Goal: Task Accomplishment & Management: Use online tool/utility

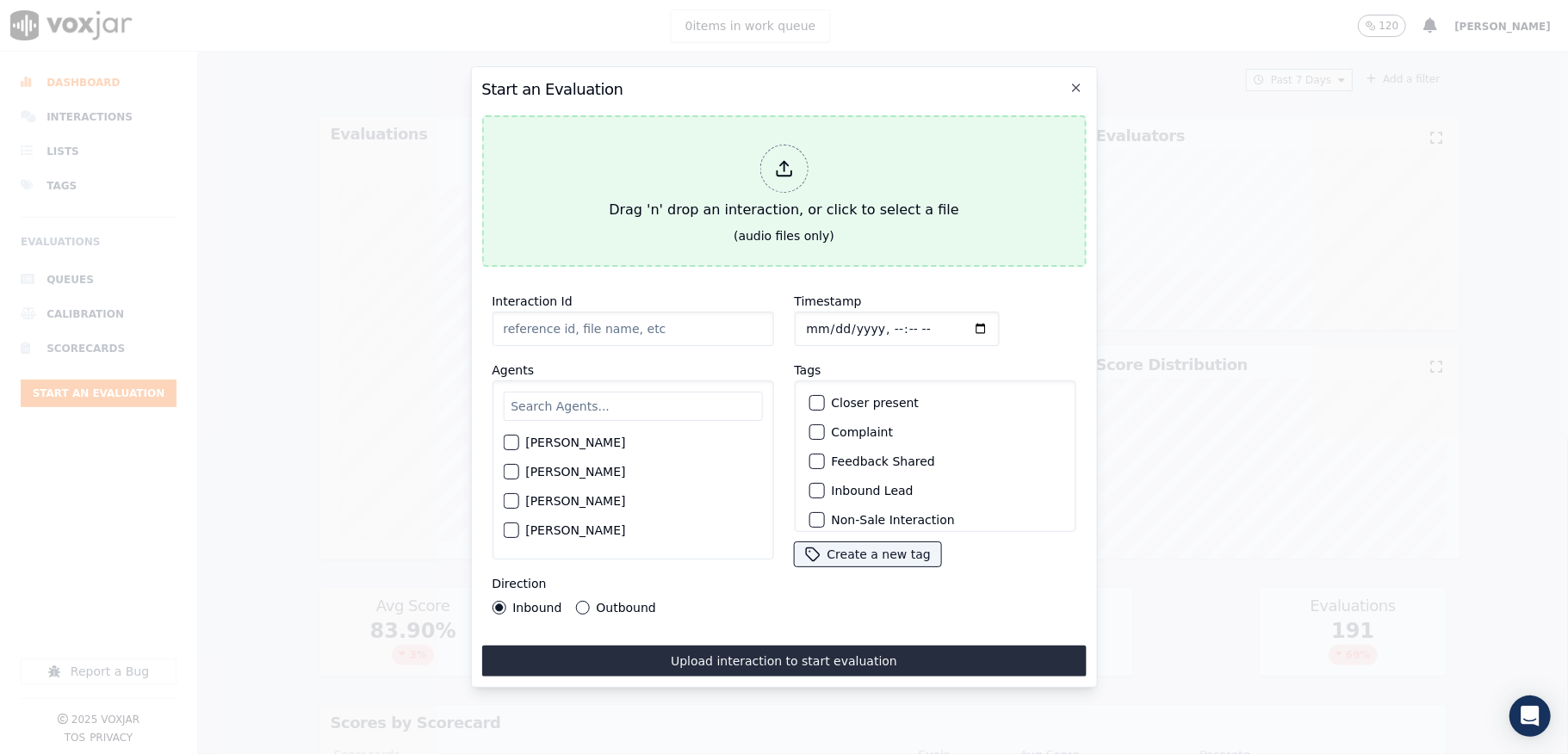
click at [770, 150] on div at bounding box center [783, 169] width 49 height 49
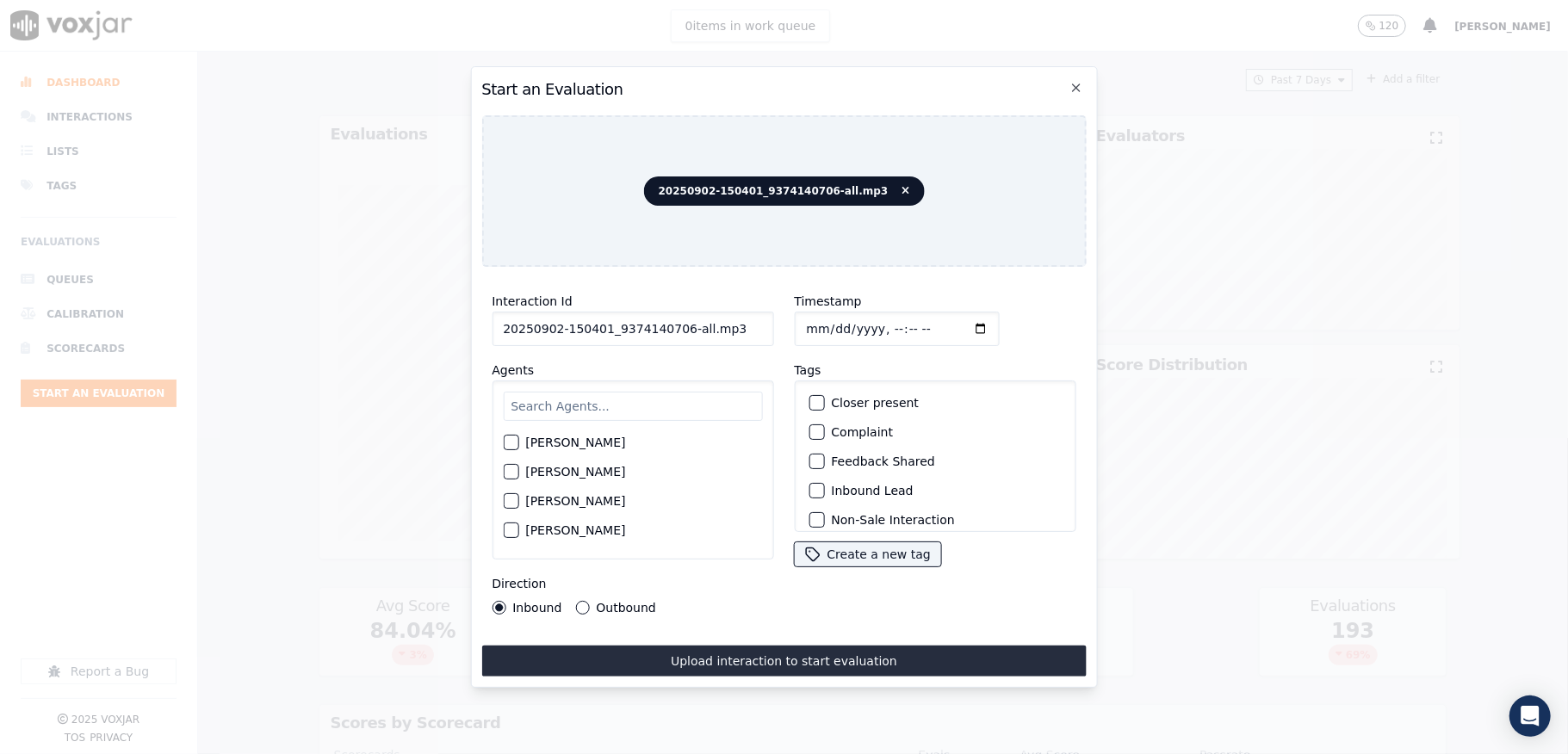
drag, startPoint x: 675, startPoint y: 321, endPoint x: 778, endPoint y: 331, distance: 103.5
click at [778, 331] on div "Interaction Id 20250902-150401_9374140706-all.mp3 Agents Harry Roy Aaron Biswas…" at bounding box center [784, 452] width 605 height 344
type input "20250902-150401_9374140706-C1"
click at [823, 317] on input "Timestamp" at bounding box center [896, 329] width 205 height 34
type input "2025-09-02T19:42"
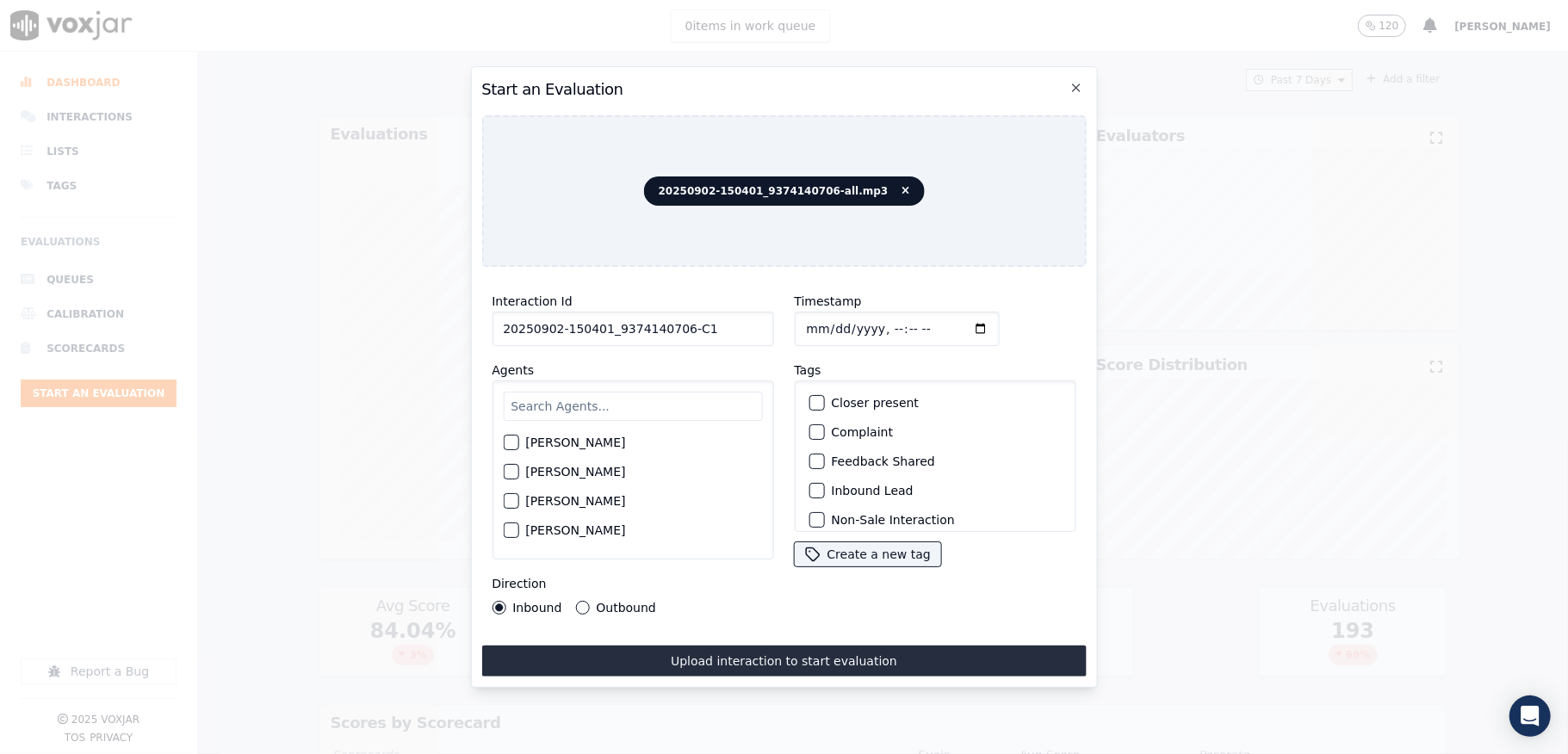
drag, startPoint x: 597, startPoint y: 390, endPoint x: 599, endPoint y: 401, distance: 11.2
click at [599, 394] on input "text" at bounding box center [632, 406] width 259 height 30
type input "carol"
click at [518, 469] on button "[PERSON_NAME]" at bounding box center [510, 477] width 15 height 15
click at [569, 601] on div "Inbound Outbound" at bounding box center [573, 607] width 164 height 13
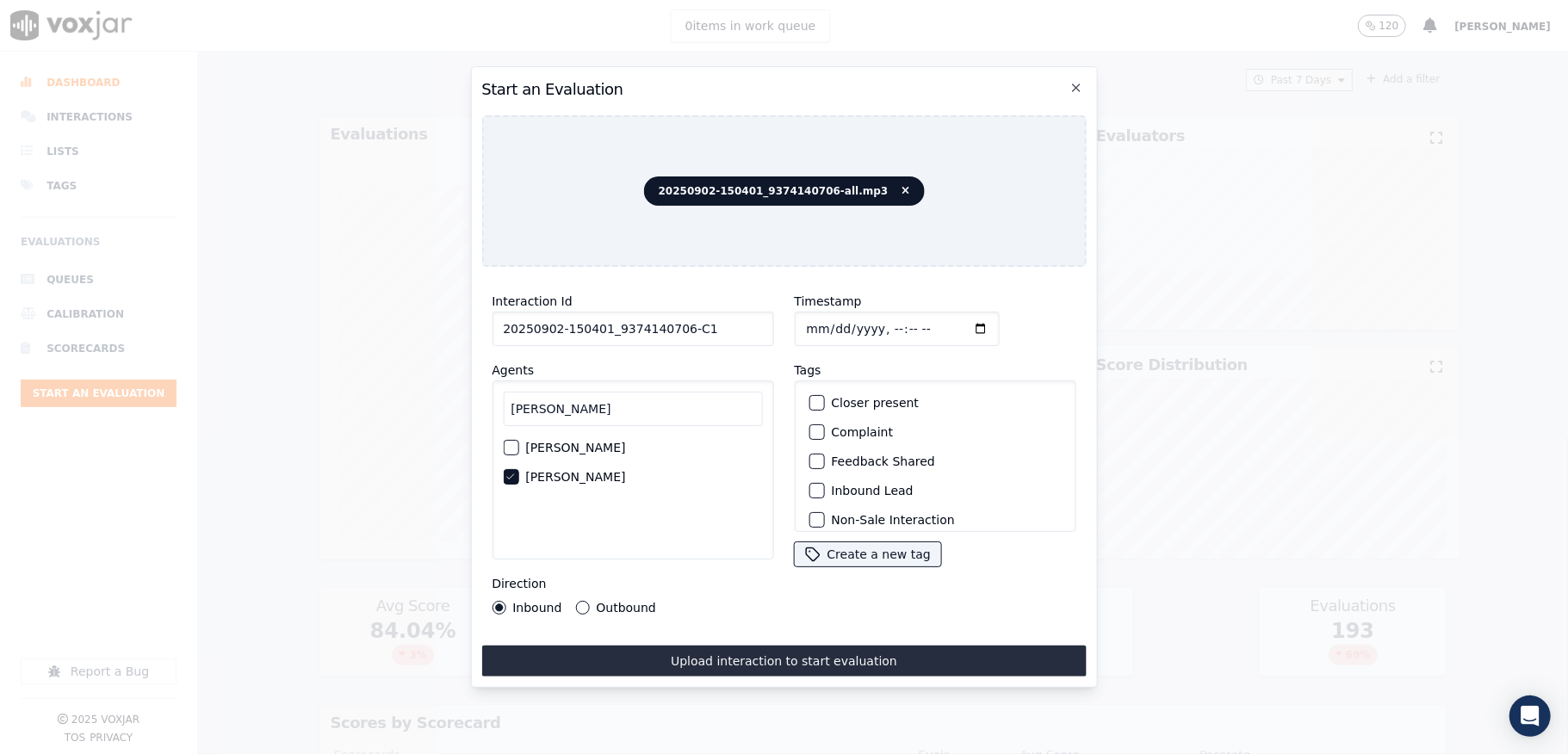
click at [576, 602] on button "Outbound" at bounding box center [582, 607] width 13 height 13
click at [810, 399] on div "button" at bounding box center [815, 402] width 12 height 12
click at [813, 428] on button "Outbound Lead" at bounding box center [816, 435] width 15 height 15
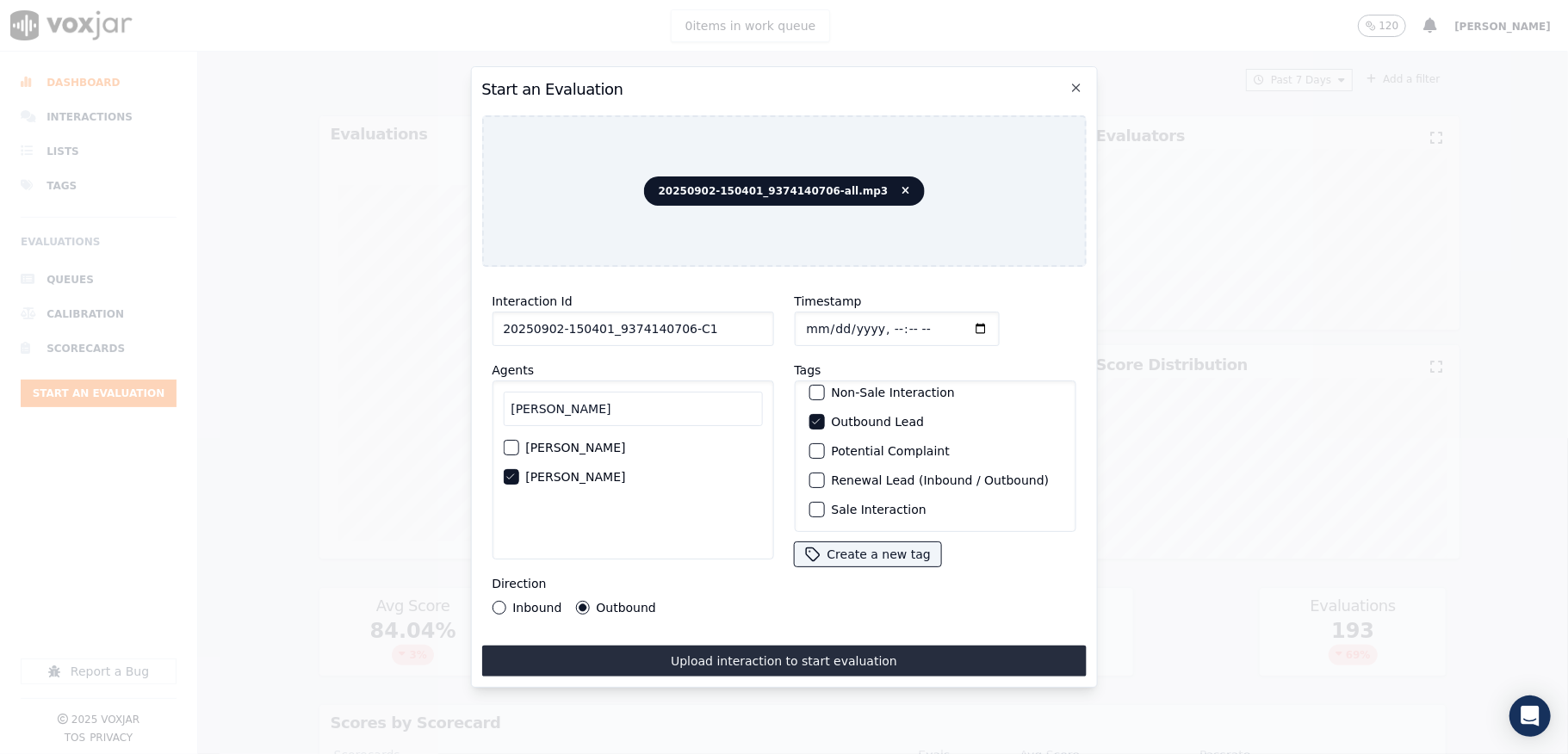
scroll to position [160, 0]
click at [810, 503] on div "button" at bounding box center [815, 509] width 12 height 12
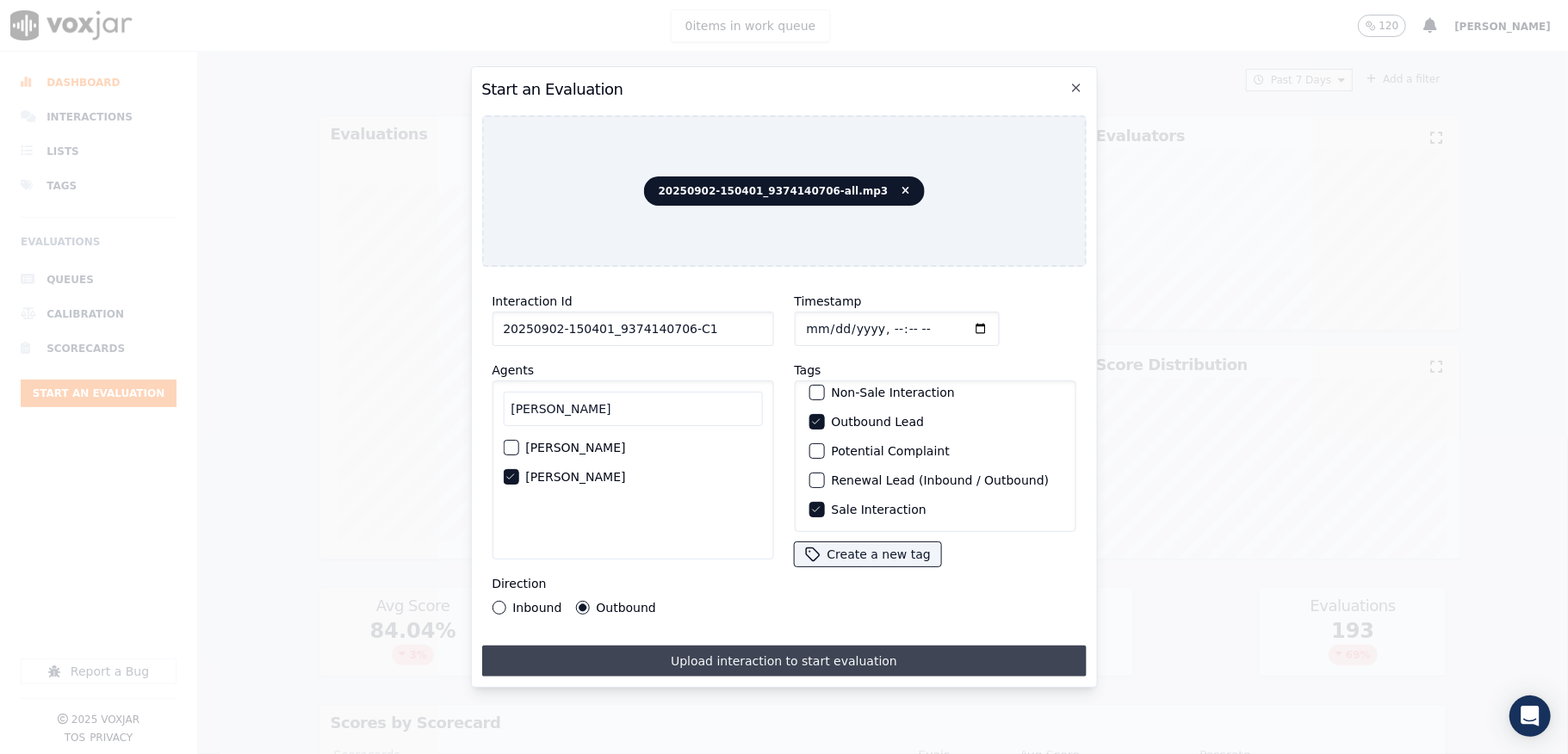
click at [757, 649] on button "Upload interaction to start evaluation" at bounding box center [784, 661] width 605 height 31
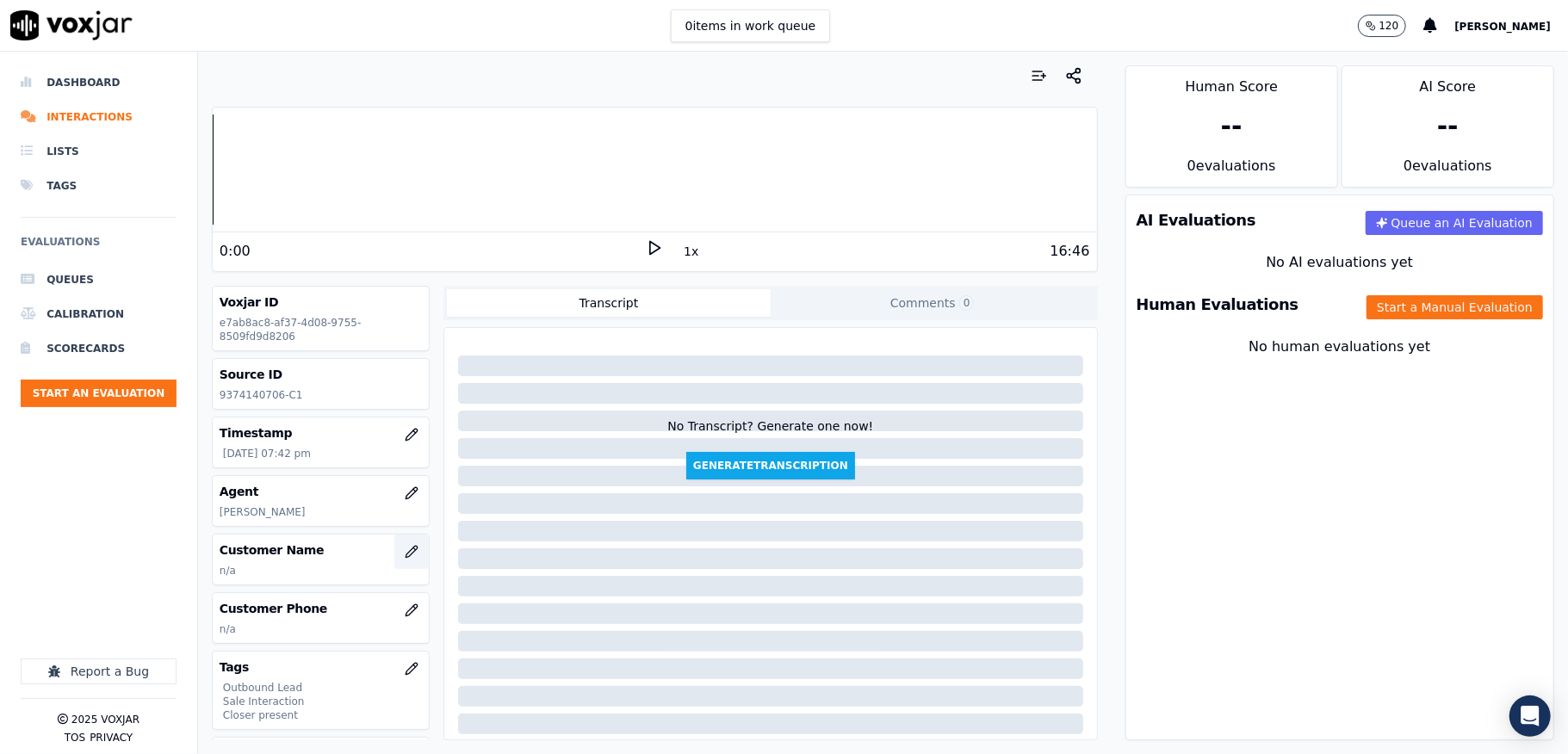
click at [405, 549] on icon "button" at bounding box center [411, 551] width 11 height 11
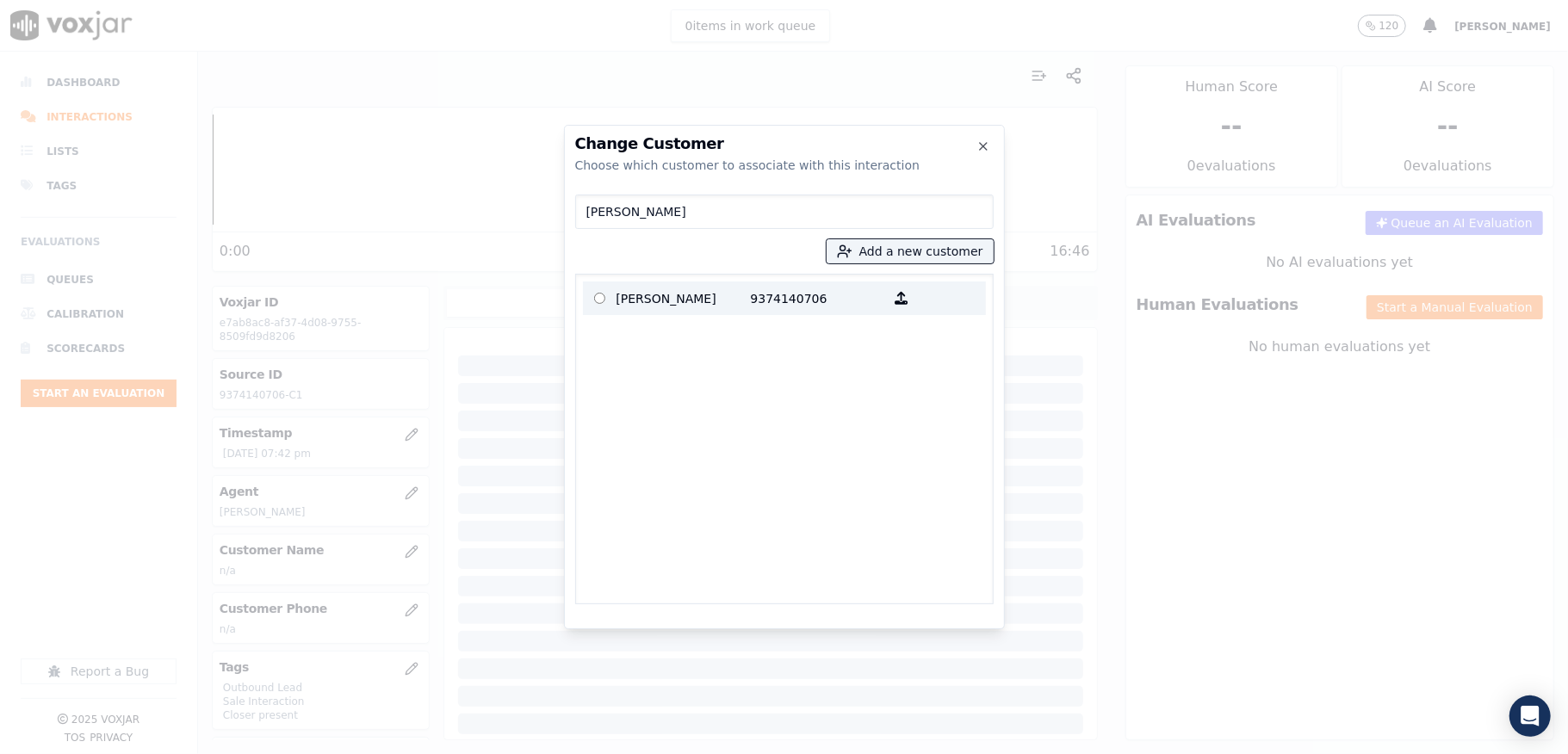
type input "ROSS J COLEMAN"
click at [716, 297] on p "ROSS J COLEMAN" at bounding box center [683, 298] width 134 height 27
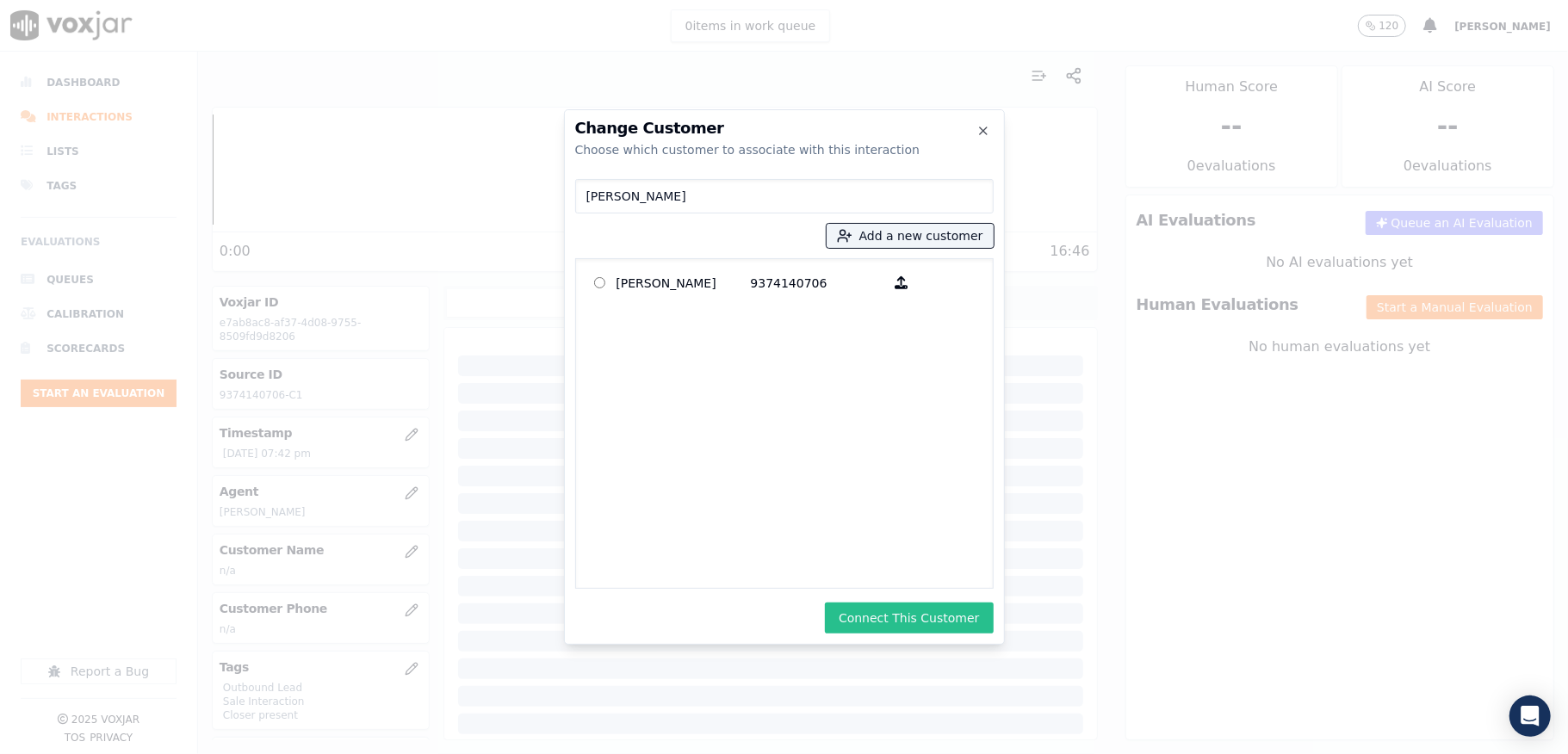
click at [869, 613] on button "Connect This Customer" at bounding box center [909, 618] width 168 height 31
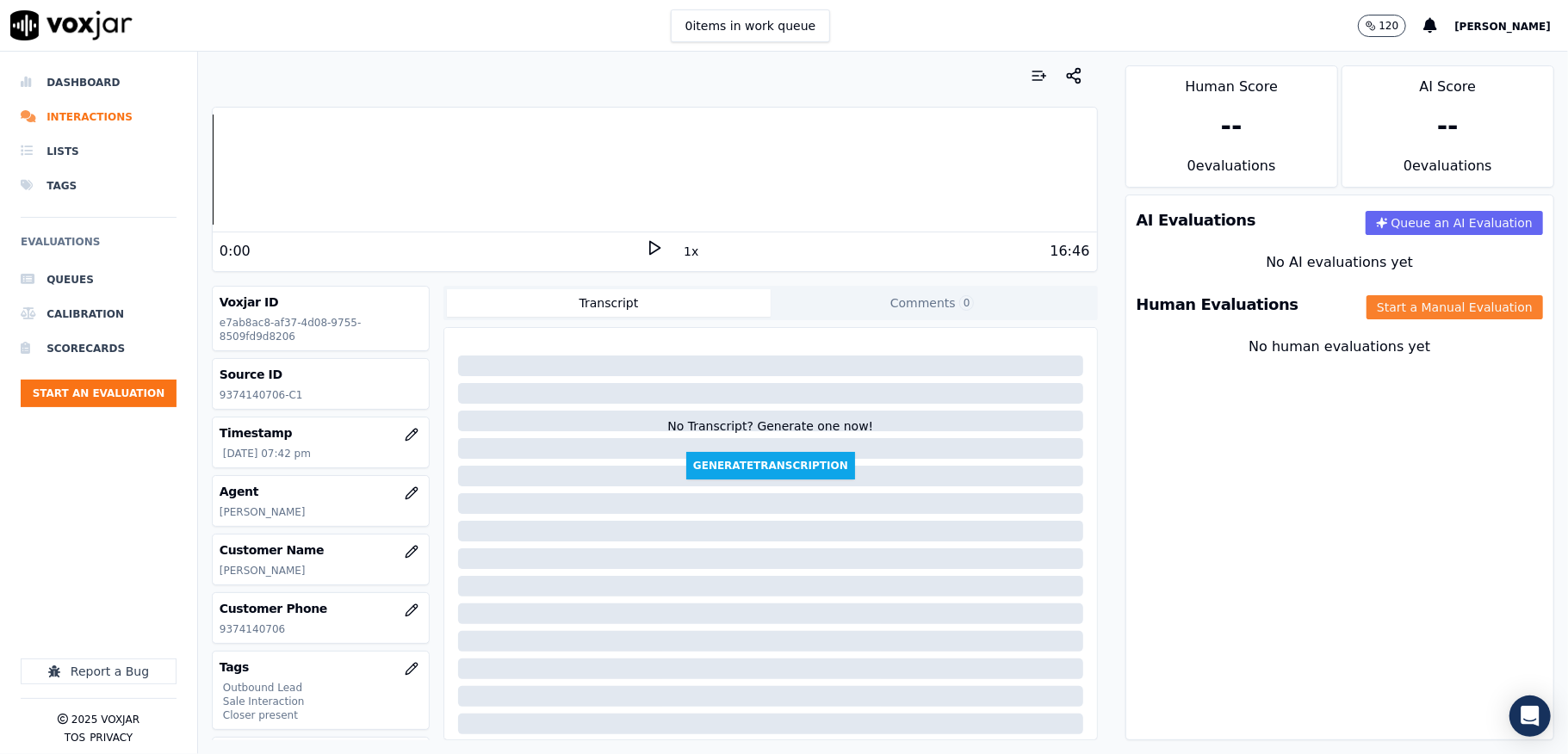
click at [1398, 317] on button "Start a Manual Evaluation" at bounding box center [1455, 307] width 176 height 24
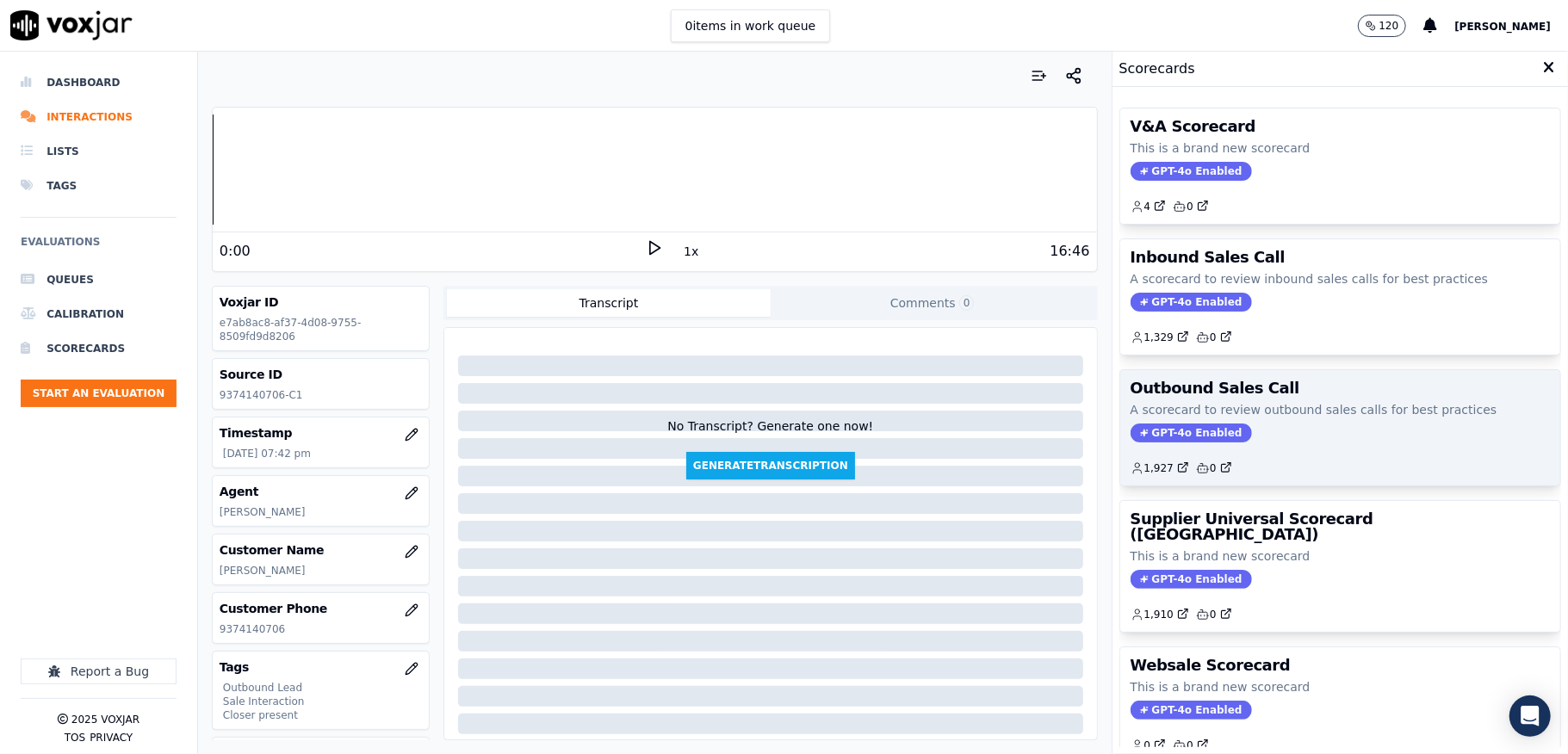
click at [1150, 432] on span "GPT-4o Enabled" at bounding box center [1190, 433] width 121 height 19
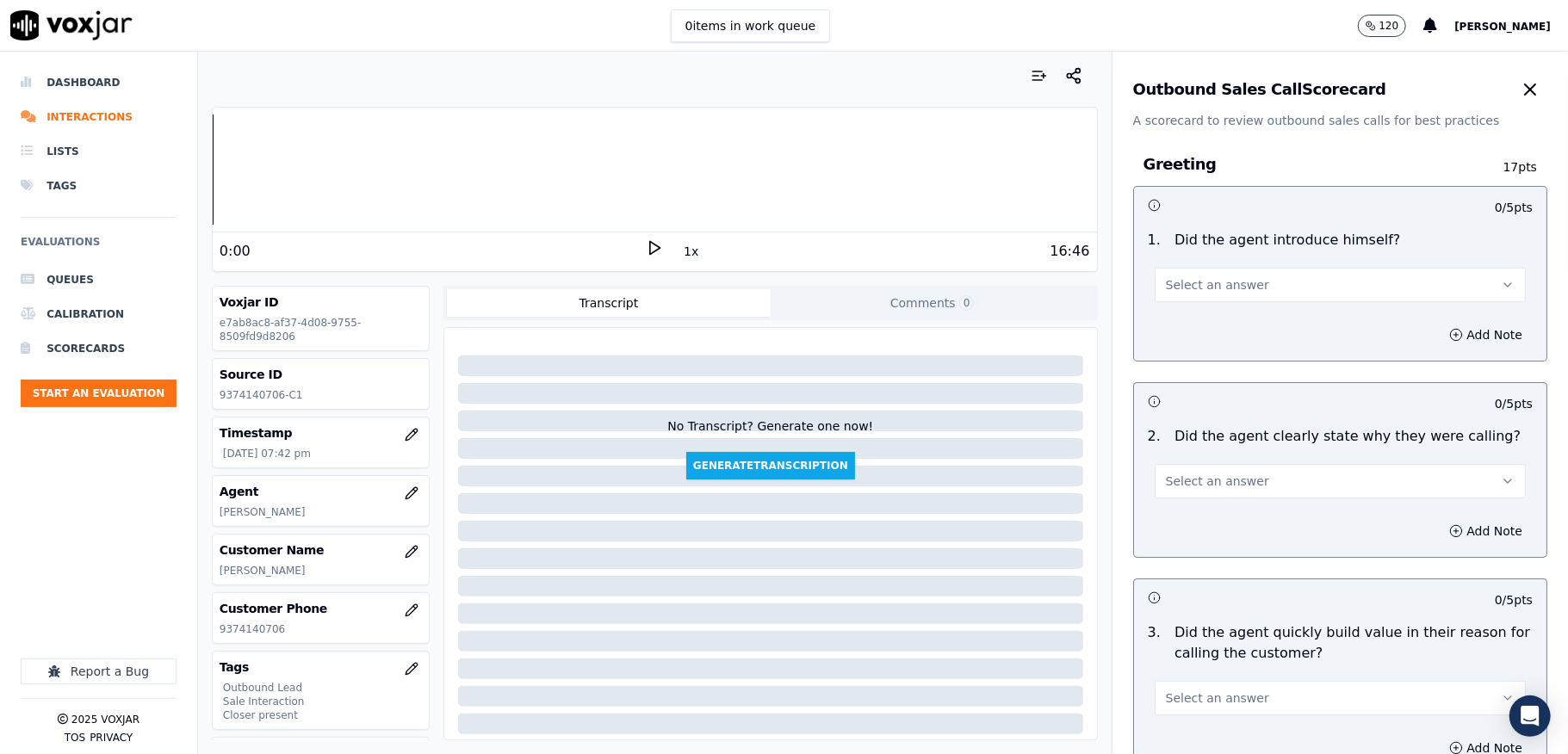
click at [1193, 297] on button "Select an answer" at bounding box center [1340, 285] width 371 height 34
drag, startPoint x: 1195, startPoint y: 300, endPoint x: 1195, endPoint y: 323, distance: 23.0
click at [1195, 315] on div "Yes" at bounding box center [1298, 324] width 330 height 28
click at [1206, 493] on button "Select an answer" at bounding box center [1340, 481] width 371 height 34
click at [1193, 511] on div "Yes" at bounding box center [1298, 520] width 330 height 28
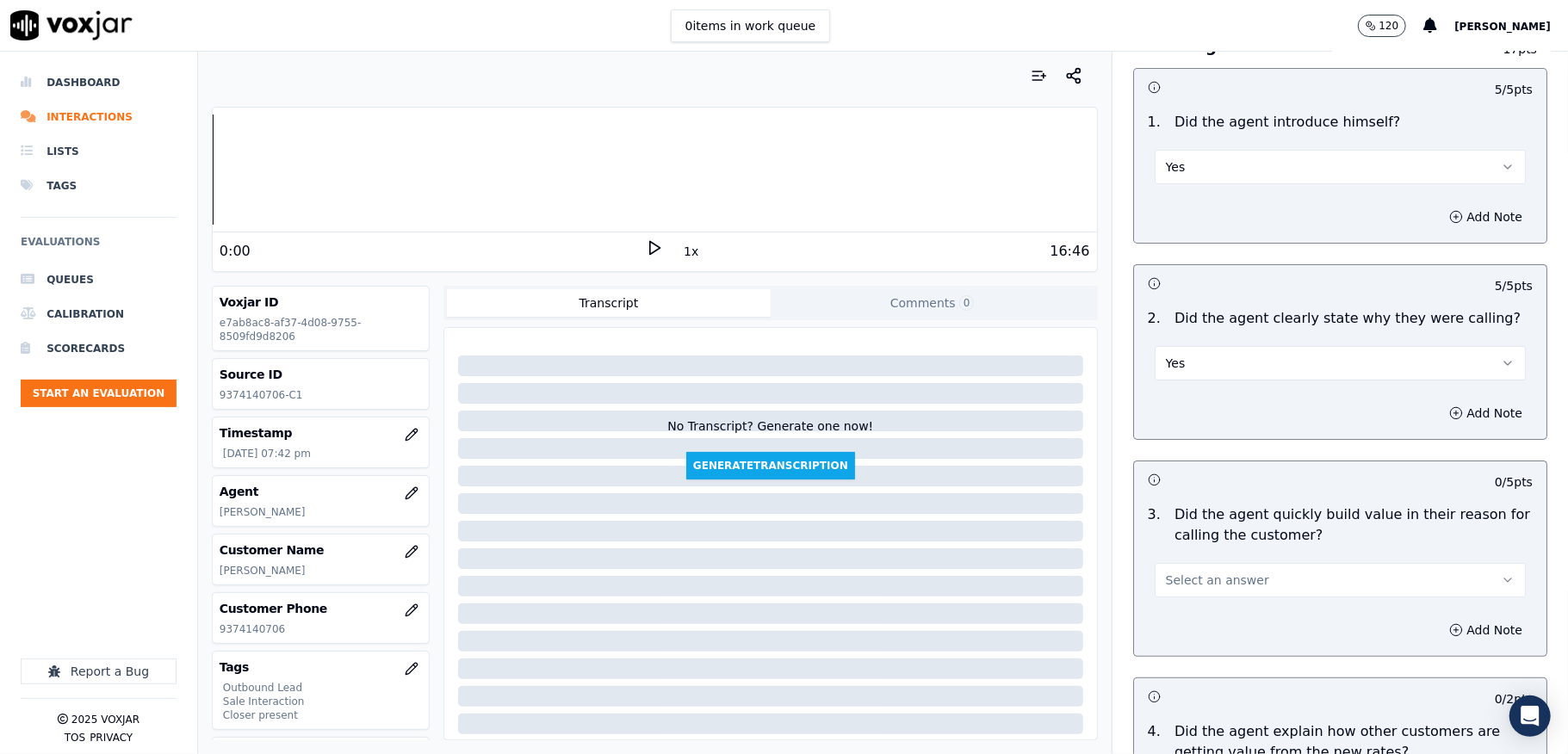
scroll to position [229, 0]
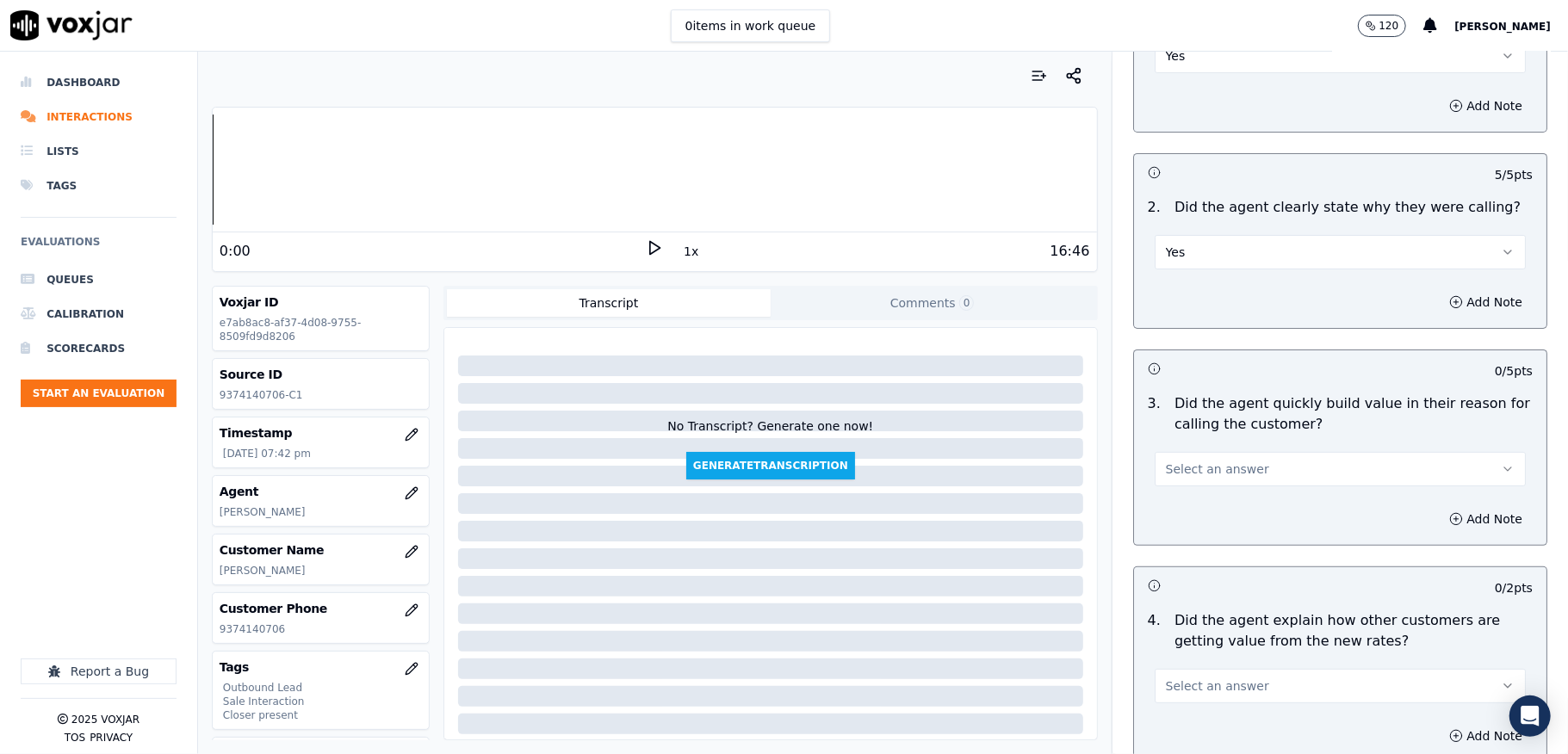
drag, startPoint x: 1186, startPoint y: 456, endPoint x: 1192, endPoint y: 486, distance: 30.6
click at [1191, 459] on button "Select an answer" at bounding box center [1340, 469] width 371 height 34
drag, startPoint x: 1192, startPoint y: 486, endPoint x: 1189, endPoint y: 504, distance: 18.2
click at [1189, 504] on div "Yes" at bounding box center [1298, 508] width 330 height 28
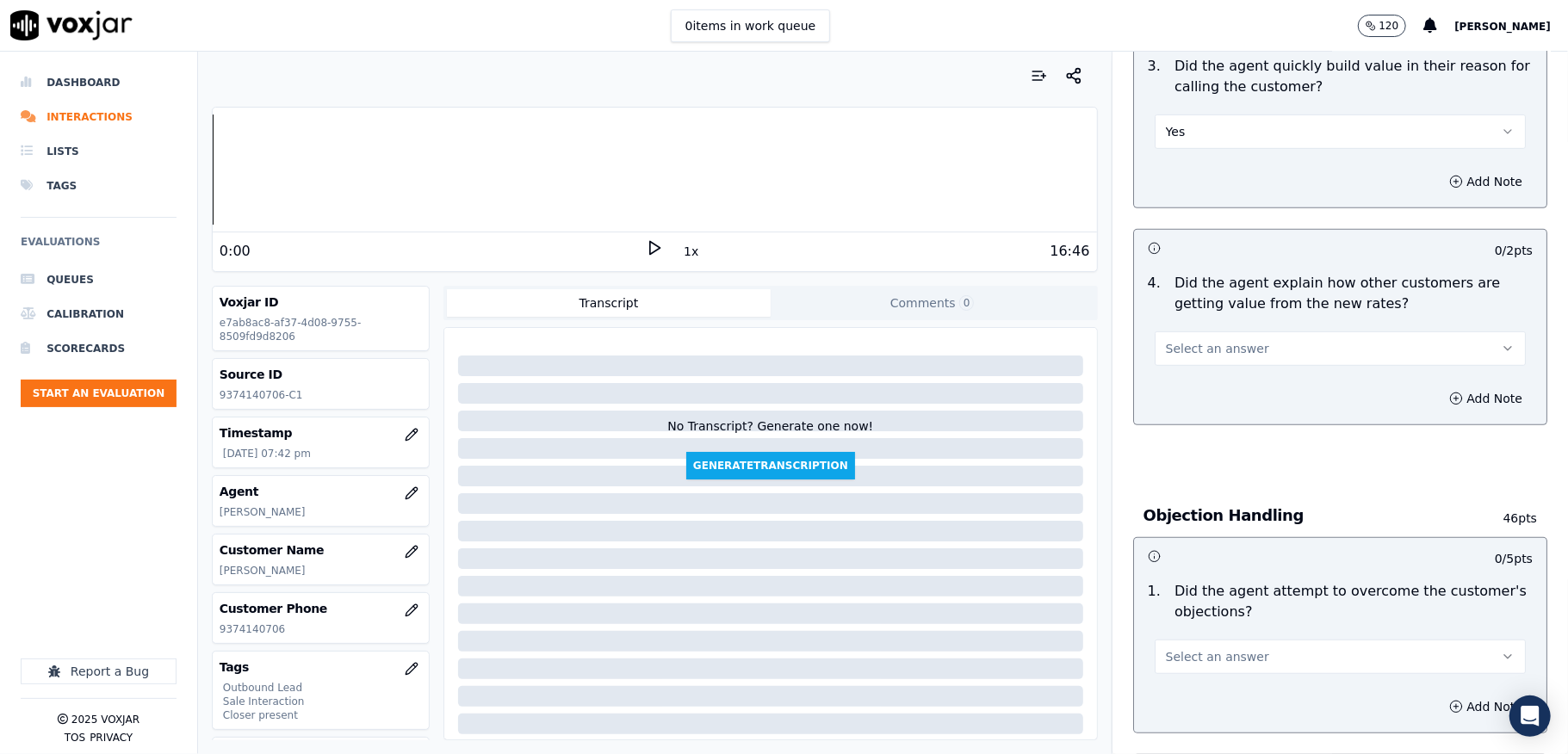
scroll to position [573, 0]
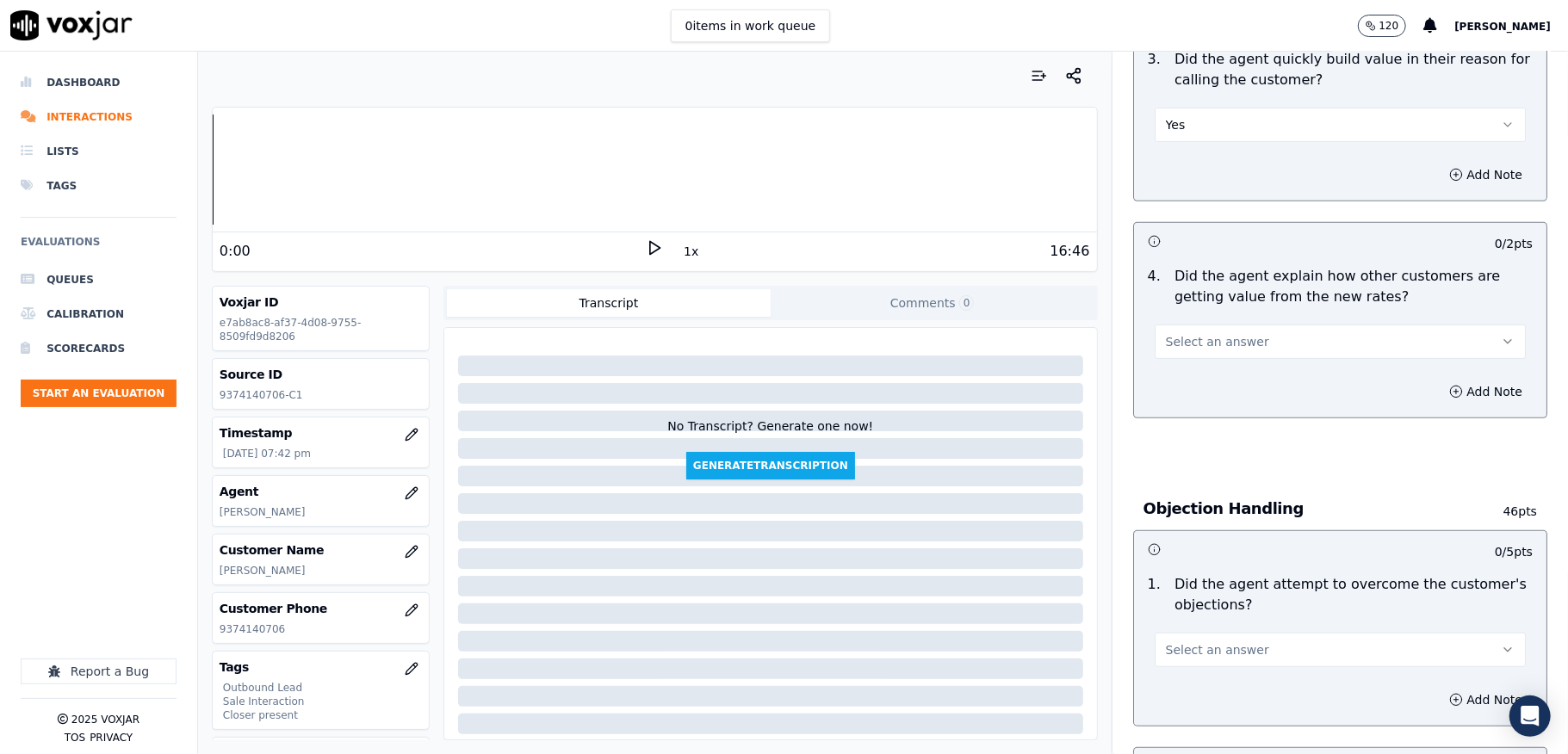
click at [1234, 349] on button "Select an answer" at bounding box center [1340, 341] width 371 height 34
click at [1207, 379] on div "Yes" at bounding box center [1298, 381] width 330 height 28
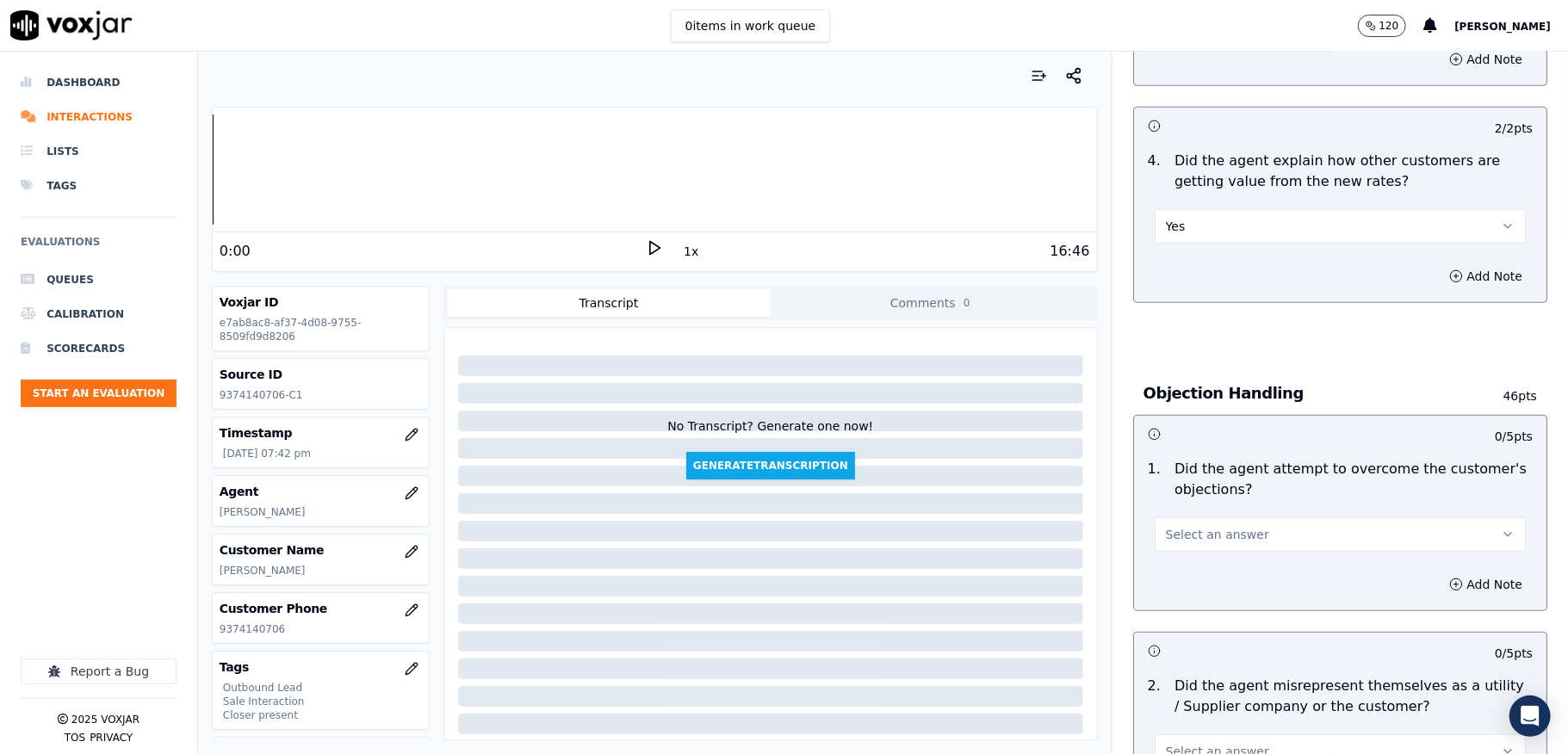
click at [1209, 227] on button "Yes" at bounding box center [1340, 226] width 371 height 34
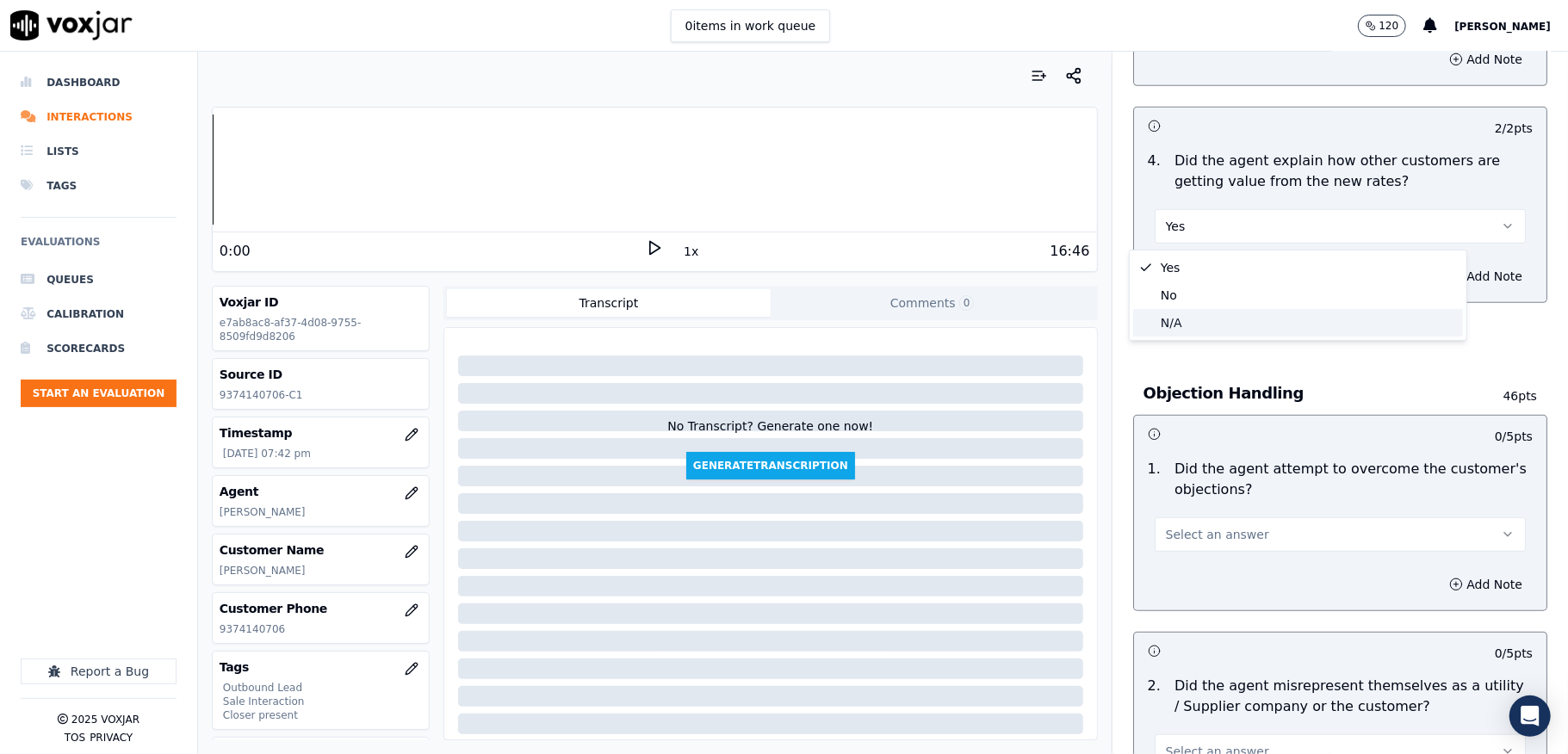
click at [1199, 318] on div "N/A" at bounding box center [1298, 322] width 330 height 28
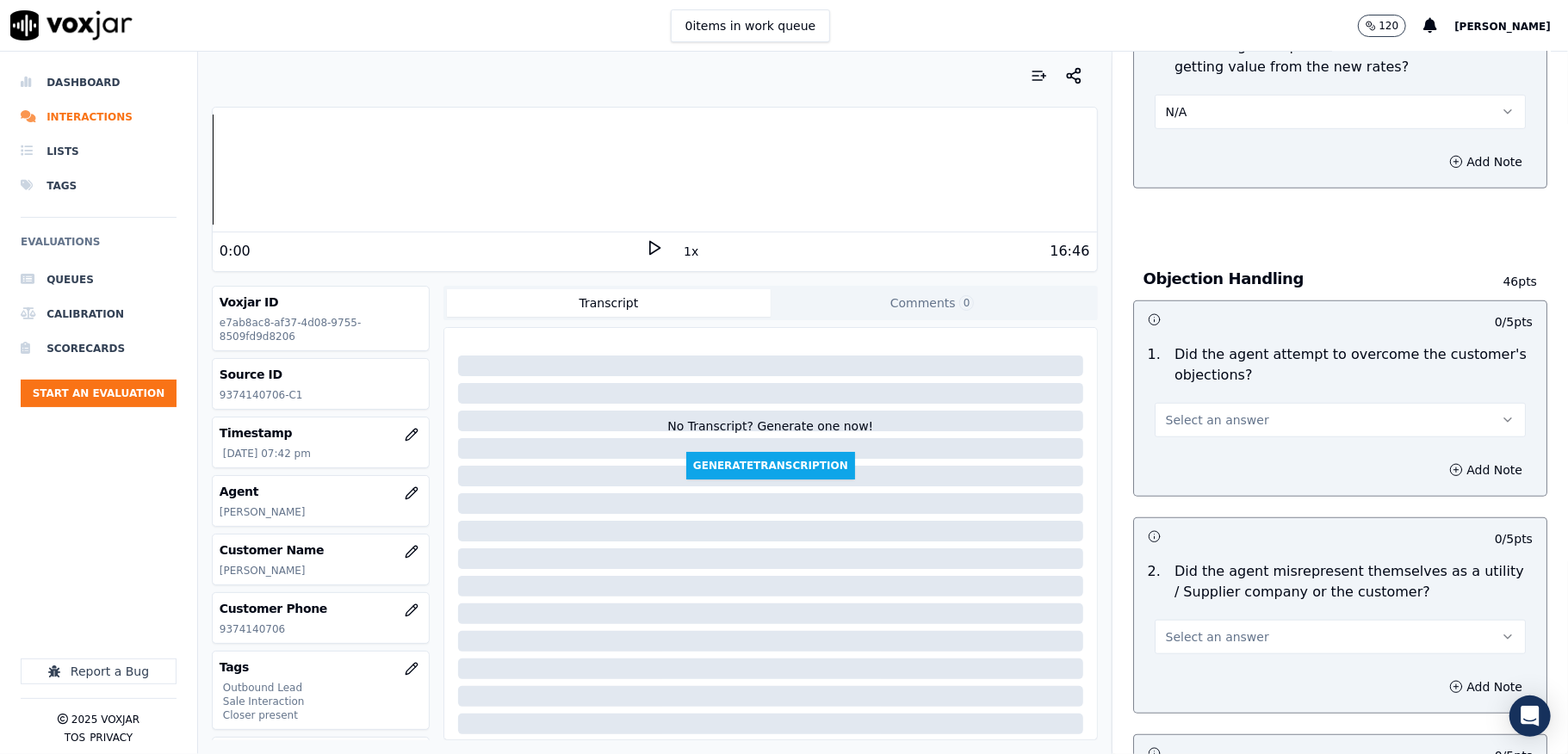
scroll to position [917, 0]
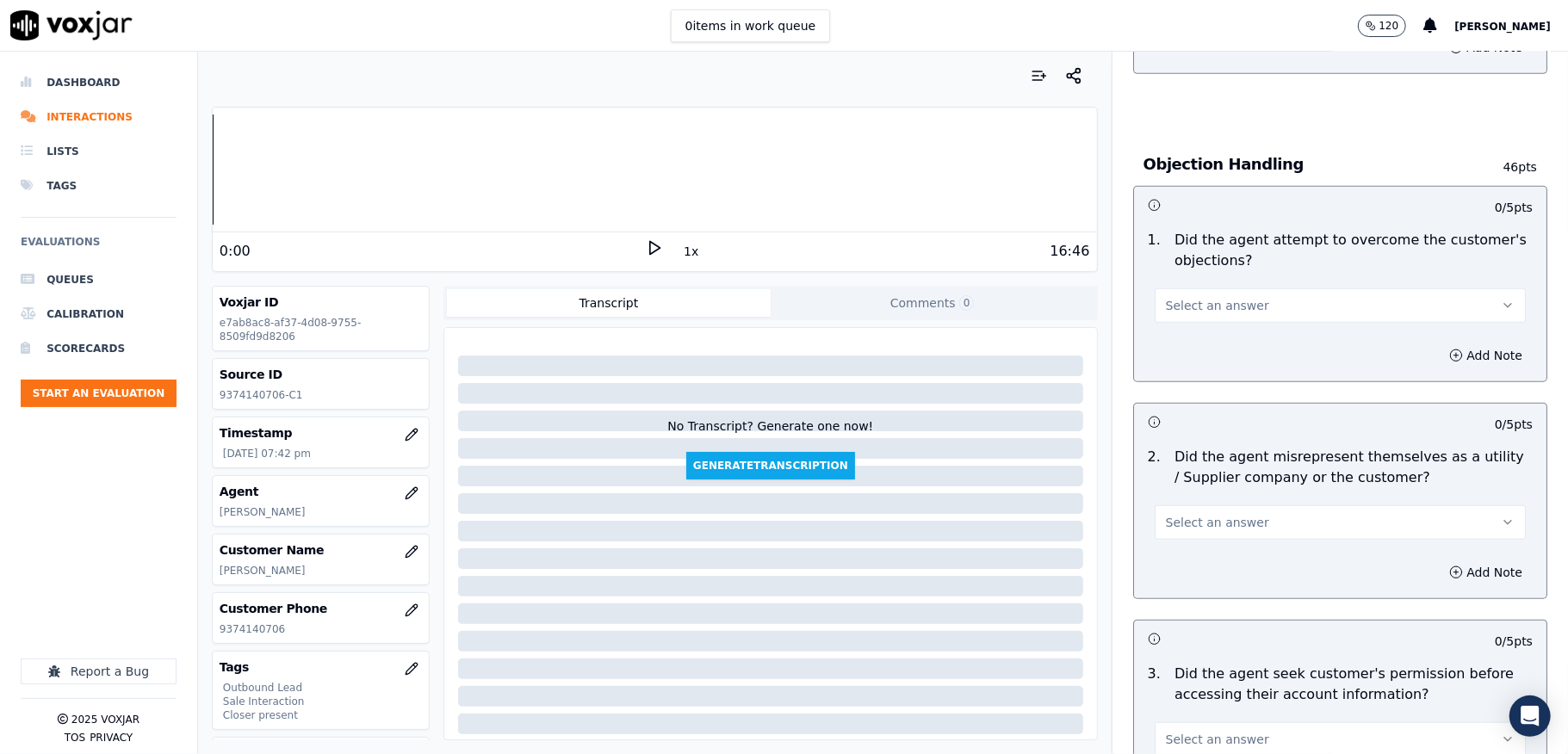
click at [1199, 308] on span "Select an answer" at bounding box center [1217, 305] width 103 height 17
click at [1161, 374] on div "No" at bounding box center [1298, 374] width 330 height 28
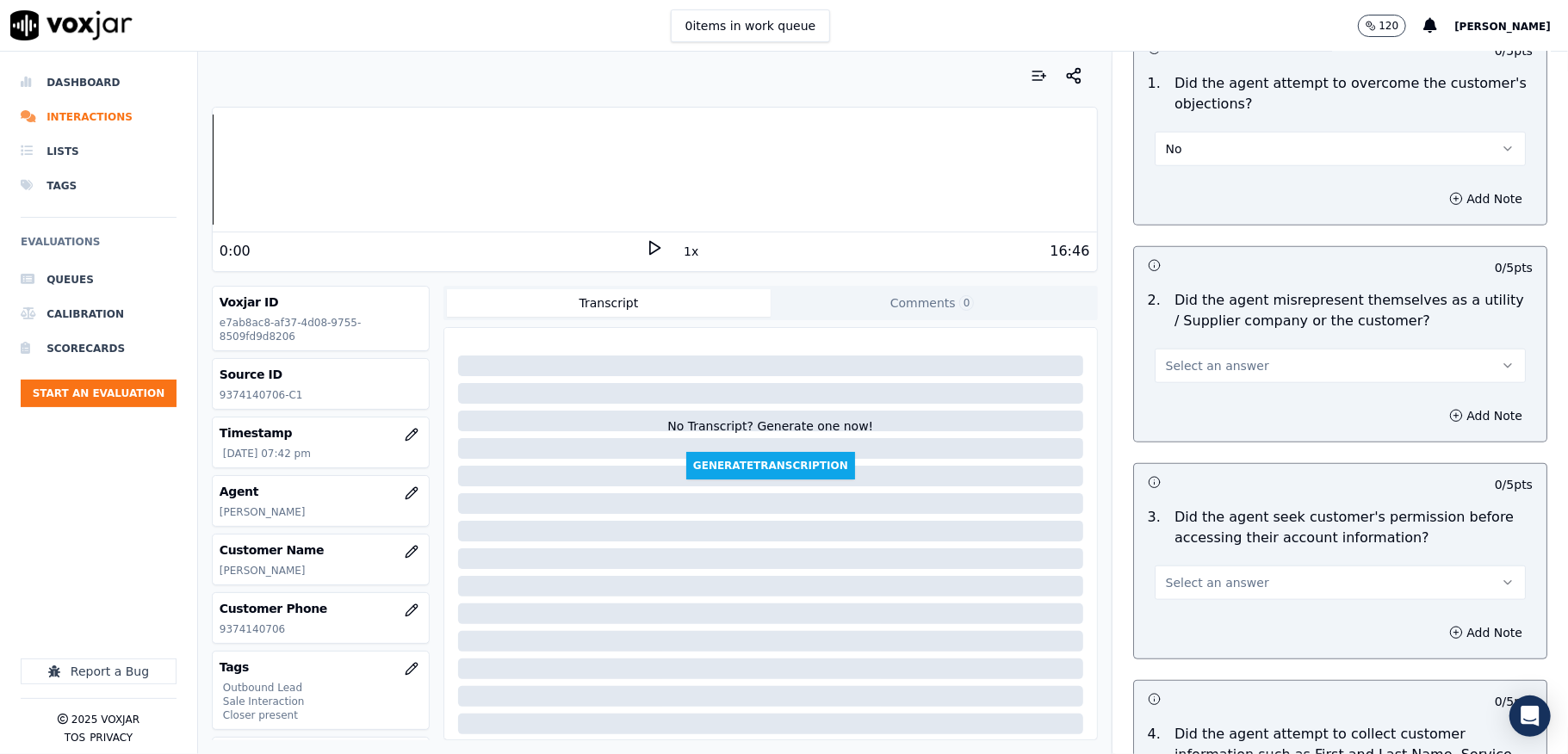
scroll to position [1032, 0]
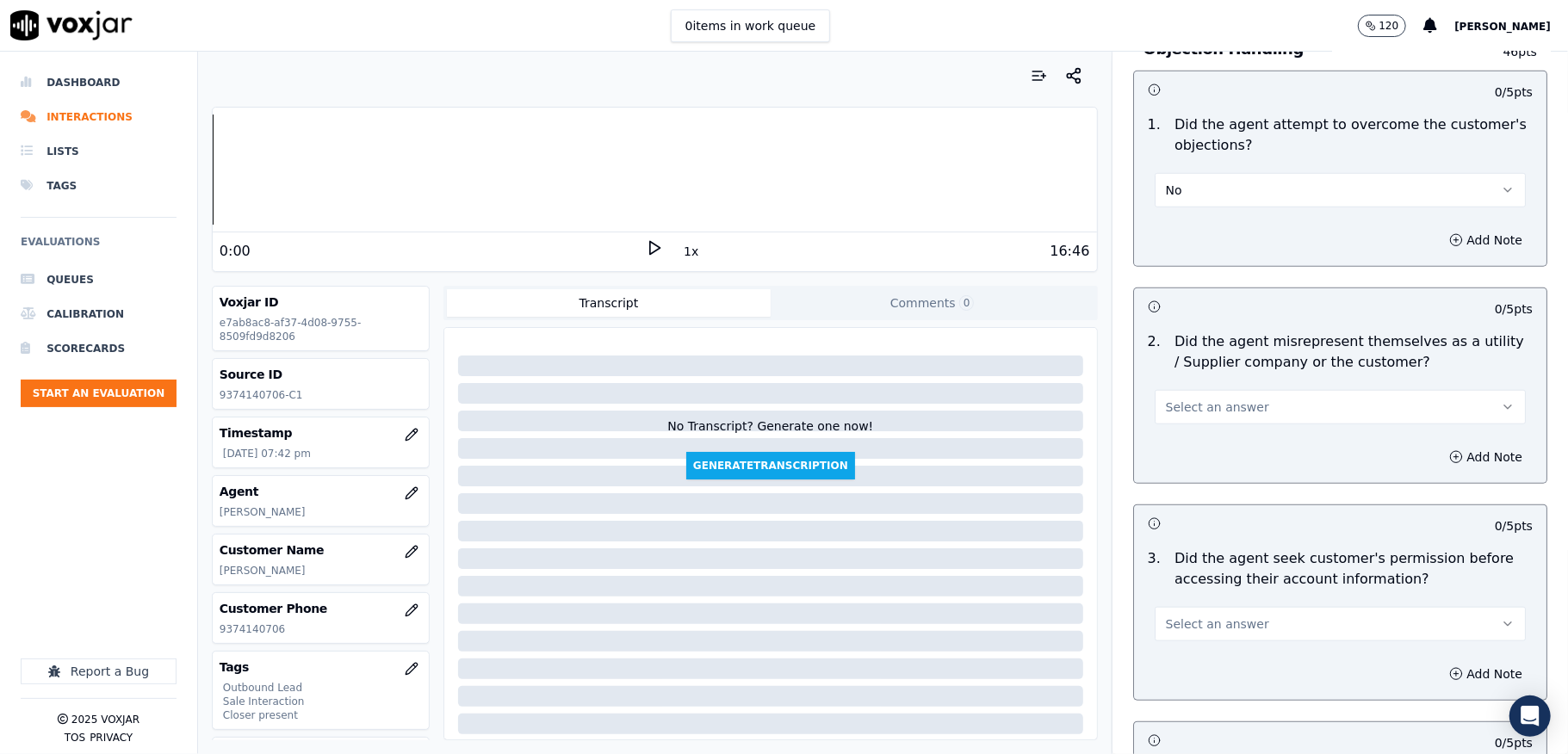
click at [1188, 190] on button "No" at bounding box center [1340, 190] width 371 height 34
click at [1182, 218] on div "Yes" at bounding box center [1298, 231] width 330 height 28
click at [1221, 415] on span "Select an answer" at bounding box center [1217, 407] width 103 height 17
click at [1182, 479] on div "No" at bounding box center [1298, 477] width 330 height 28
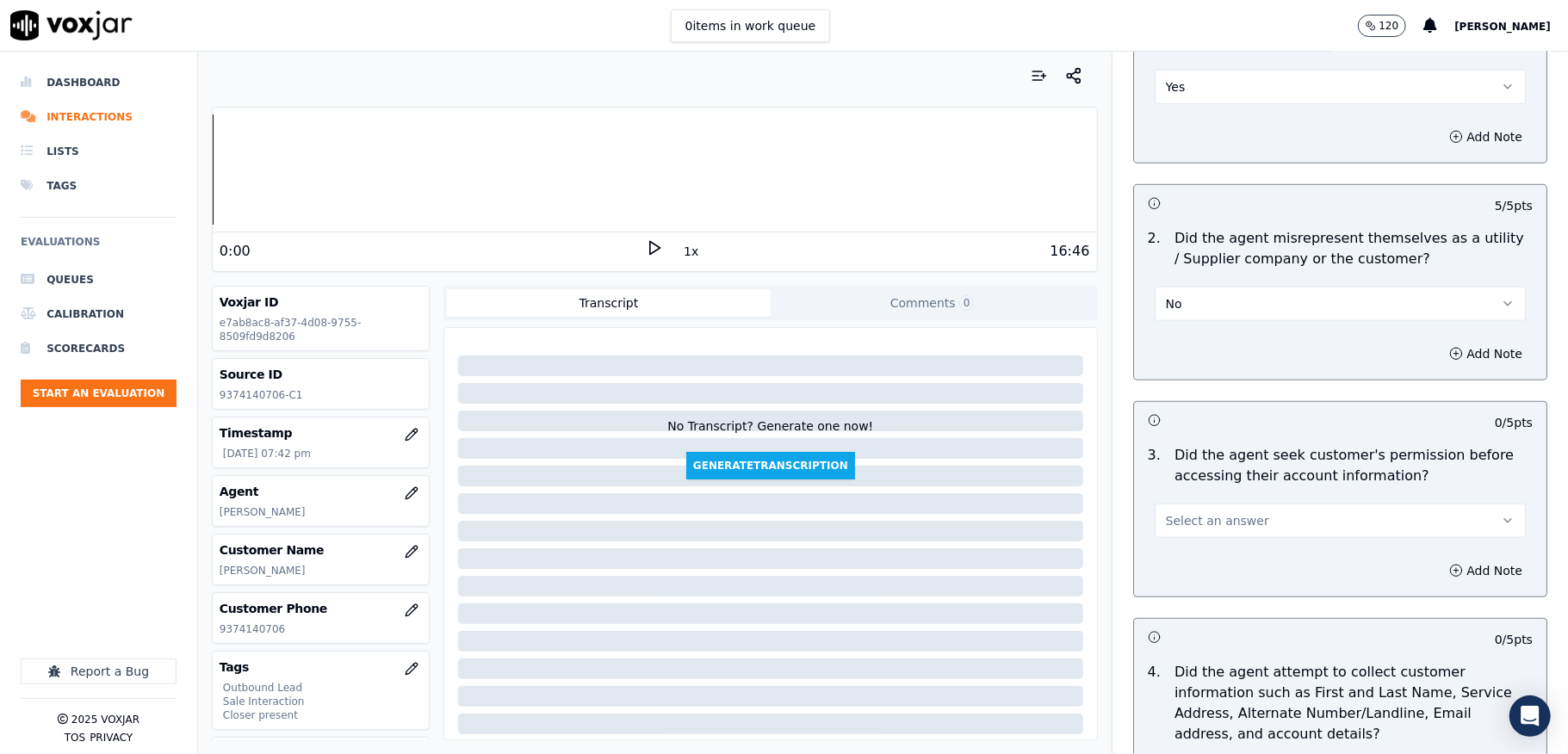
scroll to position [1261, 0]
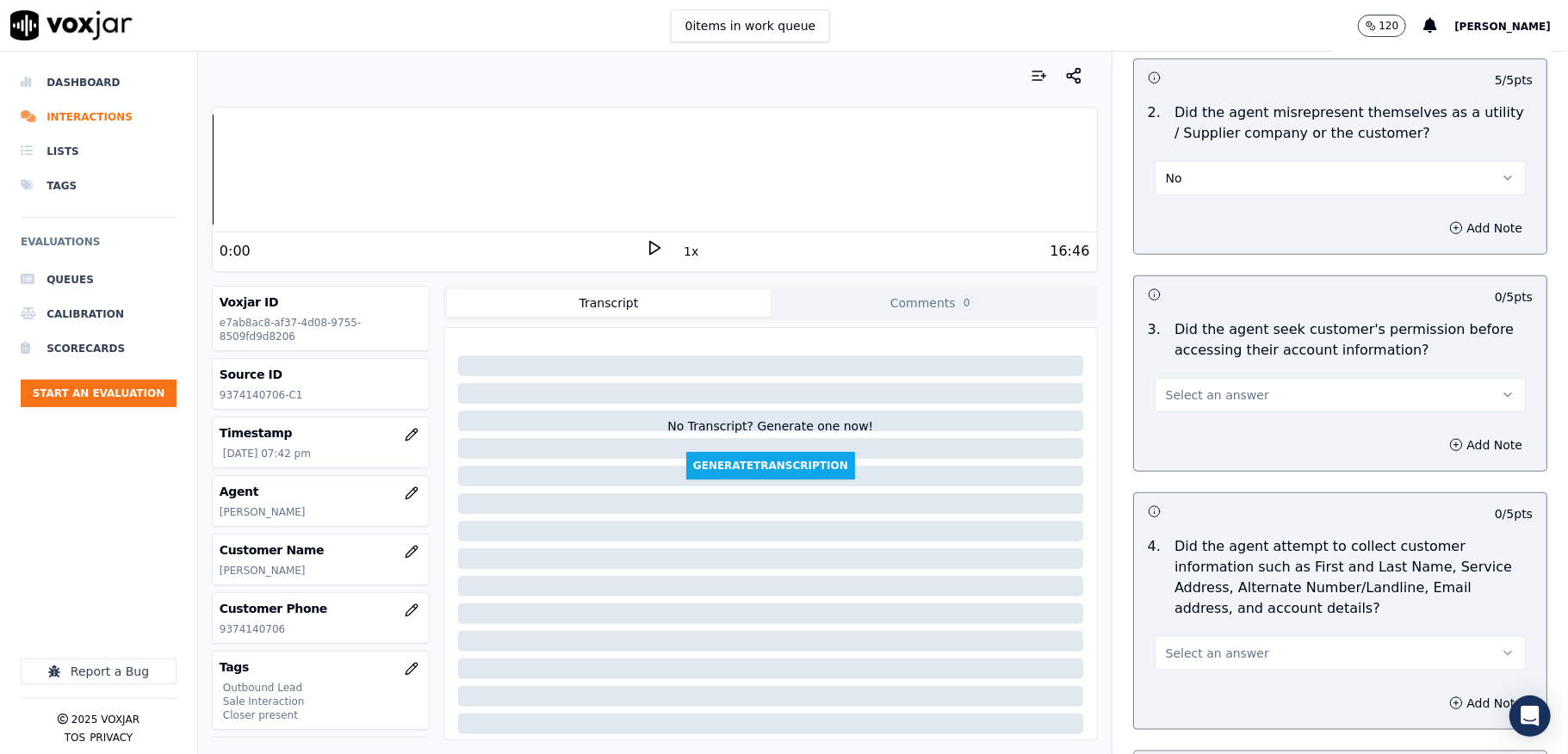
click at [1214, 403] on span "Select an answer" at bounding box center [1217, 395] width 103 height 17
click at [1197, 459] on div "No" at bounding box center [1298, 464] width 330 height 28
click at [1438, 453] on button "Add Note" at bounding box center [1485, 444] width 93 height 24
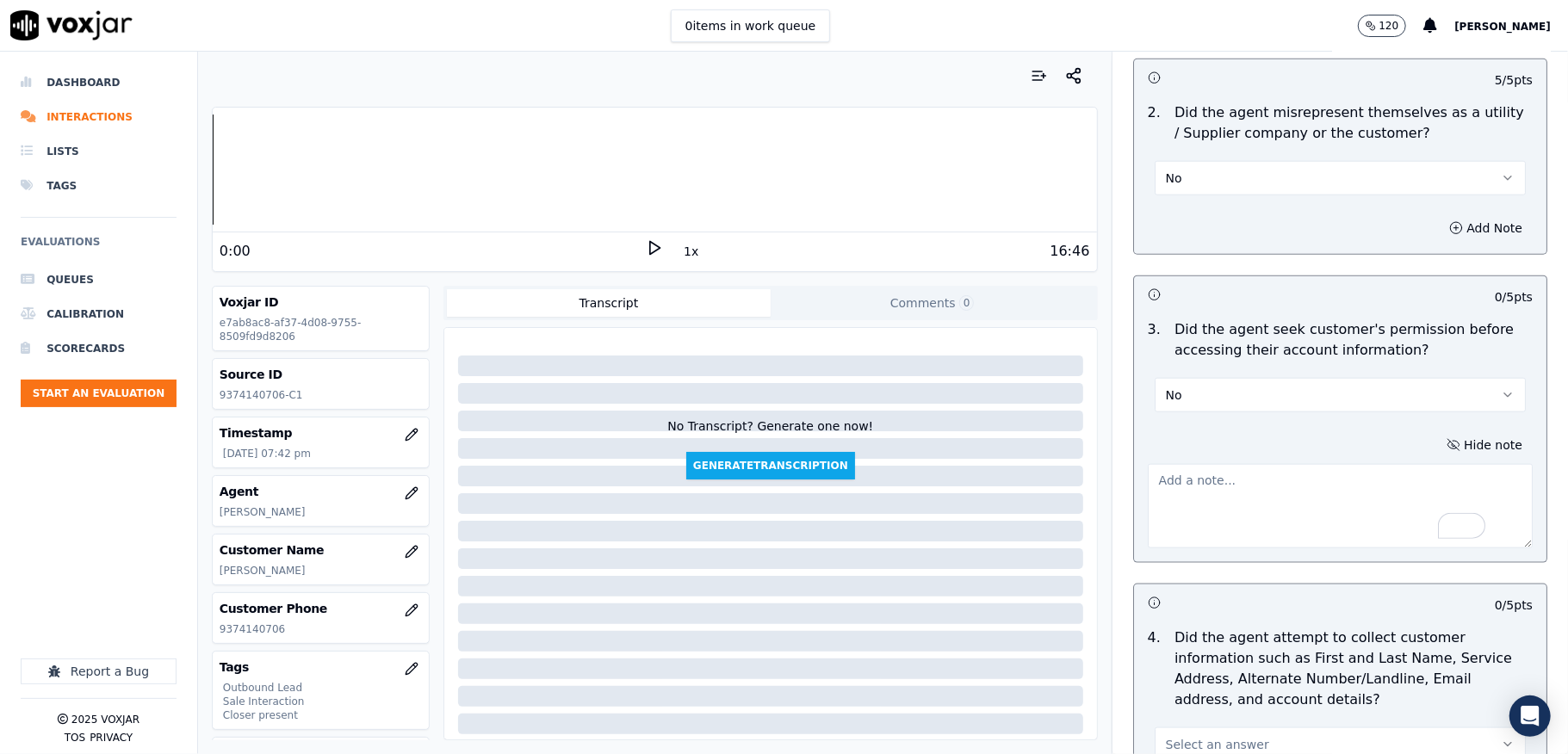
paste textarea "Call id - 20250902-134734_"
paste textarea "@1:27 Carol share the gas account number <> The agent must ask for and obtain t…"
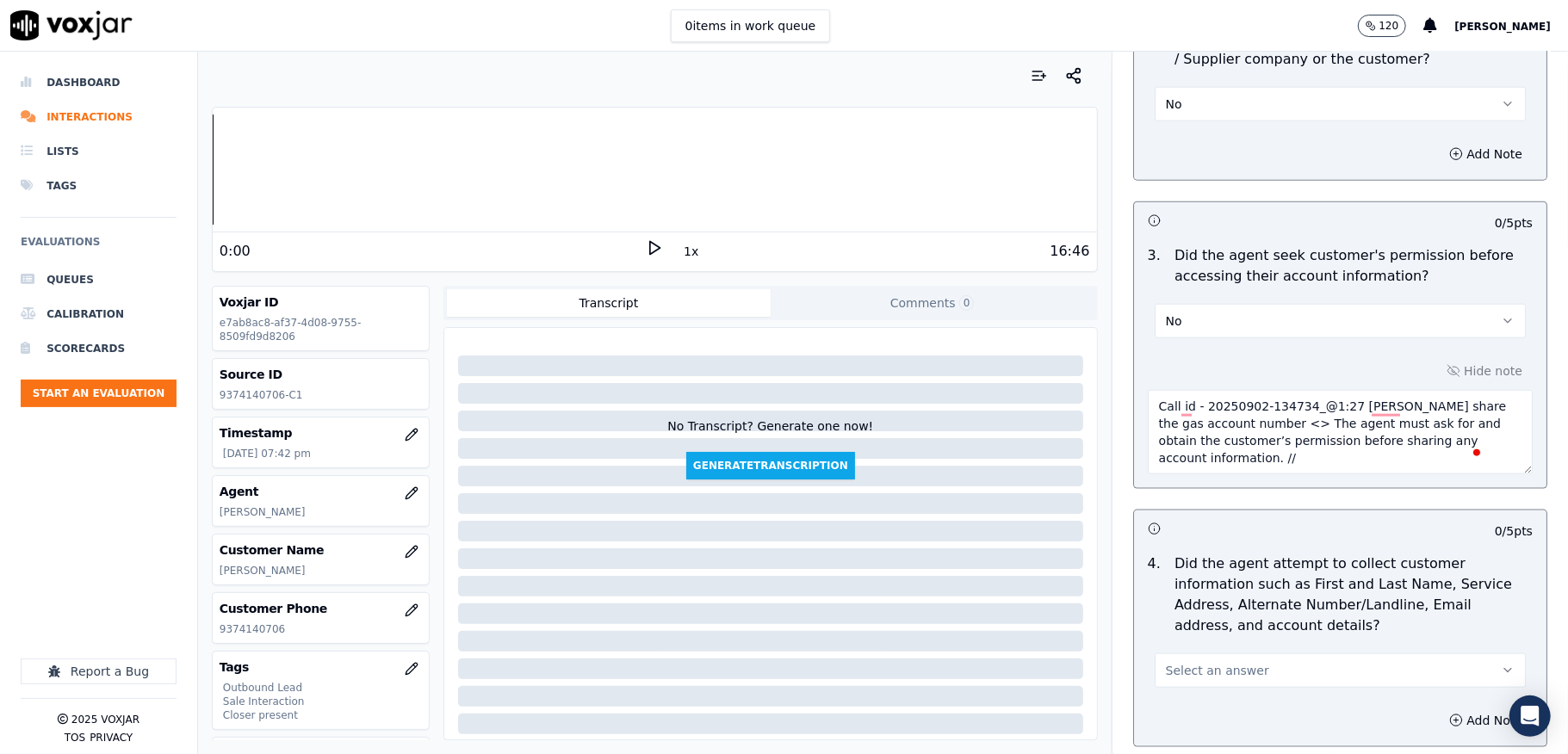
scroll to position [1376, 0]
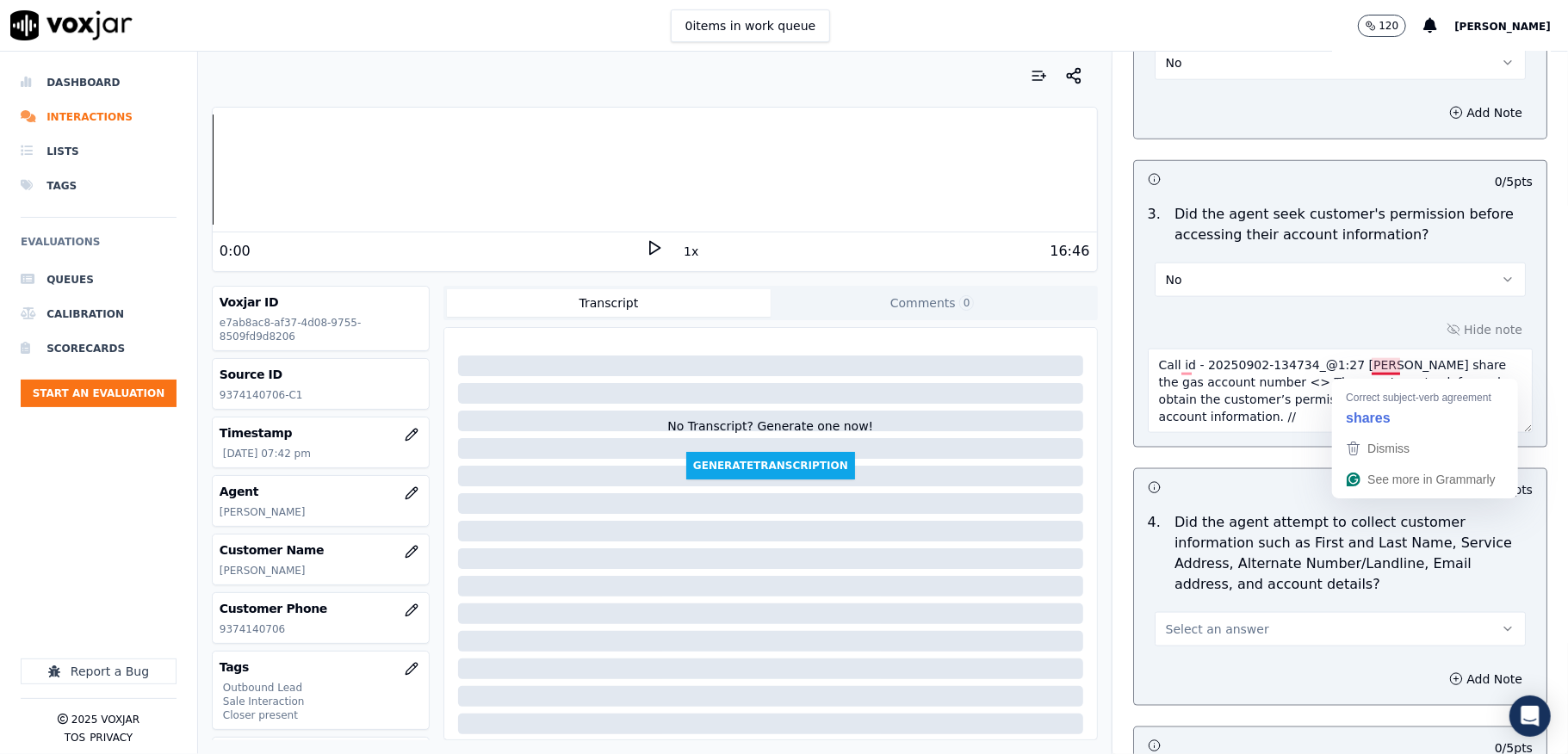
click at [1372, 370] on textarea "Call id - 20250902-134734_@1:27 Carol share the gas account number <> The agent…" at bounding box center [1340, 391] width 385 height 84
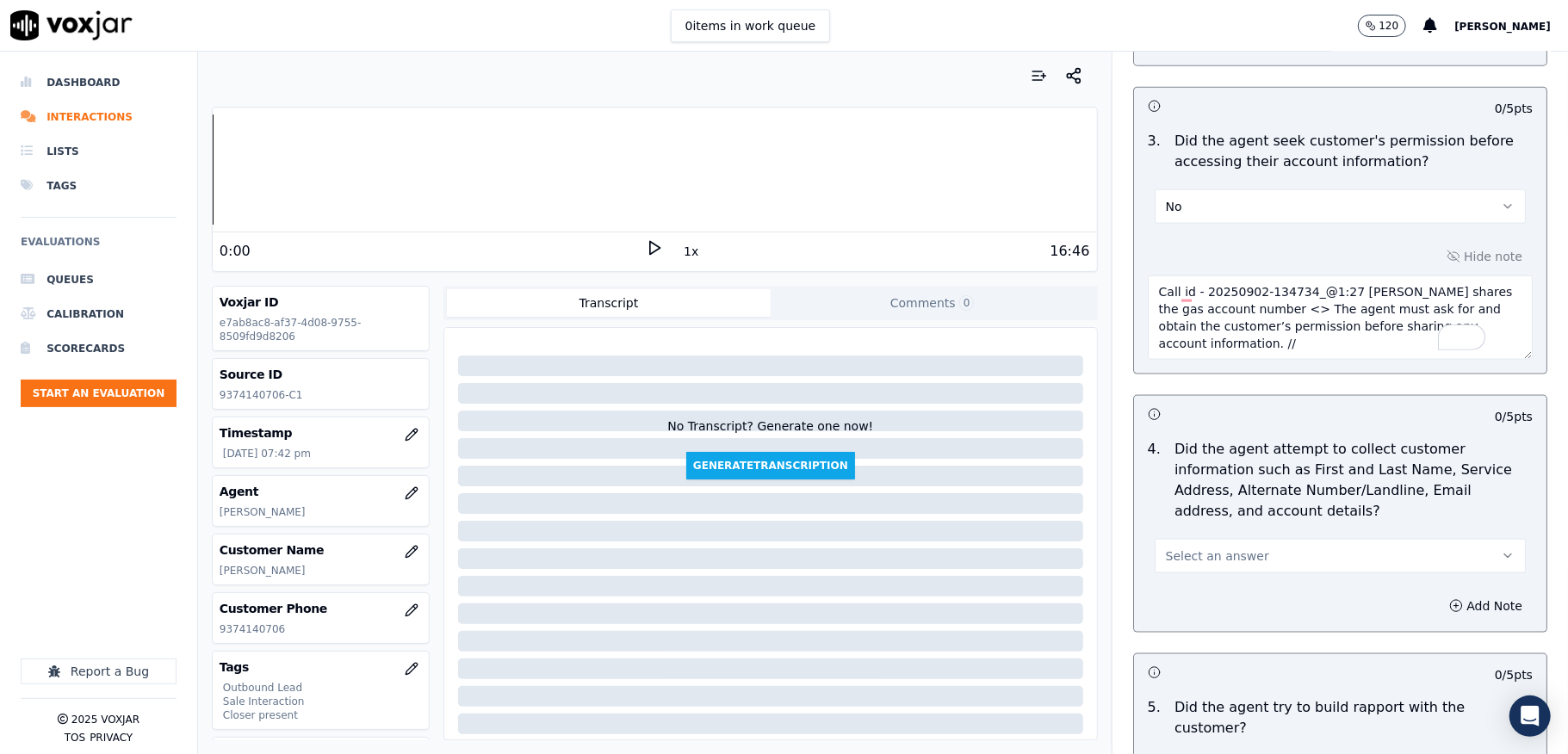
scroll to position [1491, 0]
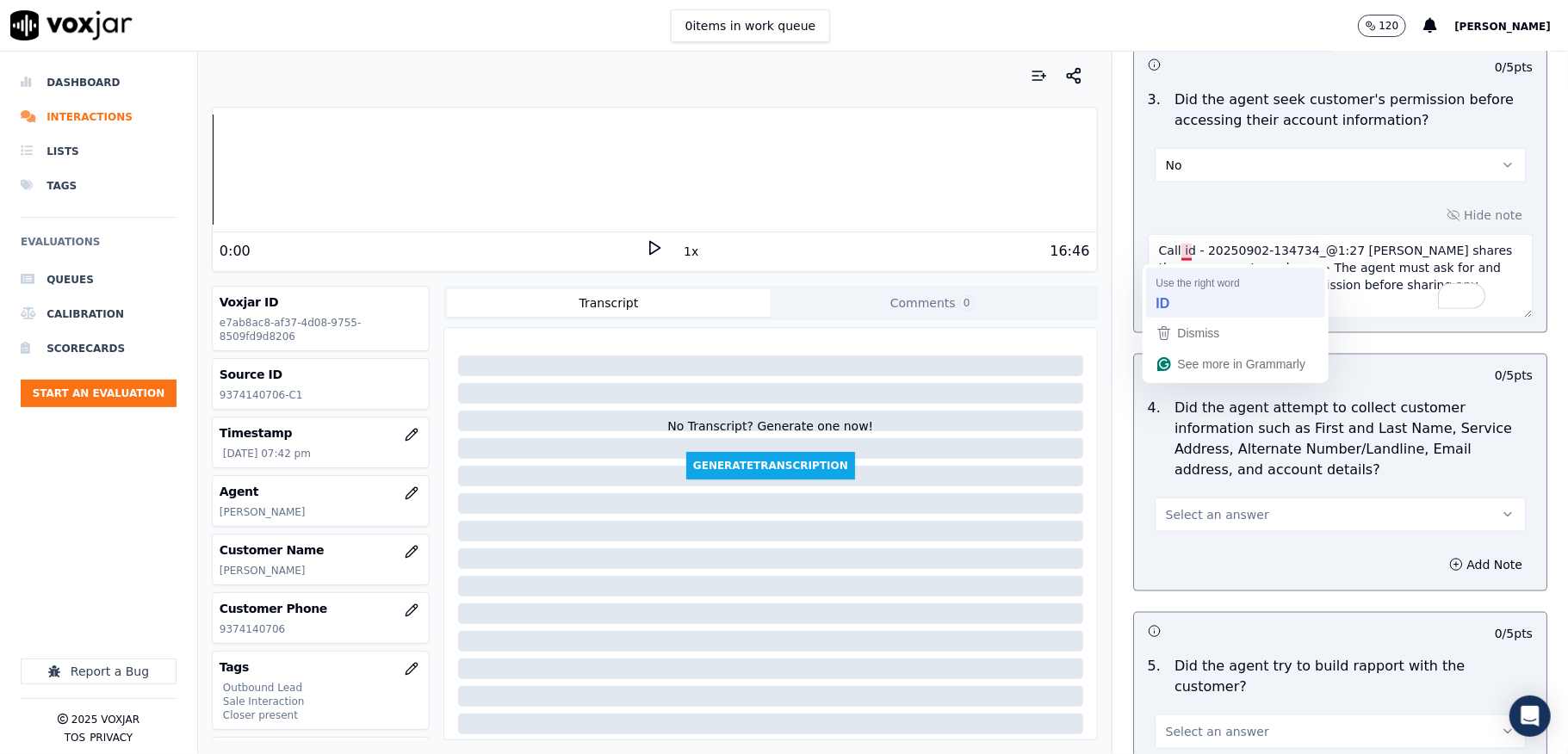
type textarea "Call id - 20250902-134734_@1:27 Carol shares the gas account number <> The agen…"
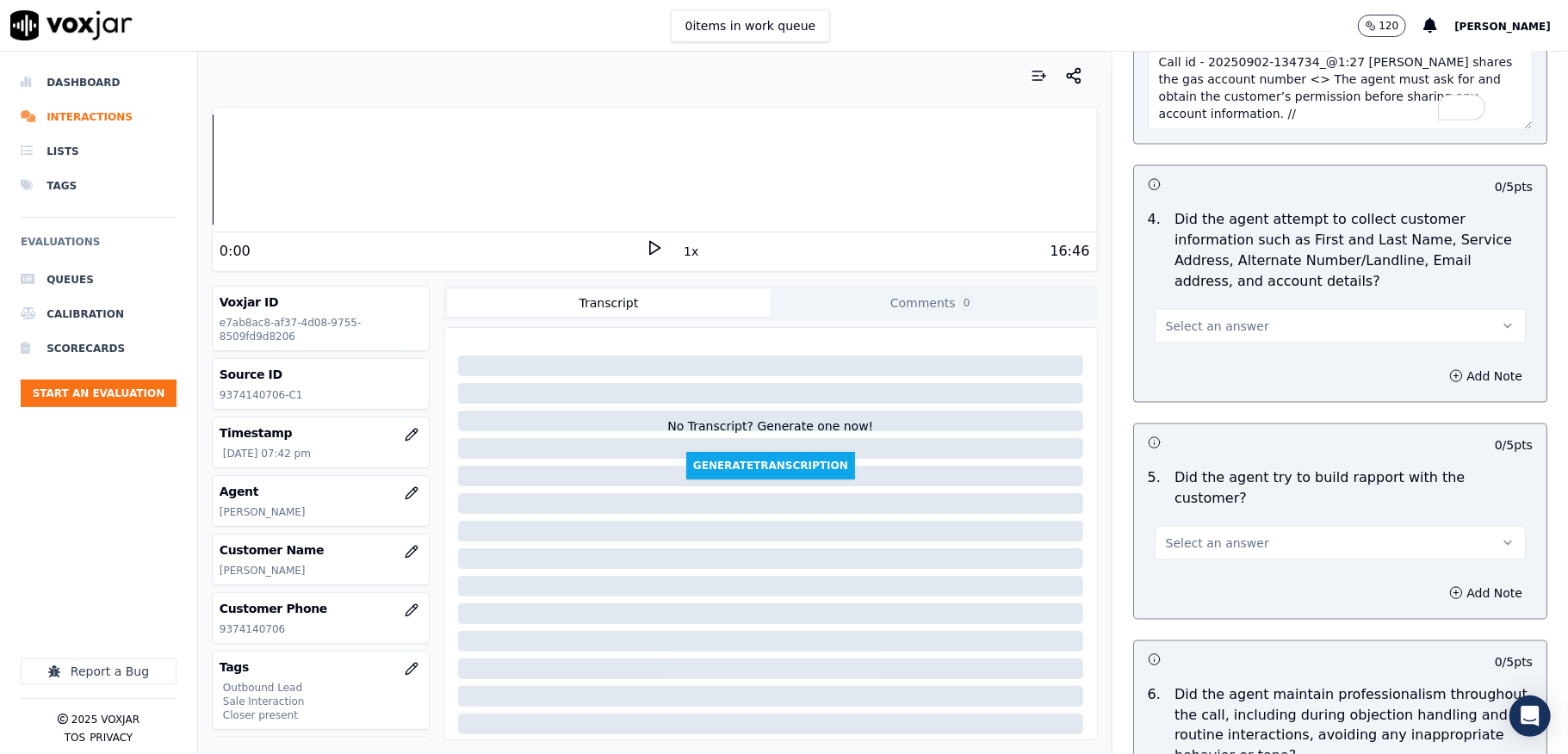
scroll to position [1721, 0]
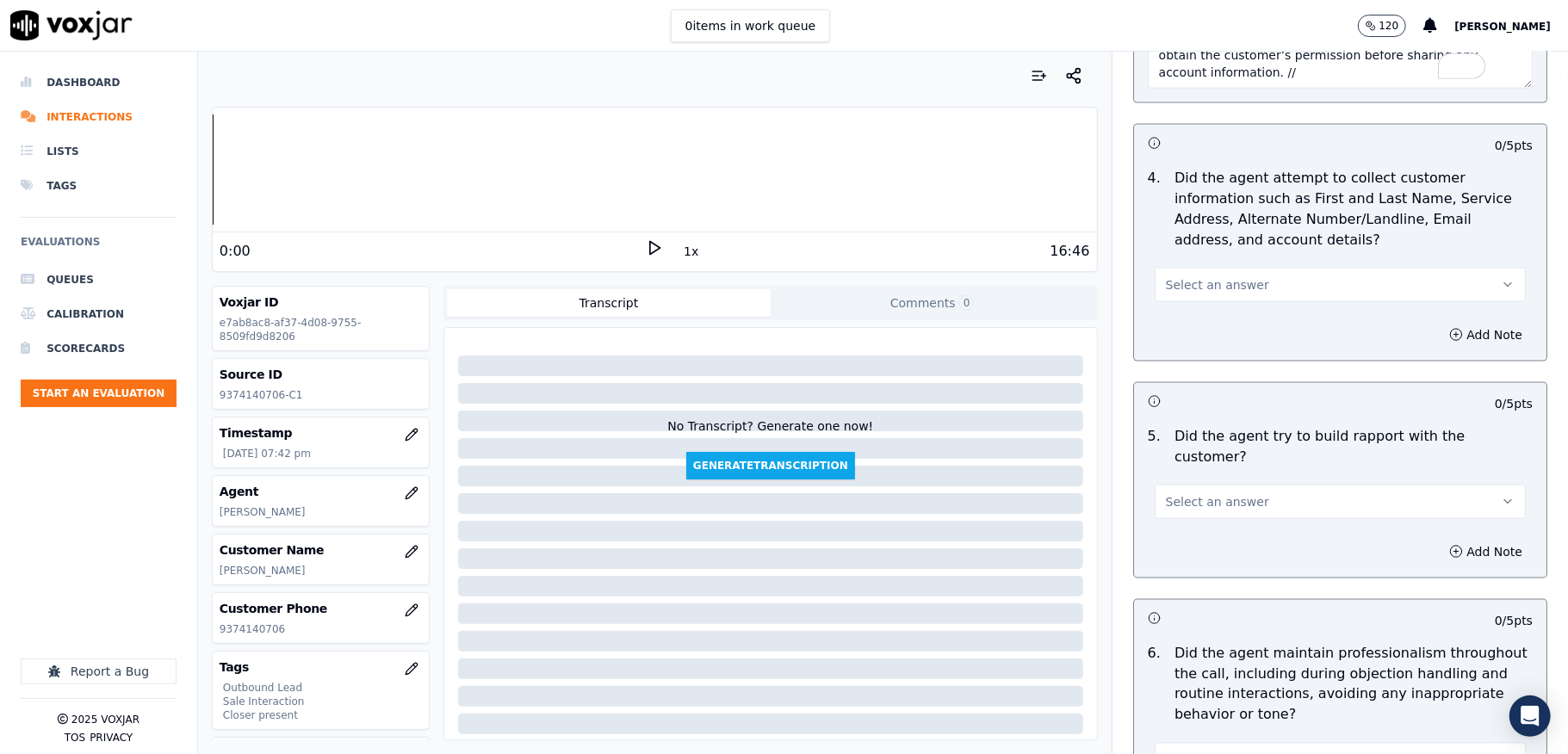
click at [1182, 302] on button "Select an answer" at bounding box center [1340, 285] width 371 height 34
click at [1182, 356] on div "No" at bounding box center [1298, 356] width 330 height 28
click at [1182, 296] on button "No" at bounding box center [1340, 285] width 371 height 34
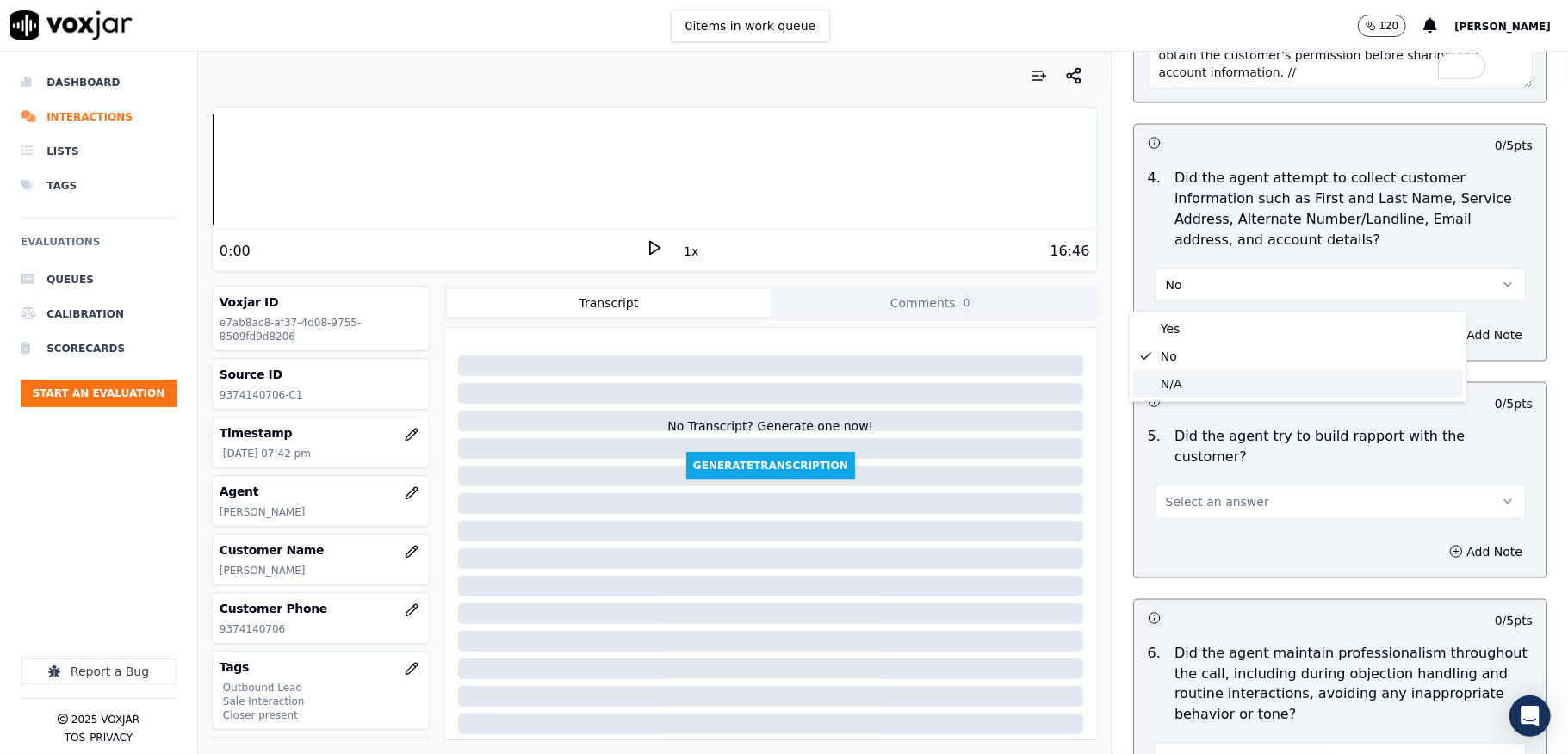
click at [1168, 385] on div "N/A" at bounding box center [1298, 383] width 330 height 28
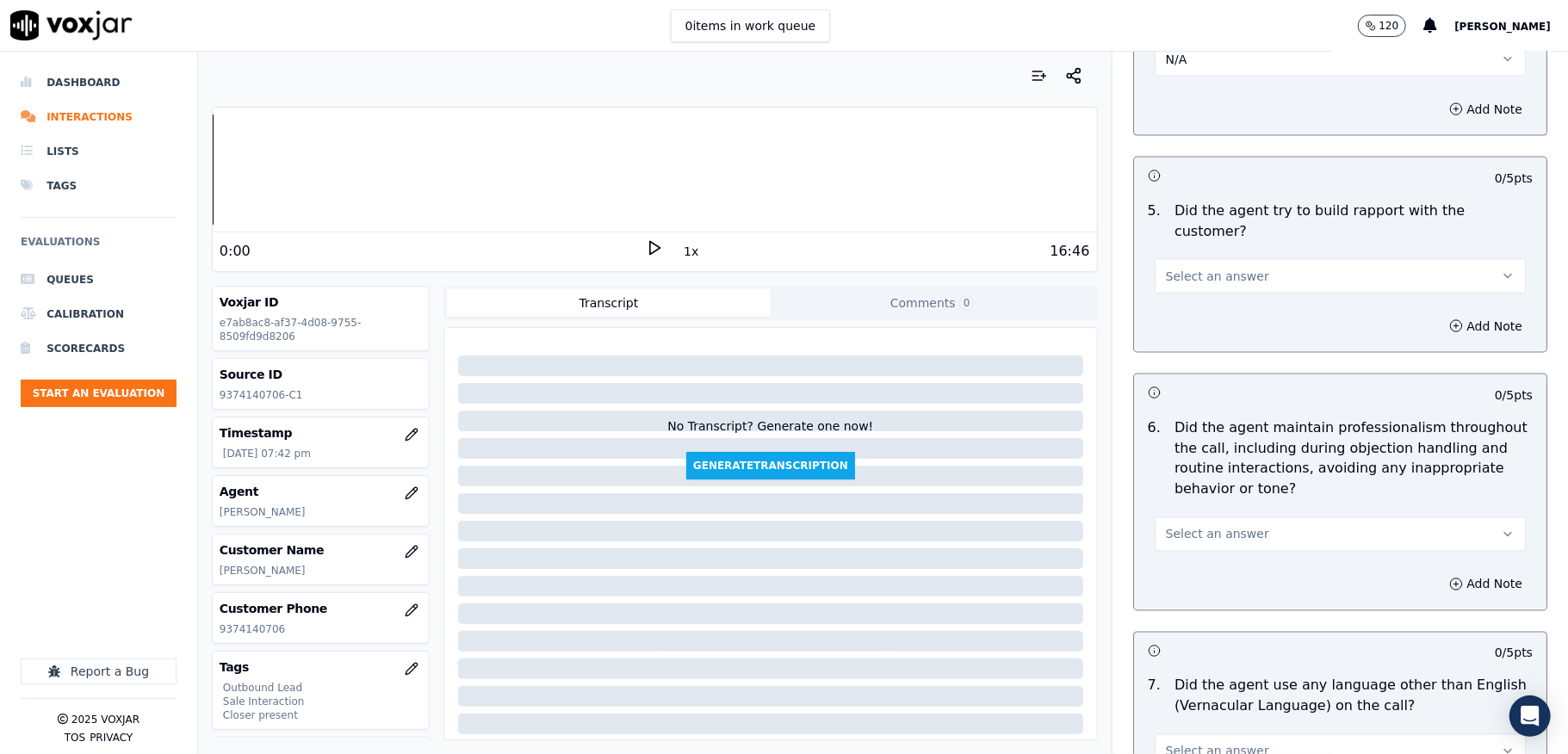
scroll to position [1950, 0]
click at [1172, 264] on span "Select an answer" at bounding box center [1217, 273] width 103 height 17
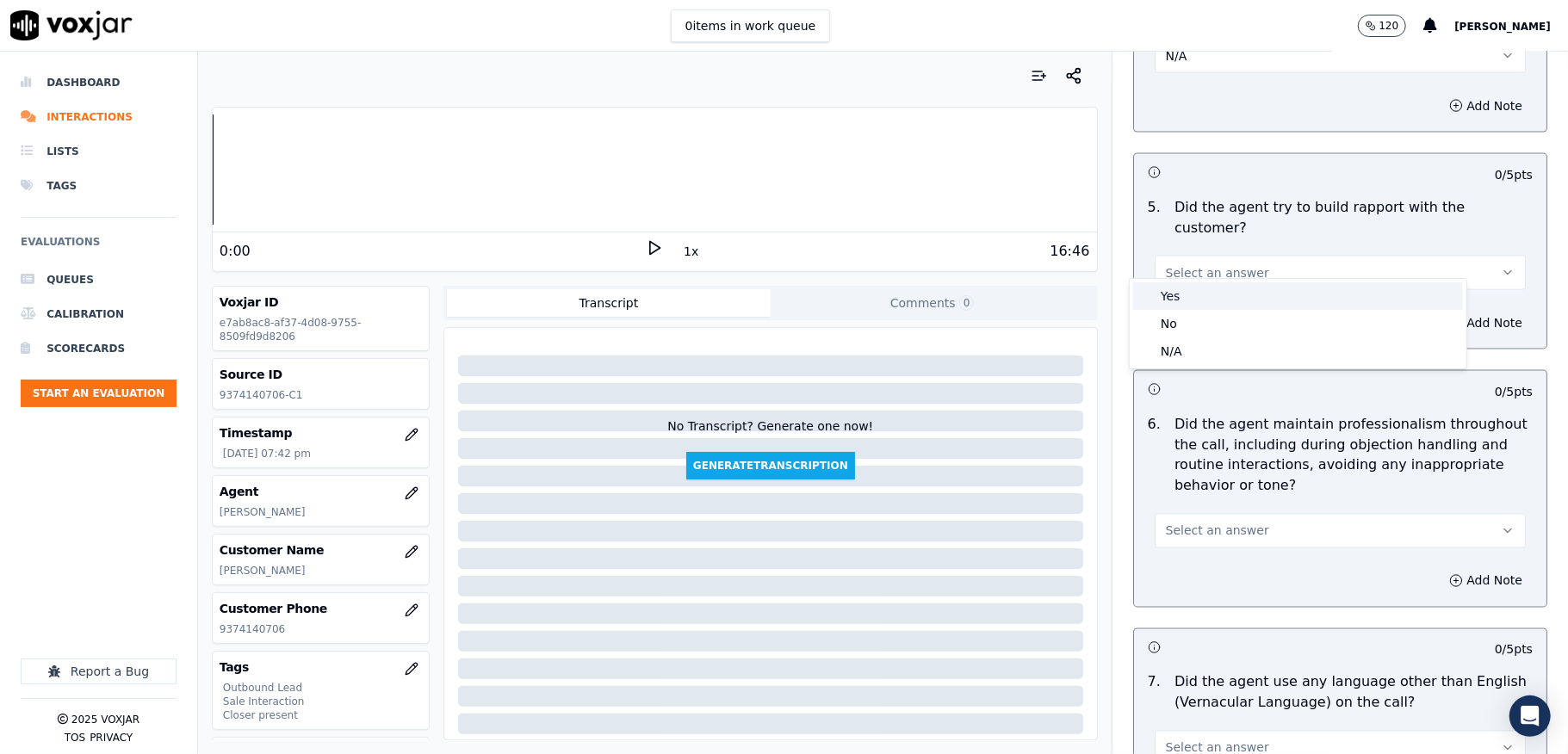
click at [1172, 291] on div "Yes" at bounding box center [1298, 295] width 330 height 28
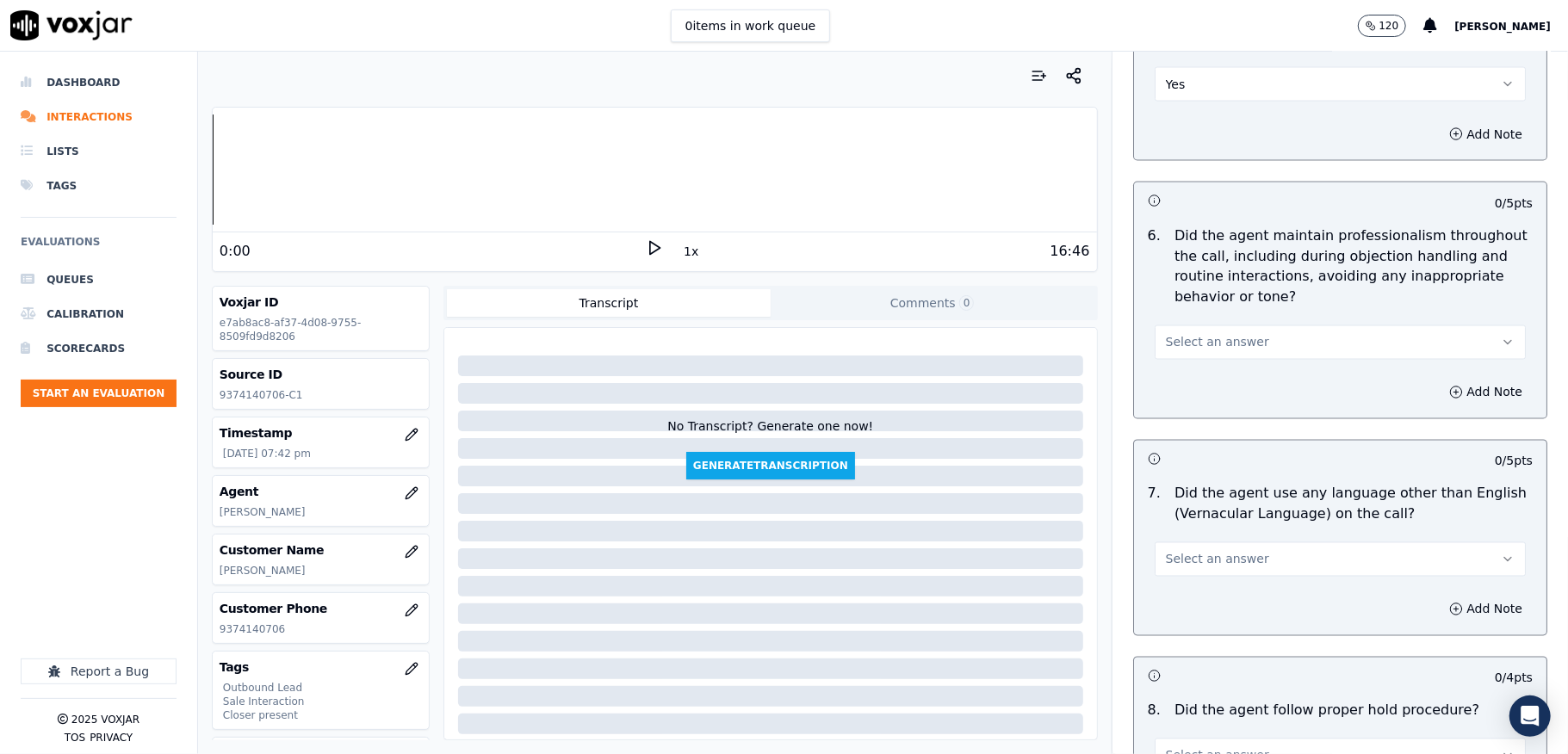
scroll to position [2180, 0]
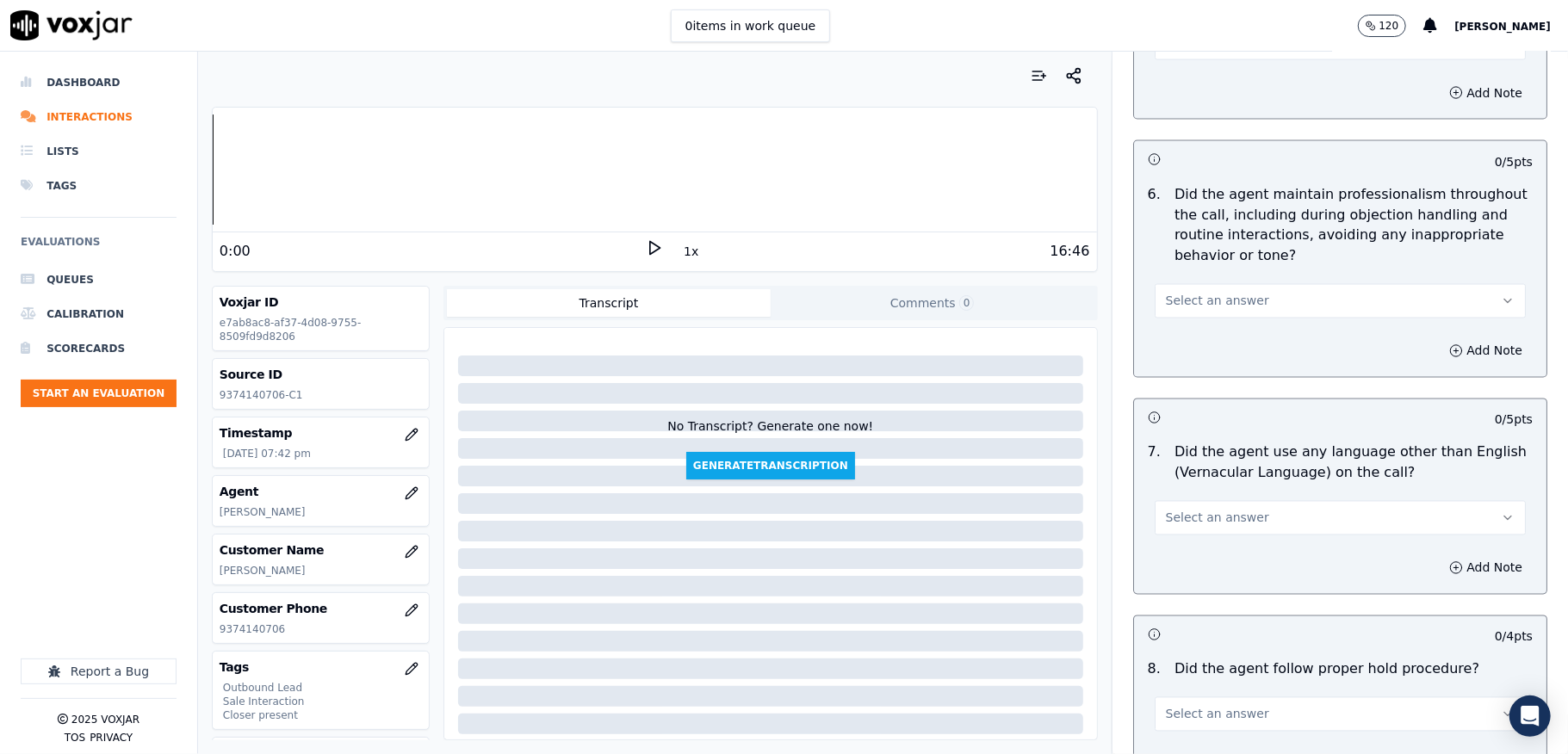
click at [1213, 305] on div "6 . Did the agent maintain professionalism throughout the call, including durin…" at bounding box center [1340, 251] width 412 height 148
click at [1210, 293] on span "Select an answer" at bounding box center [1217, 301] width 103 height 17
click at [1202, 322] on div "Yes" at bounding box center [1298, 325] width 330 height 28
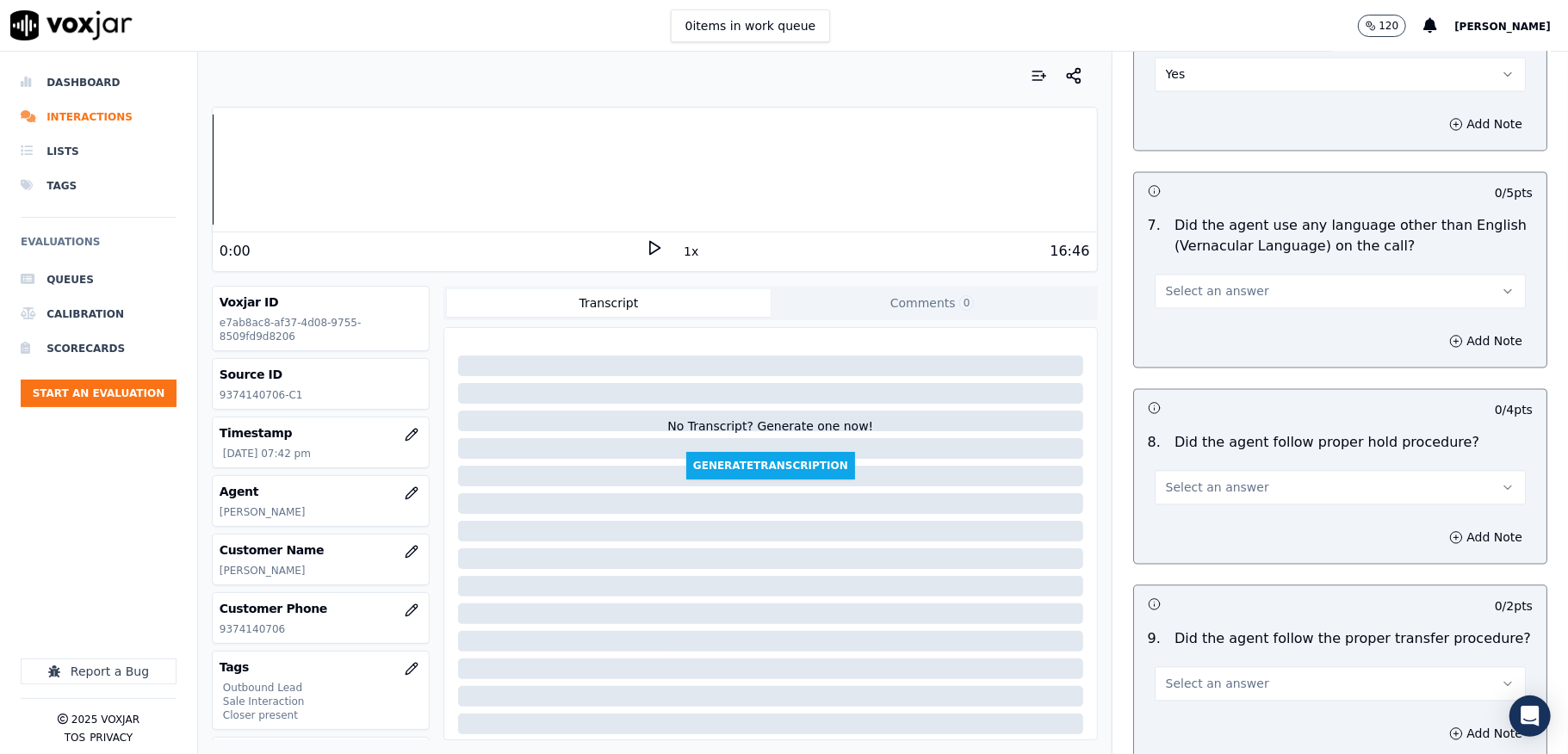
scroll to position [2410, 0]
click at [1217, 279] on span "Select an answer" at bounding box center [1217, 288] width 103 height 17
click at [1164, 339] on div "No" at bounding box center [1298, 340] width 330 height 28
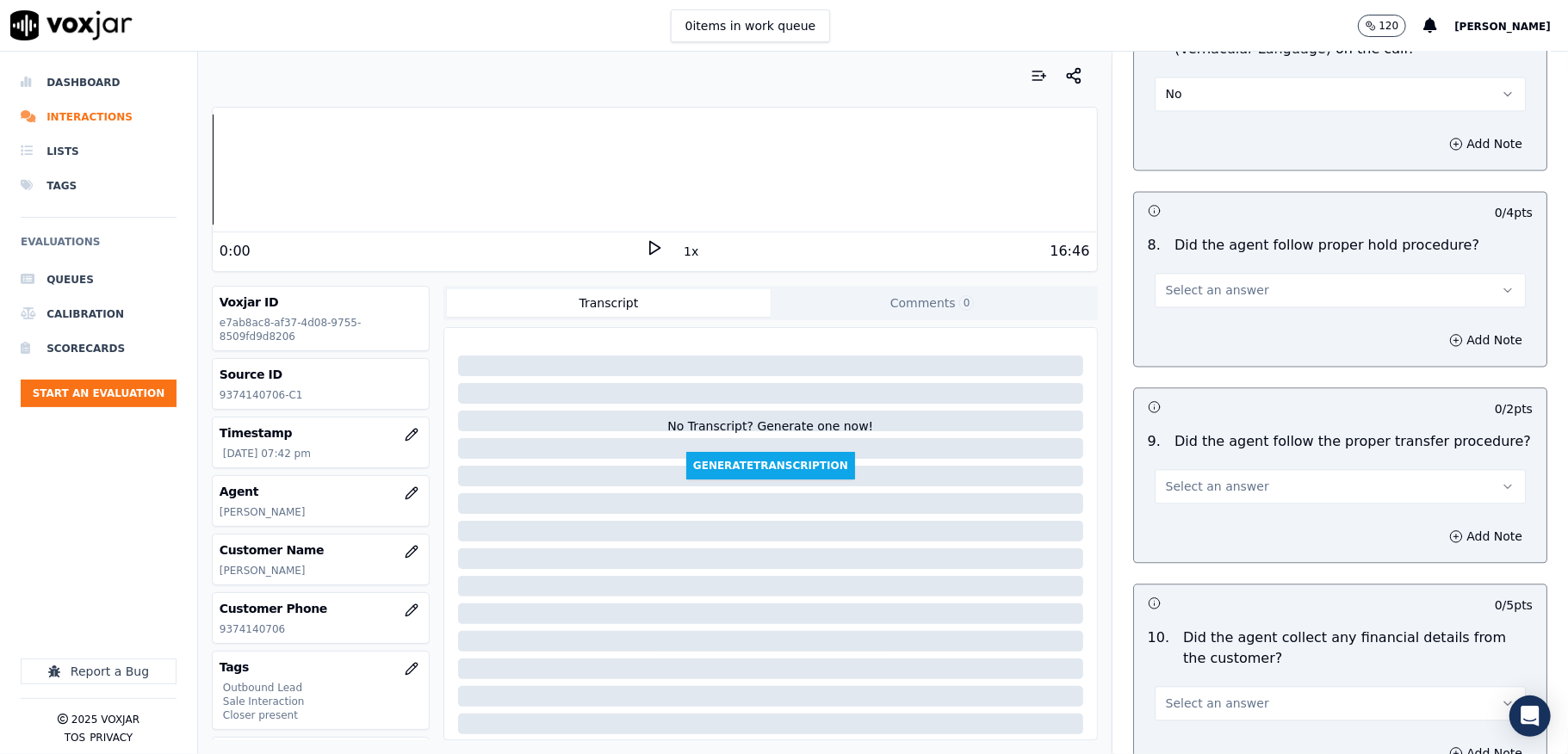
scroll to position [2639, 0]
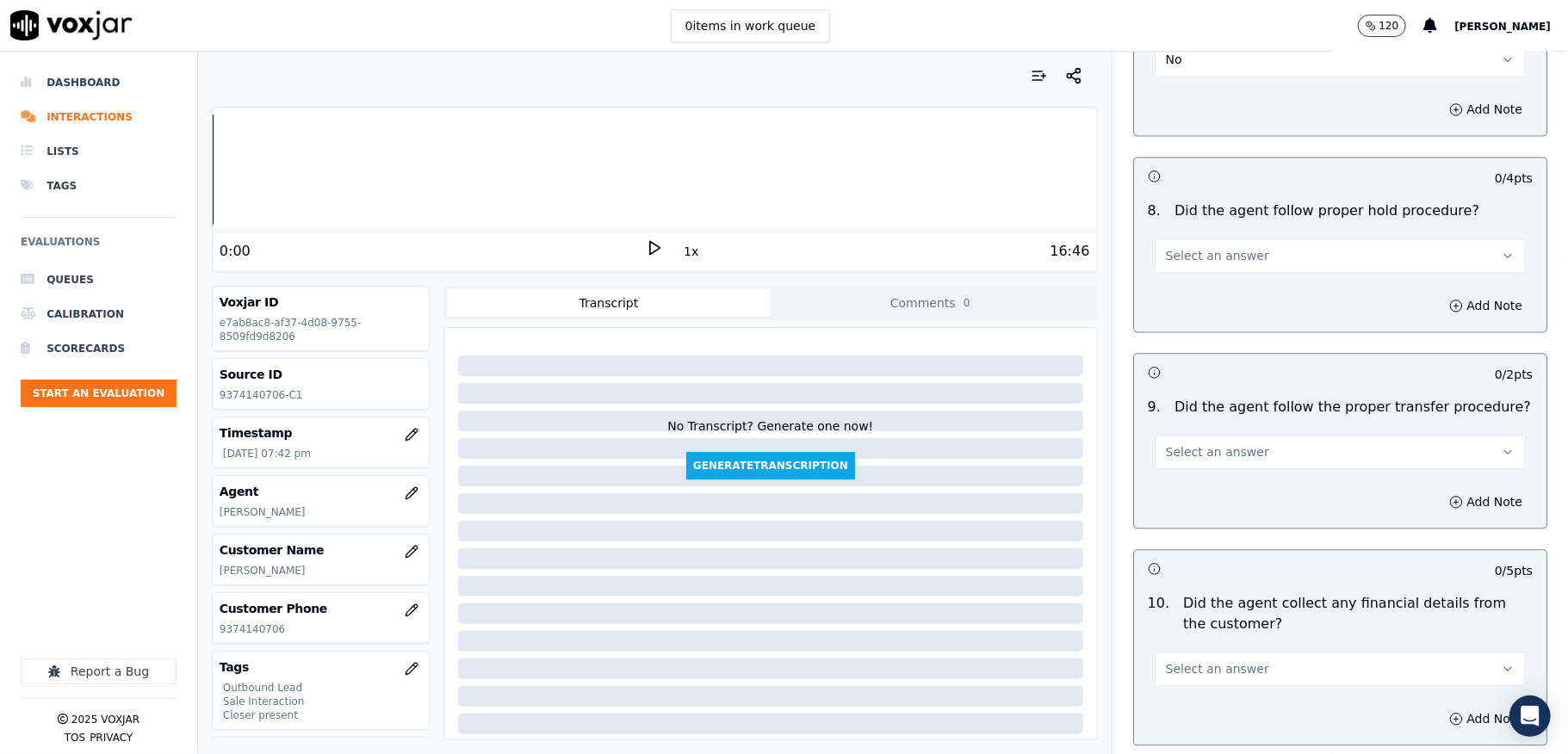
click at [1191, 247] on span "Select an answer" at bounding box center [1217, 255] width 103 height 17
click at [1182, 277] on div "Yes" at bounding box center [1298, 280] width 330 height 28
click at [1171, 443] on span "Select an answer" at bounding box center [1217, 452] width 103 height 17
click at [1172, 506] on div "No" at bounding box center [1298, 504] width 330 height 28
click at [1438, 498] on button "Add Note" at bounding box center [1485, 501] width 93 height 24
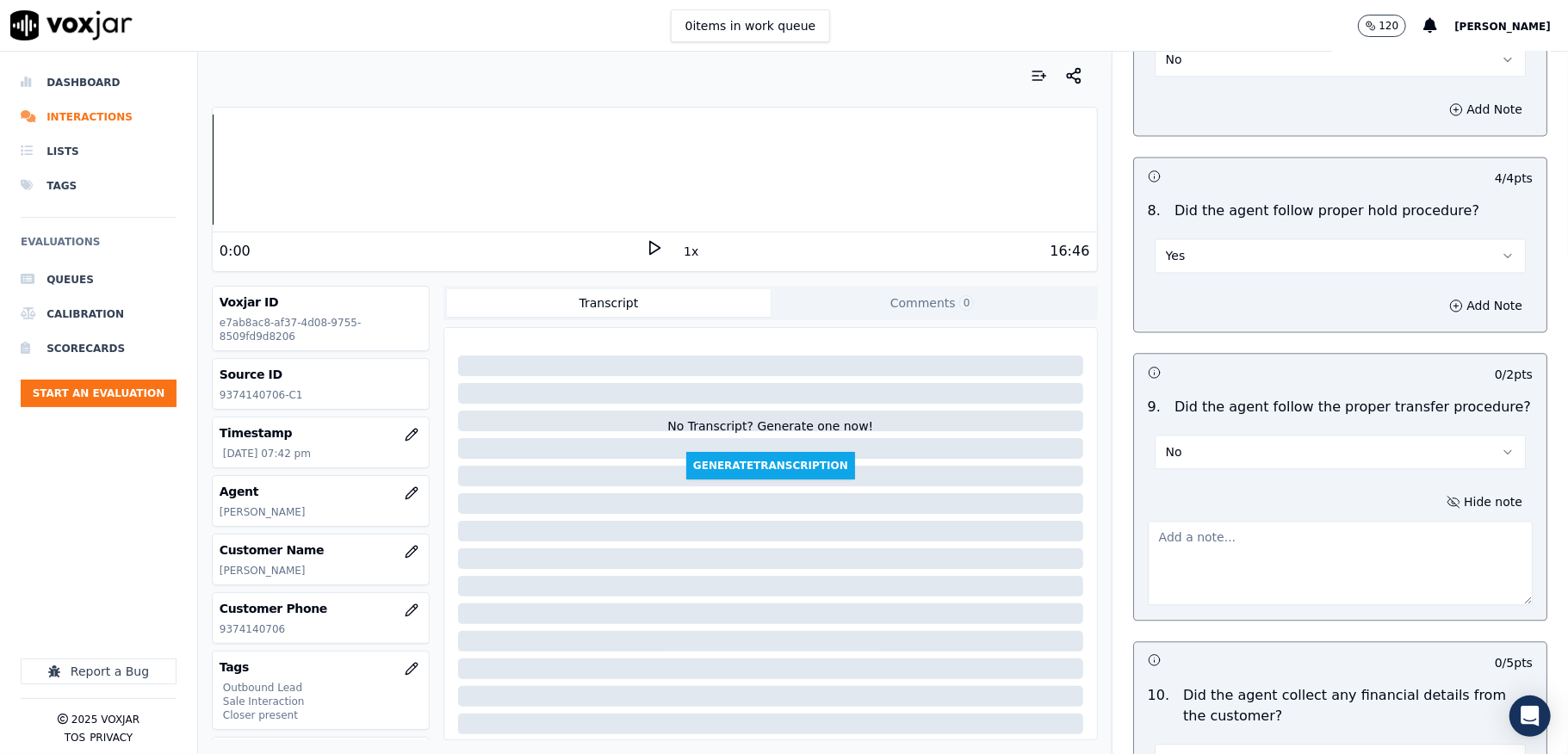
click at [1354, 527] on textarea at bounding box center [1340, 562] width 385 height 84
paste textarea "Call id - 20250902-150401_"
paste textarea "@9:51 - The call was transferred to another agent (closer: Annie) without infor…"
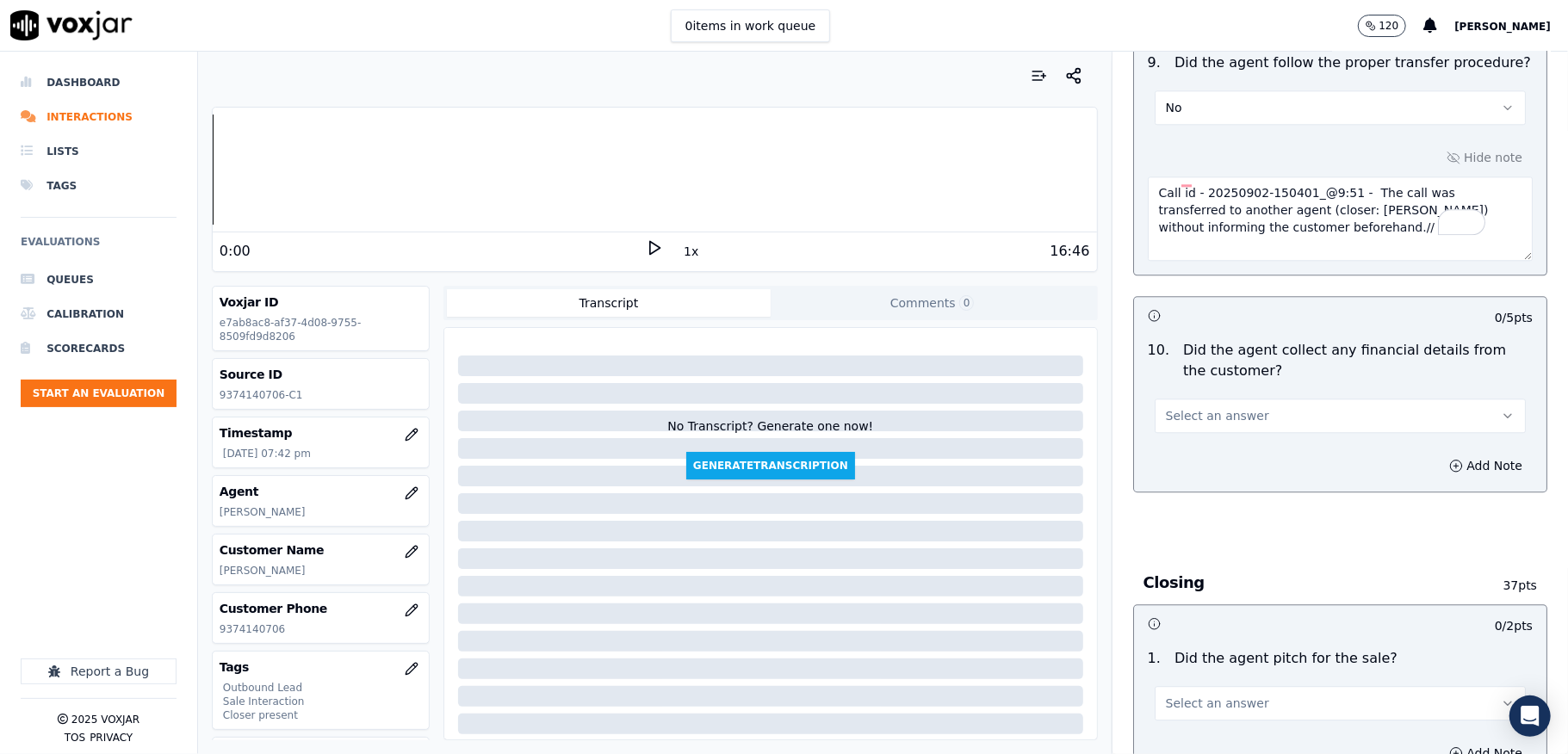
scroll to position [3212, 0]
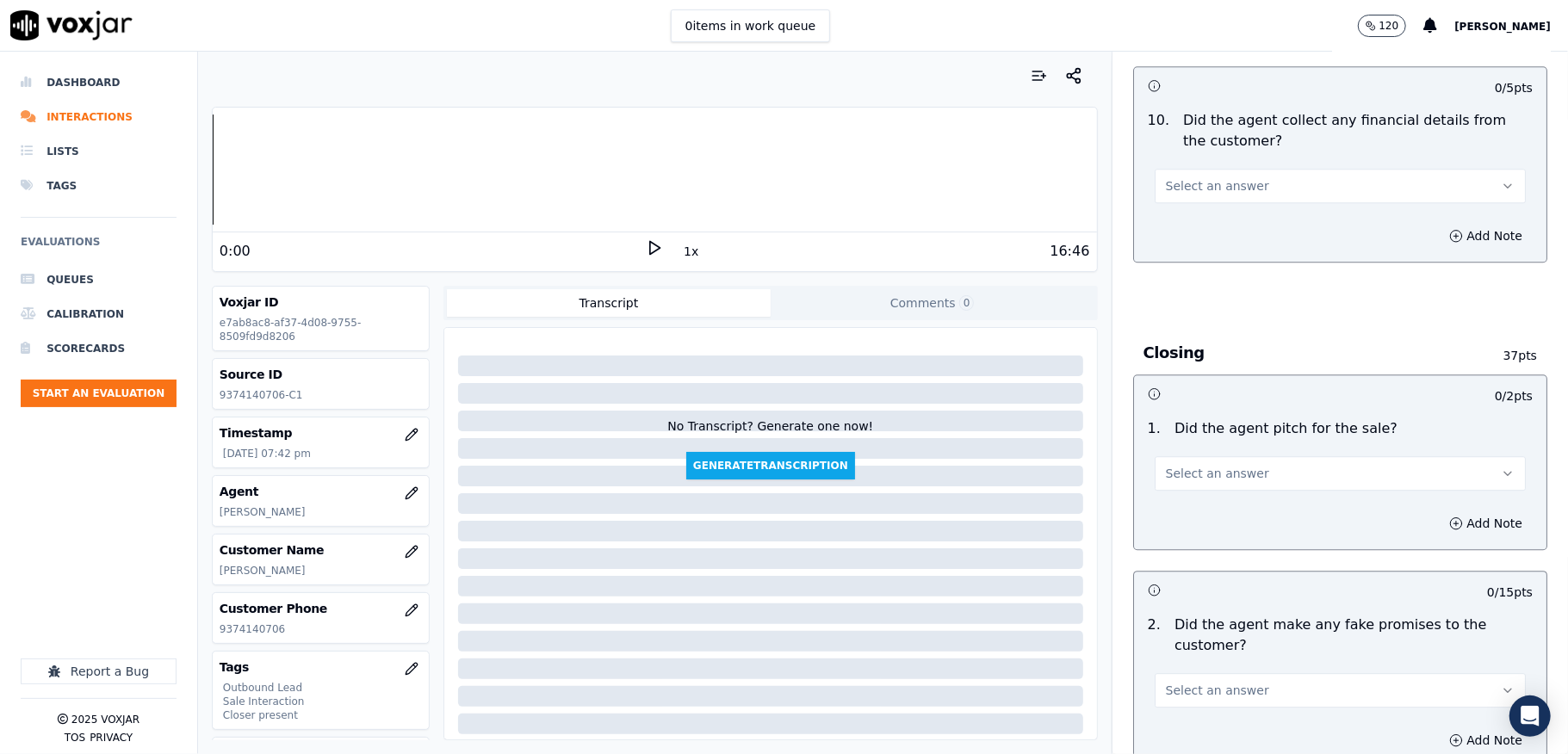
type textarea "Call id - 20250902-150401_@9:51 - The call was transferred to another agent (cl…"
click at [1200, 169] on button "Select an answer" at bounding box center [1340, 186] width 371 height 34
click at [1182, 234] on div "No" at bounding box center [1298, 239] width 330 height 28
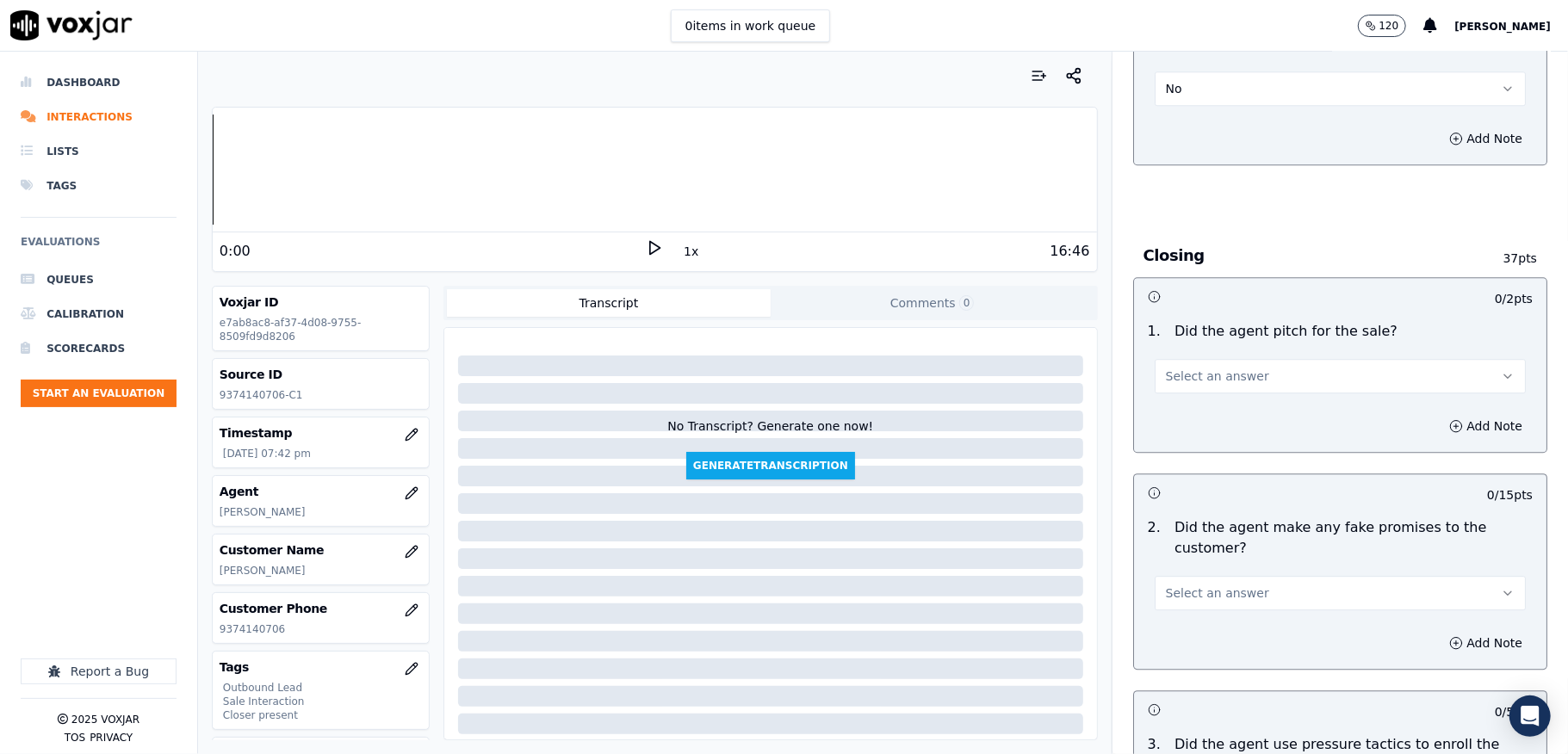
scroll to position [3442, 0]
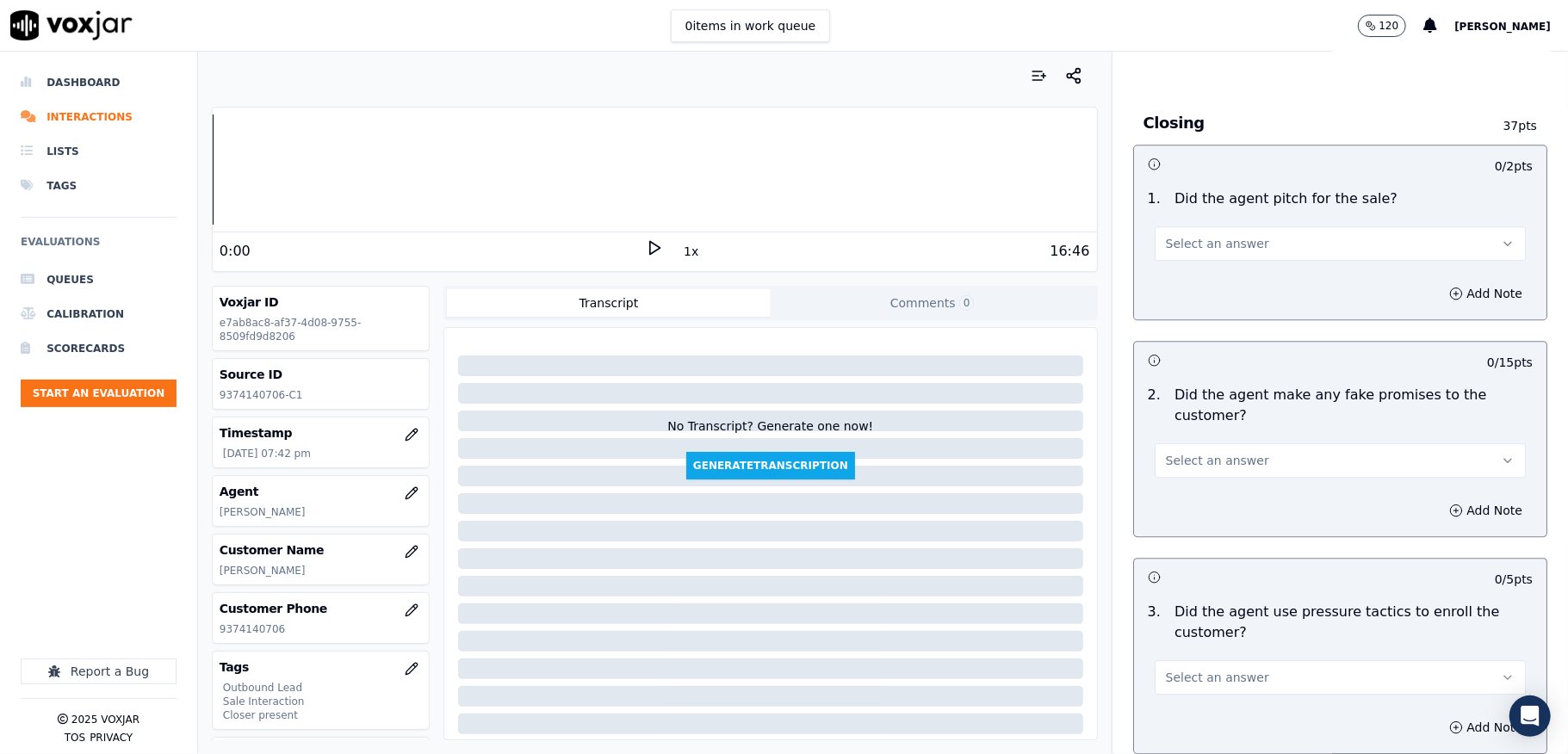
click at [1192, 234] on span "Select an answer" at bounding box center [1217, 243] width 103 height 17
click at [1182, 269] on div "Yes" at bounding box center [1298, 271] width 330 height 28
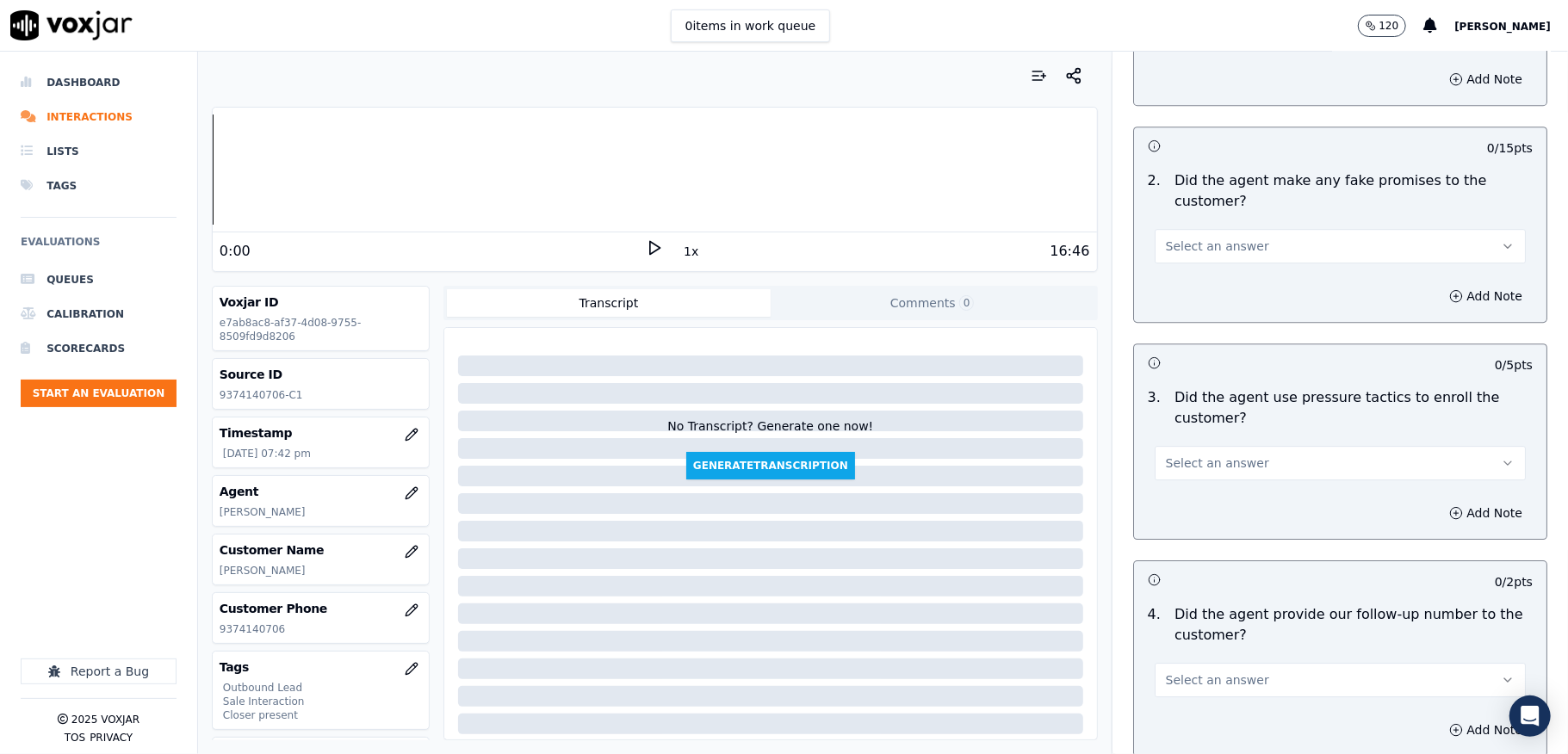
scroll to position [3671, 0]
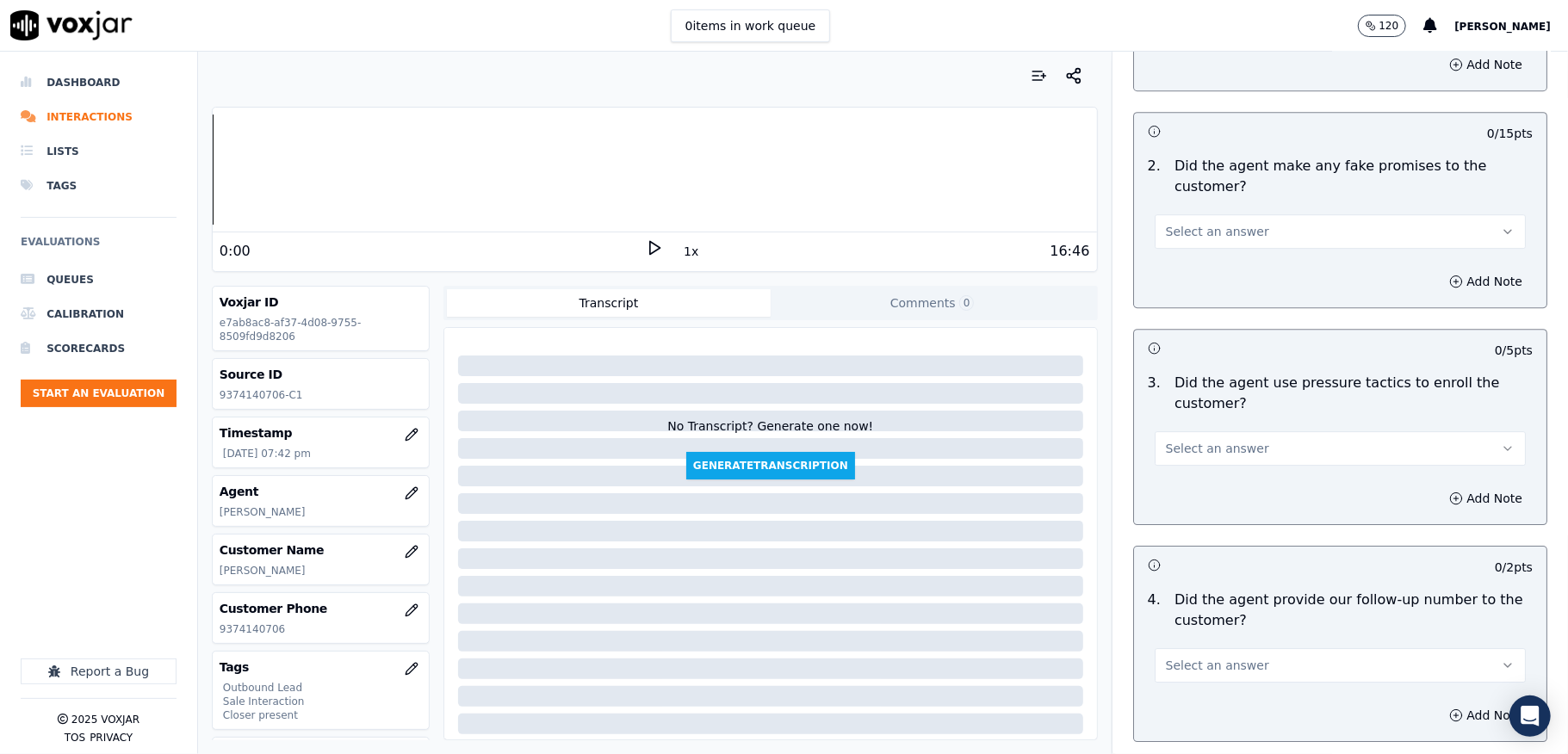
click at [1210, 214] on button "Select an answer" at bounding box center [1340, 232] width 371 height 34
click at [1179, 284] on div "No" at bounding box center [1298, 286] width 330 height 28
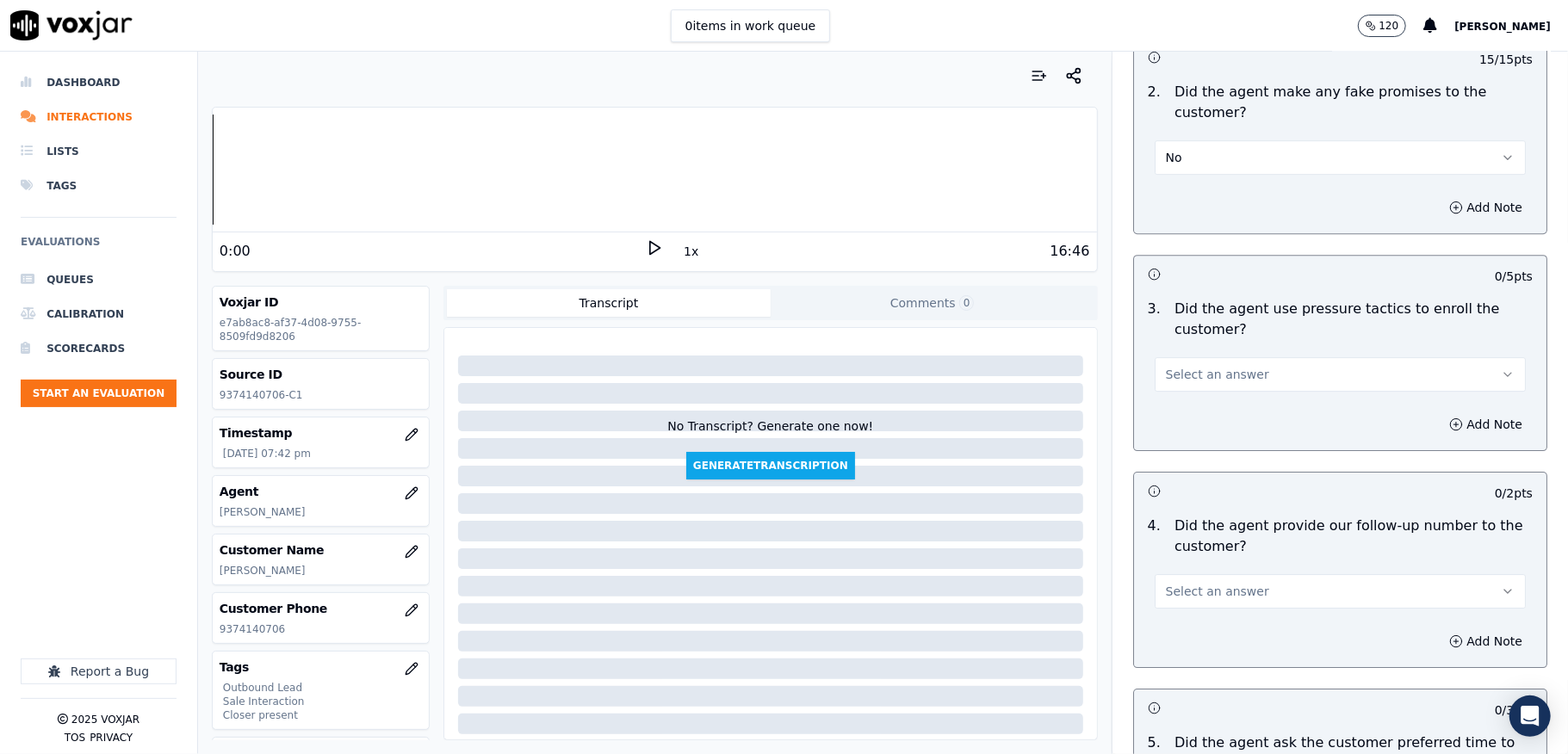
scroll to position [3786, 0]
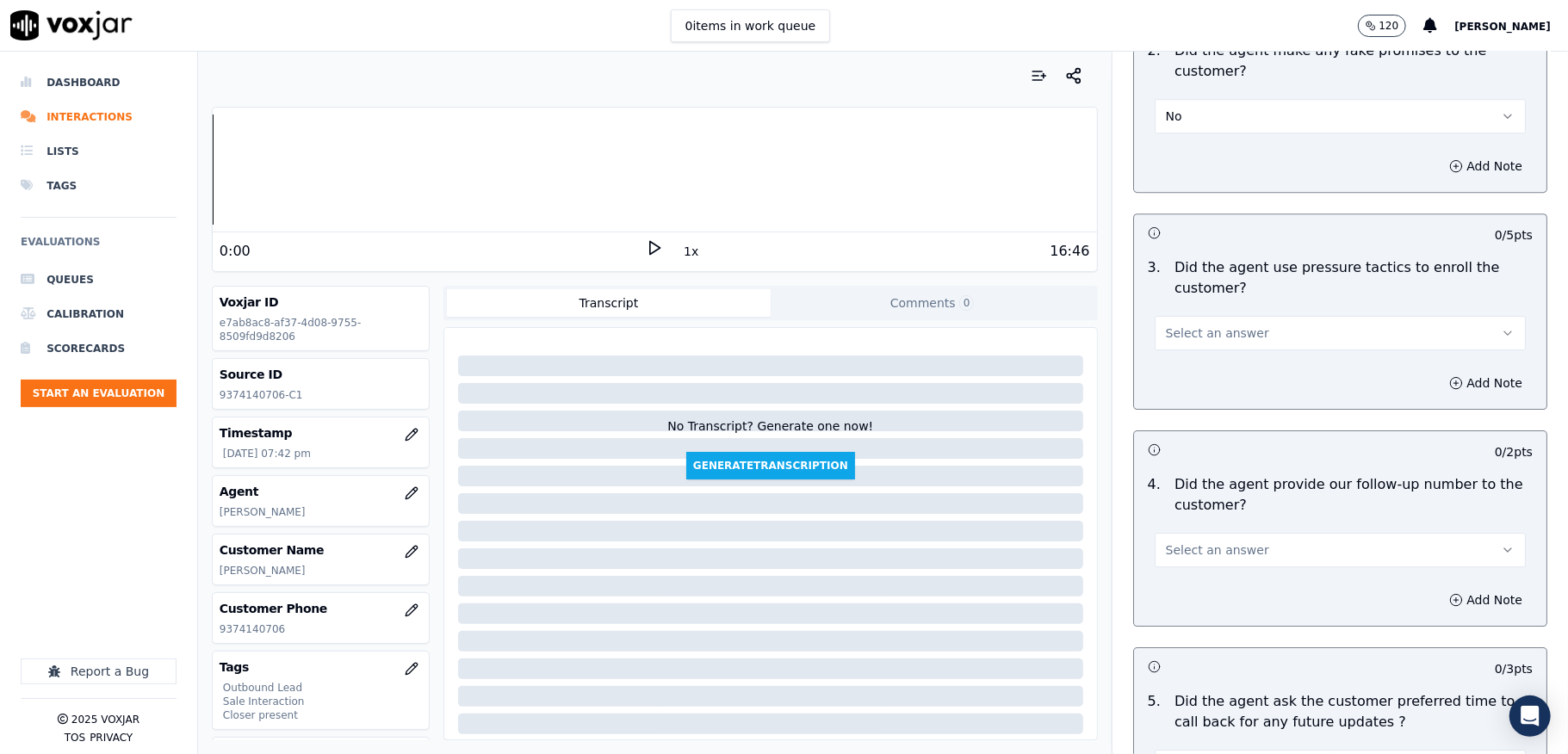
click at [1217, 327] on span "Select an answer" at bounding box center [1217, 333] width 103 height 17
click at [1192, 384] on div "No" at bounding box center [1298, 389] width 330 height 28
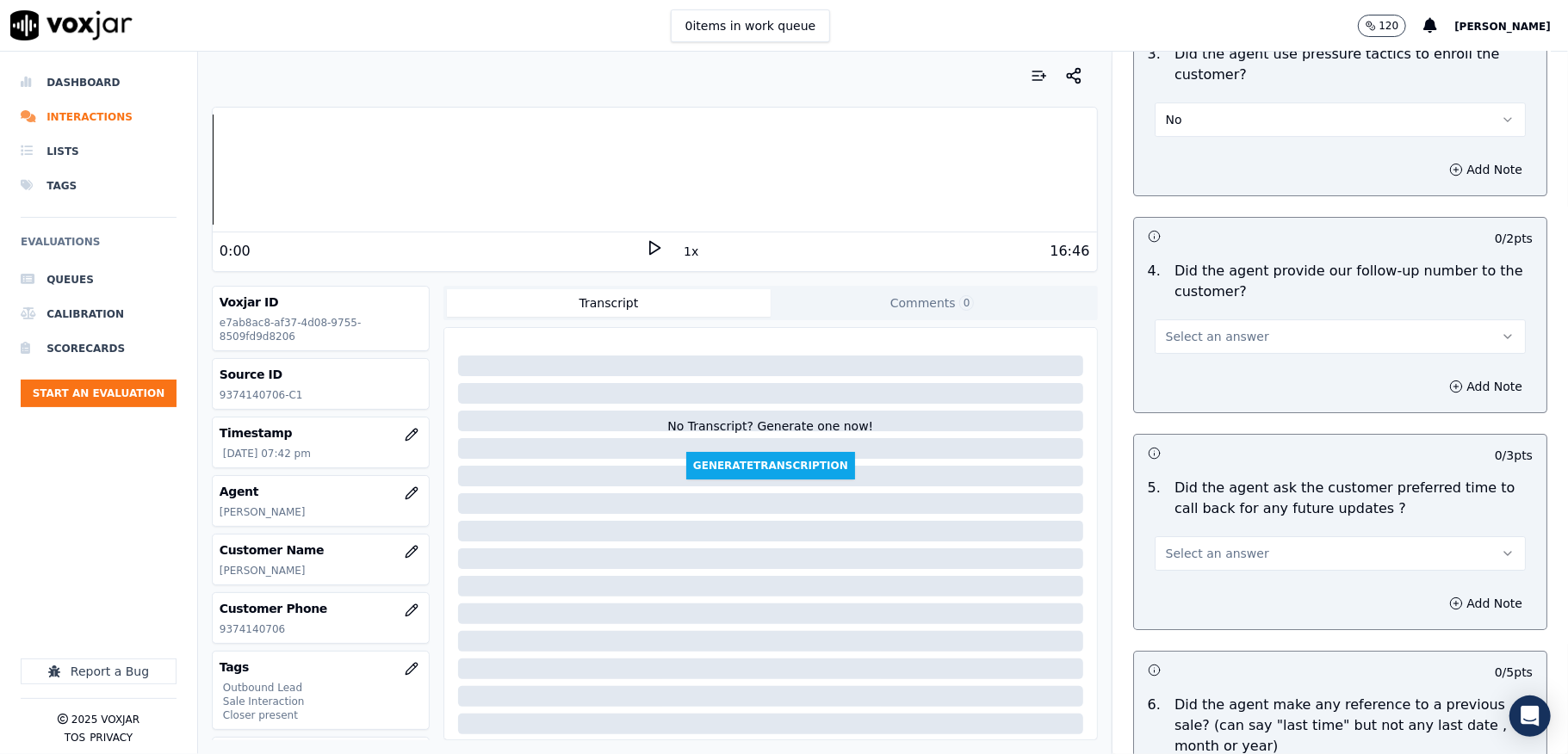
scroll to position [4015, 0]
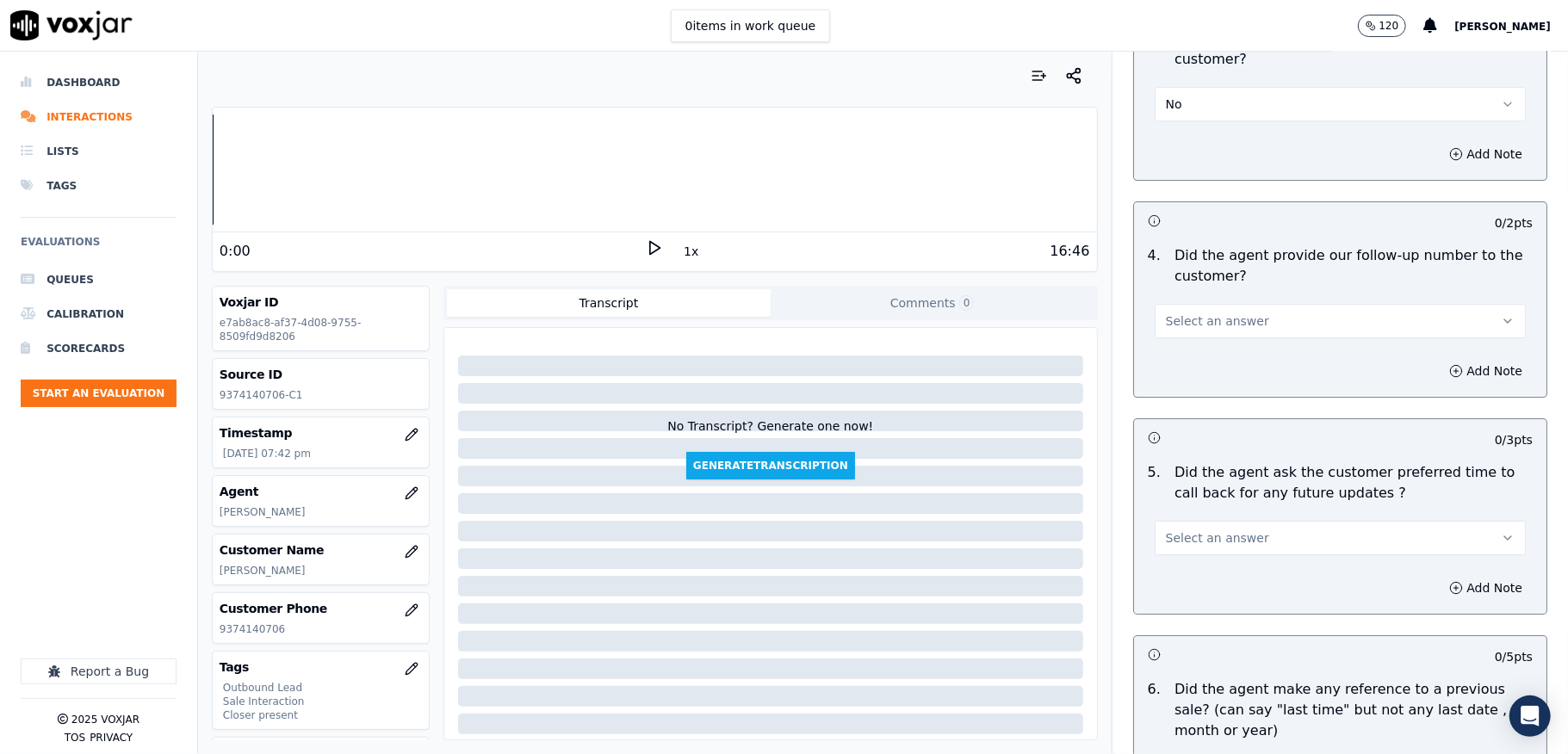
click at [1236, 316] on button "Select an answer" at bounding box center [1340, 321] width 371 height 34
click at [1191, 399] on div "N/A" at bounding box center [1298, 405] width 330 height 28
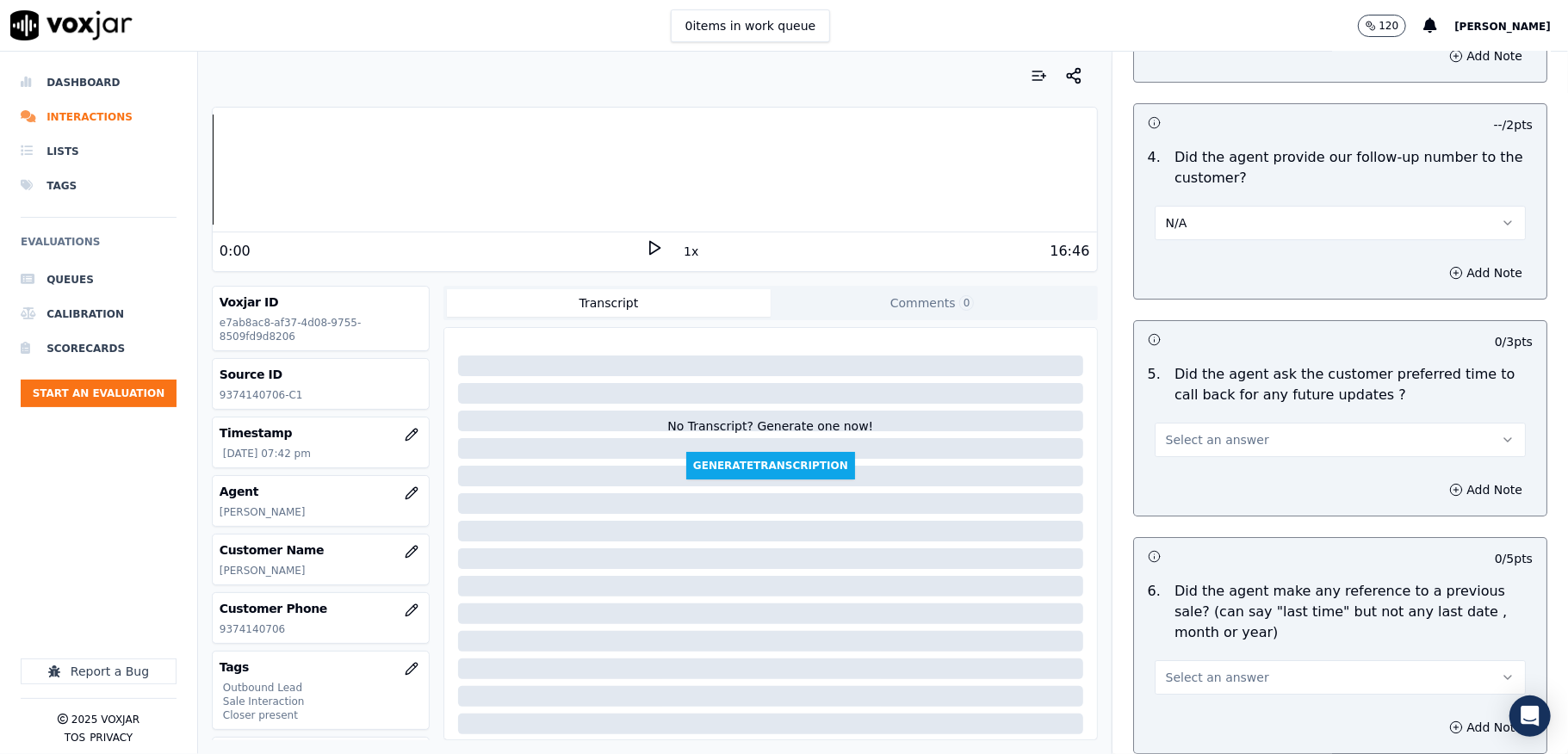
scroll to position [4245, 0]
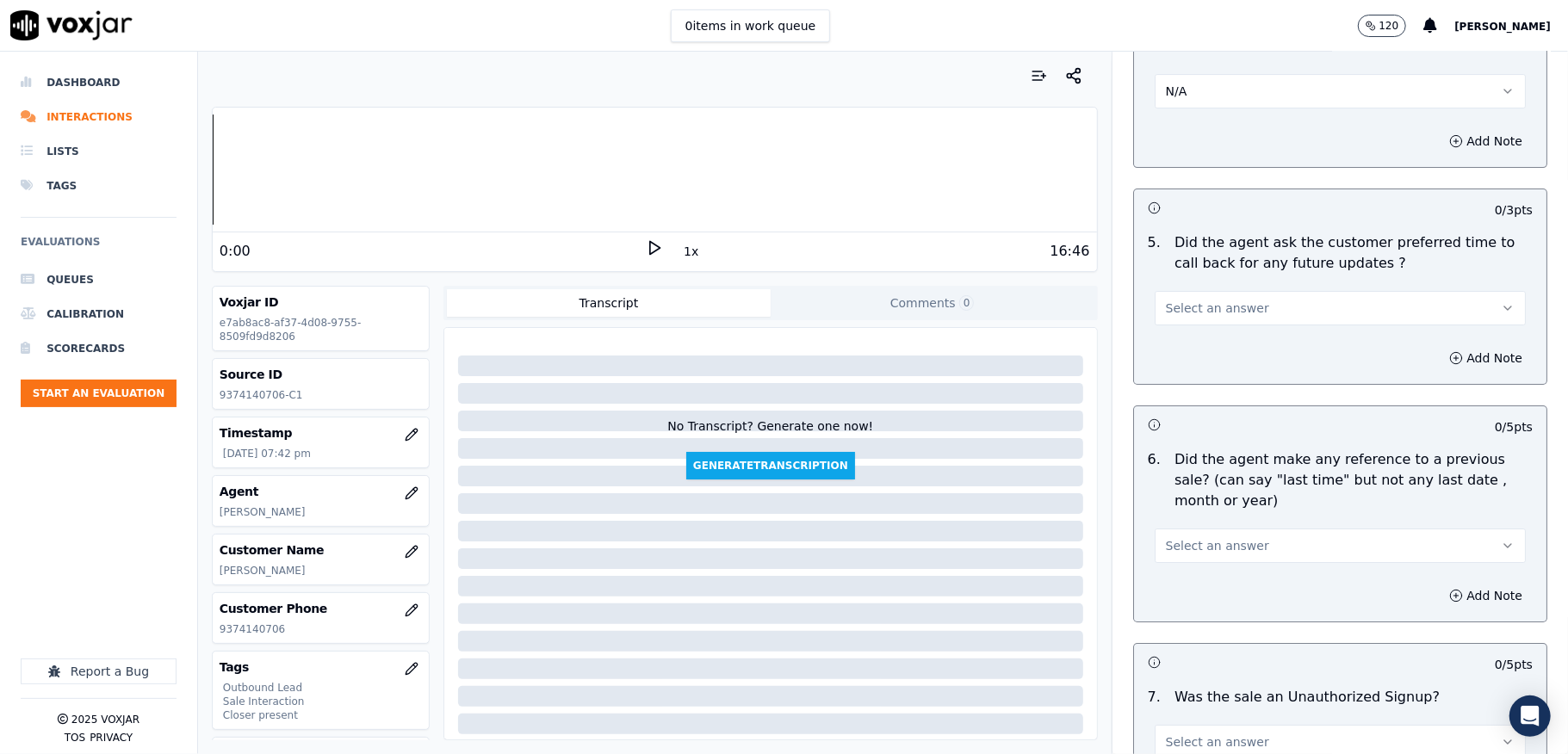
click at [1213, 306] on span "Select an answer" at bounding box center [1217, 308] width 103 height 17
click at [1183, 393] on div "N/A" at bounding box center [1298, 393] width 330 height 28
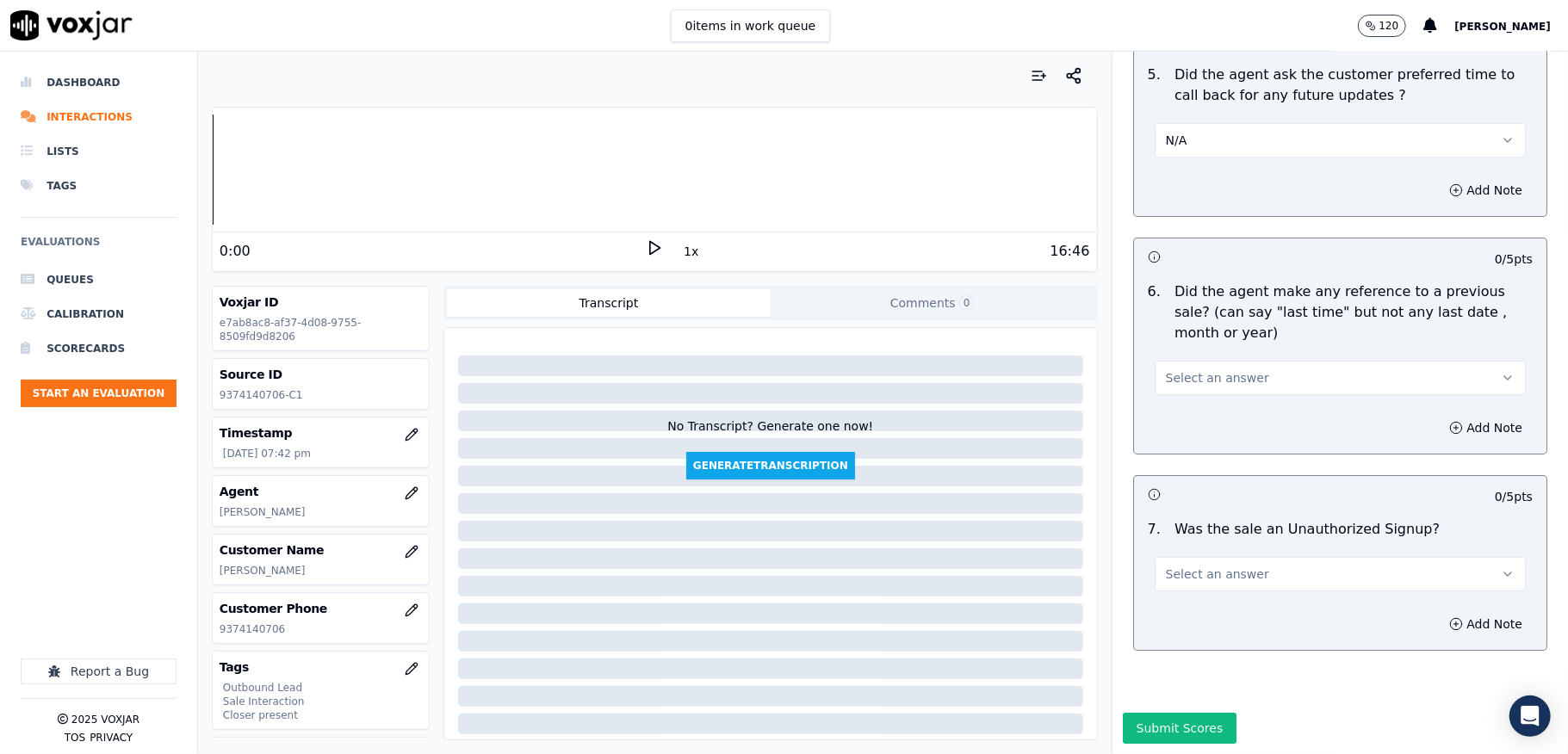
scroll to position [4464, 0]
click at [1241, 360] on button "Select an answer" at bounding box center [1340, 377] width 371 height 34
click at [1210, 383] on div "No" at bounding box center [1298, 384] width 330 height 28
click at [1166, 565] on span "Select an answer" at bounding box center [1217, 574] width 103 height 17
click at [1195, 579] on div "No" at bounding box center [1298, 581] width 330 height 28
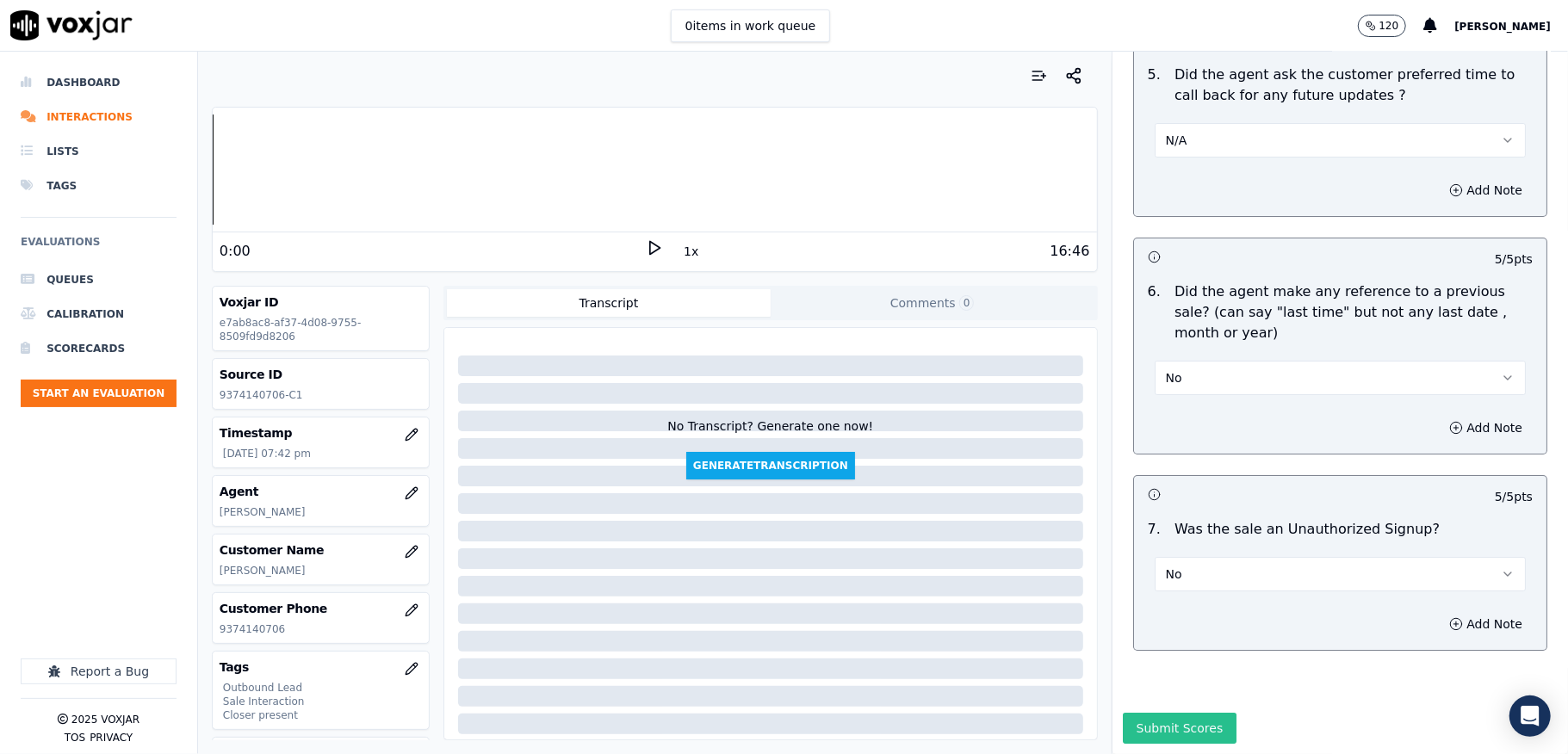
click at [1175, 712] on button "Submit Scores" at bounding box center [1180, 727] width 114 height 31
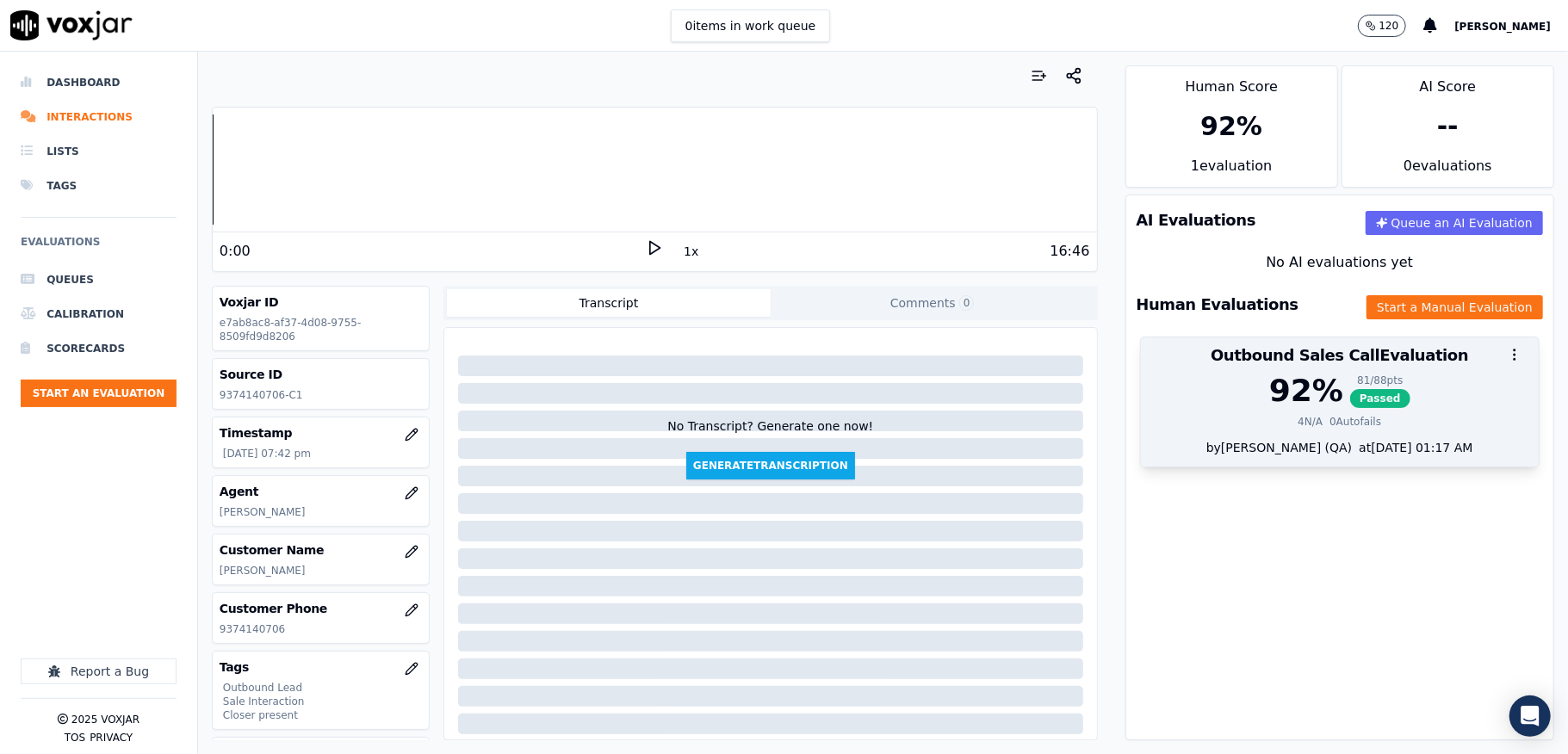
click at [1313, 411] on div "92 % 81 / 88 pts Passed 4 N/A 0 Autofails" at bounding box center [1339, 406] width 398 height 66
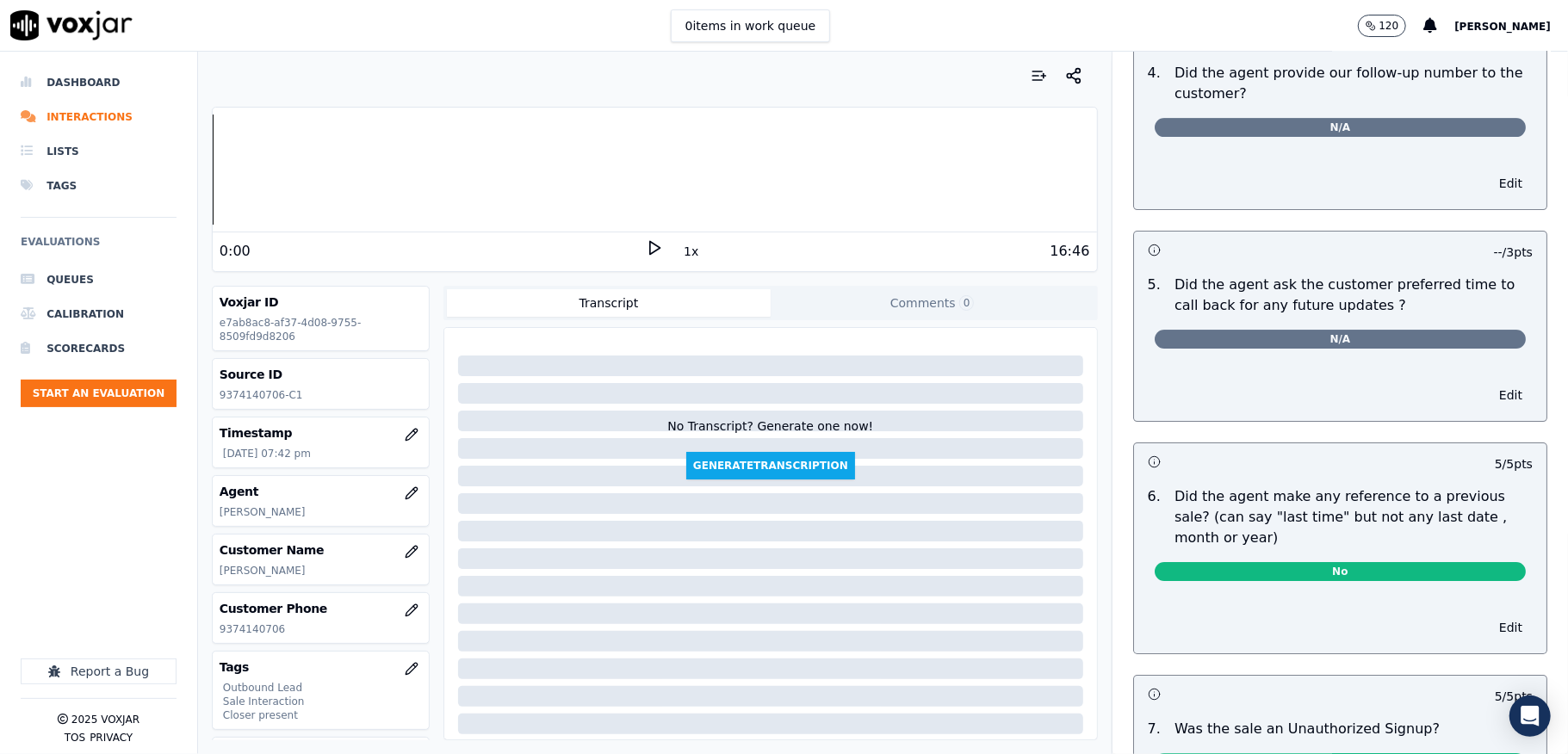
scroll to position [0, 0]
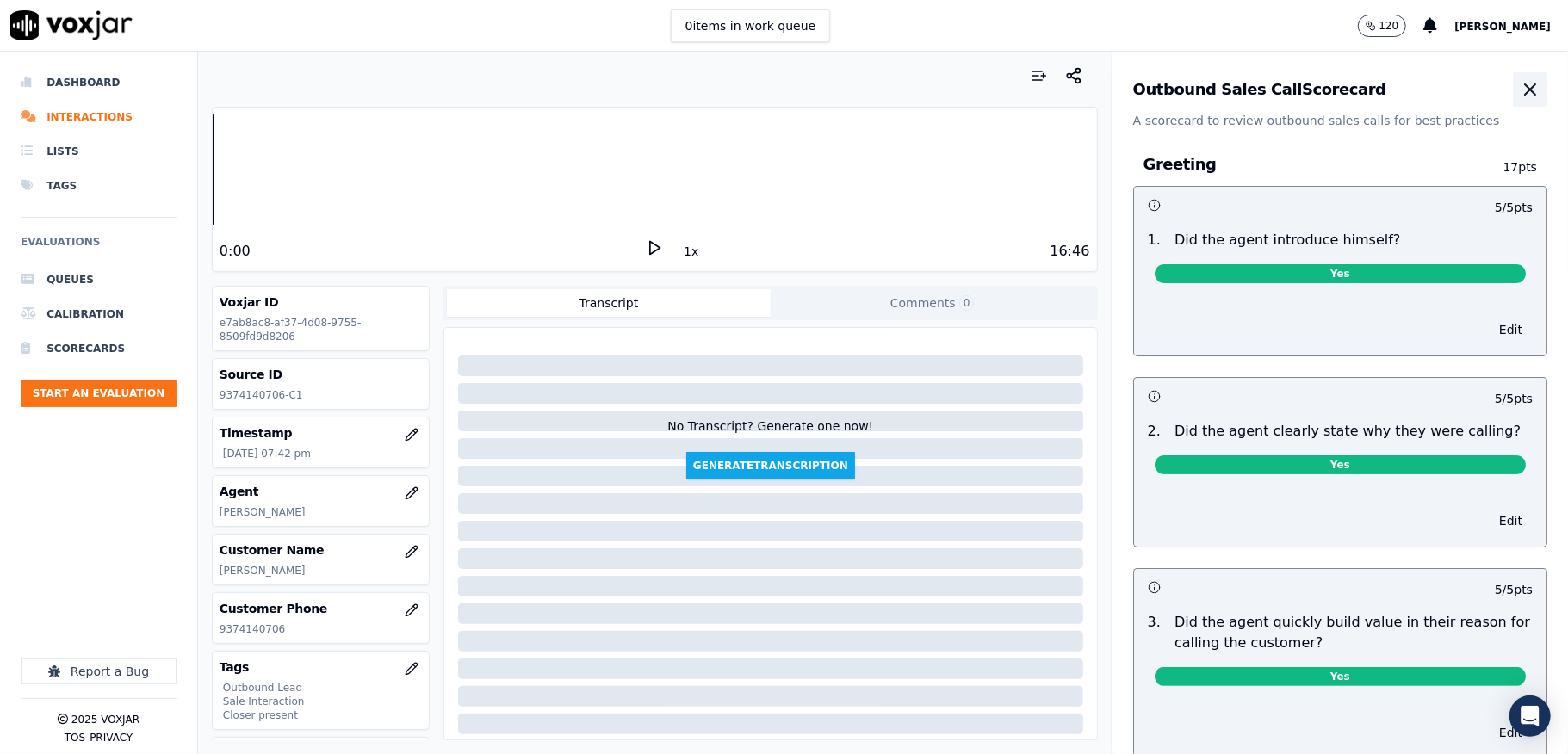
click at [1519, 88] on icon "button" at bounding box center [1530, 90] width 21 height 21
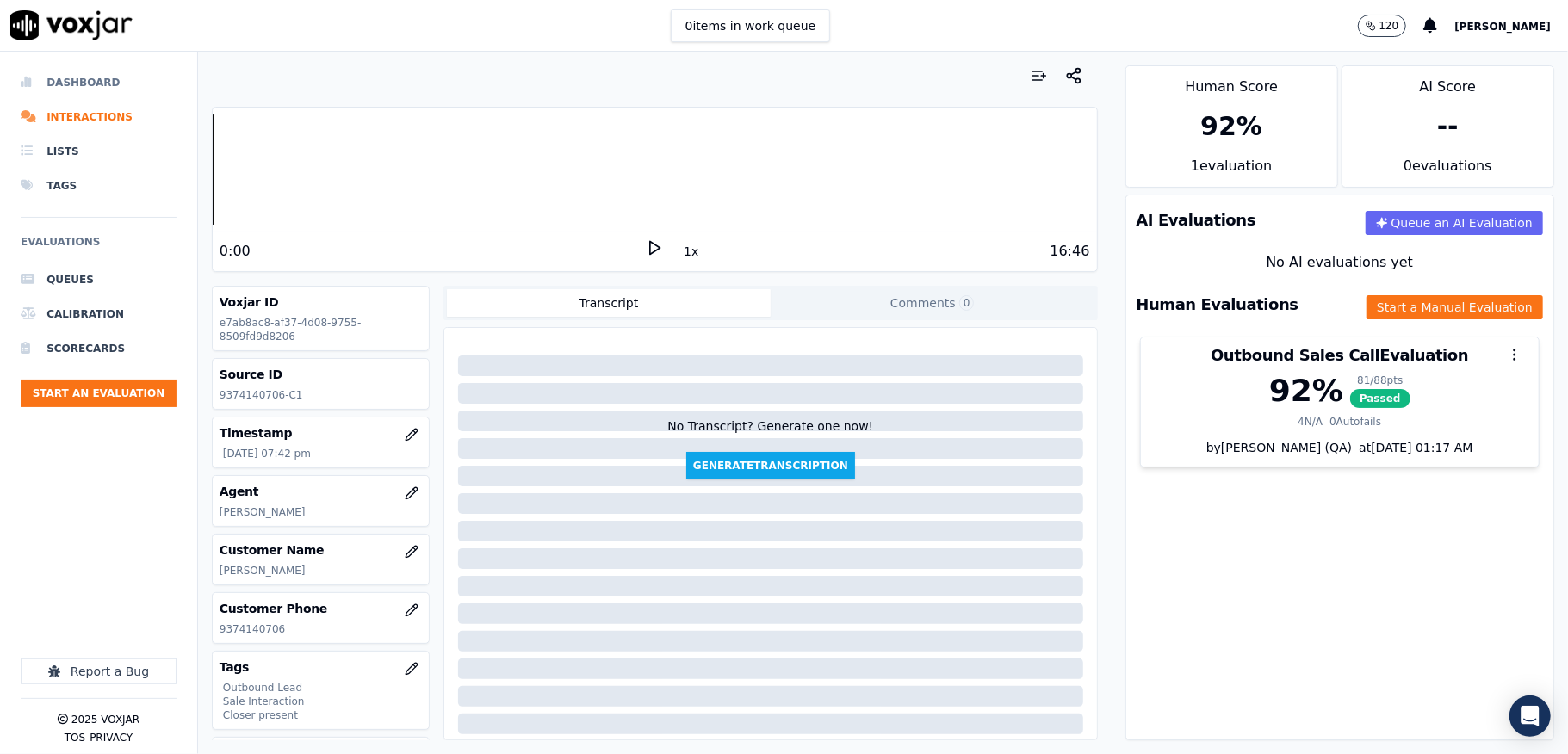
click at [59, 83] on li "Dashboard" at bounding box center [98, 83] width 155 height 34
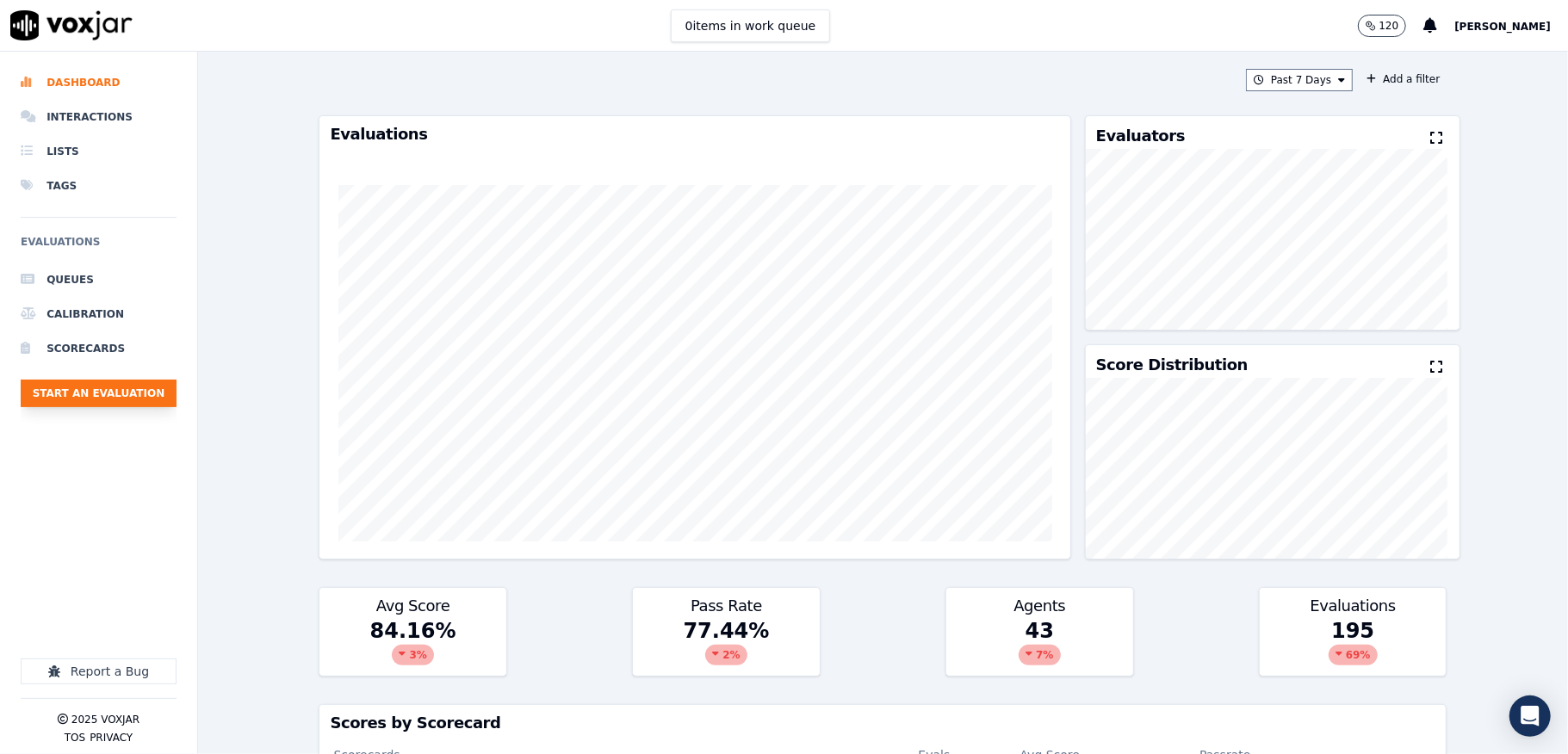
click at [126, 390] on button "Start an Evaluation" at bounding box center [98, 393] width 155 height 28
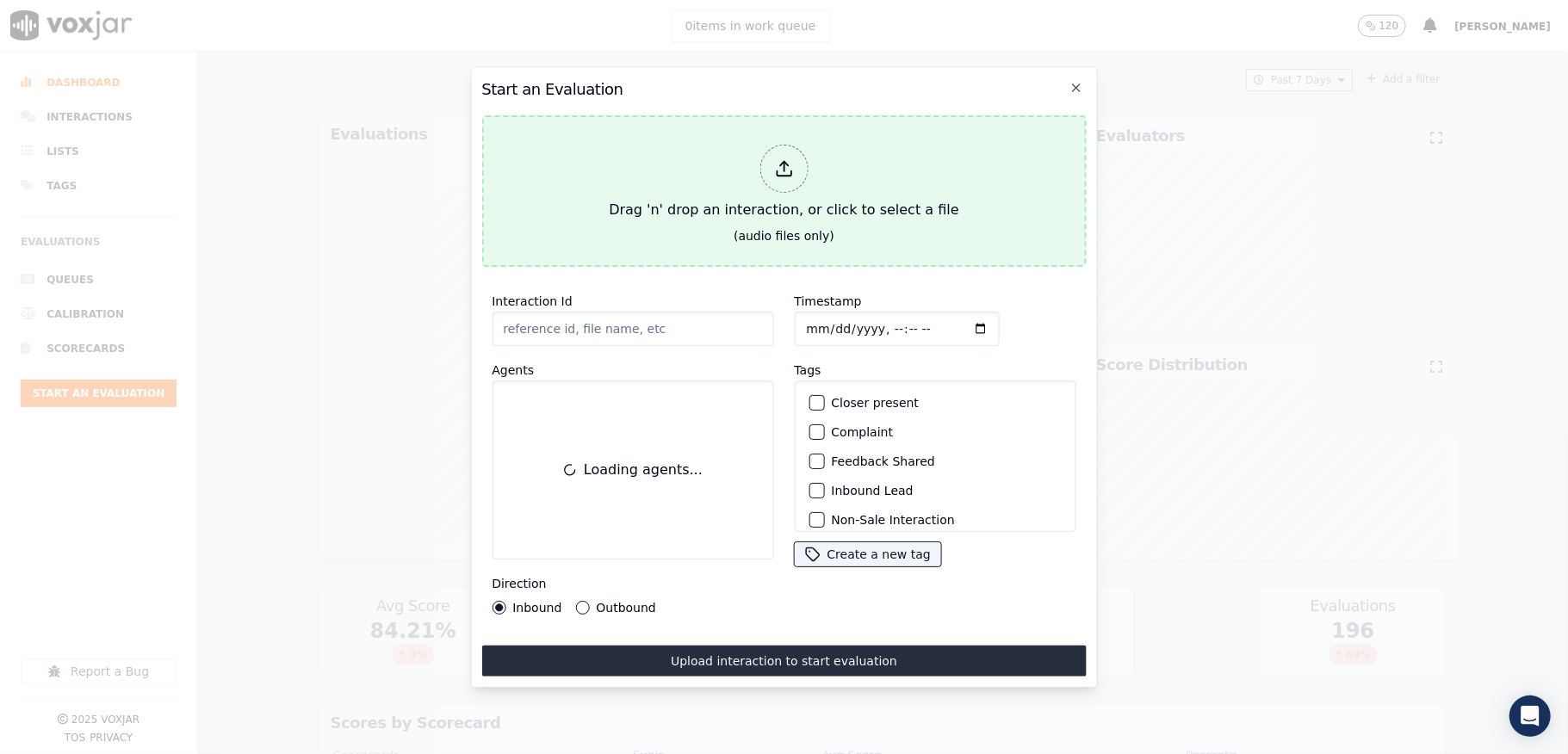
click at [791, 159] on icon at bounding box center [784, 169] width 19 height 19
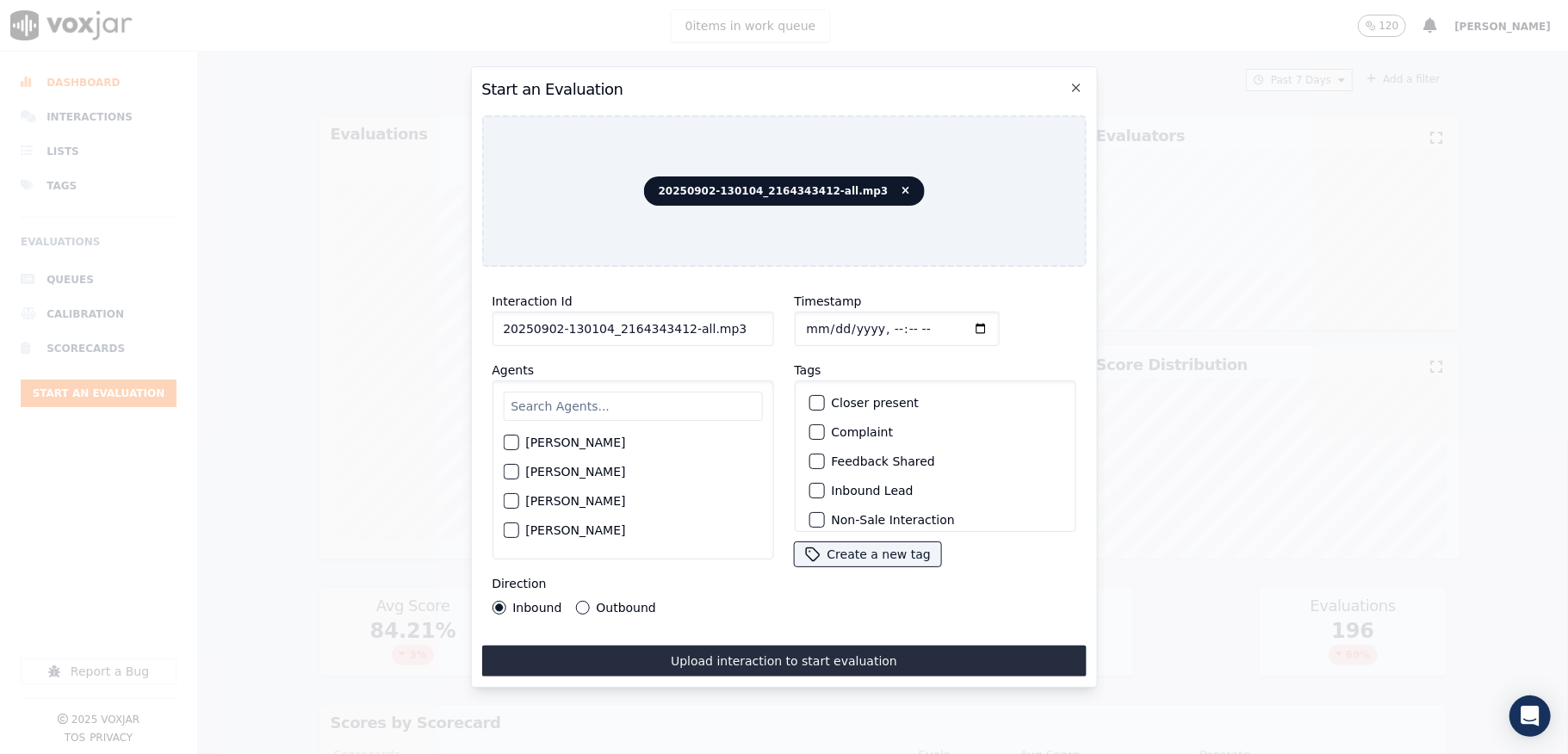
drag, startPoint x: 680, startPoint y: 324, endPoint x: 766, endPoint y: 324, distance: 86.0
click at [763, 324] on input "20250902-130104_2164343412-all.mp3" at bounding box center [631, 329] width 281 height 34
type input "20250902-130104_2164343412-C1"
click at [803, 320] on input "Timestamp" at bounding box center [896, 329] width 205 height 34
click at [823, 317] on input "Timestamp" at bounding box center [896, 329] width 205 height 34
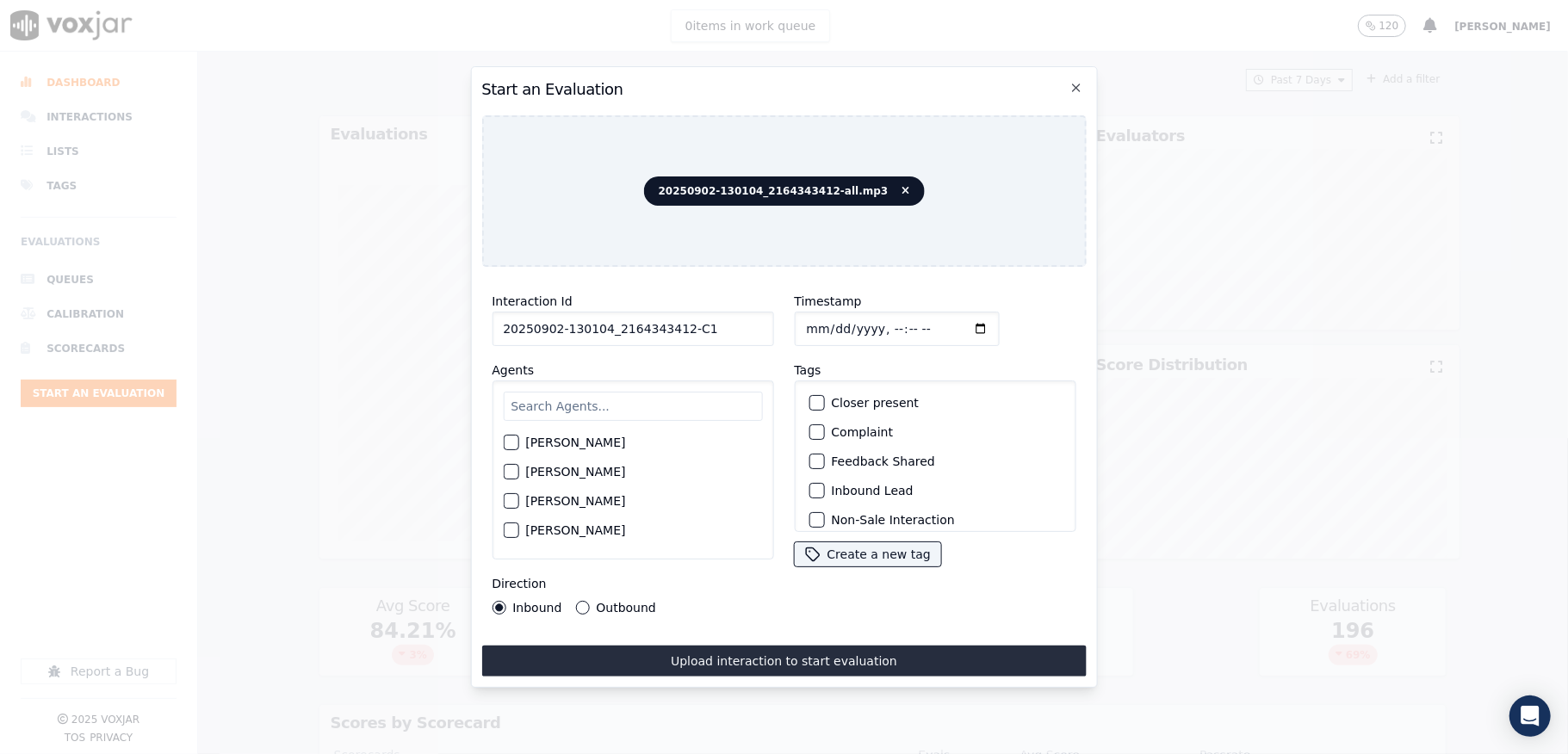
type input "2025-09-02T20:15"
click at [641, 392] on input "text" at bounding box center [632, 406] width 259 height 30
type input "Nick"
click at [514, 471] on div "button" at bounding box center [509, 477] width 12 height 12
click at [810, 487] on div "button" at bounding box center [815, 490] width 12 height 12
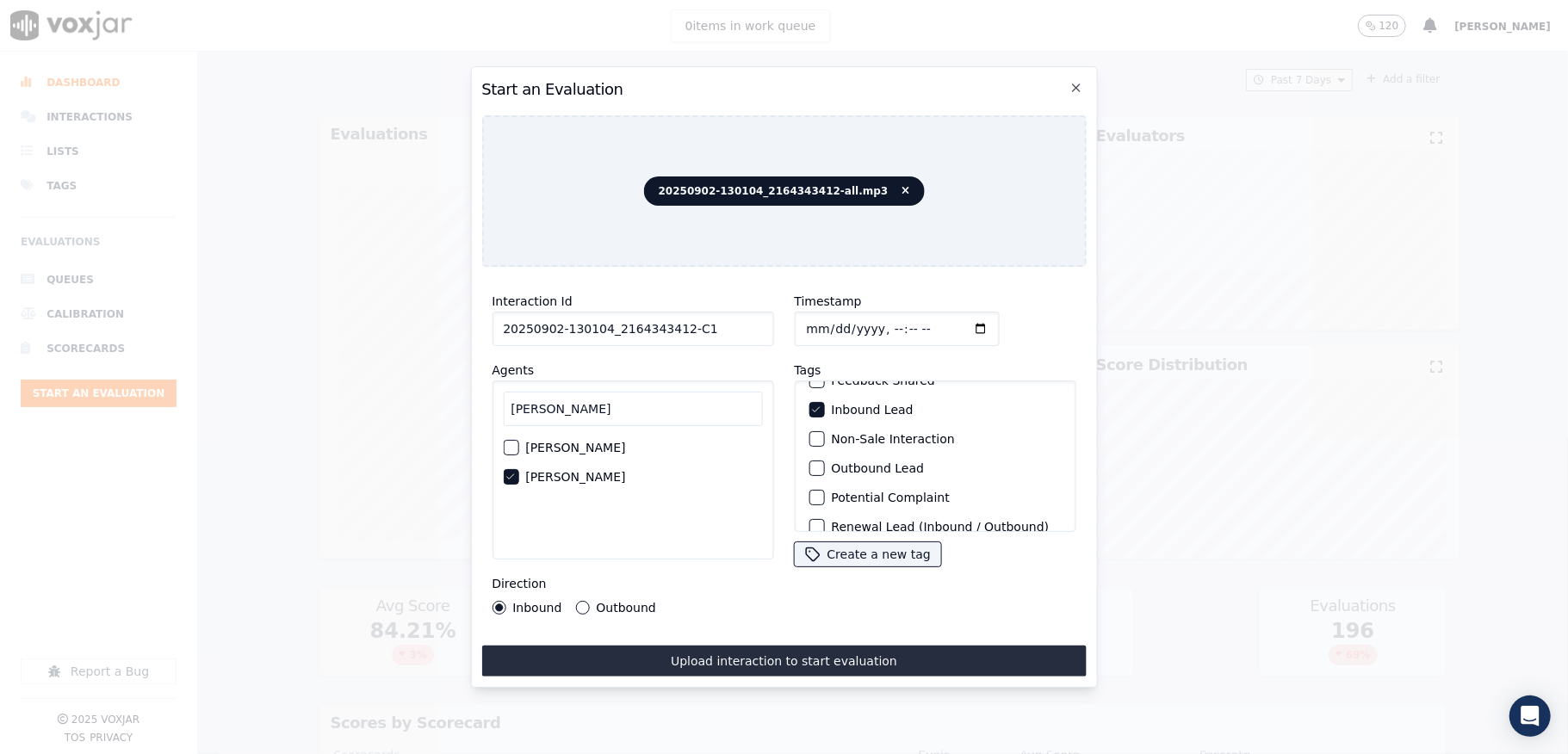
scroll to position [160, 0]
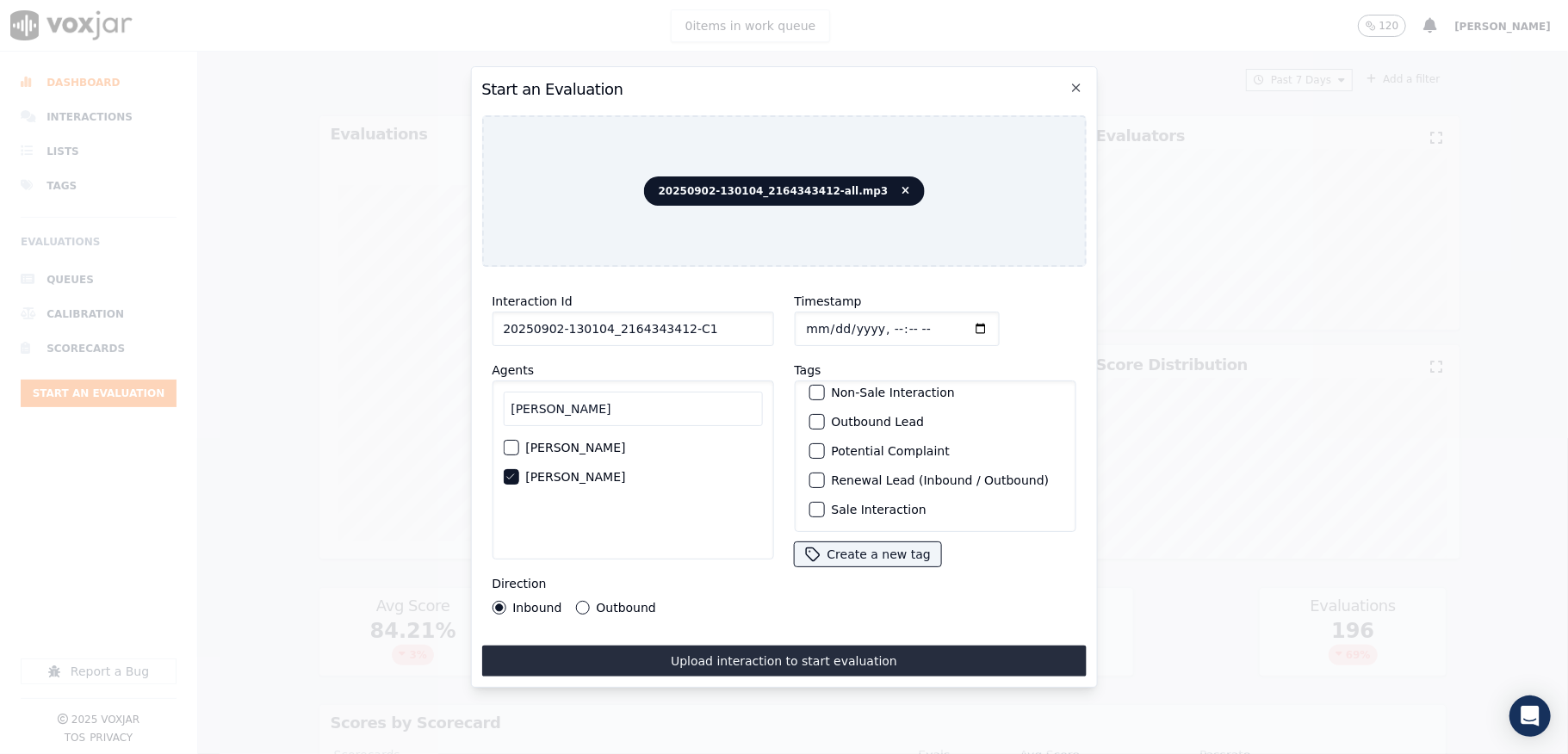
click at [813, 501] on button "Sale Interaction" at bounding box center [816, 509] width 15 height 15
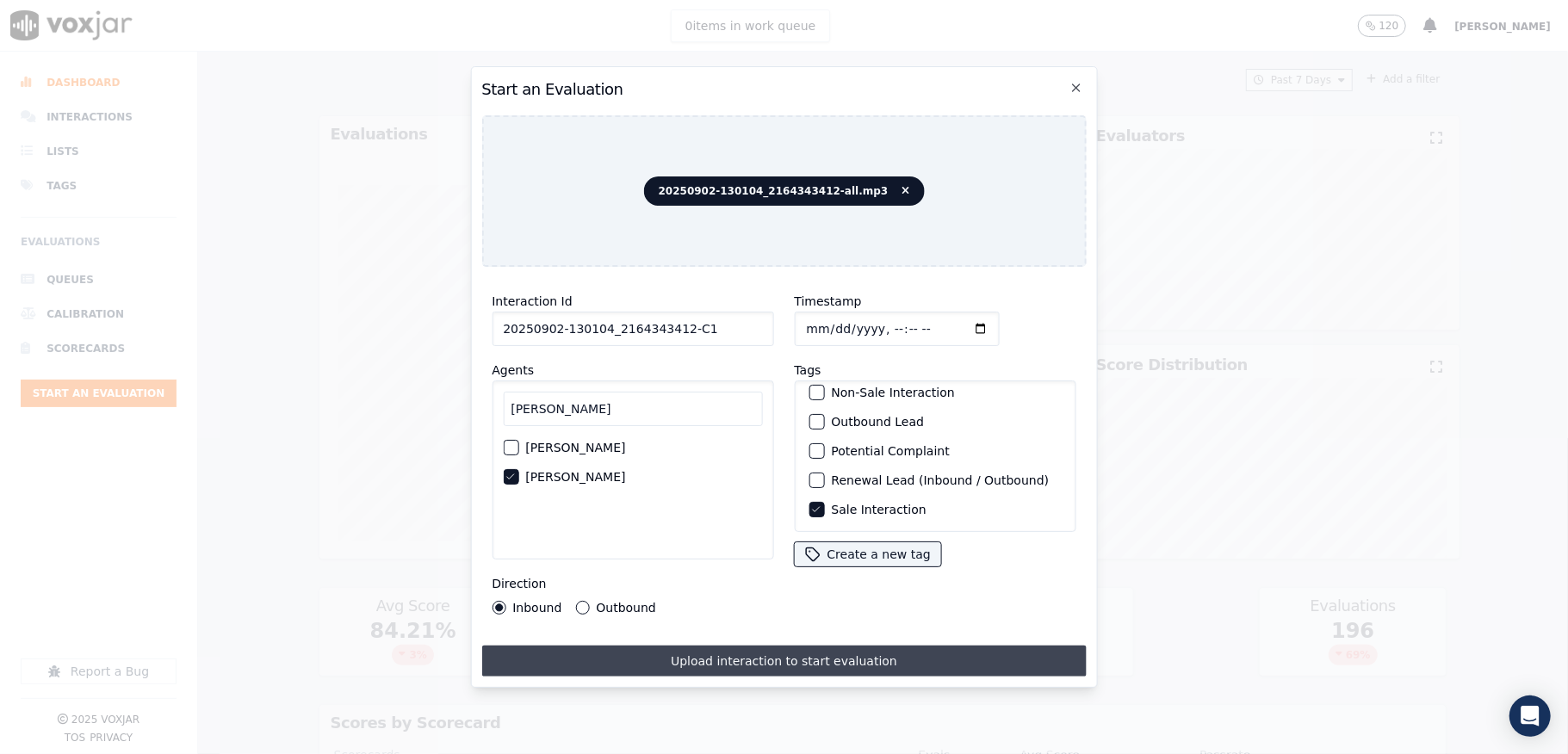
click at [772, 649] on button "Upload interaction to start evaluation" at bounding box center [784, 661] width 605 height 31
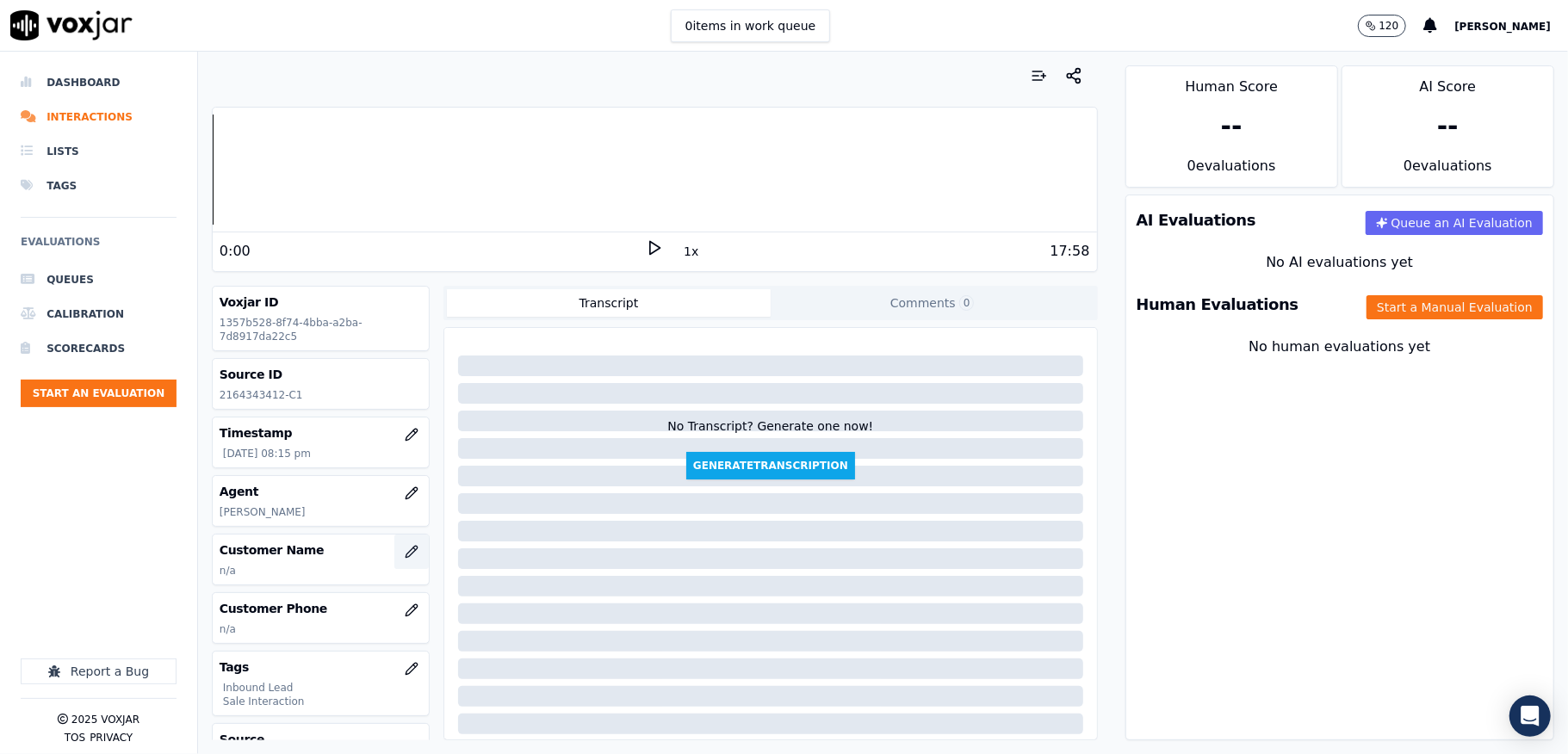
click at [404, 547] on icon "button" at bounding box center [411, 551] width 13 height 13
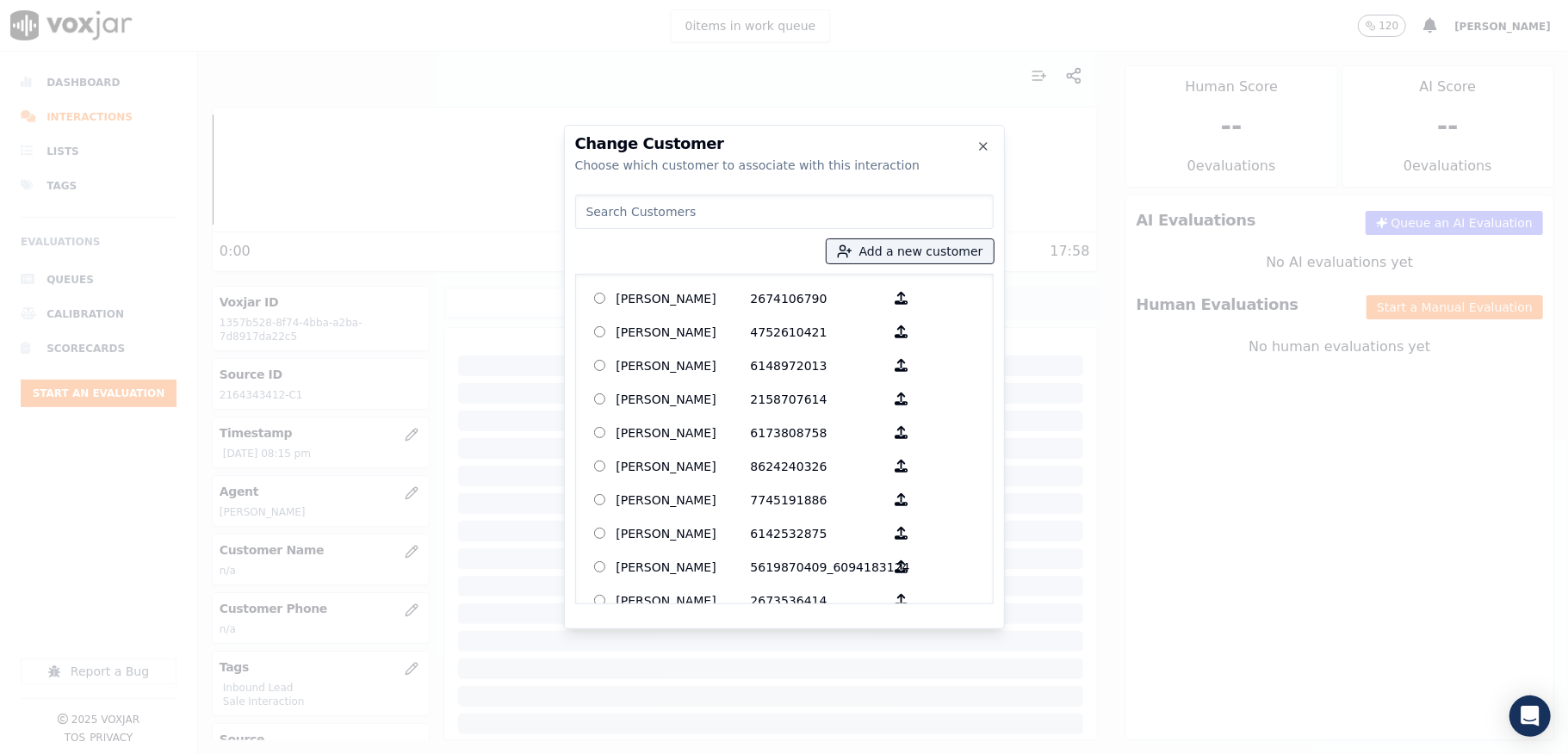
type input "Angela R Thomas"
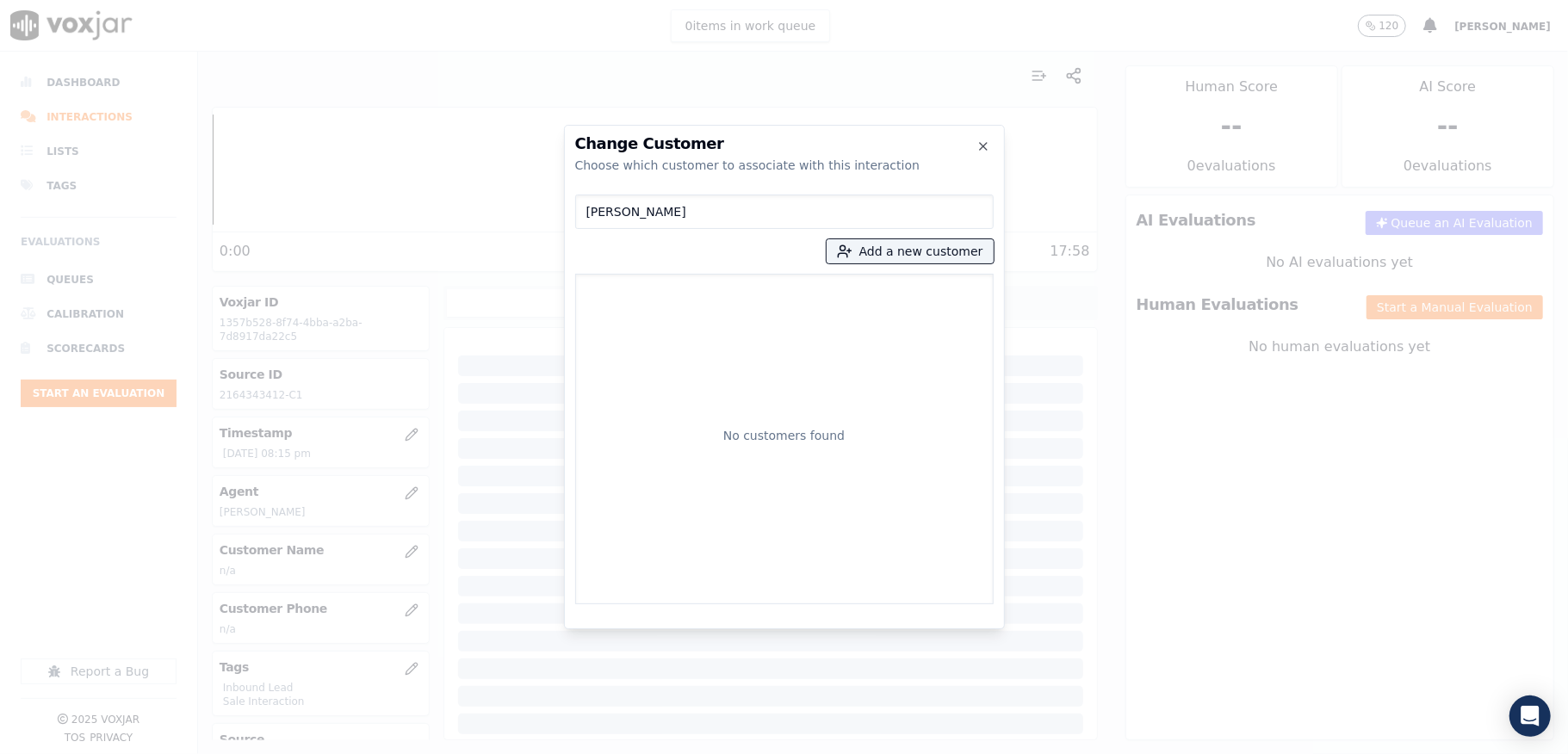
drag, startPoint x: 708, startPoint y: 216, endPoint x: 588, endPoint y: 205, distance: 120.5
click at [559, 753] on div "Change Customer Choose which customer to associate with this interaction Angela…" at bounding box center [784, 754] width 1568 height 0
click at [914, 263] on div "Add a new customer No customers found" at bounding box center [784, 396] width 419 height 417
click at [911, 256] on button "Add a new customer" at bounding box center [910, 251] width 167 height 24
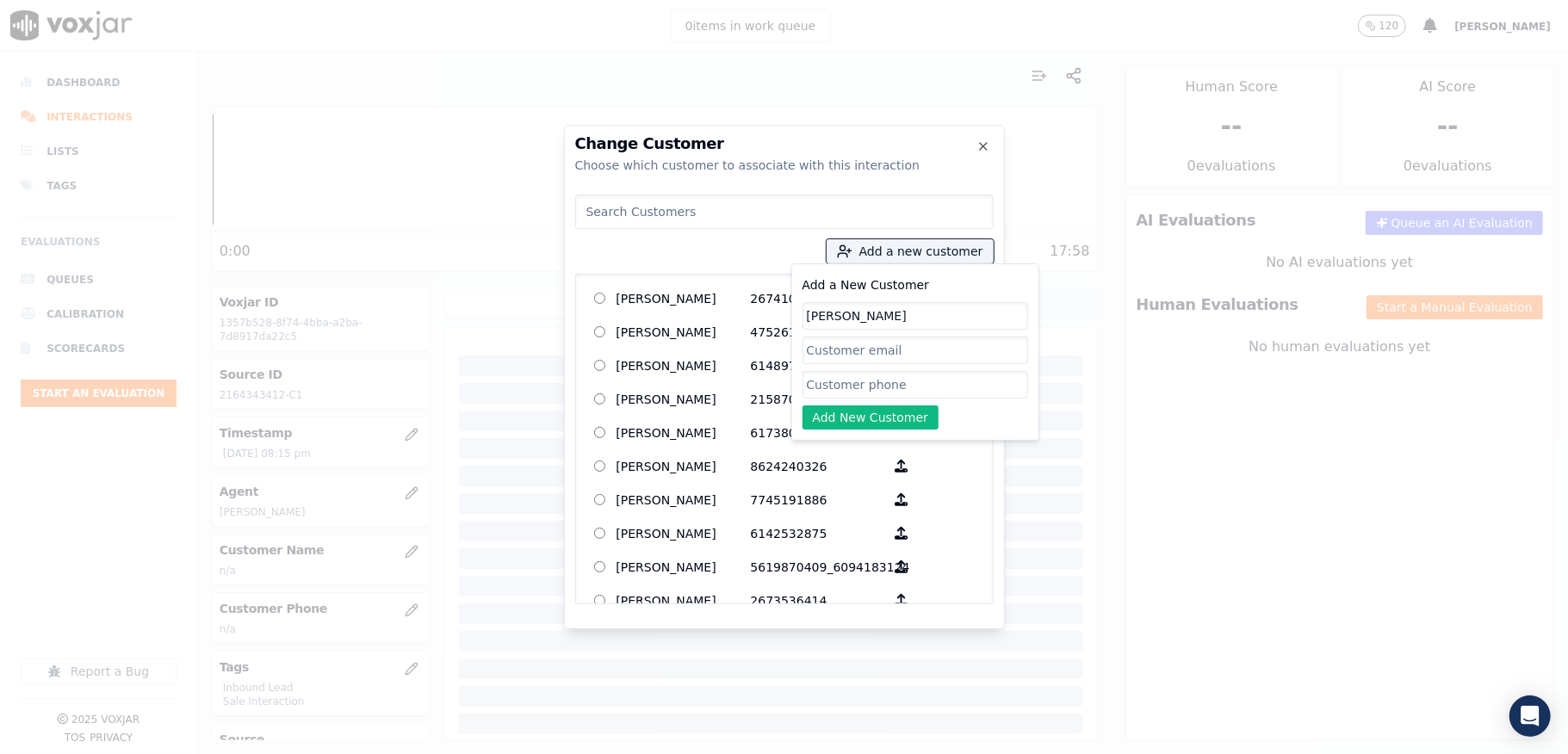
type input "Angela R Thomas"
click at [814, 379] on input "Add a New Customer" at bounding box center [915, 384] width 226 height 28
paste input "2164343412"
paste input "2163939573"
type input "2164343412_2163939573"
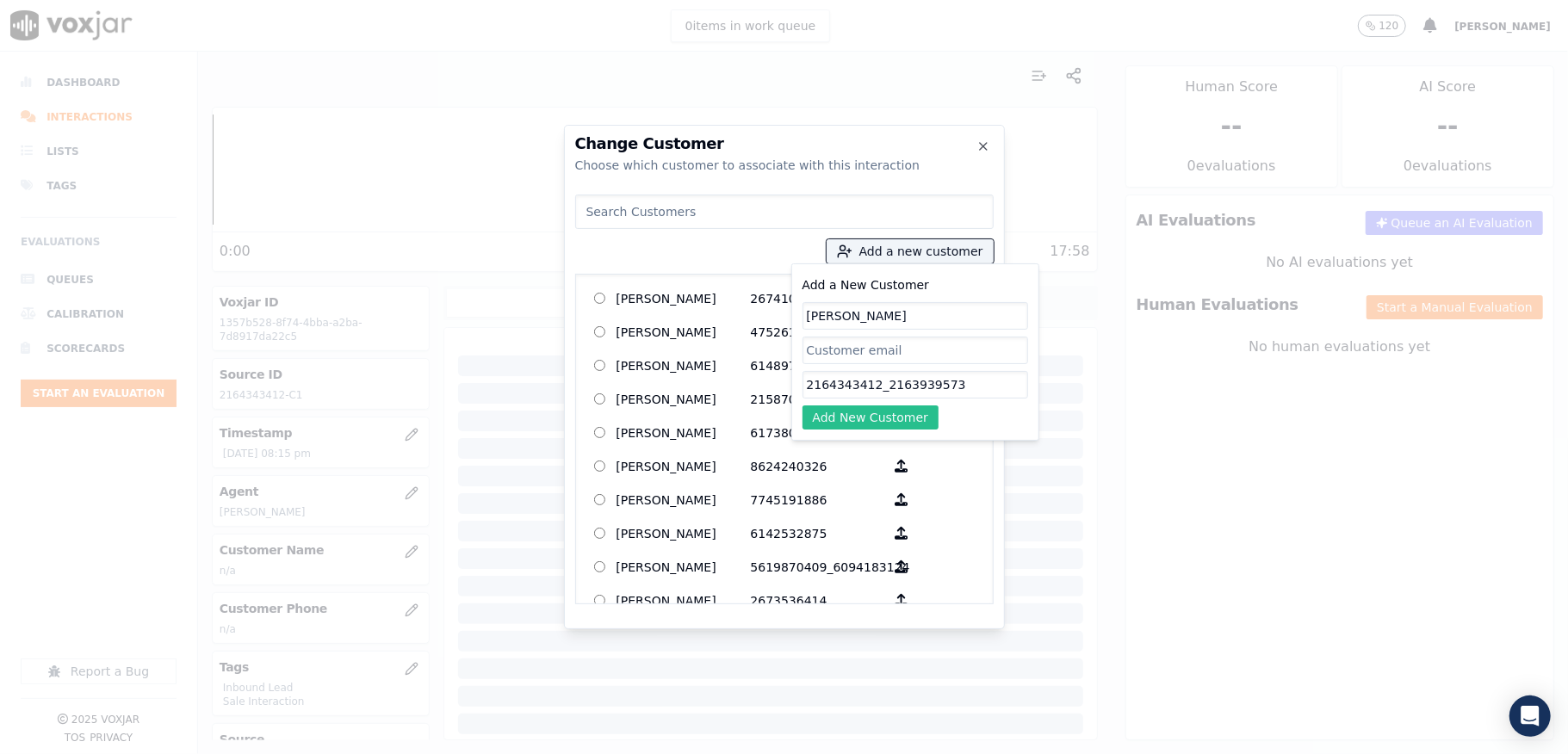
click at [899, 420] on button "Add New Customer" at bounding box center [871, 417] width 137 height 24
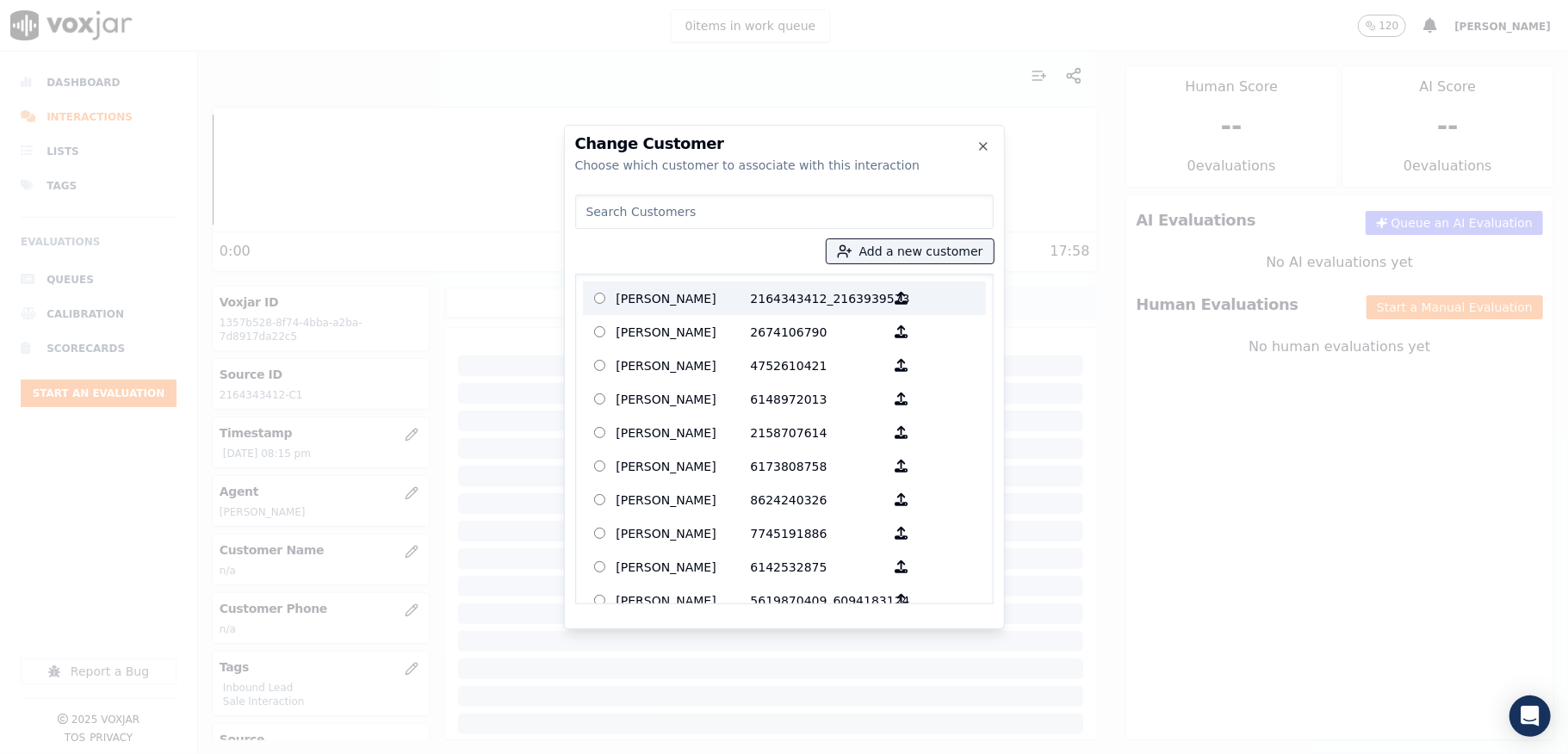
click at [752, 293] on p "2164343412_2163939573" at bounding box center [817, 298] width 134 height 27
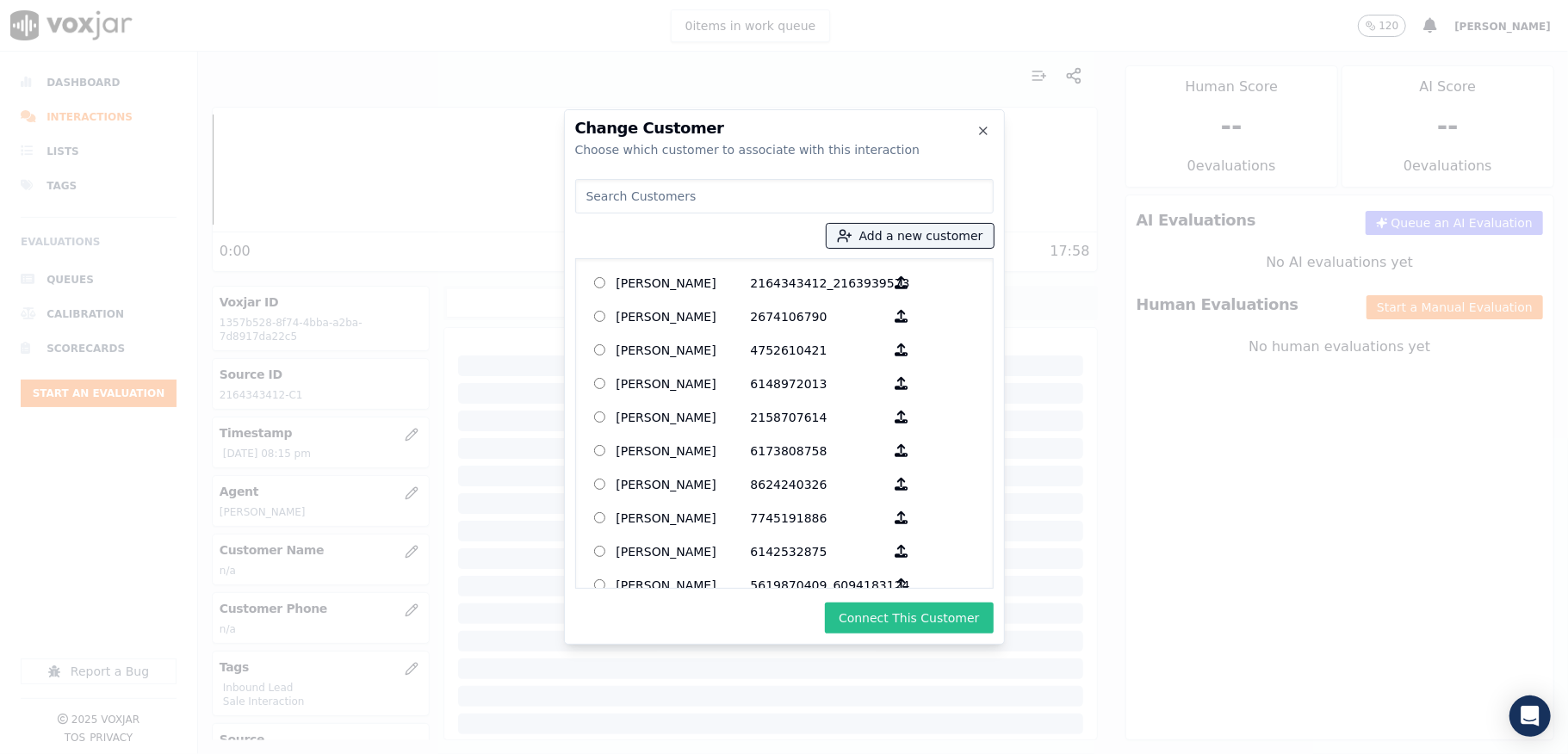
click at [889, 614] on button "Connect This Customer" at bounding box center [909, 618] width 168 height 31
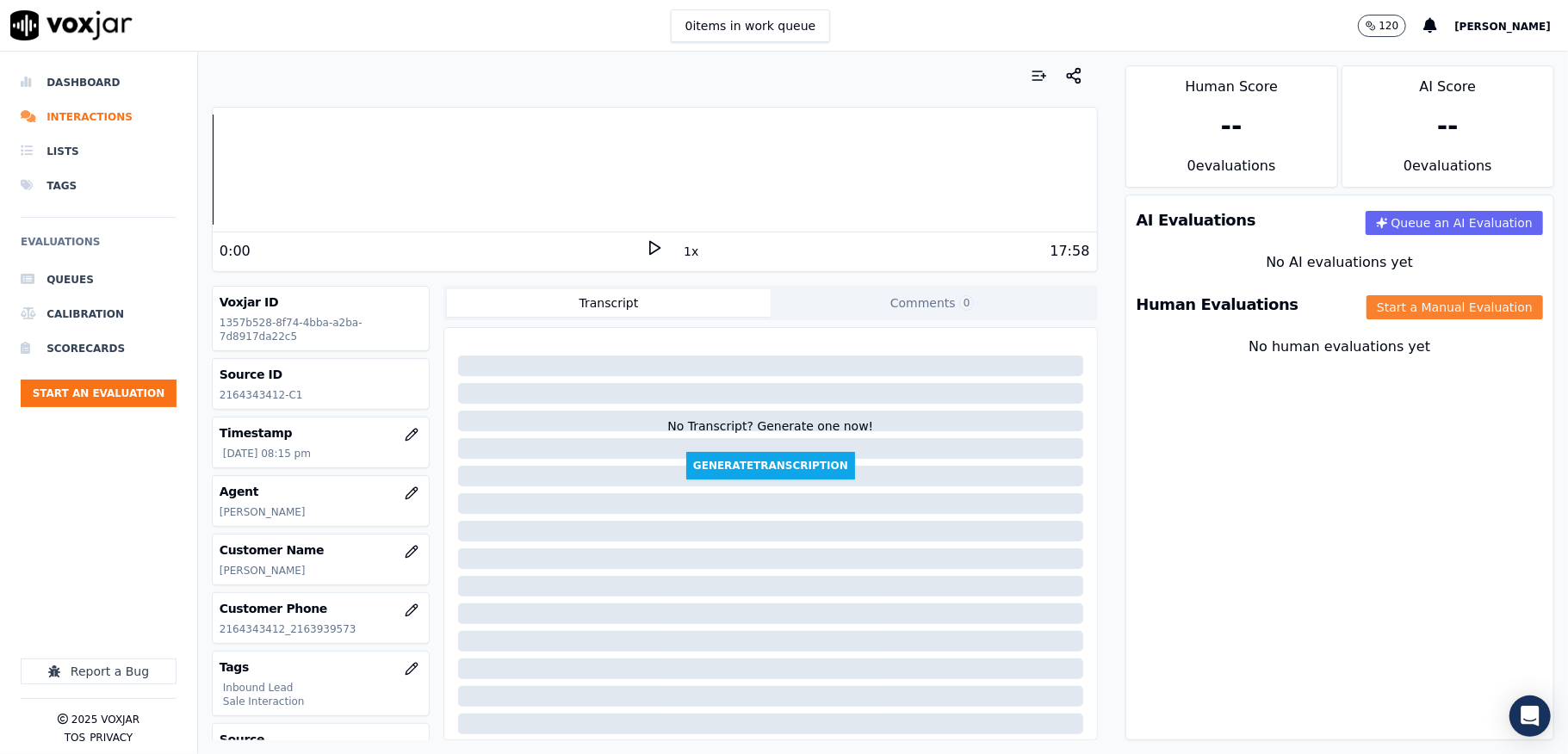
click at [1367, 308] on button "Start a Manual Evaluation" at bounding box center [1455, 307] width 176 height 24
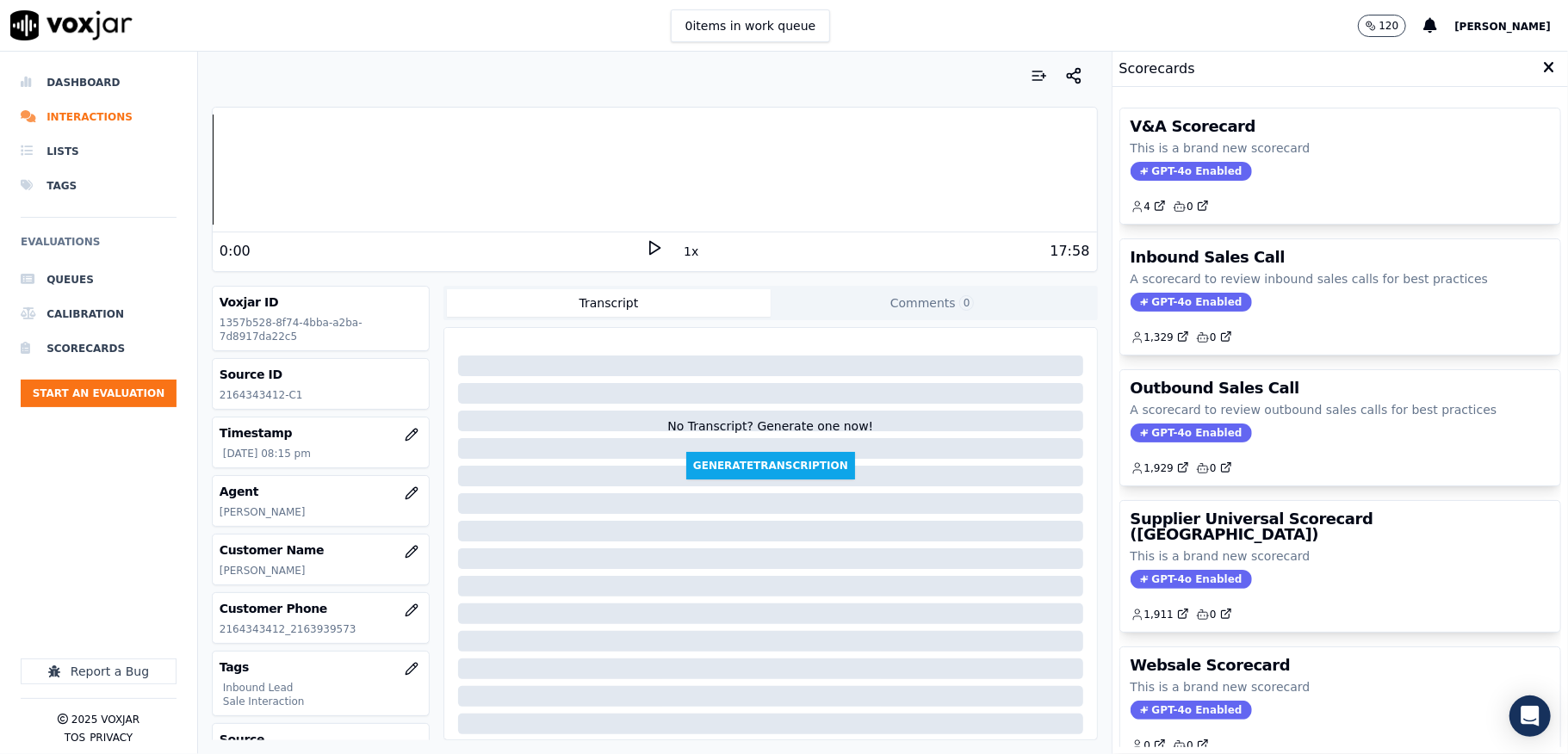
click at [1180, 301] on span "GPT-4o Enabled" at bounding box center [1190, 302] width 121 height 19
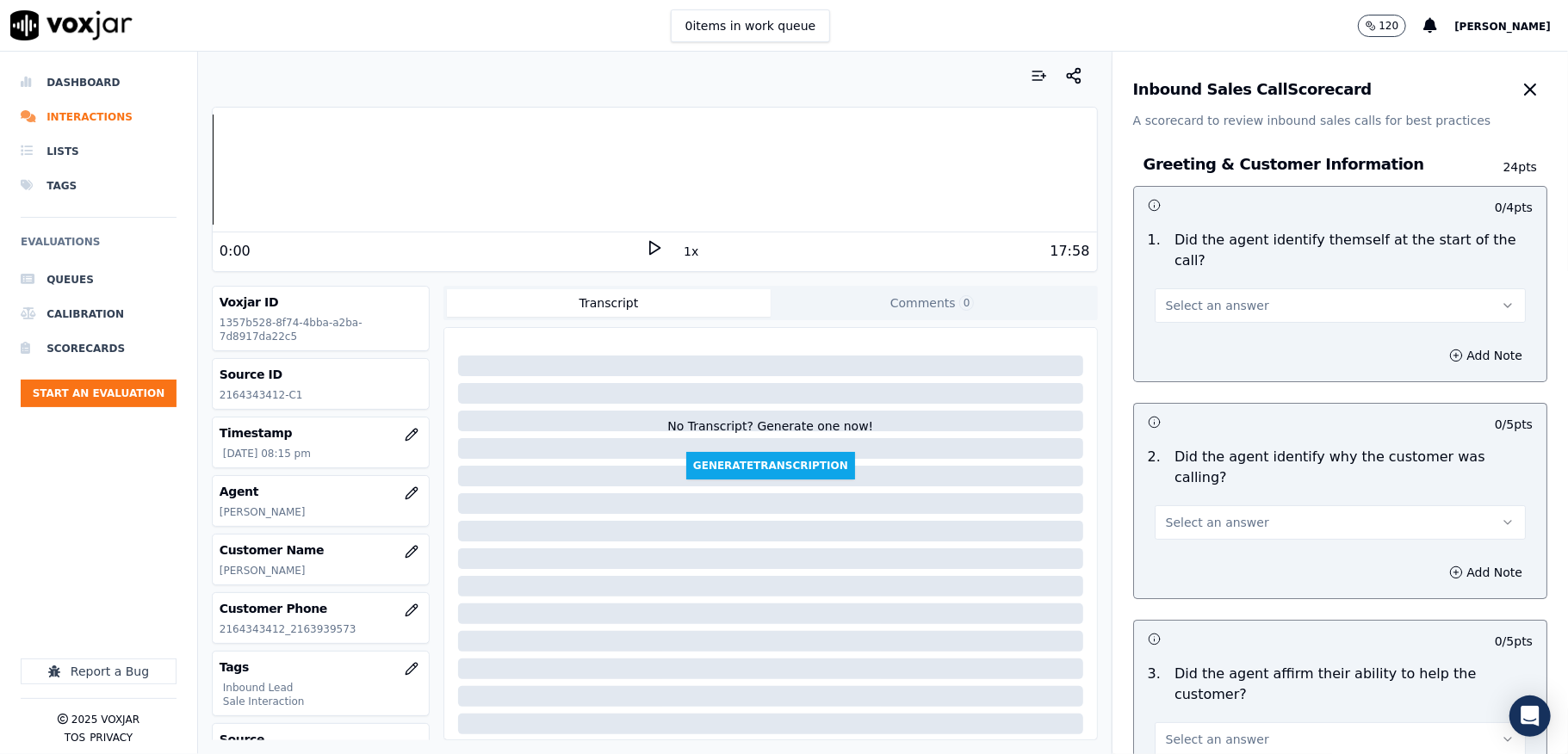
click at [1204, 300] on span "Select an answer" at bounding box center [1217, 305] width 103 height 17
drag, startPoint x: 1202, startPoint y: 320, endPoint x: 1189, endPoint y: 341, distance: 24.7
click at [1189, 340] on div "Yes" at bounding box center [1298, 345] width 330 height 28
click at [1182, 514] on span "Select an answer" at bounding box center [1217, 522] width 103 height 17
click at [1172, 539] on div "Yes" at bounding box center [1298, 540] width 330 height 28
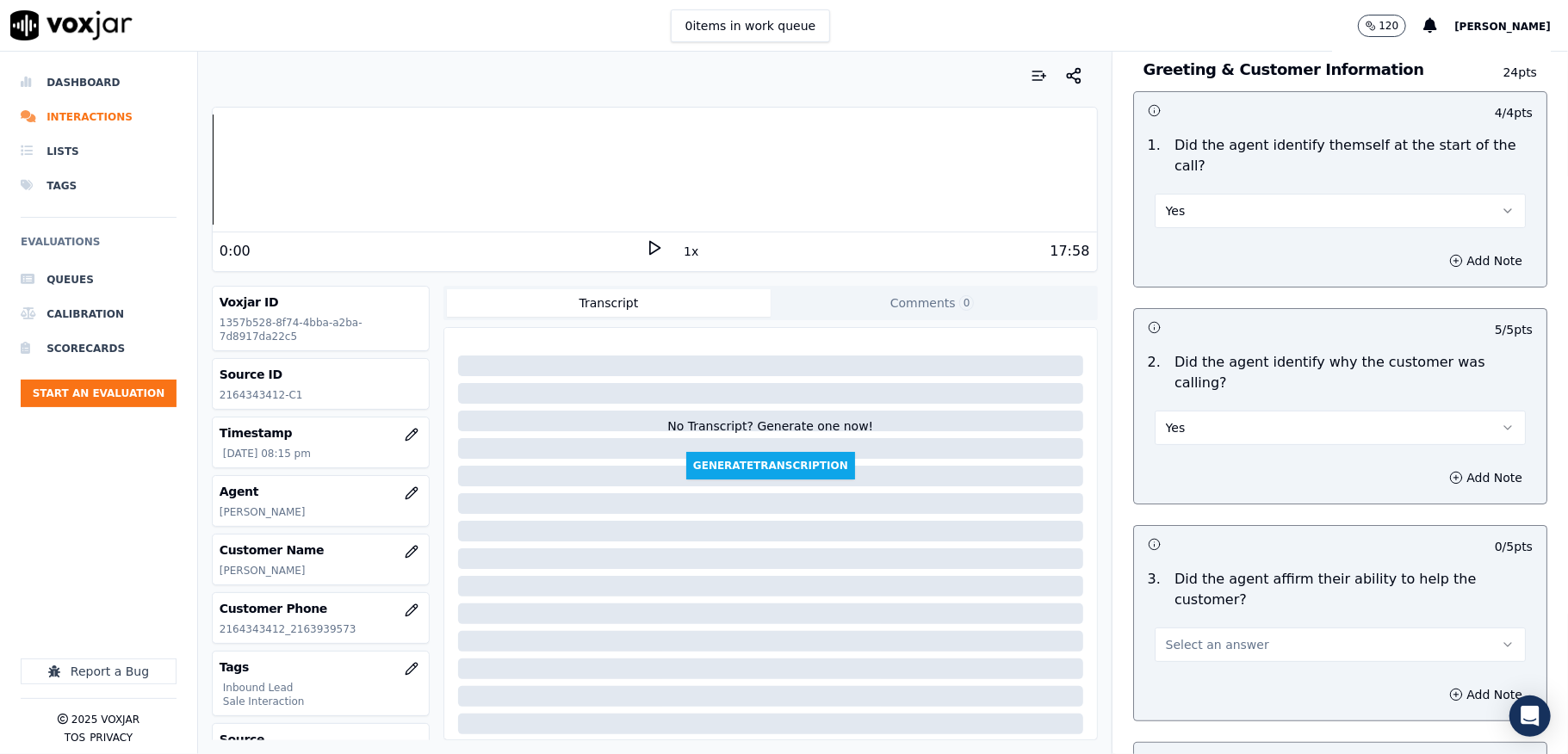
scroll to position [229, 0]
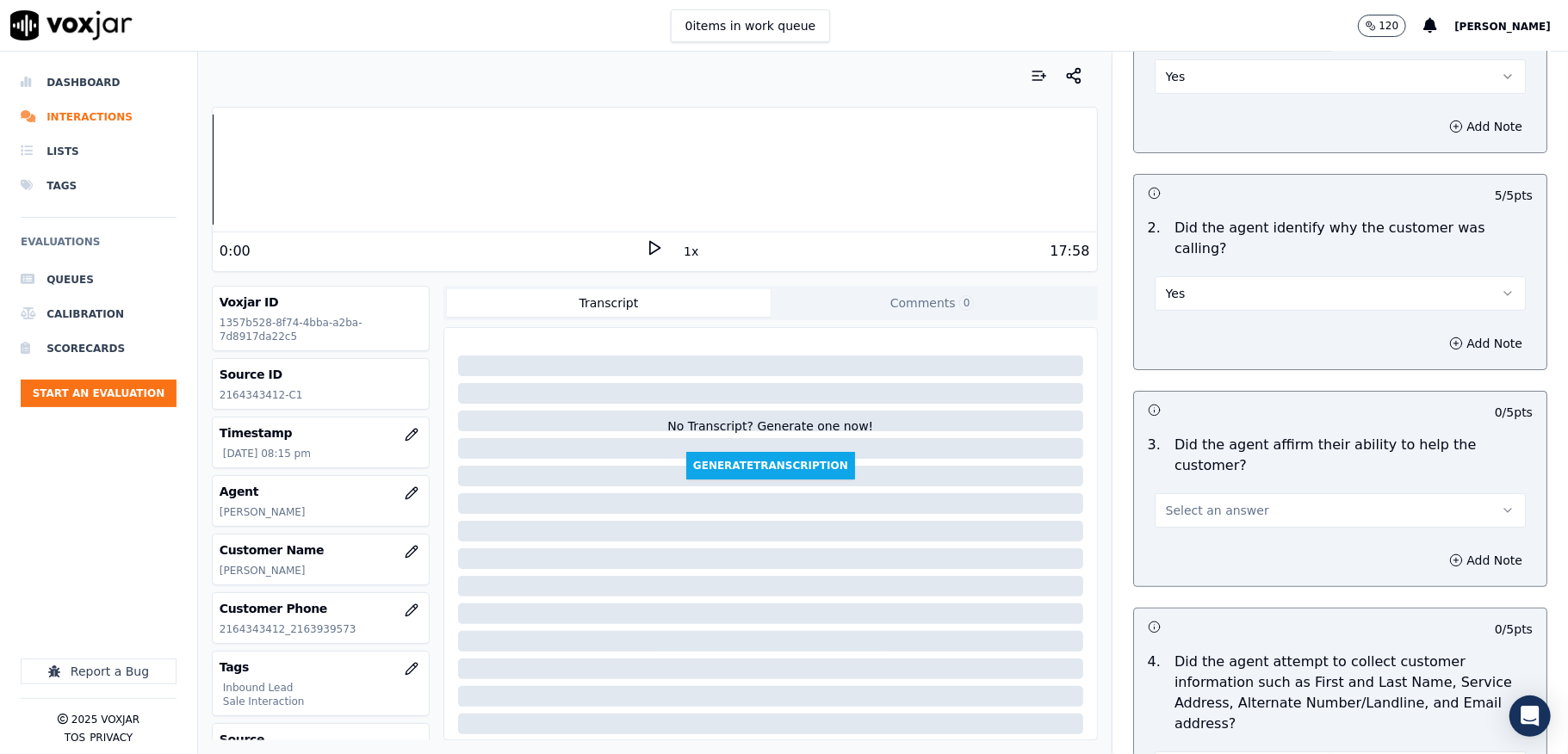
click at [1188, 501] on span "Select an answer" at bounding box center [1217, 510] width 103 height 17
drag, startPoint x: 1188, startPoint y: 500, endPoint x: 1175, endPoint y: 531, distance: 33.6
click at [1175, 531] on div "Yes" at bounding box center [1298, 529] width 330 height 28
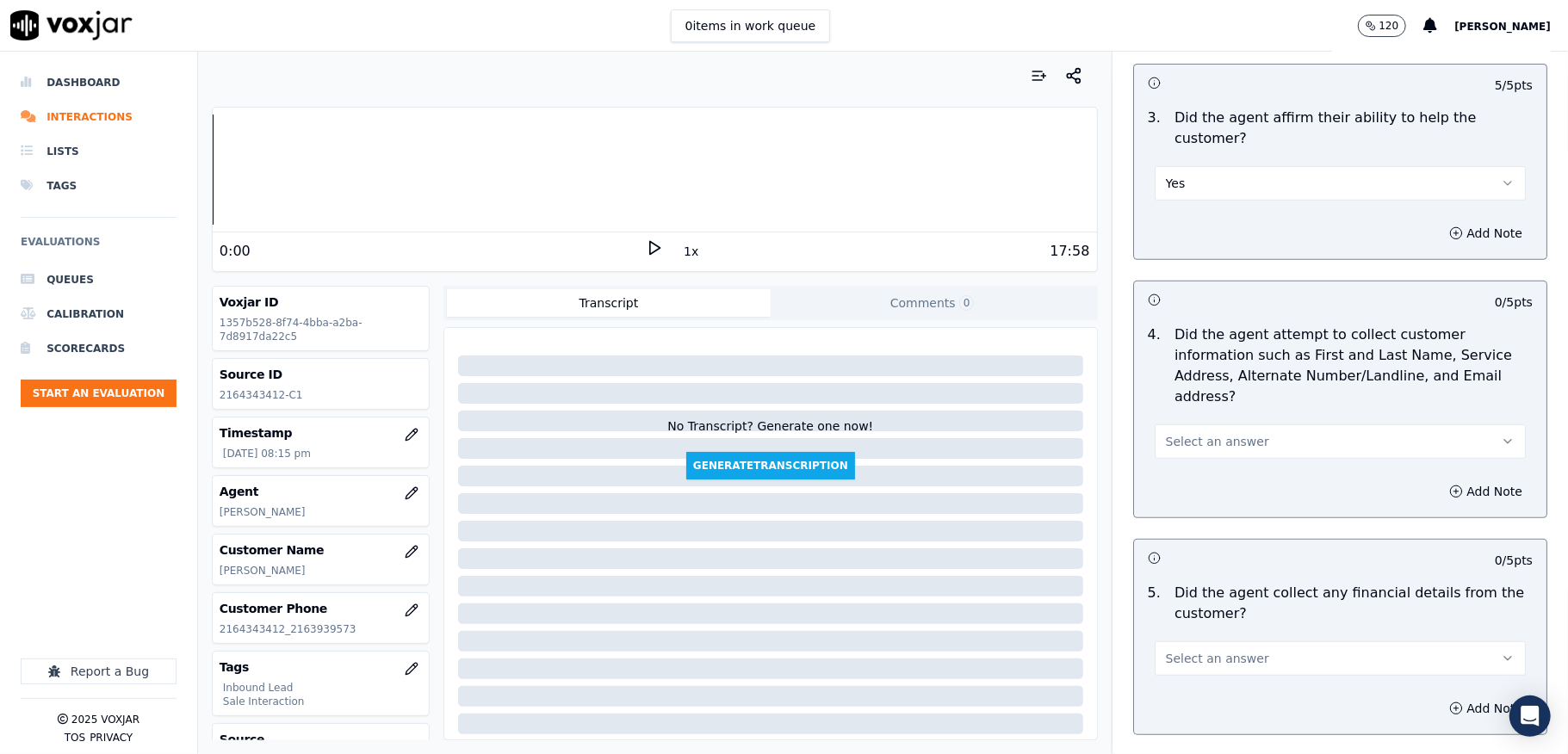
scroll to position [573, 0]
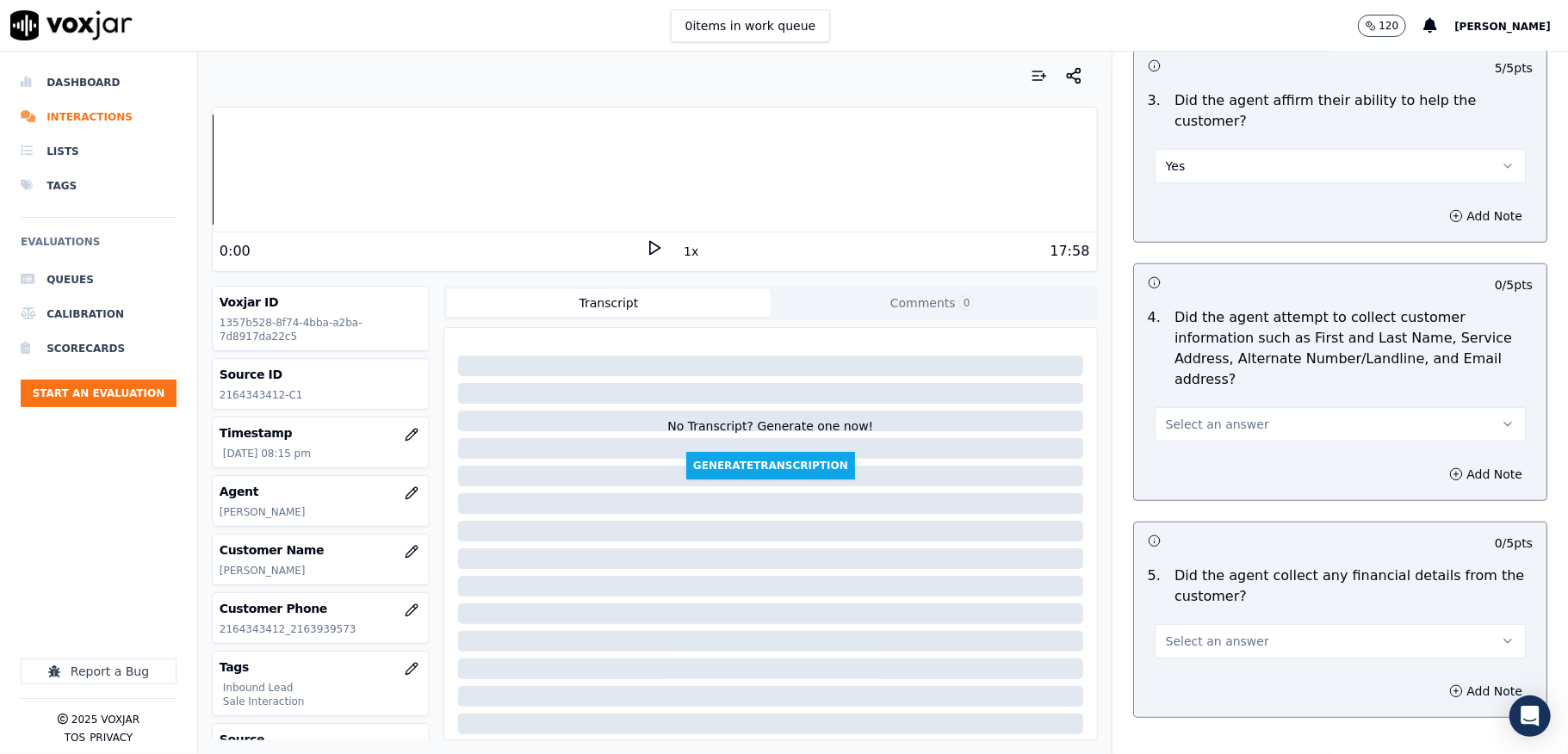
click at [1199, 416] on span "Select an answer" at bounding box center [1217, 424] width 103 height 17
drag, startPoint x: 1197, startPoint y: 411, endPoint x: 1182, endPoint y: 438, distance: 30.9
click at [1182, 438] on div "Yes" at bounding box center [1298, 443] width 330 height 28
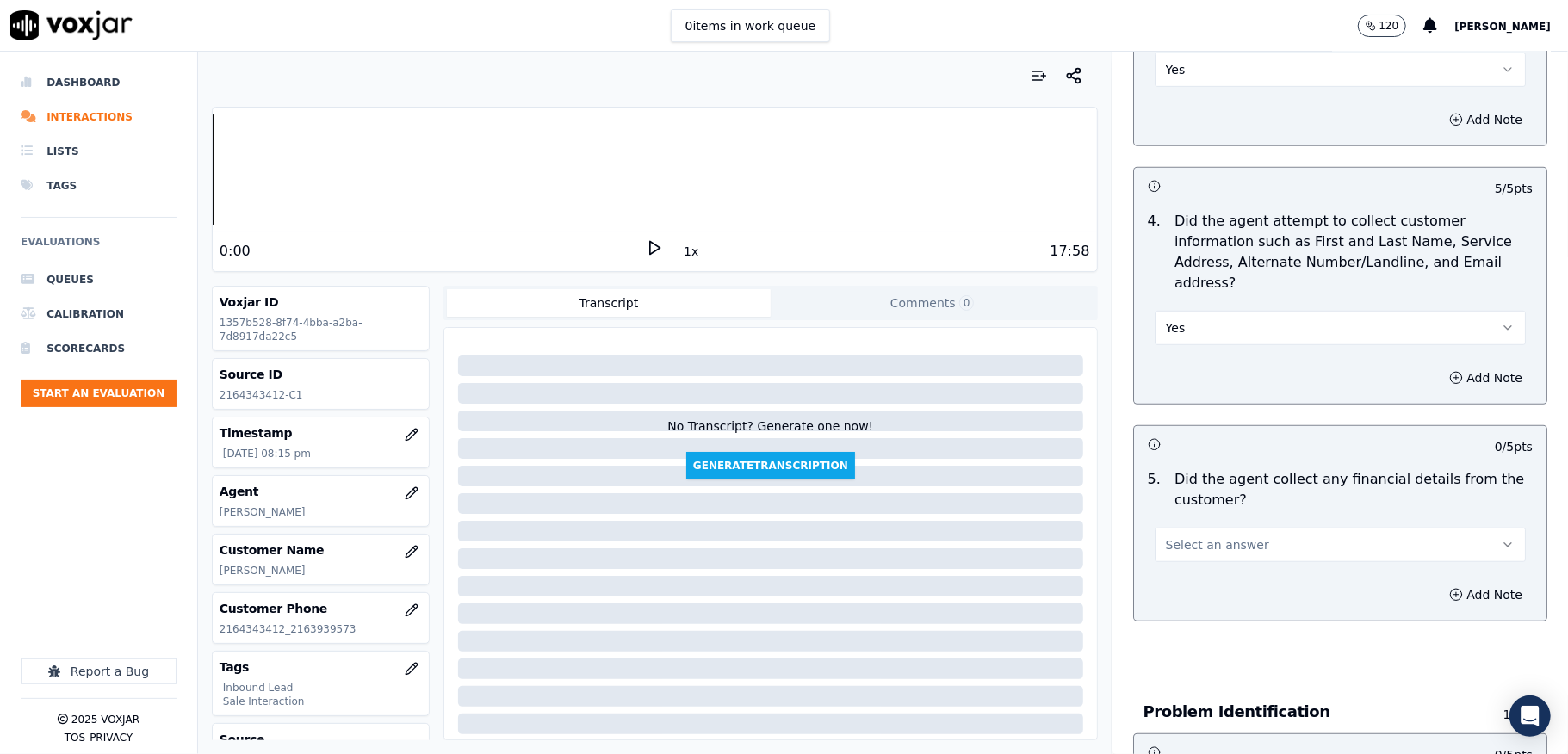
scroll to position [803, 0]
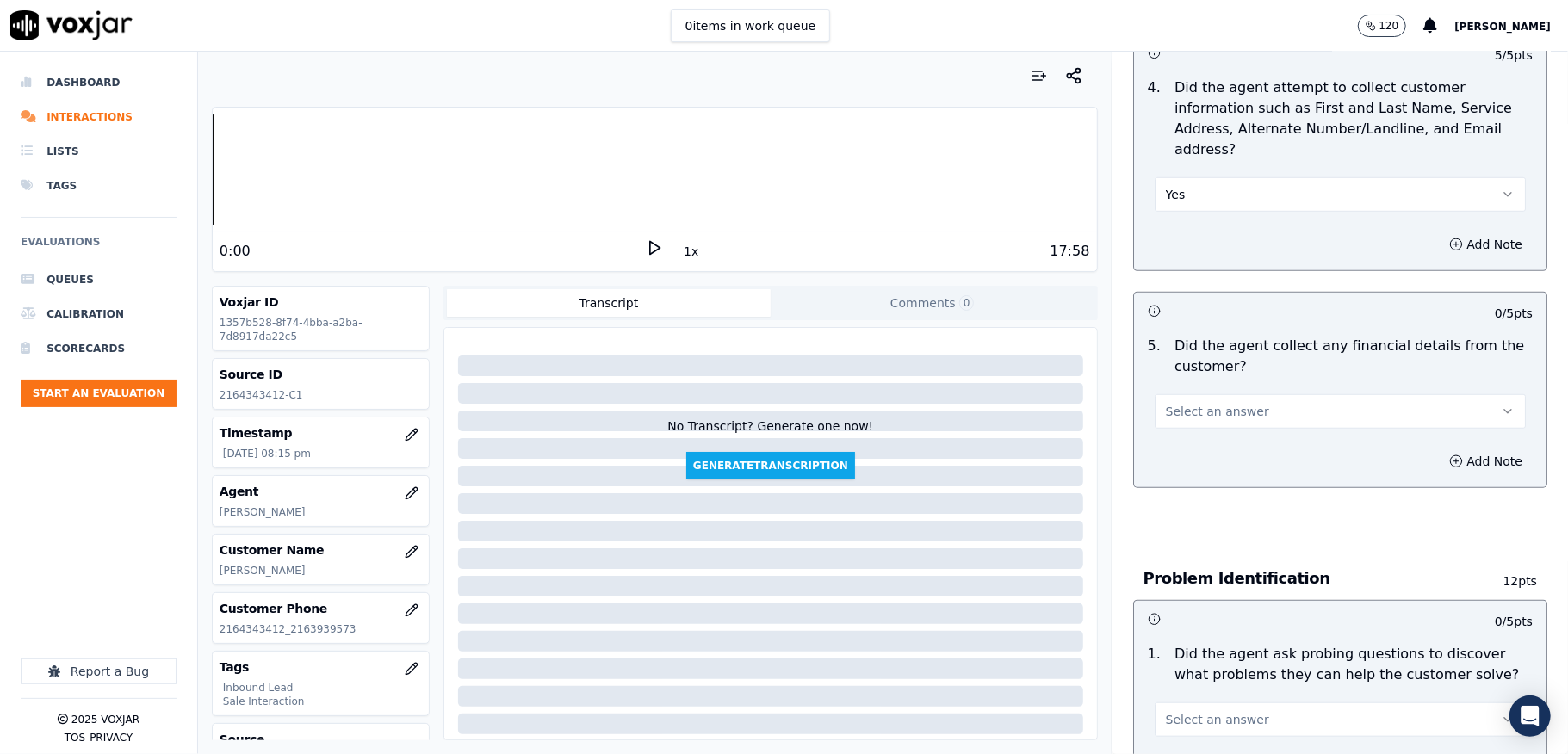
click at [1217, 402] on span "Select an answer" at bounding box center [1217, 411] width 103 height 17
click at [1185, 453] on div "No" at bounding box center [1298, 459] width 330 height 28
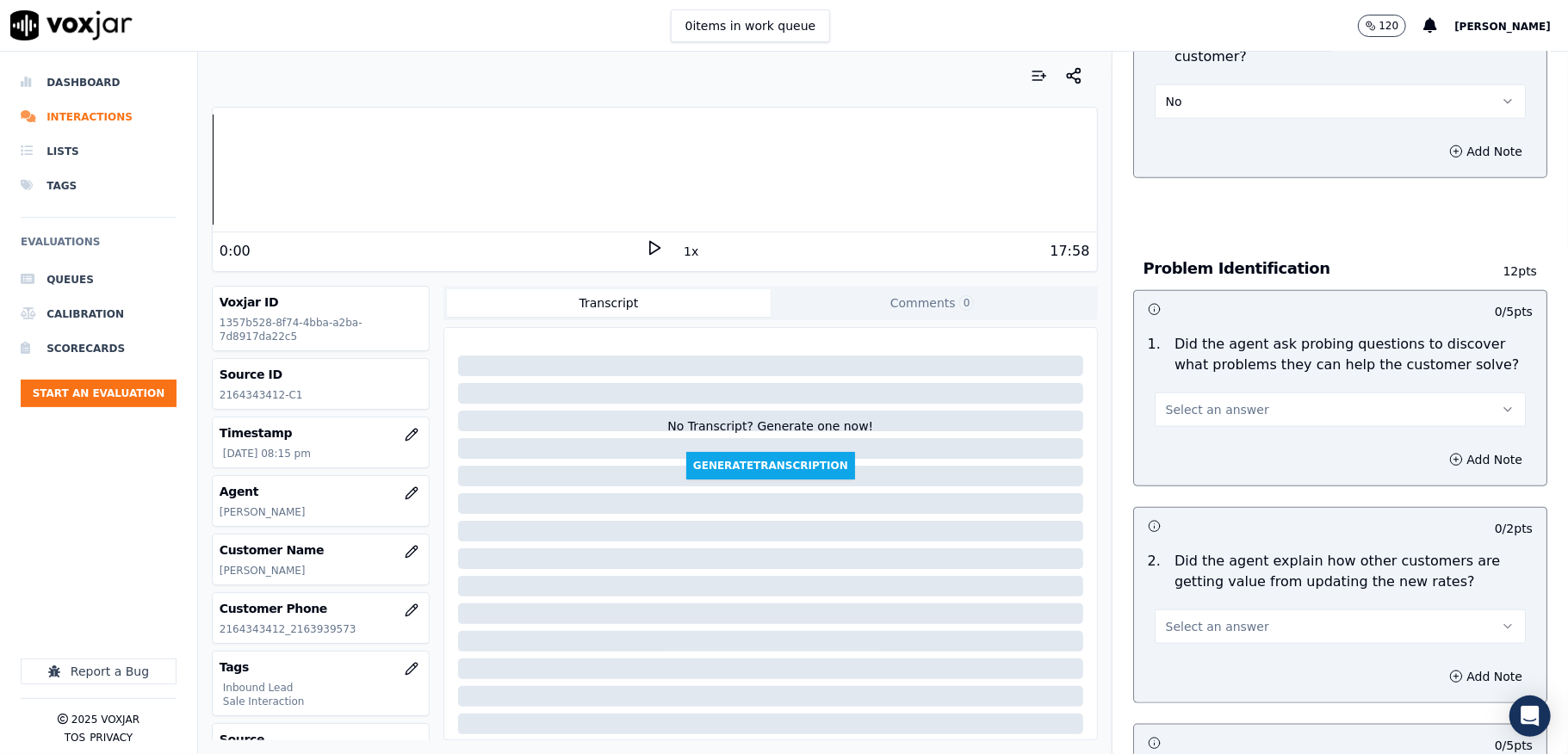
scroll to position [1147, 0]
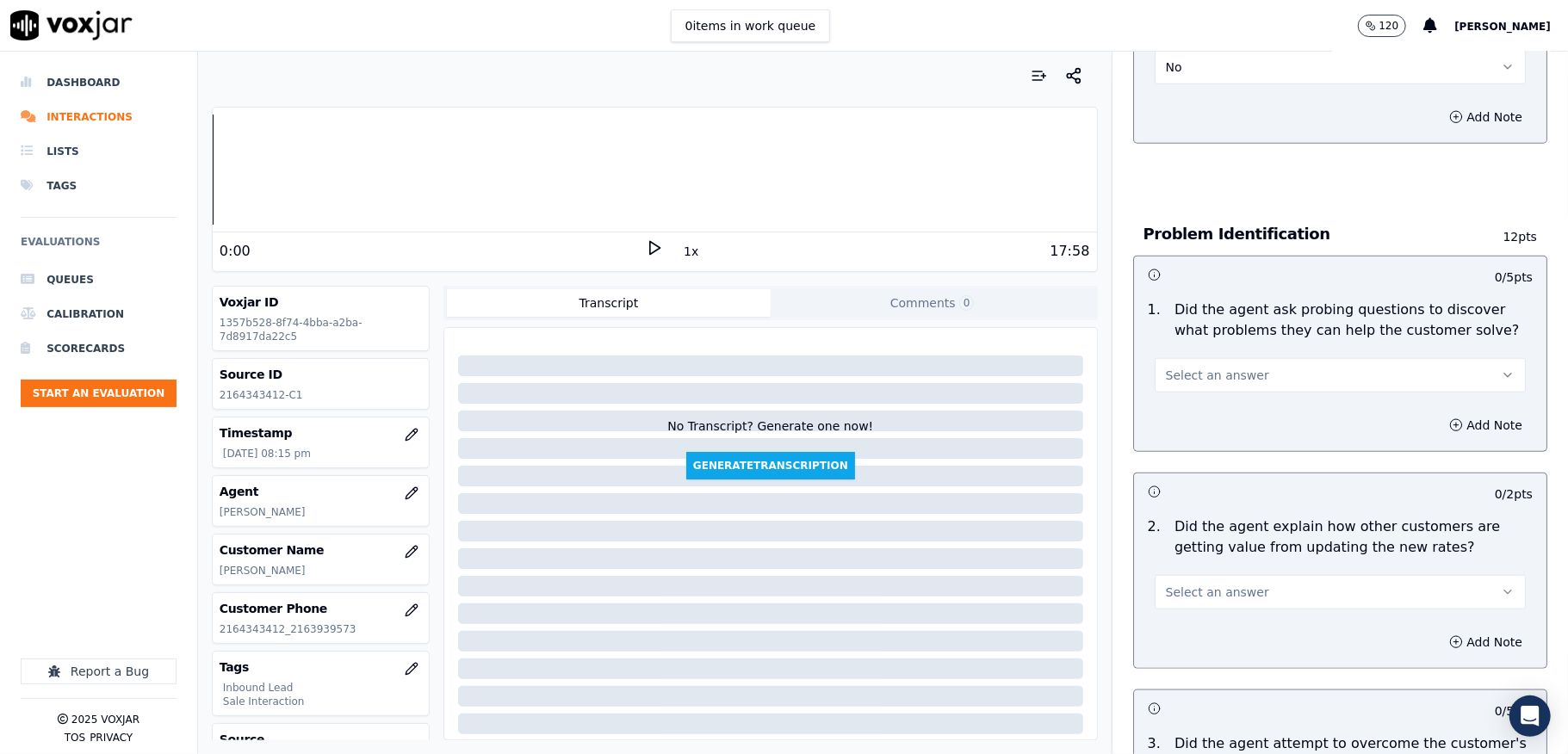
click at [1251, 358] on button "Select an answer" at bounding box center [1340, 376] width 371 height 34
click at [1175, 387] on div "Yes" at bounding box center [1298, 397] width 330 height 28
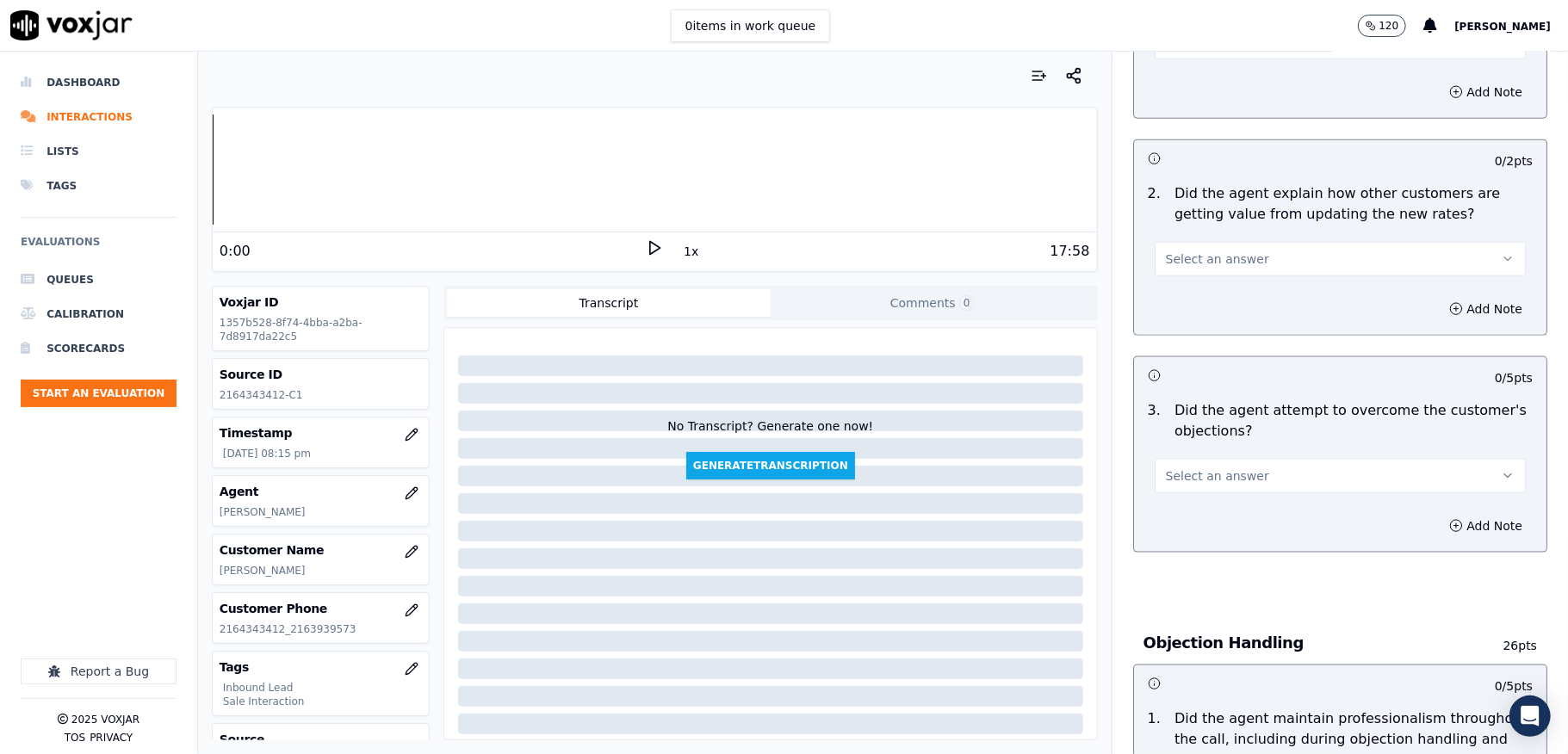
scroll to position [1491, 0]
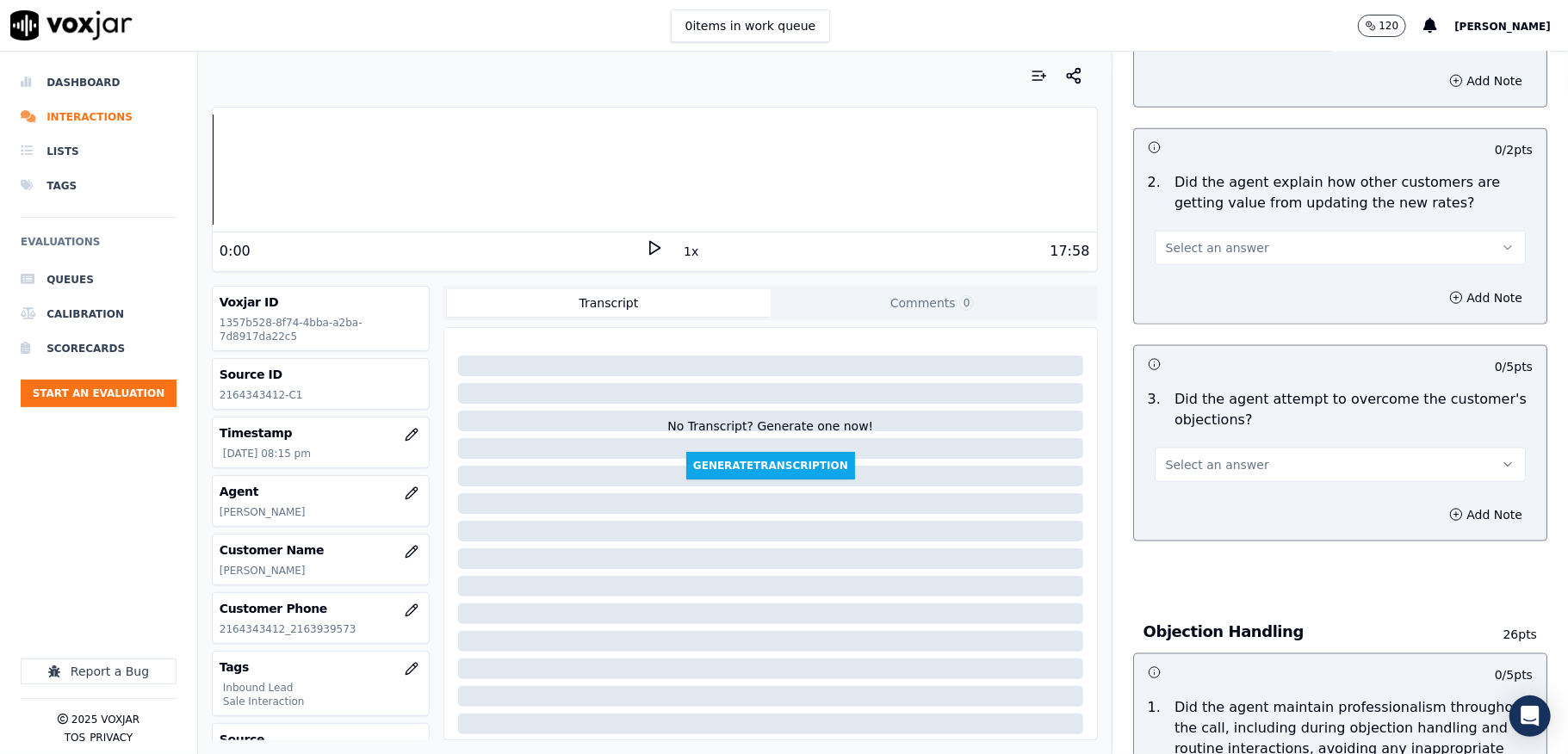
click at [1253, 231] on button "Select an answer" at bounding box center [1340, 248] width 371 height 34
click at [1212, 266] on div "Yes" at bounding box center [1298, 269] width 330 height 28
click at [1220, 232] on button "Yes" at bounding box center [1340, 248] width 371 height 34
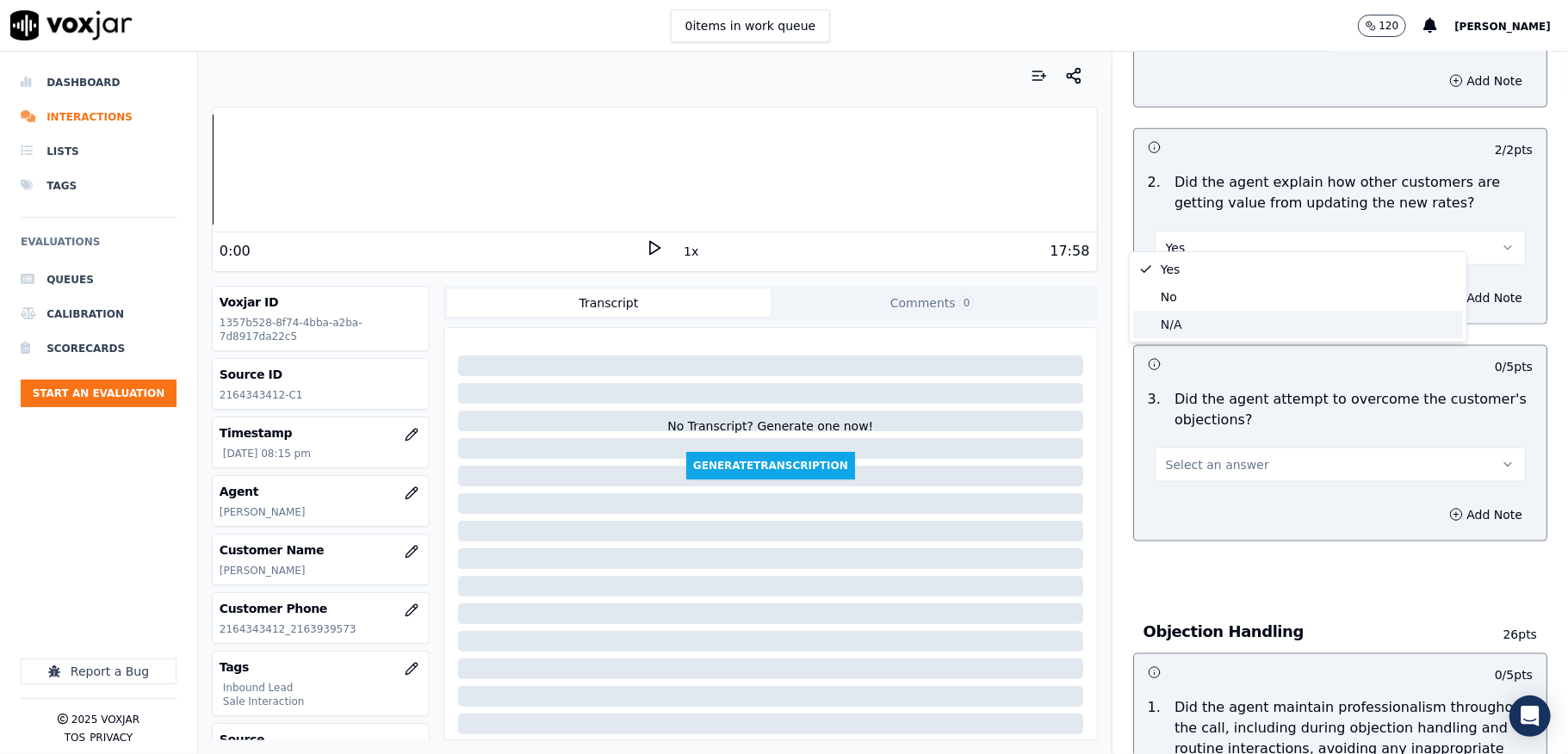
click at [1166, 315] on div "N/A" at bounding box center [1298, 324] width 330 height 28
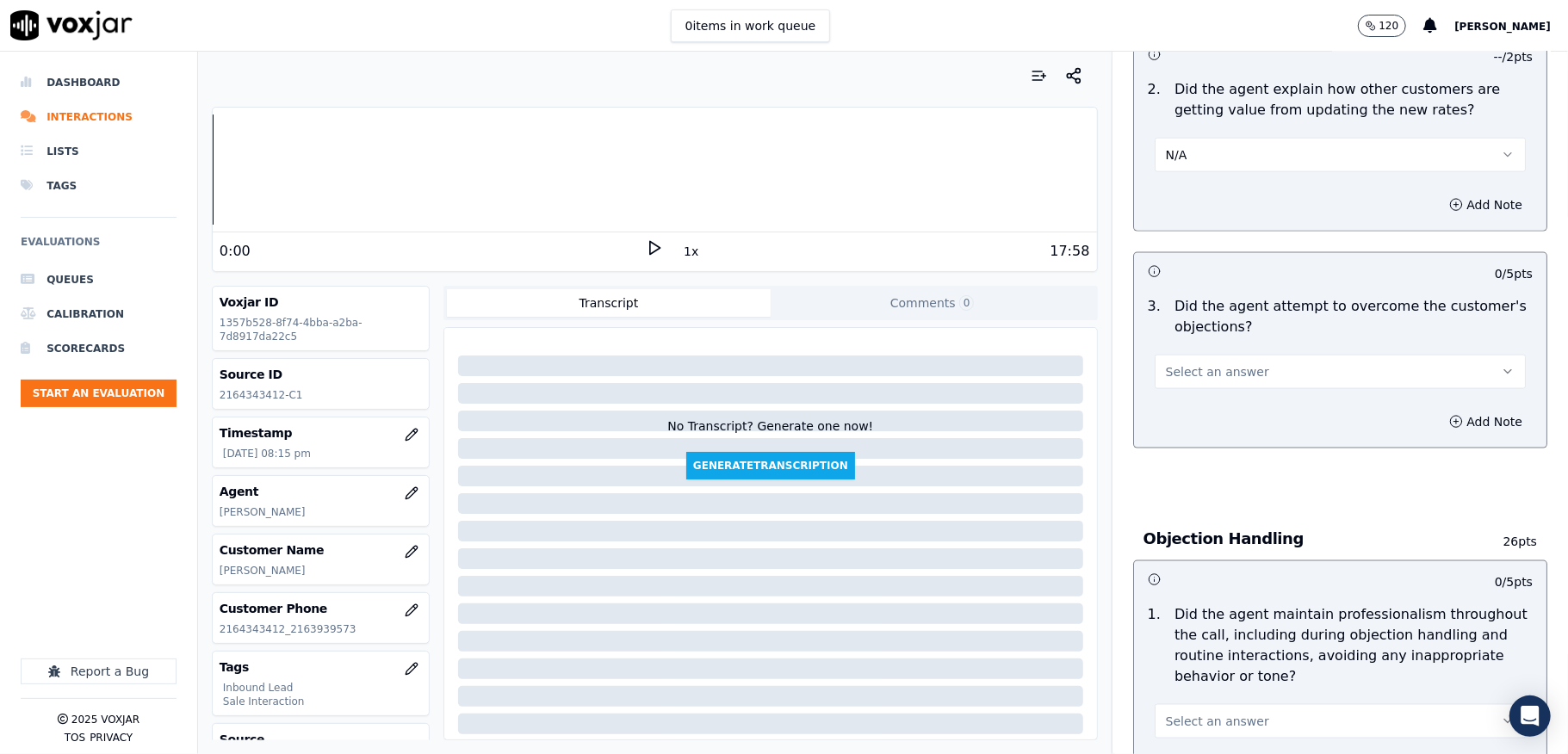
scroll to position [1721, 0]
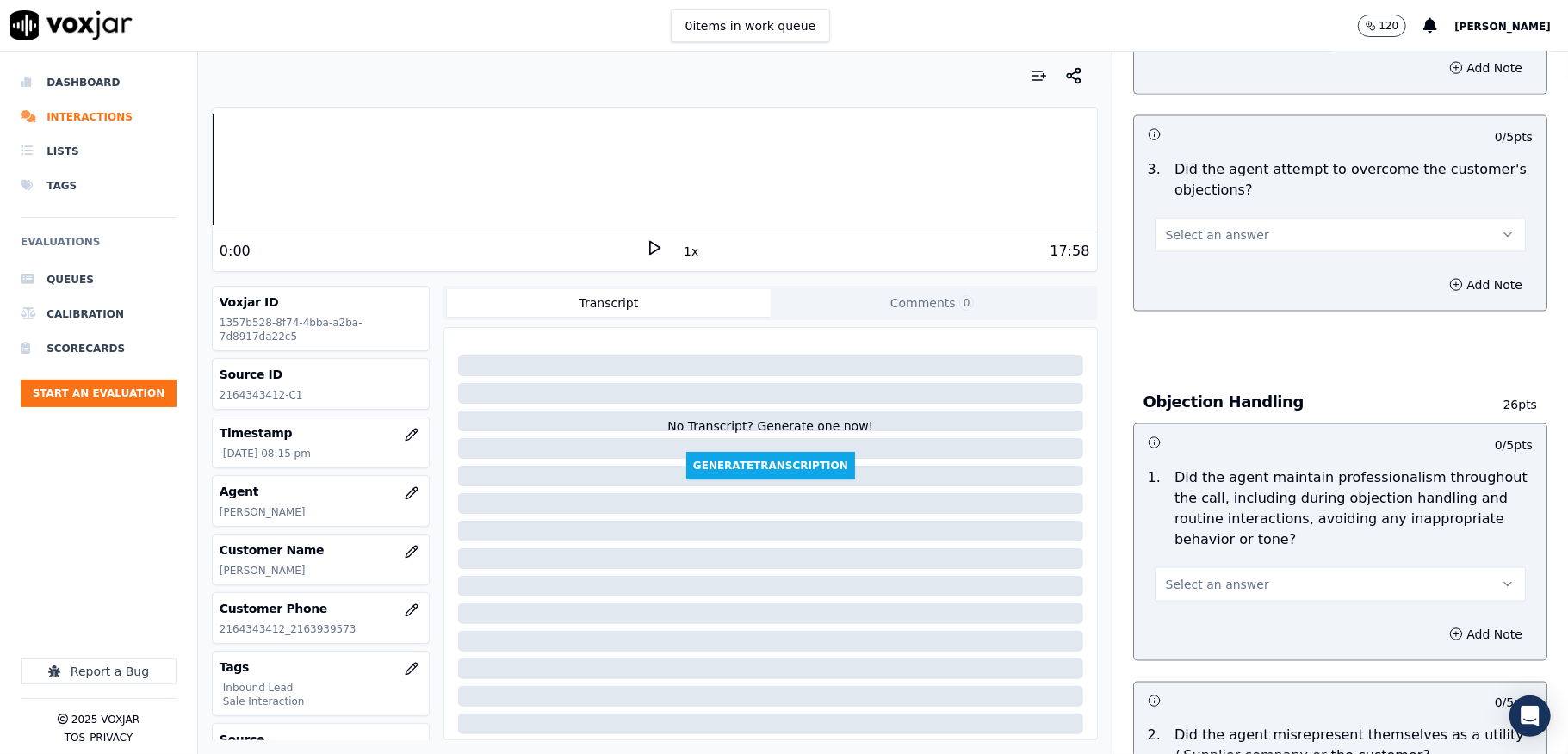
click at [1203, 226] on span "Select an answer" at bounding box center [1217, 234] width 103 height 17
click at [1189, 256] on div "Yes" at bounding box center [1298, 256] width 330 height 28
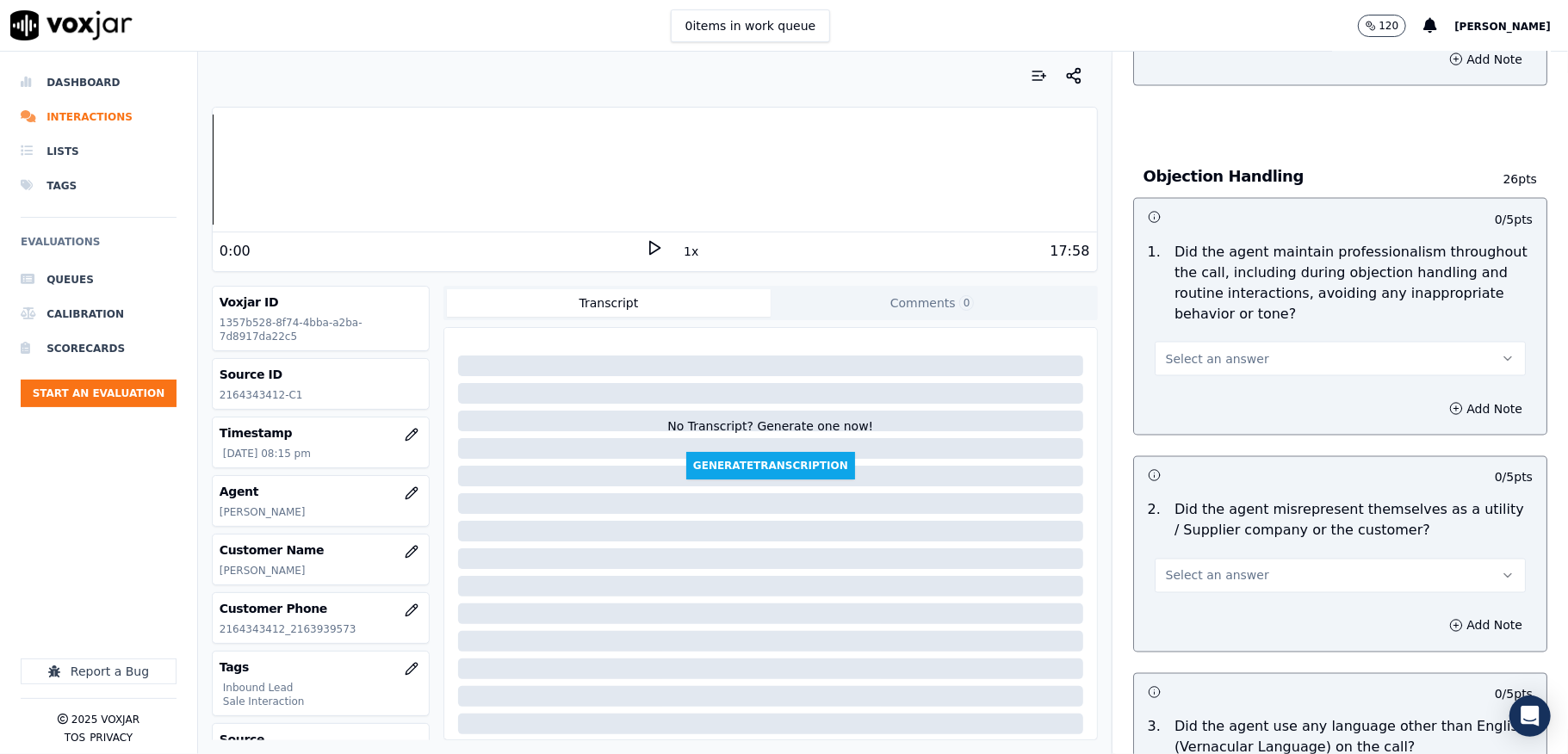
scroll to position [1950, 0]
click at [1208, 347] on span "Select an answer" at bounding box center [1217, 356] width 103 height 17
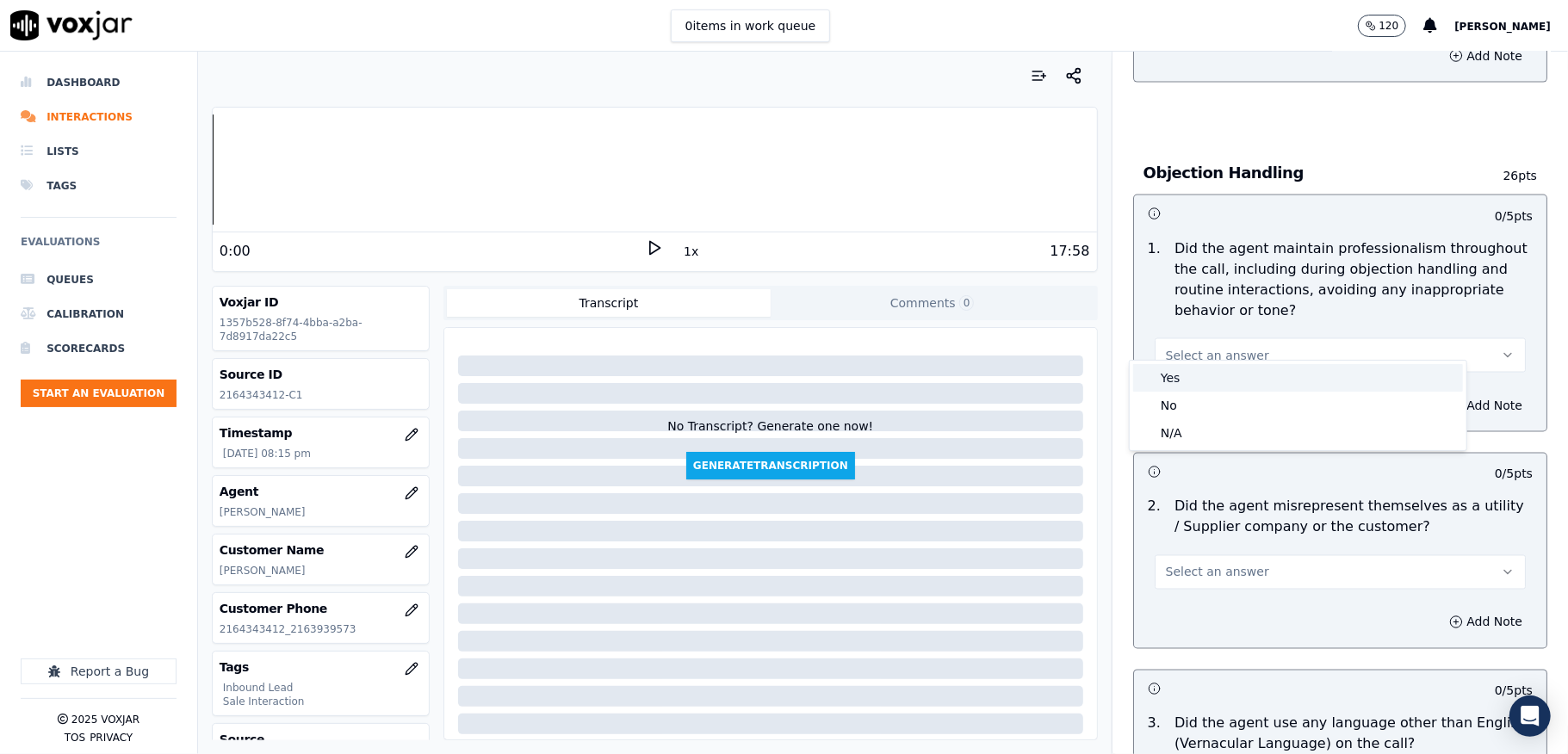
click at [1189, 368] on div "Yes" at bounding box center [1298, 377] width 330 height 28
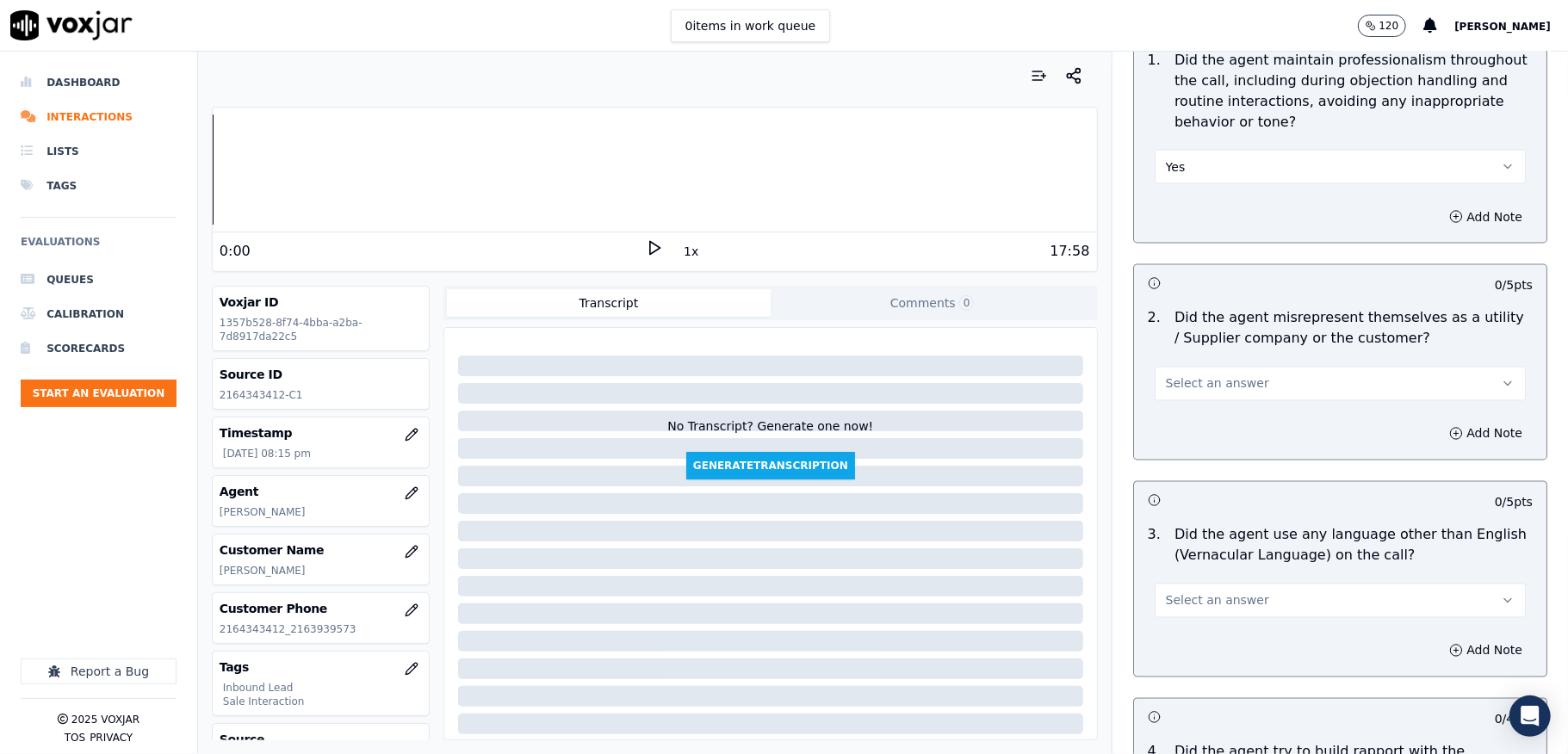
scroll to position [2180, 0]
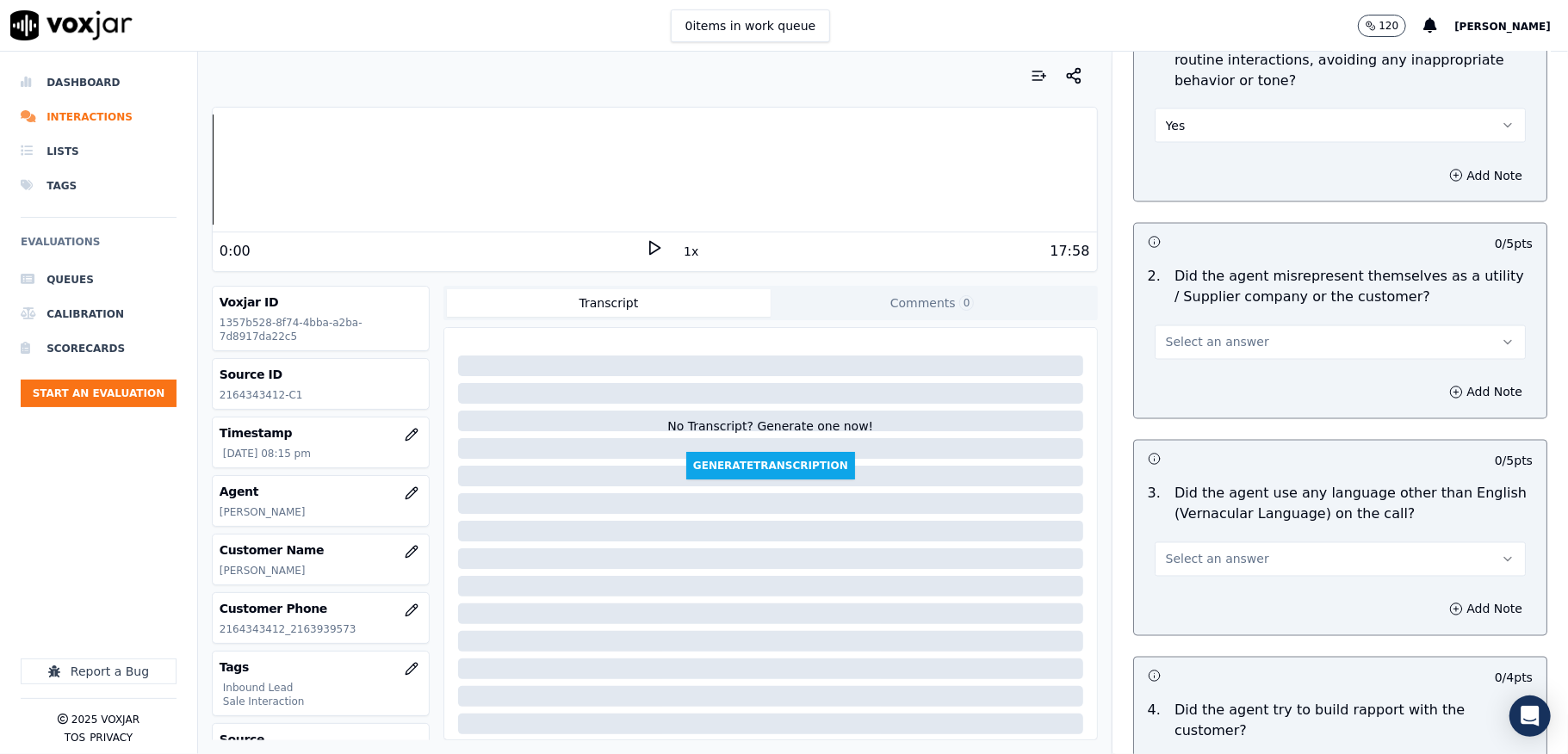
click at [1189, 334] on span "Select an answer" at bounding box center [1217, 342] width 103 height 17
click at [1172, 390] on div "No" at bounding box center [1298, 393] width 330 height 28
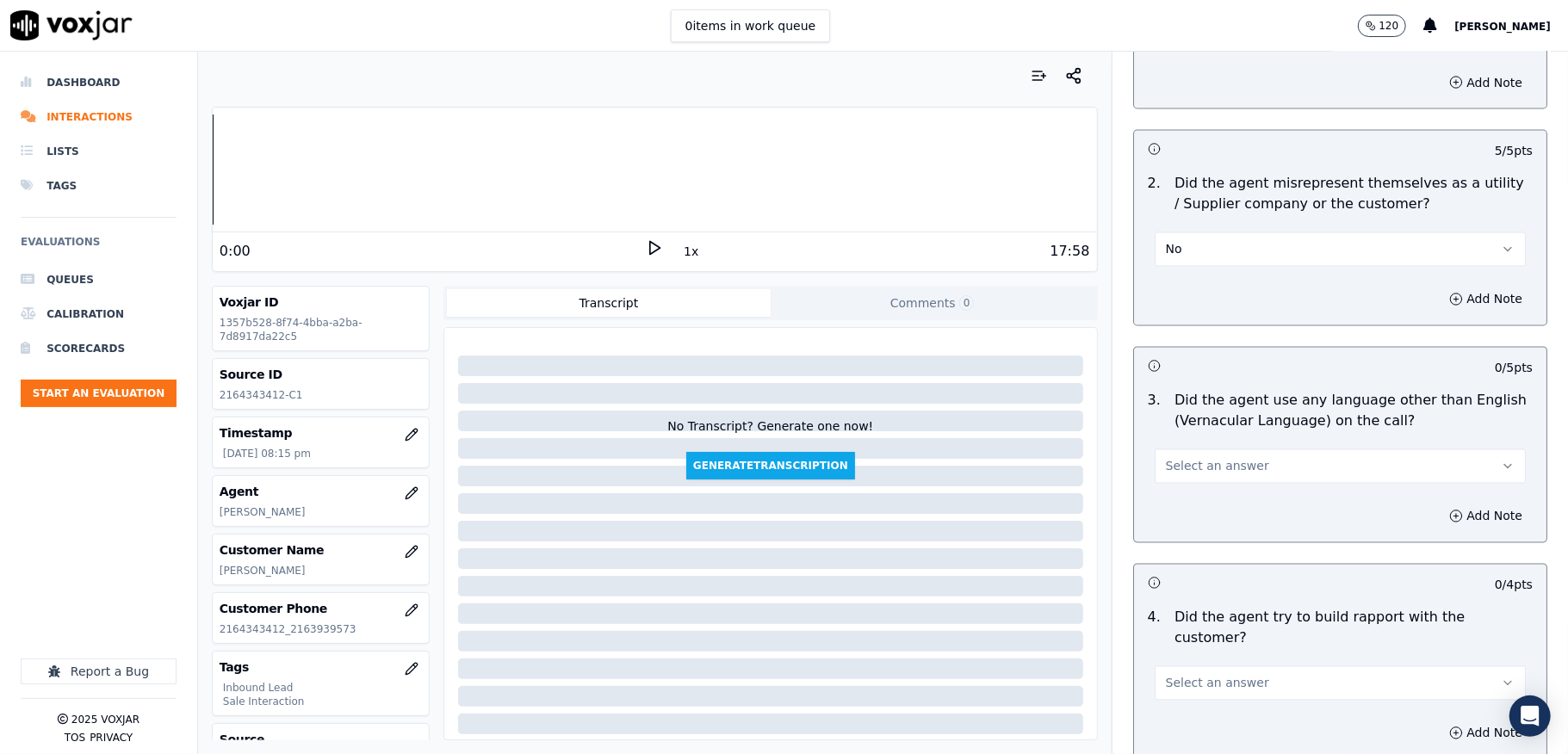
scroll to position [2410, 0]
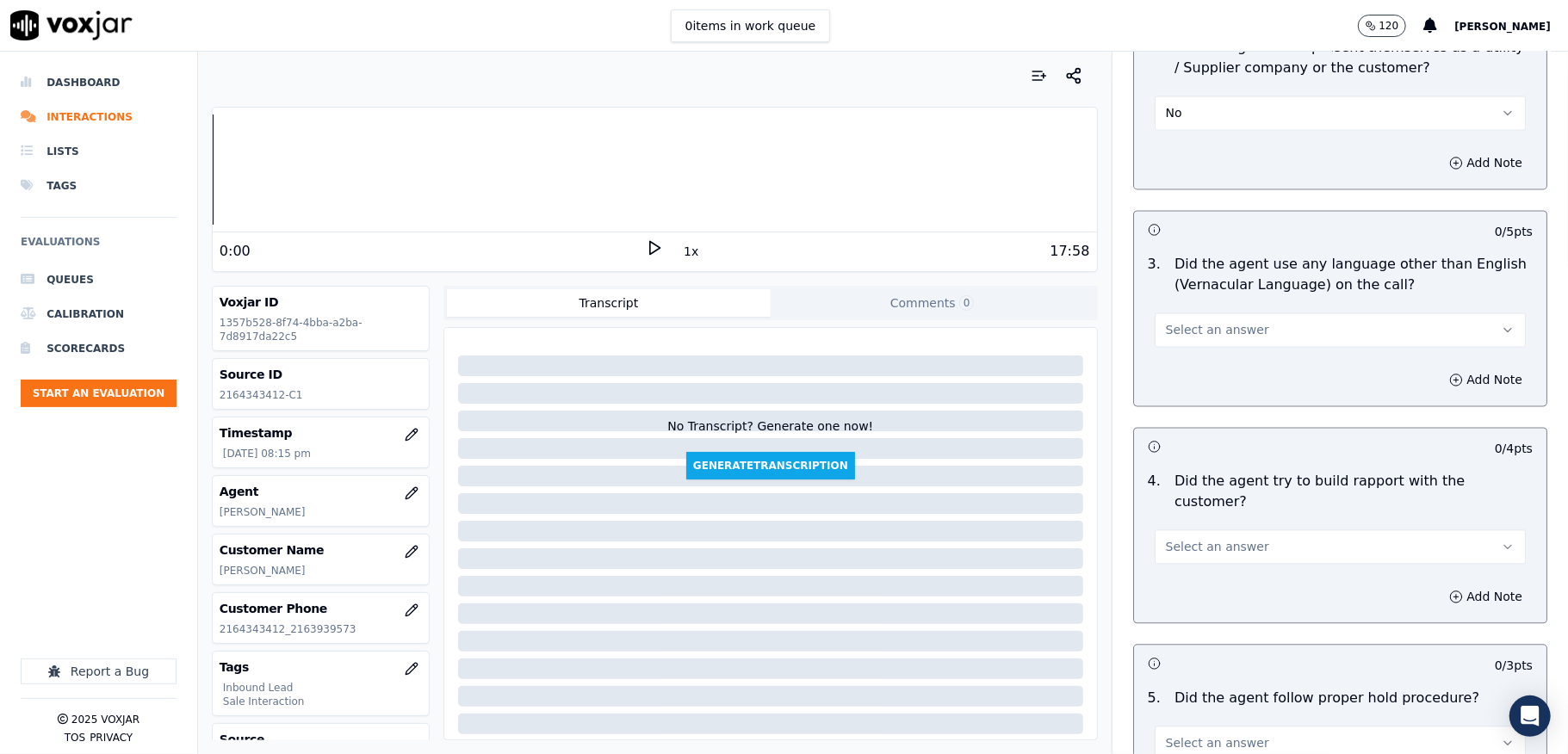
click at [1186, 321] on span "Select an answer" at bounding box center [1217, 330] width 103 height 17
click at [1168, 373] on div "No" at bounding box center [1298, 380] width 330 height 28
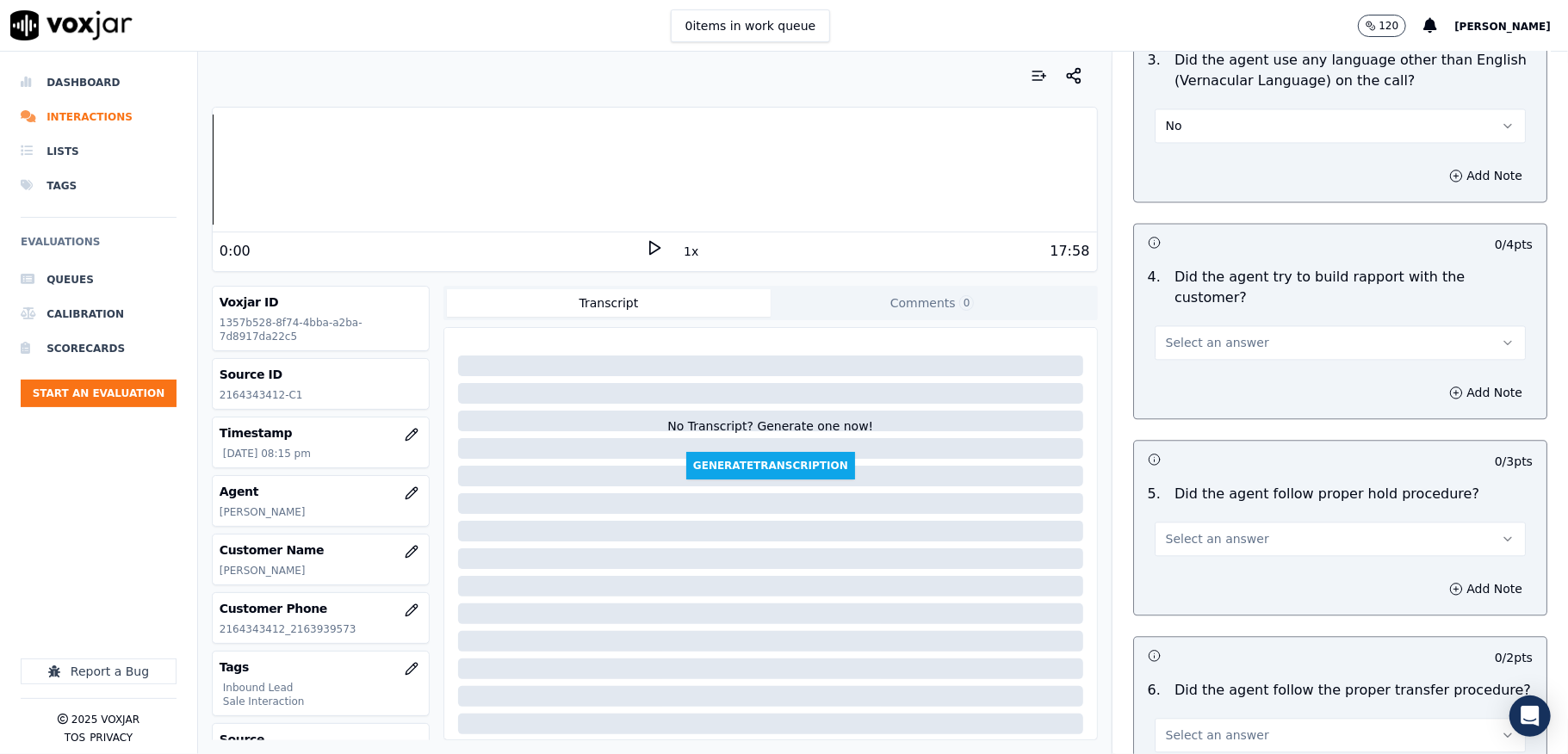
scroll to position [2754, 0]
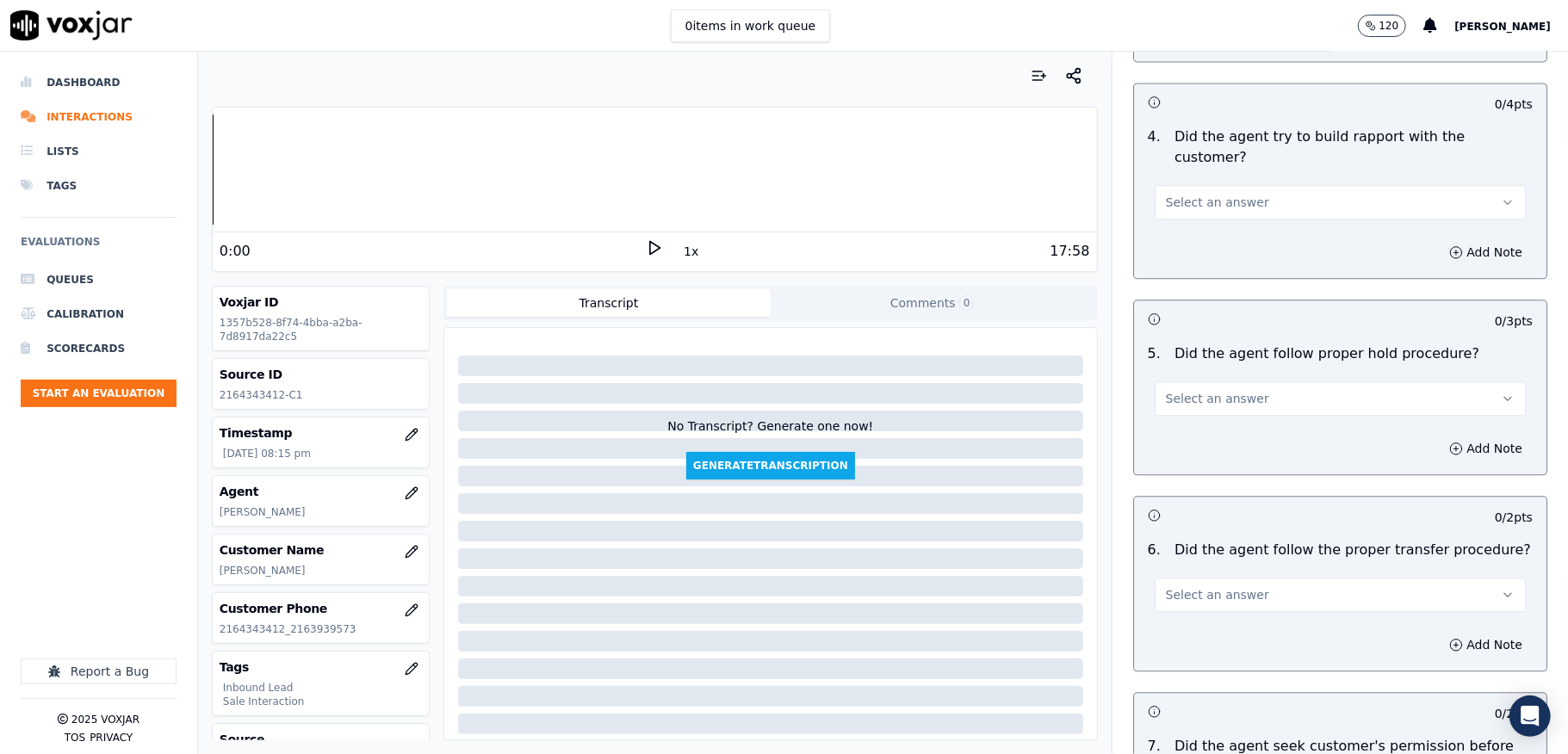
click at [1196, 185] on button "Select an answer" at bounding box center [1340, 202] width 371 height 34
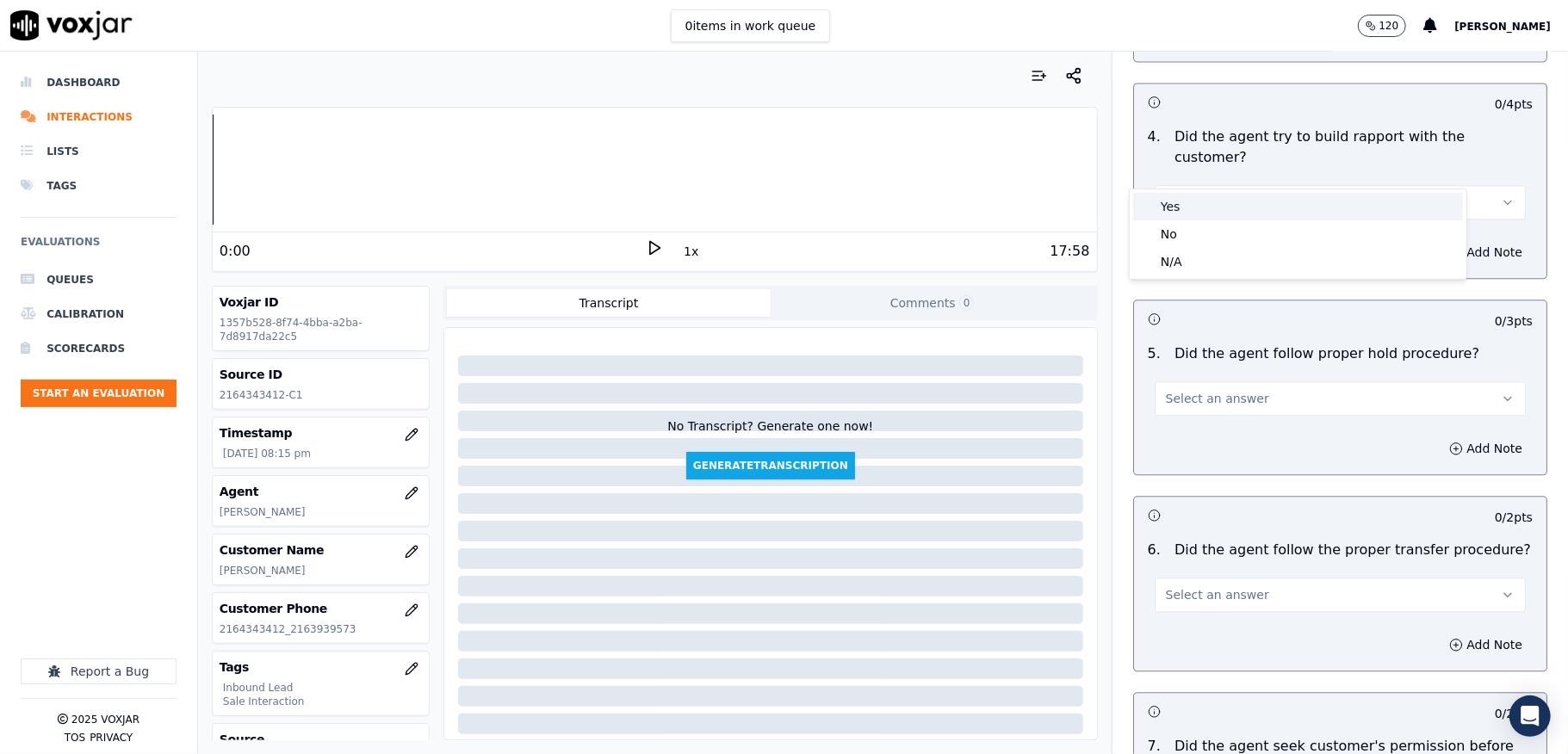
drag, startPoint x: 1196, startPoint y: 182, endPoint x: 1192, endPoint y: 210, distance: 28.3
click at [1195, 207] on div "Yes" at bounding box center [1298, 206] width 330 height 28
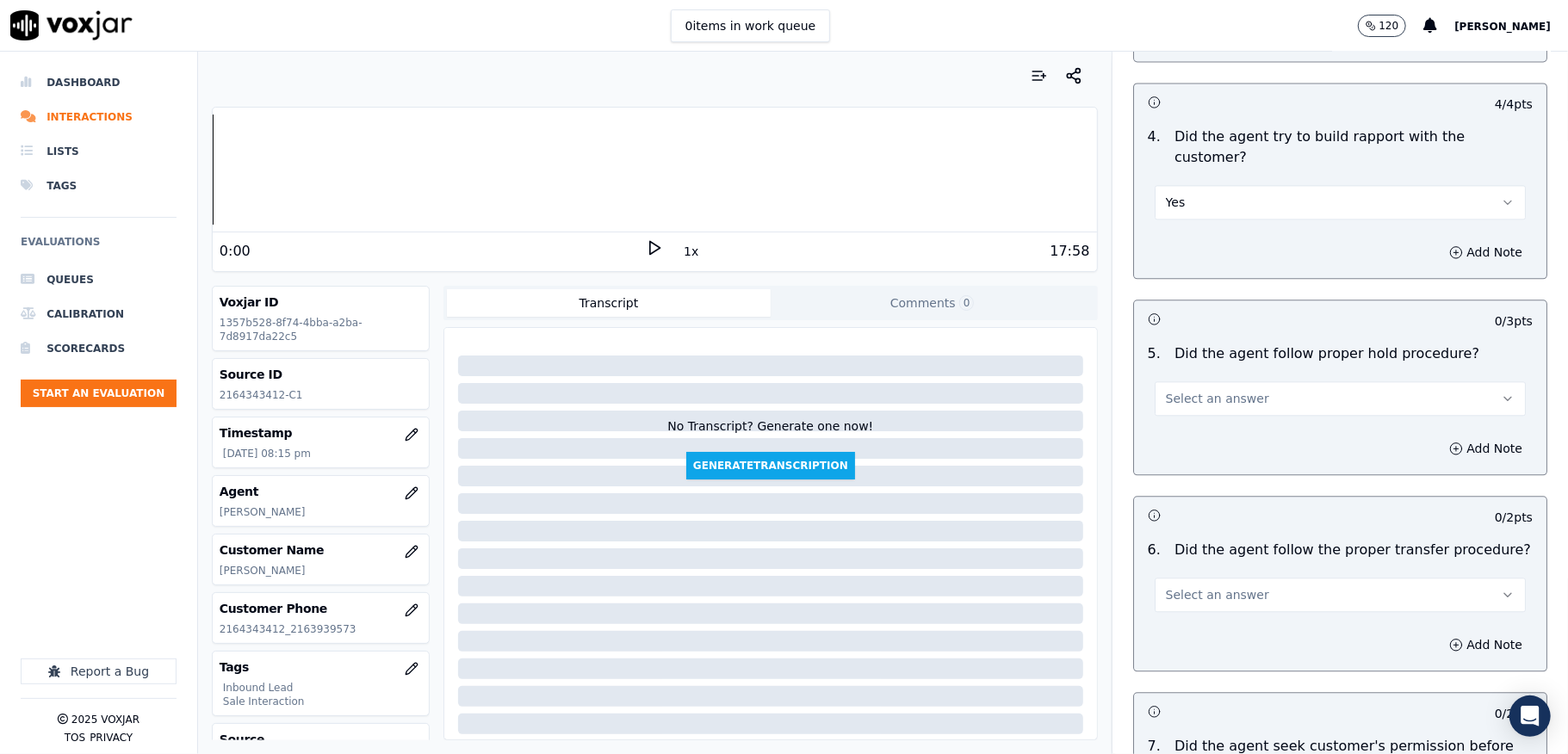
click at [1195, 390] on span "Select an answer" at bounding box center [1217, 398] width 103 height 17
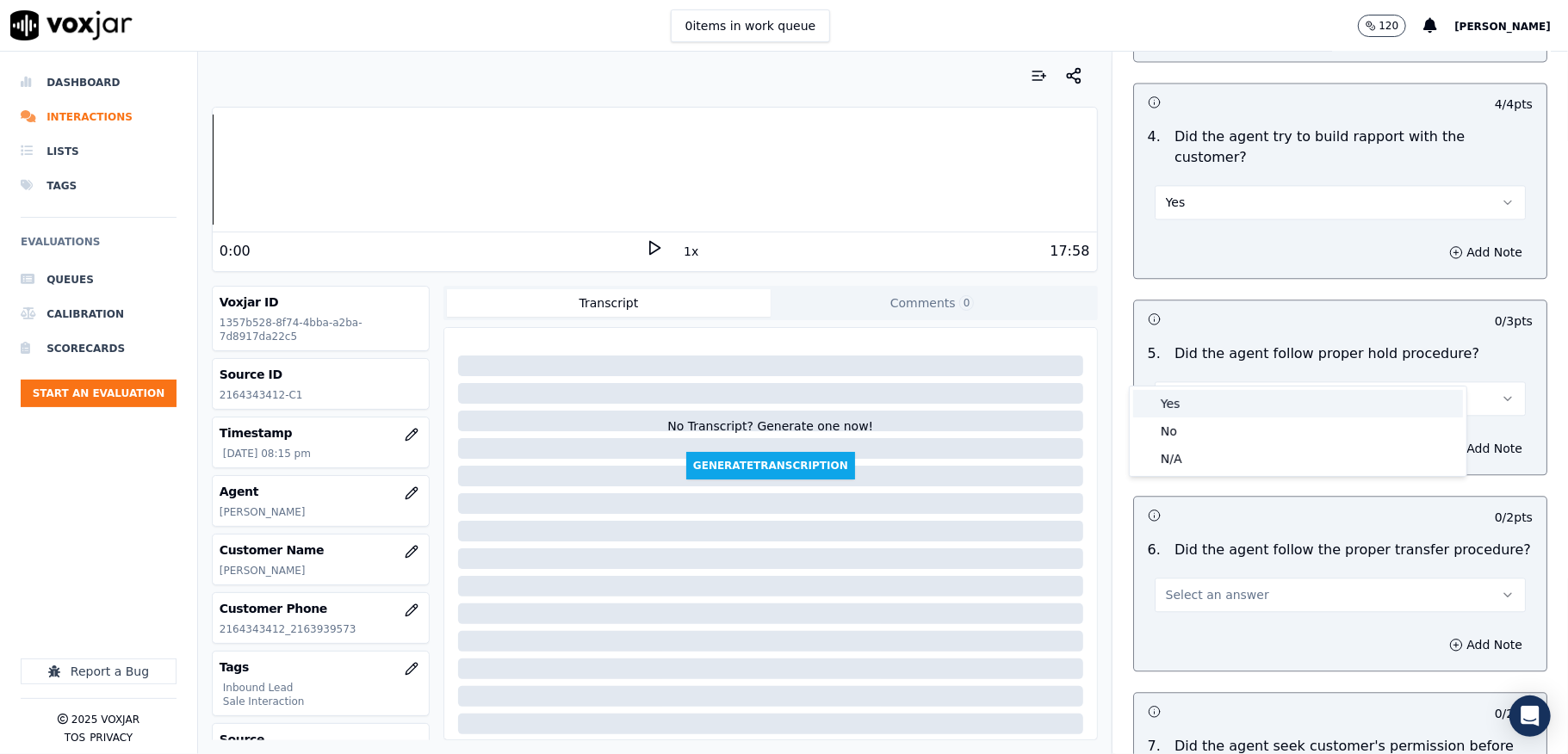
click at [1178, 411] on div "Yes" at bounding box center [1298, 403] width 330 height 28
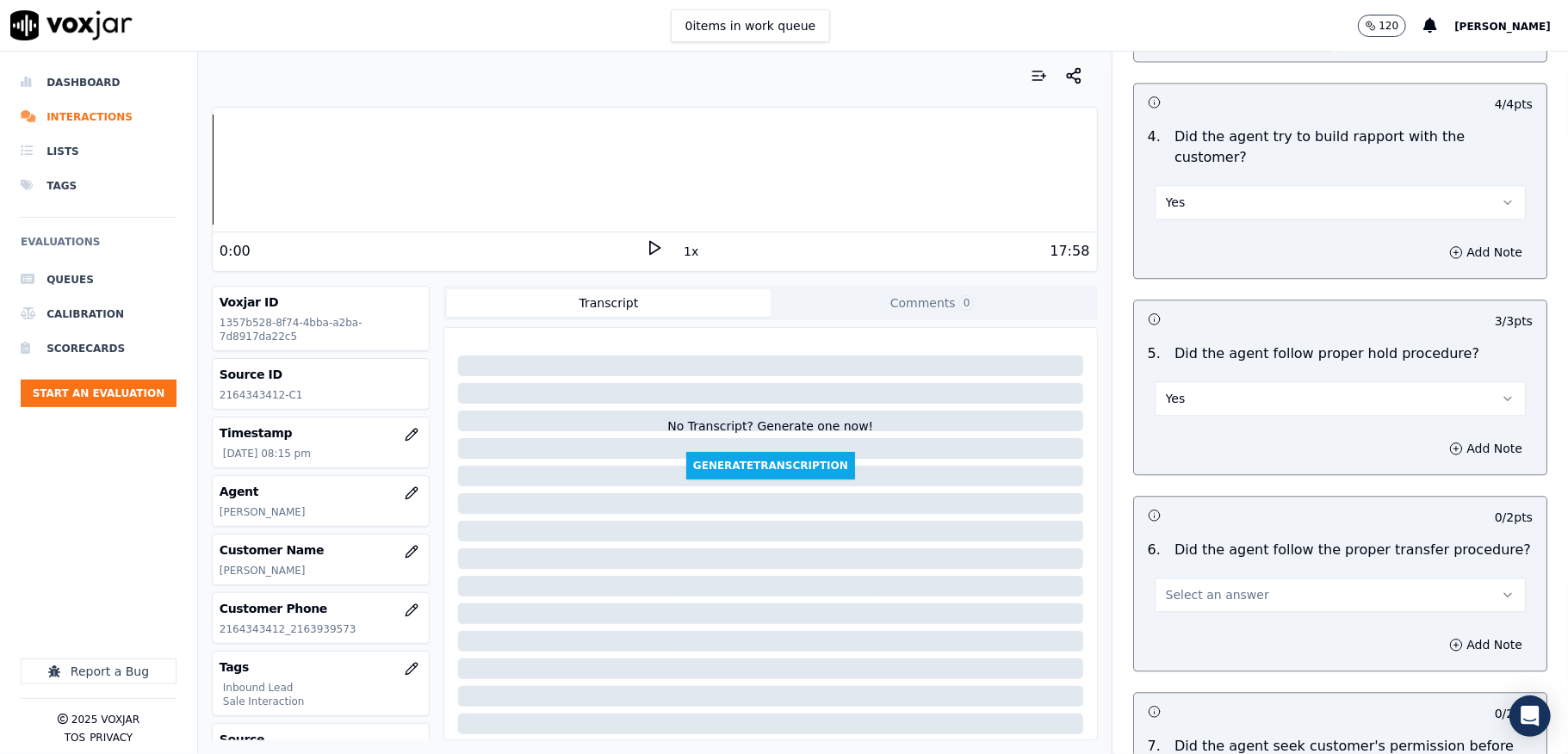
scroll to position [2983, 0]
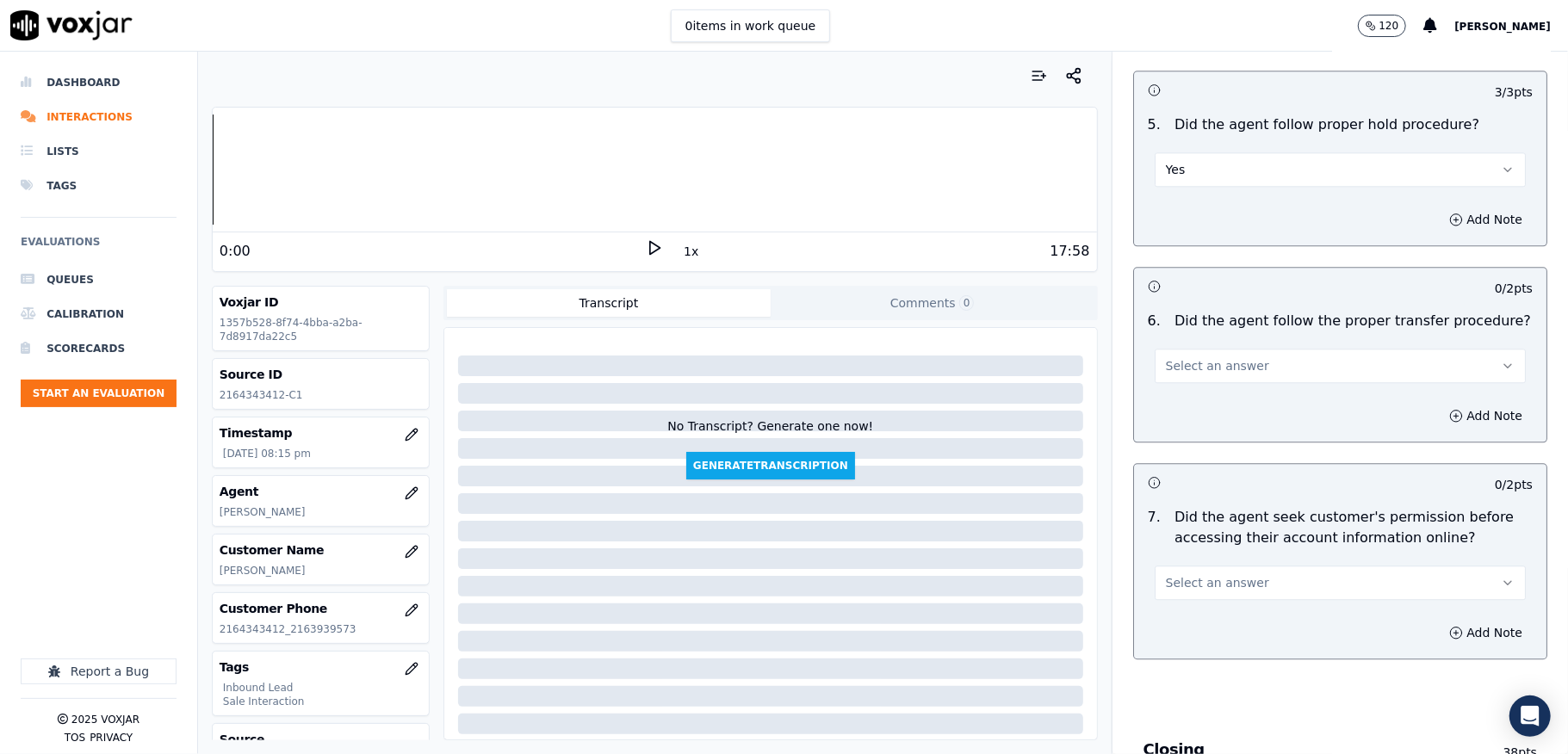
click at [1188, 349] on button "Select an answer" at bounding box center [1340, 366] width 371 height 34
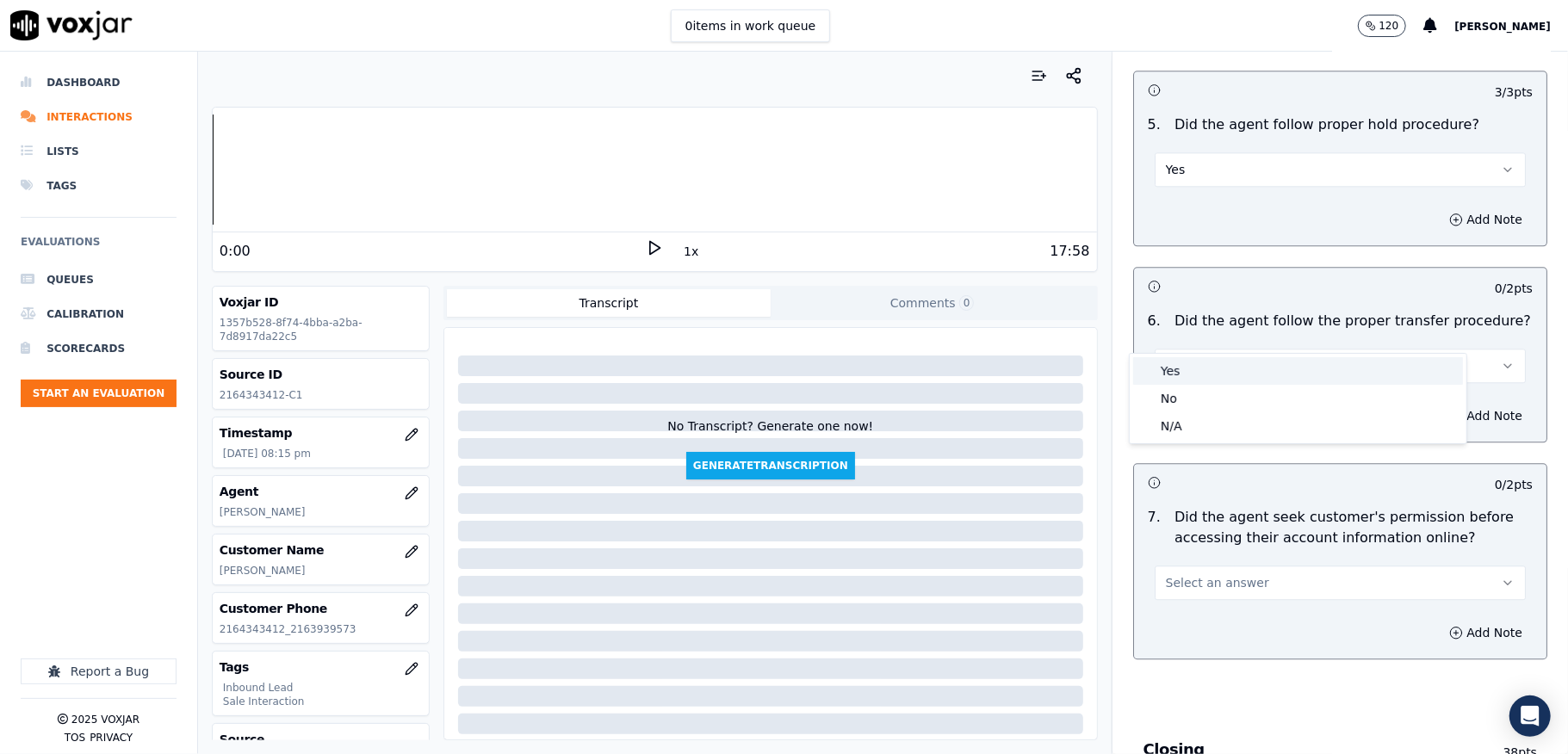
click at [1185, 366] on div "Yes" at bounding box center [1298, 371] width 330 height 28
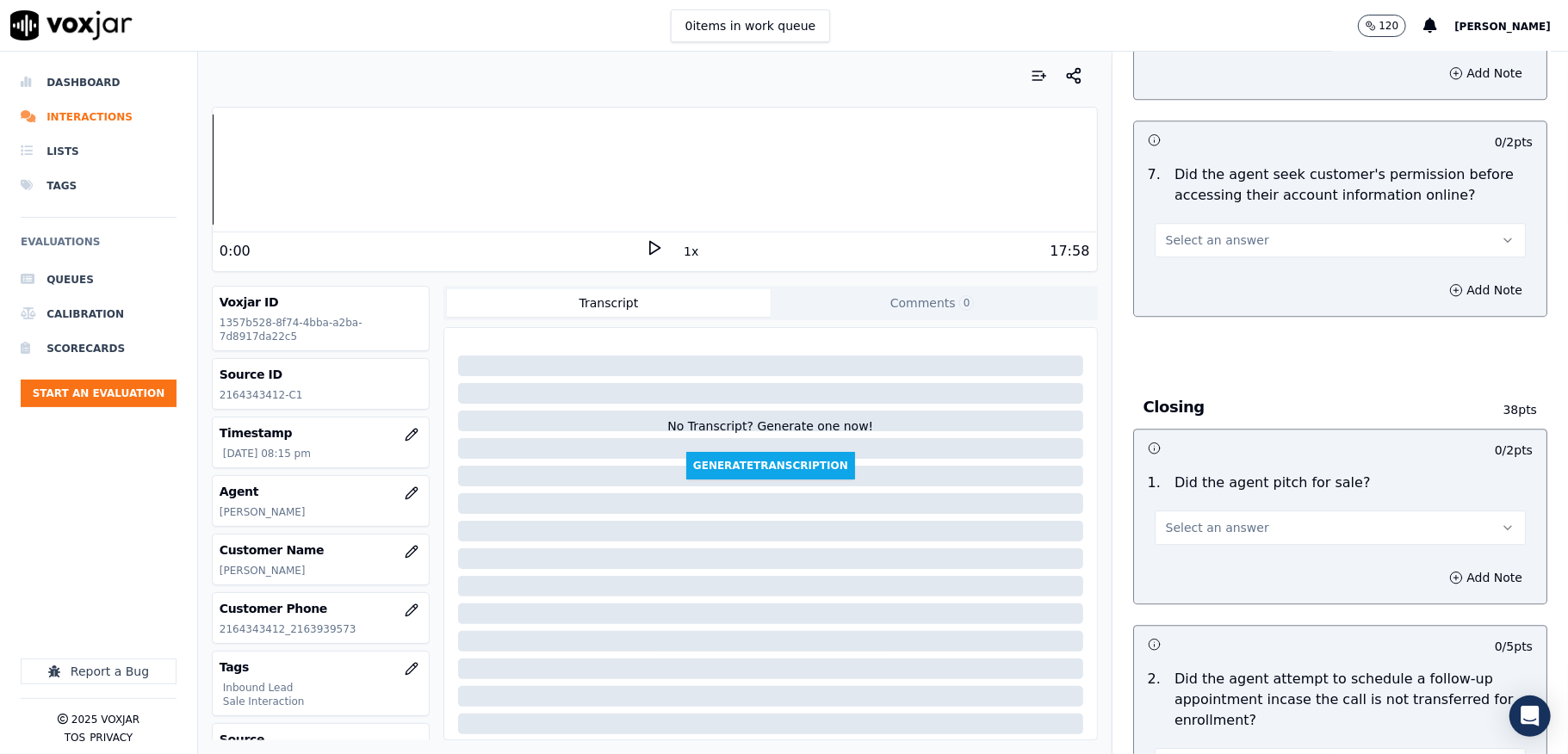
scroll to position [3327, 0]
click at [1240, 221] on button "Select an answer" at bounding box center [1340, 238] width 371 height 34
click at [1193, 270] on div "No" at bounding box center [1298, 271] width 330 height 28
click at [1438, 276] on button "Add Note" at bounding box center [1485, 288] width 93 height 24
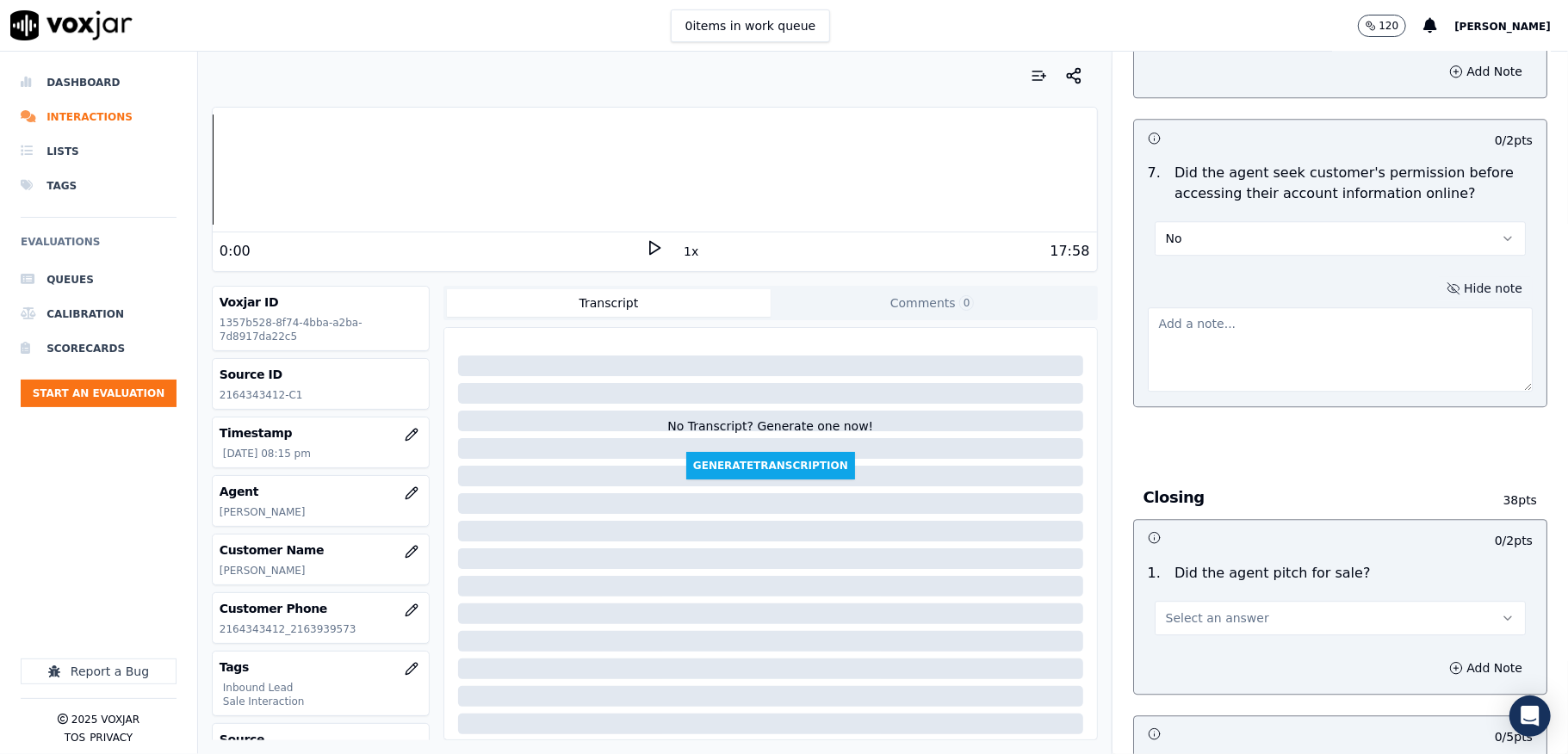
drag, startPoint x: 1419, startPoint y: 259, endPoint x: 1234, endPoint y: 359, distance: 210.3
click at [1317, 324] on textarea at bounding box center [1340, 349] width 385 height 84
paste textarea "@13:06 Nick - The balance that you have is $325.77. <> The agent must ask for a…"
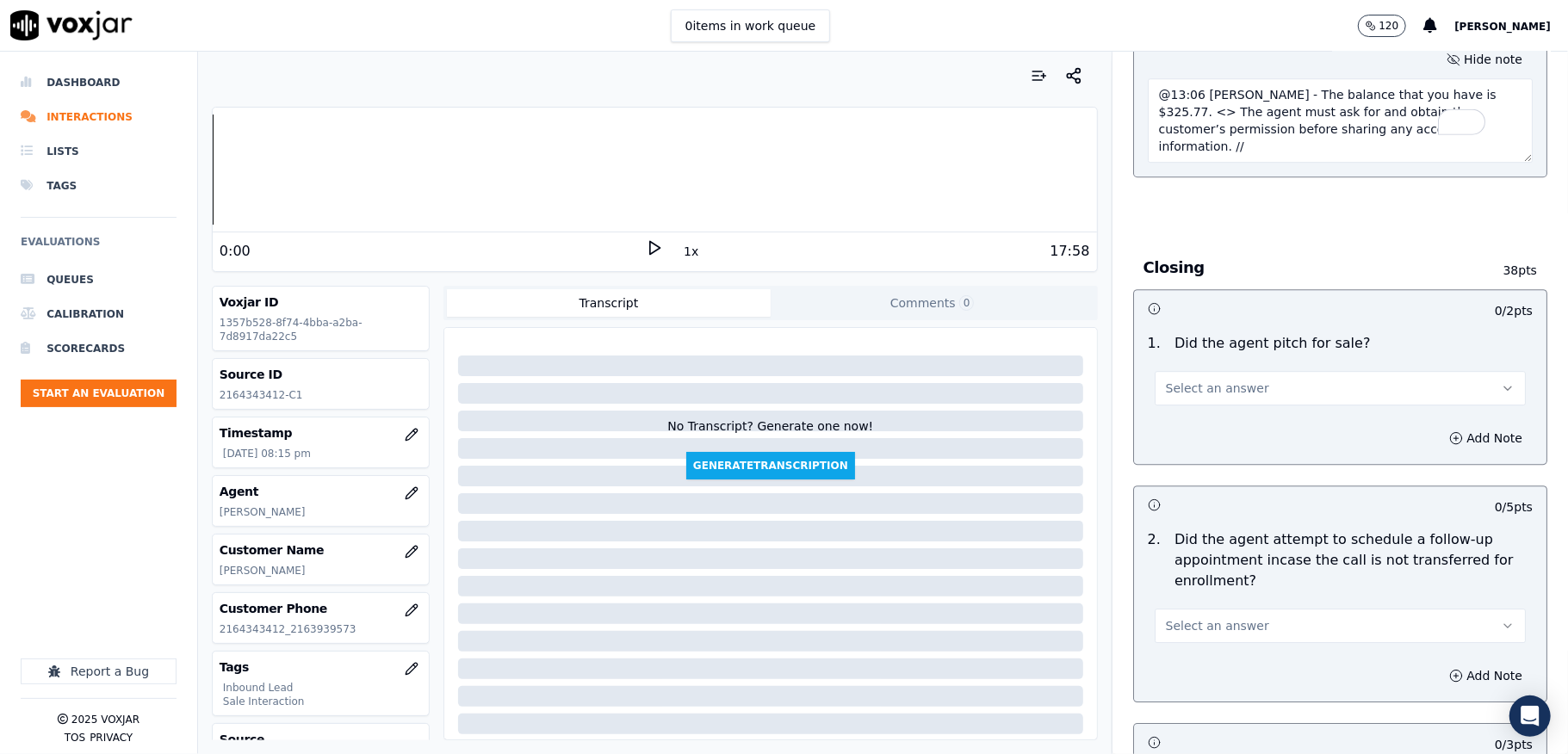
scroll to position [3556, 0]
type textarea "@13:06 Nick - The balance that you have is $325.77. <> The agent must ask for a…"
drag, startPoint x: 1199, startPoint y: 351, endPoint x: 1203, endPoint y: 368, distance: 17.5
click at [1199, 378] on span "Select an answer" at bounding box center [1217, 387] width 103 height 17
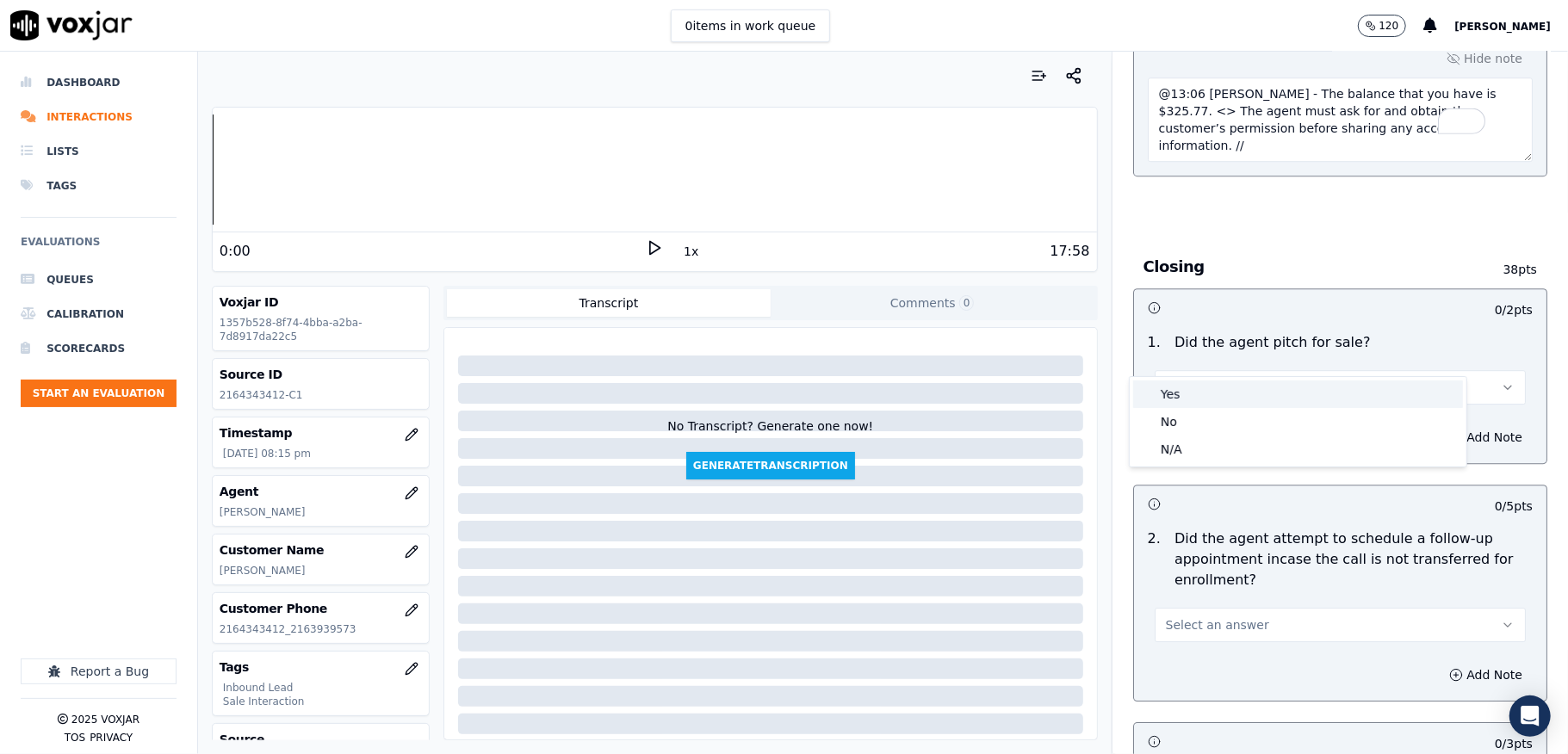
drag, startPoint x: 1203, startPoint y: 368, endPoint x: 1196, endPoint y: 386, distance: 19.3
click at [1196, 386] on div "Yes" at bounding box center [1298, 394] width 330 height 28
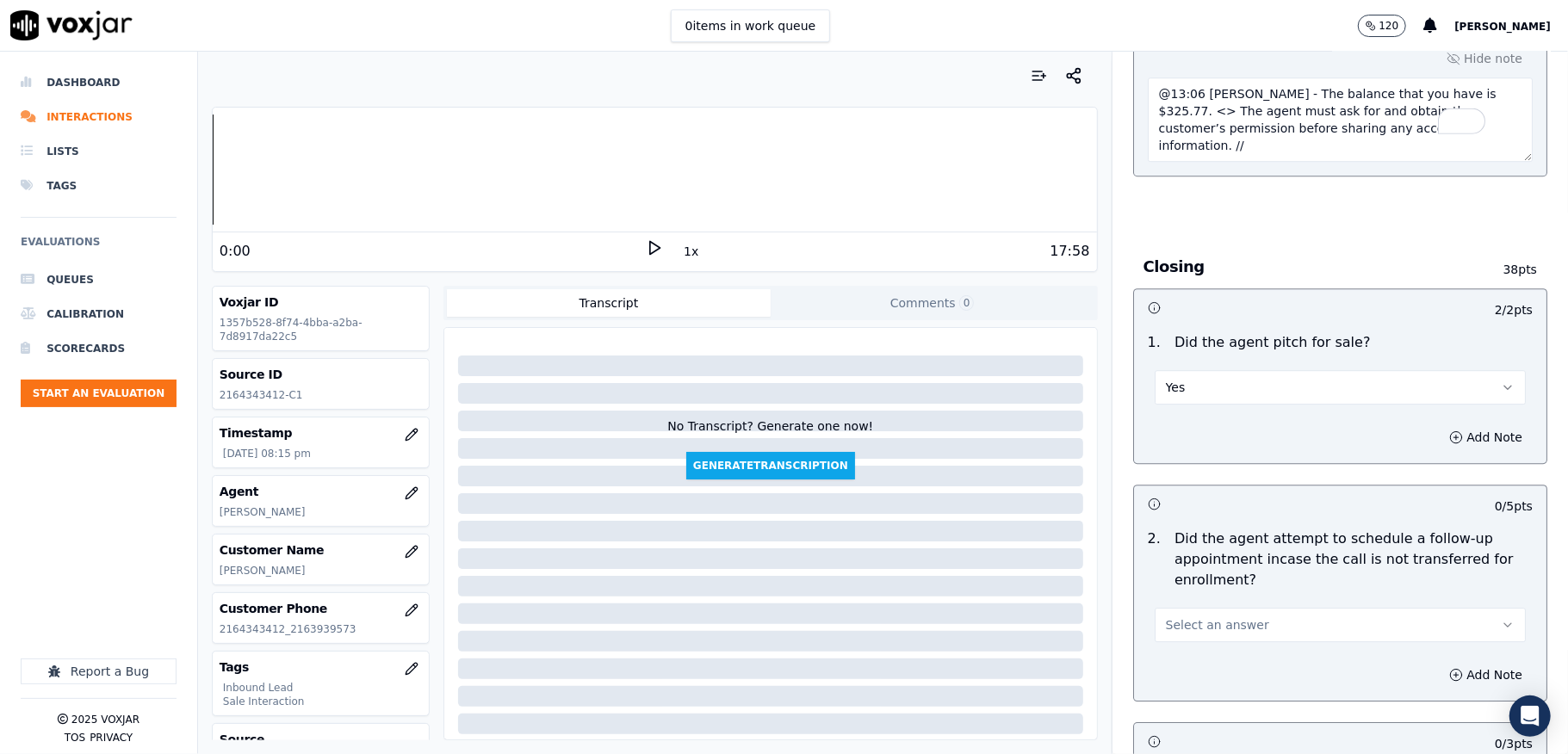
scroll to position [3786, 0]
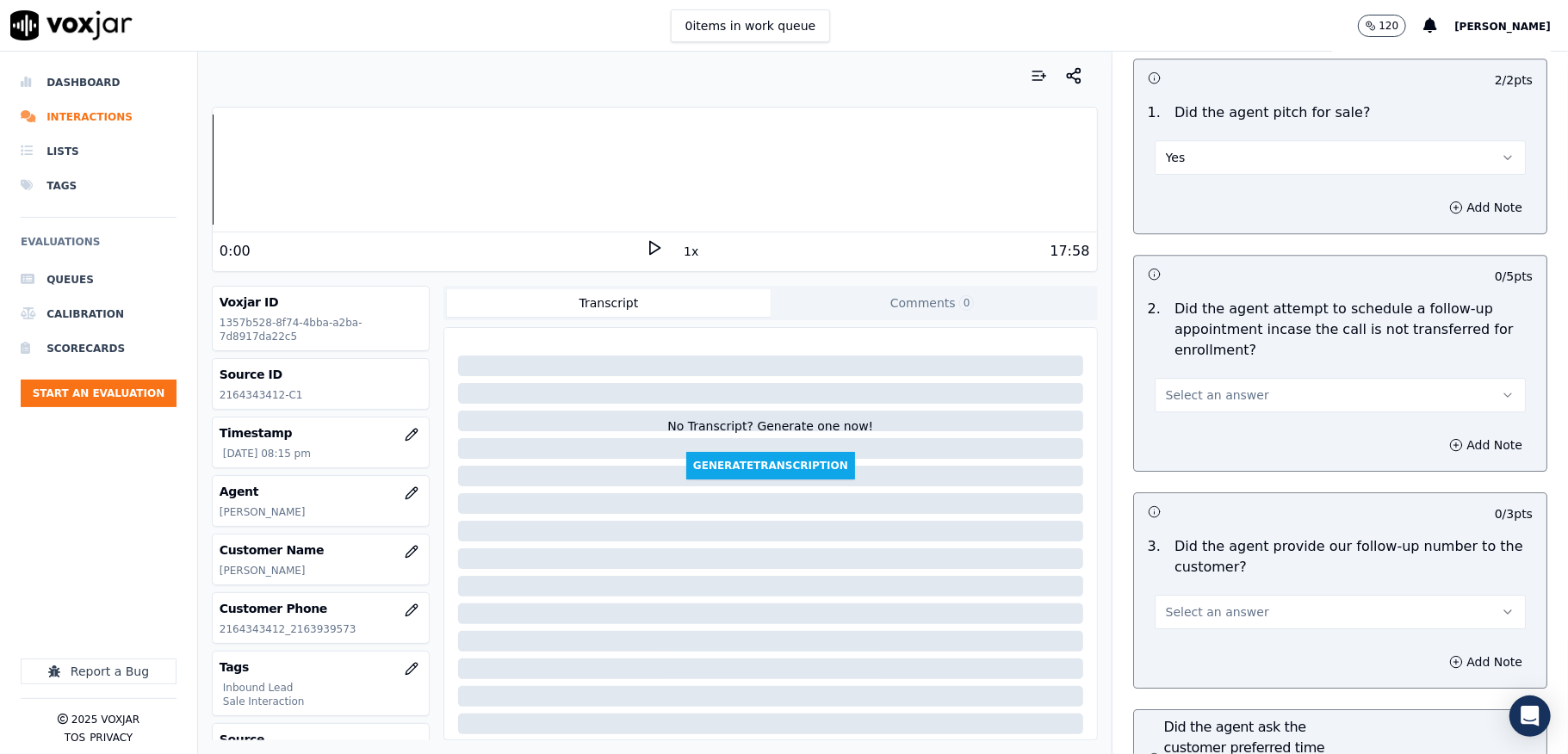
click at [1216, 377] on button "Select an answer" at bounding box center [1340, 395] width 371 height 34
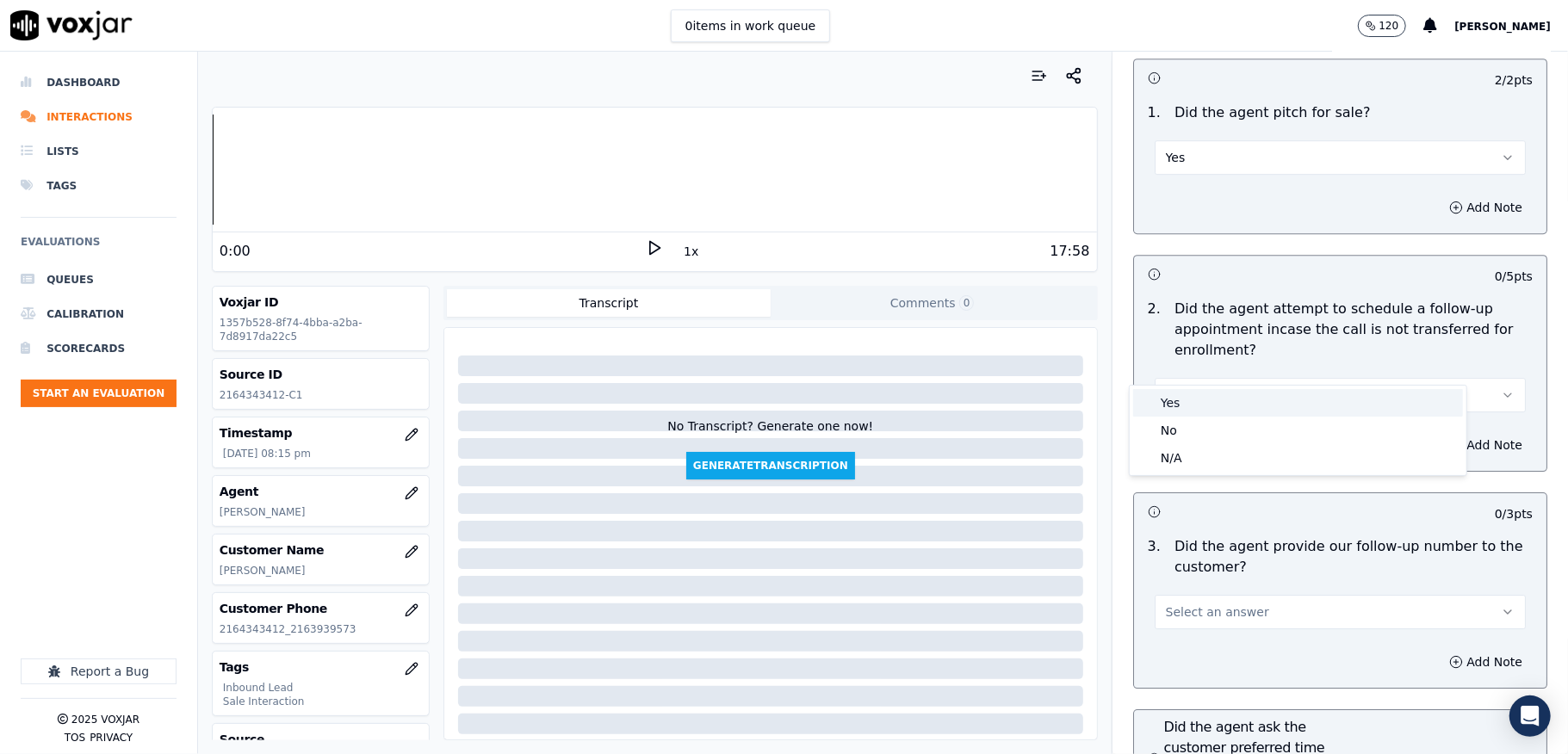
click at [1185, 394] on div "Yes" at bounding box center [1298, 402] width 330 height 28
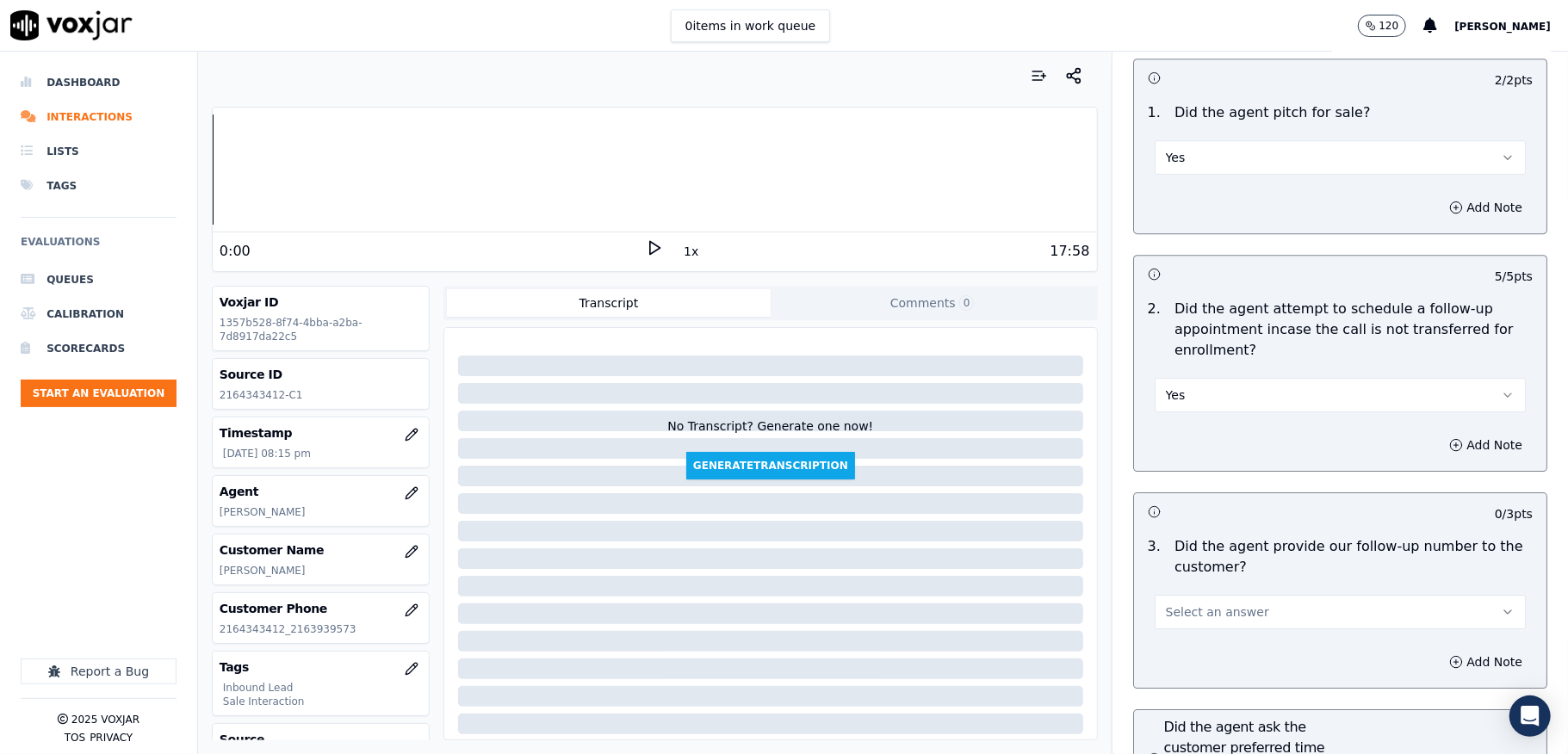
scroll to position [3901, 0]
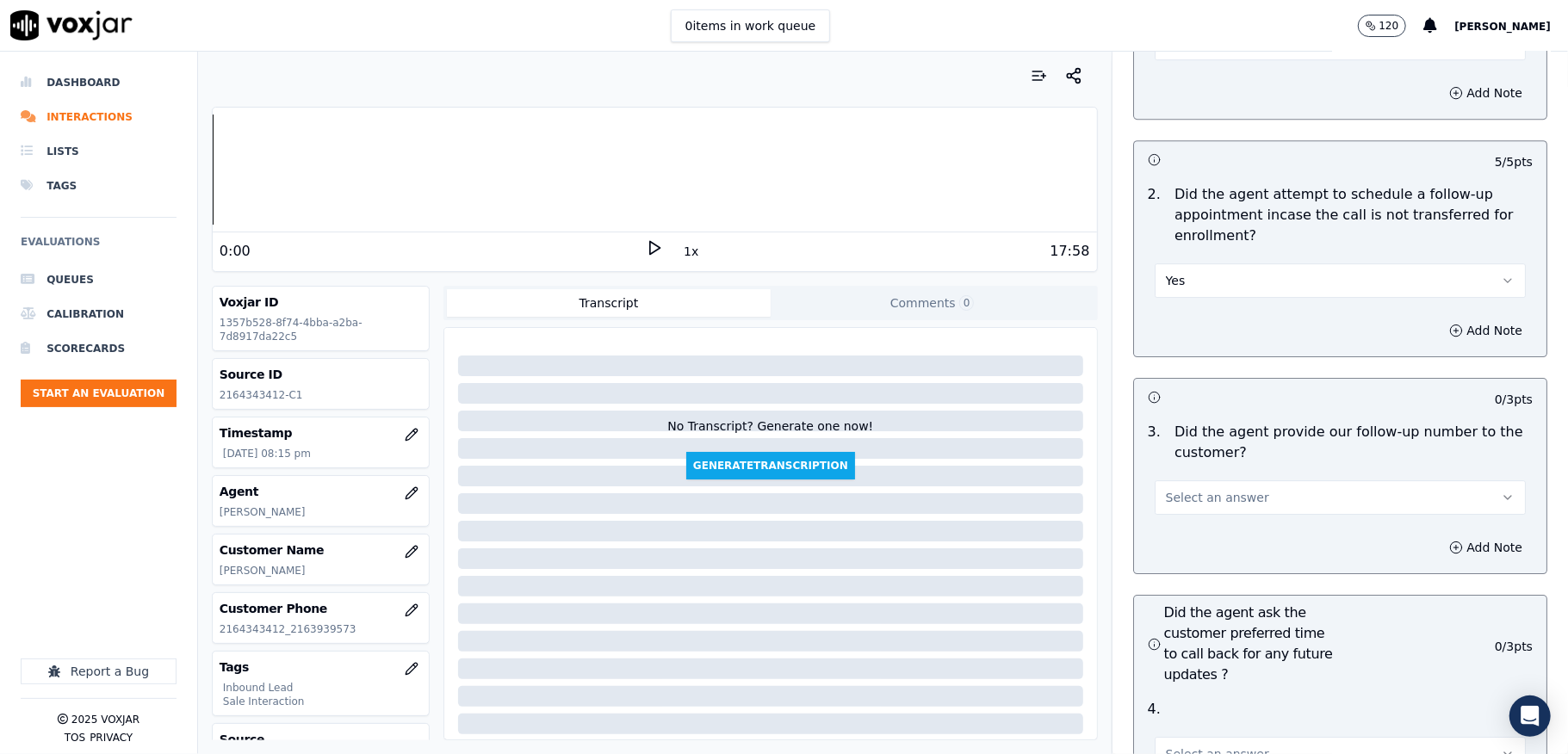
click at [1193, 263] on button "Yes" at bounding box center [1340, 280] width 371 height 34
drag, startPoint x: 1168, startPoint y: 337, endPoint x: 1174, endPoint y: 323, distance: 15.2
click at [1168, 338] on div "N/A" at bounding box center [1298, 343] width 330 height 28
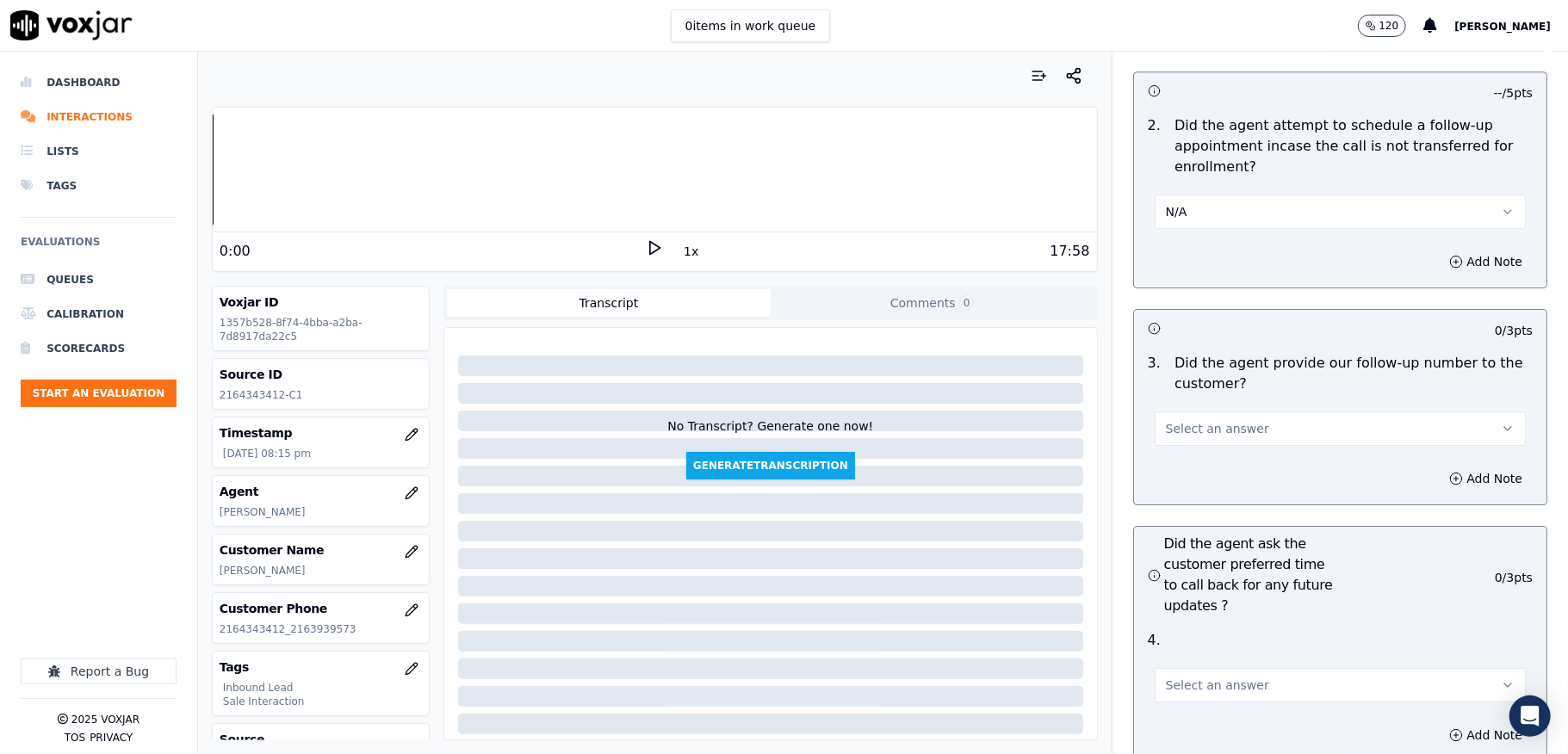
scroll to position [4245, 0]
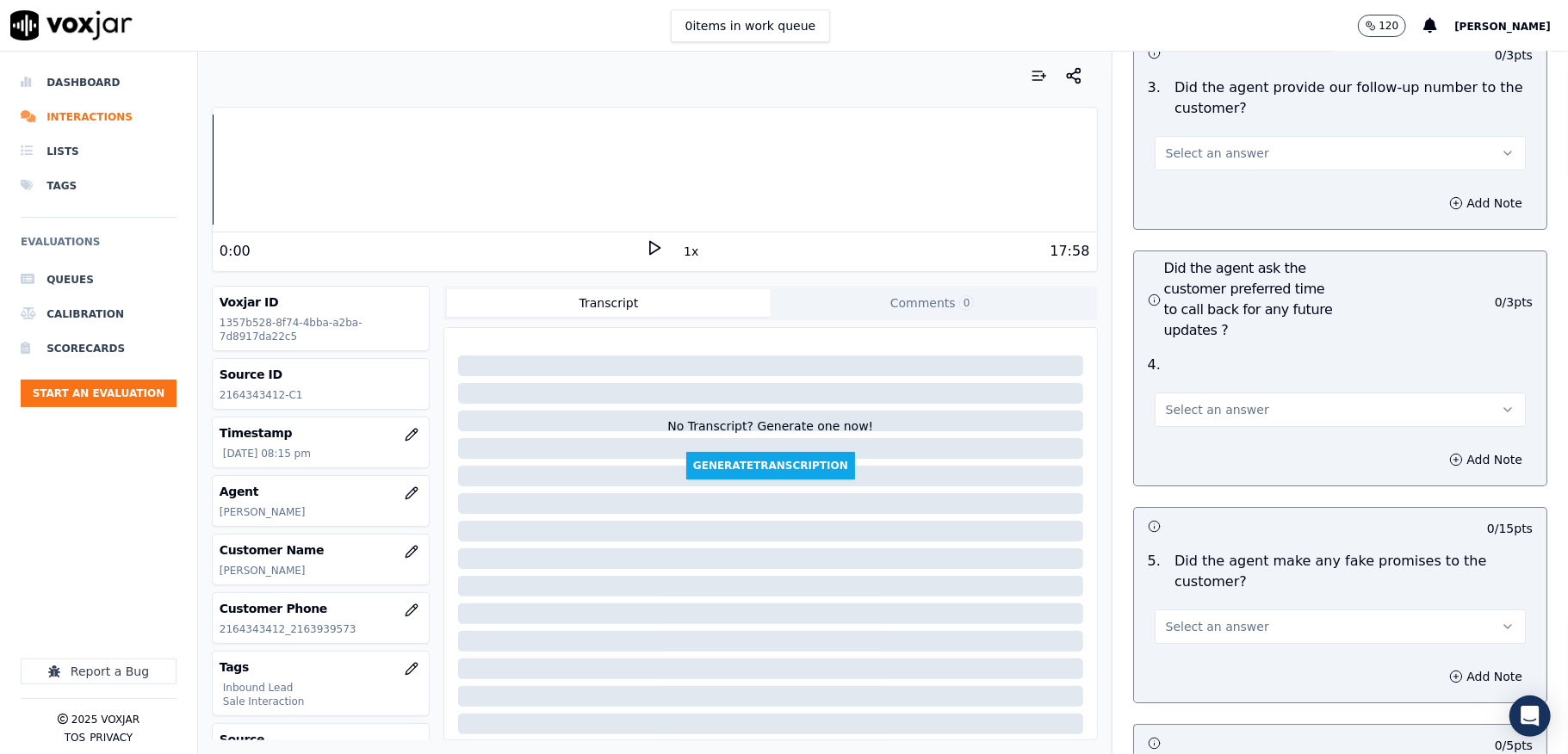
click at [1183, 136] on button "Select an answer" at bounding box center [1340, 153] width 371 height 34
click at [1175, 175] on div "No" at bounding box center [1298, 188] width 330 height 28
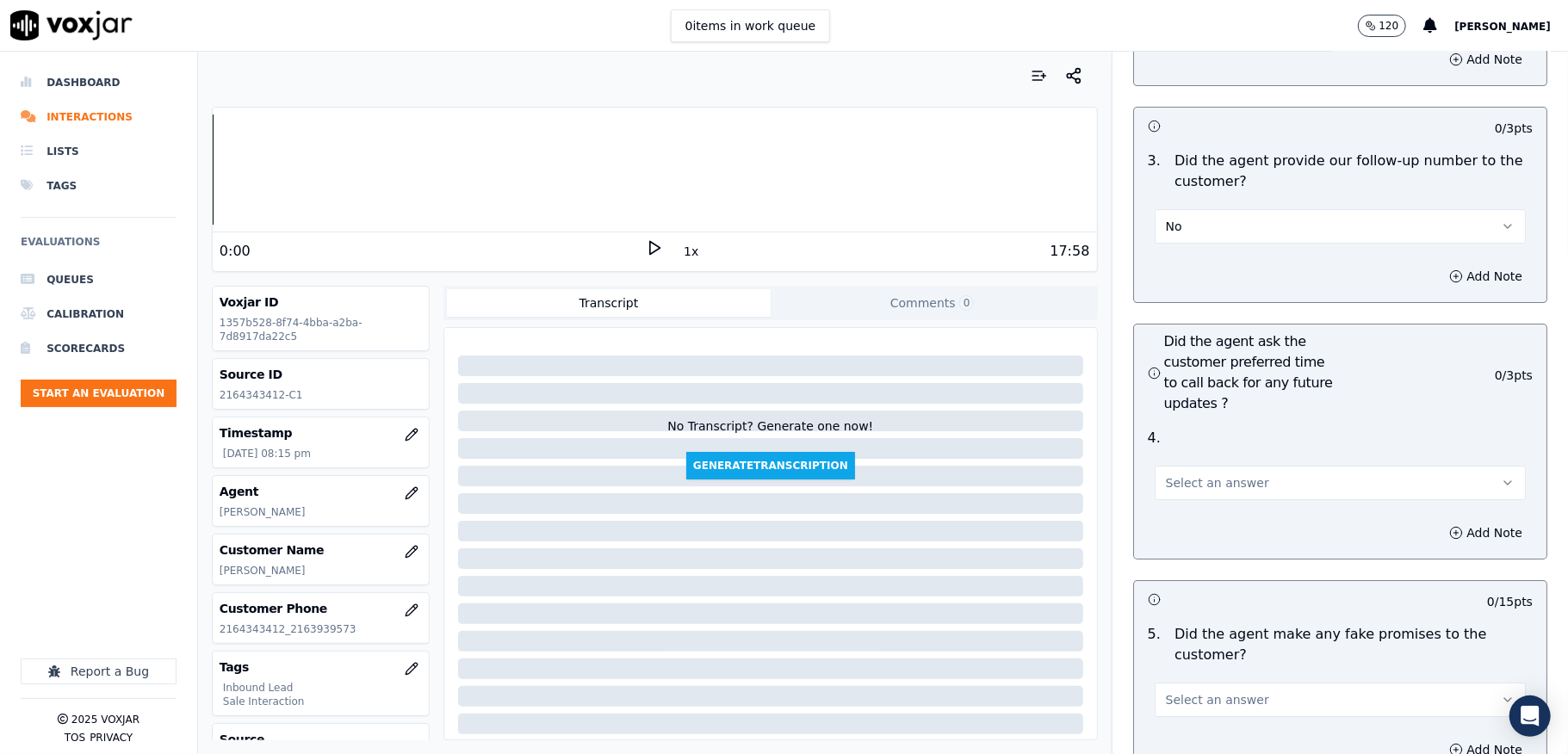
scroll to position [4130, 0]
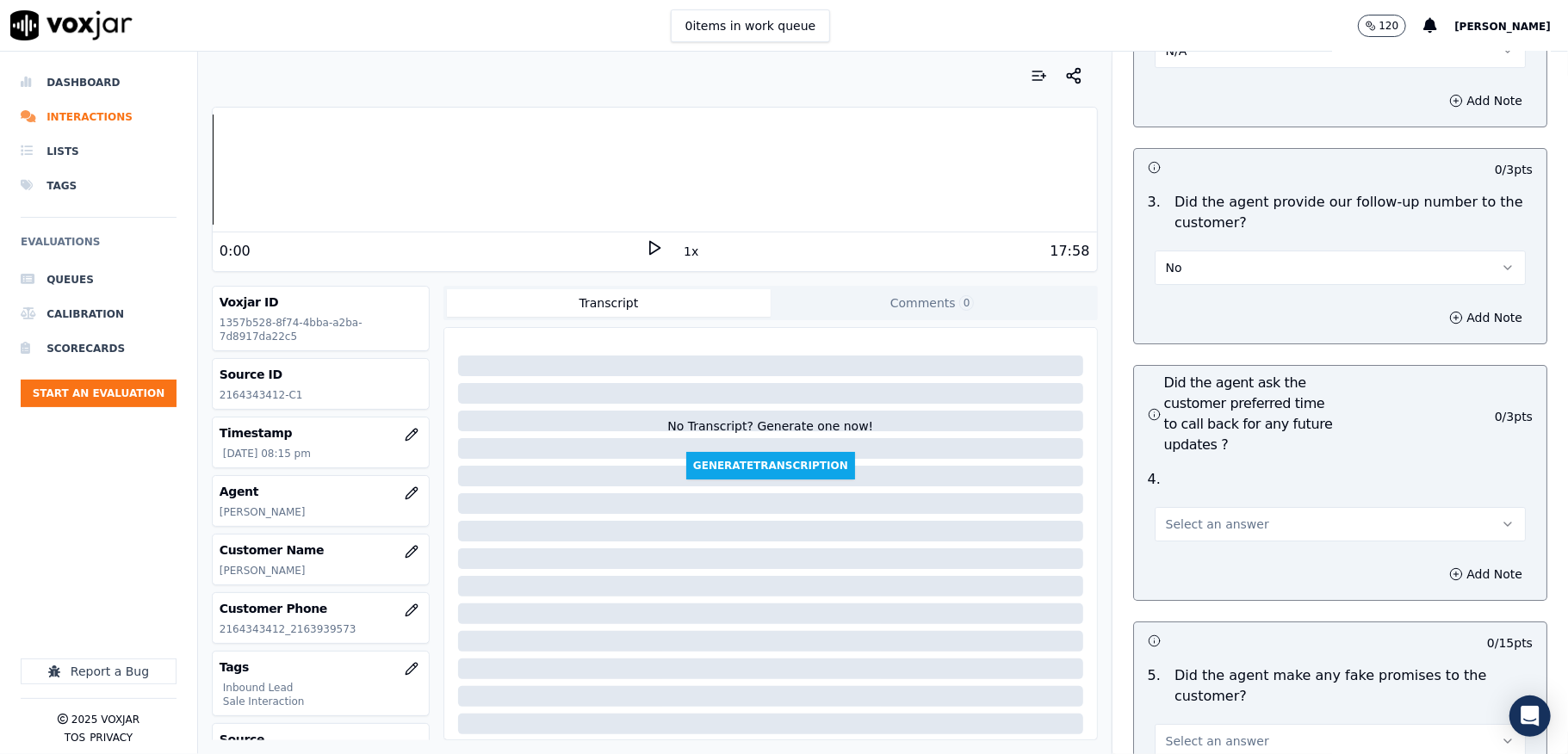
click at [1182, 251] on button "No" at bounding box center [1340, 268] width 371 height 34
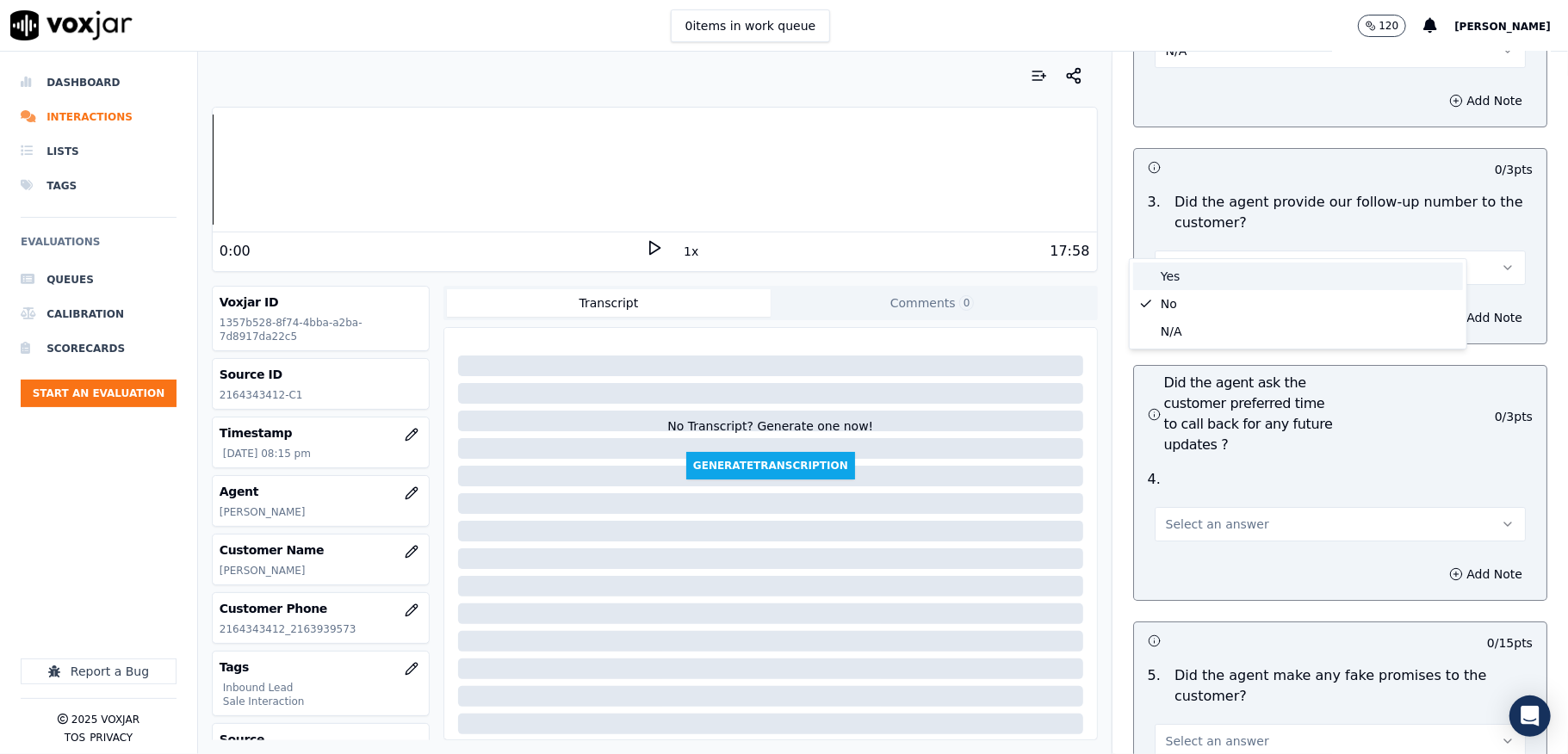
click at [1176, 270] on div "Yes" at bounding box center [1298, 275] width 330 height 28
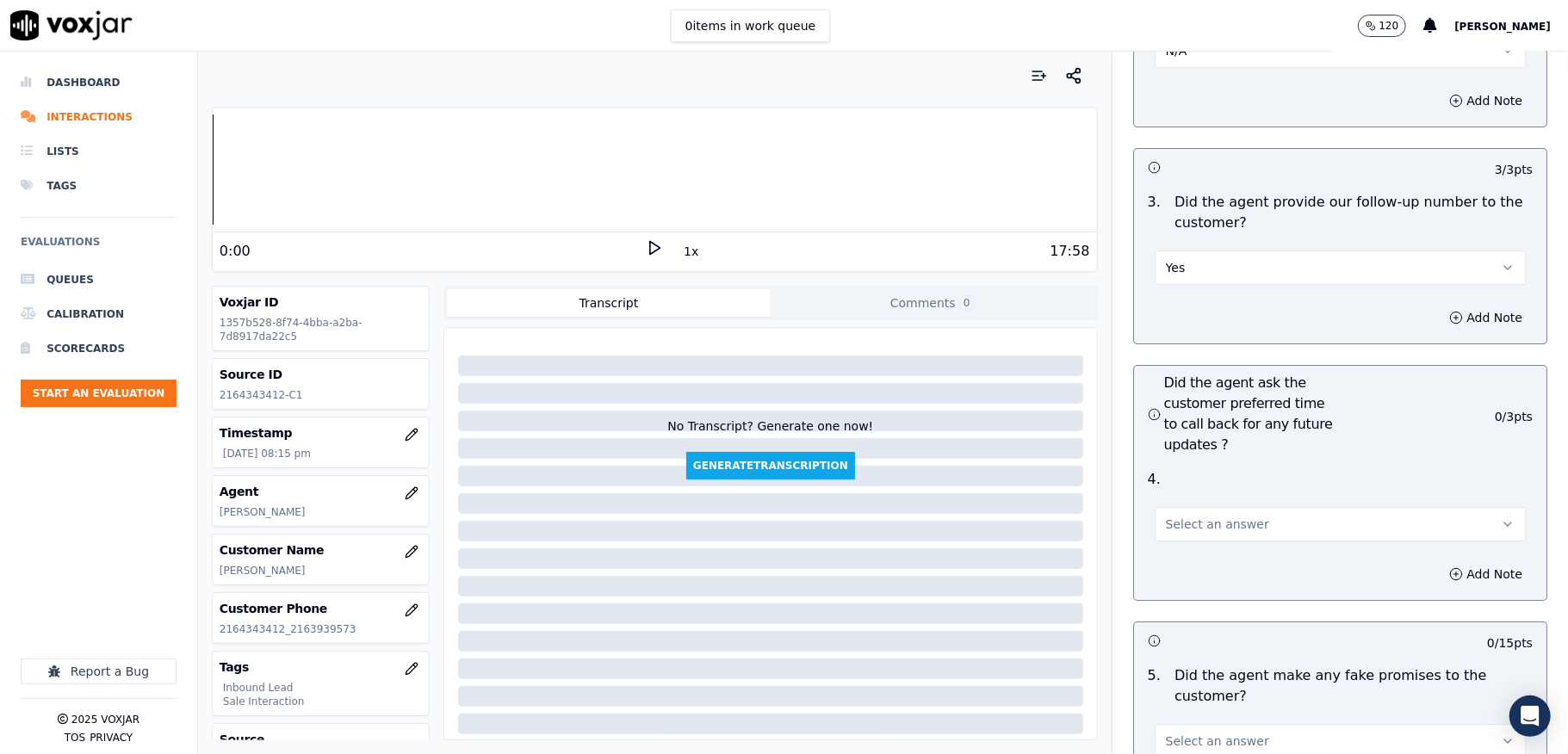
click at [1208, 516] on span "Select an answer" at bounding box center [1217, 524] width 103 height 17
drag, startPoint x: 1185, startPoint y: 586, endPoint x: 1195, endPoint y: 532, distance: 54.9
click at [1185, 587] on div "N/A" at bounding box center [1298, 587] width 330 height 28
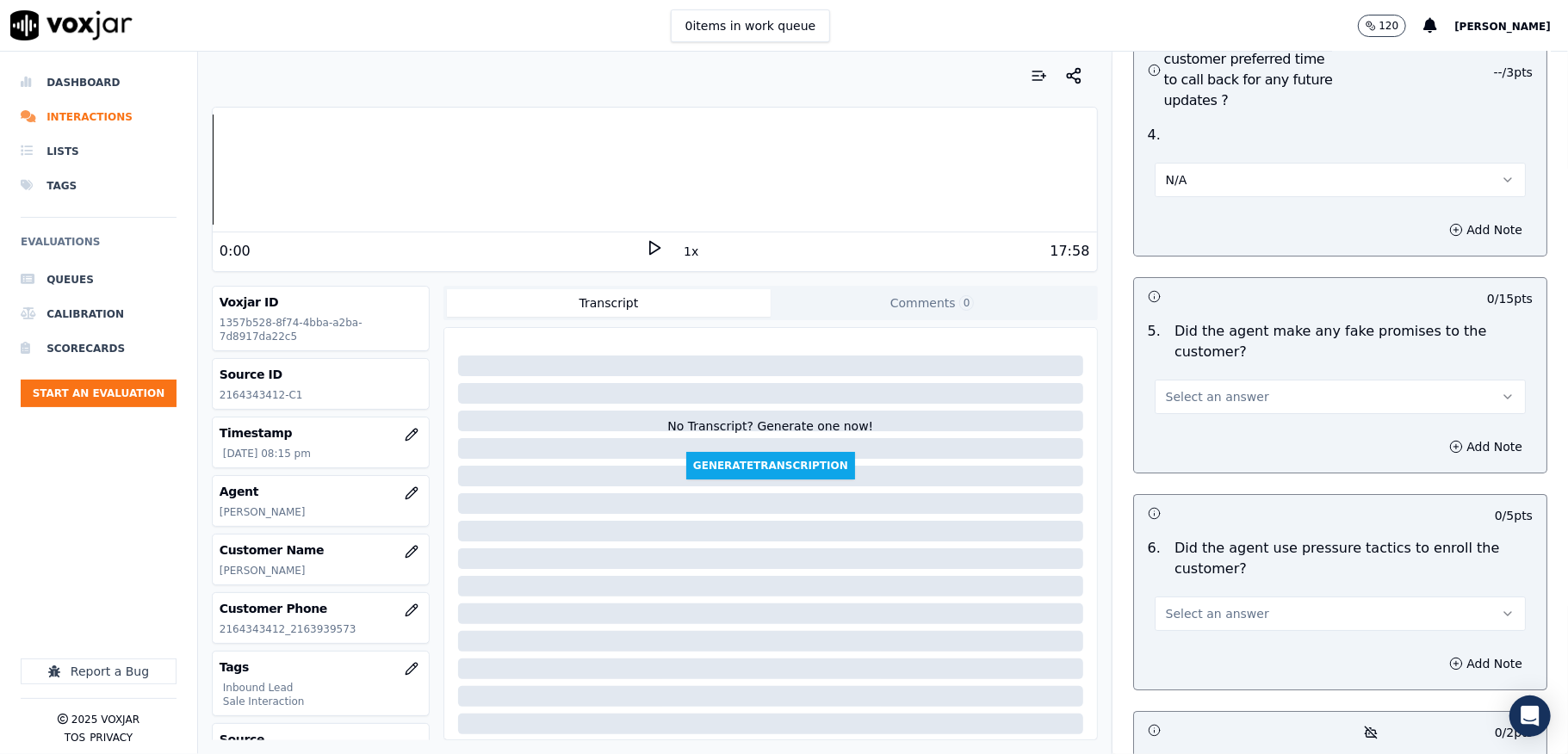
scroll to position [4589, 0]
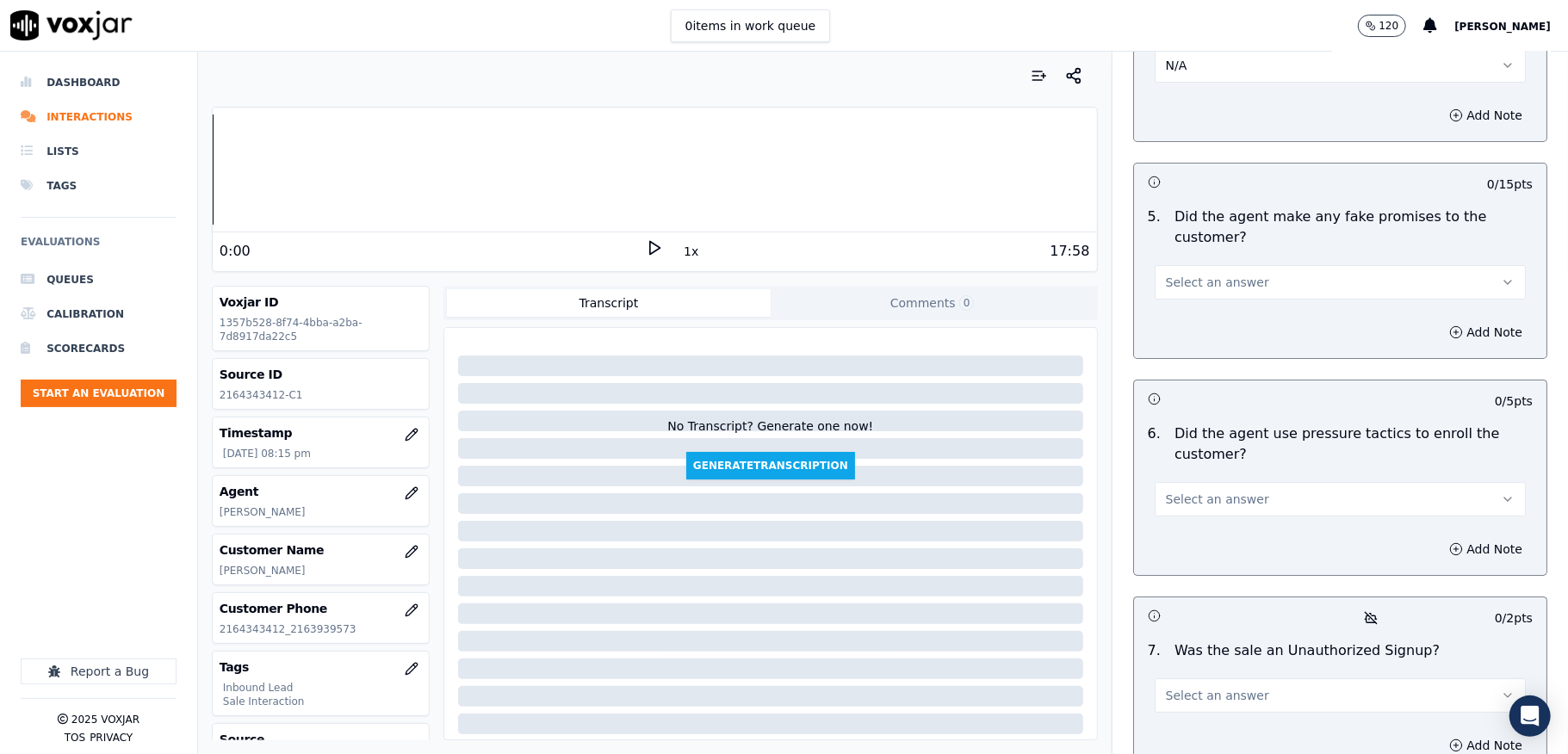
click at [1228, 274] on span "Select an answer" at bounding box center [1217, 282] width 103 height 17
click at [1185, 315] on div "No" at bounding box center [1298, 318] width 330 height 28
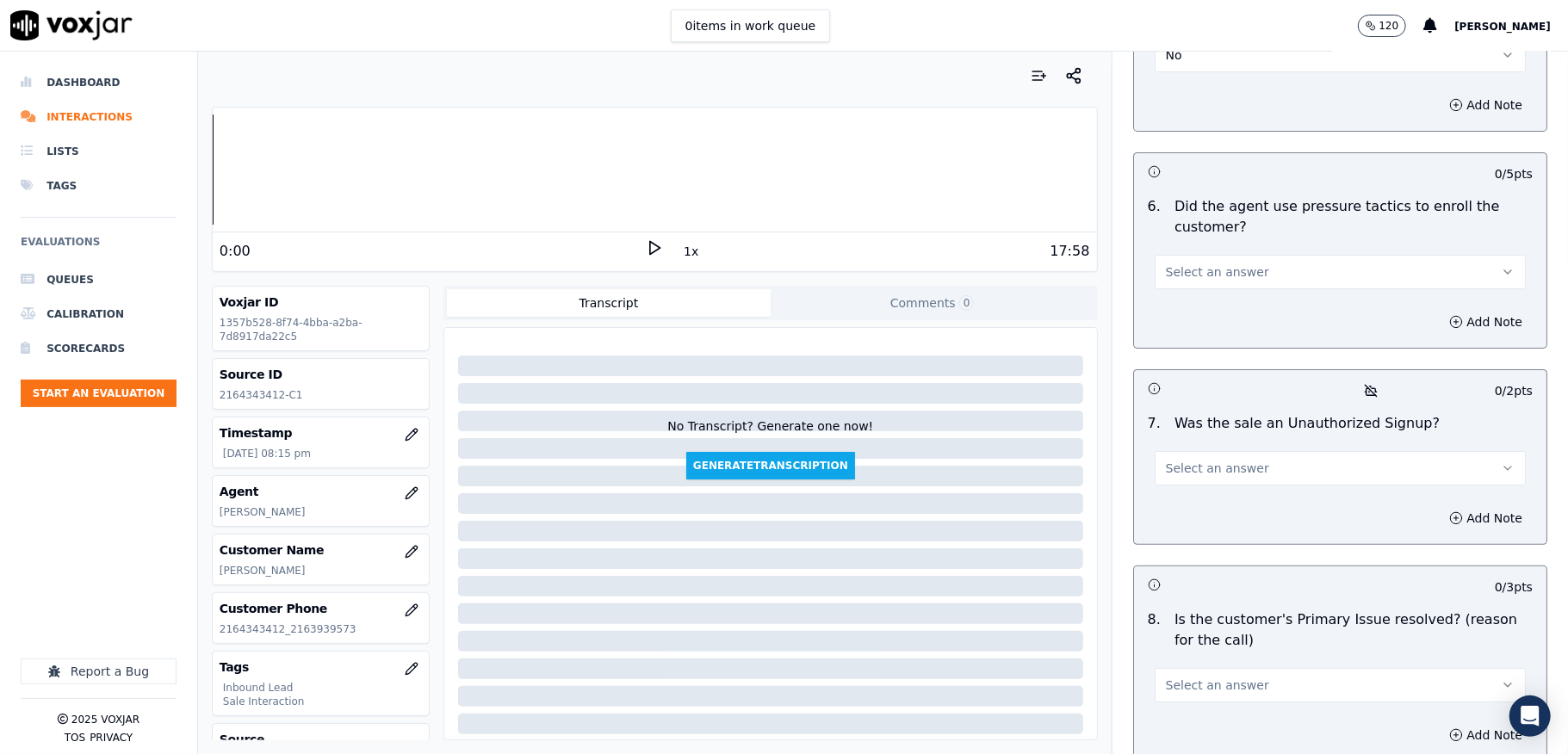
scroll to position [4819, 0]
click at [1219, 261] on span "Select an answer" at bounding box center [1217, 270] width 103 height 17
click at [1174, 308] on div "No" at bounding box center [1298, 307] width 330 height 28
click at [1230, 448] on button "Select an answer" at bounding box center [1340, 465] width 371 height 34
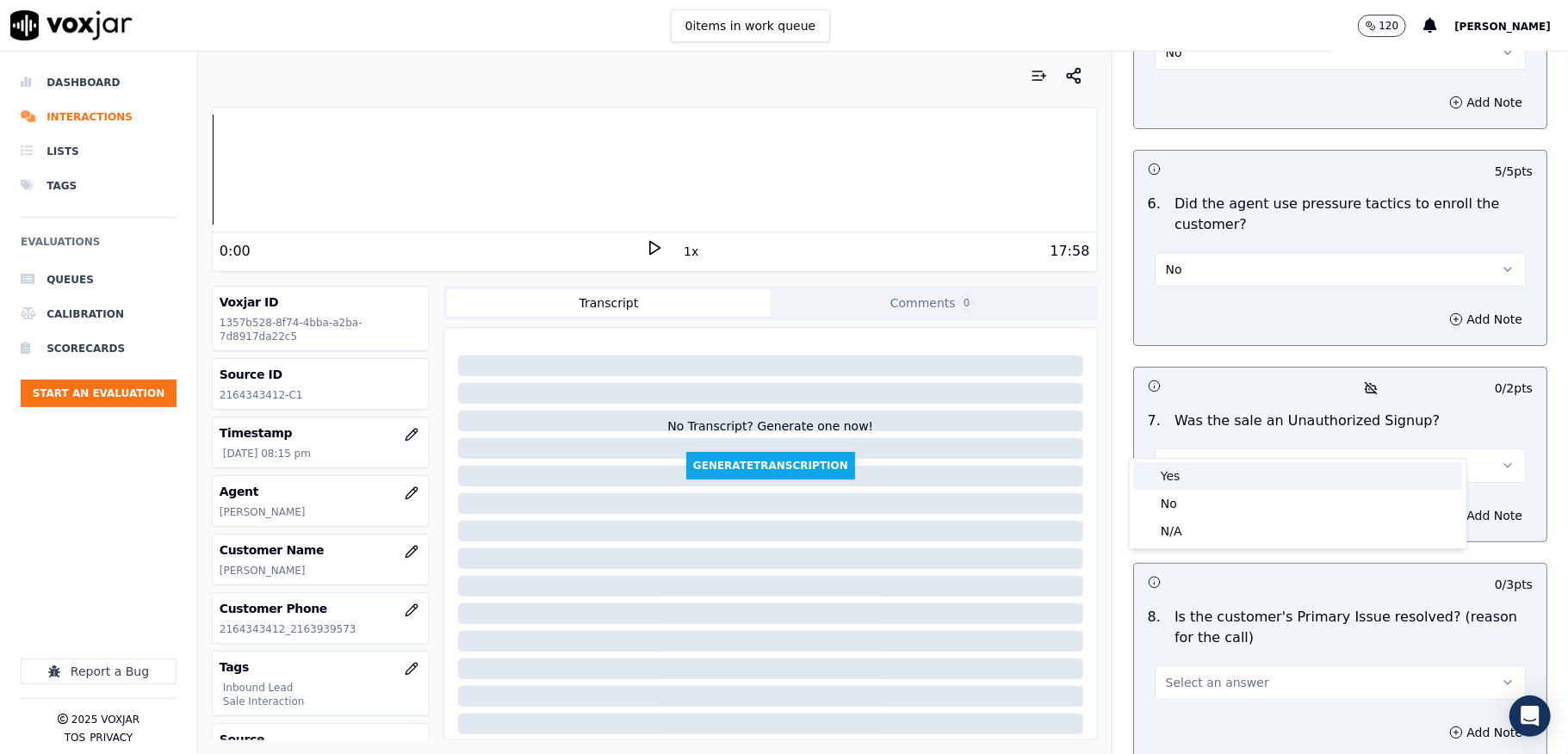
click at [1179, 500] on div "No" at bounding box center [1298, 503] width 330 height 28
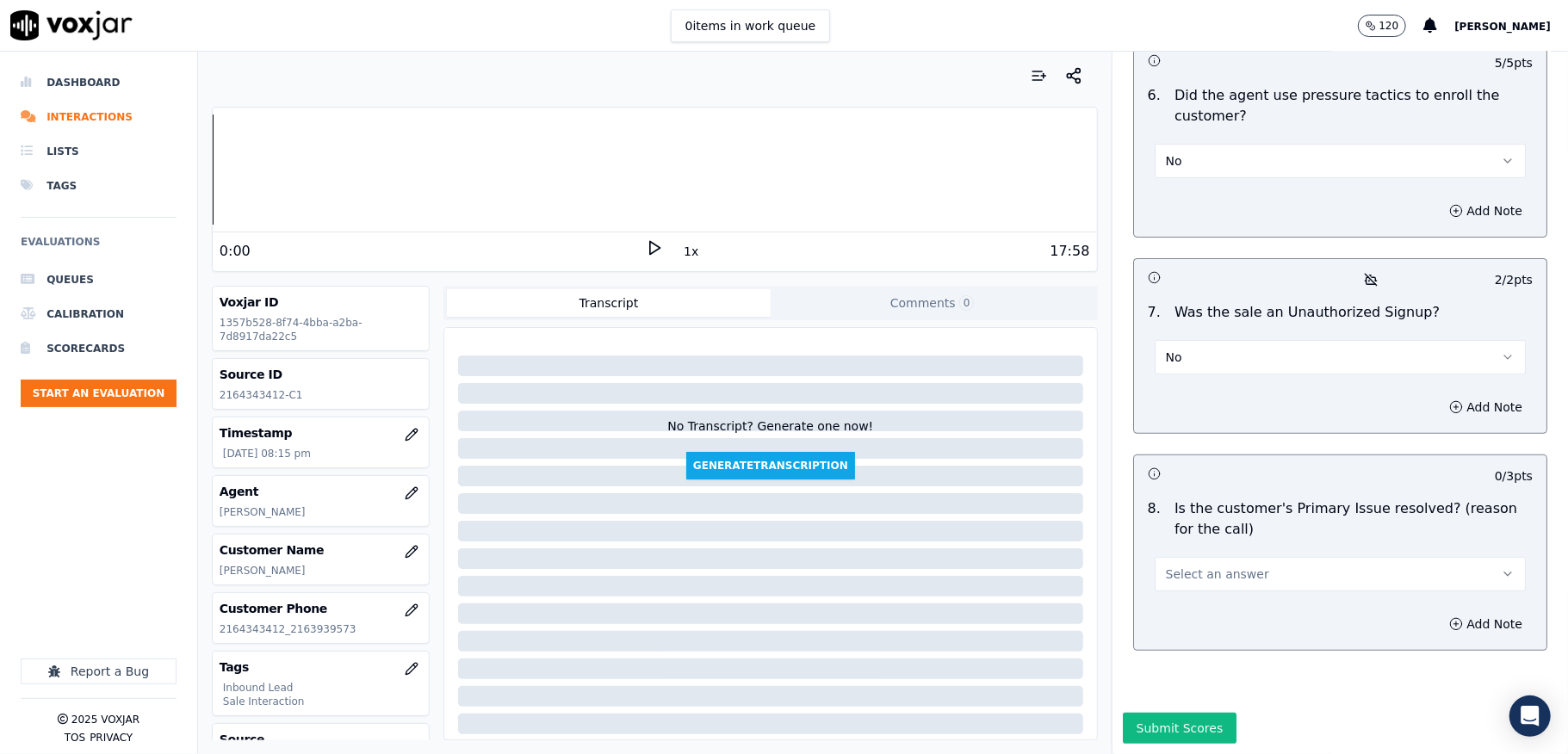
scroll to position [4958, 0]
click at [1203, 565] on span "Select an answer" at bounding box center [1217, 574] width 103 height 17
click at [1186, 548] on div "Yes" at bounding box center [1298, 553] width 330 height 28
click at [1150, 712] on button "Submit Scores" at bounding box center [1180, 727] width 114 height 31
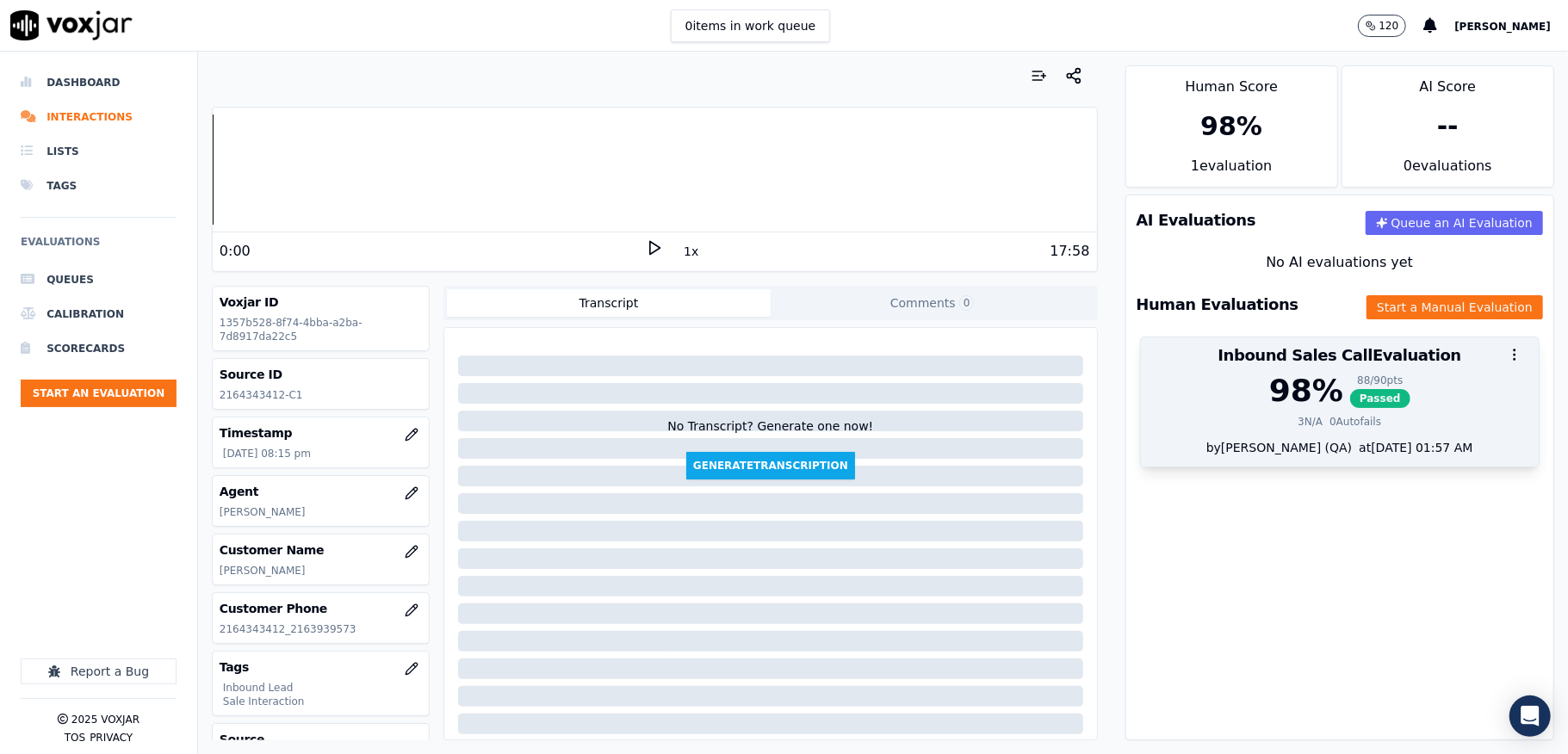
click at [1350, 397] on span "Passed" at bounding box center [1379, 398] width 60 height 19
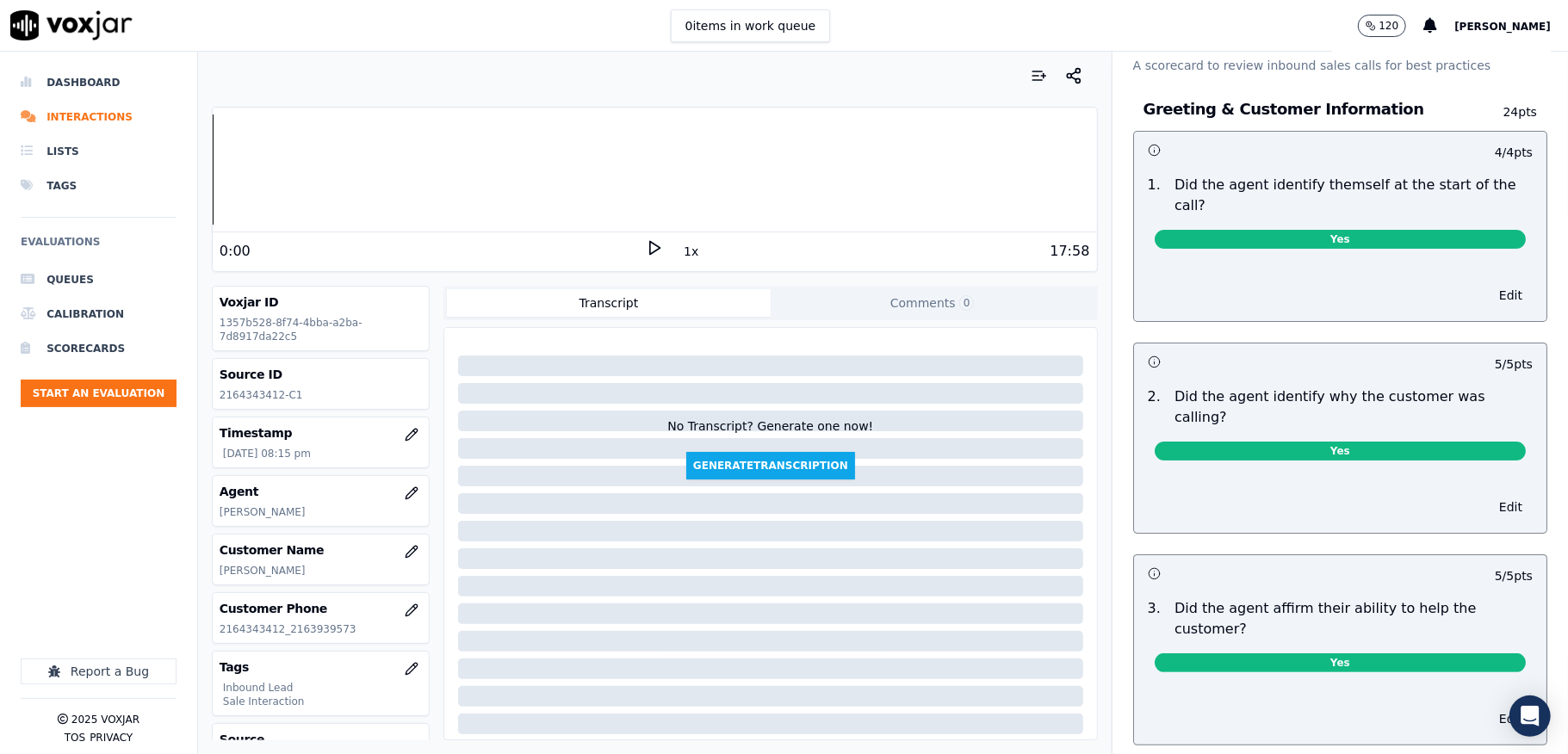
scroll to position [0, 0]
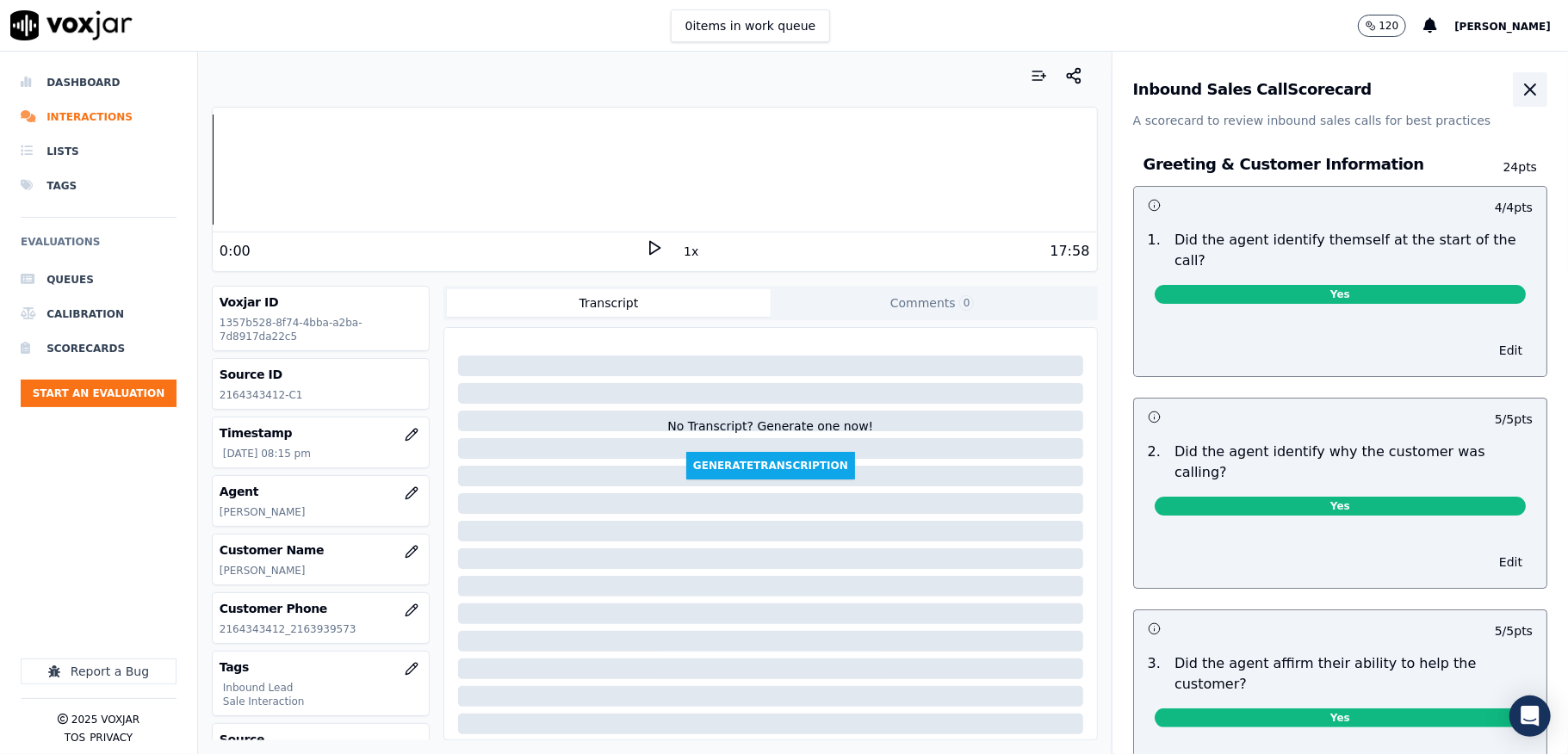
click at [1519, 91] on icon "button" at bounding box center [1530, 90] width 21 height 21
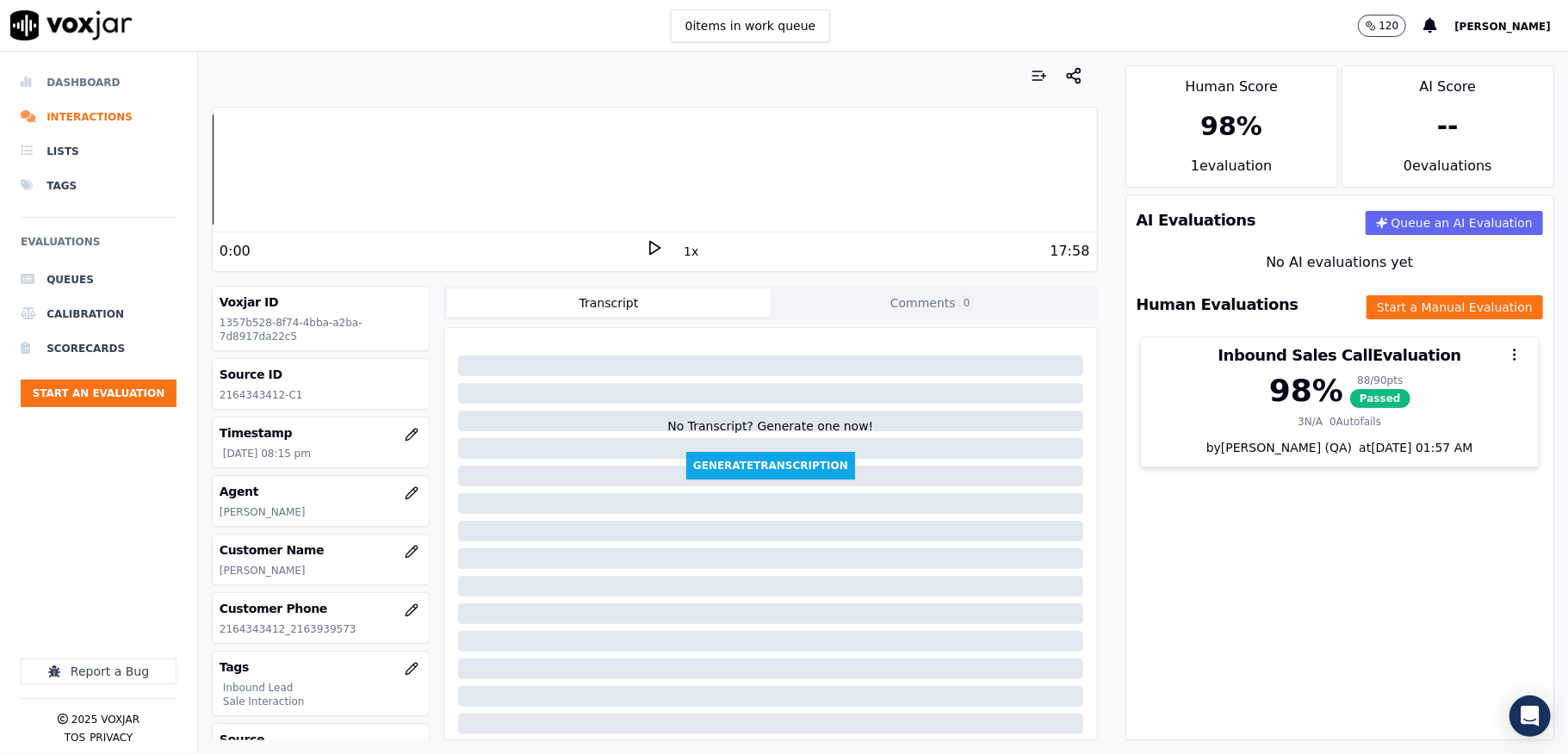
click at [62, 83] on li "Dashboard" at bounding box center [98, 83] width 155 height 34
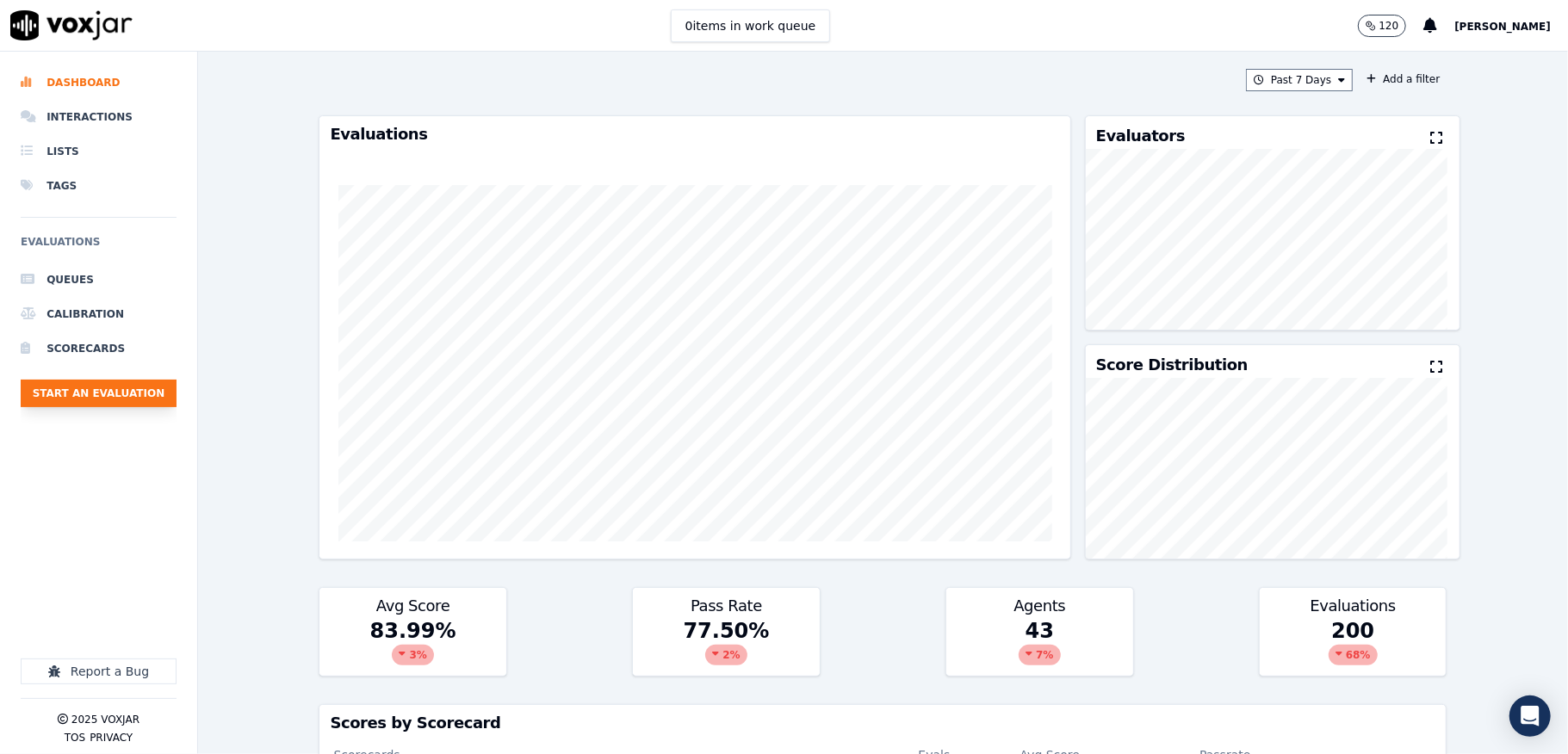
click at [165, 385] on button "Start an Evaluation" at bounding box center [98, 393] width 155 height 28
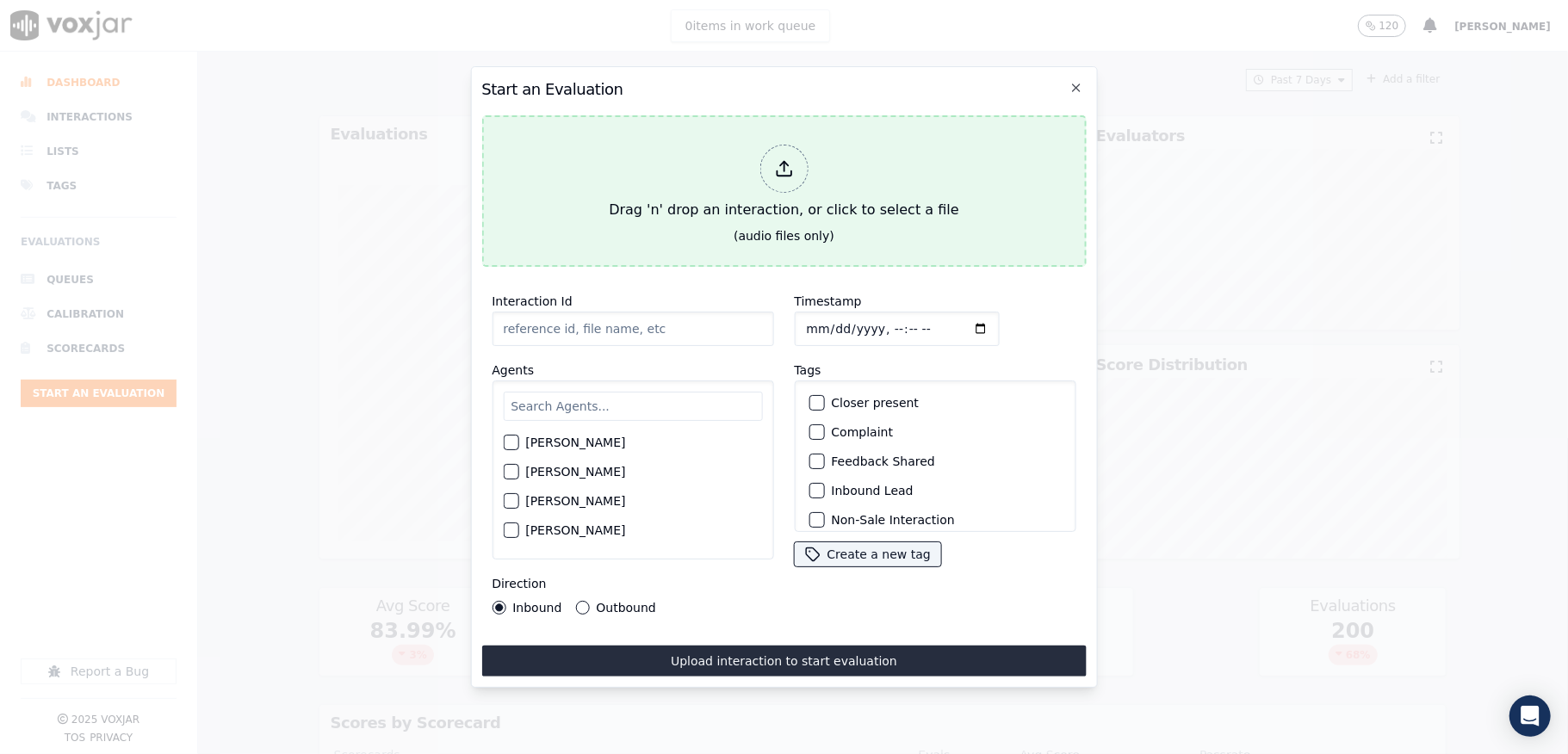
click at [804, 158] on div at bounding box center [783, 169] width 49 height 49
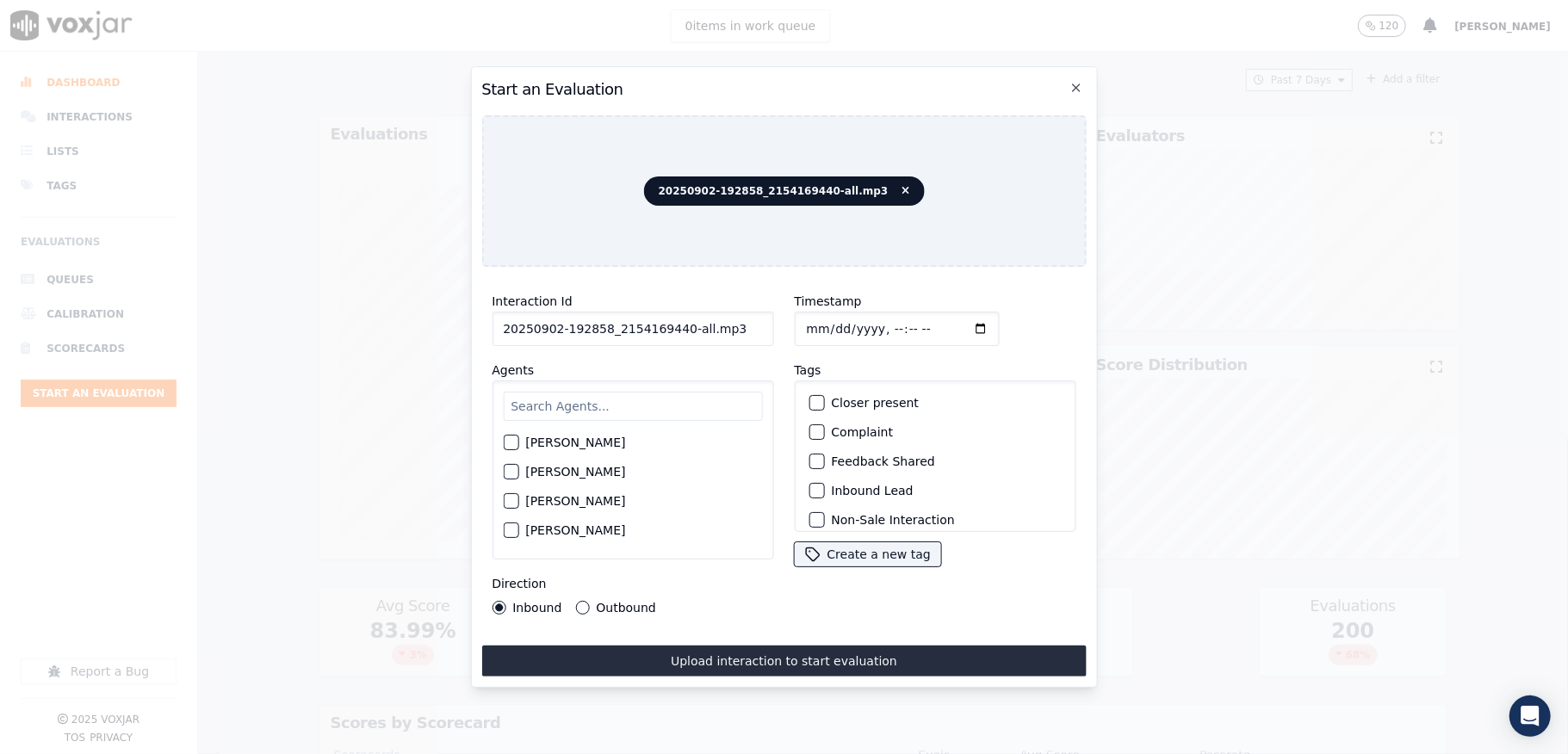
drag, startPoint x: 673, startPoint y: 321, endPoint x: 783, endPoint y: 316, distance: 110.1
click at [783, 316] on div "Interaction Id 20250902-192858_2154169440-all.mp3 Agents Harry Roy Aaron Biswas…" at bounding box center [784, 452] width 605 height 344
type input "20250902-192858_2154169440-C1"
click at [824, 315] on input "Timestamp" at bounding box center [896, 329] width 205 height 34
type input "2025-09-02T20:40"
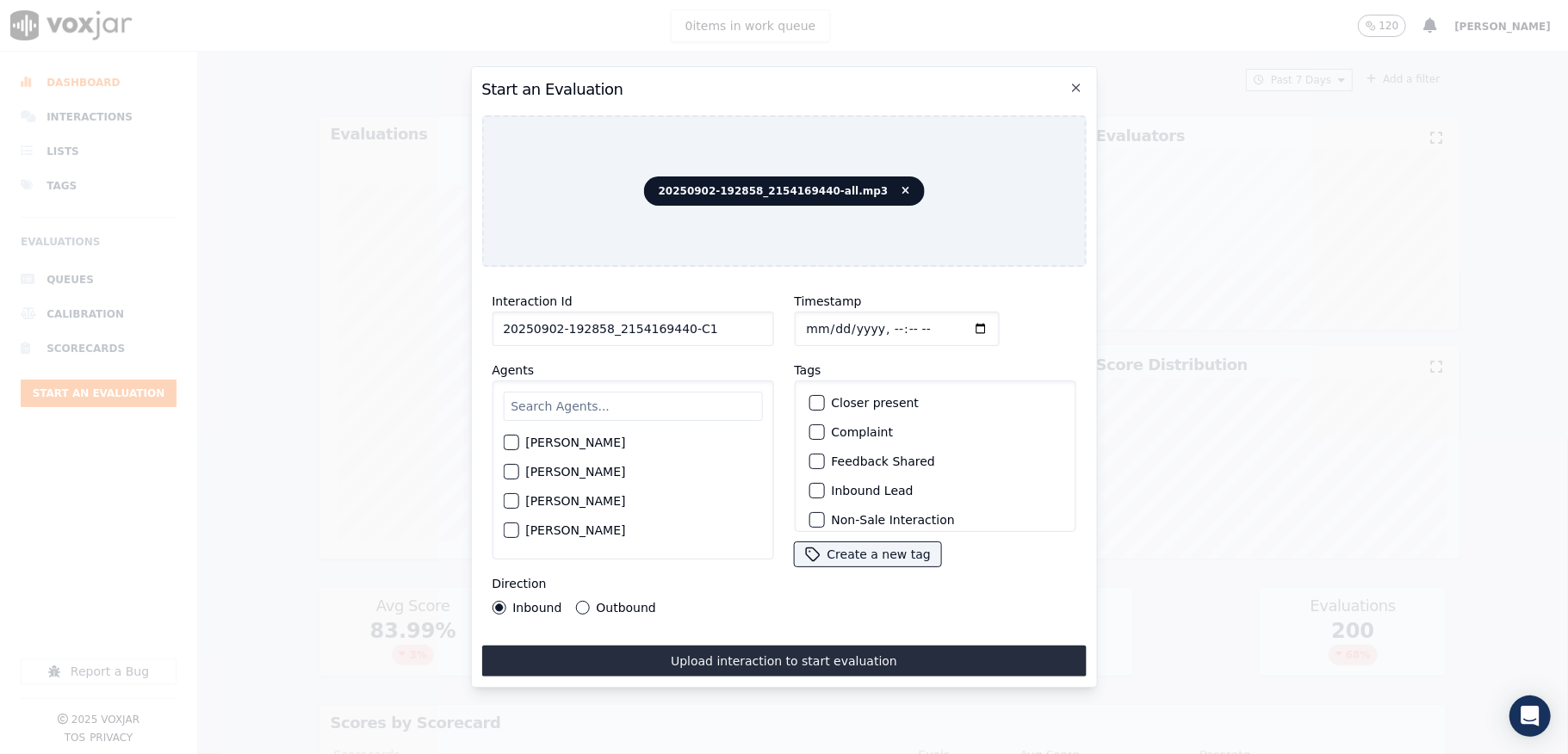
click at [558, 400] on input "text" at bounding box center [632, 406] width 259 height 30
type input "geor"
click at [510, 445] on button "George Aich" at bounding box center [510, 447] width 15 height 15
click at [573, 590] on div "Direction Inbound Outbound" at bounding box center [631, 593] width 281 height 41
click at [579, 602] on button "Outbound" at bounding box center [582, 607] width 13 height 13
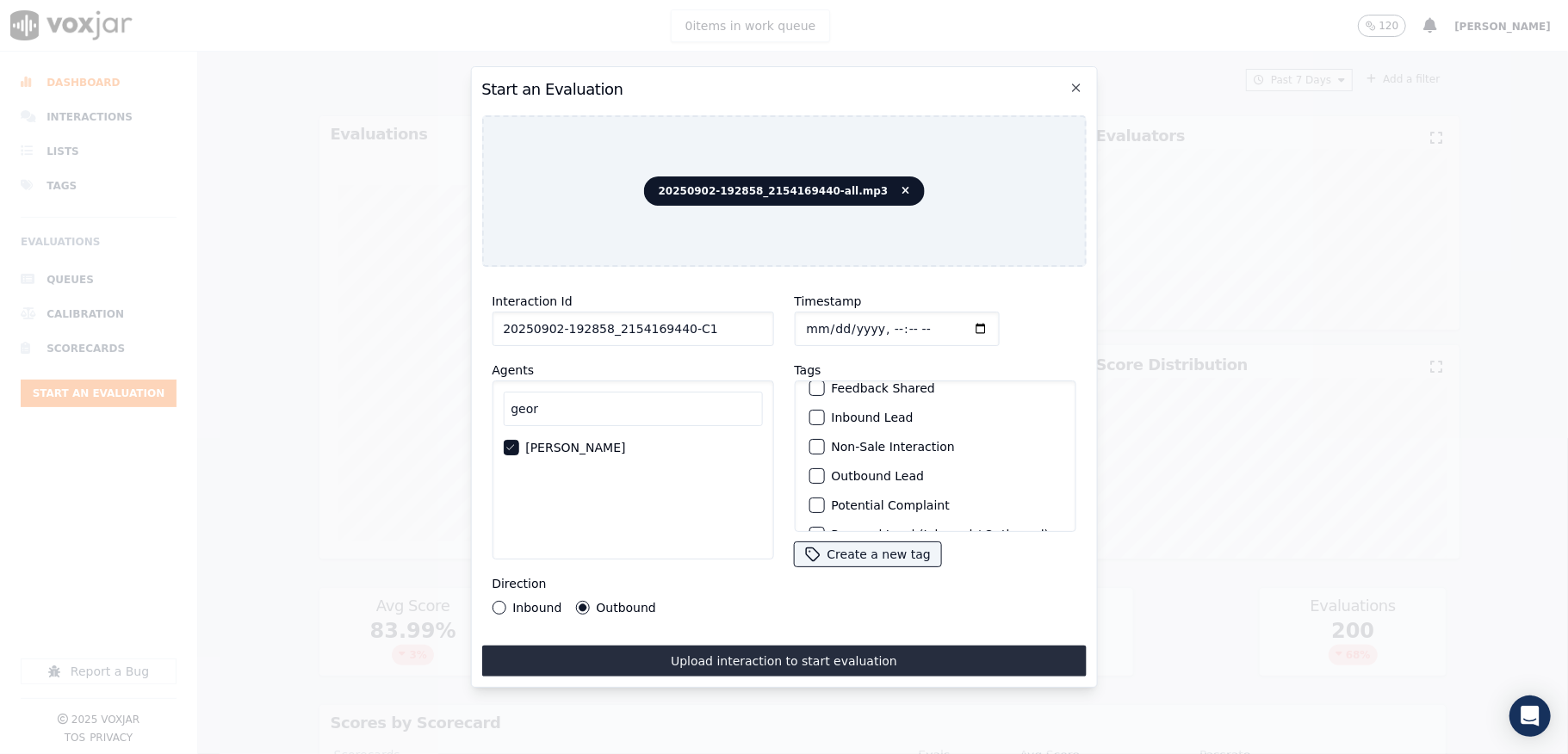
scroll to position [114, 0]
click at [817, 423] on div "Outbound Lead" at bounding box center [934, 435] width 266 height 30
click at [814, 427] on button "Outbound Lead" at bounding box center [816, 435] width 15 height 15
click at [810, 503] on div "button" at bounding box center [815, 509] width 12 height 12
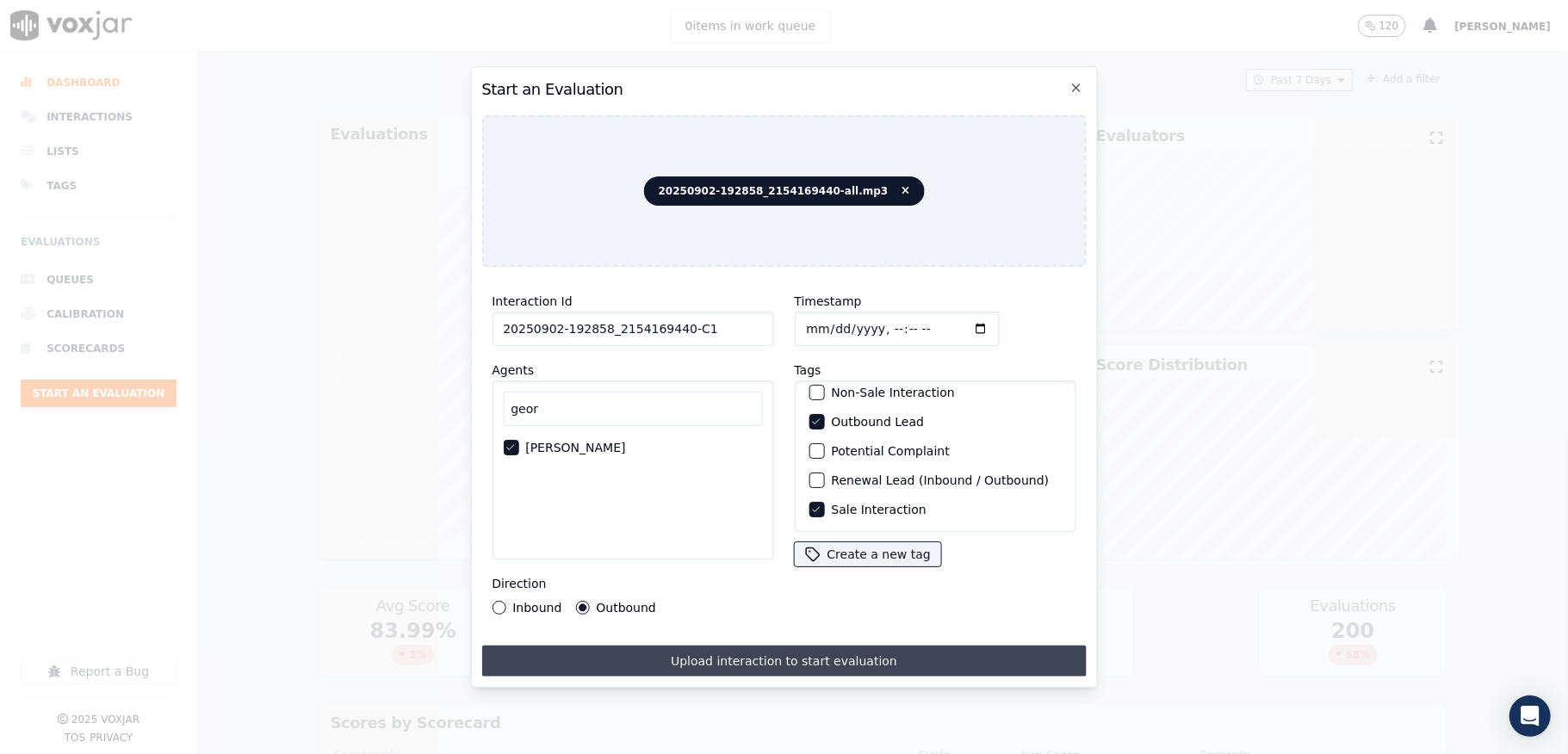
click at [774, 664] on button "Upload interaction to start evaluation" at bounding box center [784, 661] width 605 height 31
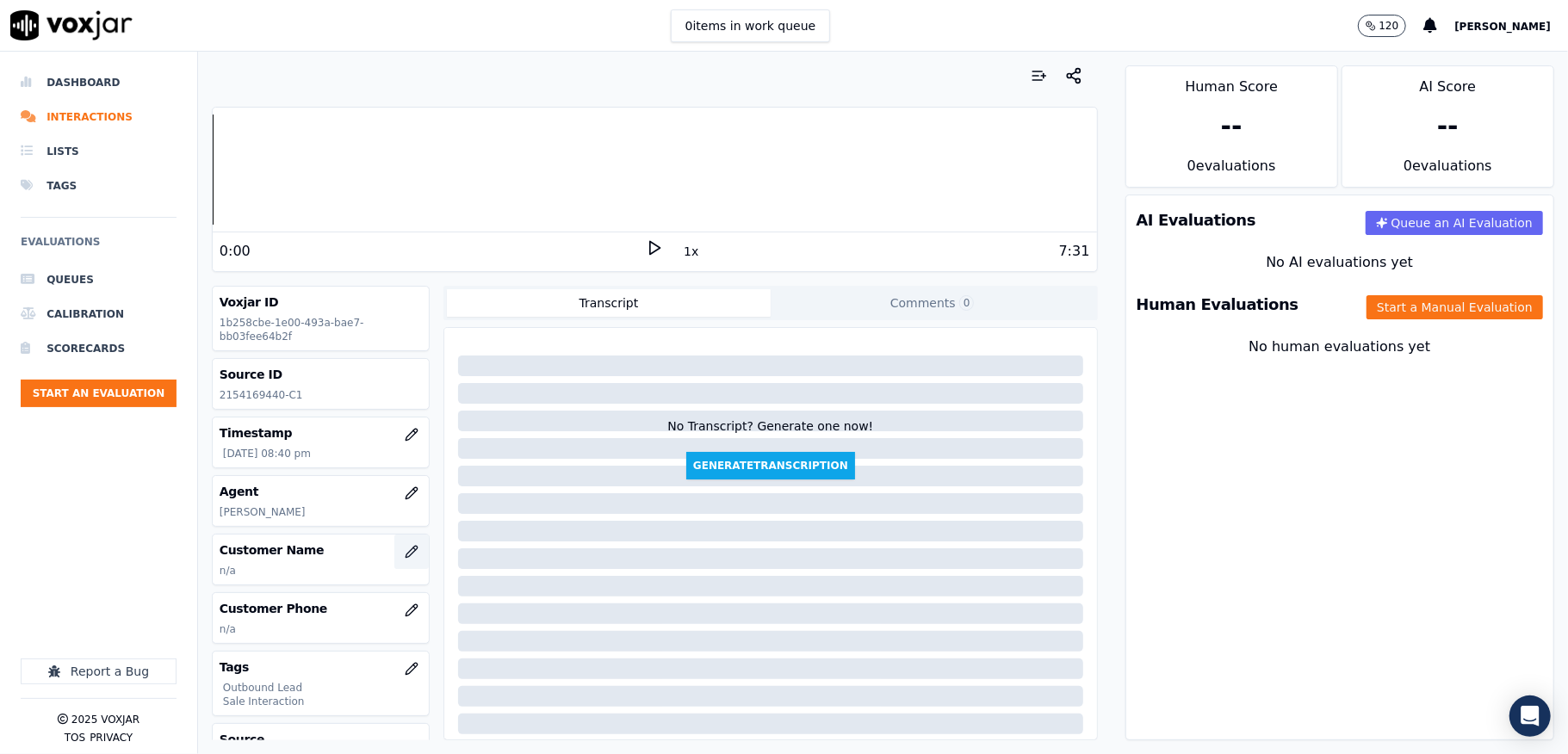
click at [404, 547] on icon "button" at bounding box center [411, 551] width 13 height 13
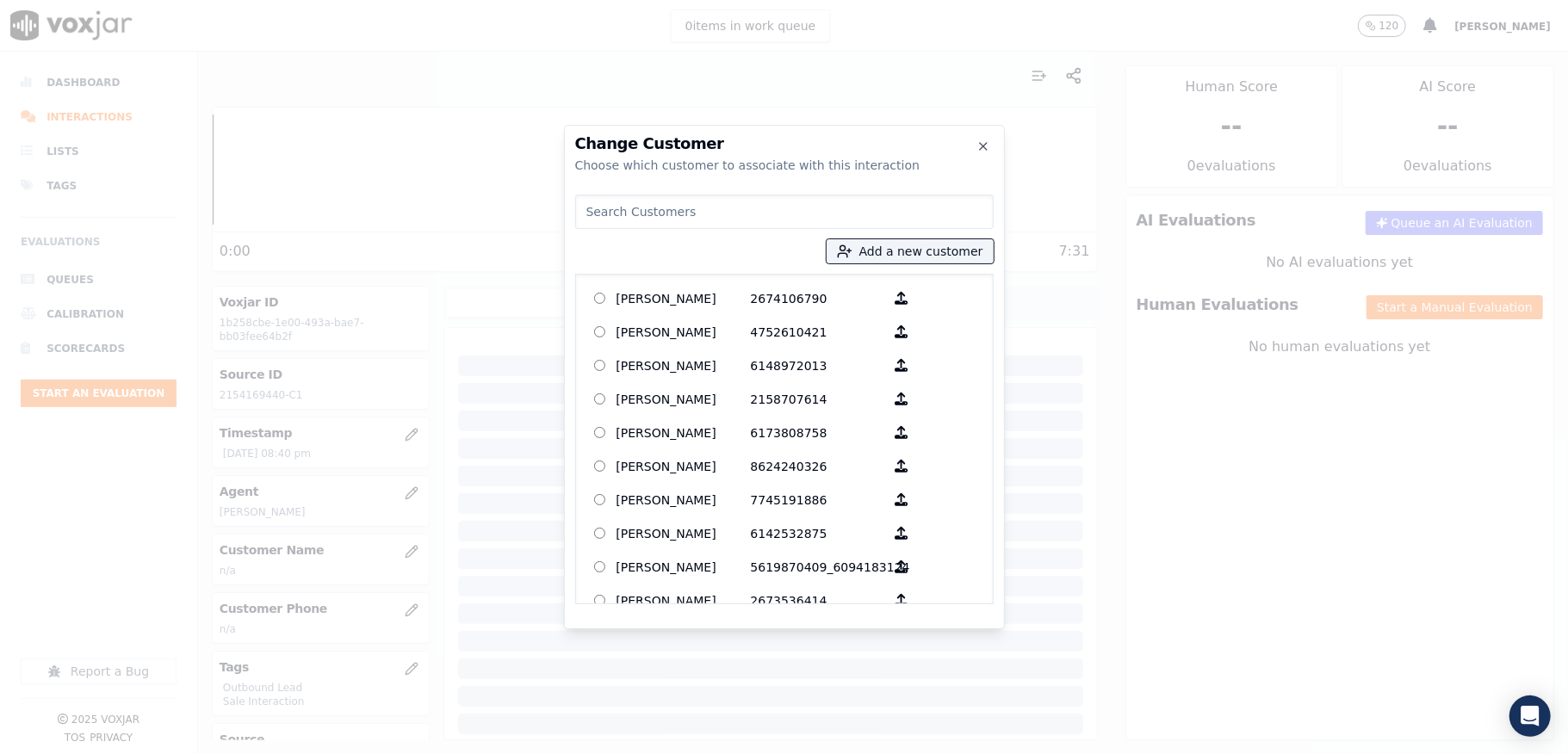
type input "MOHAMED KAMARA"
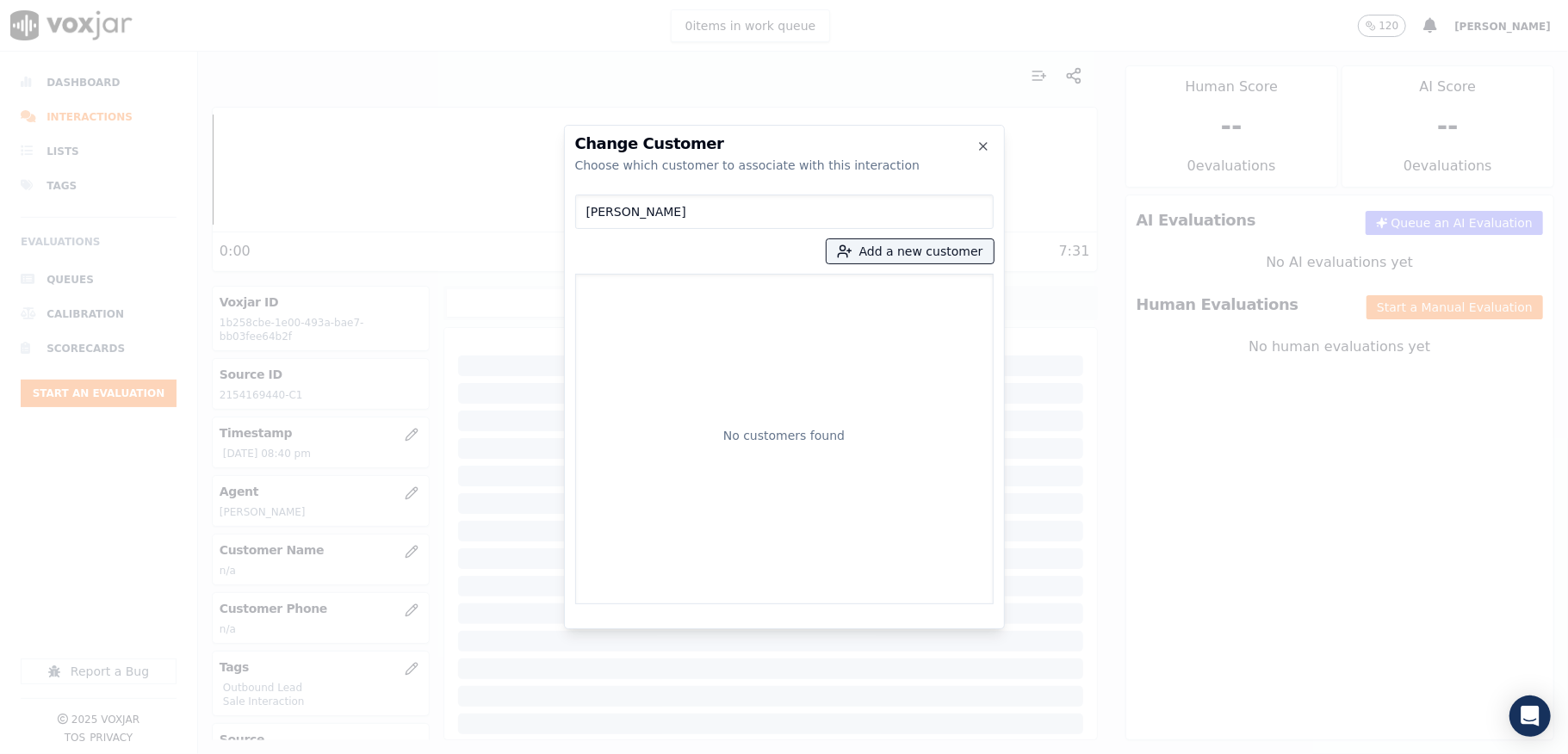
drag, startPoint x: 711, startPoint y: 205, endPoint x: 443, endPoint y: 194, distance: 268.2
click at [443, 753] on div "Change Customer Choose which customer to associate with this interaction MOHAME…" at bounding box center [784, 754] width 1568 height 0
click at [877, 255] on button "Add a new customer" at bounding box center [910, 251] width 167 height 24
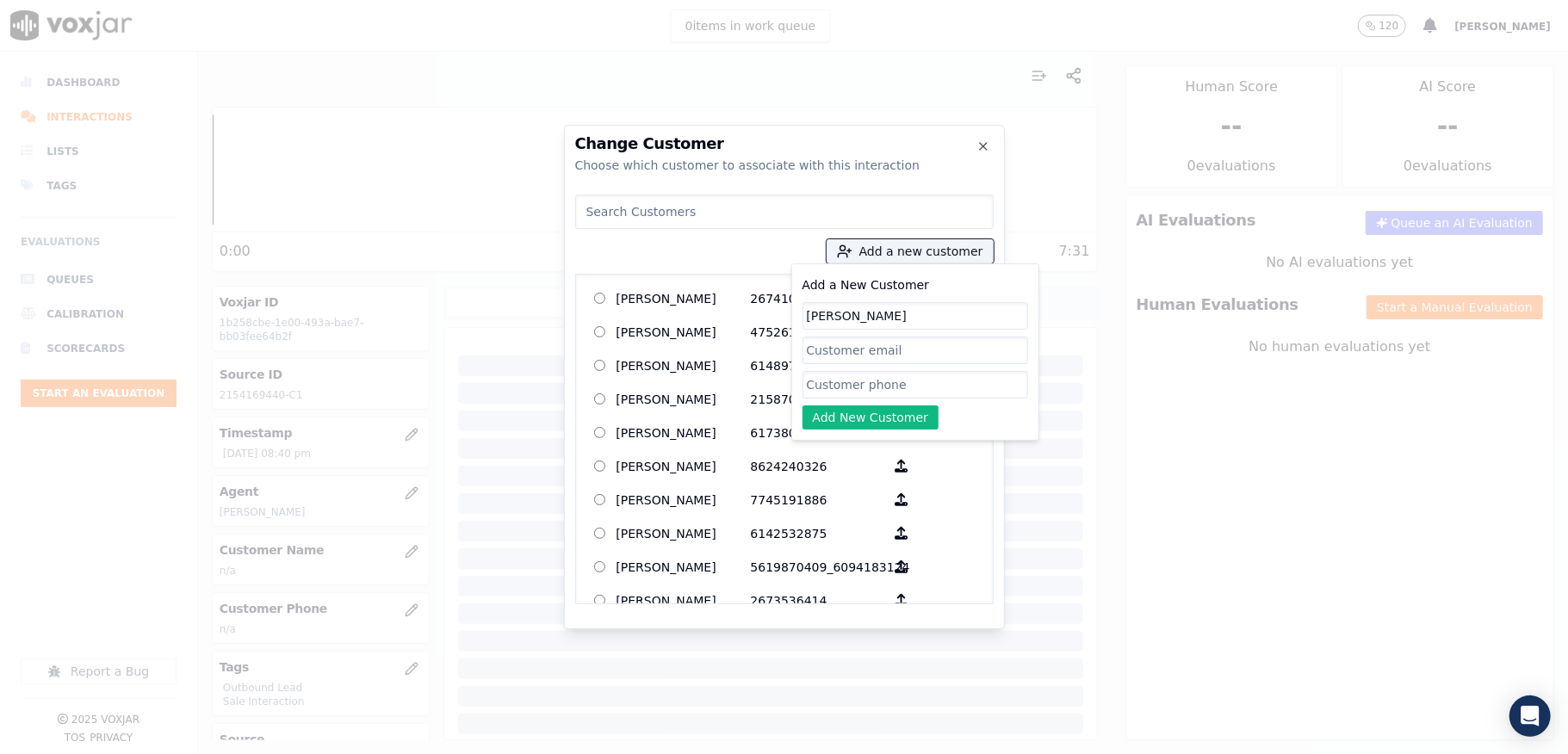
type input "MOHAMED KAMARA"
drag, startPoint x: 840, startPoint y: 384, endPoint x: 840, endPoint y: 394, distance: 10.0
click at [840, 384] on input "Add a New Customer" at bounding box center [915, 384] width 226 height 28
click at [837, 418] on button "Add New Customer" at bounding box center [871, 417] width 137 height 24
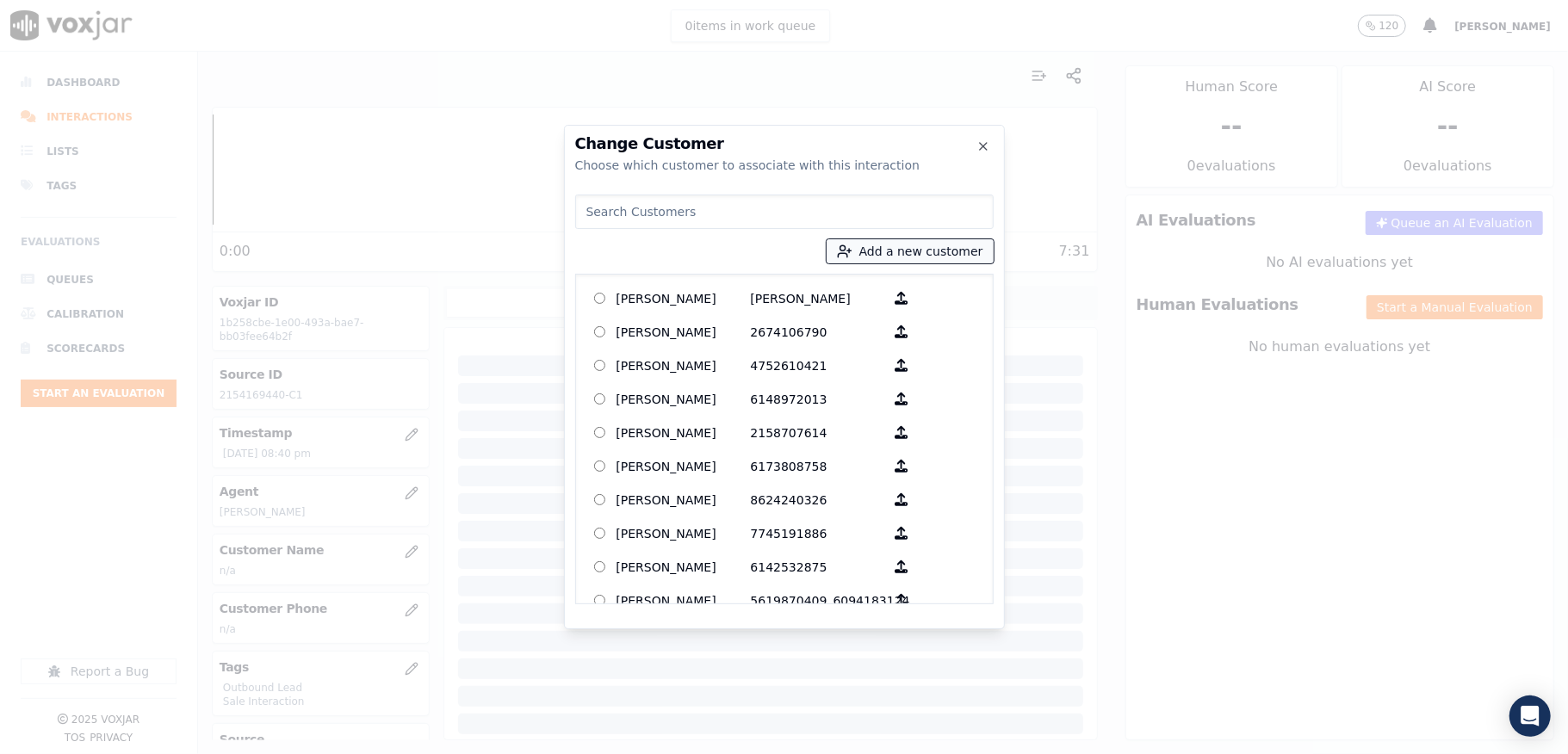
click at [877, 252] on button "Add a new customer" at bounding box center [910, 251] width 167 height 24
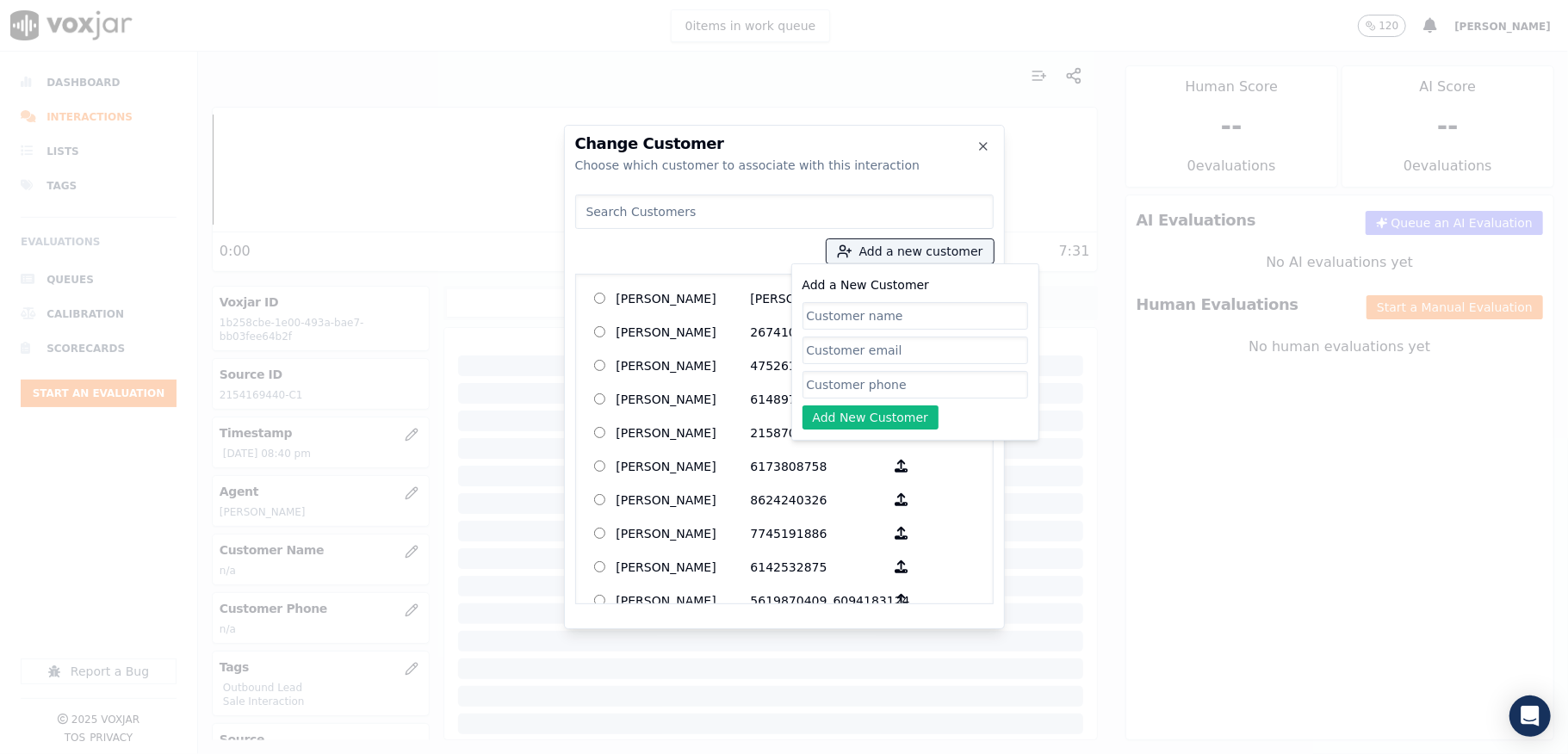
click at [870, 312] on input "Add a New Customer" at bounding box center [915, 316] width 226 height 28
click at [872, 389] on input "Add a New Customer" at bounding box center [915, 384] width 226 height 28
paste input "2154169440"
type input "2154169440"
click at [853, 317] on input "Add a New Customer" at bounding box center [915, 316] width 226 height 28
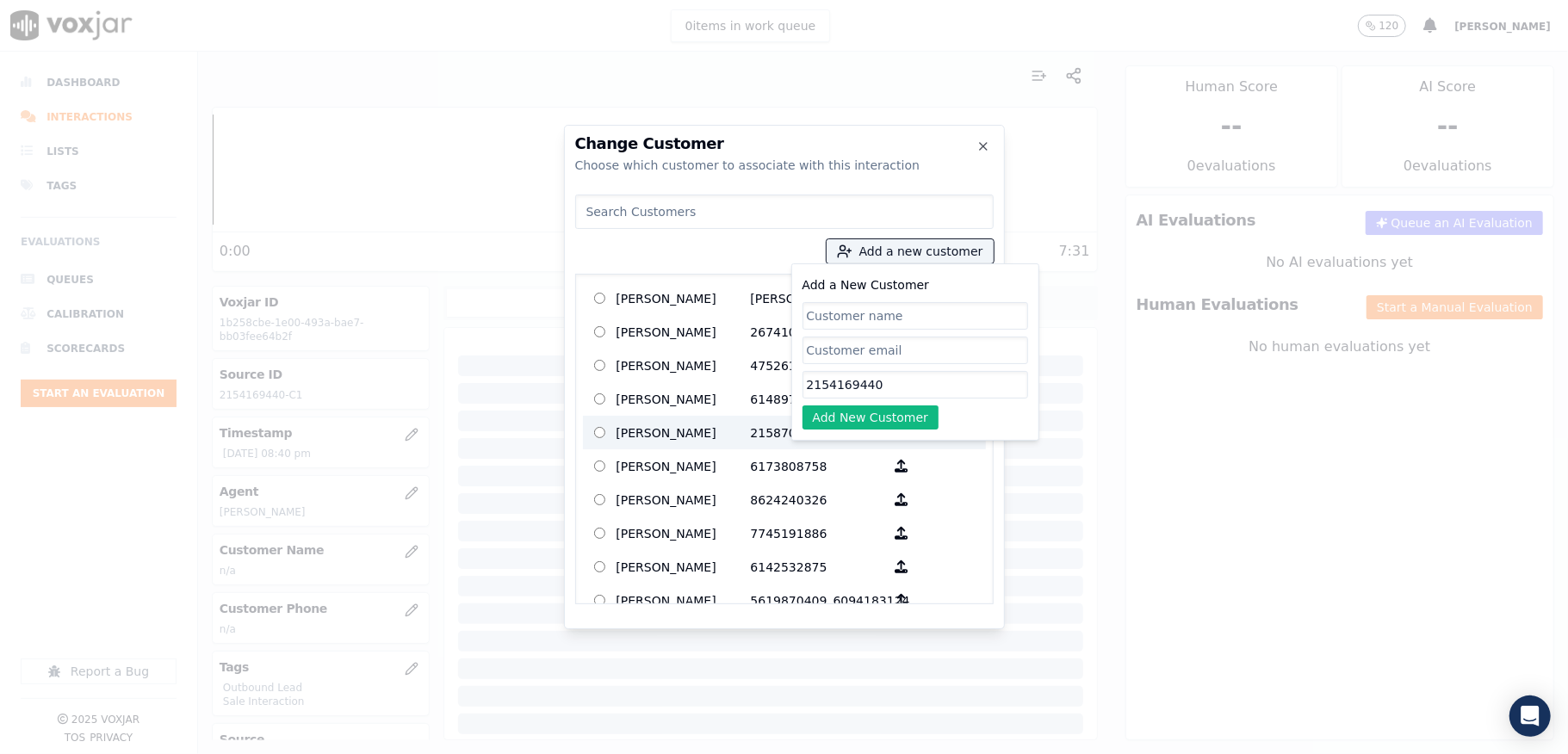
paste input "MOHAMED KAMARA"
click at [872, 424] on button "Add New Customer" at bounding box center [871, 417] width 137 height 24
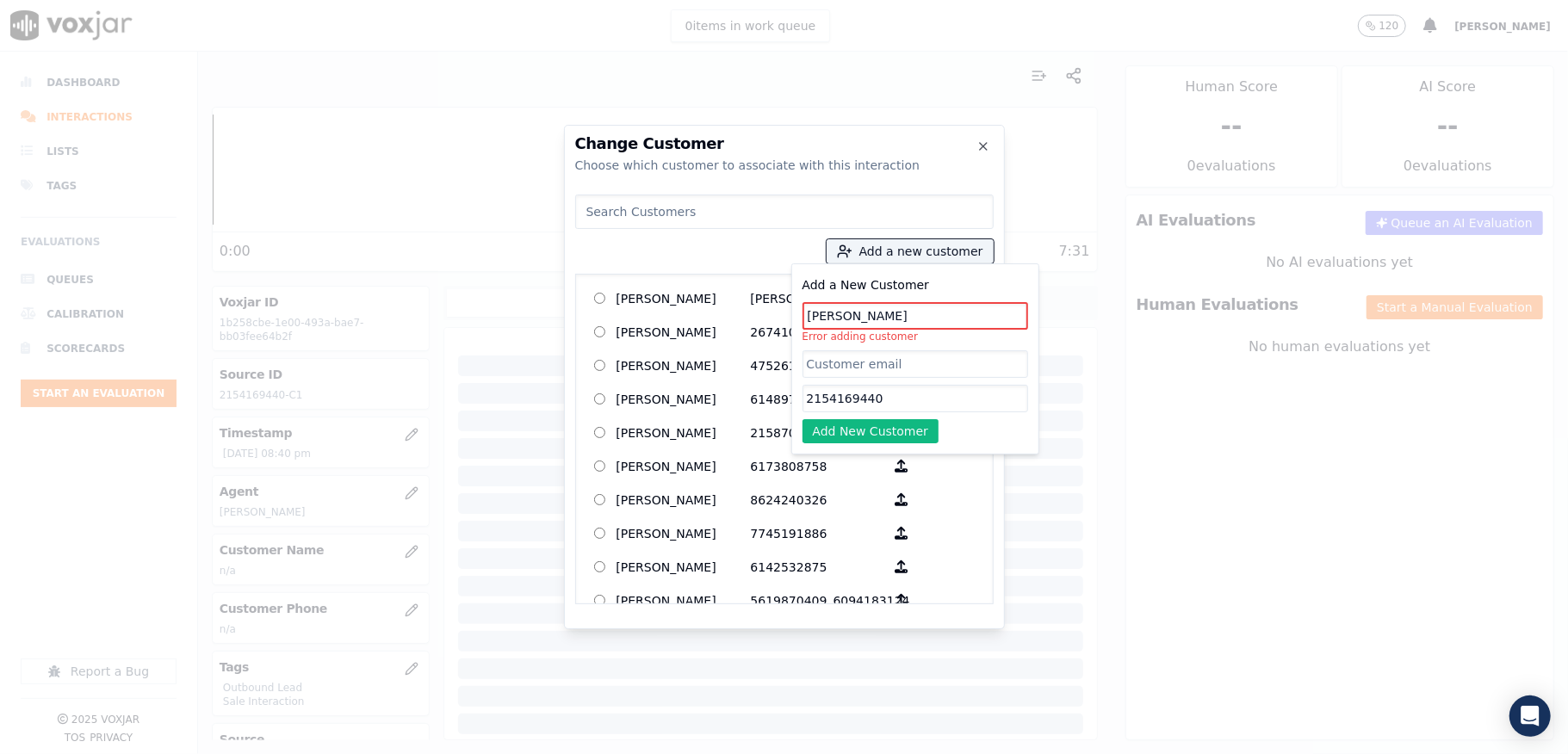
click at [875, 320] on input "MOHAMED KAMARA" at bounding box center [915, 316] width 226 height 28
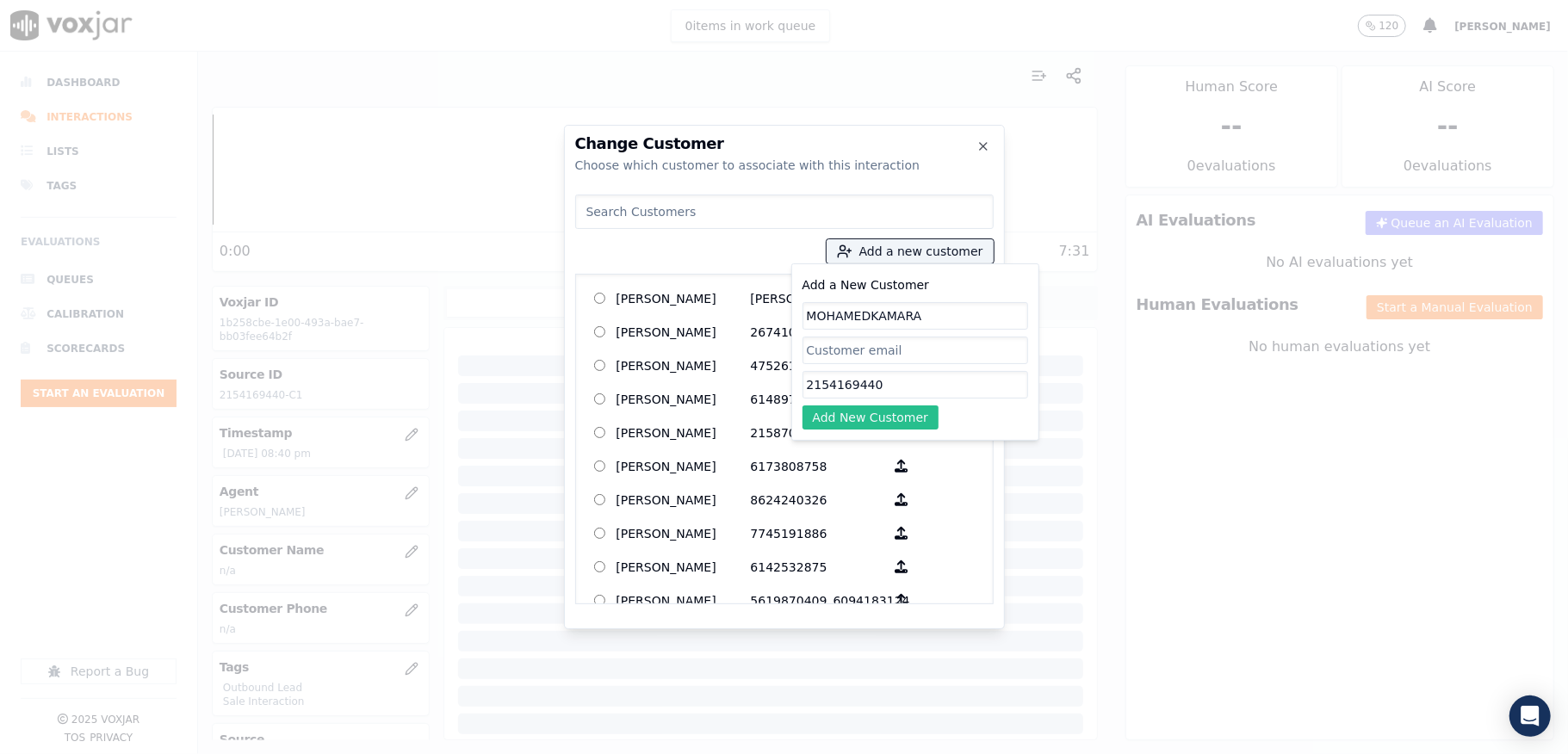
type input "MOHAMEDKAMARA"
click at [897, 420] on button "Add New Customer" at bounding box center [871, 417] width 137 height 24
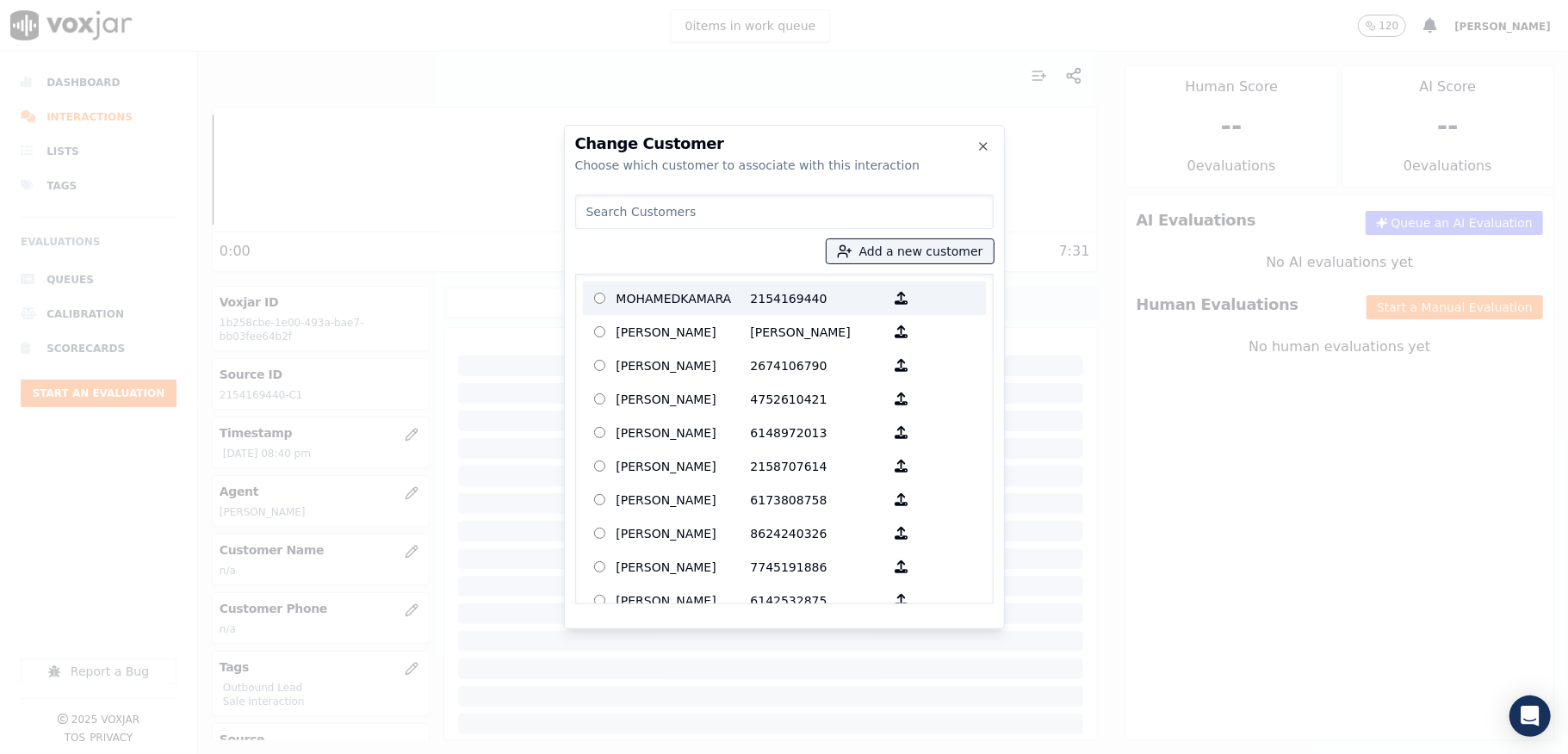
click at [751, 303] on p "2154169440" at bounding box center [817, 298] width 134 height 27
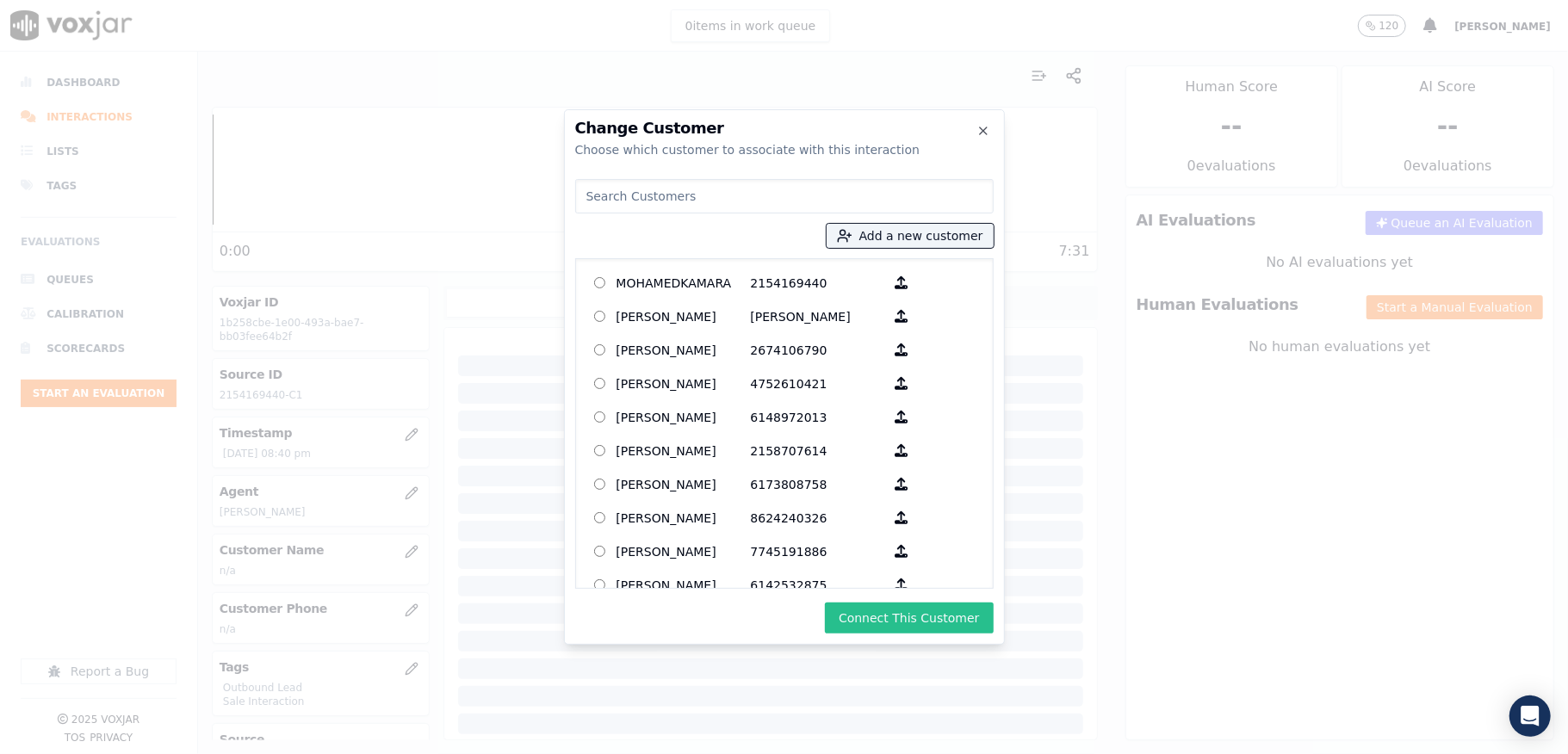
click at [889, 606] on button "Connect This Customer" at bounding box center [909, 618] width 168 height 31
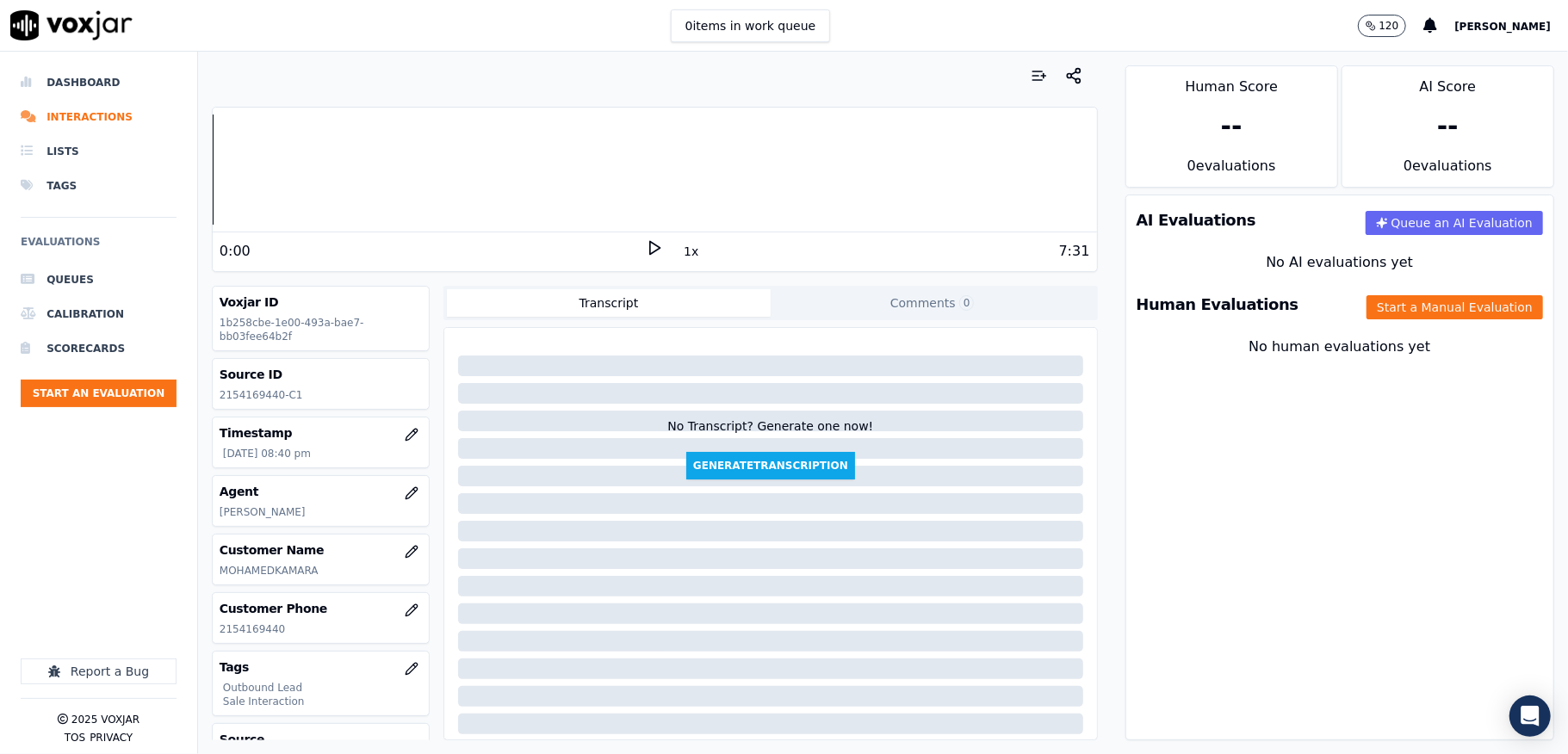
click at [1371, 294] on div "Human Evaluations Start a Manual Evaluation" at bounding box center [1340, 304] width 427 height 50
click at [1371, 300] on button "Start a Manual Evaluation" at bounding box center [1455, 307] width 176 height 24
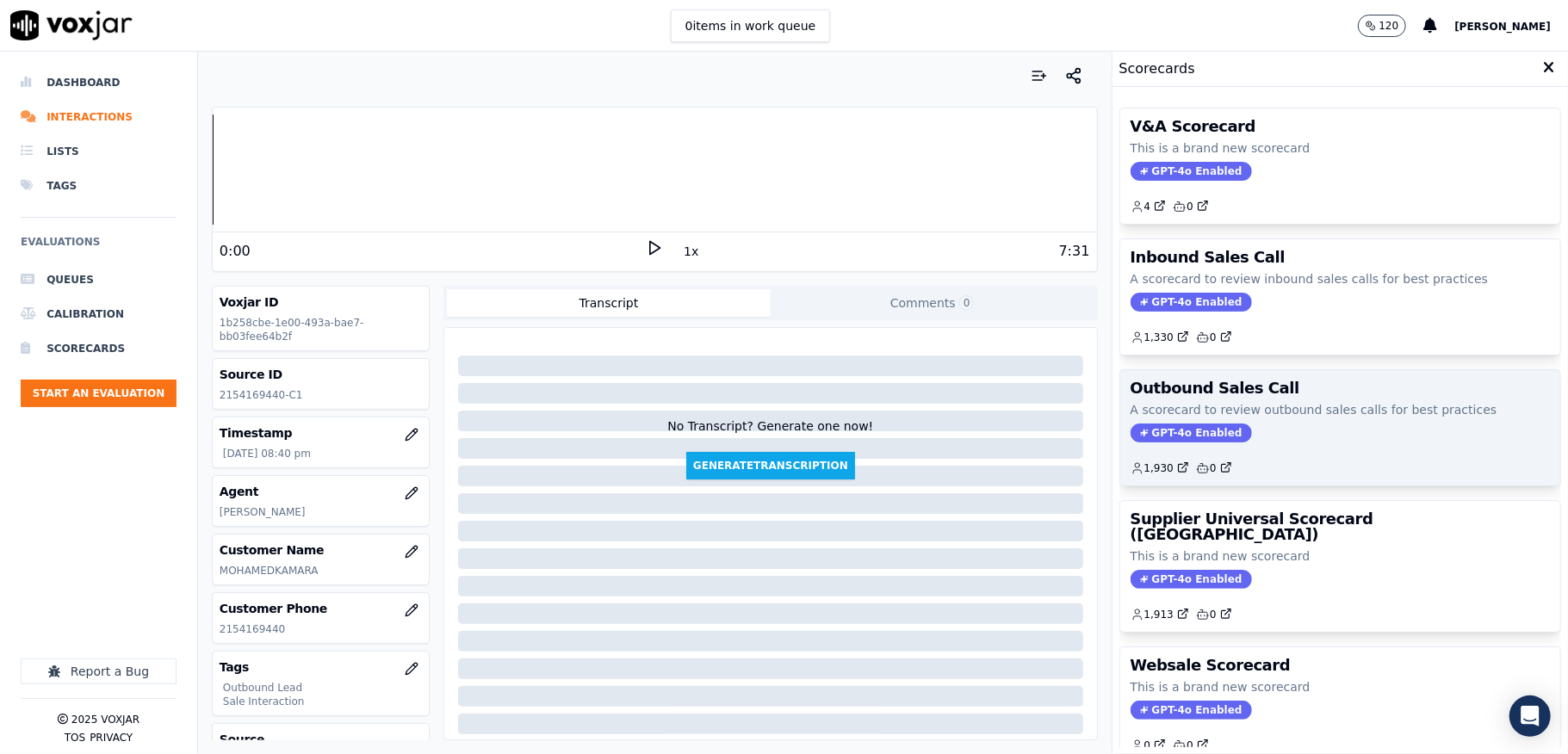
click at [1171, 431] on span "GPT-4o Enabled" at bounding box center [1190, 433] width 121 height 19
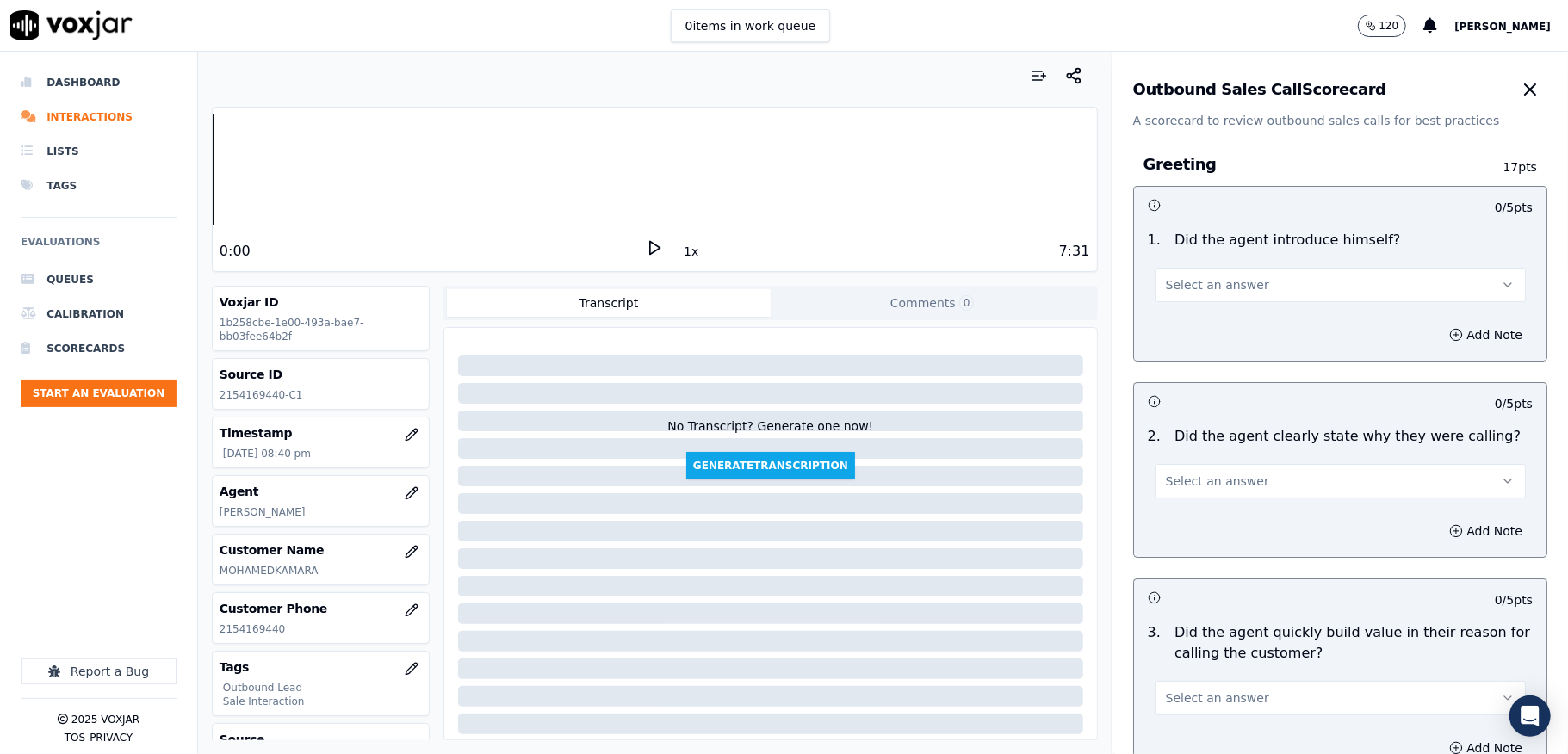
click at [1248, 280] on button "Select an answer" at bounding box center [1340, 285] width 371 height 34
click at [1252, 325] on div "Yes" at bounding box center [1298, 324] width 330 height 28
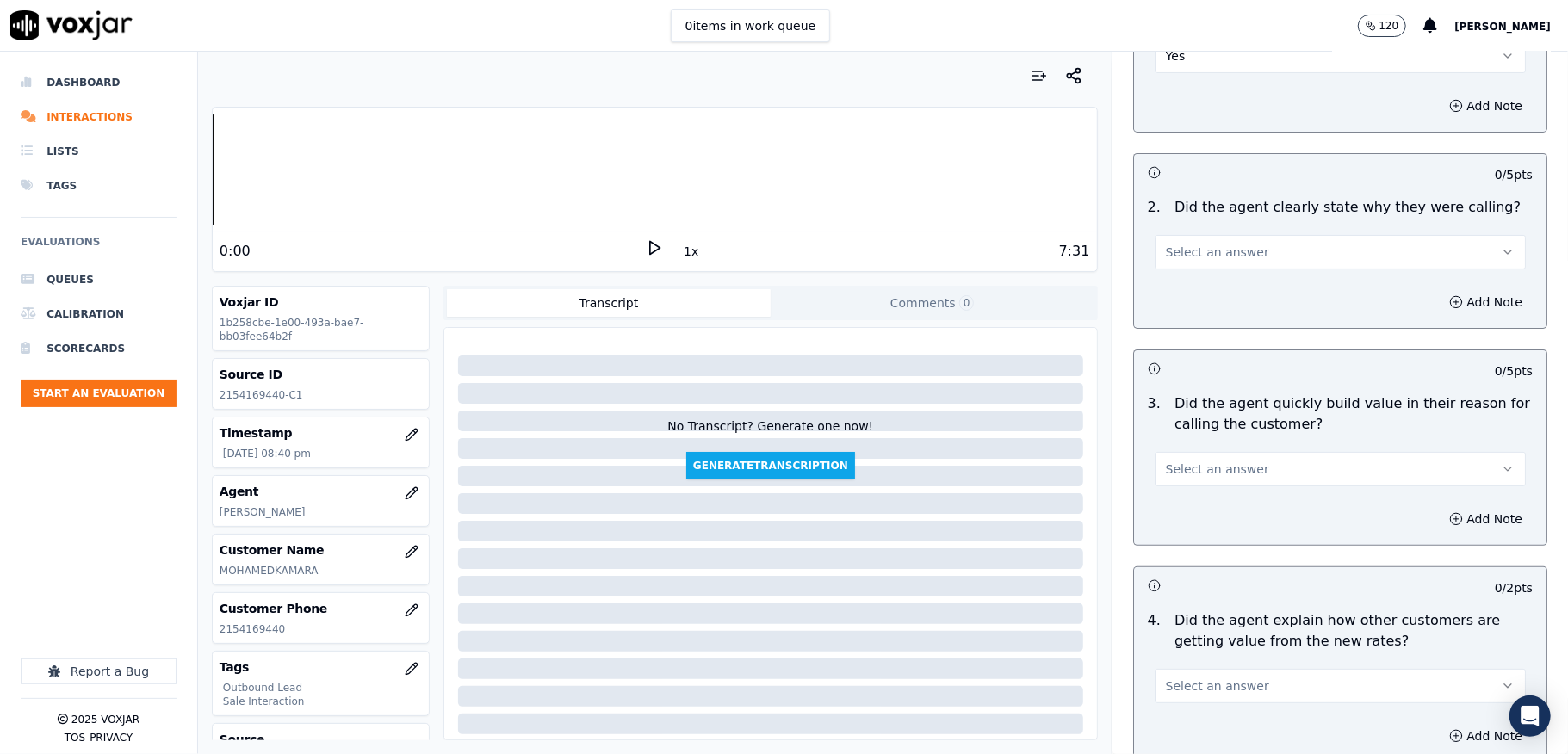
click at [1258, 261] on button "Select an answer" at bounding box center [1340, 252] width 371 height 34
click at [1244, 284] on div "Yes" at bounding box center [1298, 292] width 330 height 28
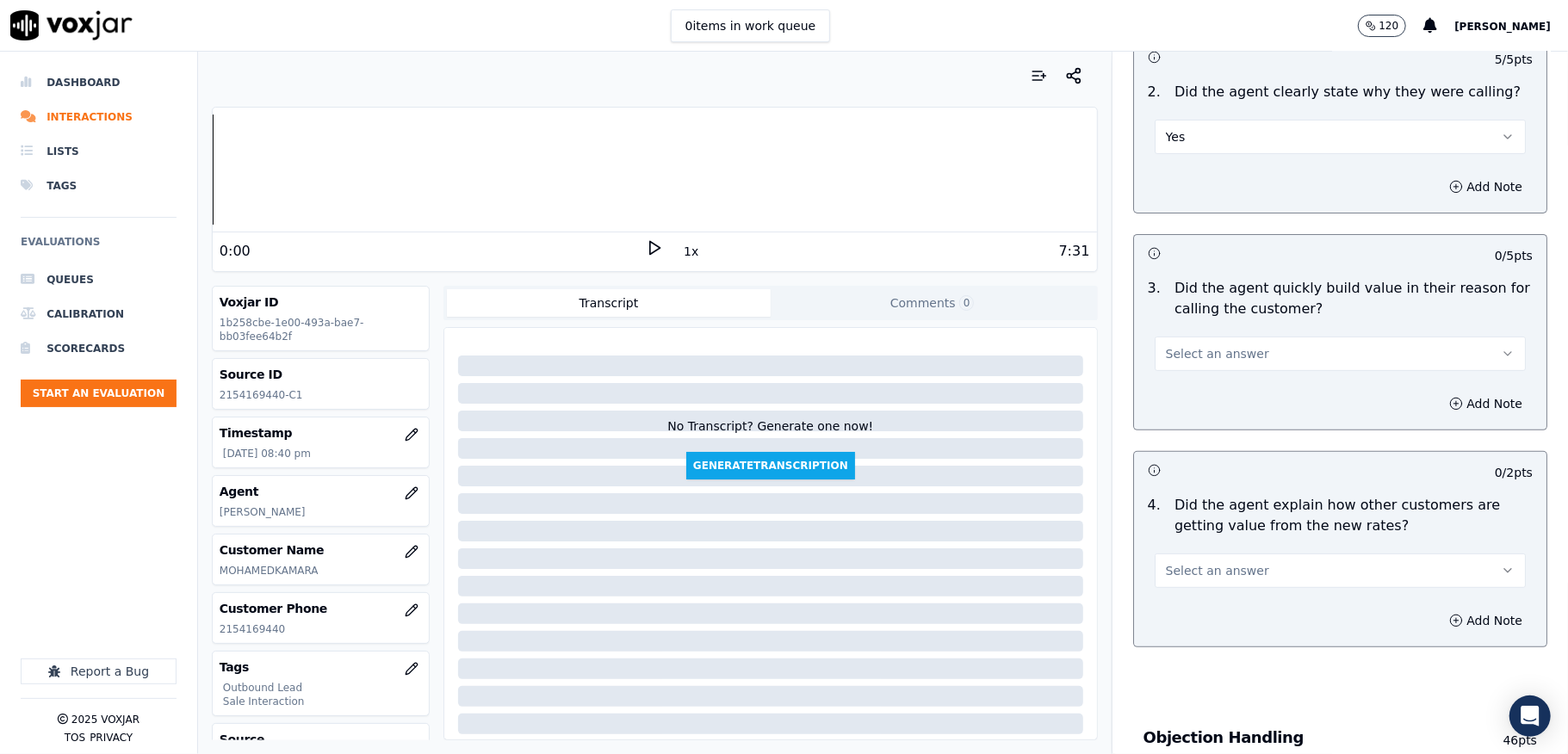
click at [1236, 351] on button "Select an answer" at bounding box center [1340, 354] width 371 height 34
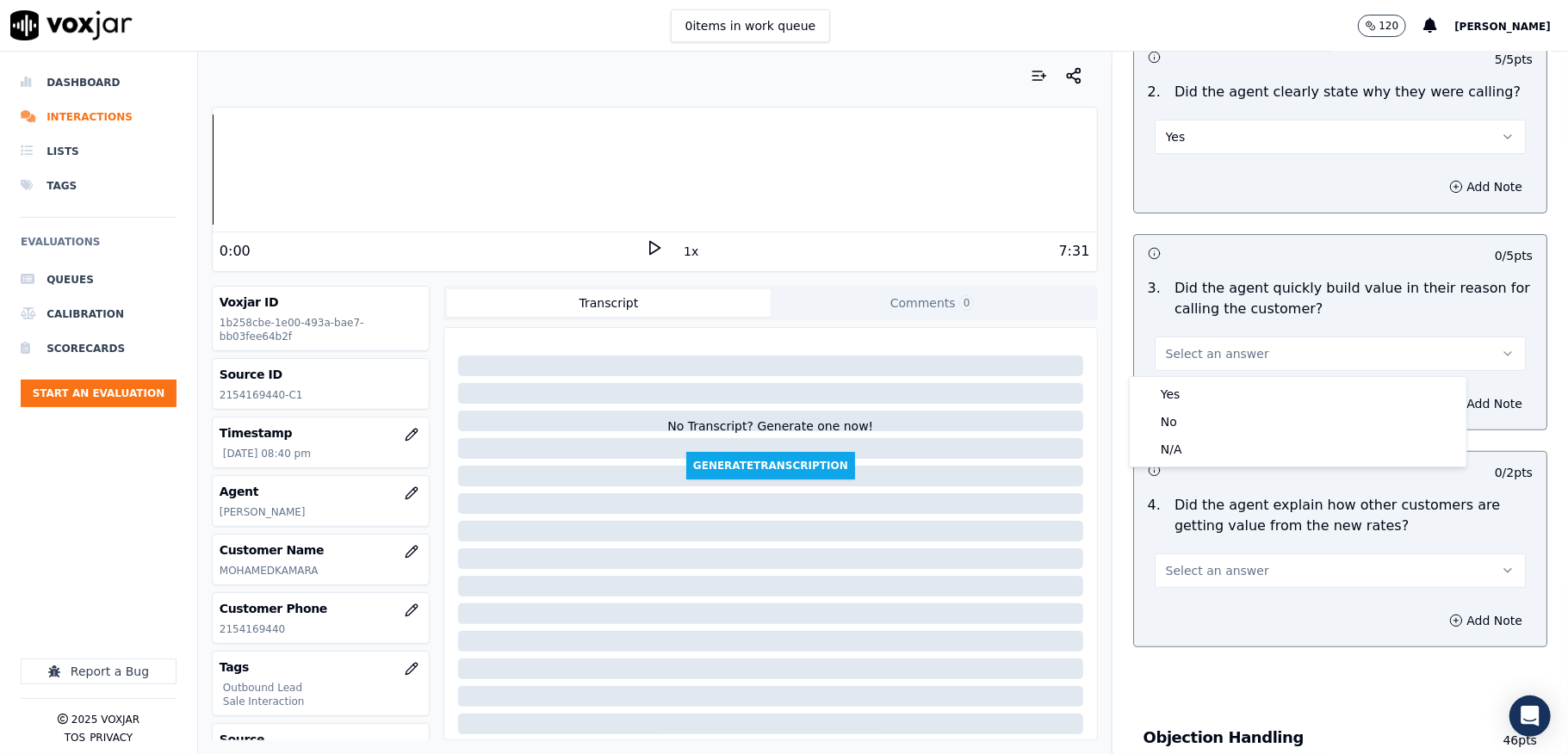
click at [1229, 378] on div "Yes No N/A" at bounding box center [1297, 421] width 337 height 90
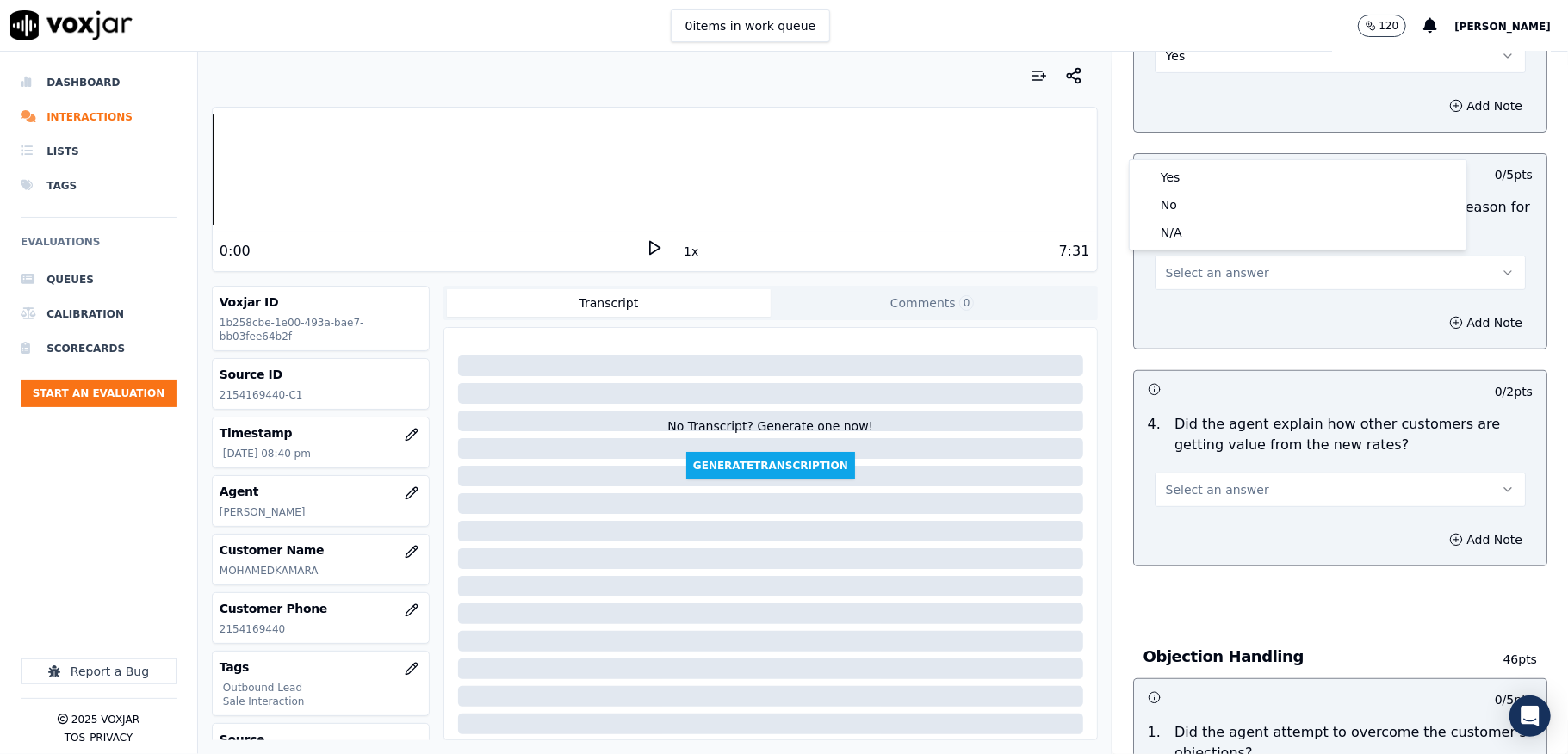
scroll to position [573, 0]
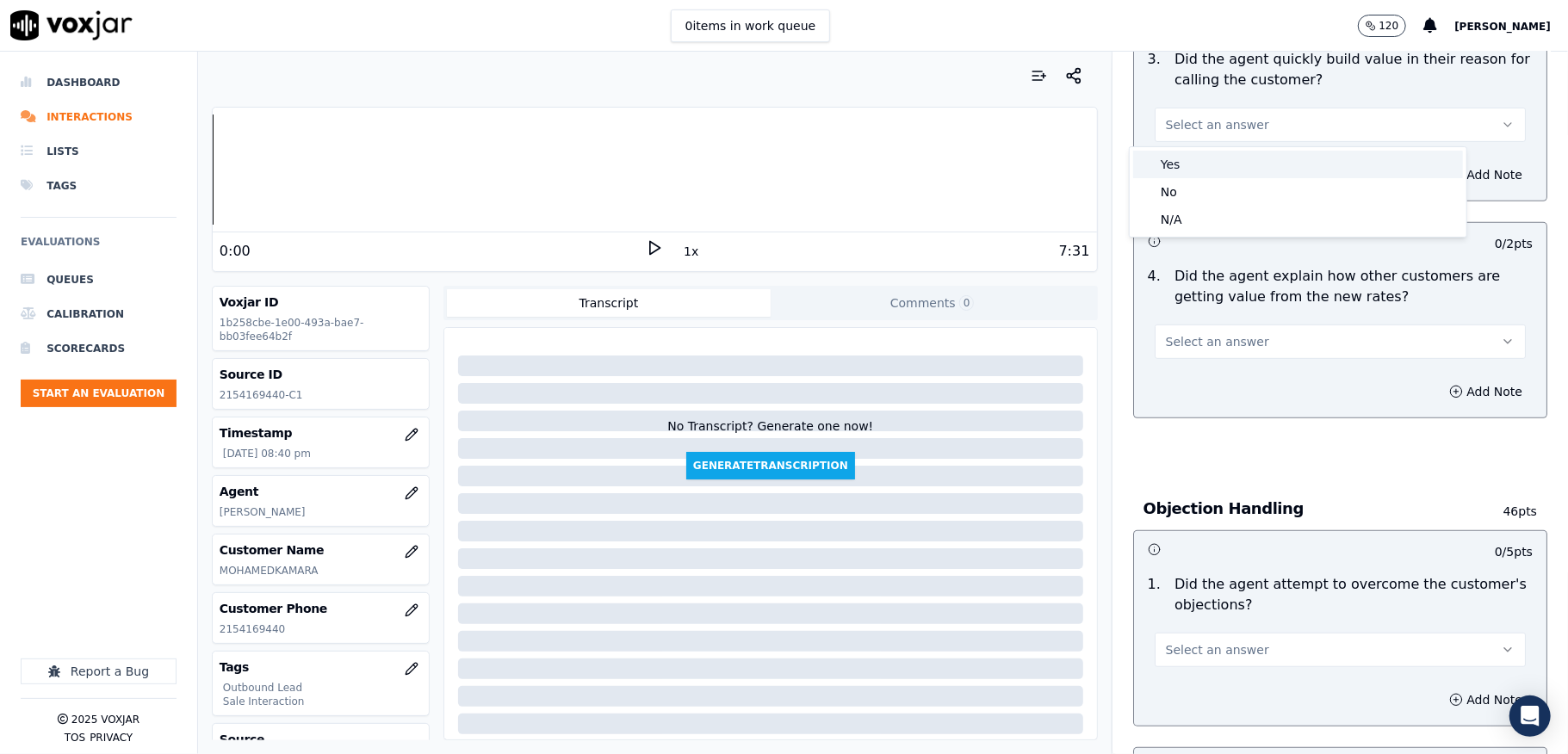
click at [1182, 155] on div "Yes" at bounding box center [1298, 164] width 330 height 28
click at [1269, 357] on button "Select an answer" at bounding box center [1340, 341] width 371 height 34
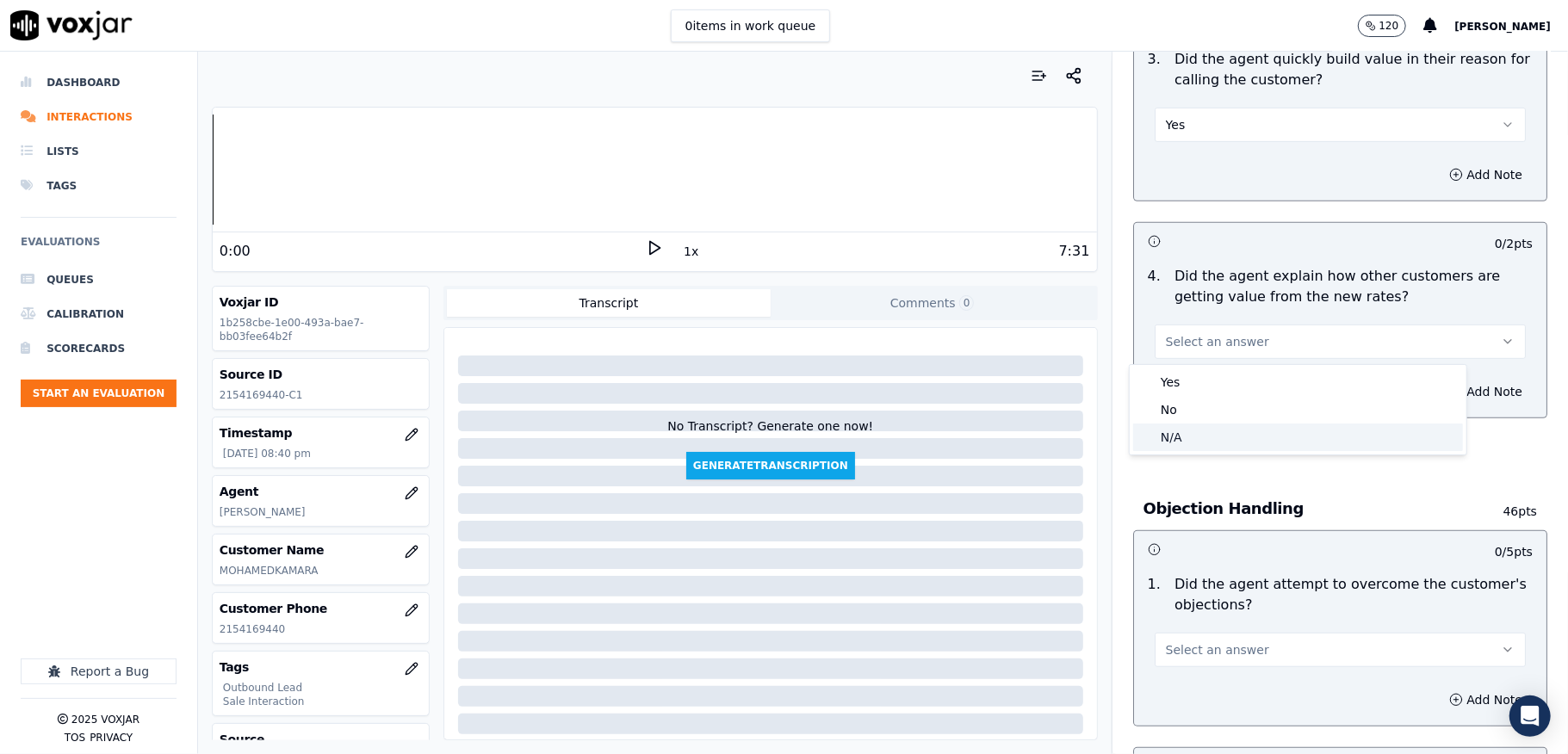
click at [1186, 432] on div "N/A" at bounding box center [1298, 437] width 330 height 28
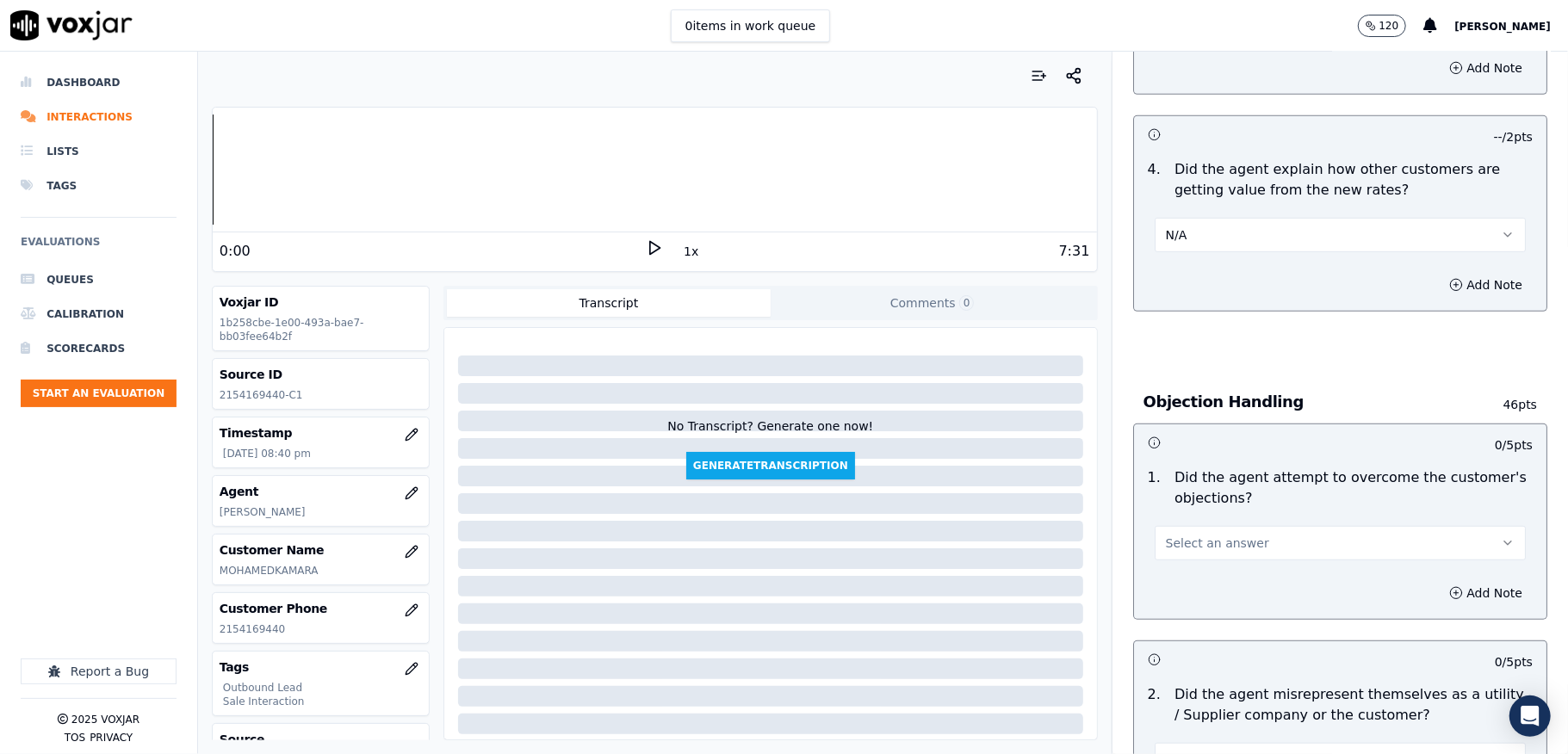
scroll to position [803, 0]
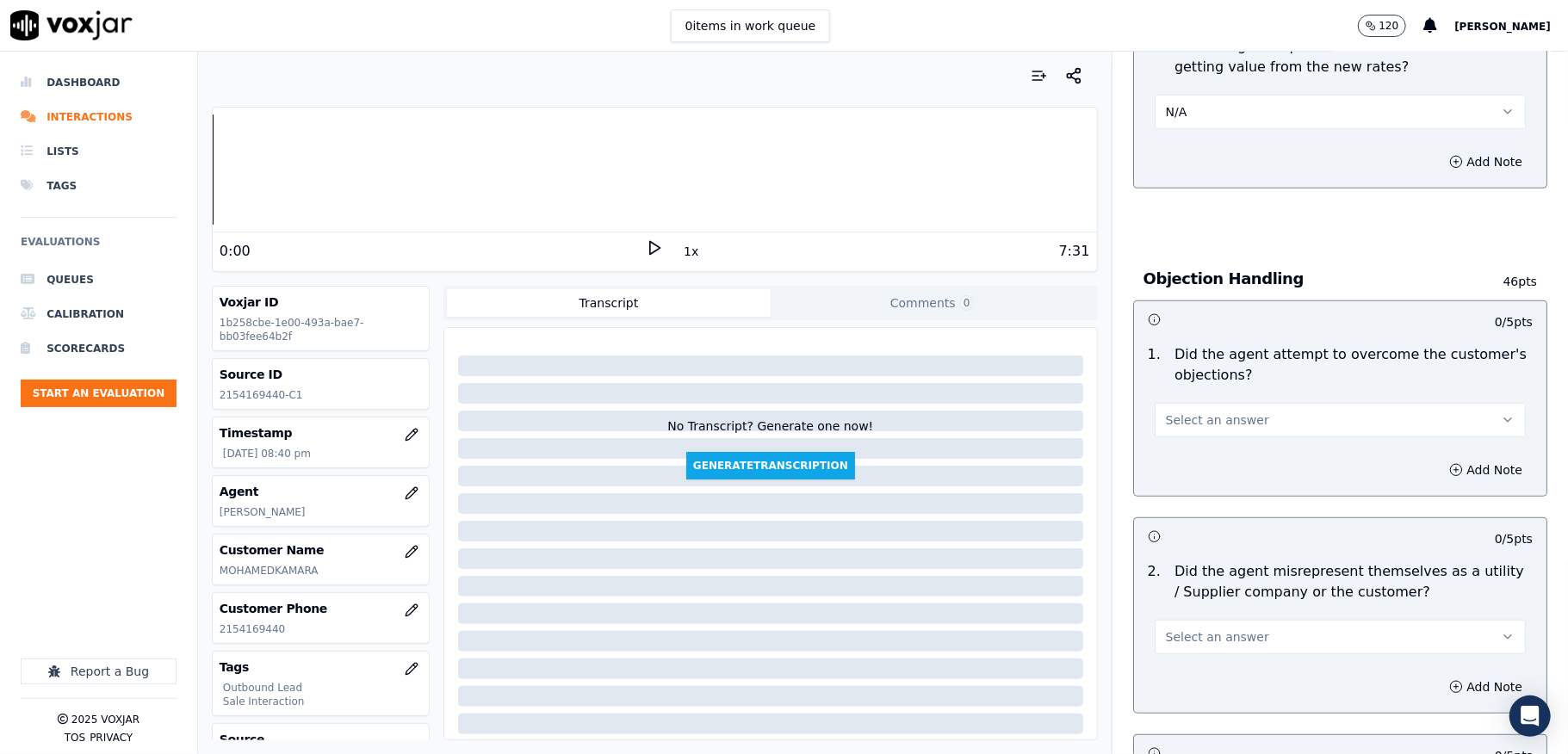
drag, startPoint x: 1199, startPoint y: 417, endPoint x: 1199, endPoint y: 434, distance: 17.0
click at [1199, 417] on span "Select an answer" at bounding box center [1217, 419] width 103 height 17
click at [1199, 458] on div "Yes" at bounding box center [1298, 460] width 330 height 28
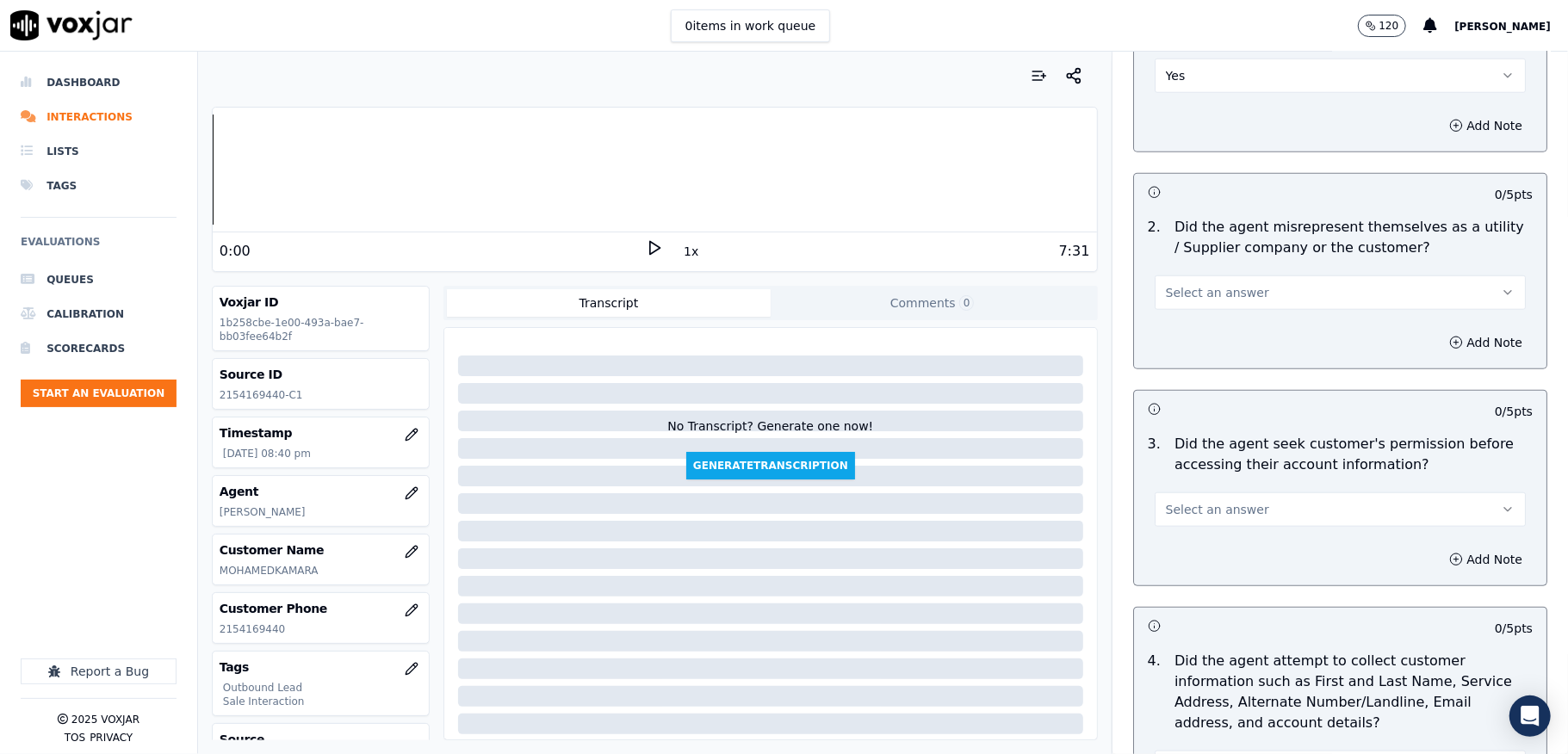
click at [1255, 289] on button "Select an answer" at bounding box center [1340, 293] width 371 height 34
click at [1213, 362] on div "No" at bounding box center [1298, 362] width 330 height 28
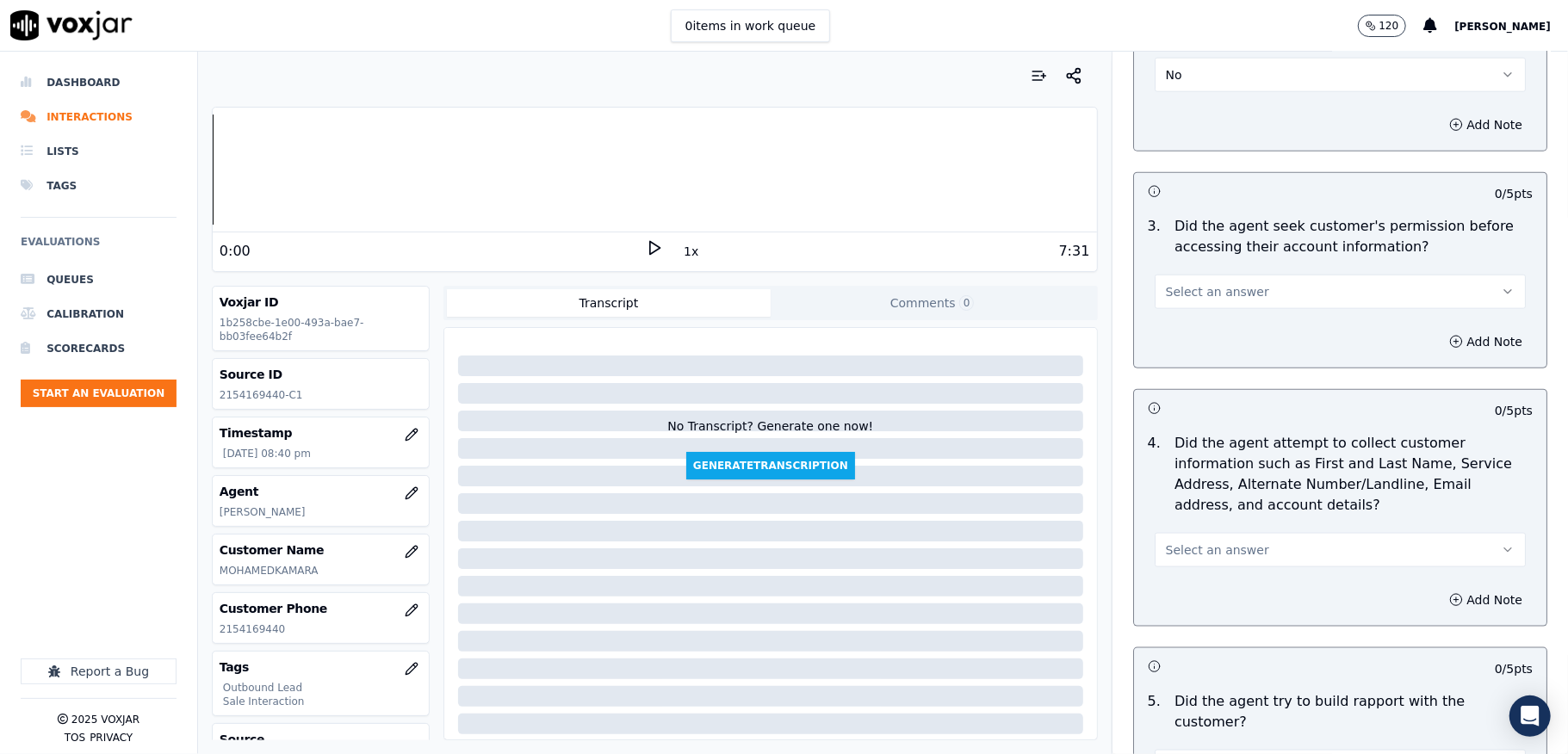
scroll to position [1376, 0]
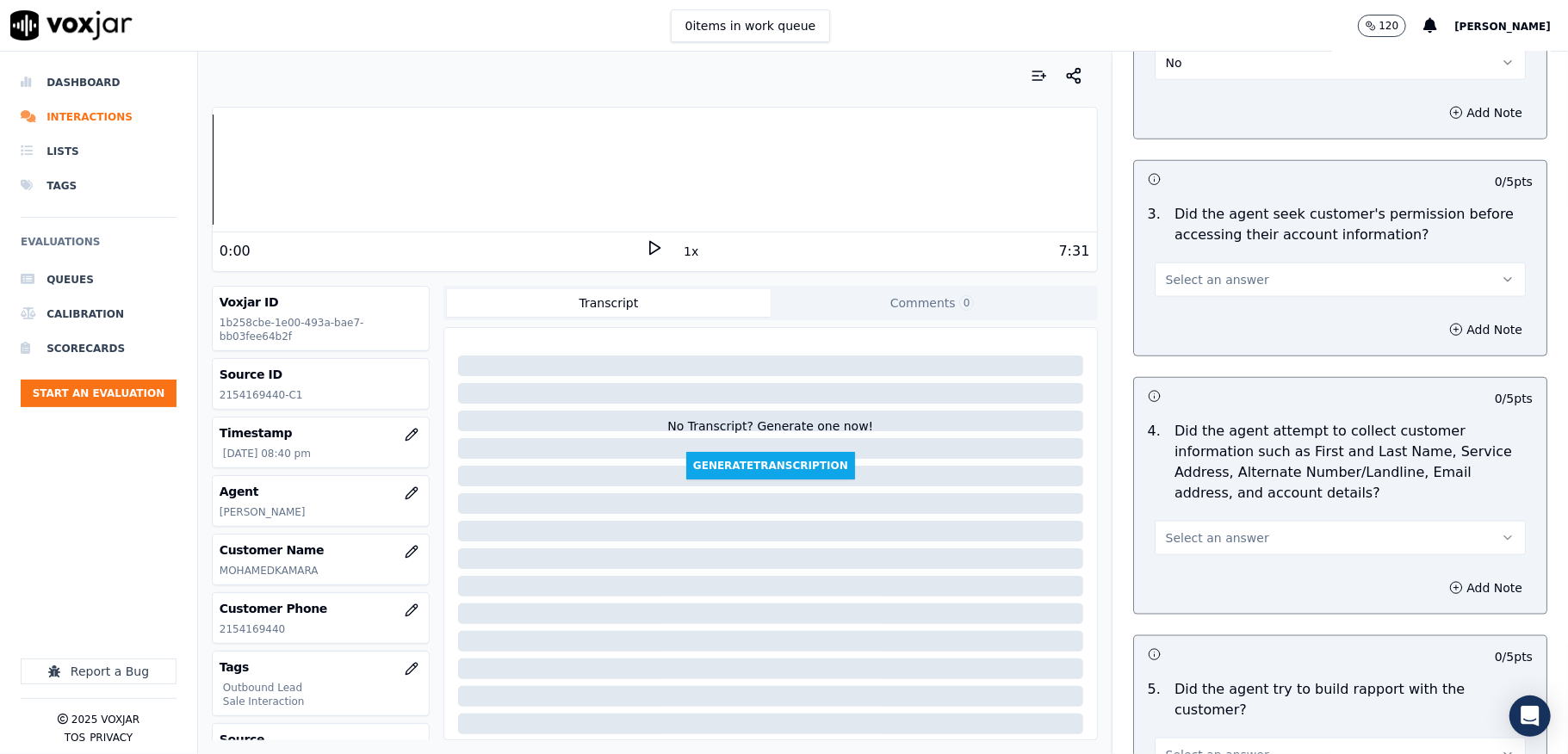
click at [1196, 283] on span "Select an answer" at bounding box center [1217, 279] width 103 height 17
drag, startPoint x: 1192, startPoint y: 341, endPoint x: 1212, endPoint y: 342, distance: 20.0
click at [1199, 342] on div "No" at bounding box center [1298, 350] width 330 height 28
click at [1441, 336] on button "Add Note" at bounding box center [1485, 329] width 93 height 24
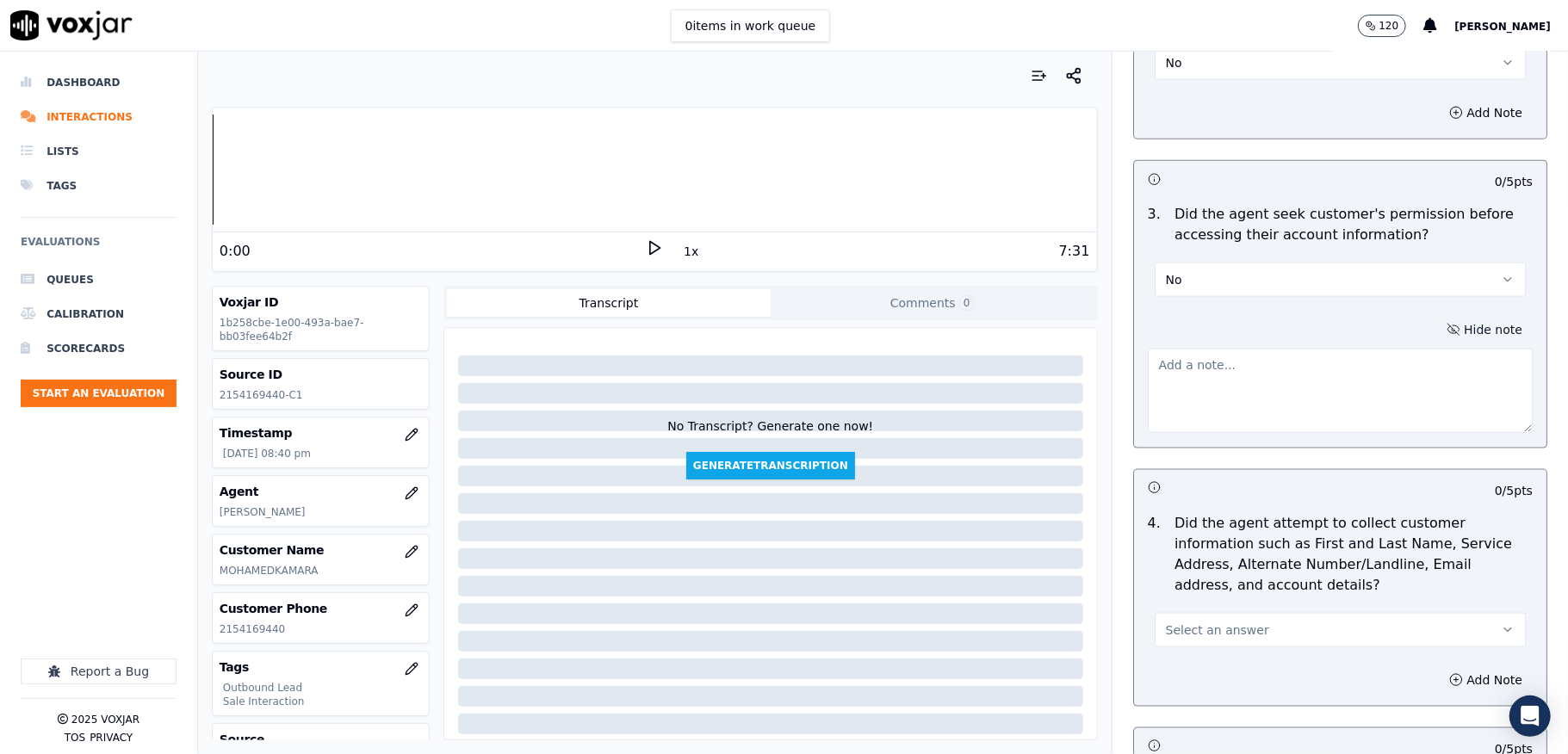
drag, startPoint x: 1394, startPoint y: 344, endPoint x: 1178, endPoint y: 418, distance: 228.3
click at [1320, 370] on textarea at bounding box center [1340, 391] width 385 height 84
paste textarea "@5:07 - George shares account number <> The agent must ask for and obtain the c…"
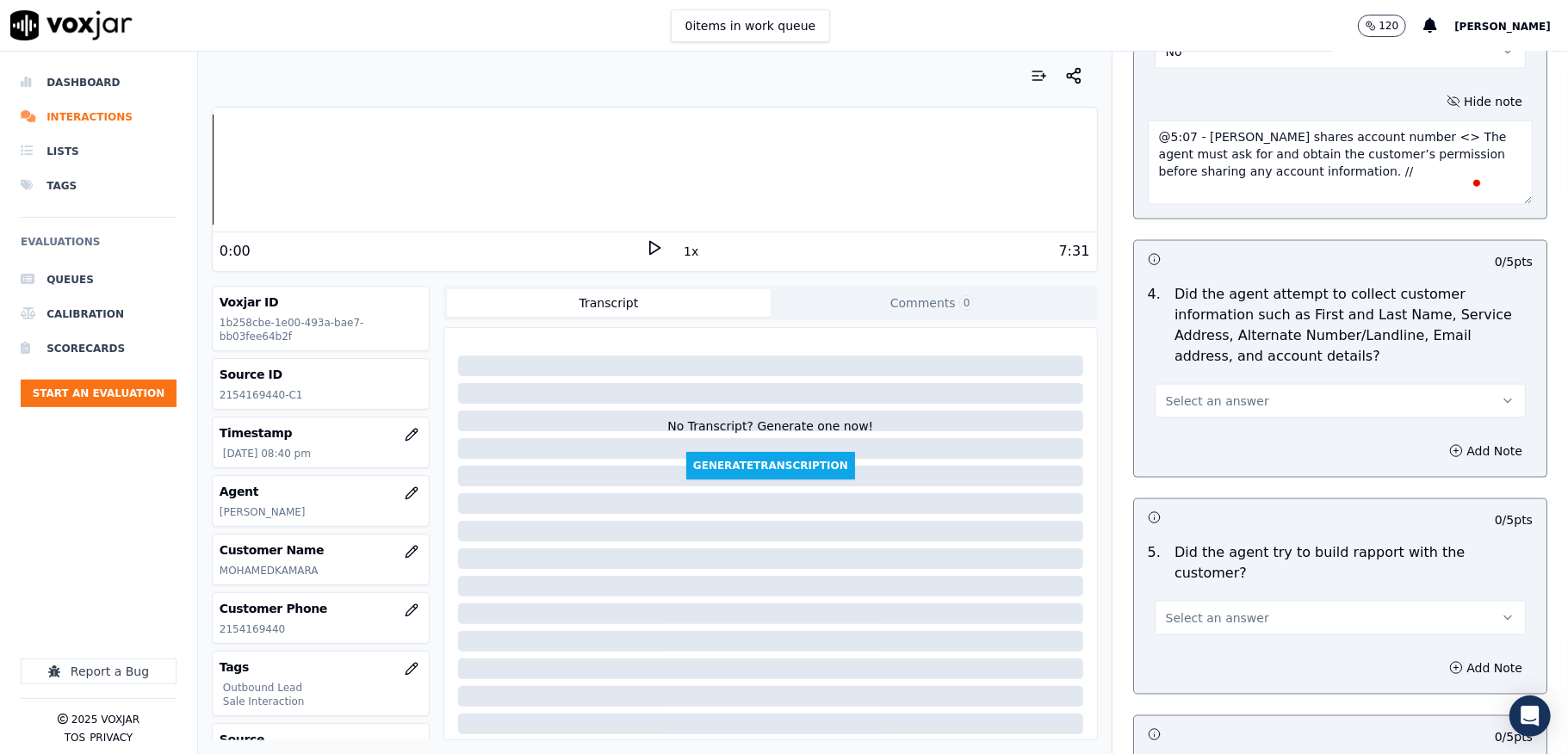
scroll to position [1720, 0]
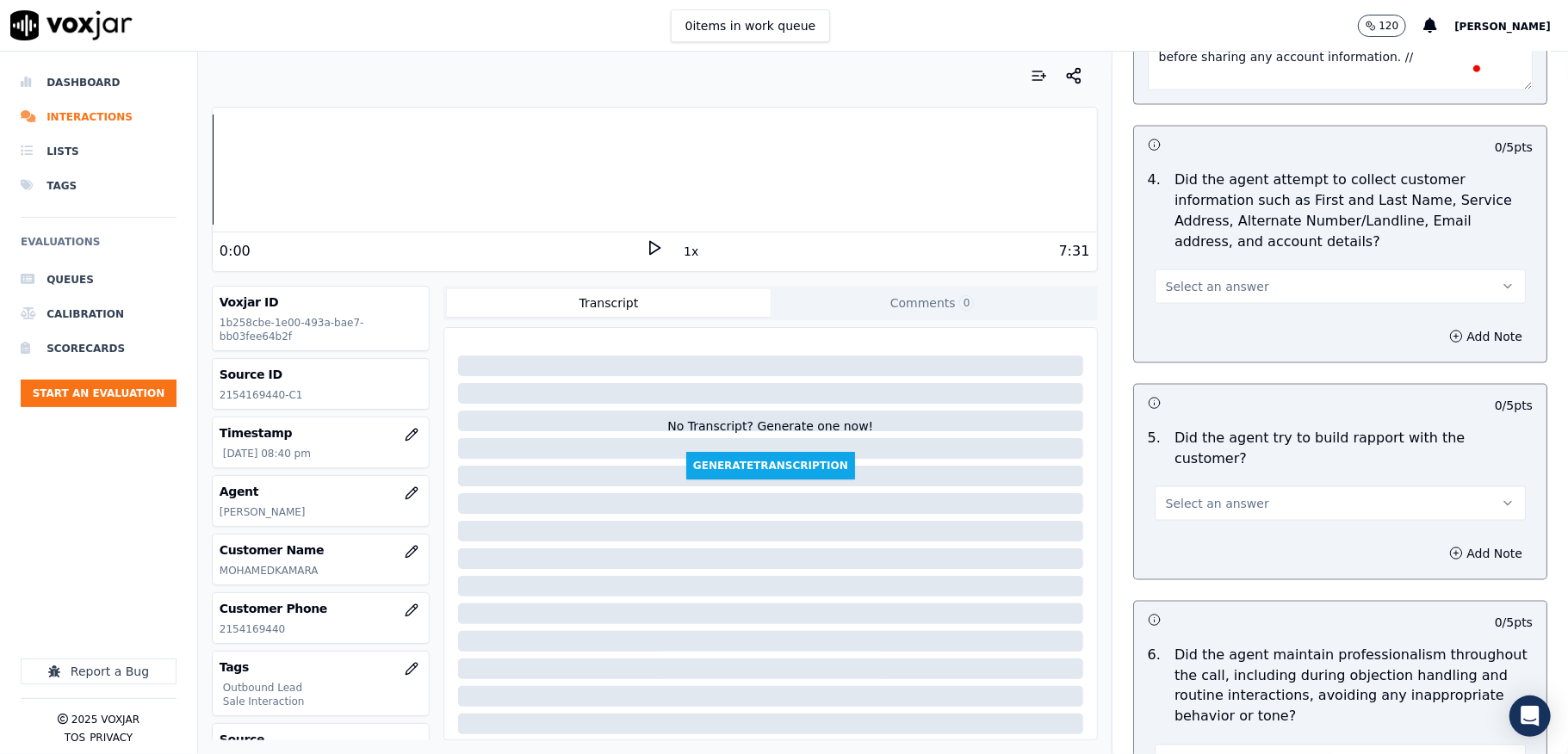
type textarea "@5:07 - George shares account number <> The agent must ask for and obtain the c…"
click at [1247, 299] on button "Select an answer" at bounding box center [1340, 287] width 371 height 34
click at [1186, 384] on div "N/A" at bounding box center [1298, 384] width 330 height 28
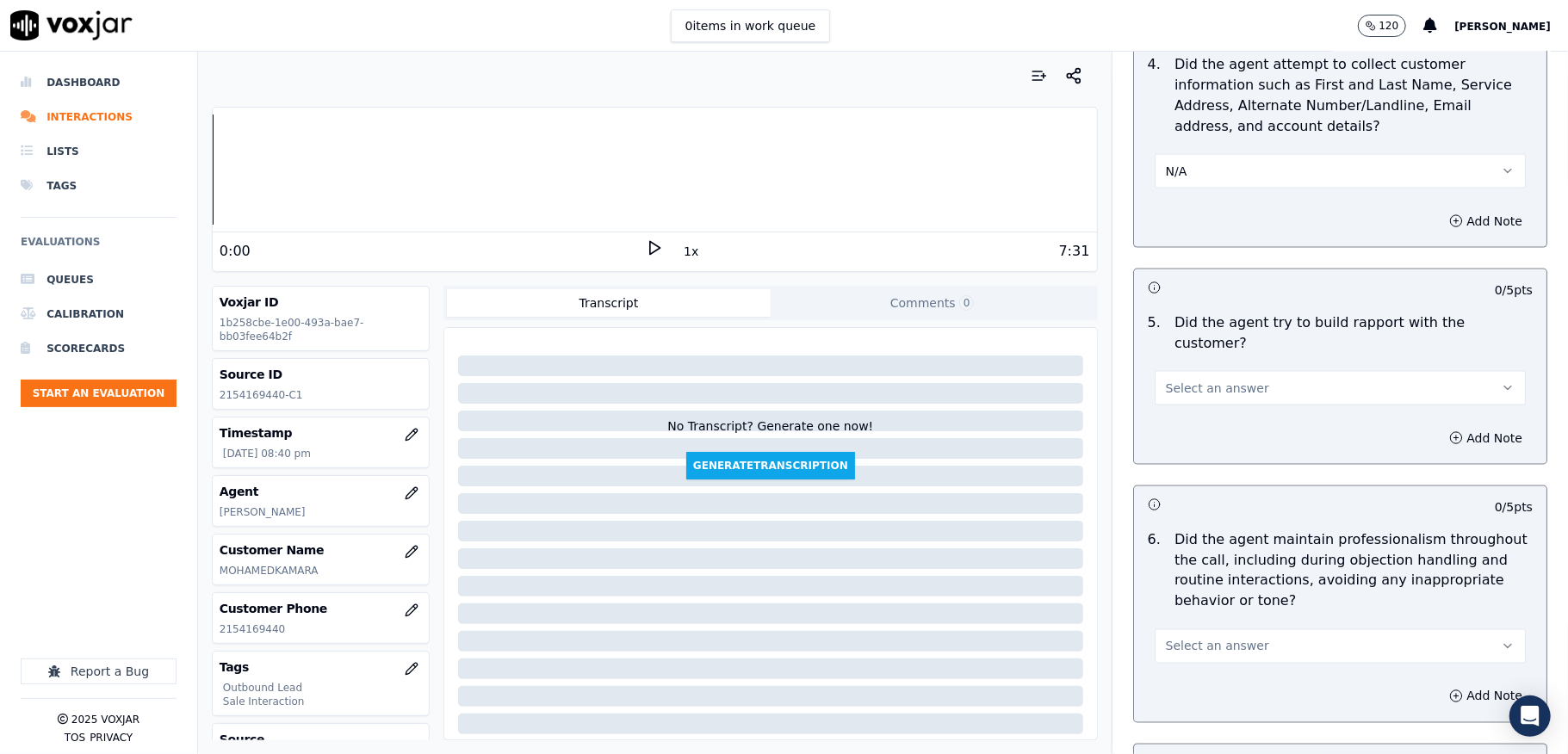
click at [1217, 389] on button "Select an answer" at bounding box center [1340, 388] width 371 height 34
click at [1199, 408] on div "Yes" at bounding box center [1298, 412] width 330 height 28
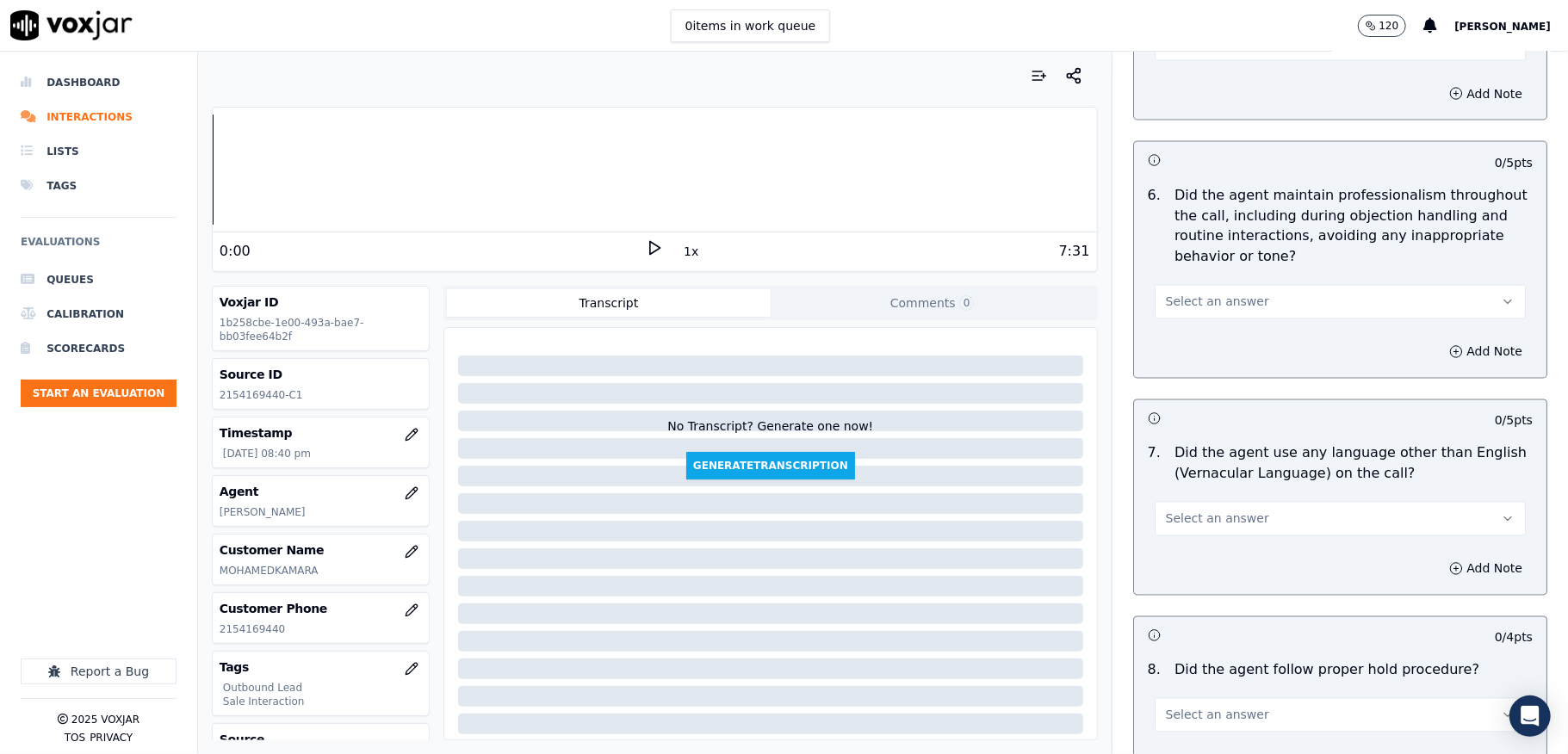
scroll to position [2064, 0]
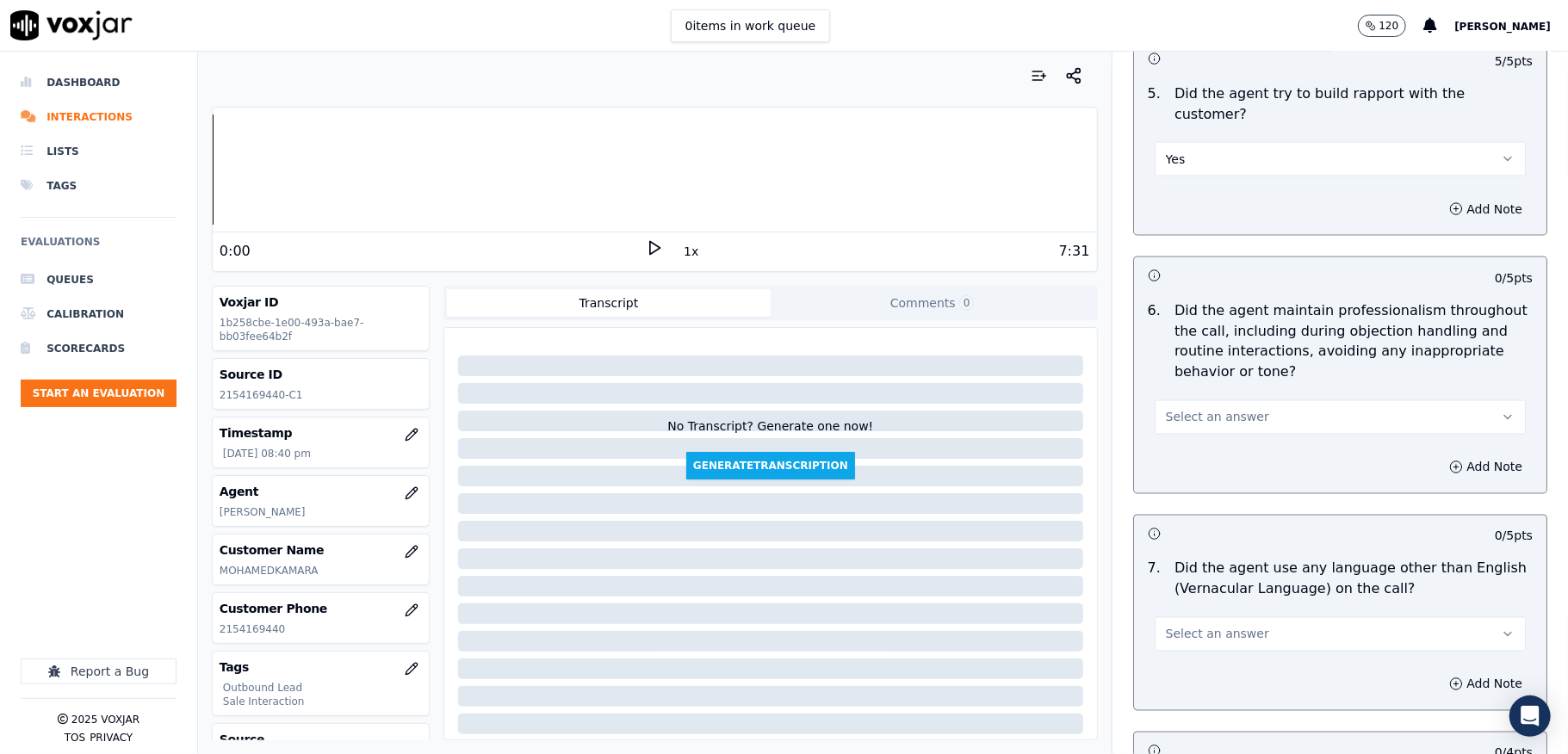
click at [1191, 142] on button "Yes" at bounding box center [1340, 159] width 371 height 34
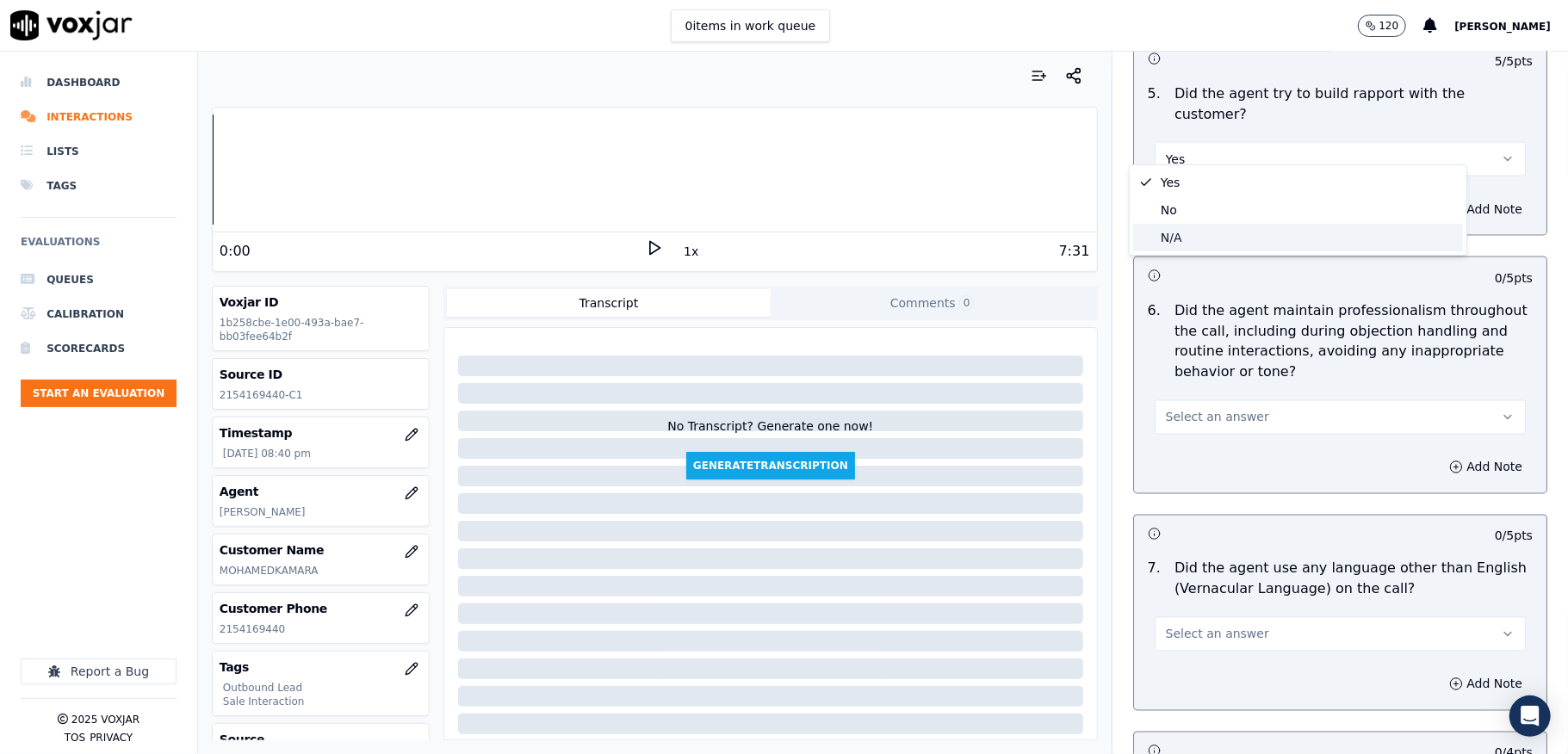
click at [1172, 238] on div "N/A" at bounding box center [1298, 237] width 330 height 28
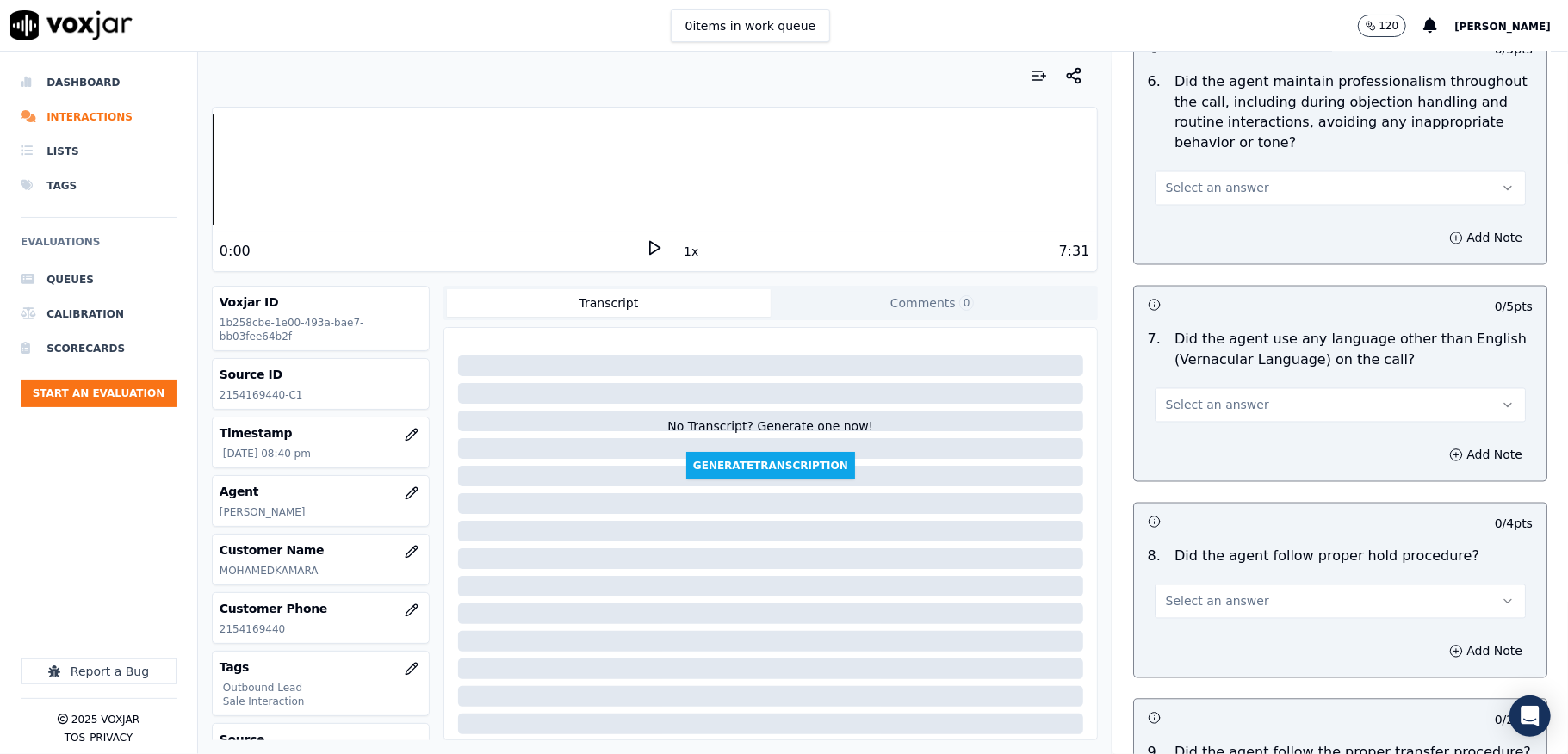
scroll to position [2293, 0]
click at [1207, 179] on span "Select an answer" at bounding box center [1217, 188] width 103 height 17
click at [1195, 214] on div "Yes" at bounding box center [1298, 212] width 330 height 28
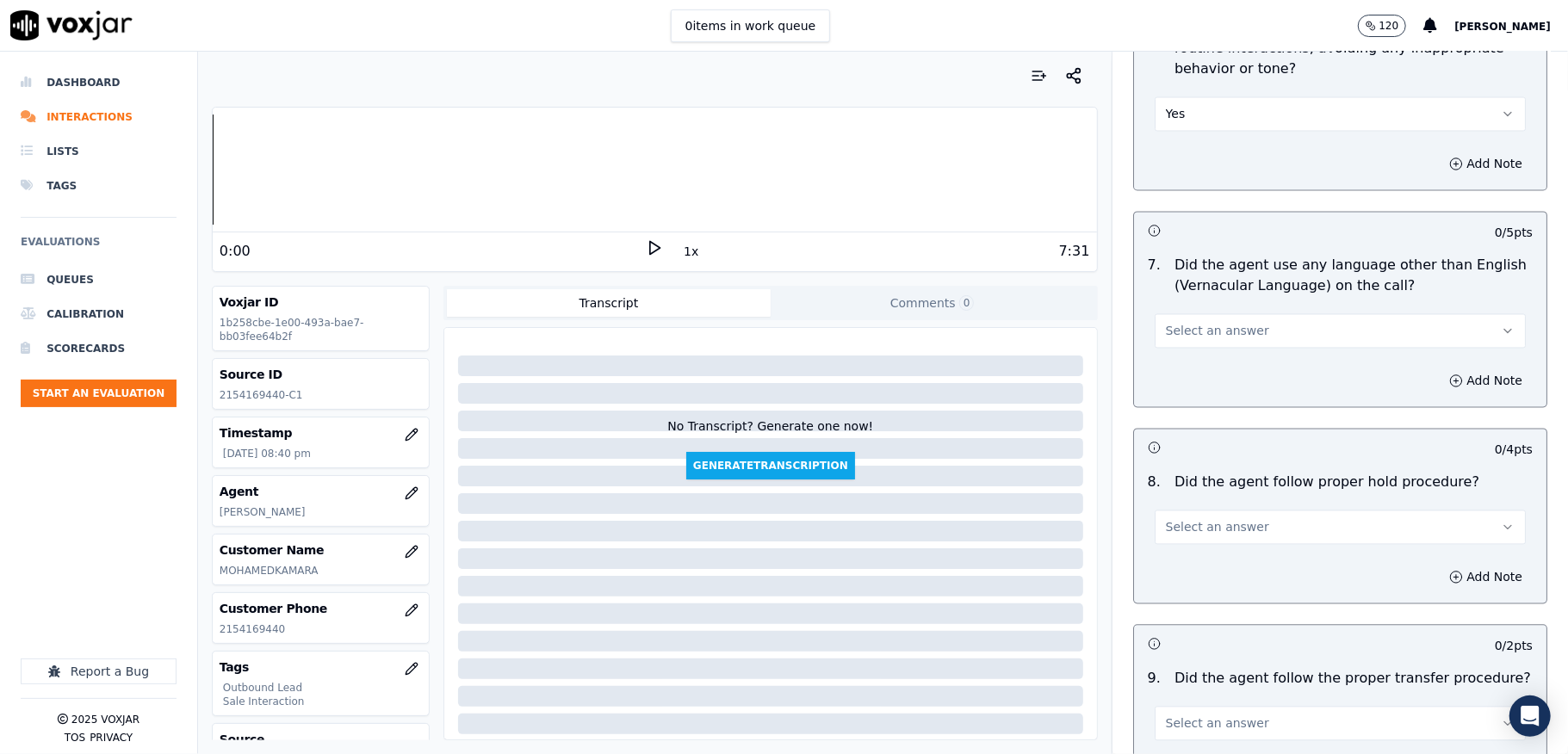
scroll to position [2408, 0]
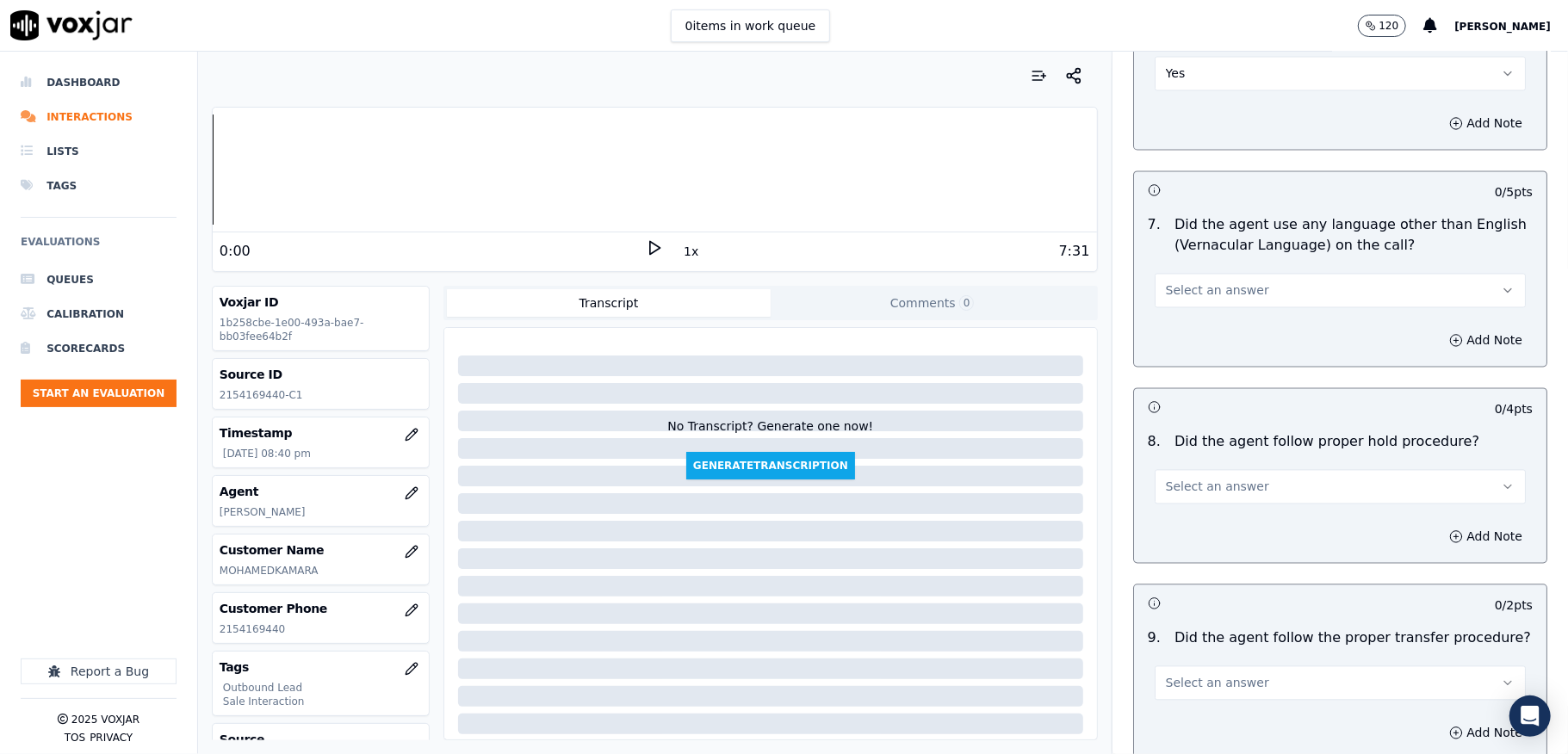
click at [1220, 281] on span "Select an answer" at bounding box center [1217, 290] width 103 height 17
click at [1188, 356] on div "N/A" at bounding box center [1298, 369] width 330 height 28
click at [1196, 273] on button "N/A" at bounding box center [1340, 290] width 371 height 34
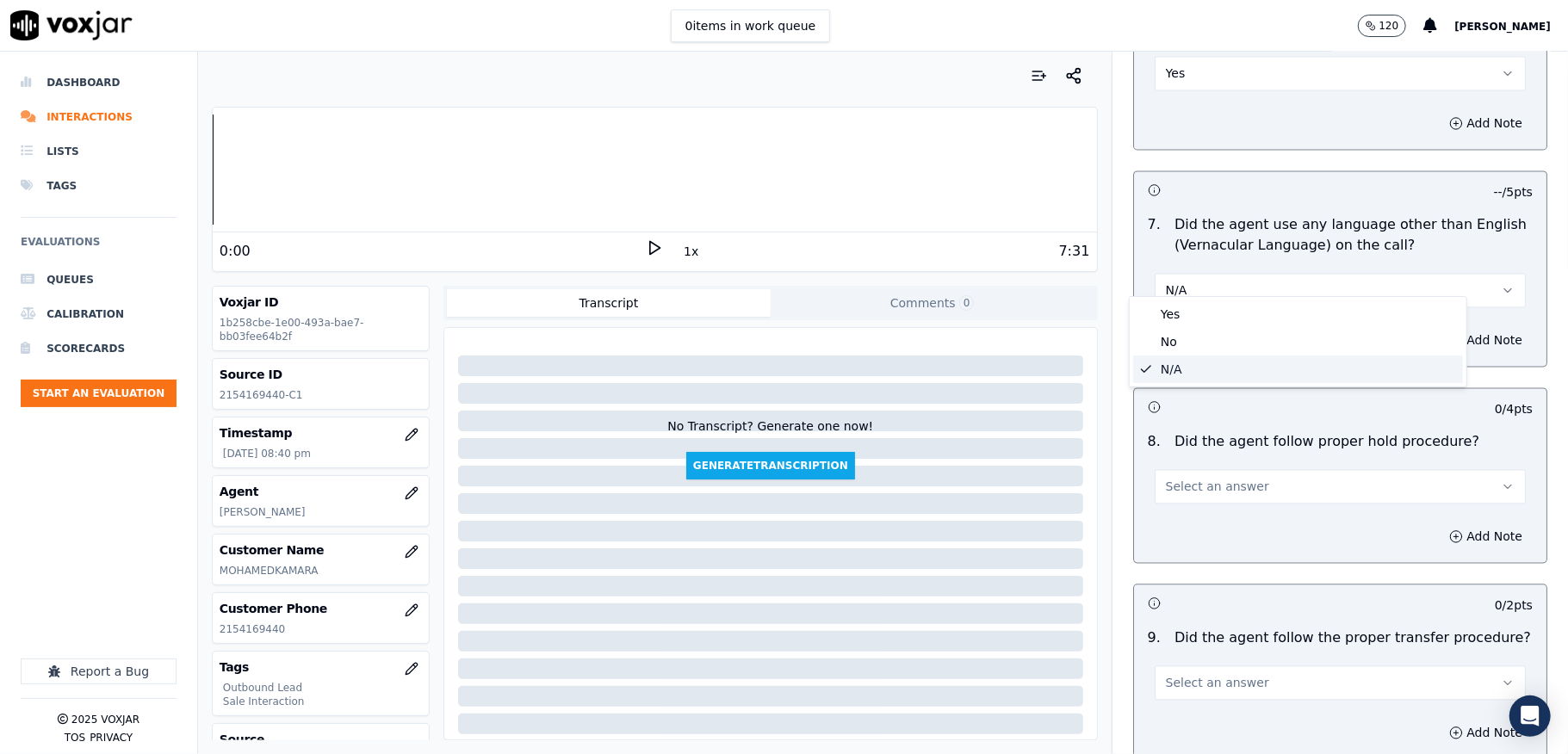
click at [1199, 273] on button "N/A" at bounding box center [1340, 290] width 371 height 34
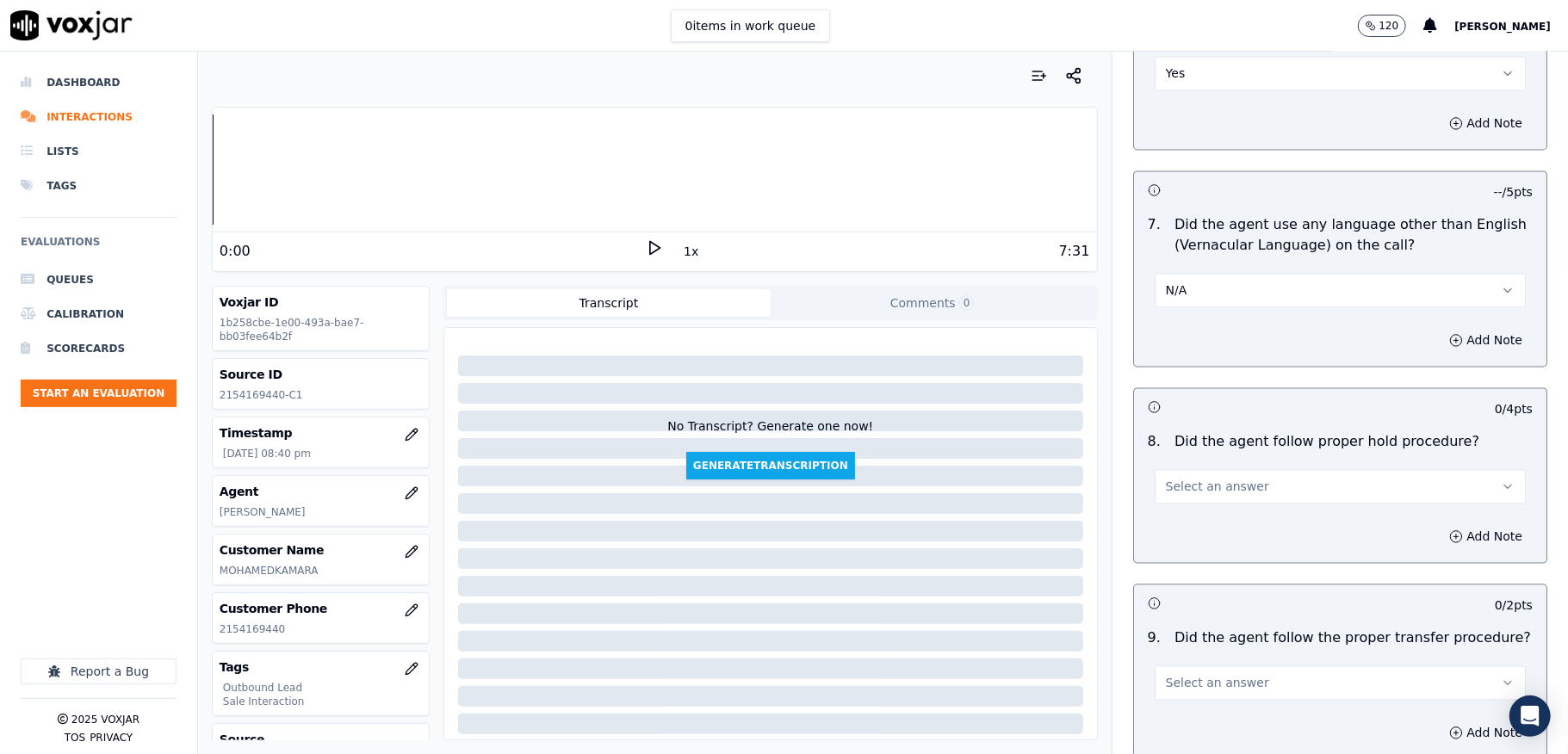
click at [1206, 273] on button "N/A" at bounding box center [1340, 290] width 371 height 34
click at [1190, 332] on div "No" at bounding box center [1298, 341] width 330 height 28
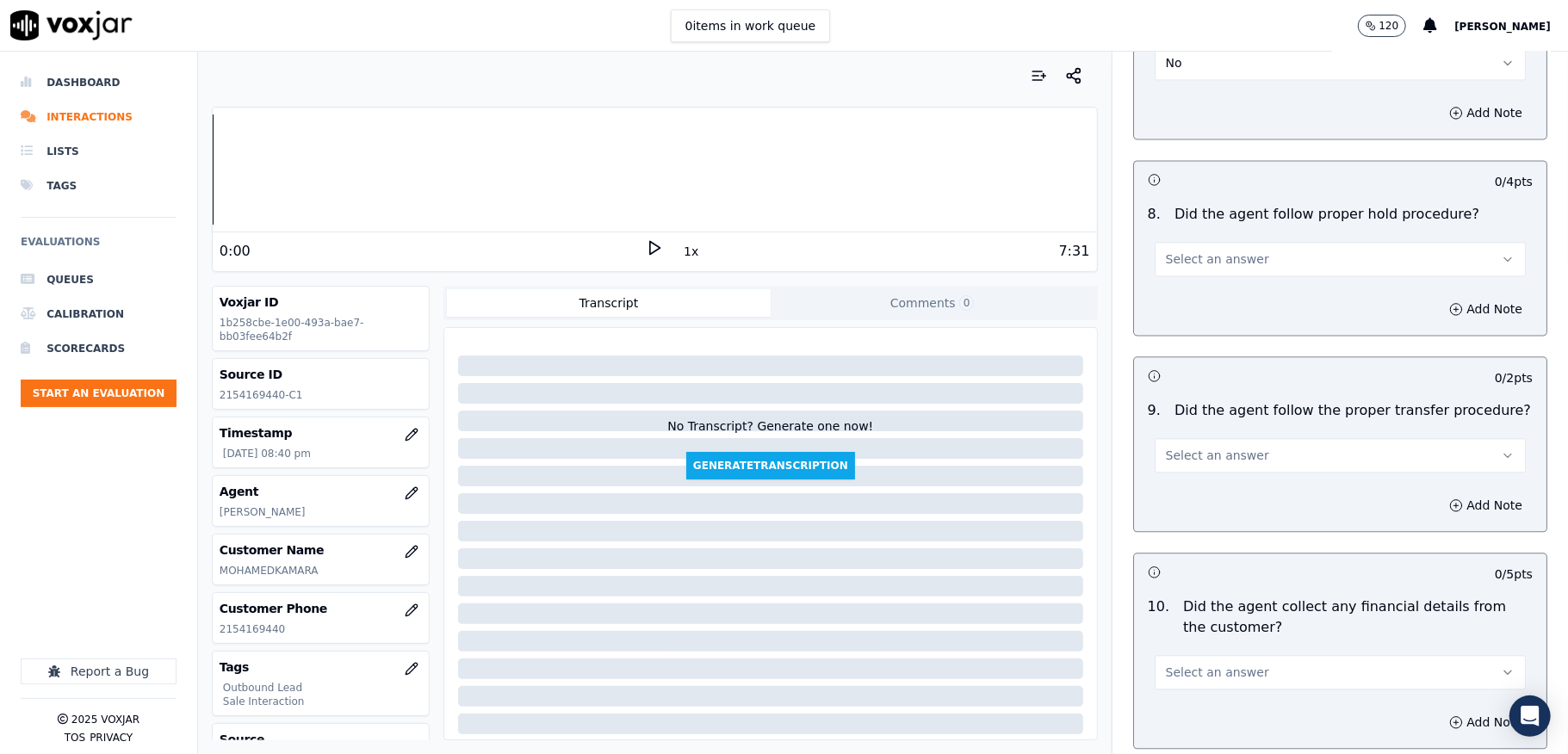
scroll to position [2638, 0]
click at [1237, 241] on button "Select an answer" at bounding box center [1340, 256] width 371 height 34
click at [1207, 279] on div "Yes" at bounding box center [1298, 281] width 330 height 28
click at [1223, 444] on span "Select an answer" at bounding box center [1217, 453] width 103 height 17
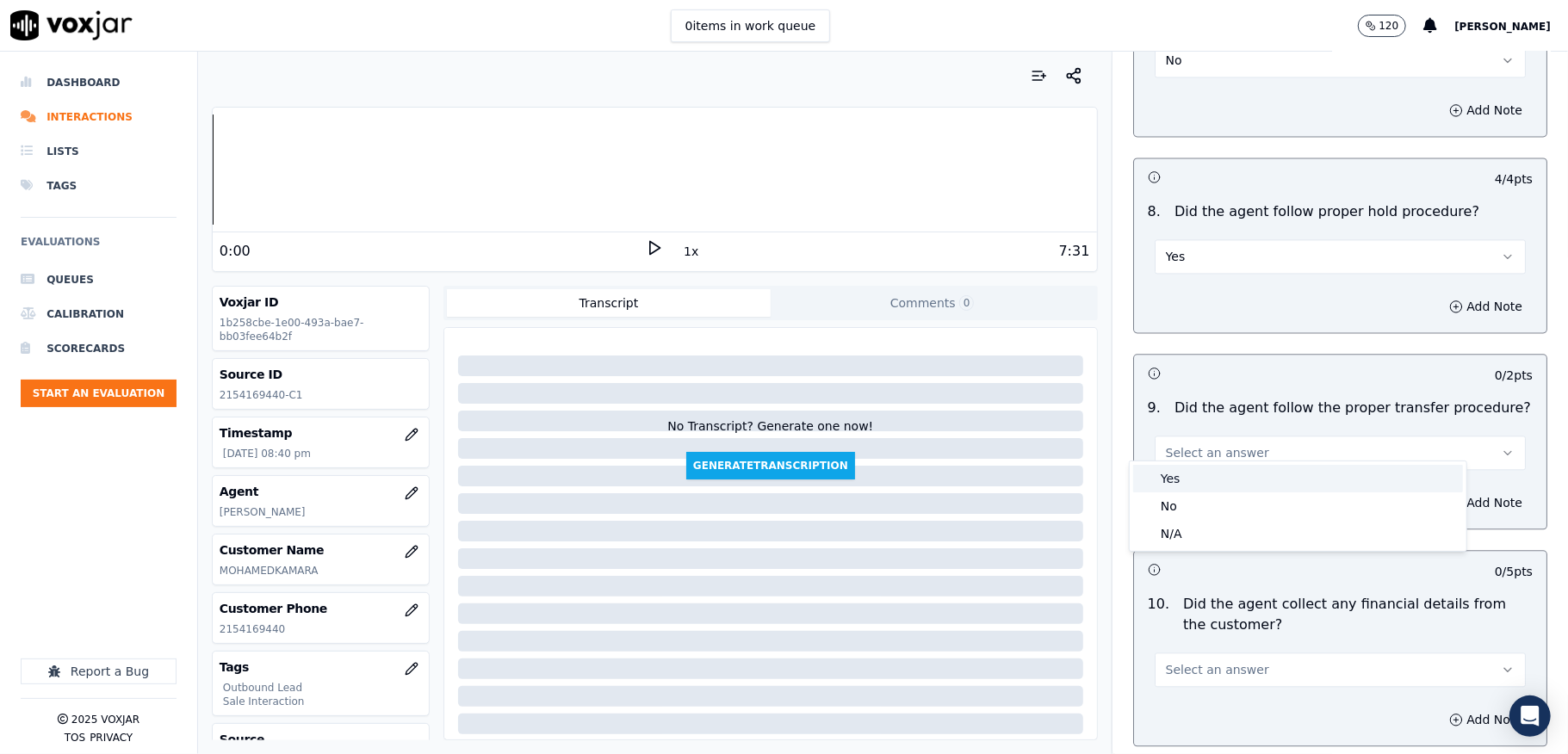
click at [1197, 482] on div "Yes" at bounding box center [1298, 478] width 330 height 28
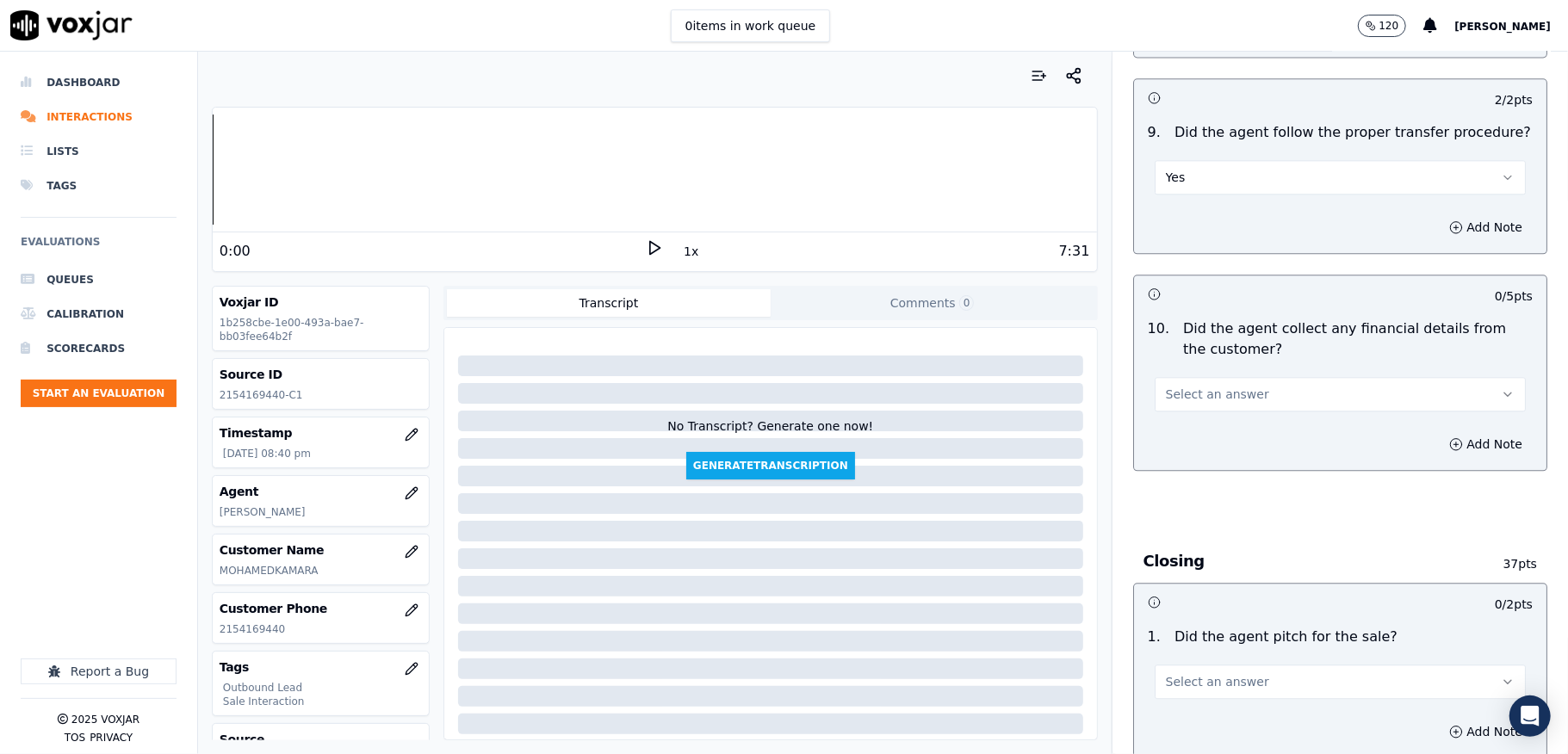
scroll to position [2982, 0]
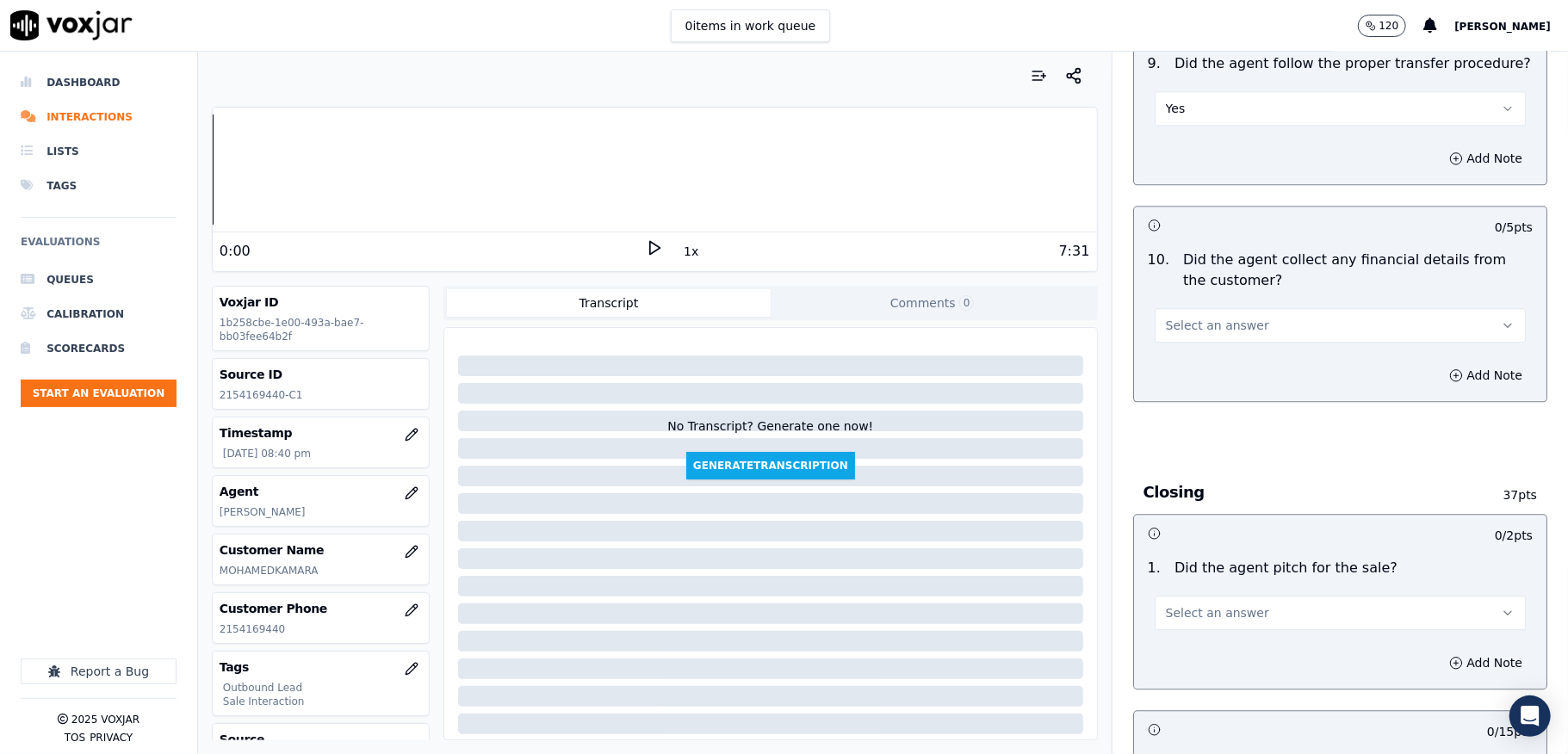
click at [1209, 316] on span "Select an answer" at bounding box center [1217, 325] width 103 height 17
click at [1179, 379] on div "No" at bounding box center [1298, 379] width 330 height 28
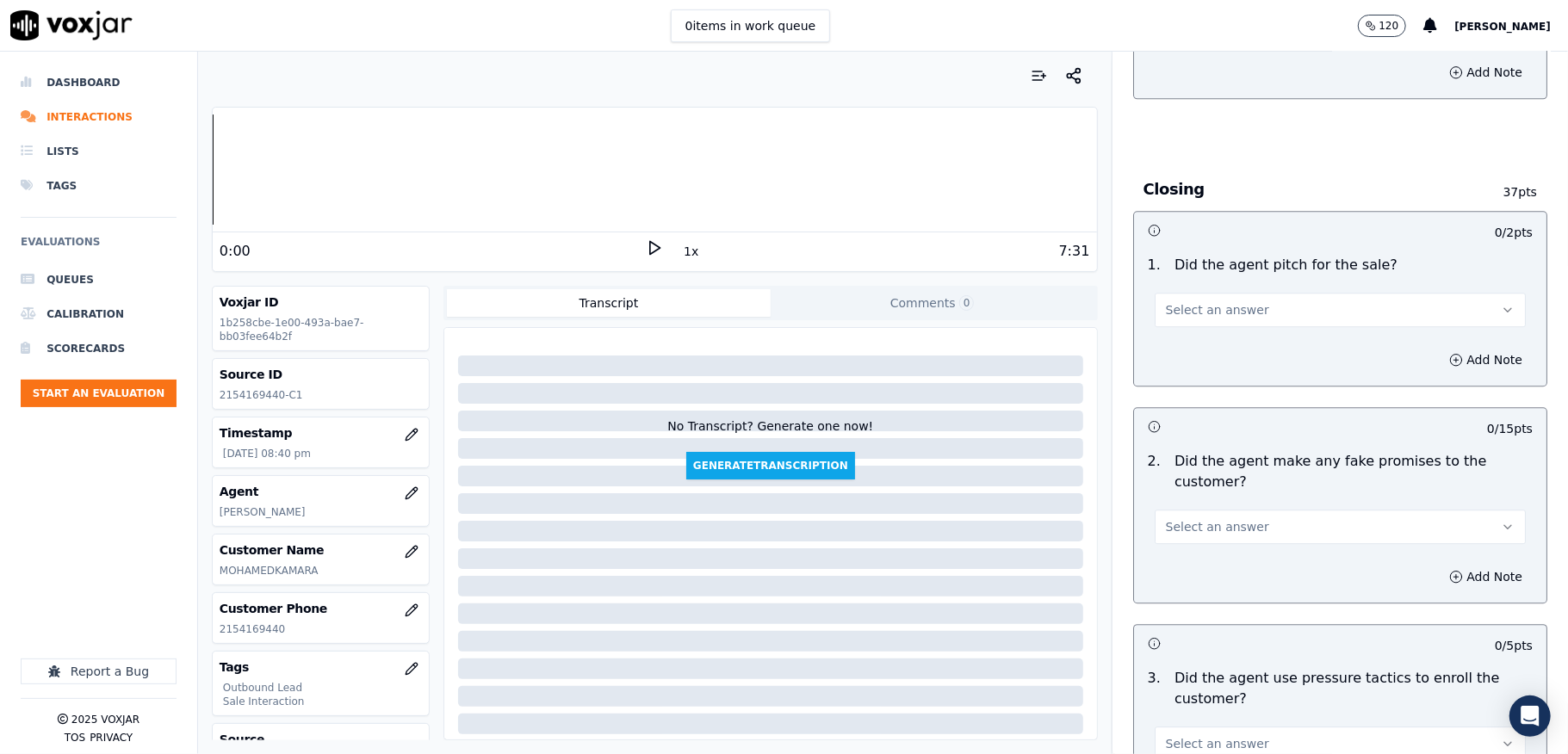
scroll to position [3326, 0]
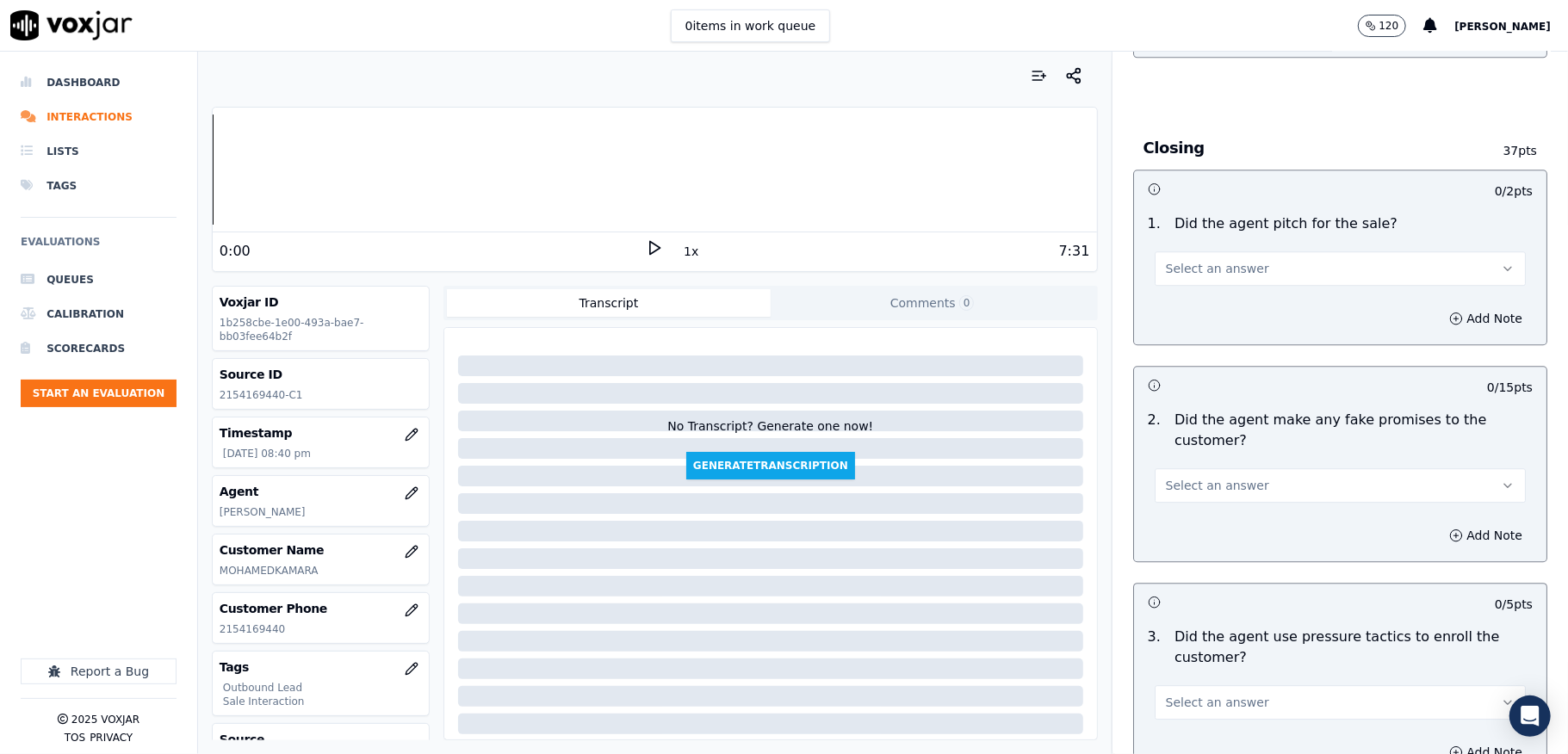
click at [1204, 260] on span "Select an answer" at bounding box center [1217, 269] width 103 height 17
click at [1197, 296] on div "Yes" at bounding box center [1298, 295] width 330 height 28
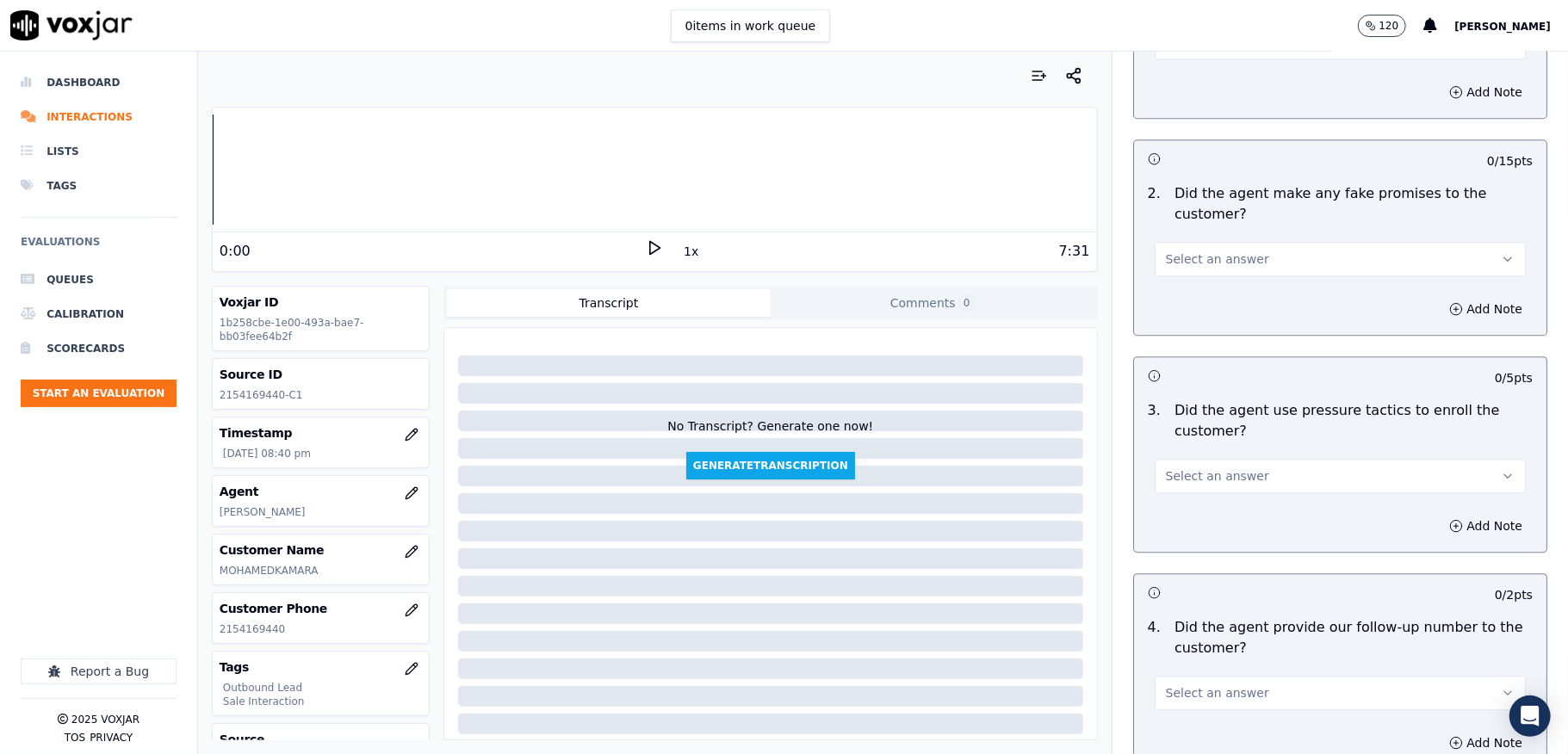
scroll to position [3556, 0]
click at [1208, 250] on span "Select an answer" at bounding box center [1217, 255] width 103 height 17
click at [1178, 314] on div "No" at bounding box center [1298, 310] width 330 height 28
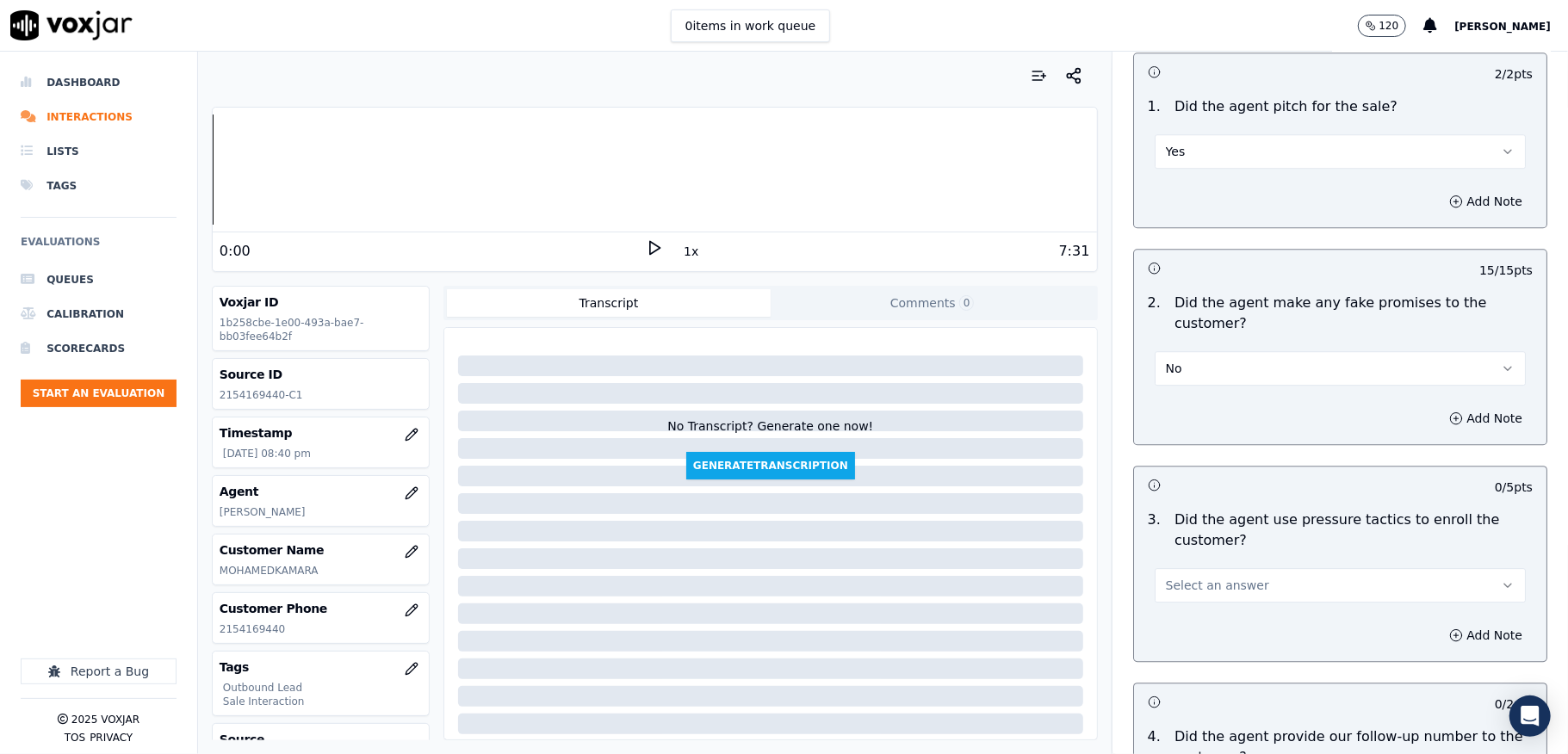
scroll to position [3670, 0]
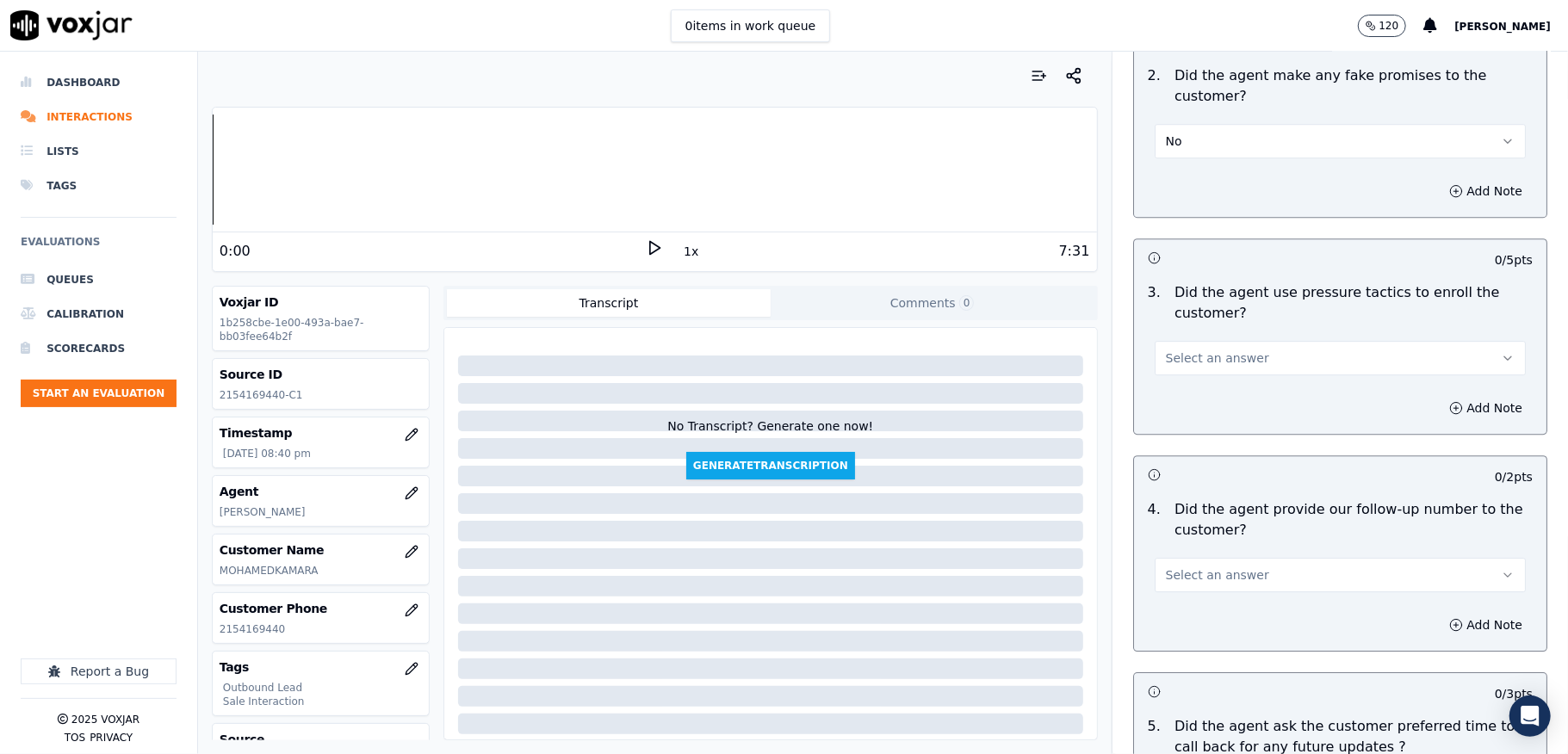
click at [1193, 349] on span "Select an answer" at bounding box center [1217, 357] width 103 height 17
click at [1178, 408] on div "No" at bounding box center [1298, 414] width 330 height 28
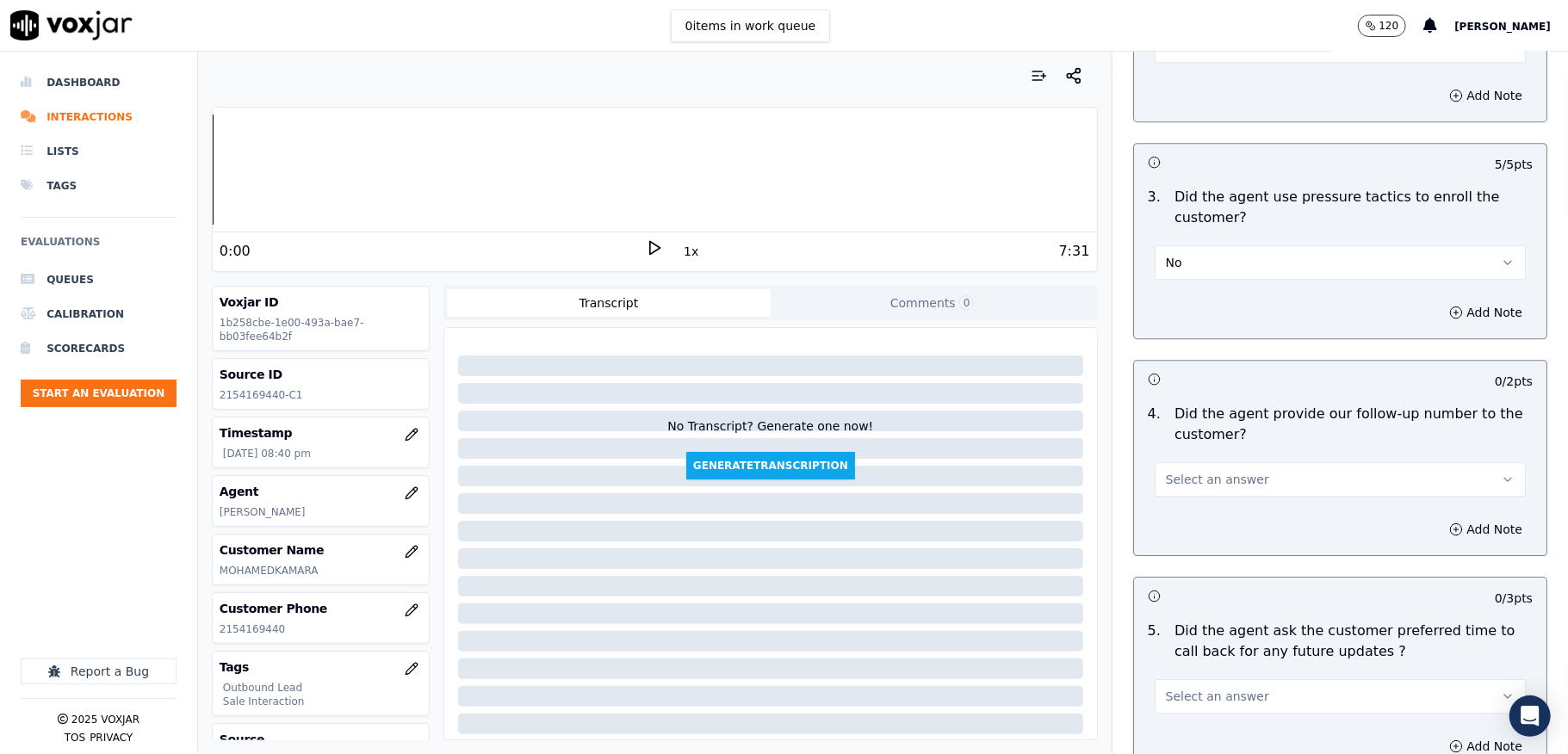
scroll to position [3900, 0]
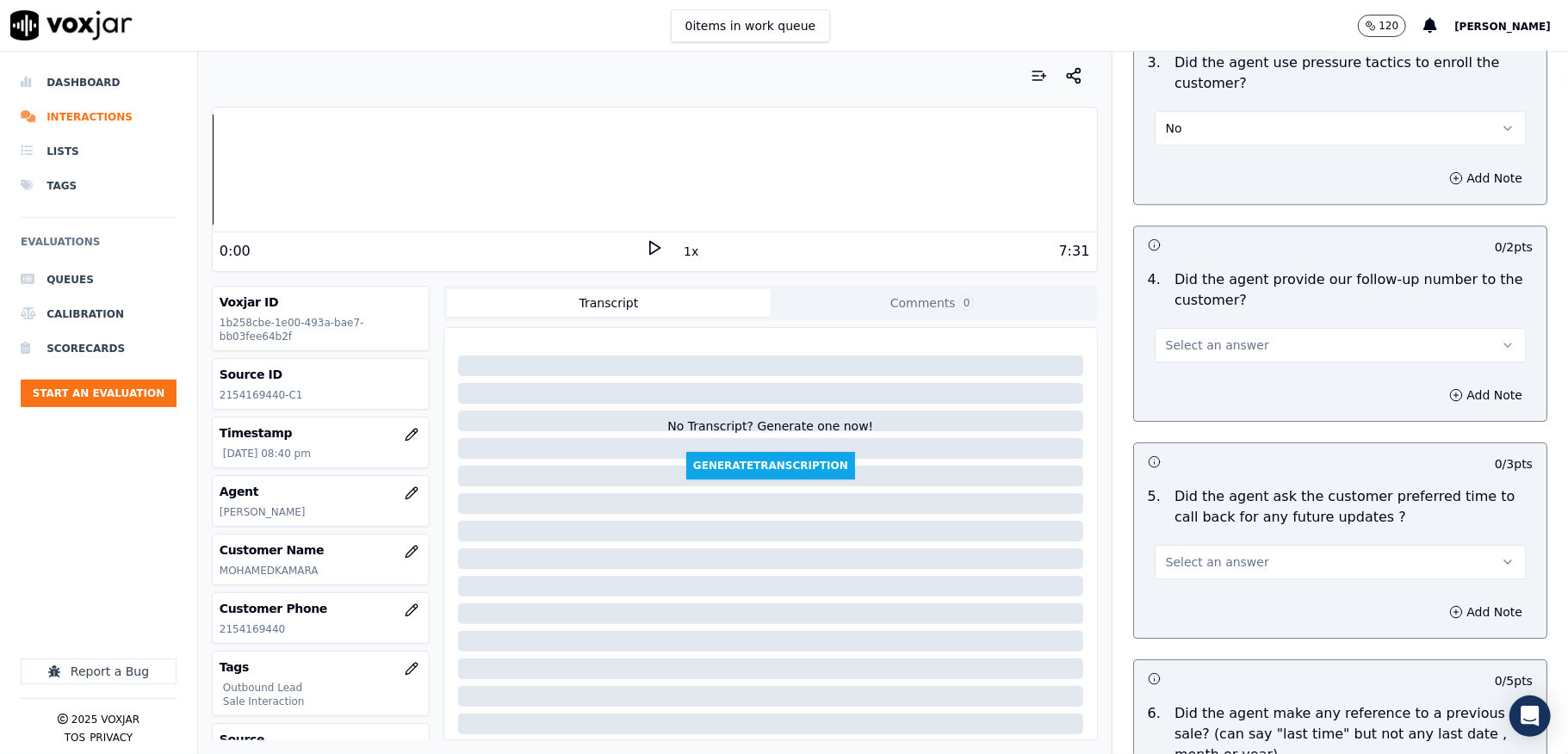
click at [1202, 336] on span "Select an answer" at bounding box center [1217, 345] width 103 height 17
click at [1182, 360] on div "Yes" at bounding box center [1298, 374] width 330 height 28
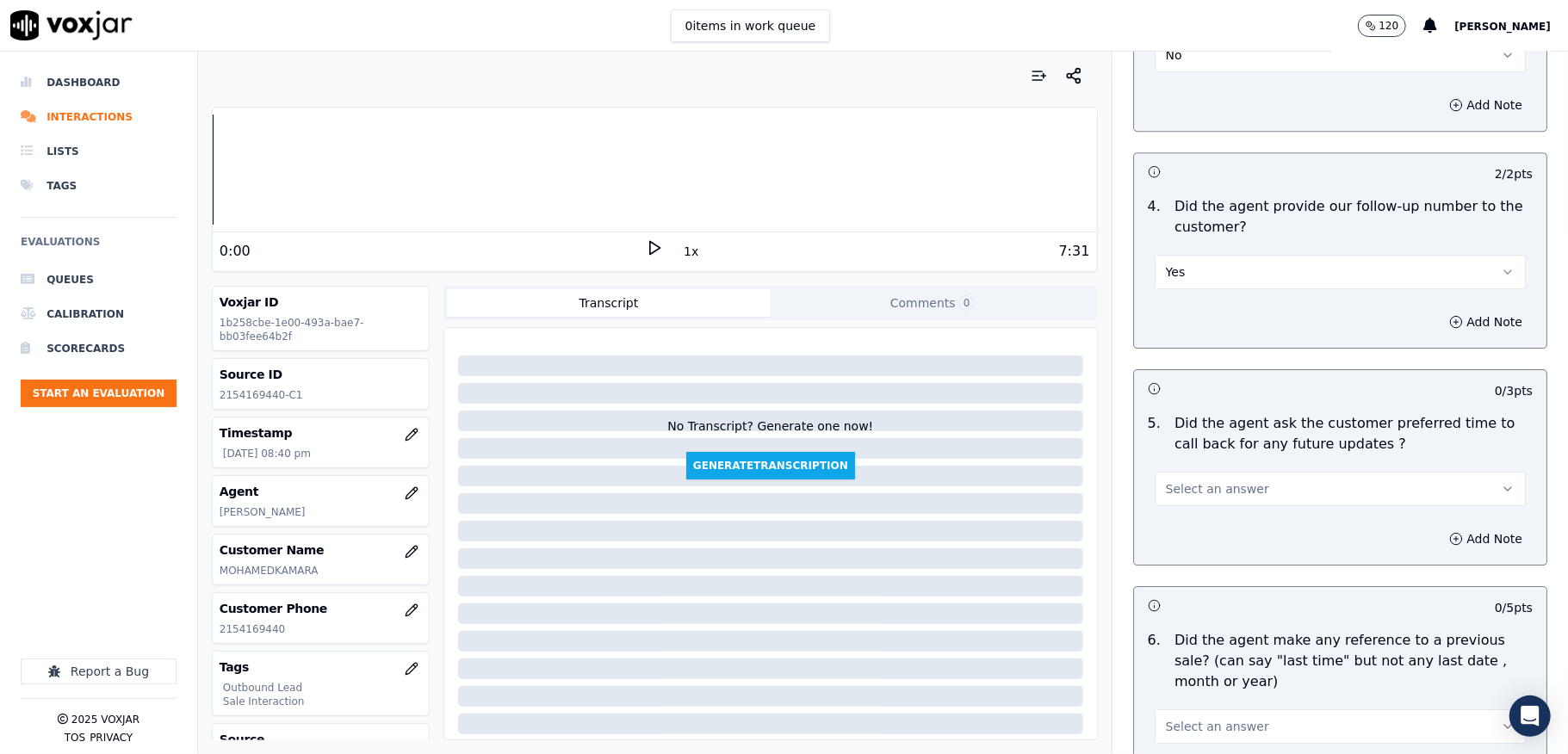
scroll to position [4014, 0]
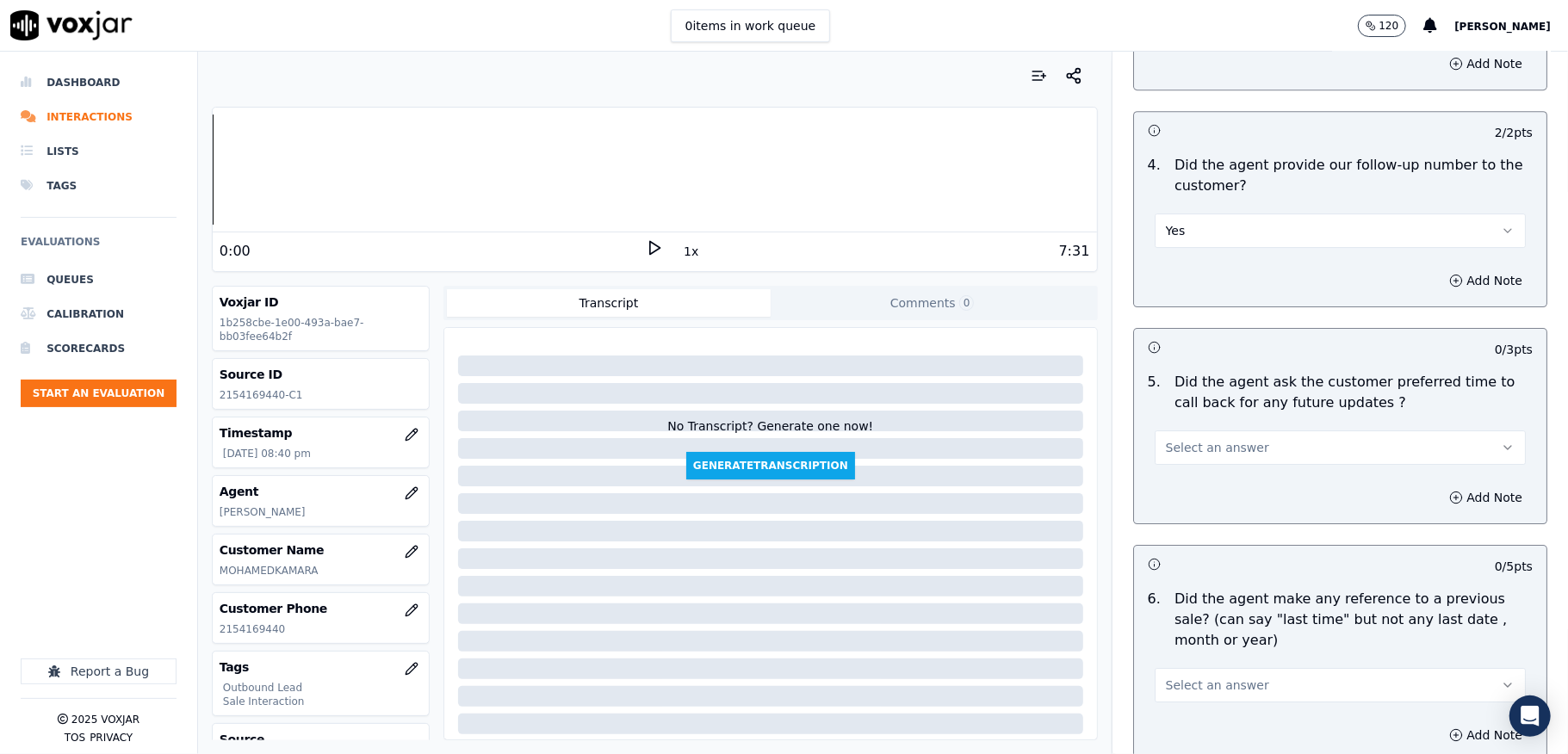
click at [1188, 214] on button "Yes" at bounding box center [1340, 231] width 371 height 34
click at [1178, 314] on div "N/A" at bounding box center [1298, 314] width 330 height 28
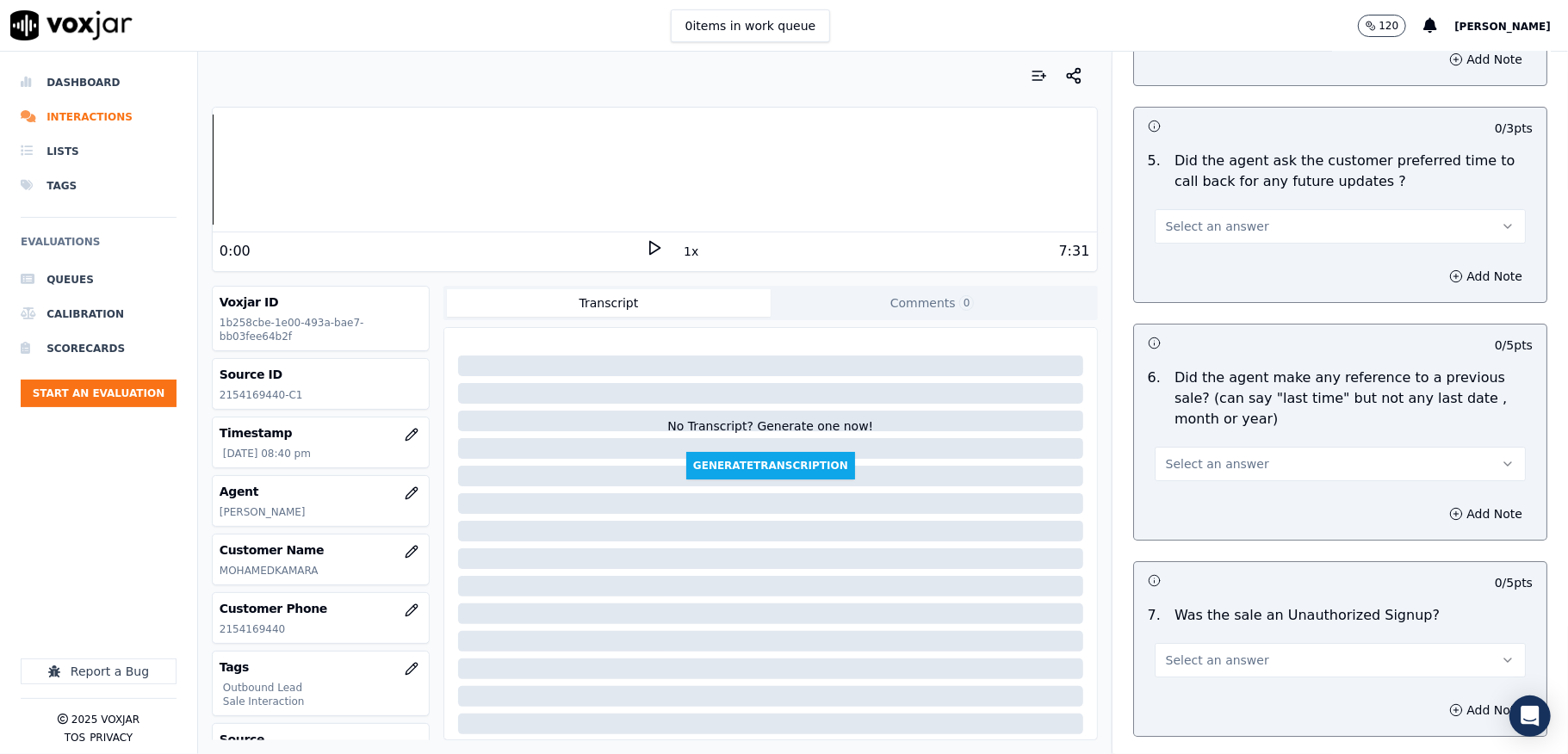
scroll to position [4244, 0]
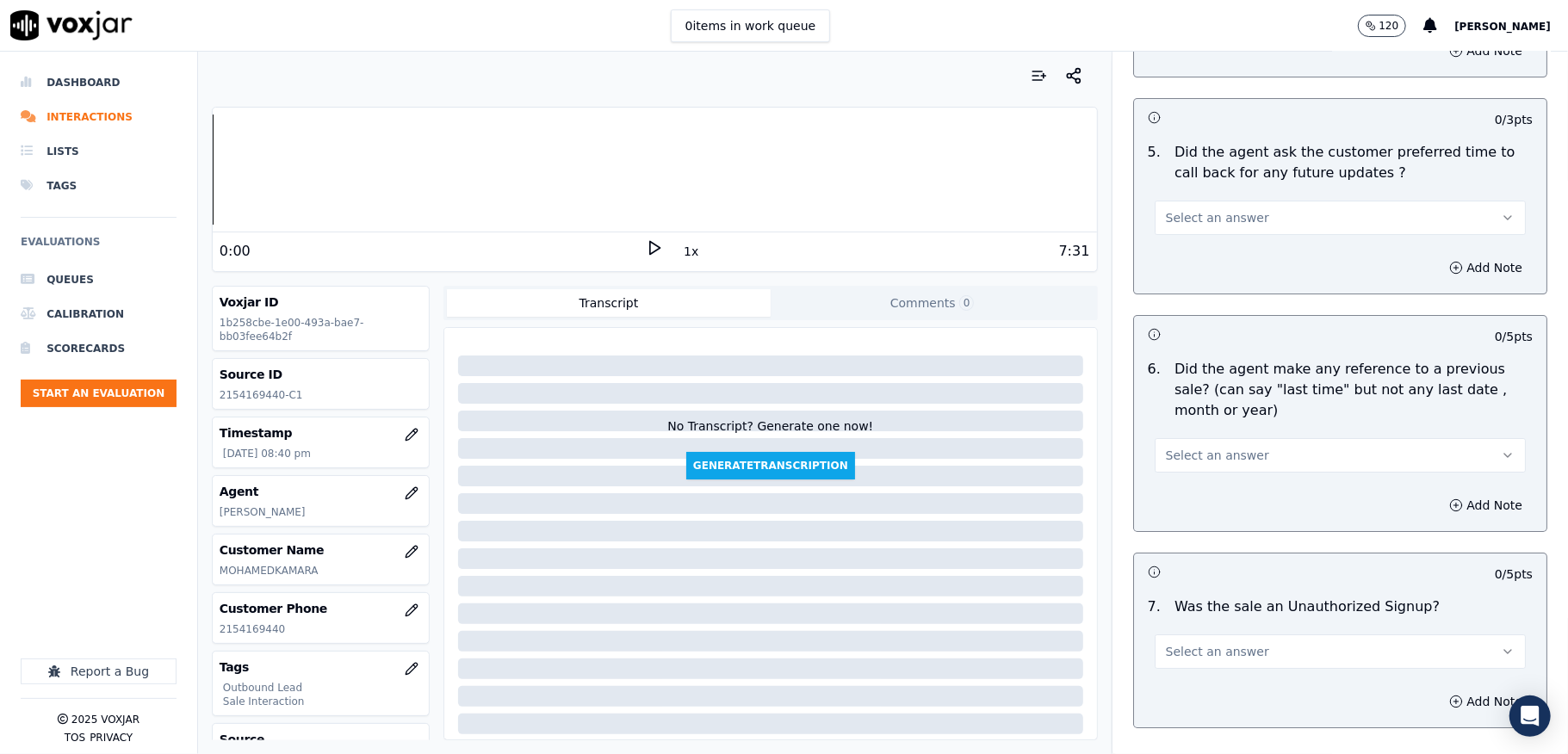
click at [1199, 209] on span "Select an answer" at bounding box center [1217, 217] width 103 height 17
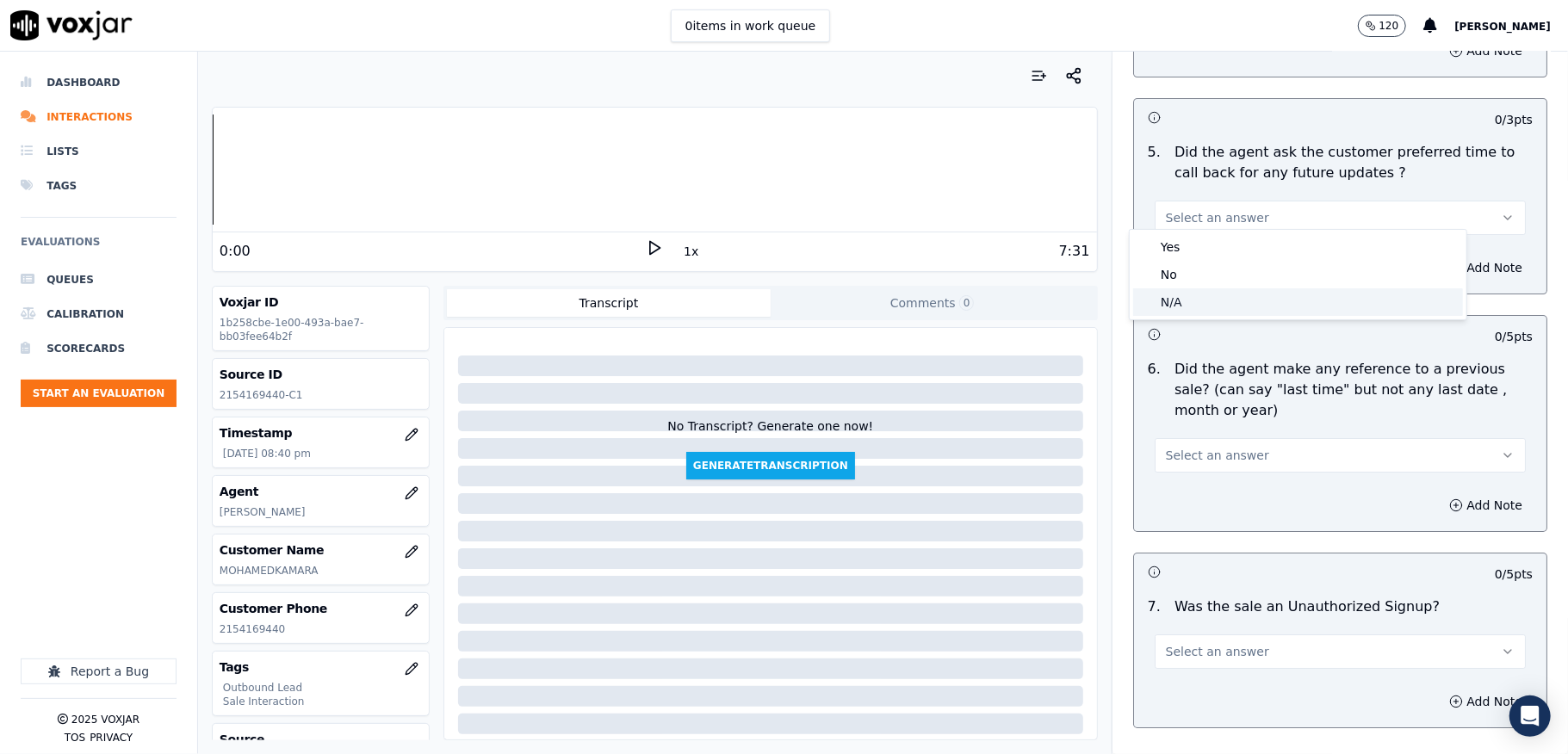
click at [1190, 311] on div "N/A" at bounding box center [1298, 301] width 330 height 28
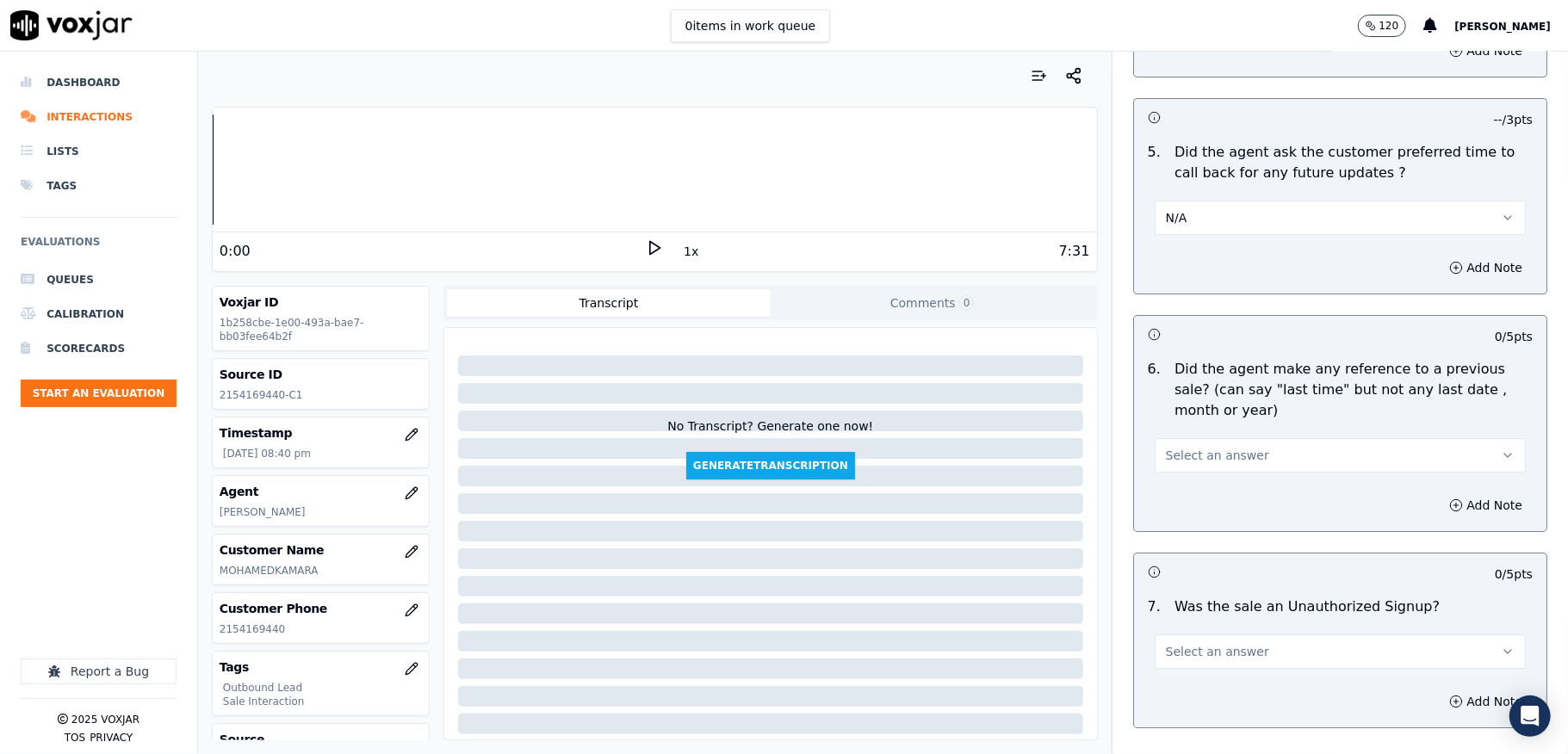
click at [1197, 447] on span "Select an answer" at bounding box center [1217, 456] width 103 height 17
click at [1166, 507] on div "No" at bounding box center [1298, 513] width 330 height 28
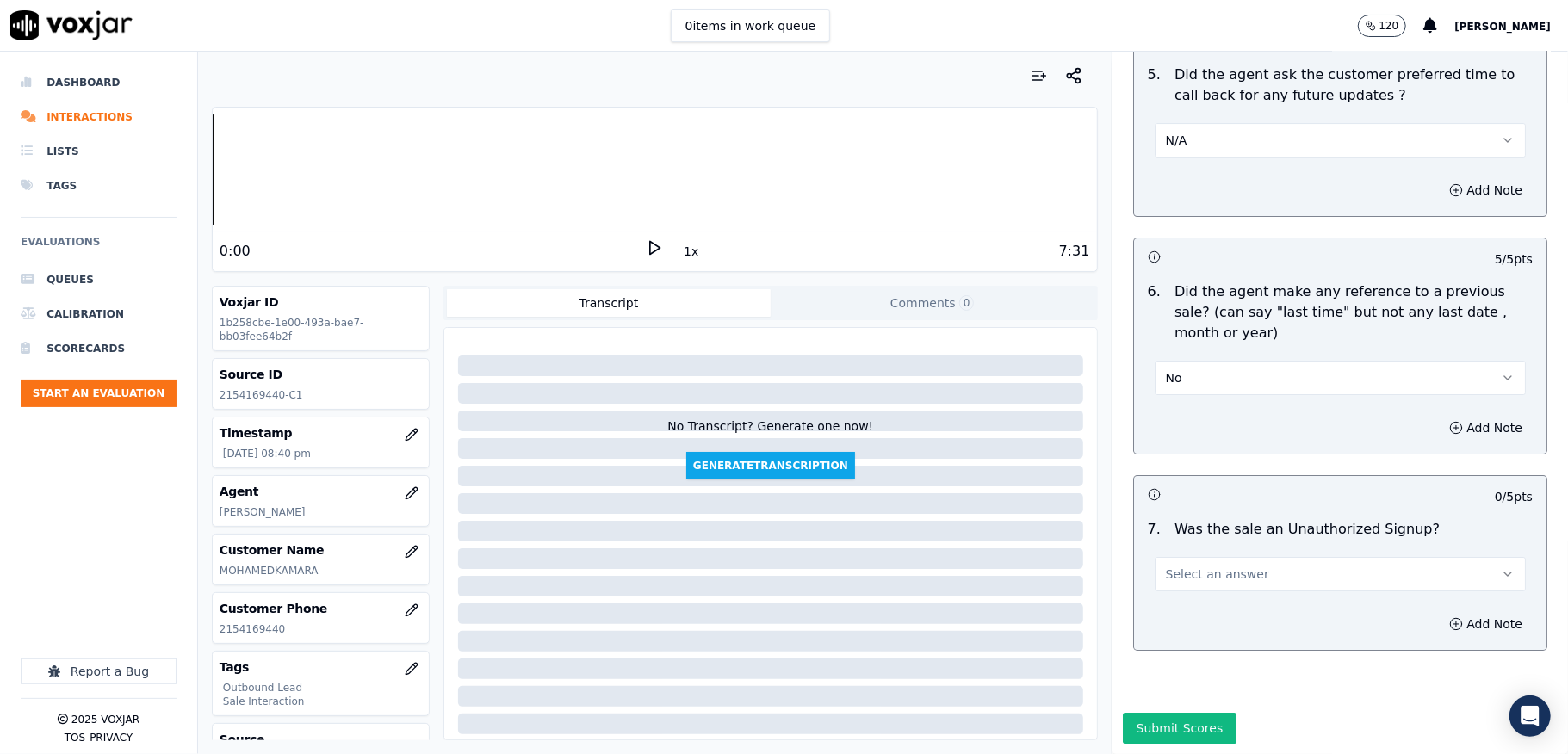
scroll to position [4372, 0]
click at [1221, 557] on button "Select an answer" at bounding box center [1340, 574] width 371 height 34
click at [1176, 575] on div "No" at bounding box center [1298, 581] width 330 height 28
click at [1124, 712] on button "Submit Scores" at bounding box center [1180, 727] width 114 height 31
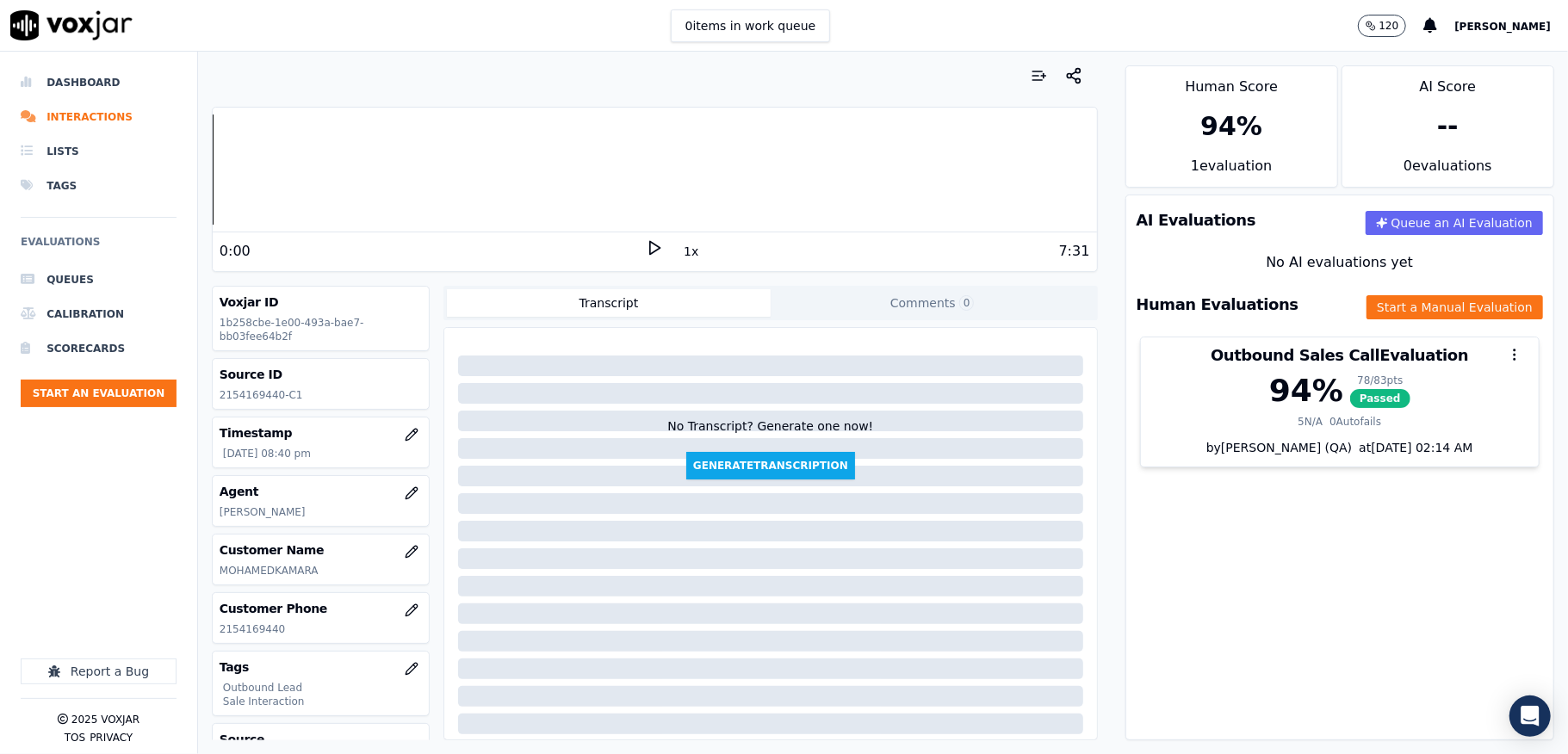
drag, startPoint x: 90, startPoint y: 77, endPoint x: 299, endPoint y: 7, distance: 220.4
click at [90, 77] on li "Dashboard" at bounding box center [98, 83] width 155 height 34
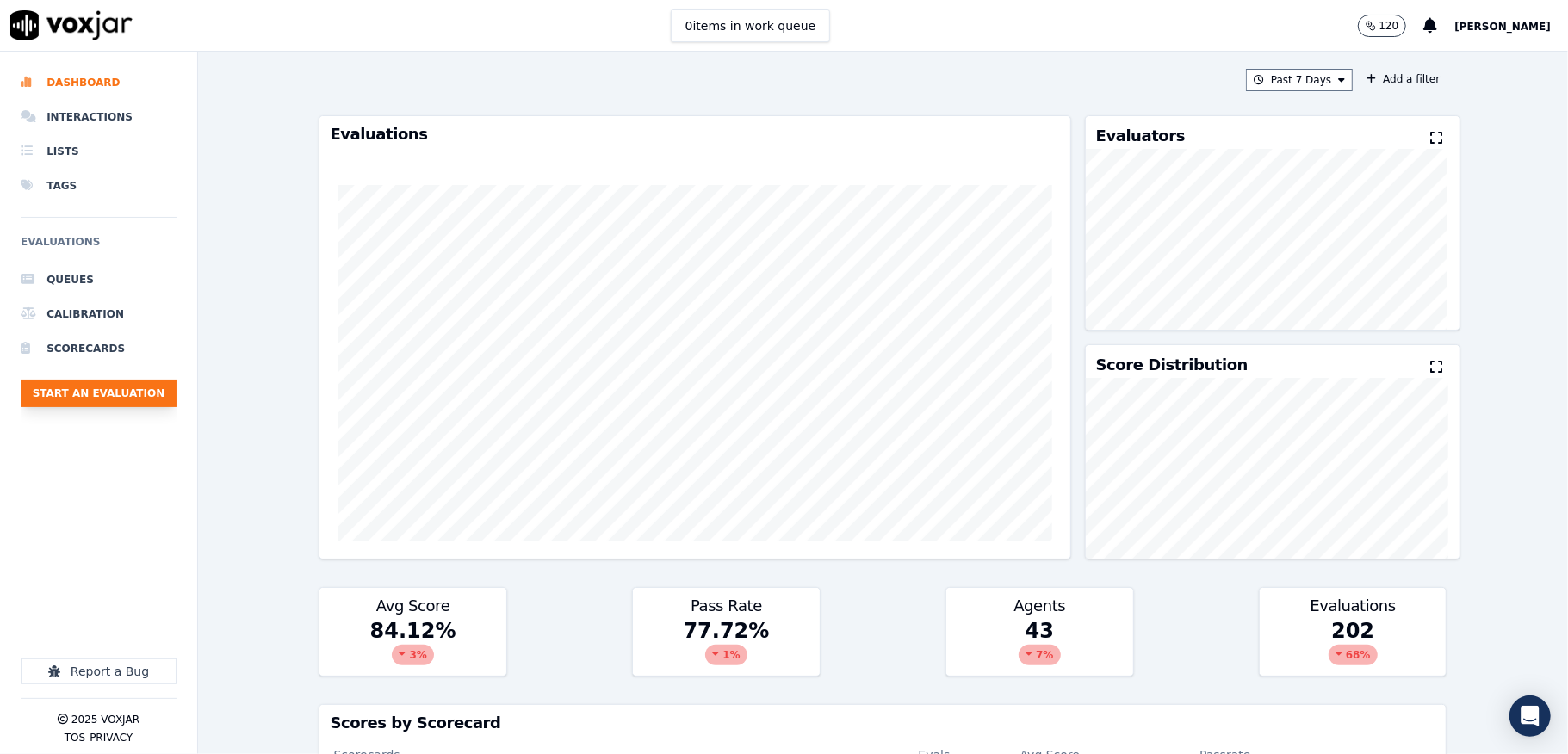
click at [103, 386] on button "Start an Evaluation" at bounding box center [98, 393] width 155 height 28
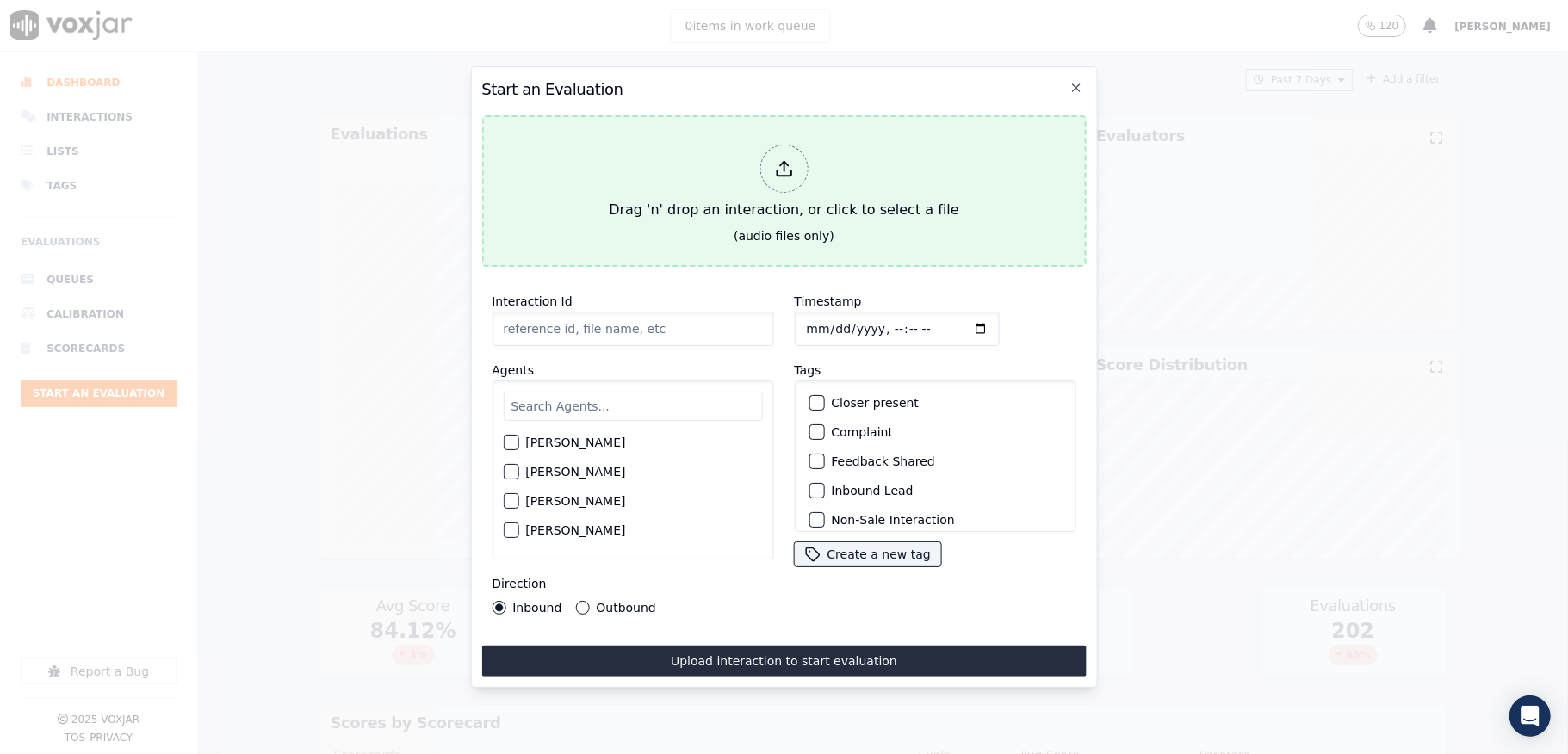
click at [766, 146] on div at bounding box center [783, 169] width 49 height 49
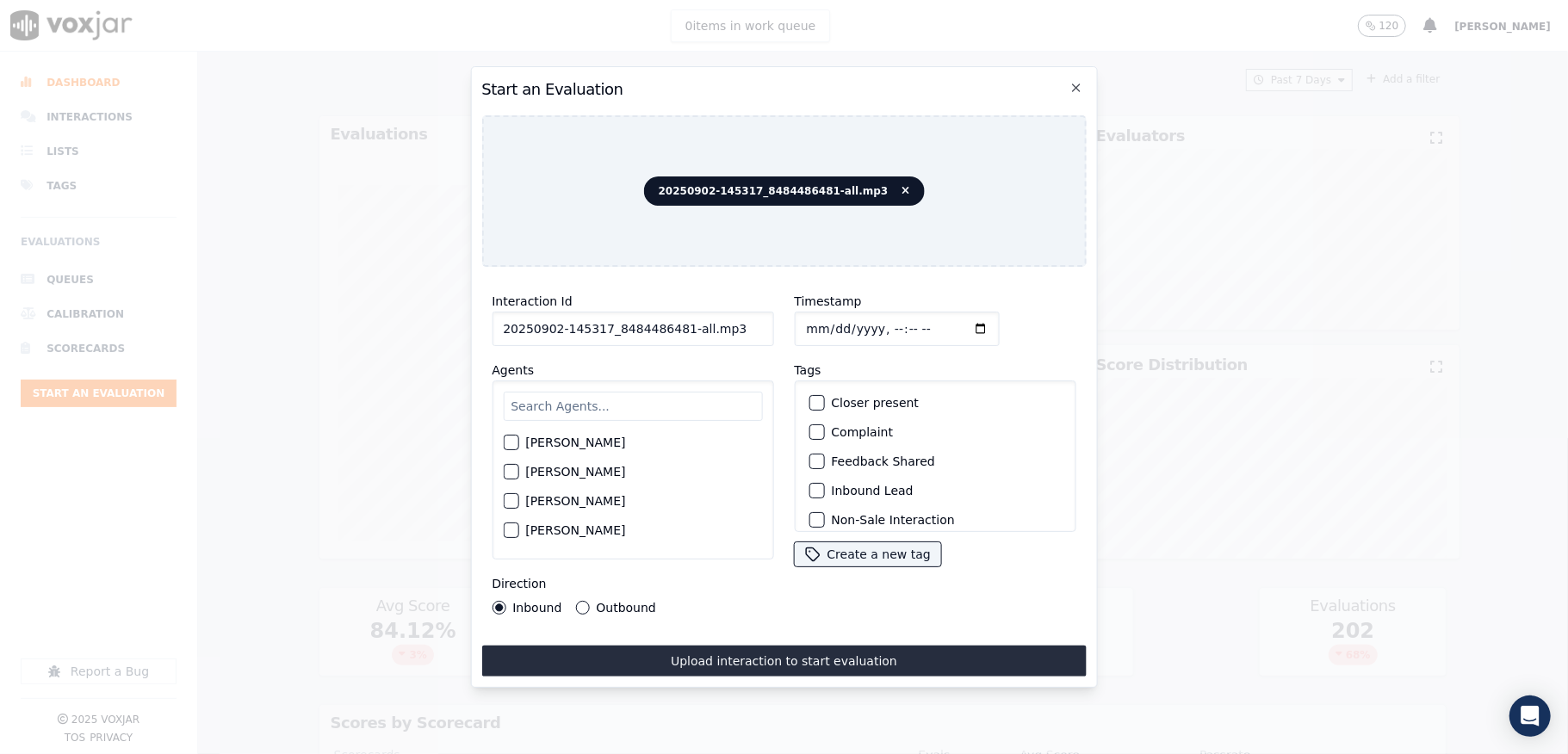
drag, startPoint x: 679, startPoint y: 328, endPoint x: 752, endPoint y: 324, distance: 73.1
click at [752, 324] on input "20250902-145317_8484486481-all.mp3" at bounding box center [631, 329] width 281 height 34
type input "20250902-145317_8484486481-C1"
click at [795, 315] on input "Timestamp" at bounding box center [896, 329] width 205 height 34
click at [832, 318] on input "Timestamp" at bounding box center [896, 329] width 205 height 34
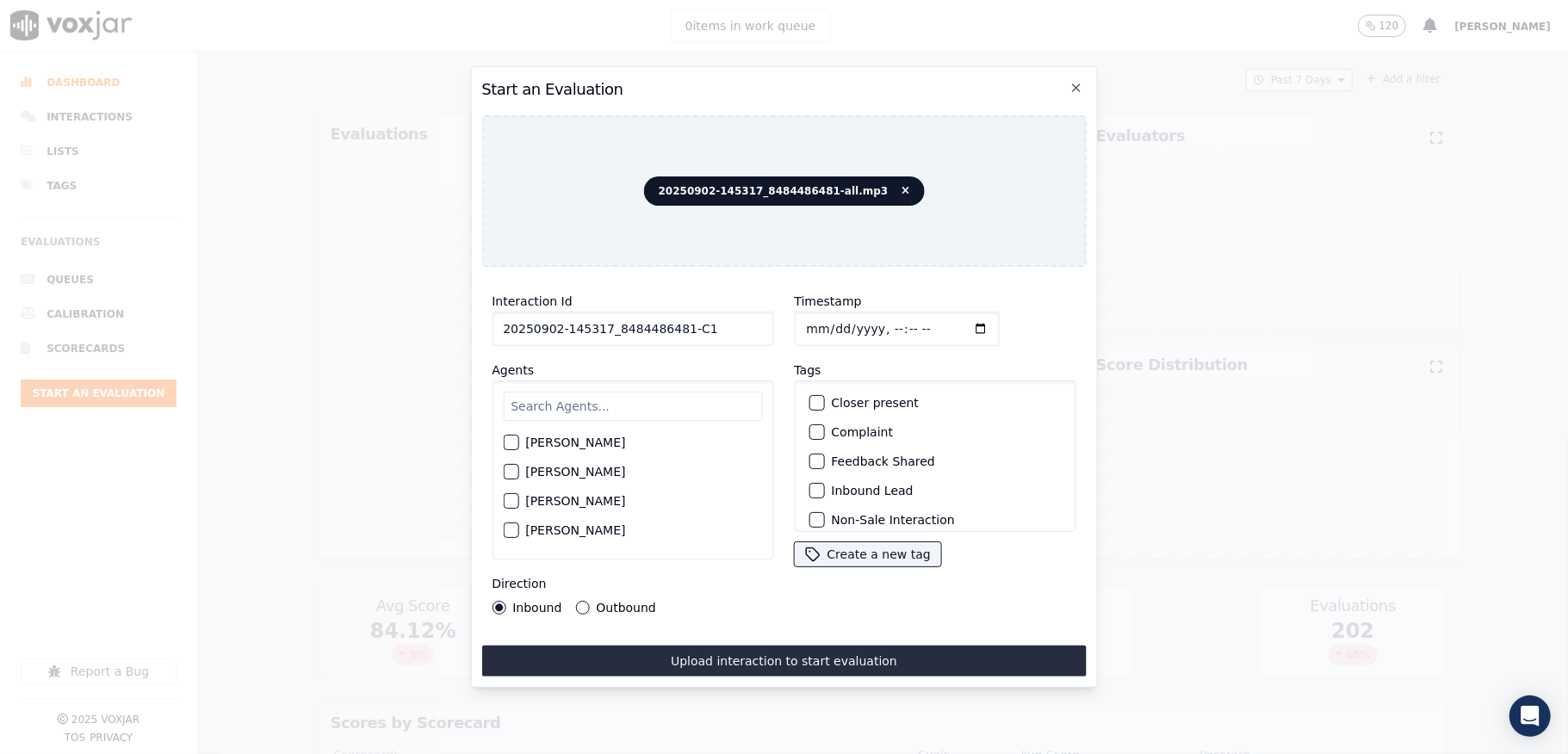
click at [817, 318] on input "Timestamp" at bounding box center [896, 329] width 205 height 34
type input "2025-09-02T21:03"
click at [588, 397] on input "text" at bounding box center [632, 406] width 259 height 30
type input "james"
click at [518, 439] on button "James Murtuza" at bounding box center [510, 447] width 15 height 15
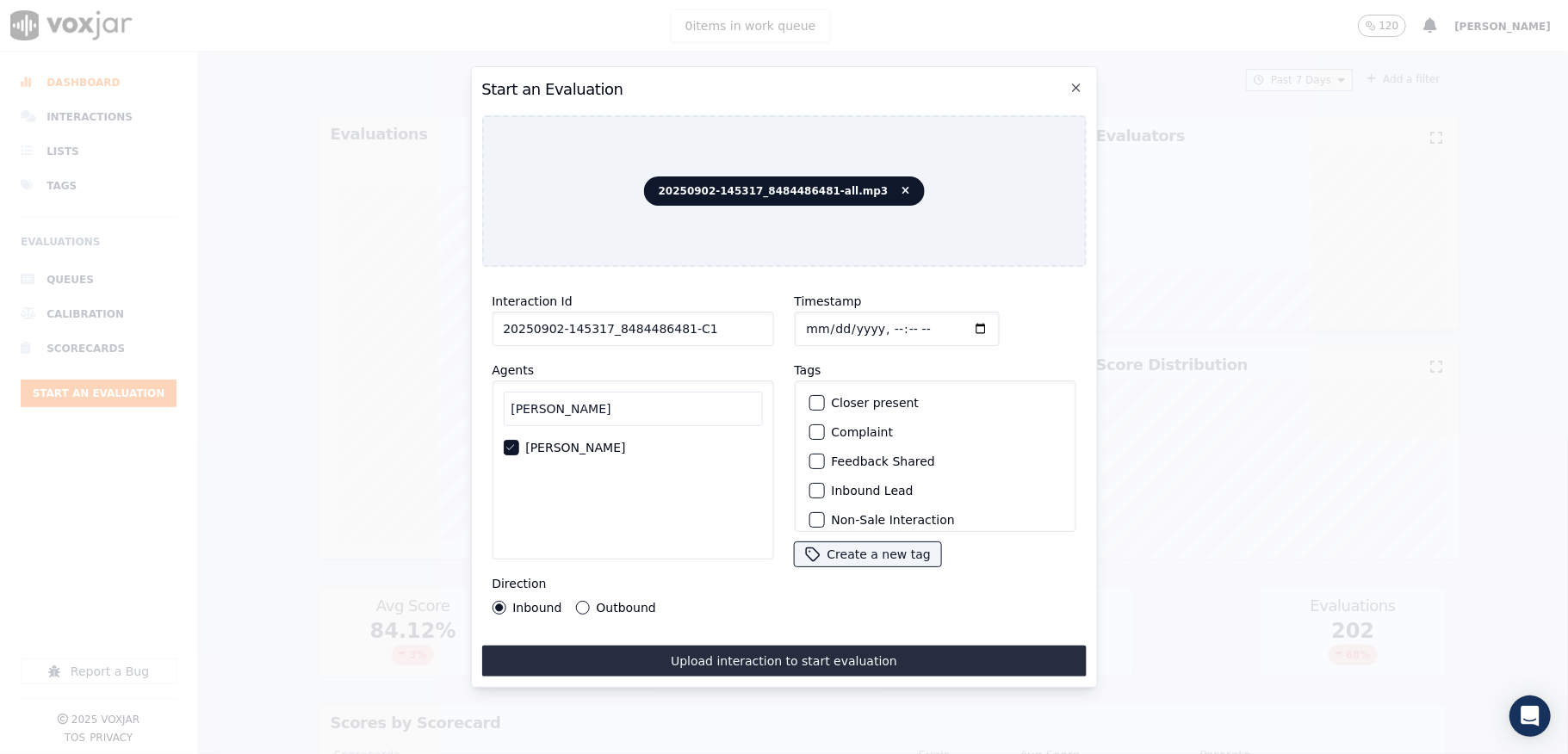
click at [568, 601] on div "Inbound Outbound" at bounding box center [573, 607] width 164 height 13
click at [575, 601] on button "Outbound" at bounding box center [582, 607] width 13 height 13
click at [810, 397] on div "button" at bounding box center [815, 402] width 12 height 12
click at [810, 429] on div "button" at bounding box center [815, 435] width 12 height 12
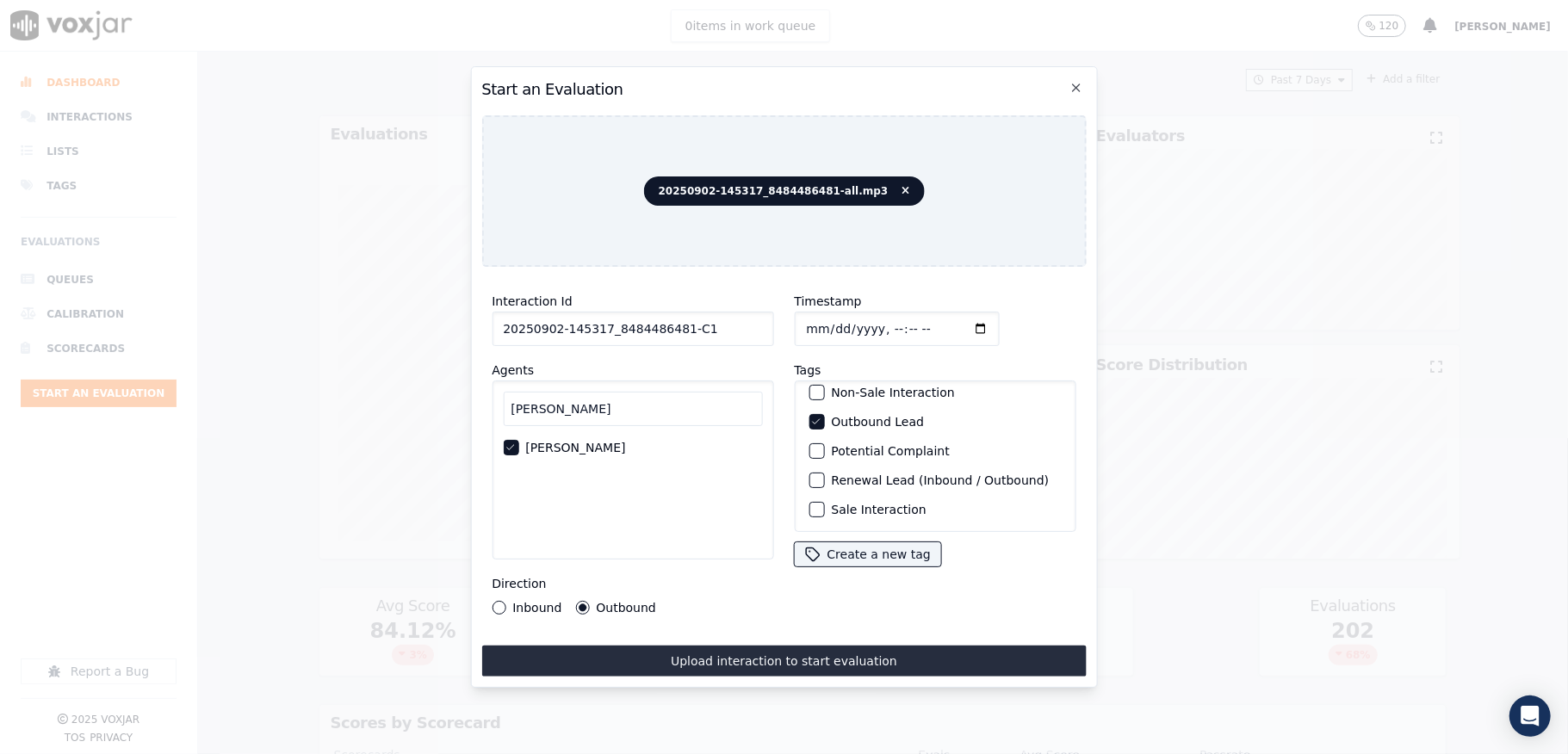
scroll to position [160, 0]
click at [810, 503] on div "button" at bounding box center [815, 509] width 12 height 12
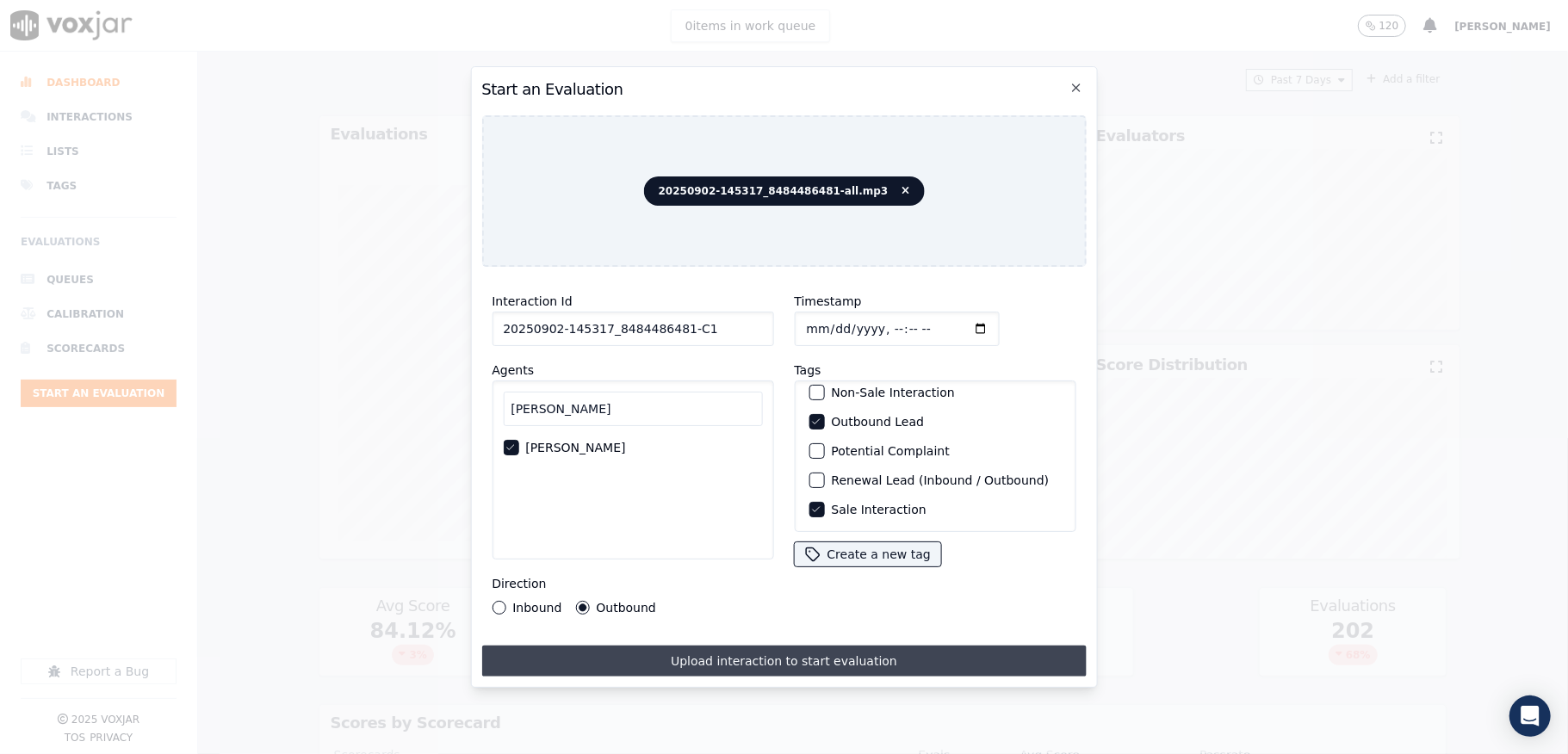
click at [753, 655] on button "Upload interaction to start evaluation" at bounding box center [784, 661] width 605 height 31
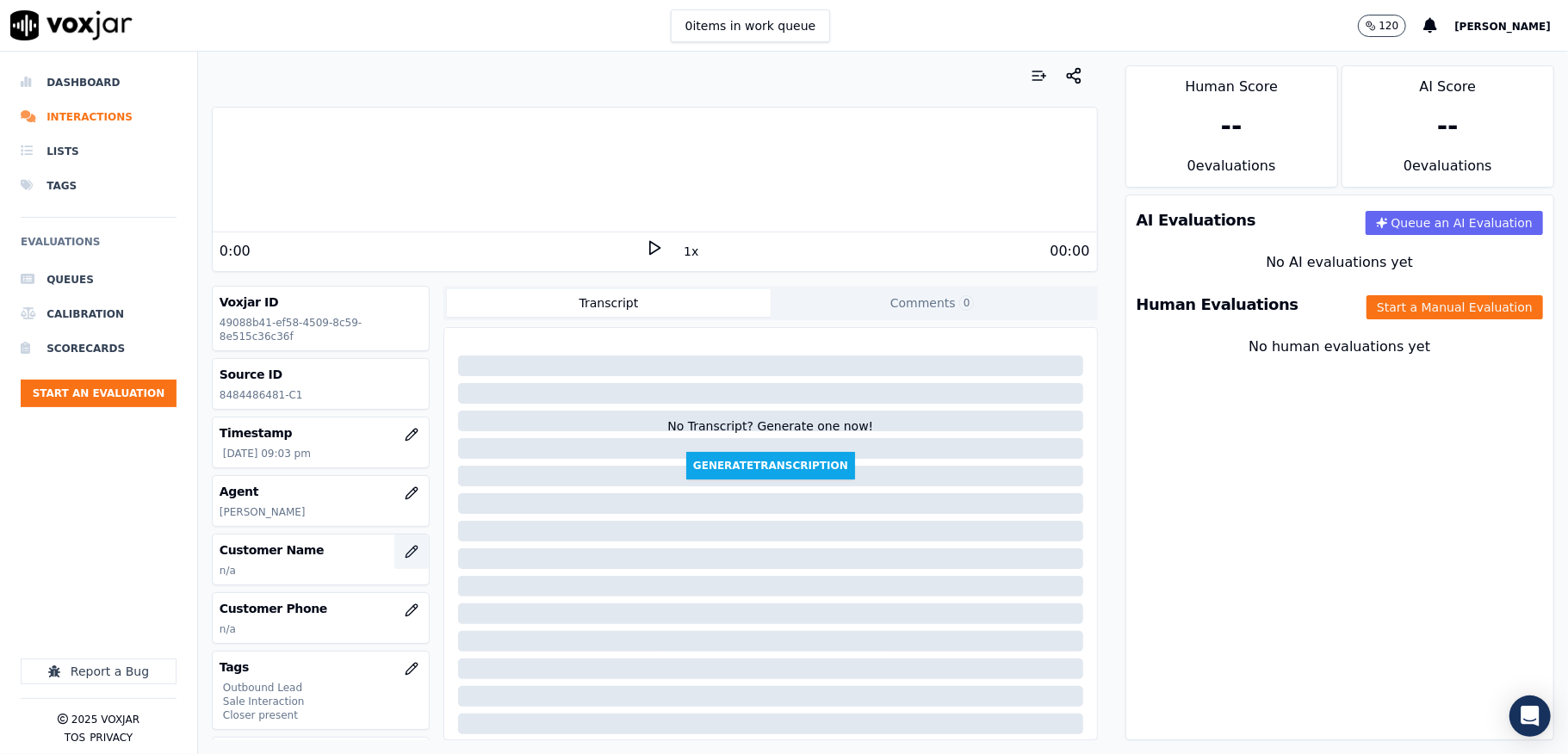
click at [404, 558] on icon "button" at bounding box center [411, 551] width 13 height 13
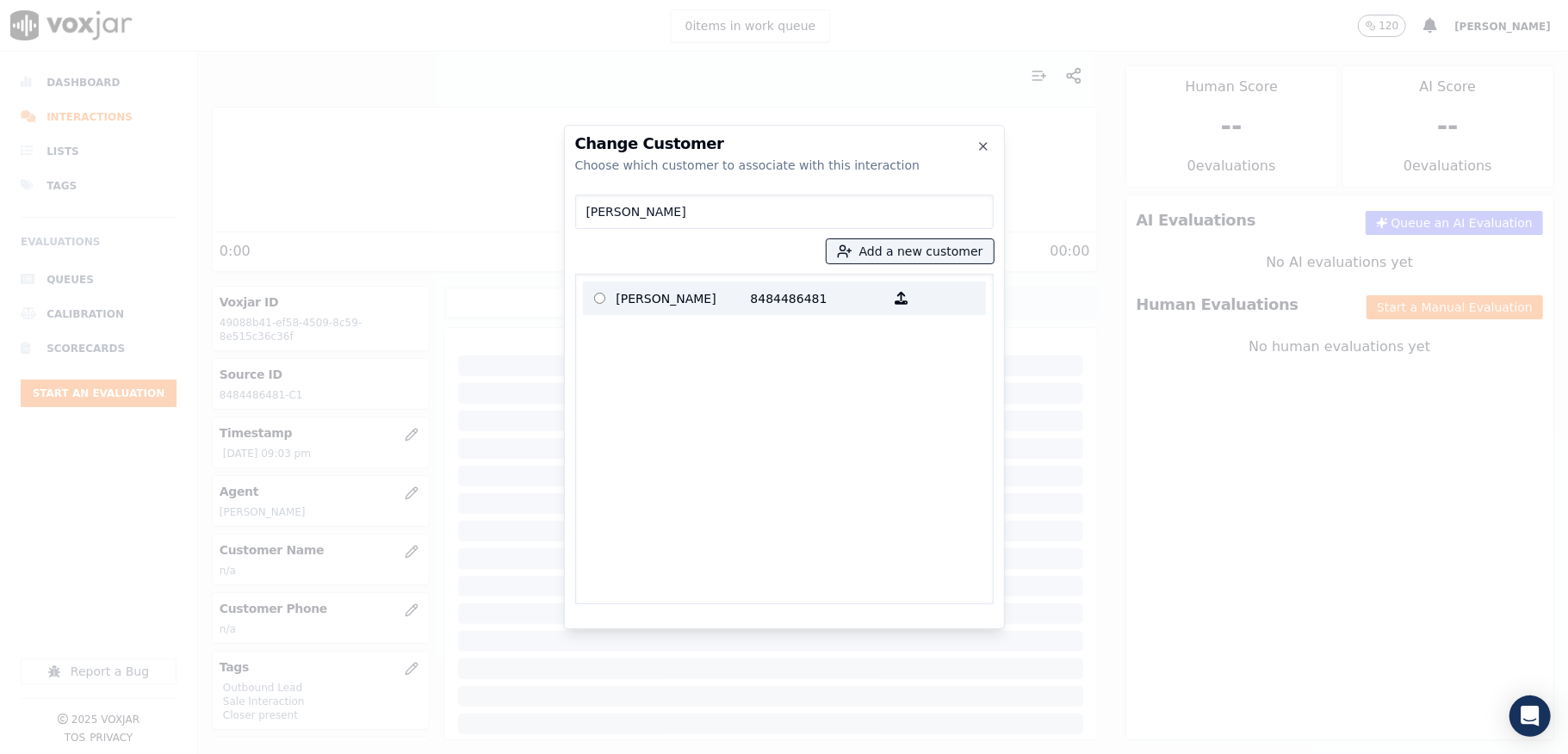
type input "DAVID DALY"
drag, startPoint x: 659, startPoint y: 295, endPoint x: 661, endPoint y: 376, distance: 81.0
click at [659, 295] on p "DAVID DALY" at bounding box center [683, 298] width 134 height 27
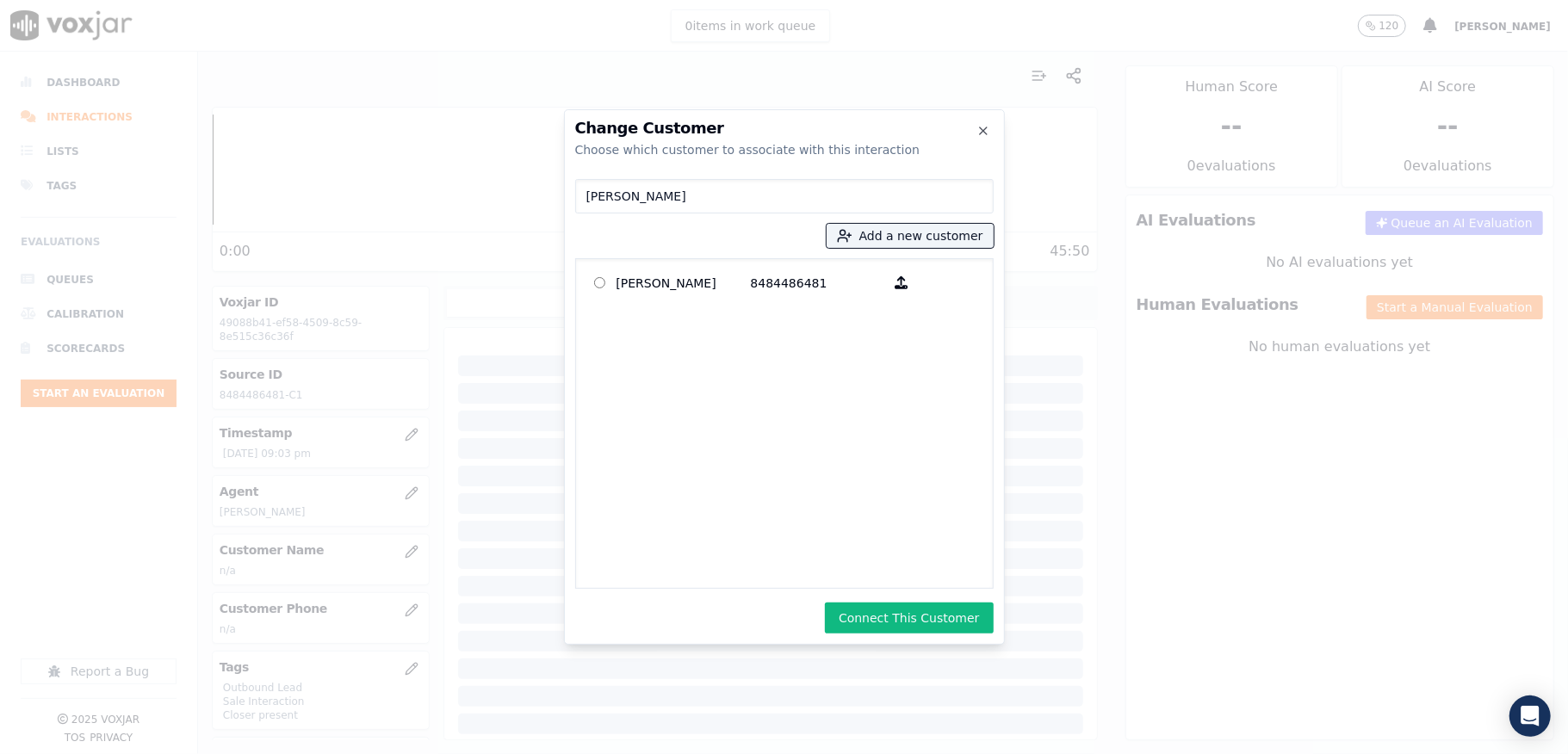
click at [887, 606] on button "Connect This Customer" at bounding box center [909, 618] width 168 height 31
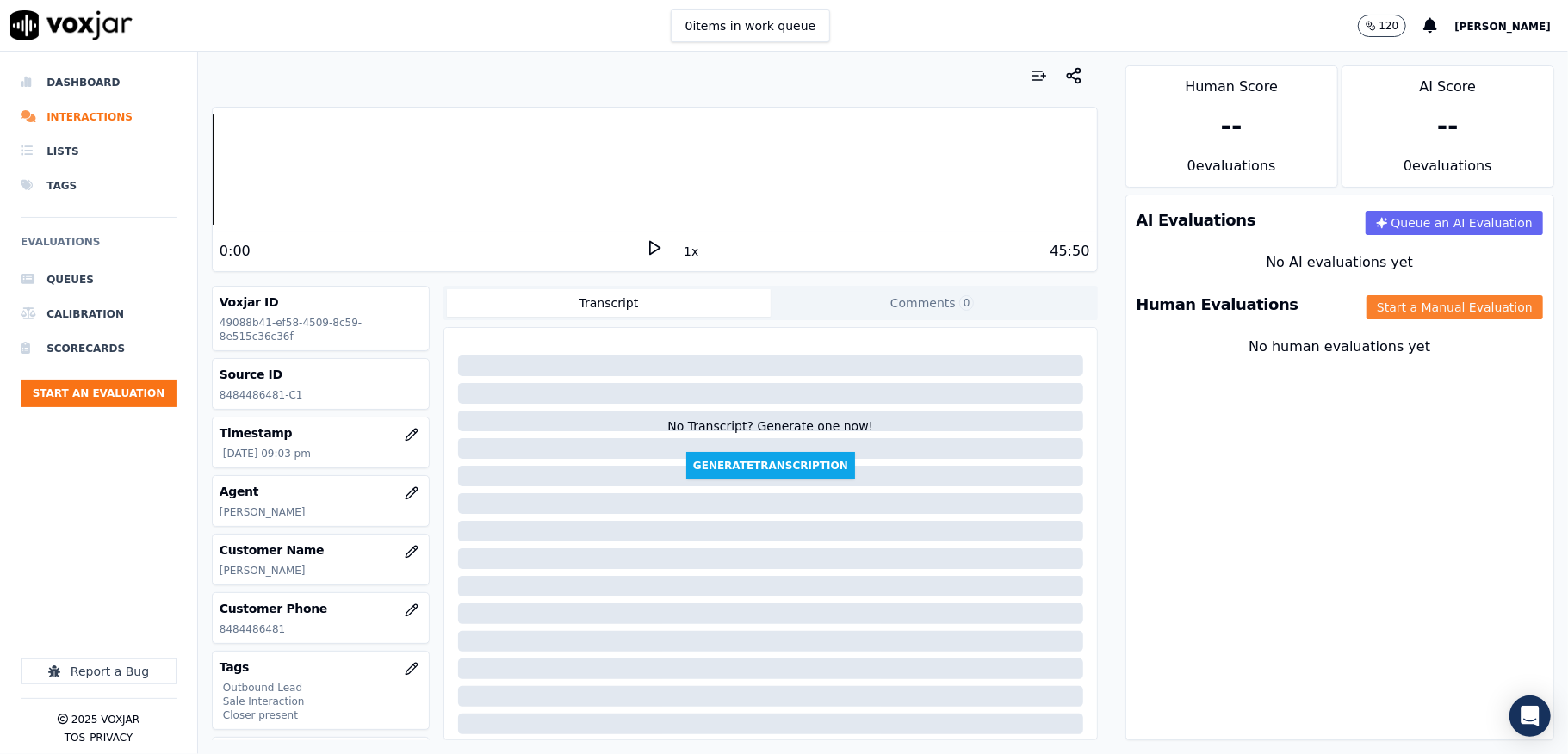
click at [1367, 311] on button "Start a Manual Evaluation" at bounding box center [1455, 307] width 176 height 24
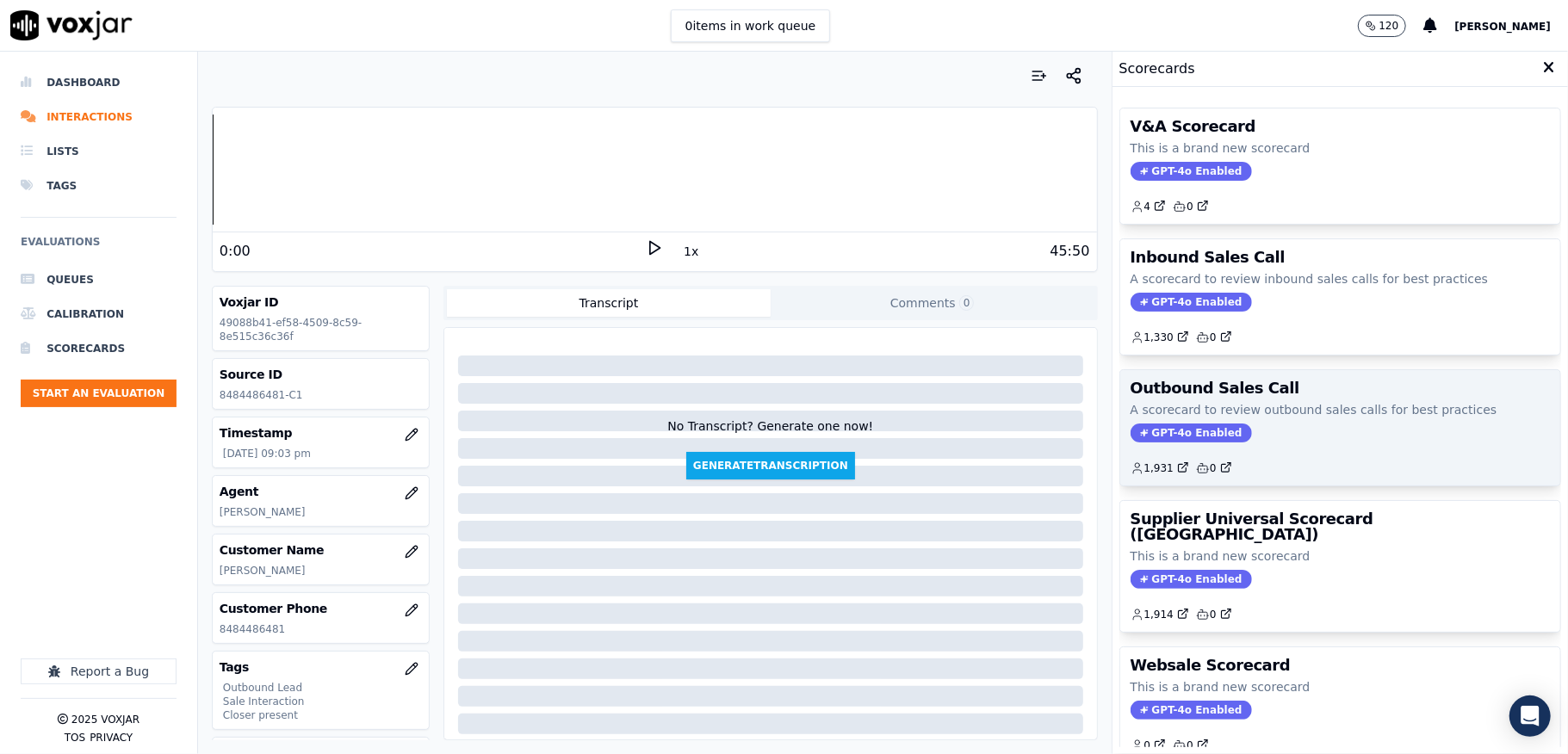
click at [1159, 428] on span "GPT-4o Enabled" at bounding box center [1190, 433] width 121 height 19
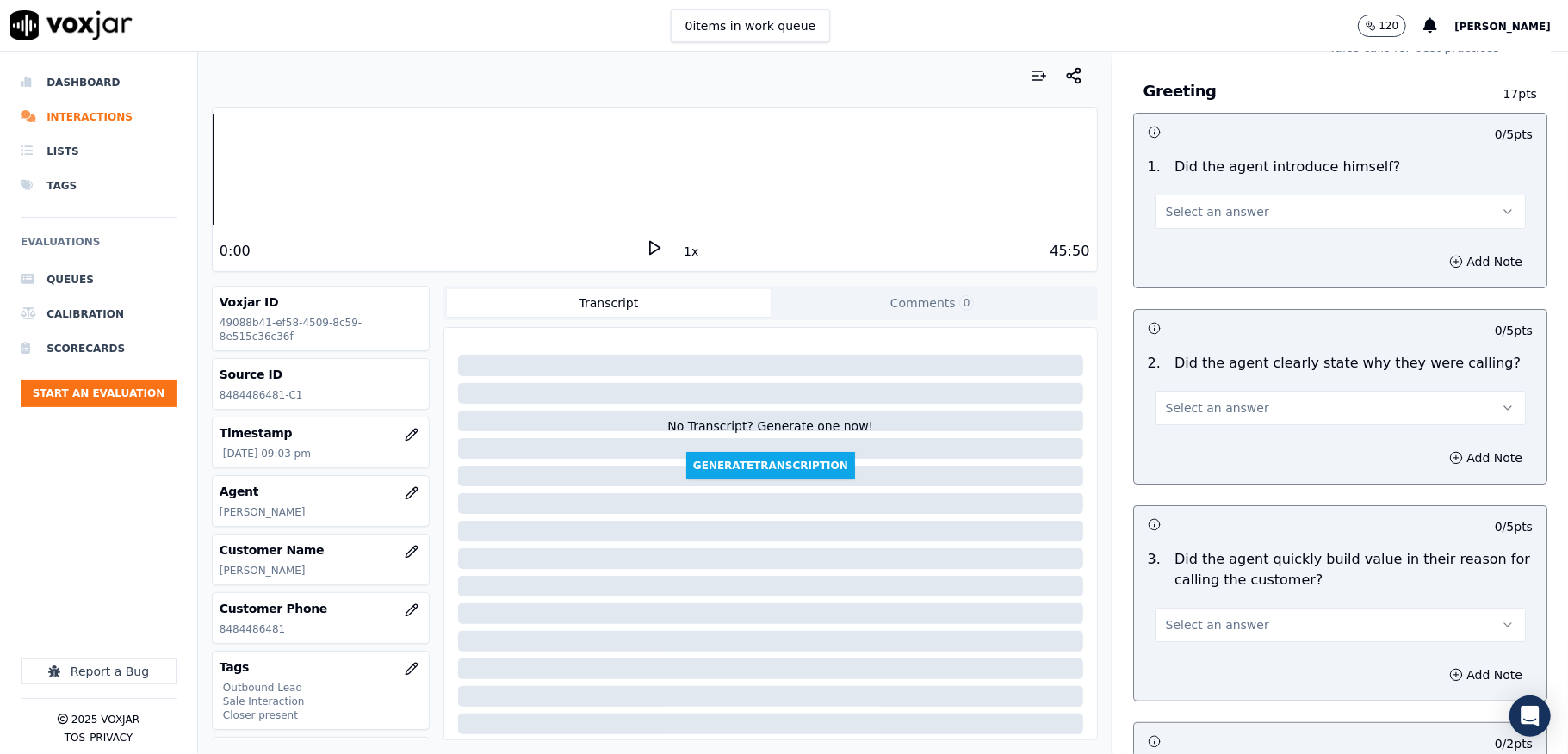
scroll to position [114, 0]
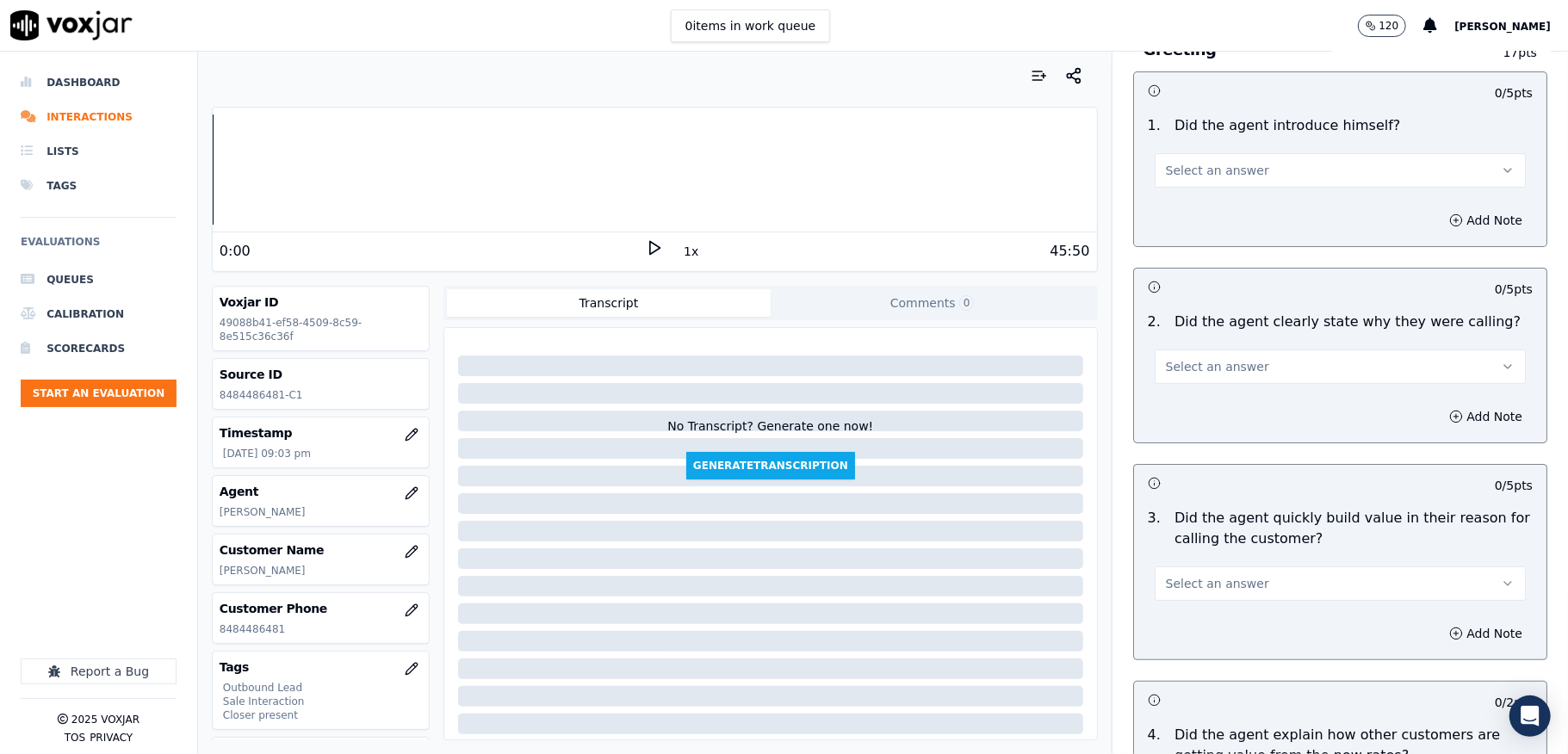
click at [1166, 175] on span "Select an answer" at bounding box center [1217, 171] width 103 height 17
drag, startPoint x: 1163, startPoint y: 187, endPoint x: 1161, endPoint y: 214, distance: 27.1
click at [1161, 214] on div "Yes" at bounding box center [1298, 209] width 330 height 28
click at [1214, 372] on span "Select an answer" at bounding box center [1217, 367] width 103 height 17
click at [1188, 406] on div "Yes" at bounding box center [1298, 406] width 330 height 28
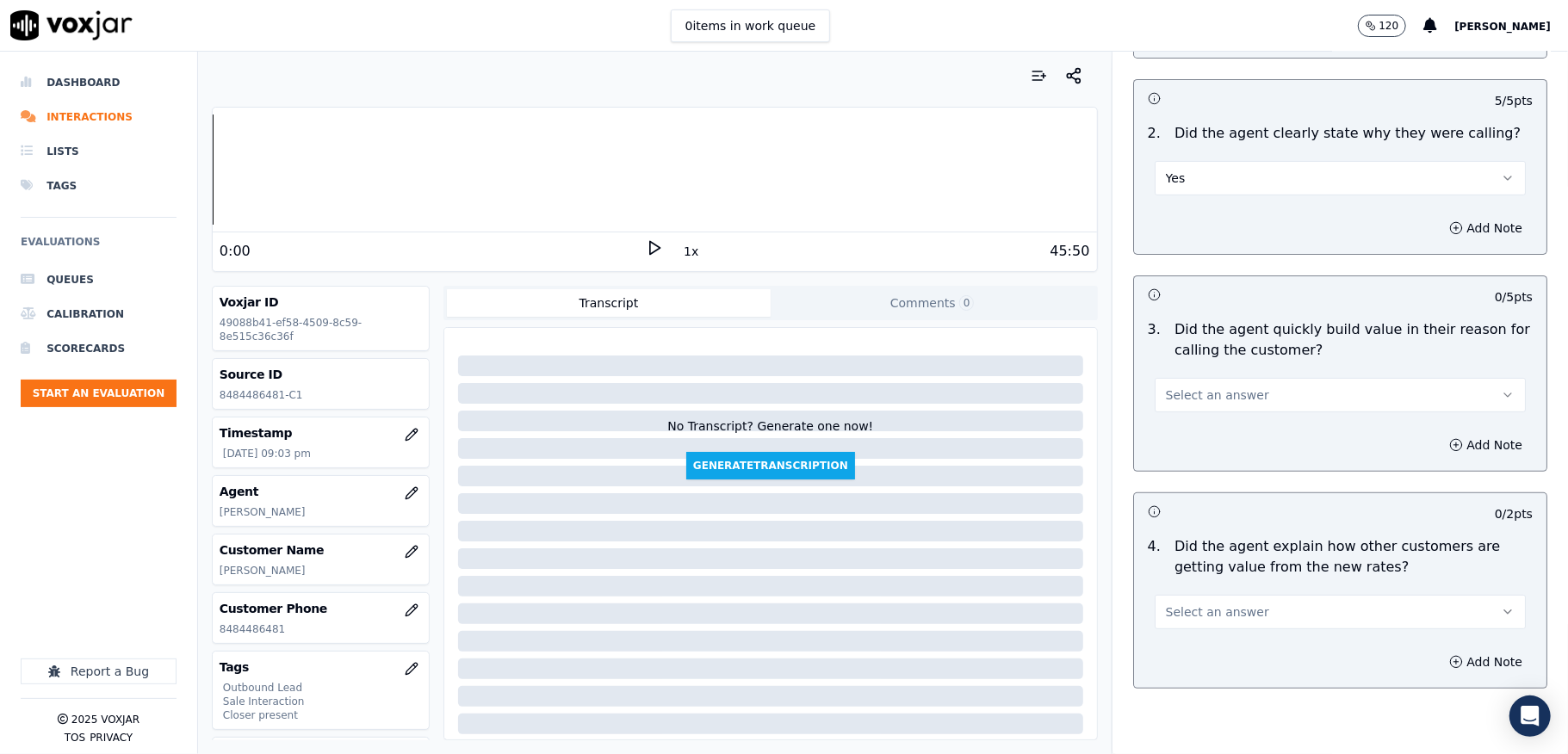
scroll to position [344, 0]
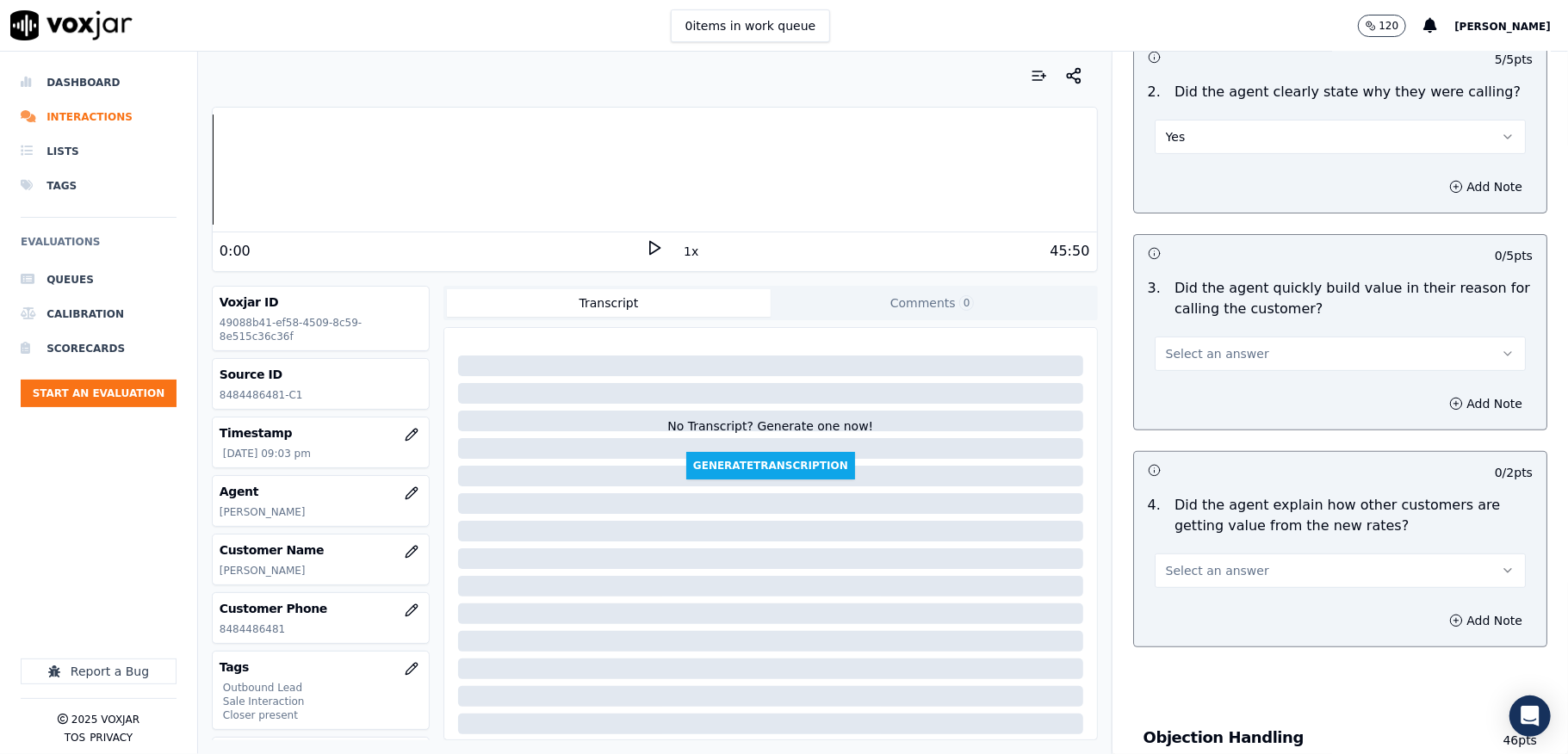
click at [1224, 348] on span "Select an answer" at bounding box center [1217, 354] width 103 height 17
click at [1185, 390] on div "Yes" at bounding box center [1298, 394] width 330 height 28
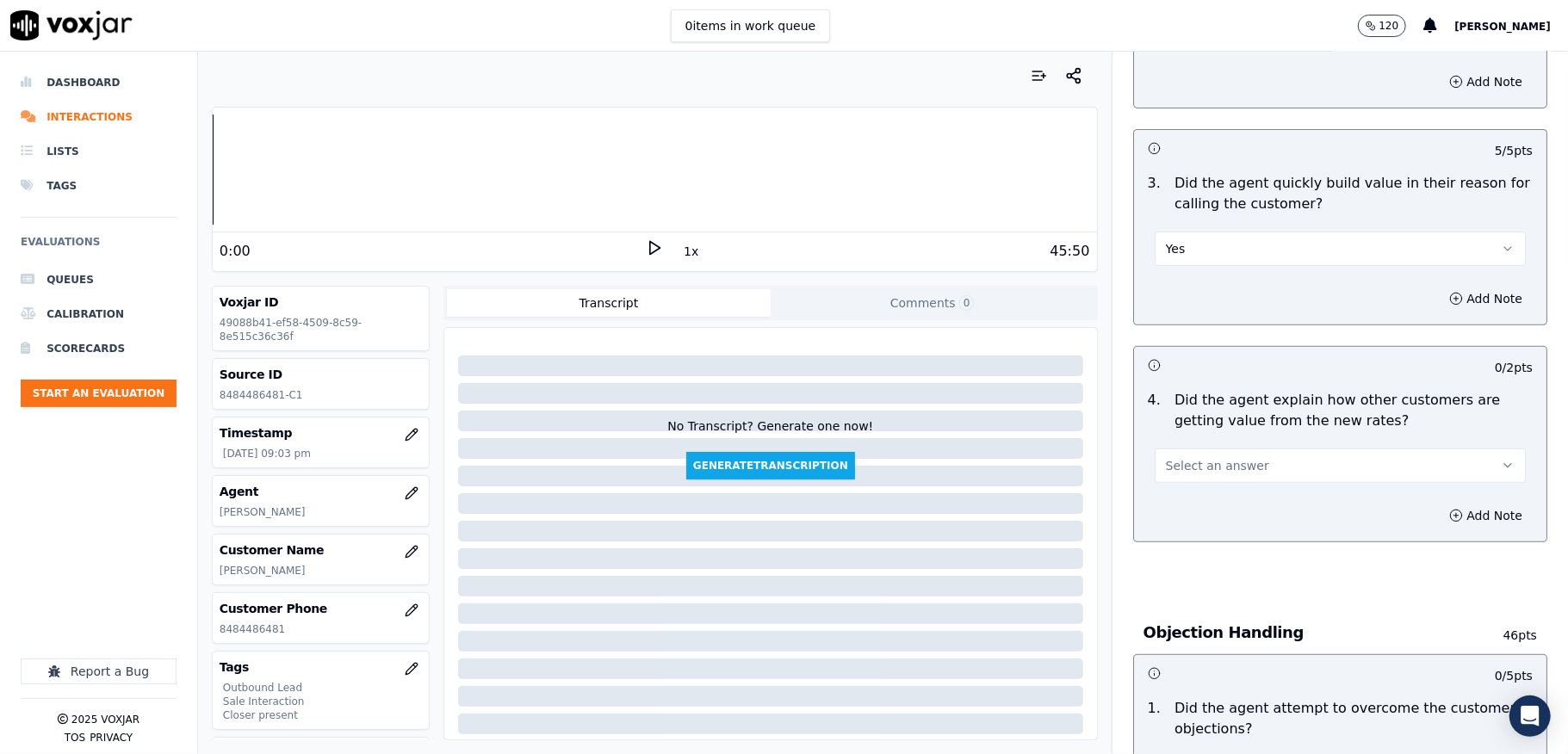
scroll to position [573, 0]
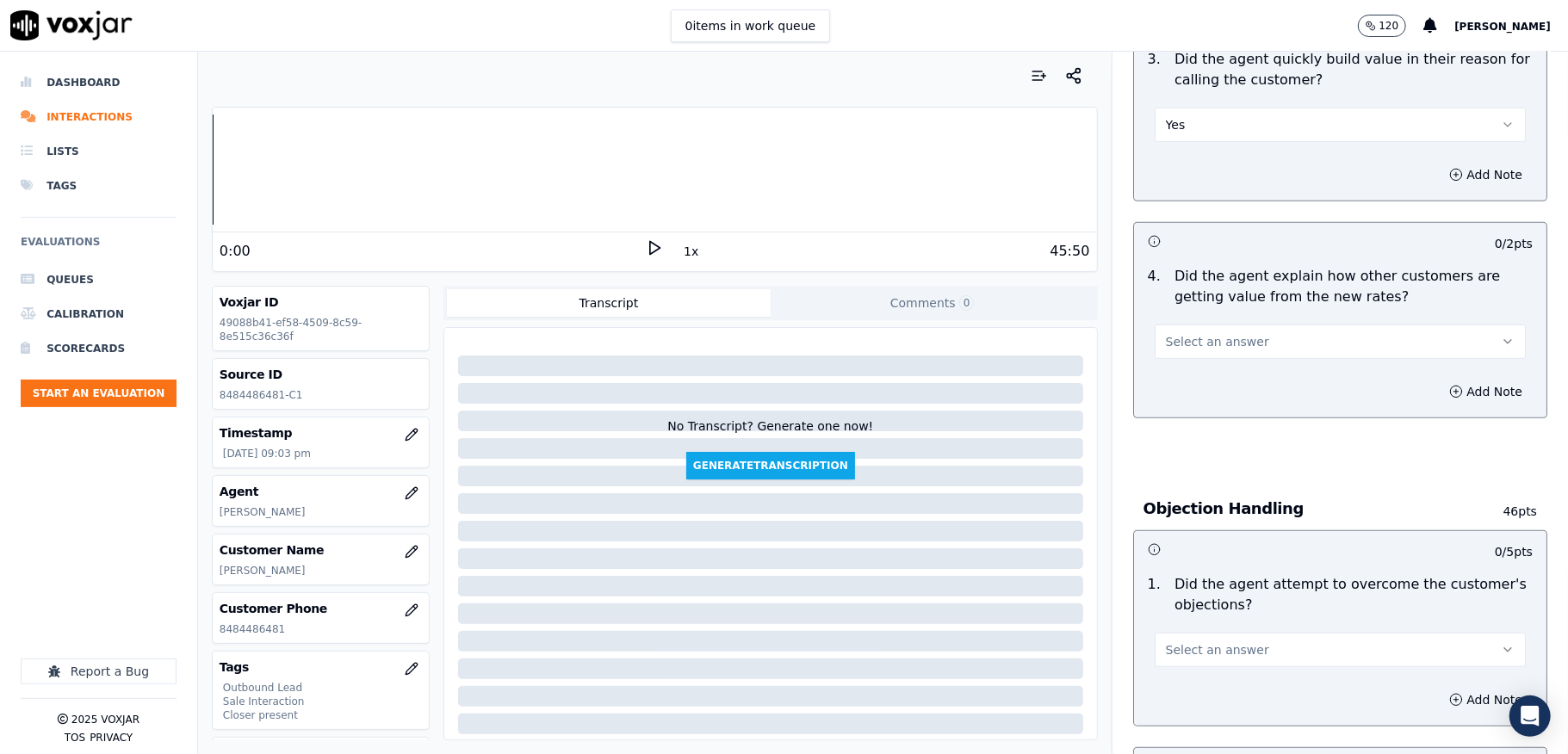
click at [1200, 341] on span "Select an answer" at bounding box center [1217, 341] width 103 height 17
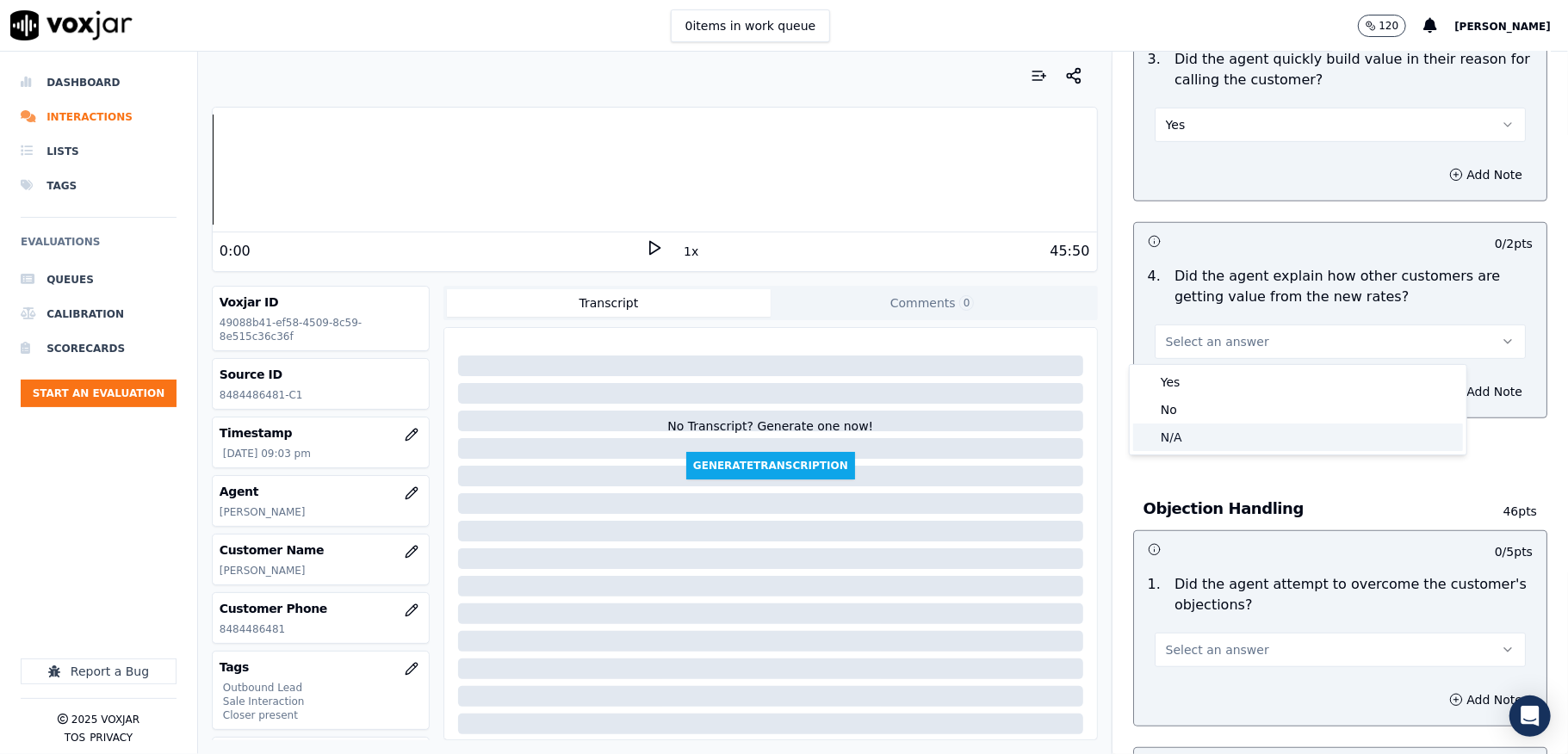
click at [1175, 435] on div "N/A" at bounding box center [1298, 437] width 330 height 28
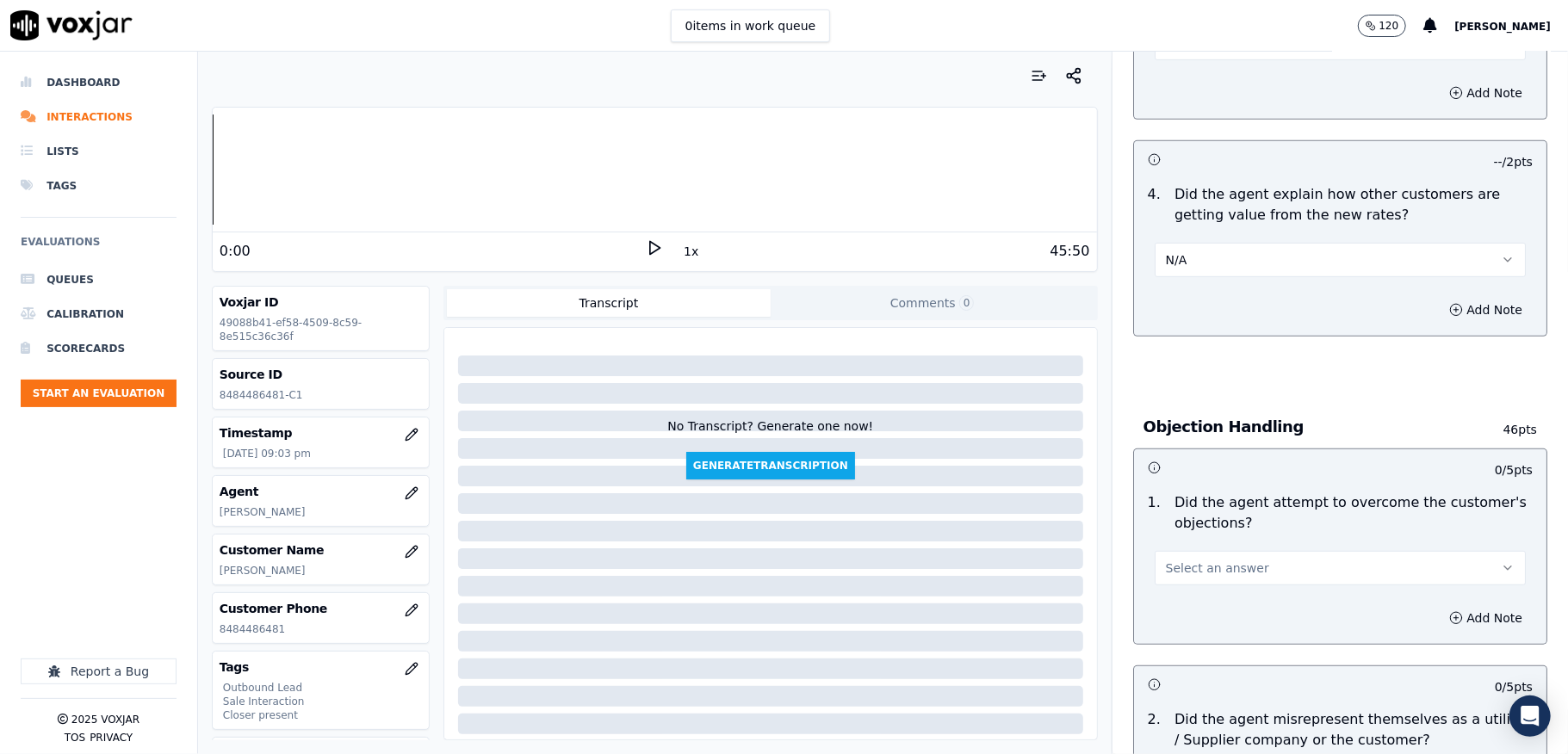
scroll to position [803, 0]
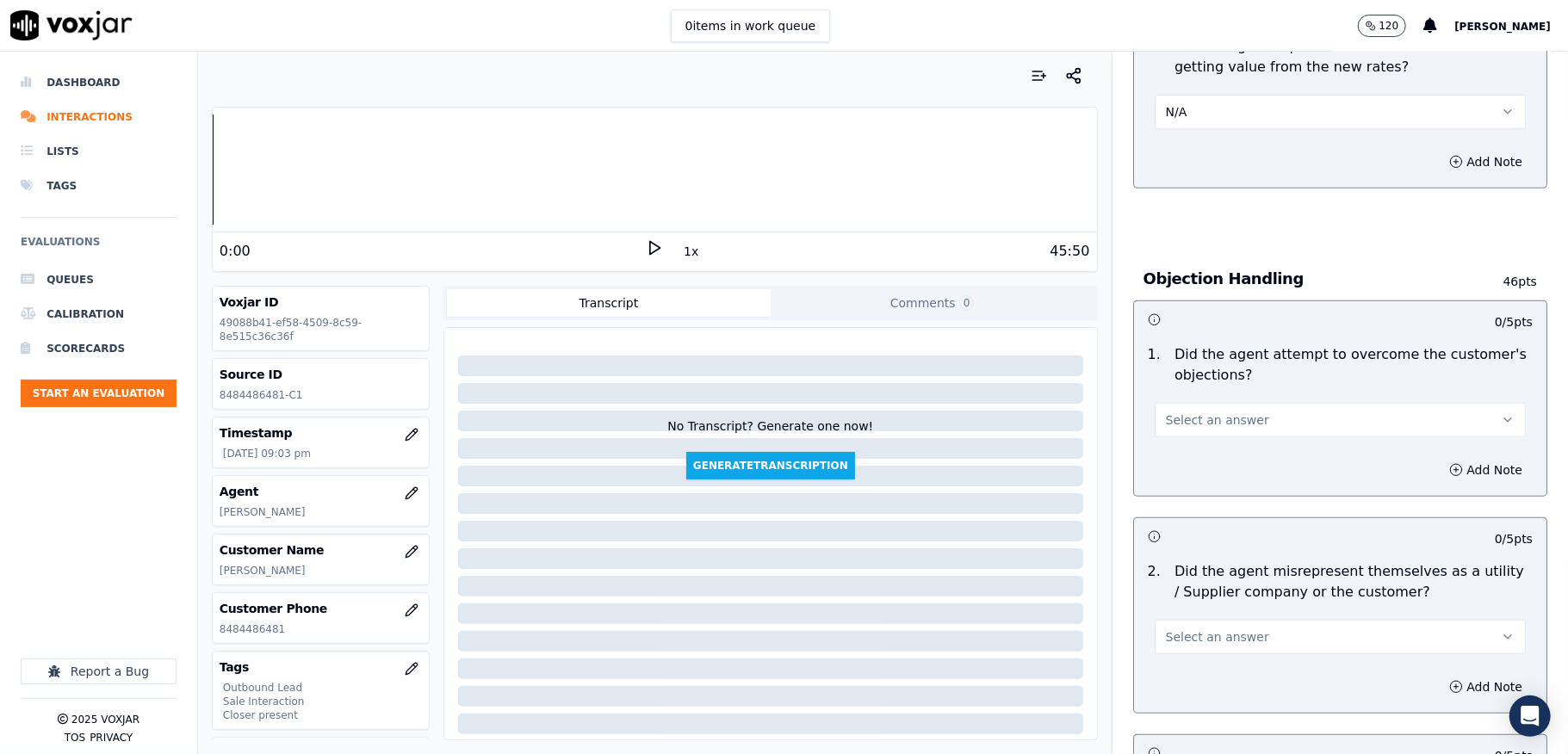
click at [1195, 417] on span "Select an answer" at bounding box center [1217, 419] width 103 height 17
click at [1183, 459] on div "Yes" at bounding box center [1298, 460] width 330 height 28
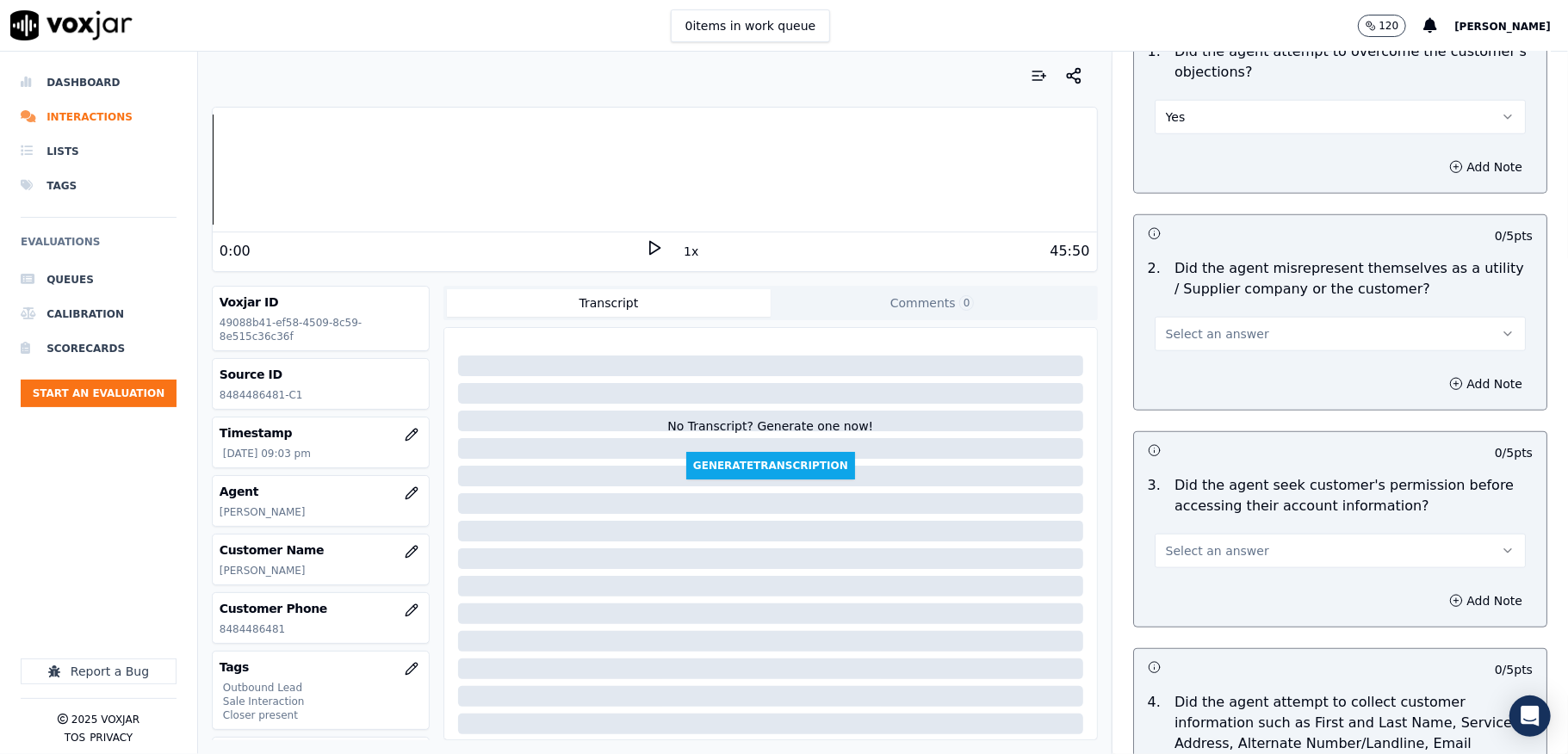
scroll to position [1147, 0]
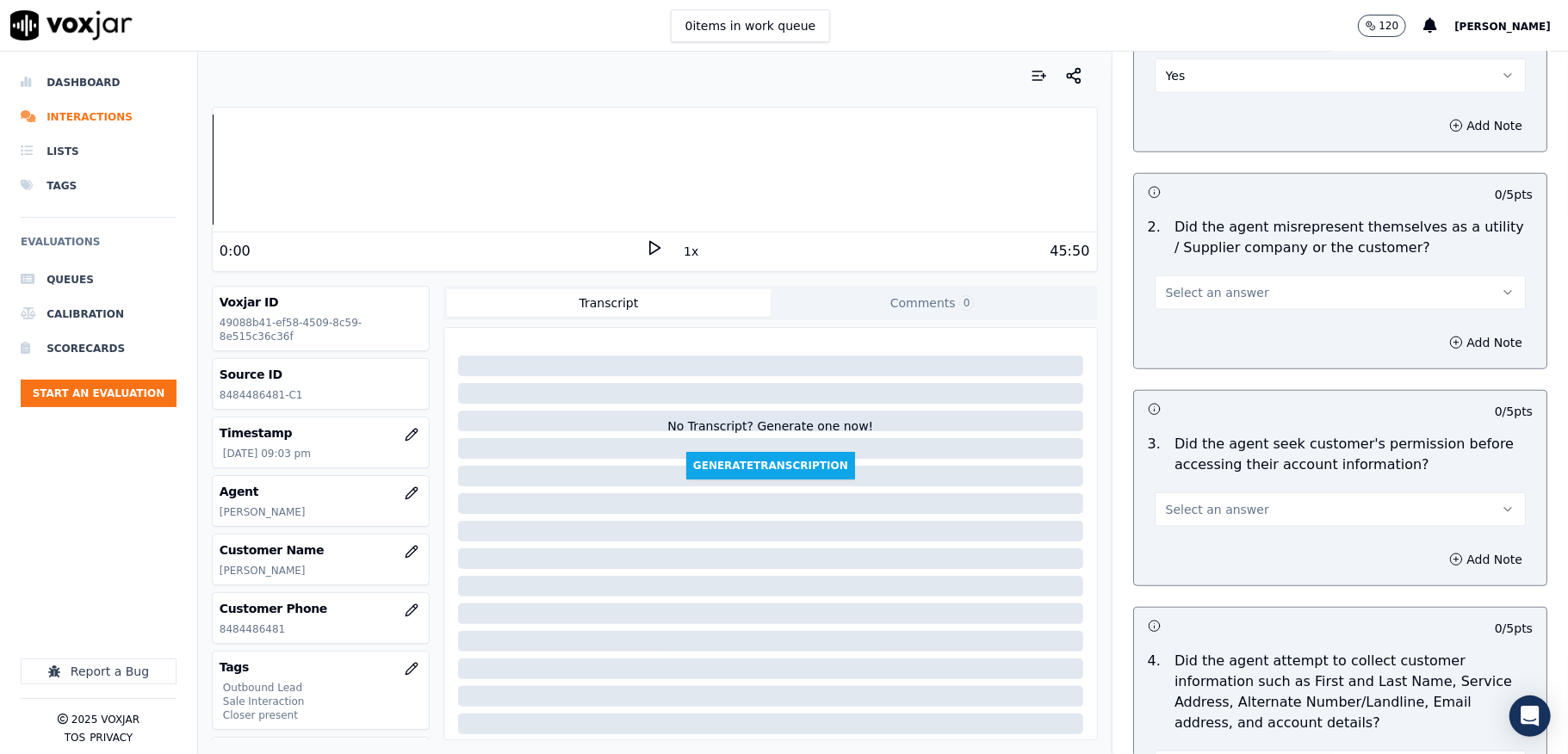
click at [1202, 295] on span "Select an answer" at bounding box center [1217, 293] width 103 height 17
click at [1180, 336] on div "Yes" at bounding box center [1298, 335] width 330 height 28
click at [1444, 362] on div "Add Note" at bounding box center [1340, 342] width 412 height 51
click at [1438, 349] on button "Add Note" at bounding box center [1485, 342] width 93 height 24
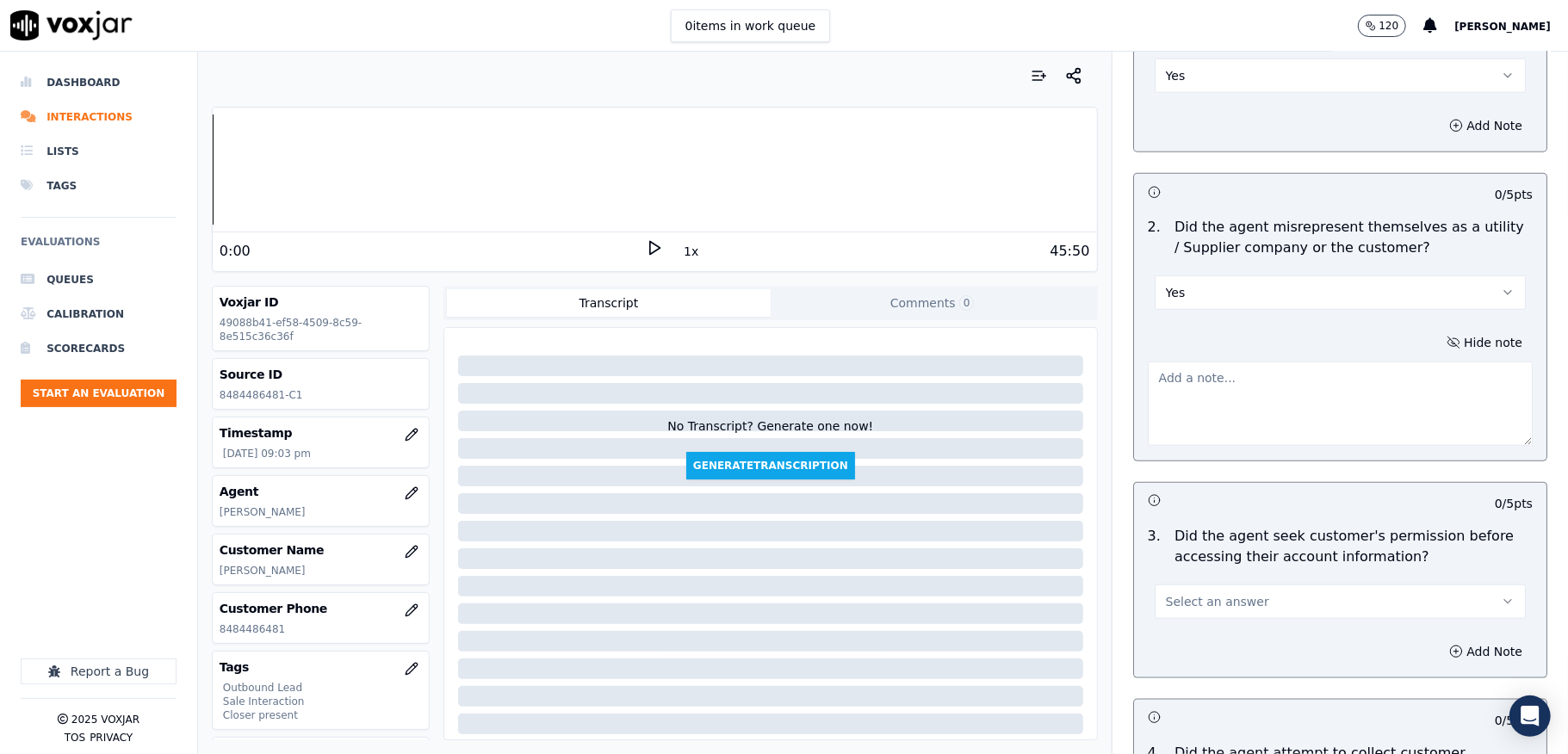
click at [1287, 377] on textarea at bounding box center [1340, 403] width 385 height 84
paste textarea "Call id - 20250902-145317_ Fronter: James call the customer and informed - this…"
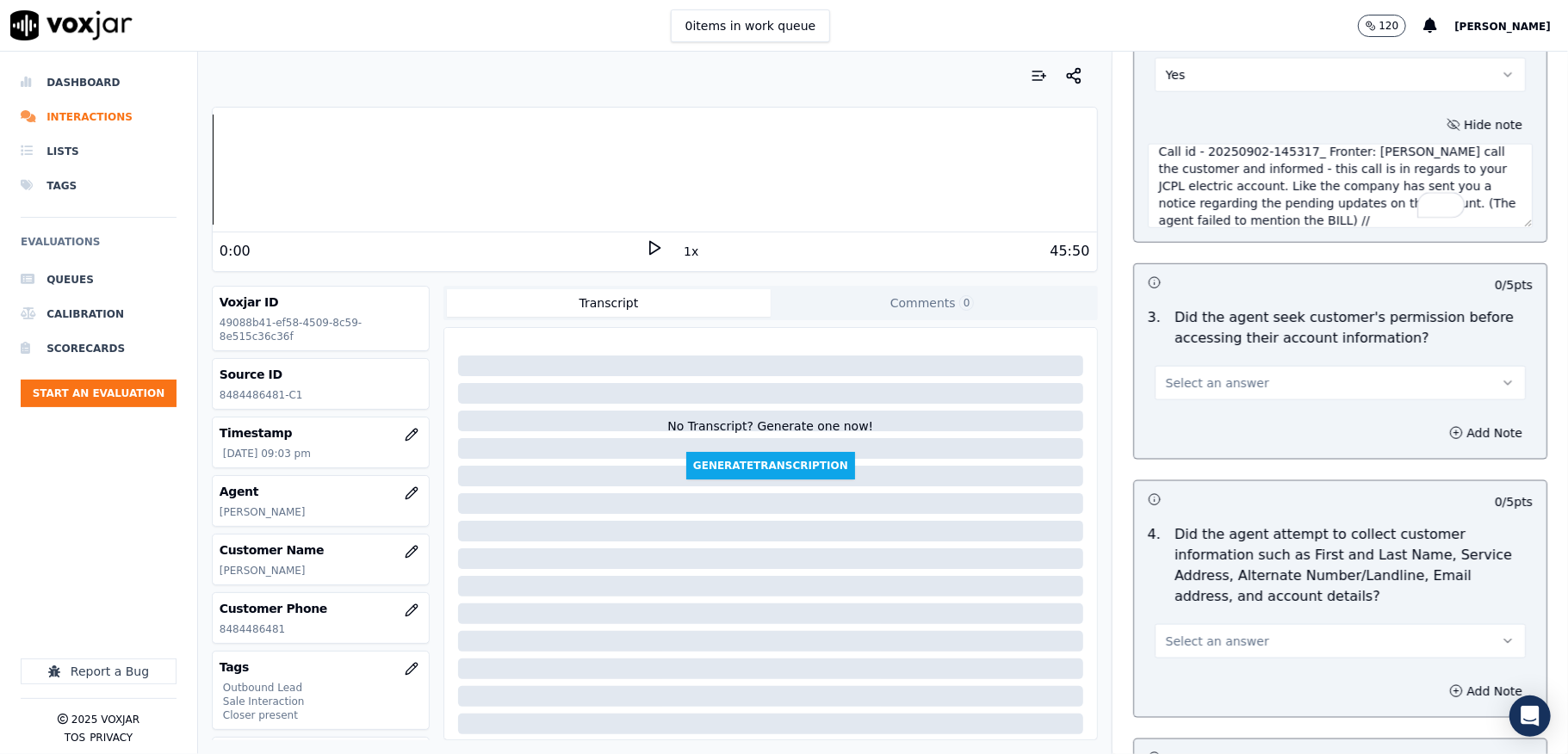
scroll to position [1376, 0]
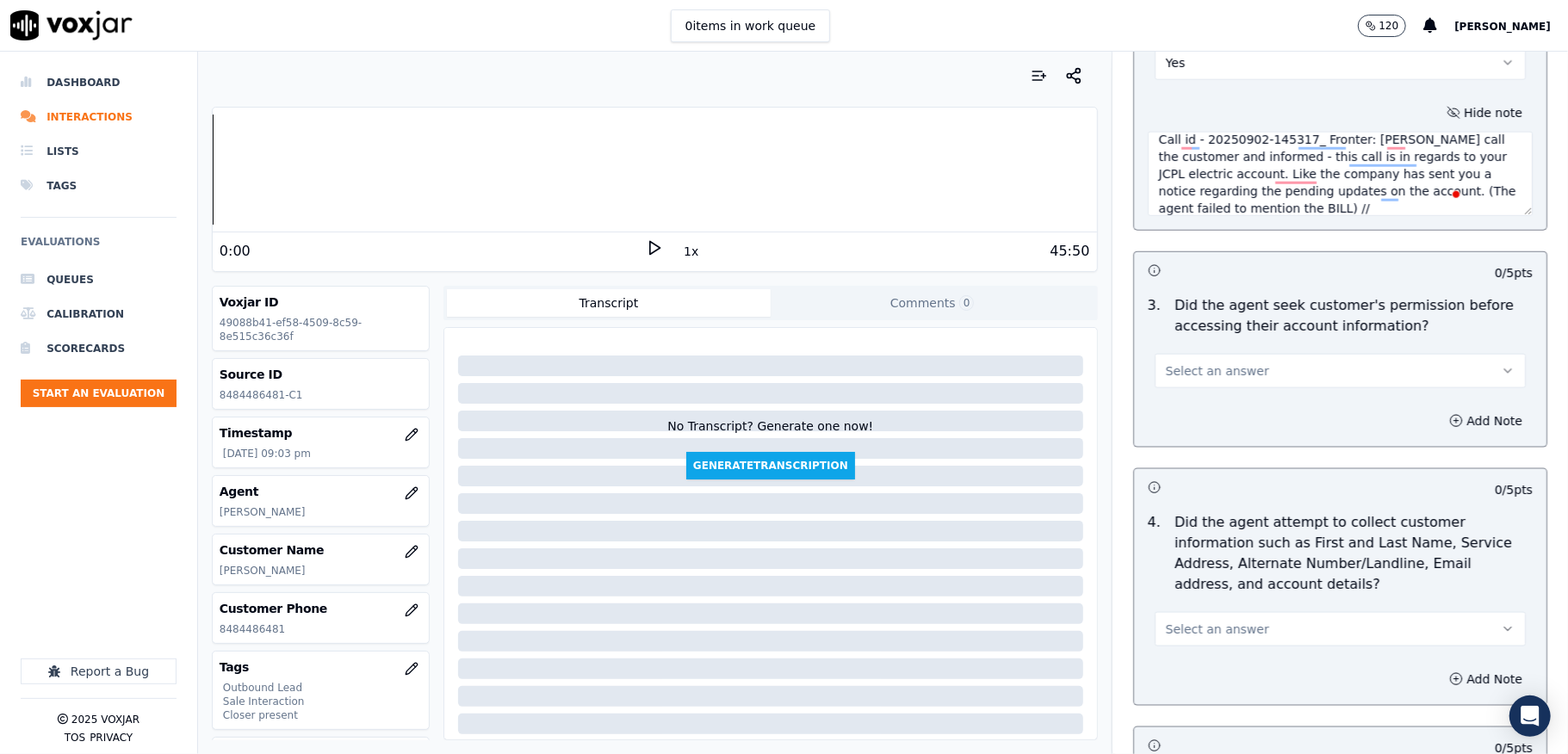
type textarea "Call id - 20250902-145317_ Fronter: James call the customer and informed - this…"
click at [1196, 379] on span "Select an answer" at bounding box center [1217, 371] width 103 height 17
click at [1196, 415] on div "Yes" at bounding box center [1298, 414] width 330 height 28
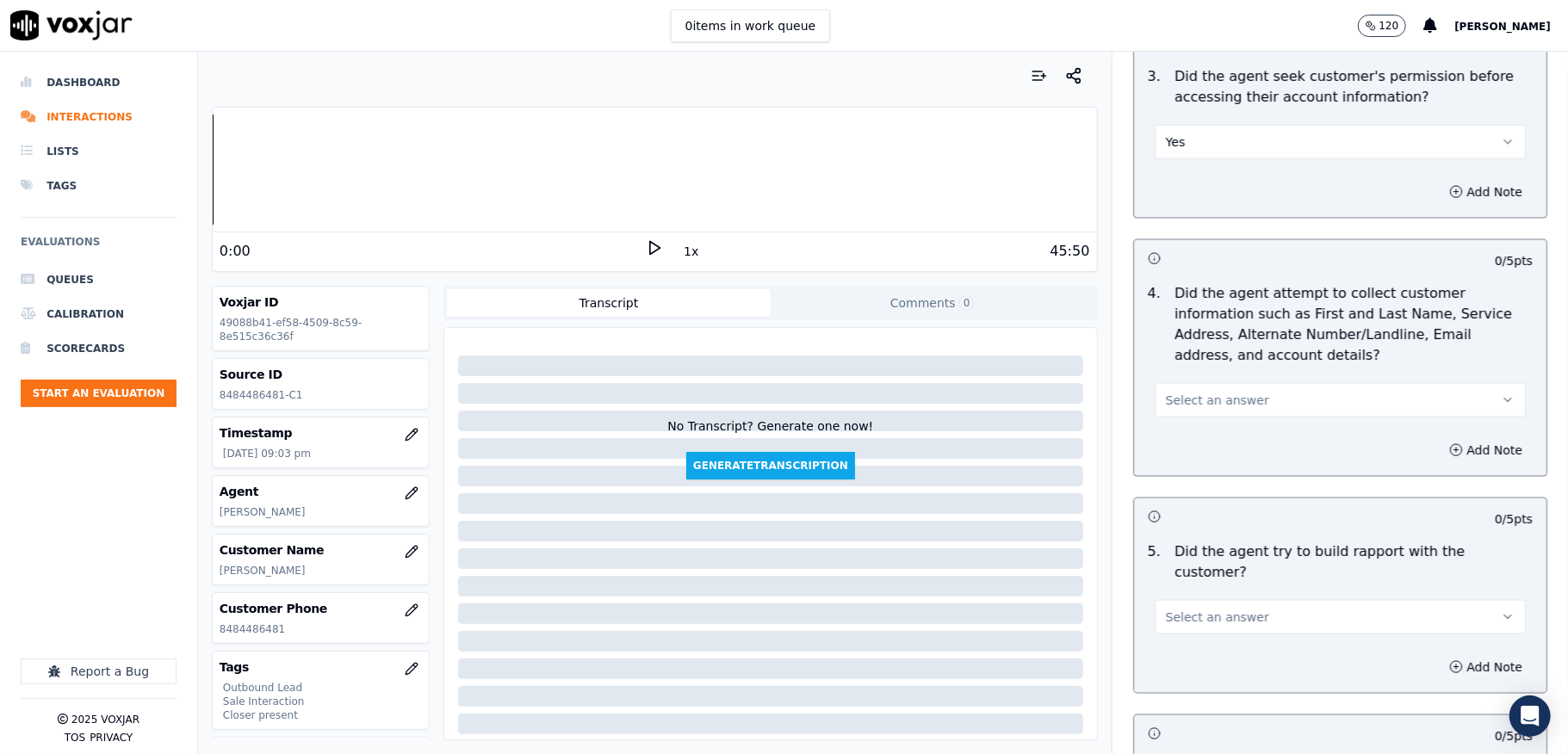
scroll to position [1721, 0]
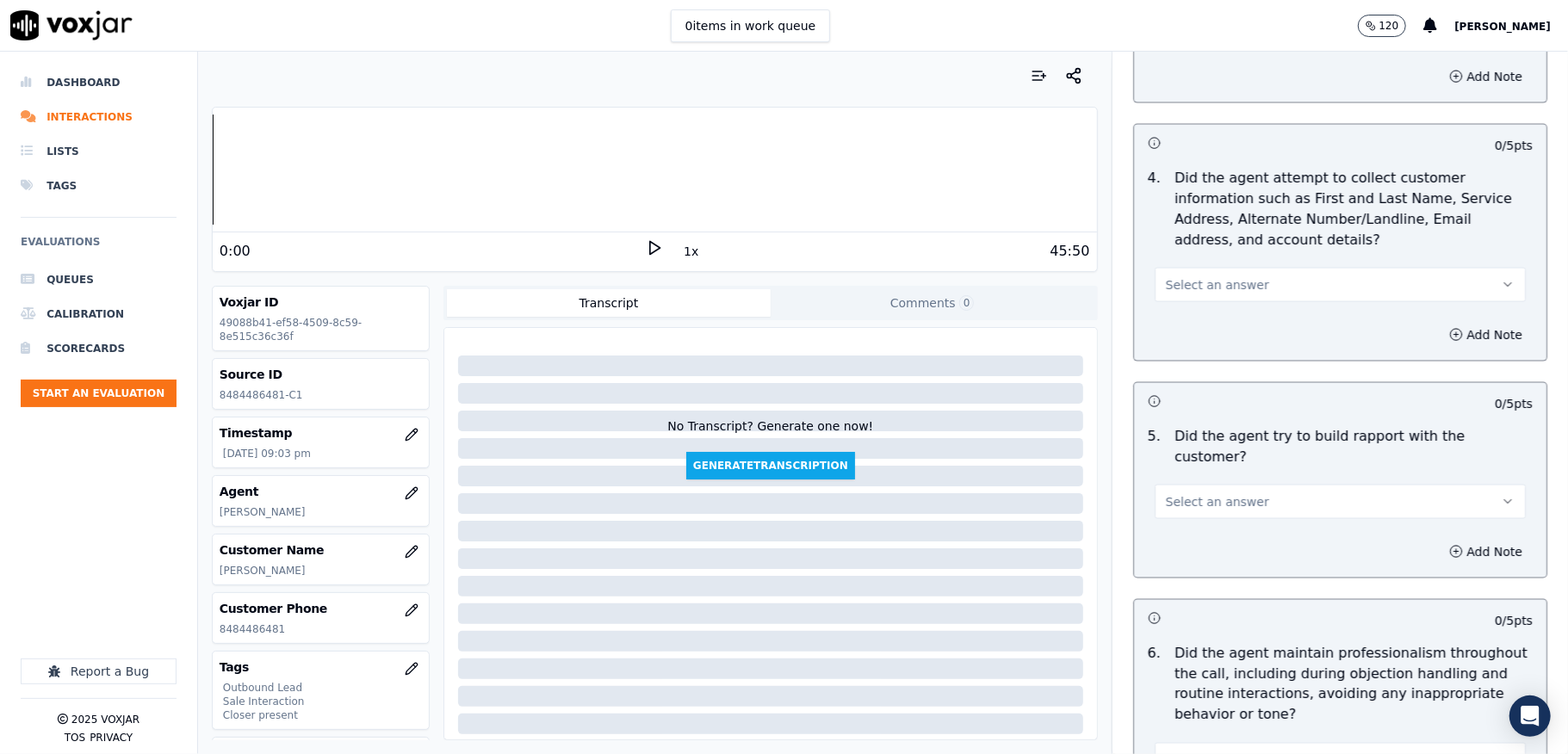
click at [1223, 277] on button "Select an answer" at bounding box center [1340, 285] width 371 height 34
click at [1192, 376] on div "N/A" at bounding box center [1298, 383] width 330 height 28
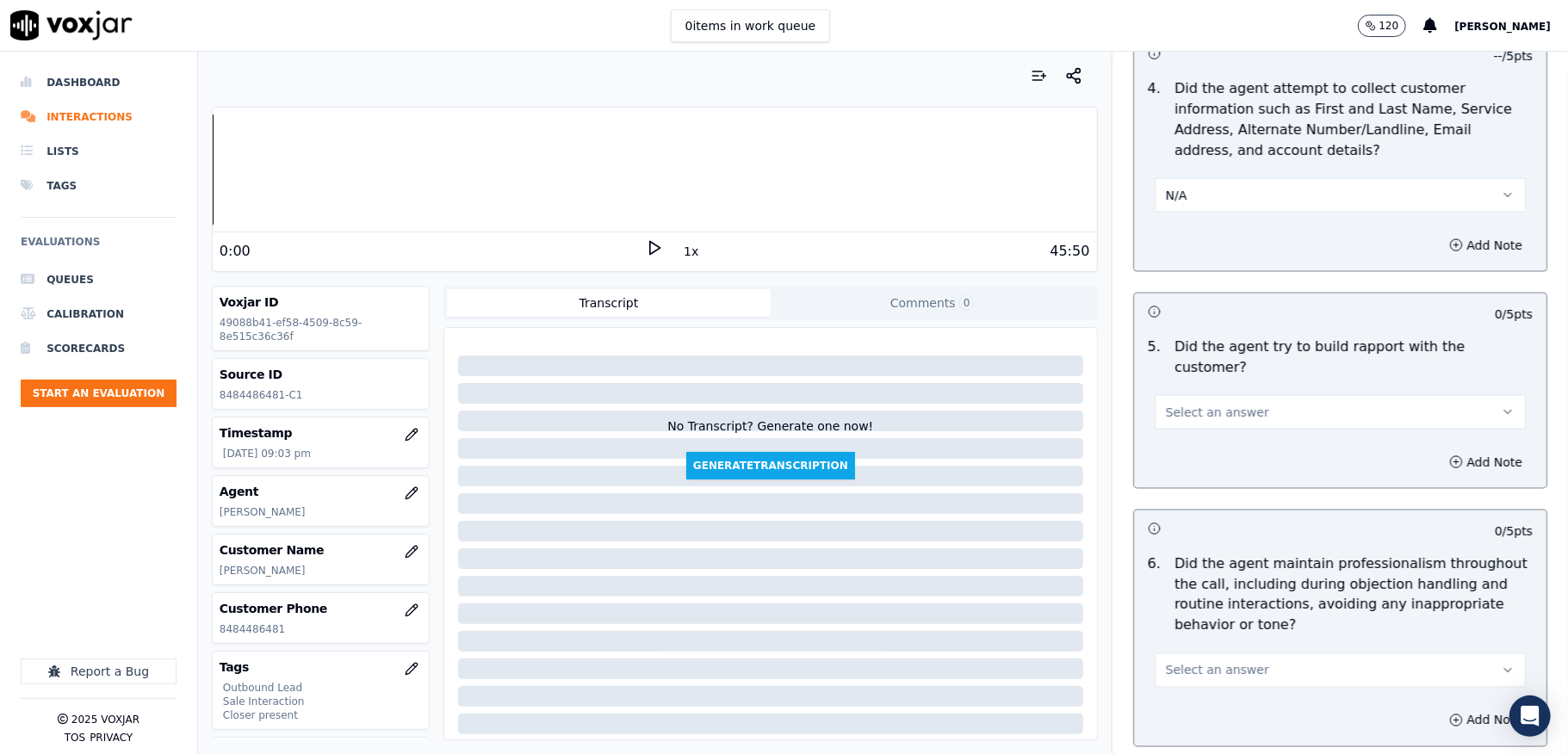
scroll to position [1950, 0]
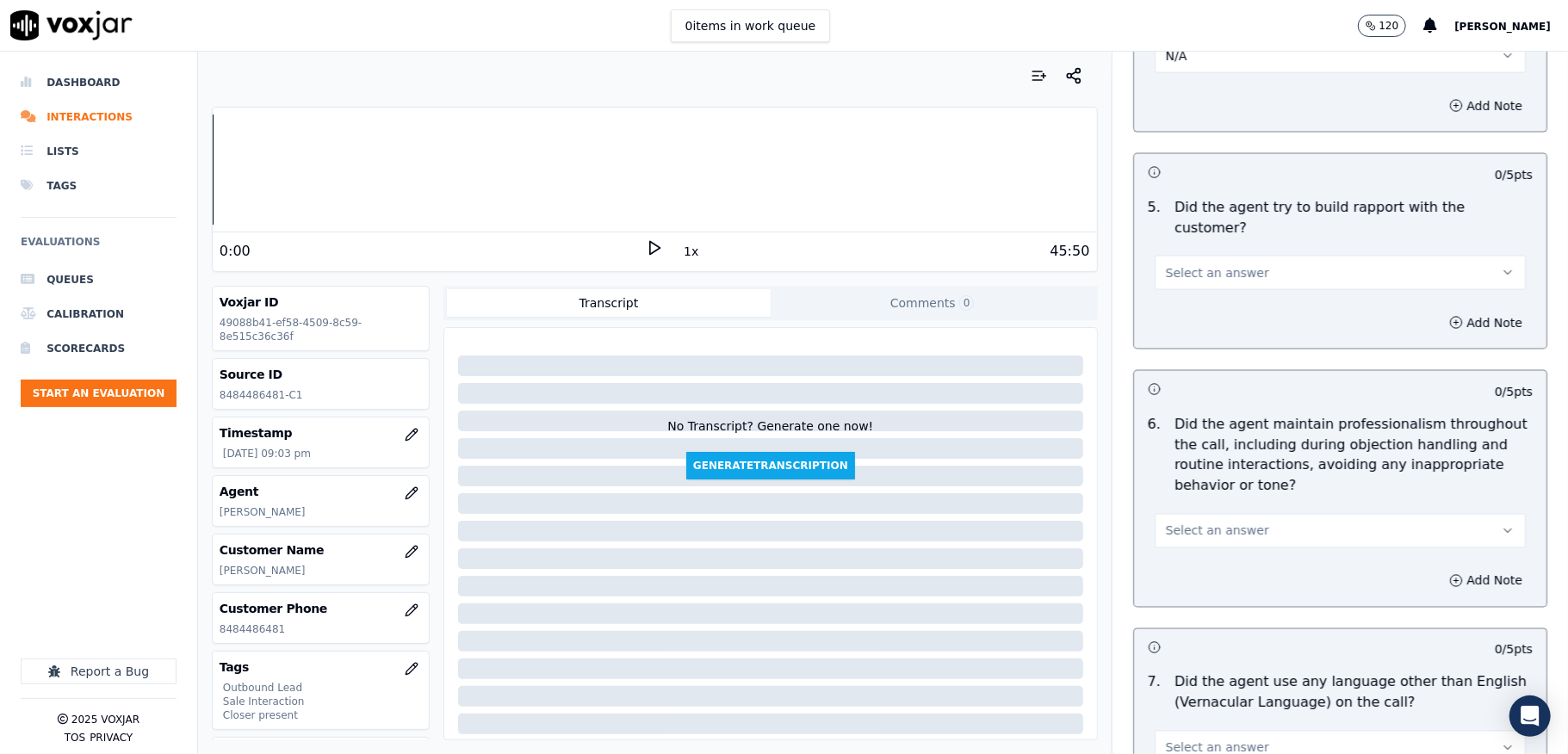
click at [1217, 270] on button "Select an answer" at bounding box center [1340, 273] width 371 height 34
click at [1191, 337] on div "Yes No N/A" at bounding box center [1297, 323] width 337 height 90
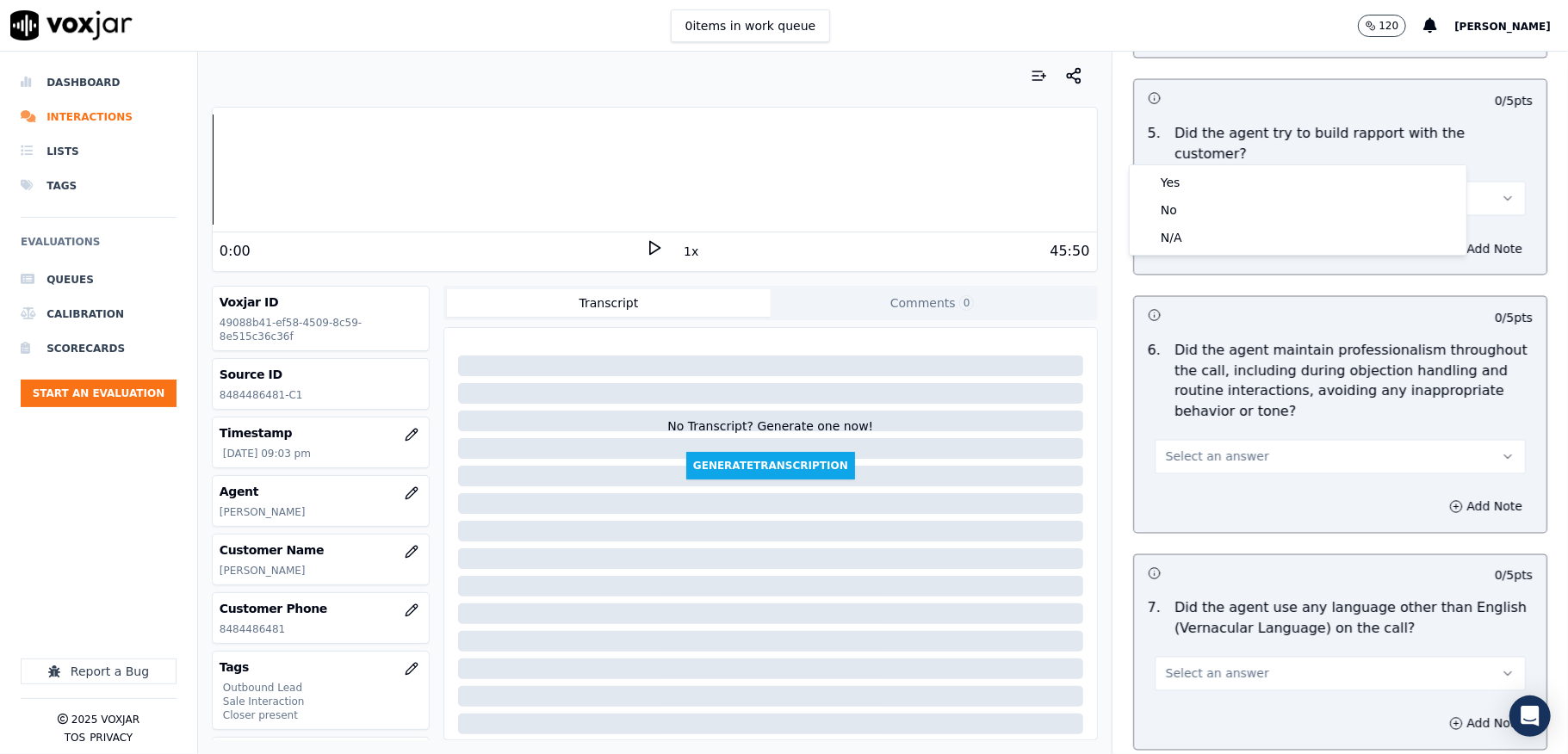
scroll to position [2065, 0]
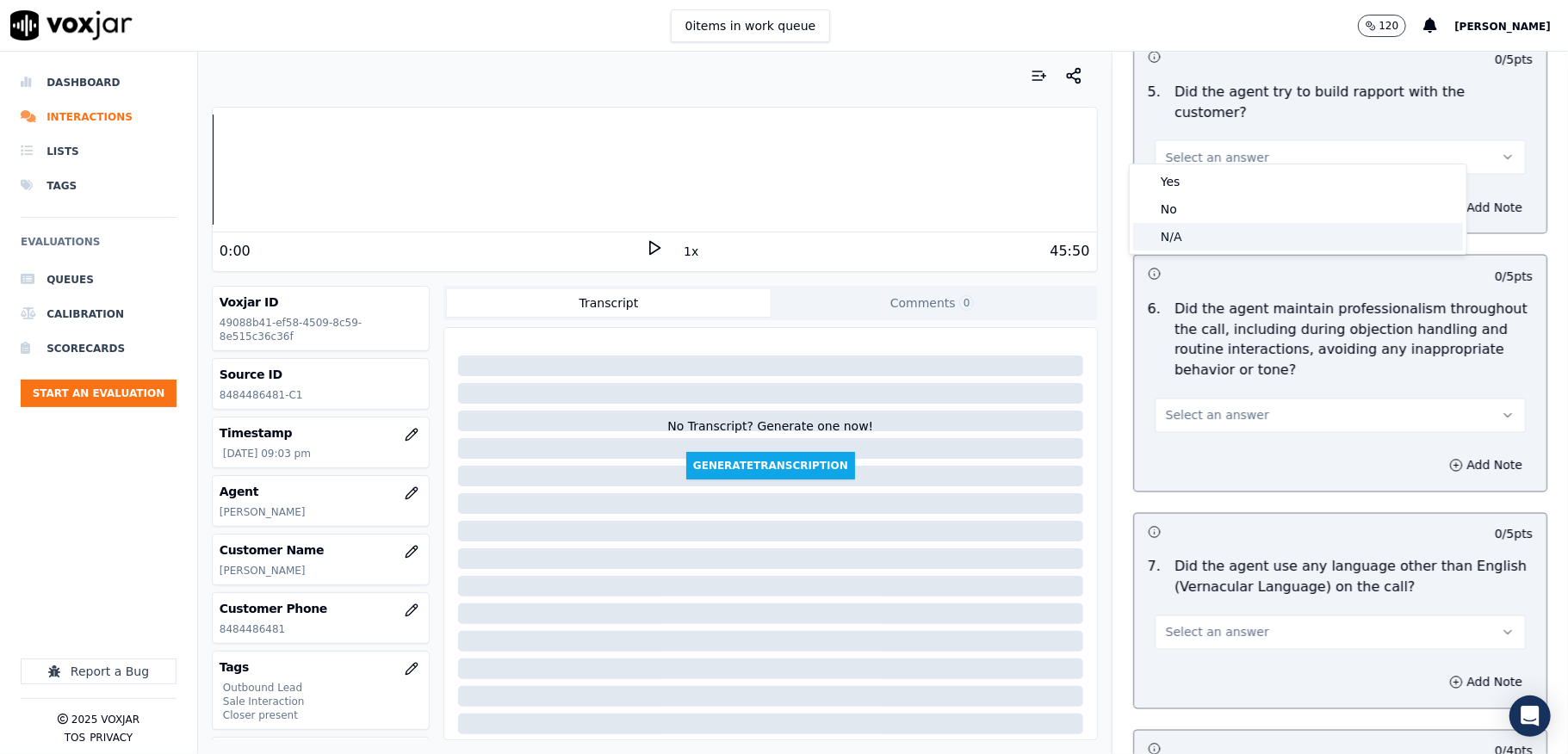
click at [1167, 234] on div "N/A" at bounding box center [1298, 236] width 330 height 28
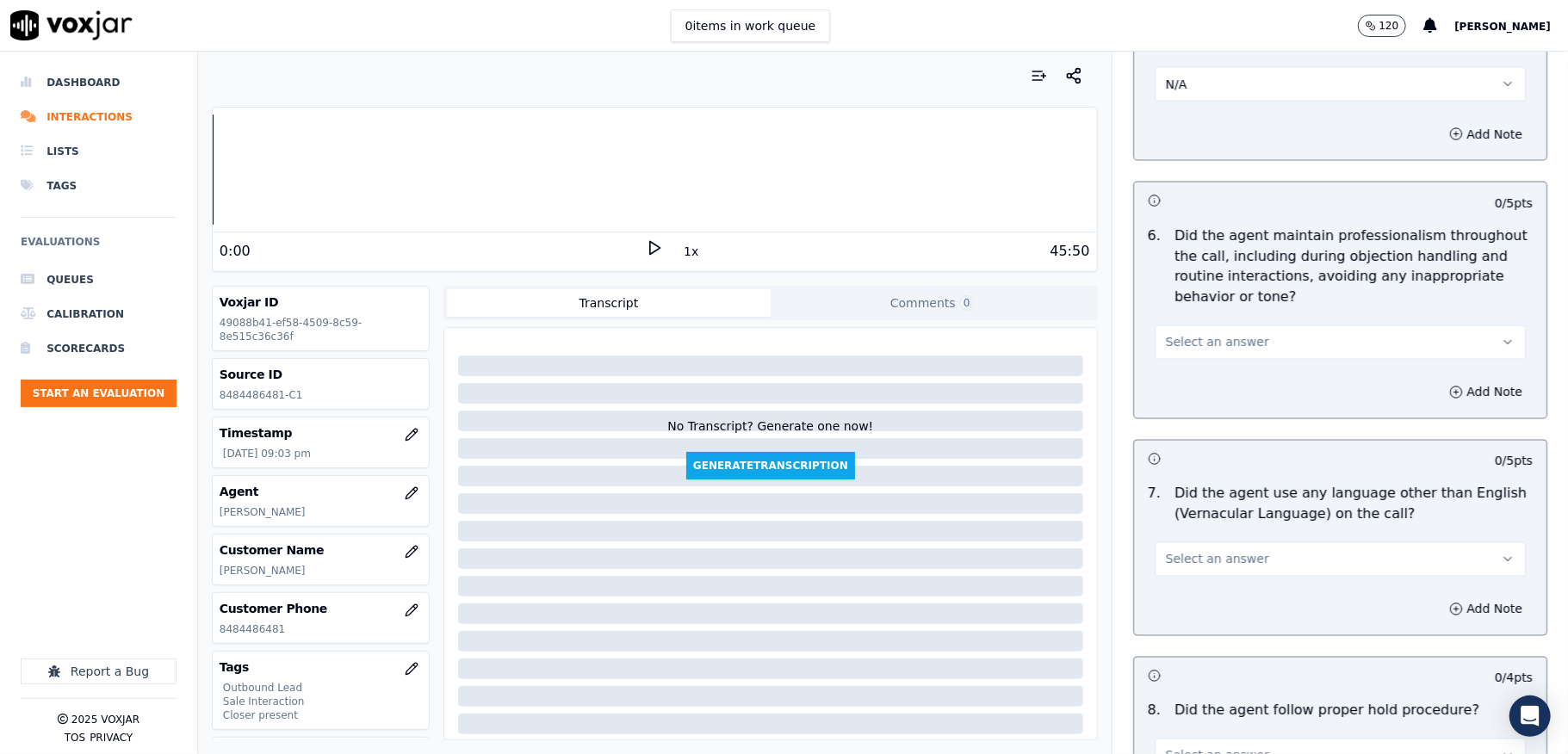
scroll to position [2180, 0]
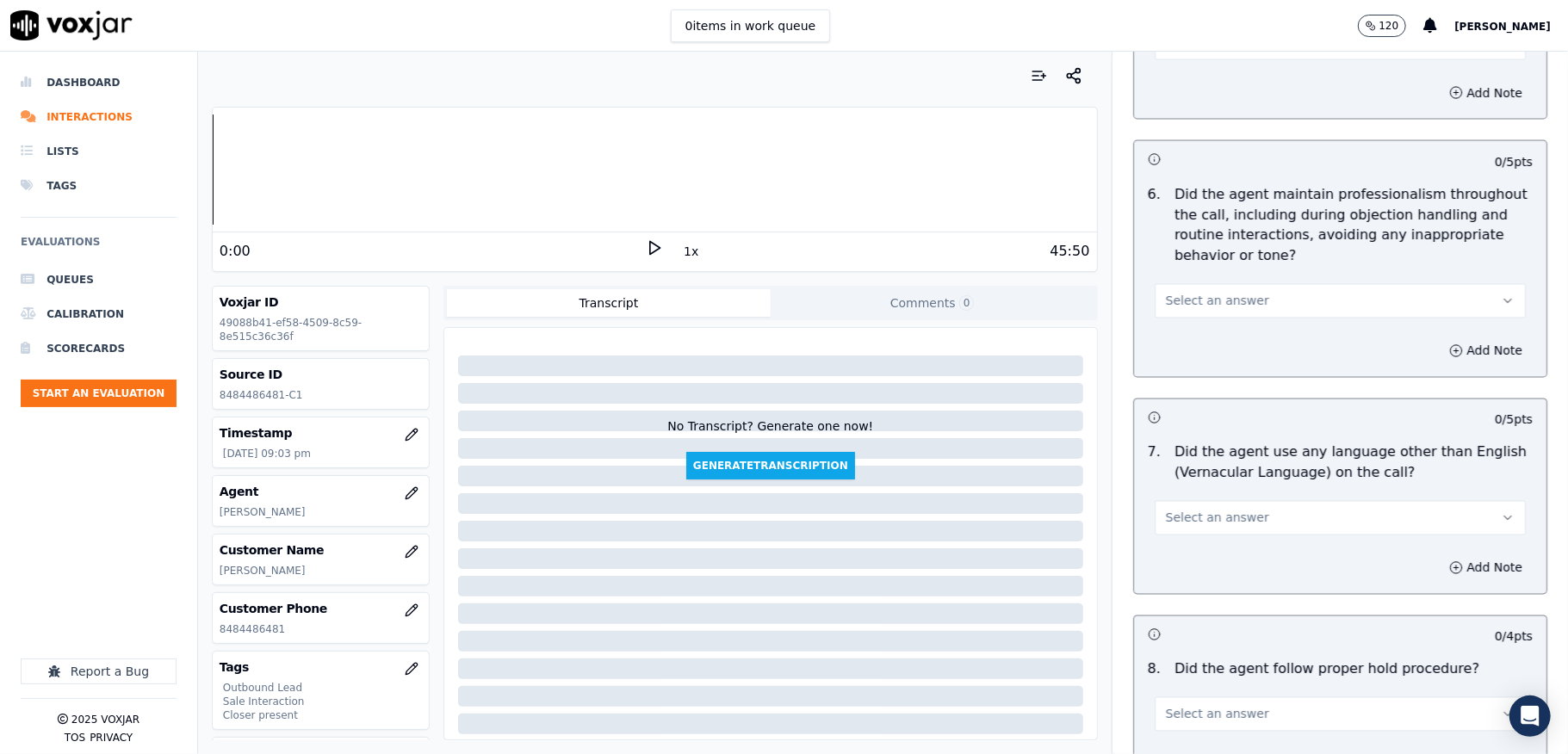
click at [1176, 293] on span "Select an answer" at bounding box center [1217, 301] width 103 height 17
click at [1169, 328] on div "Yes" at bounding box center [1298, 325] width 330 height 28
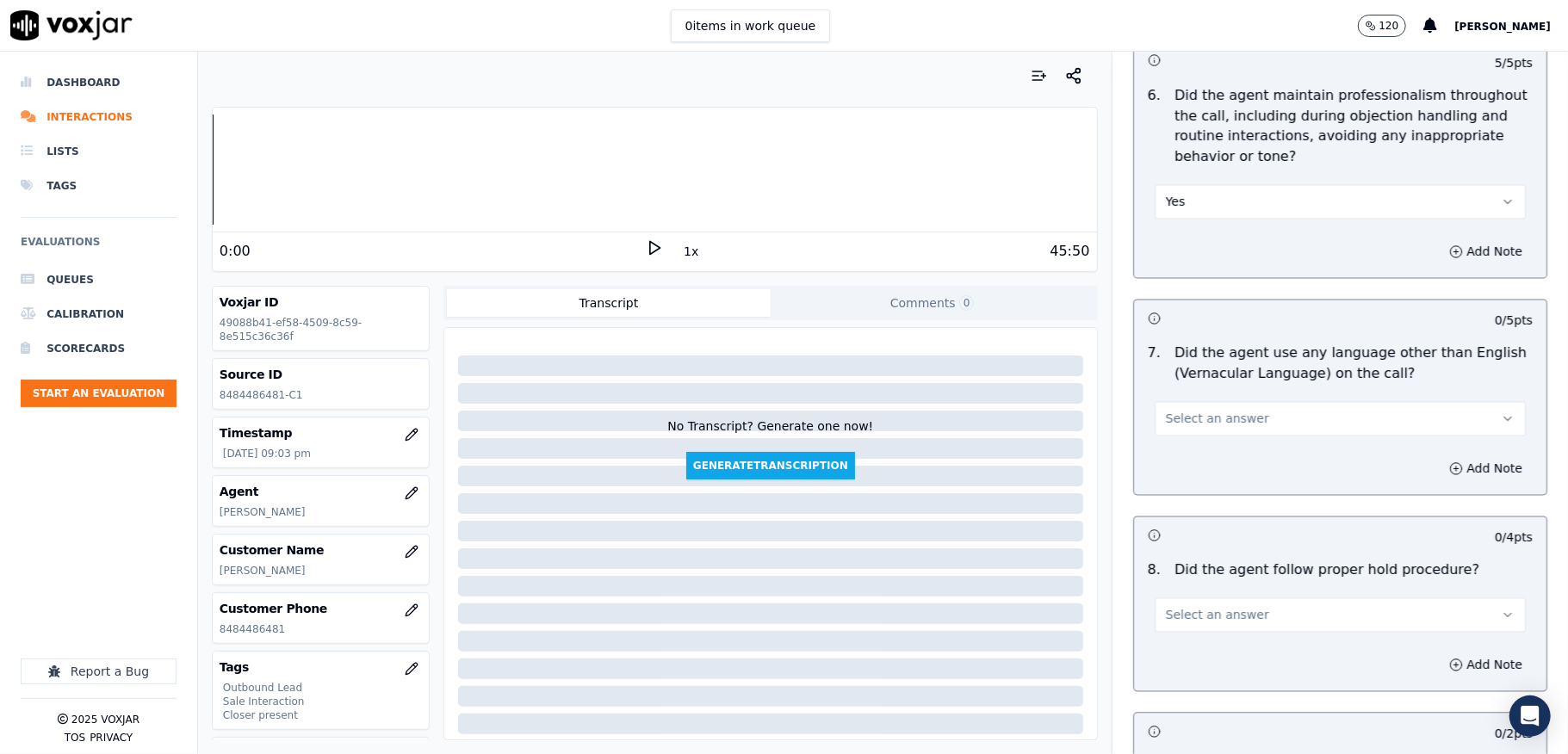
scroll to position [2410, 0]
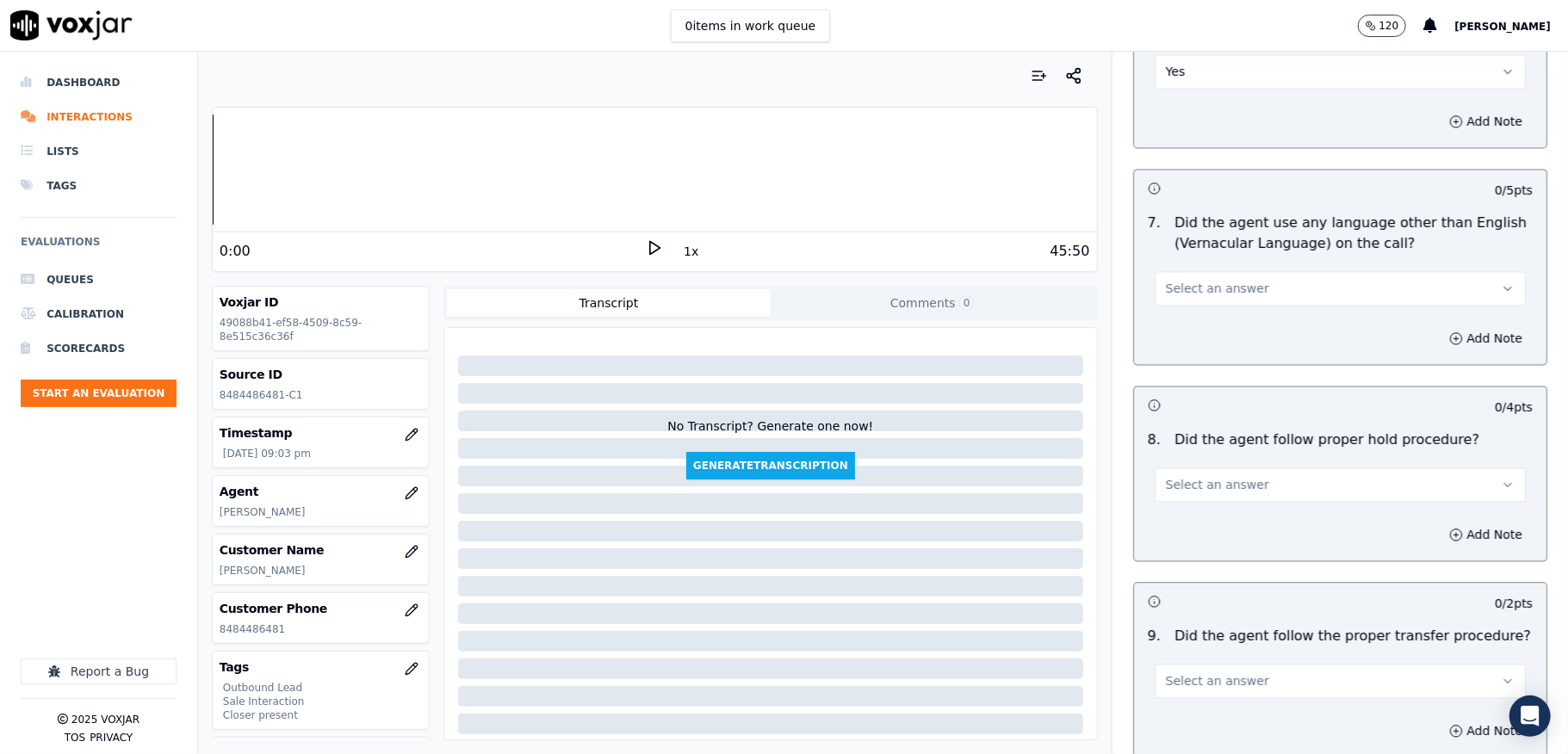
click at [1204, 279] on span "Select an answer" at bounding box center [1217, 288] width 103 height 17
click at [1190, 335] on div "No" at bounding box center [1298, 340] width 330 height 28
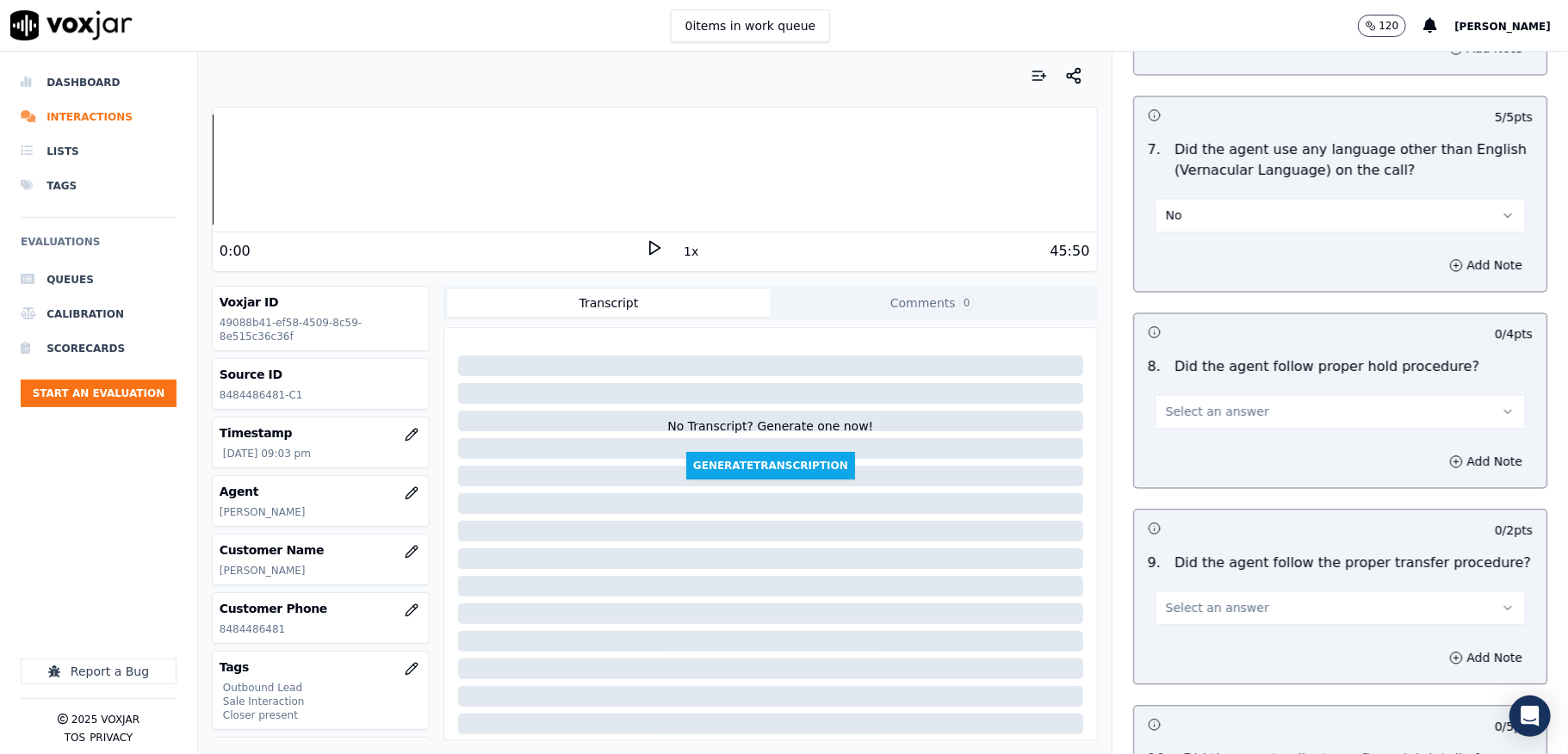
scroll to position [2524, 0]
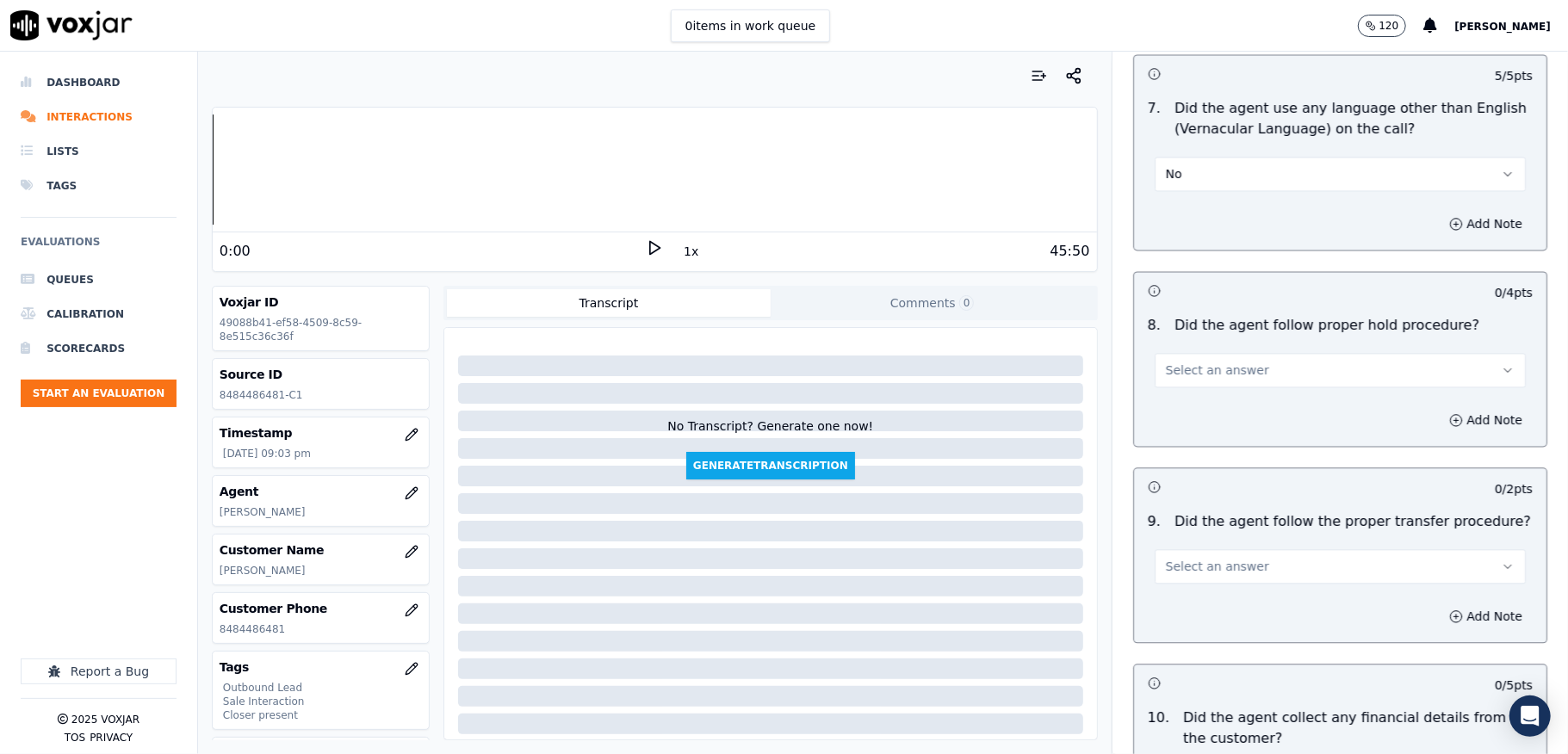
click at [1197, 362] on span "Select an answer" at bounding box center [1217, 370] width 103 height 17
click at [1182, 399] on div "Yes" at bounding box center [1298, 395] width 330 height 28
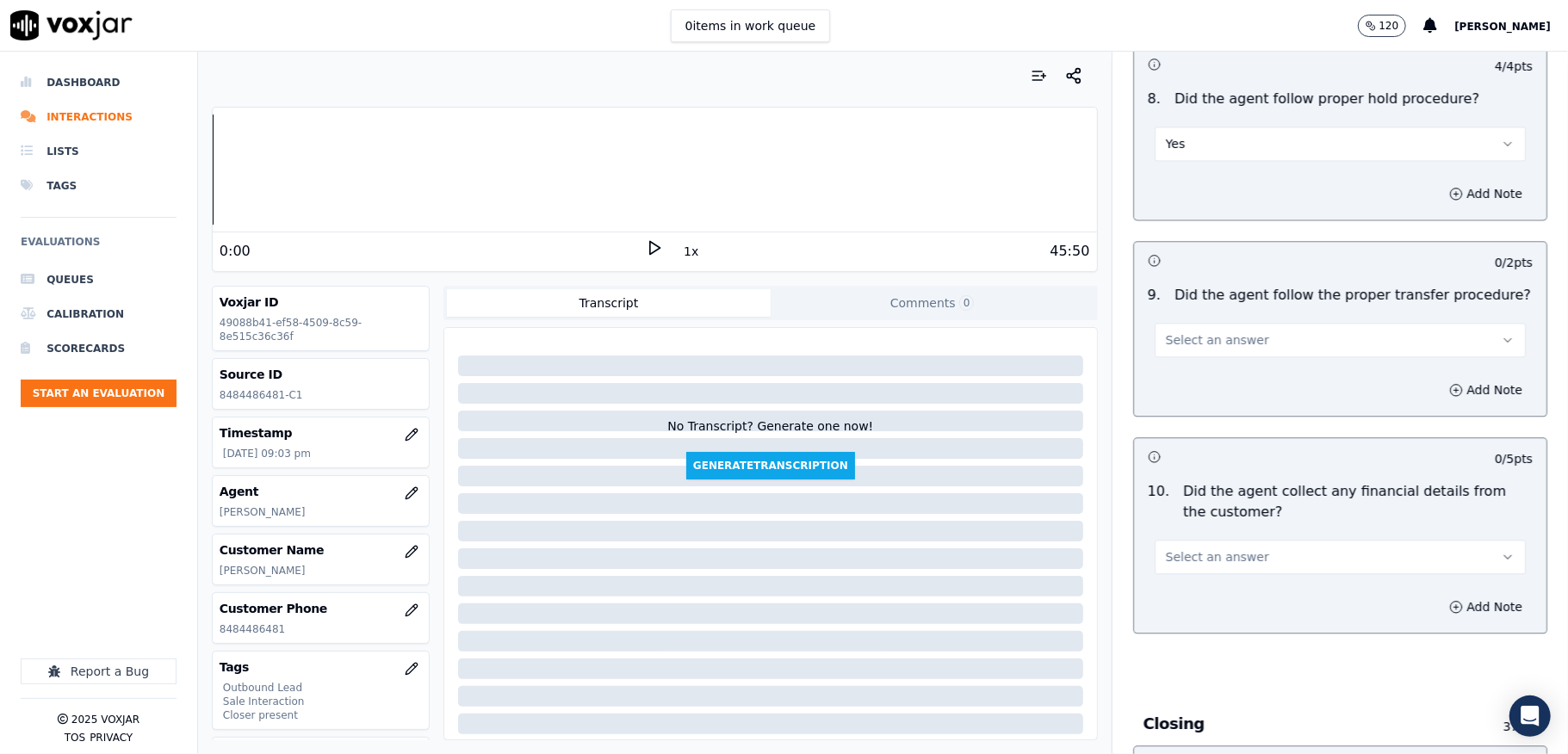
scroll to position [2754, 0]
click at [1217, 328] on span "Select an answer" at bounding box center [1217, 336] width 103 height 17
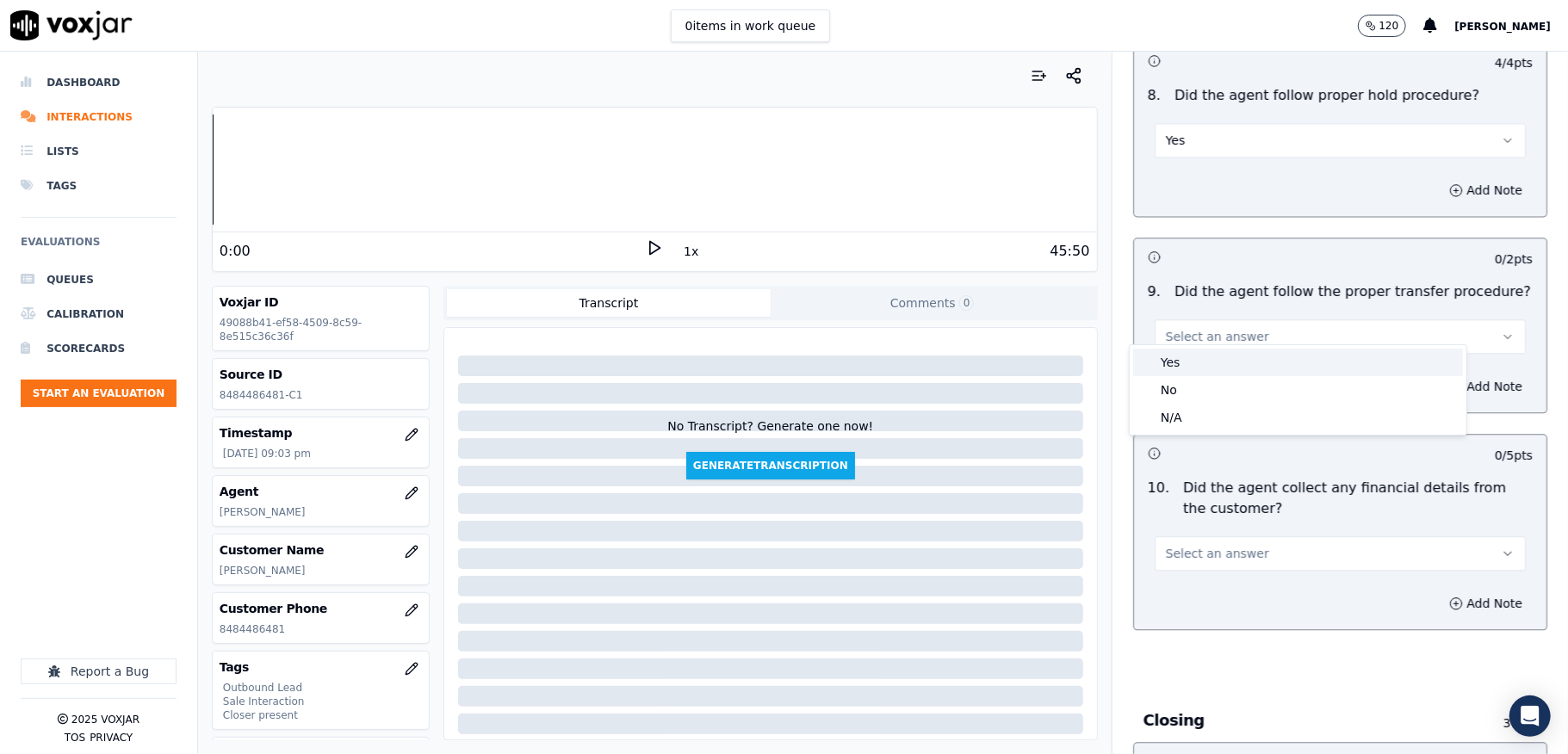
click at [1182, 363] on div "Yes" at bounding box center [1298, 362] width 330 height 28
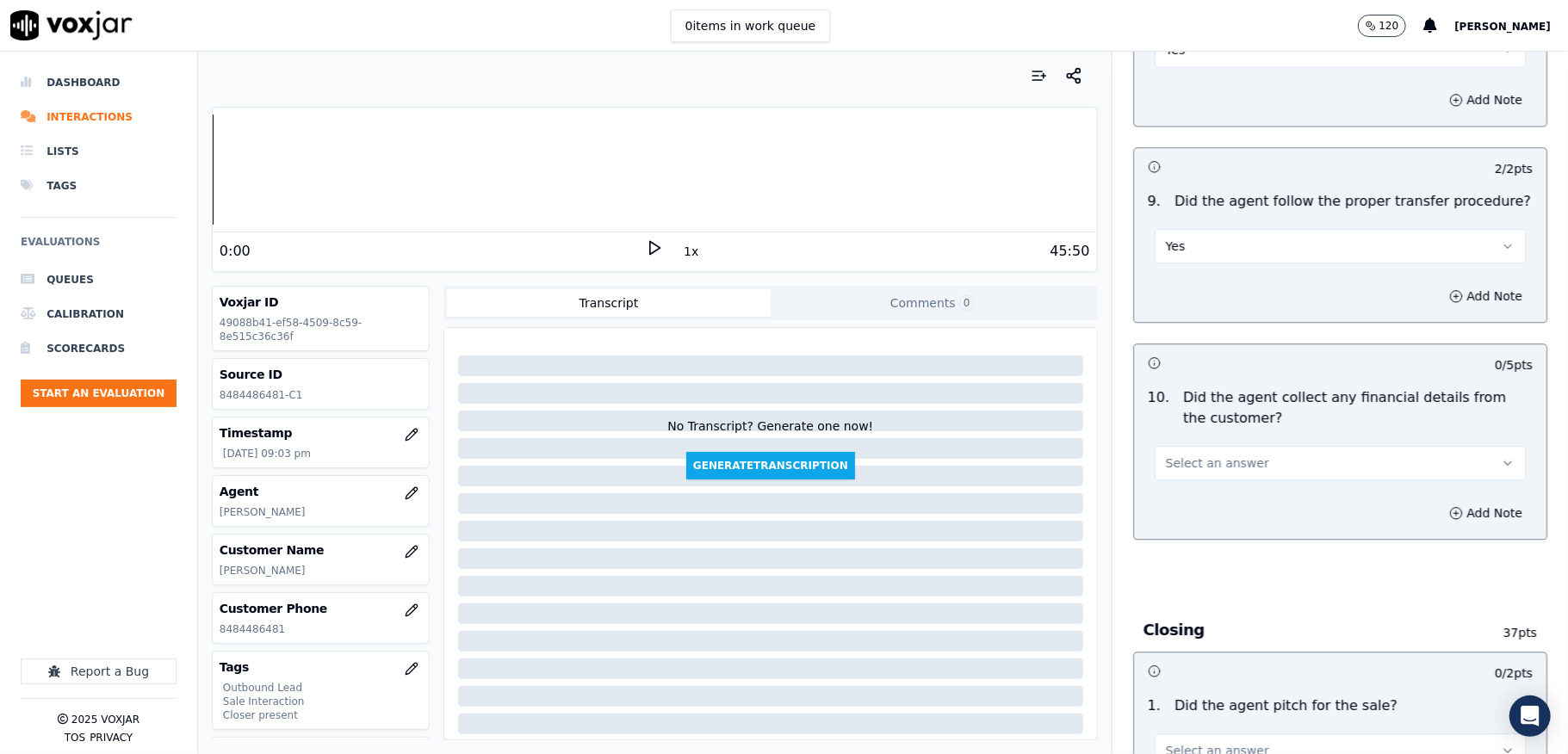
scroll to position [2983, 0]
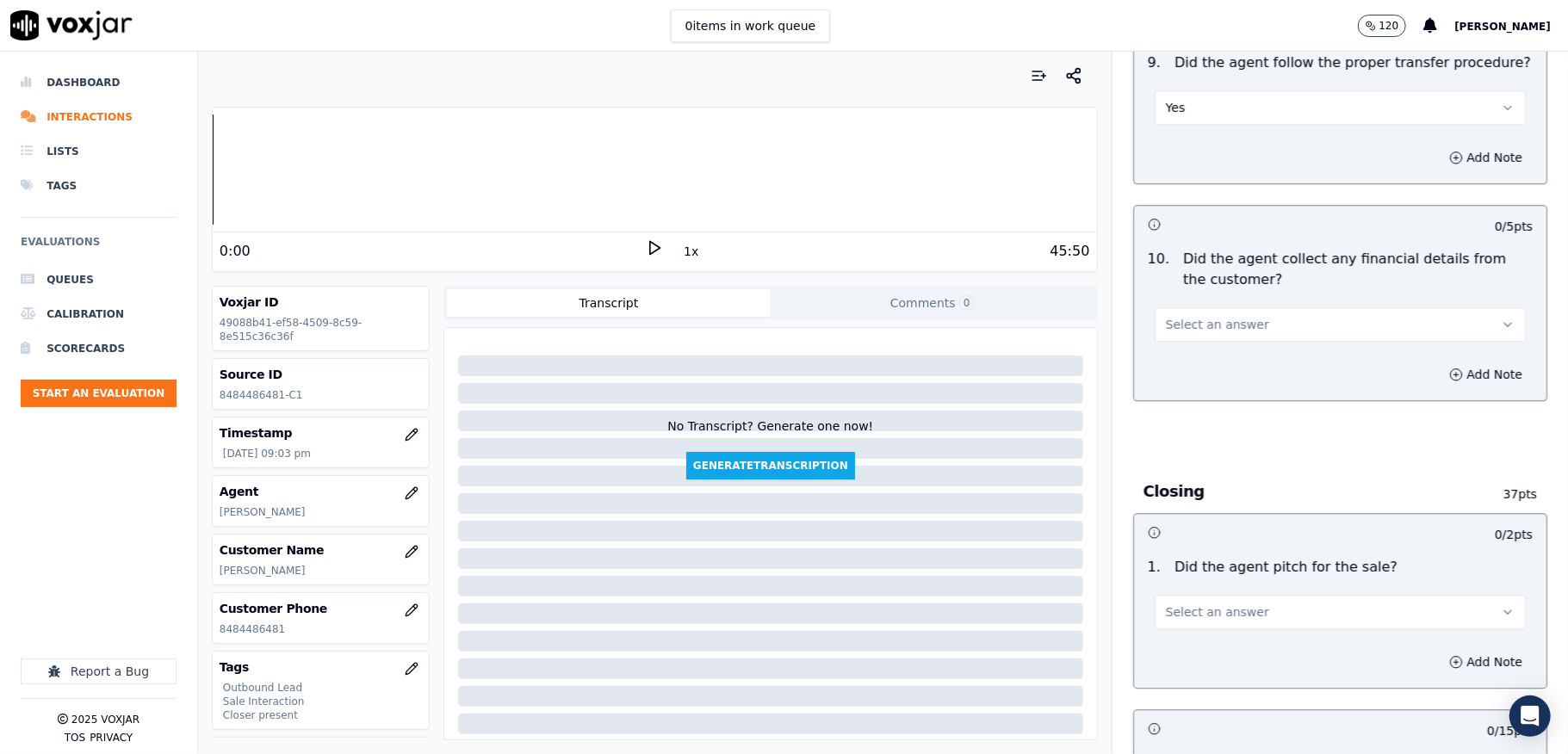
click at [1199, 316] on span "Select an answer" at bounding box center [1217, 324] width 103 height 17
click at [1164, 376] on div "No" at bounding box center [1298, 377] width 330 height 28
drag, startPoint x: 1234, startPoint y: 600, endPoint x: 1225, endPoint y: 611, distance: 14.2
click at [1234, 599] on button "Select an answer" at bounding box center [1340, 612] width 371 height 34
click at [1188, 633] on div "Yes" at bounding box center [1298, 638] width 330 height 28
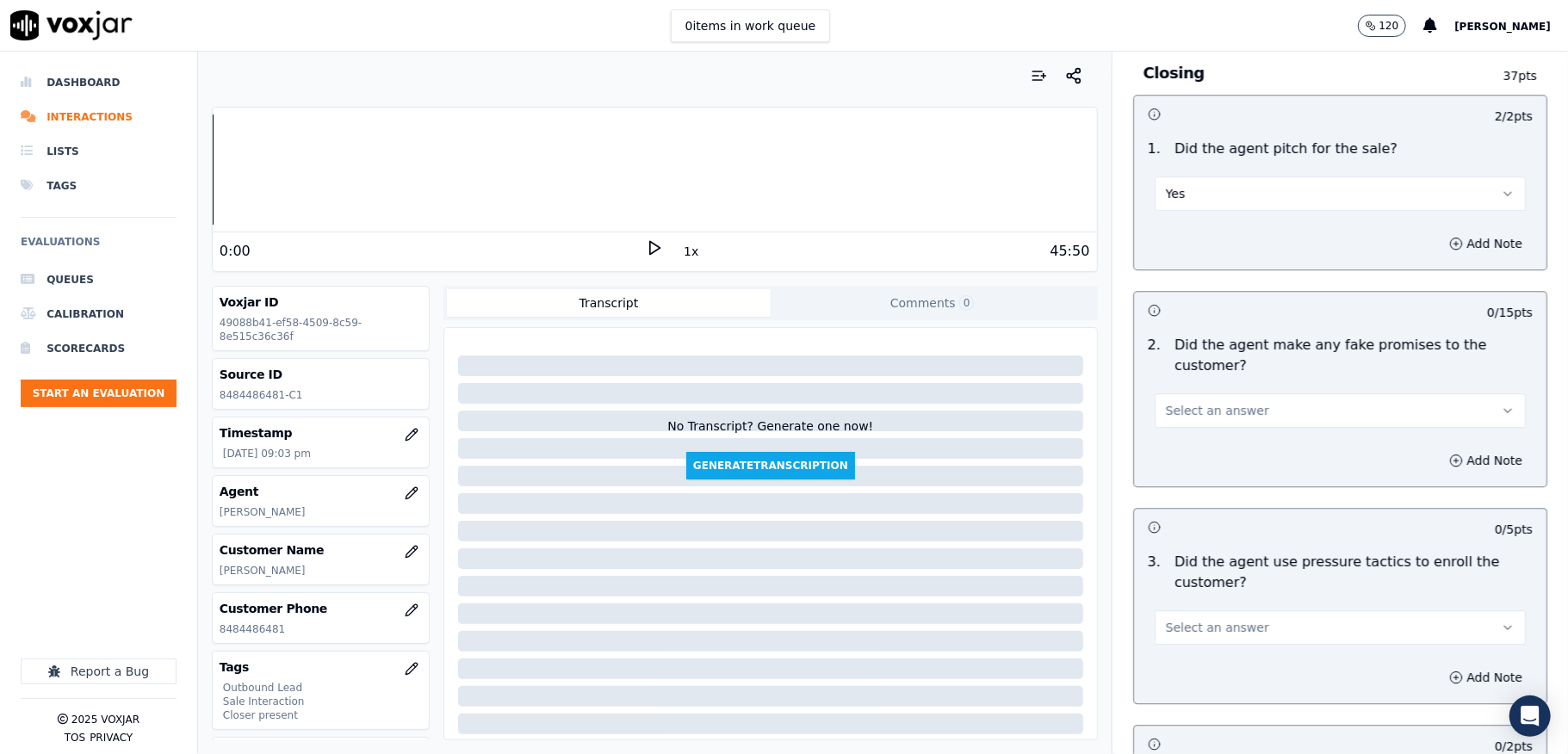
scroll to position [3442, 0]
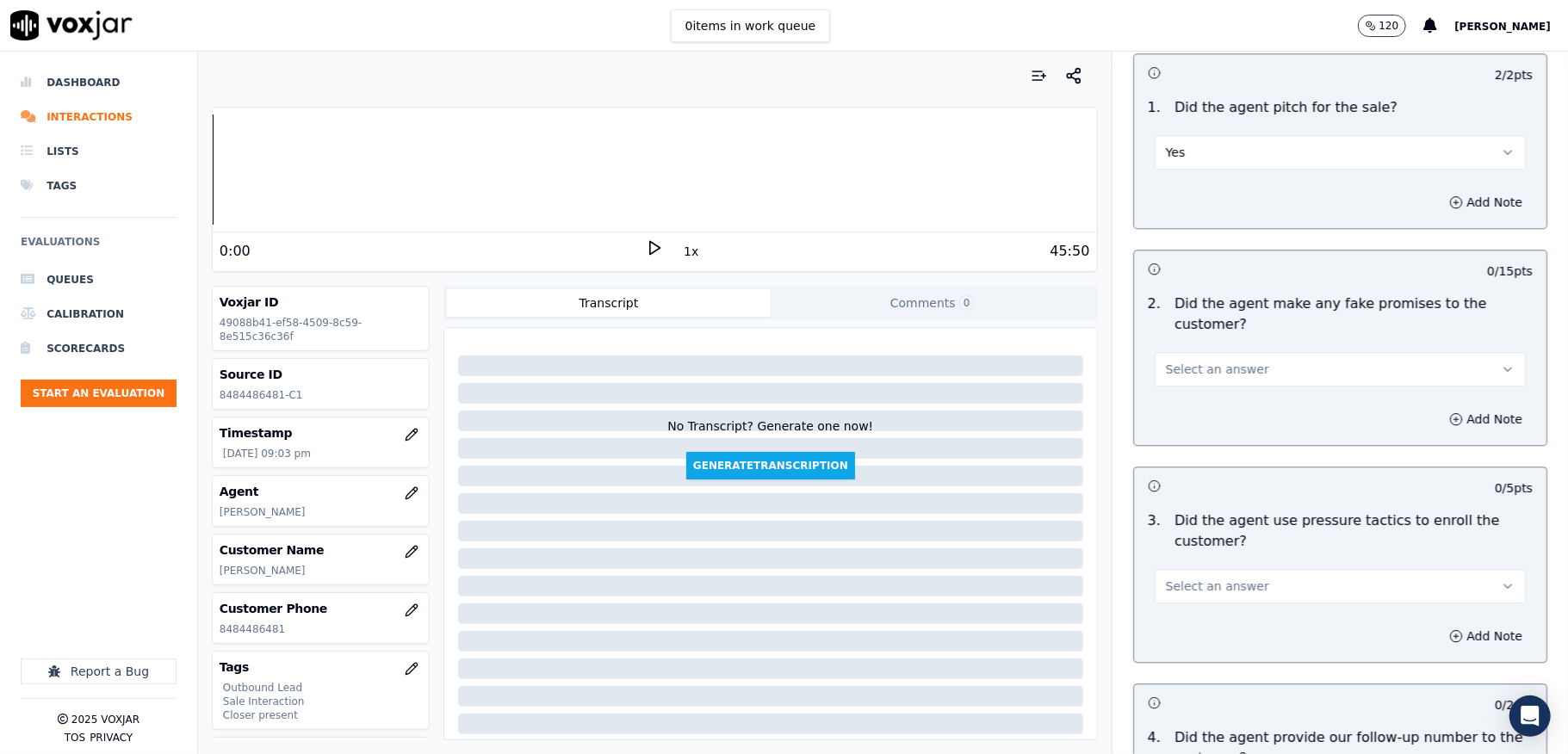
click at [1217, 365] on span "Select an answer" at bounding box center [1217, 369] width 103 height 17
click at [1176, 427] on div "No" at bounding box center [1298, 424] width 330 height 28
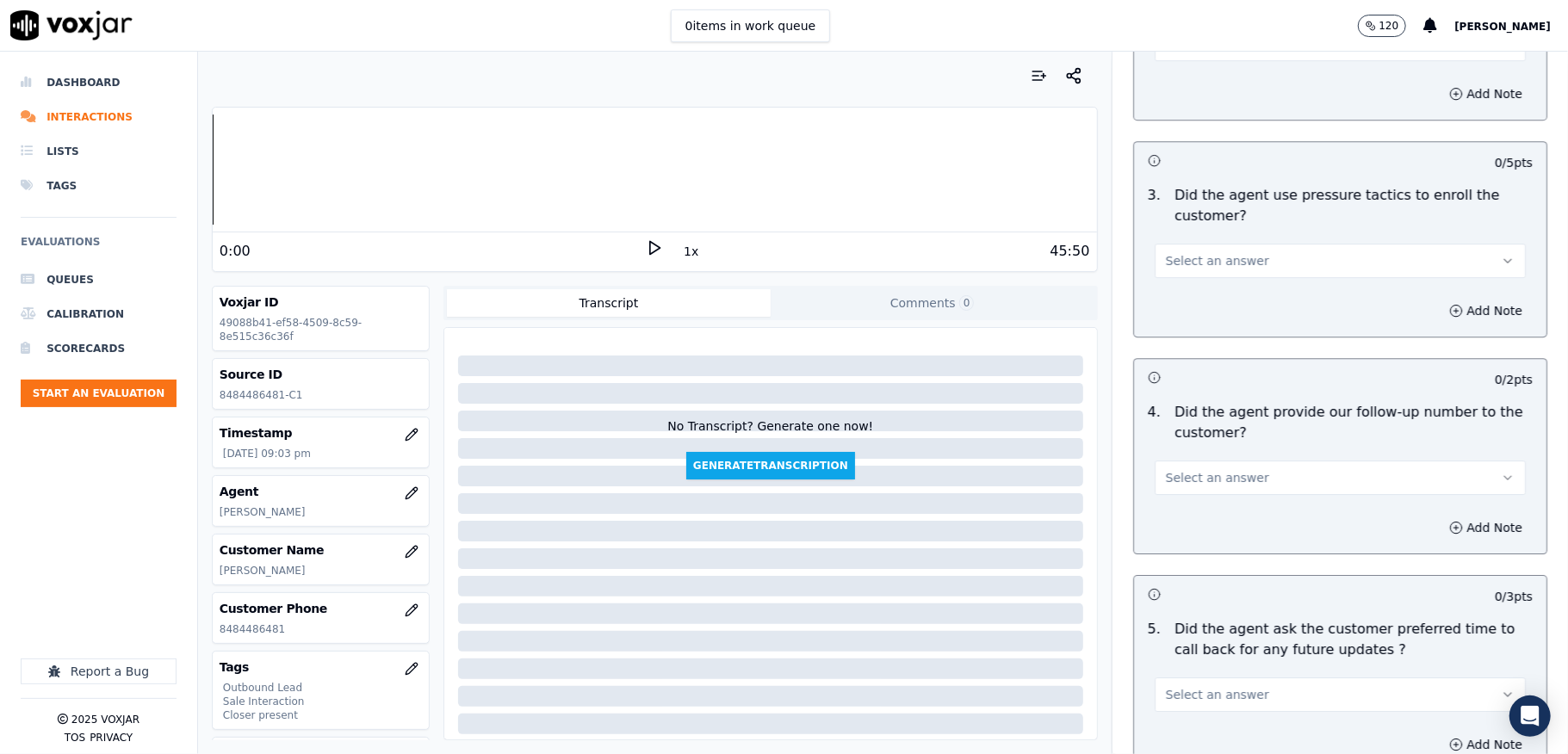
scroll to position [3786, 0]
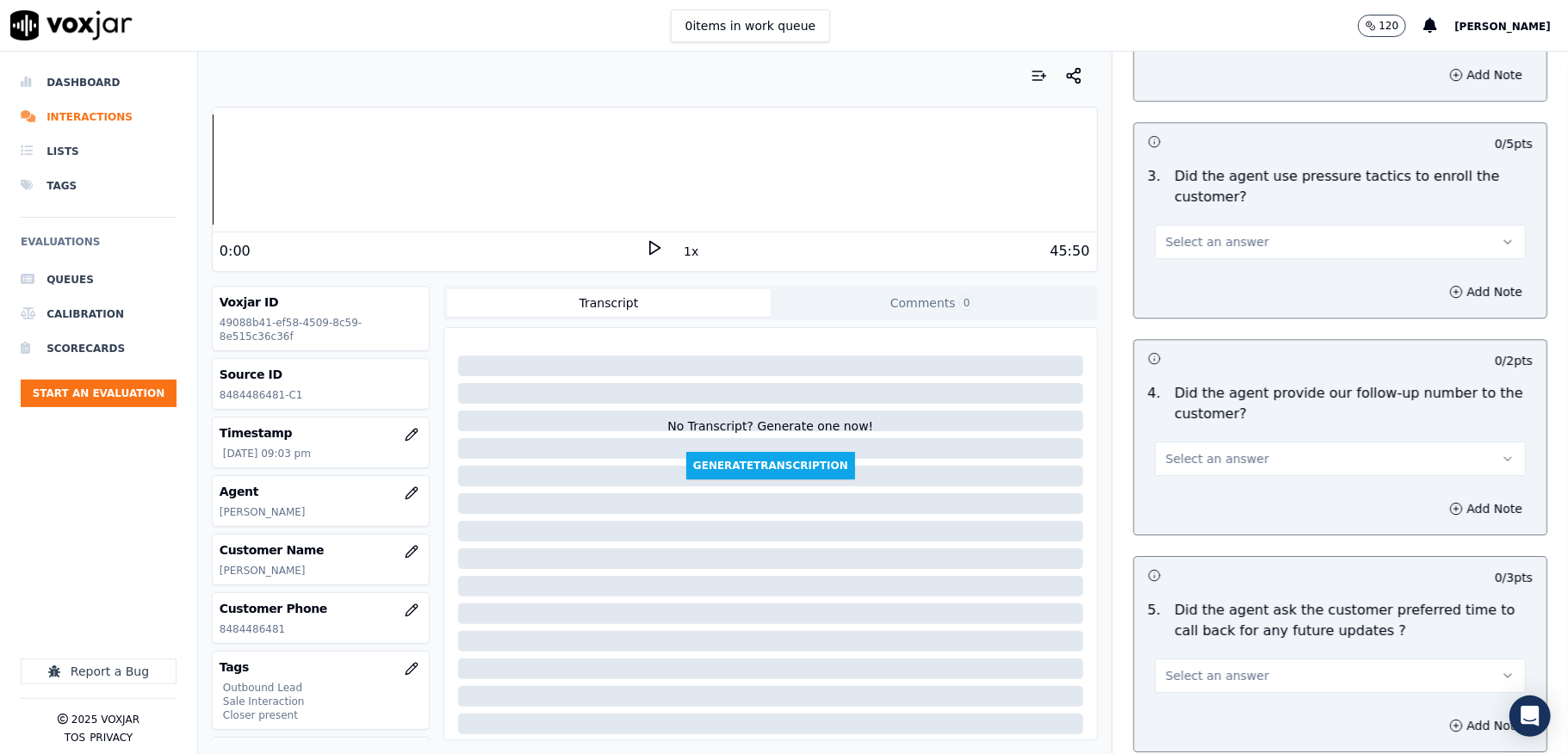
click at [1189, 225] on button "Select an answer" at bounding box center [1340, 242] width 371 height 34
click at [1172, 291] on div "No" at bounding box center [1298, 297] width 330 height 28
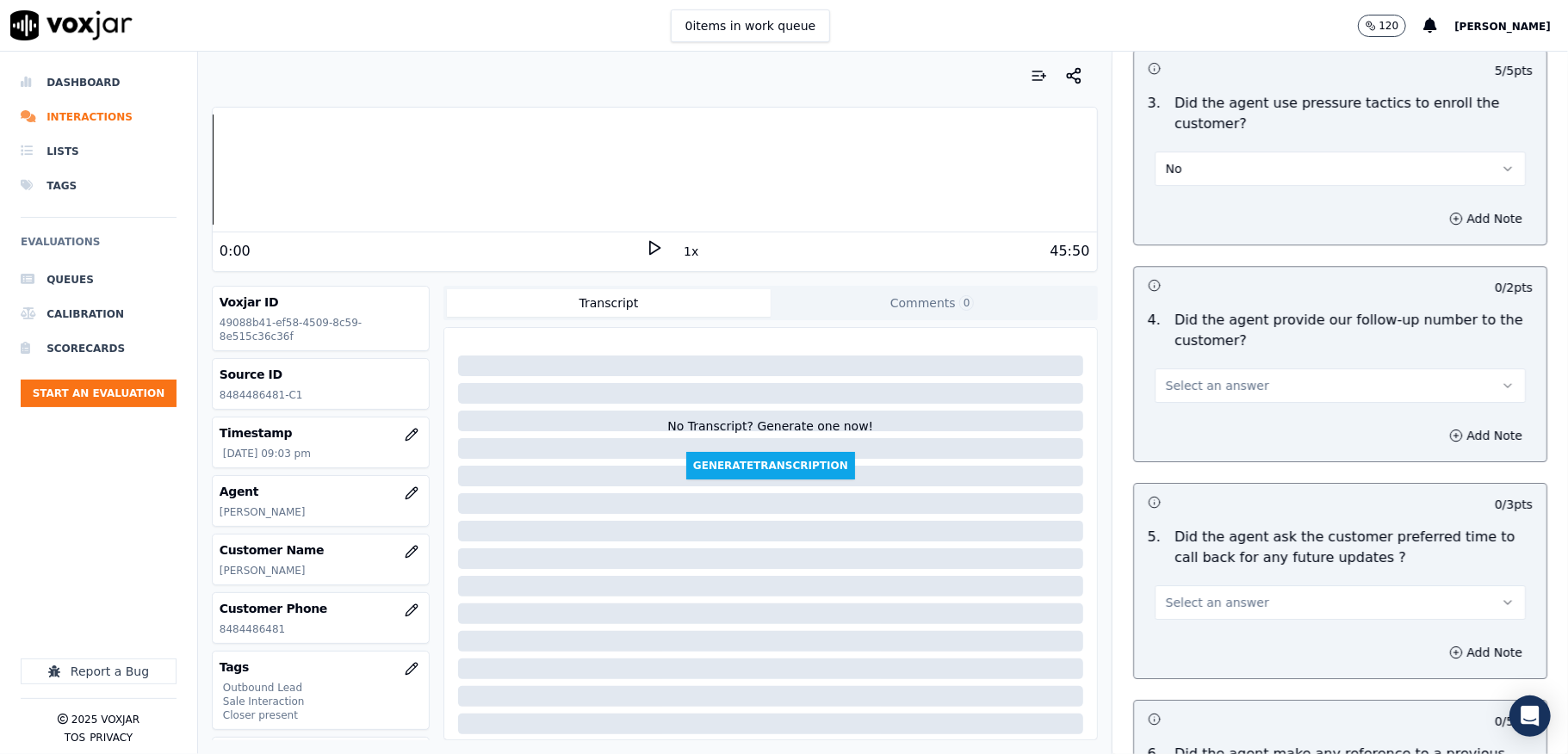
scroll to position [3901, 0]
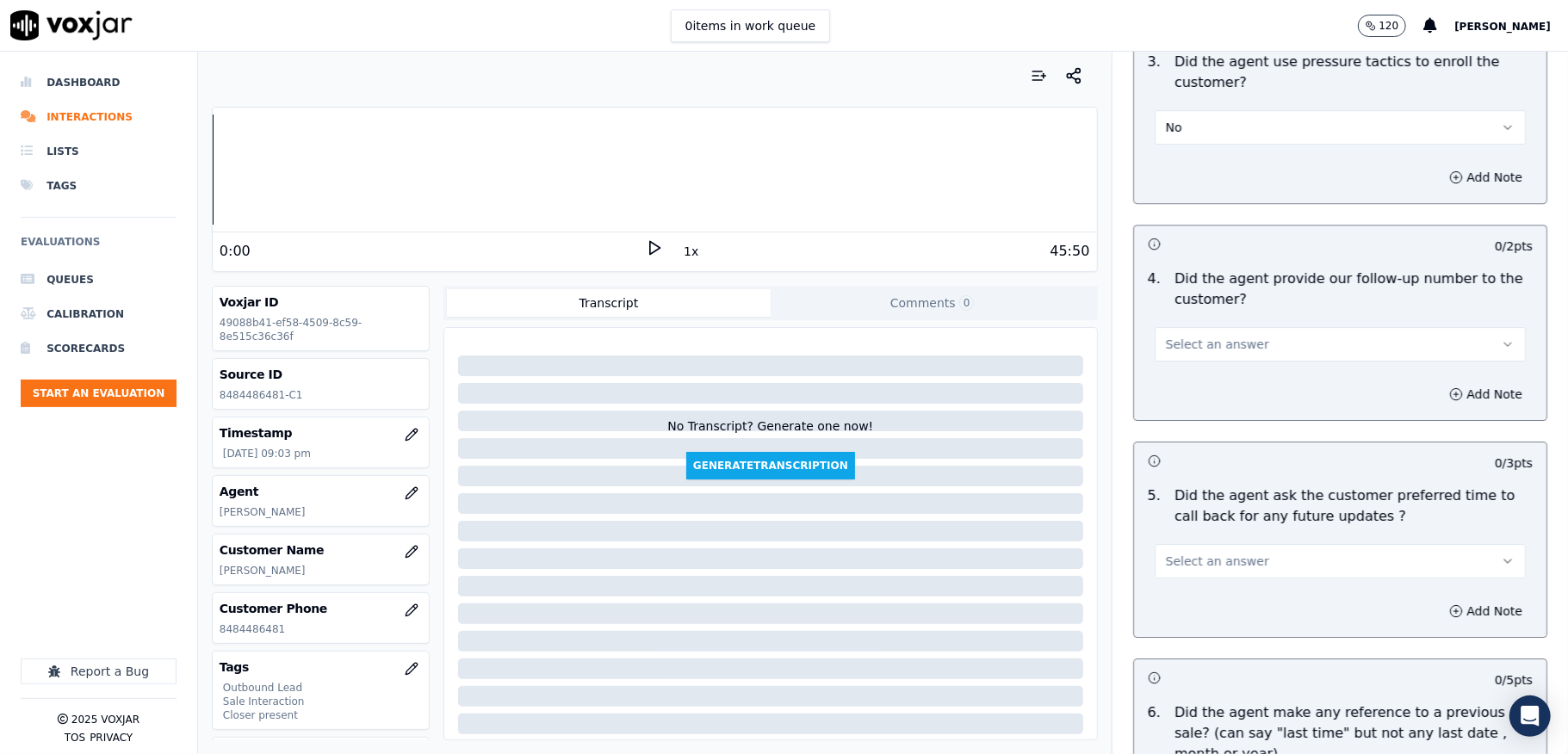
click at [1203, 336] on span "Select an answer" at bounding box center [1217, 344] width 103 height 17
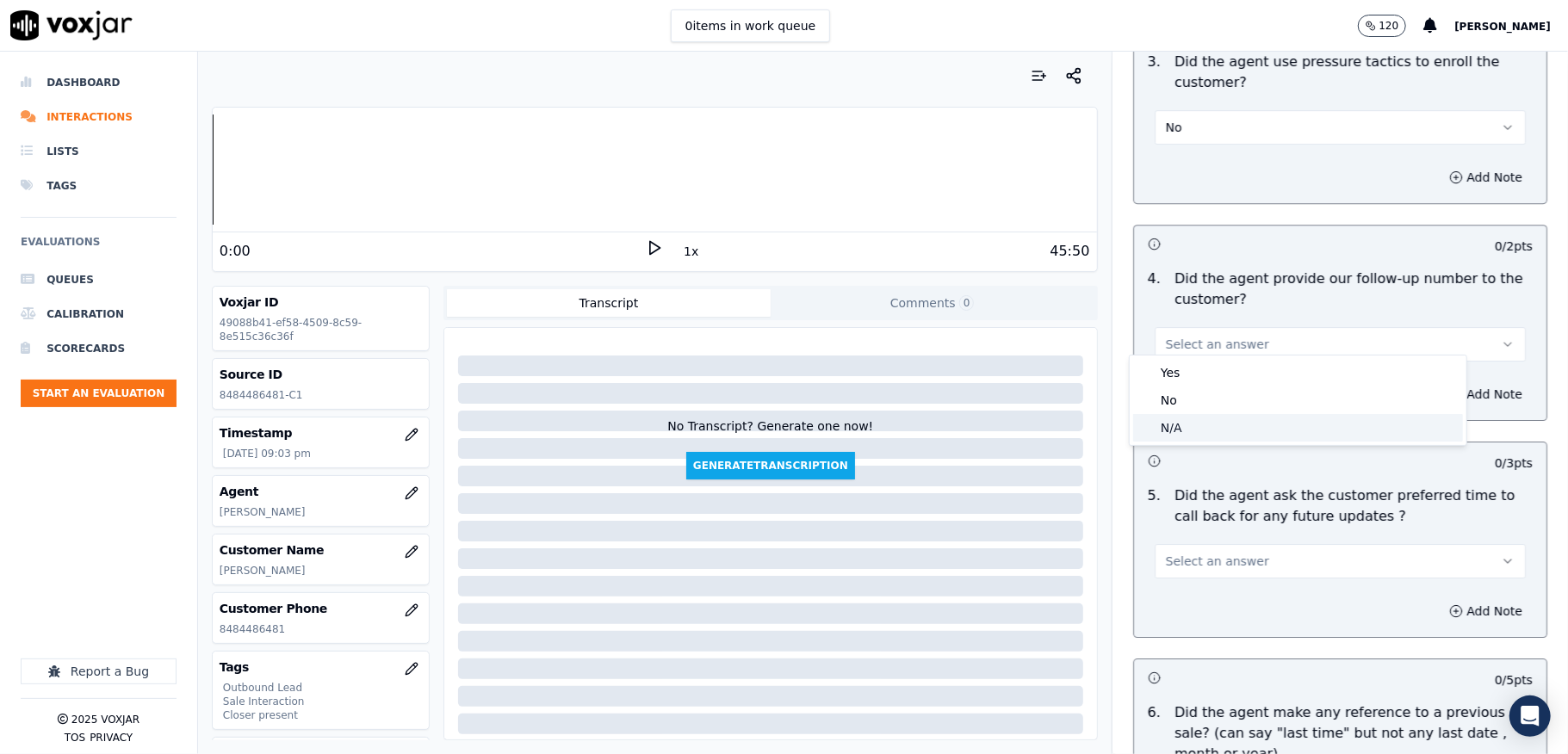
click at [1174, 428] on div "N/A" at bounding box center [1298, 427] width 330 height 28
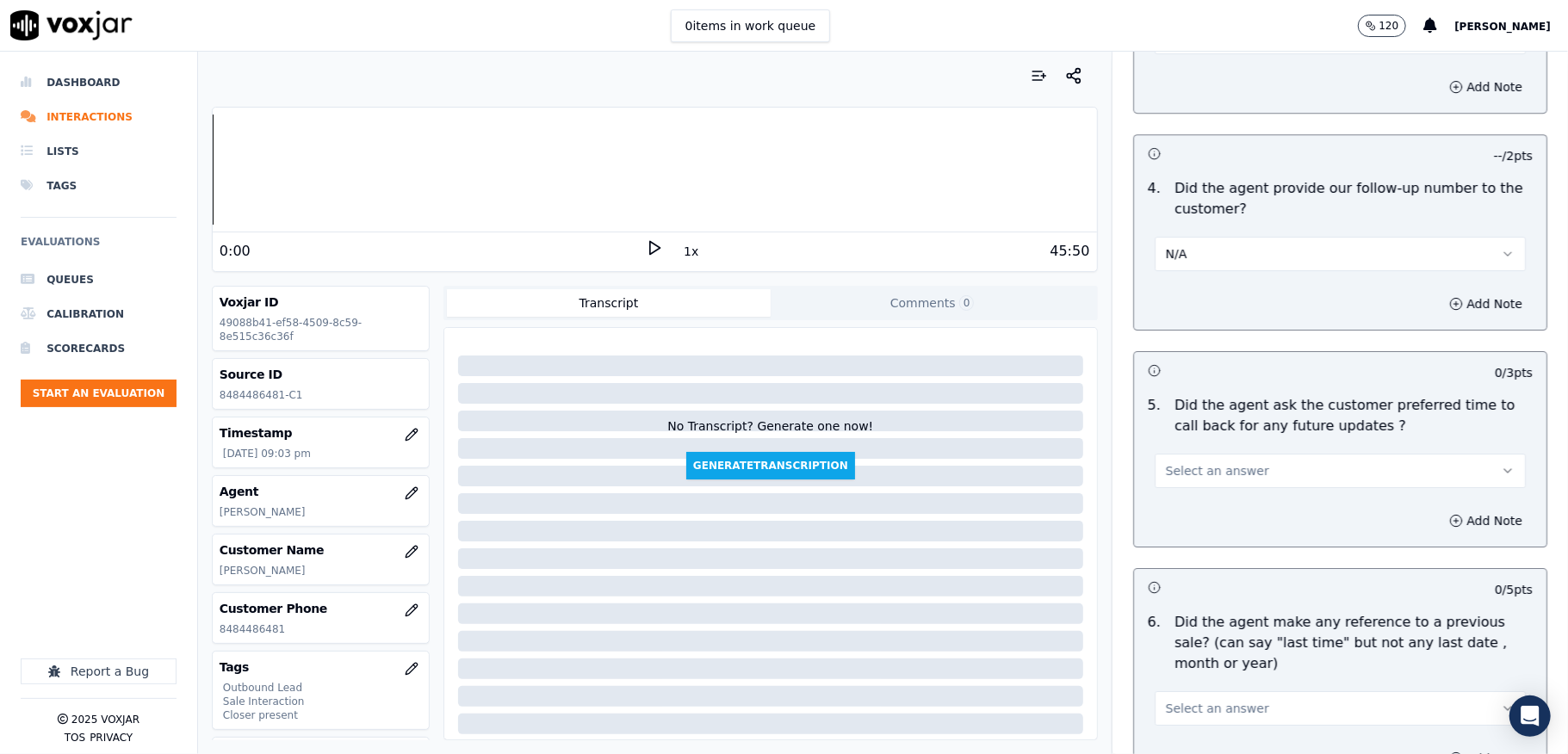
scroll to position [4130, 0]
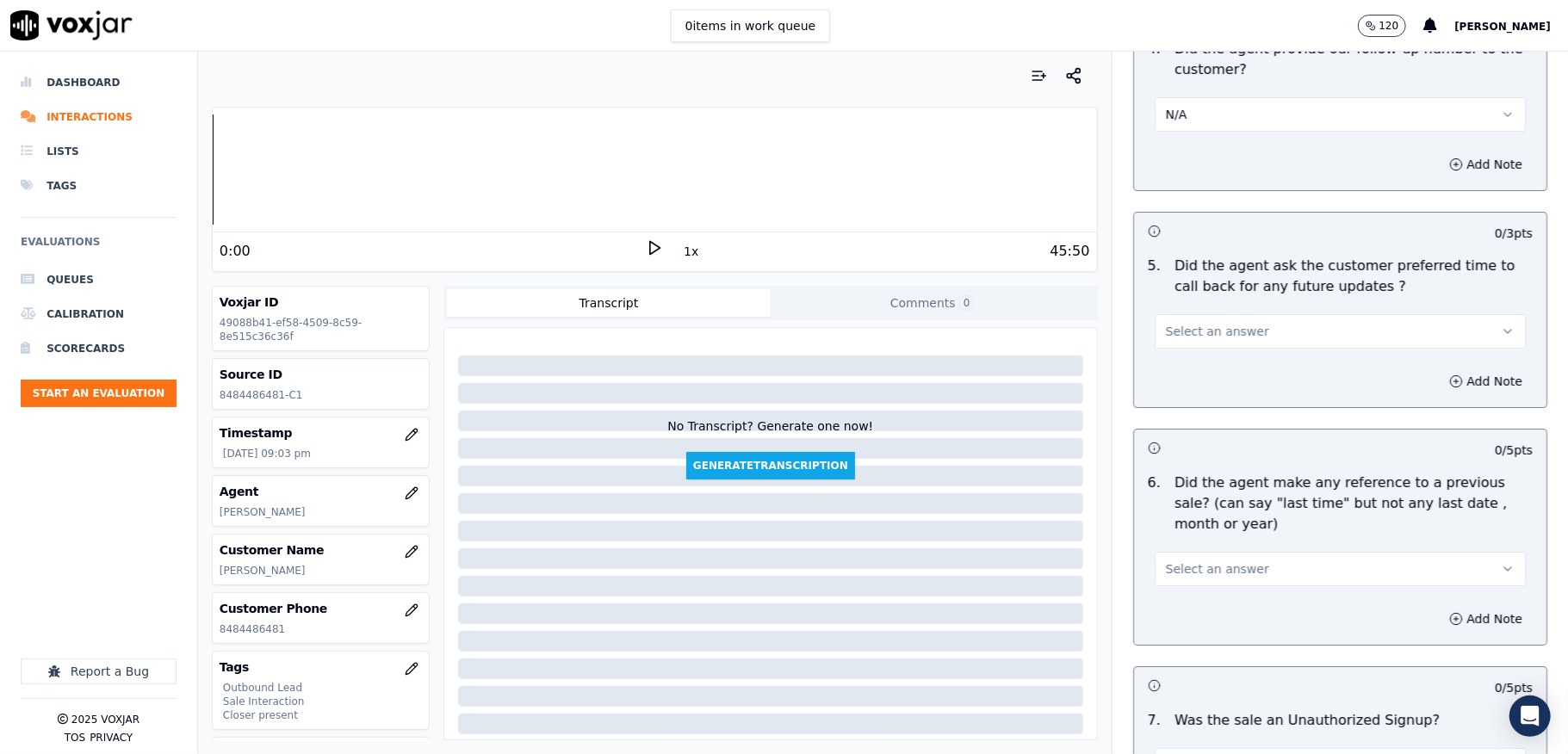
click at [1178, 325] on span "Select an answer" at bounding box center [1217, 332] width 103 height 17
click at [1172, 407] on div "N/A" at bounding box center [1298, 416] width 330 height 28
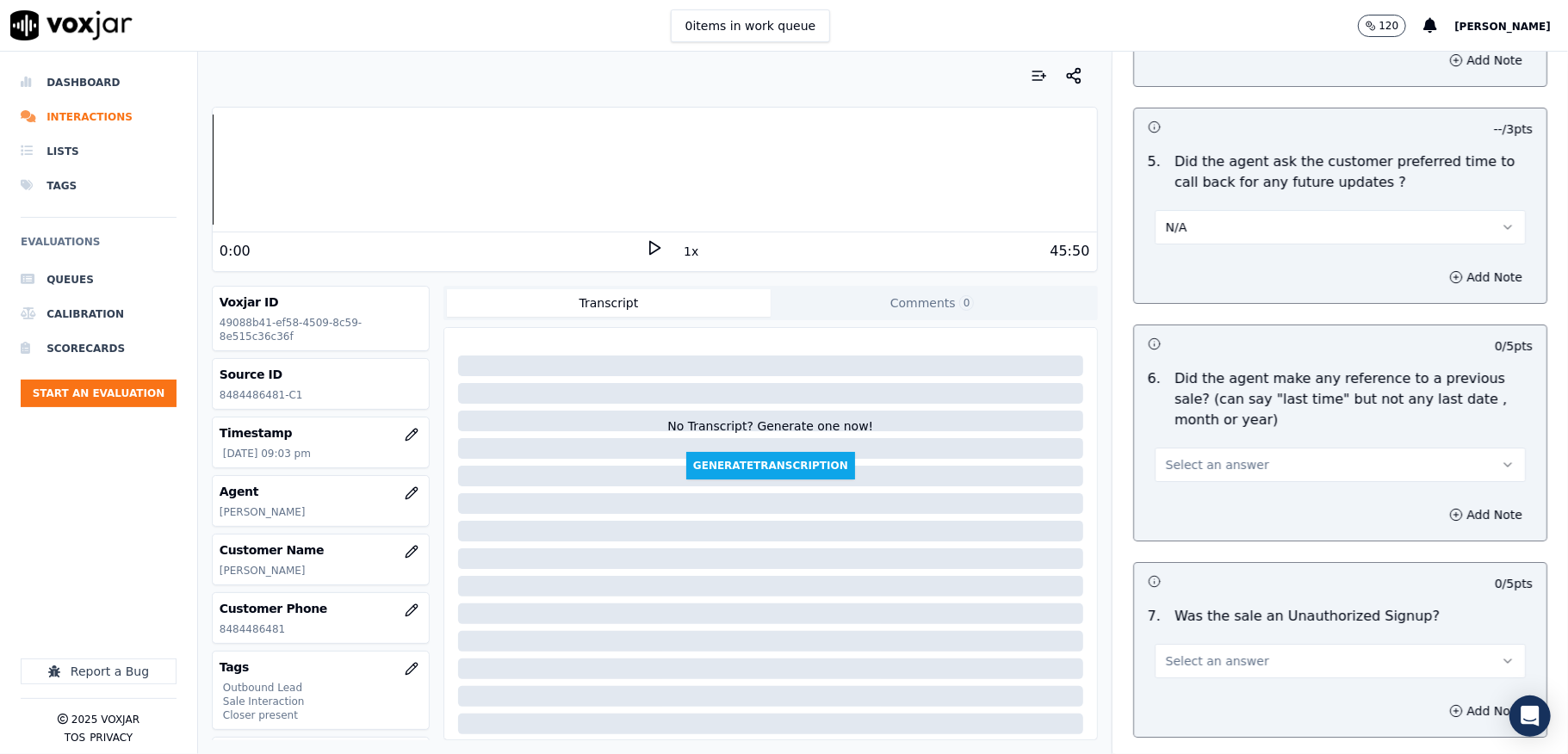
scroll to position [4359, 0]
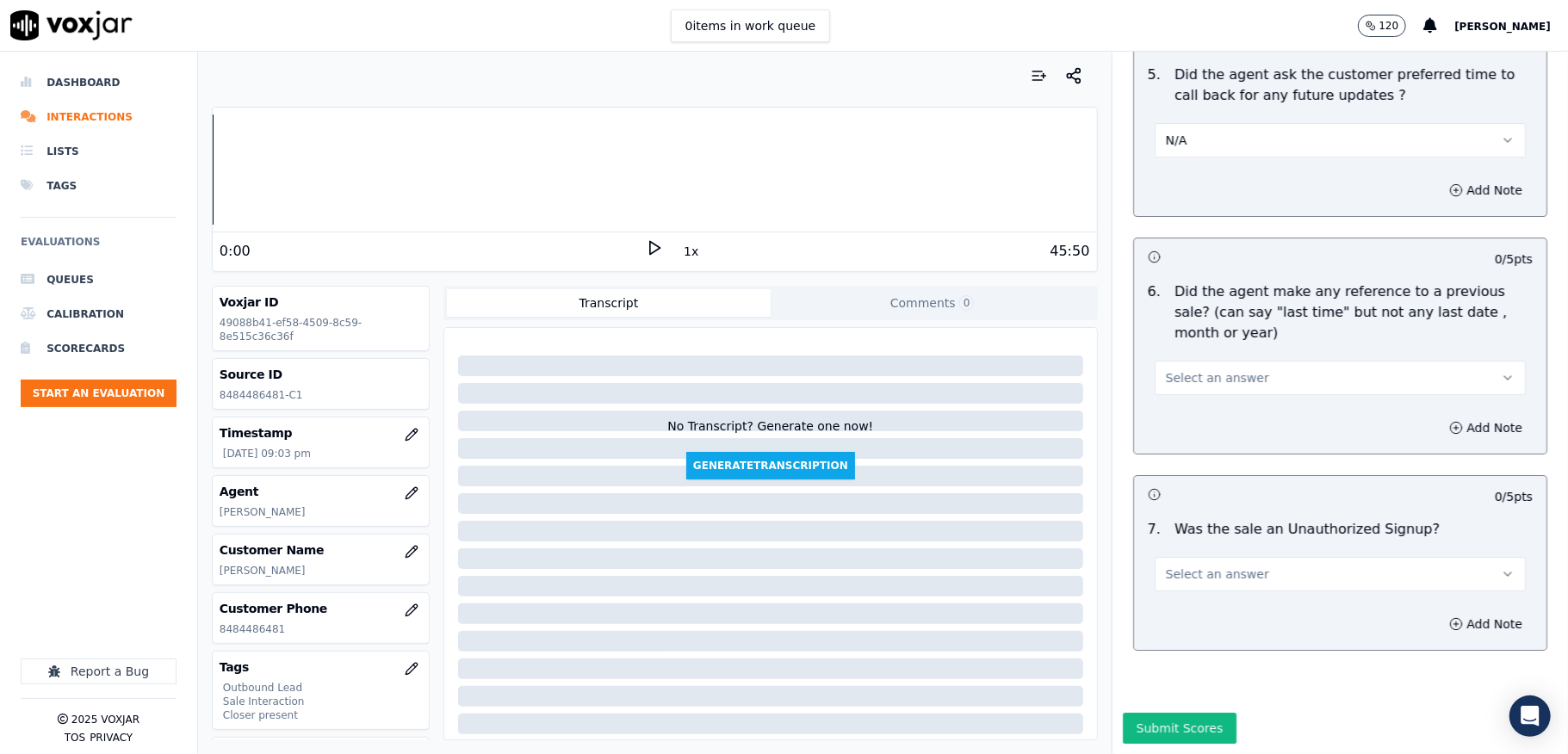
click at [1207, 369] on span "Select an answer" at bounding box center [1217, 377] width 103 height 17
click at [1190, 394] on div "No" at bounding box center [1298, 397] width 330 height 28
drag, startPoint x: 1207, startPoint y: 520, endPoint x: 1217, endPoint y: 520, distance: 10.0
click at [1208, 565] on span "Select an answer" at bounding box center [1217, 574] width 103 height 17
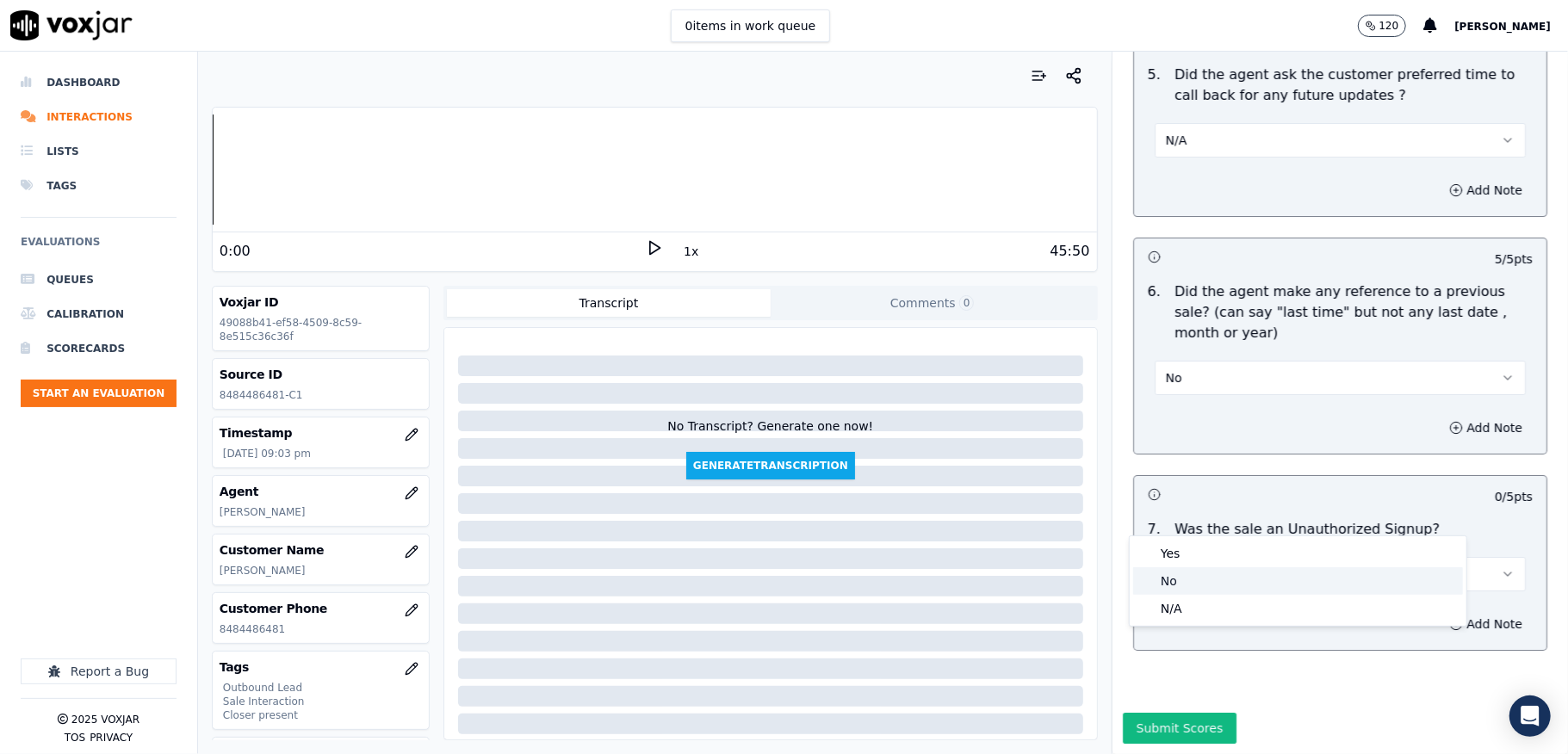
click at [1183, 575] on div "No" at bounding box center [1298, 581] width 330 height 28
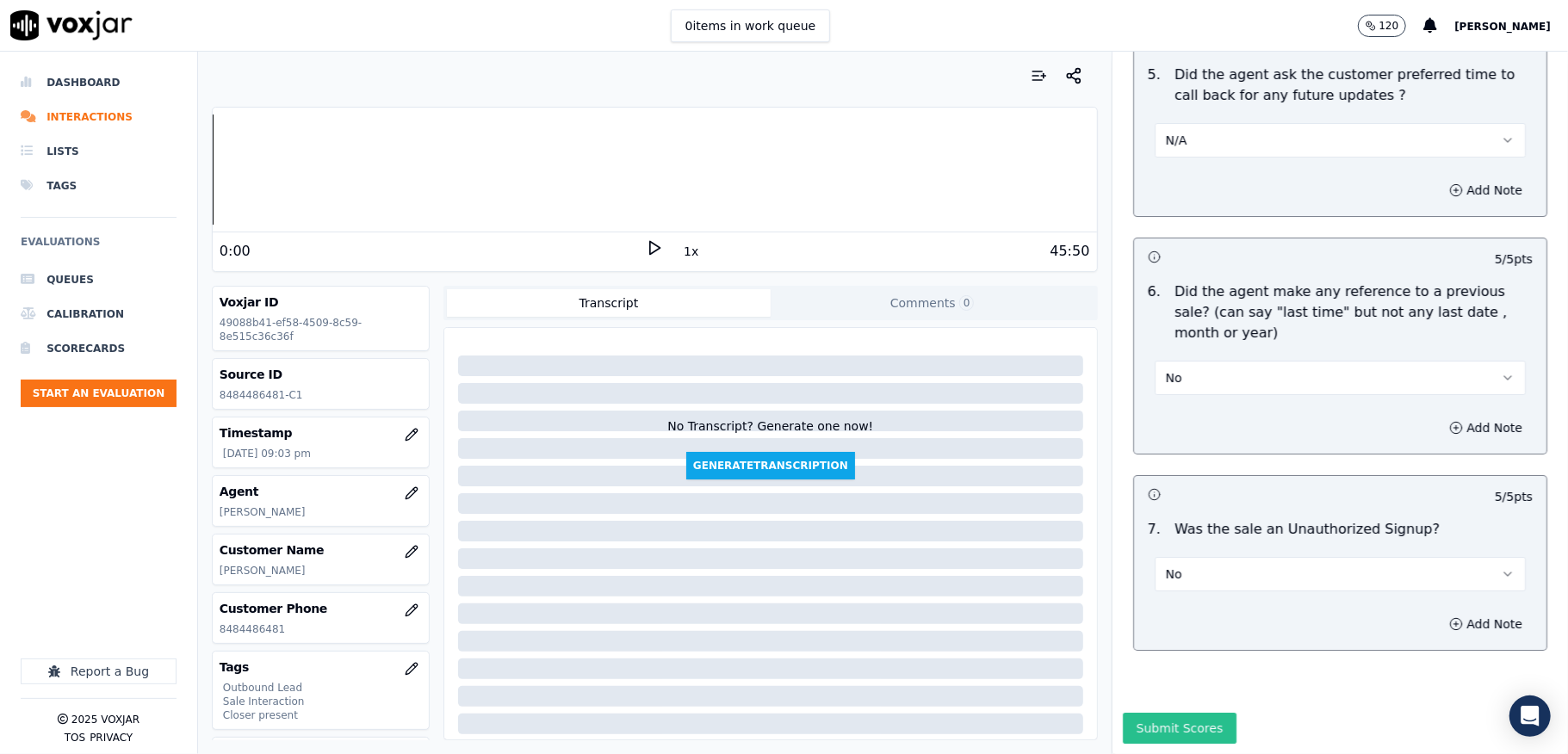
click at [1158, 712] on button "Submit Scores" at bounding box center [1180, 727] width 114 height 31
click at [1162, 712] on div "Saving" at bounding box center [1340, 732] width 456 height 41
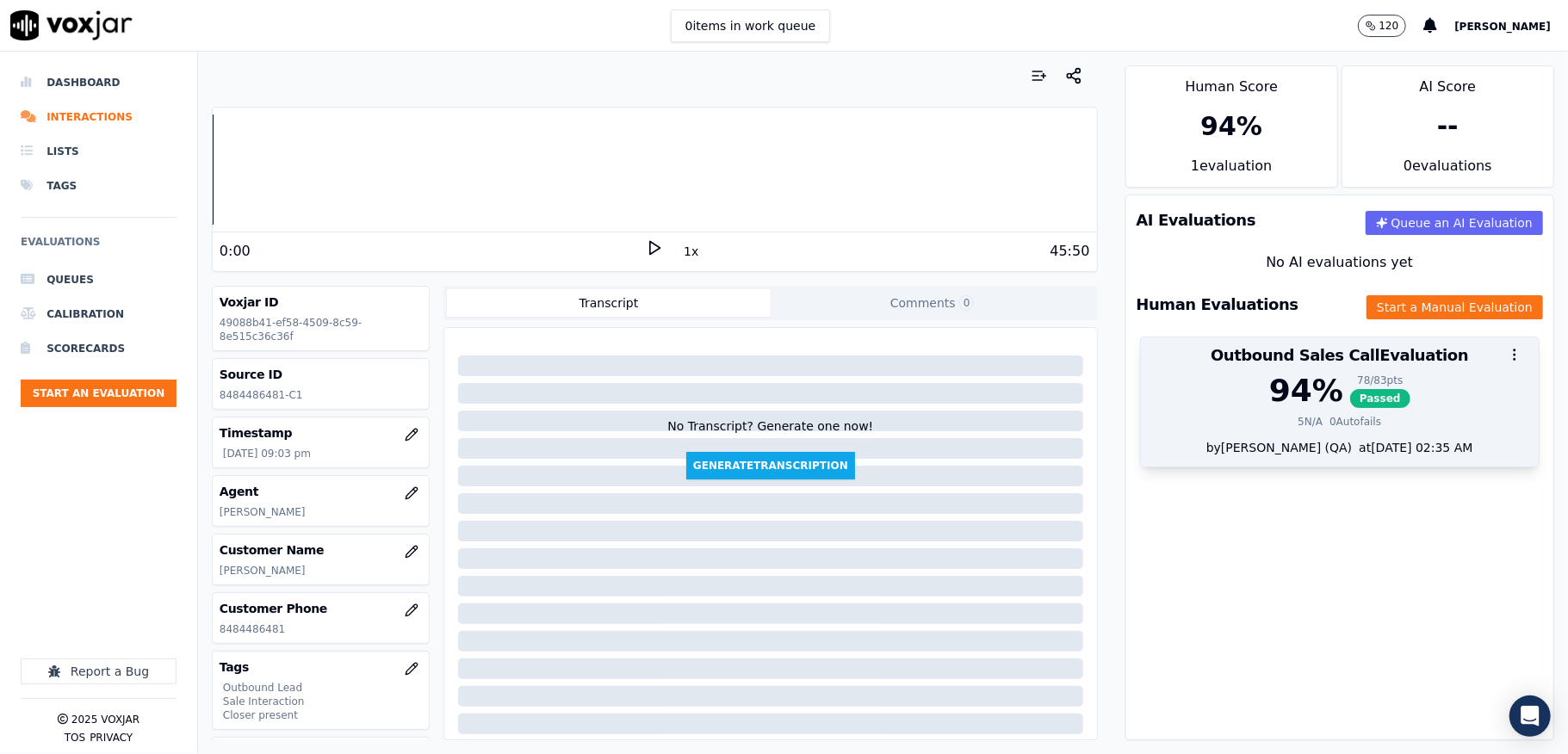
click at [1350, 397] on span "Passed" at bounding box center [1379, 398] width 60 height 19
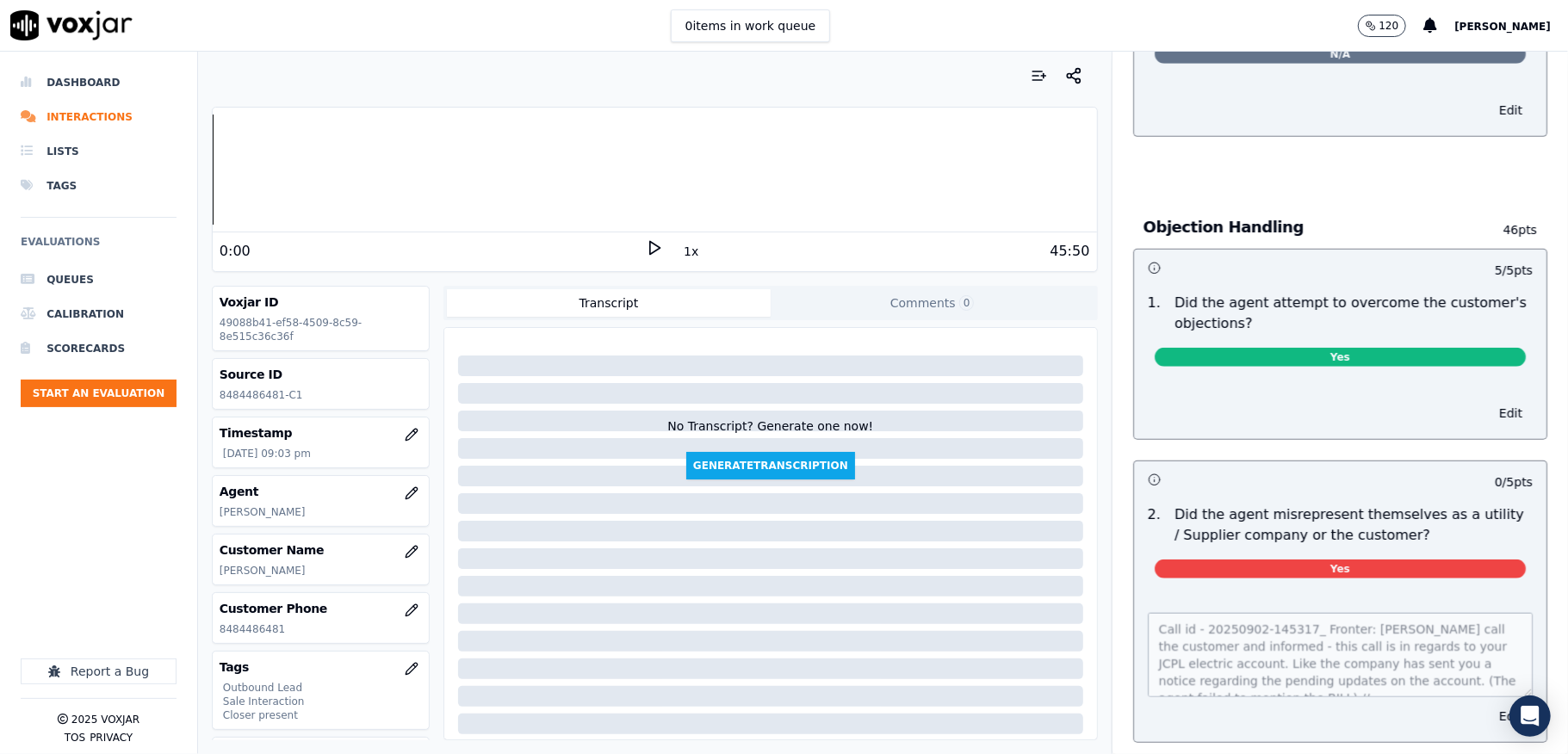
scroll to position [825, 0]
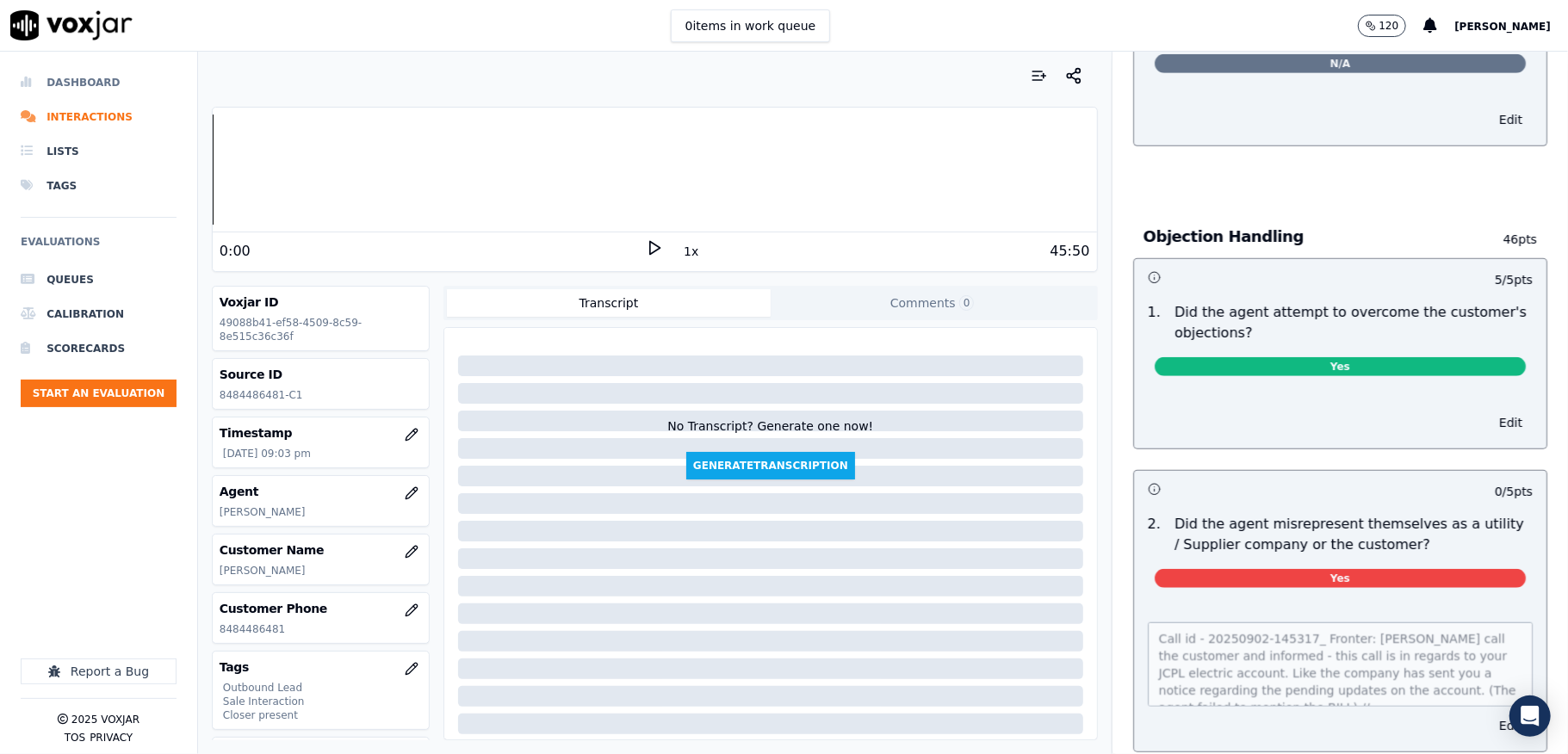
click at [80, 83] on li "Dashboard" at bounding box center [98, 83] width 155 height 34
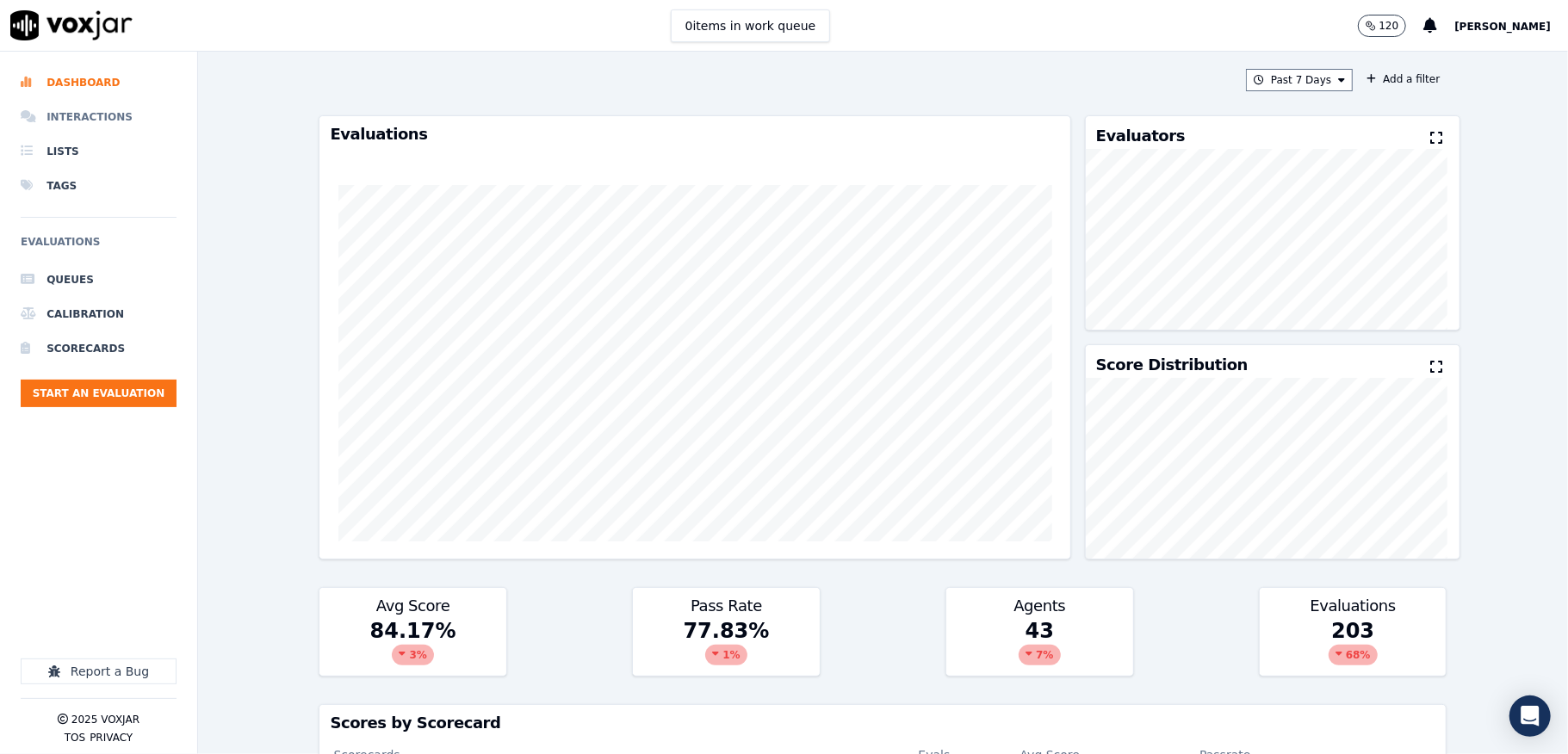
click at [93, 122] on li "Interactions" at bounding box center [98, 117] width 155 height 34
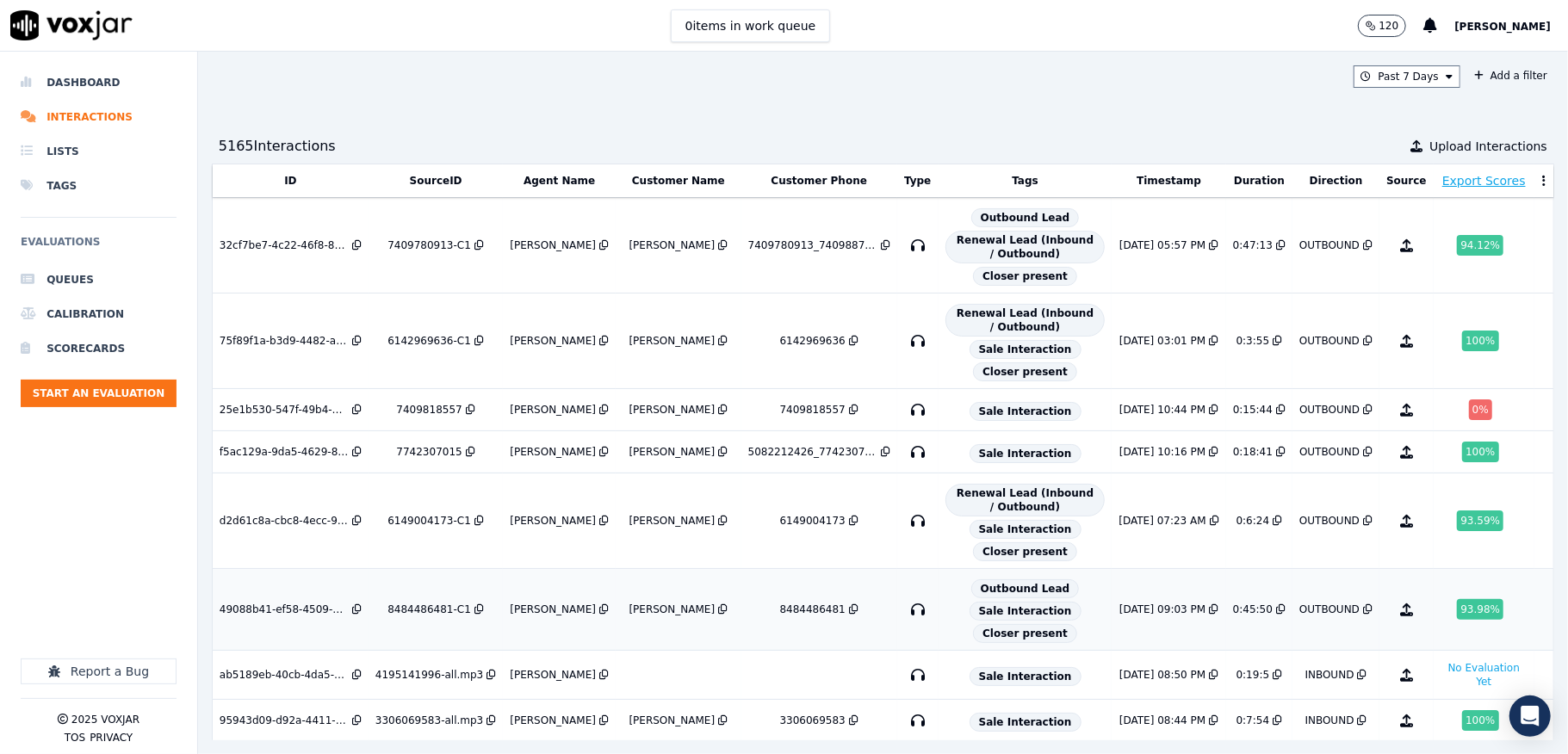
click at [509, 616] on div "James Murtuza" at bounding box center [559, 609] width 99 height 13
click at [115, 394] on button "Start an Evaluation" at bounding box center [98, 393] width 155 height 28
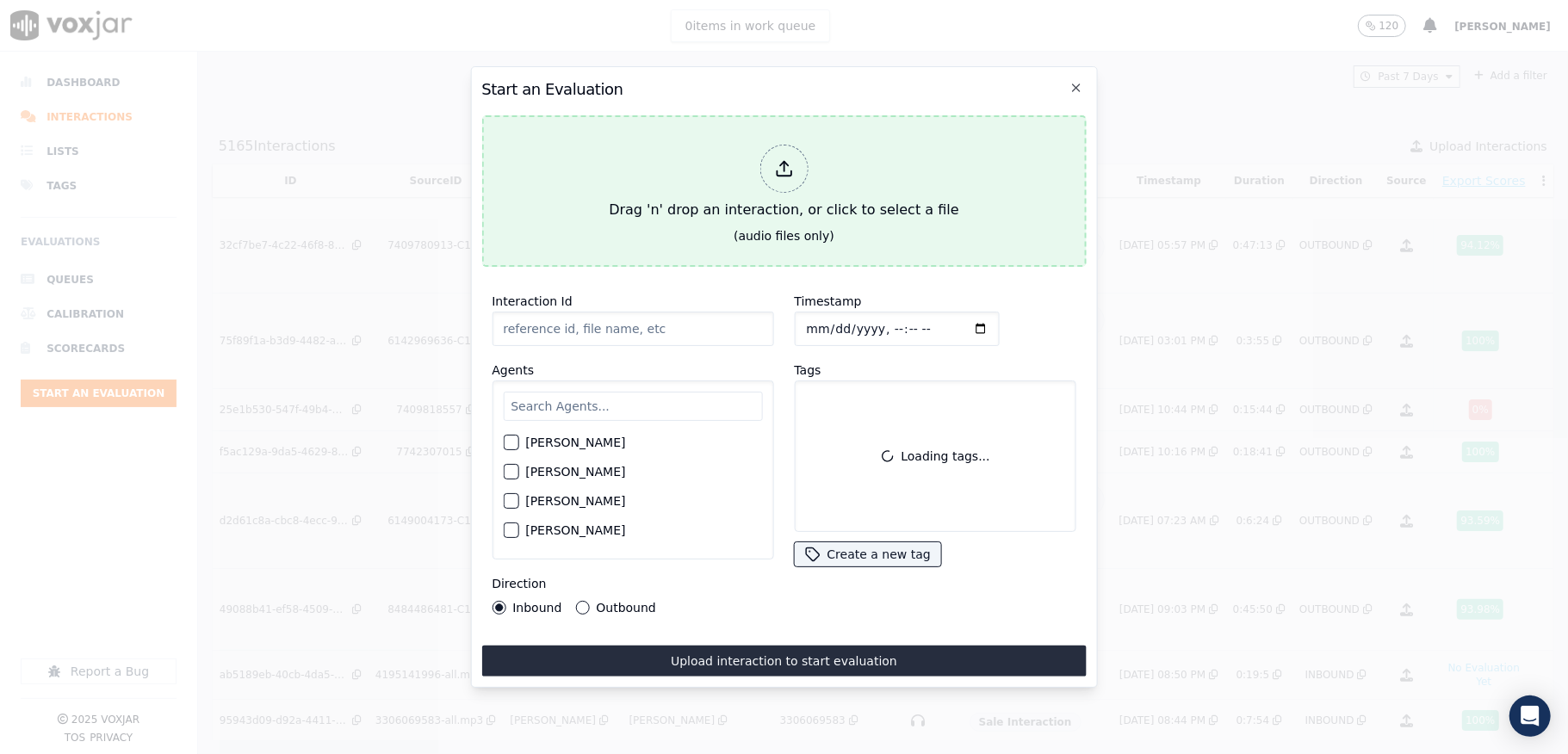
click at [791, 159] on icon at bounding box center [784, 169] width 19 height 19
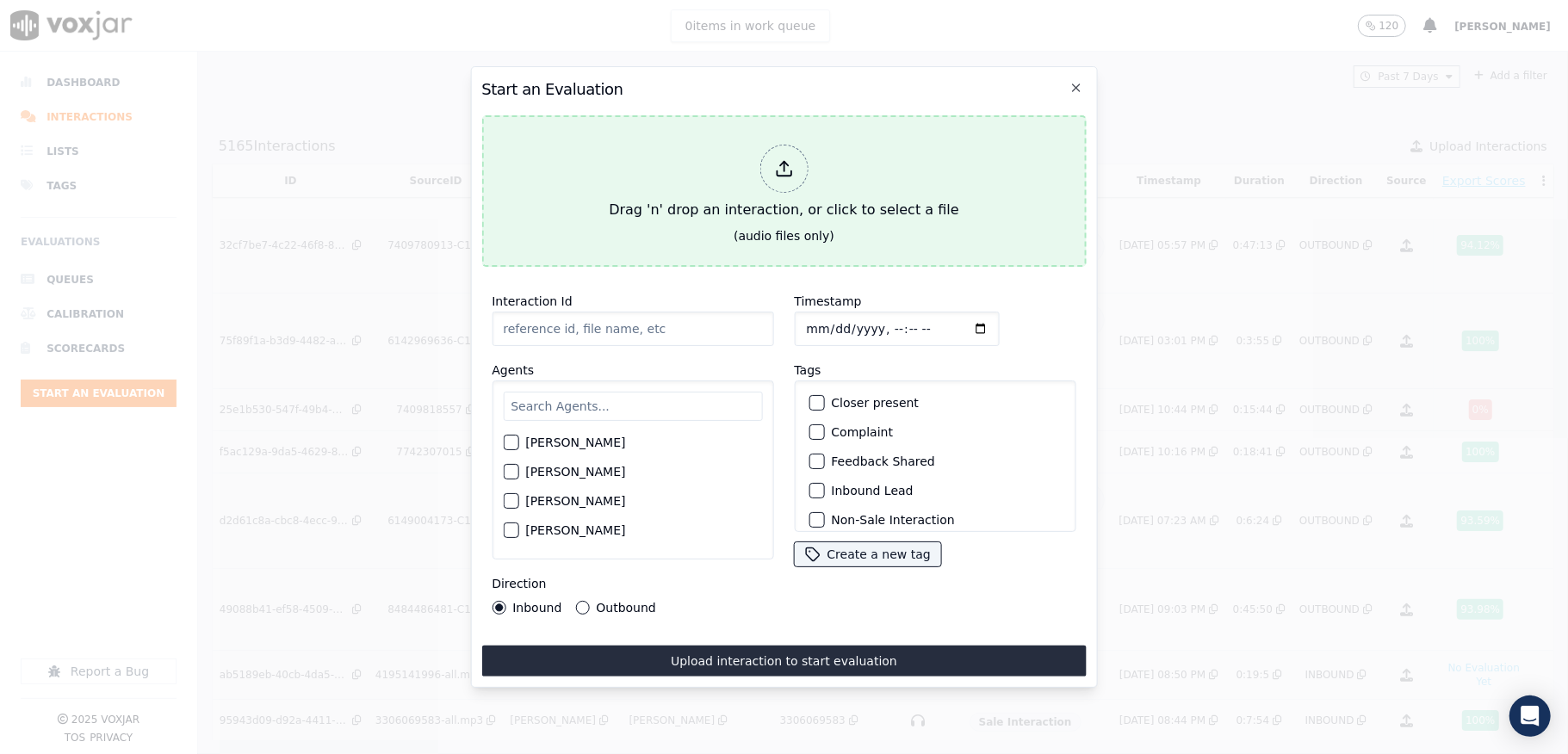
type input "20250902-165713_3304695076-all.mp3"
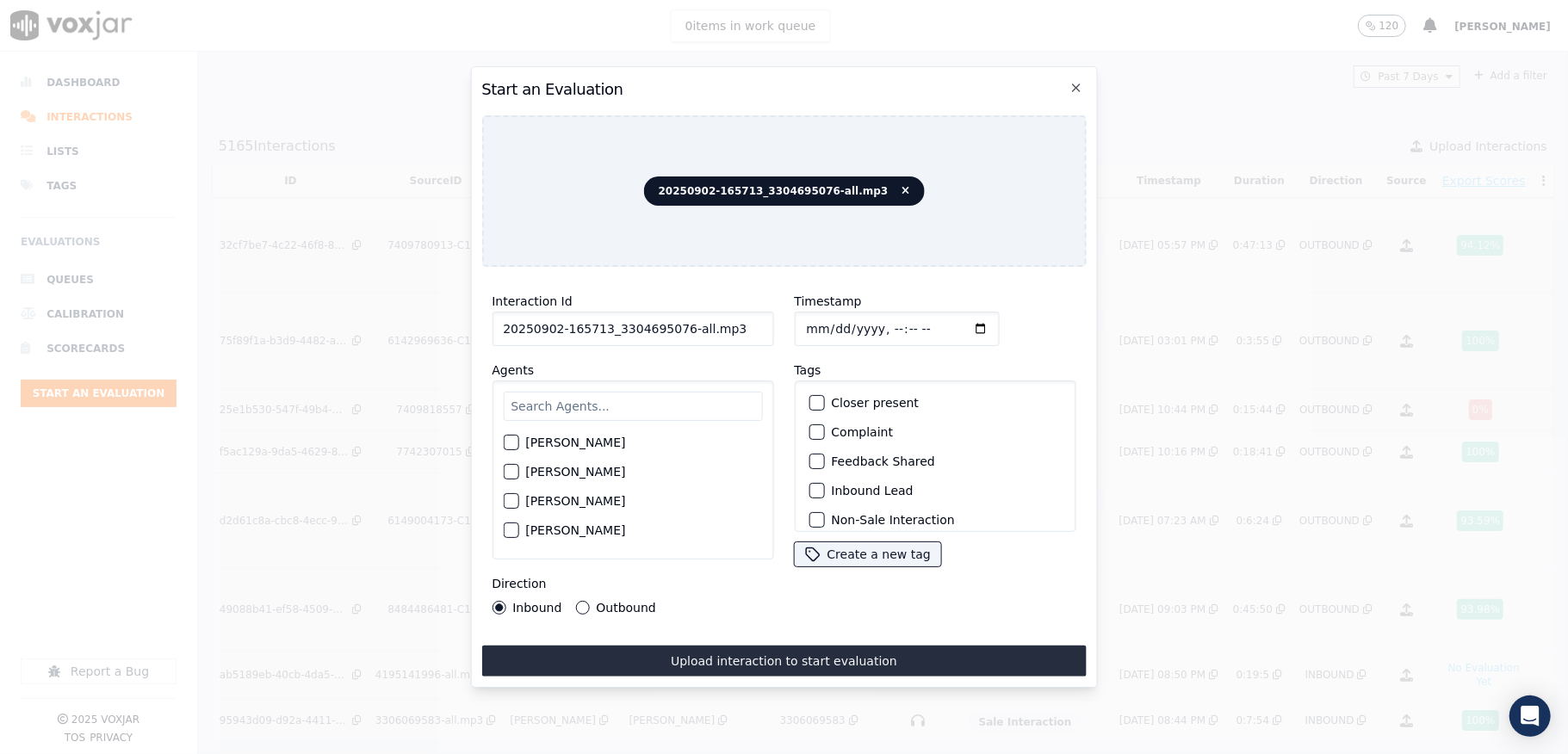
click at [821, 316] on input "Timestamp" at bounding box center [896, 329] width 205 height 34
type input "2025-09-02T21:12"
drag, startPoint x: 670, startPoint y: 327, endPoint x: 811, endPoint y: 327, distance: 141.0
click at [810, 327] on div "Interaction Id 20250902-165713_3304695076-all.mp3 Agents Harry Roy Aaron Biswas…" at bounding box center [784, 452] width 605 height 344
type input "20250902-165713_3304695076-C1"
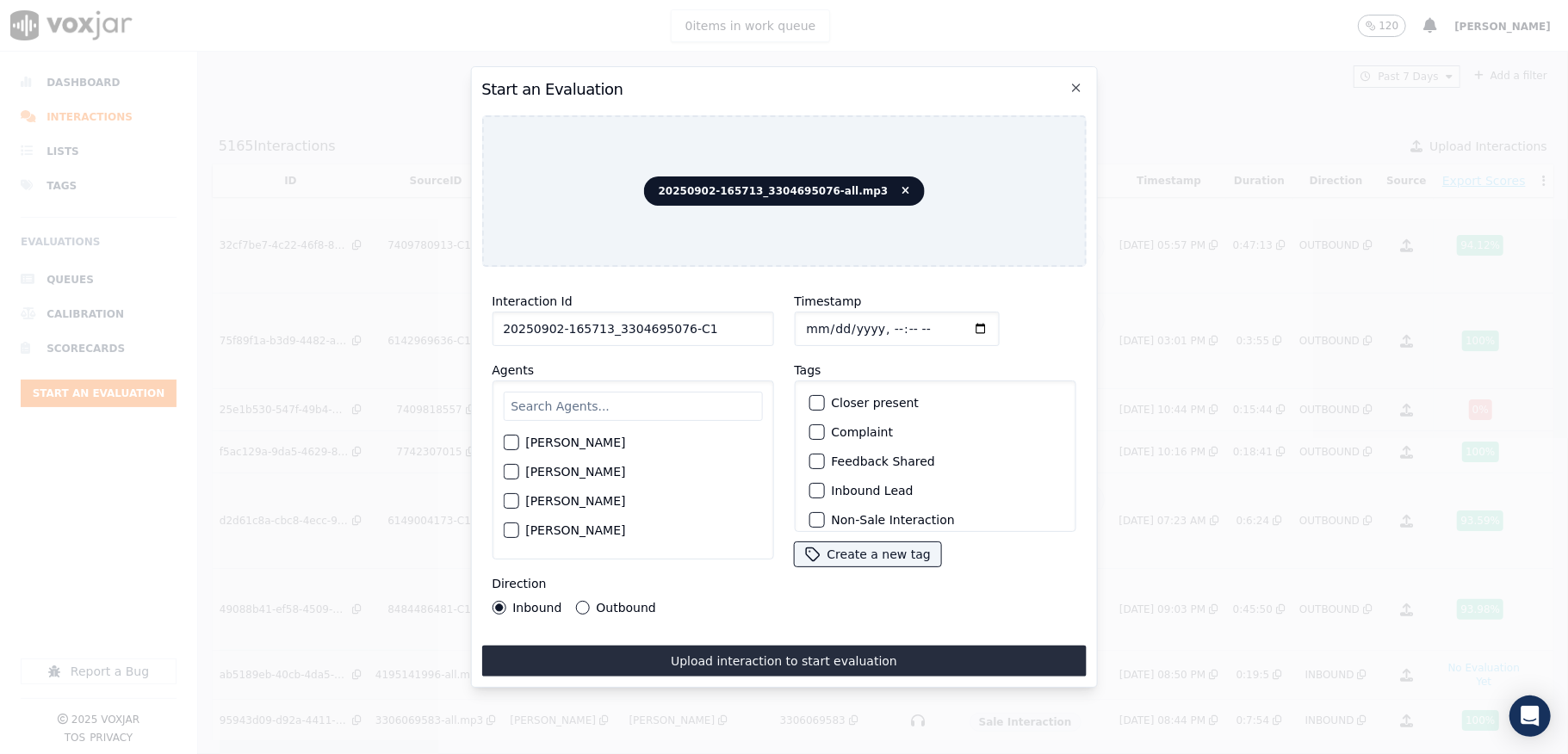
click at [572, 401] on input "text" at bounding box center [632, 406] width 259 height 30
type input "kel"
click at [507, 441] on div "button" at bounding box center [509, 447] width 12 height 12
click at [580, 601] on button "Outbound" at bounding box center [582, 607] width 13 height 13
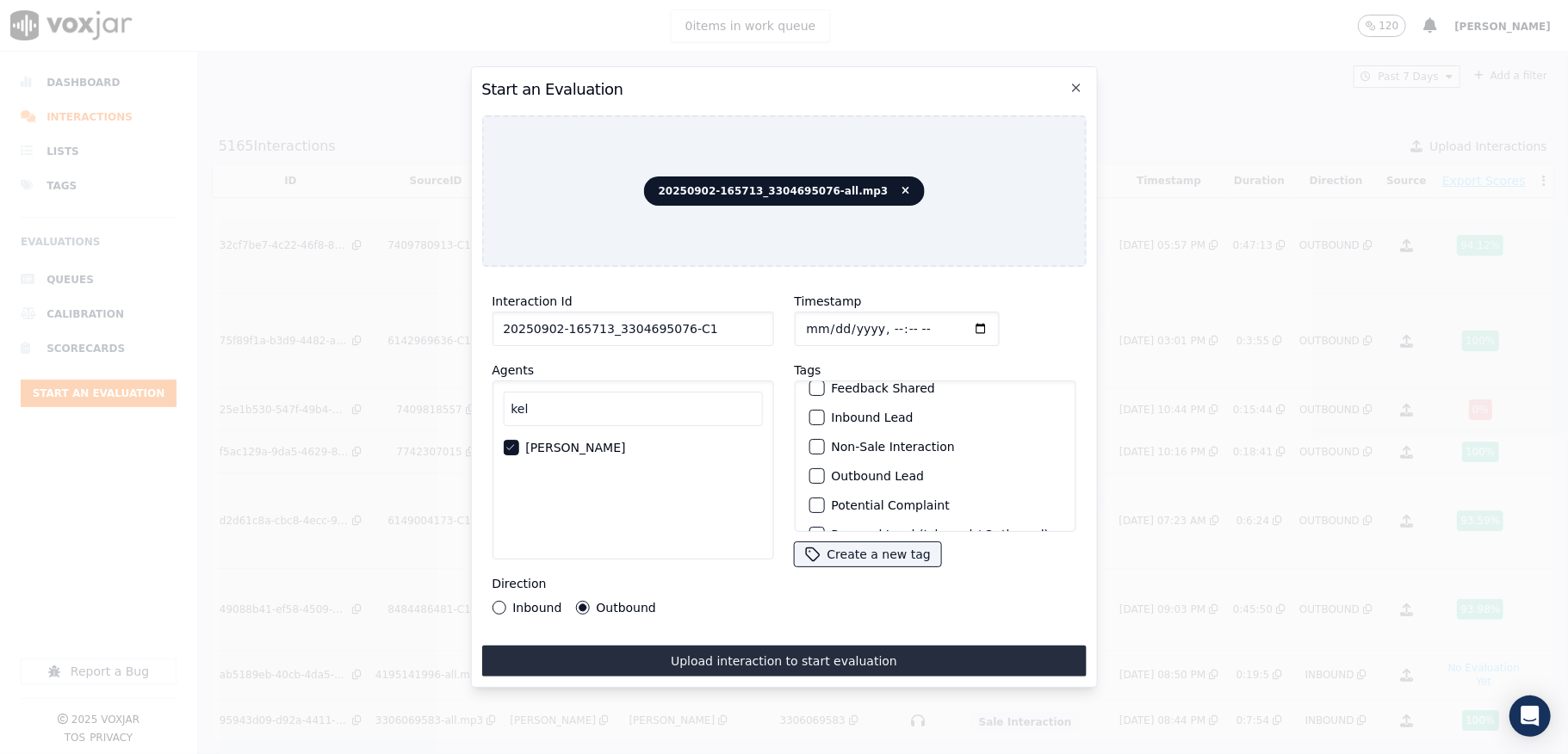
scroll to position [114, 0]
click at [809, 427] on button "Outbound Lead" at bounding box center [816, 435] width 15 height 15
click at [810, 503] on div "button" at bounding box center [815, 509] width 12 height 12
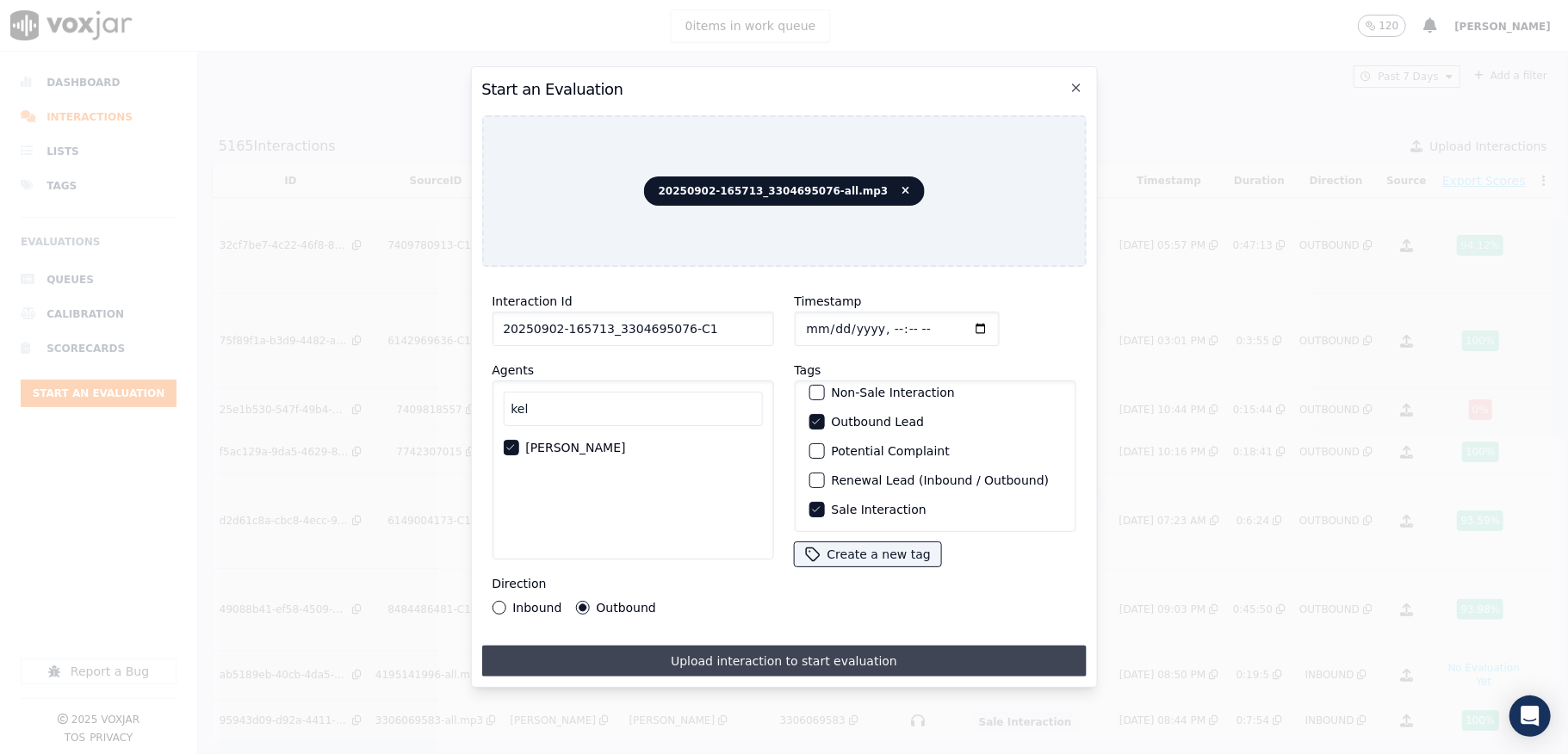
click at [786, 659] on button "Upload interaction to start evaluation" at bounding box center [784, 661] width 605 height 31
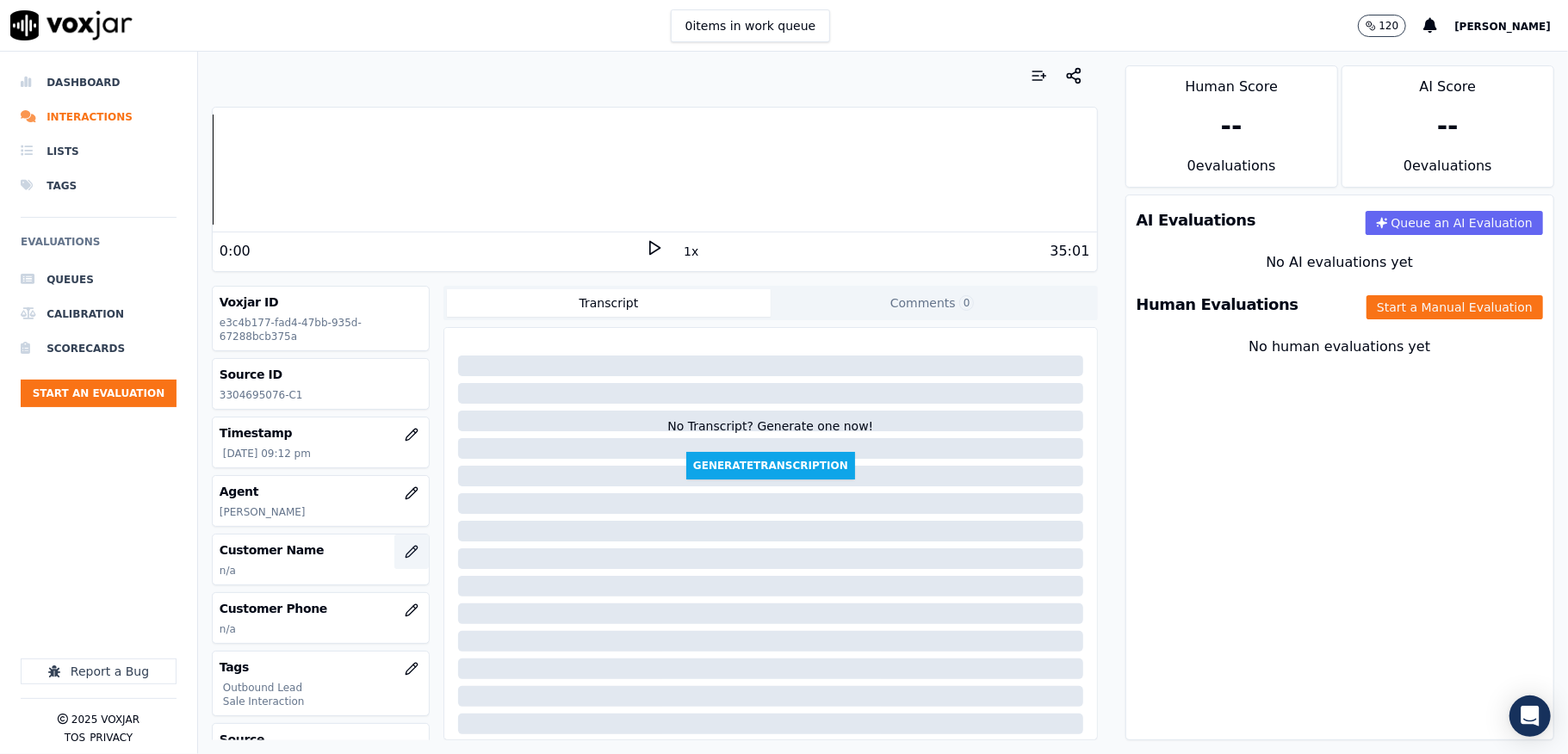
click at [405, 557] on icon "button" at bounding box center [411, 551] width 11 height 11
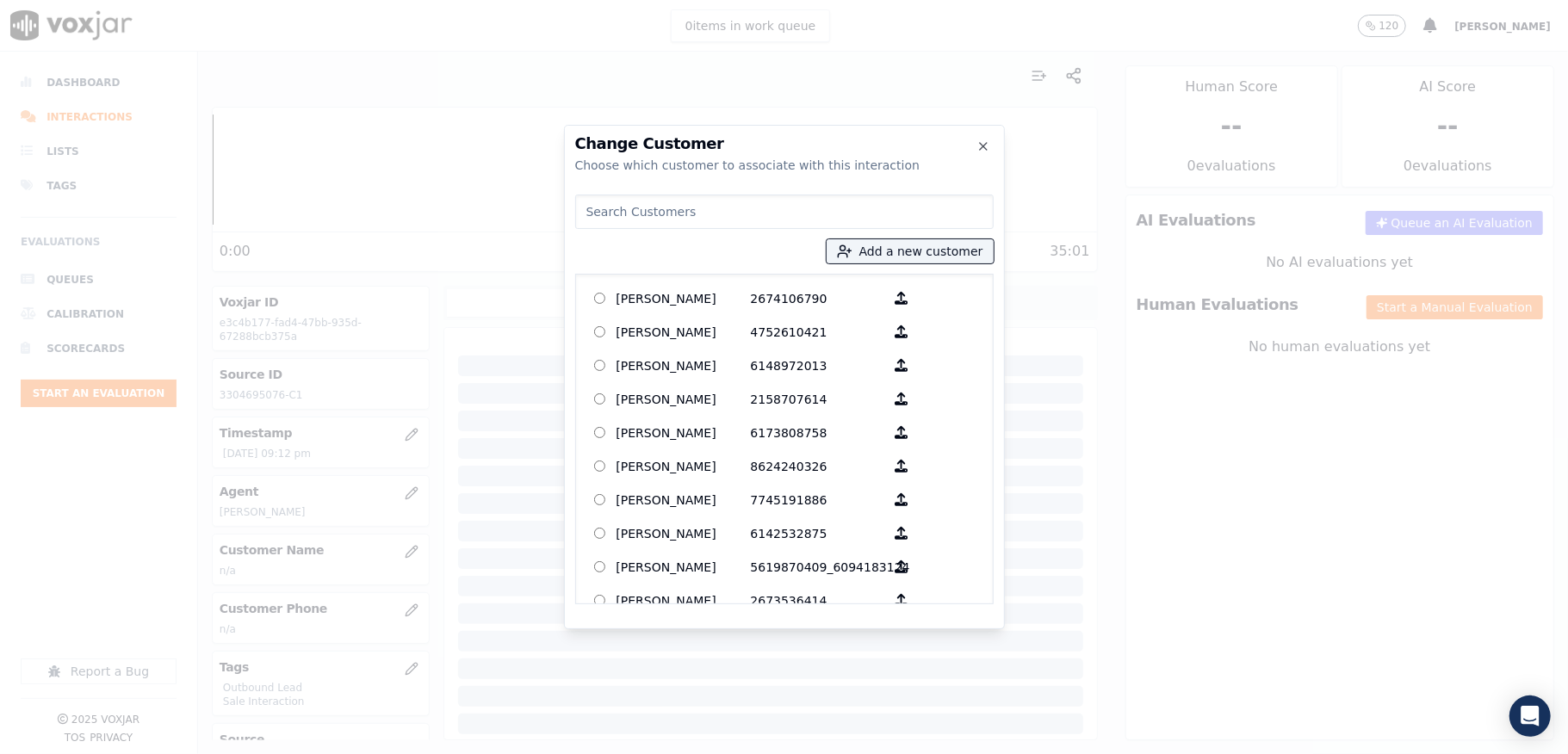
type input "JUDY LEEWORTHY"
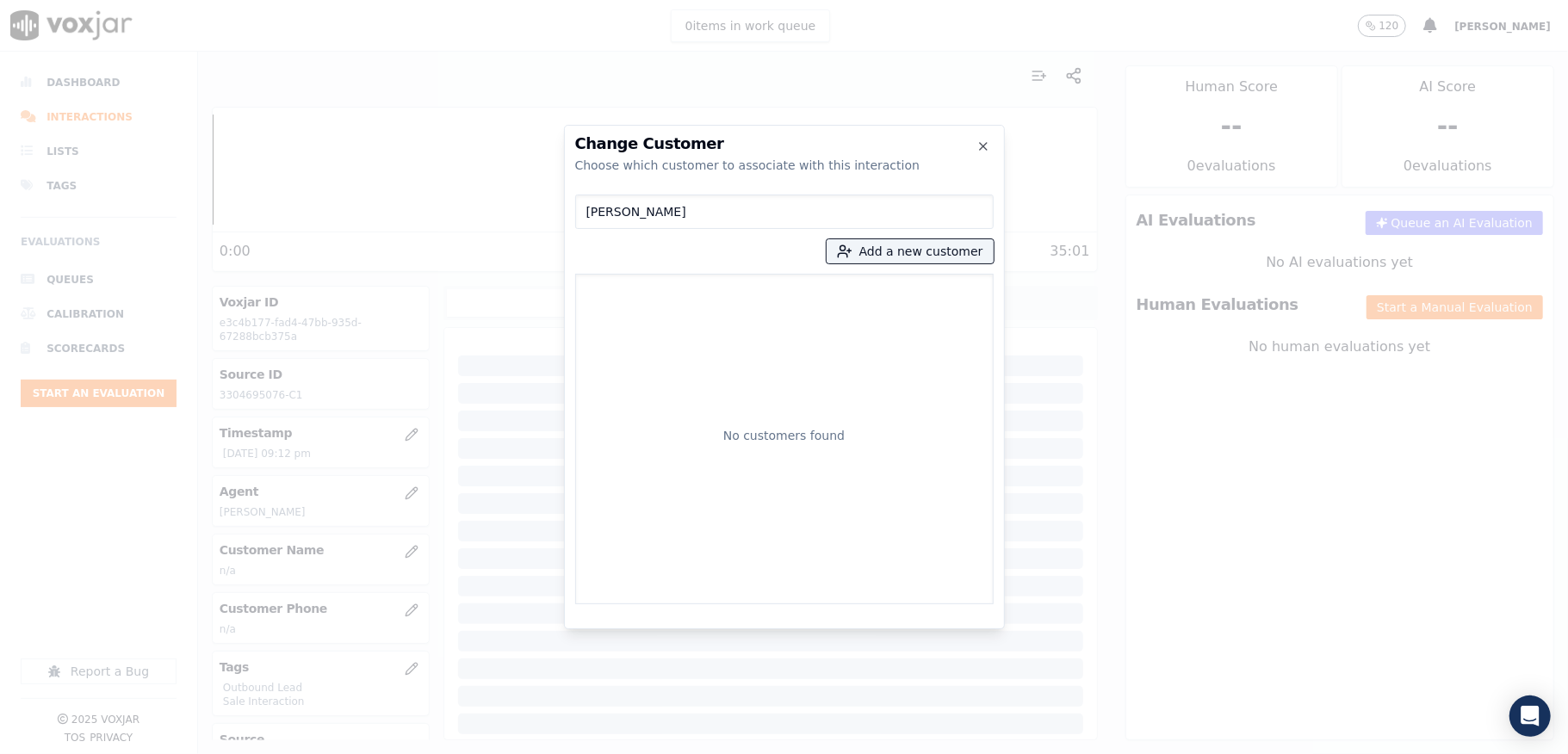
drag, startPoint x: 691, startPoint y: 214, endPoint x: 547, endPoint y: 214, distance: 144.0
click at [547, 753] on div "Change Customer Choose which customer to associate with this interaction JUDY L…" at bounding box center [784, 754] width 1568 height 0
click at [896, 249] on button "Add a new customer" at bounding box center [910, 251] width 167 height 24
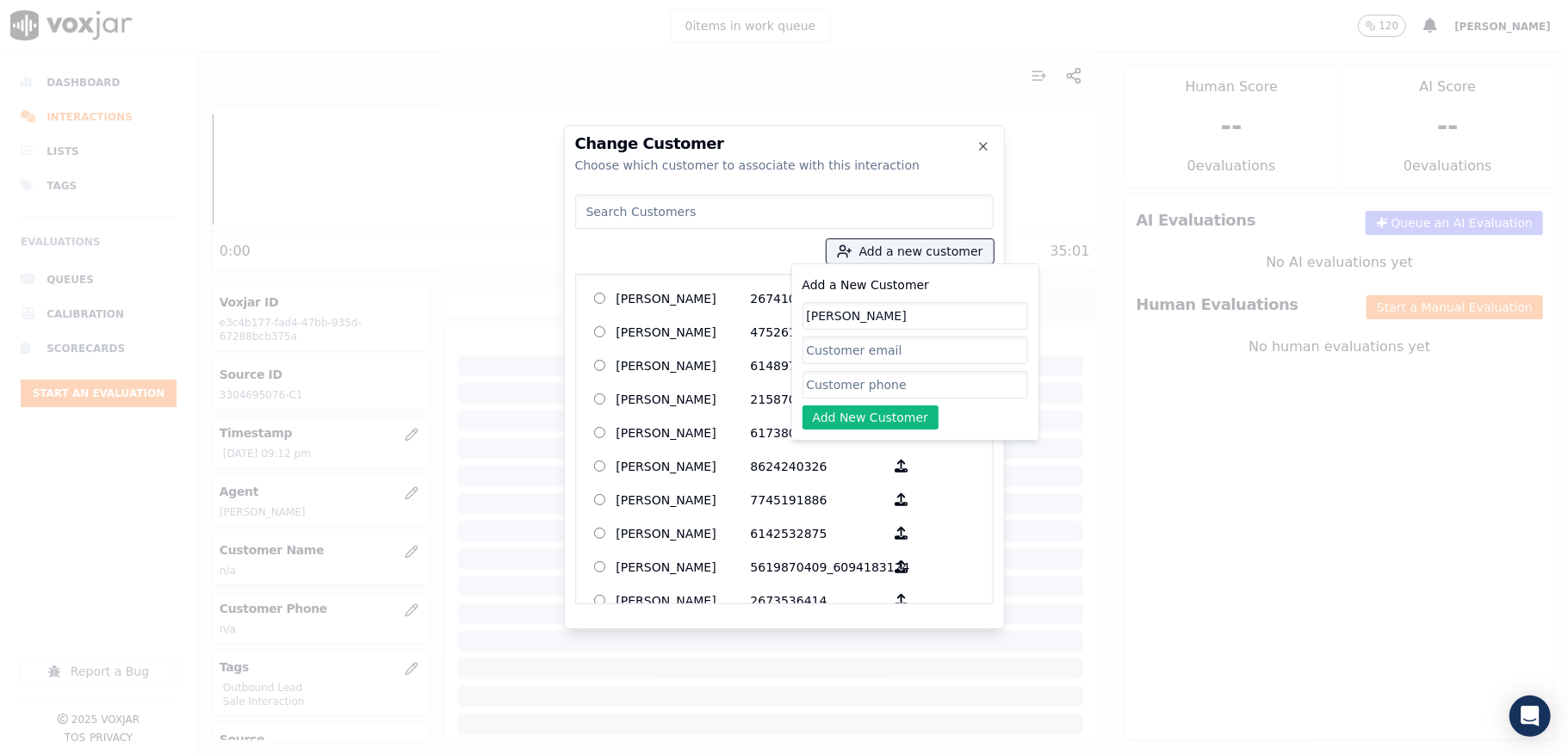
type input "JUDY LEEWORTHY"
click at [828, 385] on input "Add a New Customer" at bounding box center [915, 384] width 226 height 28
paste input "3304695076"
type input "3304695076"
click at [828, 427] on button "Add New Customer" at bounding box center [871, 417] width 137 height 24
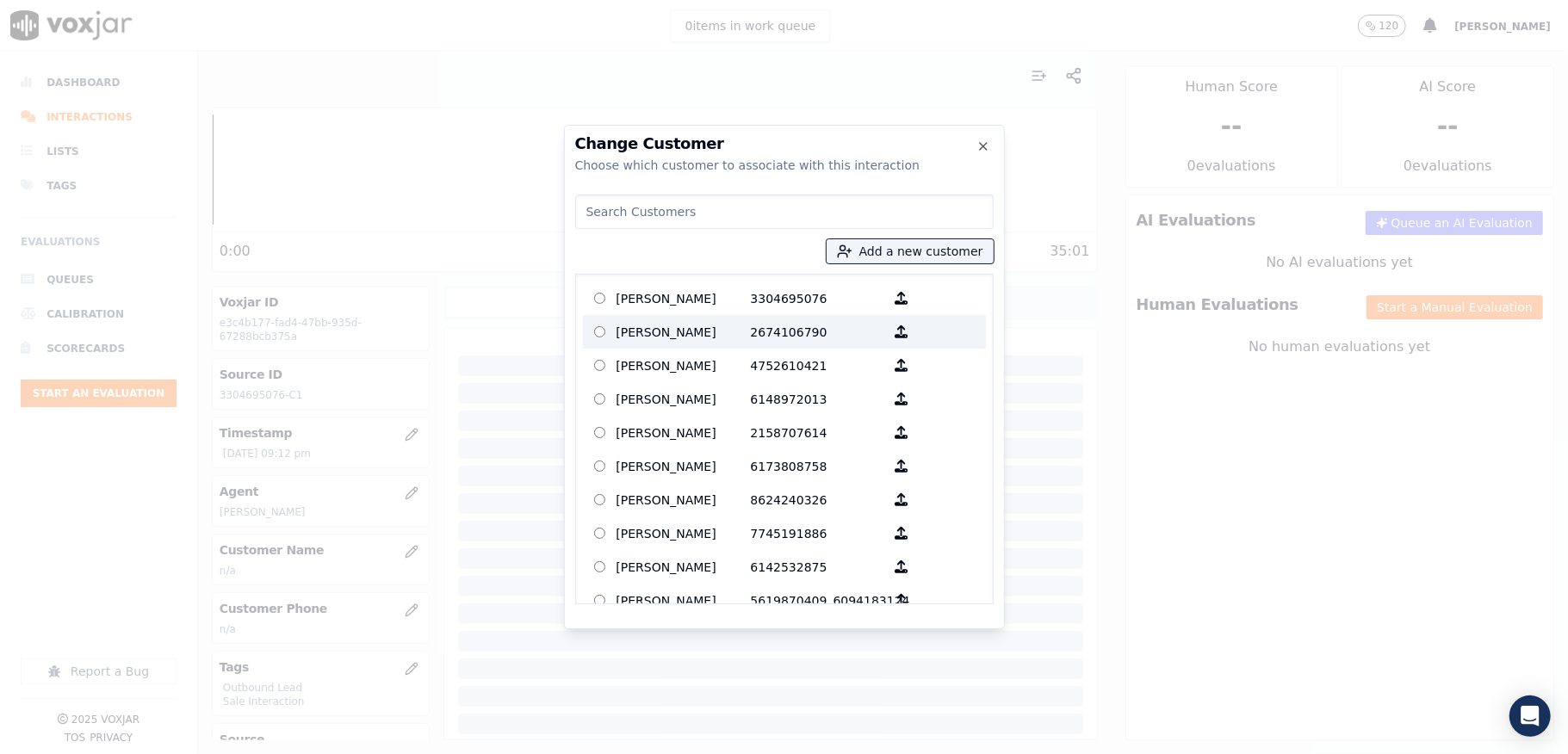
click at [704, 303] on p "JUDY LEEWORTHY" at bounding box center [683, 298] width 134 height 27
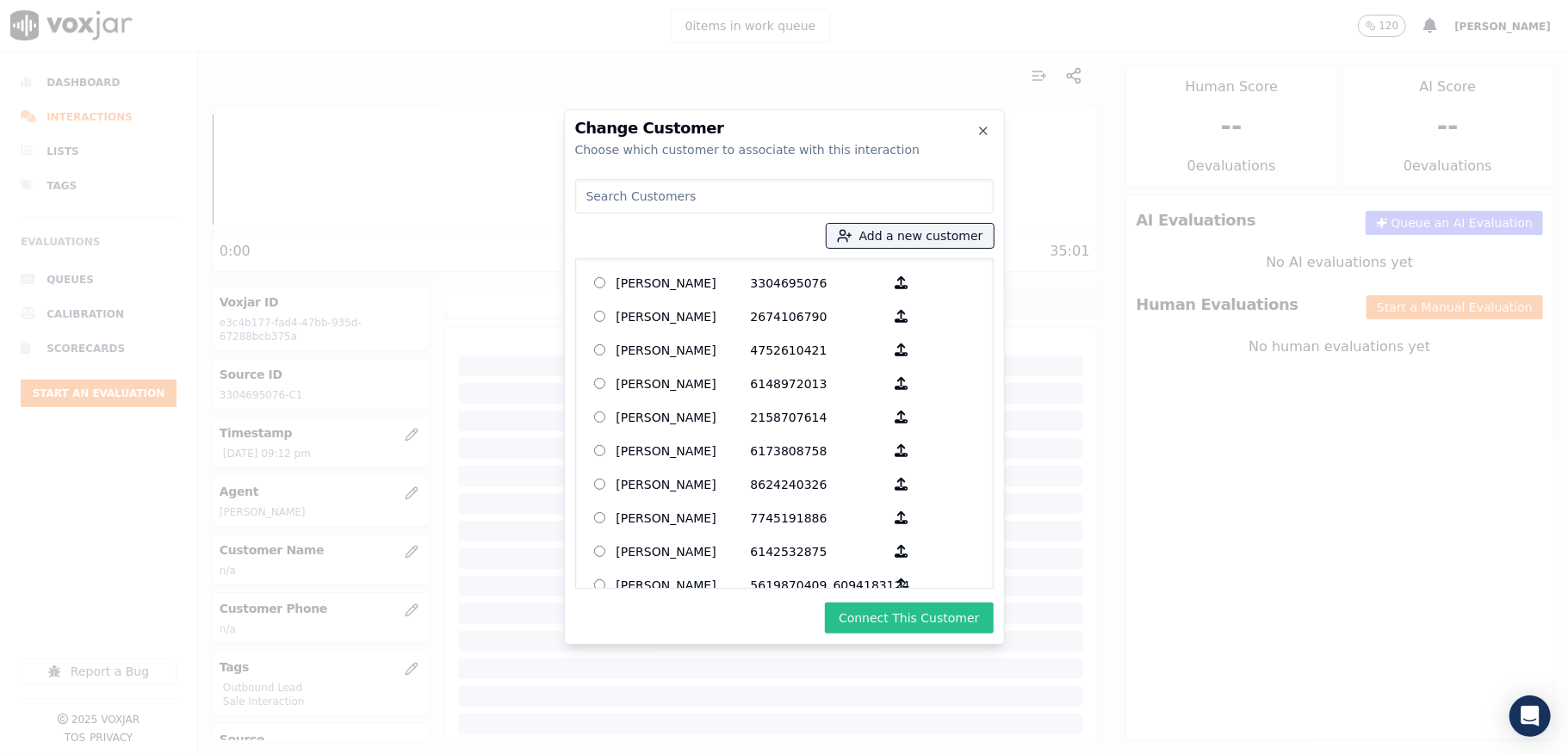
click at [896, 615] on button "Connect This Customer" at bounding box center [909, 618] width 168 height 31
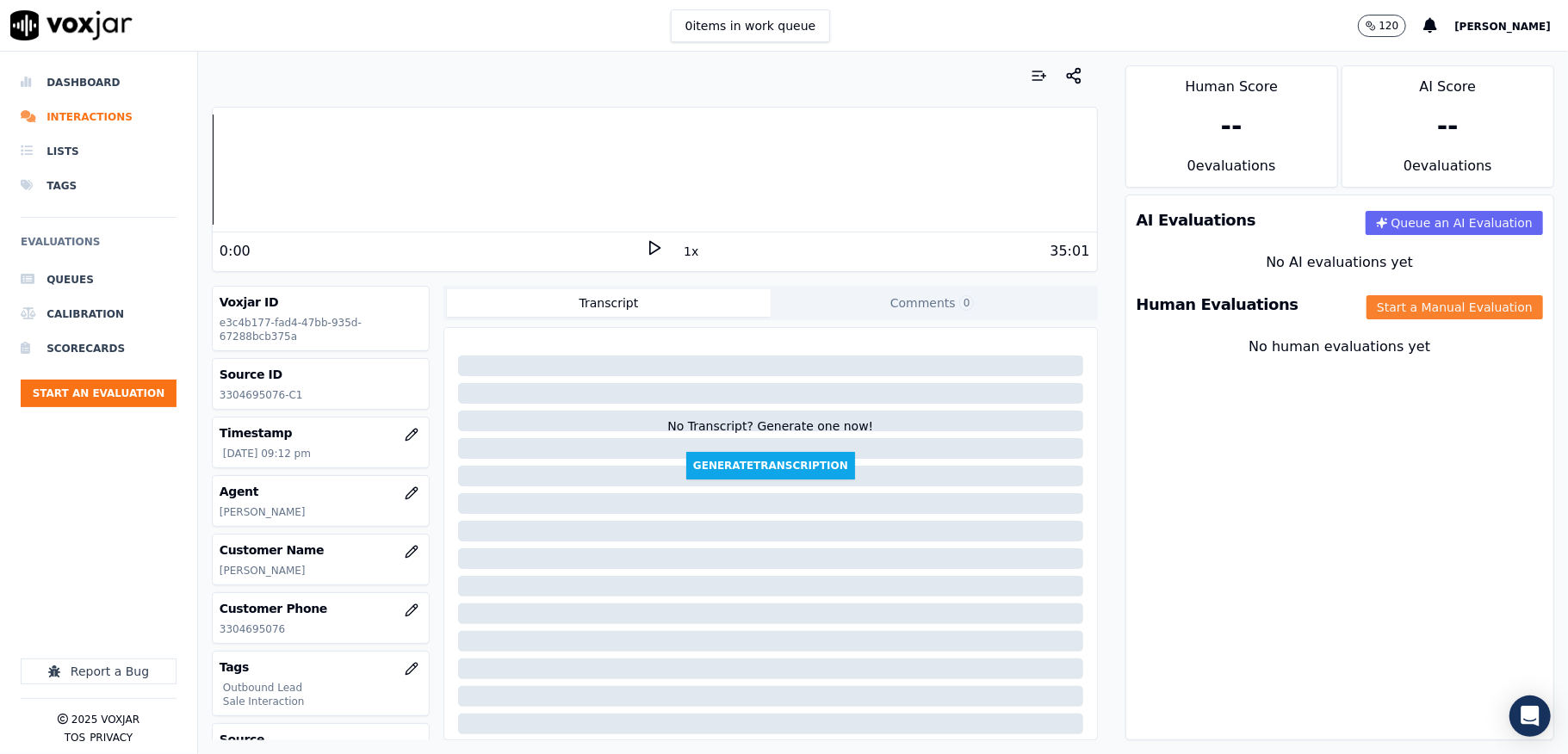
click at [1394, 314] on button "Start a Manual Evaluation" at bounding box center [1455, 307] width 176 height 24
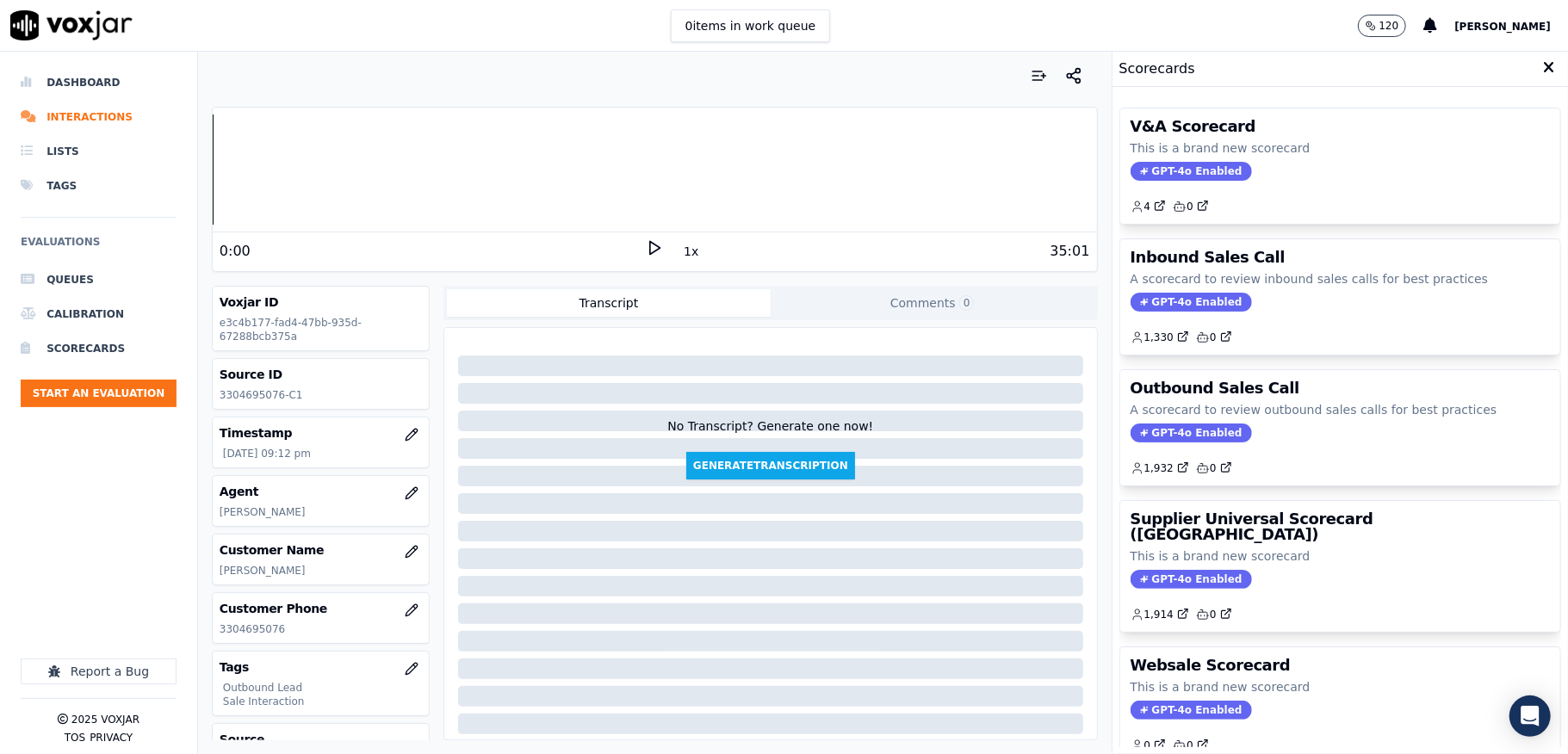
drag, startPoint x: 1145, startPoint y: 438, endPoint x: 1135, endPoint y: 379, distance: 59.8
click at [1145, 438] on span "GPT-4o Enabled" at bounding box center [1190, 433] width 121 height 19
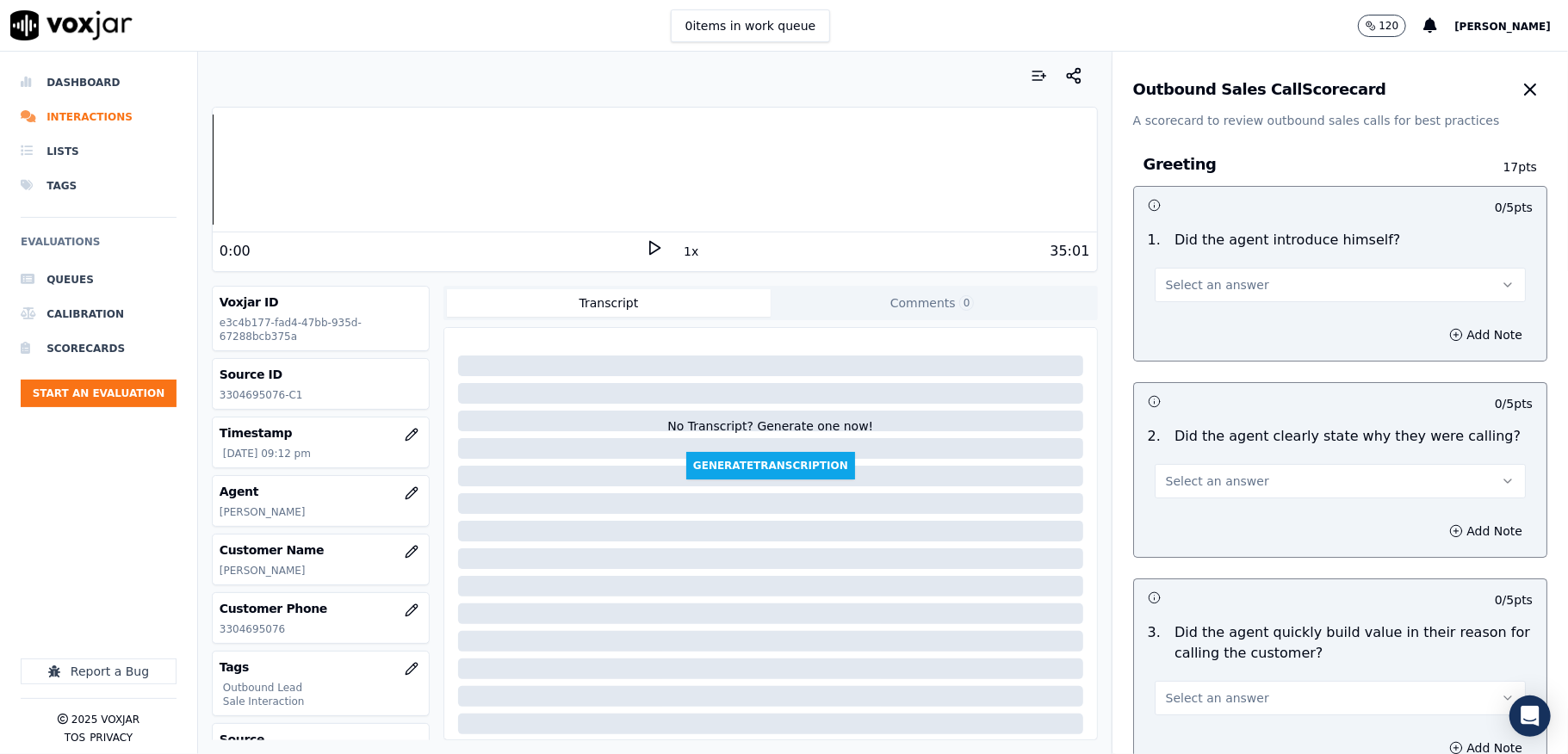
click at [1190, 283] on span "Select an answer" at bounding box center [1217, 285] width 103 height 17
drag, startPoint x: 1190, startPoint y: 303, endPoint x: 1188, endPoint y: 322, distance: 19.1
click at [1188, 322] on div "Yes" at bounding box center [1298, 324] width 330 height 28
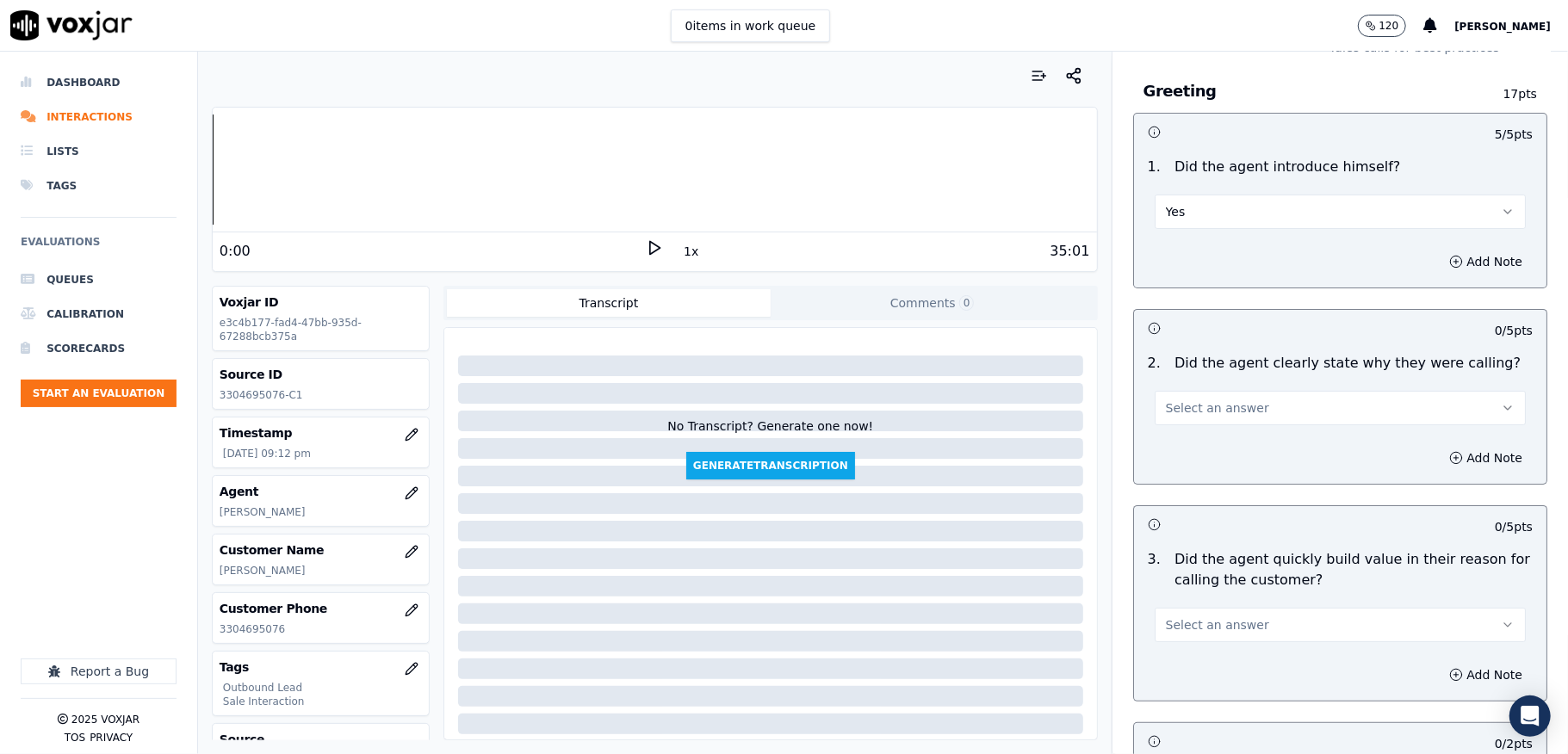
scroll to position [114, 0]
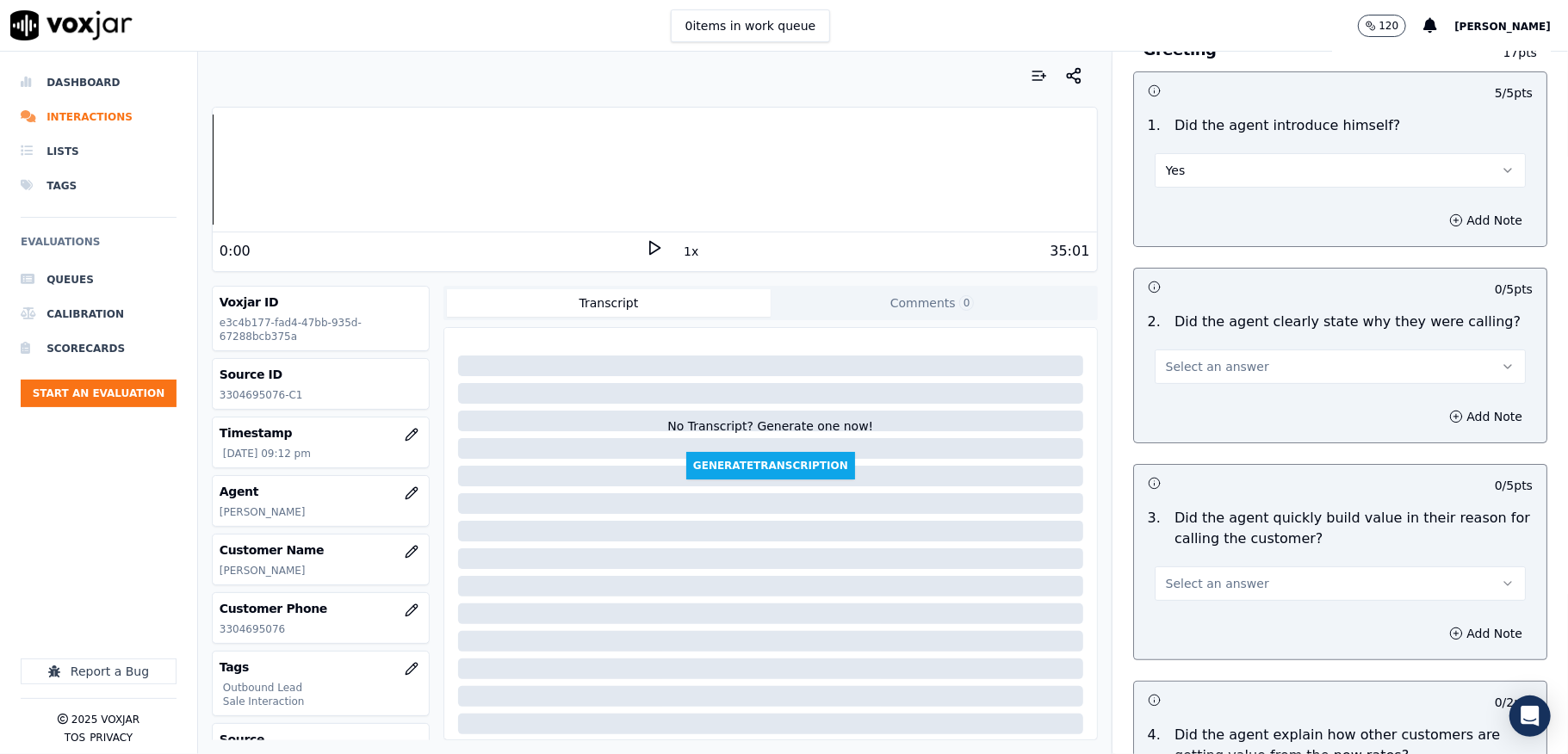
click at [1207, 377] on button "Select an answer" at bounding box center [1340, 366] width 371 height 34
click at [1191, 406] on div "Yes" at bounding box center [1298, 406] width 330 height 28
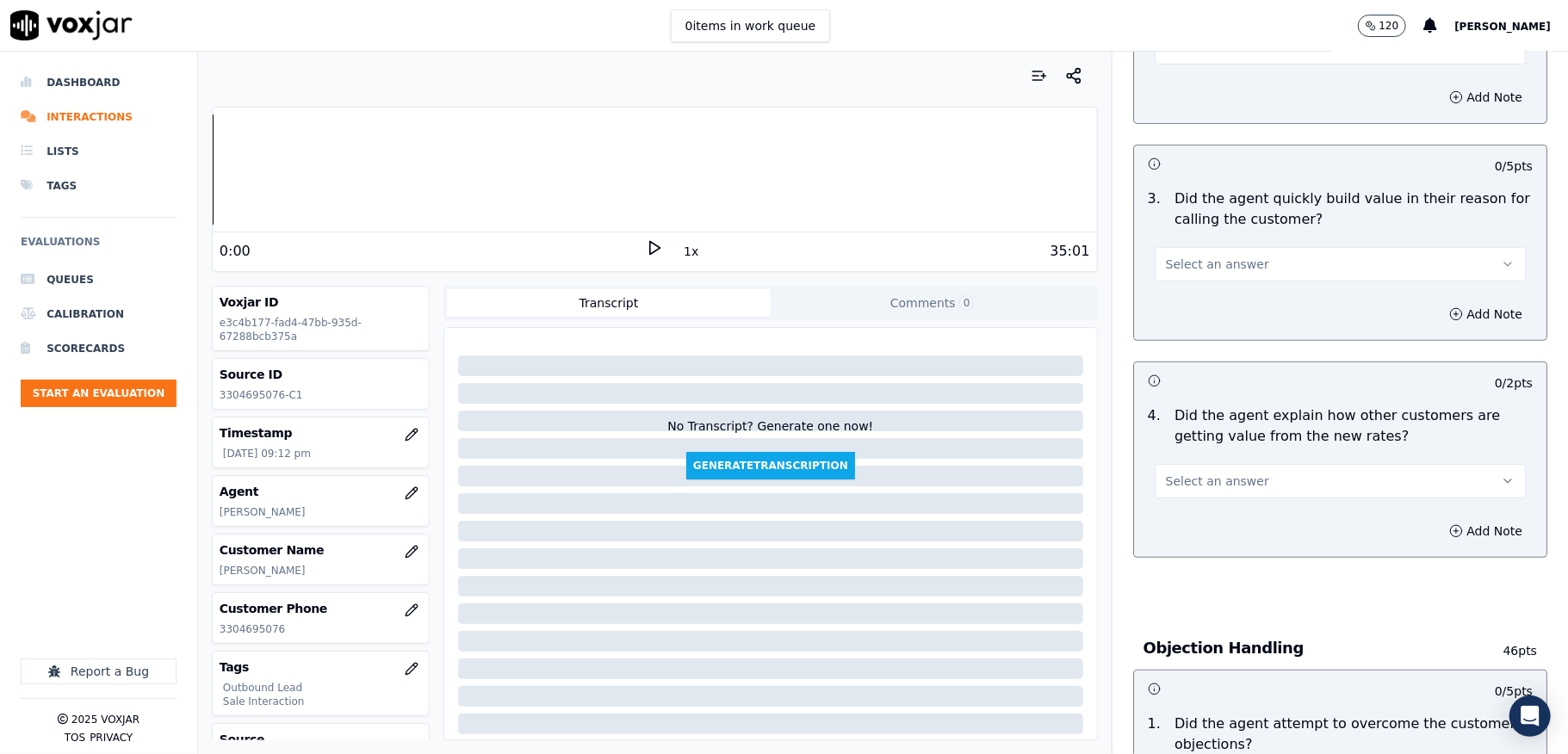
scroll to position [459, 0]
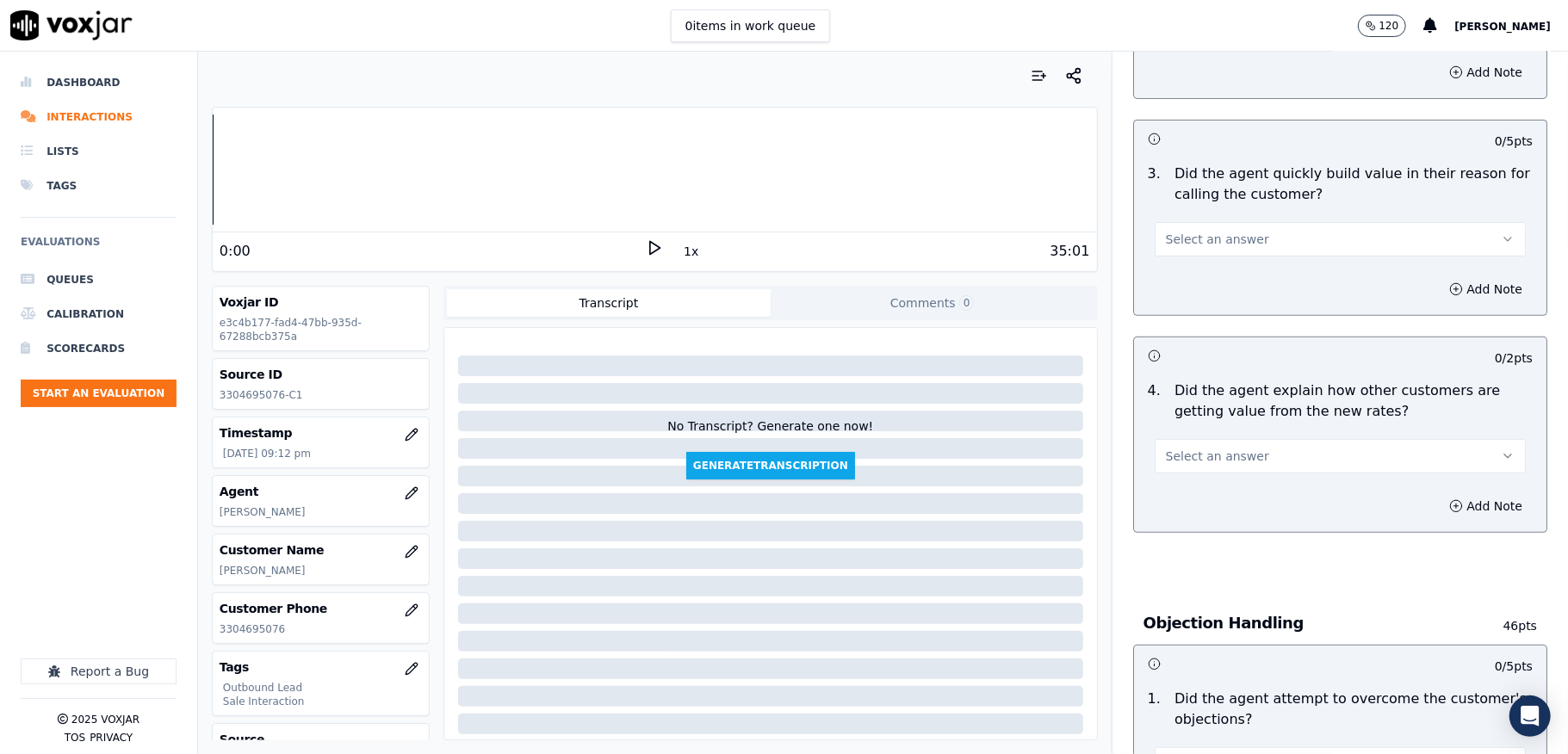
click at [1241, 229] on button "Select an answer" at bounding box center [1340, 239] width 371 height 34
click at [1192, 284] on div "Yes" at bounding box center [1298, 279] width 330 height 28
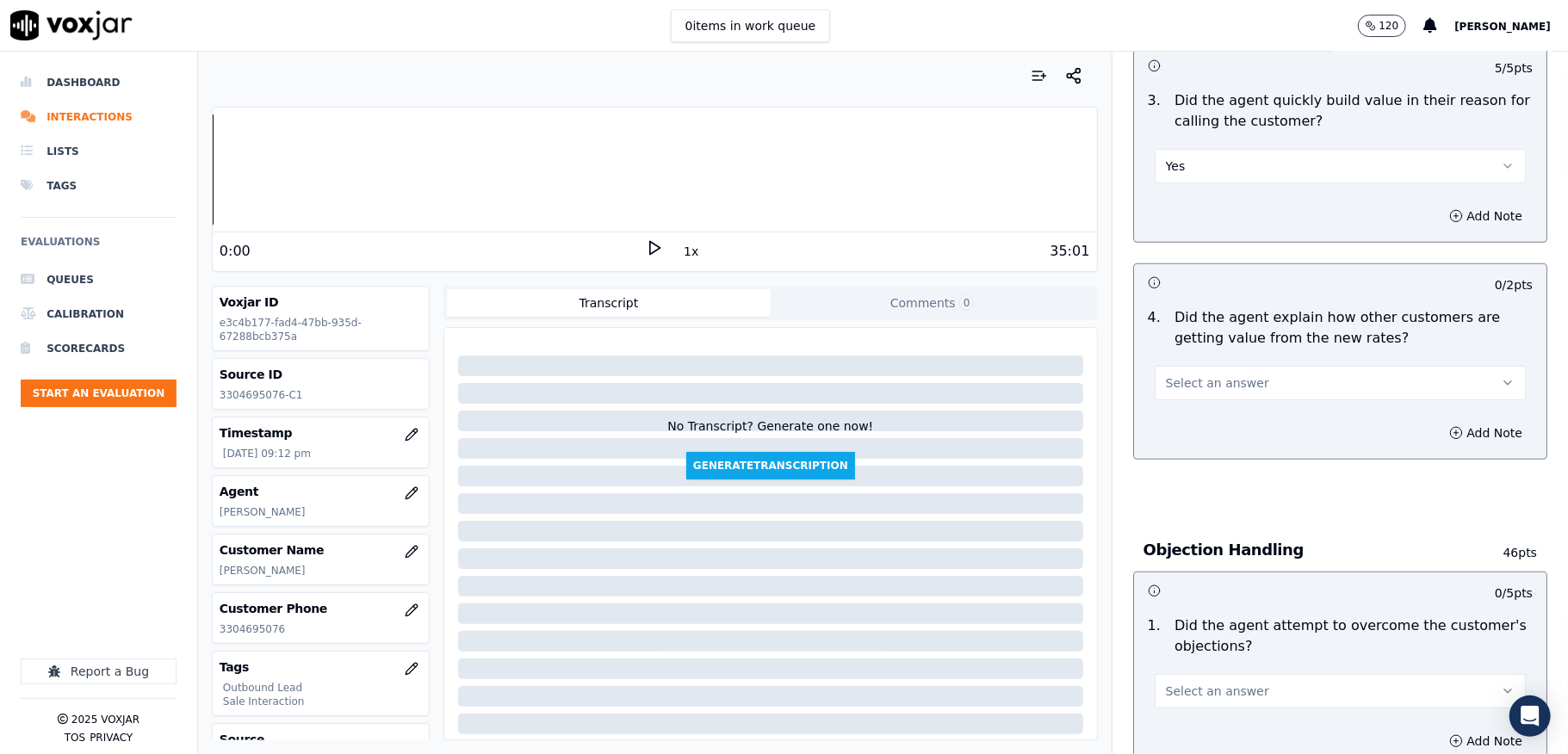
scroll to position [573, 0]
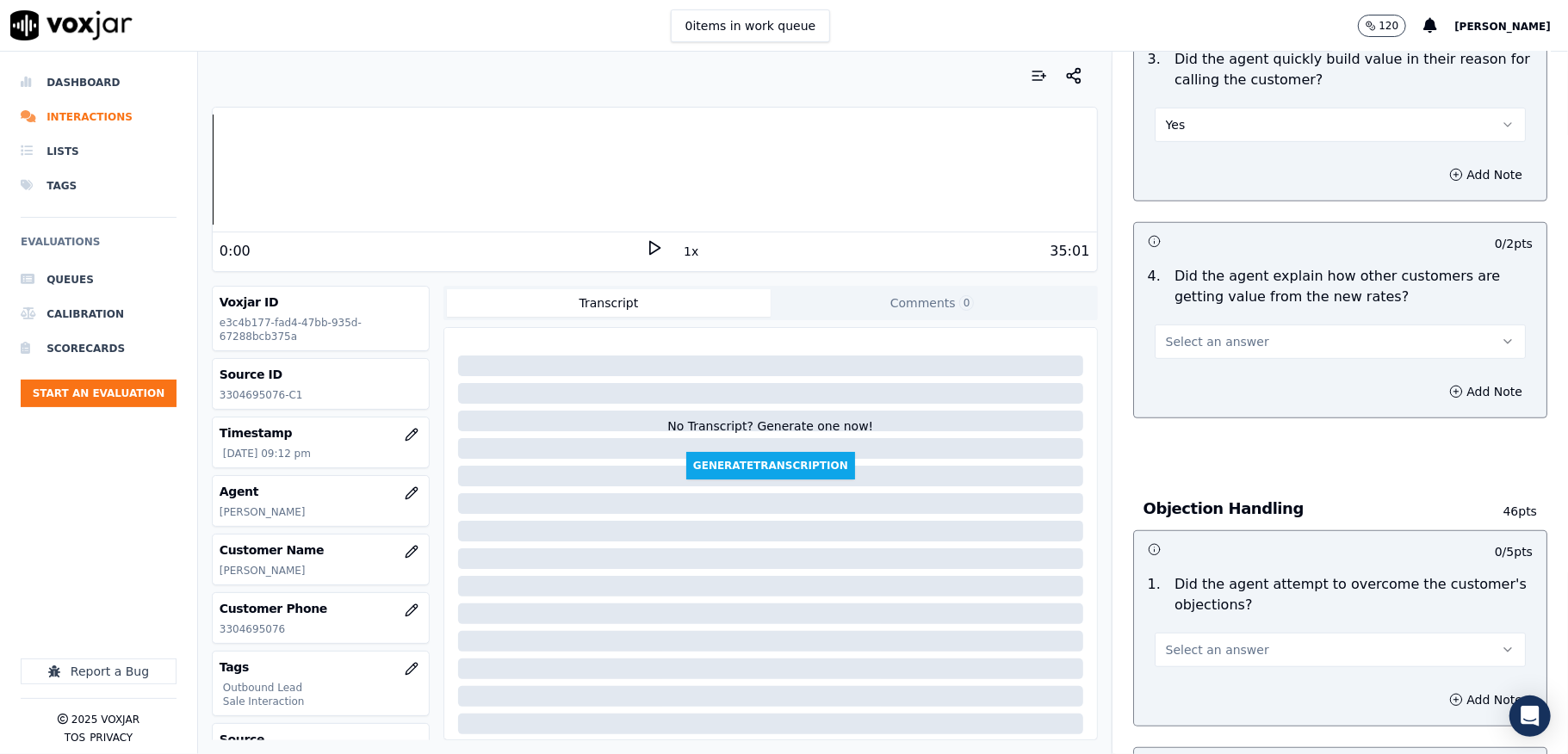
click at [1233, 332] on button "Select an answer" at bounding box center [1340, 341] width 371 height 34
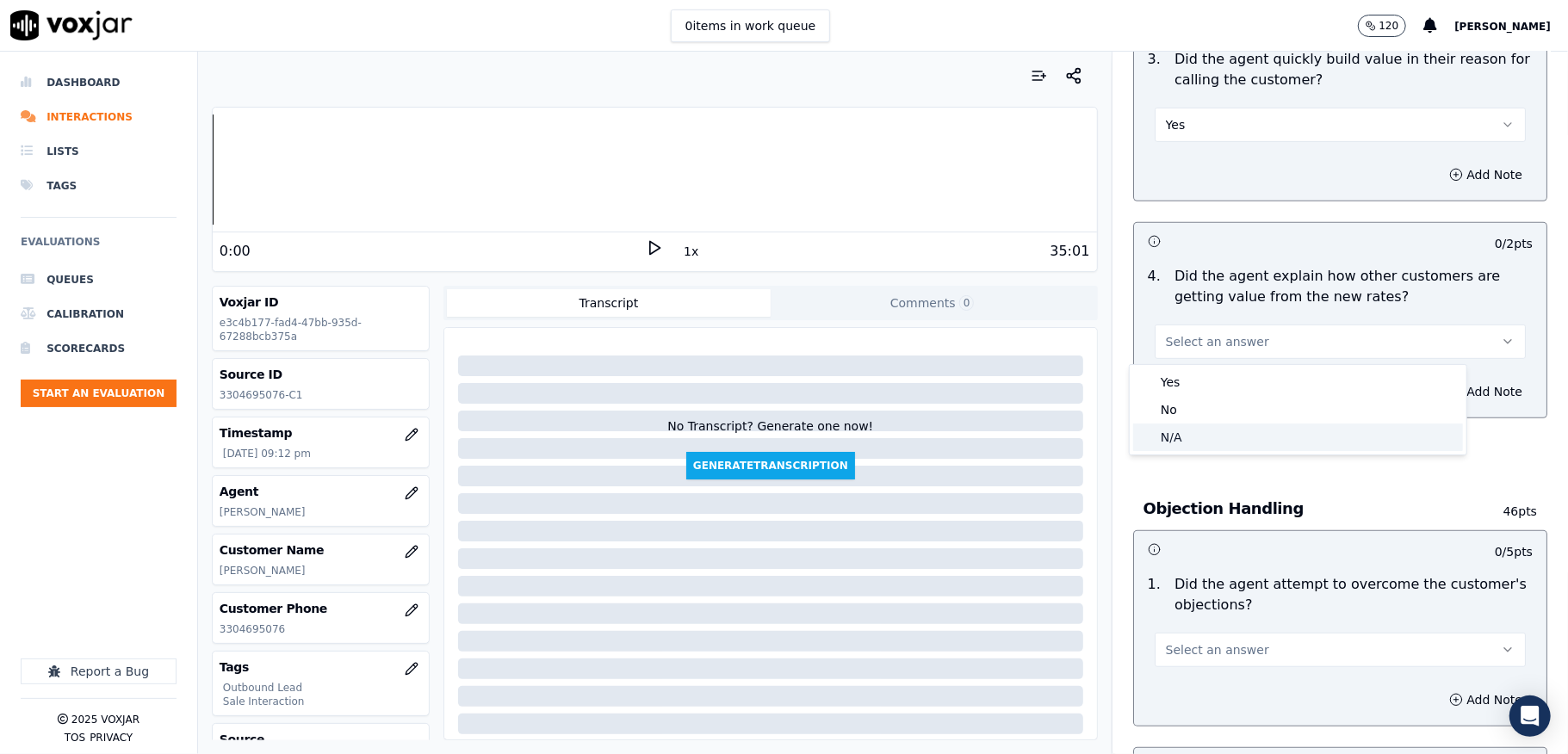
drag, startPoint x: 1178, startPoint y: 444, endPoint x: 1185, endPoint y: 438, distance: 9.2
click at [1179, 445] on div "N/A" at bounding box center [1298, 437] width 330 height 28
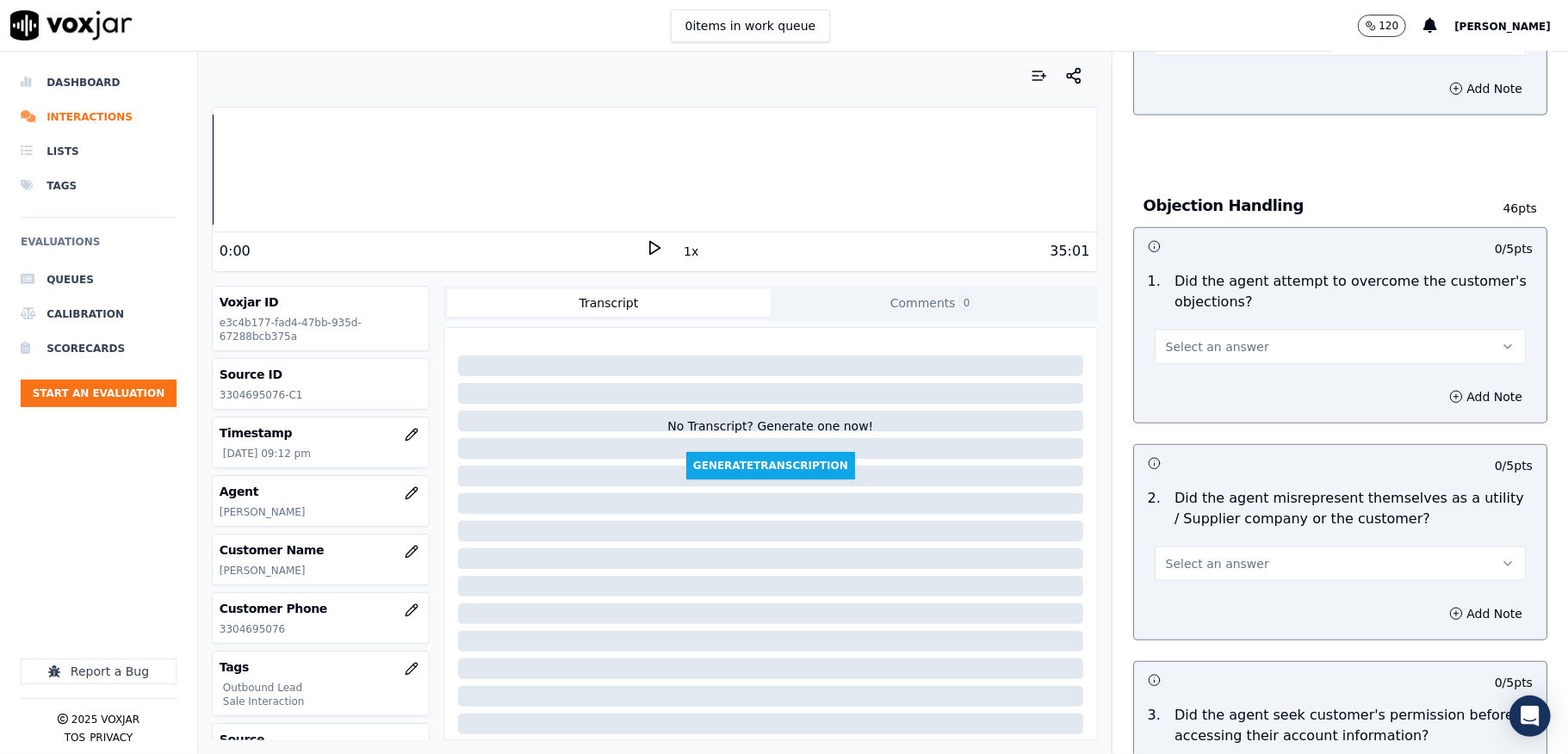
scroll to position [917, 0]
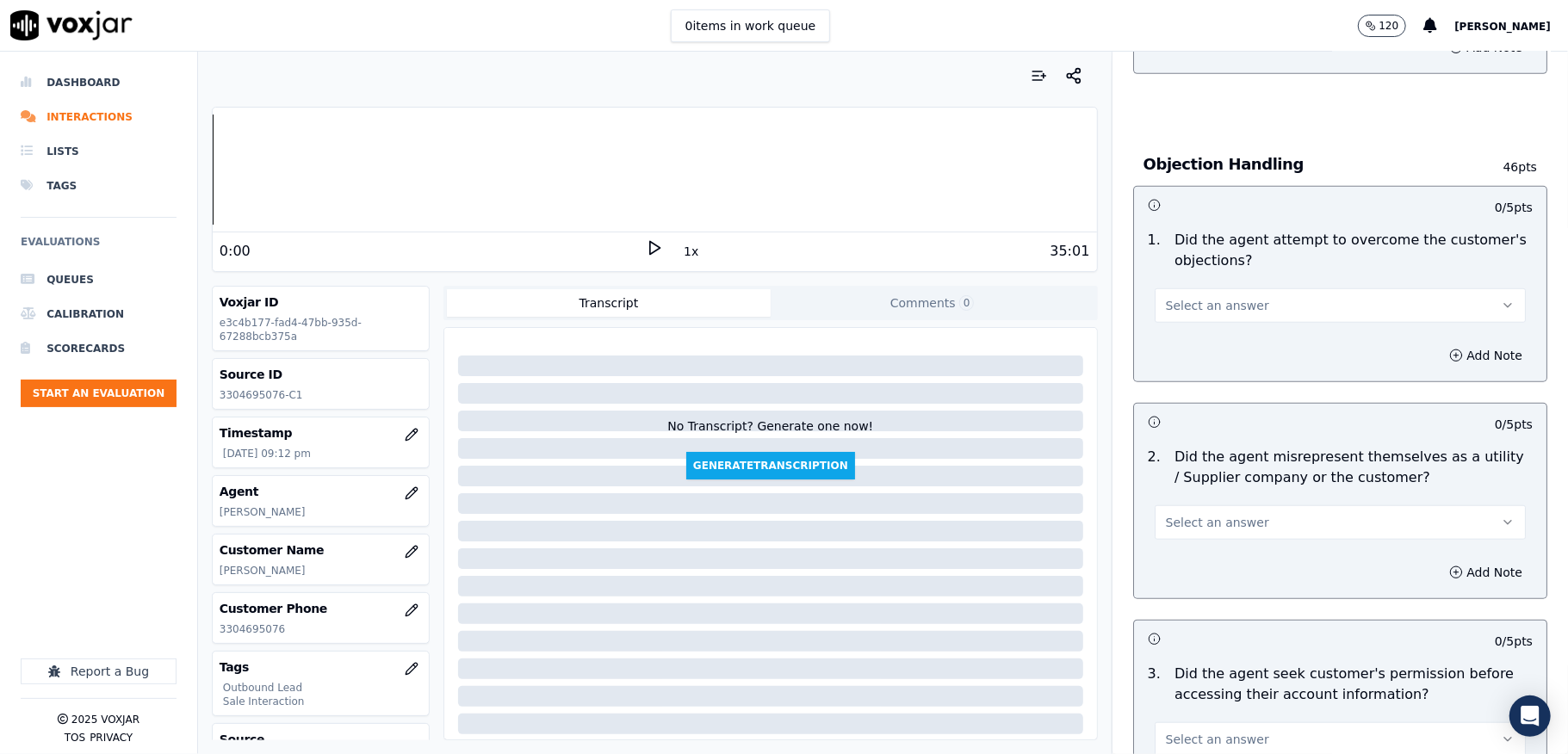
drag, startPoint x: 1213, startPoint y: 296, endPoint x: 1213, endPoint y: 306, distance: 10.0
click at [1213, 296] on button "Select an answer" at bounding box center [1340, 305] width 371 height 34
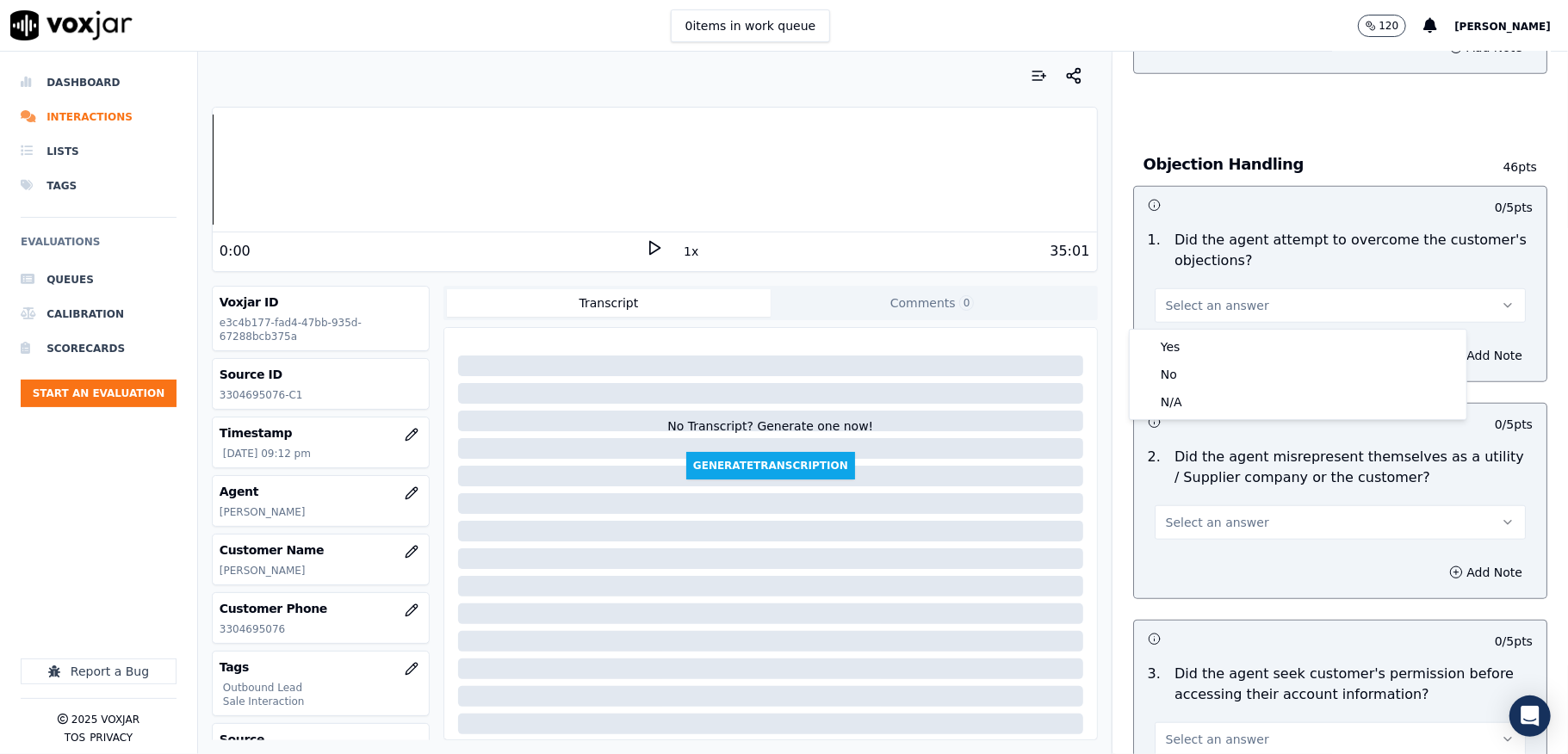
click at [1196, 336] on div "Yes" at bounding box center [1298, 346] width 330 height 28
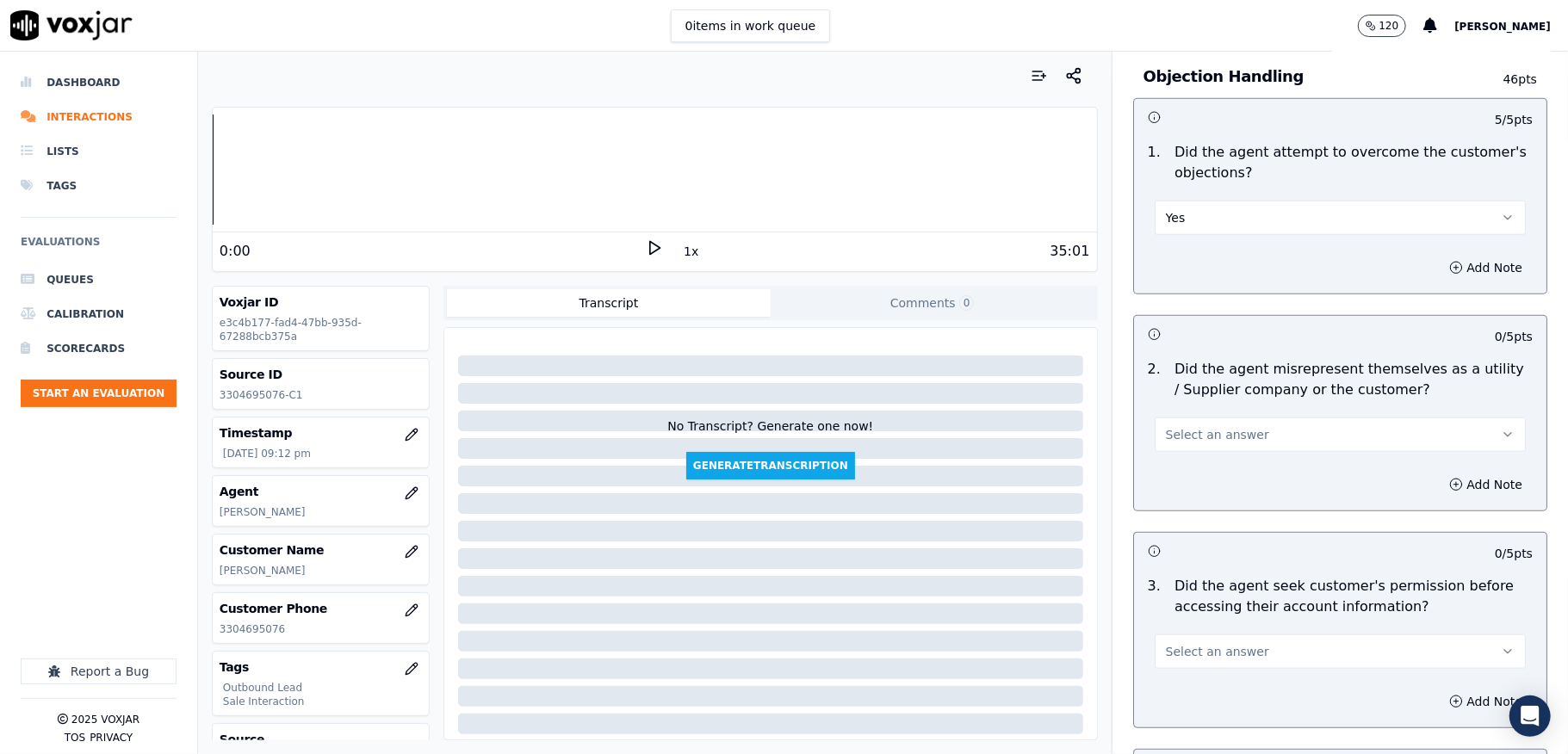
scroll to position [1147, 0]
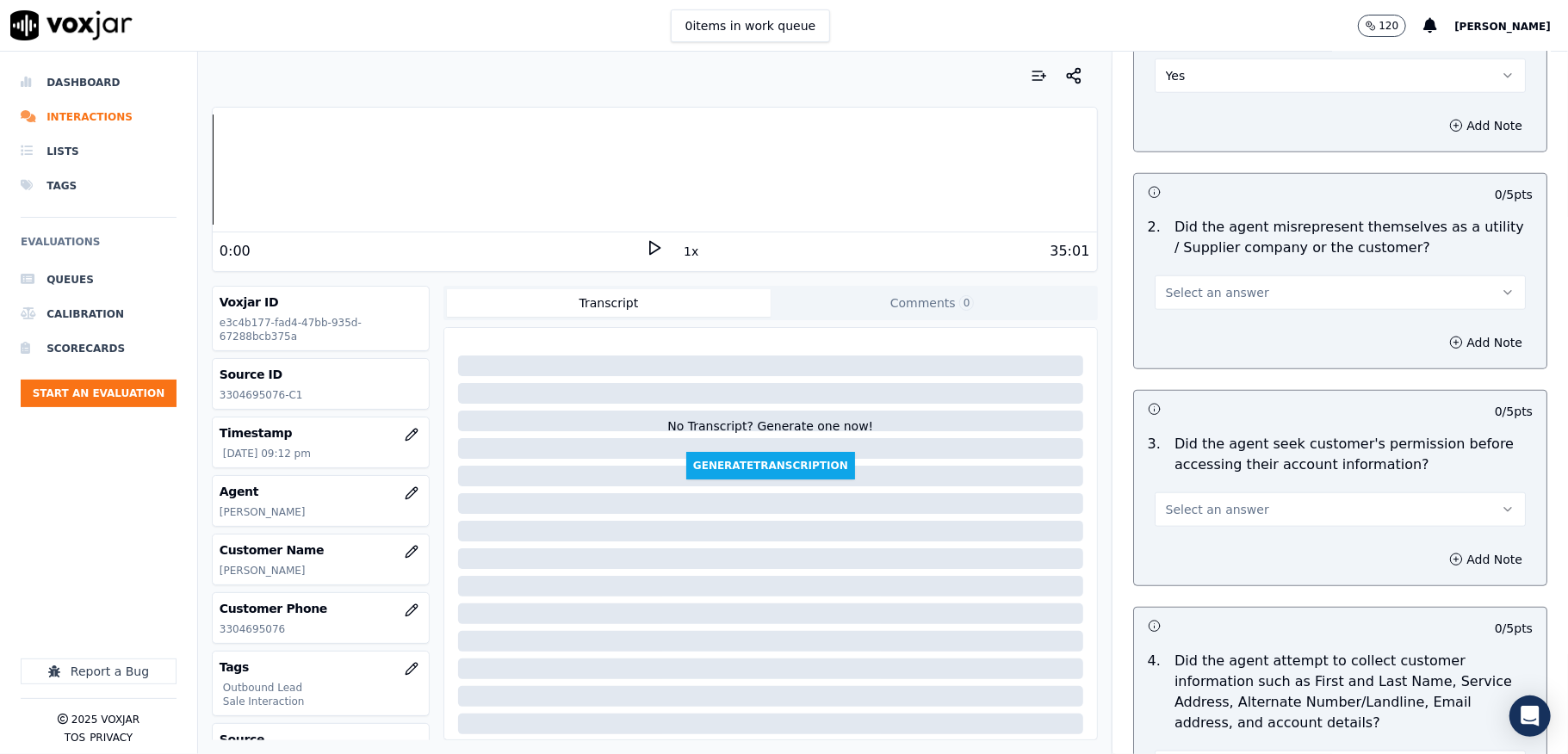
click at [1191, 295] on span "Select an answer" at bounding box center [1217, 293] width 103 height 17
click at [1192, 358] on div "No" at bounding box center [1298, 362] width 330 height 28
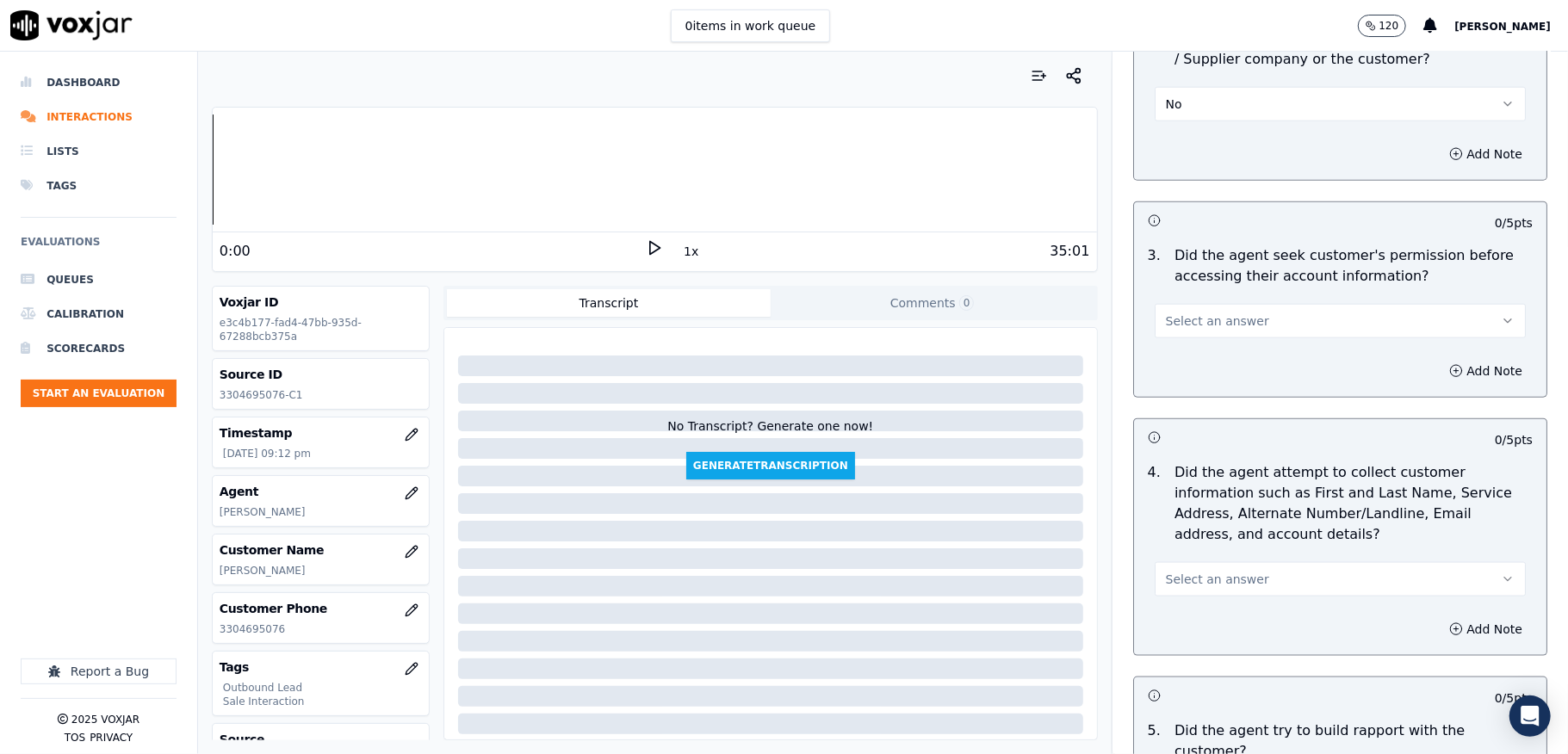
scroll to position [1376, 0]
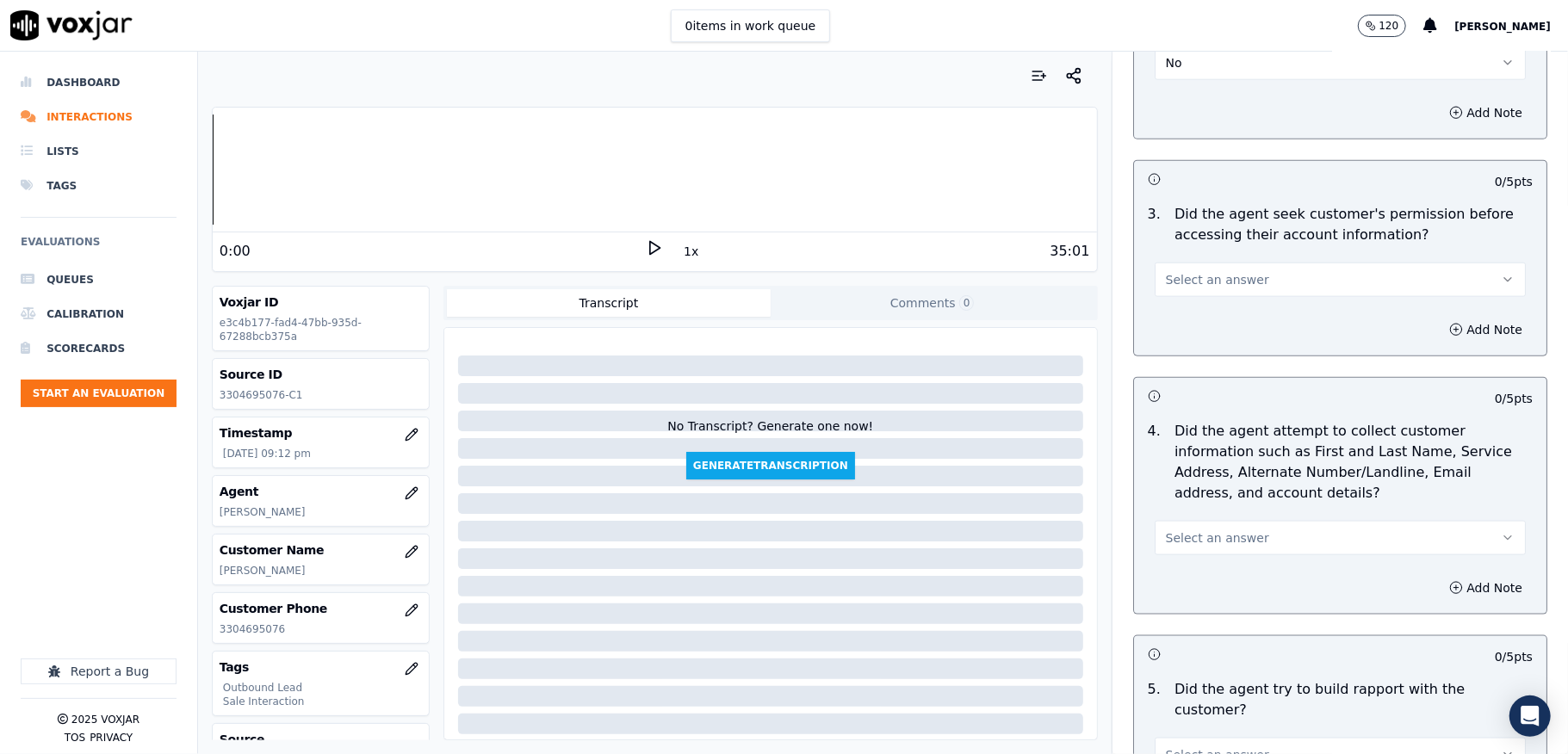
click at [1214, 288] on span "Select an answer" at bounding box center [1217, 279] width 103 height 17
click at [1169, 353] on div "No" at bounding box center [1298, 350] width 330 height 28
click at [1438, 337] on button "Add Note" at bounding box center [1485, 329] width 93 height 24
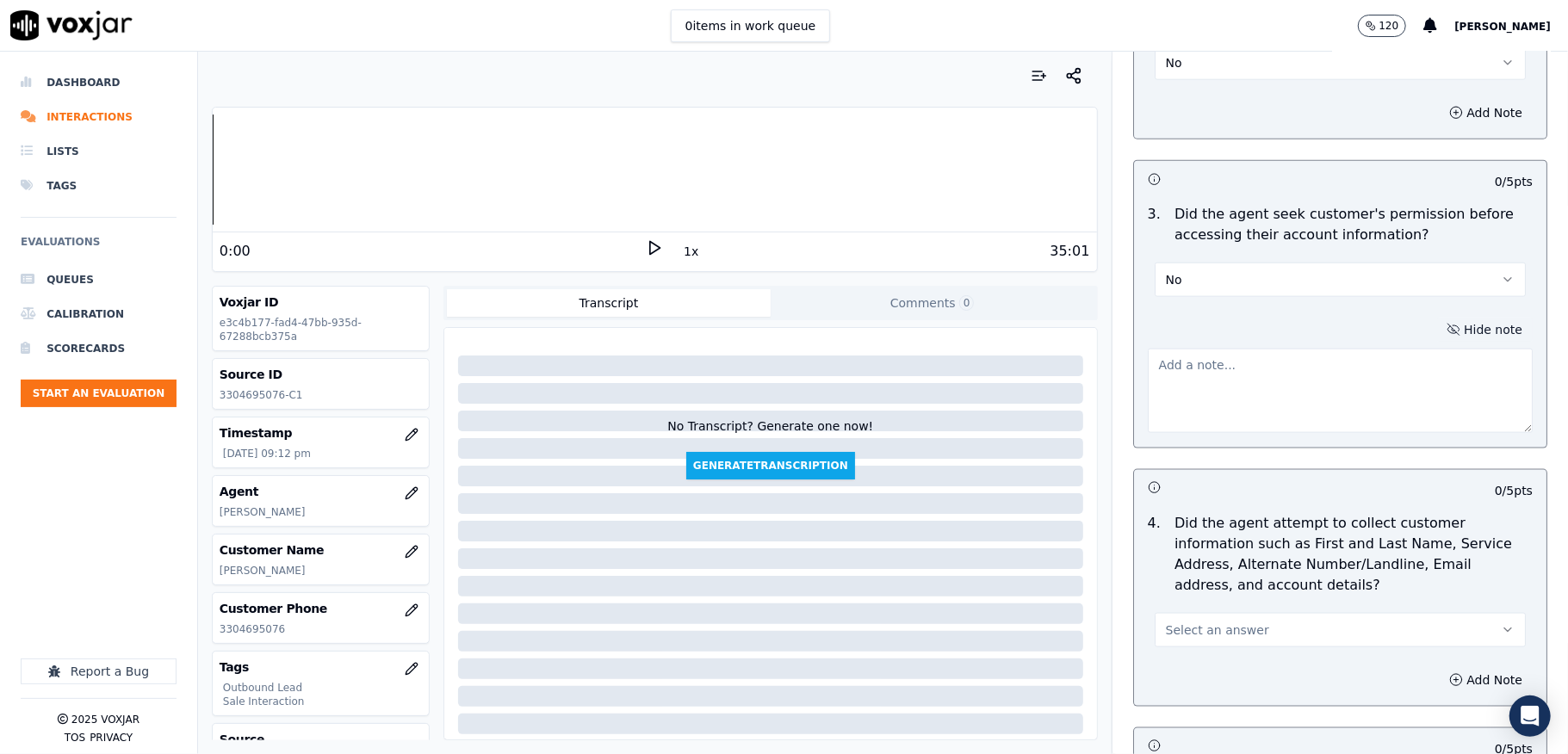
drag, startPoint x: 1415, startPoint y: 338, endPoint x: 1140, endPoint y: 452, distance: 297.7
click at [1274, 394] on textarea at bounding box center [1340, 391] width 385 height 84
paste textarea "4:12 Kelvin - The bill which you got of $300 because for every unit of electric…"
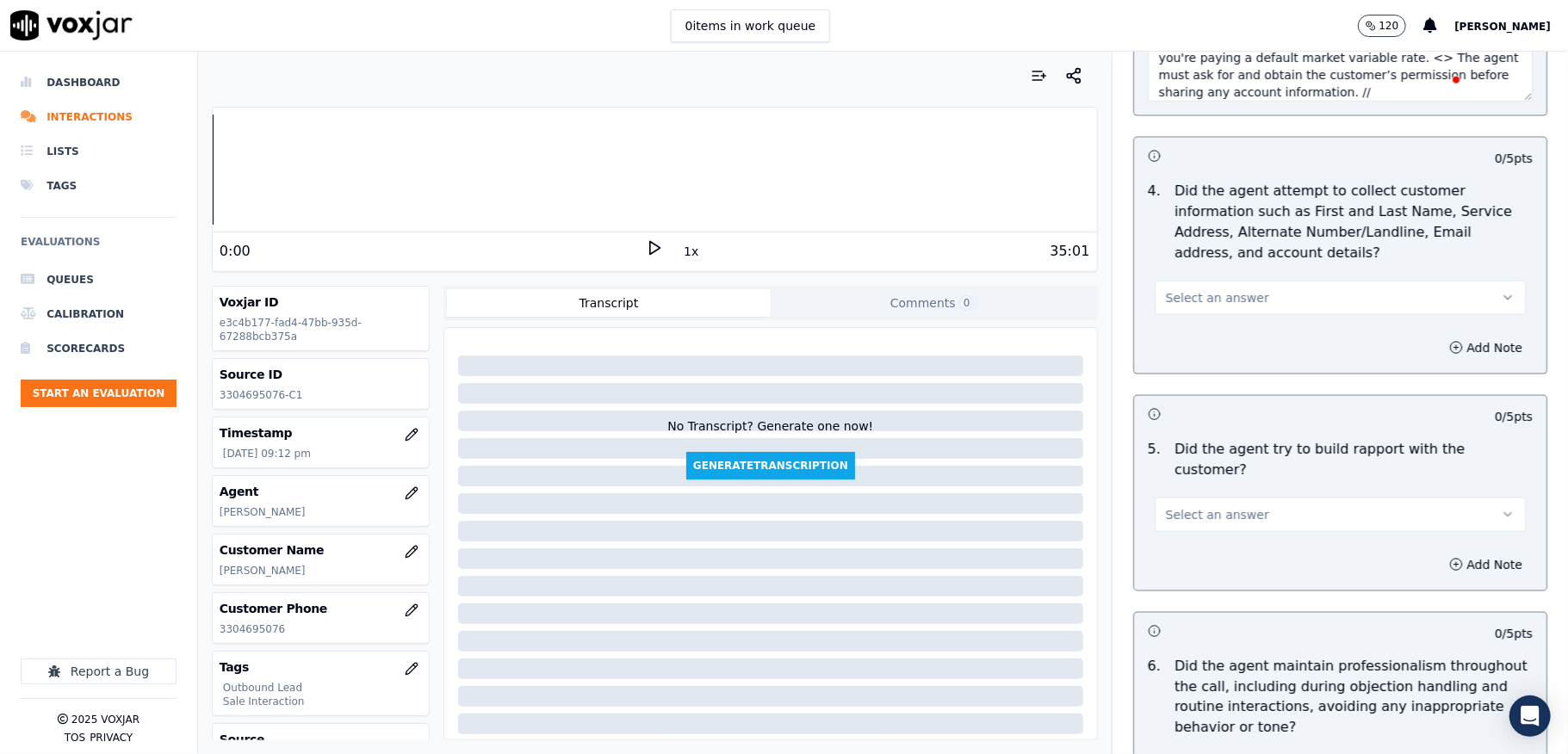
scroll to position [1721, 0]
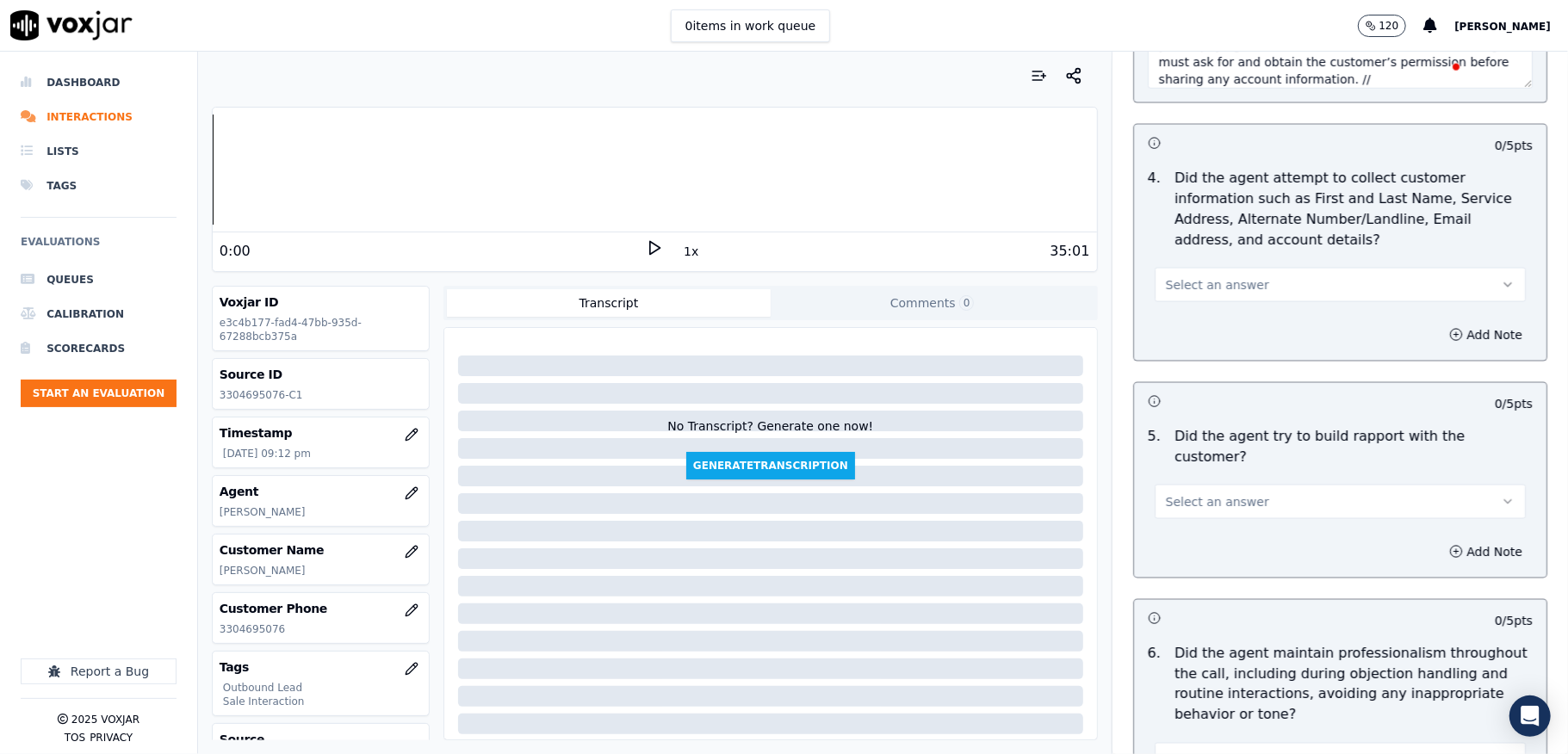
type textarea "@4:12 Kelvin - The bill which you got of $300 because for every unit of electri…"
click at [1193, 290] on span "Select an answer" at bounding box center [1217, 285] width 103 height 17
click at [1165, 324] on div "Yes" at bounding box center [1298, 328] width 330 height 28
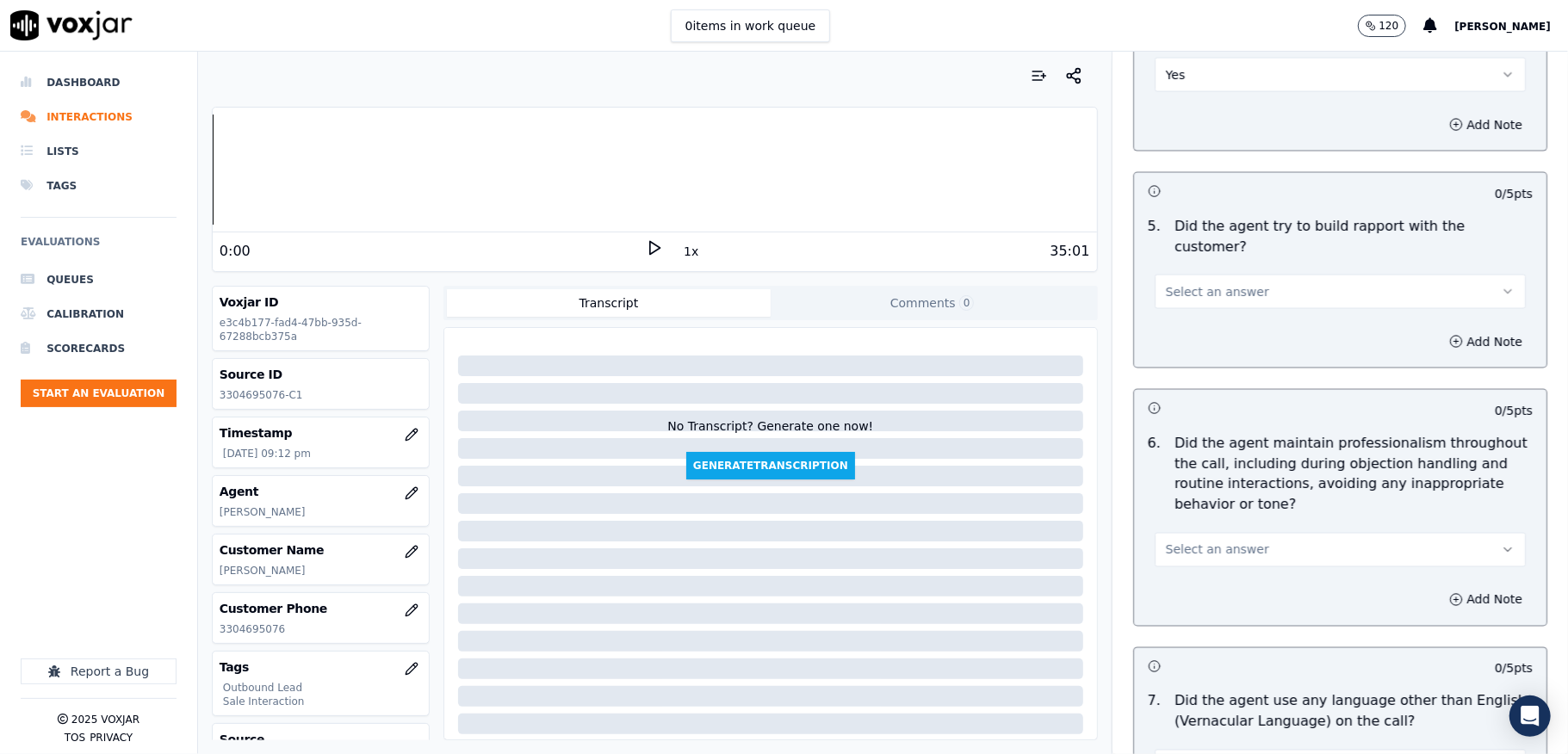
scroll to position [1950, 0]
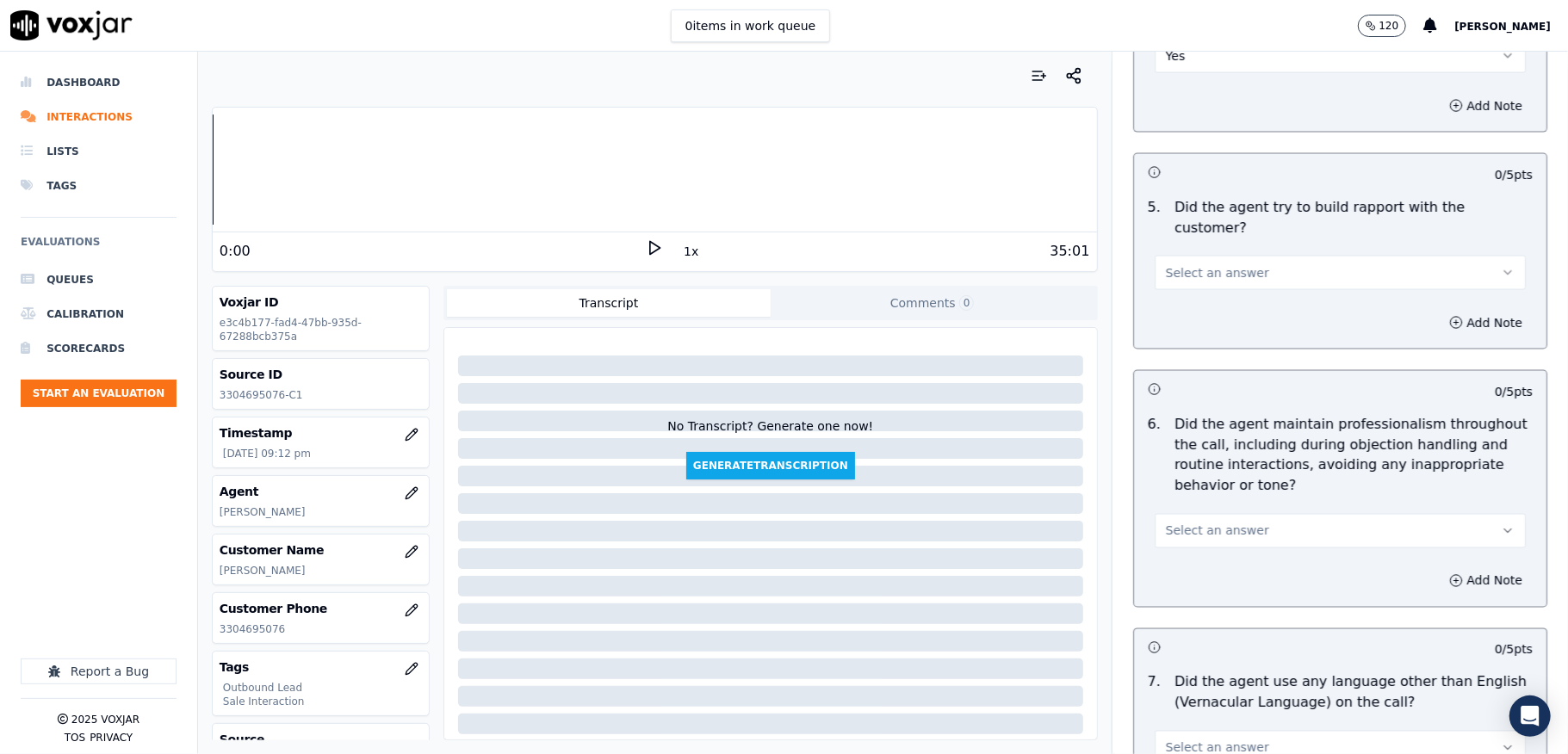
click at [1168, 71] on button "Yes" at bounding box center [1340, 56] width 371 height 34
click at [1166, 140] on div "N/A" at bounding box center [1298, 153] width 330 height 28
click at [1191, 264] on span "Select an answer" at bounding box center [1217, 273] width 103 height 17
click at [1176, 296] on div "Yes" at bounding box center [1298, 295] width 330 height 28
click at [1199, 256] on button "Yes" at bounding box center [1340, 273] width 371 height 34
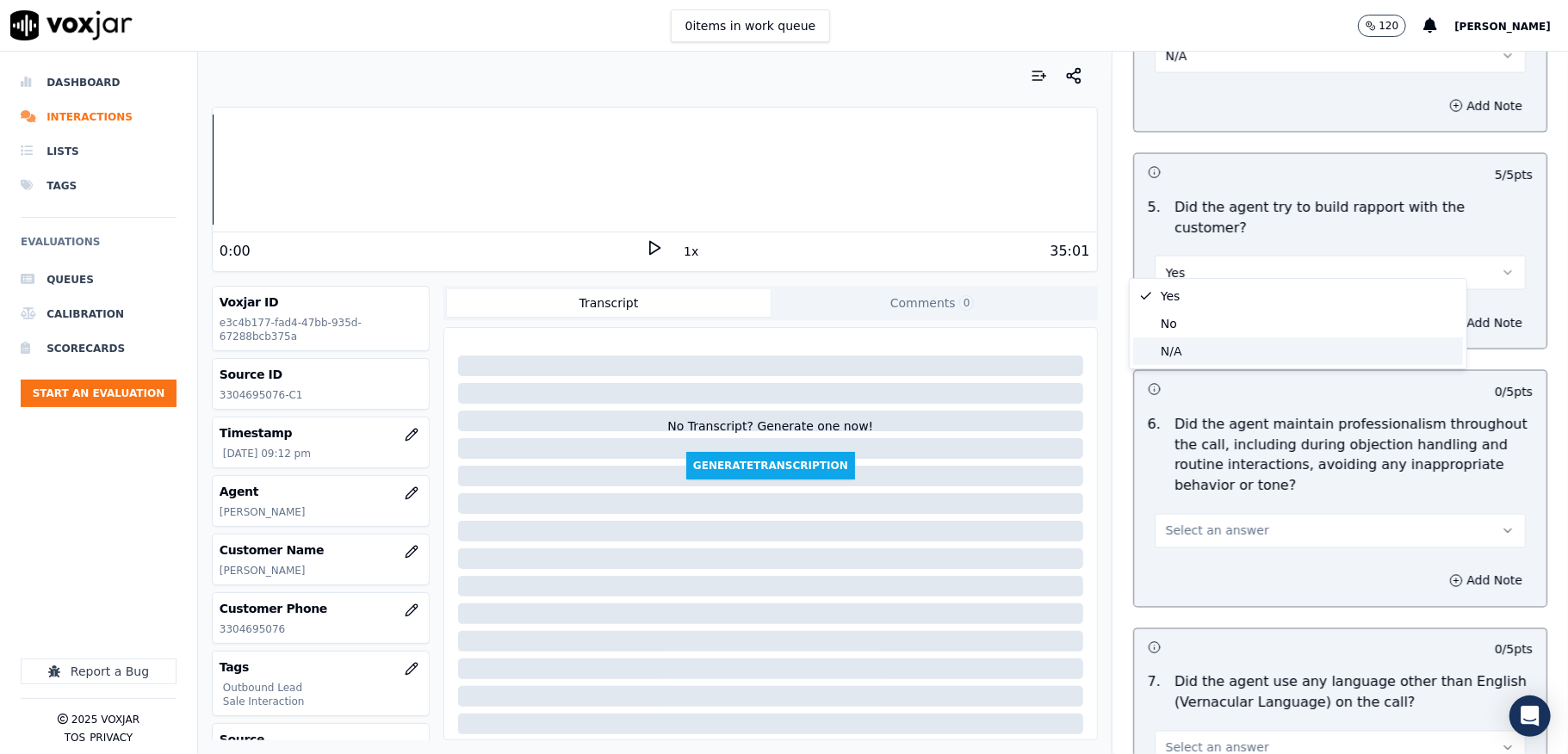
click at [1172, 348] on div "N/A" at bounding box center [1298, 351] width 330 height 28
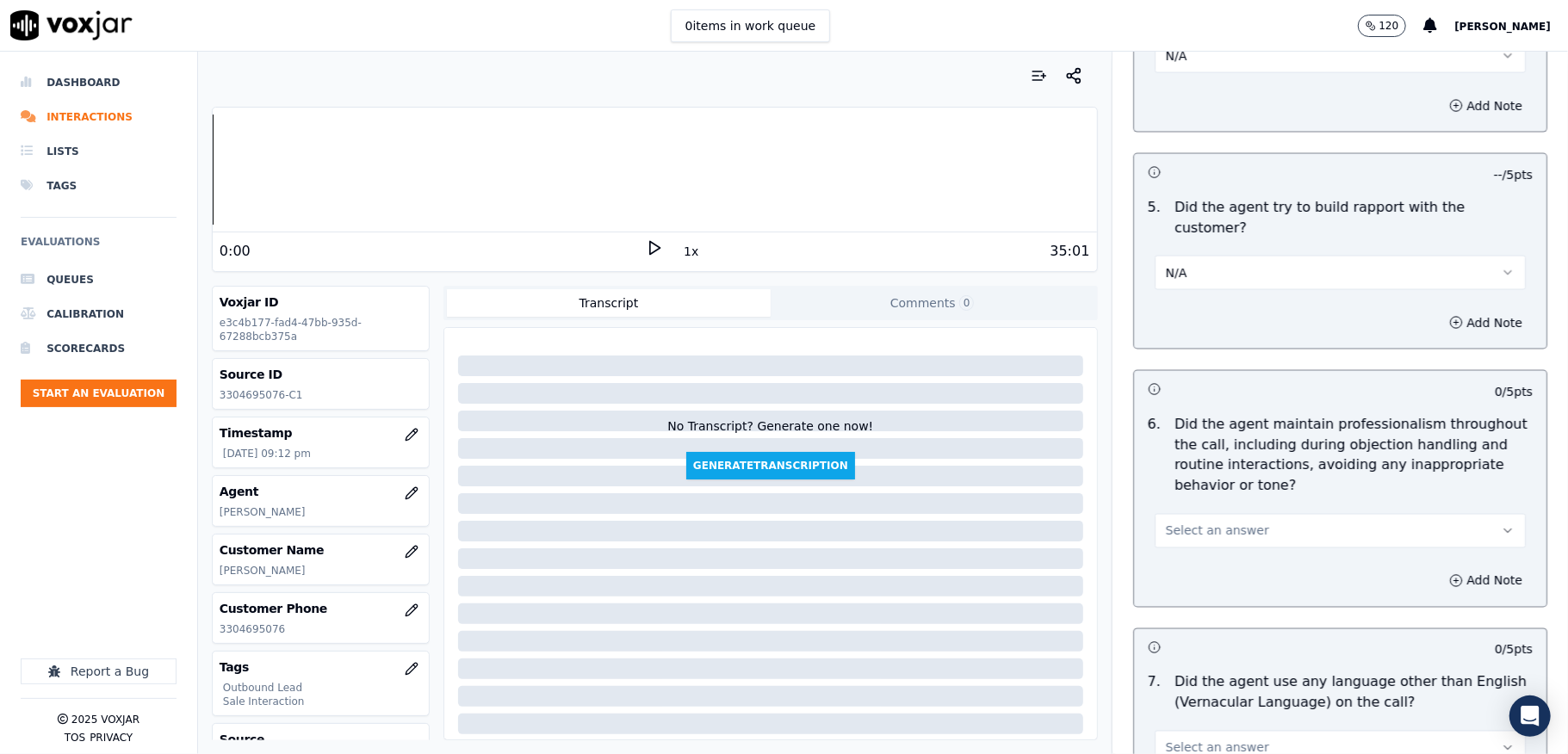
click at [1225, 522] on span "Select an answer" at bounding box center [1217, 531] width 103 height 17
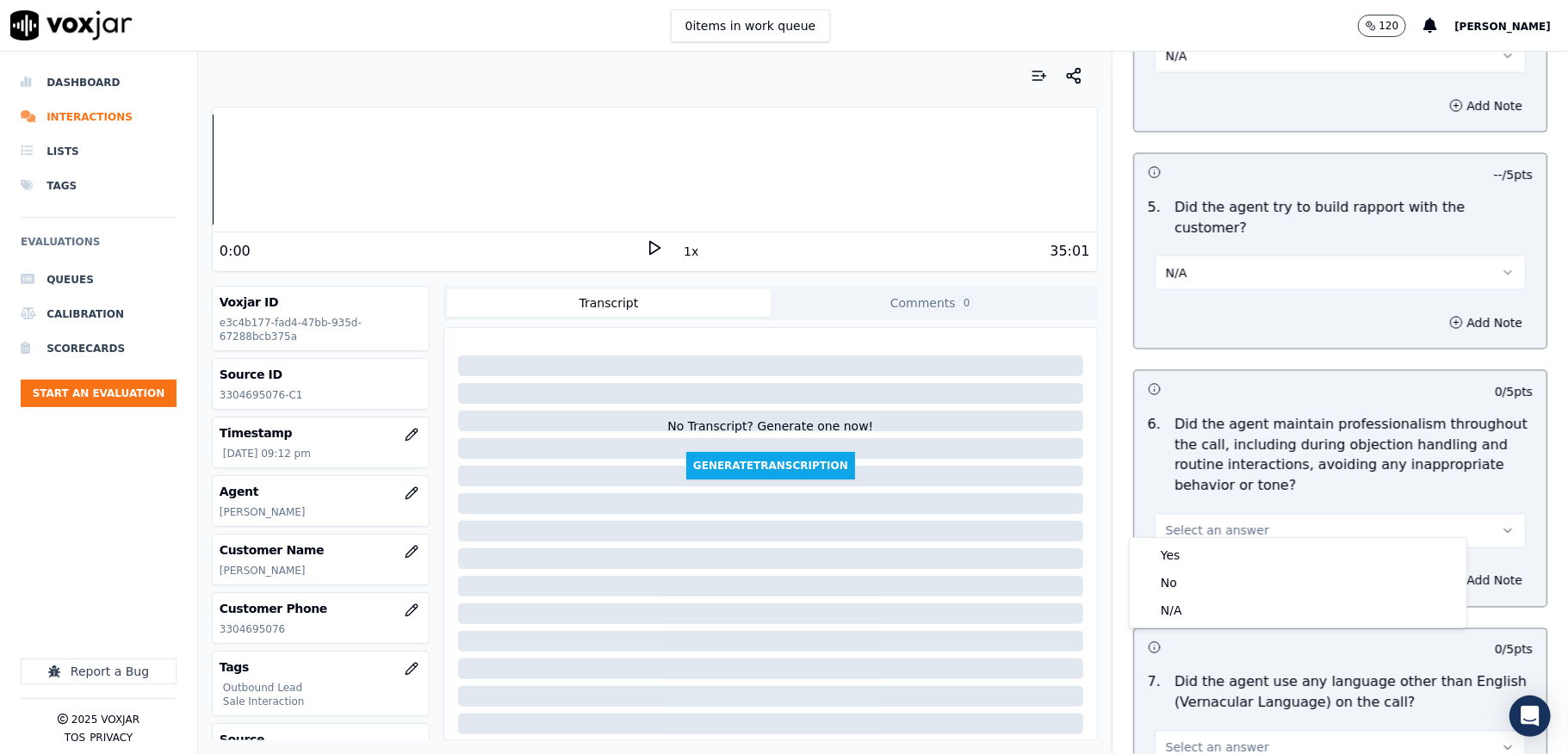
click at [1193, 571] on div "No" at bounding box center [1298, 582] width 330 height 28
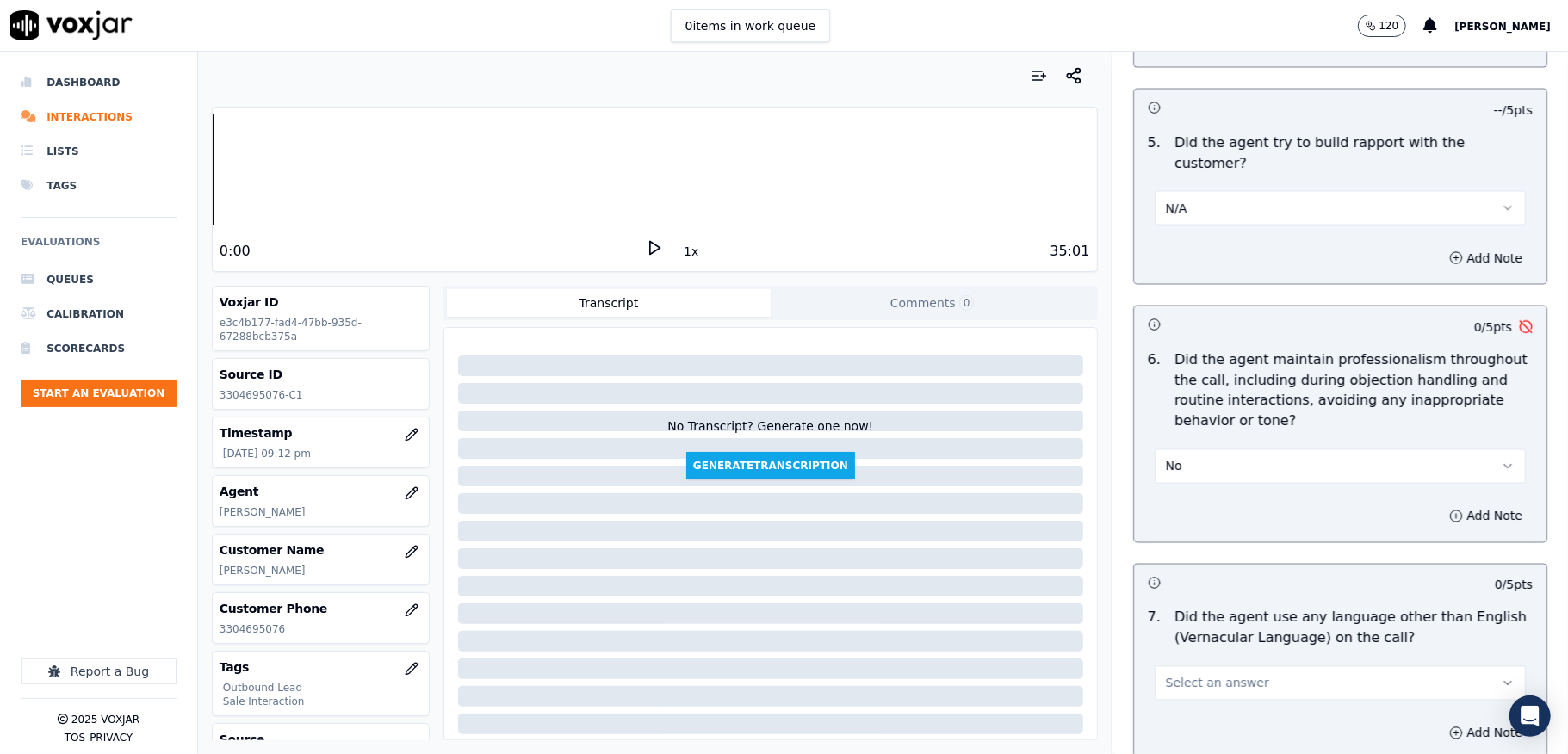
scroll to position [2180, 0]
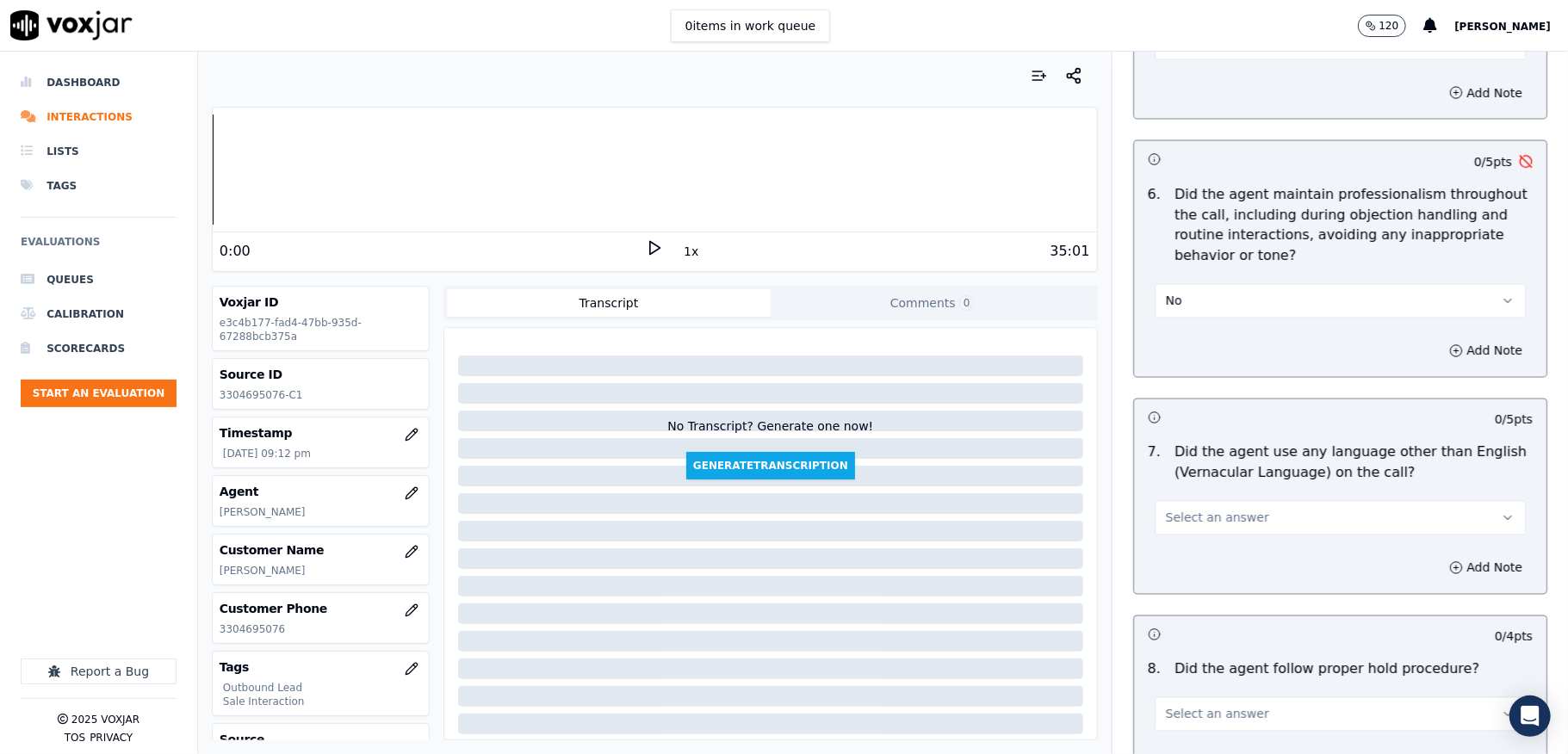
click at [1185, 300] on button "No" at bounding box center [1340, 301] width 371 height 34
drag, startPoint x: 1180, startPoint y: 323, endPoint x: 1180, endPoint y: 335, distance: 12.0
click at [1180, 323] on div "Yes" at bounding box center [1298, 325] width 330 height 28
click at [1237, 510] on button "Select an answer" at bounding box center [1340, 518] width 371 height 34
click at [1180, 569] on div "No" at bounding box center [1298, 570] width 330 height 28
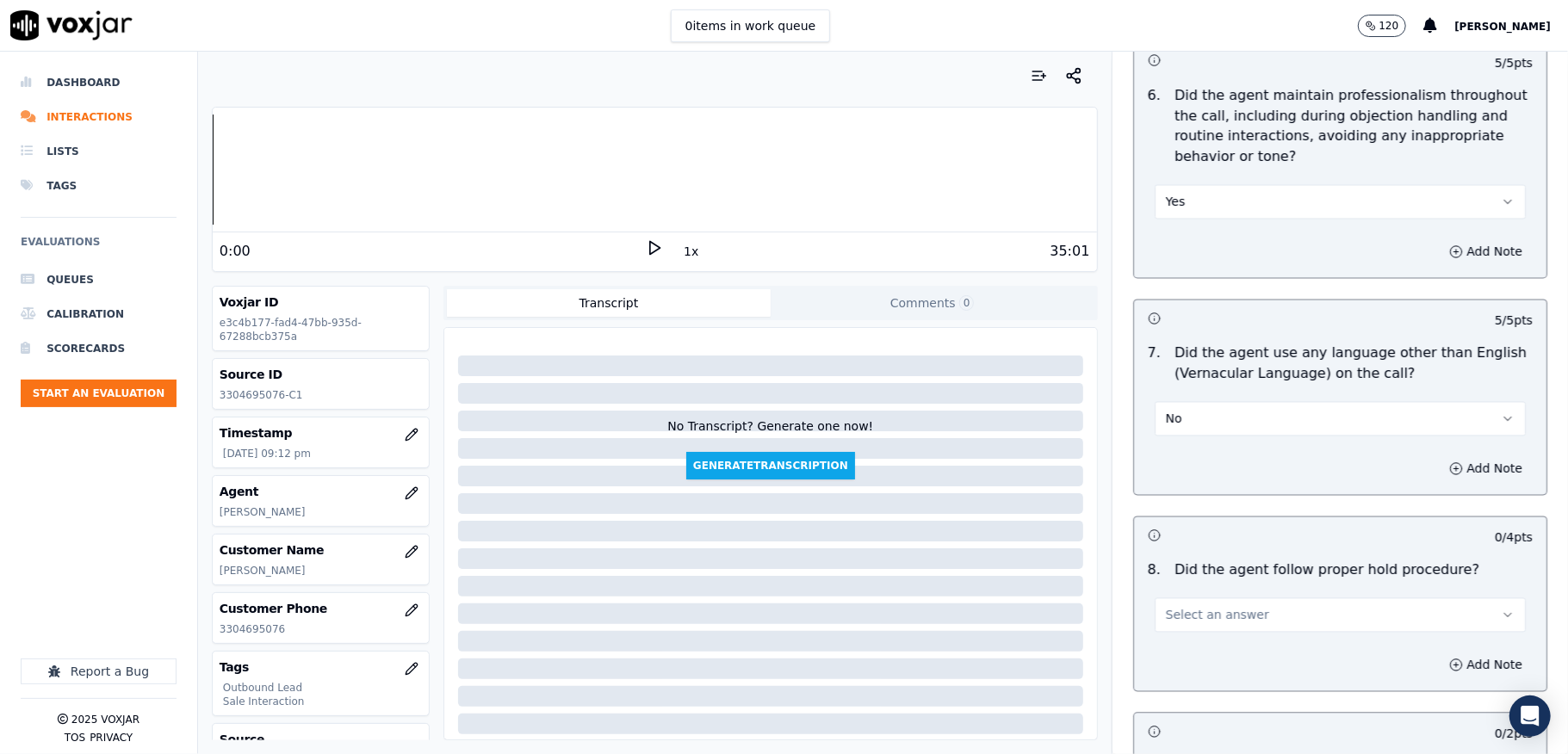
scroll to position [2410, 0]
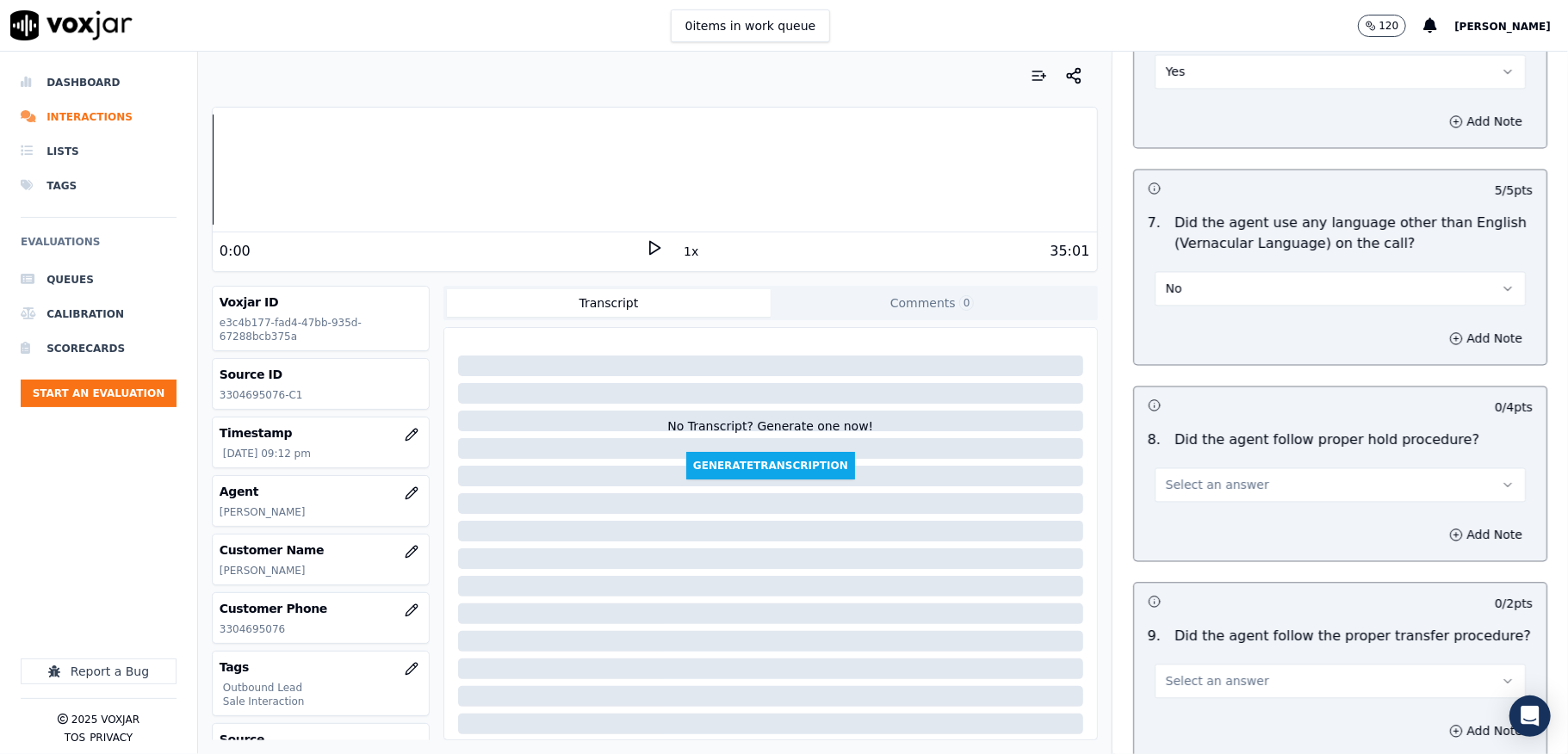
click at [1202, 479] on span "Select an answer" at bounding box center [1217, 484] width 103 height 17
click at [1186, 510] on div "Yes" at bounding box center [1298, 510] width 330 height 28
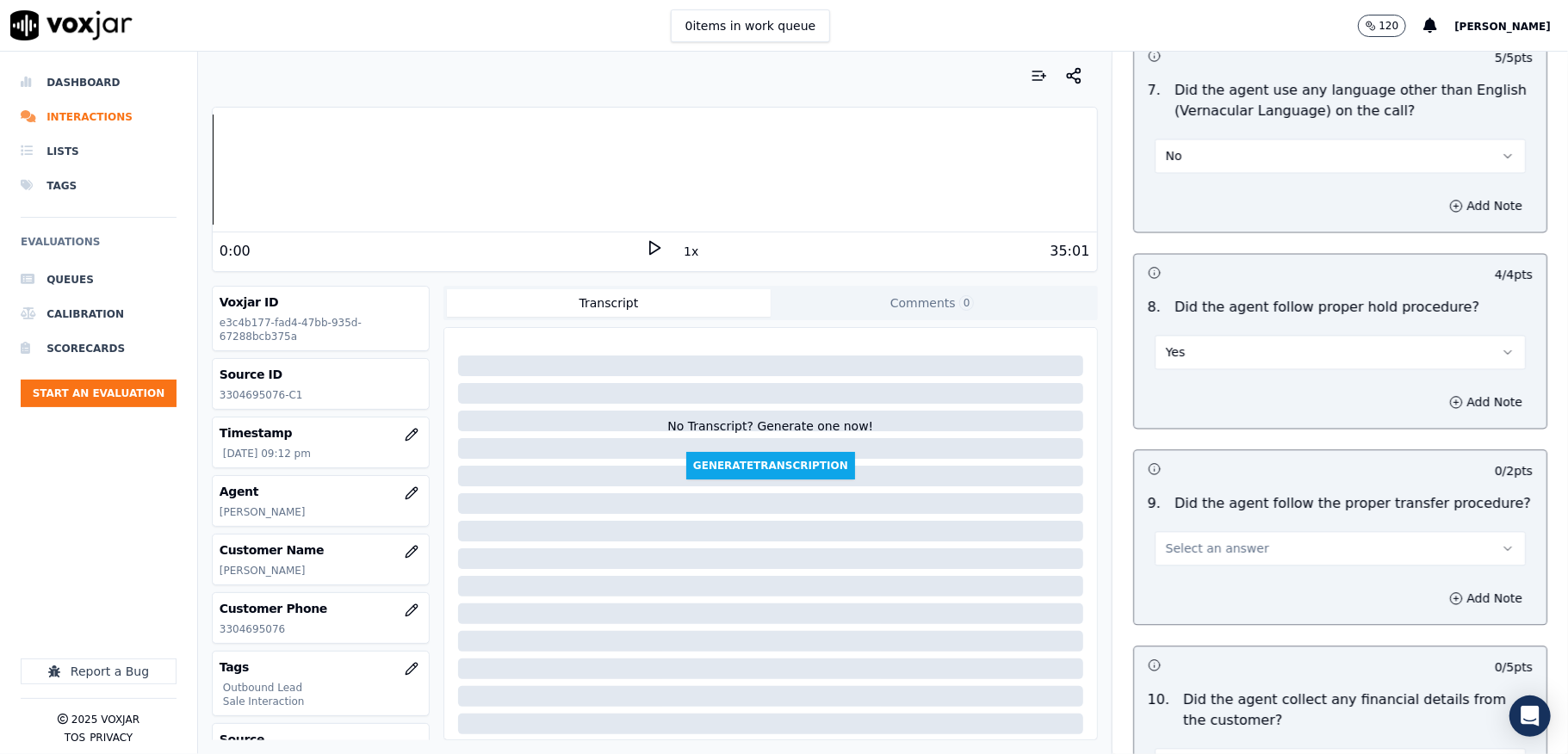
scroll to position [2754, 0]
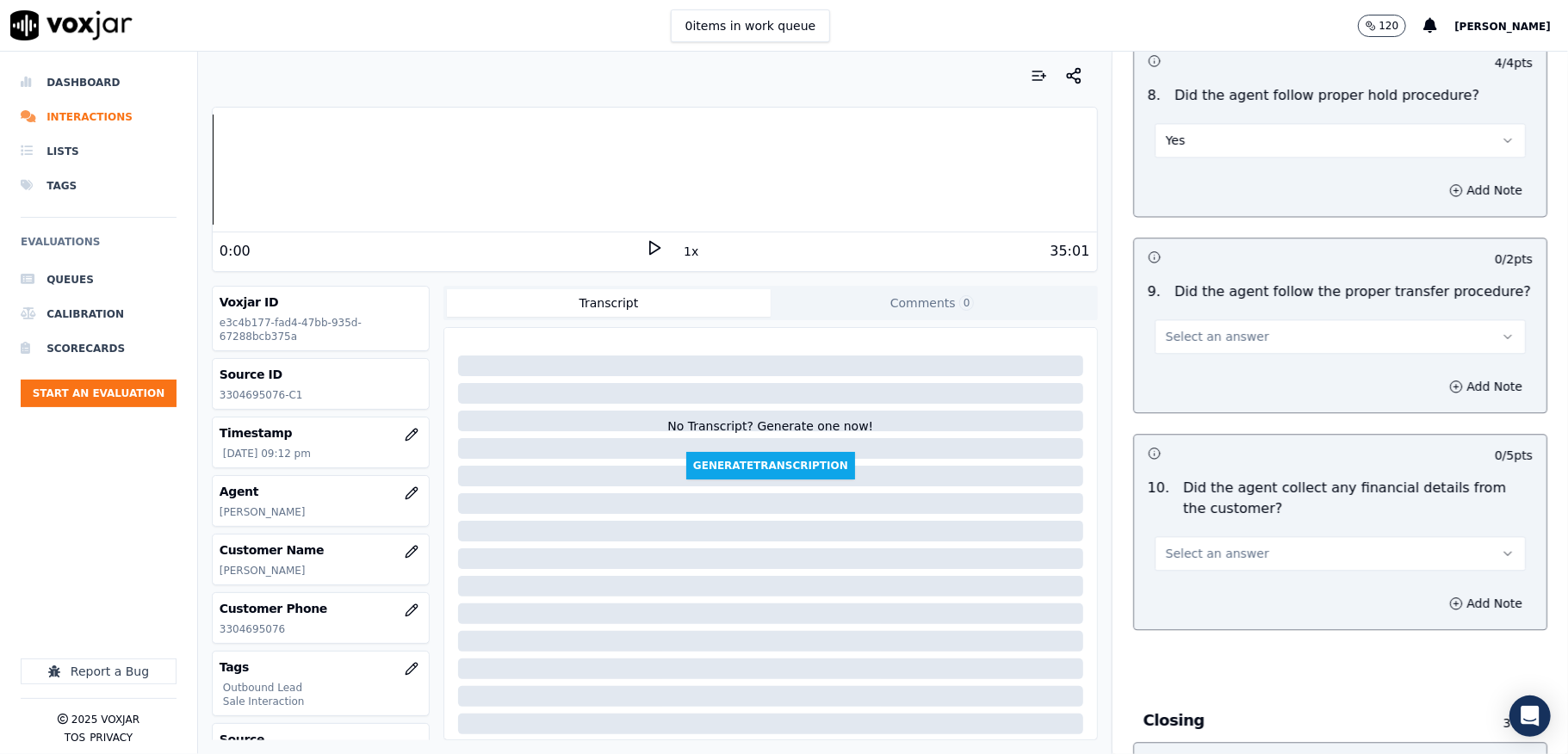
click at [1193, 328] on span "Select an answer" at bounding box center [1217, 336] width 103 height 17
click at [1182, 358] on div "Yes" at bounding box center [1298, 362] width 330 height 28
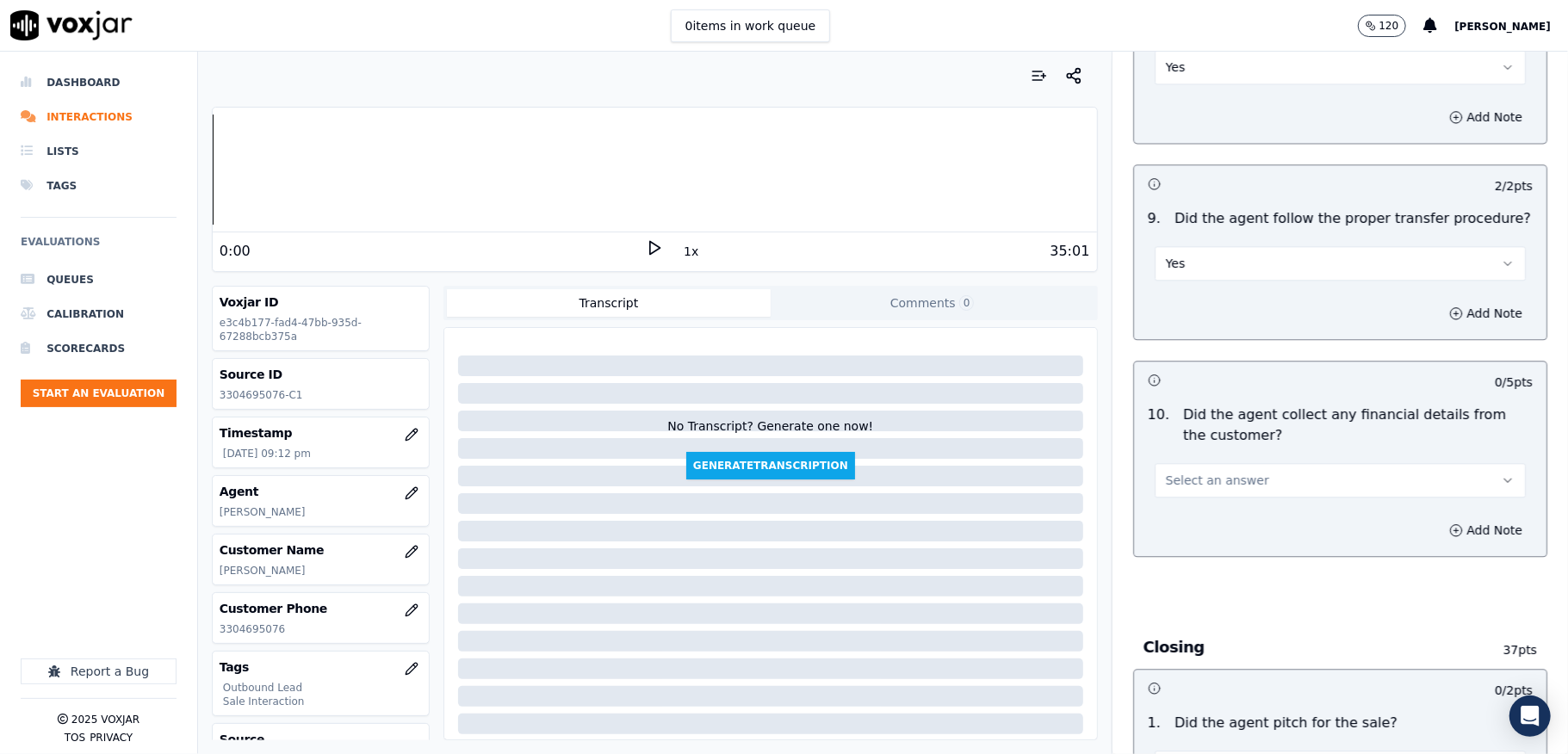
scroll to position [2868, 0]
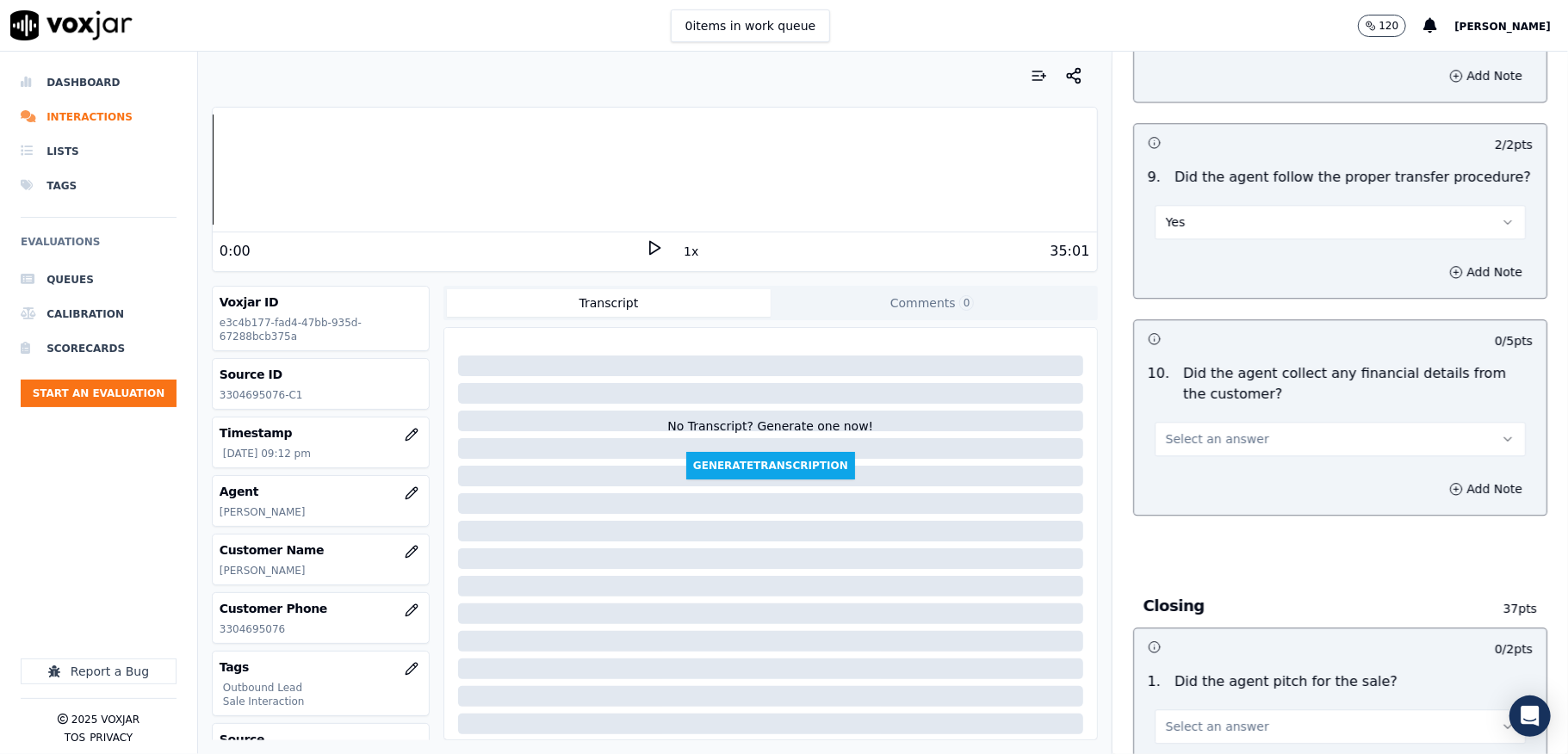
click at [1209, 430] on span "Select an answer" at bounding box center [1217, 438] width 103 height 17
click at [1174, 487] on div "No" at bounding box center [1298, 493] width 330 height 28
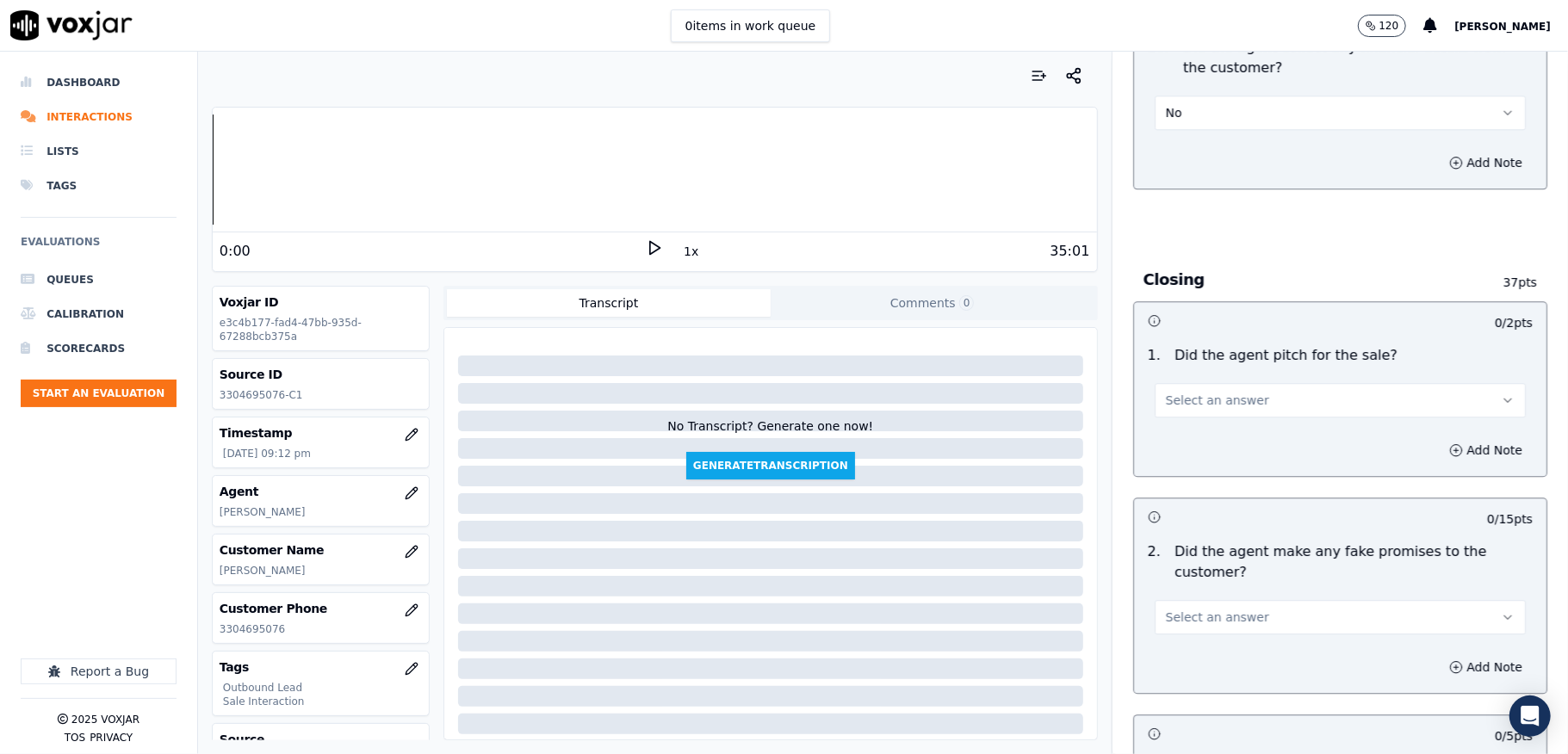
scroll to position [3212, 0]
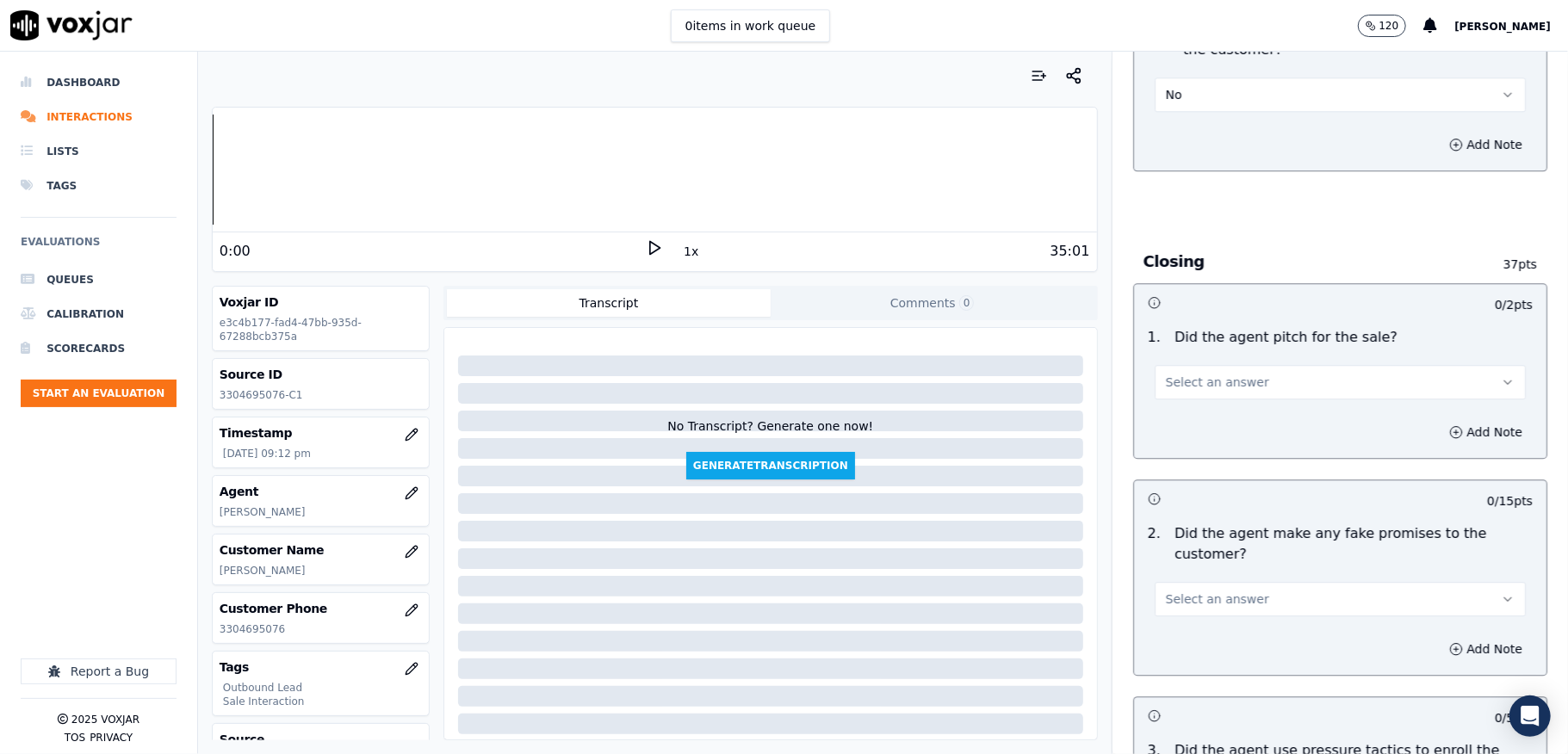
click at [1223, 374] on span "Select an answer" at bounding box center [1217, 382] width 103 height 17
click at [1199, 400] on div "Yes" at bounding box center [1298, 408] width 330 height 28
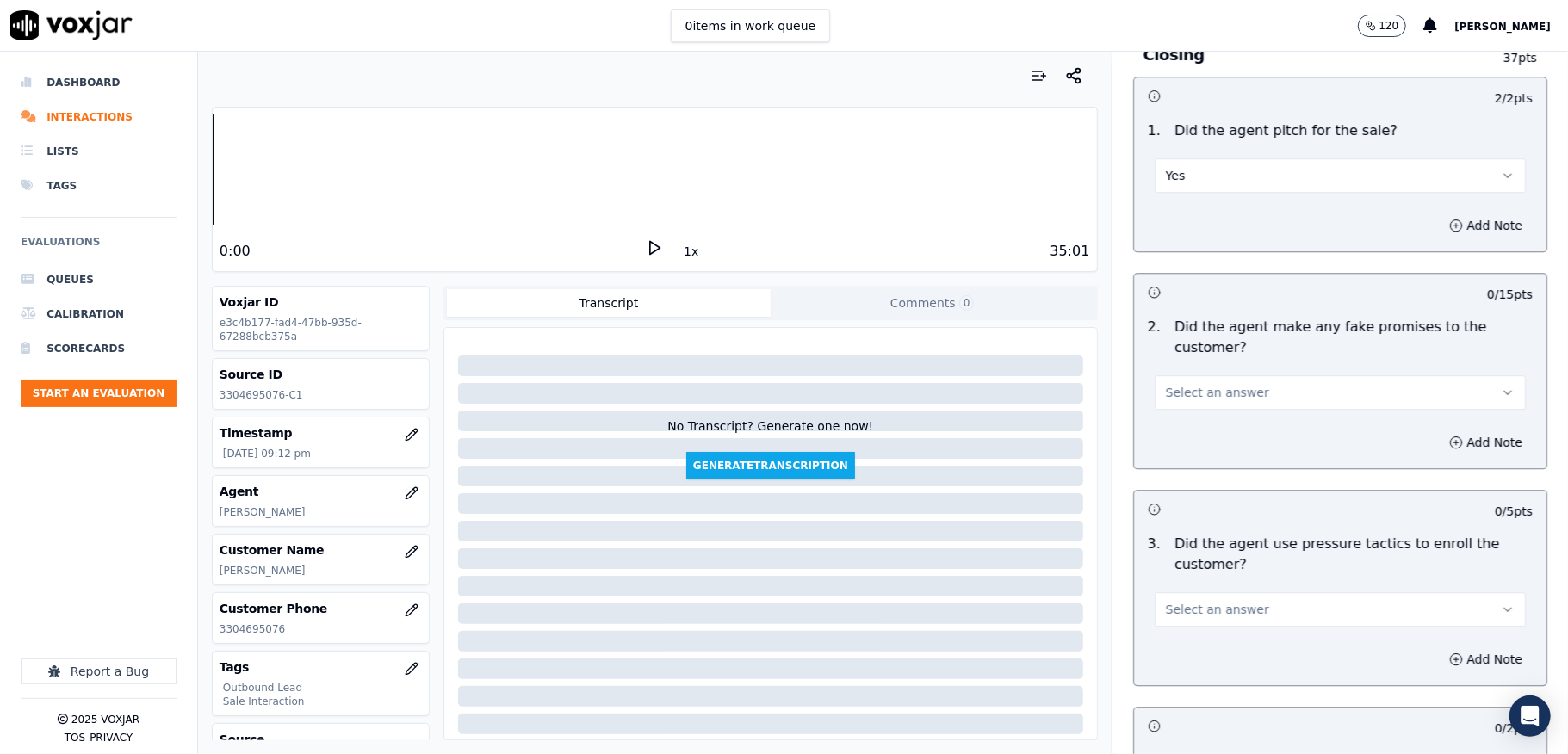
scroll to position [3442, 0]
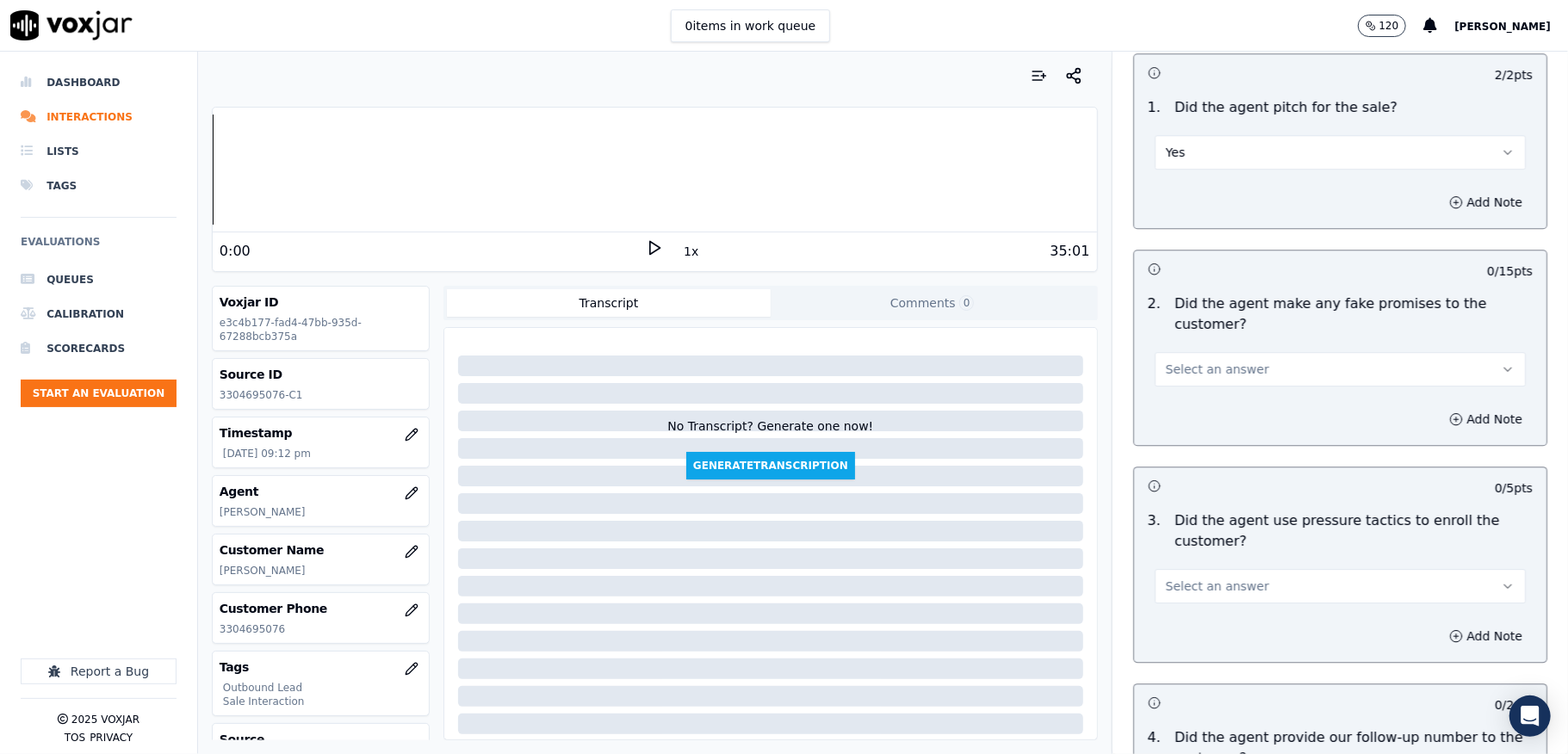
click at [1234, 353] on button "Select an answer" at bounding box center [1340, 369] width 371 height 34
click at [1199, 418] on div "No" at bounding box center [1298, 424] width 330 height 28
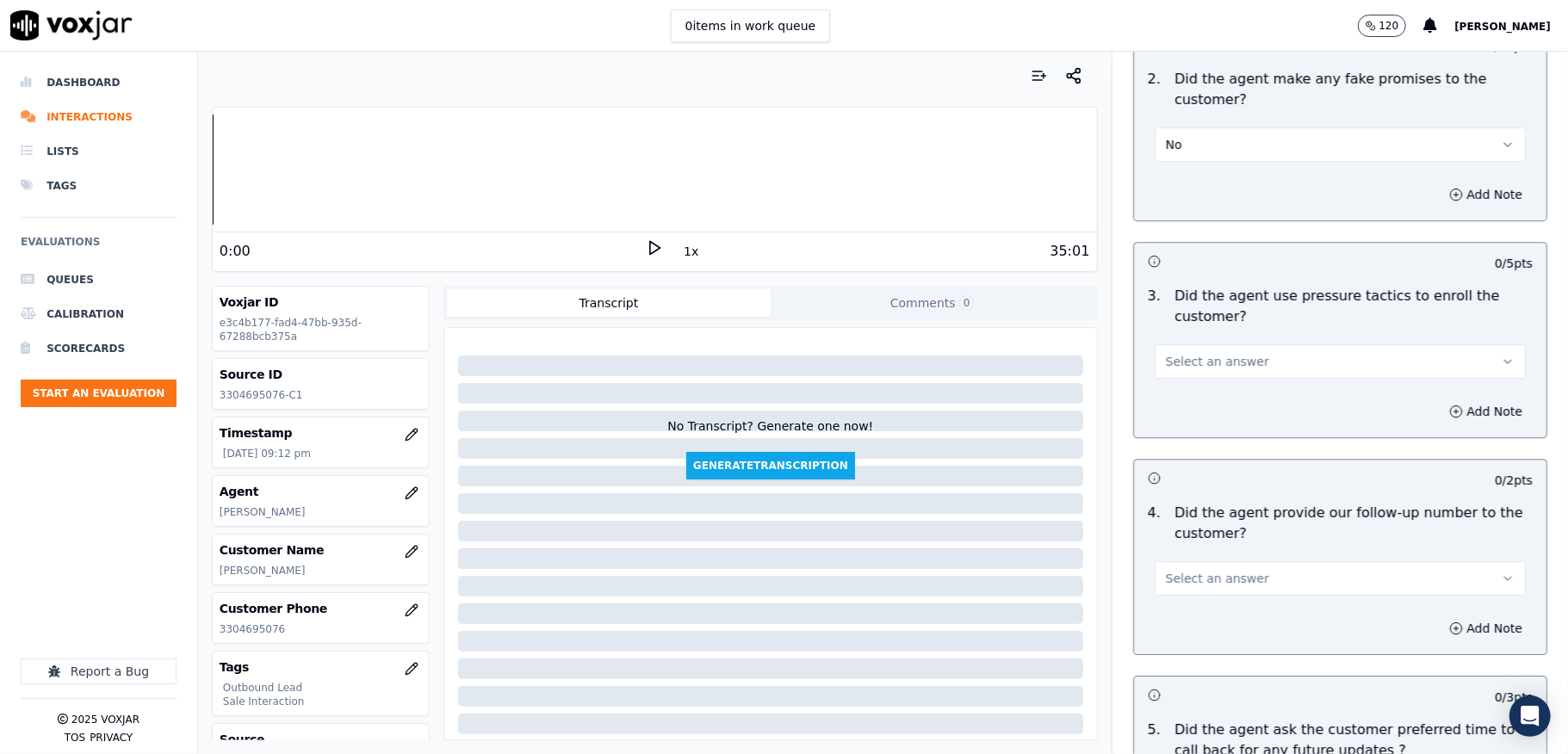
scroll to position [3671, 0]
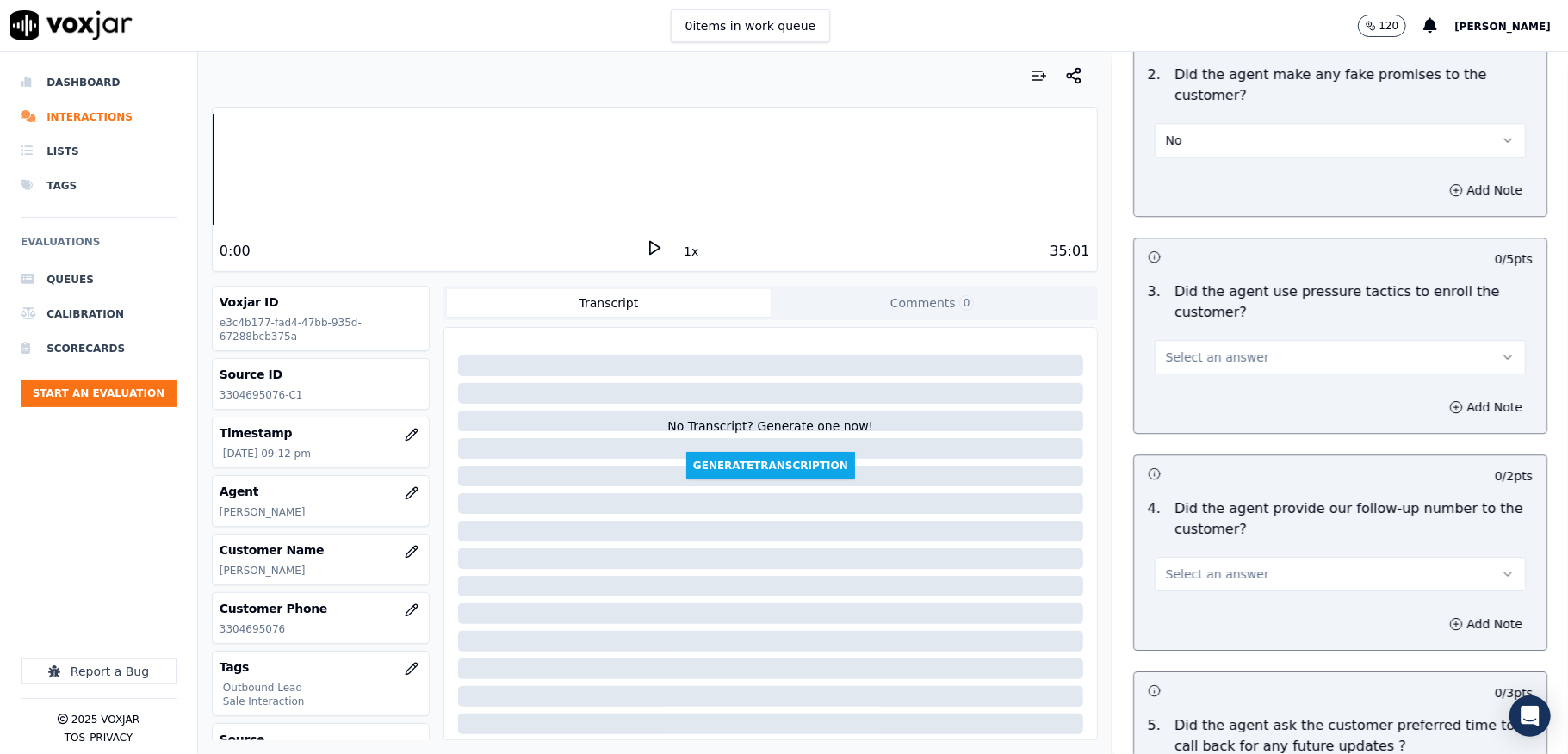
click at [1241, 340] on button "Select an answer" at bounding box center [1340, 357] width 371 height 34
click at [1186, 408] on div "No" at bounding box center [1298, 412] width 330 height 28
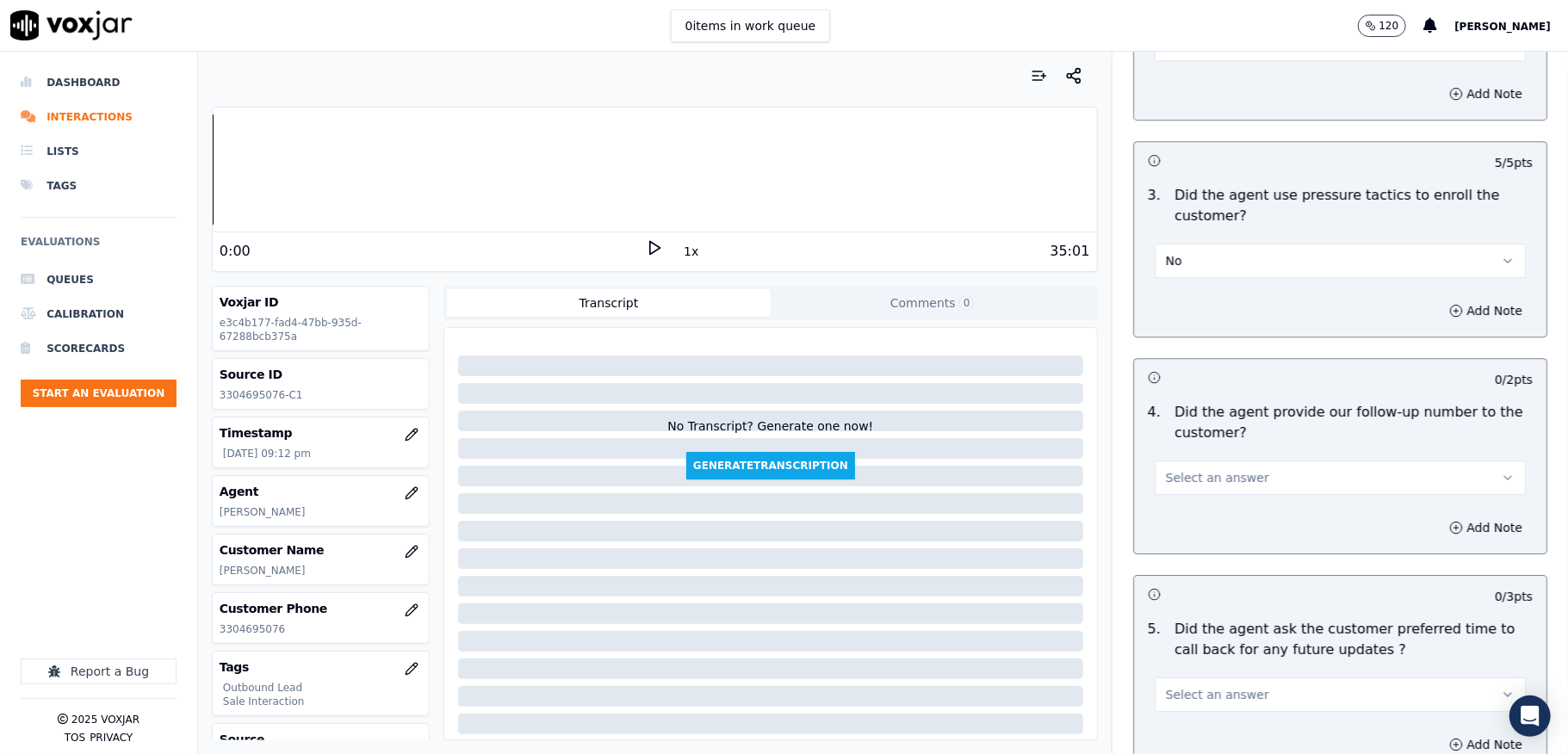
scroll to position [3901, 0]
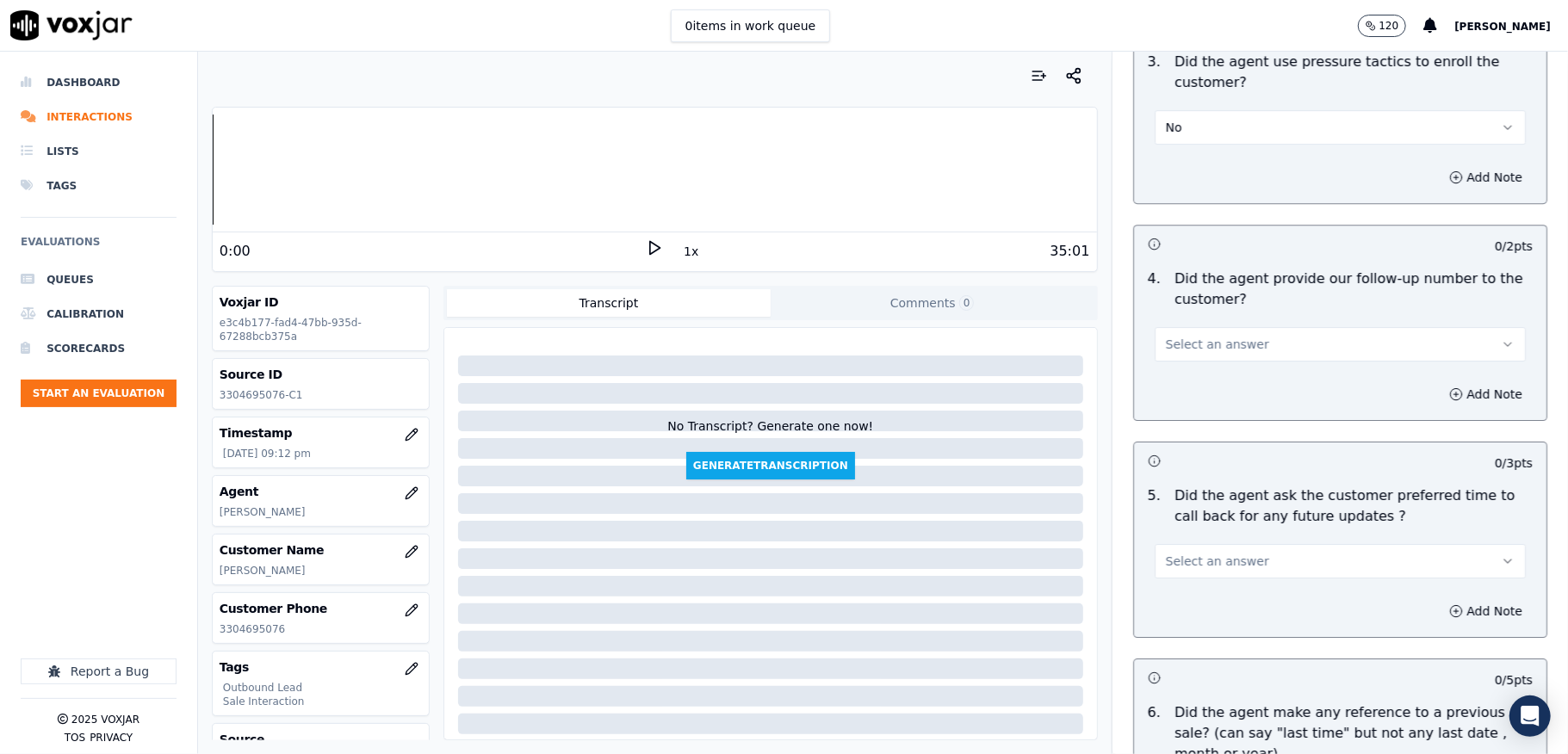
click at [1220, 336] on span "Select an answer" at bounding box center [1217, 344] width 103 height 17
click at [1190, 391] on div "No" at bounding box center [1298, 399] width 330 height 28
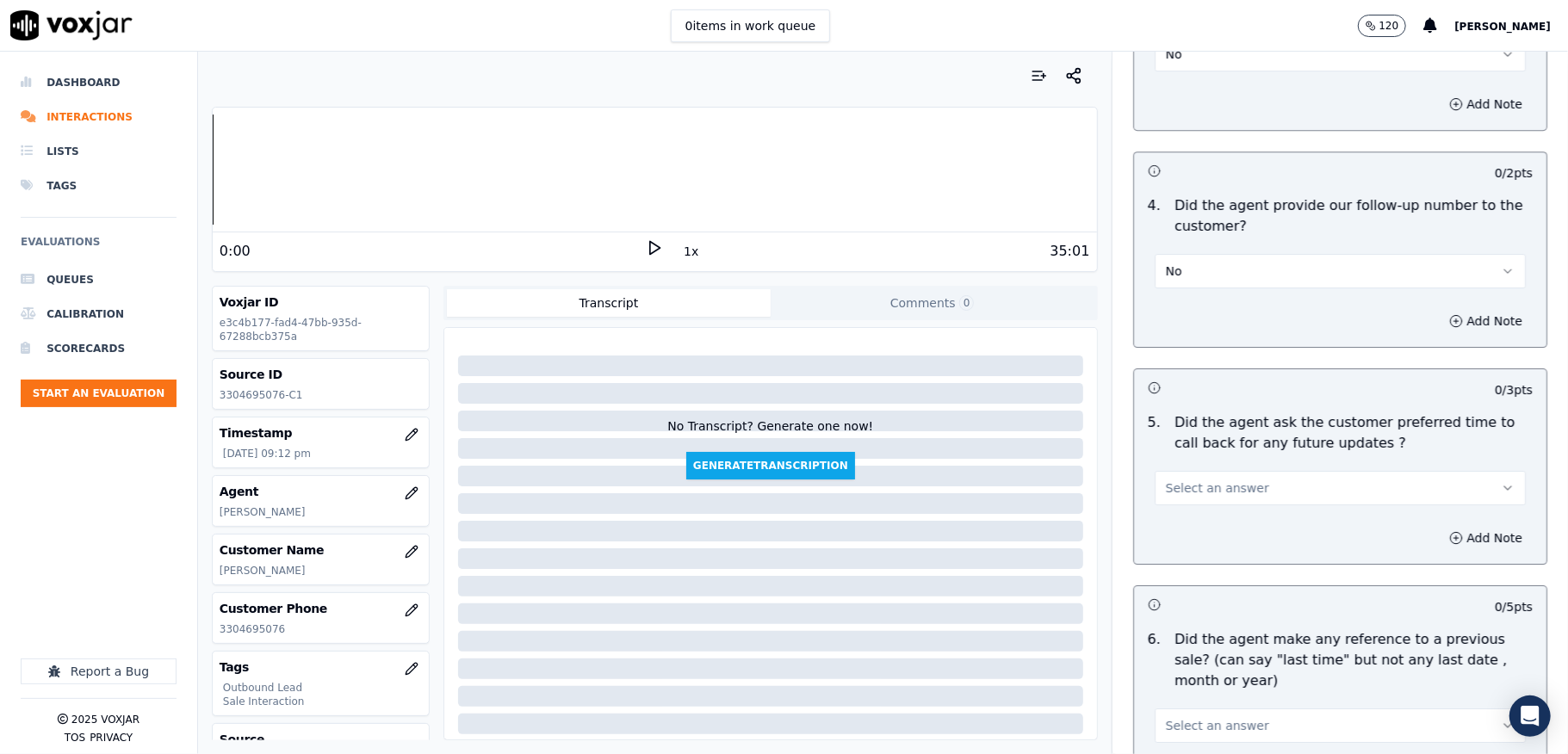
scroll to position [4015, 0]
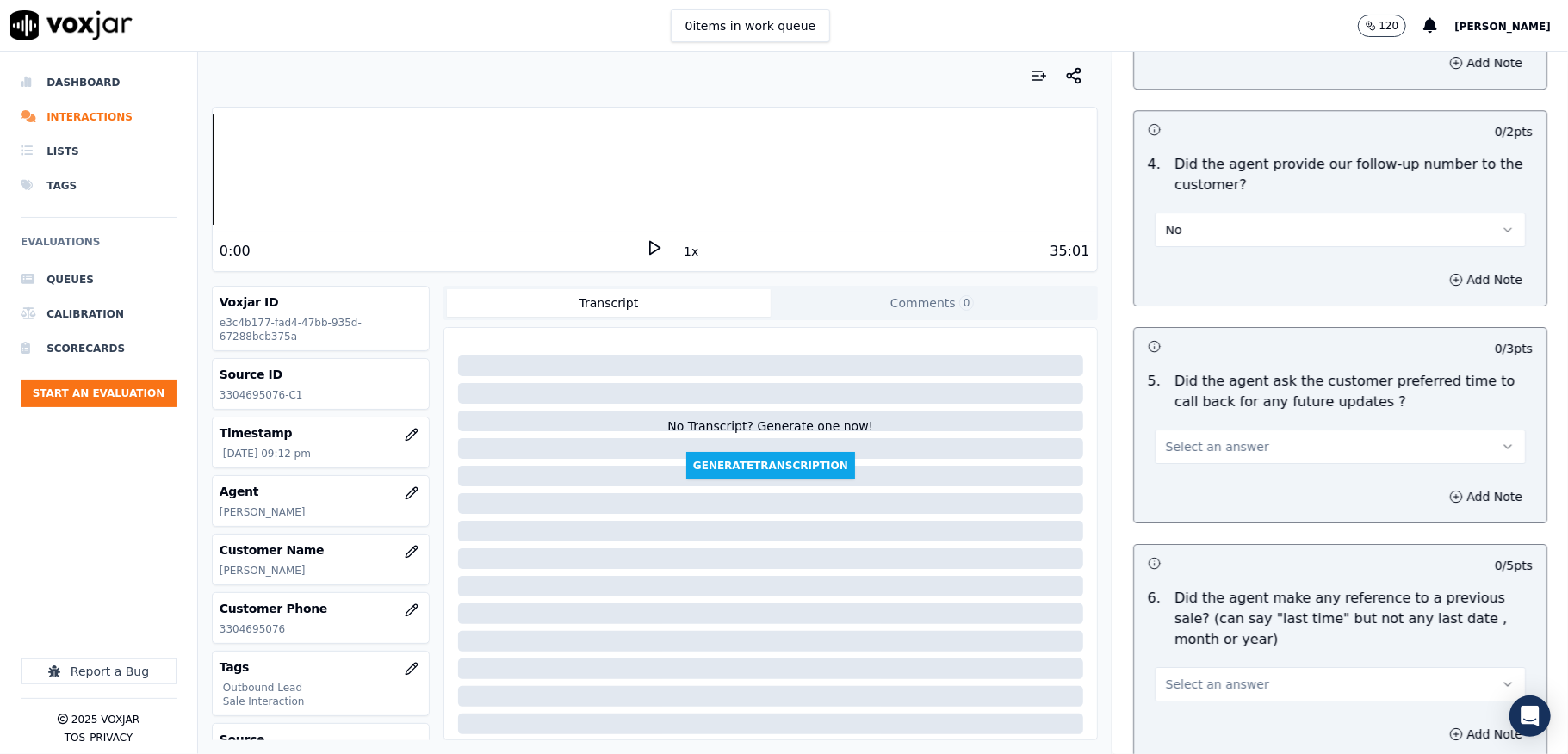
click at [1193, 227] on button "No" at bounding box center [1340, 230] width 371 height 34
click at [1178, 320] on div "N/A" at bounding box center [1298, 313] width 330 height 28
click at [1166, 441] on span "Select an answer" at bounding box center [1217, 446] width 103 height 17
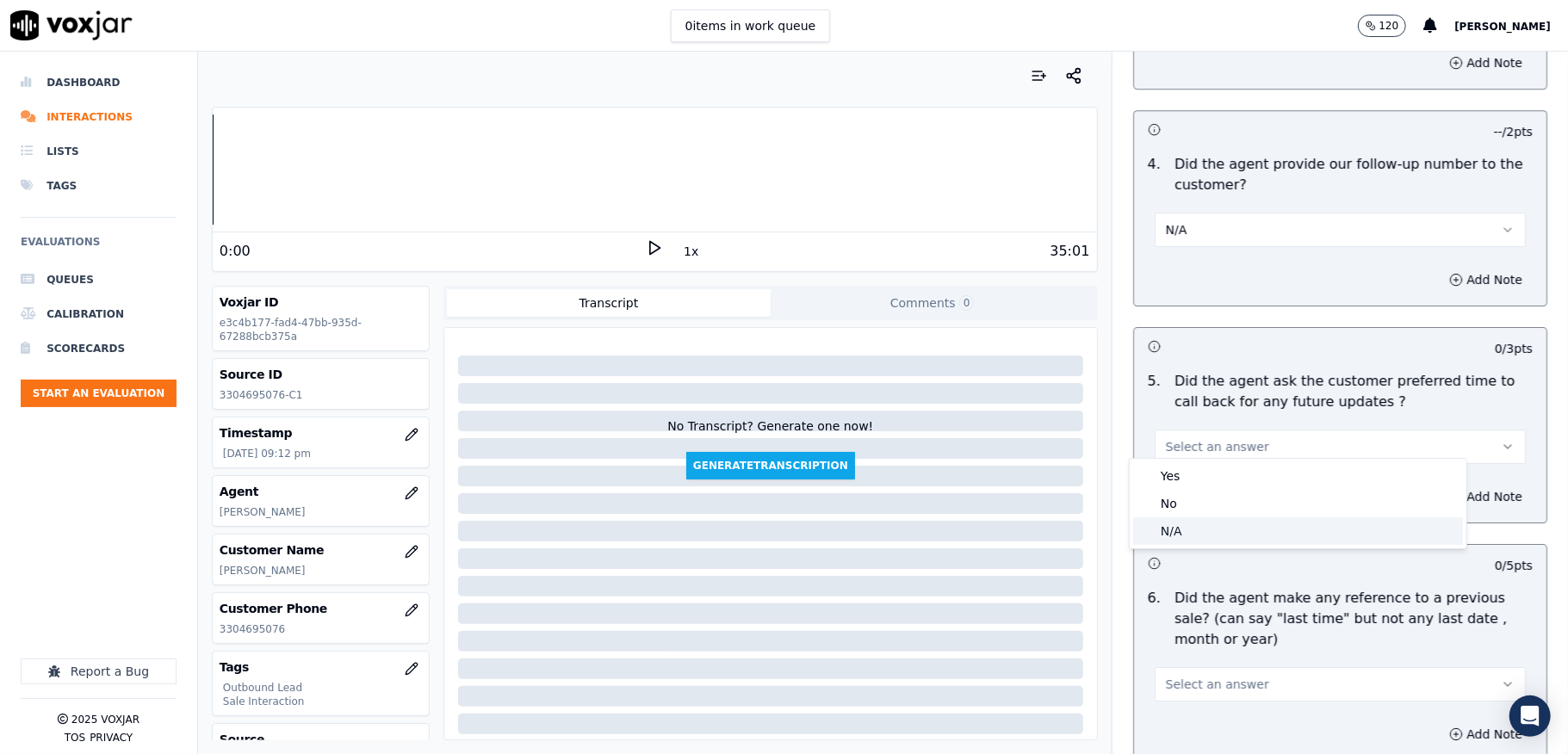
drag, startPoint x: 1164, startPoint y: 534, endPoint x: 1130, endPoint y: 438, distance: 101.8
click at [1163, 535] on div "N/A" at bounding box center [1298, 531] width 330 height 28
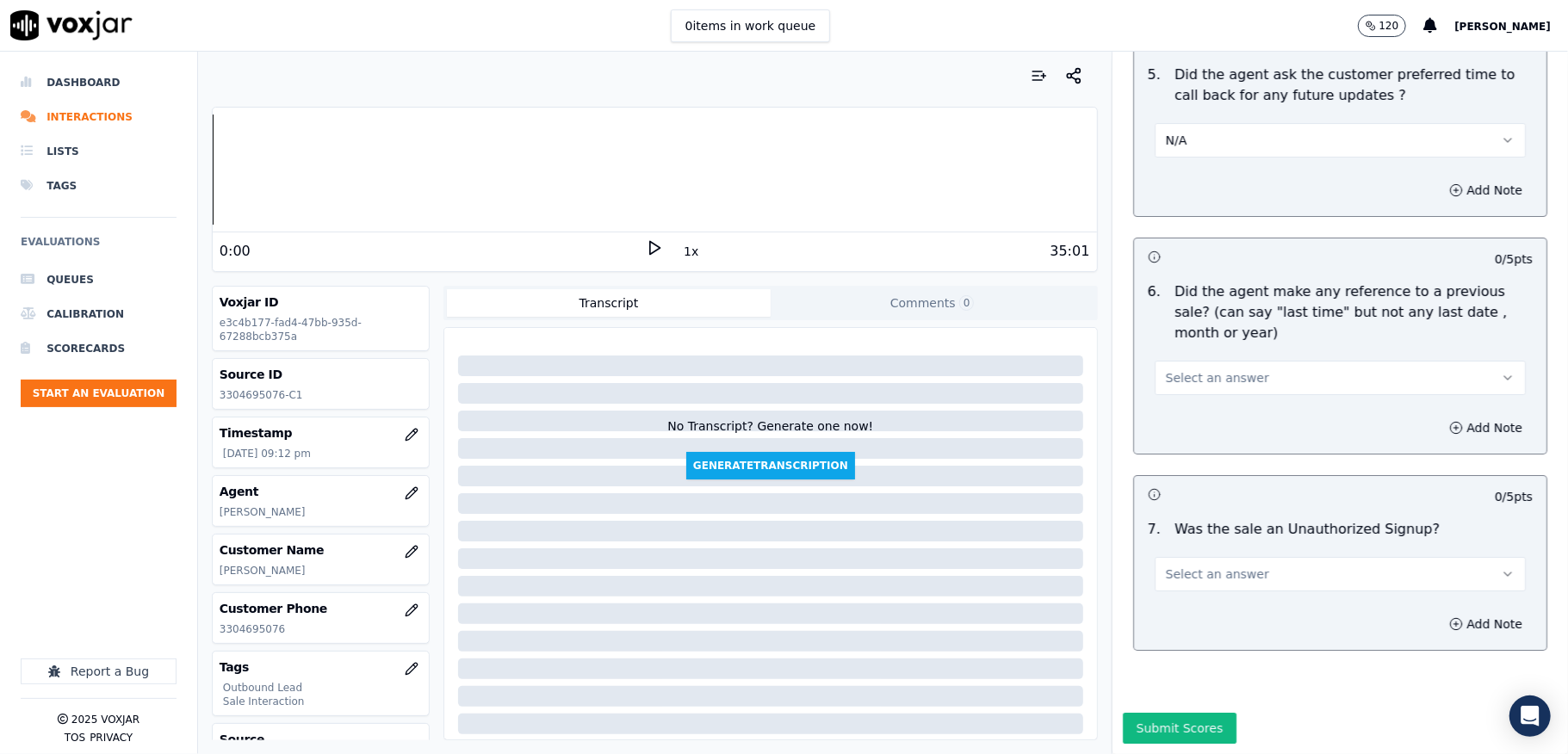
scroll to position [4372, 0]
click at [1171, 369] on span "Select an answer" at bounding box center [1217, 377] width 103 height 17
click at [1169, 387] on div "No" at bounding box center [1298, 384] width 330 height 28
click at [1244, 557] on button "Select an answer" at bounding box center [1340, 574] width 371 height 34
click at [1190, 582] on div "No" at bounding box center [1298, 581] width 330 height 28
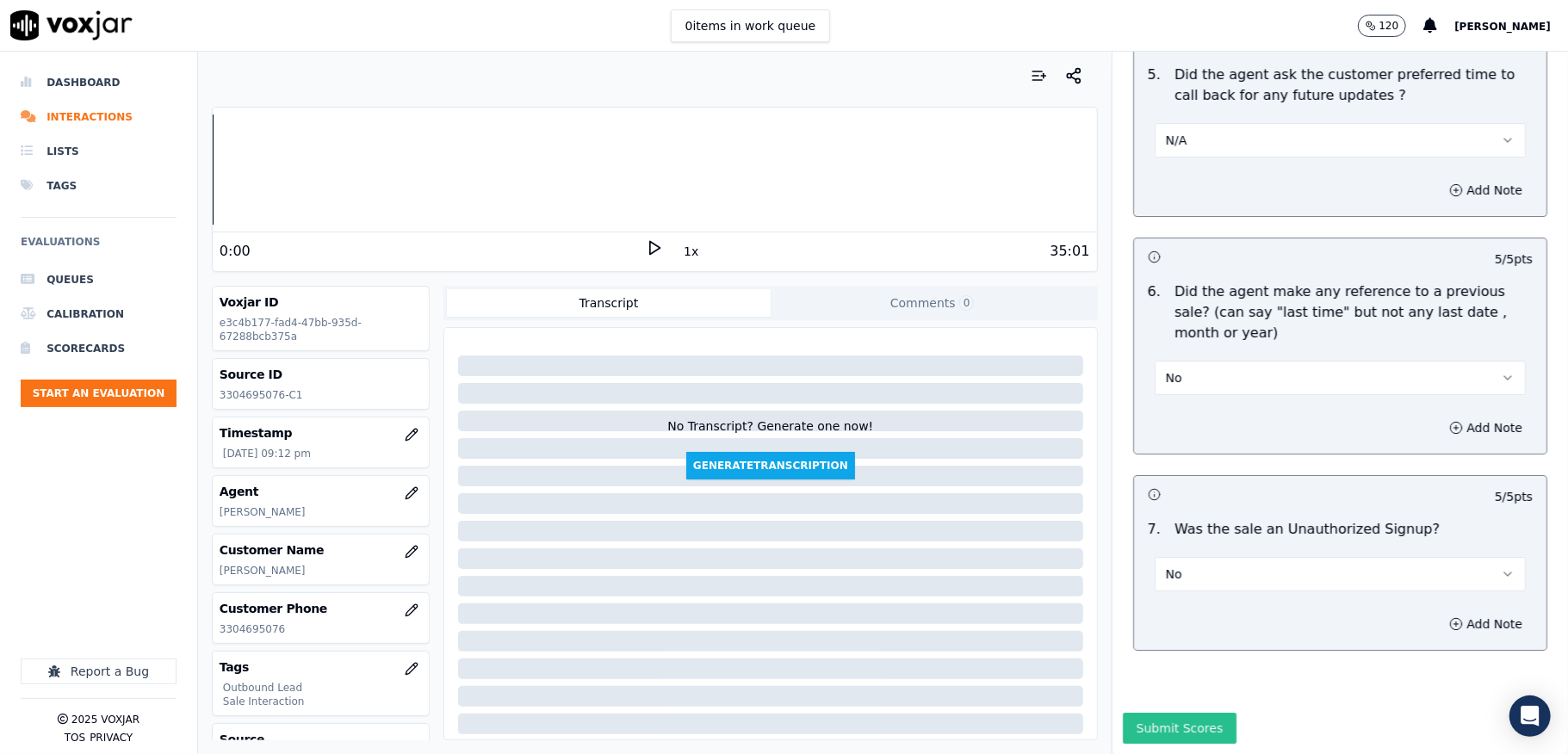
click at [1161, 712] on button "Submit Scores" at bounding box center [1180, 727] width 114 height 31
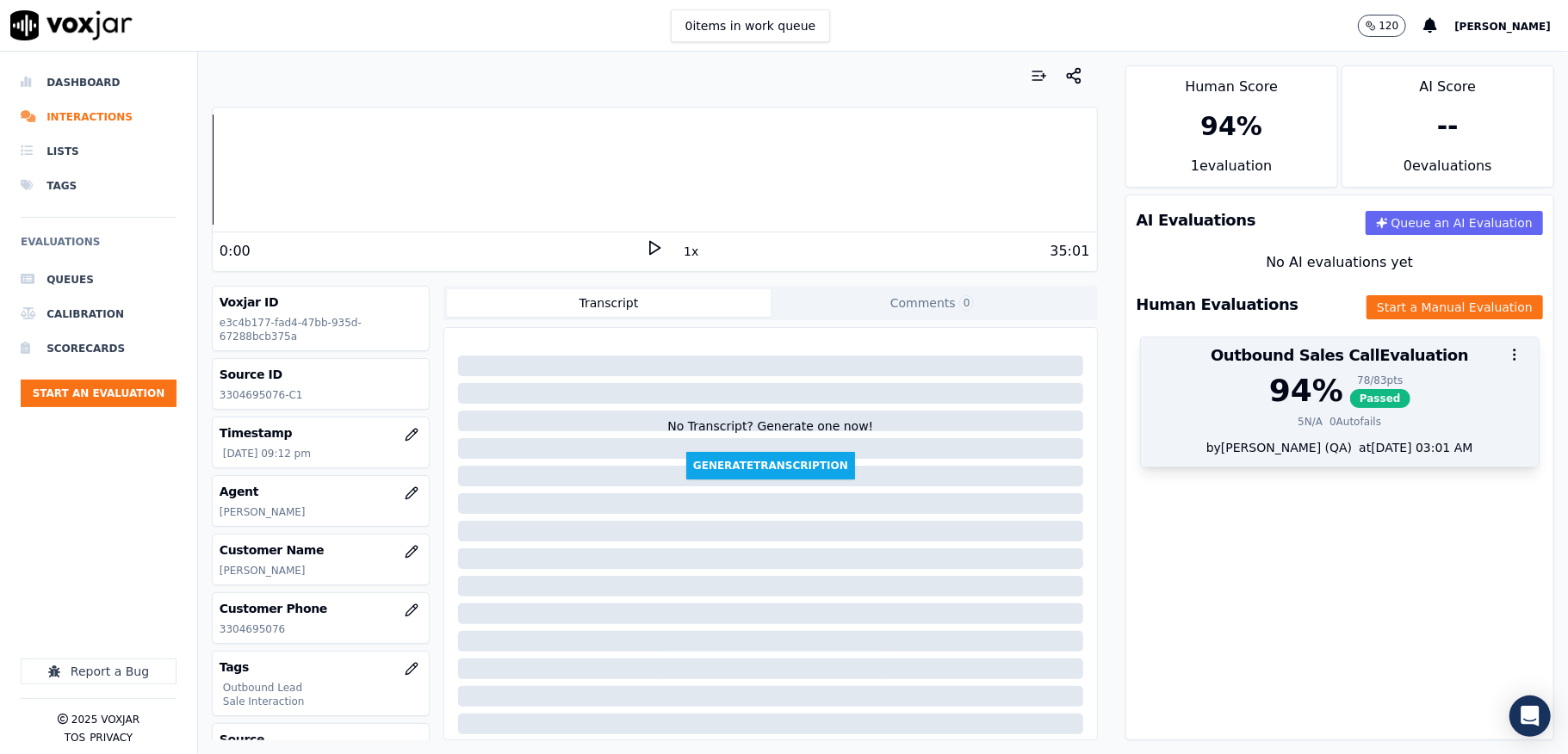
click at [1350, 394] on span "Passed" at bounding box center [1379, 398] width 60 height 19
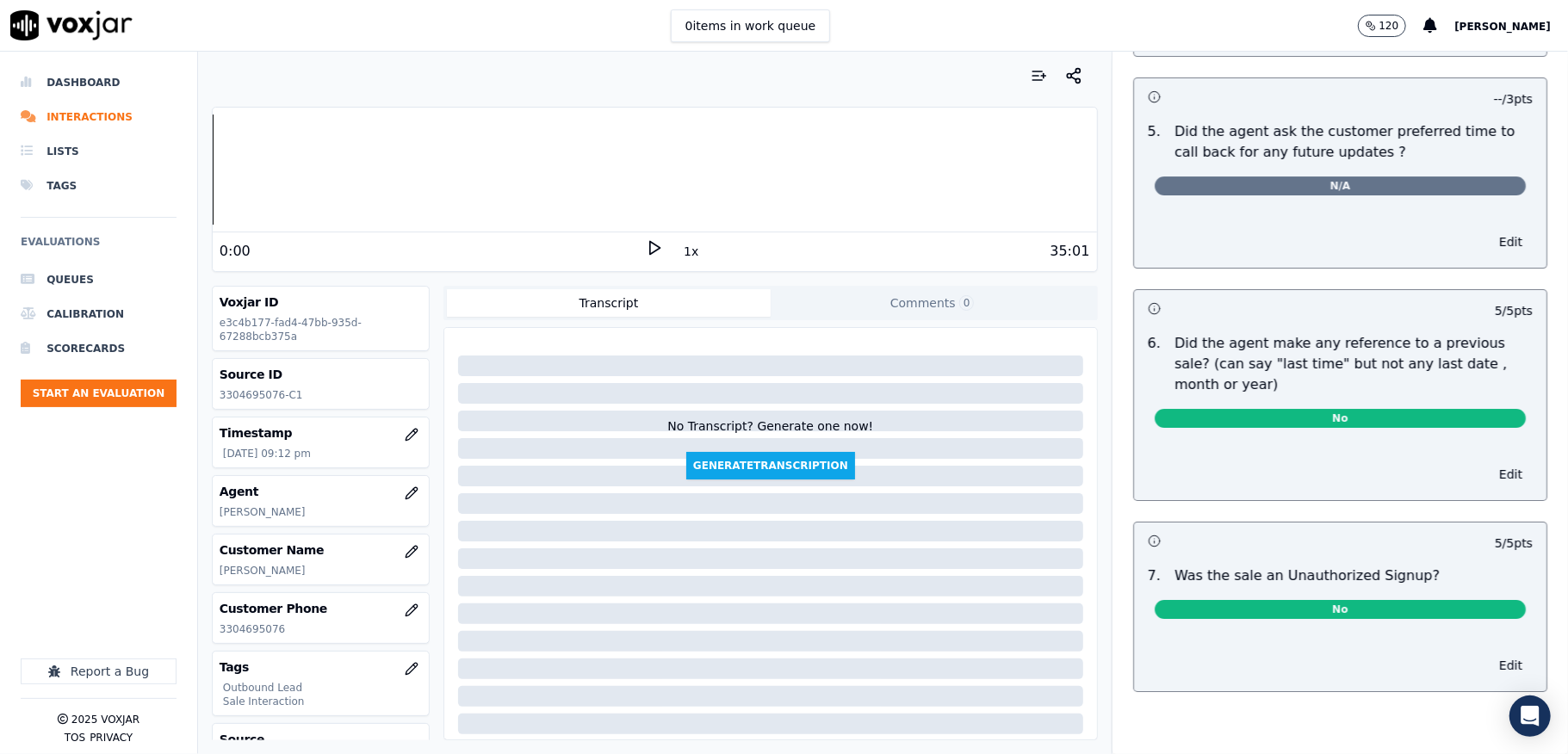
scroll to position [0, 0]
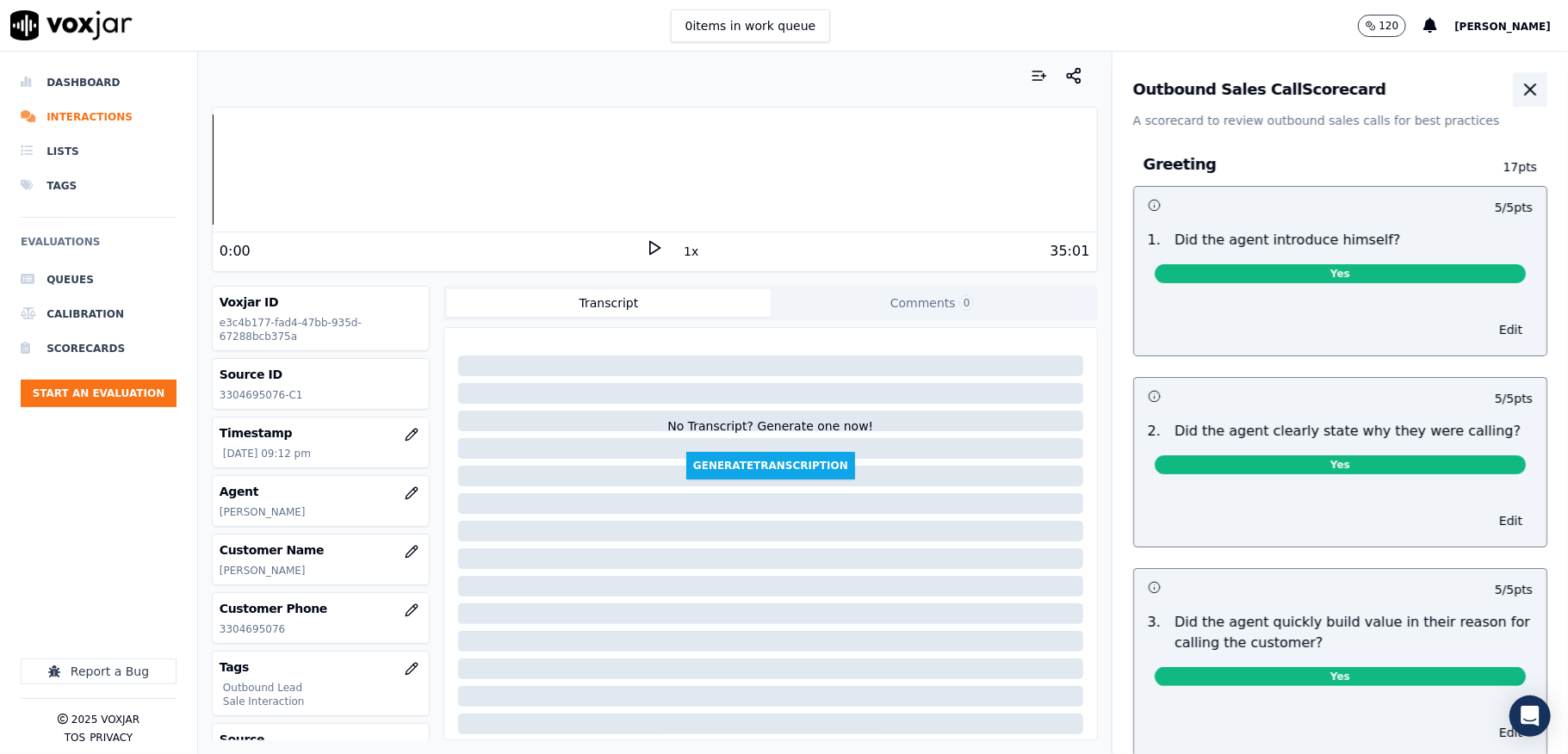
click at [1519, 94] on icon "button" at bounding box center [1530, 90] width 21 height 21
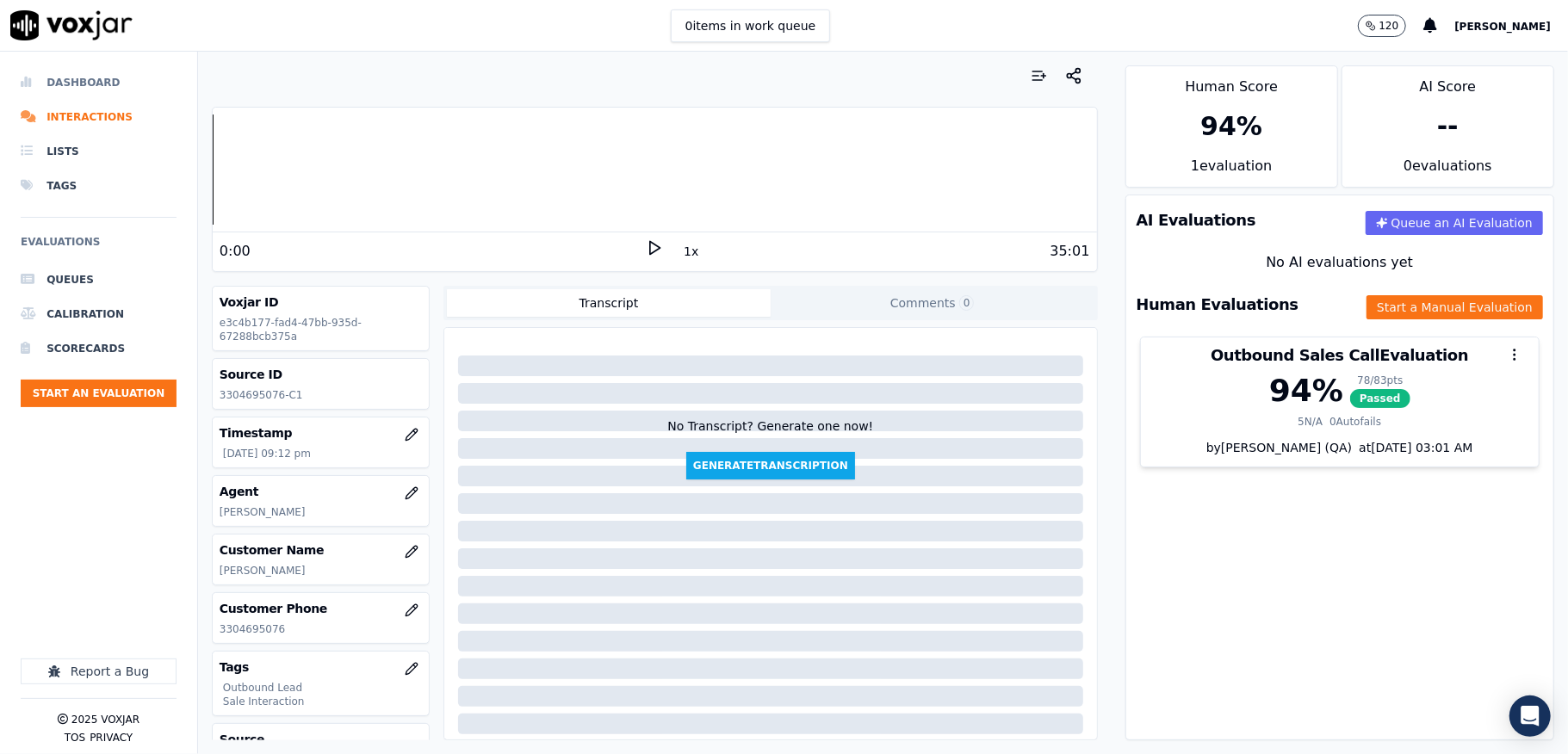
click at [80, 80] on li "Dashboard" at bounding box center [98, 83] width 155 height 34
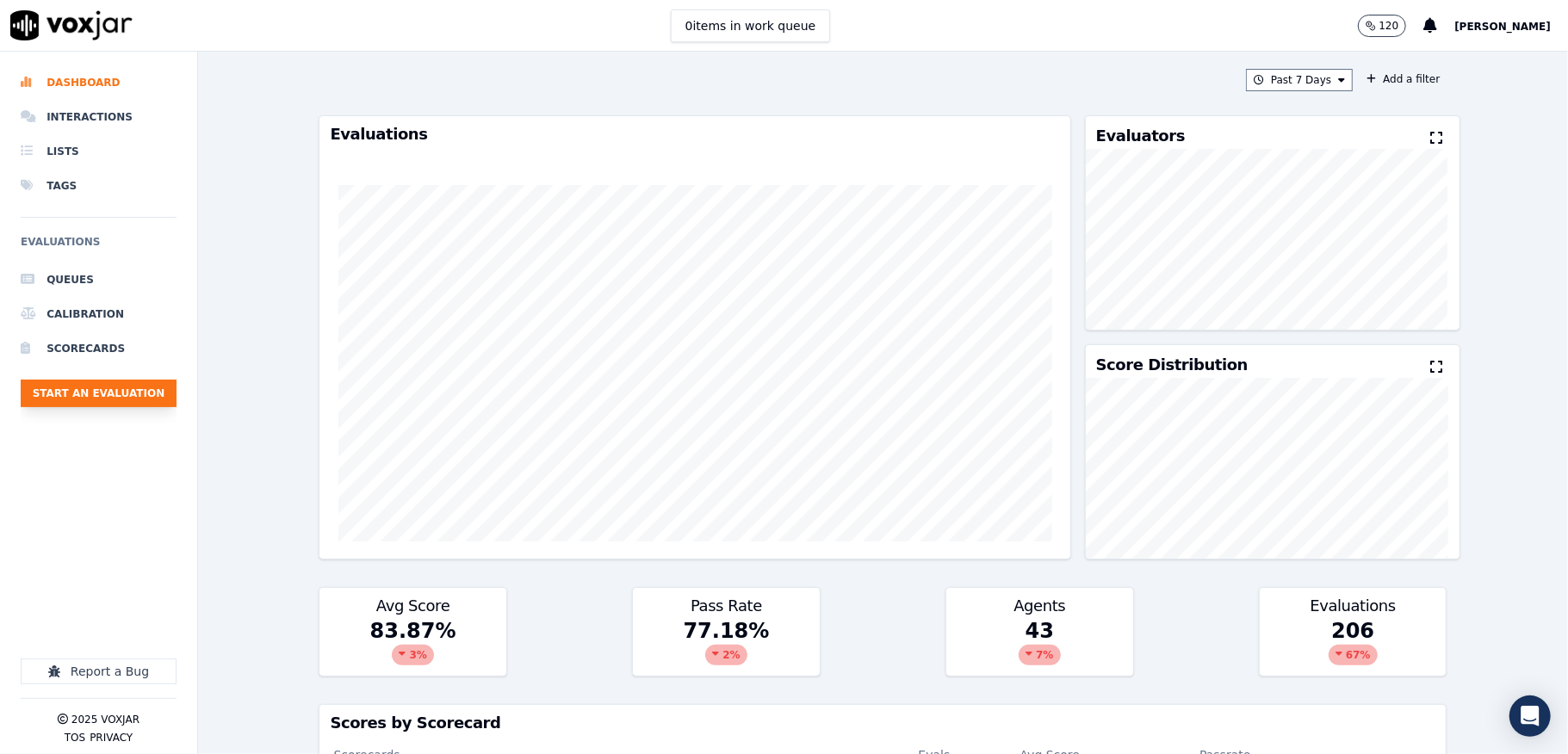
click at [113, 389] on button "Start an Evaluation" at bounding box center [98, 393] width 155 height 28
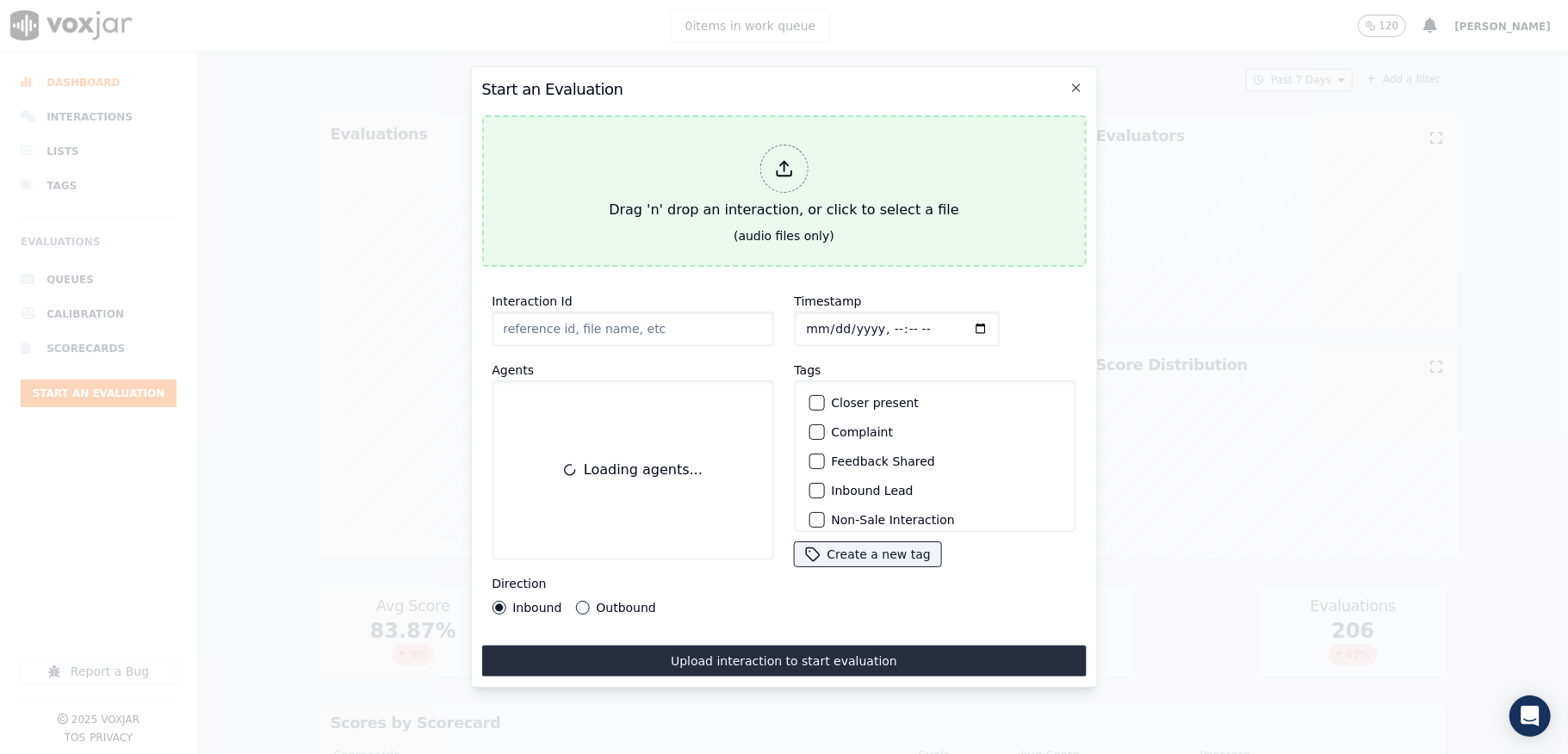
click at [778, 159] on icon at bounding box center [784, 169] width 19 height 19
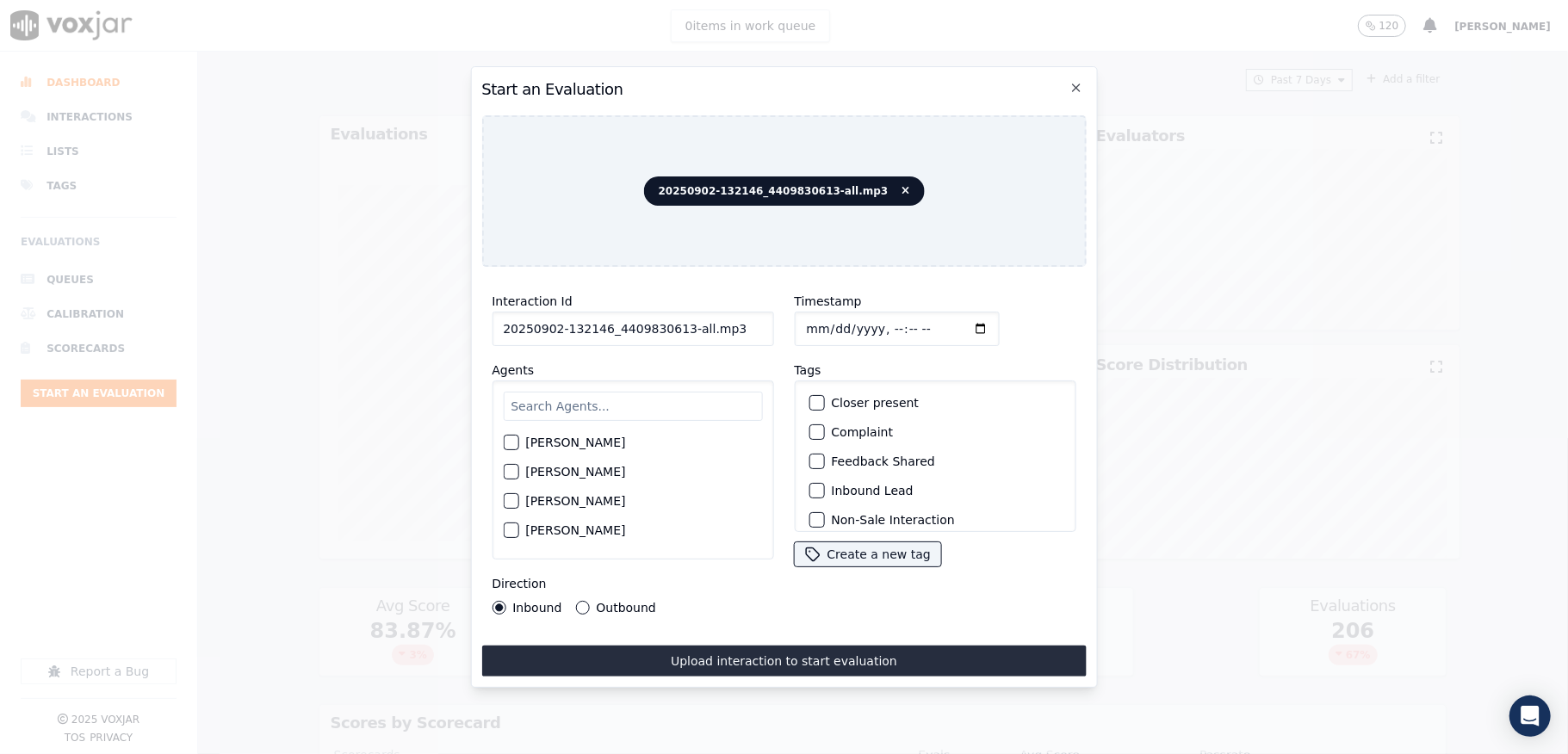
drag, startPoint x: 678, startPoint y: 320, endPoint x: 787, endPoint y: 323, distance: 109.0
click at [787, 323] on div "Interaction Id 20250902-132146_4409830613-all.mp3 Agents Harry Roy Aaron Biswas…" at bounding box center [784, 452] width 605 height 344
type input "20250902-132146_4409830613-C1"
click at [806, 321] on input "Timestamp" at bounding box center [896, 329] width 205 height 34
click at [824, 317] on input "Timestamp" at bounding box center [896, 329] width 205 height 34
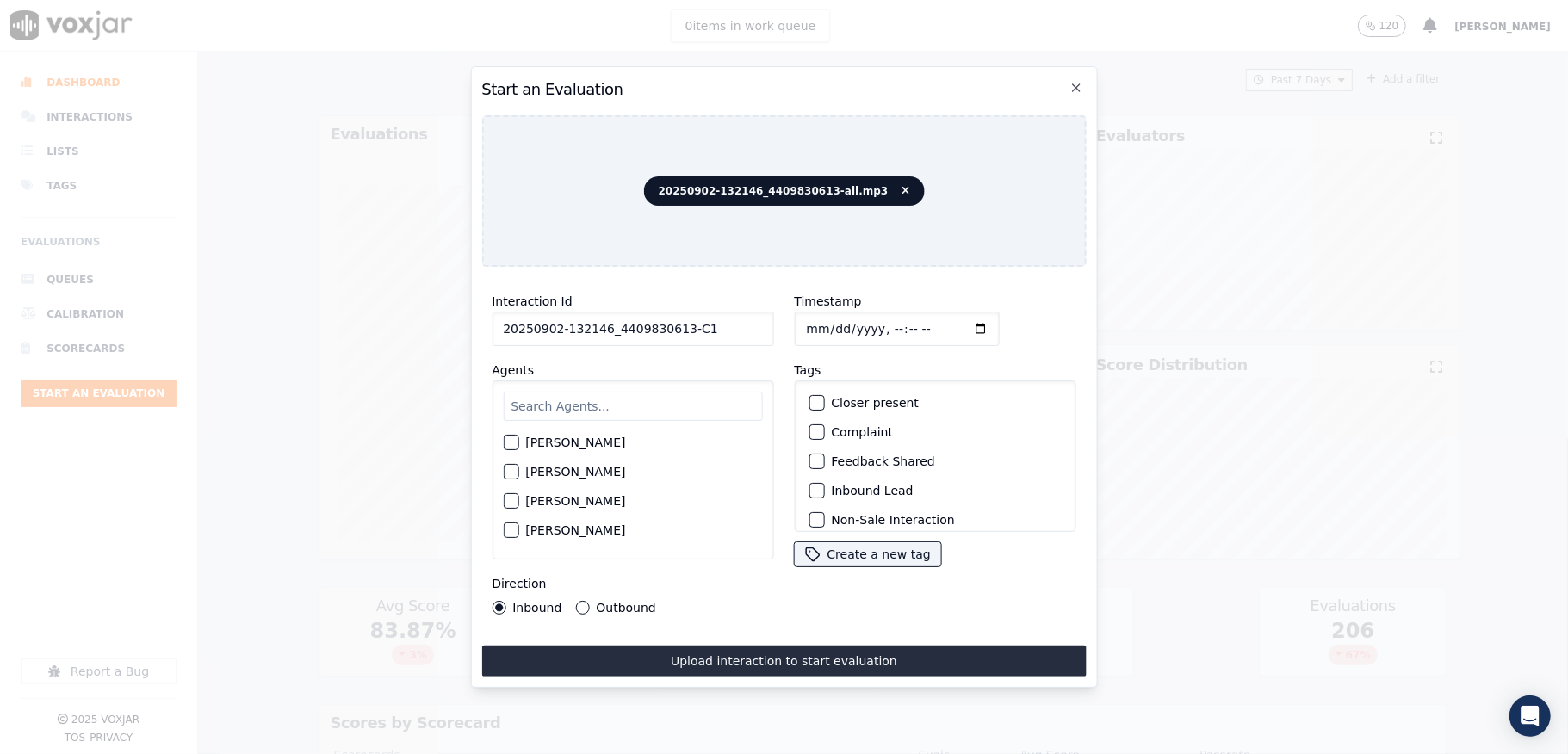
type input "2025-09-02T21:36"
click at [614, 392] on input "text" at bounding box center [632, 406] width 259 height 30
type input "walter"
drag, startPoint x: 508, startPoint y: 435, endPoint x: 517, endPoint y: 436, distance: 9.1
click at [509, 441] on div "button" at bounding box center [509, 447] width 12 height 12
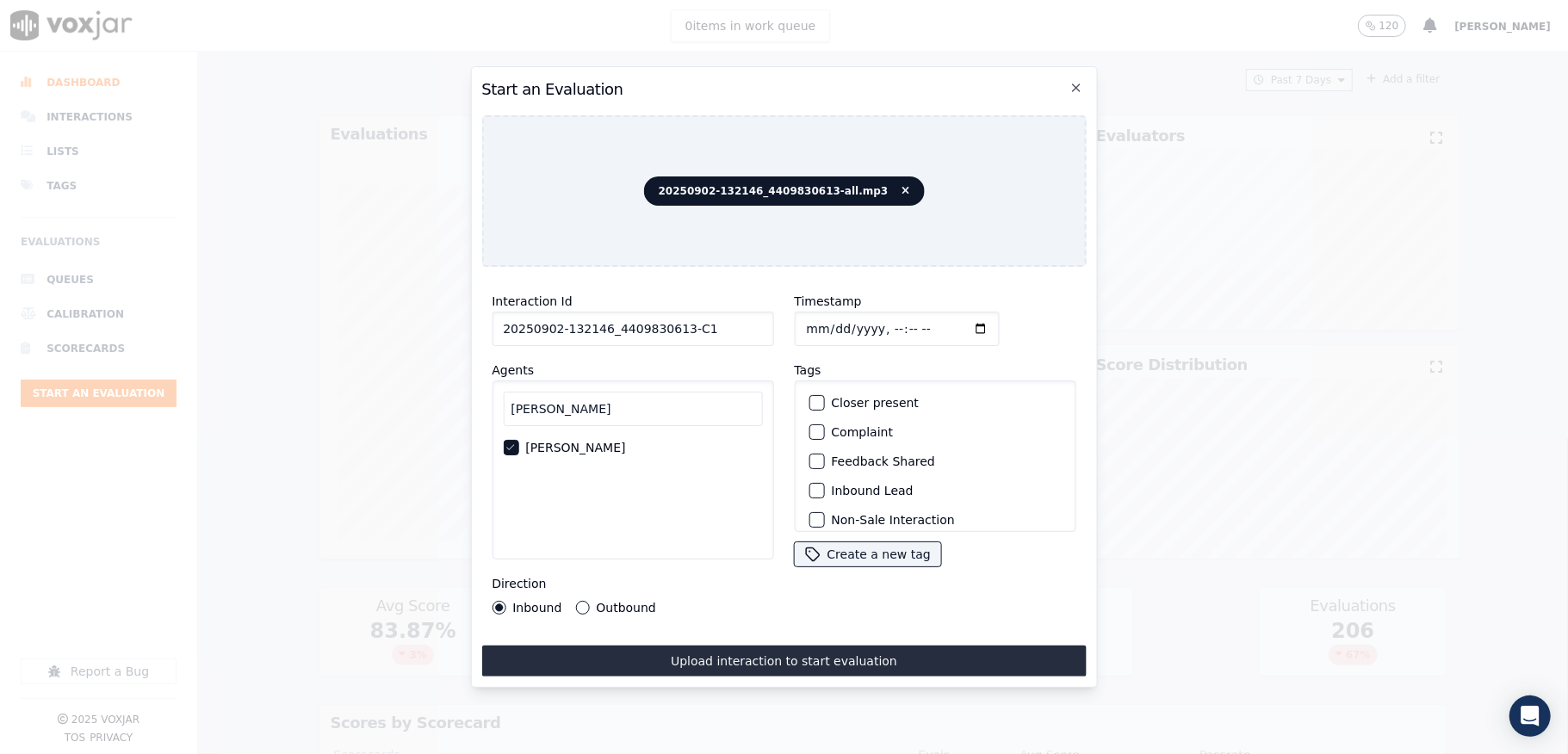
click at [810, 484] on div "button" at bounding box center [815, 490] width 12 height 12
click at [810, 503] on div "button" at bounding box center [815, 509] width 12 height 12
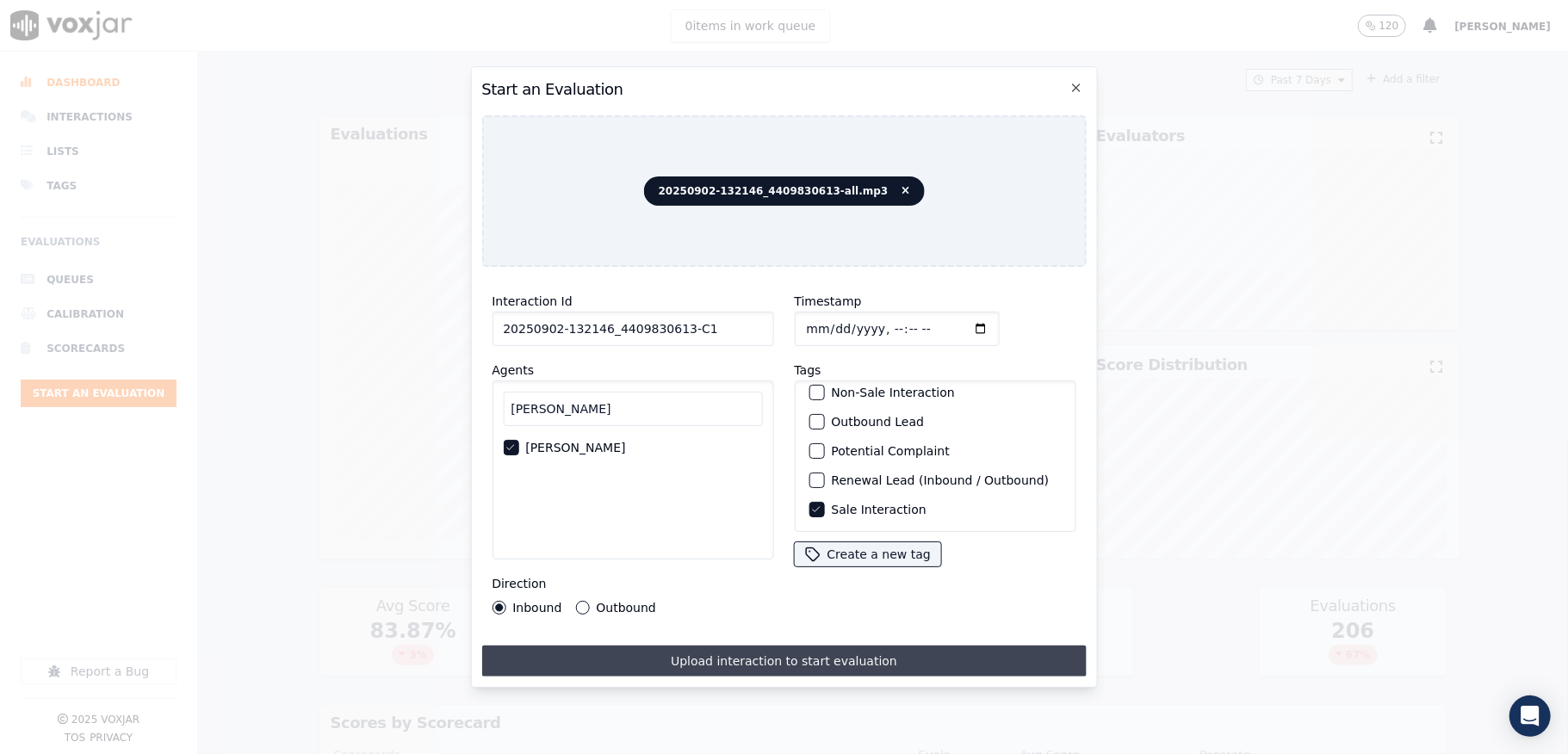
click at [755, 649] on button "Upload interaction to start evaluation" at bounding box center [784, 661] width 605 height 31
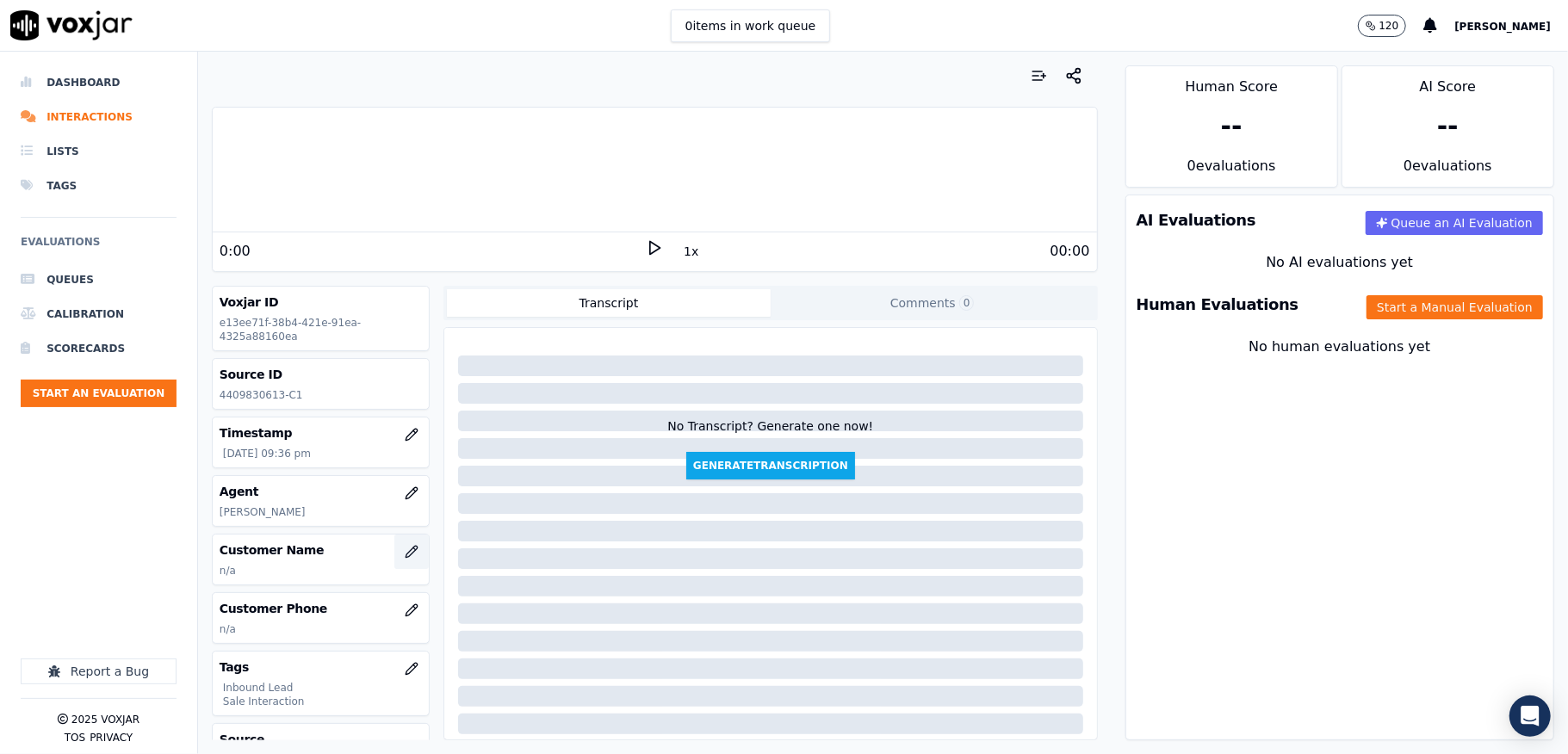
click at [404, 553] on icon "button" at bounding box center [411, 551] width 13 height 13
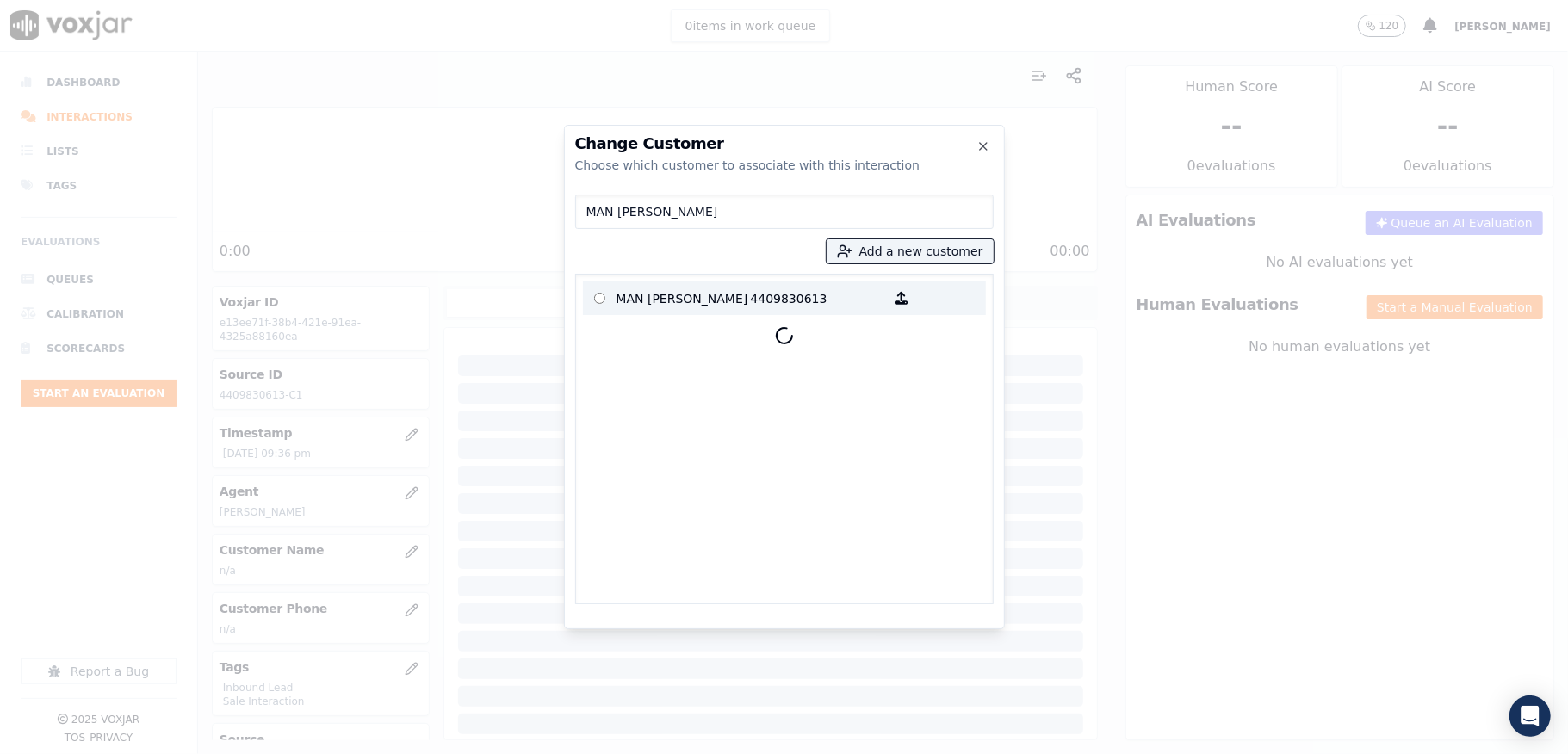
type input "MAN SUBBA"
drag, startPoint x: 725, startPoint y: 295, endPoint x: 731, endPoint y: 306, distance: 12.5
click at [725, 295] on p "MAN SUBBA" at bounding box center [683, 298] width 134 height 27
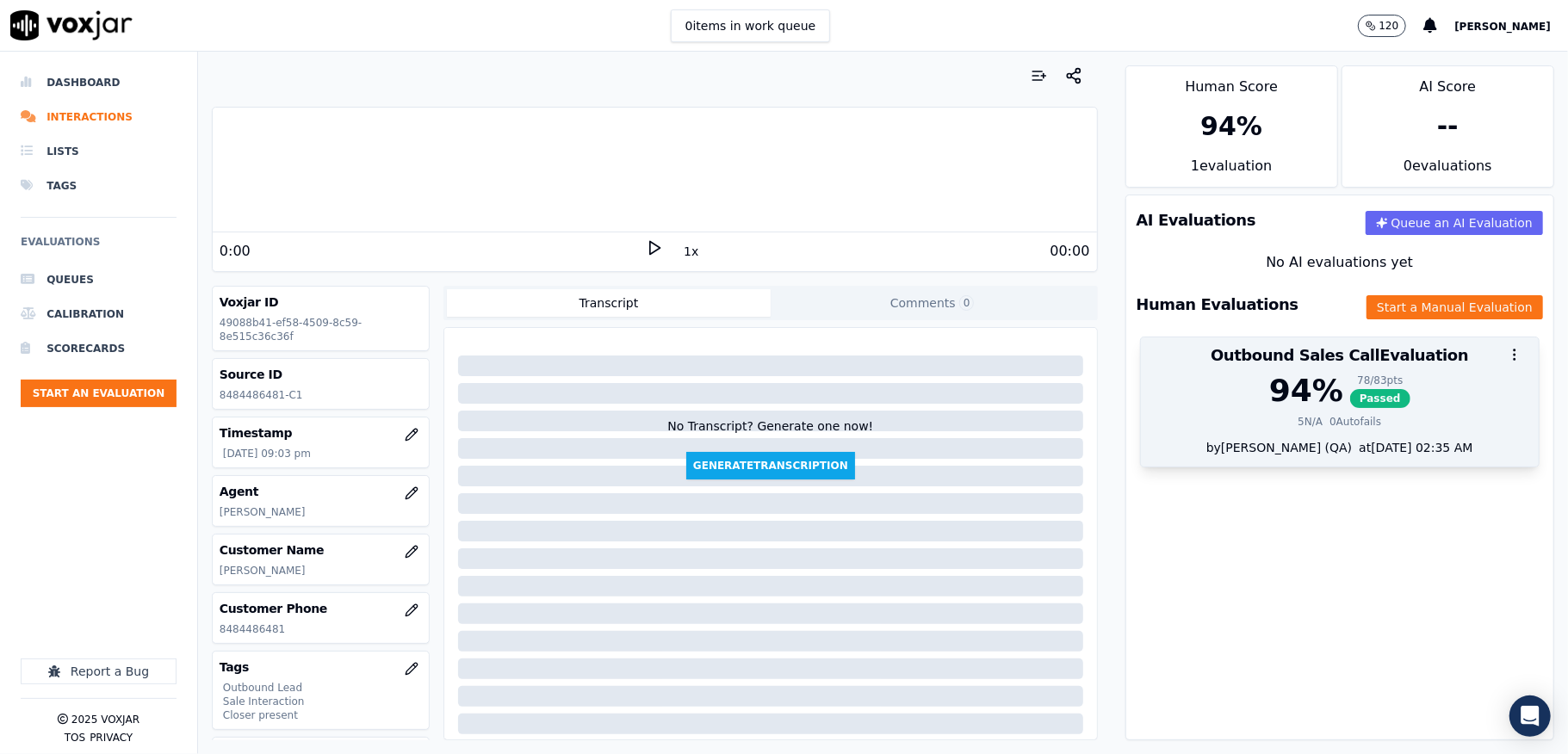
click at [1350, 385] on div "78 / 83 pts" at bounding box center [1379, 380] width 60 height 13
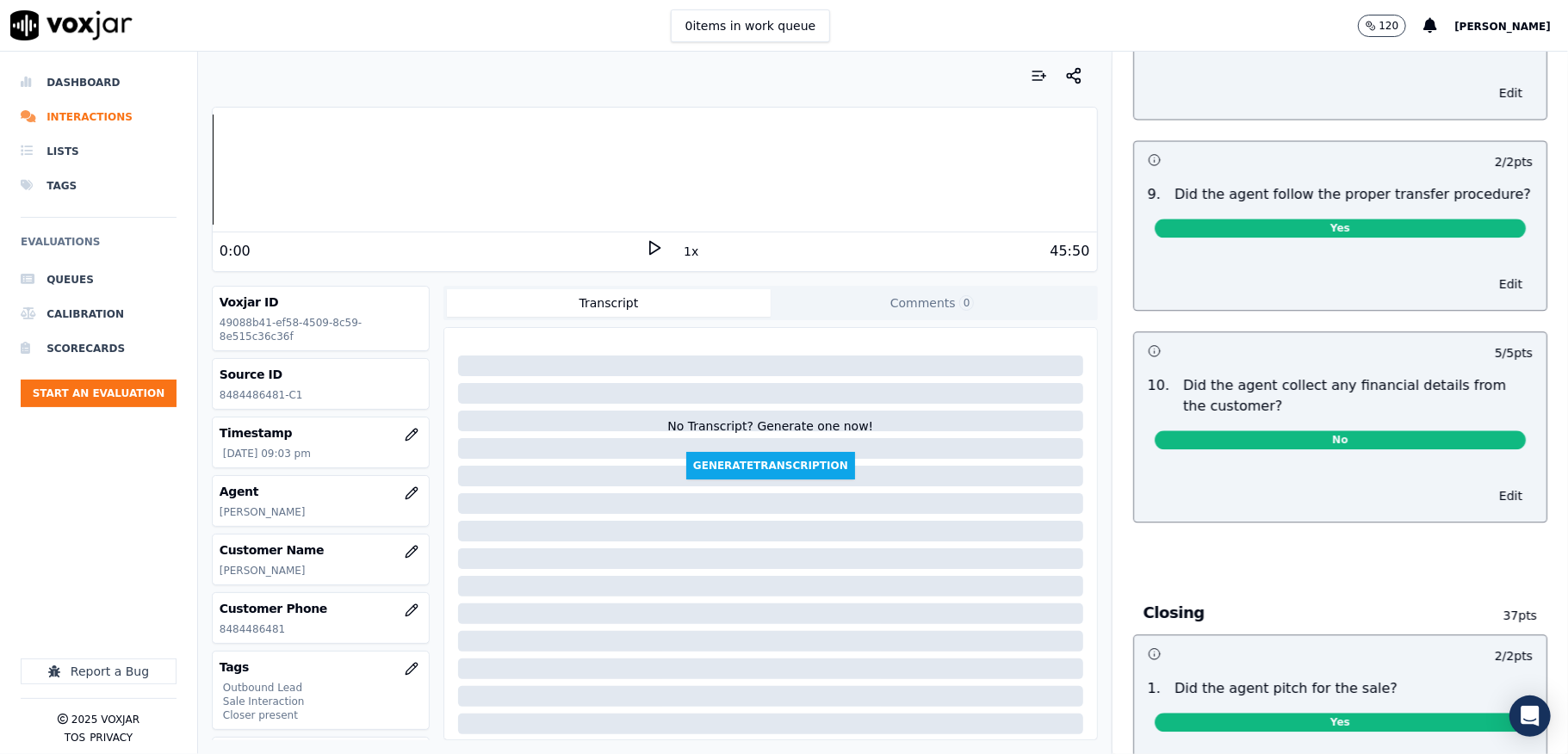
scroll to position [2668, 0]
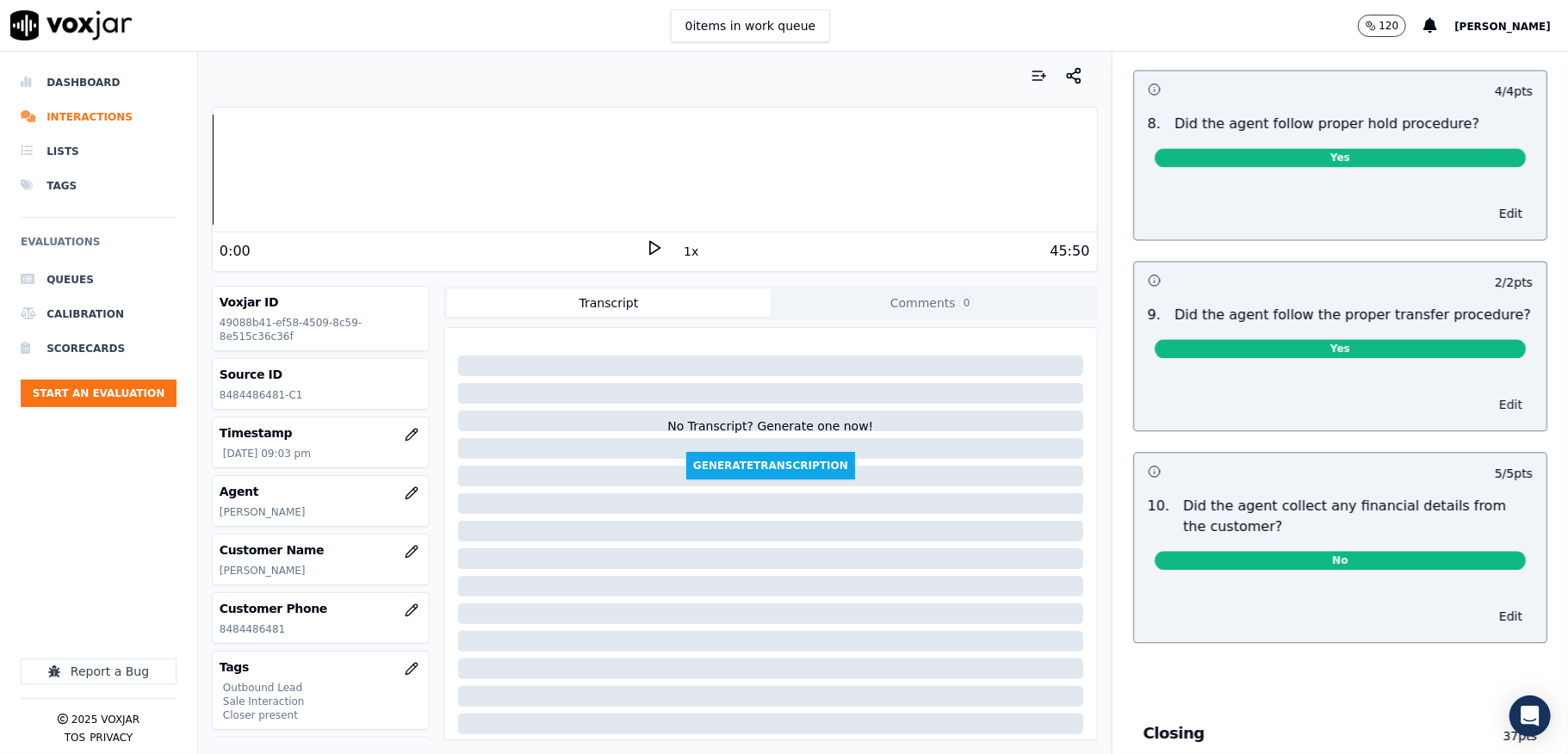
click at [1489, 393] on button "Edit" at bounding box center [1511, 404] width 44 height 24
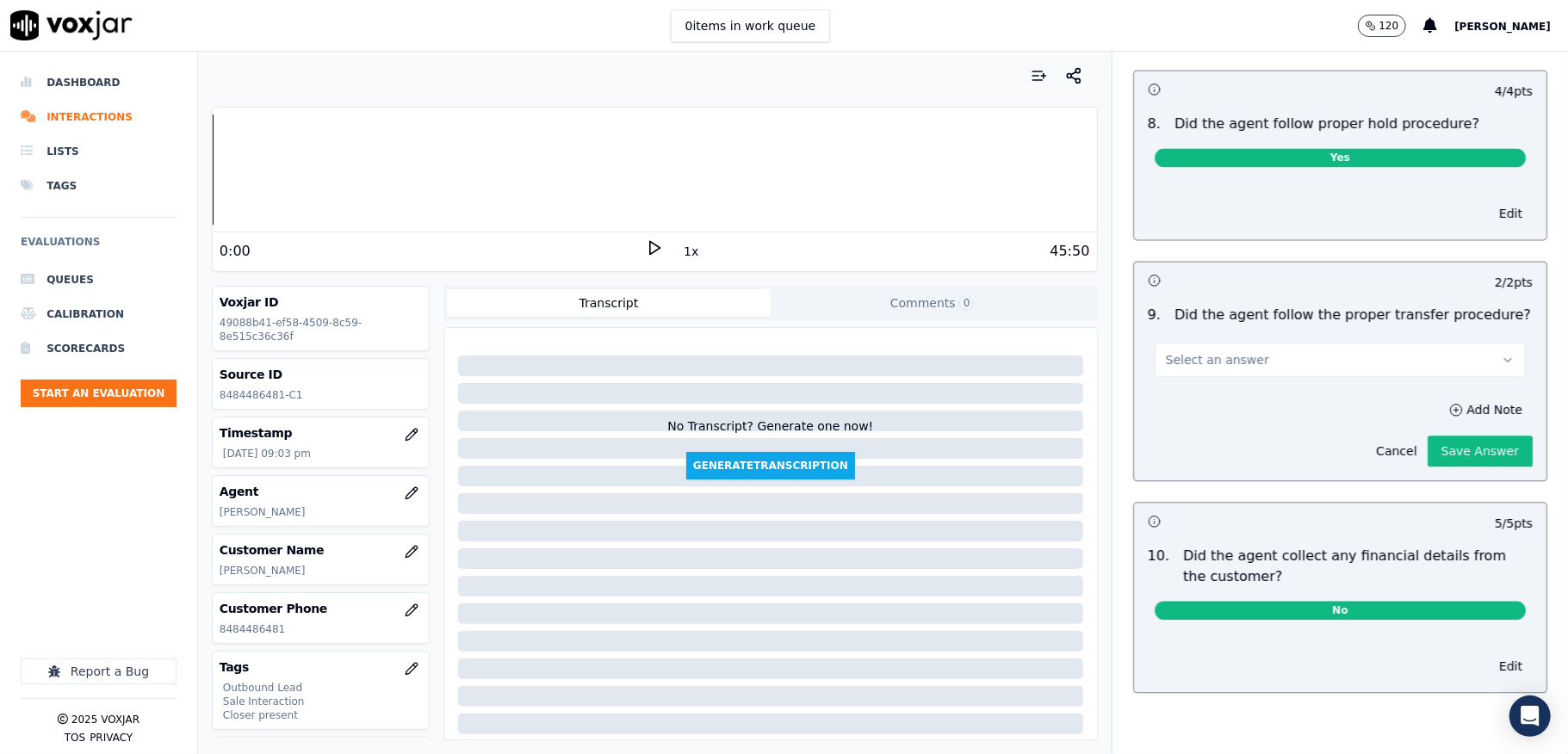
click at [1306, 349] on button "Select an answer" at bounding box center [1340, 359] width 371 height 34
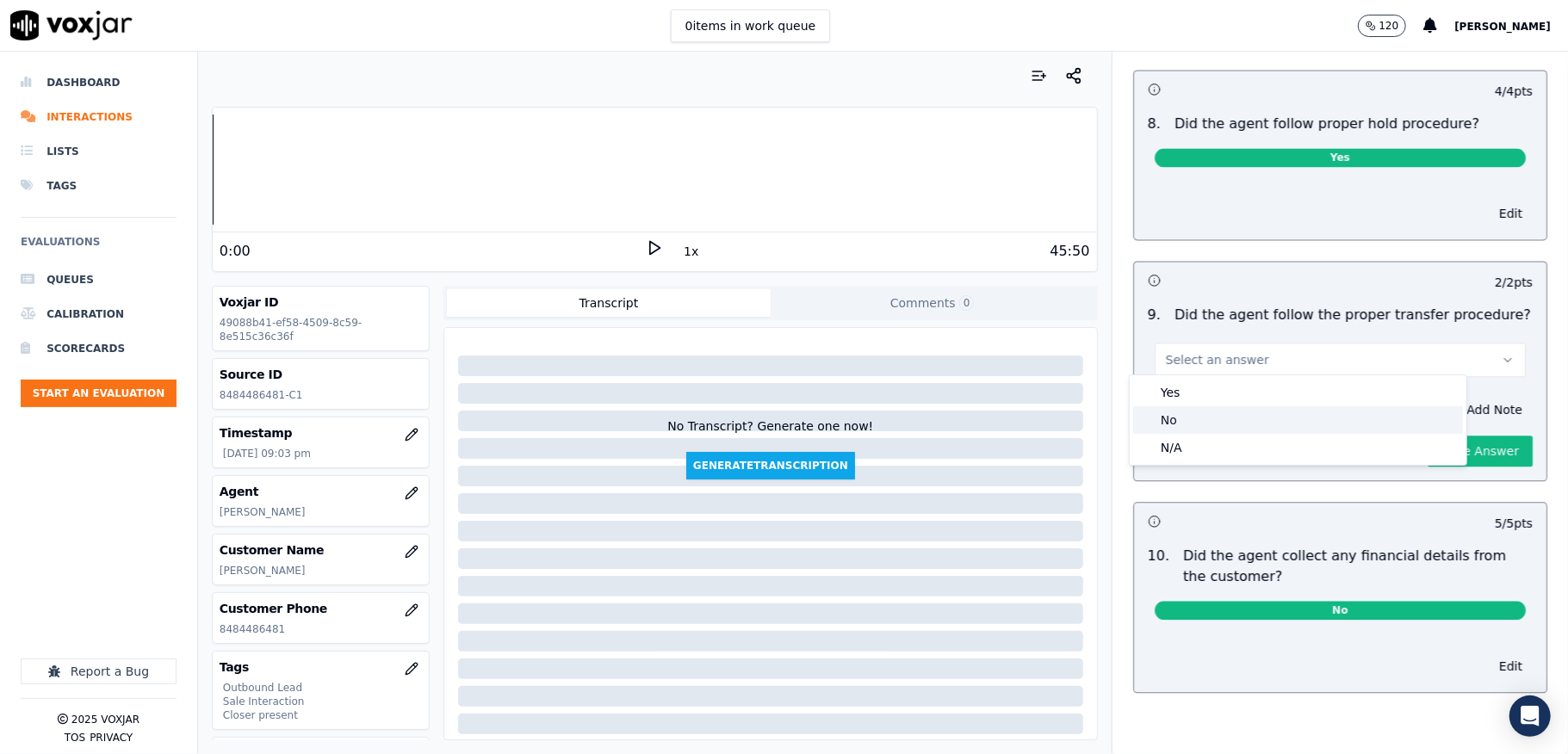
click at [1242, 411] on div "No" at bounding box center [1298, 419] width 330 height 28
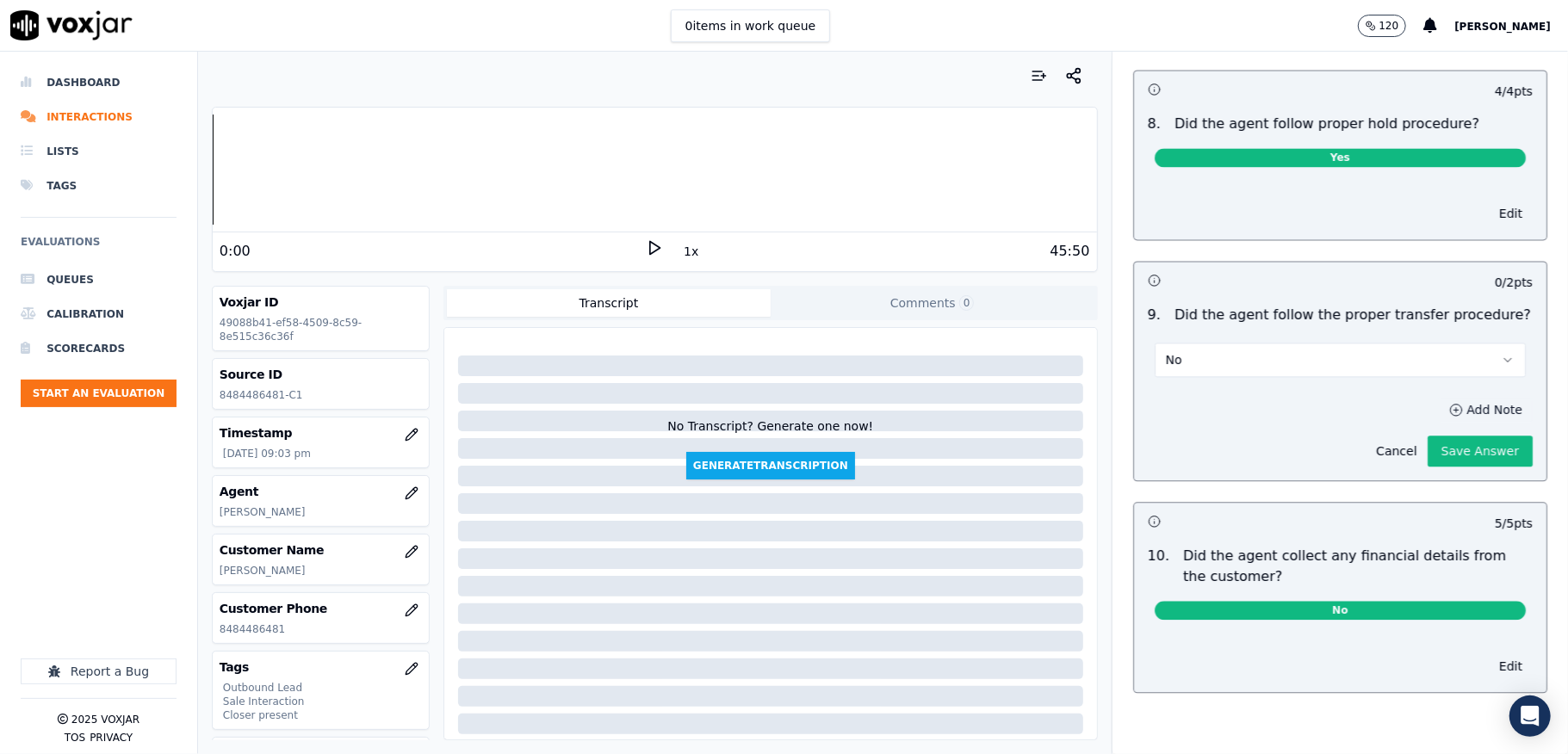
click at [1416, 421] on div "Cancel Save Answer" at bounding box center [1449, 443] width 167 height 45
click at [1438, 411] on button "Add Note" at bounding box center [1485, 409] width 93 height 24
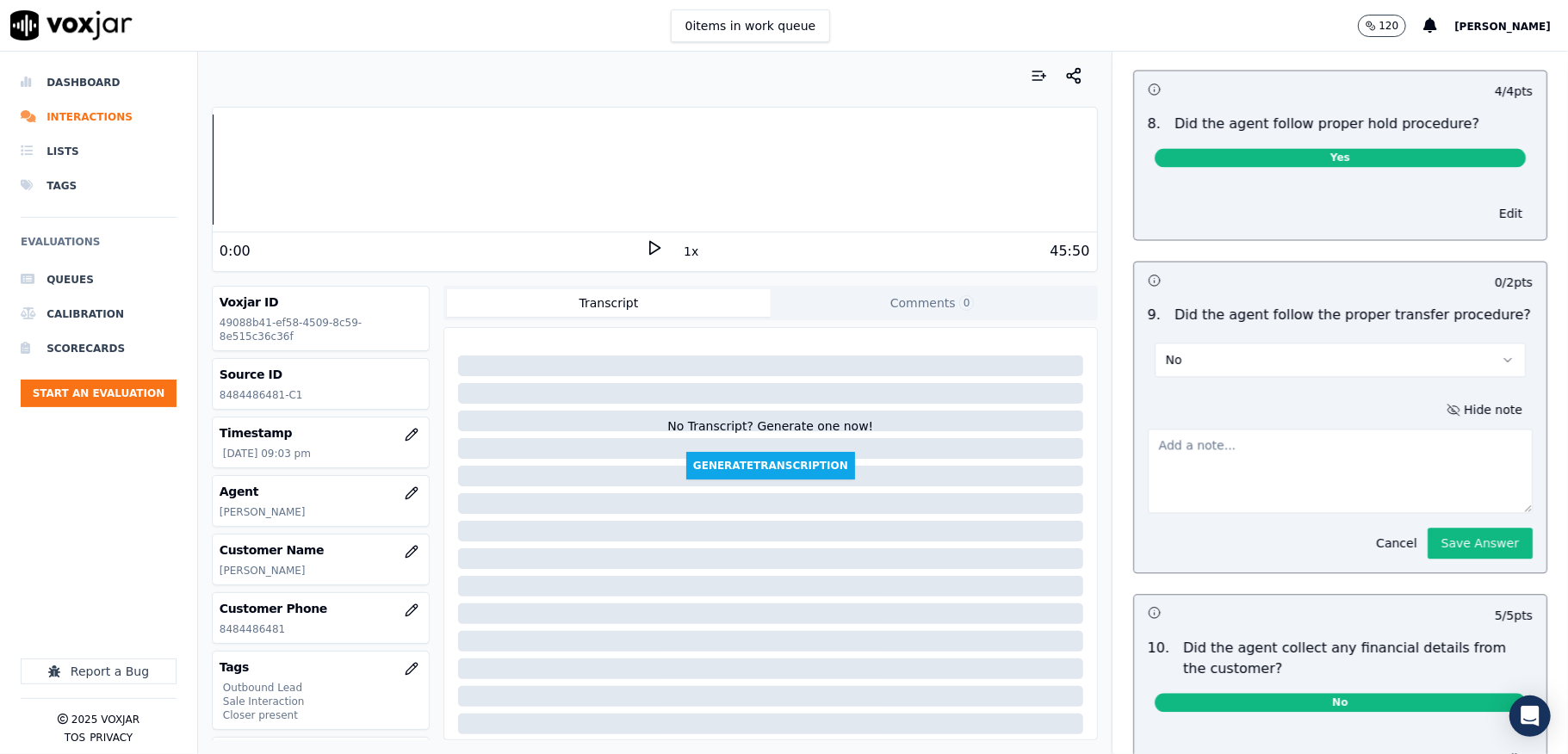
click at [1312, 440] on textarea at bounding box center [1340, 471] width 385 height 84
paste textarea "@5:25 - The call was transferred to another agent (Allen) without informing the…"
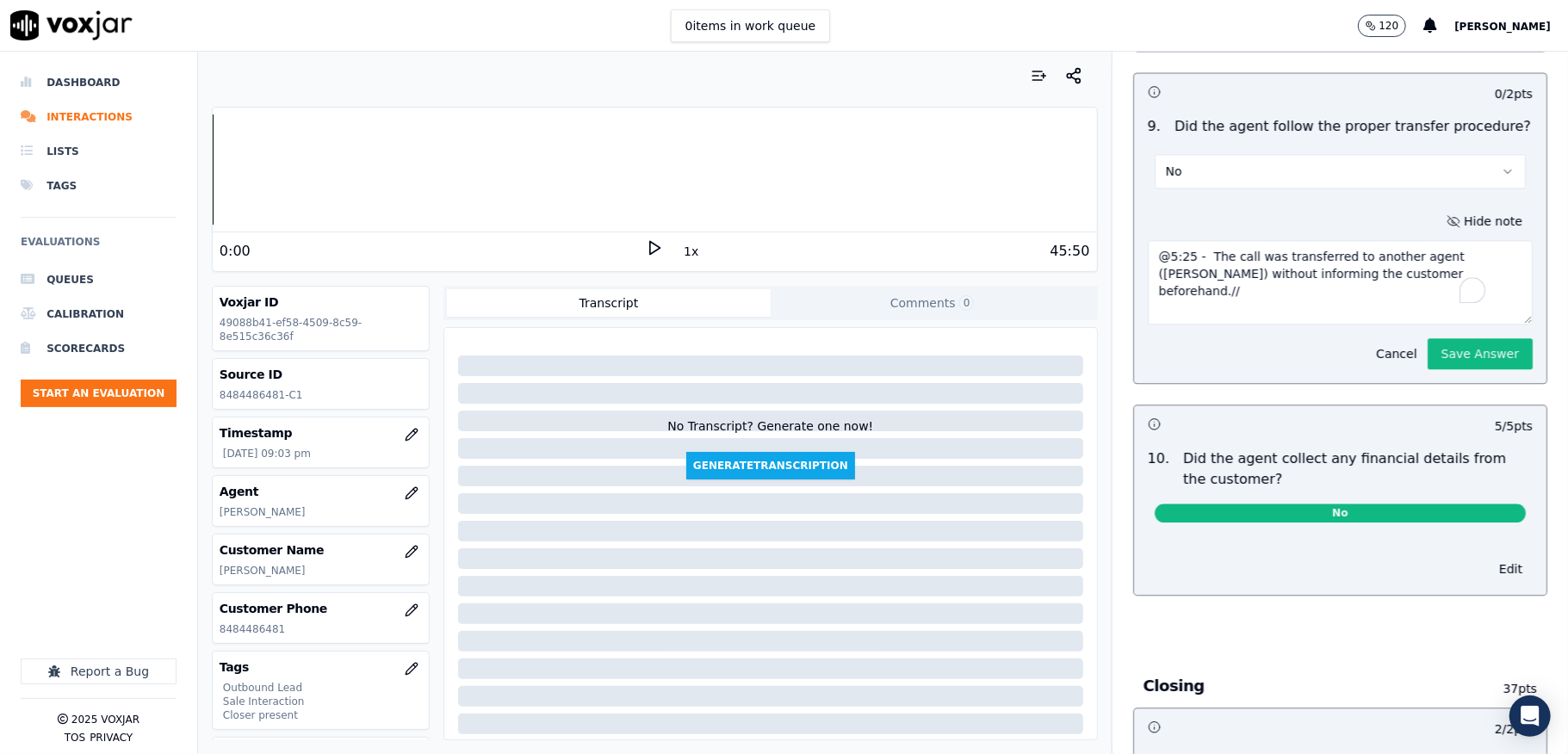
scroll to position [2898, 0]
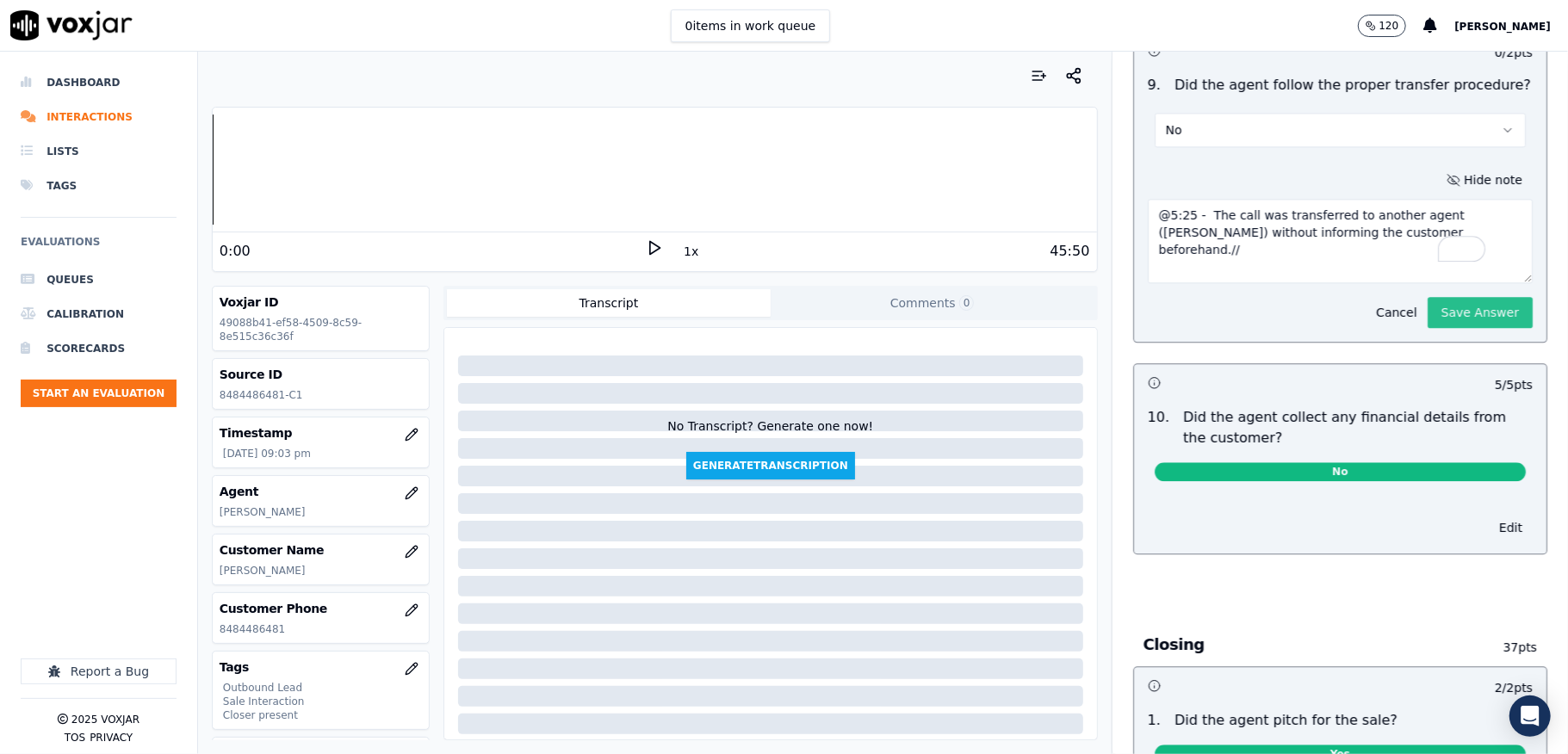
type textarea "@5:25 - The call was transferred to another agent (Allen) without informing the…"
click at [1428, 316] on button "Save Answer" at bounding box center [1480, 312] width 105 height 31
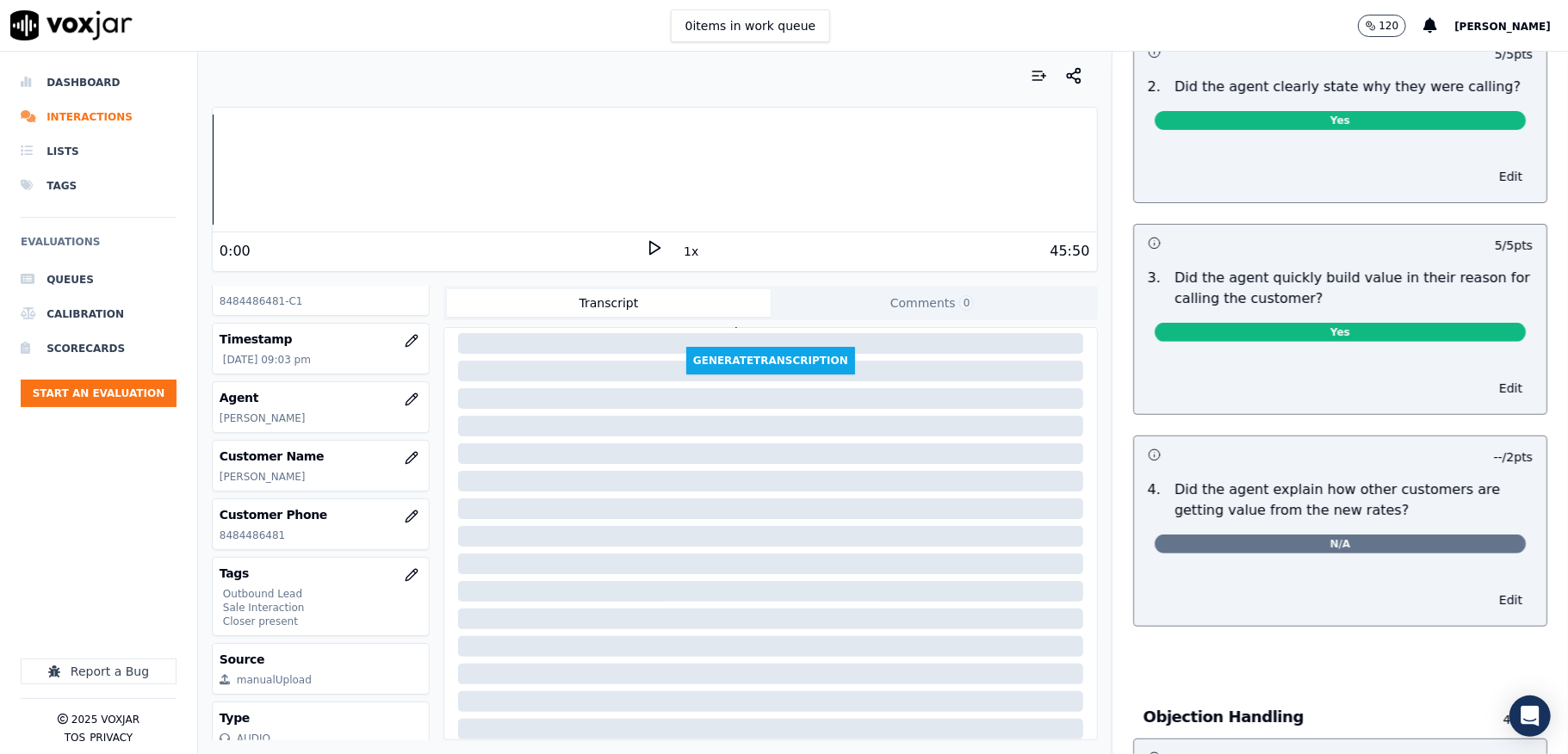
scroll to position [171, 0]
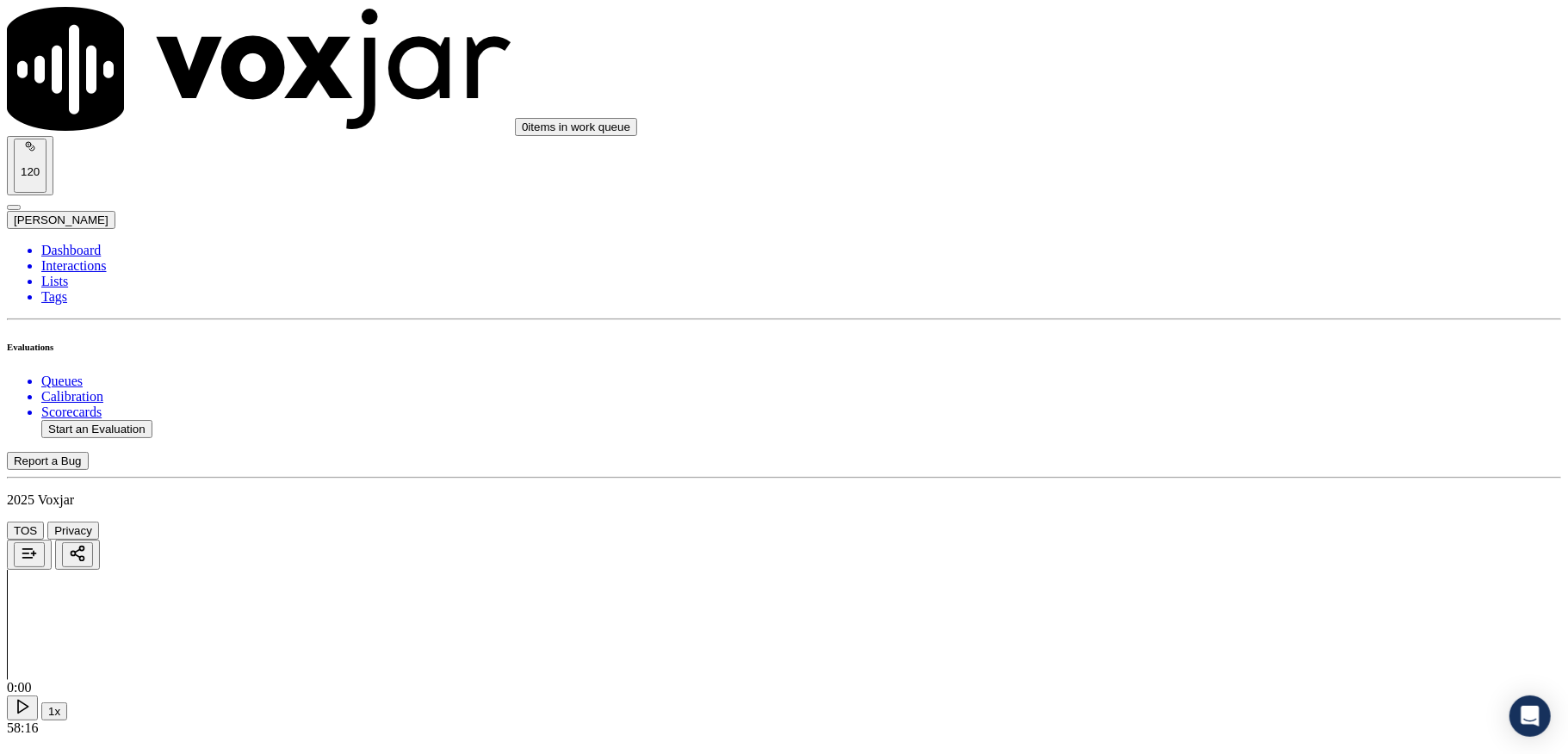
click at [1223, 340] on div "Yes" at bounding box center [1297, 335] width 339 height 15
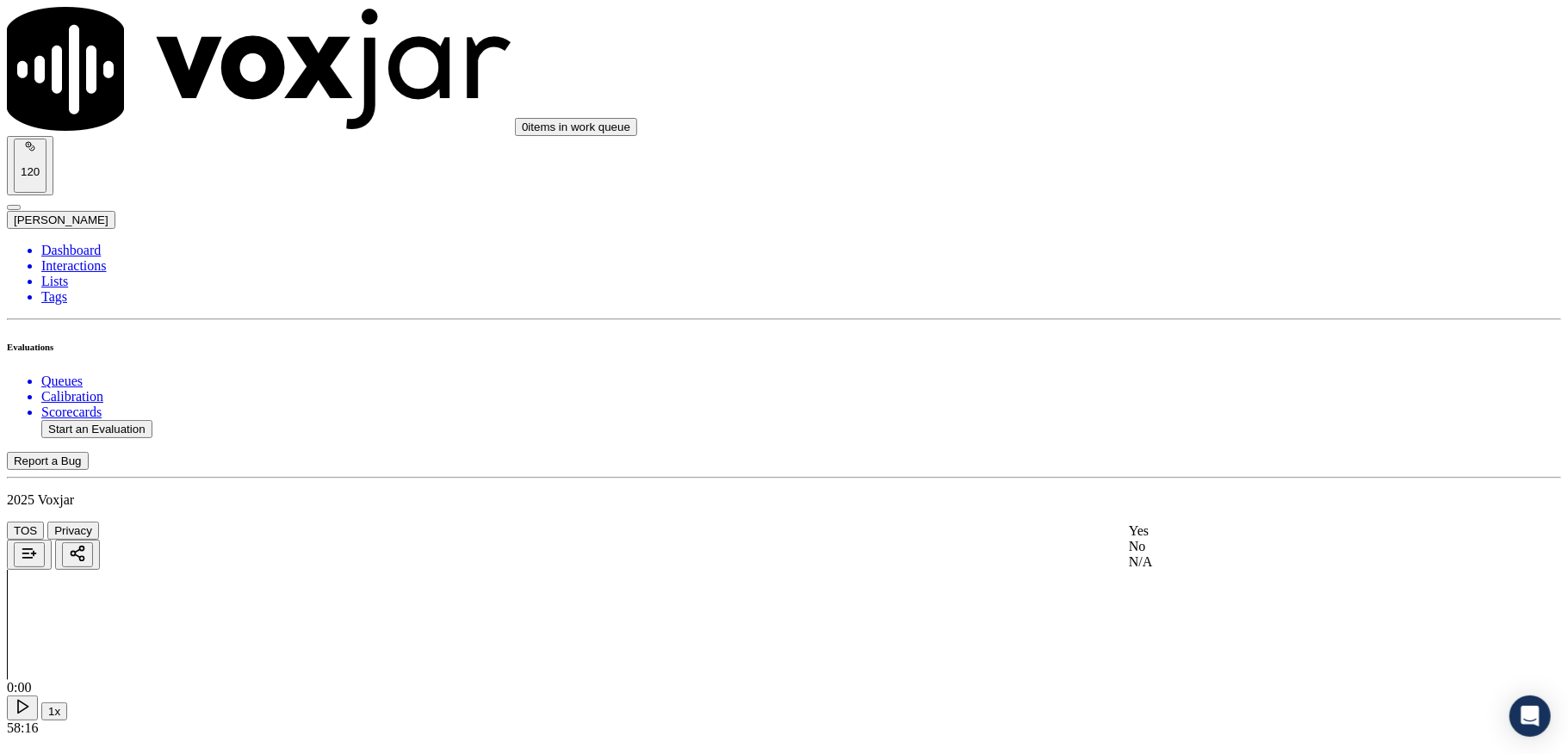
click at [1186, 539] on div "Yes" at bounding box center [1297, 531] width 339 height 15
click at [1208, 289] on div "Yes" at bounding box center [1297, 290] width 339 height 15
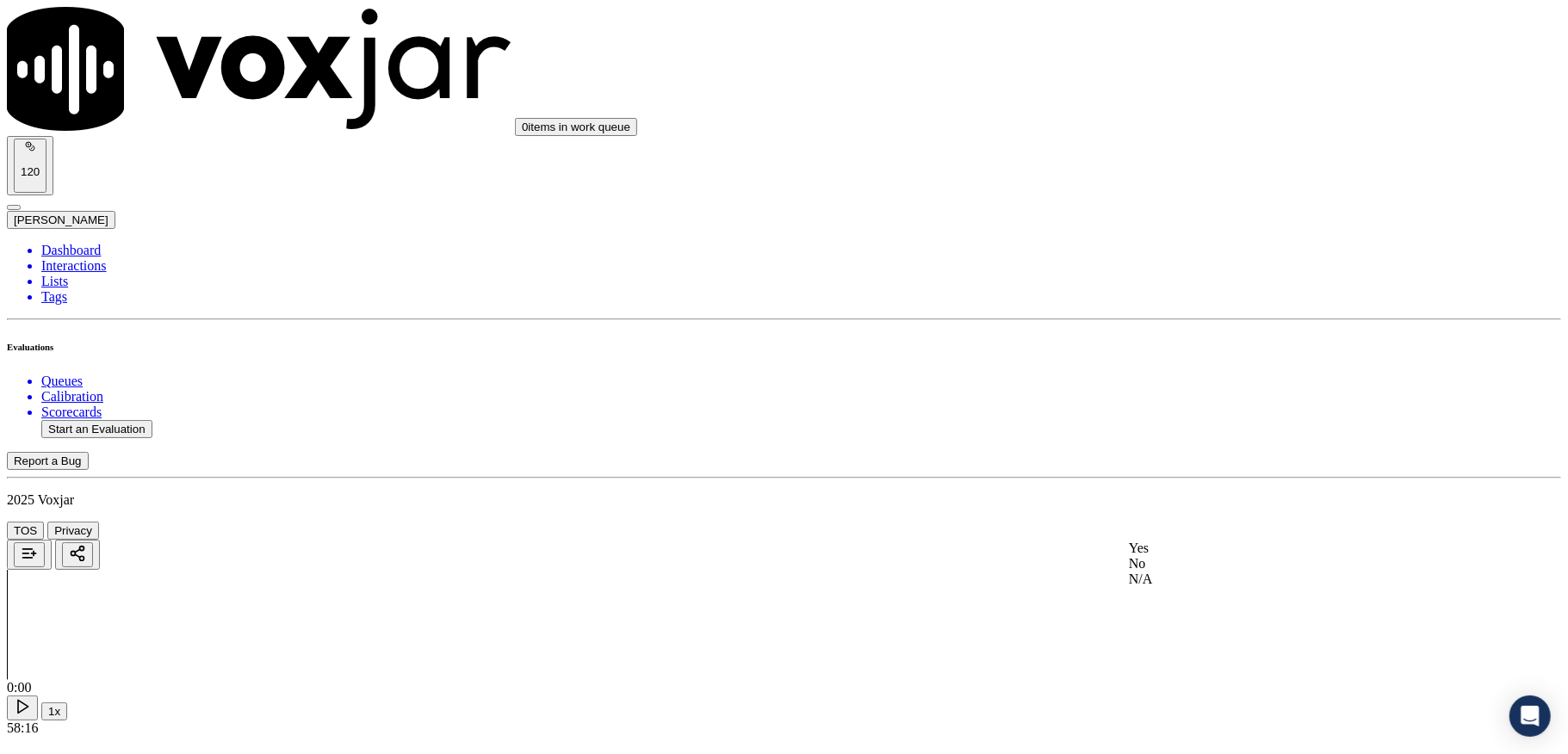
click at [1203, 556] on div "Yes" at bounding box center [1297, 548] width 339 height 15
click at [1169, 481] on div "Yes" at bounding box center [1297, 473] width 339 height 15
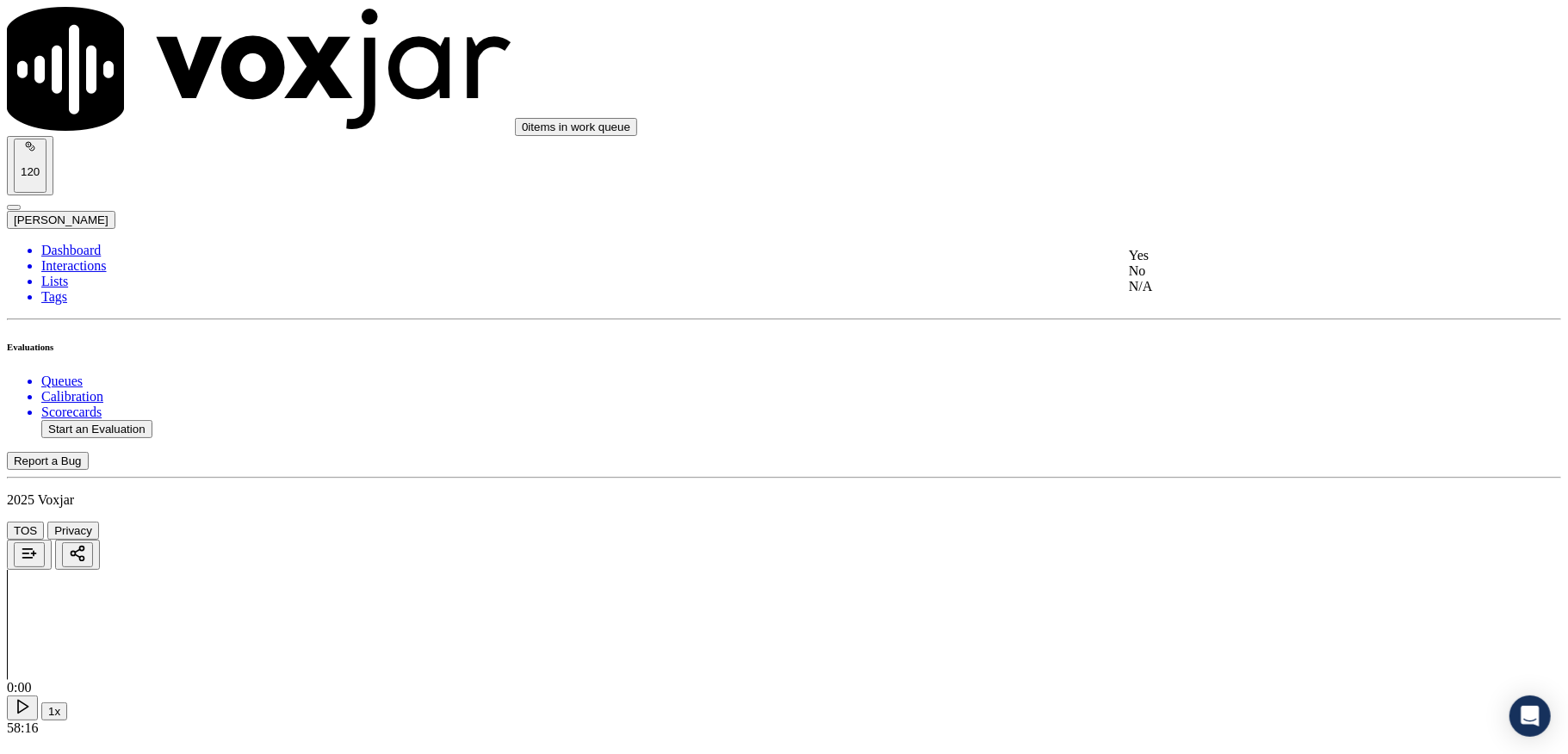
click at [1193, 278] on div "No" at bounding box center [1297, 271] width 339 height 15
click at [1188, 464] on div "No" at bounding box center [1297, 456] width 339 height 15
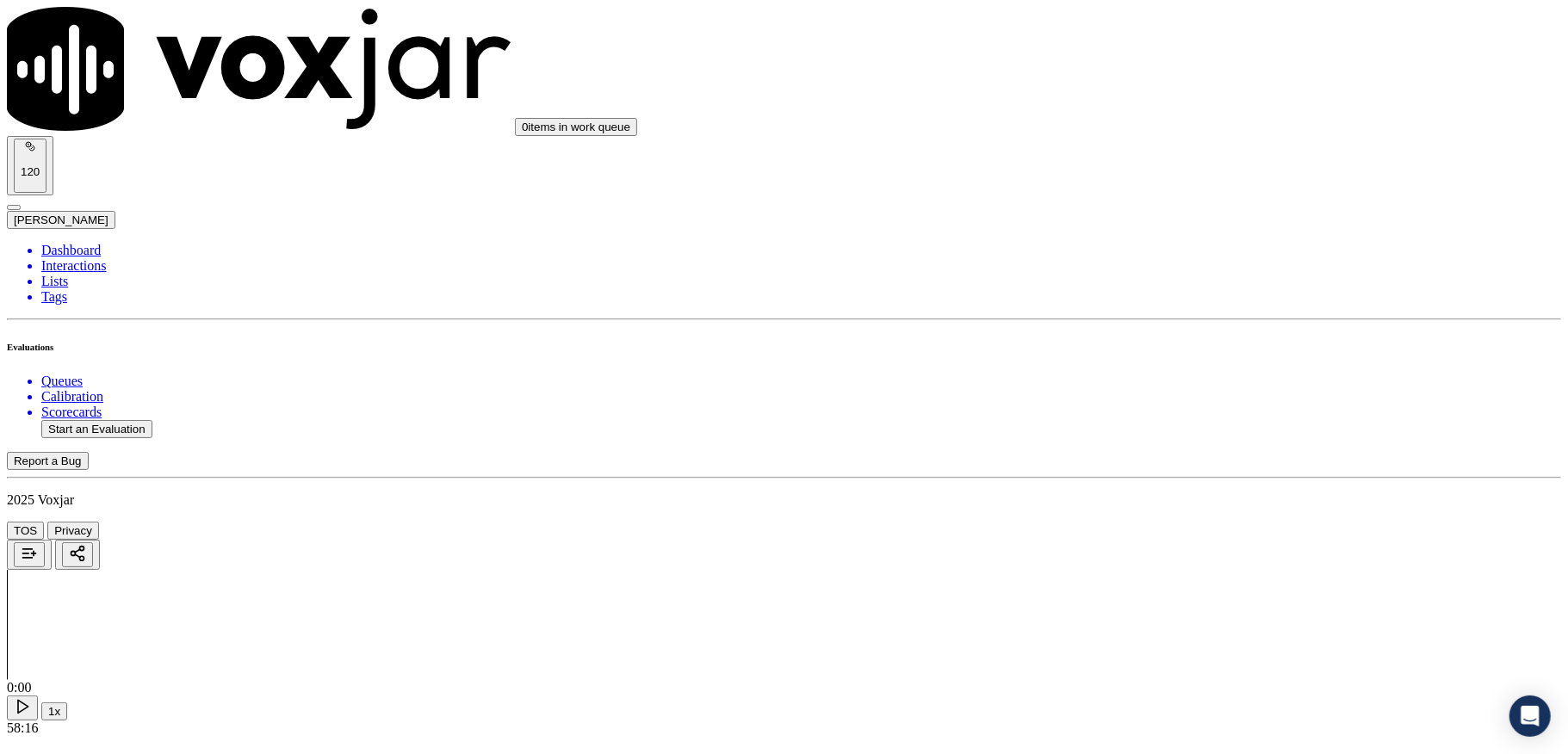
click at [1216, 551] on div "Yes" at bounding box center [1297, 542] width 339 height 15
click at [1195, 363] on div "Yes" at bounding box center [1297, 356] width 339 height 15
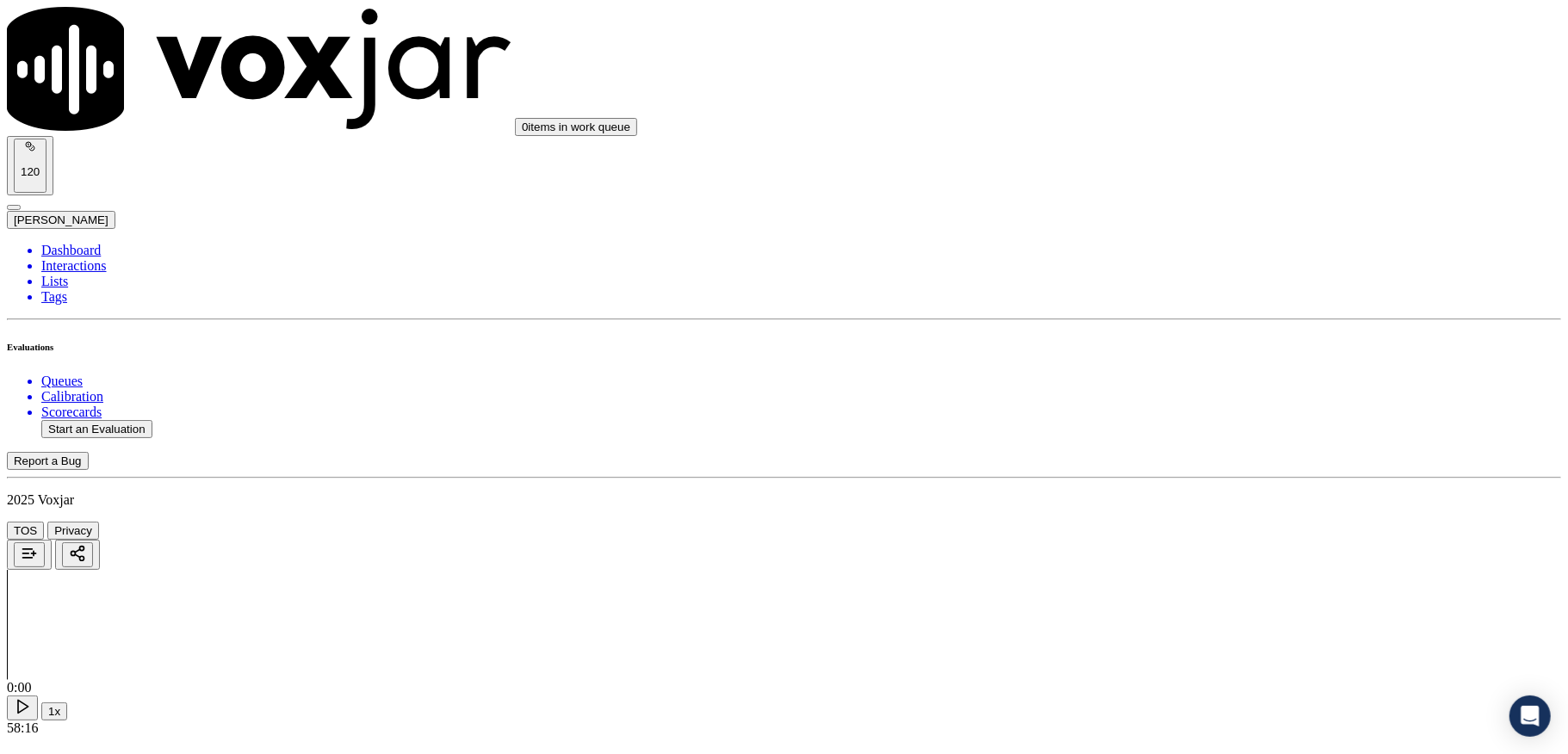
scroll to position [3604, 0]
click at [1155, 520] on div "N/A" at bounding box center [1297, 513] width 339 height 15
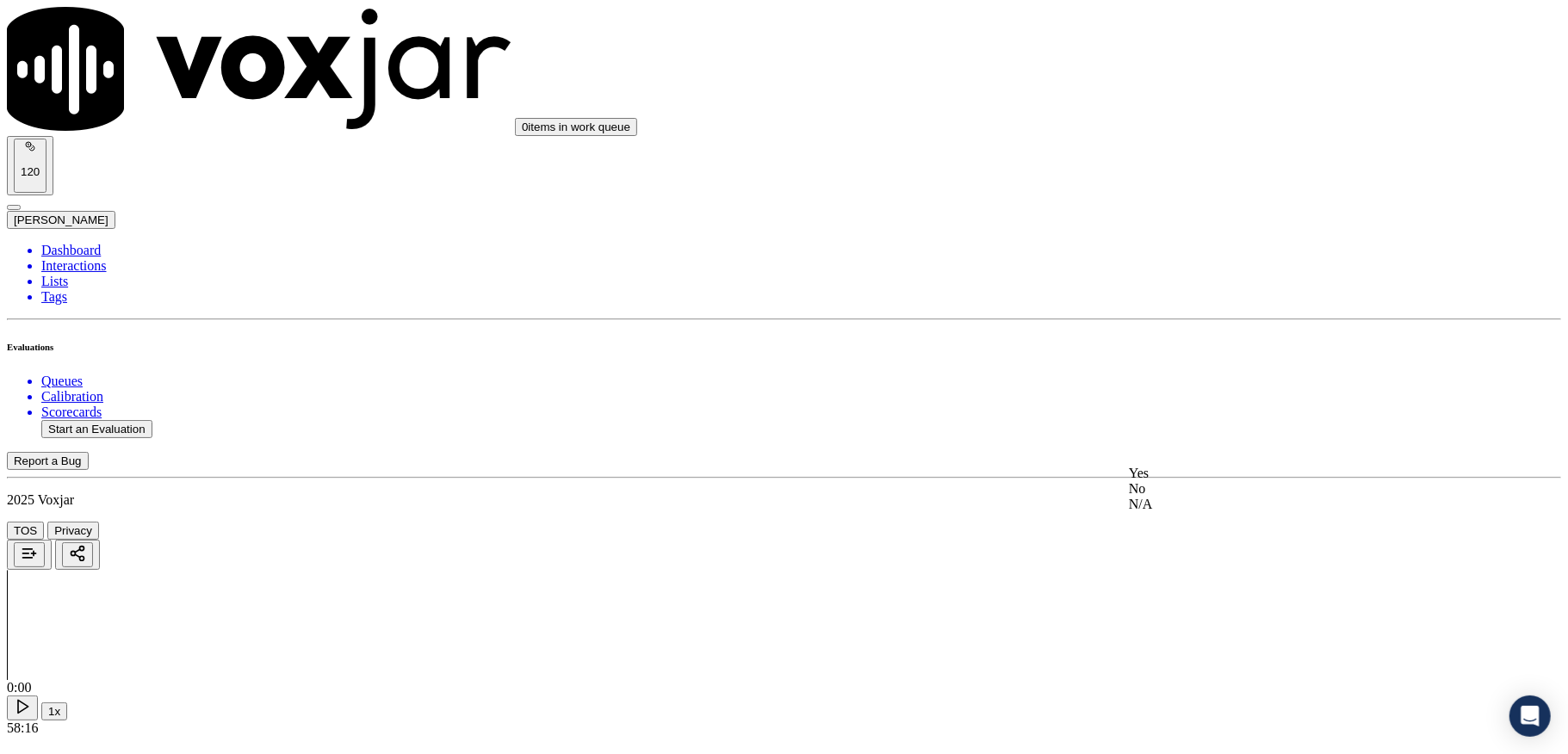
click at [1207, 479] on div "Yes" at bounding box center [1297, 473] width 339 height 15
click at [1204, 422] on div "Yes" at bounding box center [1297, 415] width 339 height 15
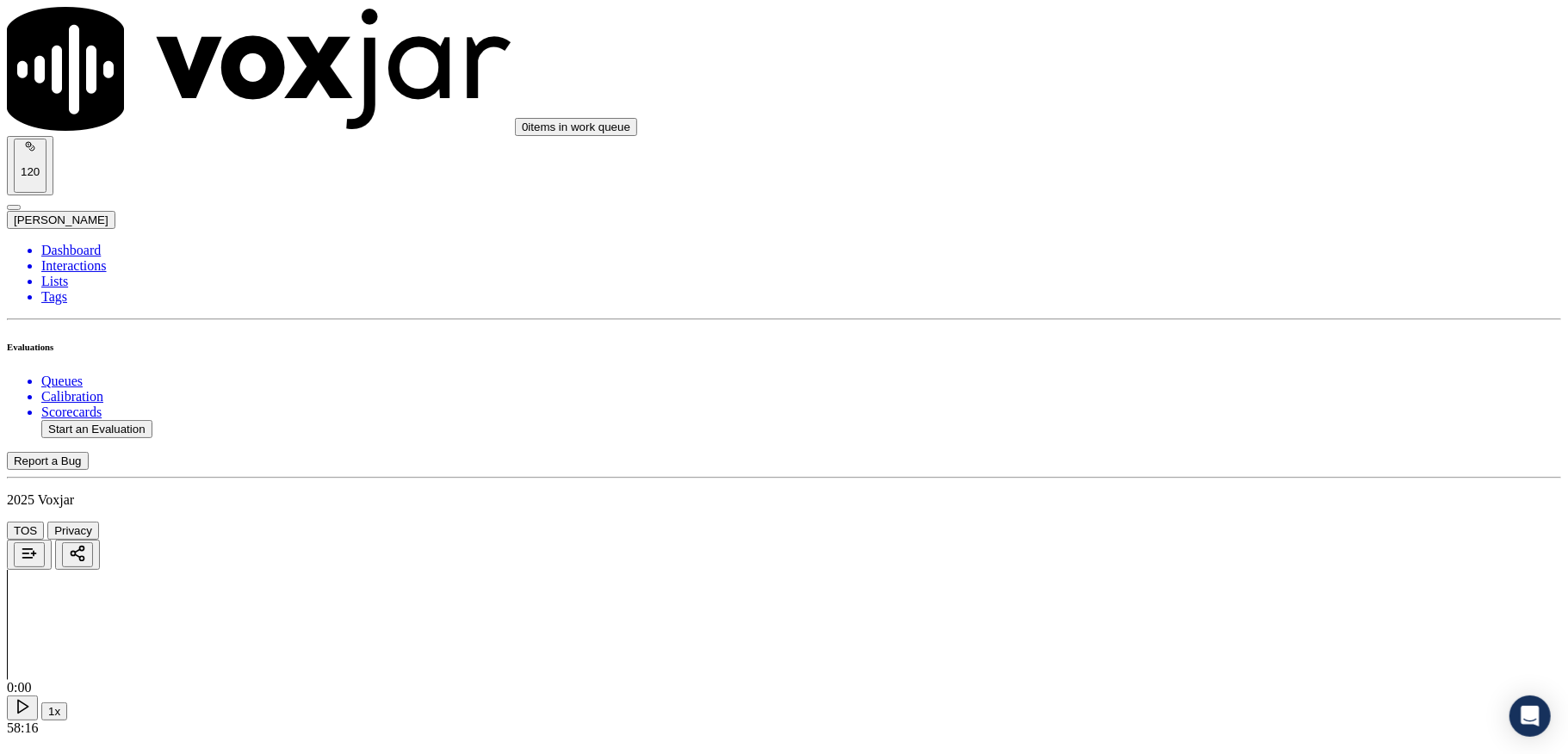
click at [1179, 331] on div "No" at bounding box center [1297, 322] width 339 height 15
click at [1217, 278] on div "Yes" at bounding box center [1297, 271] width 339 height 15
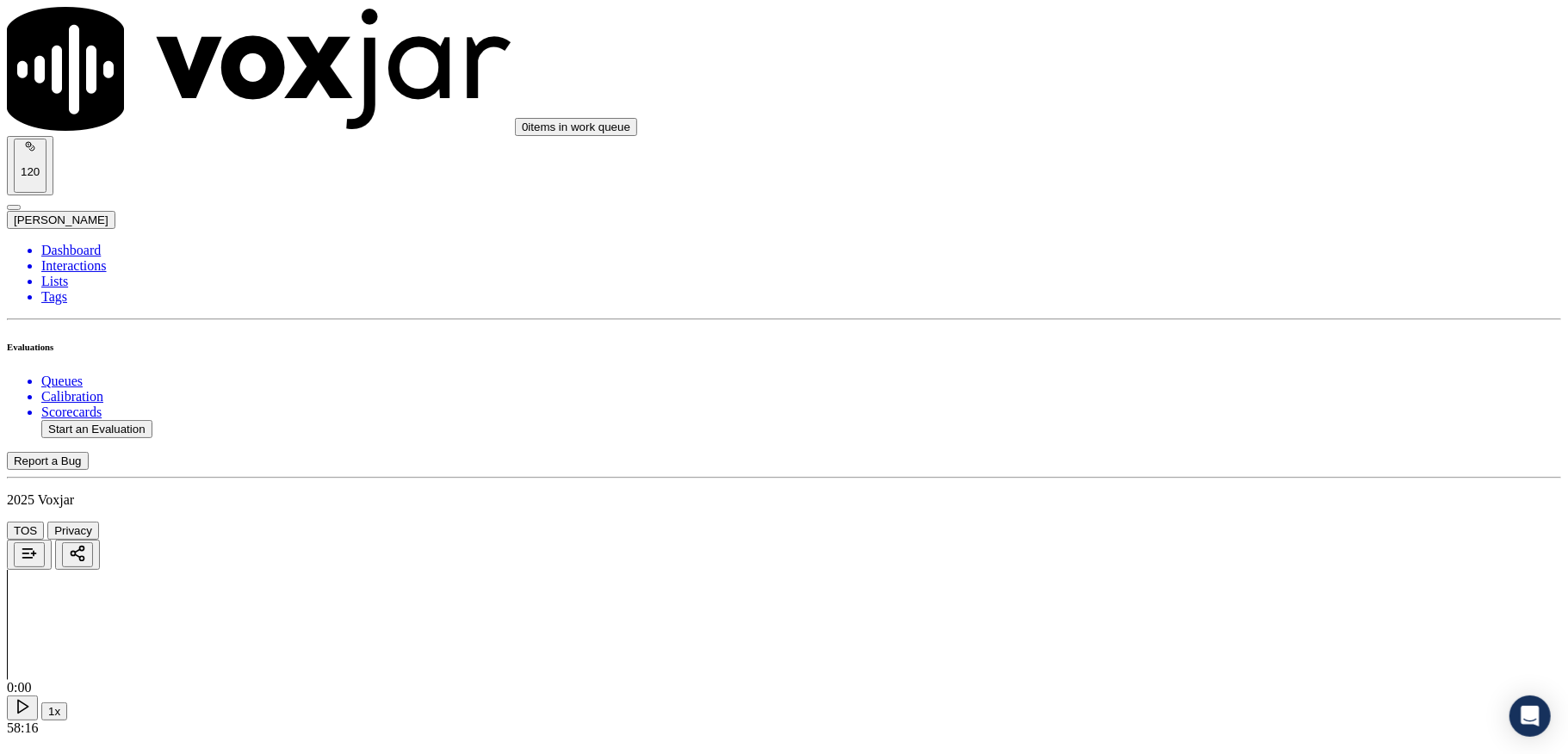
click at [1196, 527] on div "N/A" at bounding box center [1297, 520] width 339 height 15
click at [1186, 484] on div "Yes" at bounding box center [1297, 477] width 339 height 15
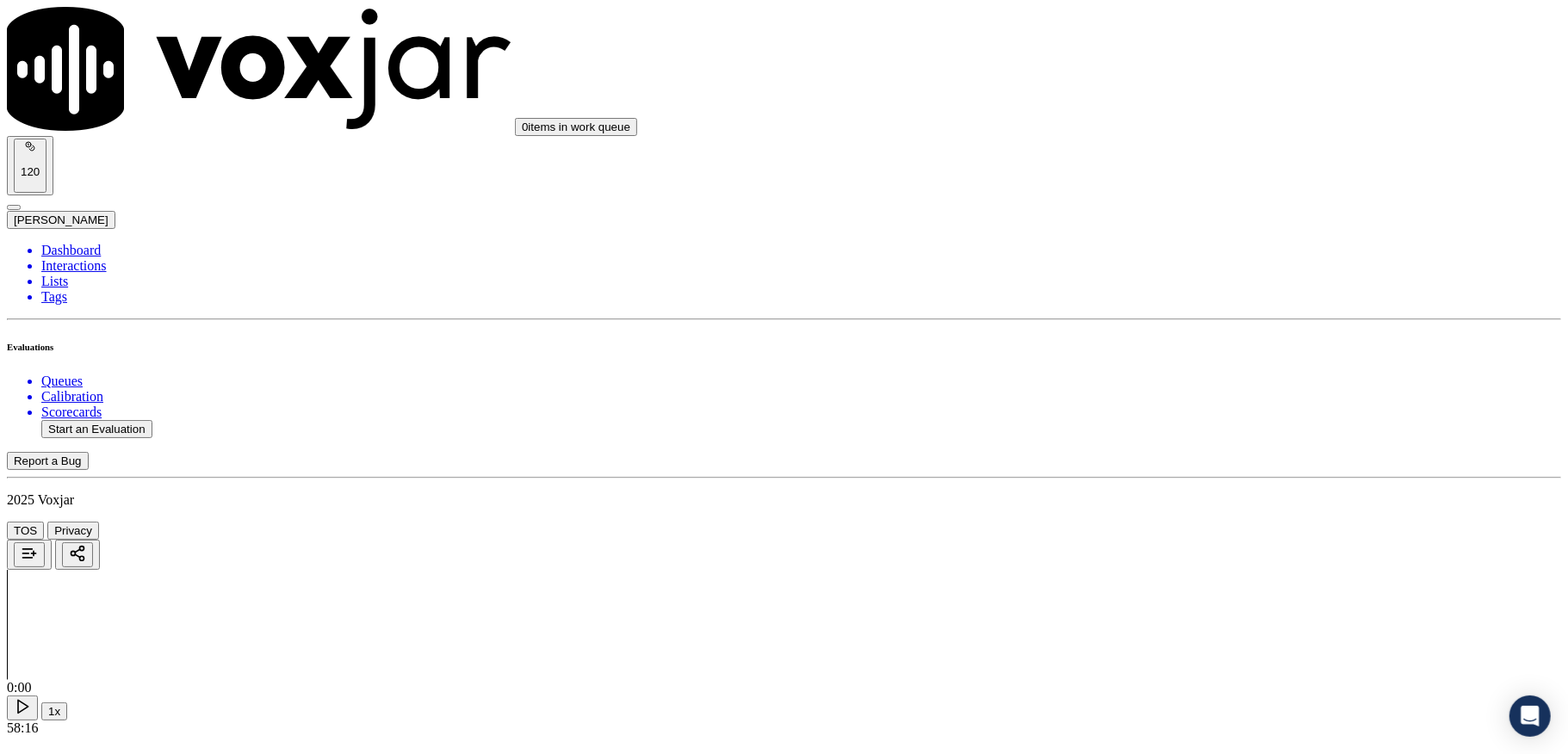
scroll to position [1835, 0]
click at [1178, 487] on div "Yes" at bounding box center [1297, 482] width 339 height 15
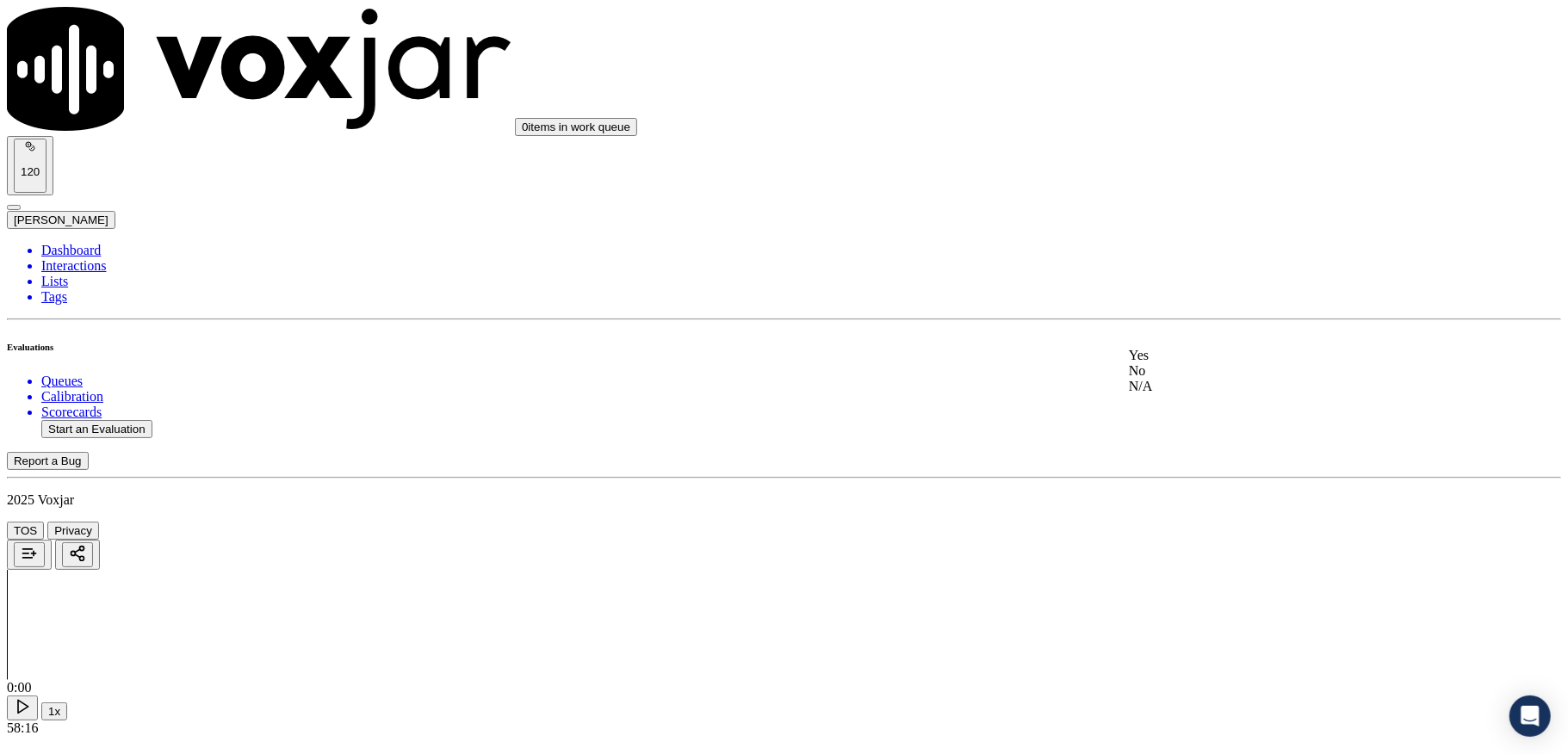
click at [1174, 363] on div "Yes" at bounding box center [1297, 356] width 339 height 15
type textarea "@8:31 Walter - So what I'm gonna do, I'm gonna go ahead and give you a new lowe…"
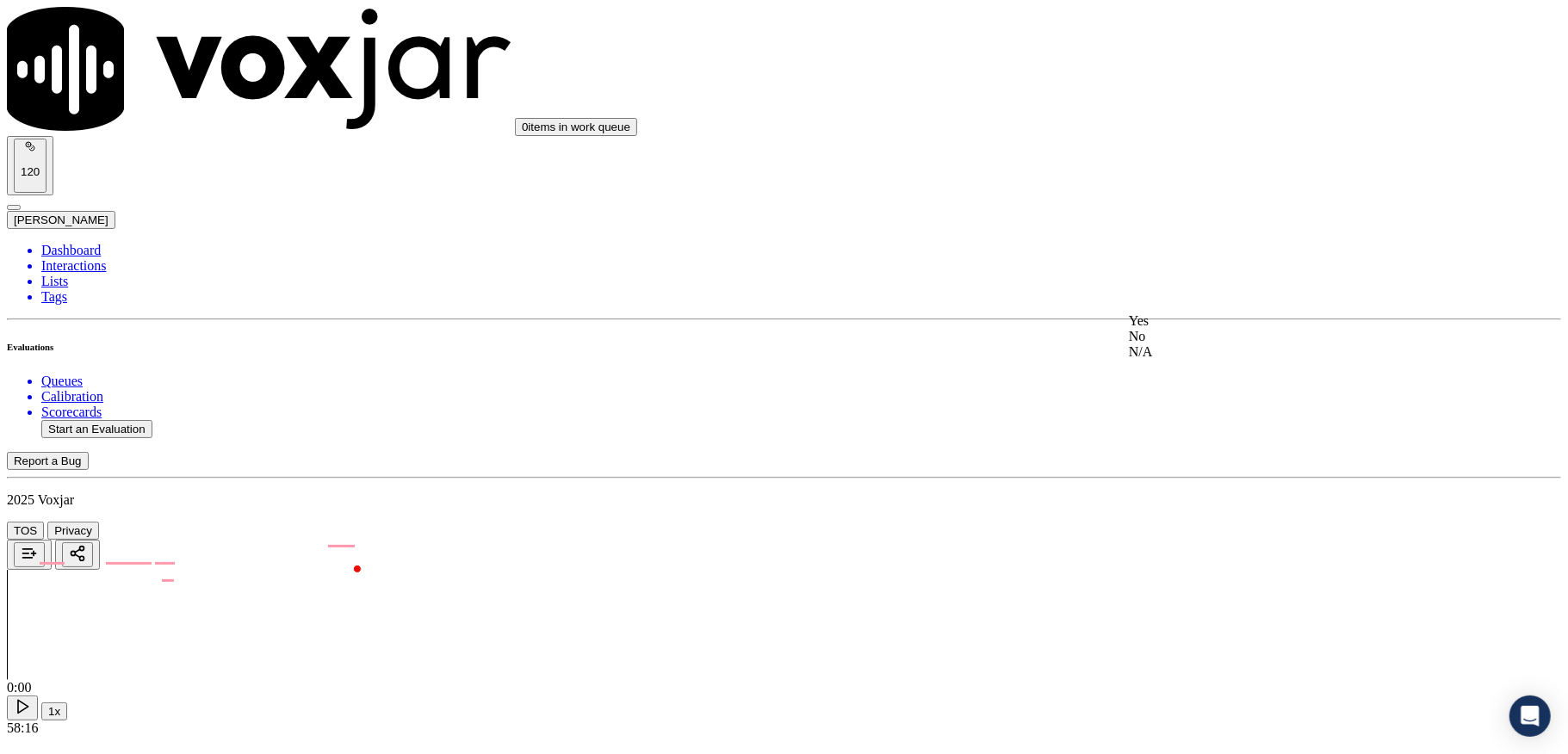
click at [1185, 344] on div "No" at bounding box center [1297, 336] width 339 height 15
click at [1168, 327] on div "N/A" at bounding box center [1297, 319] width 339 height 15
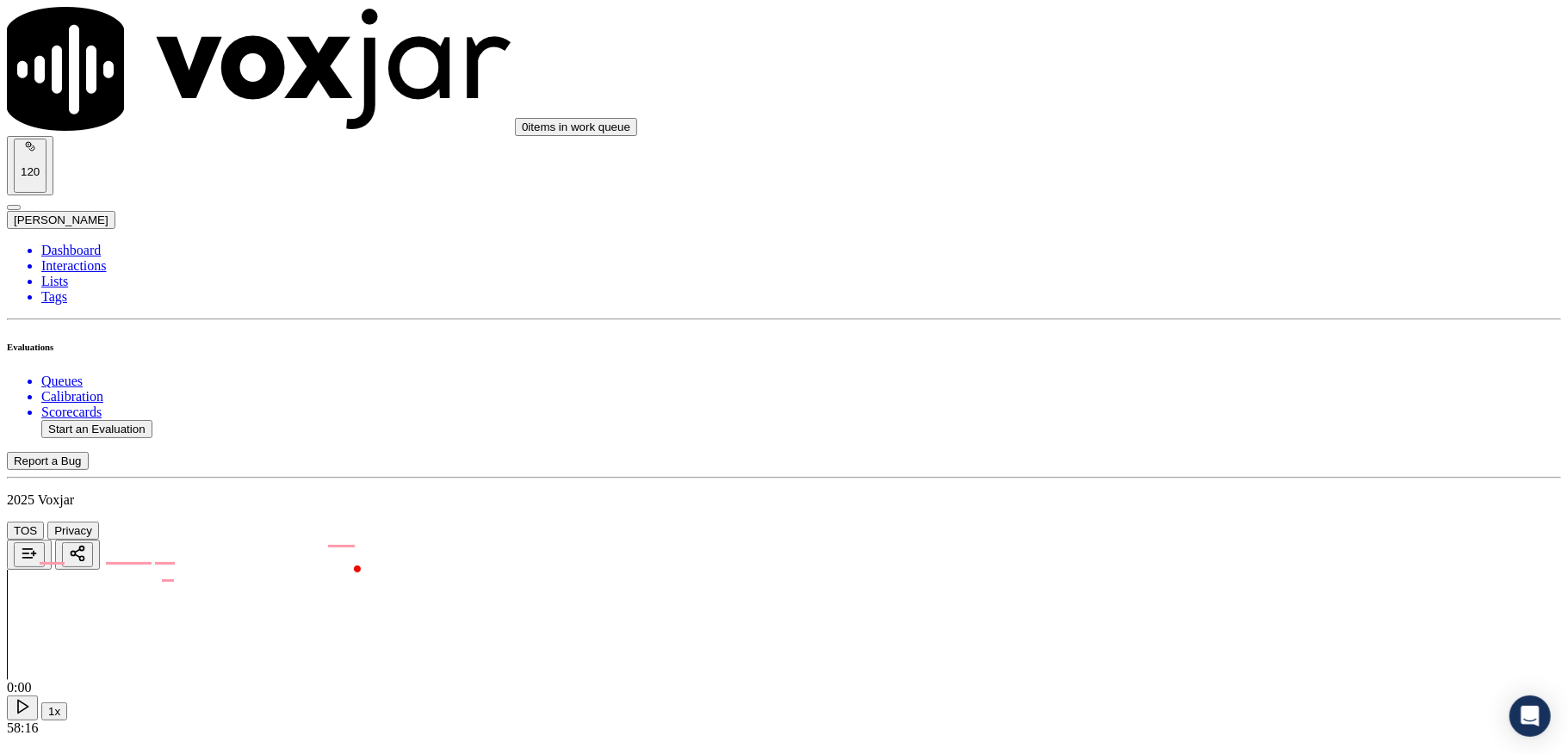
click at [1188, 377] on div "Yes" at bounding box center [1297, 370] width 339 height 15
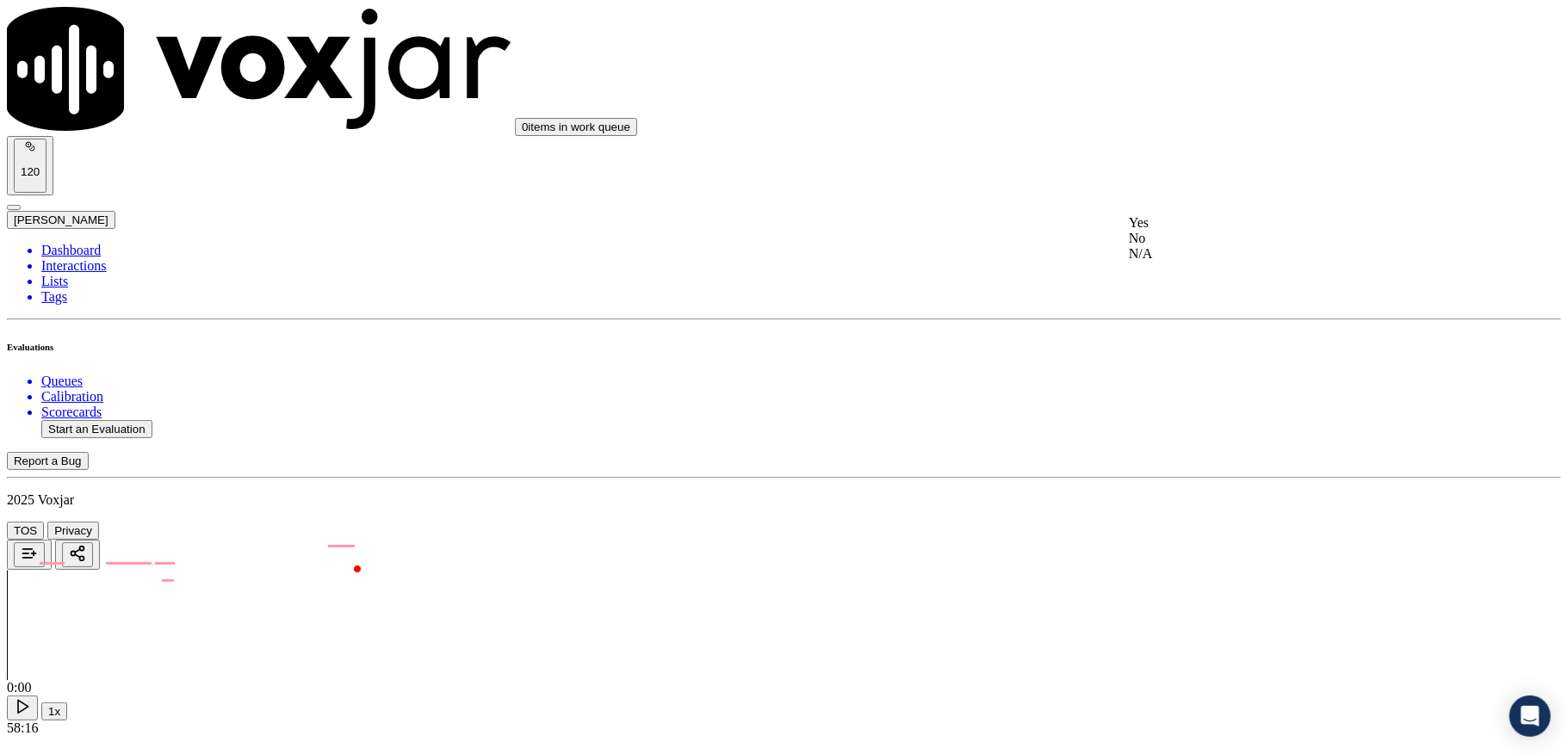
click at [1196, 231] on div "Yes" at bounding box center [1297, 223] width 339 height 15
click at [1176, 447] on div "N/A" at bounding box center [1297, 438] width 339 height 15
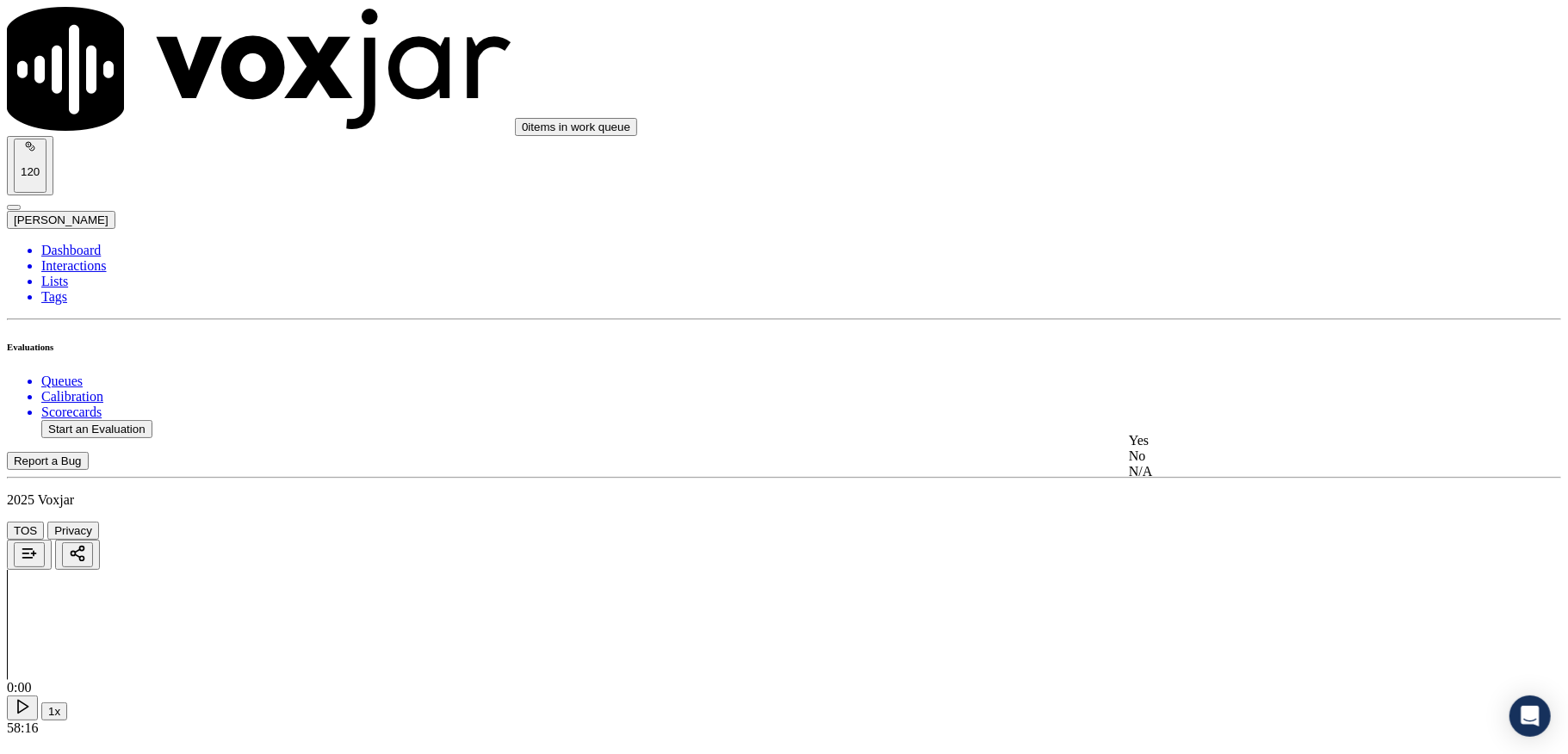
click at [1278, 447] on div "Yes" at bounding box center [1297, 440] width 339 height 15
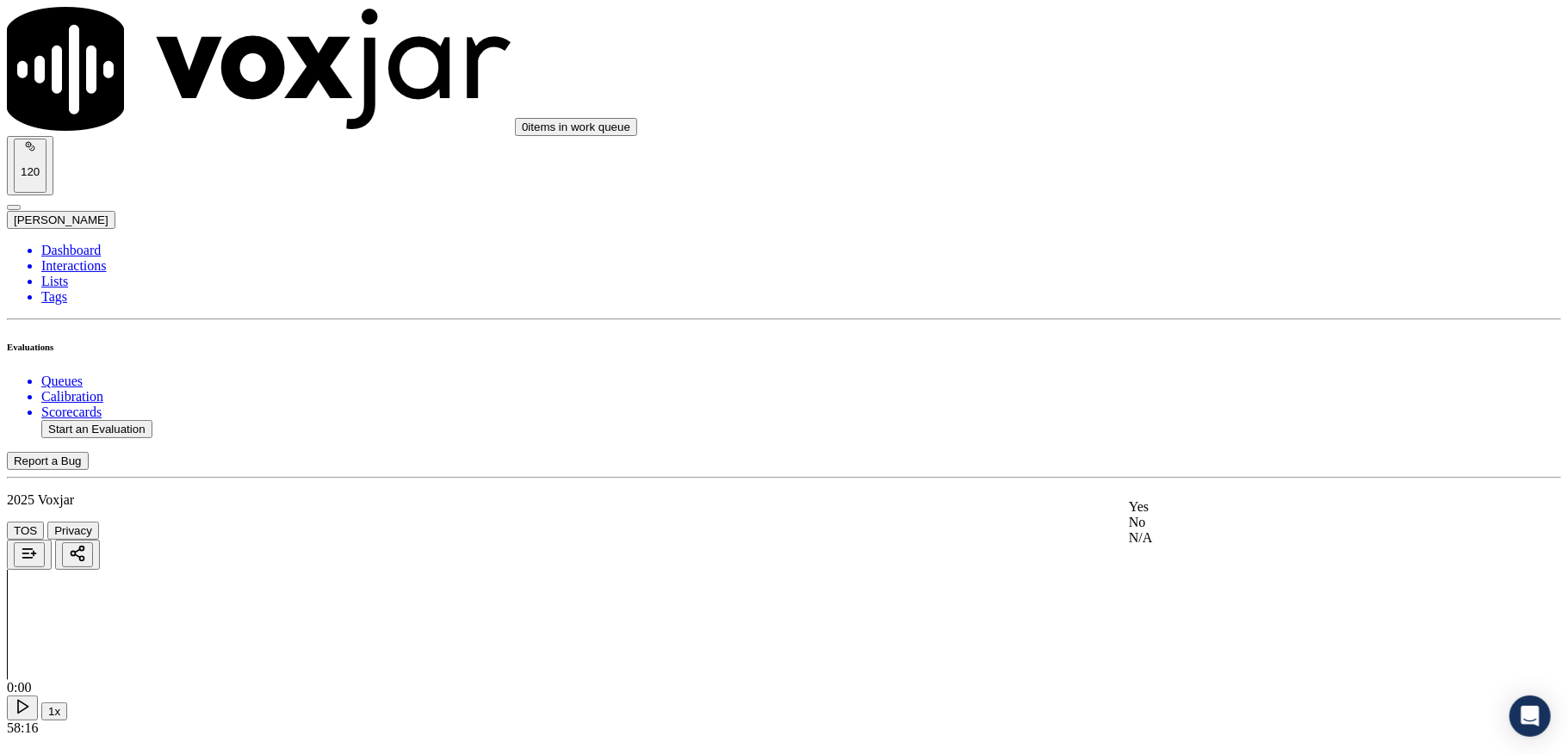
drag, startPoint x: 1242, startPoint y: 545, endPoint x: 1337, endPoint y: 562, distance: 96.5
click at [1240, 530] on div "No" at bounding box center [1297, 522] width 339 height 15
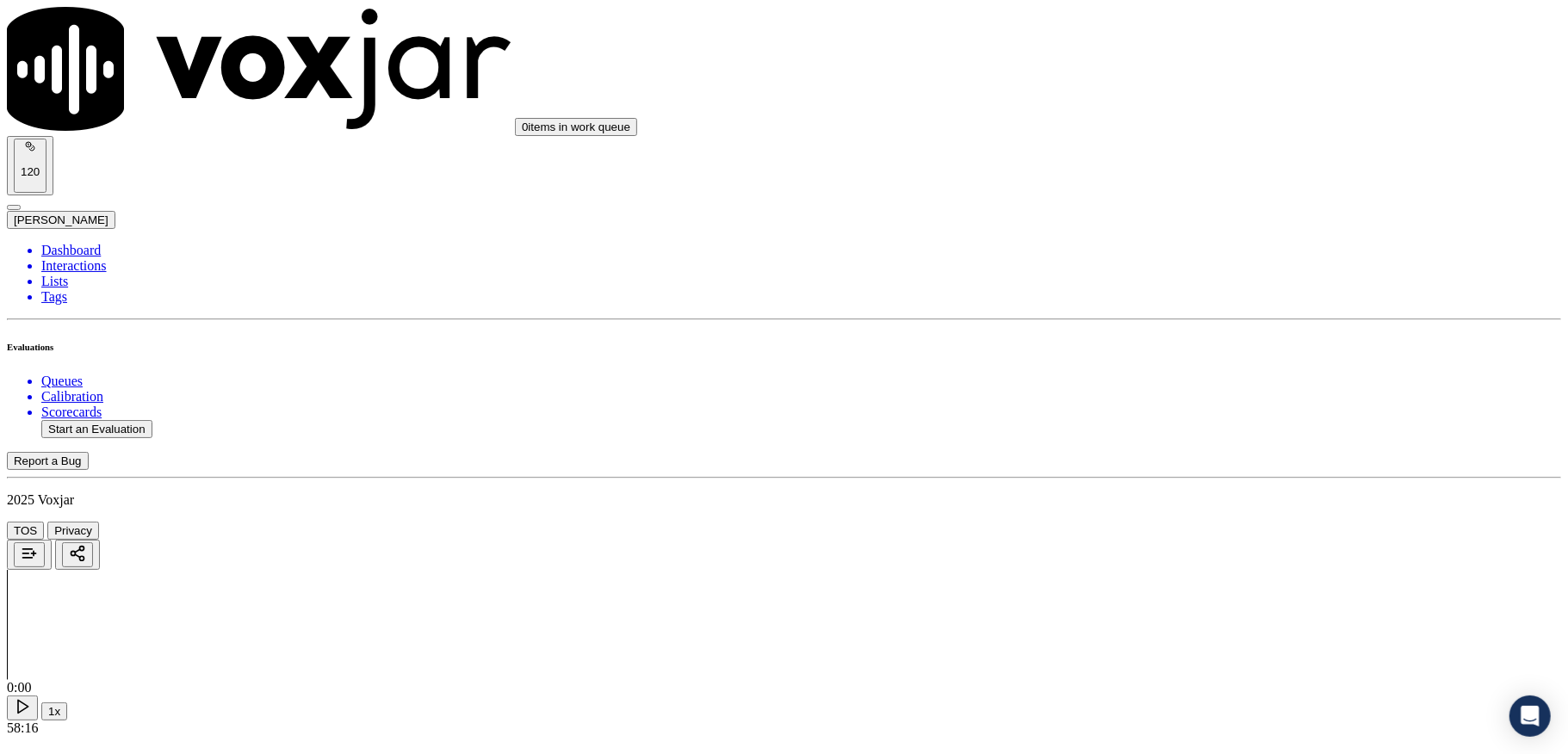
click at [86, 243] on li "Dashboard" at bounding box center [800, 251] width 1519 height 15
click at [133, 420] on button "Start an Evaluation" at bounding box center [96, 429] width 111 height 18
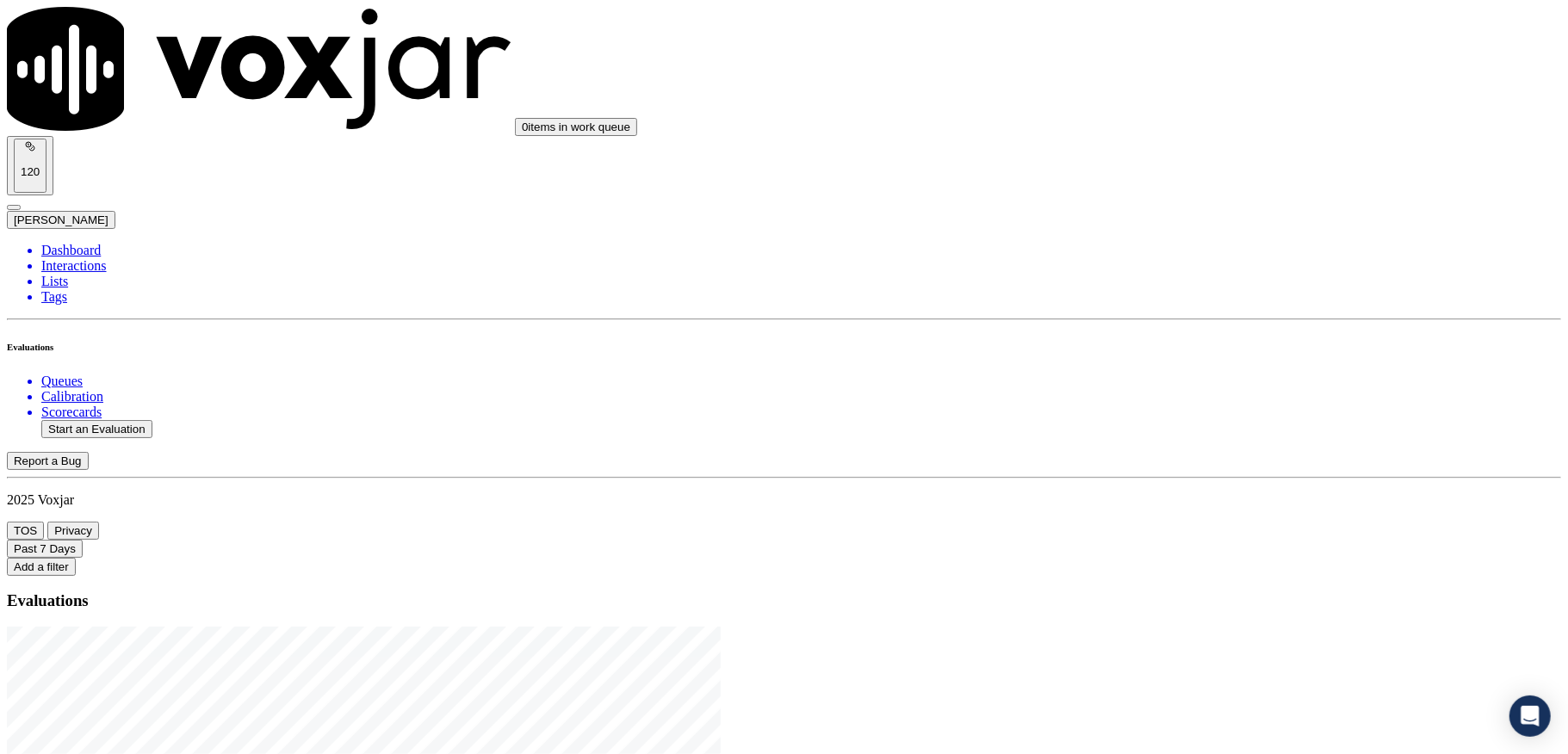
drag, startPoint x: 677, startPoint y: 320, endPoint x: 845, endPoint y: 328, distance: 168.2
type input "20250902-141219_4199024630-C1"
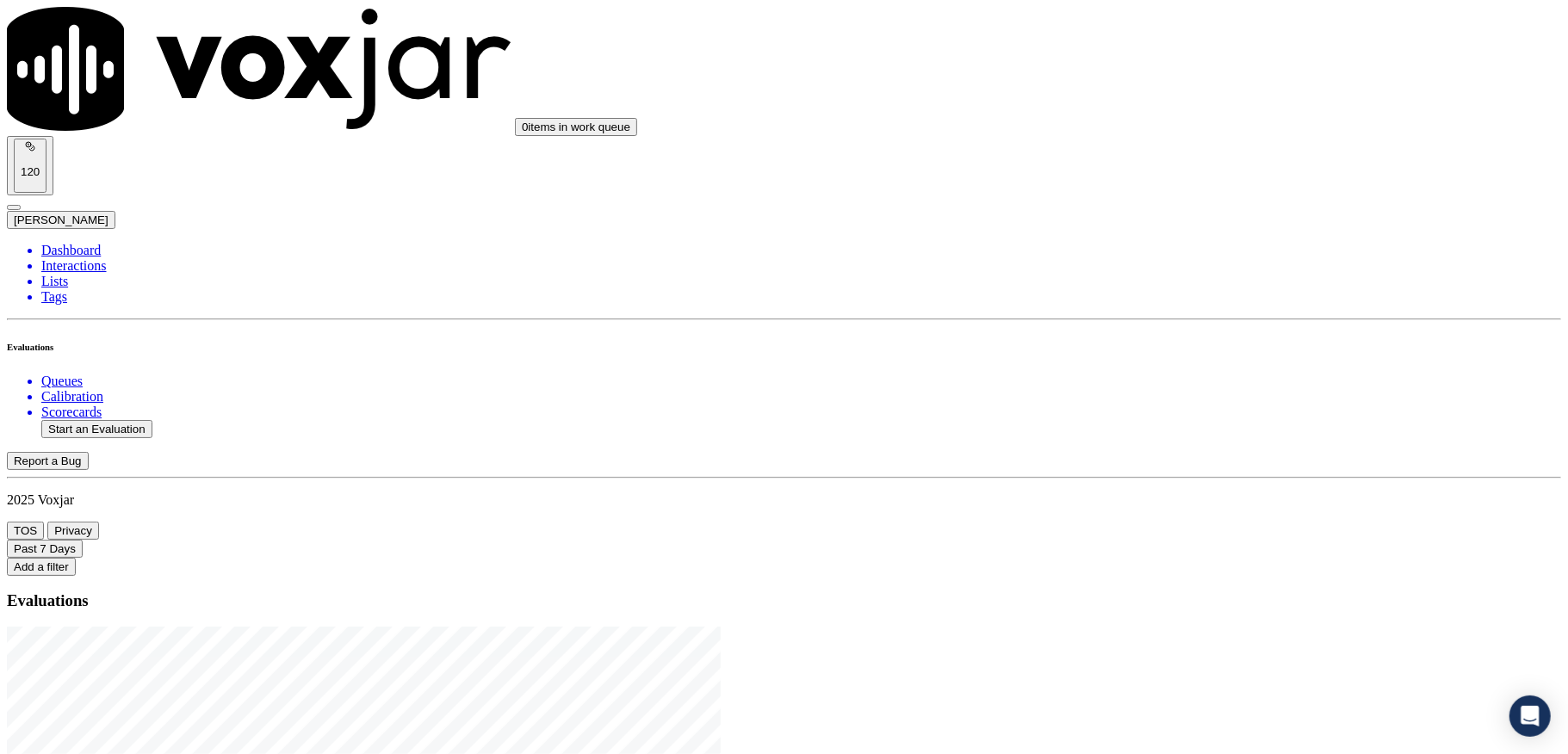
type input "2025-09-02T22:27"
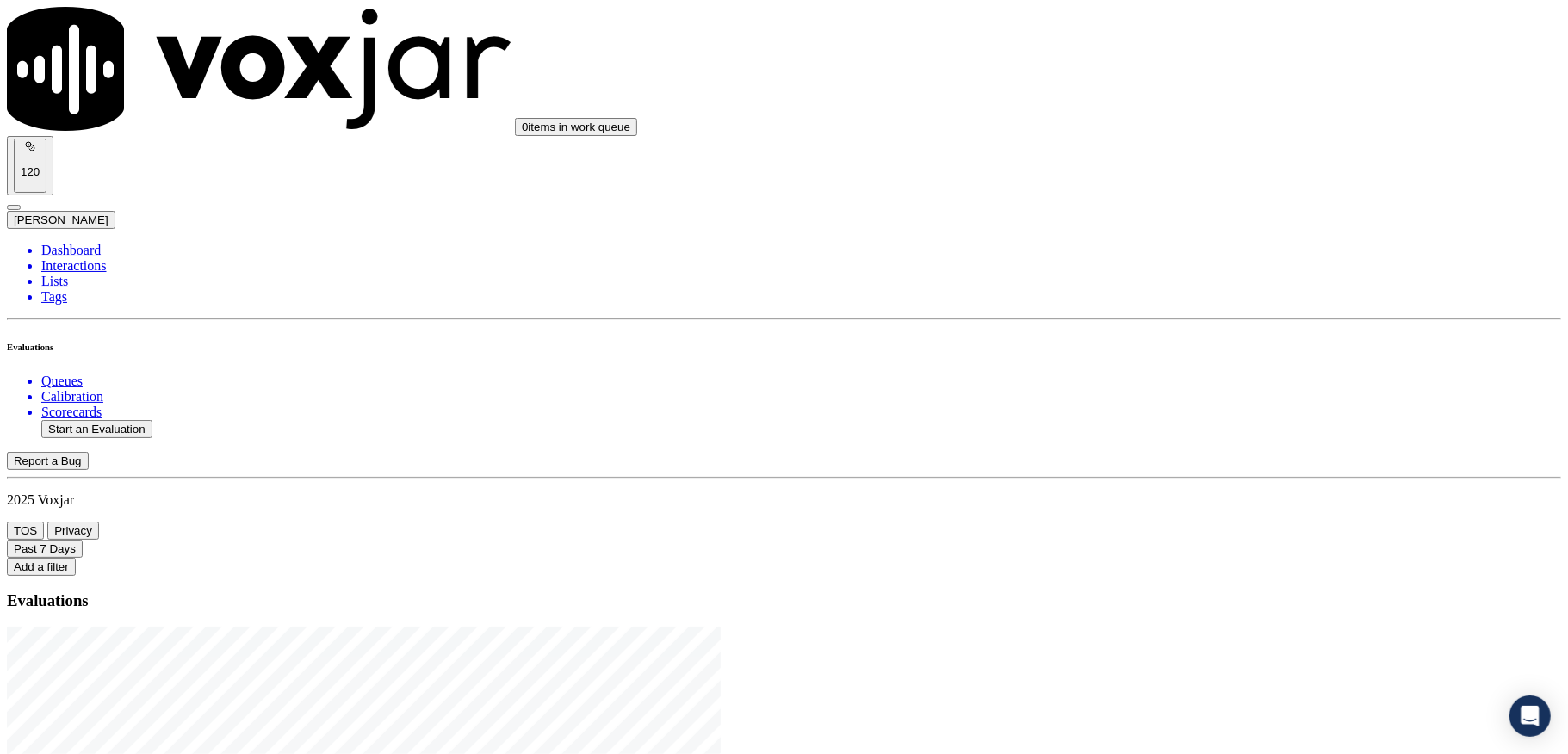
type input "stu"
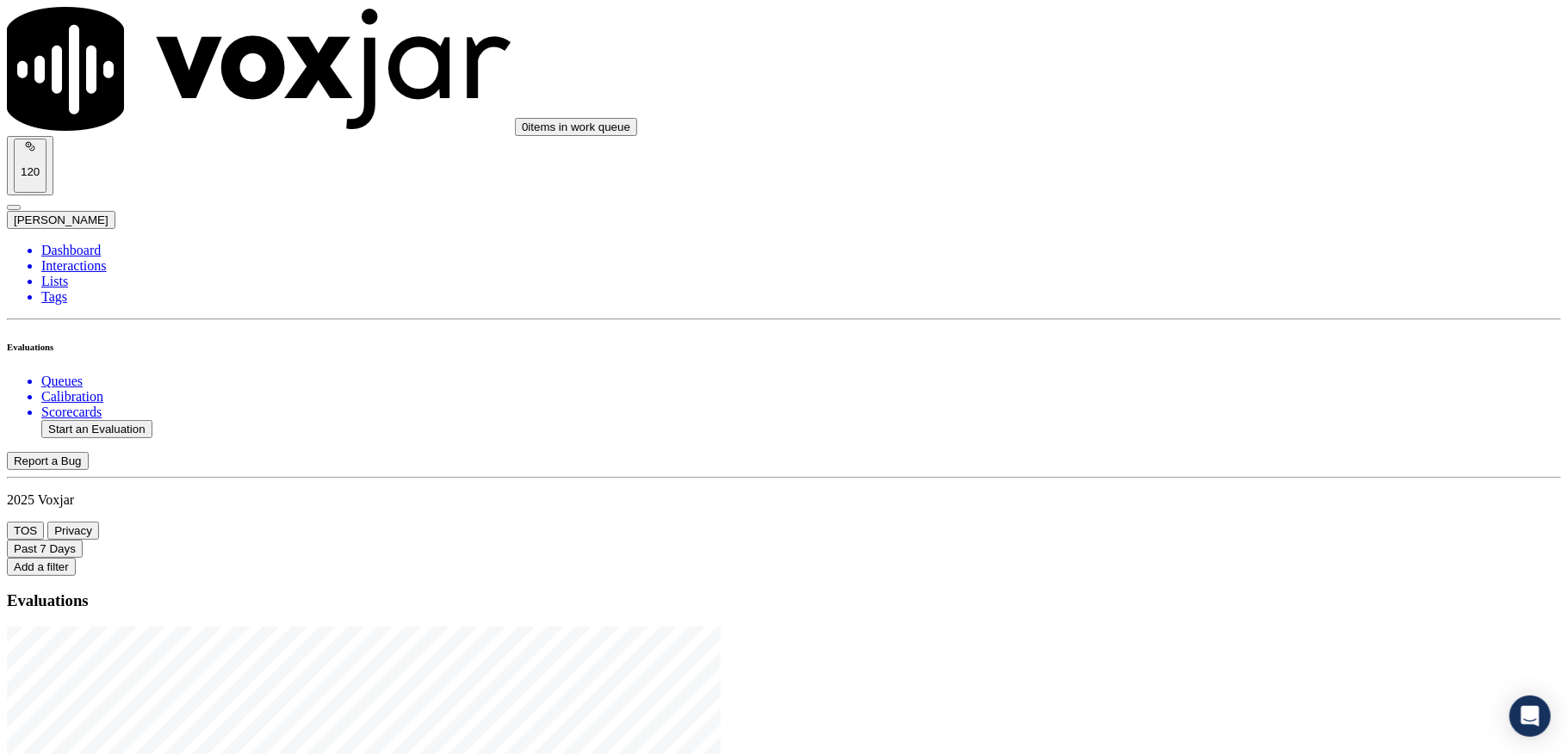
type input "MAUREEN BOWMAN"
drag, startPoint x: 712, startPoint y: 216, endPoint x: 501, endPoint y: 216, distance: 211.0
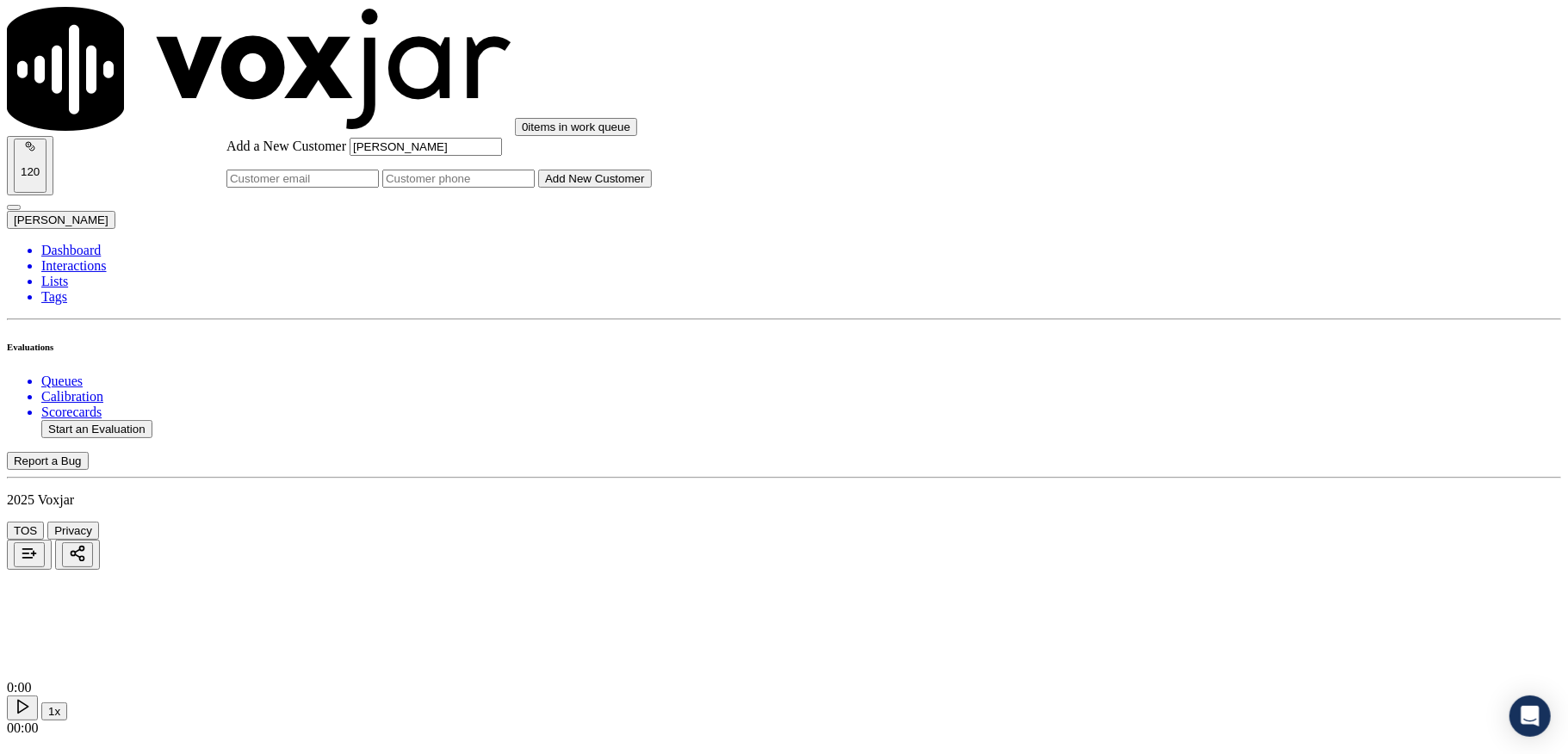
type input "MAUREEN BOWMAN"
click at [535, 188] on input "Add a New Customer" at bounding box center [459, 178] width 153 height 18
paste input "4199024630"
type input "4199024630"
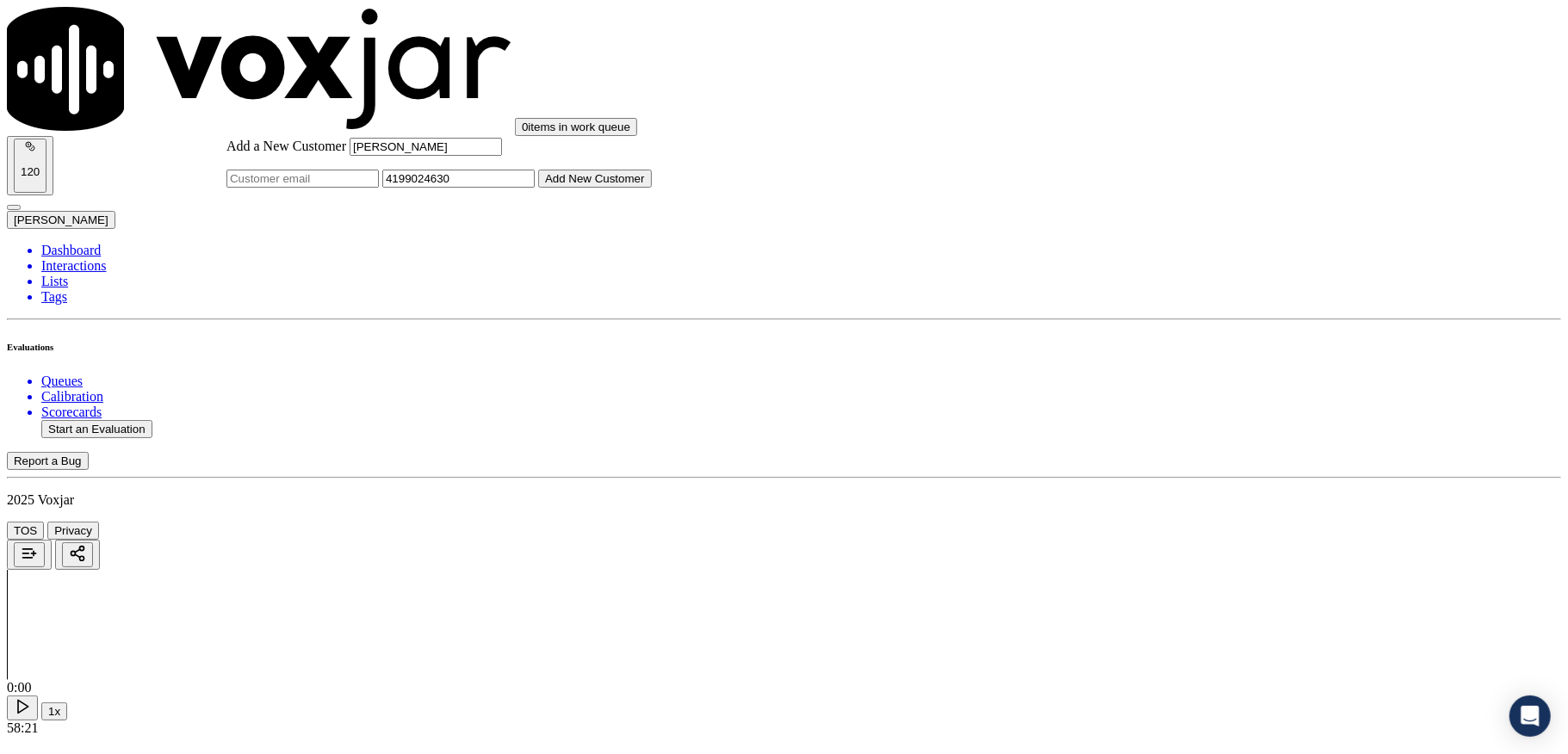
click at [651, 188] on button "Add New Customer" at bounding box center [594, 178] width 113 height 18
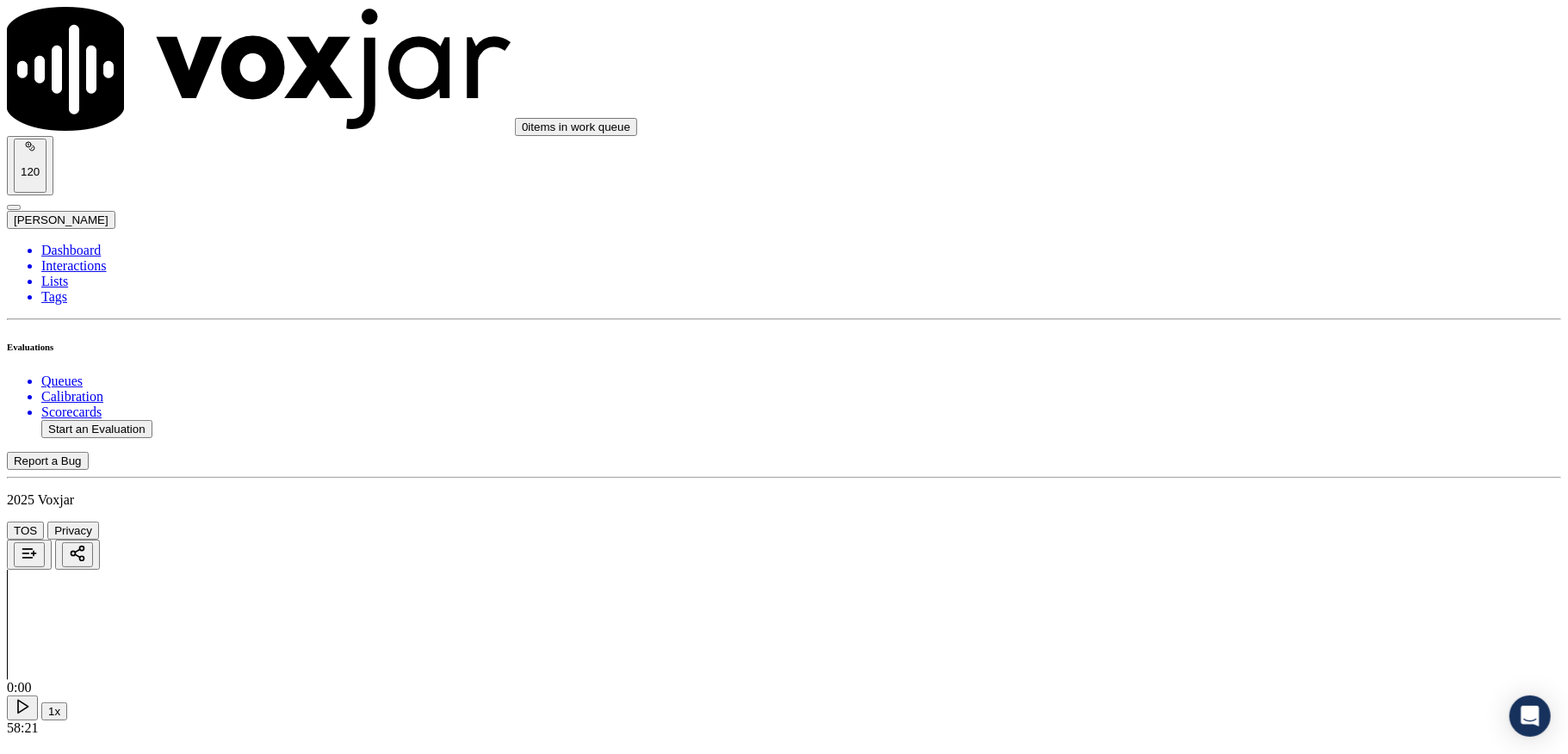
click at [136, 438] on div "Dashboard Interactions Lists Tags Evaluations Queues Calibration Scorecards Sta…" at bounding box center [783, 340] width 1554 height 195
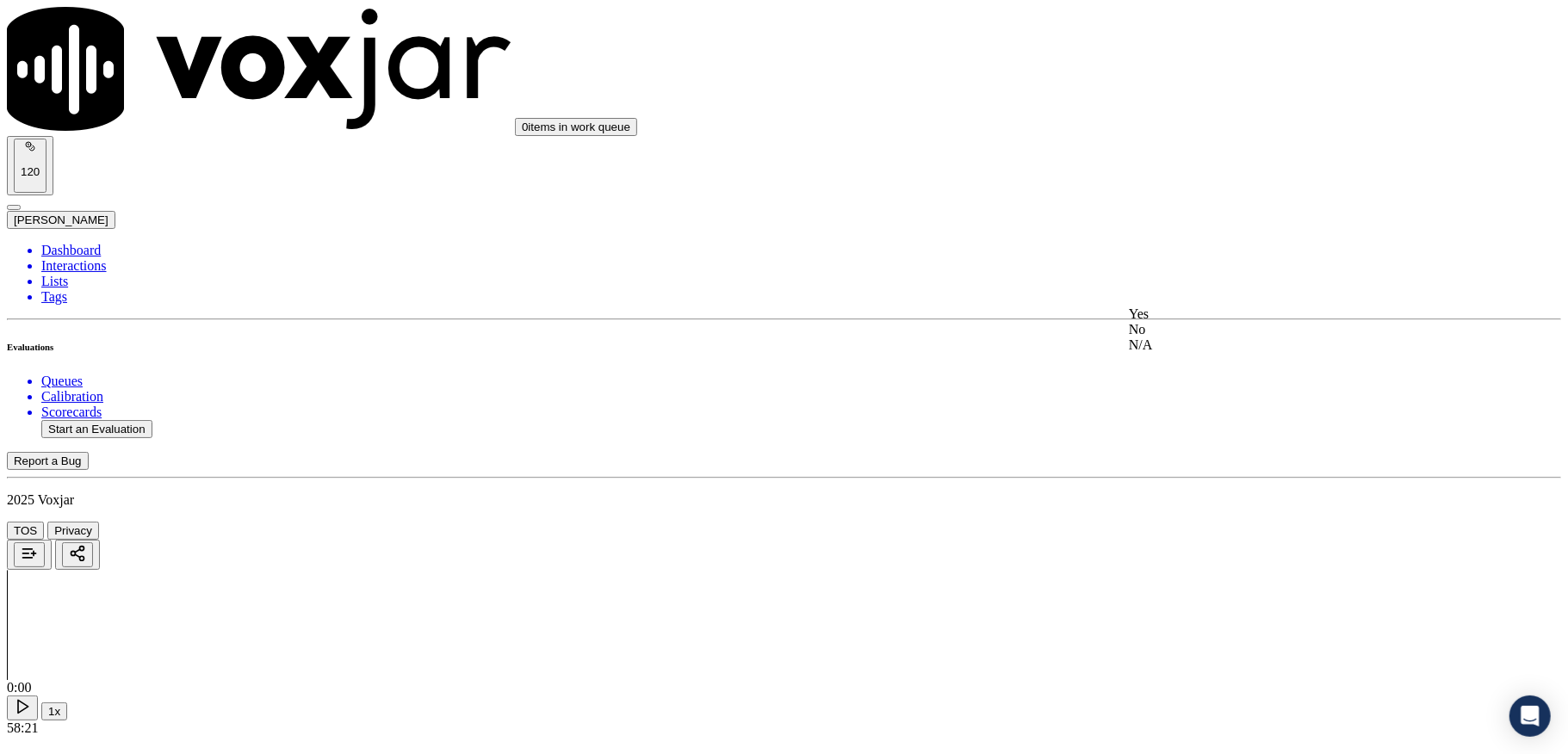
click at [1200, 315] on div "Yes" at bounding box center [1297, 314] width 339 height 15
click at [1168, 403] on div "Yes" at bounding box center [1297, 396] width 339 height 15
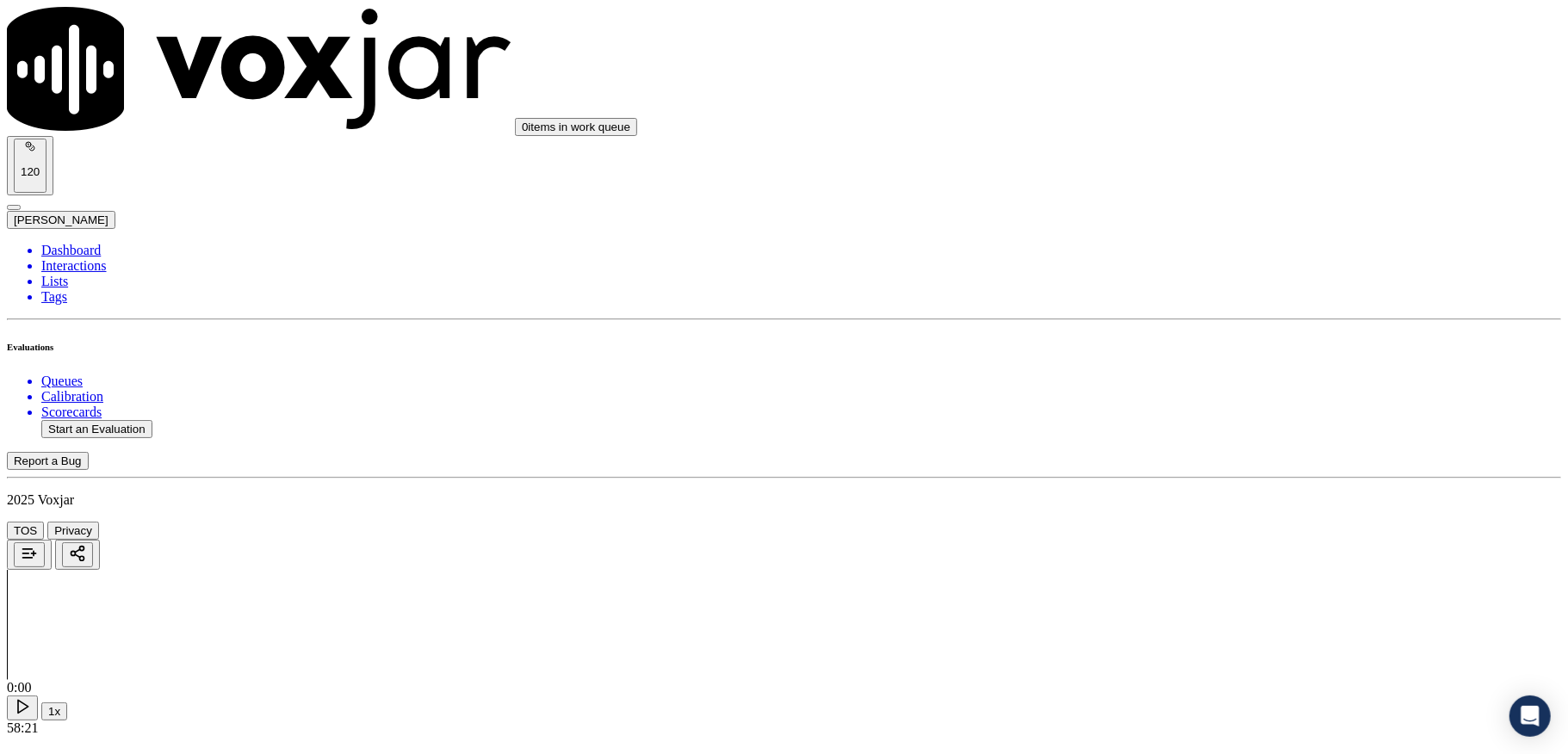
click at [1191, 277] on div "Yes" at bounding box center [1297, 269] width 339 height 15
click at [1165, 525] on div "N/A" at bounding box center [1297, 517] width 339 height 15
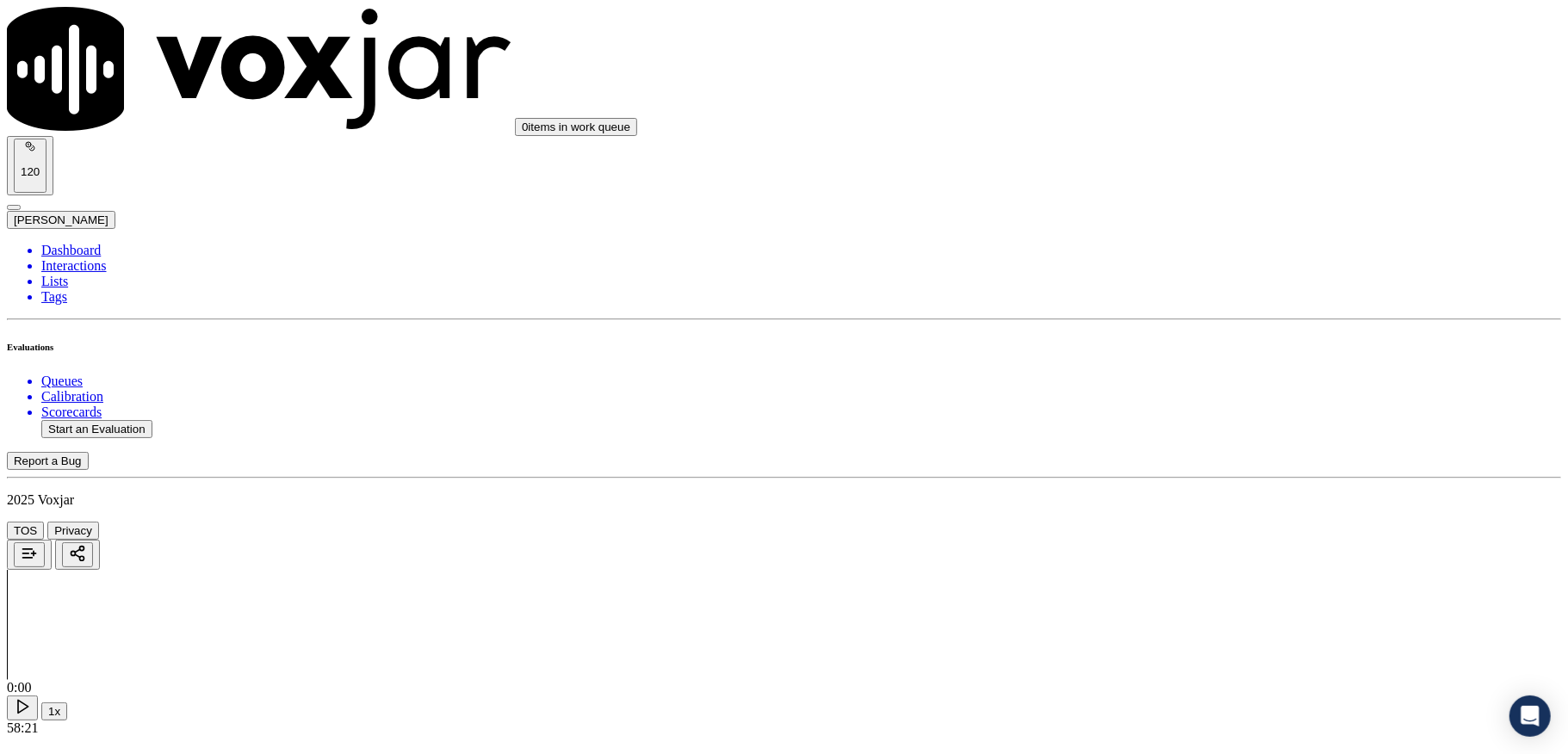
click at [1179, 458] on div "Yes" at bounding box center [1297, 451] width 339 height 15
click at [1172, 462] on div "No" at bounding box center [1297, 455] width 339 height 15
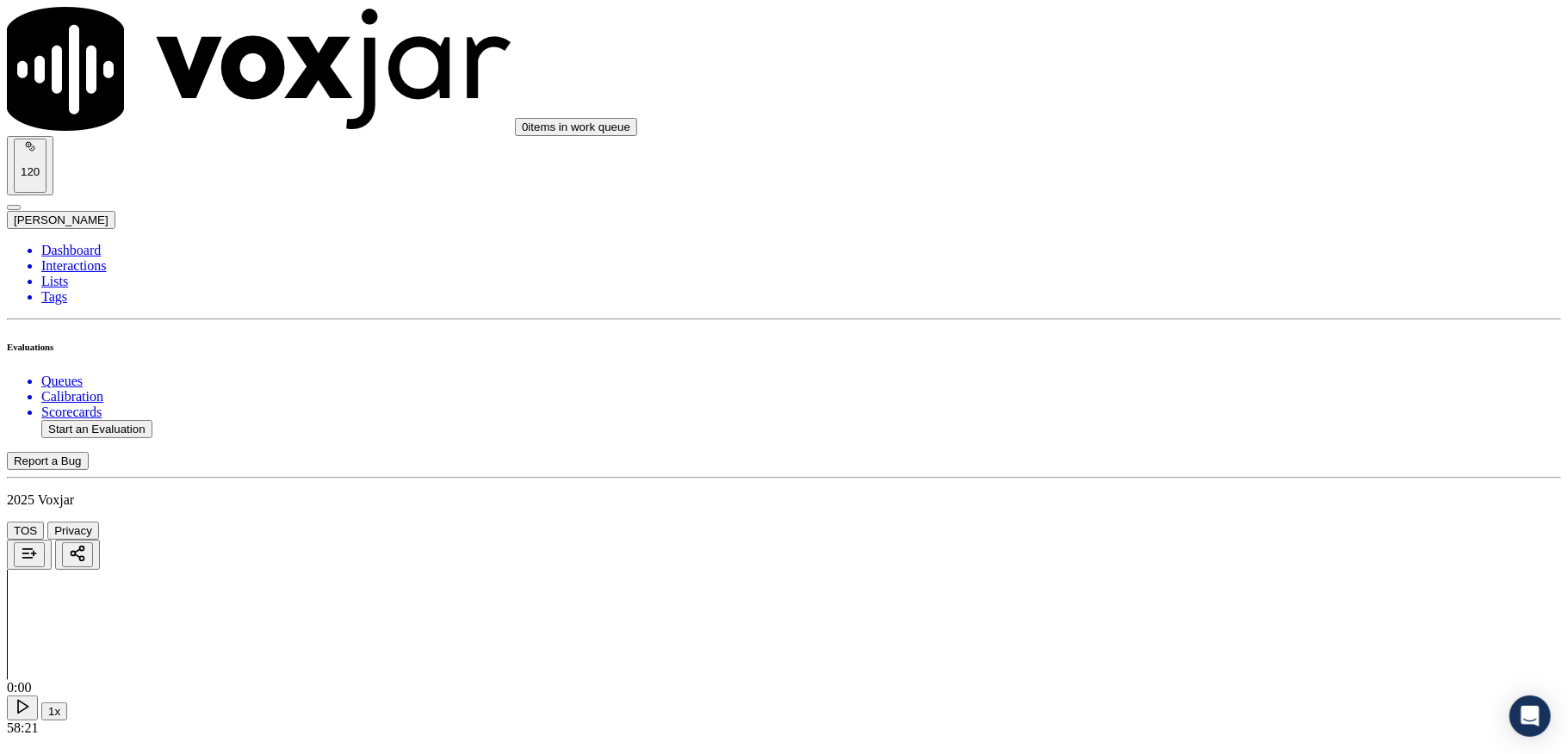
scroll to position [1376, 0]
click at [1204, 336] on div "No" at bounding box center [1297, 328] width 339 height 15
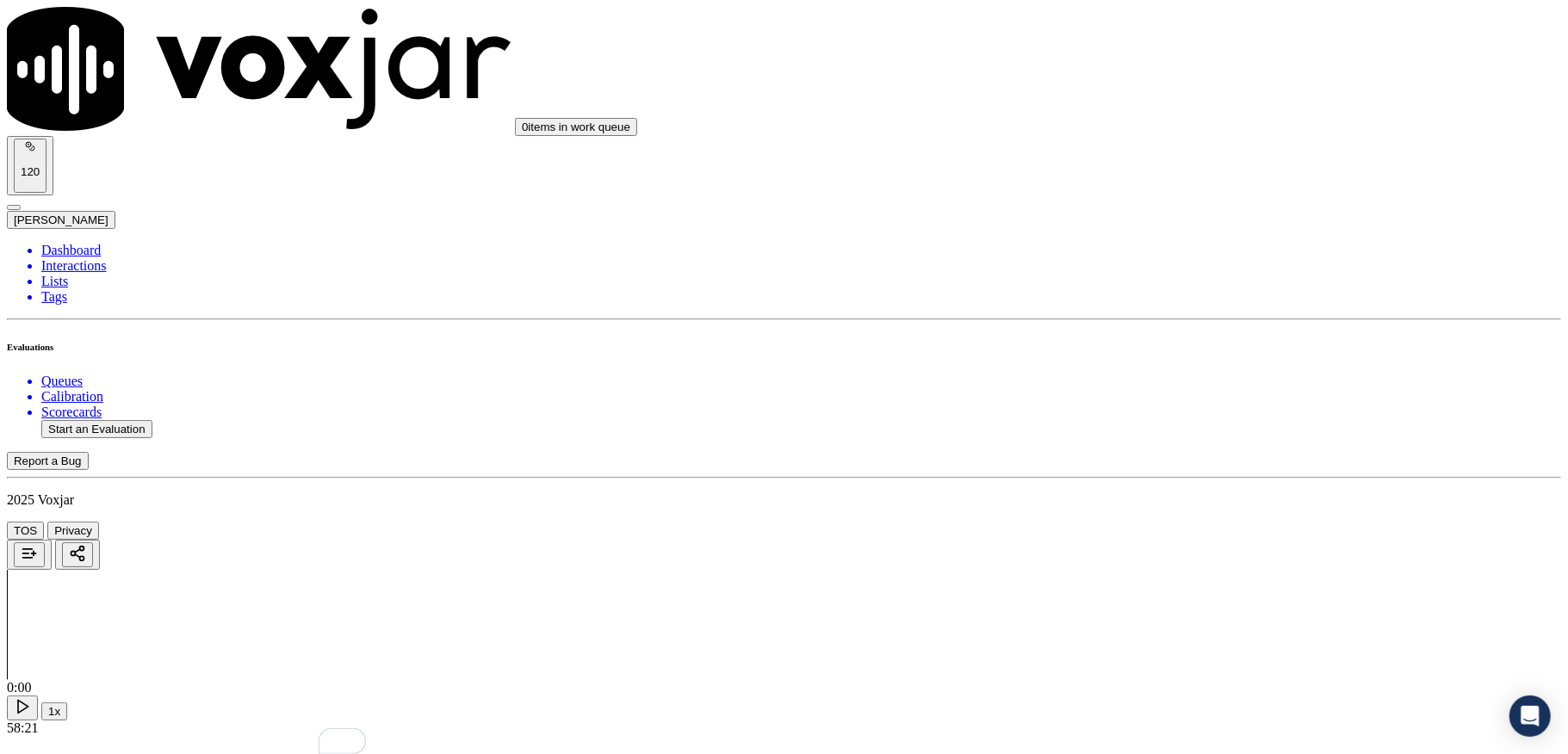
paste textarea "@4:51 - Stuart shared account number <> The agent must ask for and obtain the c…"
type textarea "@4:51 - Stuart shared account number <> The agent must ask for and obtain the c…"
click at [1185, 472] on div "N/A" at bounding box center [1297, 463] width 339 height 15
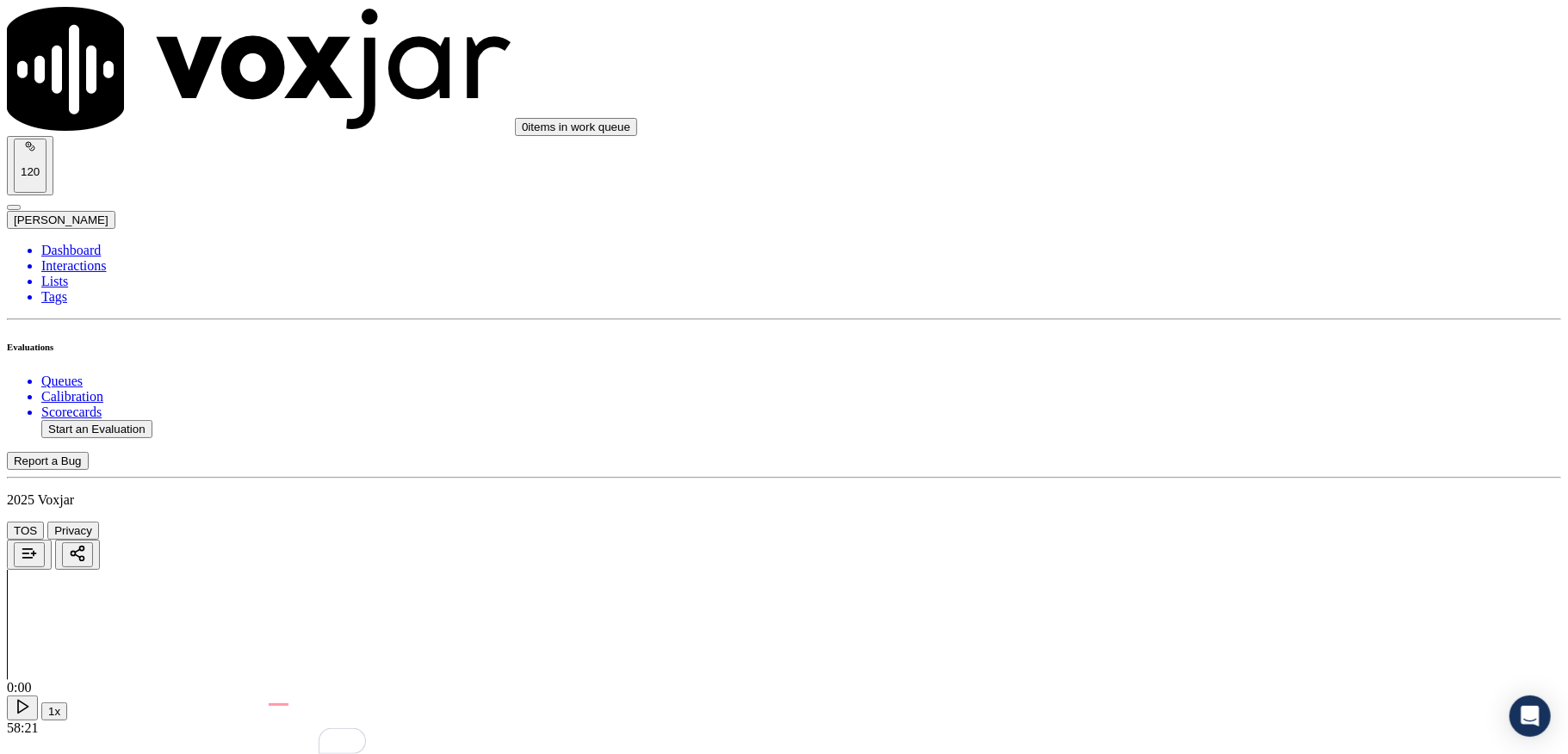
scroll to position [1835, 0]
click at [1192, 407] on div "Yes" at bounding box center [1297, 400] width 339 height 15
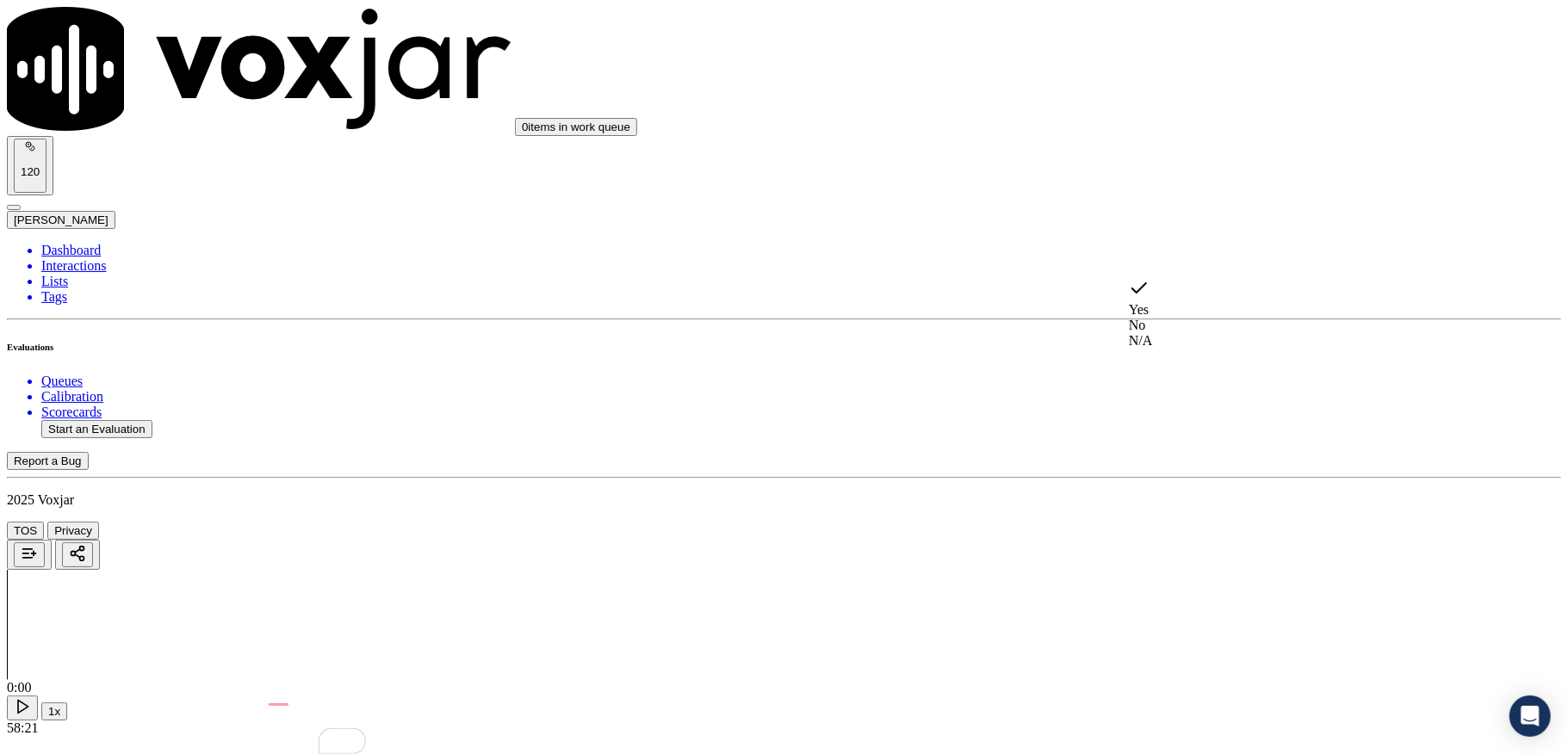
click at [1178, 349] on div "N/A" at bounding box center [1297, 340] width 339 height 15
click at [1179, 553] on div "Yes" at bounding box center [1297, 544] width 339 height 15
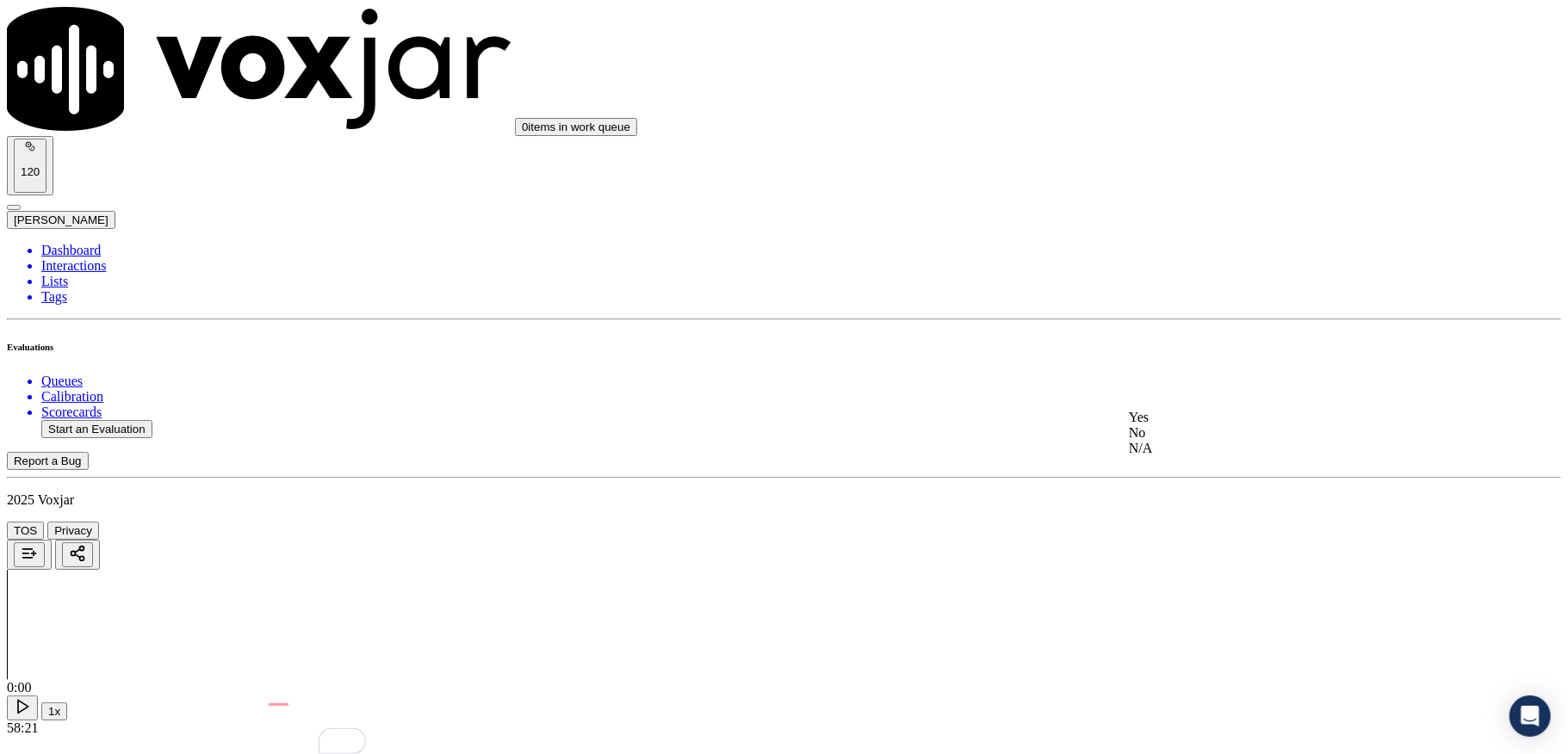
click at [1193, 456] on div "N/A" at bounding box center [1297, 448] width 339 height 15
click at [1168, 440] on div "No" at bounding box center [1297, 433] width 339 height 15
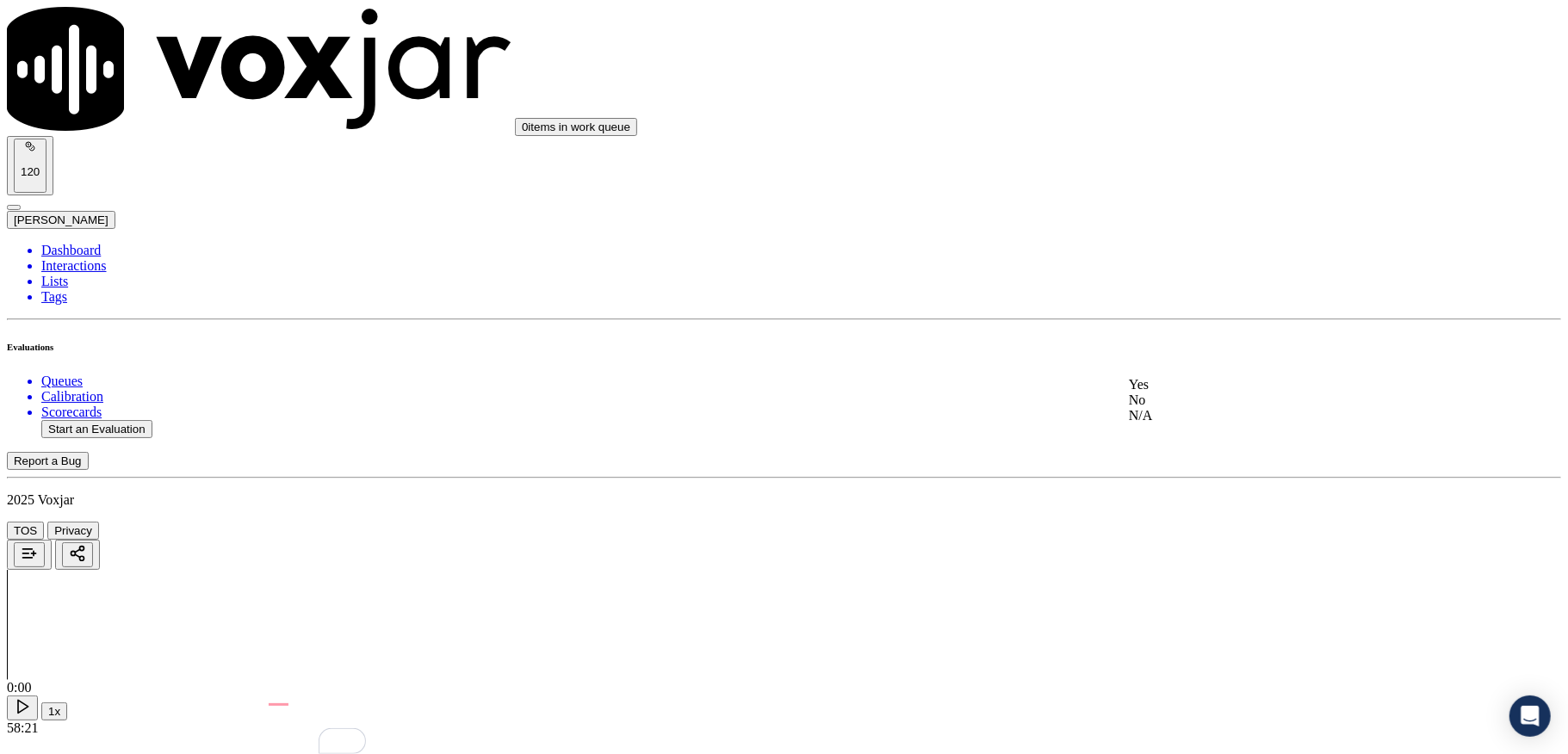
click at [1199, 390] on div "Yes" at bounding box center [1297, 384] width 339 height 15
click at [1178, 357] on div "Yes" at bounding box center [1297, 352] width 339 height 15
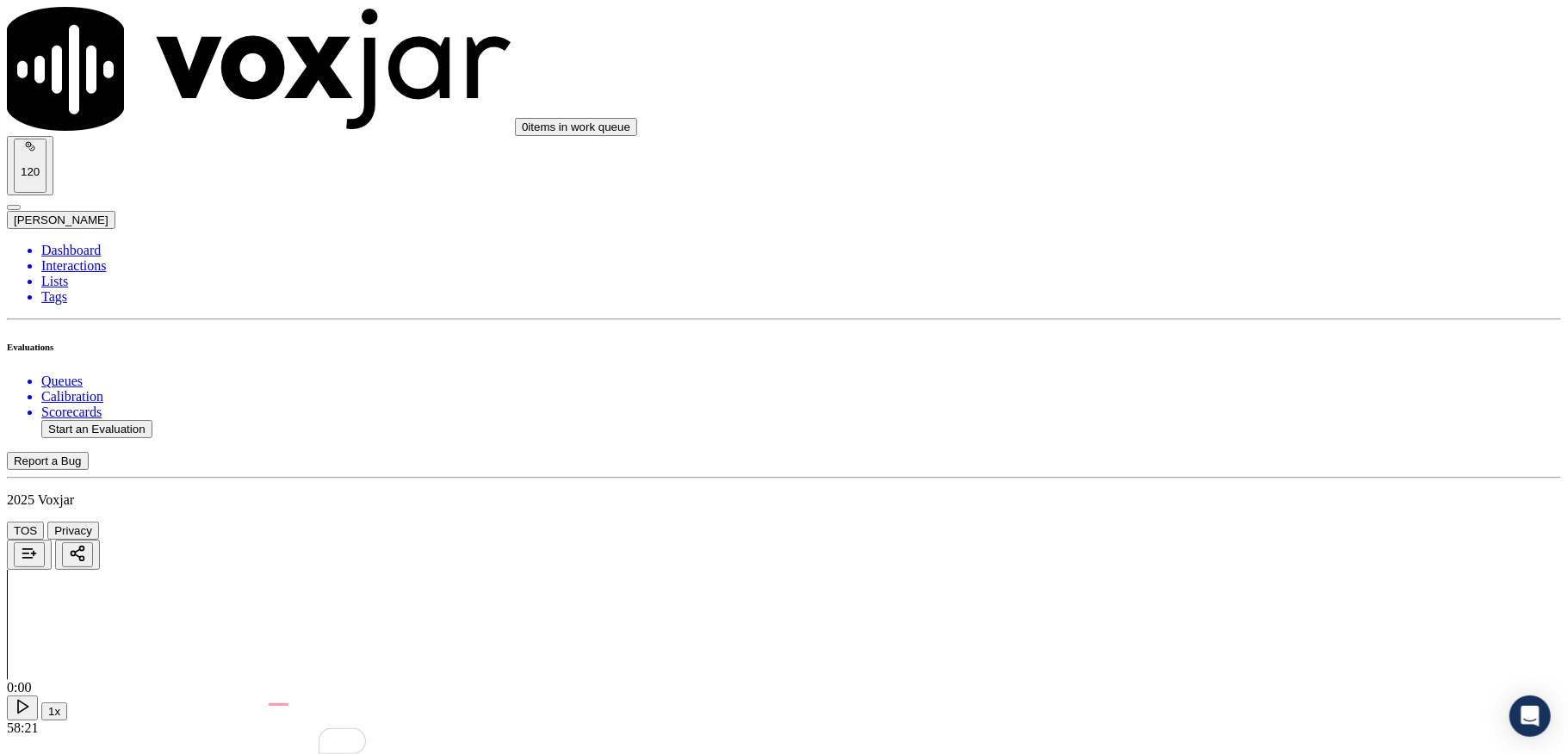
click at [1182, 363] on div "No" at bounding box center [1297, 356] width 339 height 15
click at [1179, 404] on div "Yes" at bounding box center [1297, 398] width 339 height 15
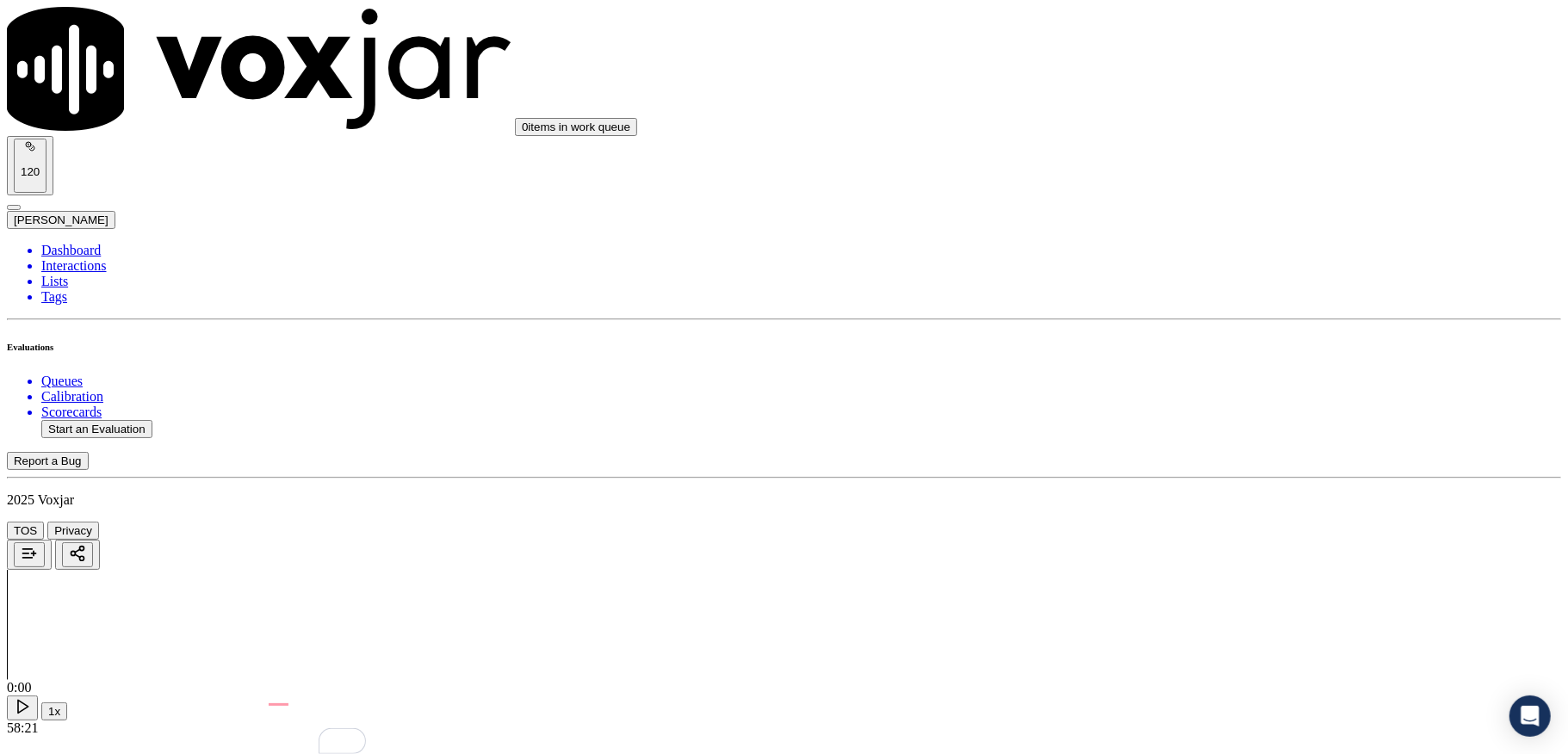
scroll to position [3442, 0]
click at [1174, 410] on div "No" at bounding box center [1297, 401] width 339 height 15
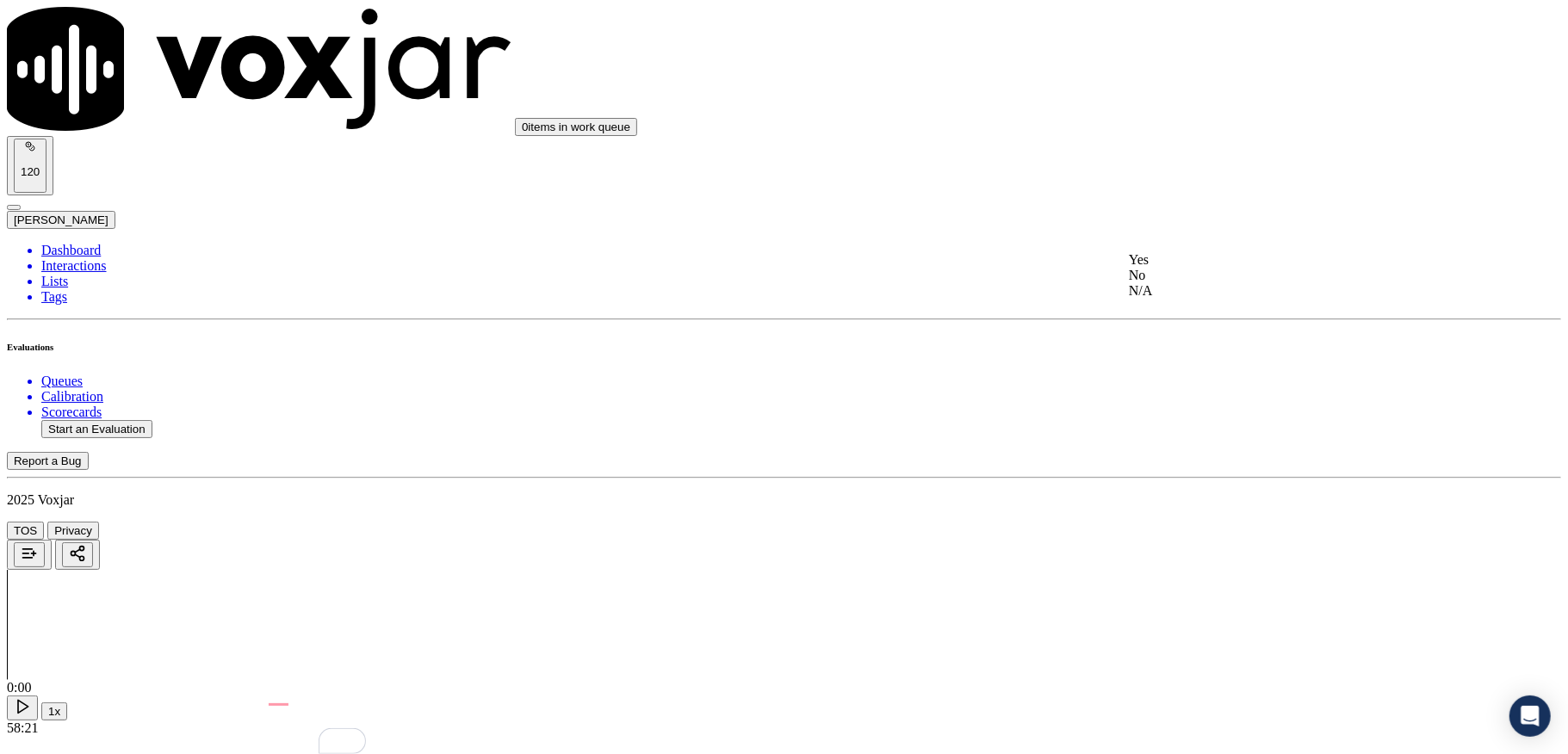
click at [1182, 283] on div "No" at bounding box center [1297, 275] width 339 height 15
click at [1176, 287] on div "N/A" at bounding box center [1297, 278] width 339 height 15
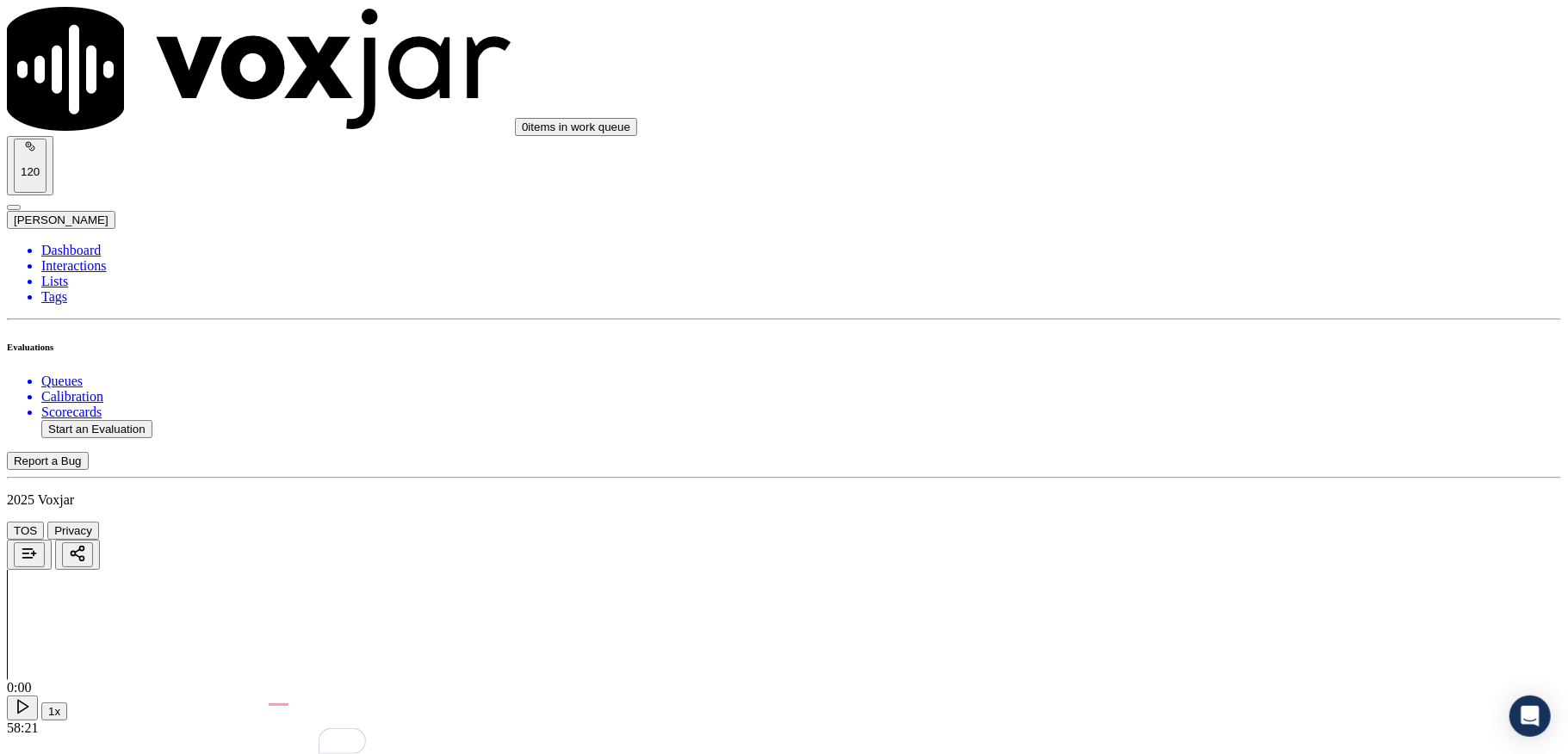
click at [1172, 259] on div "No" at bounding box center [1297, 251] width 339 height 15
click at [1189, 298] on div "N/A" at bounding box center [1297, 291] width 339 height 15
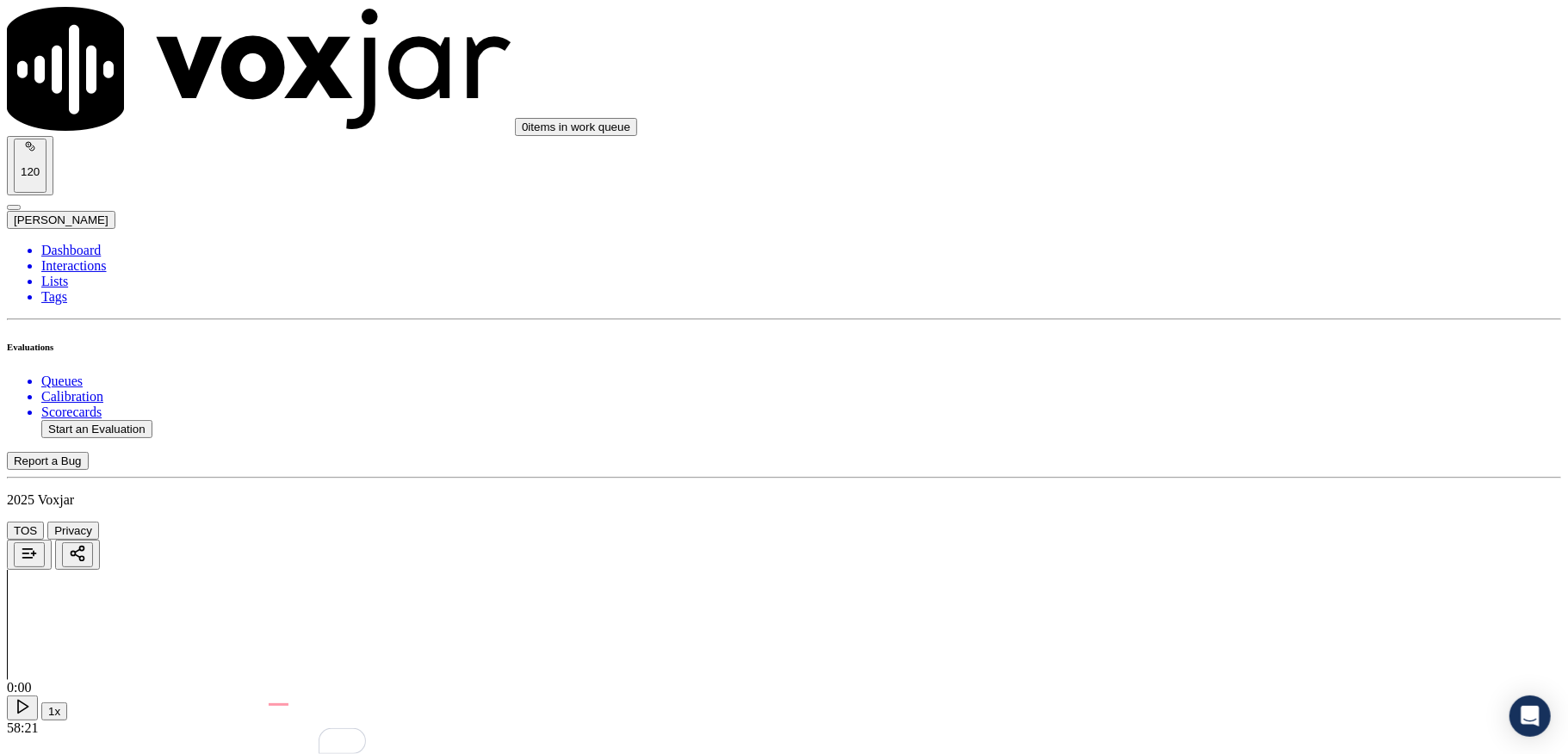
click at [1180, 513] on div "N/A" at bounding box center [1297, 505] width 339 height 15
click at [1176, 566] on div "No" at bounding box center [1297, 559] width 339 height 15
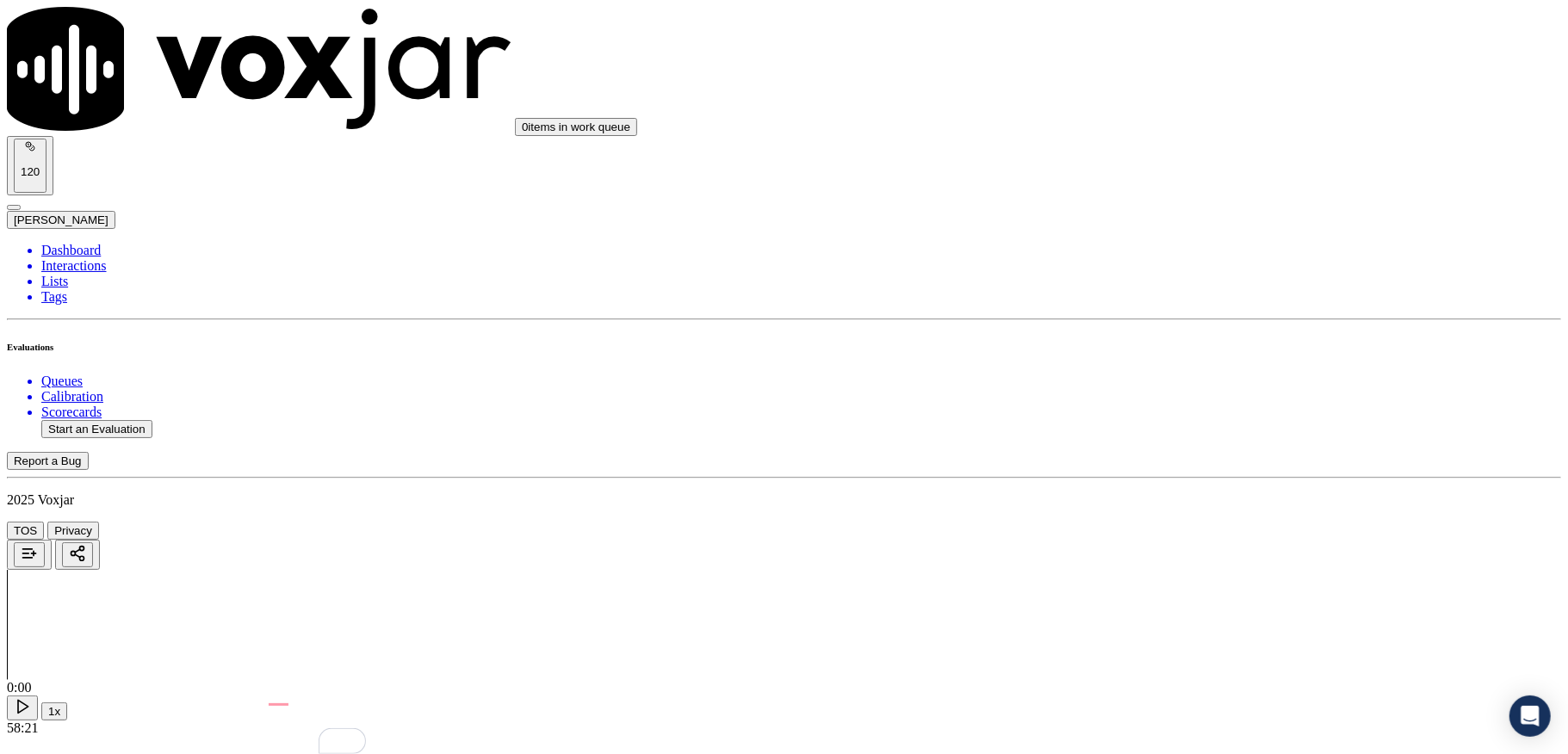
click at [73, 243] on li "Dashboard" at bounding box center [800, 251] width 1519 height 15
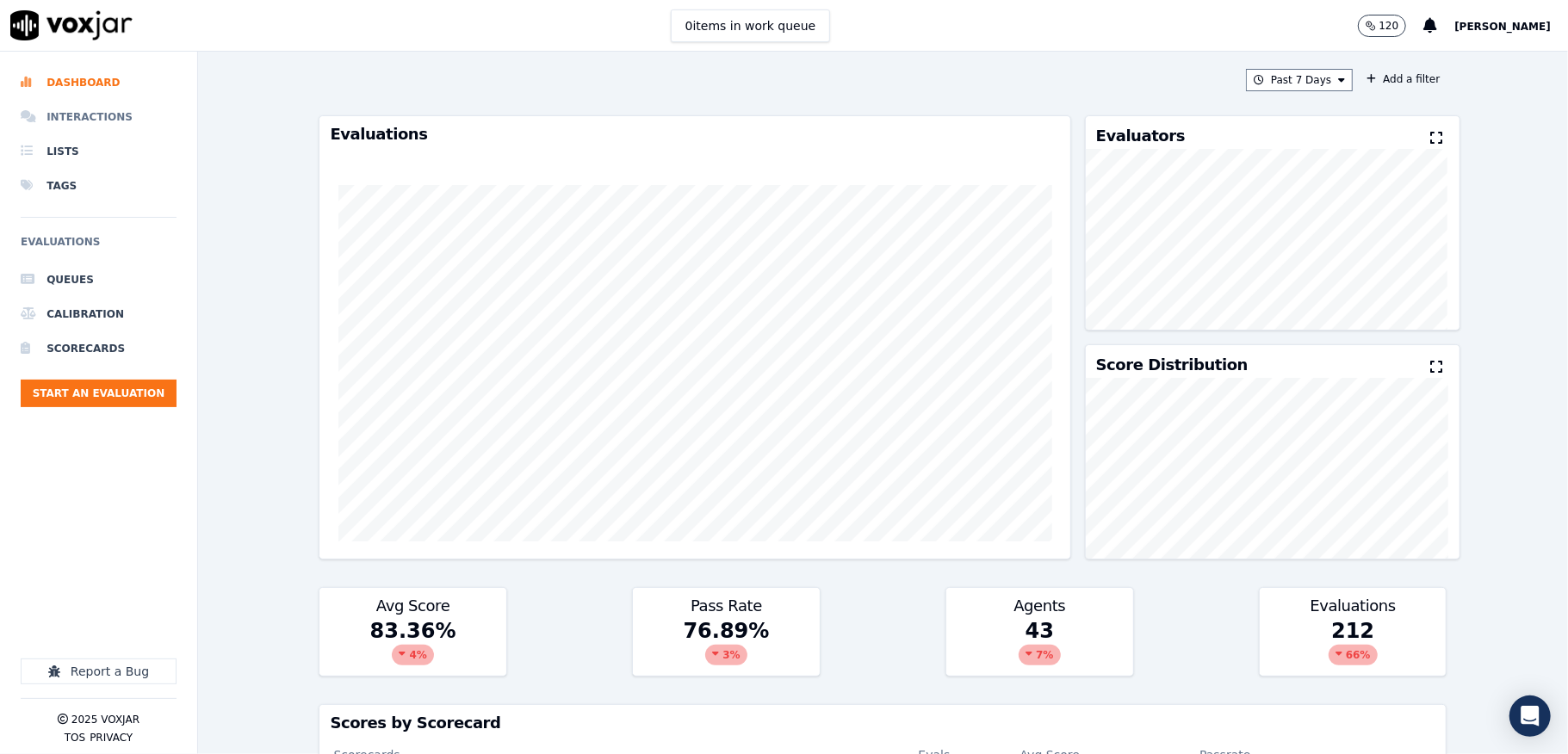
click at [70, 120] on li "Interactions" at bounding box center [98, 117] width 155 height 34
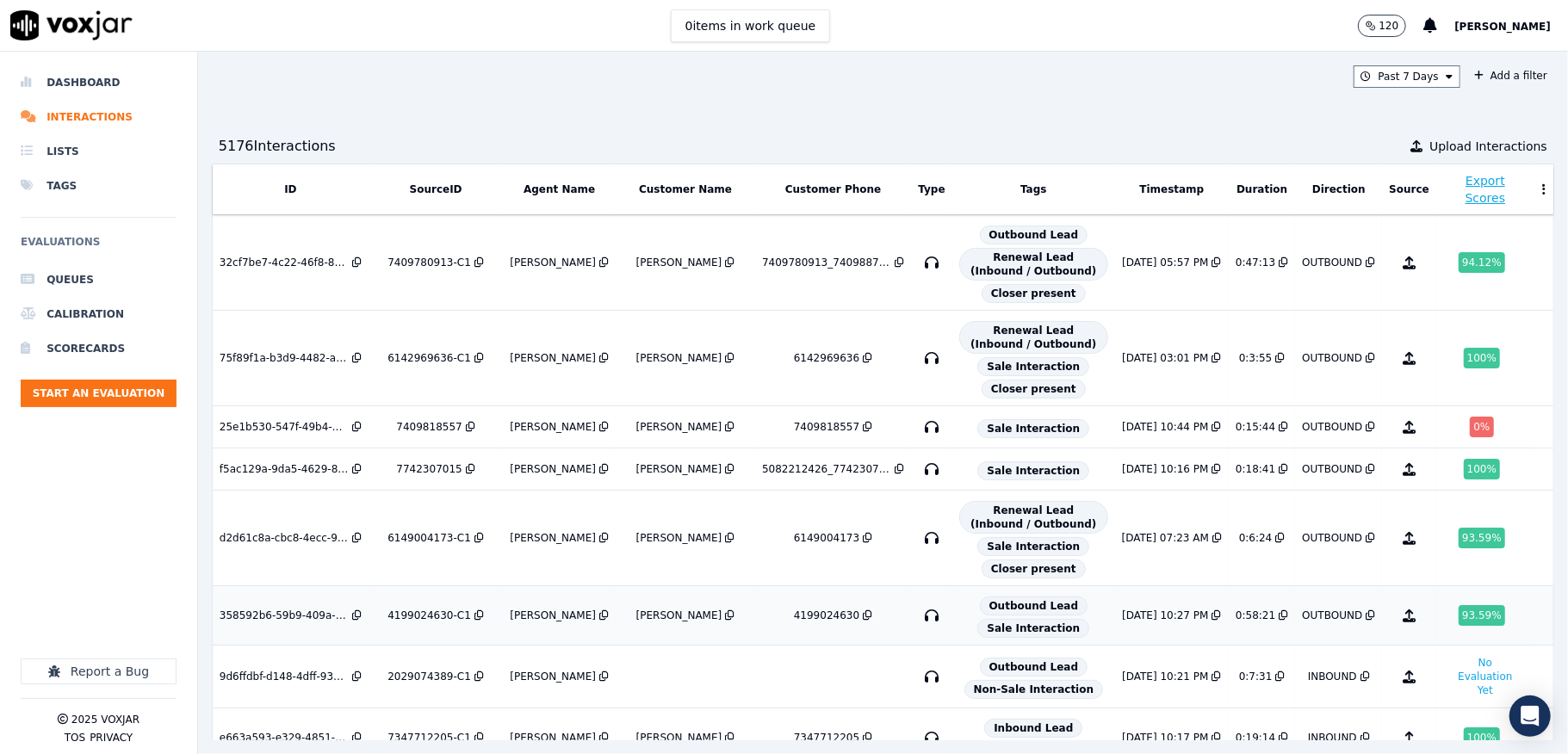
click at [1458, 625] on div "93.59 %" at bounding box center [1481, 616] width 47 height 21
click at [90, 79] on li "Dashboard" at bounding box center [98, 83] width 155 height 34
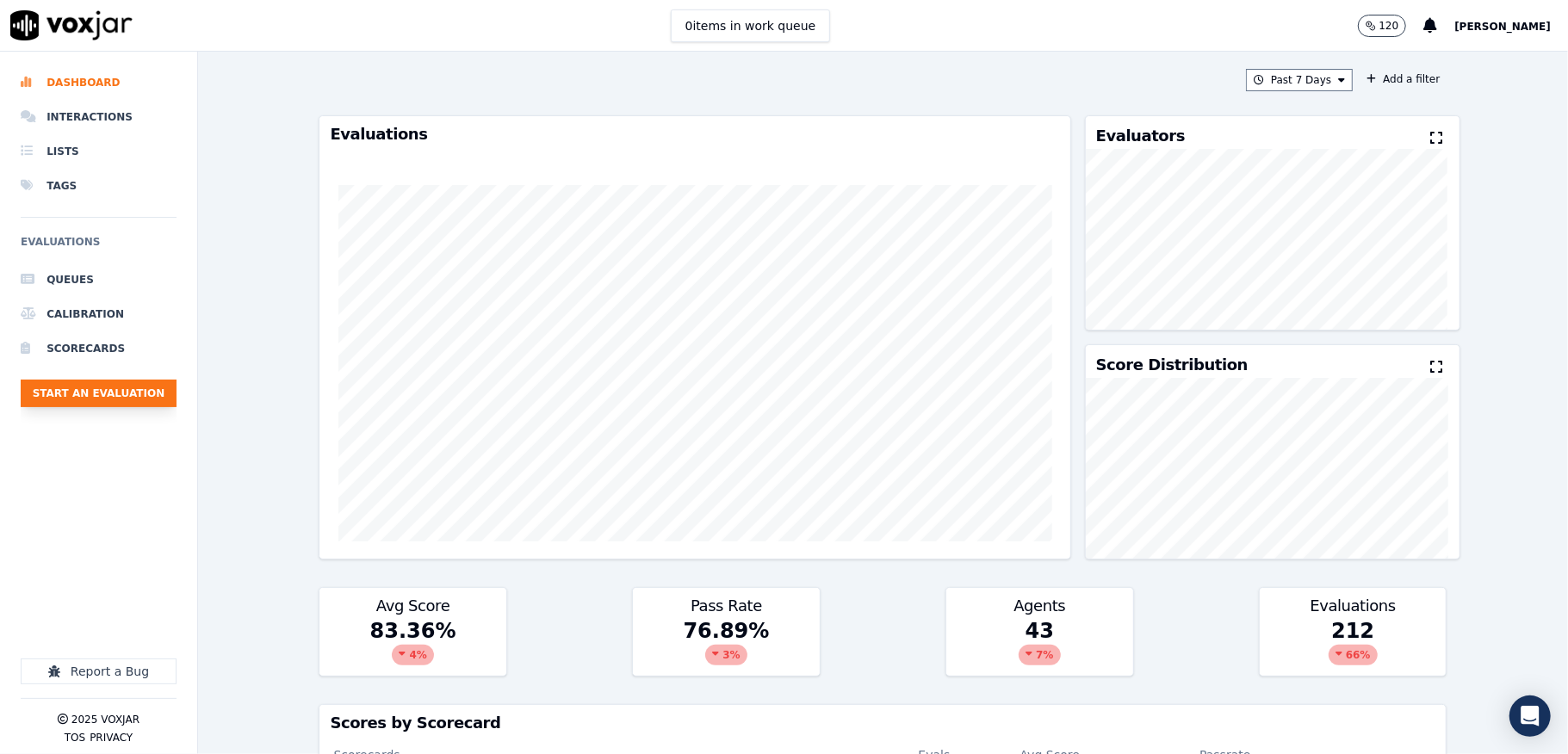
click at [113, 397] on button "Start an Evaluation" at bounding box center [98, 393] width 155 height 28
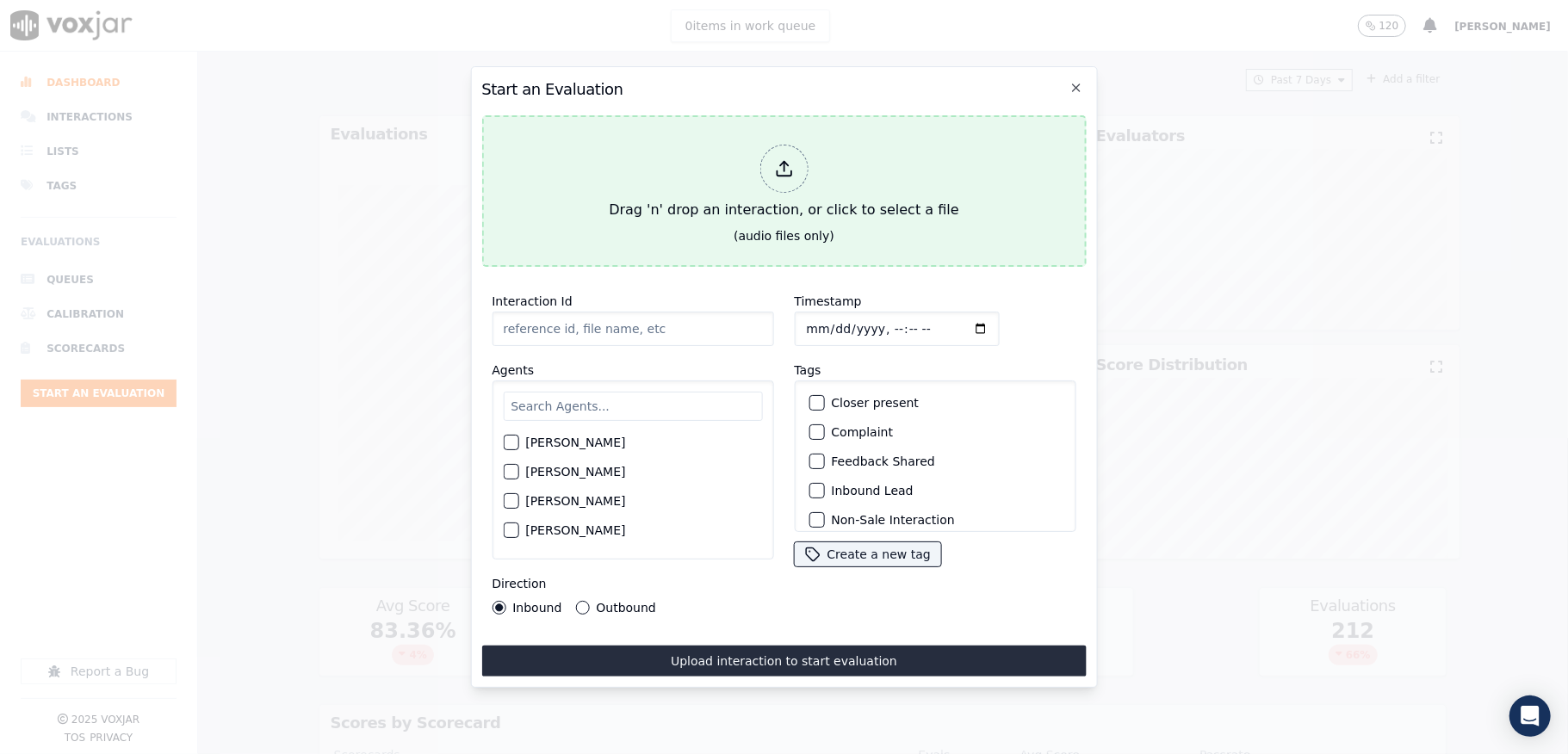
click at [774, 145] on div at bounding box center [783, 169] width 49 height 49
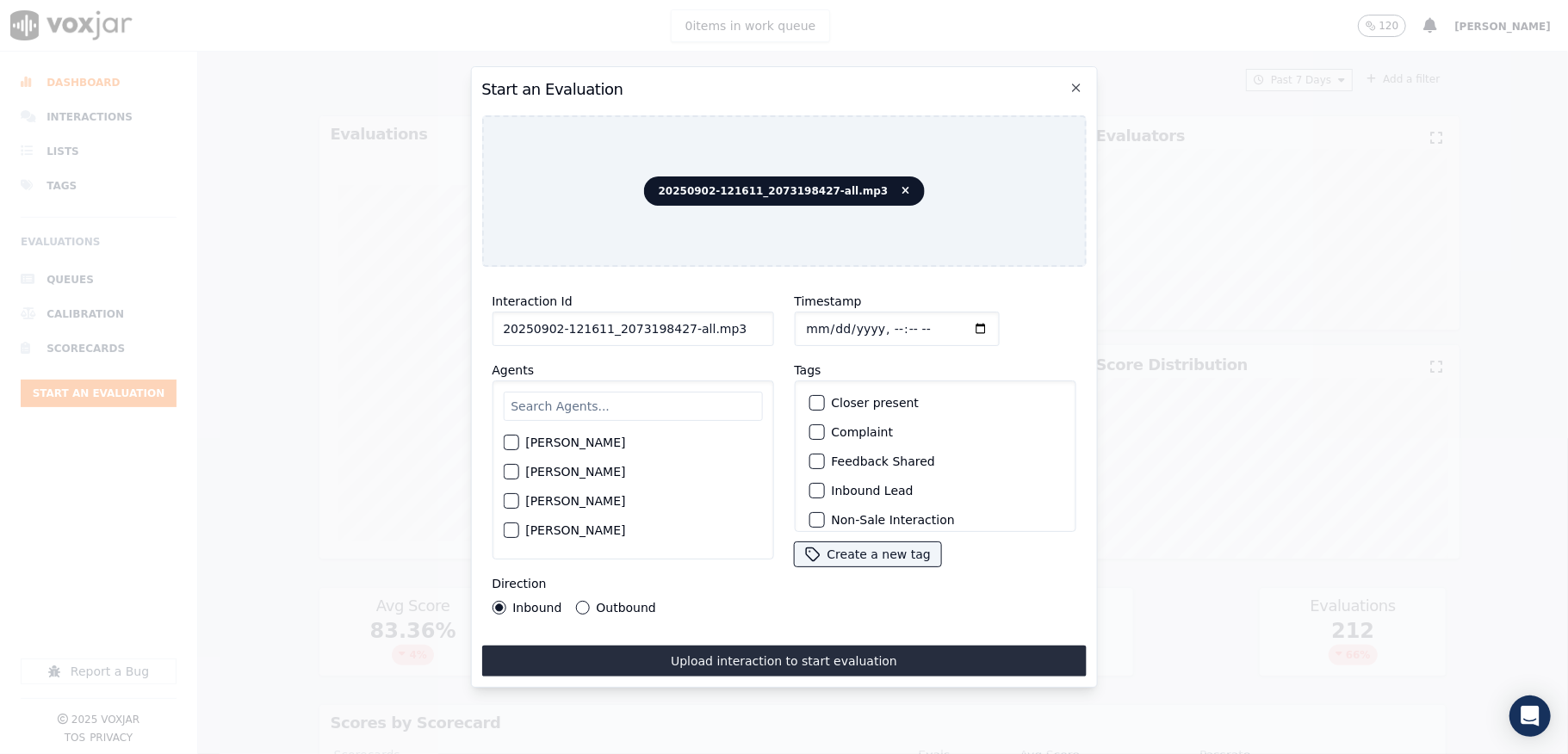
drag, startPoint x: 676, startPoint y: 324, endPoint x: 796, endPoint y: 324, distance: 120.0
click at [796, 324] on div "Interaction Id 20250902-121611_2073198427-all.mp3 Agents [PERSON_NAME] [PERSON_…" at bounding box center [784, 452] width 605 height 344
type input "20250902-121611_2073198427-C1"
click at [824, 318] on input "Timestamp" at bounding box center [896, 329] width 205 height 34
type input "[DATE]T22:40"
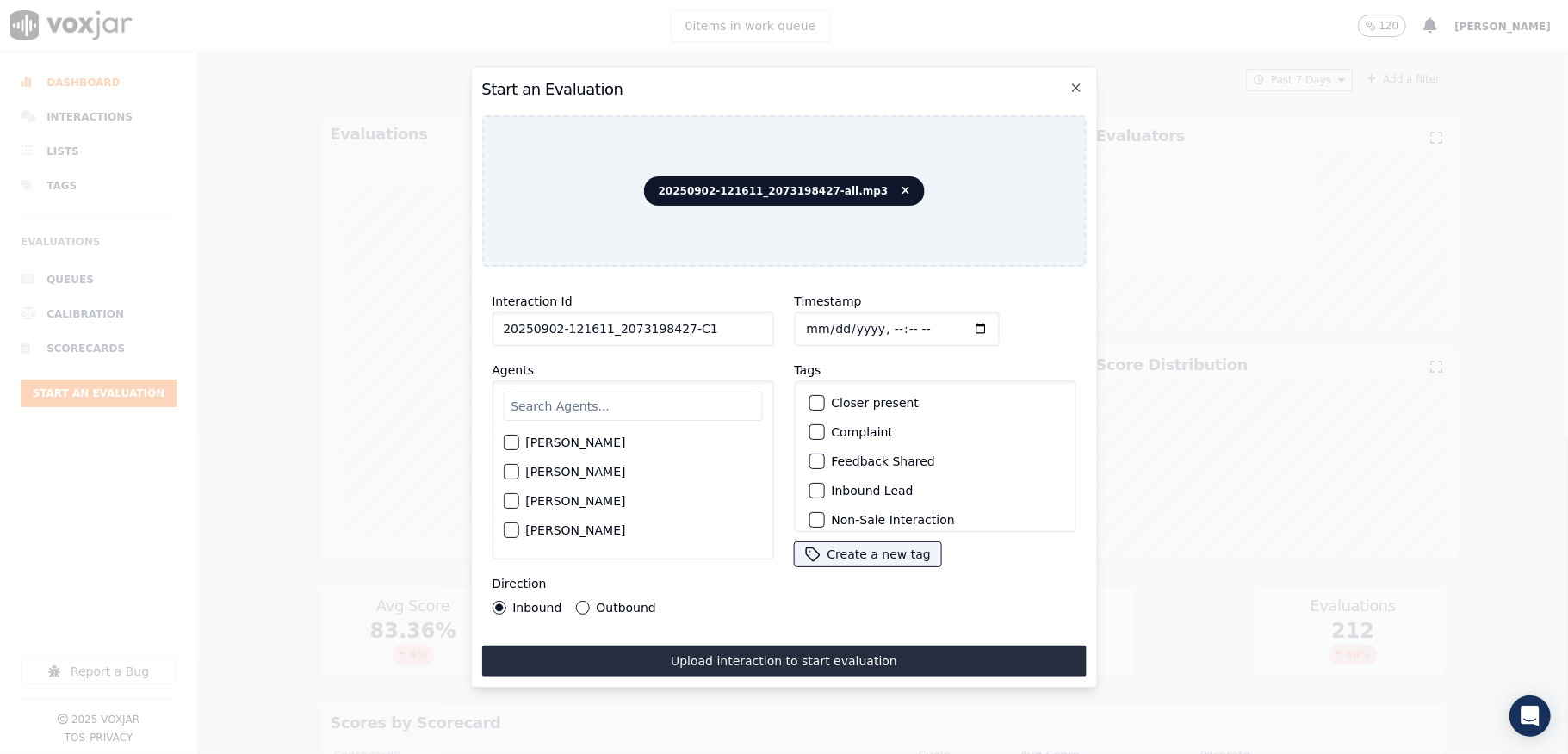
click at [629, 394] on input "text" at bounding box center [632, 406] width 259 height 30
type input "marc"
drag, startPoint x: 511, startPoint y: 436, endPoint x: 537, endPoint y: 444, distance: 27.2
click at [513, 441] on div "button" at bounding box center [509, 447] width 12 height 12
click at [815, 486] on button "Inbound Lead" at bounding box center [816, 490] width 15 height 15
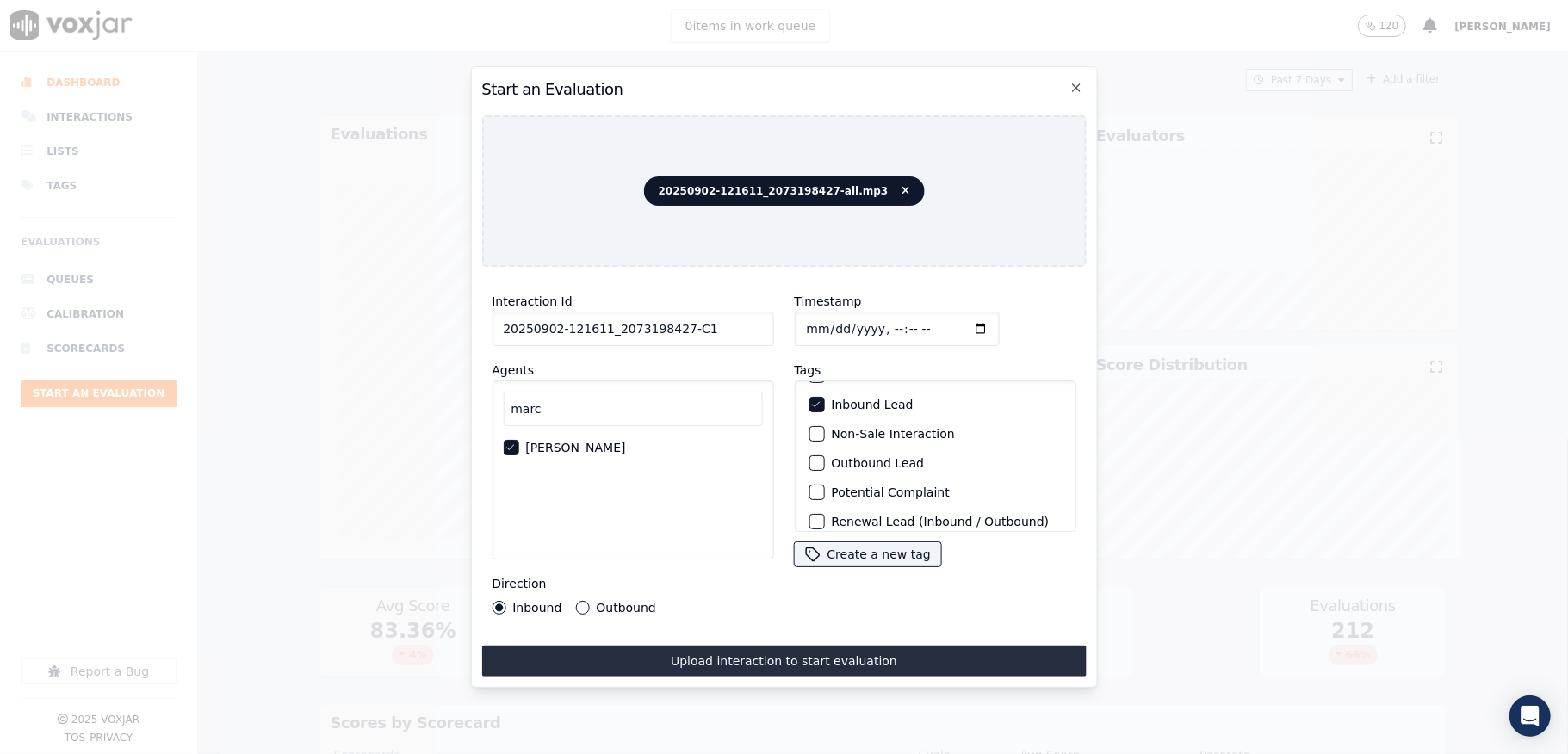
scroll to position [160, 0]
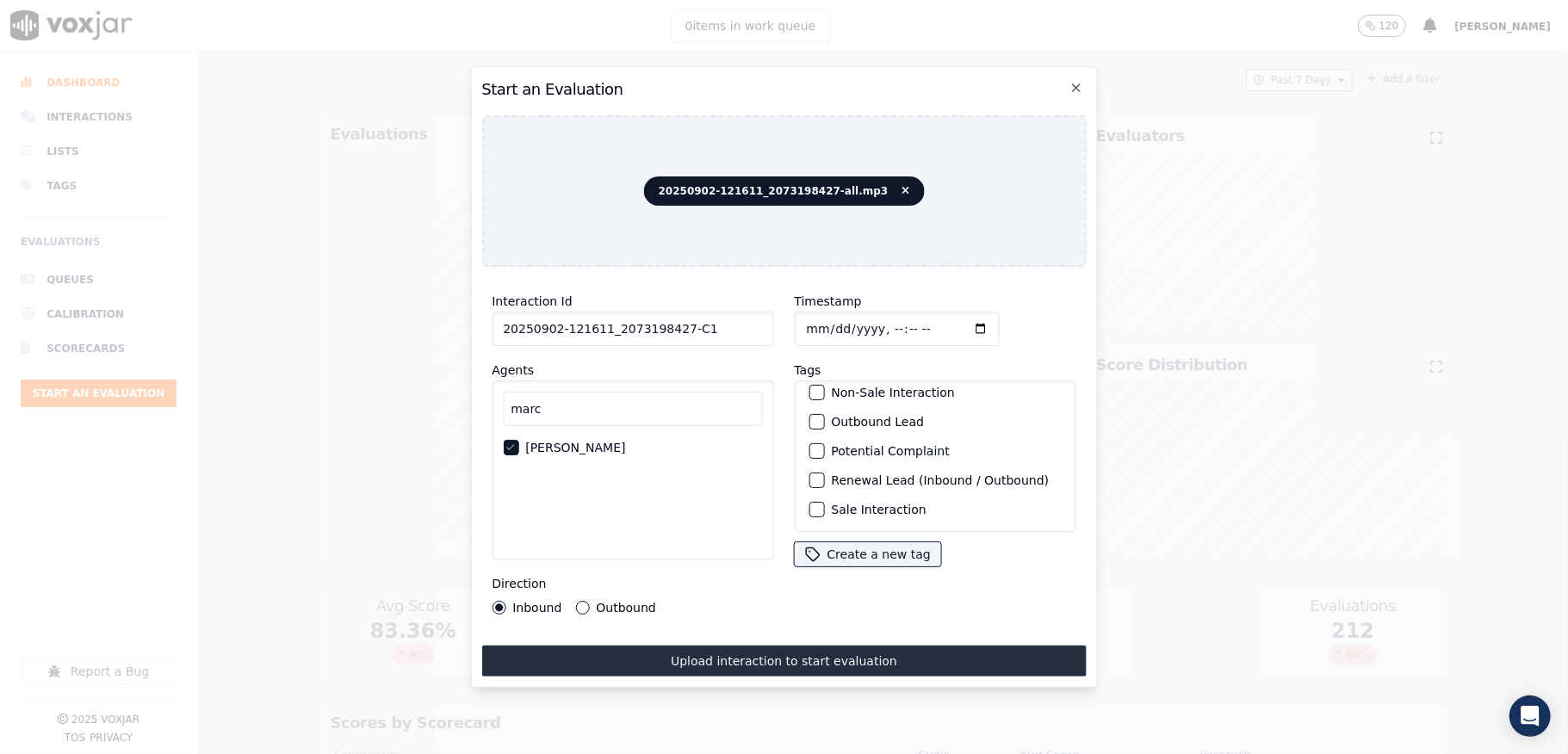
click at [810, 503] on div "button" at bounding box center [815, 509] width 12 height 12
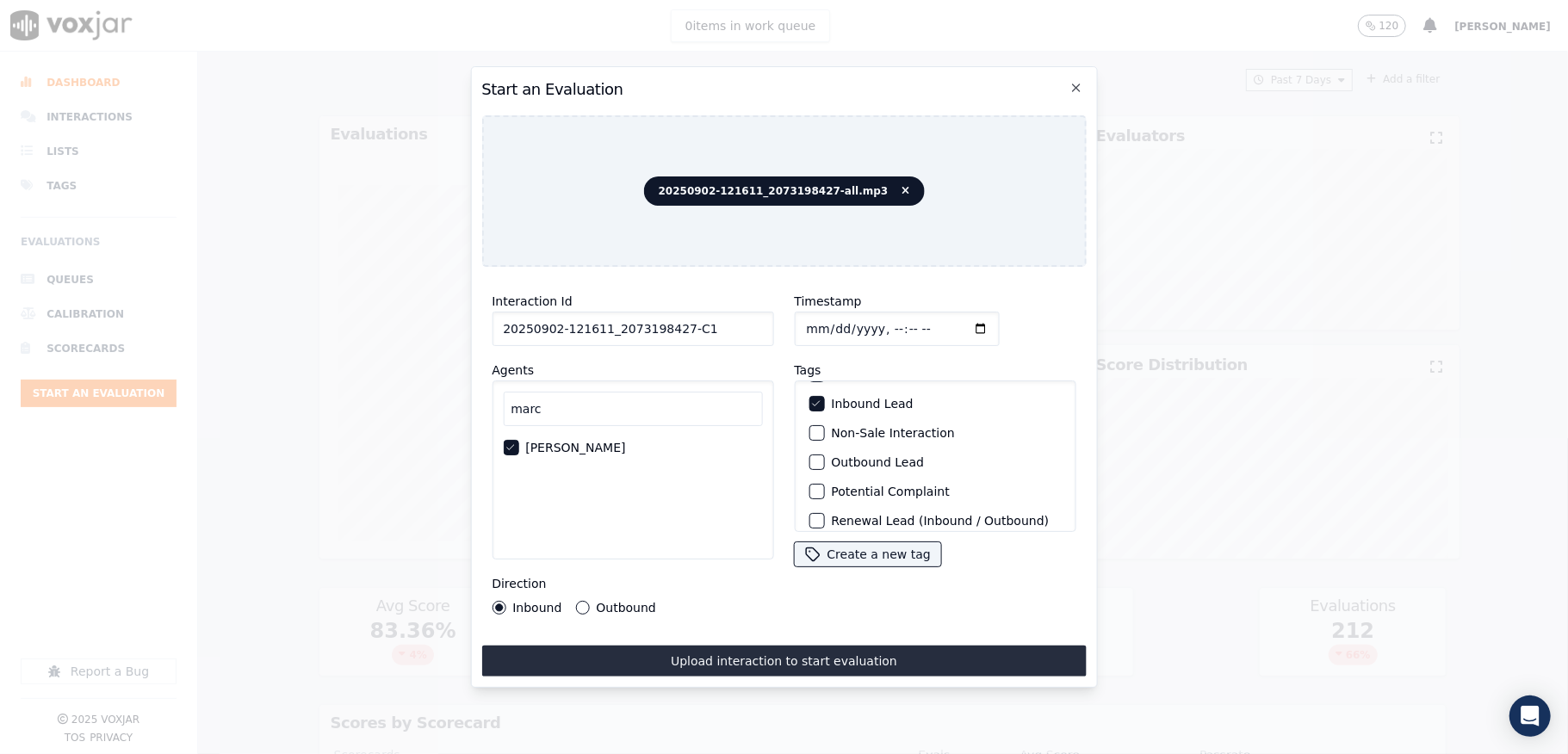
scroll to position [46, 0]
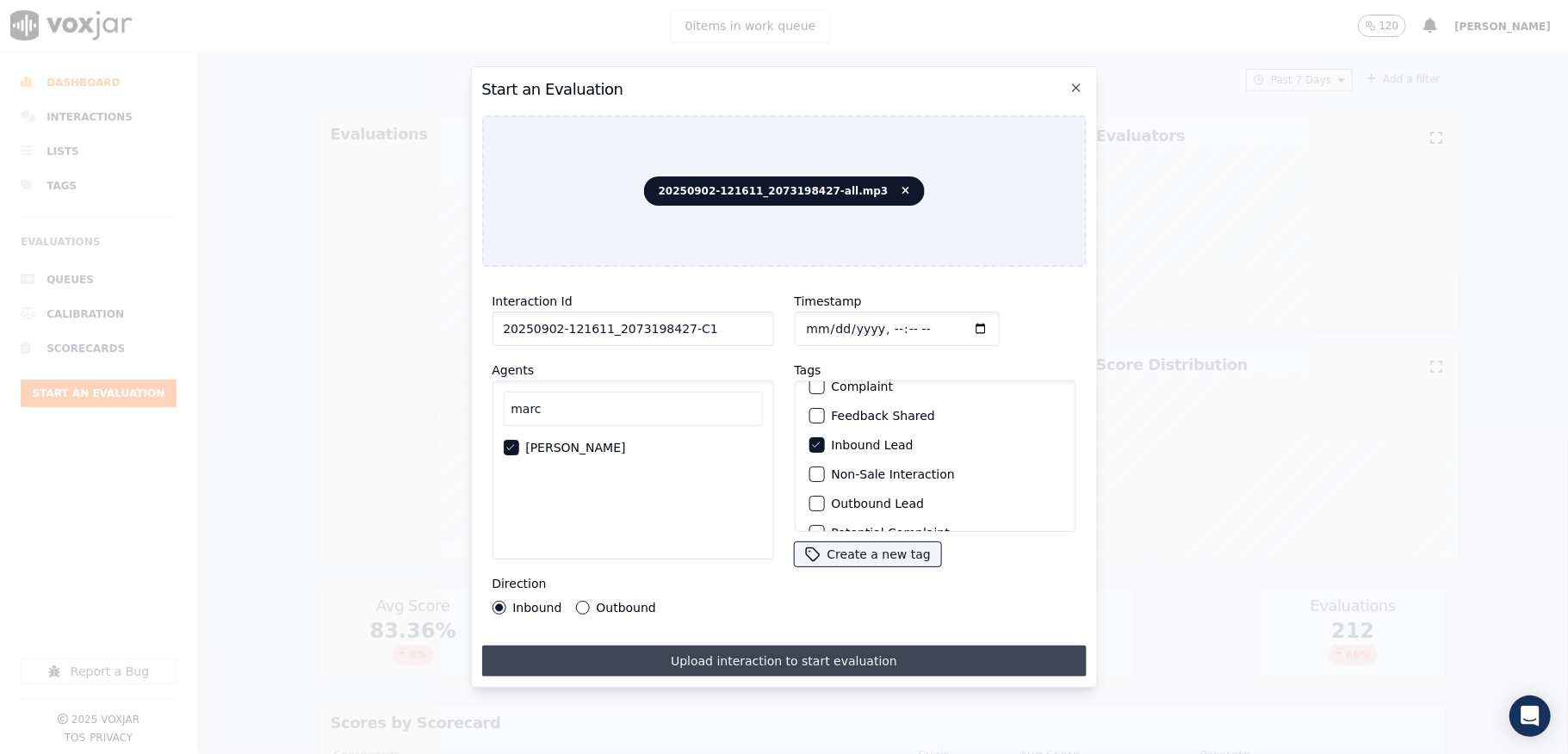
click at [765, 652] on button "Upload interaction to start evaluation" at bounding box center [784, 661] width 605 height 31
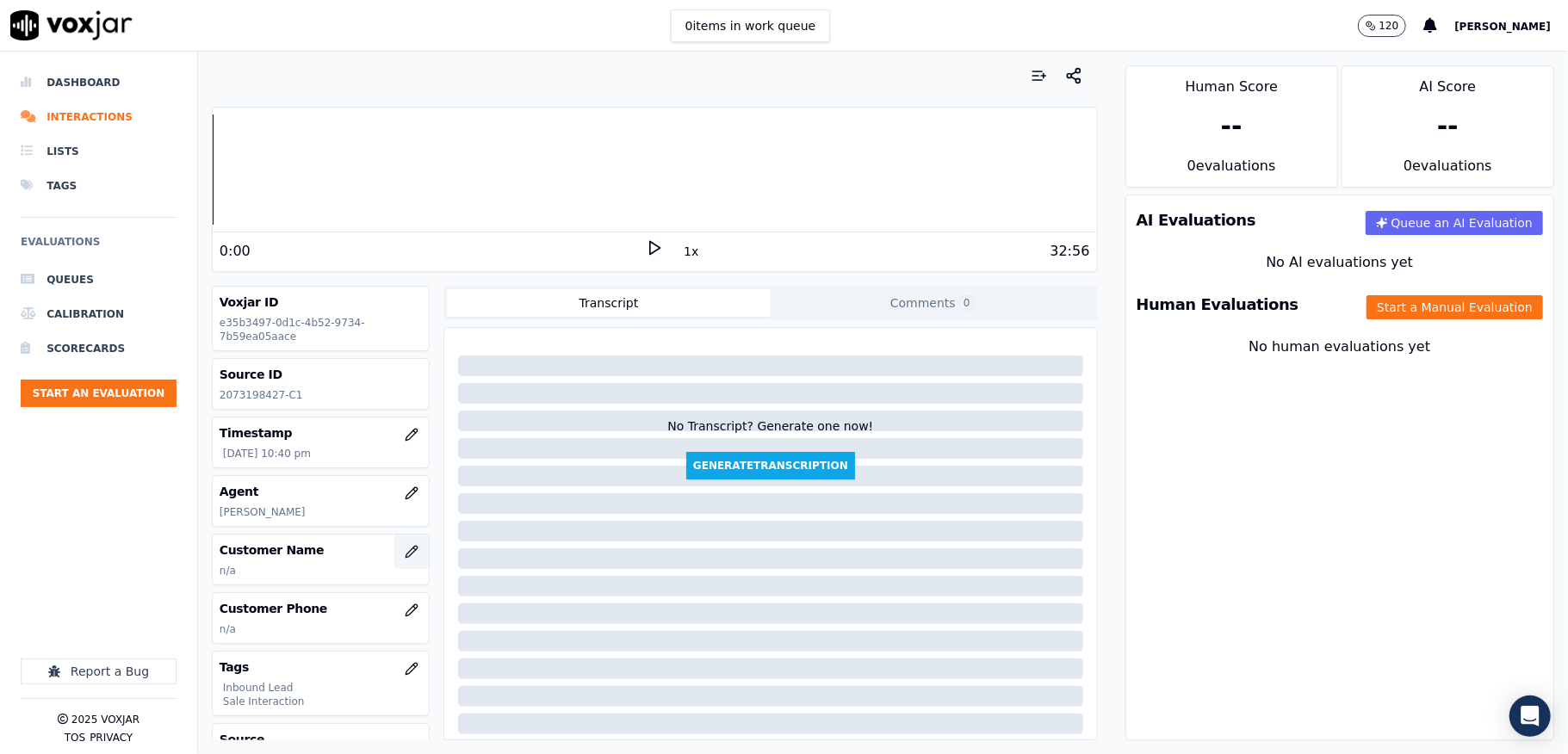
click at [394, 545] on button "button" at bounding box center [411, 552] width 34 height 34
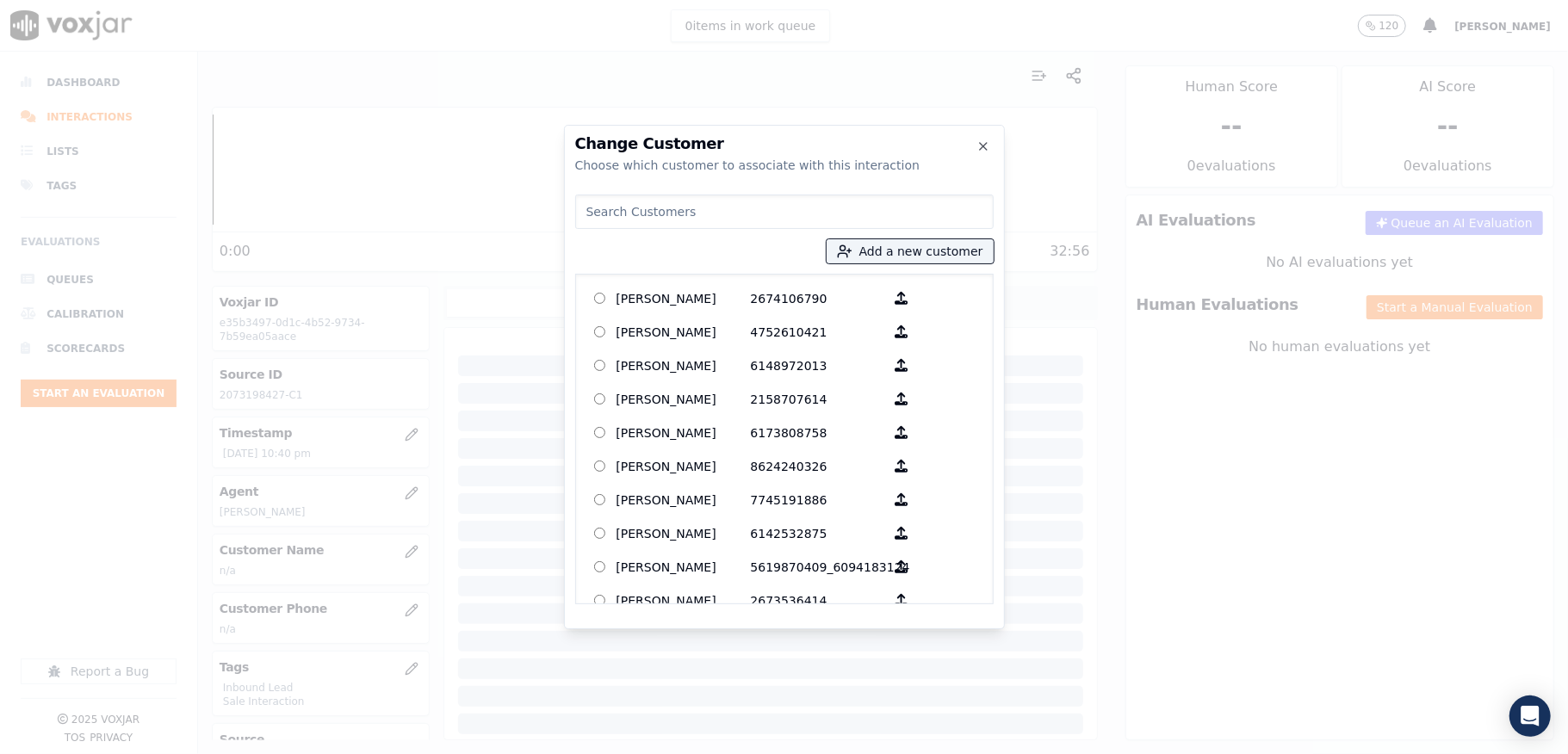
paste input "[PERSON_NAME]"
type input "[PERSON_NAME]"
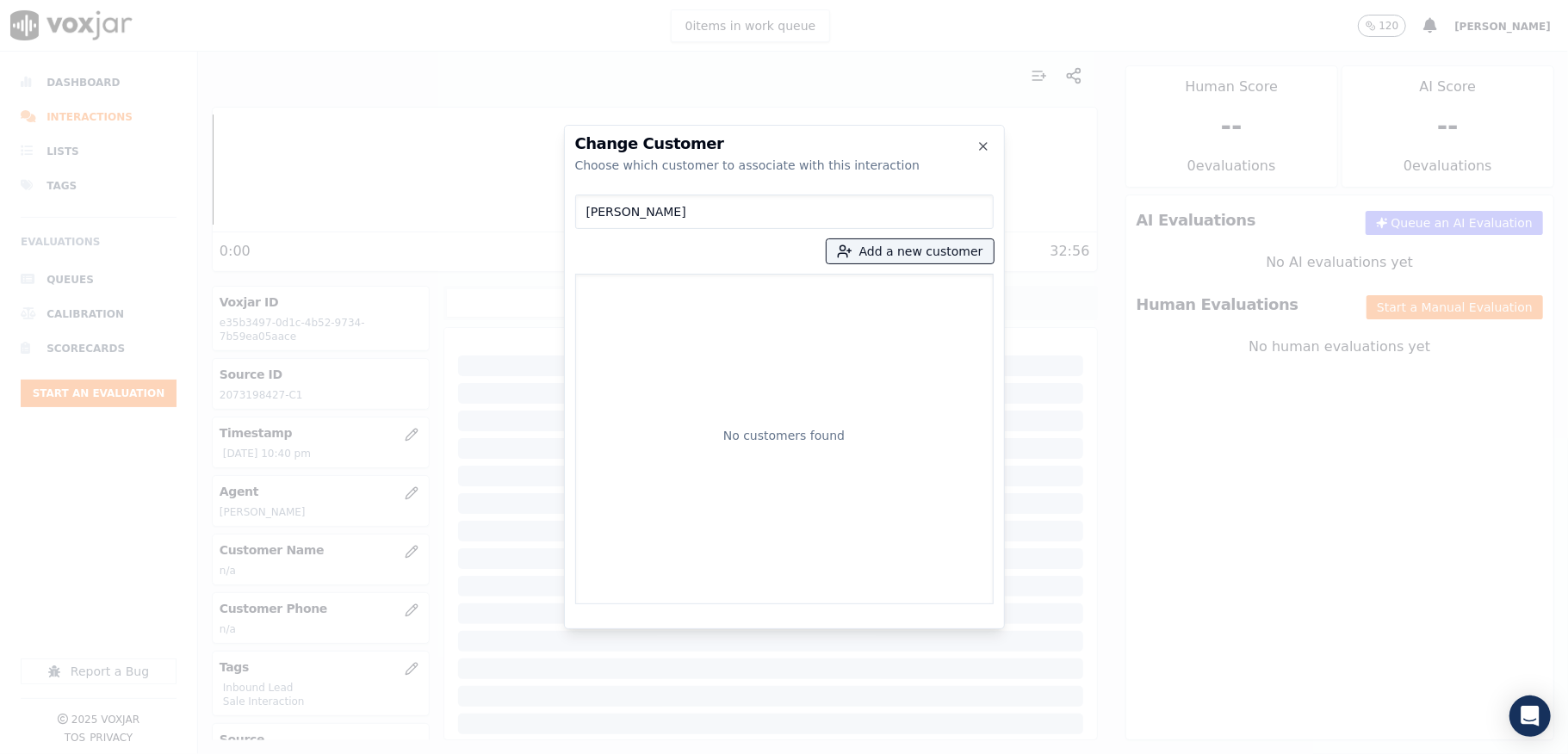
drag, startPoint x: 614, startPoint y: 222, endPoint x: 466, endPoint y: 231, distance: 148.3
click at [453, 753] on div "Change Customer Choose which customer to associate with this interaction [PERSO…" at bounding box center [784, 754] width 1568 height 0
click at [889, 252] on button "Add a new customer" at bounding box center [910, 251] width 167 height 24
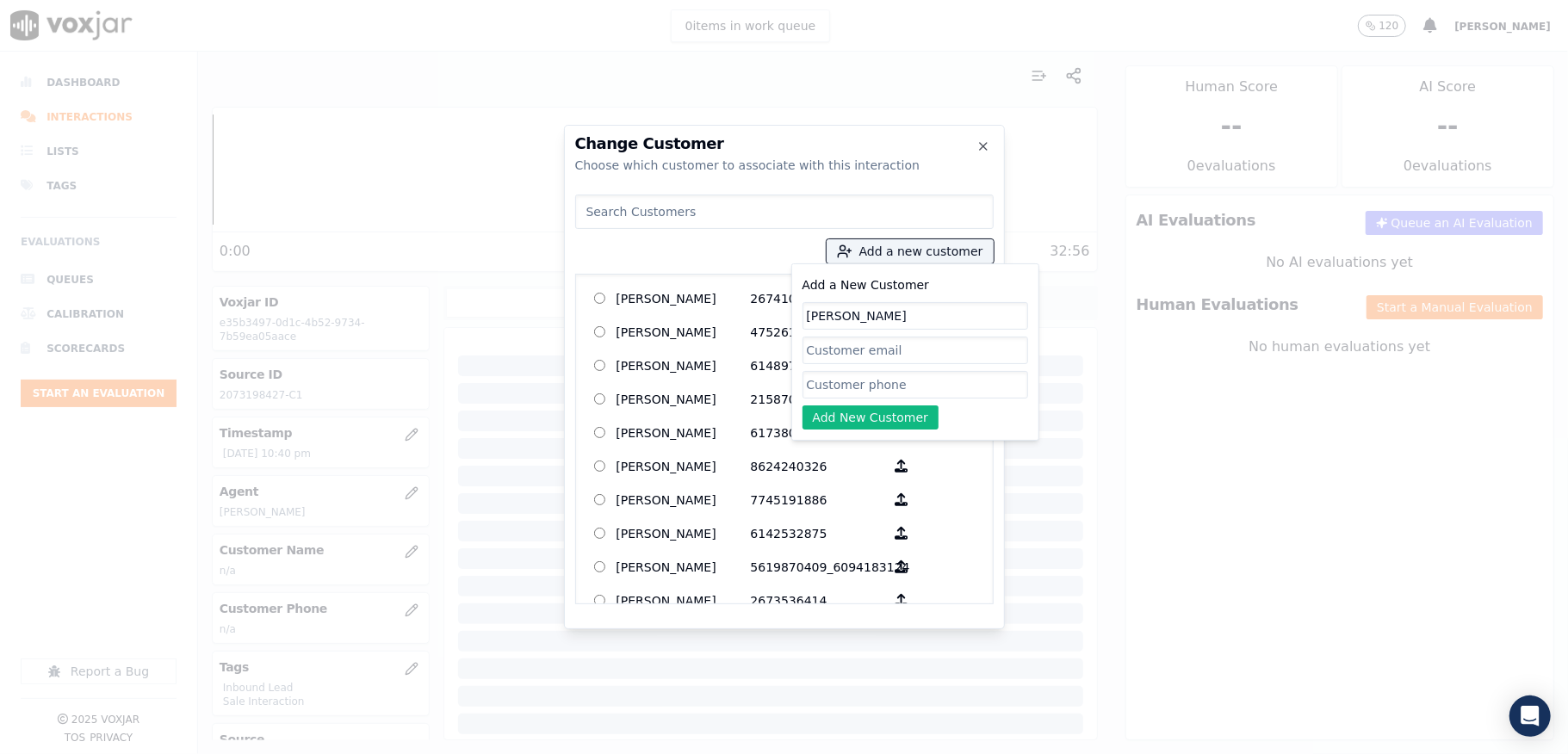
type input "[PERSON_NAME]"
click at [840, 390] on input "Add a New Customer" at bounding box center [915, 384] width 226 height 28
paste input "2073198427"
type input "2073198427"
click at [844, 418] on button "Add New Customer" at bounding box center [871, 417] width 137 height 24
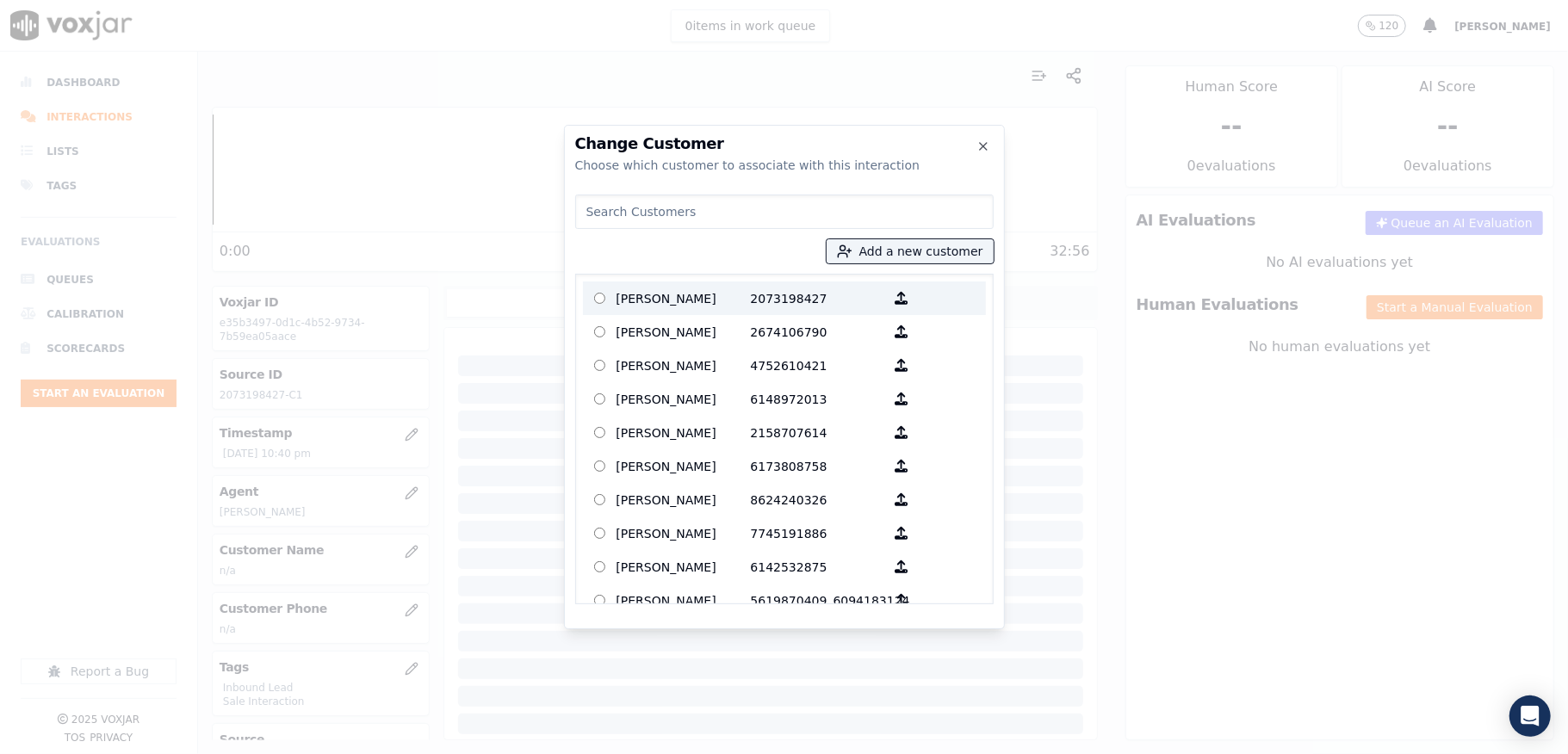
click at [631, 290] on p "JERRY A DAVIS" at bounding box center [683, 298] width 134 height 27
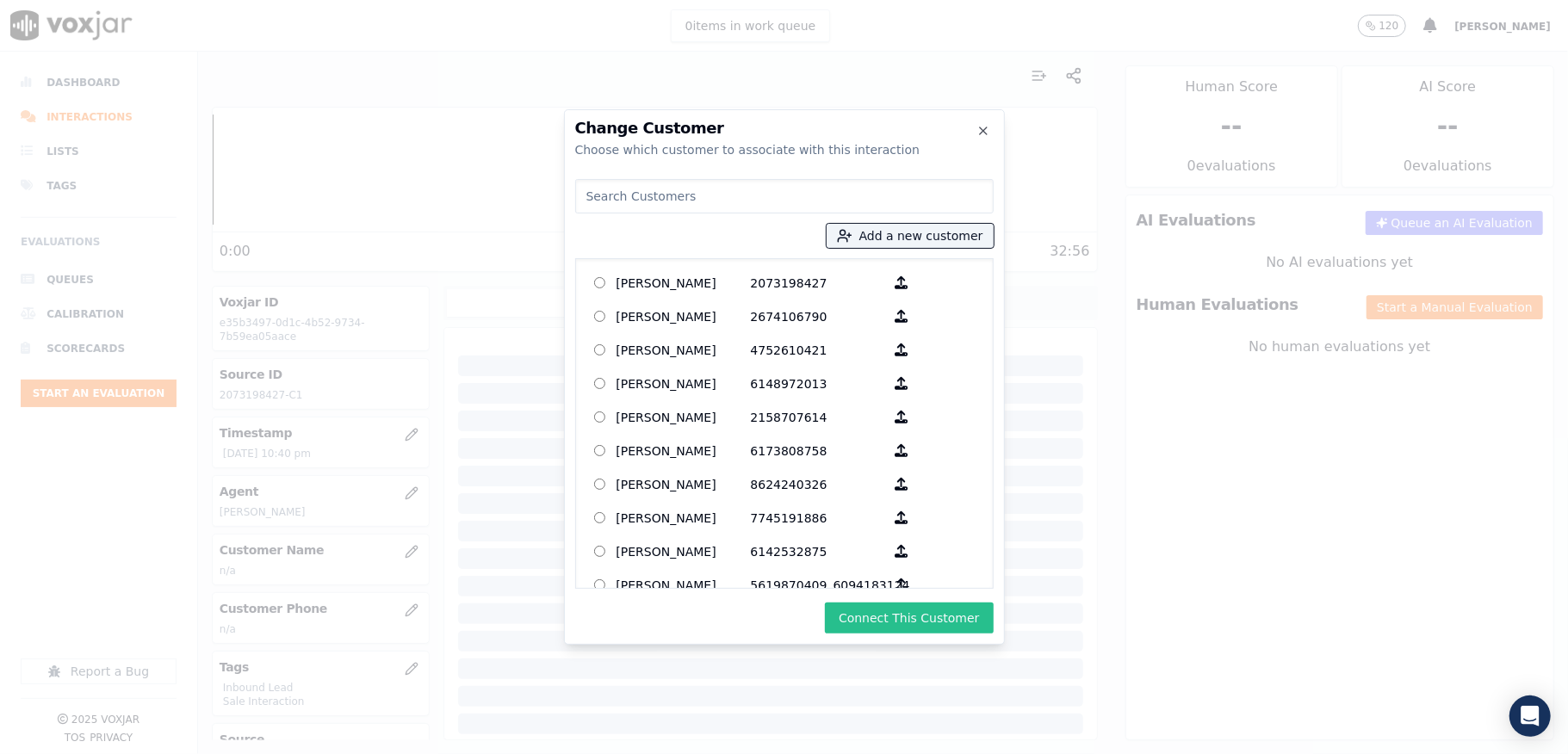
click at [875, 620] on button "Connect This Customer" at bounding box center [909, 618] width 168 height 31
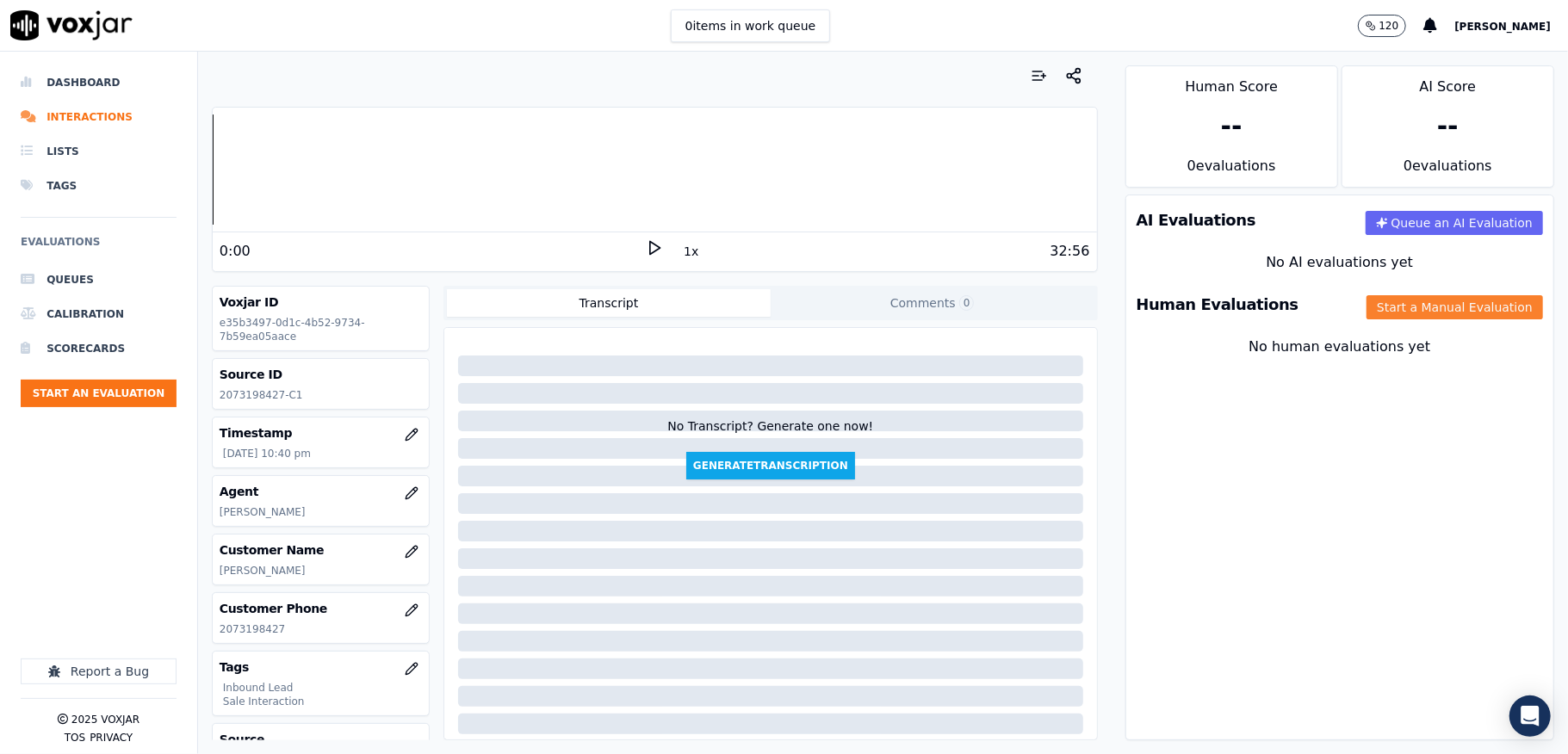
click at [1367, 305] on button "Start a Manual Evaluation" at bounding box center [1455, 307] width 176 height 24
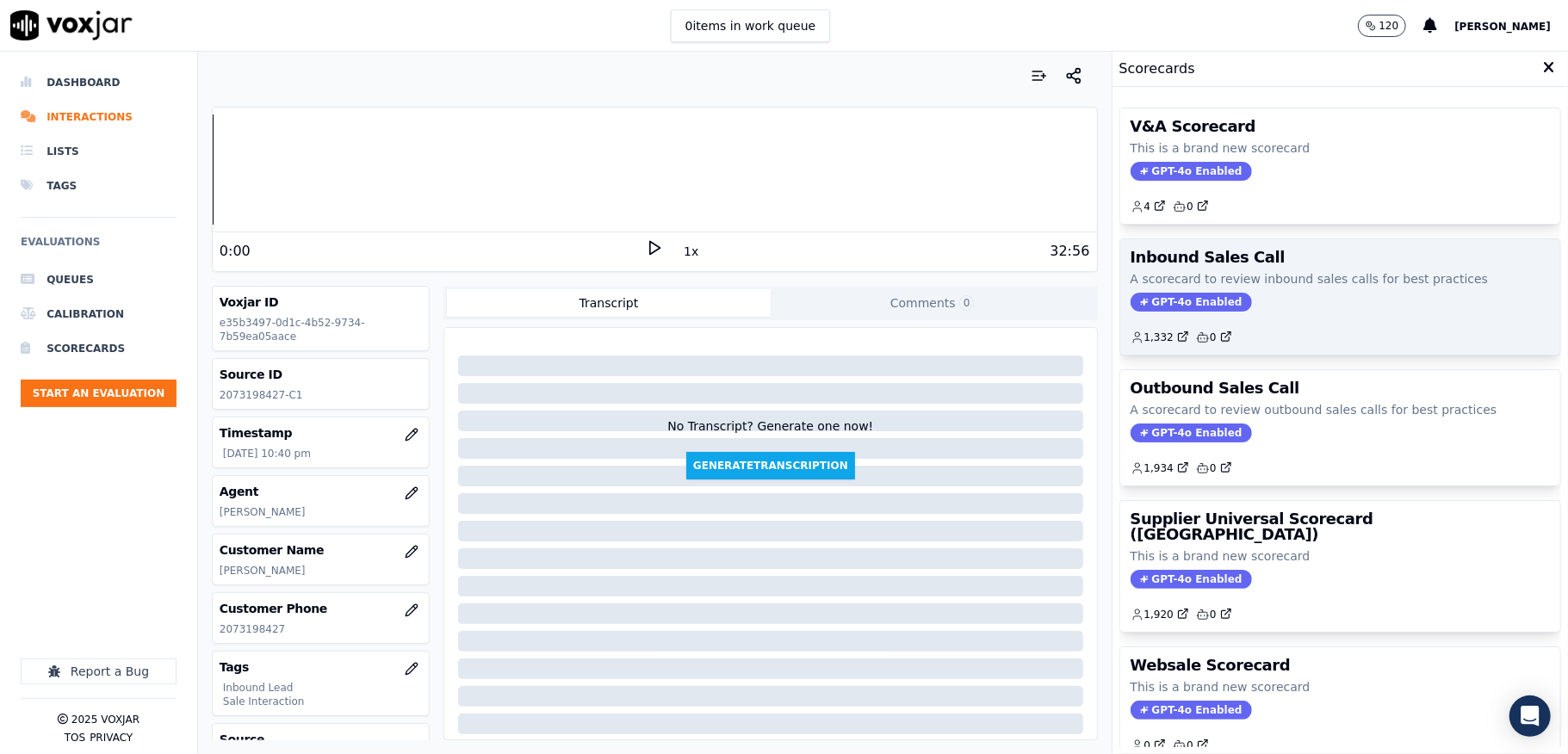
click at [1162, 290] on div "Inbound Sales Call A scorecard to review inbound sales calls for best practices…" at bounding box center [1339, 296] width 440 height 115
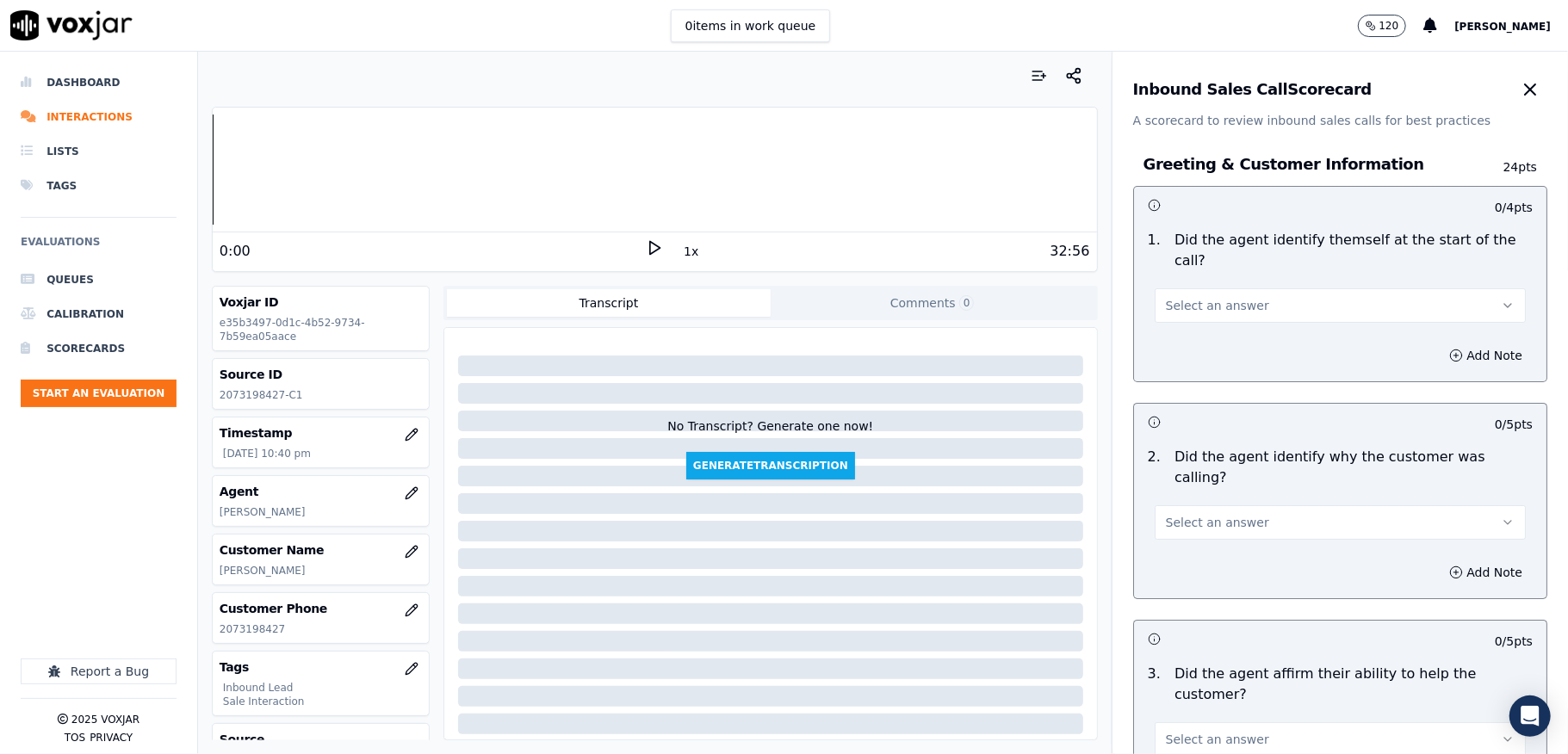
click at [1175, 308] on span "Select an answer" at bounding box center [1217, 305] width 103 height 17
click at [1164, 352] on div "Yes" at bounding box center [1298, 345] width 330 height 28
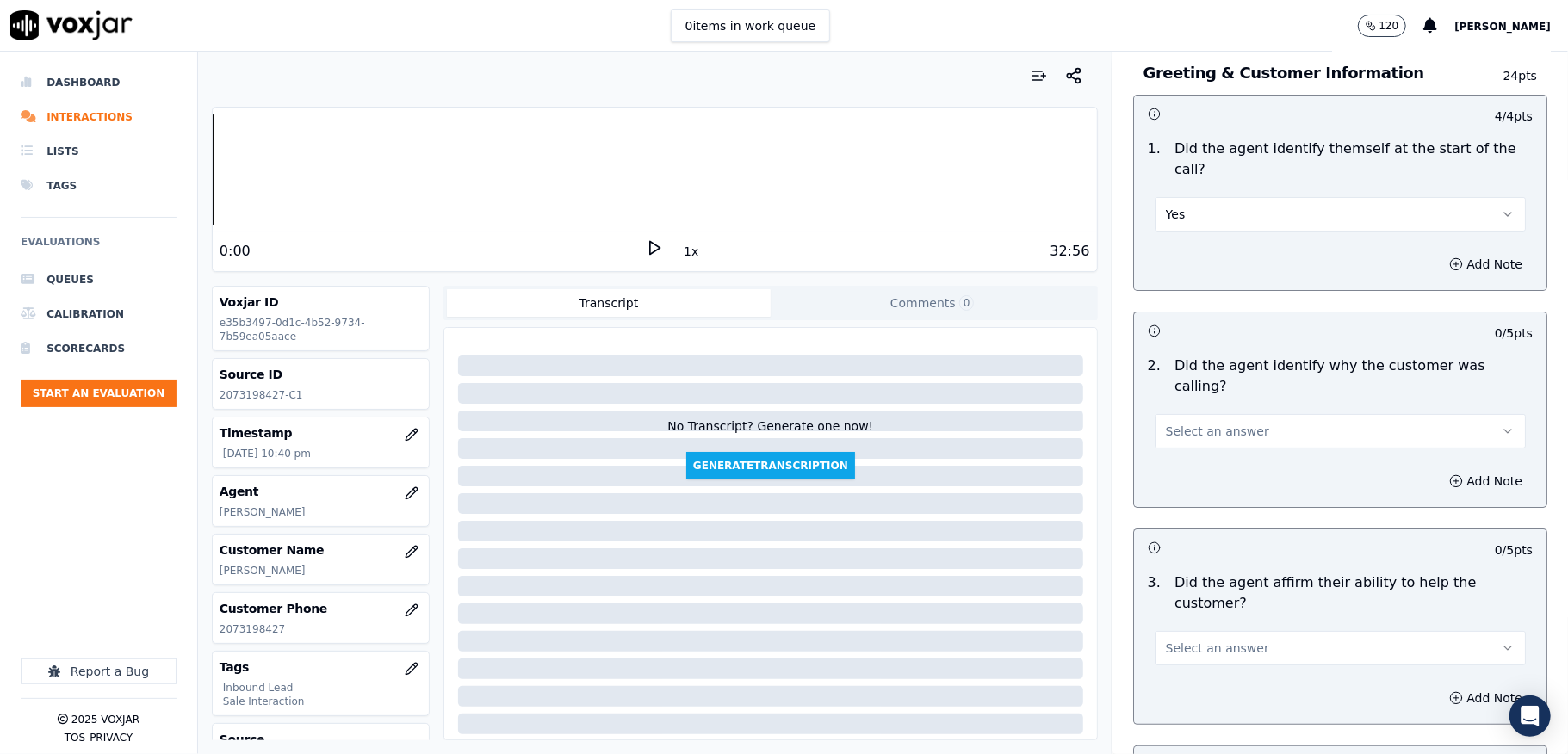
scroll to position [229, 0]
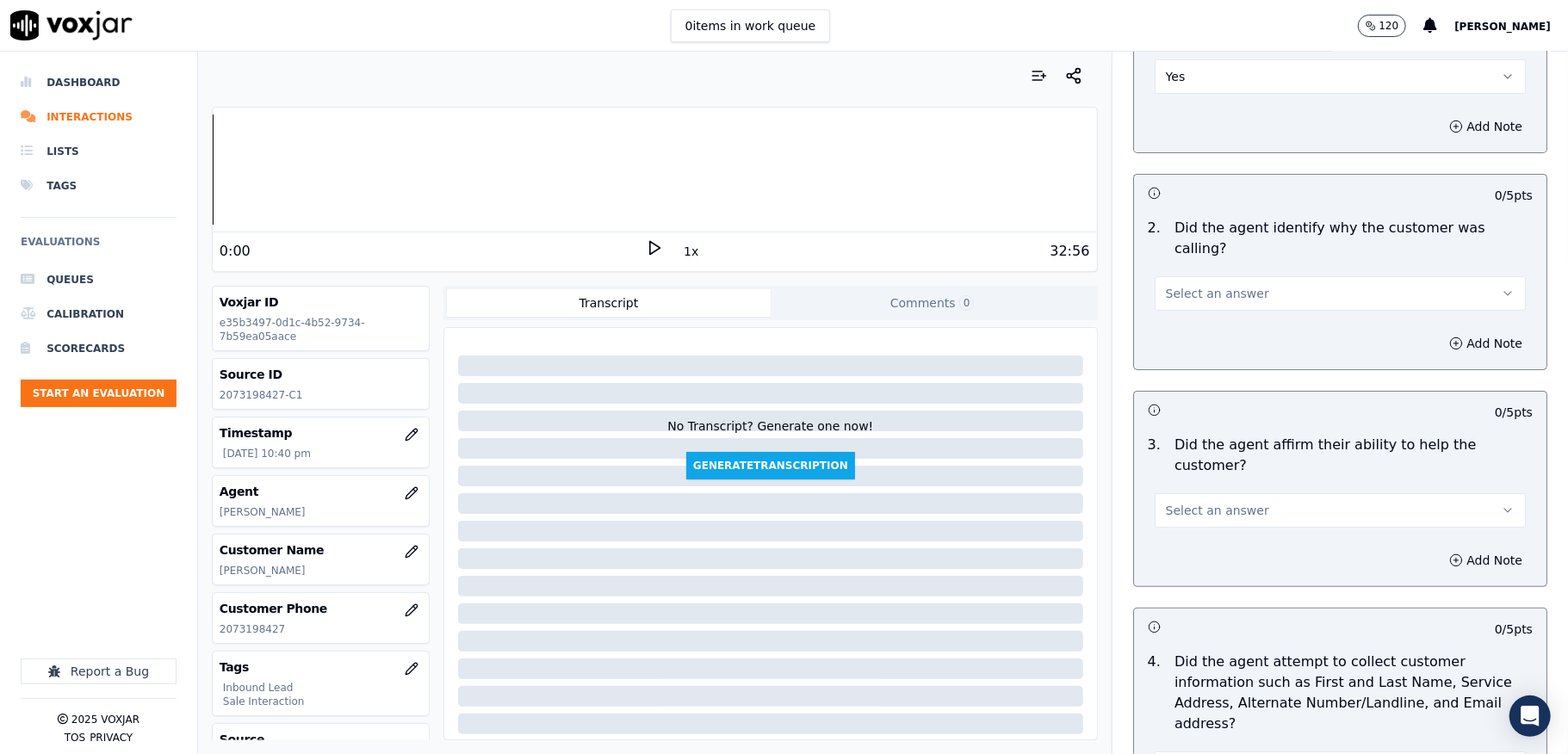
click at [1175, 285] on span "Select an answer" at bounding box center [1217, 294] width 103 height 17
click at [1165, 314] on div "Yes" at bounding box center [1298, 312] width 330 height 28
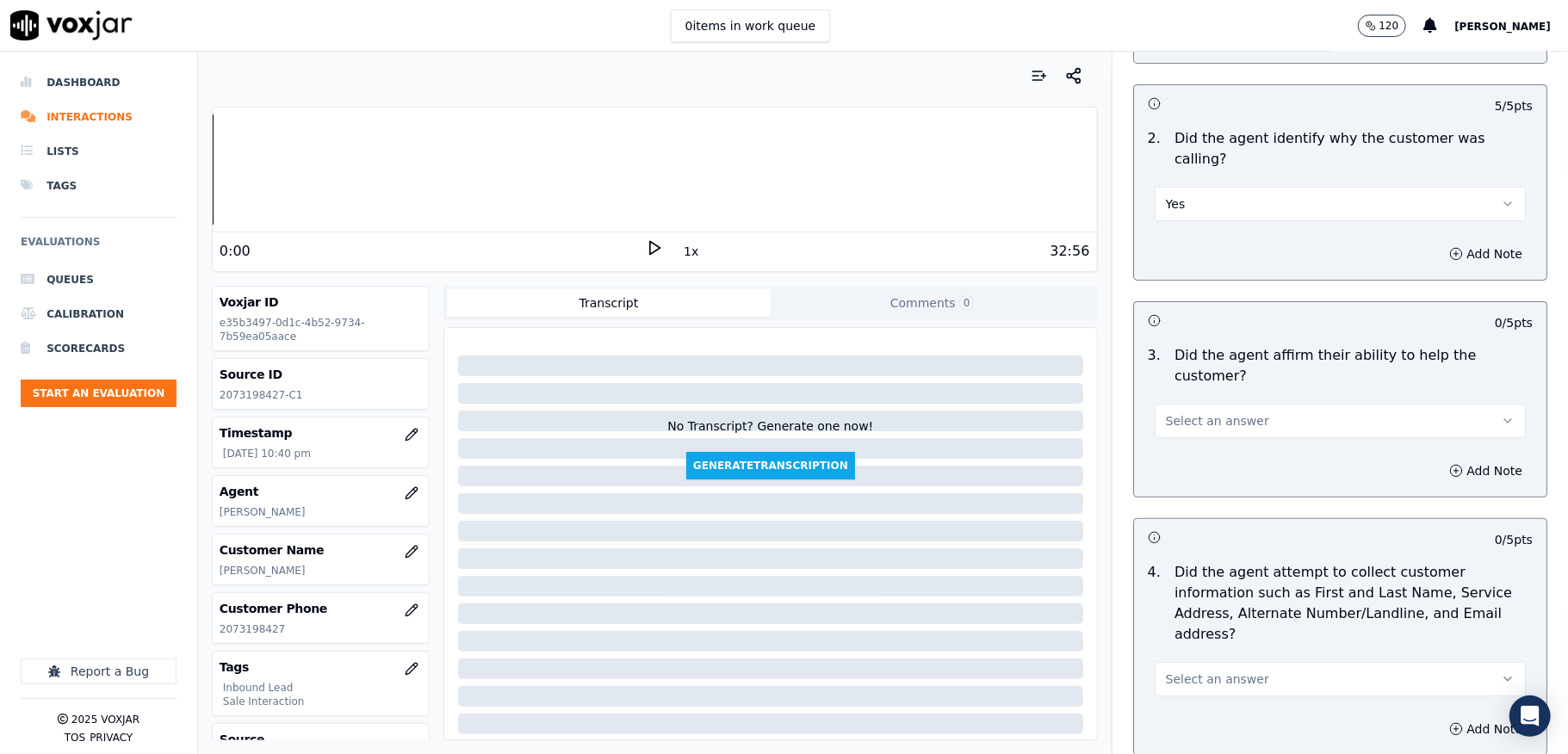
scroll to position [459, 0]
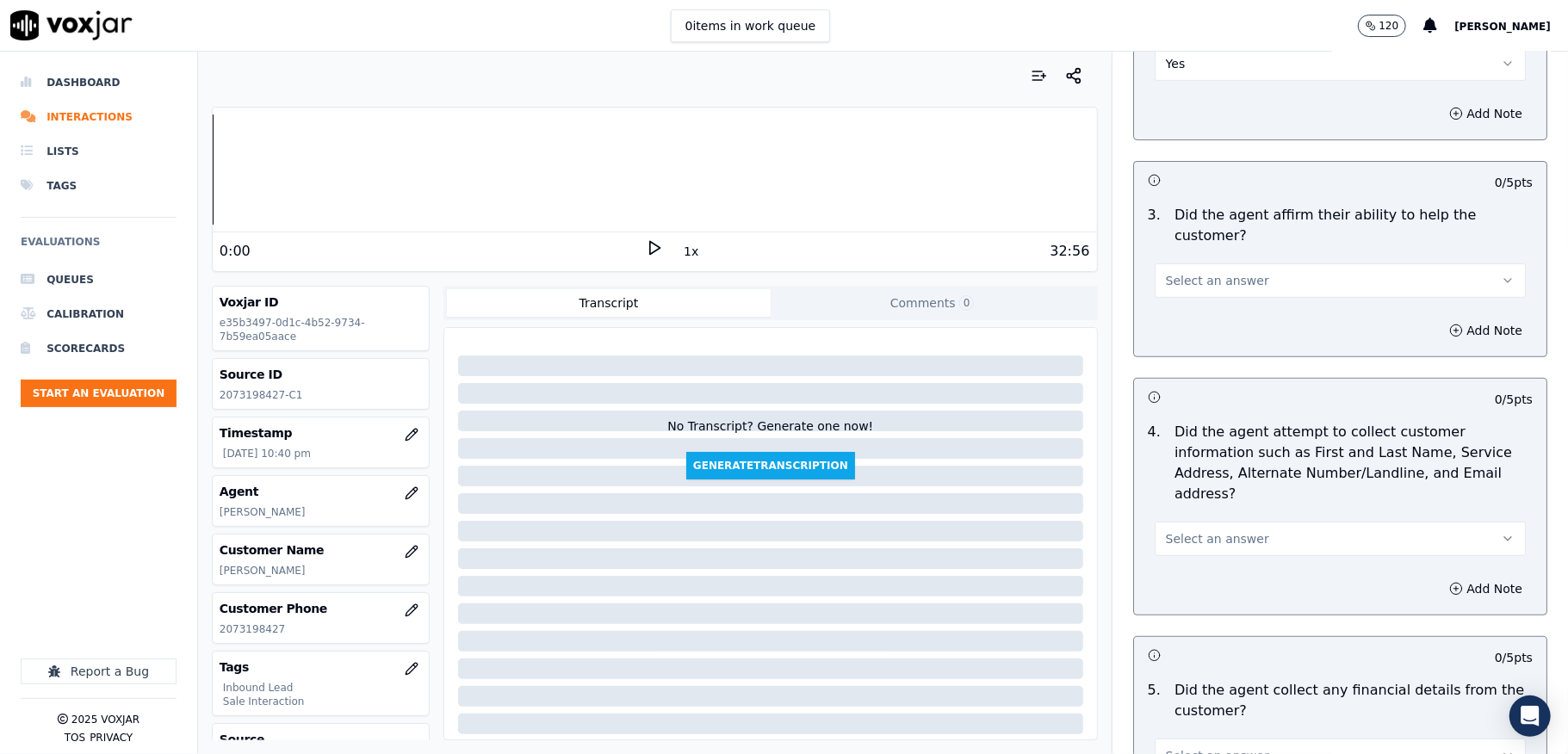
click at [1186, 272] on span "Select an answer" at bounding box center [1217, 280] width 103 height 17
click at [1178, 311] on div "Yes" at bounding box center [1298, 300] width 330 height 28
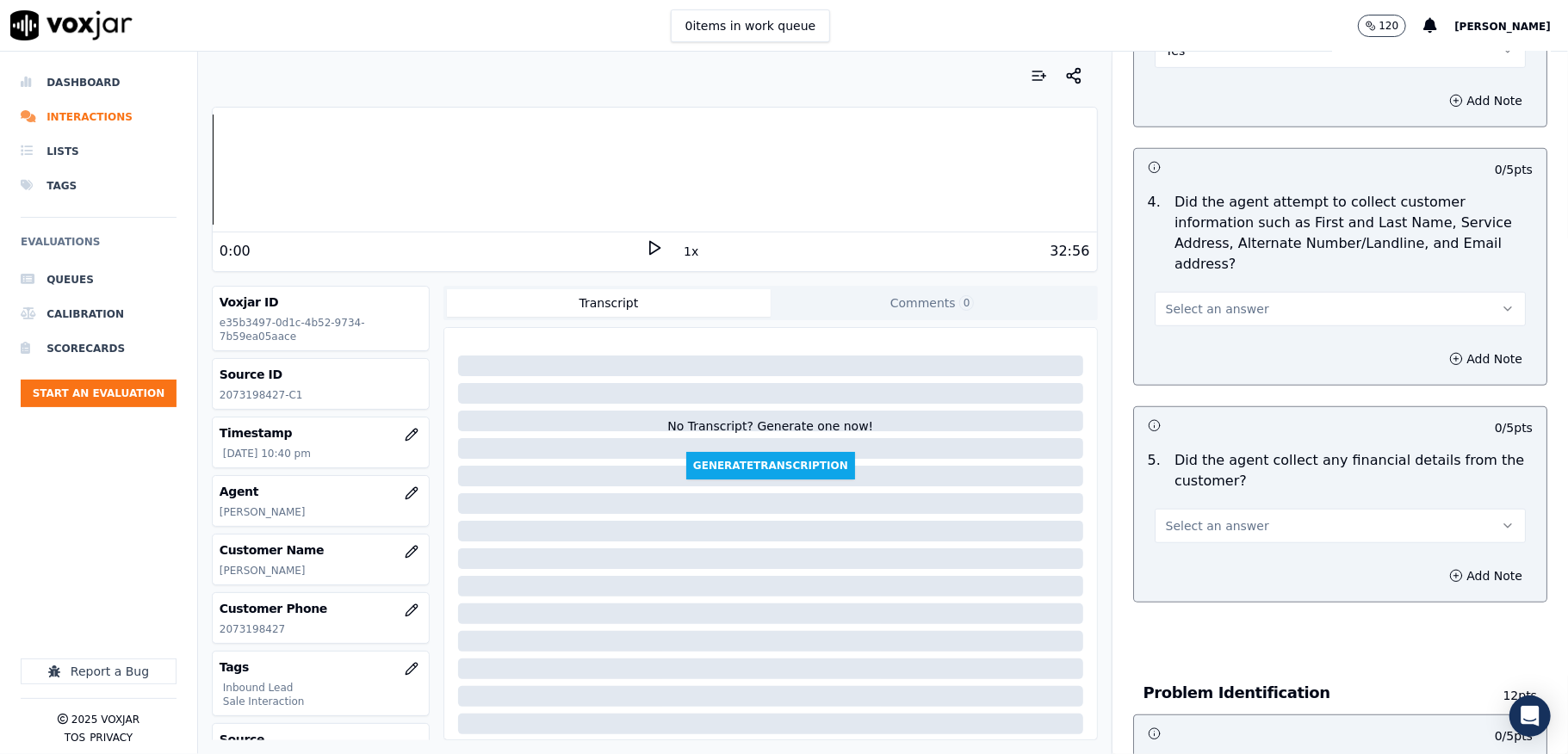
click at [1182, 300] on span "Select an answer" at bounding box center [1217, 309] width 103 height 17
click at [1172, 325] on div "Yes" at bounding box center [1298, 329] width 330 height 28
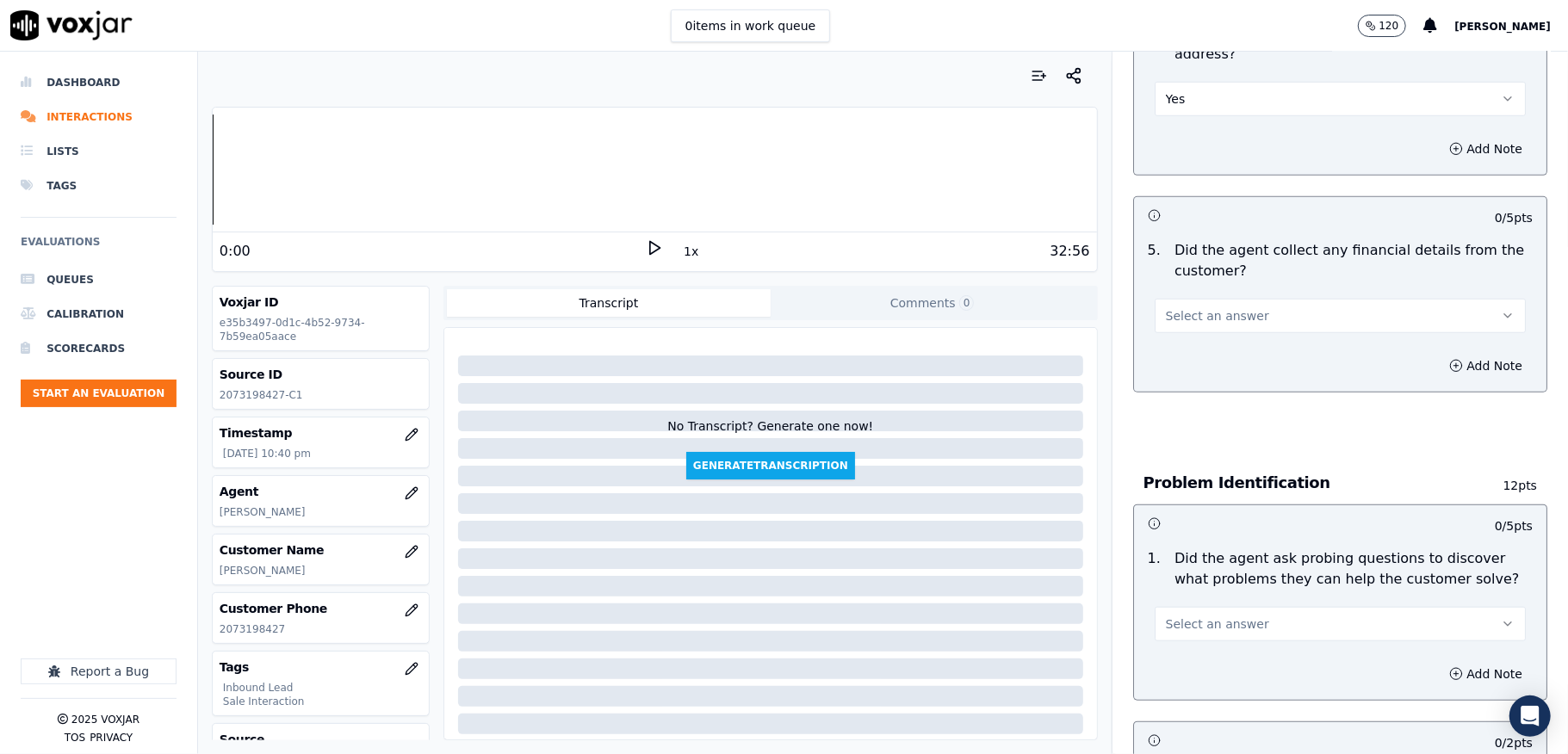
scroll to position [917, 0]
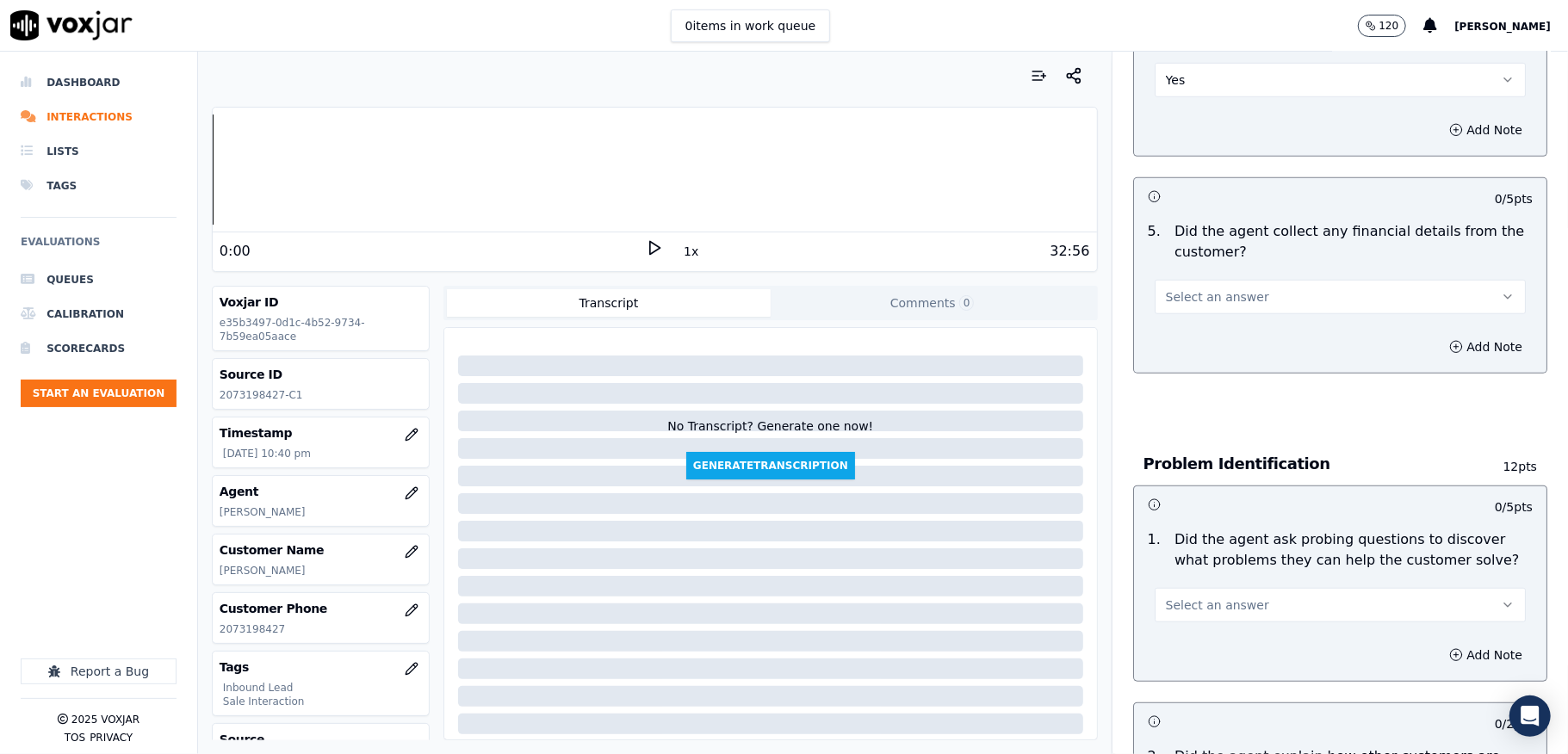
click at [1206, 279] on button "Select an answer" at bounding box center [1340, 296] width 371 height 34
click at [1172, 346] on div "No" at bounding box center [1298, 345] width 330 height 28
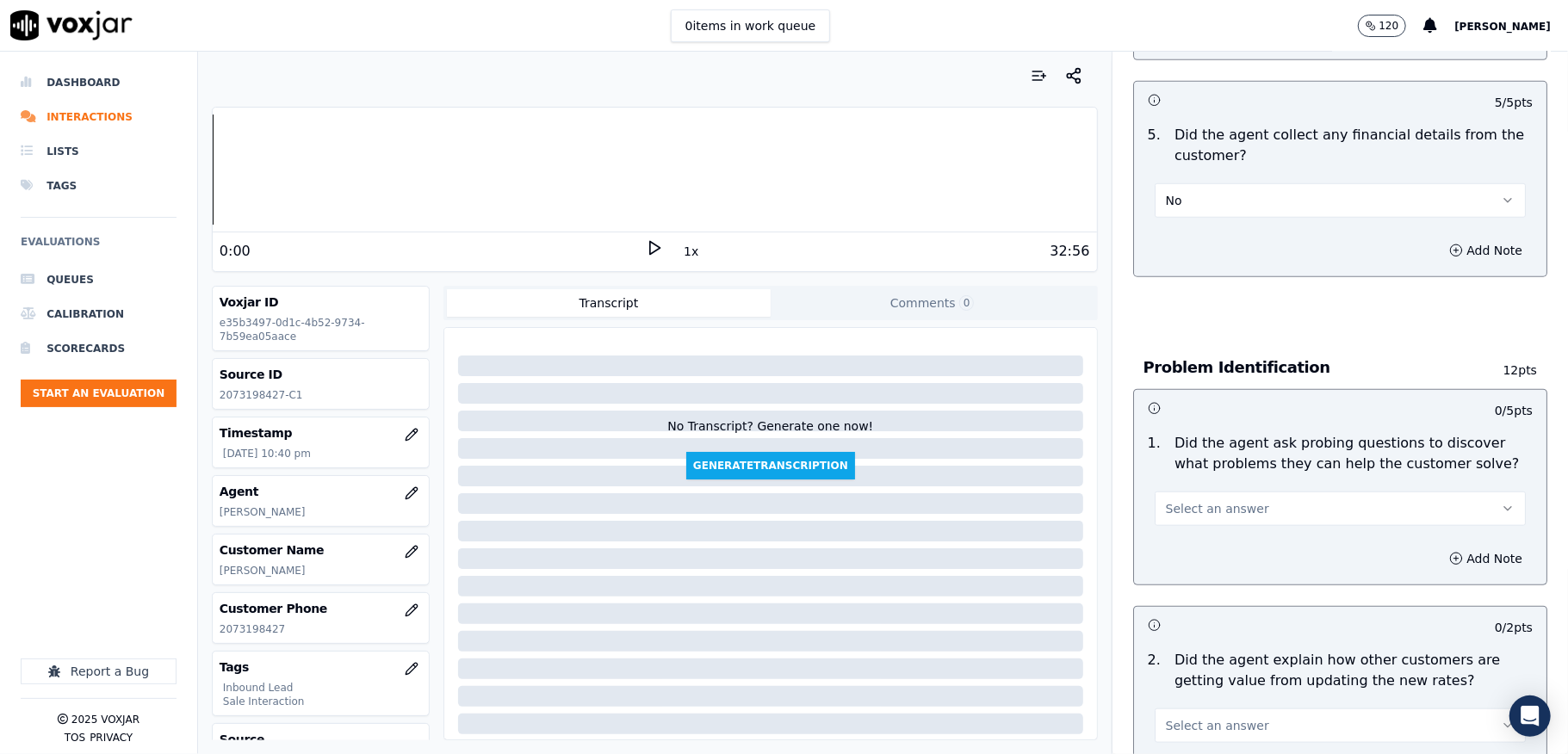
scroll to position [1147, 0]
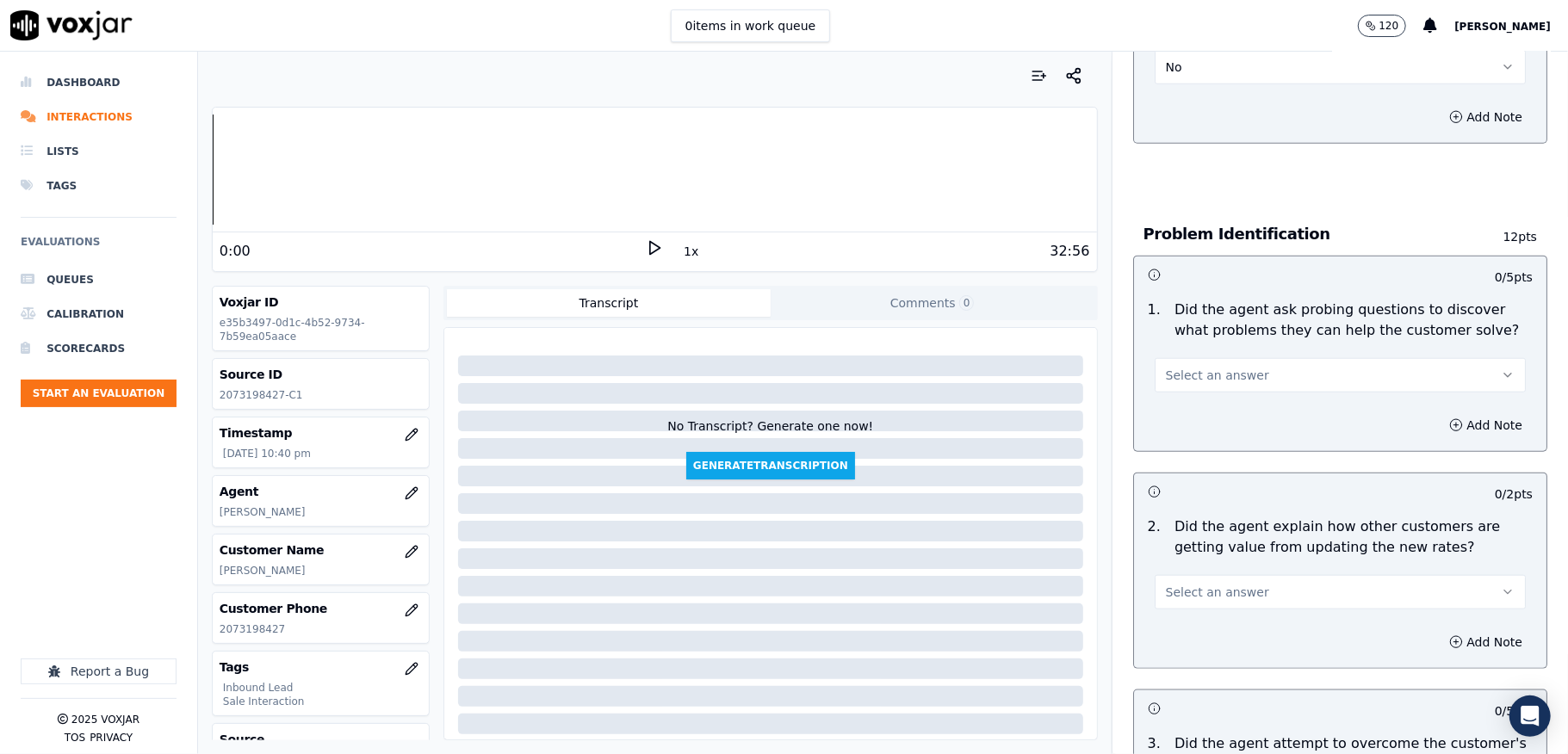
click at [1175, 367] on span "Select an answer" at bounding box center [1217, 376] width 103 height 17
click at [1169, 394] on div "Yes" at bounding box center [1298, 397] width 330 height 28
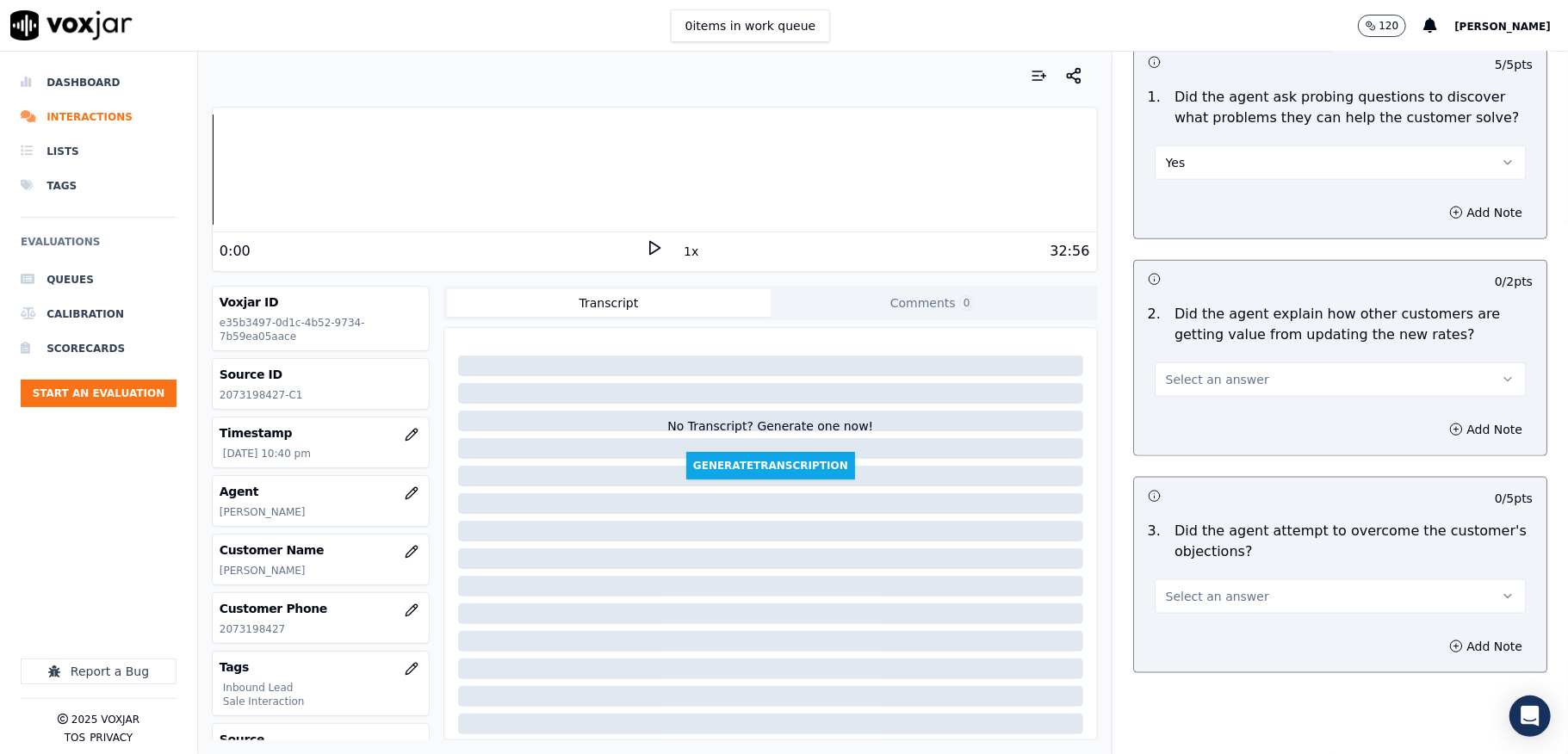
scroll to position [1376, 0]
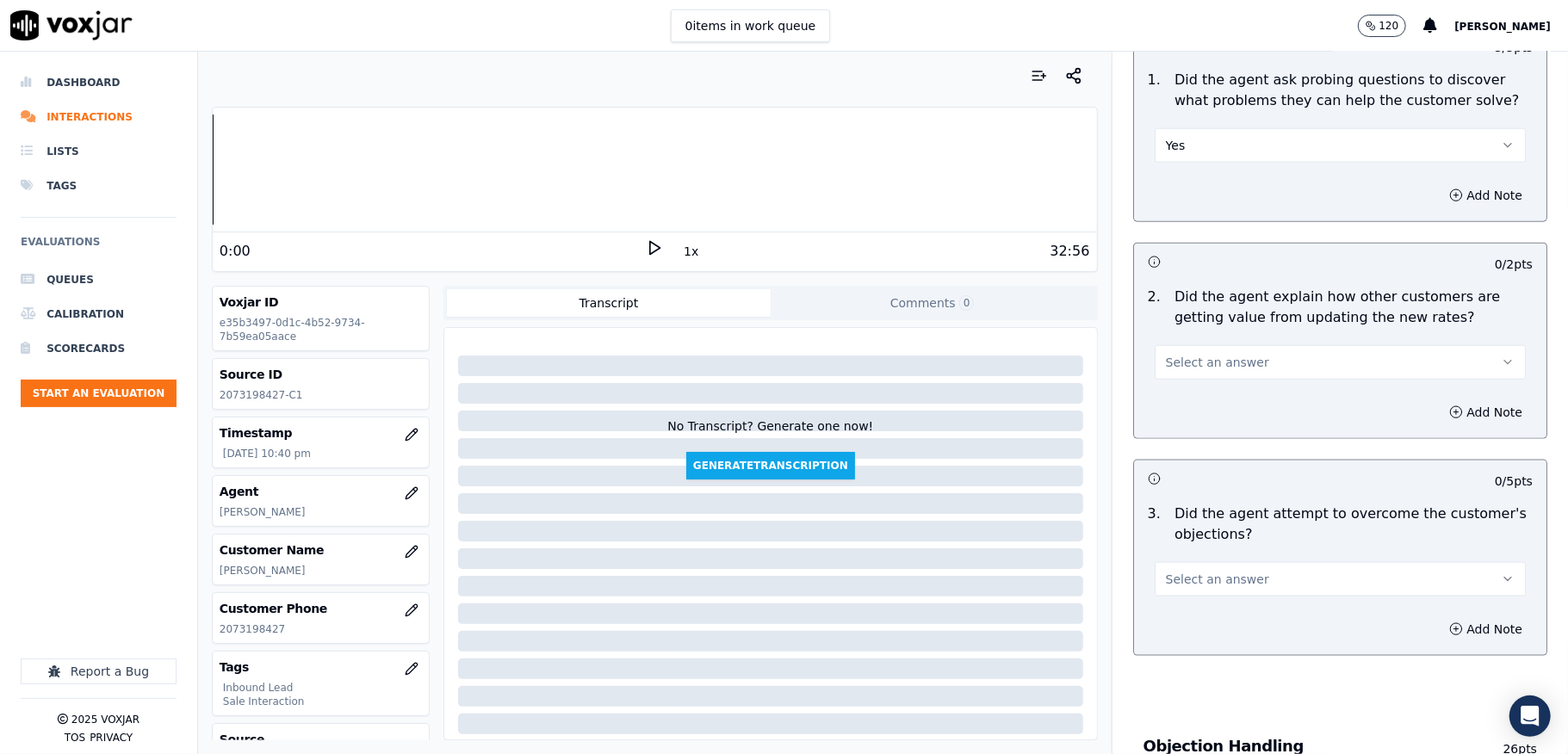
click at [1207, 354] on span "Select an answer" at bounding box center [1217, 362] width 103 height 17
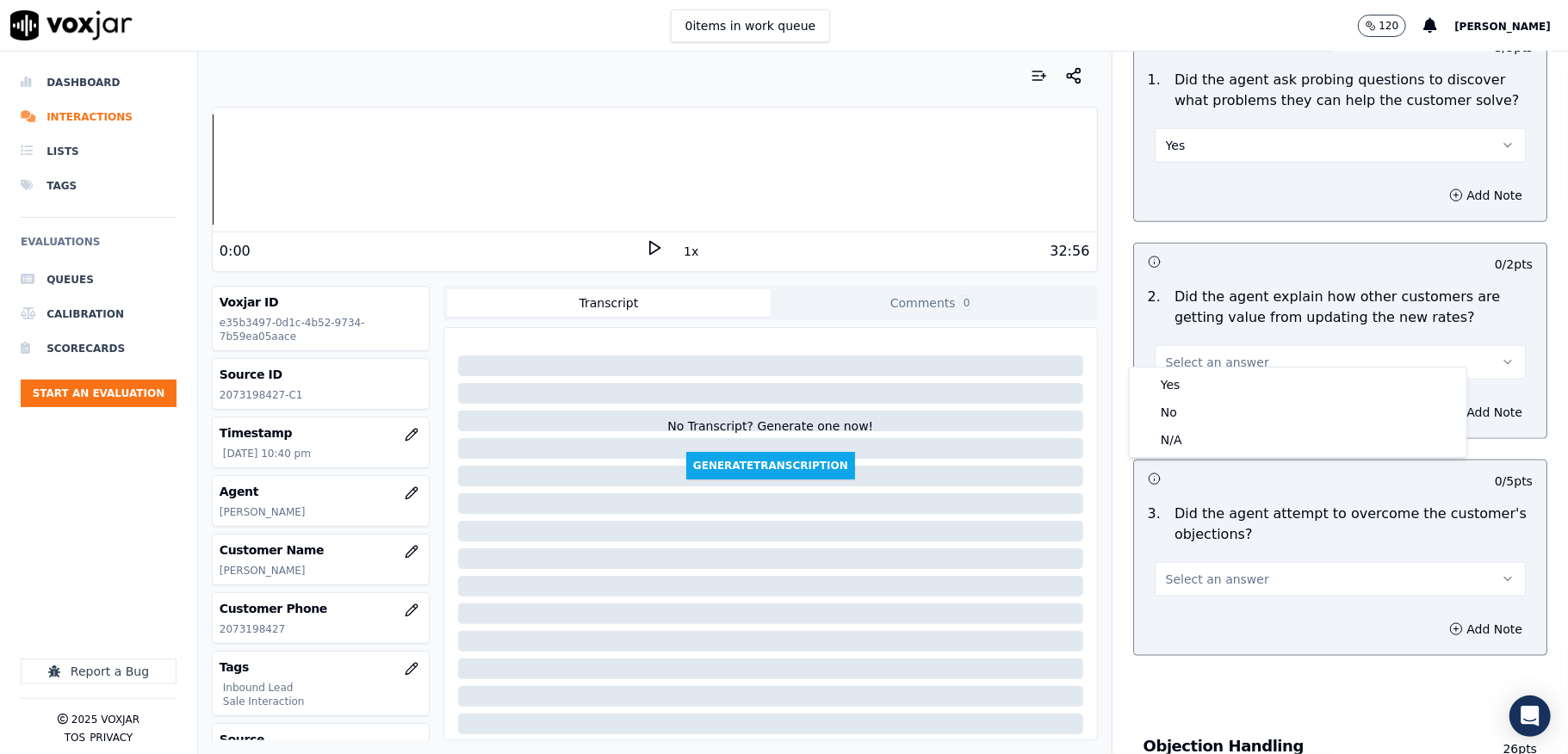
click at [1200, 354] on span "Select an answer" at bounding box center [1217, 362] width 103 height 17
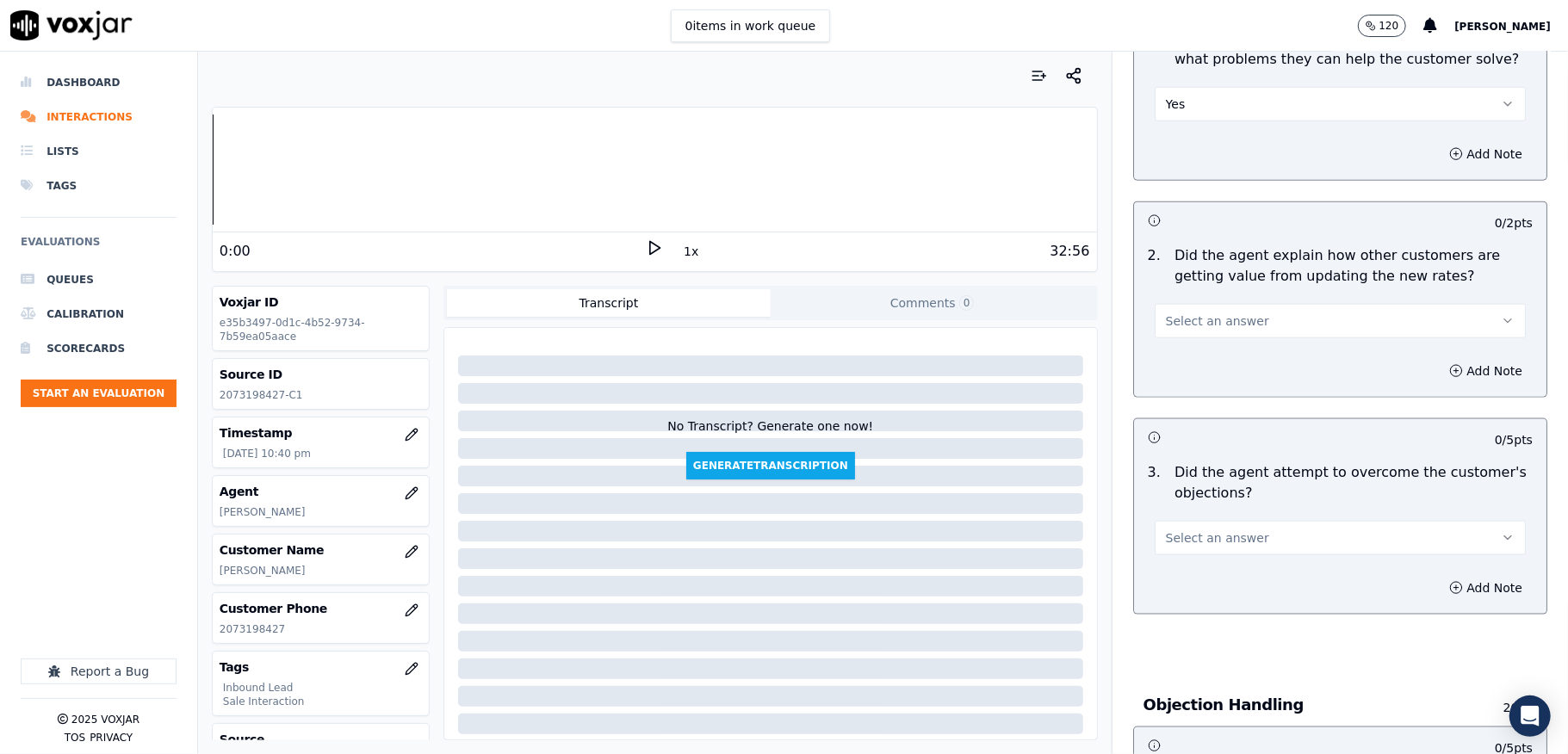
scroll to position [1491, 0]
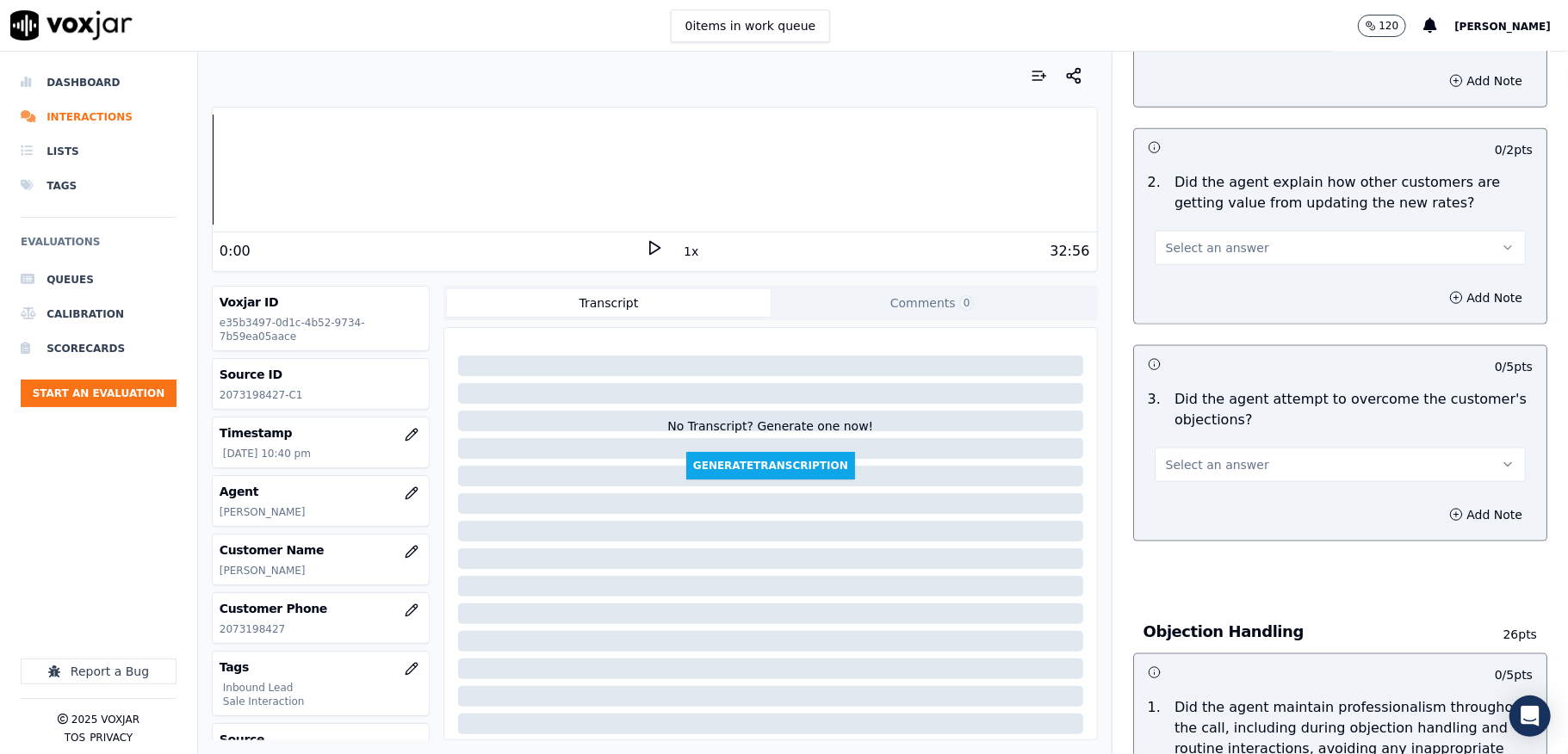
click at [1228, 239] on button "Select an answer" at bounding box center [1340, 248] width 371 height 34
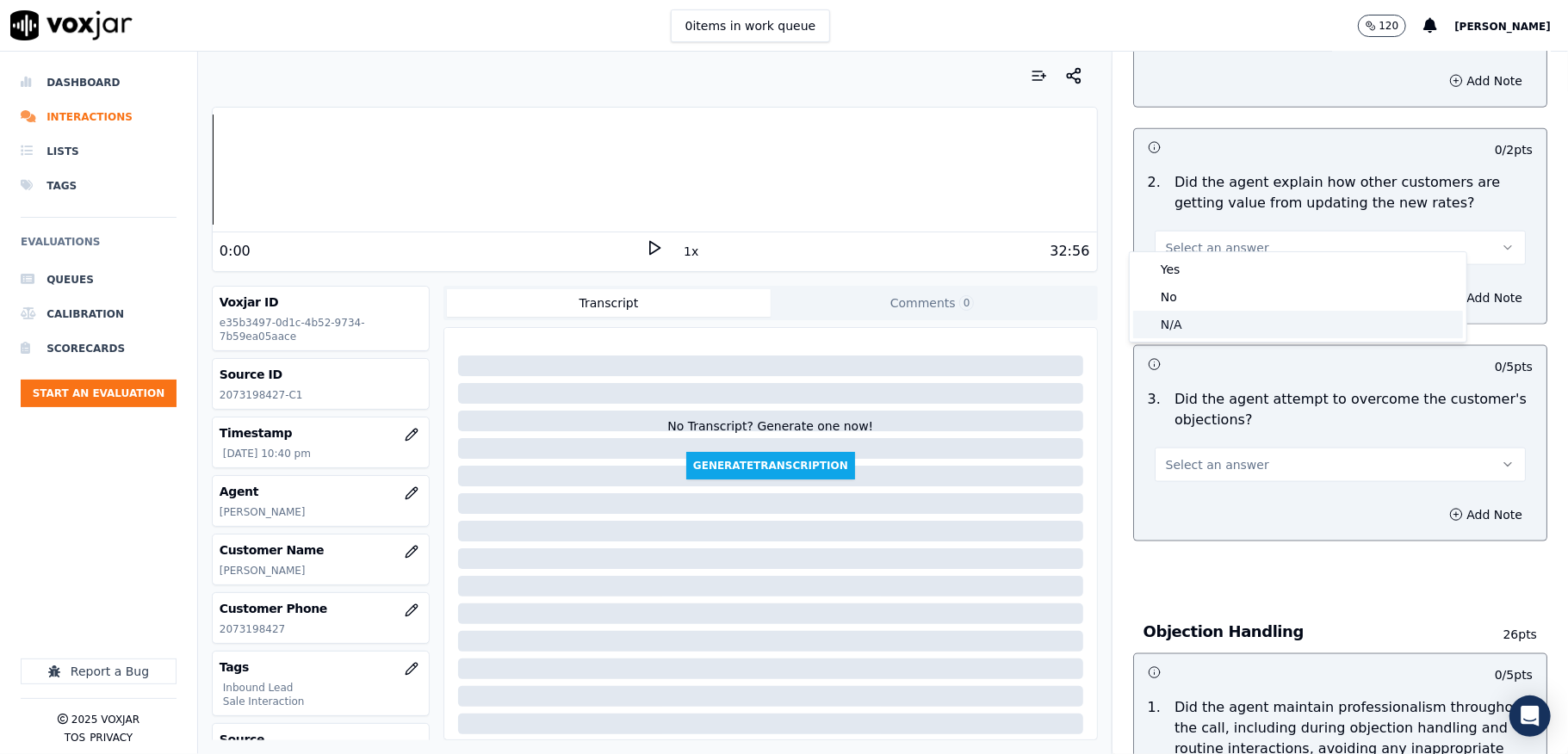
click at [1182, 321] on div "N/A" at bounding box center [1298, 324] width 330 height 28
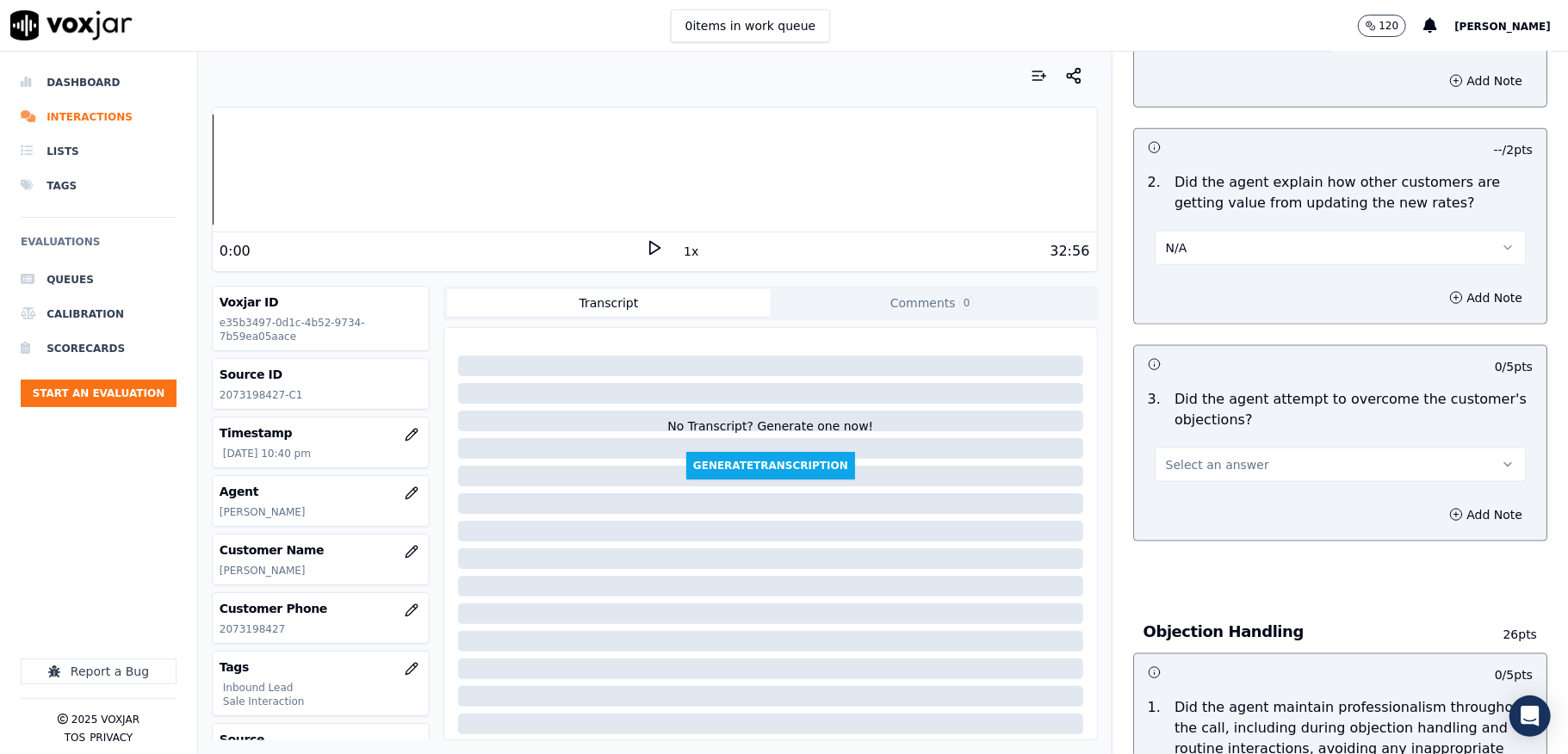
click at [1172, 234] on button "N/A" at bounding box center [1340, 248] width 371 height 34
click at [1189, 267] on div "Yes" at bounding box center [1298, 269] width 330 height 28
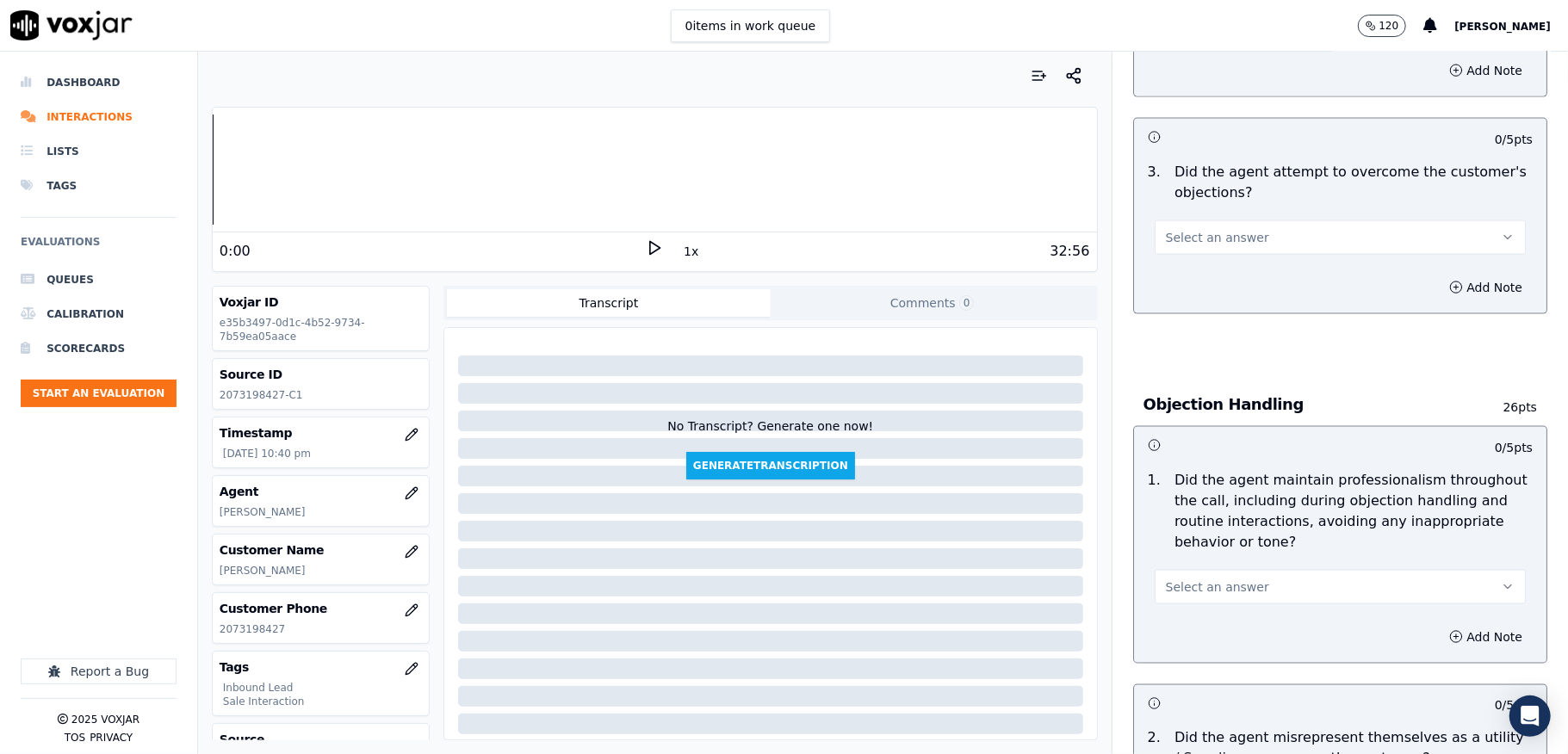
scroll to position [1721, 0]
click at [1183, 228] on button "Select an answer" at bounding box center [1340, 234] width 371 height 34
click at [1163, 287] on div "No" at bounding box center [1298, 284] width 330 height 28
click at [1191, 226] on button "No" at bounding box center [1340, 234] width 371 height 34
click at [1182, 249] on div "Yes" at bounding box center [1298, 256] width 330 height 28
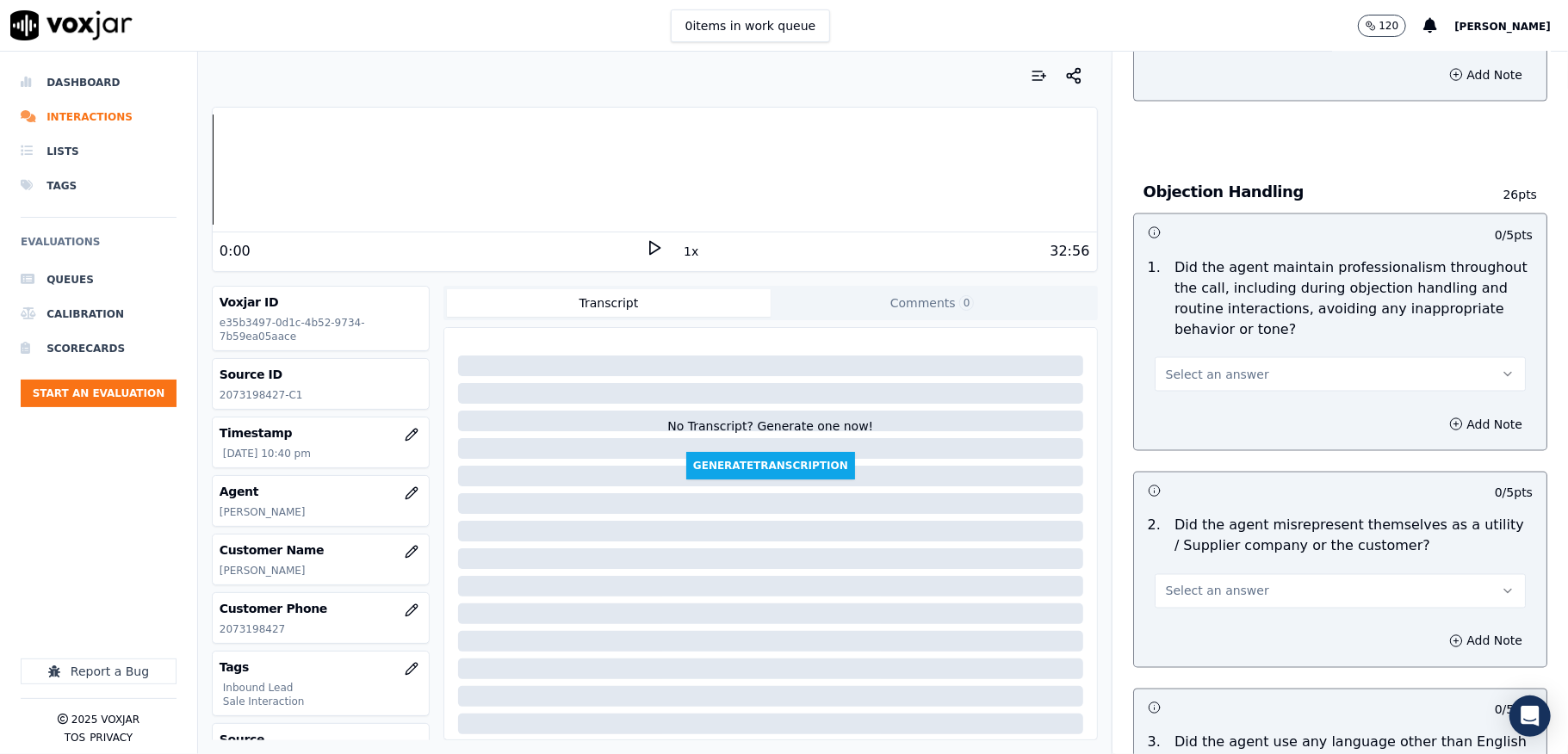
scroll to position [1950, 0]
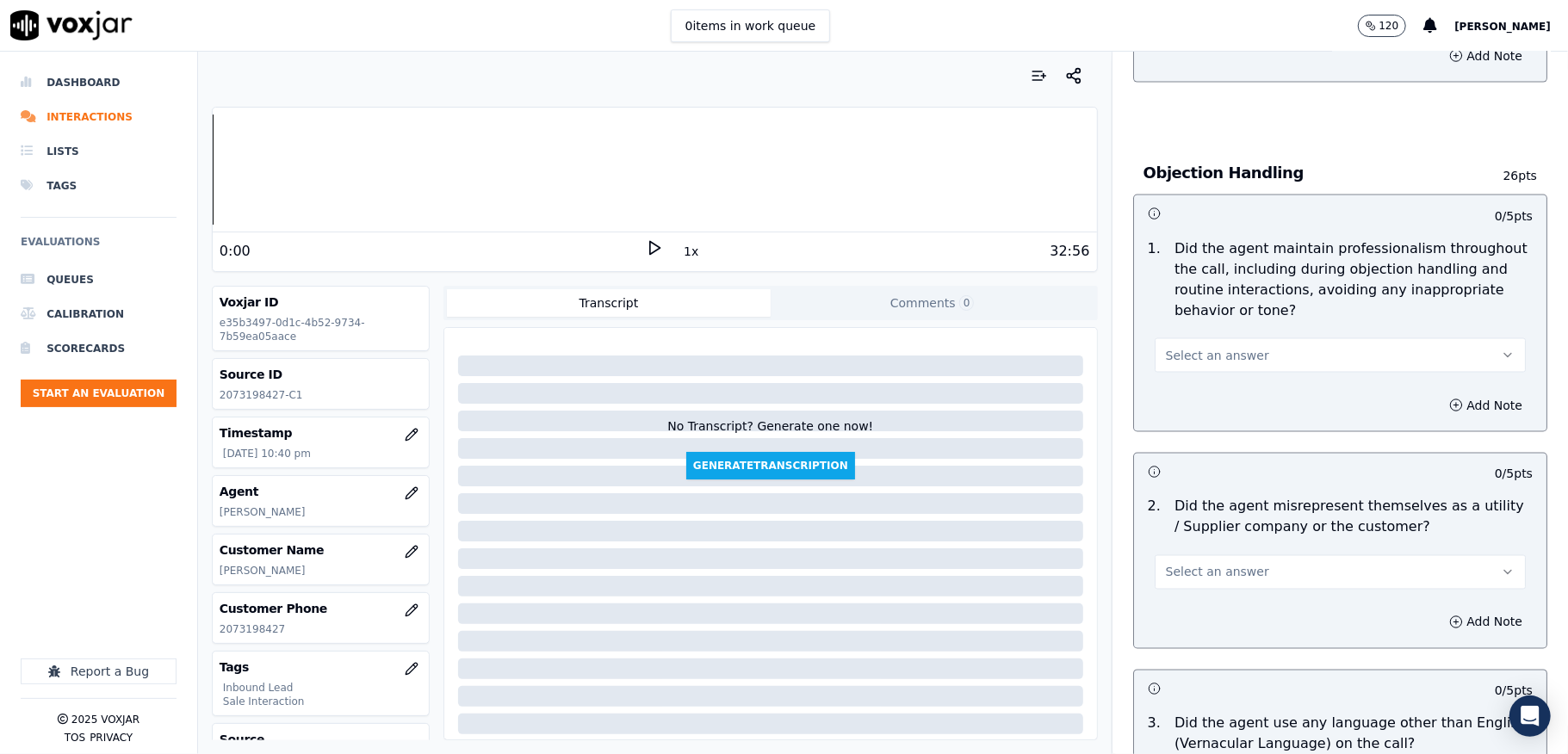
click at [1186, 347] on span "Select an answer" at bounding box center [1217, 356] width 103 height 17
click at [1150, 389] on div "Yes" at bounding box center [1298, 377] width 330 height 28
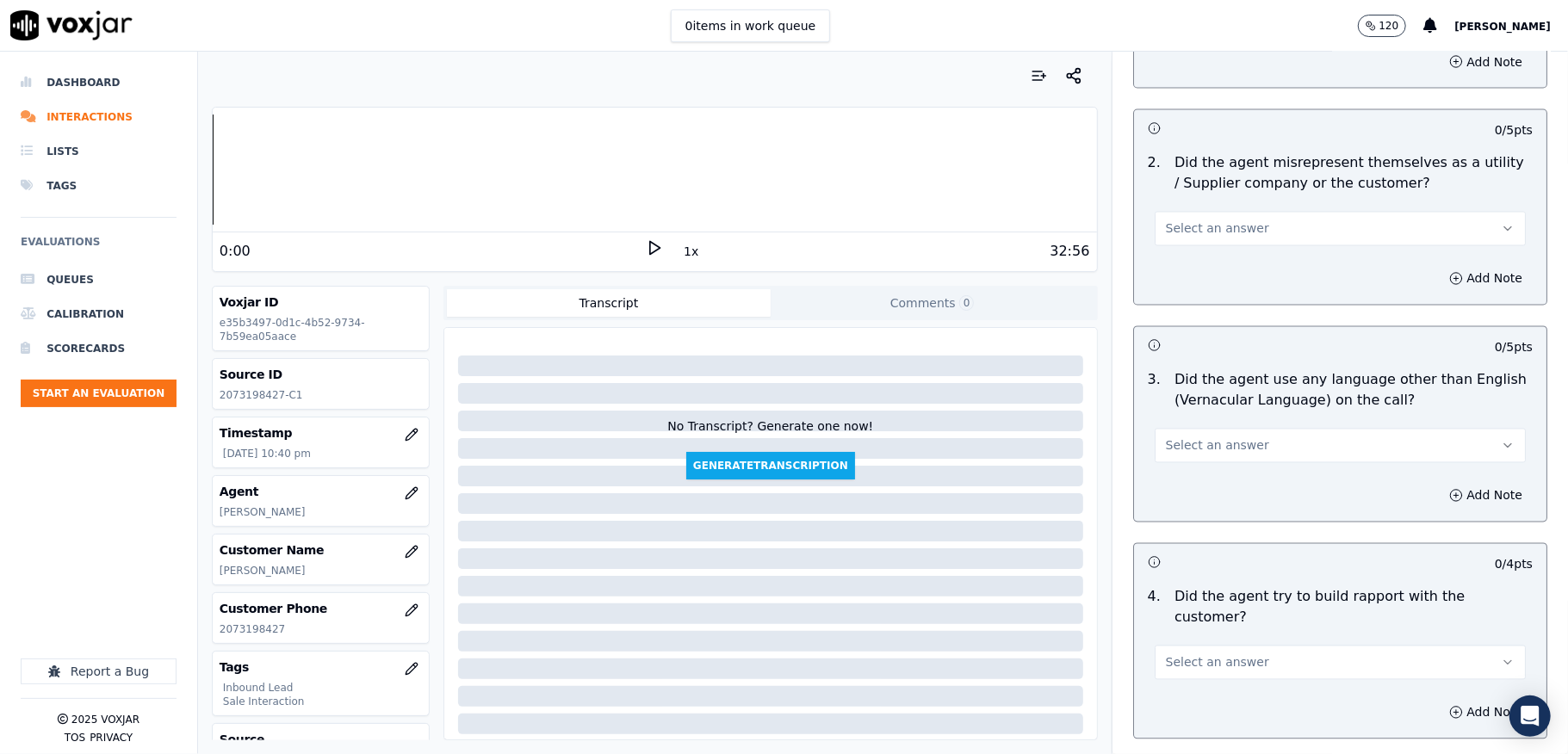
scroll to position [2294, 0]
click at [1212, 219] on span "Select an answer" at bounding box center [1217, 228] width 103 height 17
click at [1159, 279] on div "No" at bounding box center [1298, 278] width 330 height 28
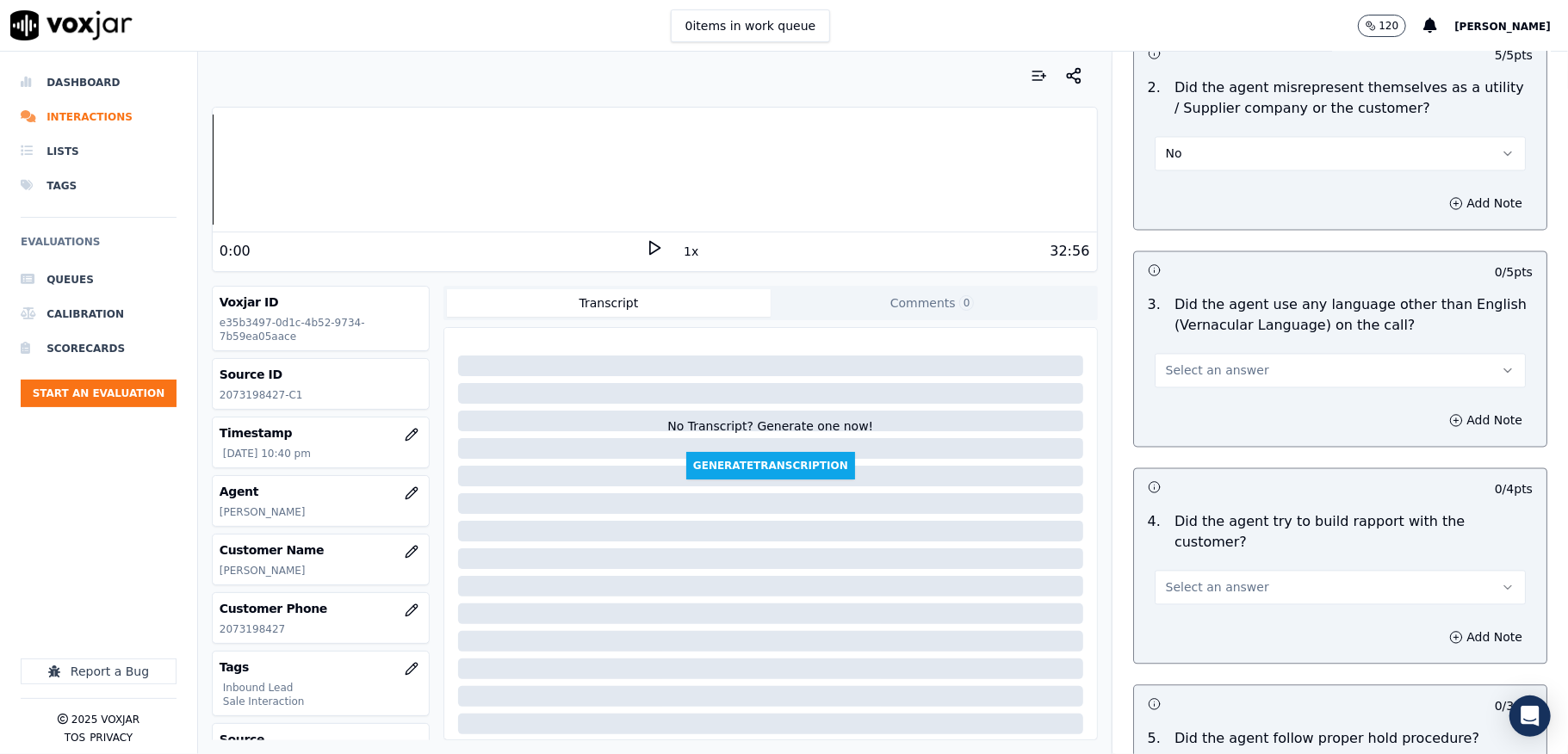
scroll to position [2410, 0]
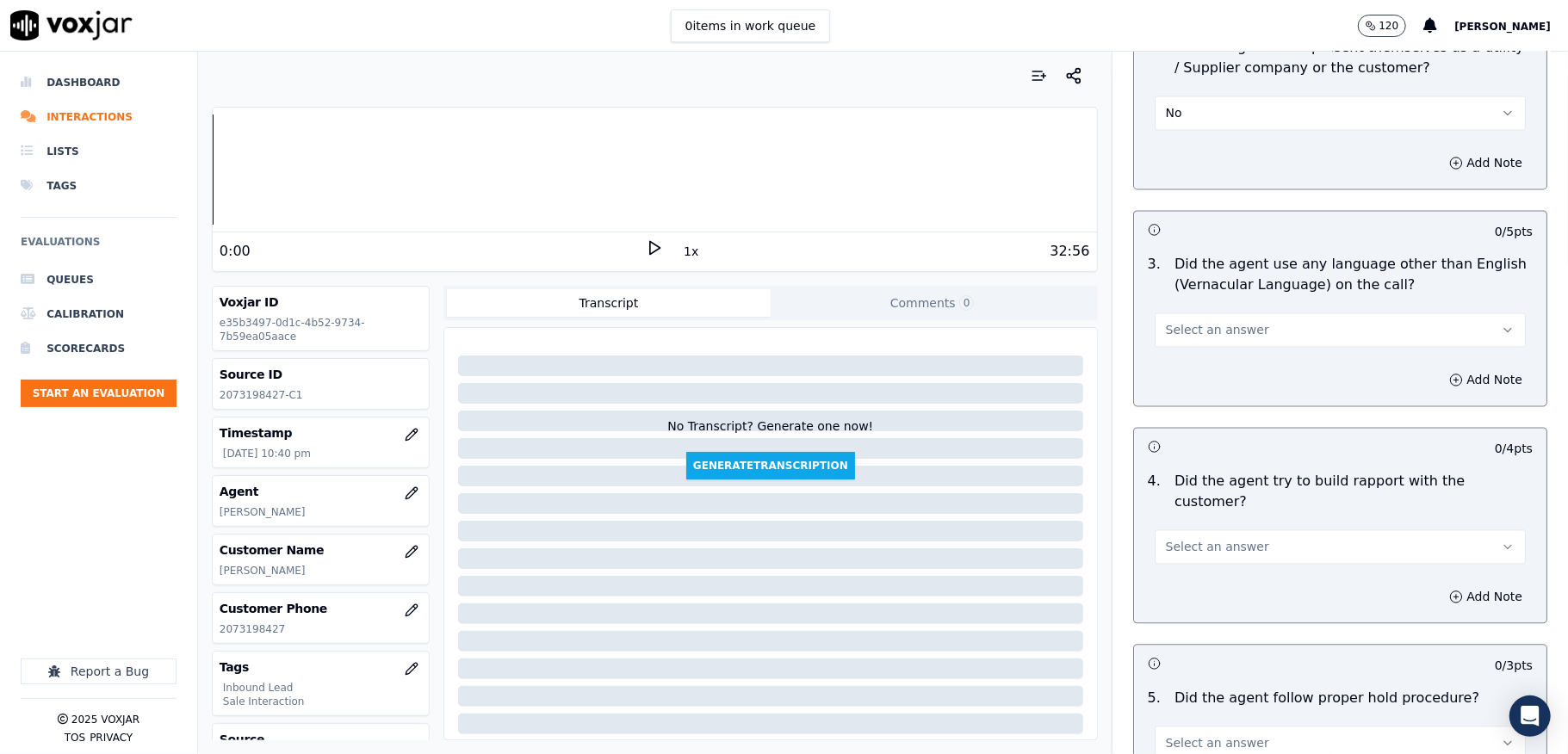
click at [1168, 322] on span "Select an answer" at bounding box center [1217, 330] width 103 height 17
click at [1168, 383] on div "No" at bounding box center [1298, 380] width 330 height 28
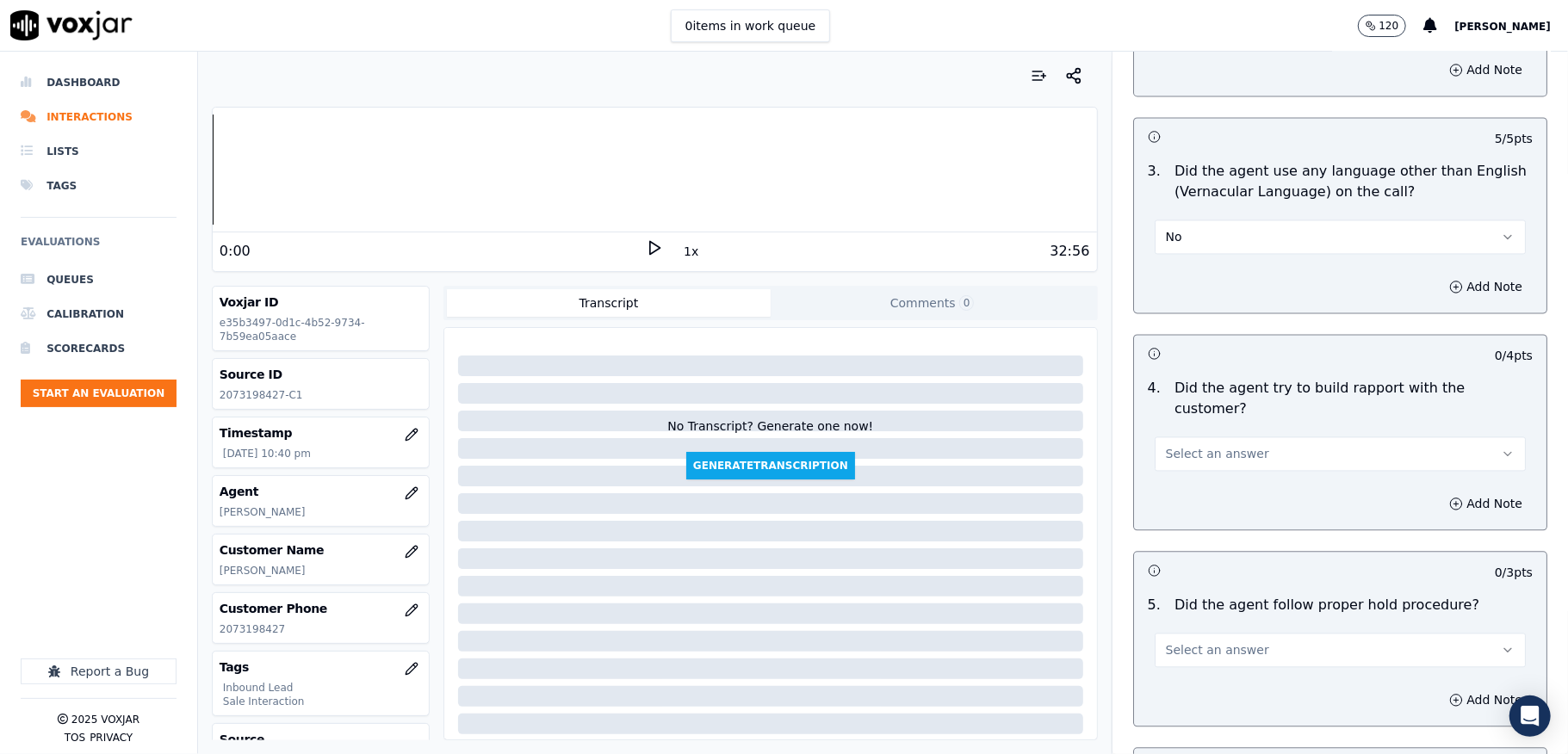
scroll to position [2639, 0]
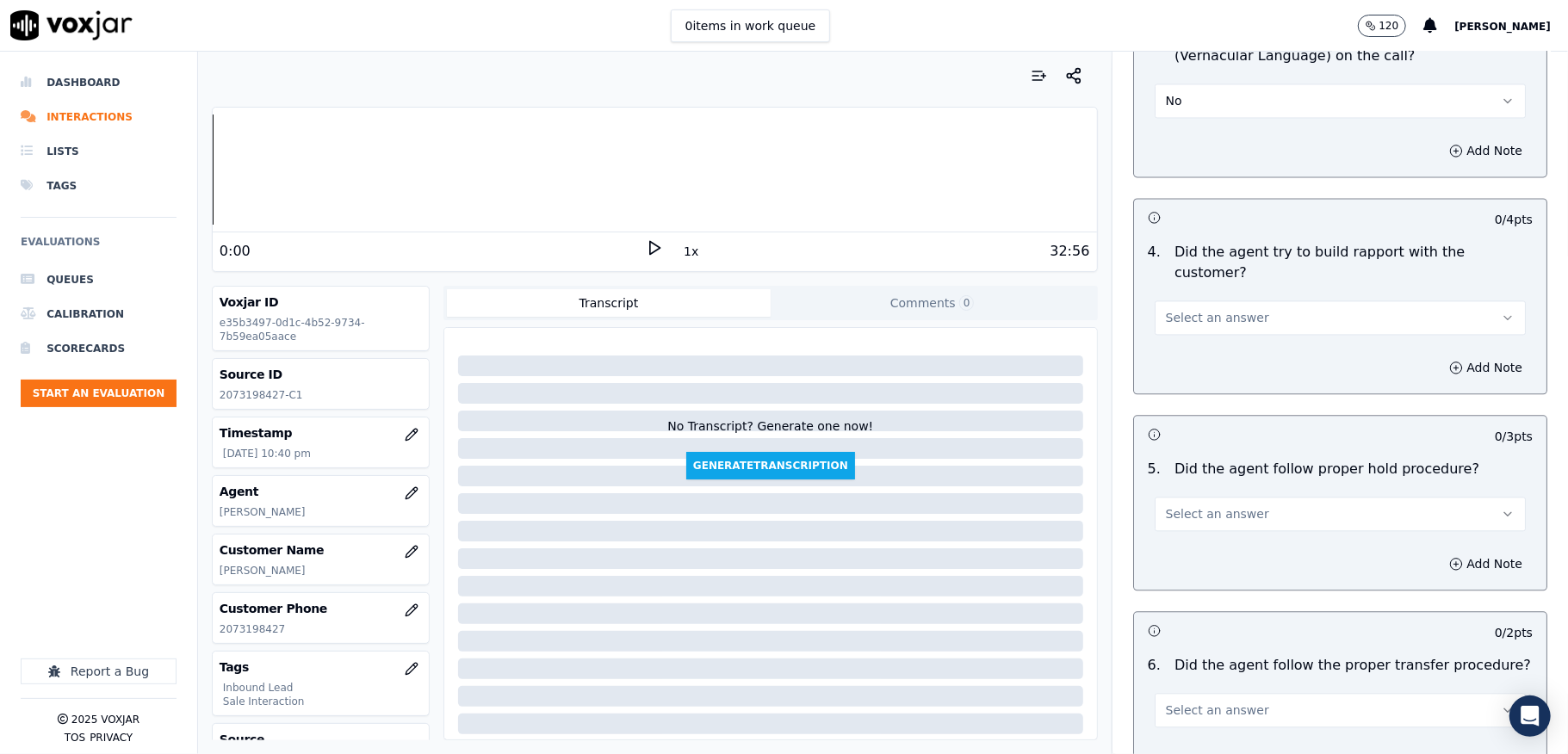
click at [1197, 309] on span "Select an answer" at bounding box center [1217, 317] width 103 height 17
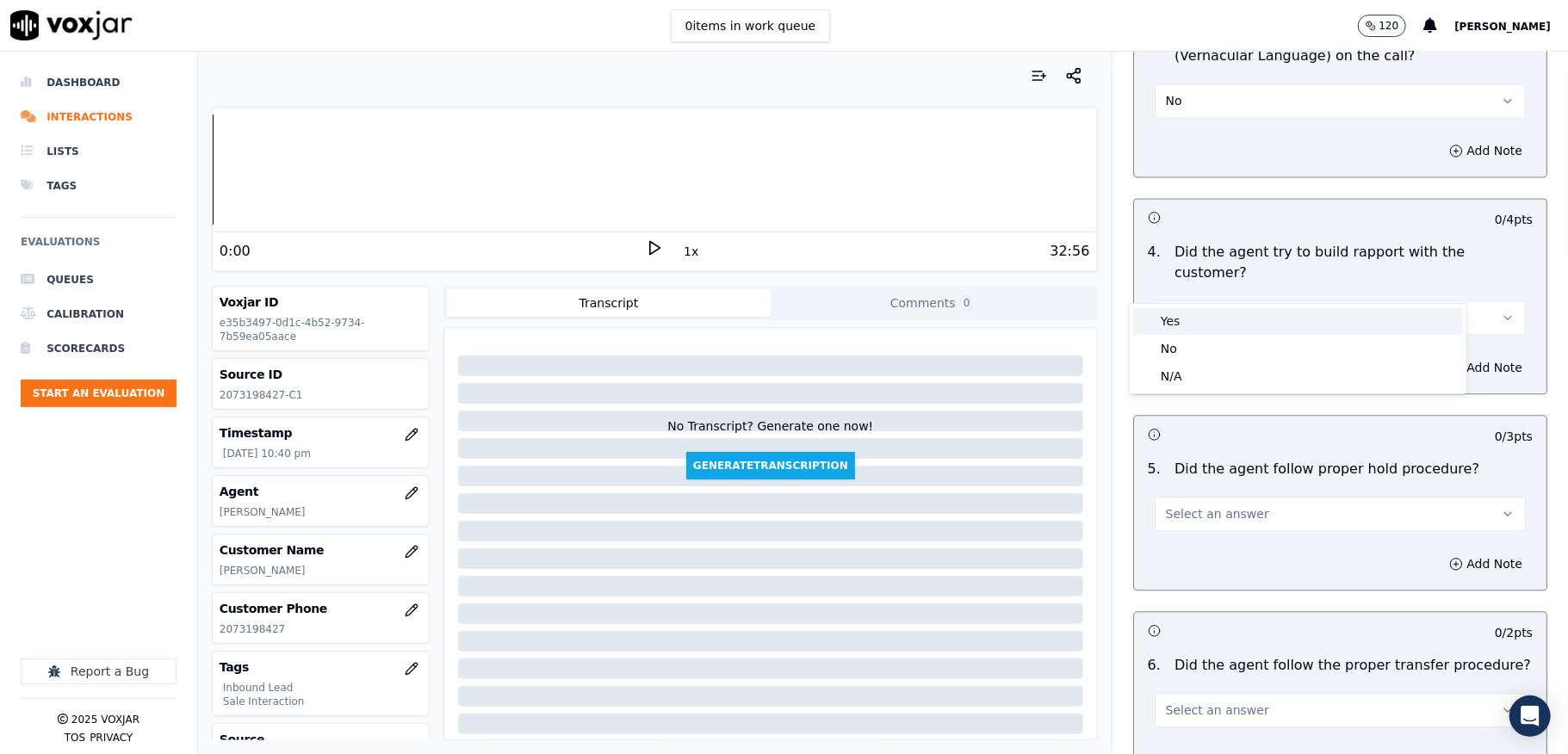
click at [1182, 314] on div "Yes" at bounding box center [1298, 320] width 330 height 28
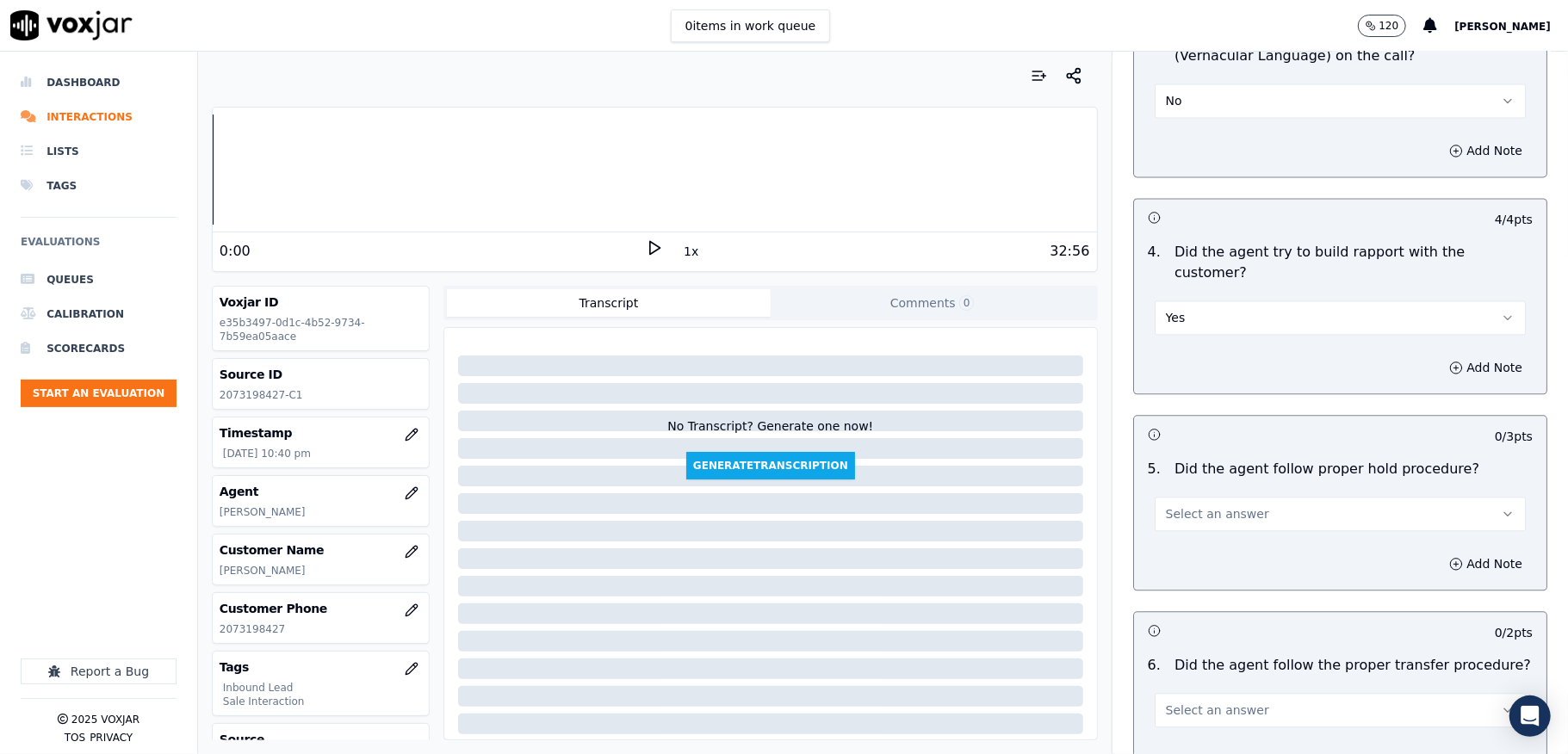
click at [1183, 300] on button "Yes" at bounding box center [1340, 317] width 371 height 34
click at [1165, 378] on div "N/A" at bounding box center [1298, 376] width 330 height 28
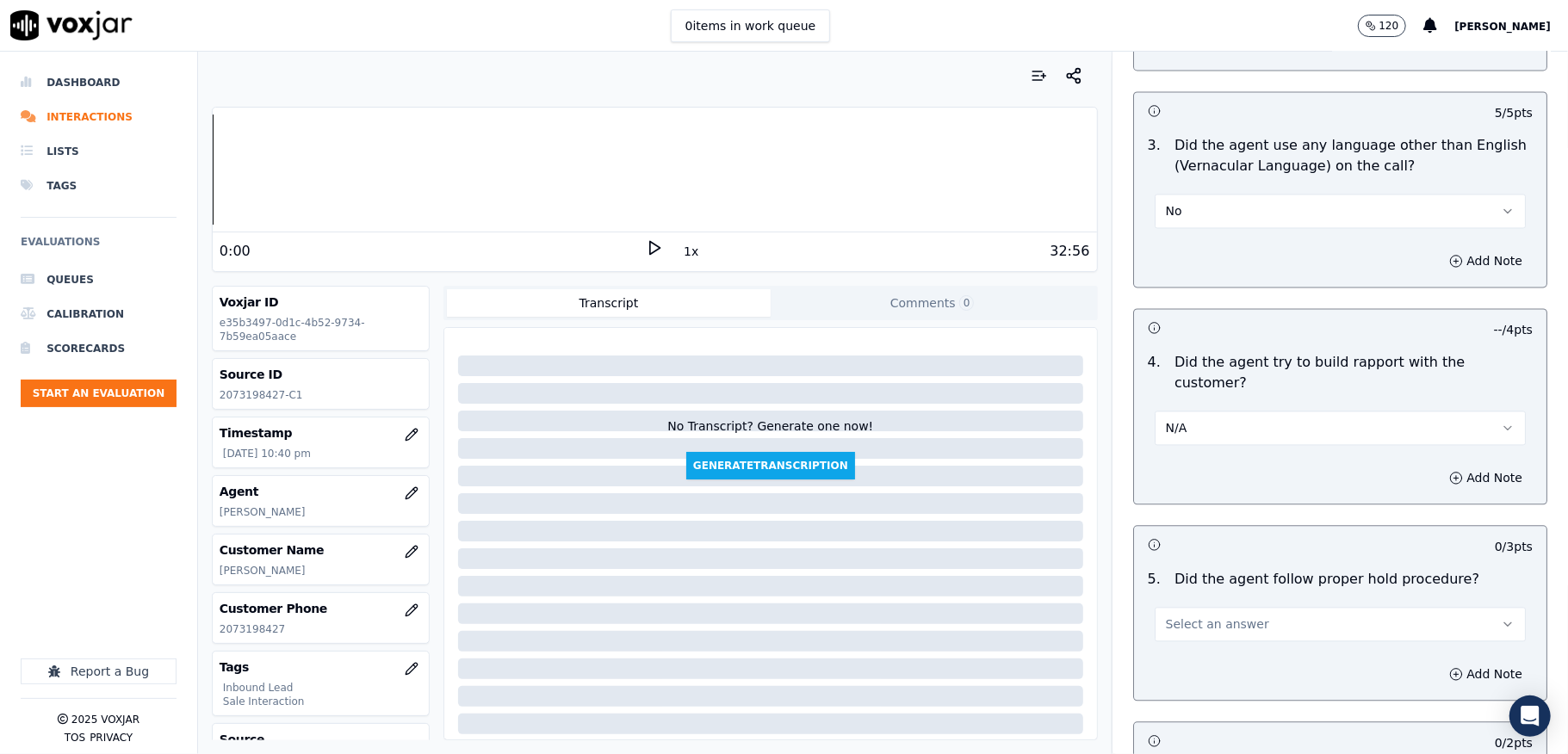
scroll to position [2524, 0]
click at [1174, 198] on button "No" at bounding box center [1340, 215] width 371 height 34
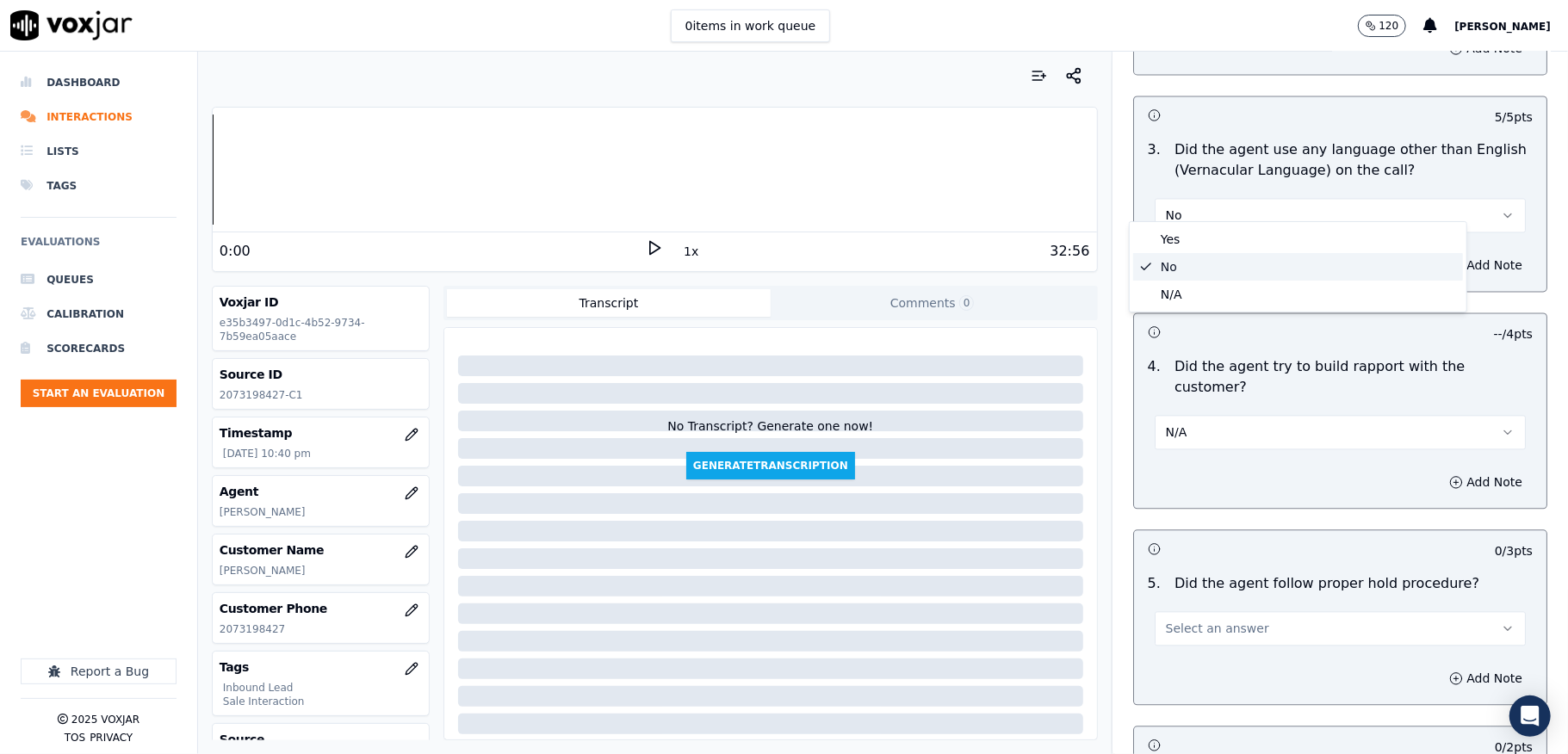
click at [1172, 267] on div "No" at bounding box center [1298, 266] width 330 height 28
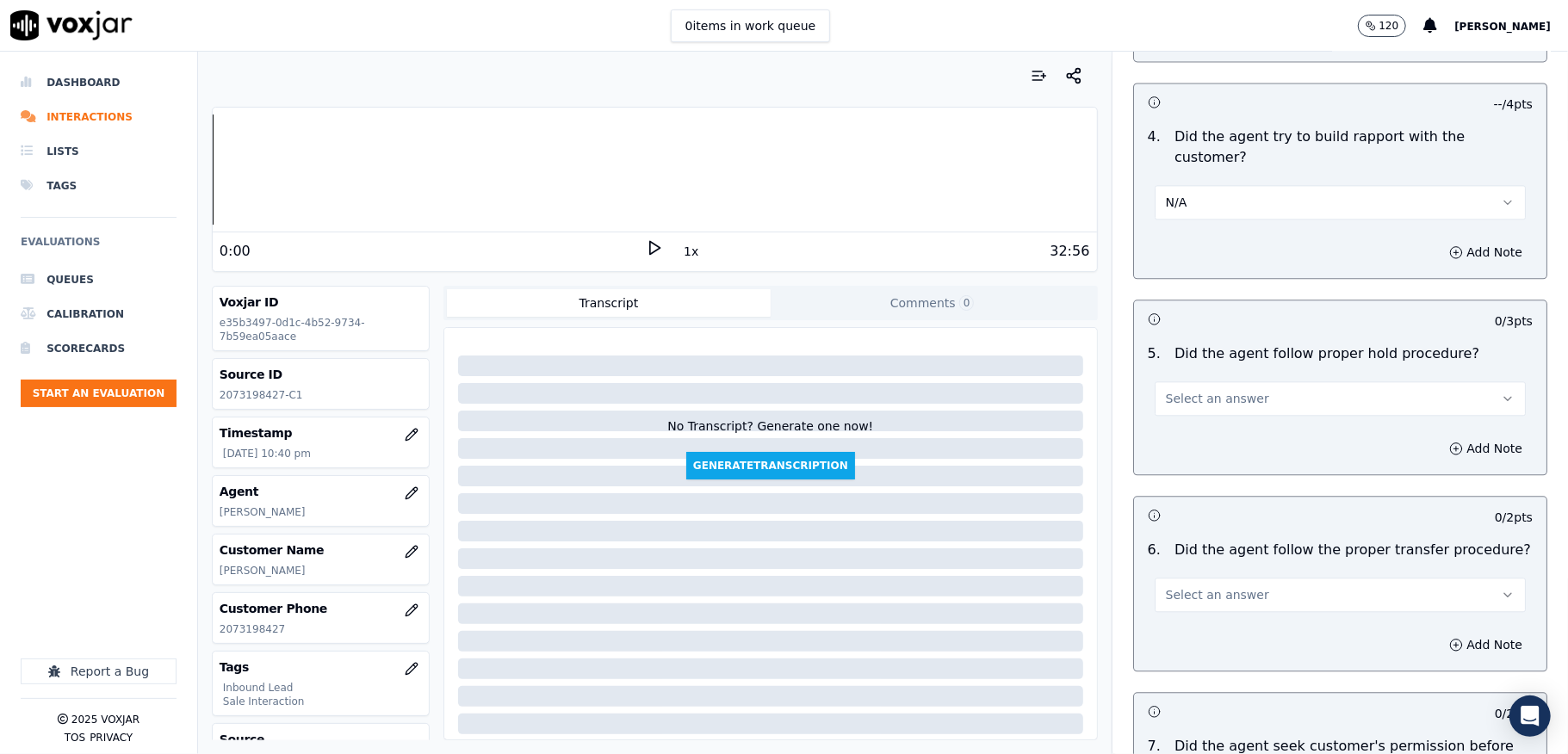
scroll to position [2868, 0]
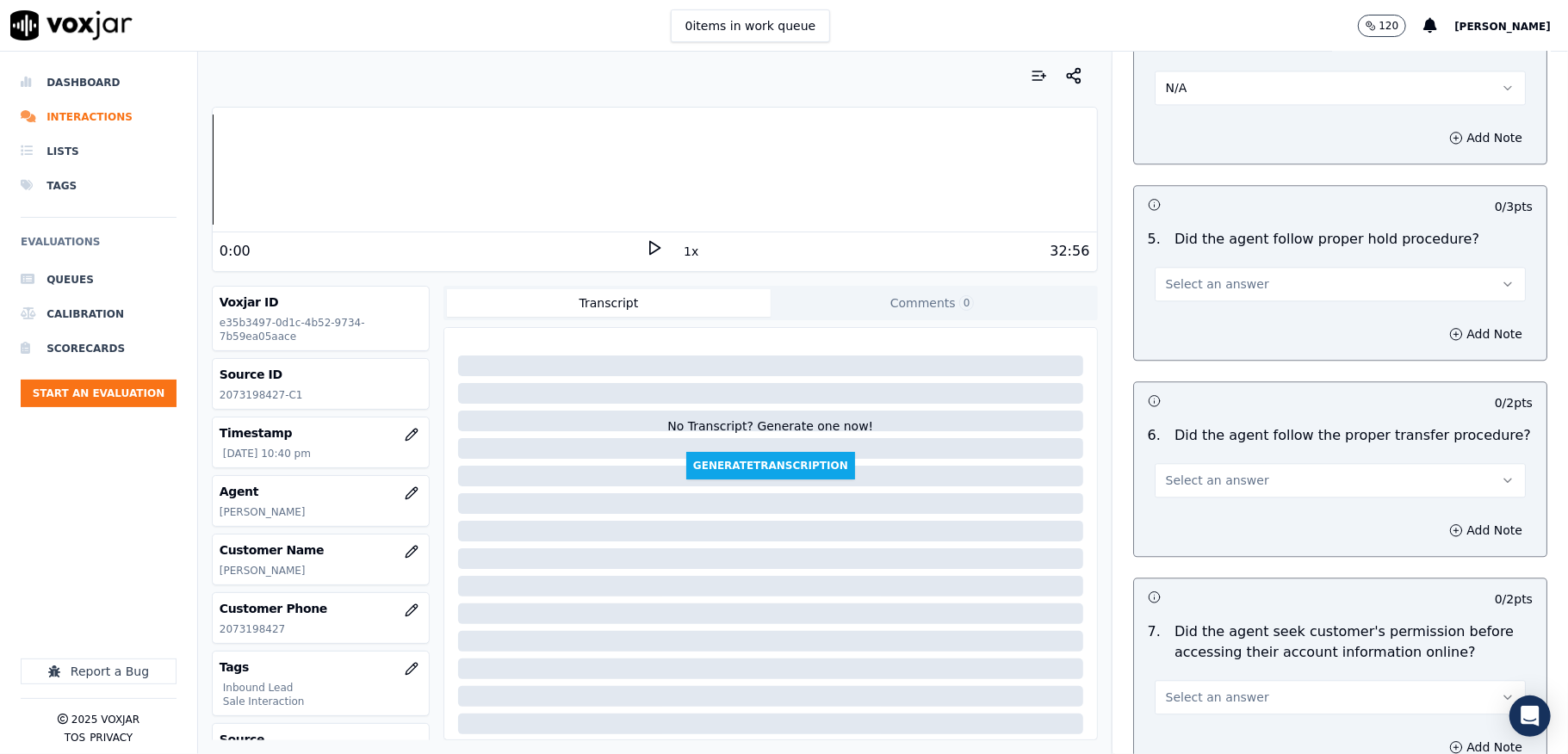
click at [1272, 267] on button "Select an answer" at bounding box center [1340, 284] width 371 height 34
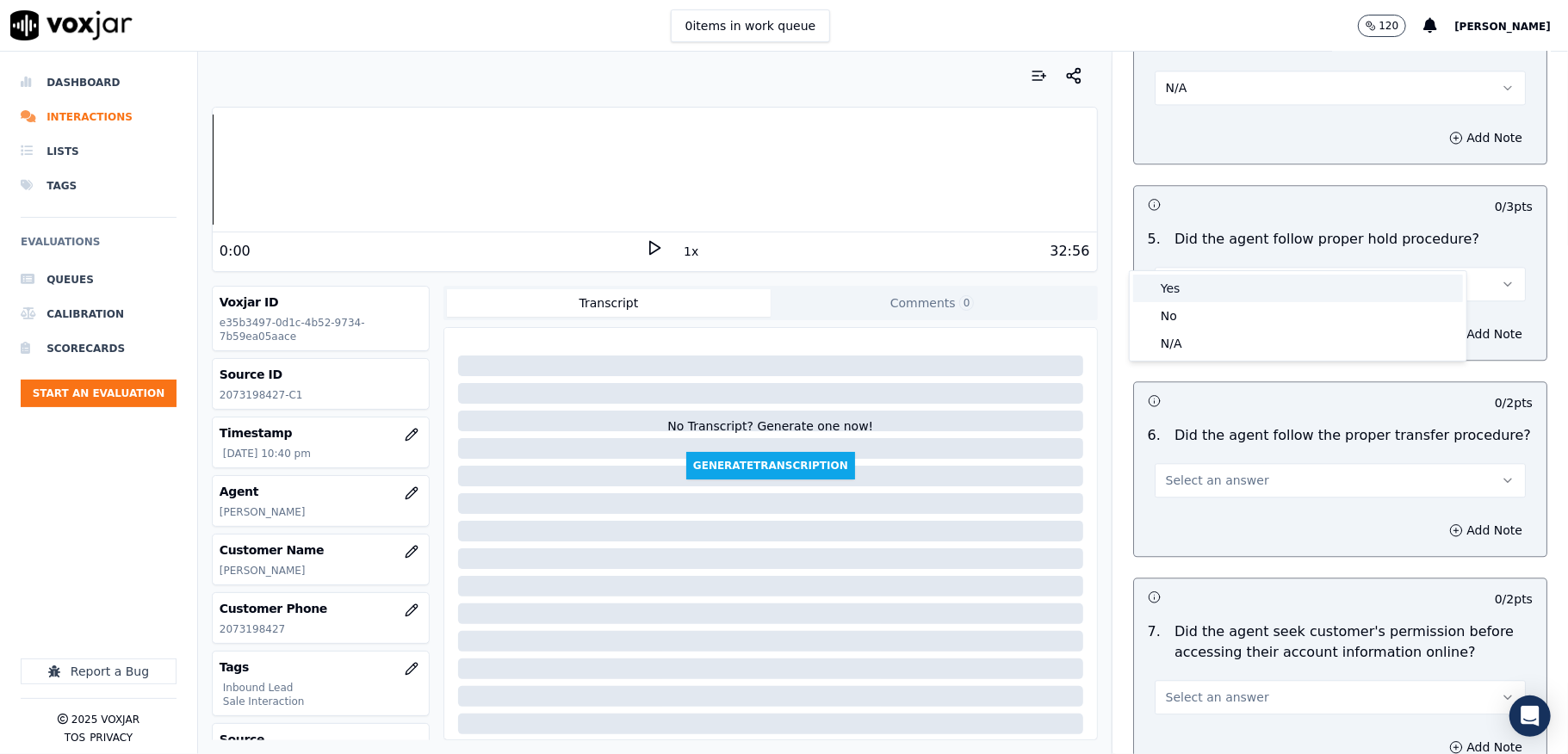
click at [1200, 283] on div "Yes" at bounding box center [1298, 288] width 330 height 28
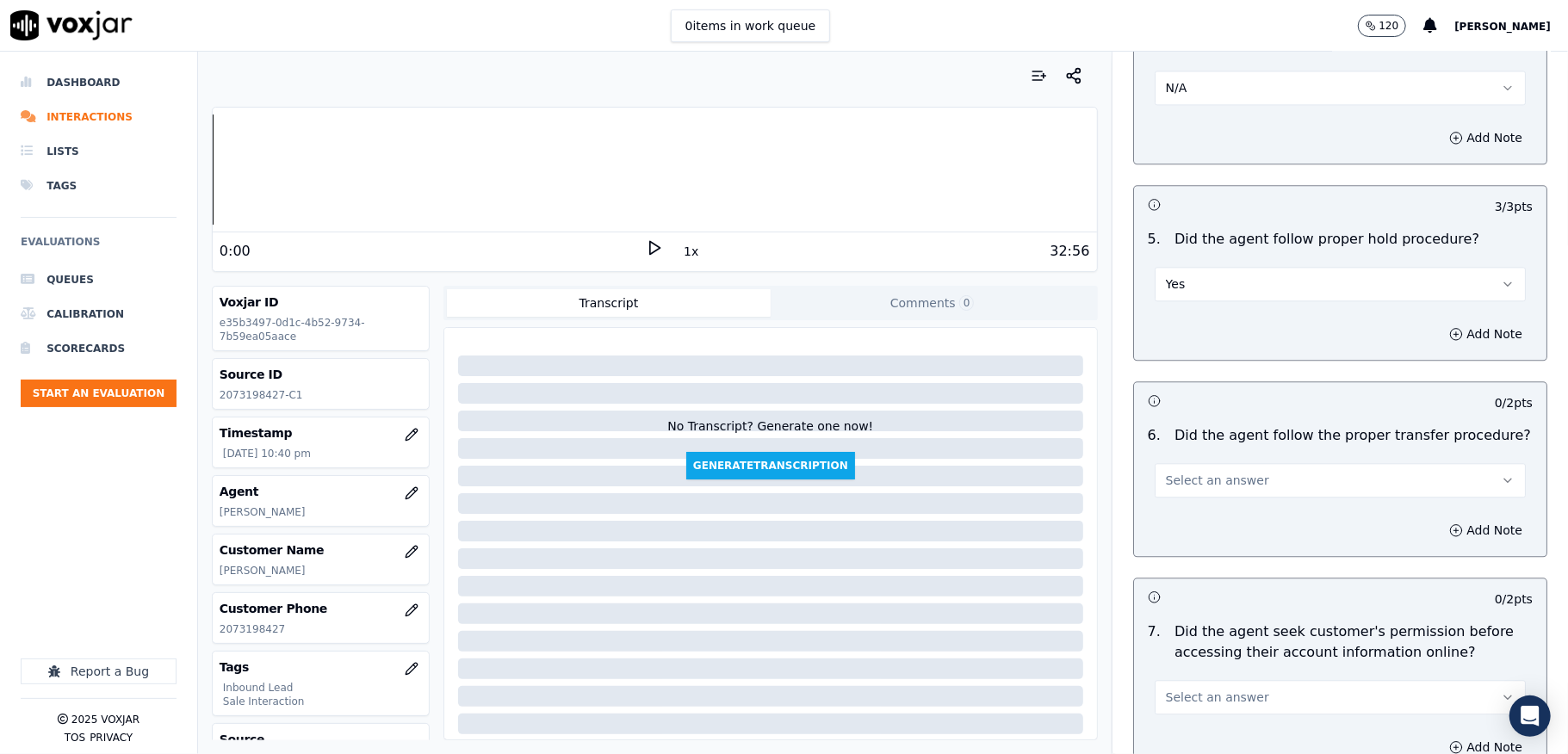
click at [1233, 463] on button "Select an answer" at bounding box center [1340, 480] width 371 height 34
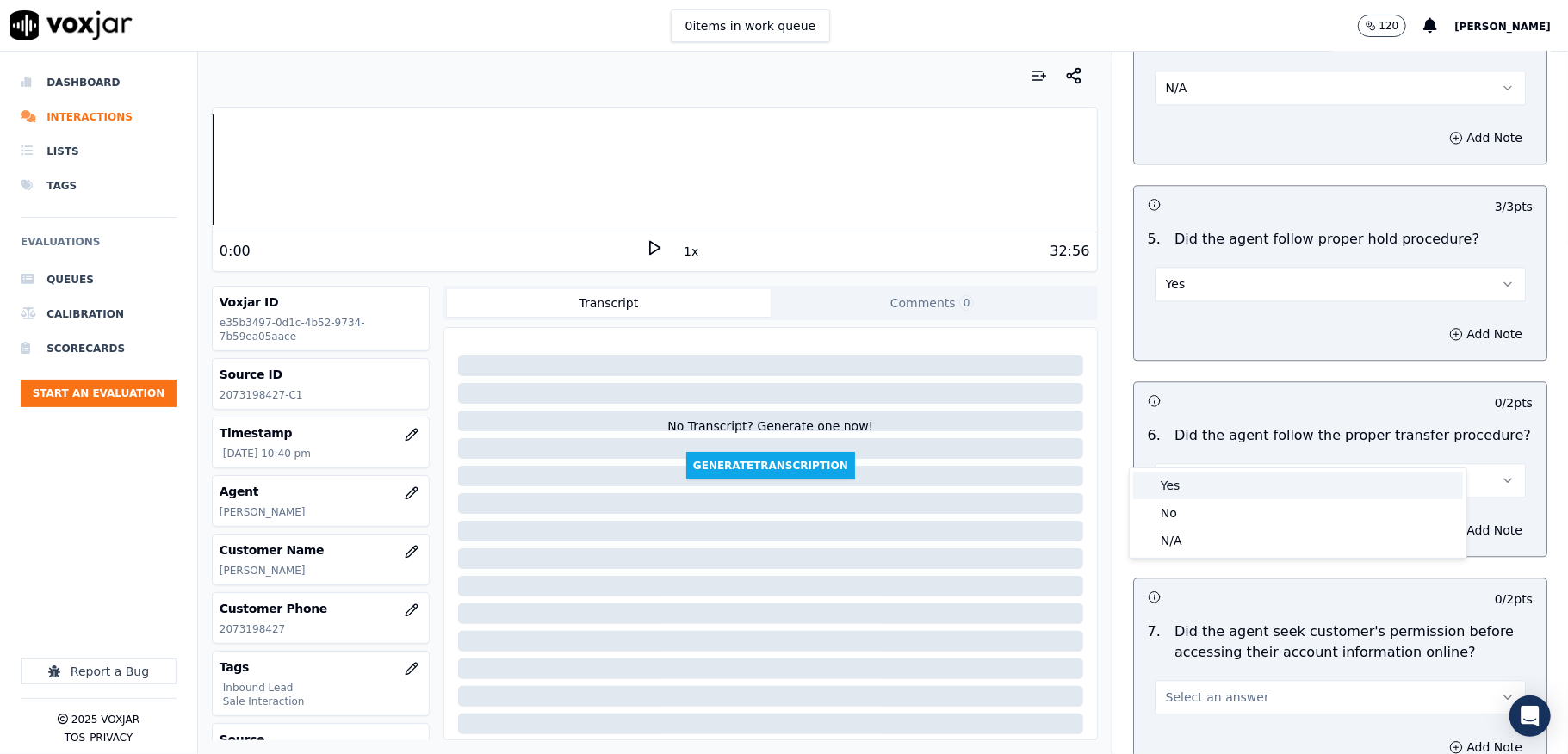
click at [1197, 498] on div "Yes" at bounding box center [1298, 485] width 330 height 28
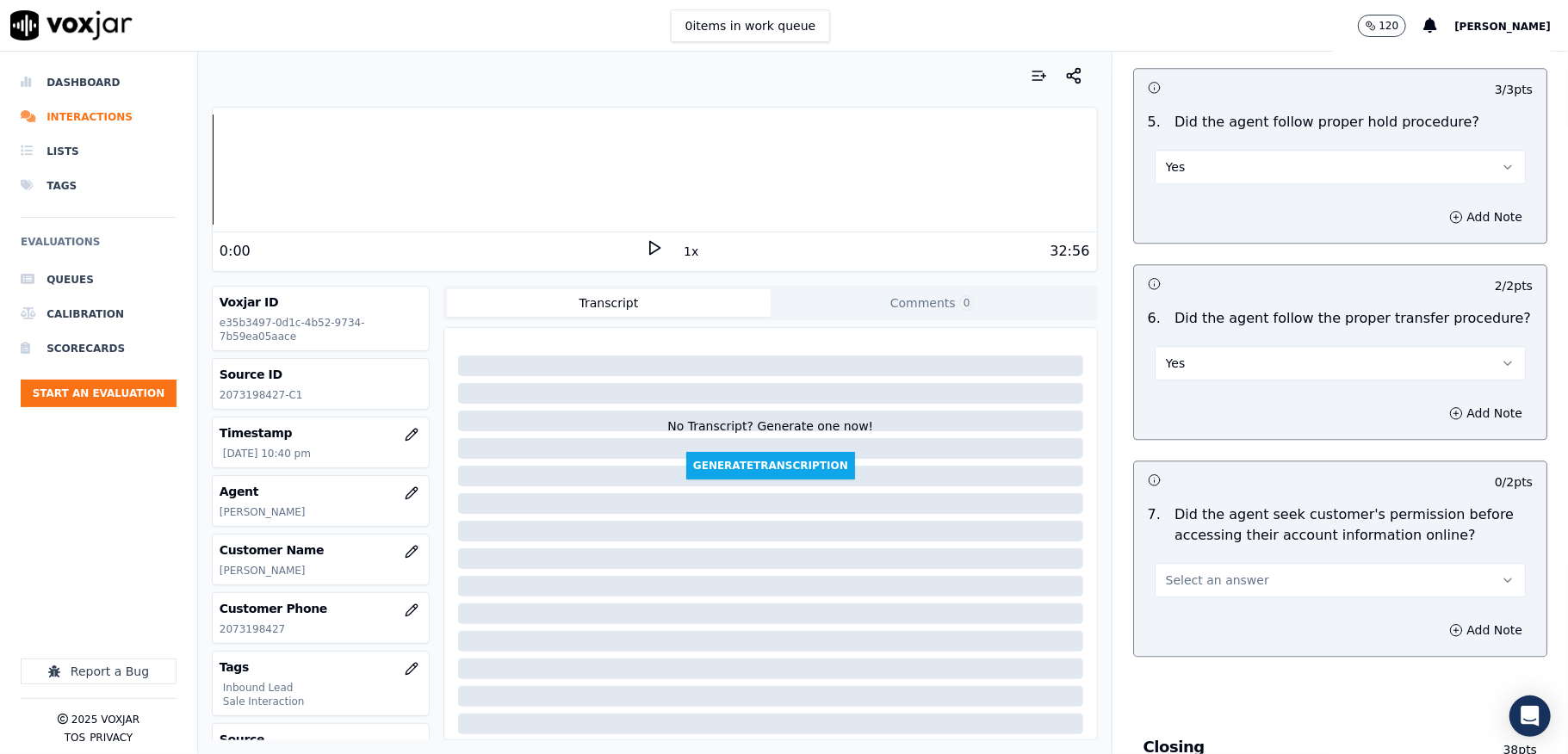
scroll to position [3098, 0]
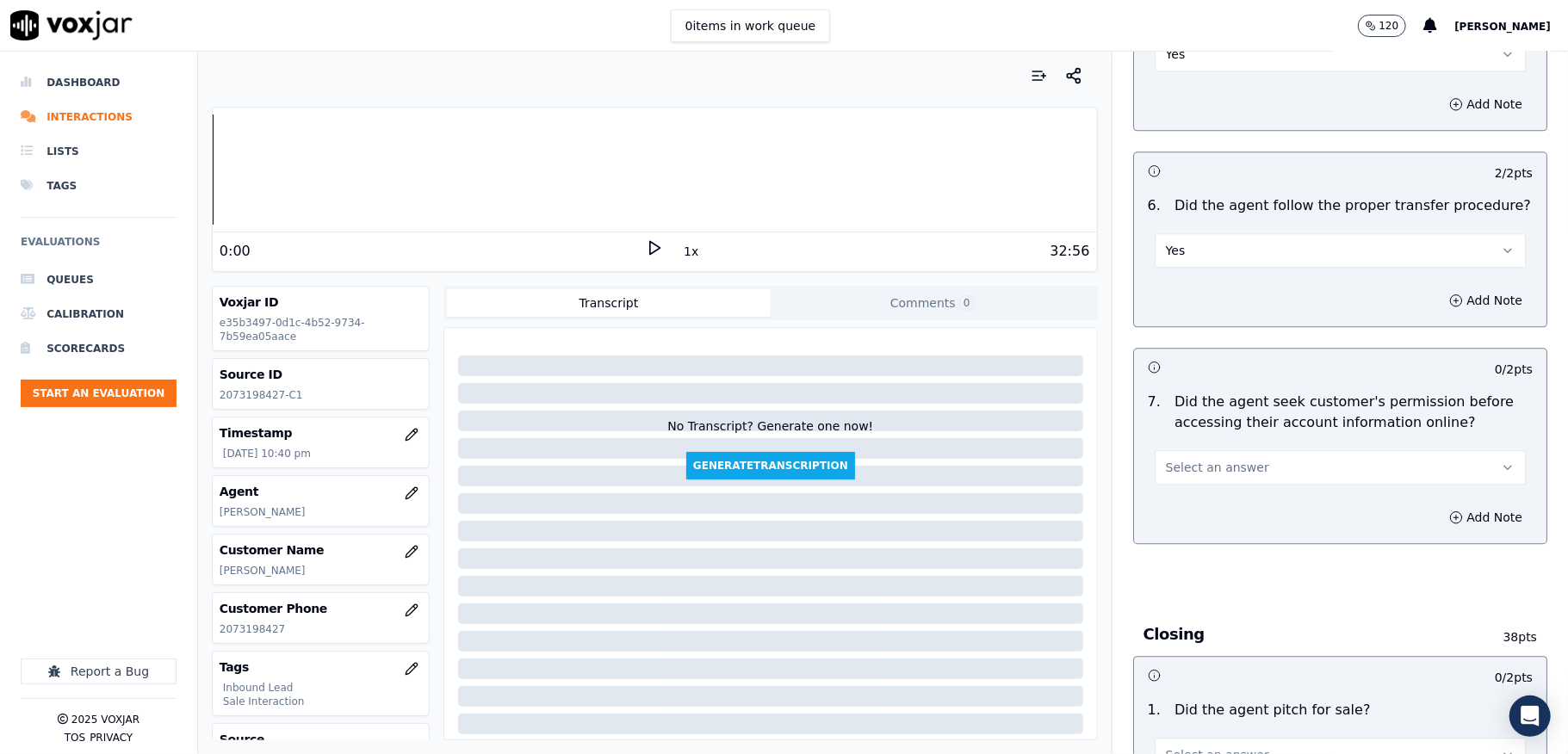
click at [1238, 450] on button "Select an answer" at bounding box center [1340, 467] width 371 height 34
click at [1186, 499] on div "No" at bounding box center [1298, 500] width 330 height 28
click at [1438, 505] on button "Add Note" at bounding box center [1485, 517] width 93 height 24
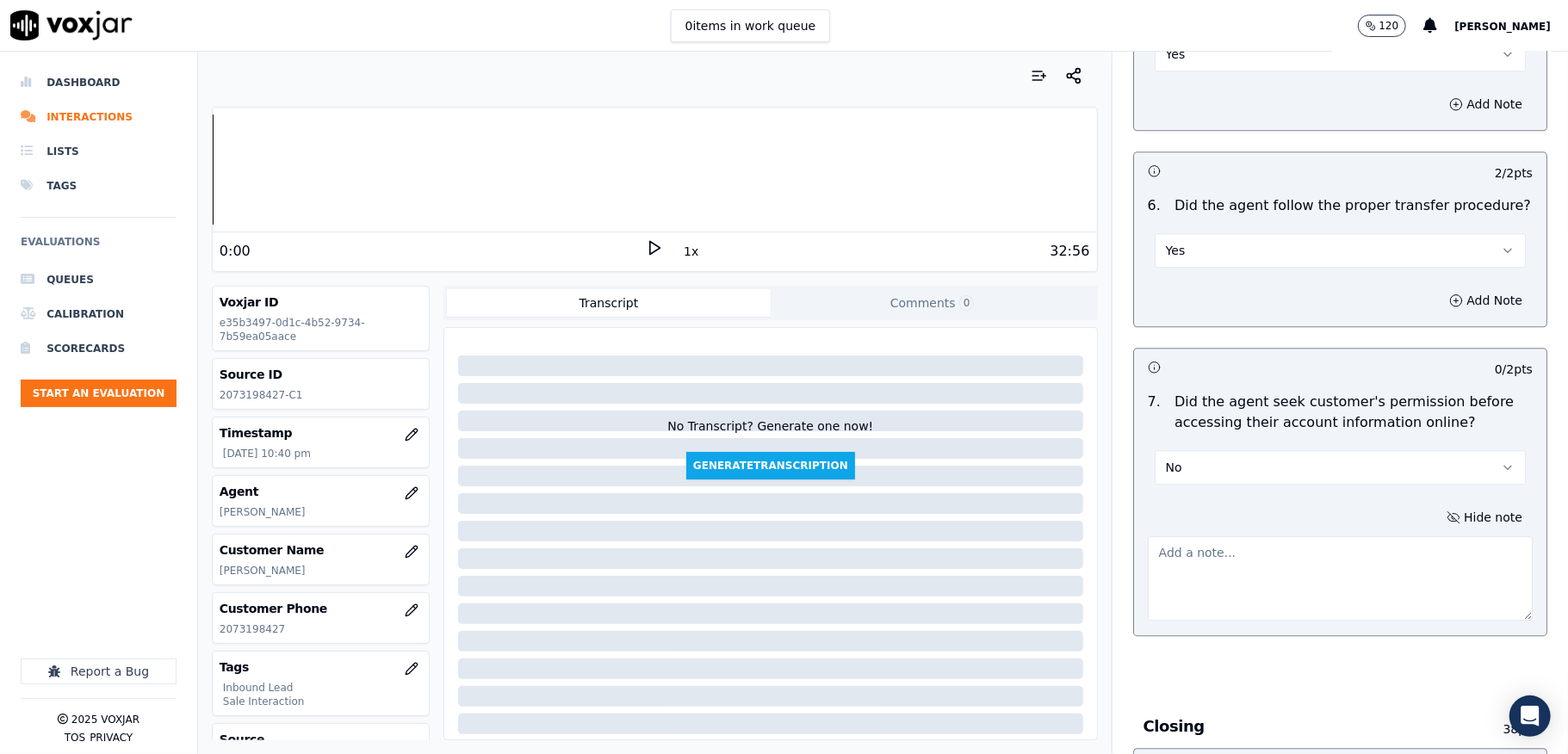
click at [1341, 536] on textarea at bounding box center [1340, 578] width 385 height 84
paste textarea "@6:44 Marcus informed - I have your account here in front of me and I can see h…"
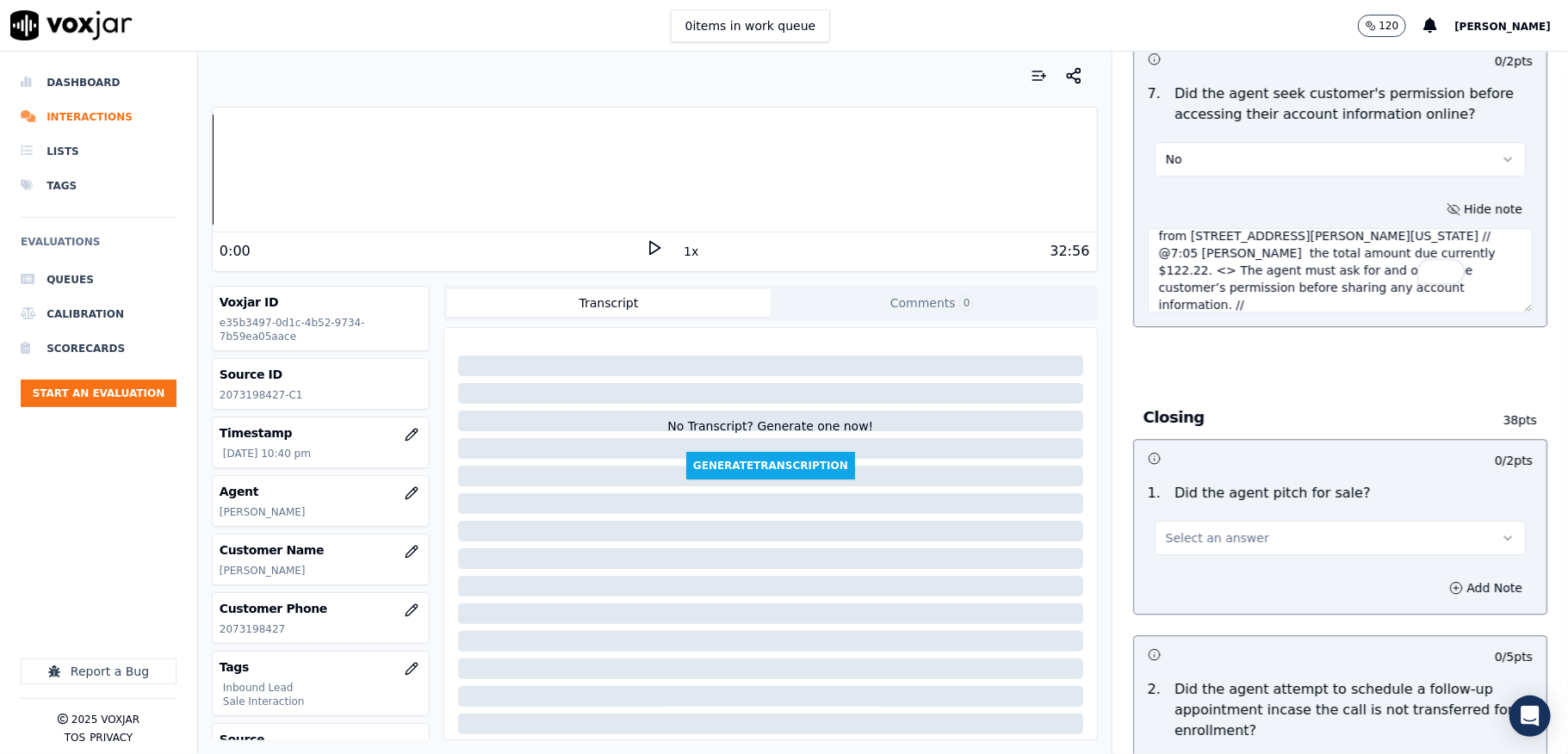
scroll to position [3442, 0]
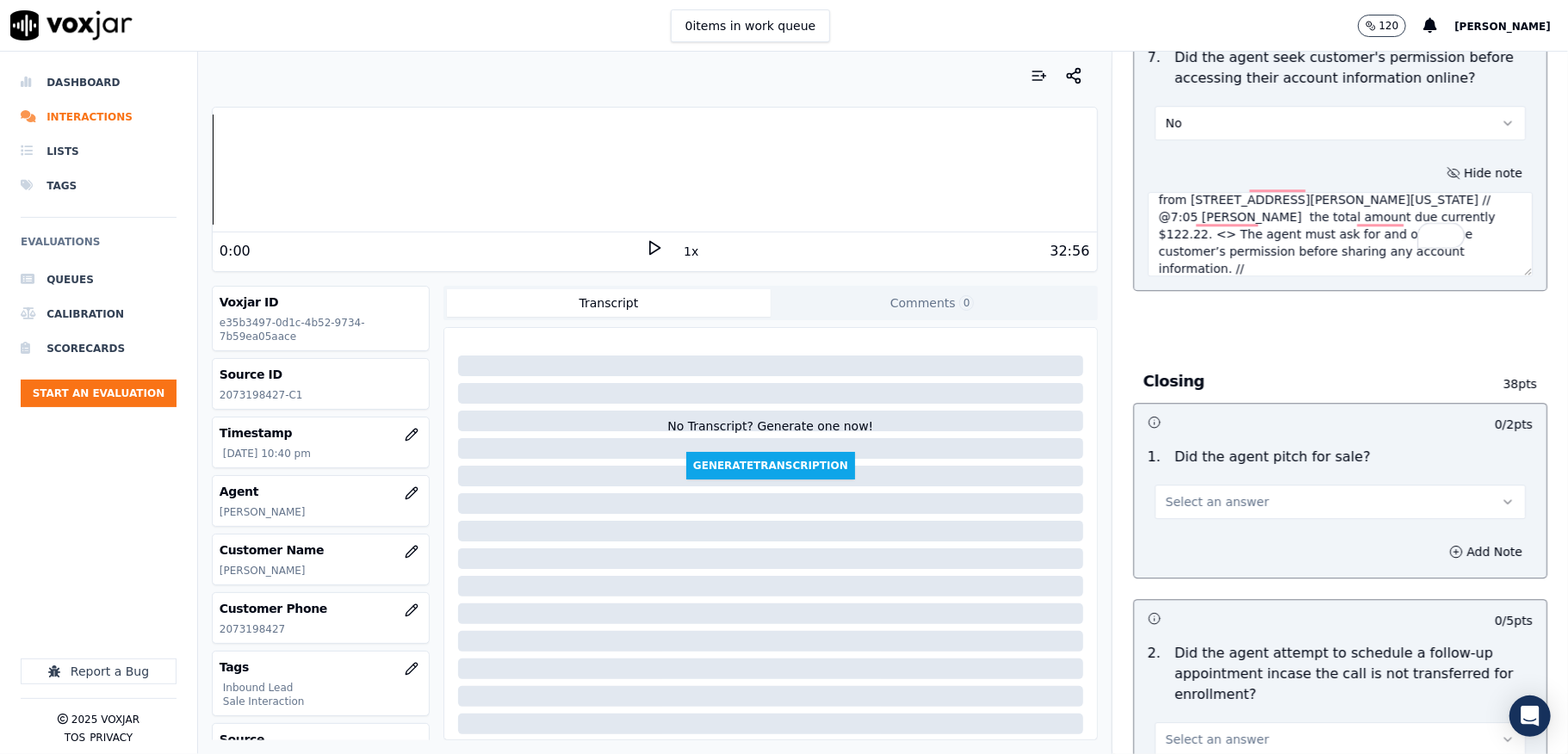
type textarea "@6:44 Marcus informed - I have your account here in front of me and I can see h…"
drag, startPoint x: 1204, startPoint y: 464, endPoint x: 1191, endPoint y: 487, distance: 26.4
click at [1204, 493] on span "Select an answer" at bounding box center [1217, 501] width 103 height 17
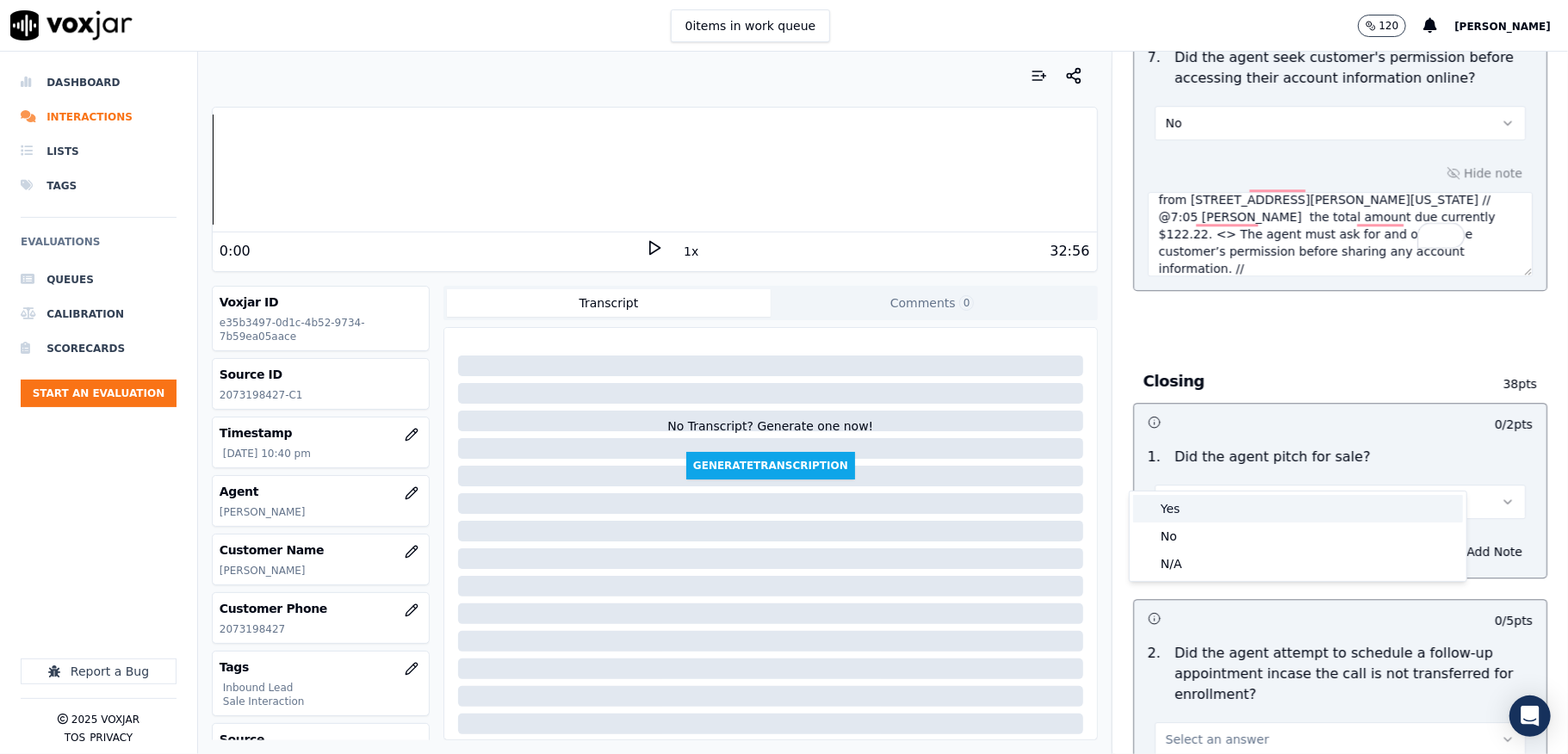
click at [1185, 504] on div "Yes" at bounding box center [1298, 508] width 330 height 28
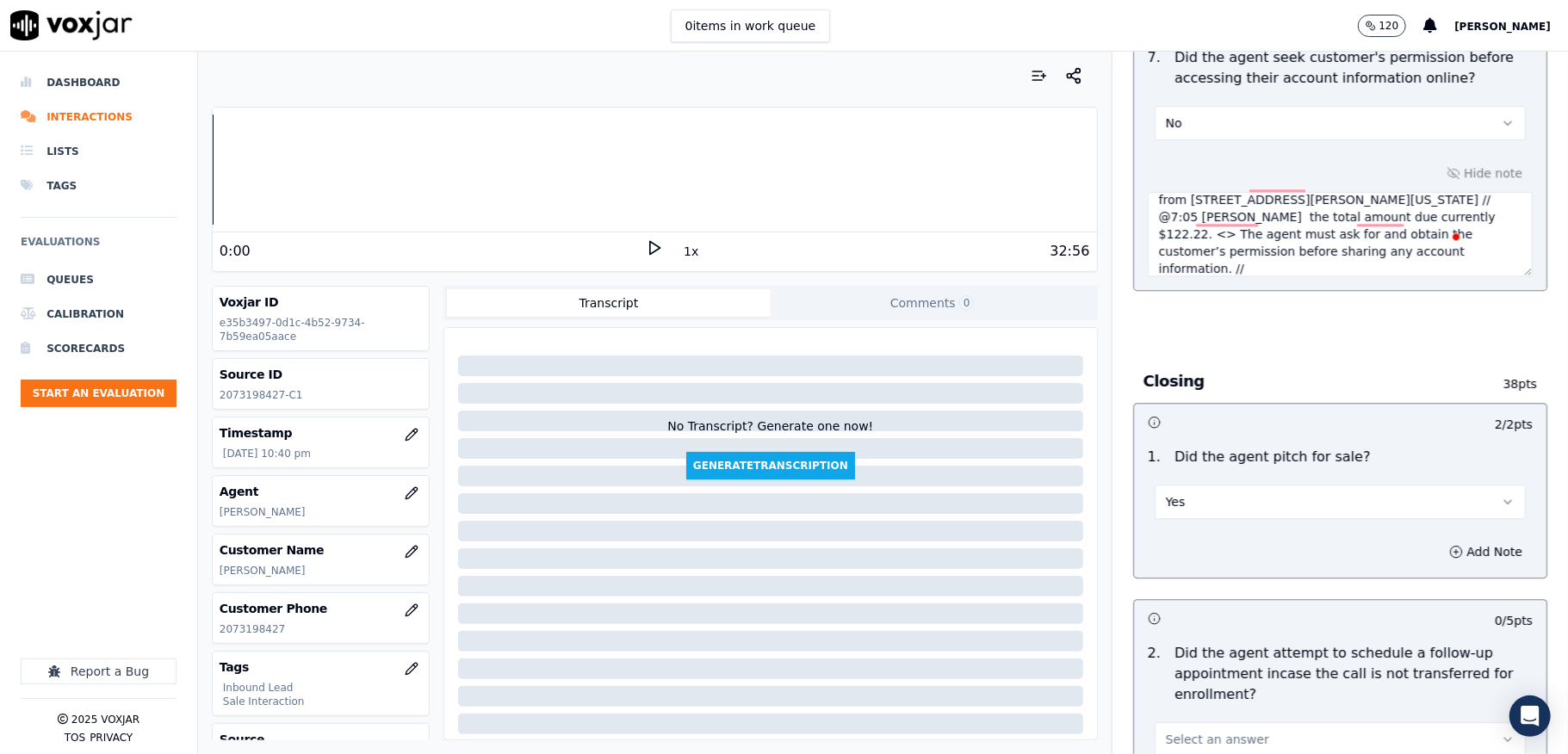
scroll to position [3671, 0]
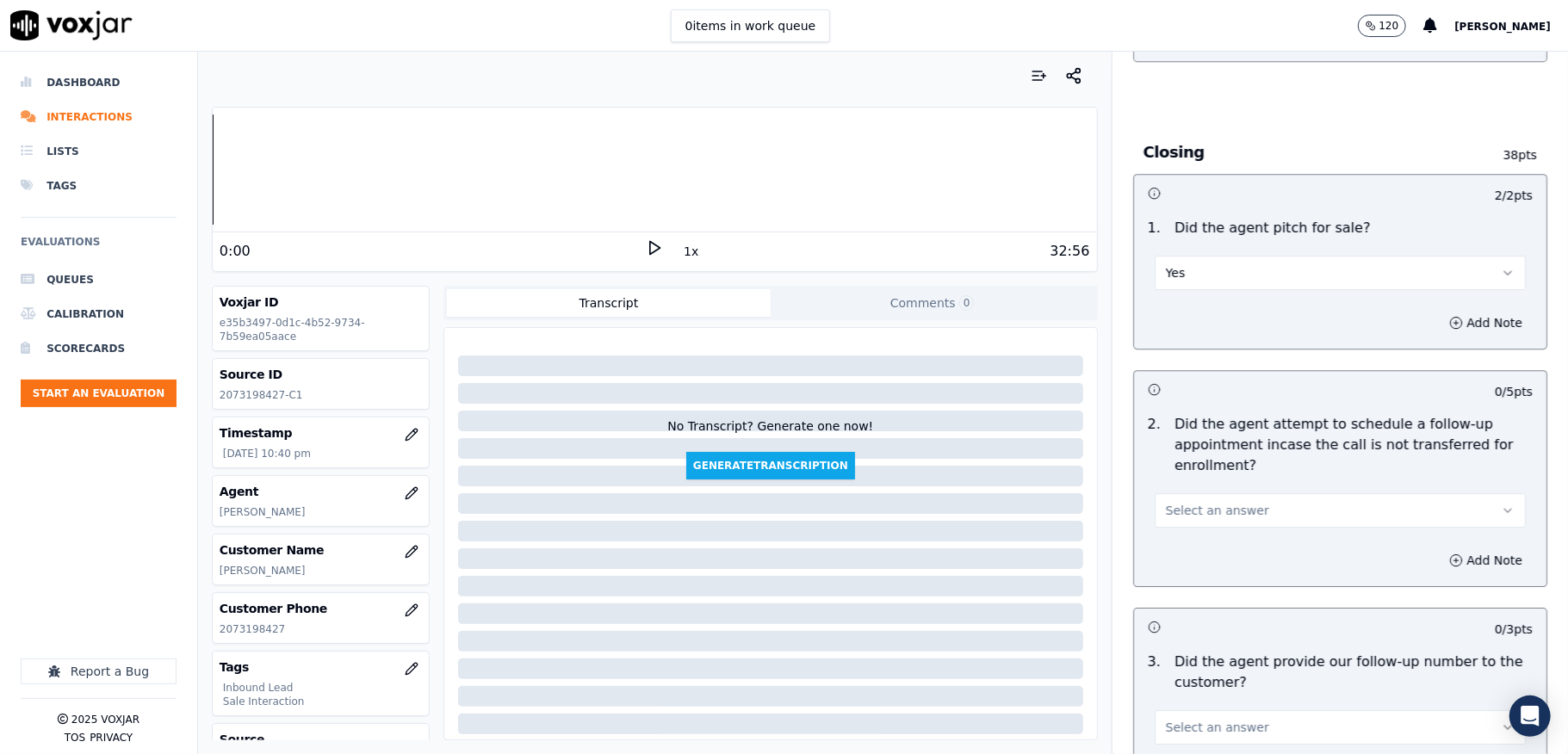
click at [1183, 493] on button "Select an answer" at bounding box center [1340, 510] width 371 height 34
click at [1162, 540] on div "No" at bounding box center [1298, 544] width 330 height 28
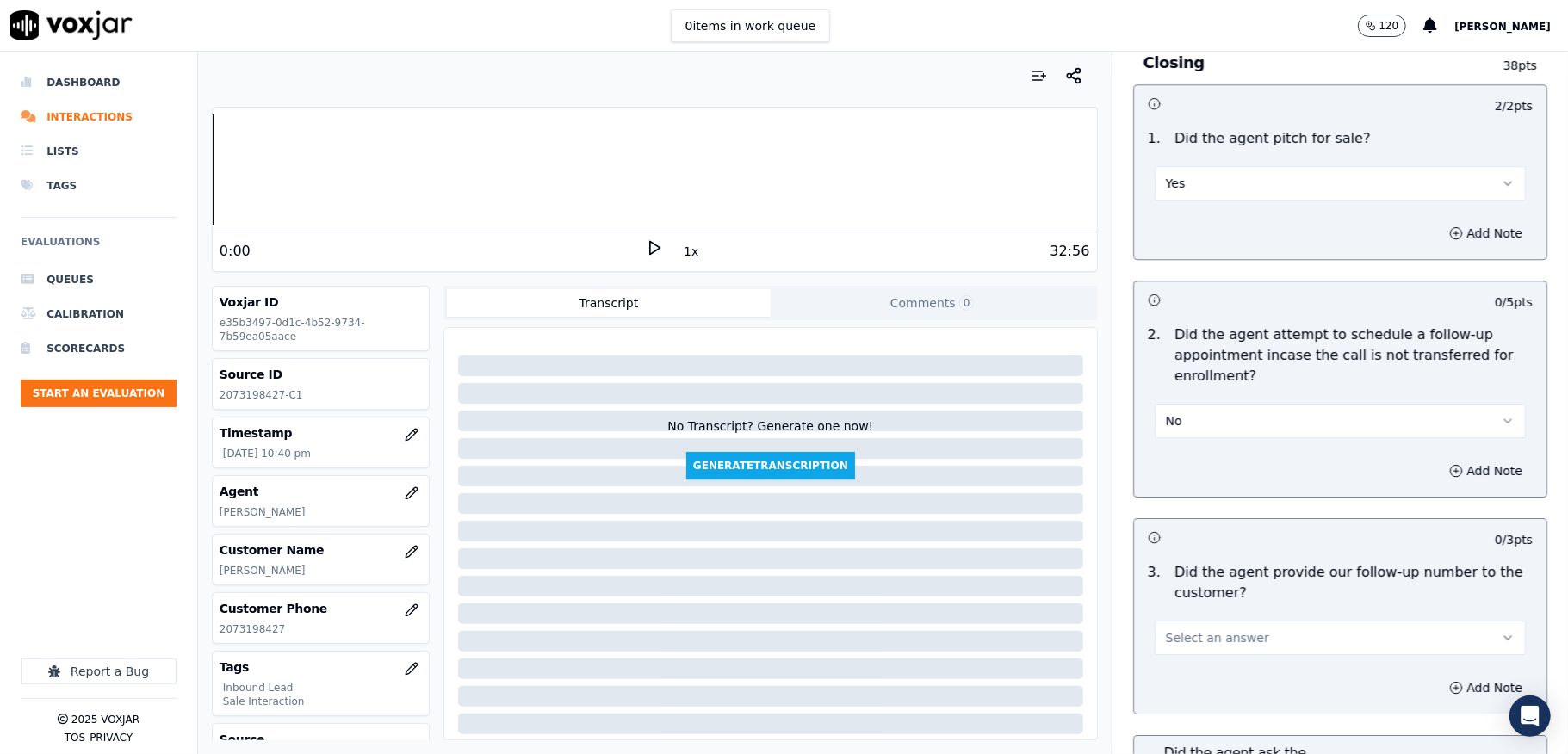
scroll to position [3901, 0]
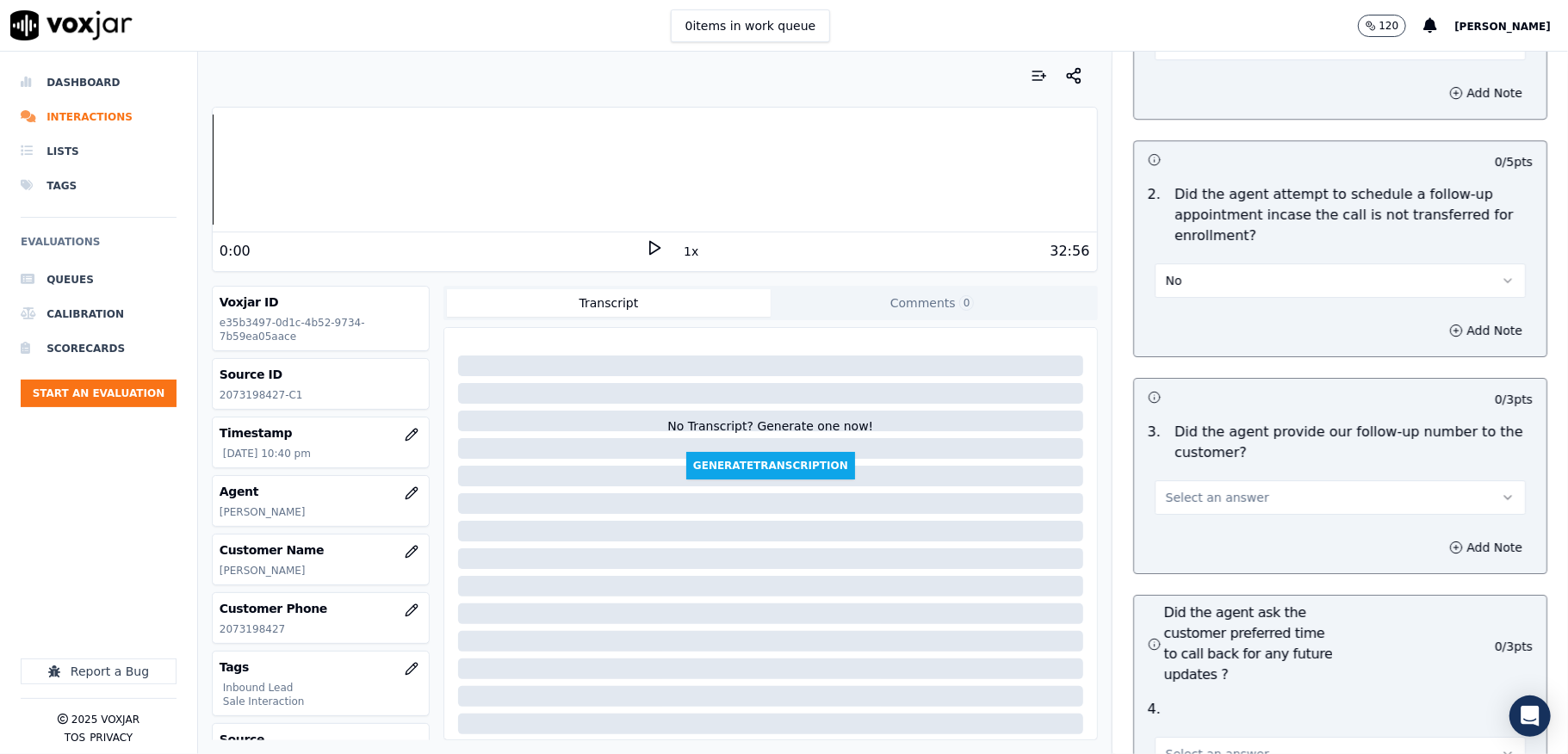
click at [1196, 263] on button "No" at bounding box center [1340, 280] width 371 height 34
click at [1179, 337] on div "N/A" at bounding box center [1298, 343] width 330 height 28
click at [1182, 489] on span "Select an answer" at bounding box center [1217, 498] width 103 height 17
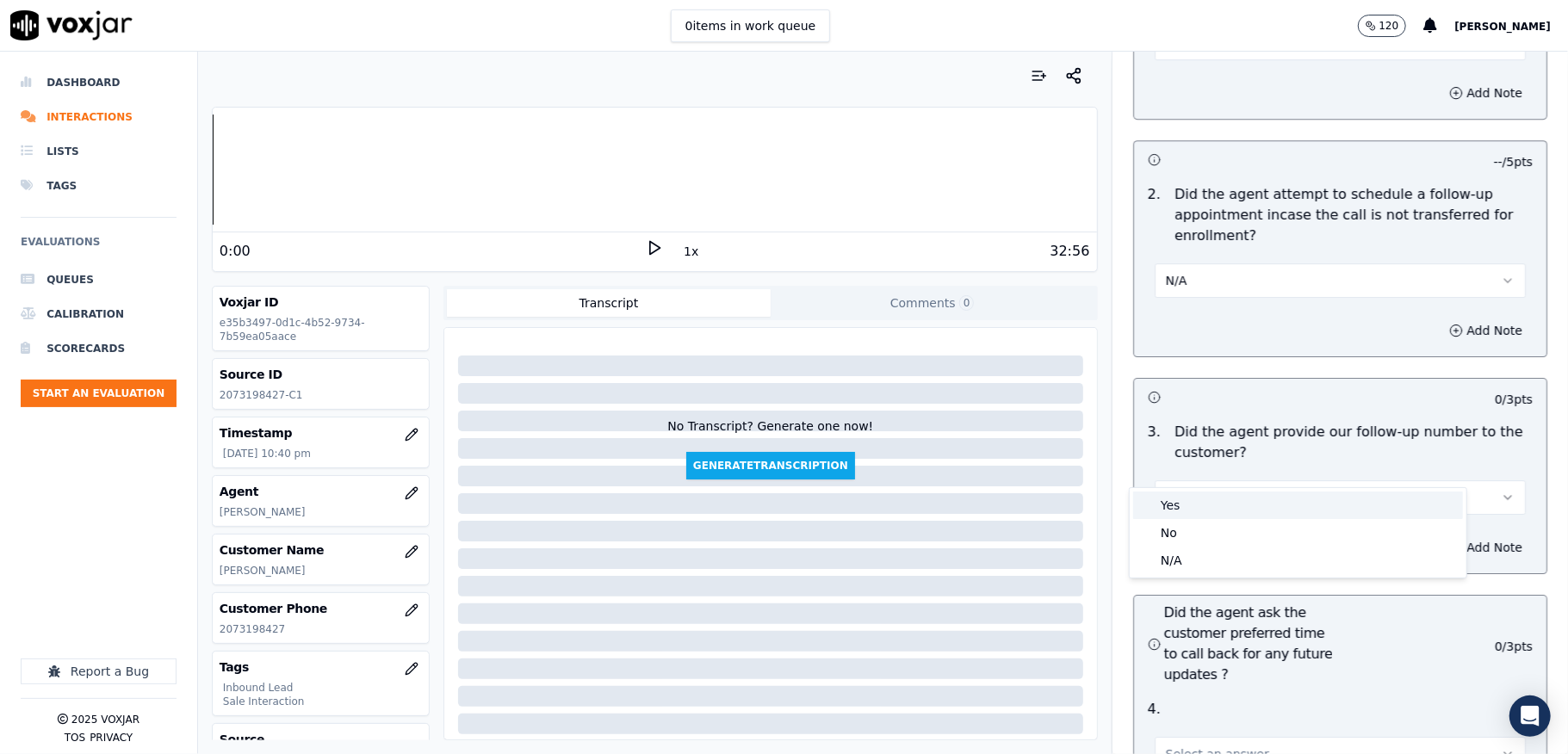
click at [1178, 494] on div "Yes" at bounding box center [1298, 504] width 330 height 28
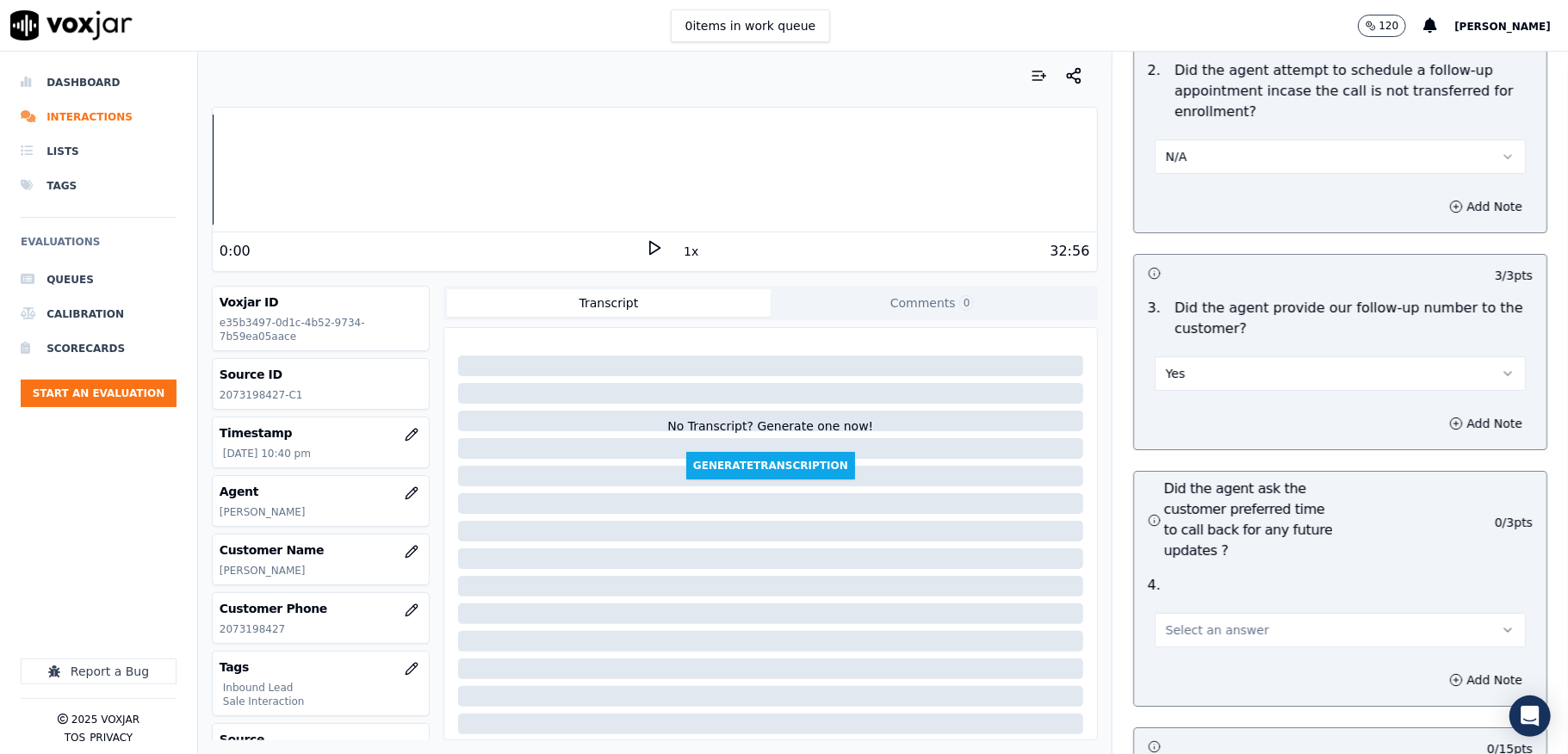
scroll to position [4245, 0]
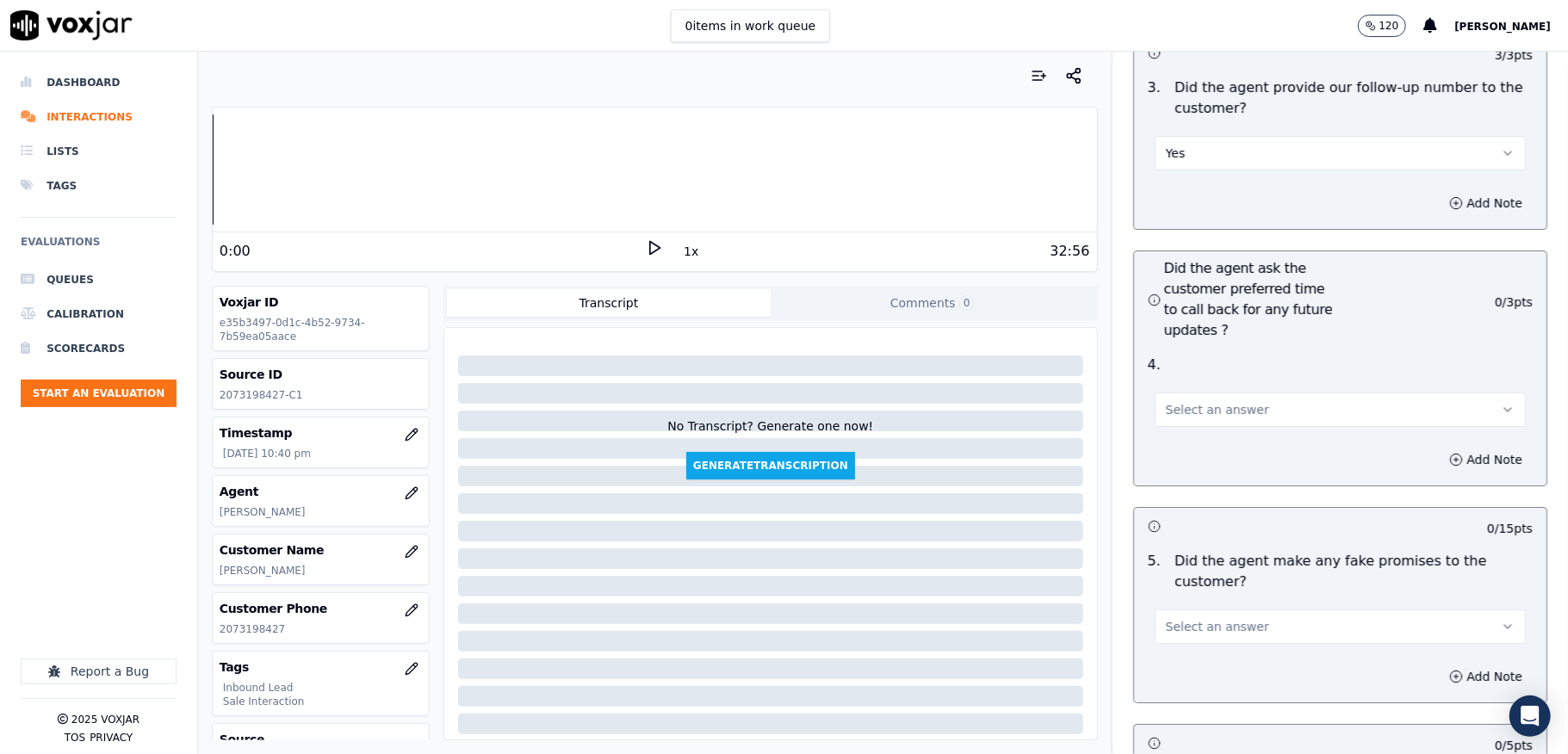
click at [1206, 401] on span "Select an answer" at bounding box center [1217, 410] width 103 height 17
click at [1165, 472] on div "N/A" at bounding box center [1298, 473] width 330 height 28
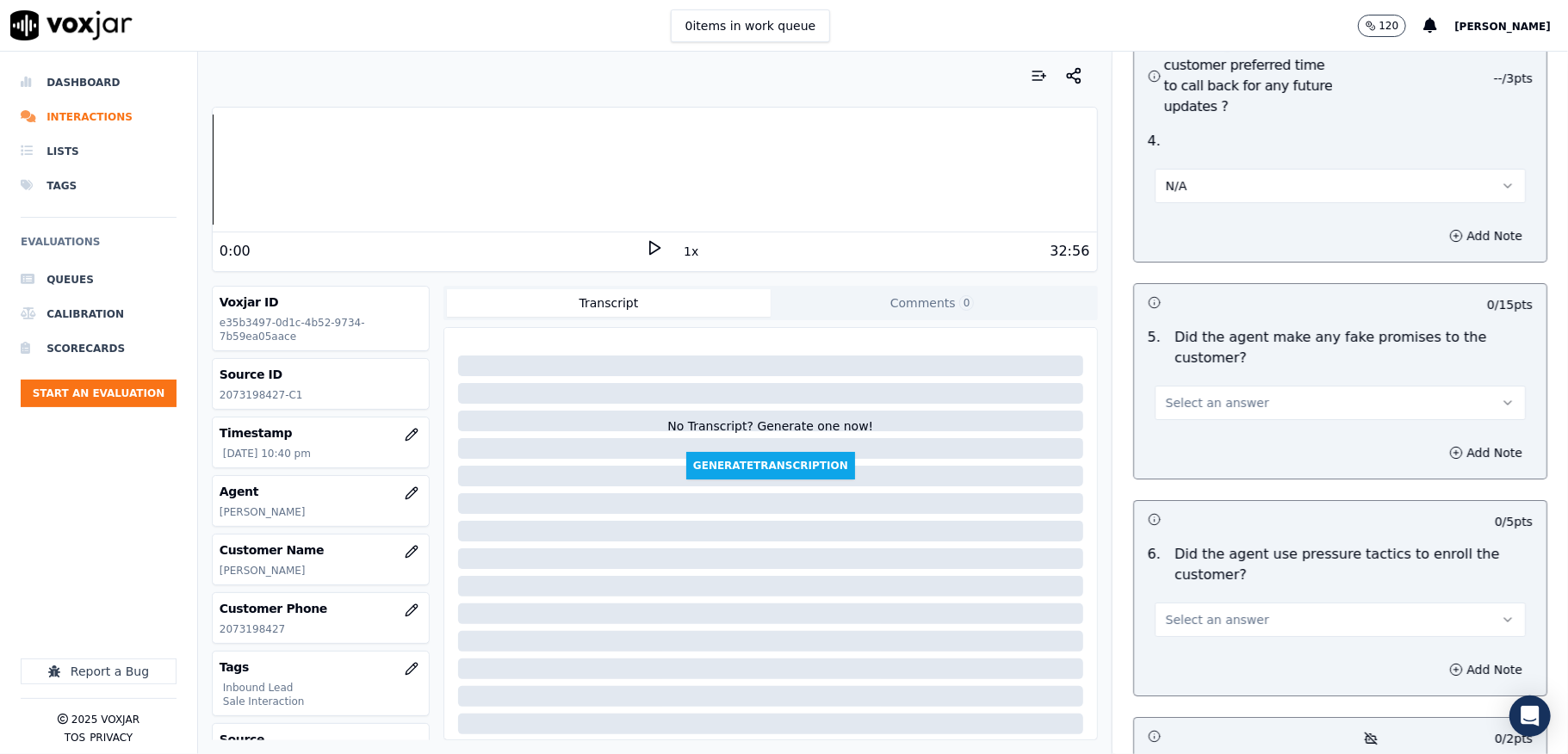
scroll to position [4474, 0]
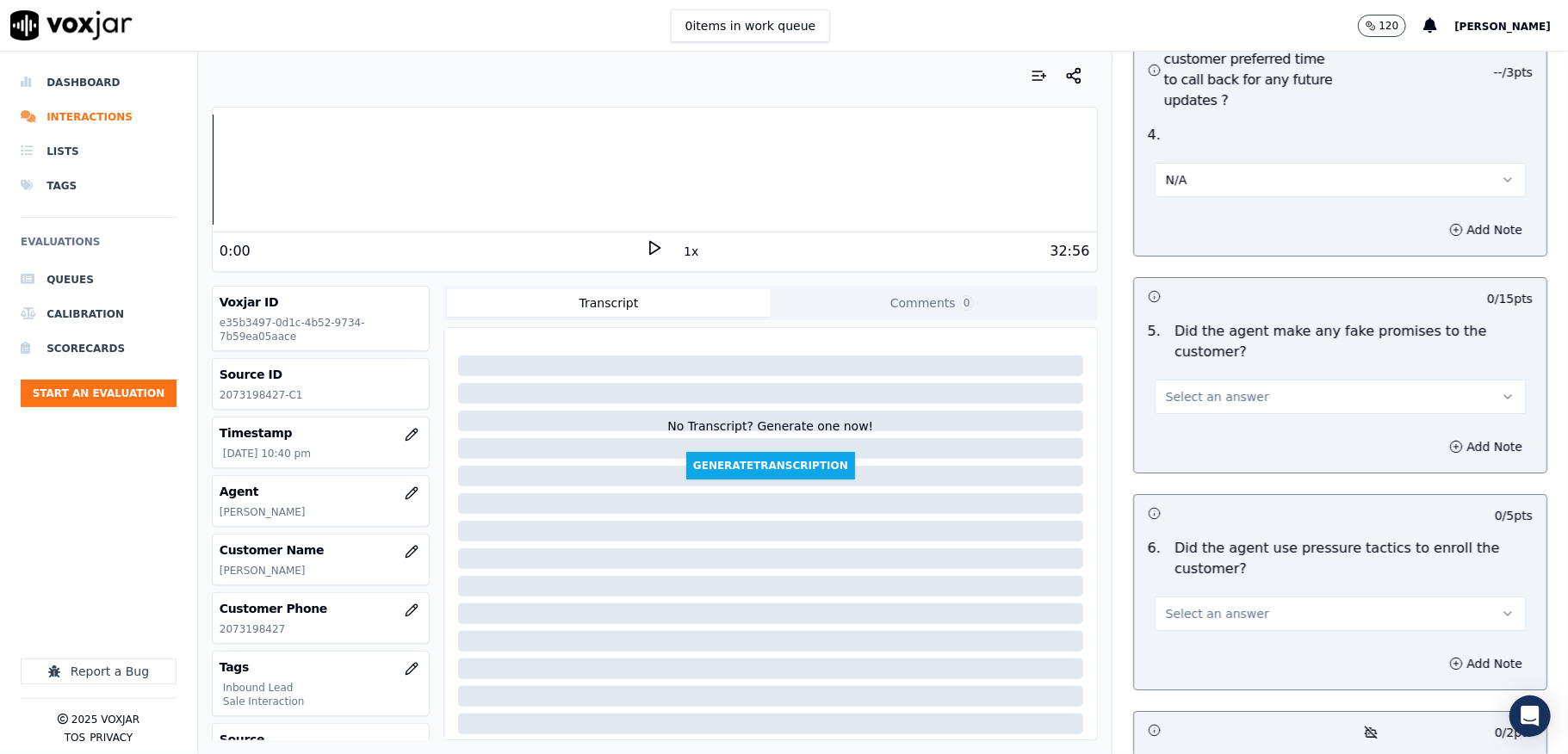
click at [1192, 388] on span "Select an answer" at bounding box center [1217, 397] width 103 height 17
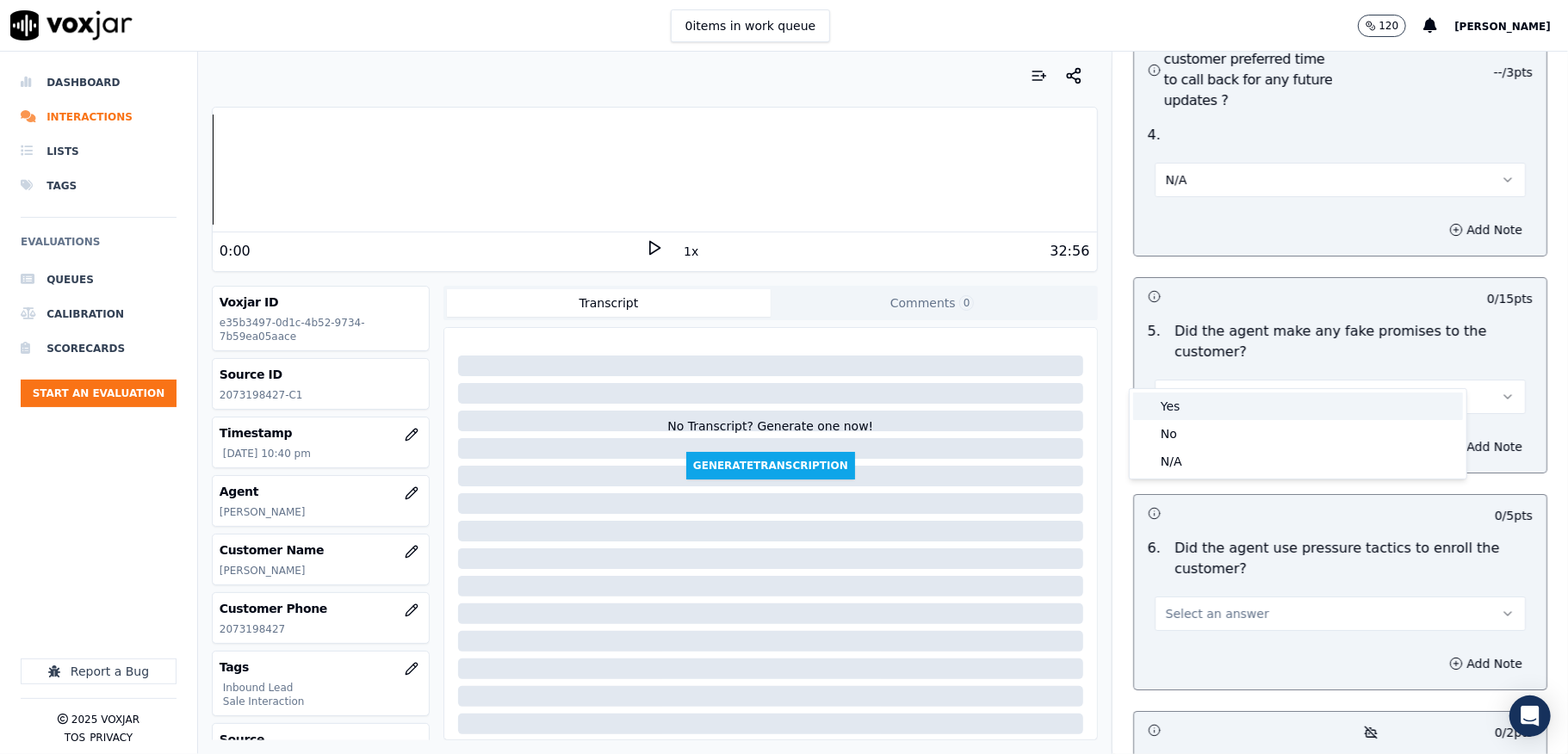
click at [1175, 420] on div "No" at bounding box center [1298, 434] width 330 height 28
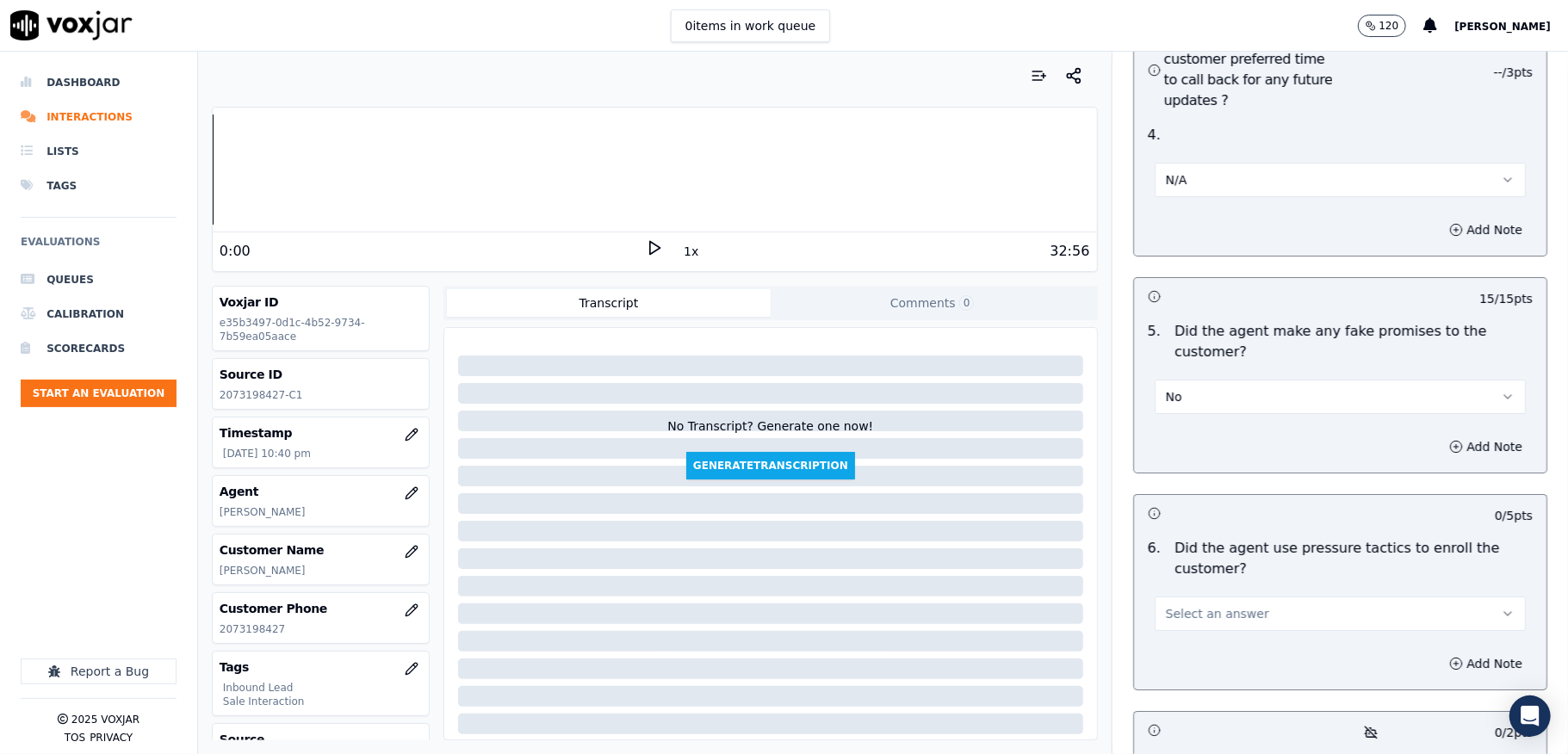
click at [1191, 605] on span "Select an answer" at bounding box center [1217, 614] width 103 height 17
click at [1176, 642] on div "No" at bounding box center [1298, 651] width 330 height 28
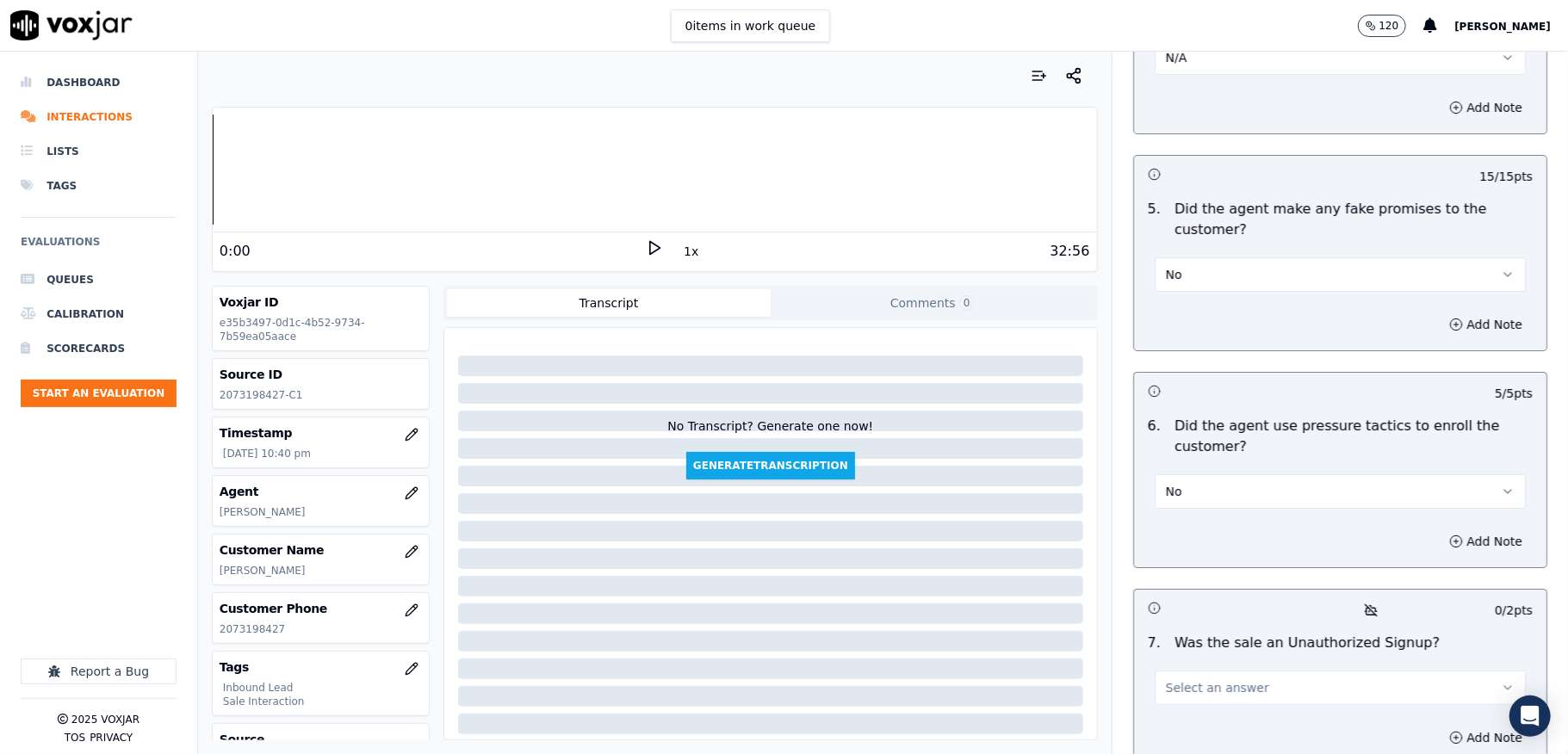
scroll to position [4819, 0]
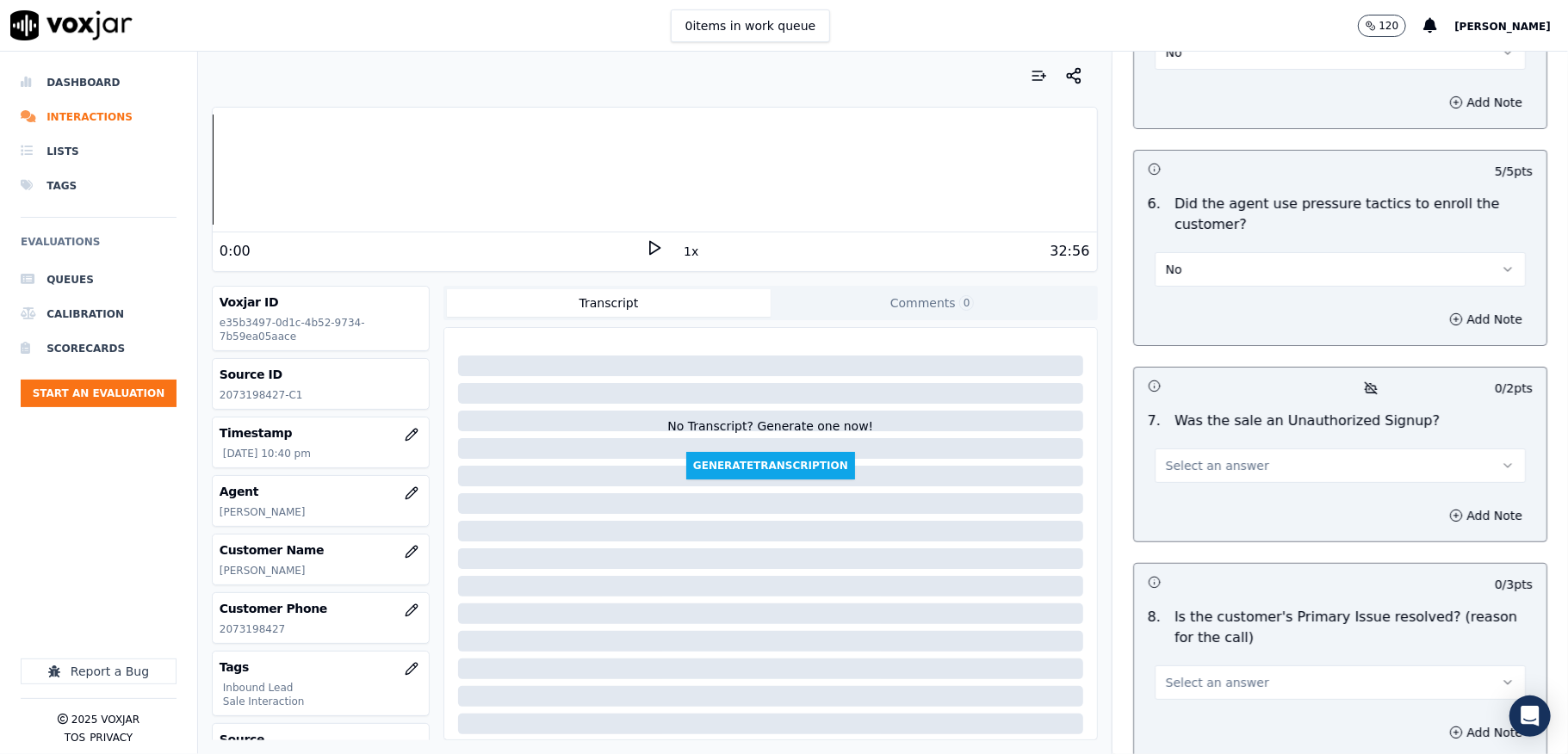
click at [1192, 457] on span "Select an answer" at bounding box center [1217, 465] width 103 height 17
click at [1182, 502] on div "No" at bounding box center [1298, 503] width 330 height 28
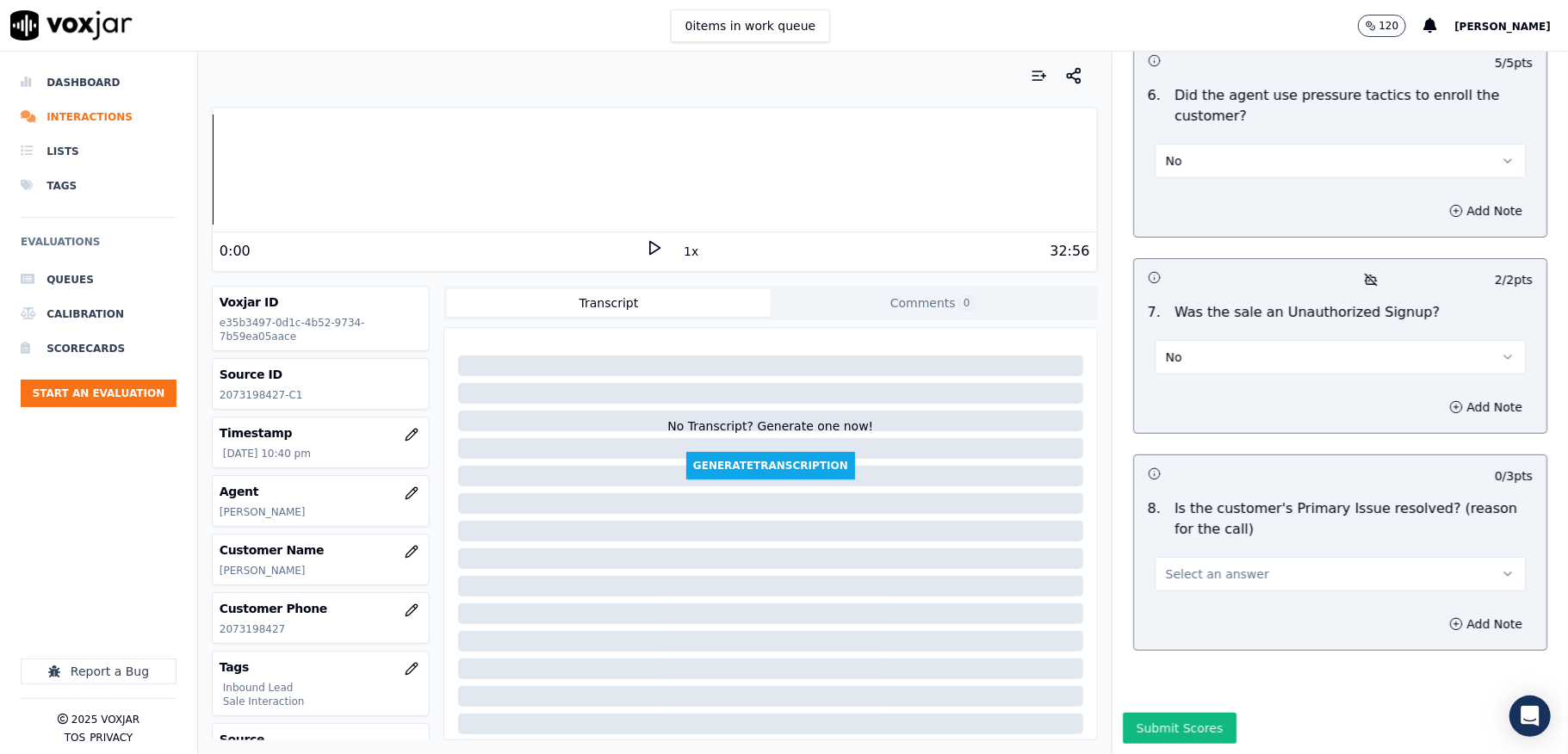
scroll to position [4958, 0]
click at [1199, 557] on button "Select an answer" at bounding box center [1340, 574] width 371 height 34
click at [1186, 555] on div "Yes" at bounding box center [1298, 553] width 330 height 28
click at [1172, 712] on button "Submit Scores" at bounding box center [1180, 727] width 114 height 31
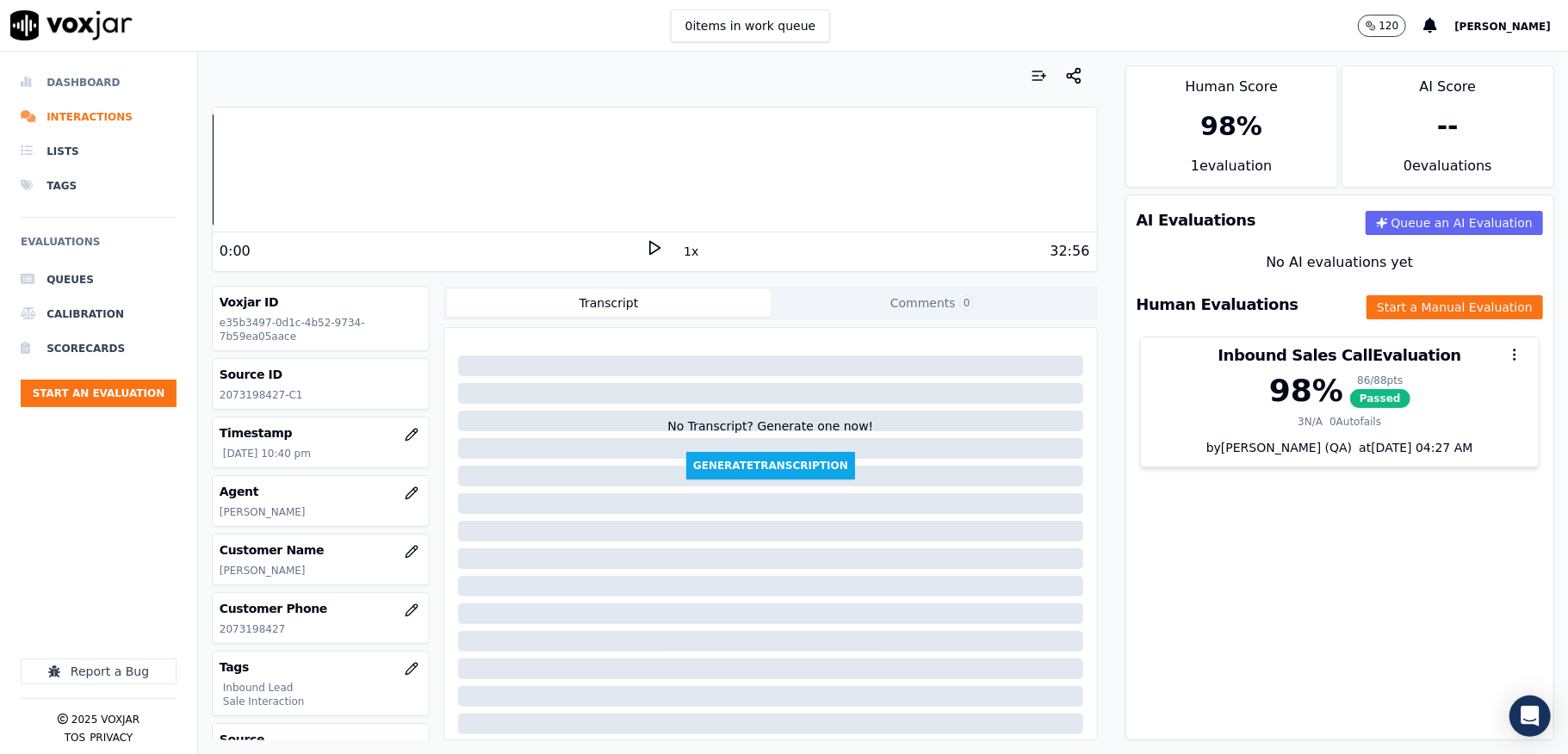
click at [104, 79] on li "Dashboard" at bounding box center [98, 83] width 155 height 34
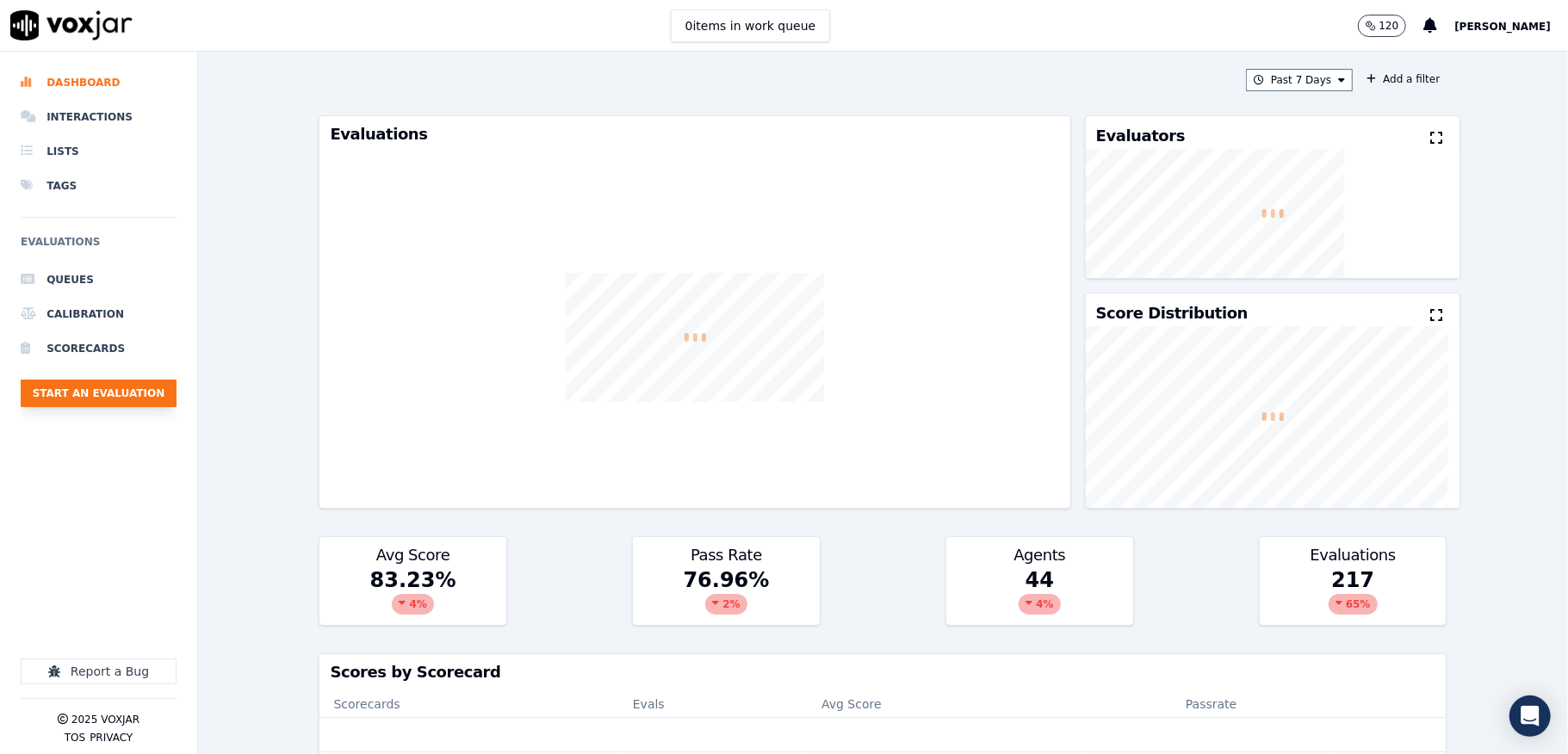
click at [146, 396] on button "Start an Evaluation" at bounding box center [98, 393] width 155 height 28
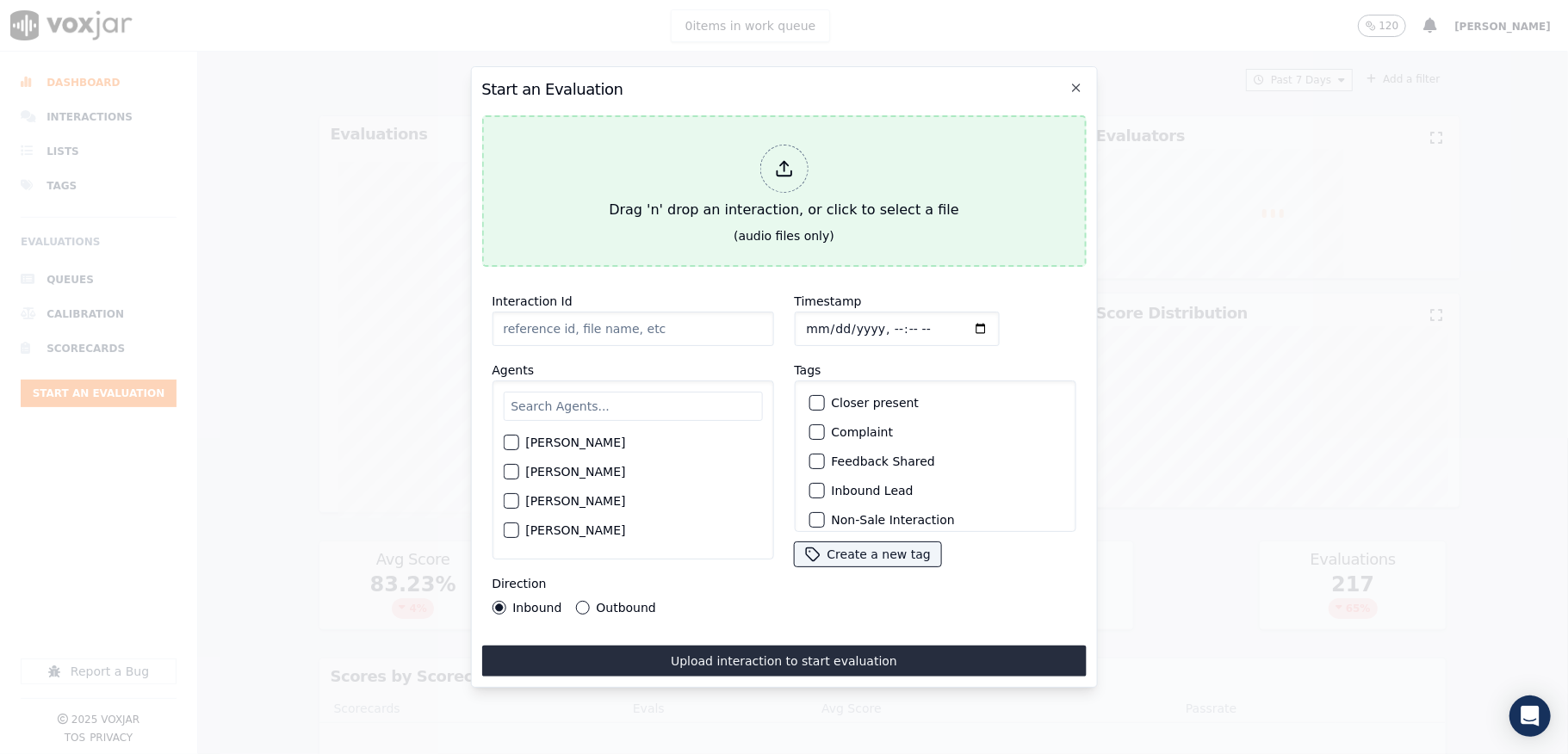
click at [773, 153] on div at bounding box center [783, 169] width 49 height 49
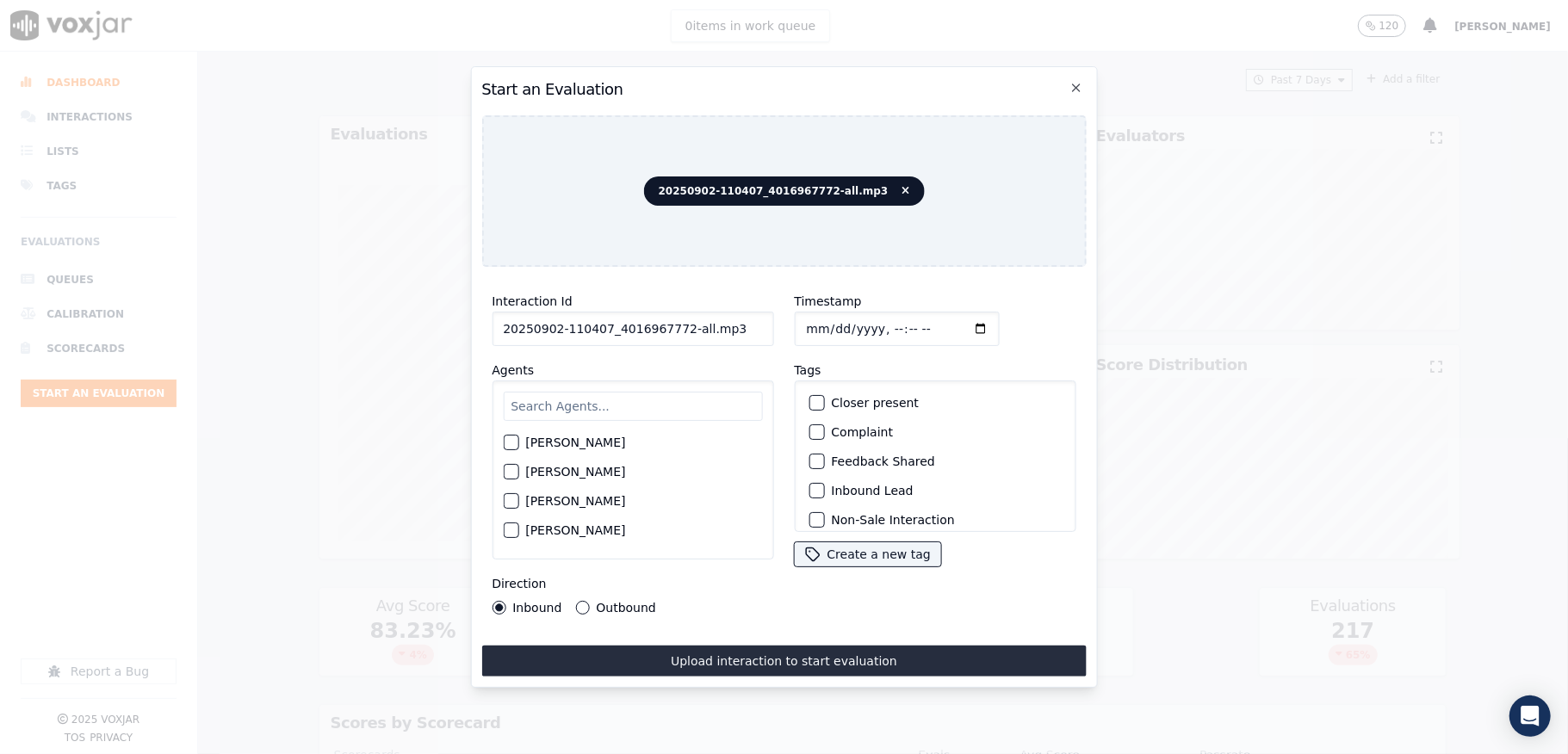
drag, startPoint x: 672, startPoint y: 324, endPoint x: 797, endPoint y: 317, distance: 125.2
click at [797, 317] on div "Interaction Id 20250902-110407_4016967772-all.mp3 Agents Harry Roy Aaron Biswas…" at bounding box center [784, 452] width 605 height 344
type input "20250902-110407_4016967772-C1"
click at [825, 316] on input "Timestamp" at bounding box center [896, 329] width 205 height 34
type input "2025-09-02T23:06"
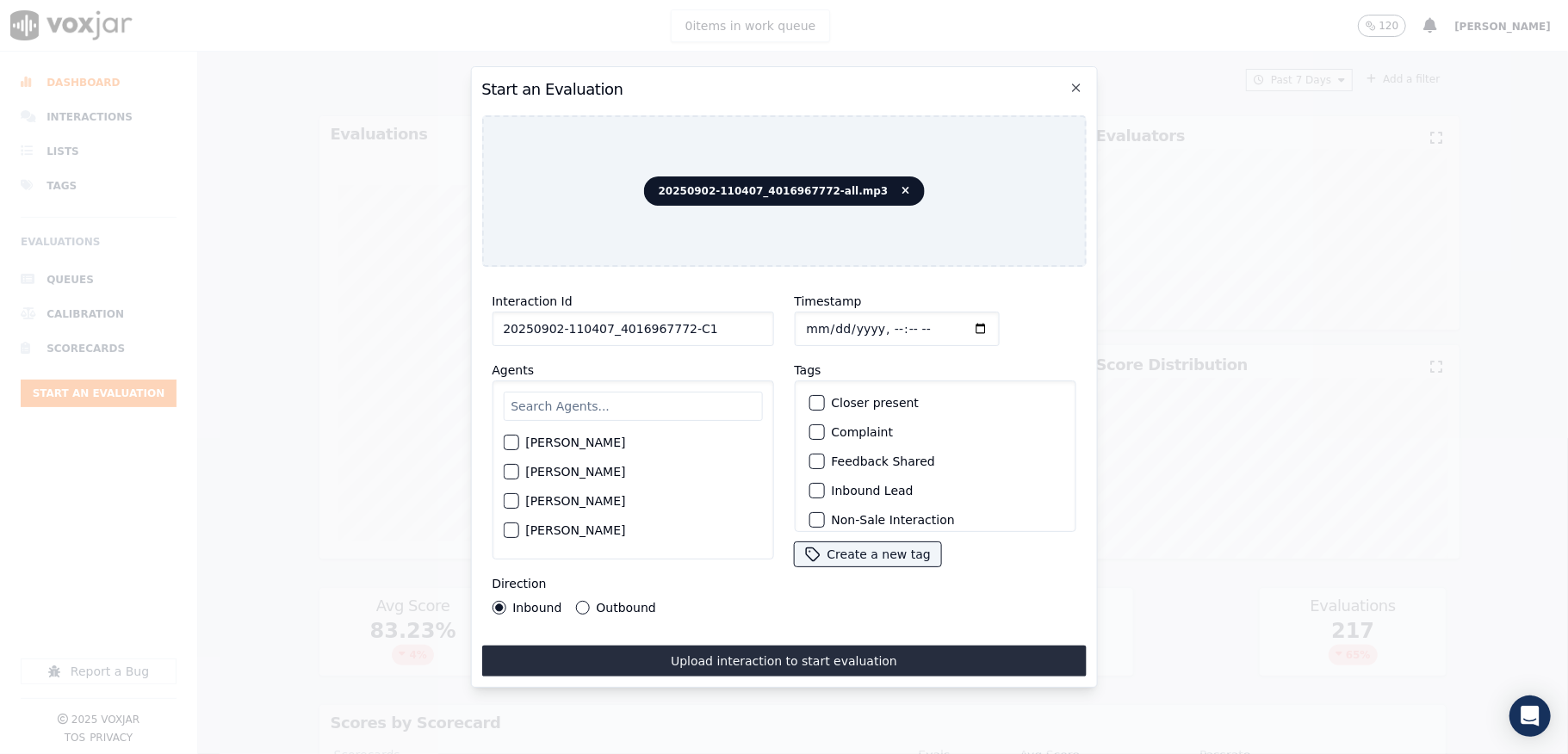
click at [627, 392] on input "text" at bounding box center [632, 406] width 259 height 30
type input "rick"
click at [505, 441] on div "button" at bounding box center [509, 447] width 12 height 12
click at [810, 487] on div "button" at bounding box center [815, 490] width 12 height 12
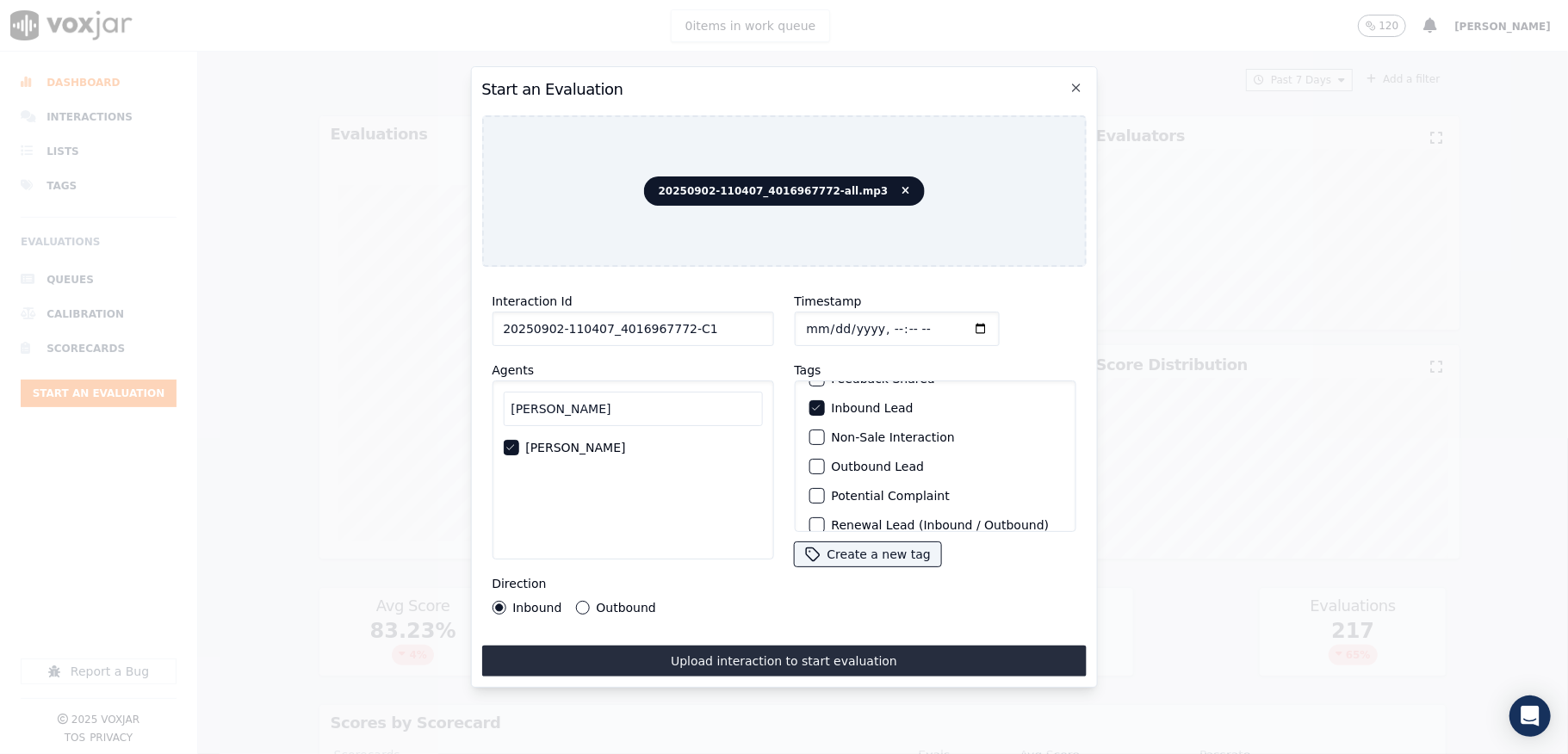
scroll to position [160, 0]
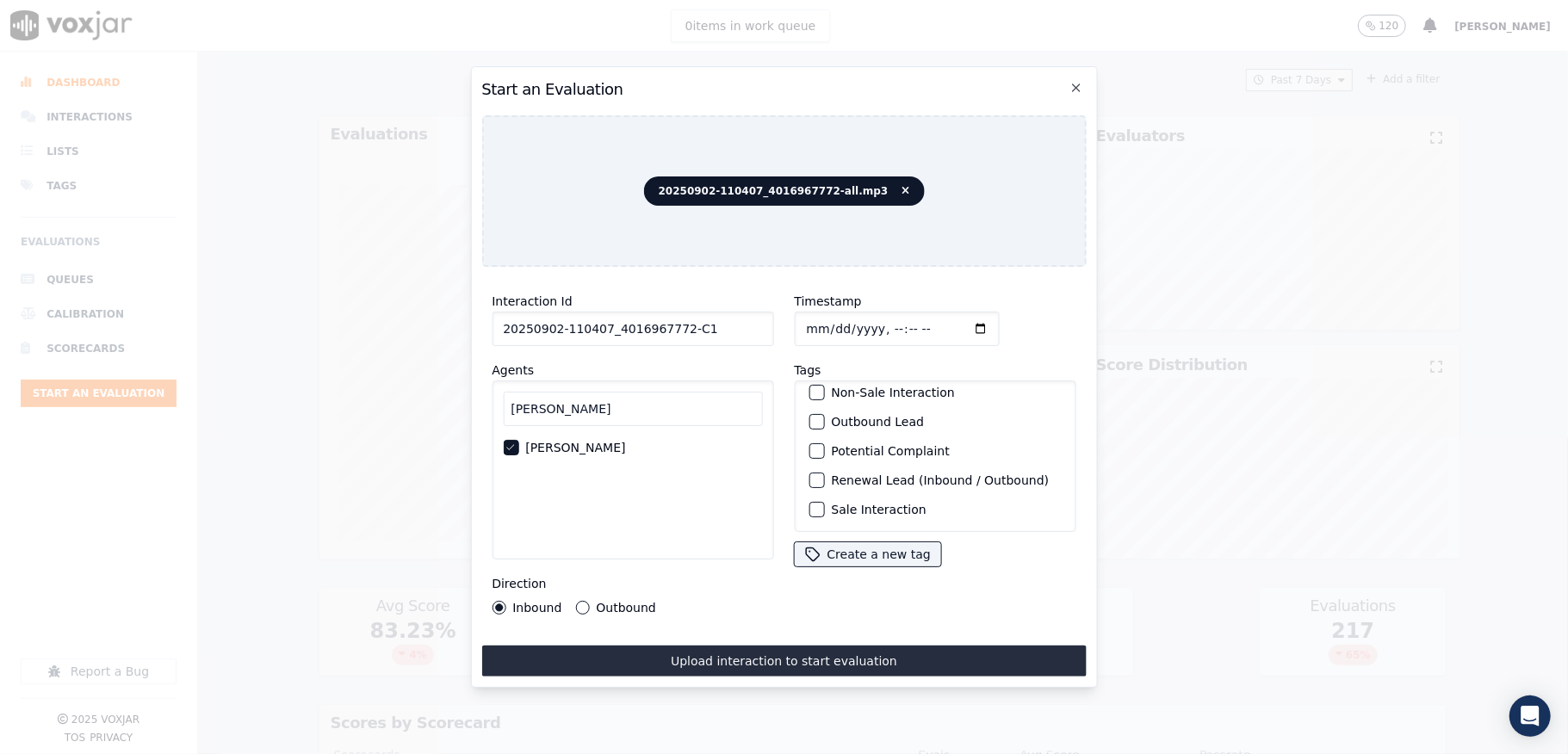
click at [810, 503] on div "button" at bounding box center [815, 509] width 12 height 12
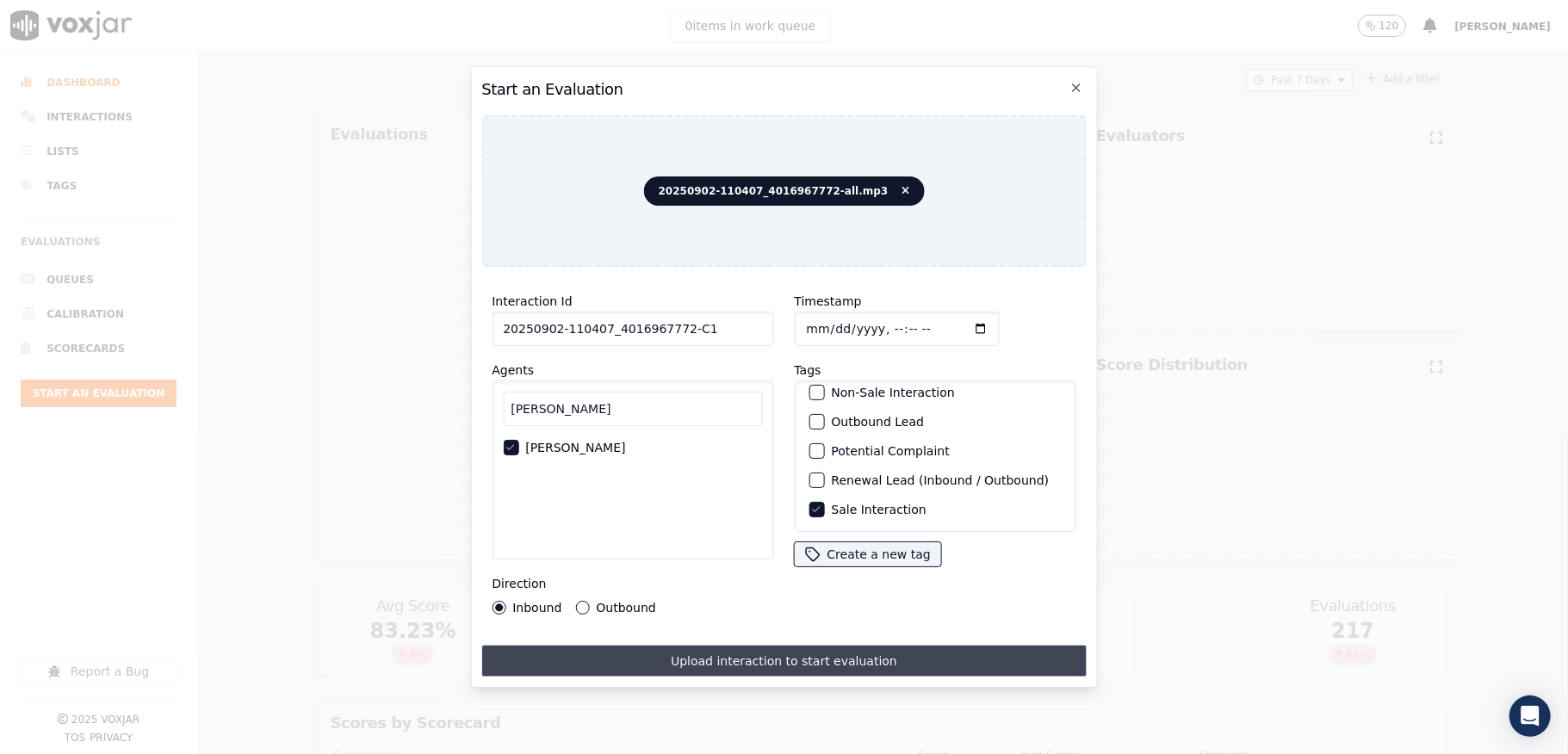
click at [754, 652] on button "Upload interaction to start evaluation" at bounding box center [784, 661] width 605 height 31
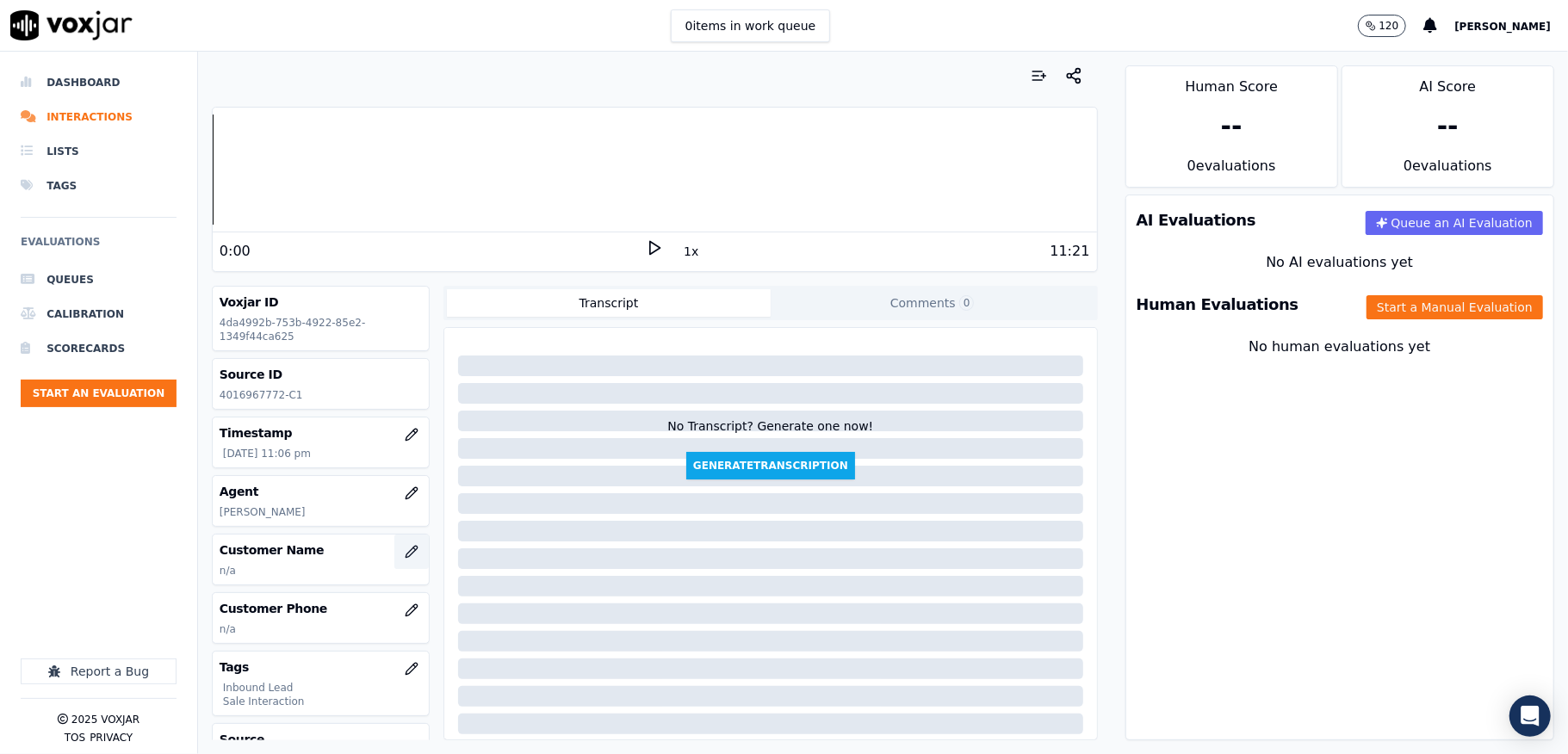
click at [404, 551] on icon "button" at bounding box center [411, 551] width 13 height 13
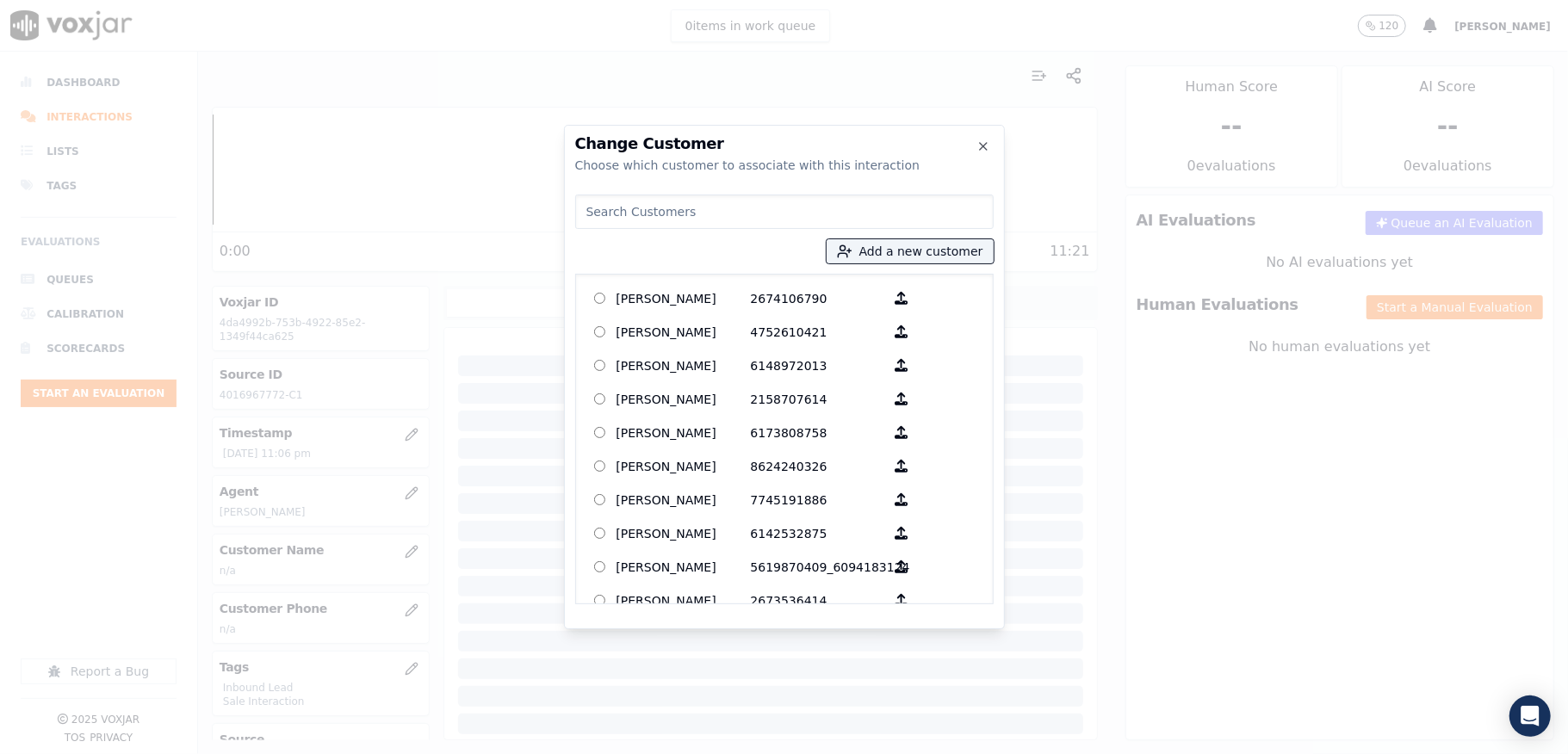
type input "Jessica M Dias"
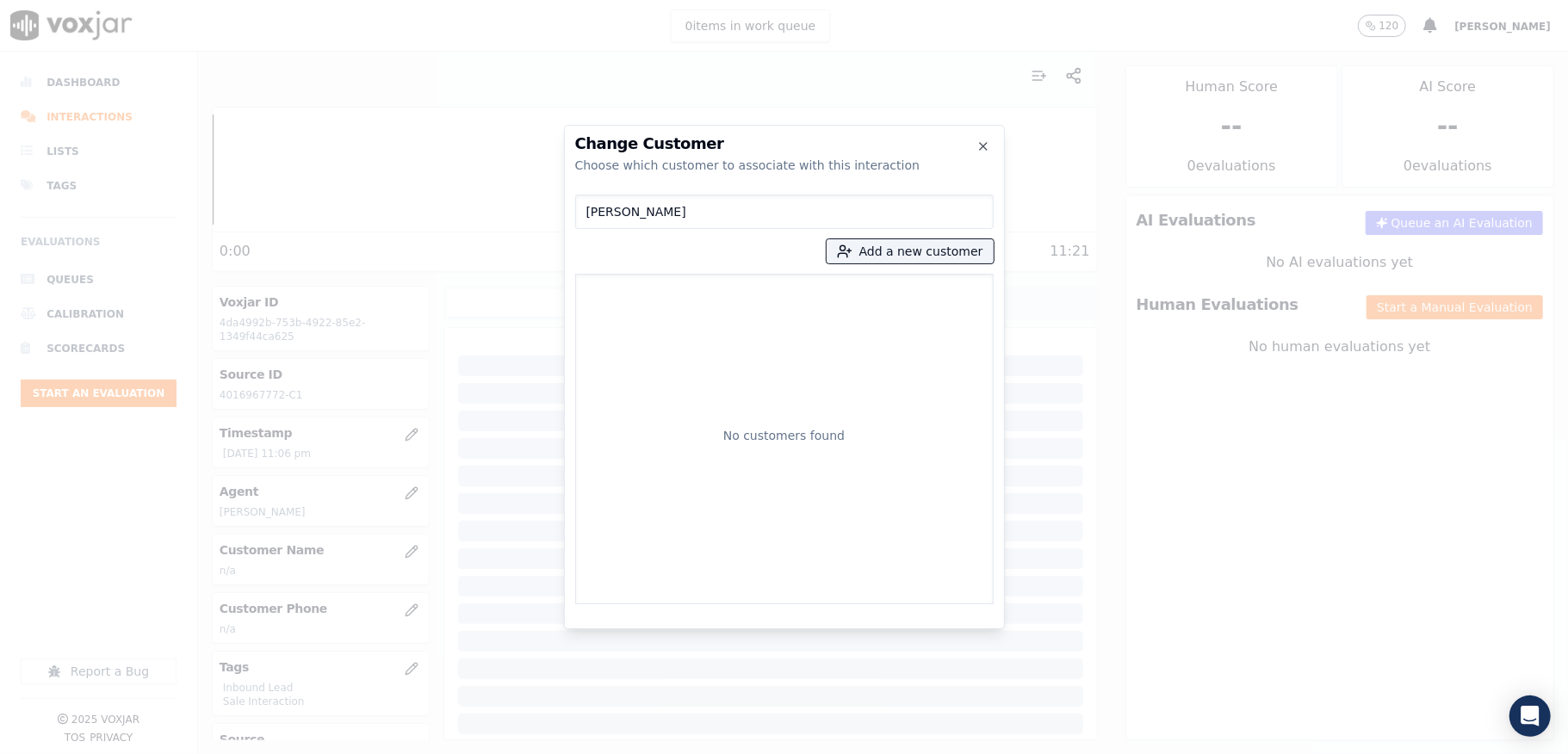
drag, startPoint x: 676, startPoint y: 218, endPoint x: 473, endPoint y: 221, distance: 203.0
click at [476, 753] on div "Change Customer Choose which customer to associate with this interaction Jessic…" at bounding box center [784, 754] width 1568 height 0
click at [900, 256] on button "Add a new customer" at bounding box center [910, 251] width 167 height 24
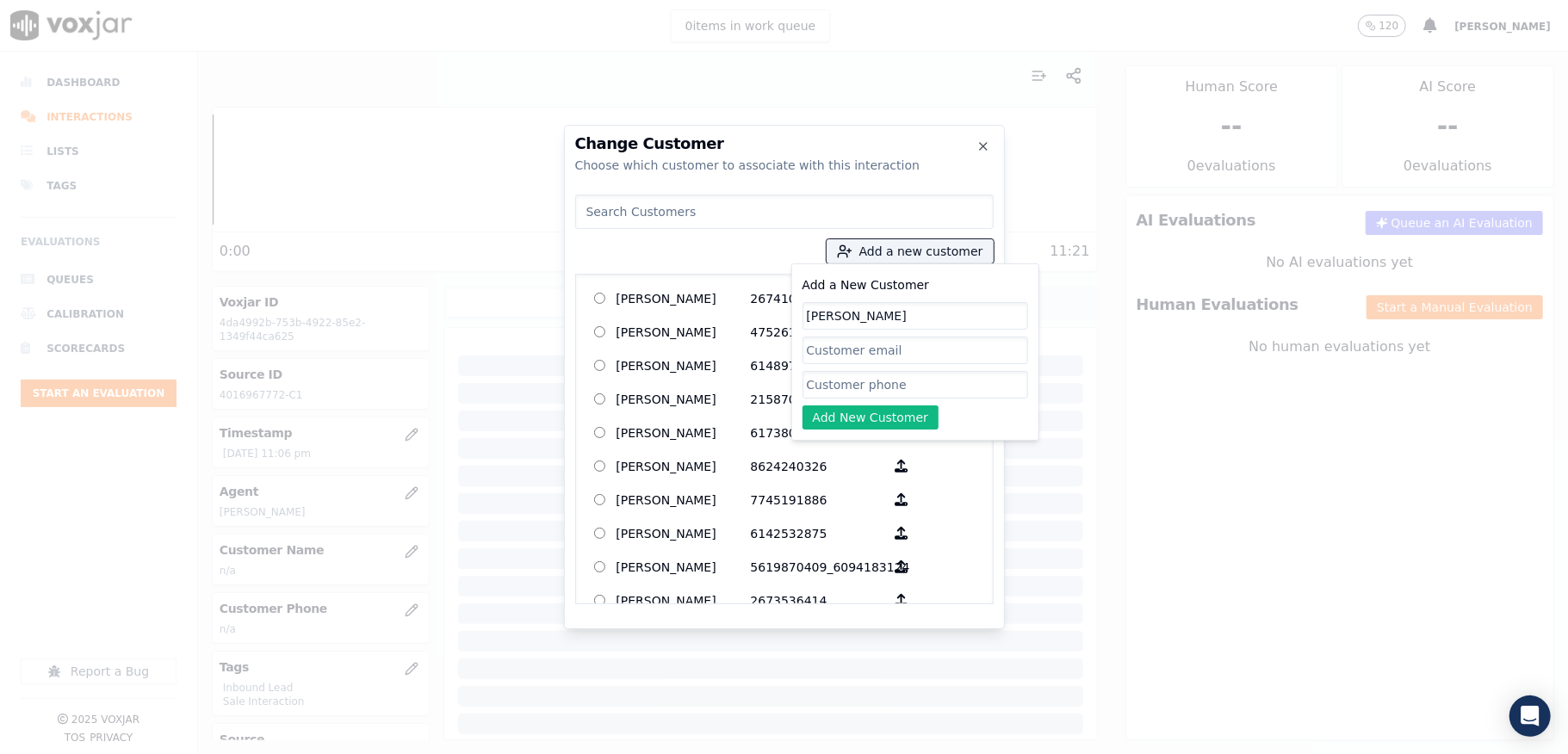
type input "Jessica M Dias"
click at [857, 390] on input "Add a New Customer" at bounding box center [915, 384] width 226 height 28
paste input "4016967772"
paste input "4015457618"
type input "4016967772_4015457618"
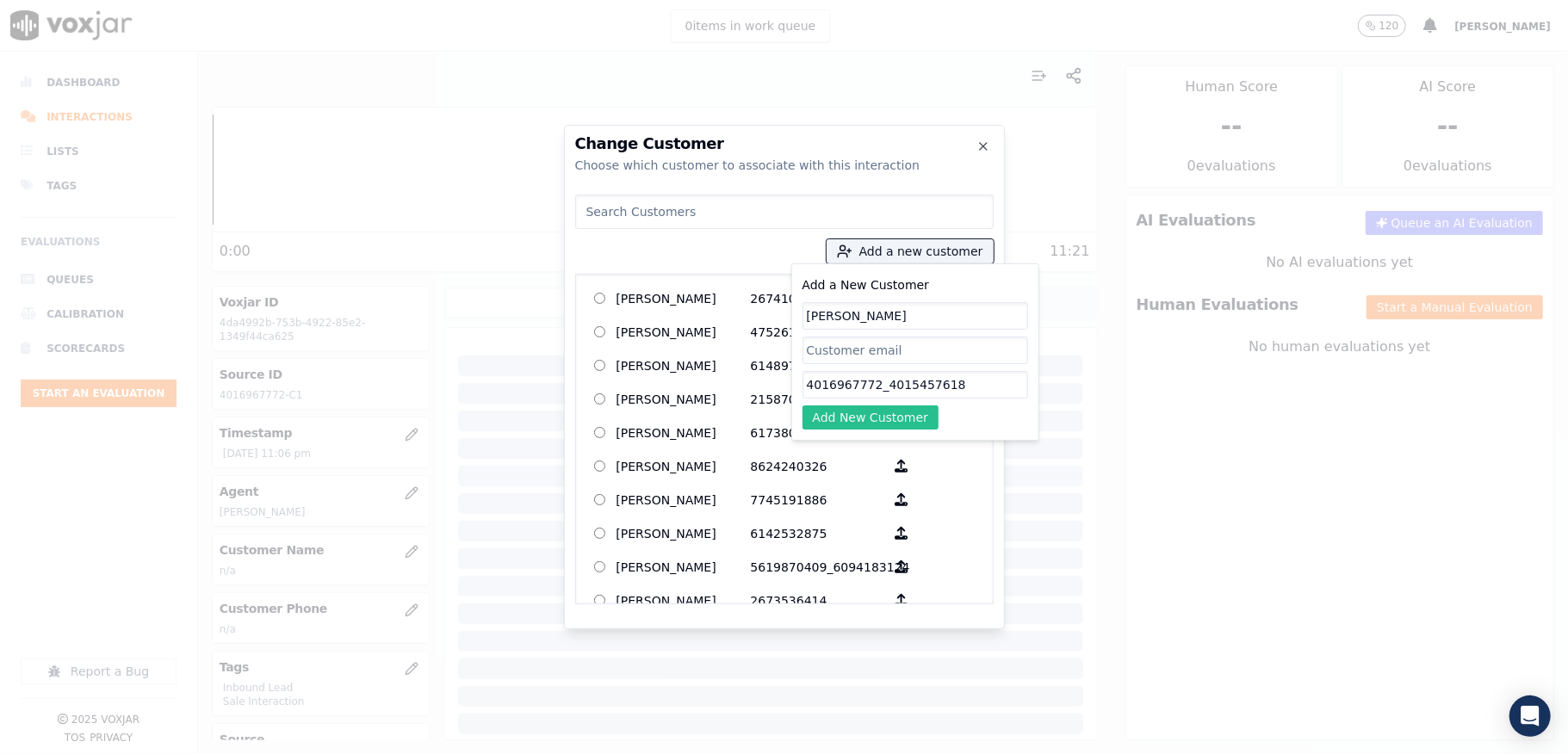
click at [882, 418] on button "Add New Customer" at bounding box center [871, 417] width 137 height 24
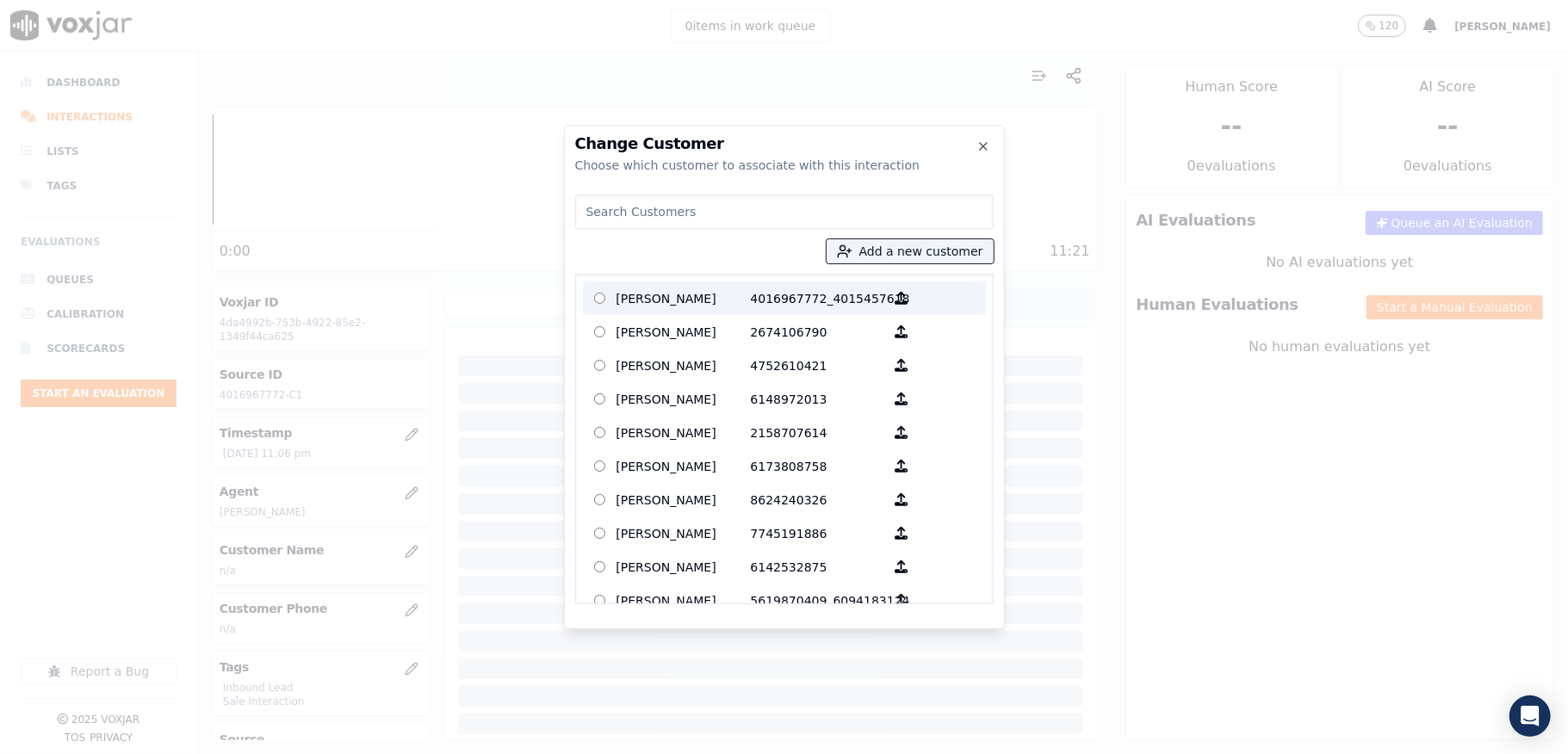
click at [703, 296] on p "Jessica M Dias" at bounding box center [683, 298] width 134 height 27
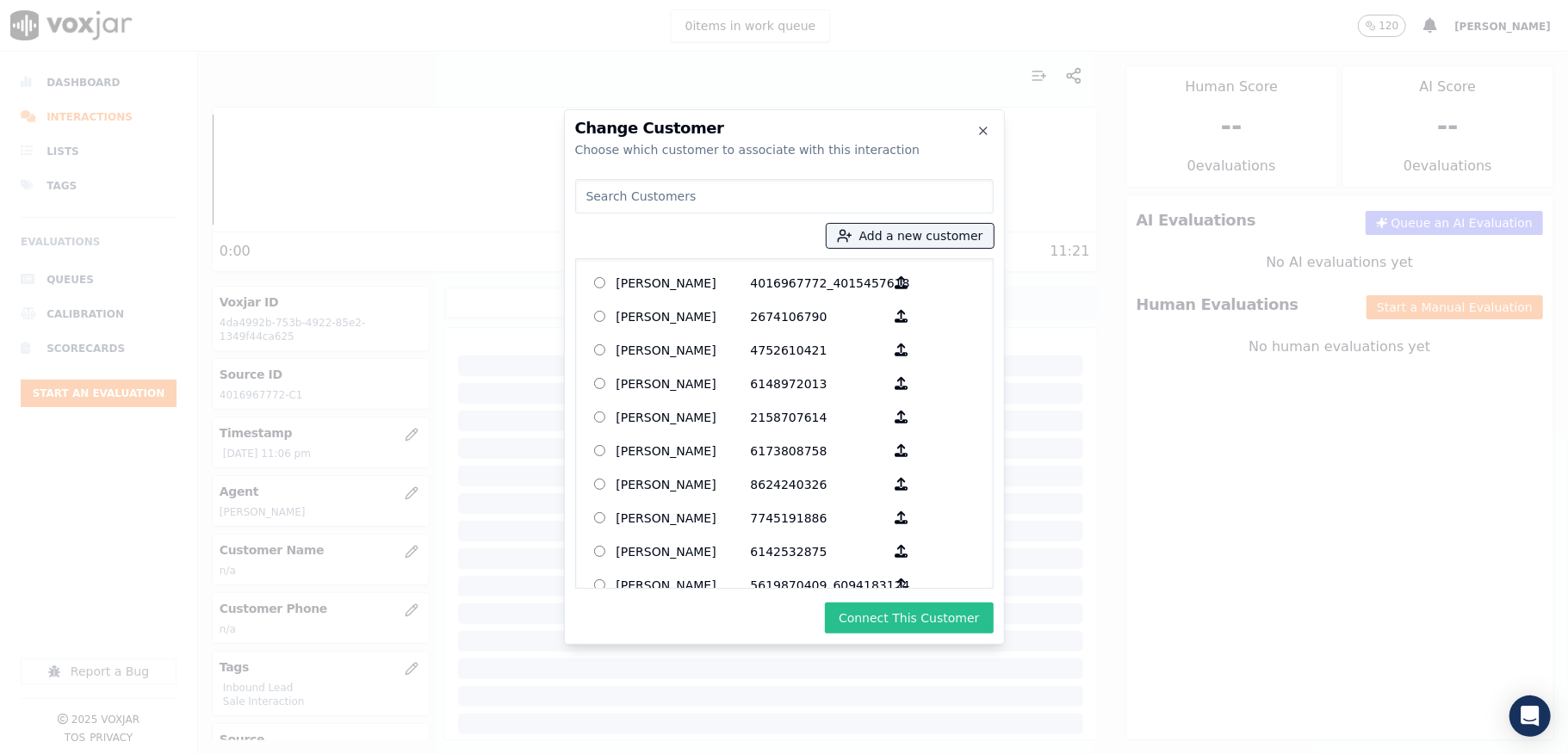
click at [870, 610] on button "Connect This Customer" at bounding box center [909, 618] width 168 height 31
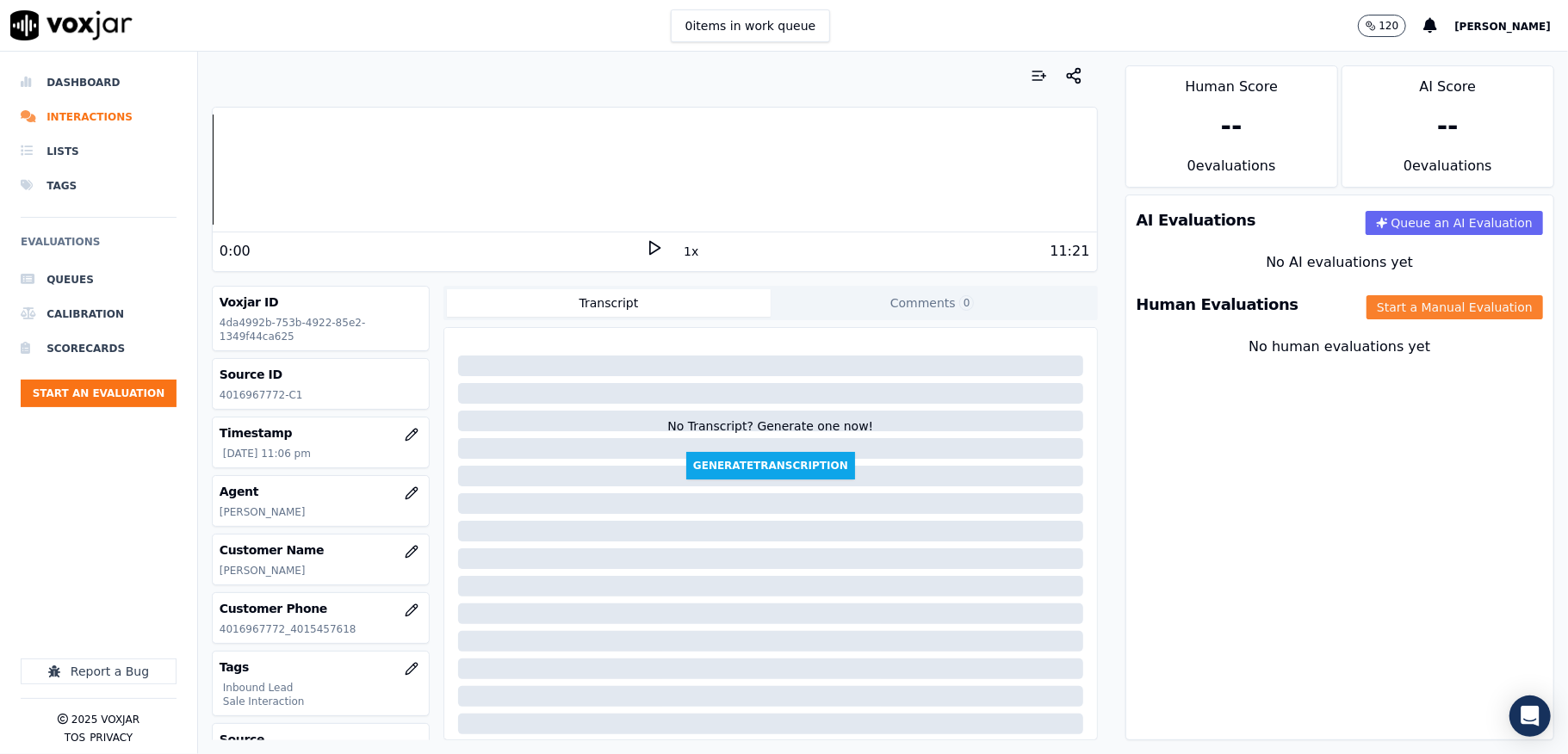
click at [1367, 296] on button "Start a Manual Evaluation" at bounding box center [1455, 307] width 176 height 24
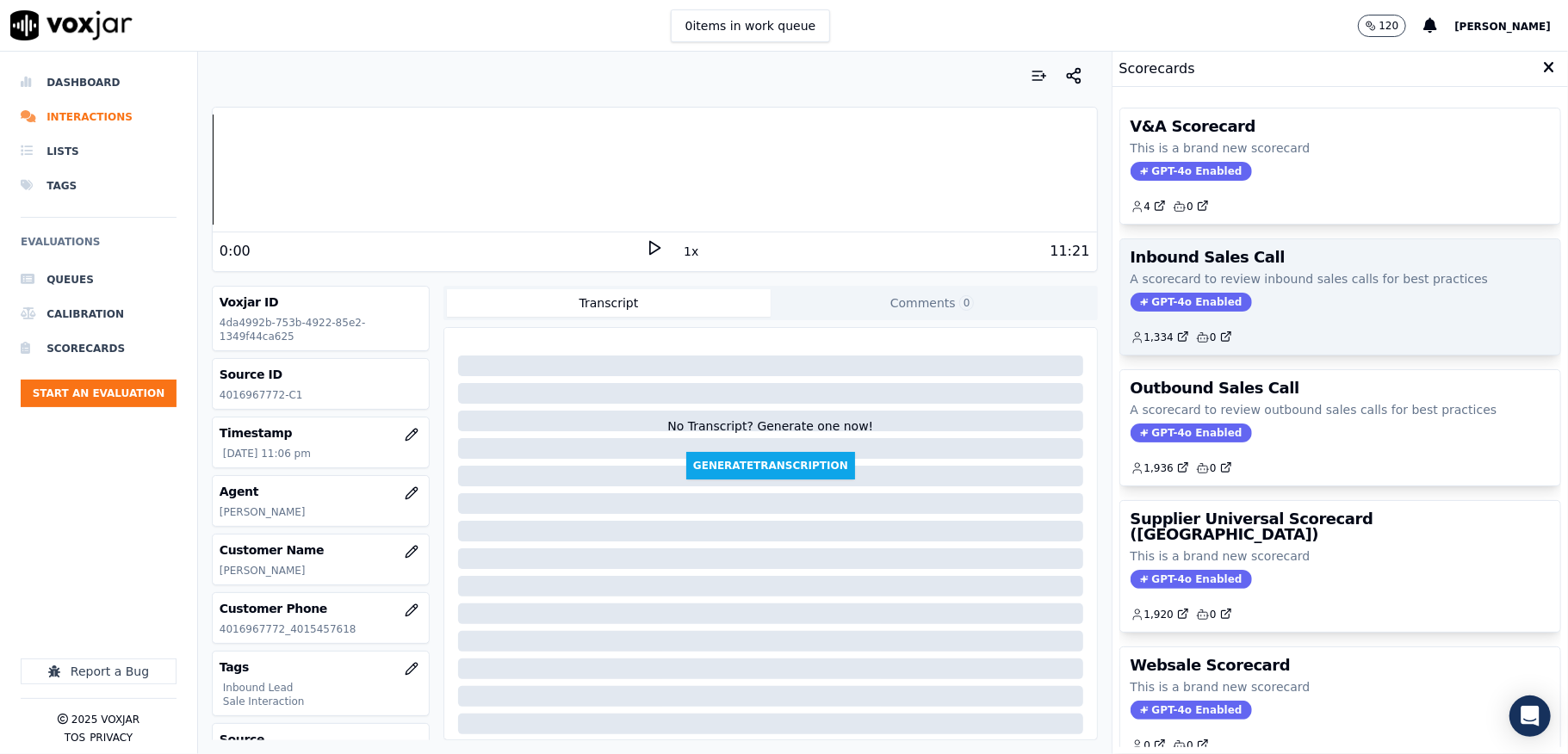
click at [1182, 312] on span "GPT-4o Enabled" at bounding box center [1190, 302] width 121 height 19
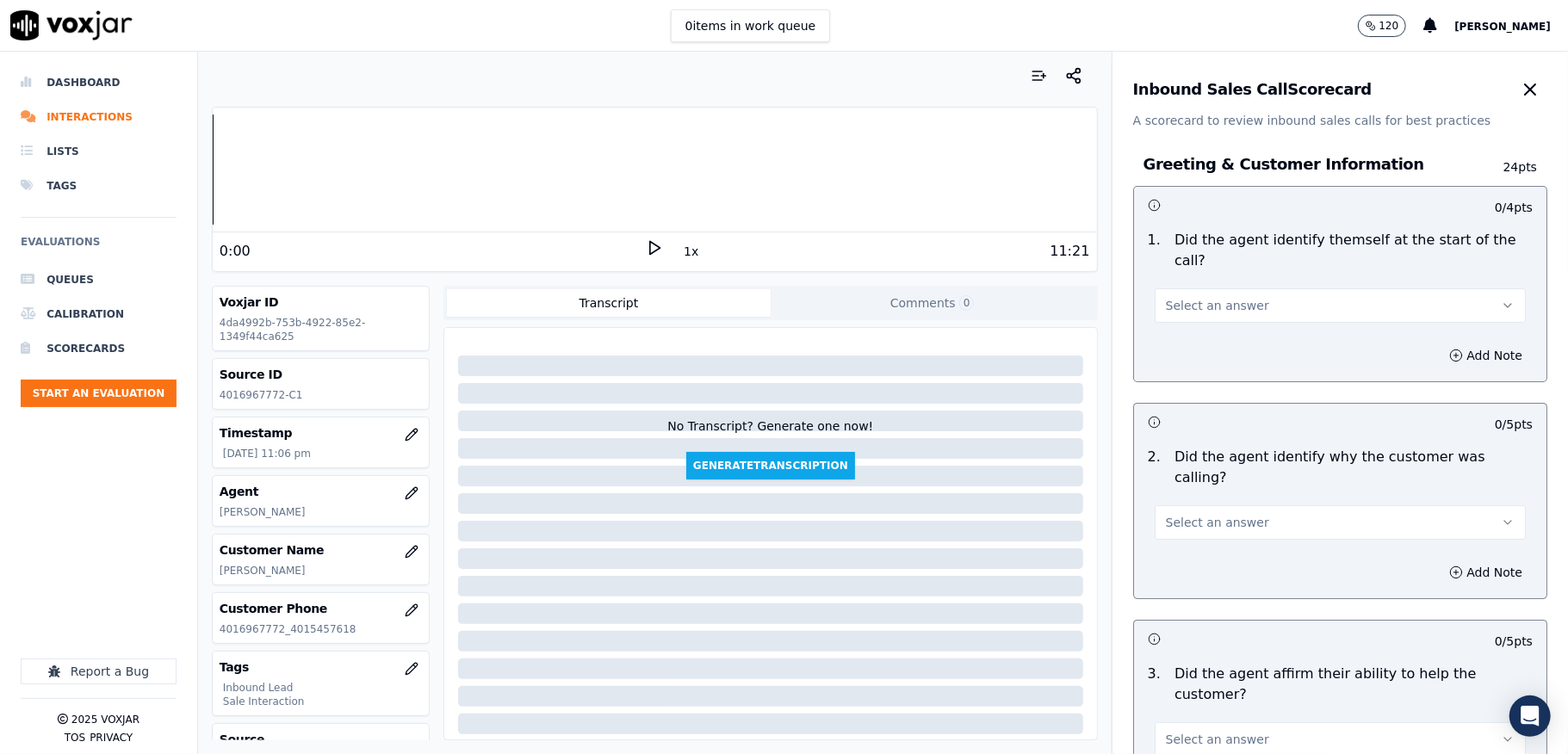
click at [1192, 306] on span "Select an answer" at bounding box center [1217, 305] width 103 height 17
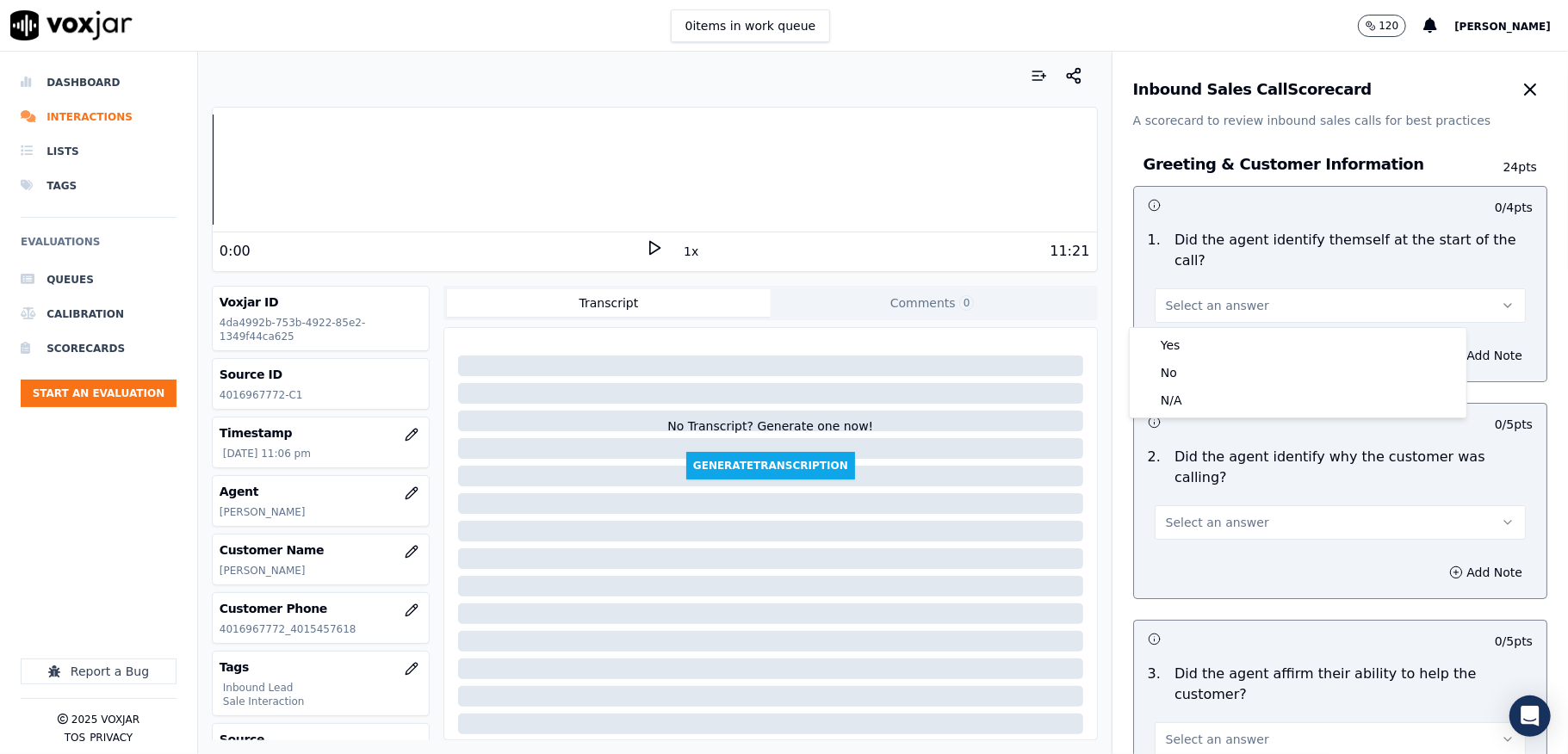
click at [1188, 329] on div "Yes No N/A" at bounding box center [1297, 373] width 337 height 90
click at [1190, 344] on div "Yes" at bounding box center [1298, 345] width 330 height 28
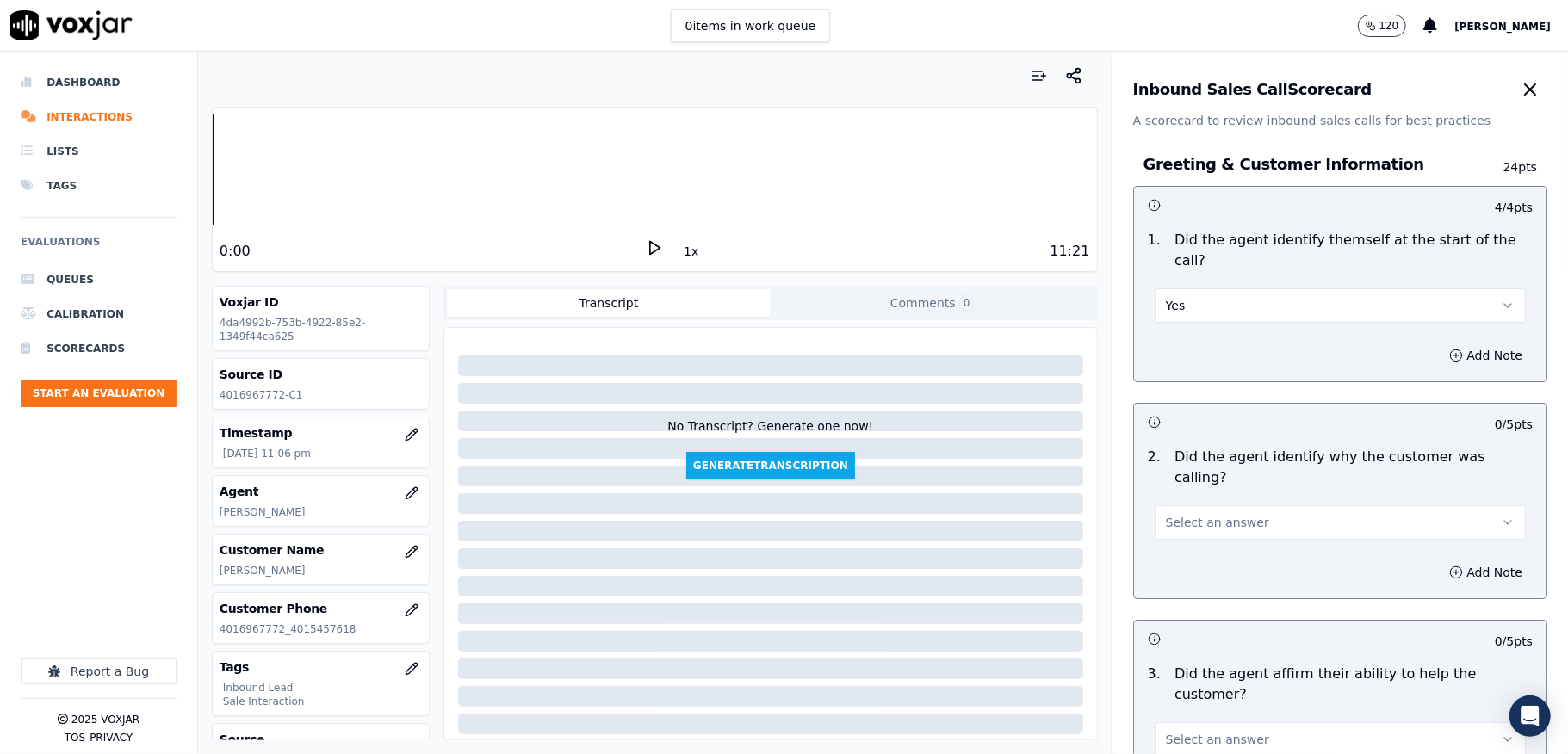
click at [1192, 514] on span "Select an answer" at bounding box center [1217, 522] width 103 height 17
click at [1196, 535] on div "Yes" at bounding box center [1298, 540] width 330 height 28
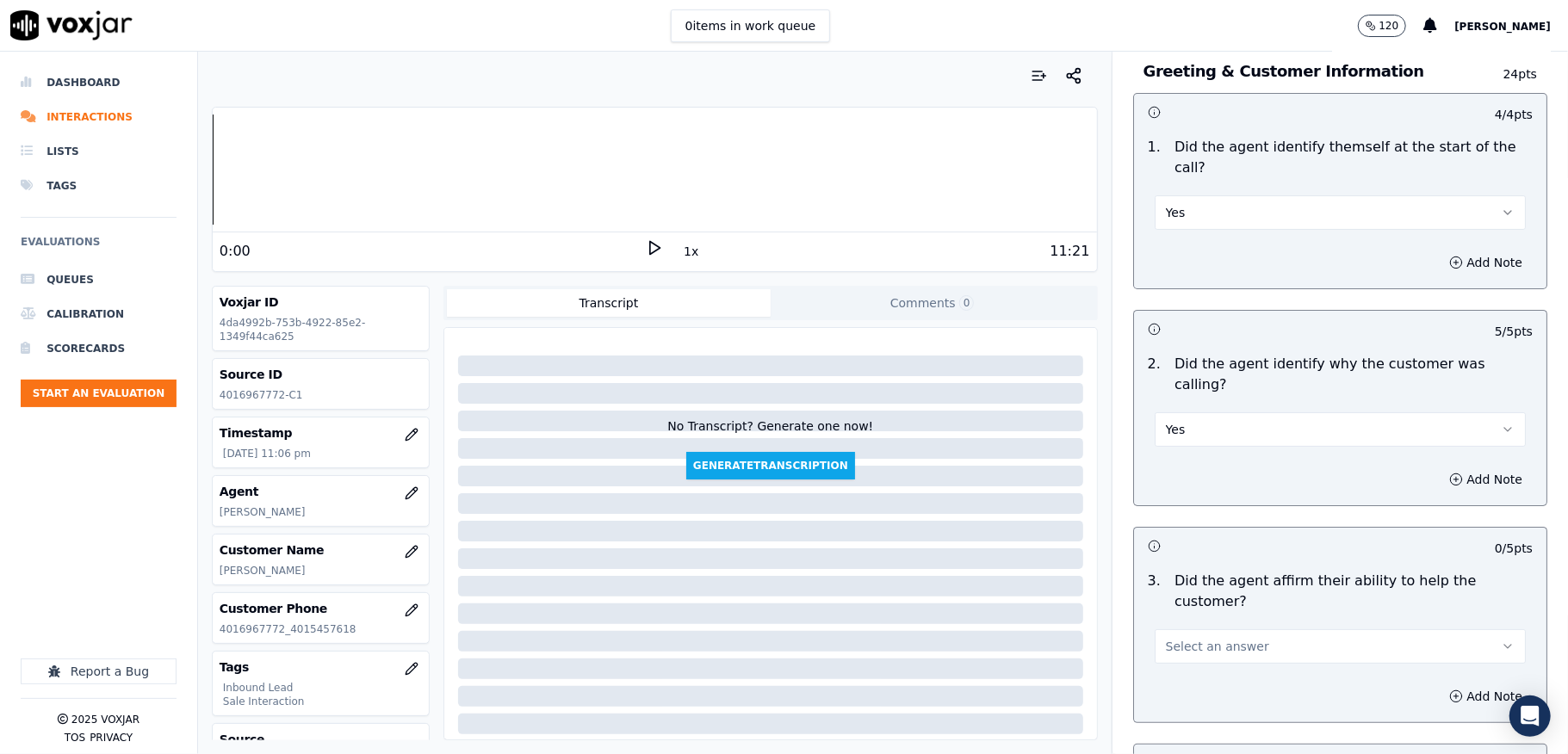
scroll to position [229, 0]
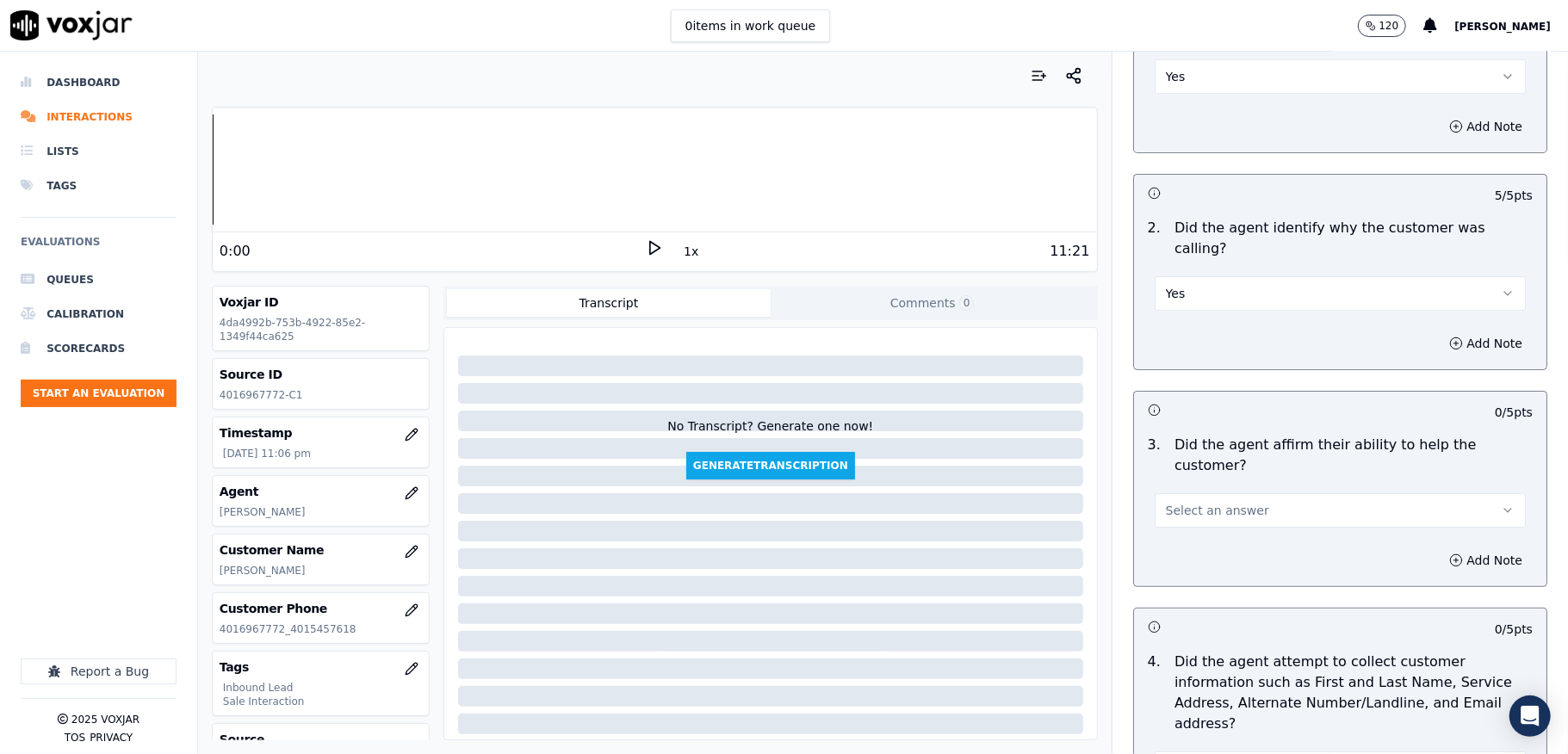
click at [1182, 501] on span "Select an answer" at bounding box center [1217, 510] width 103 height 17
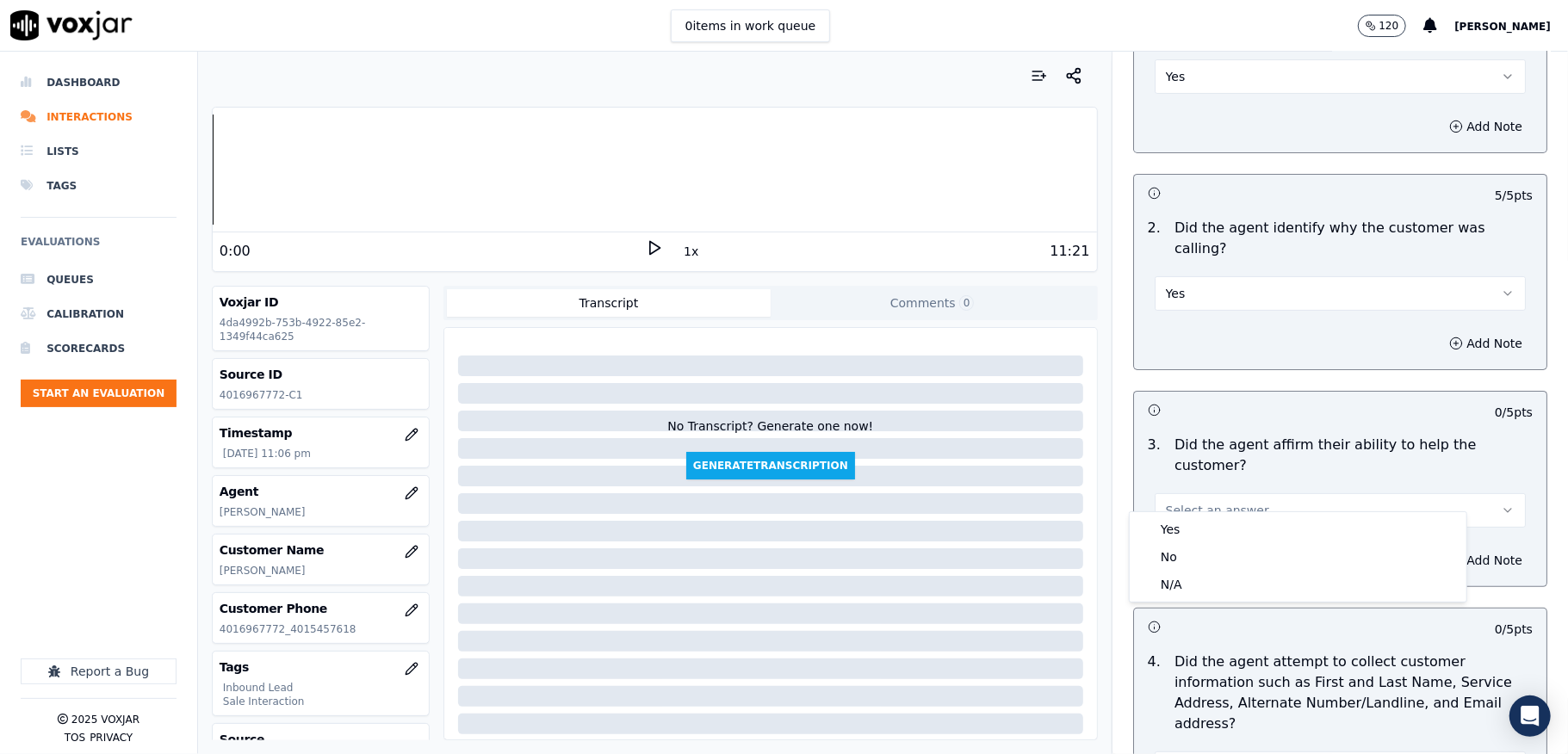
click at [1179, 520] on div "Yes" at bounding box center [1298, 529] width 330 height 28
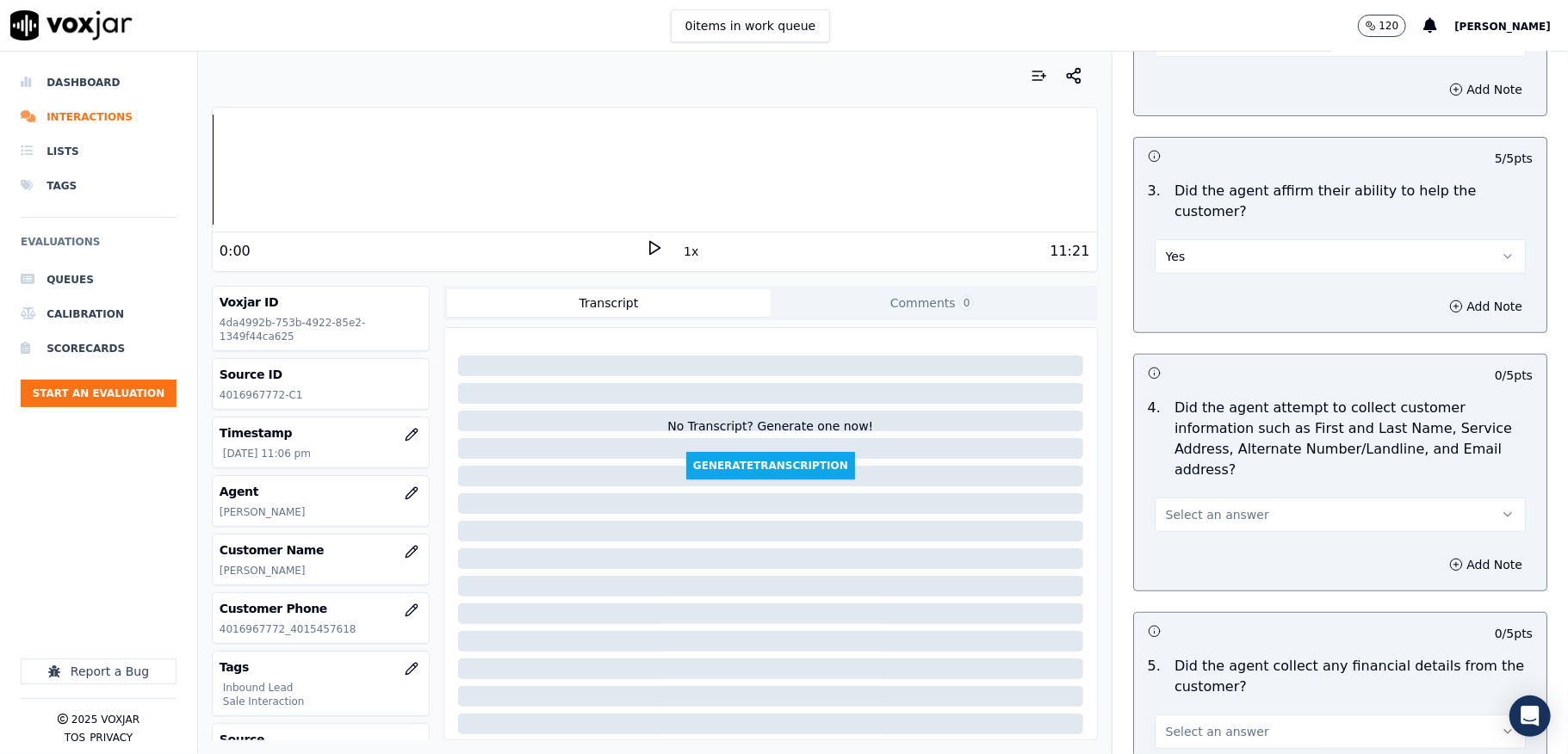
scroll to position [573, 0]
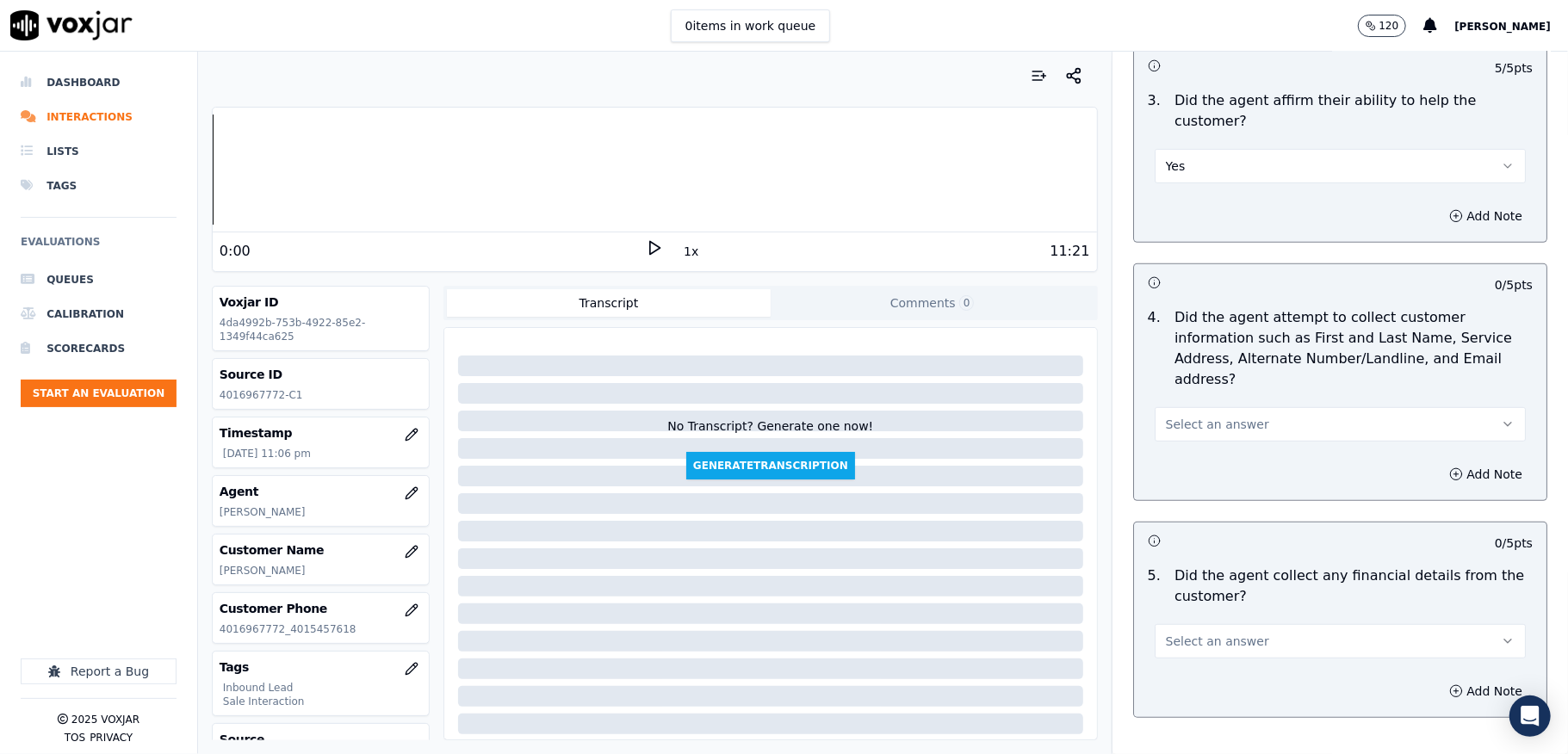
drag, startPoint x: 1219, startPoint y: 402, endPoint x: 1224, endPoint y: 414, distance: 13.0
click at [1221, 416] on span "Select an answer" at bounding box center [1217, 424] width 103 height 17
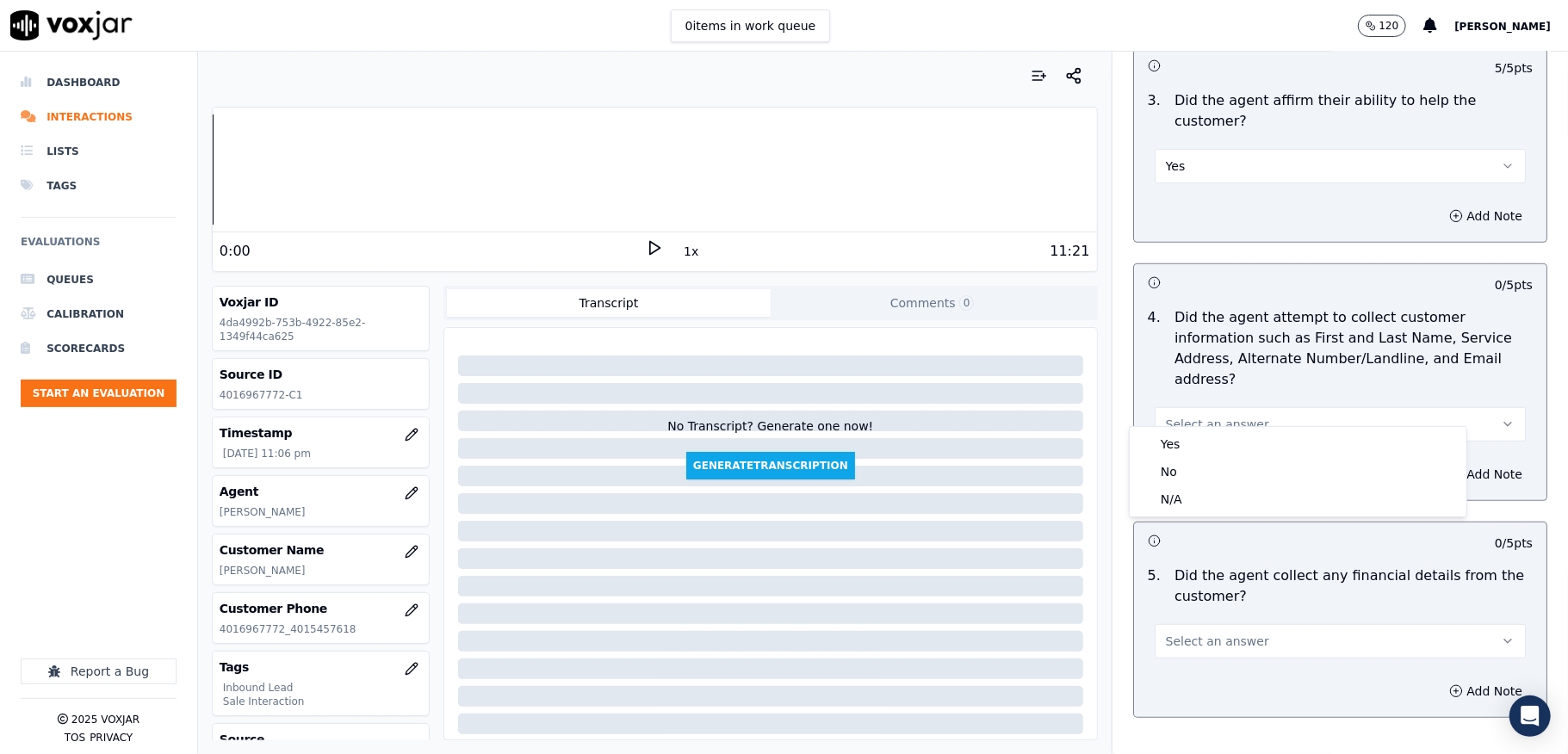
click at [1209, 440] on div "Yes" at bounding box center [1298, 443] width 330 height 28
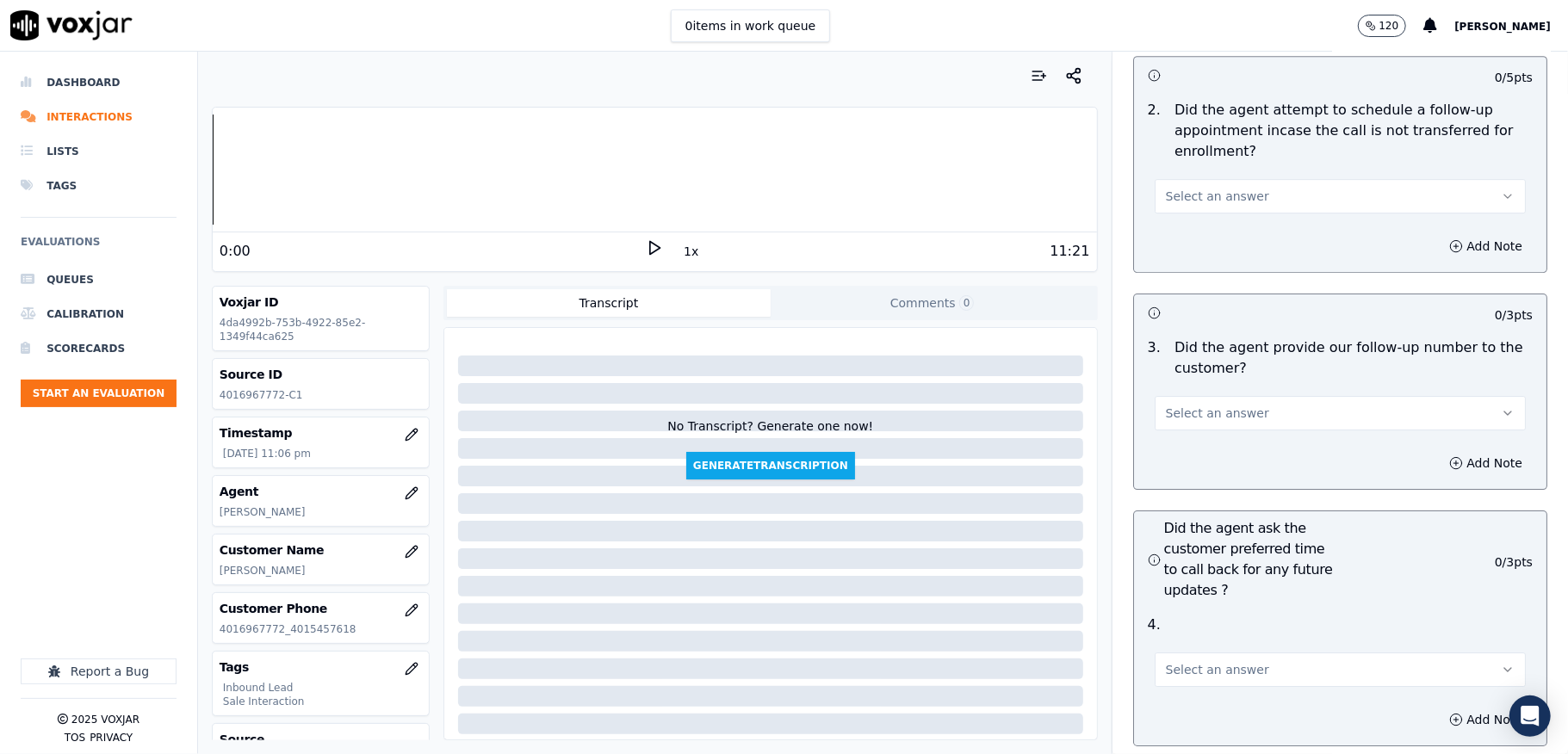
scroll to position [3757, 0]
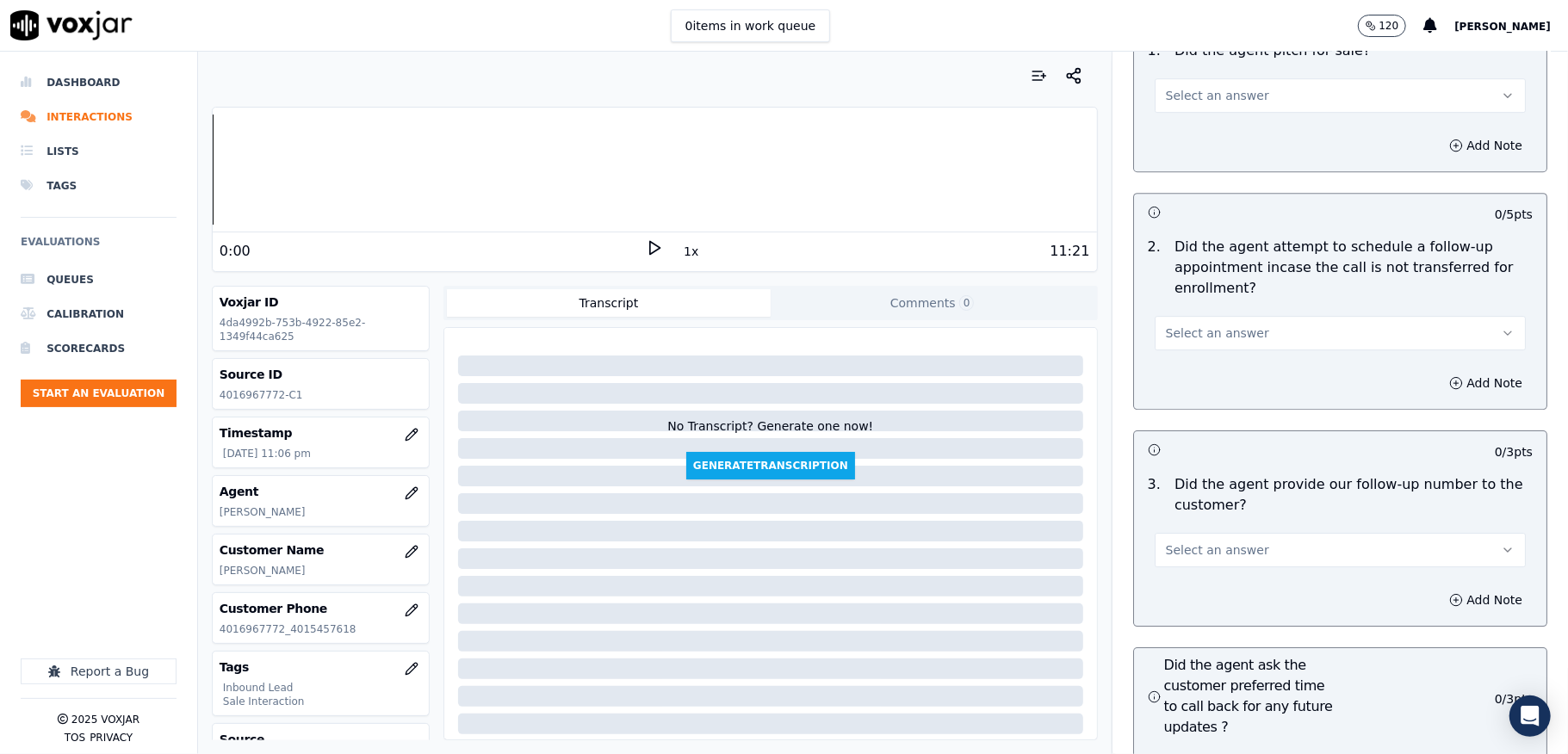
click at [1231, 533] on button "Select an answer" at bounding box center [1340, 550] width 371 height 34
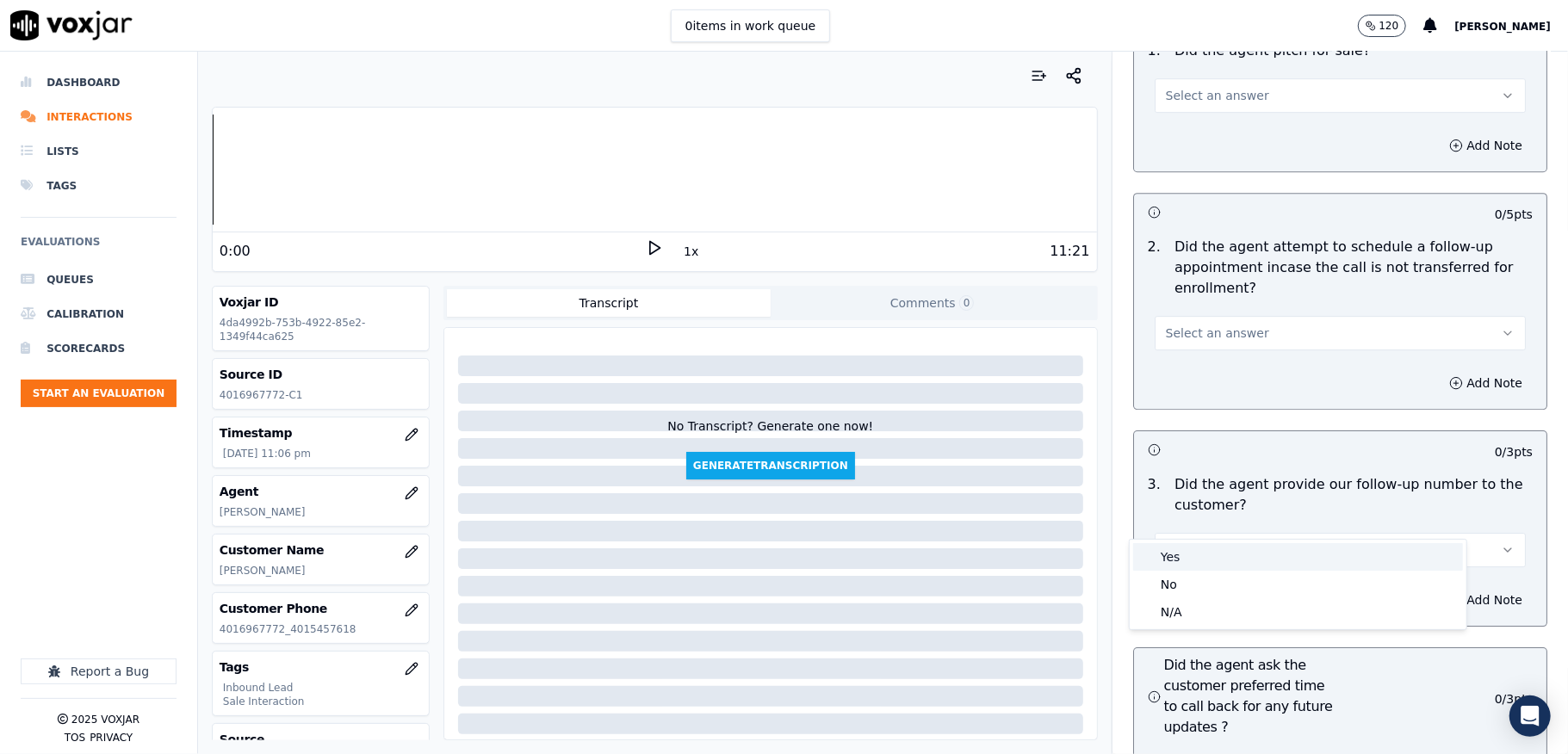
click at [1207, 561] on div "Yes" at bounding box center [1298, 557] width 330 height 28
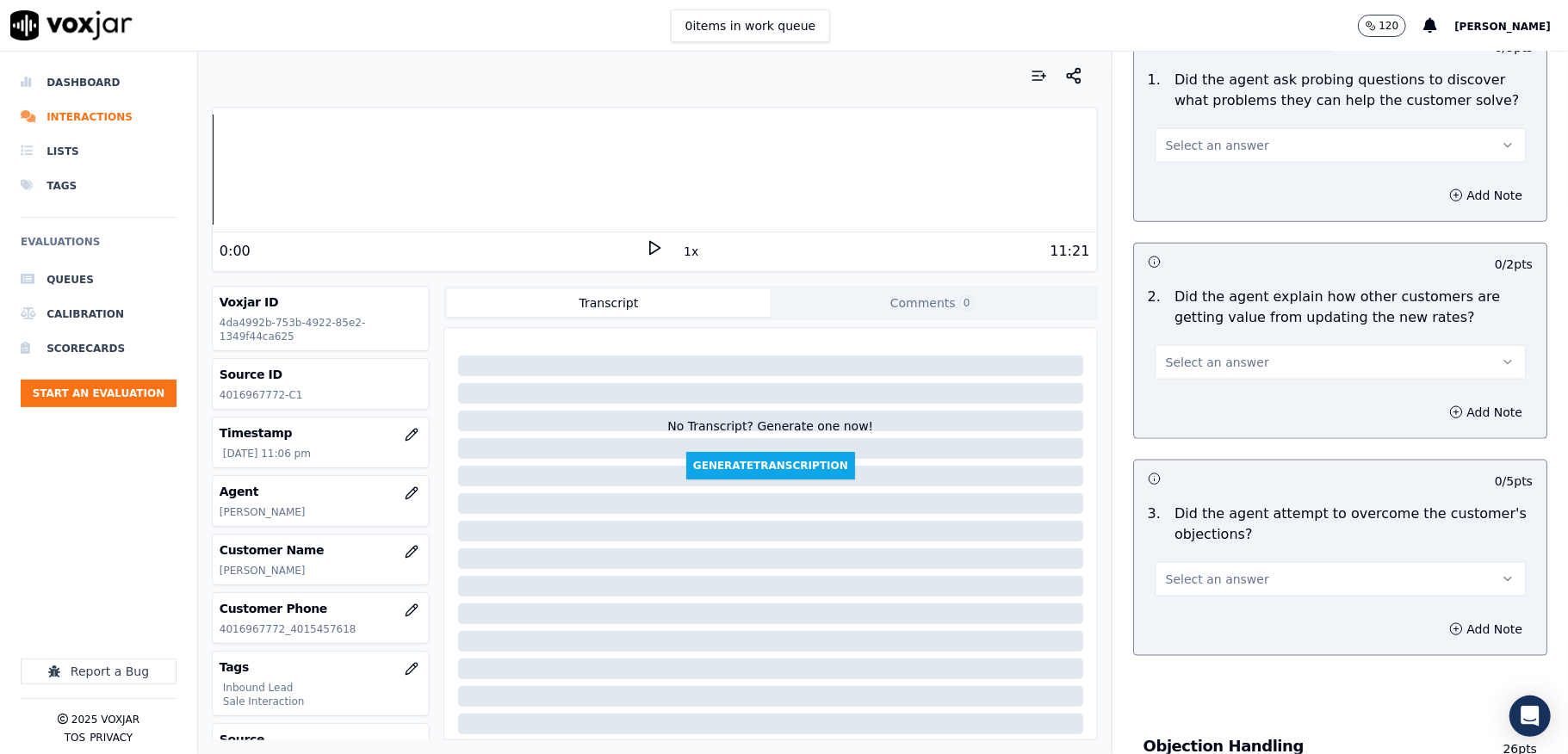
scroll to position [1261, 0]
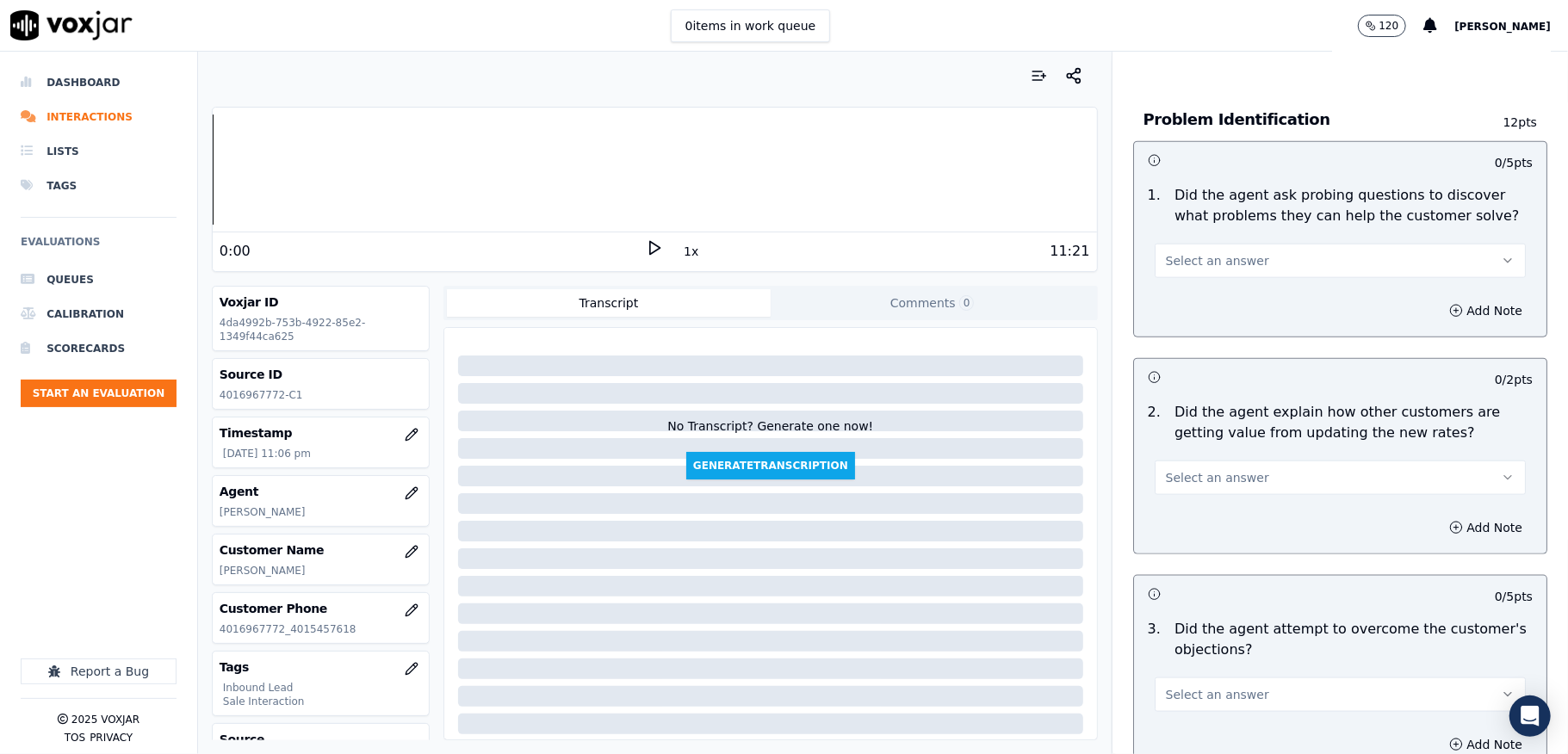
click at [1238, 243] on button "Select an answer" at bounding box center [1340, 260] width 371 height 34
click at [1169, 311] on div "No" at bounding box center [1298, 309] width 330 height 28
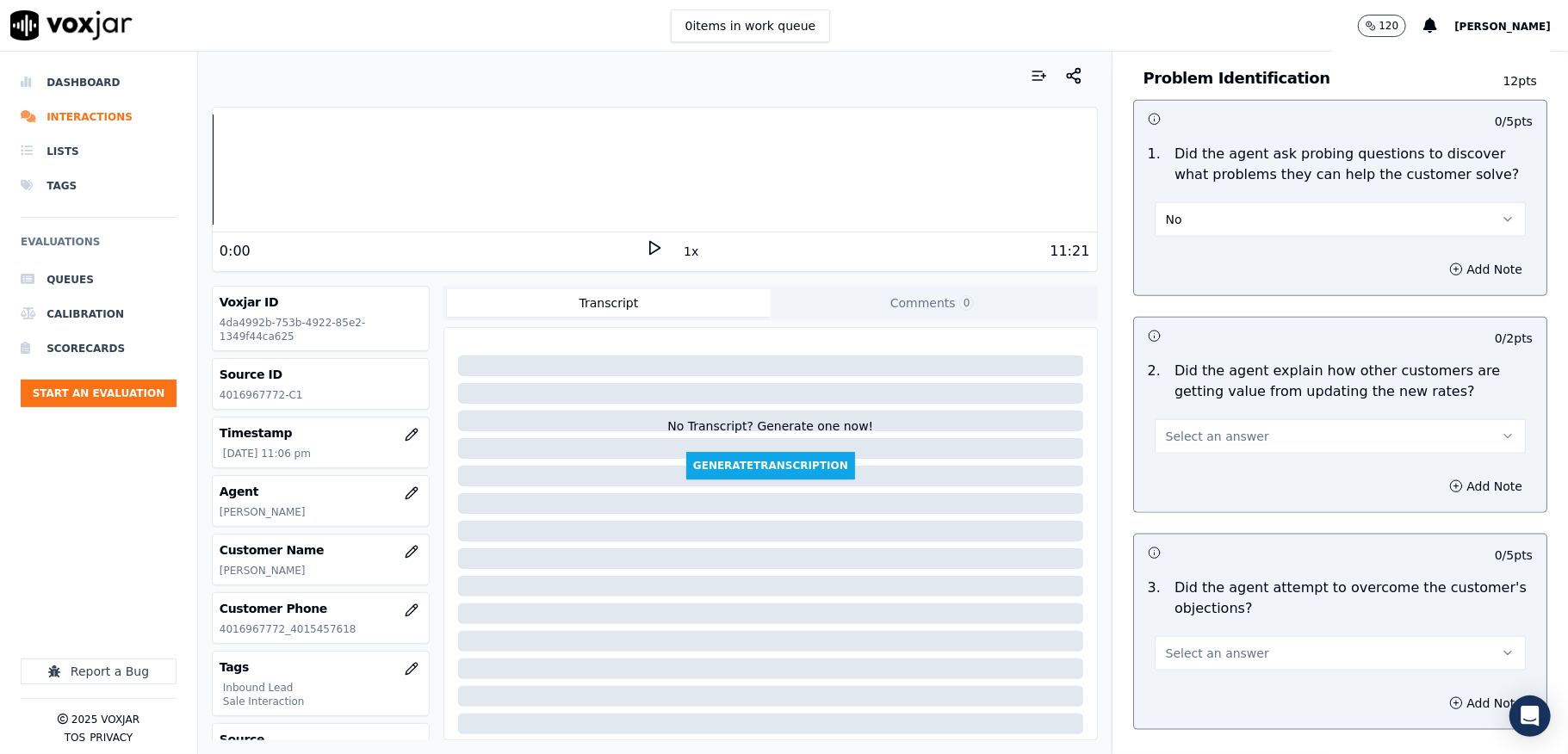
scroll to position [1376, 0]
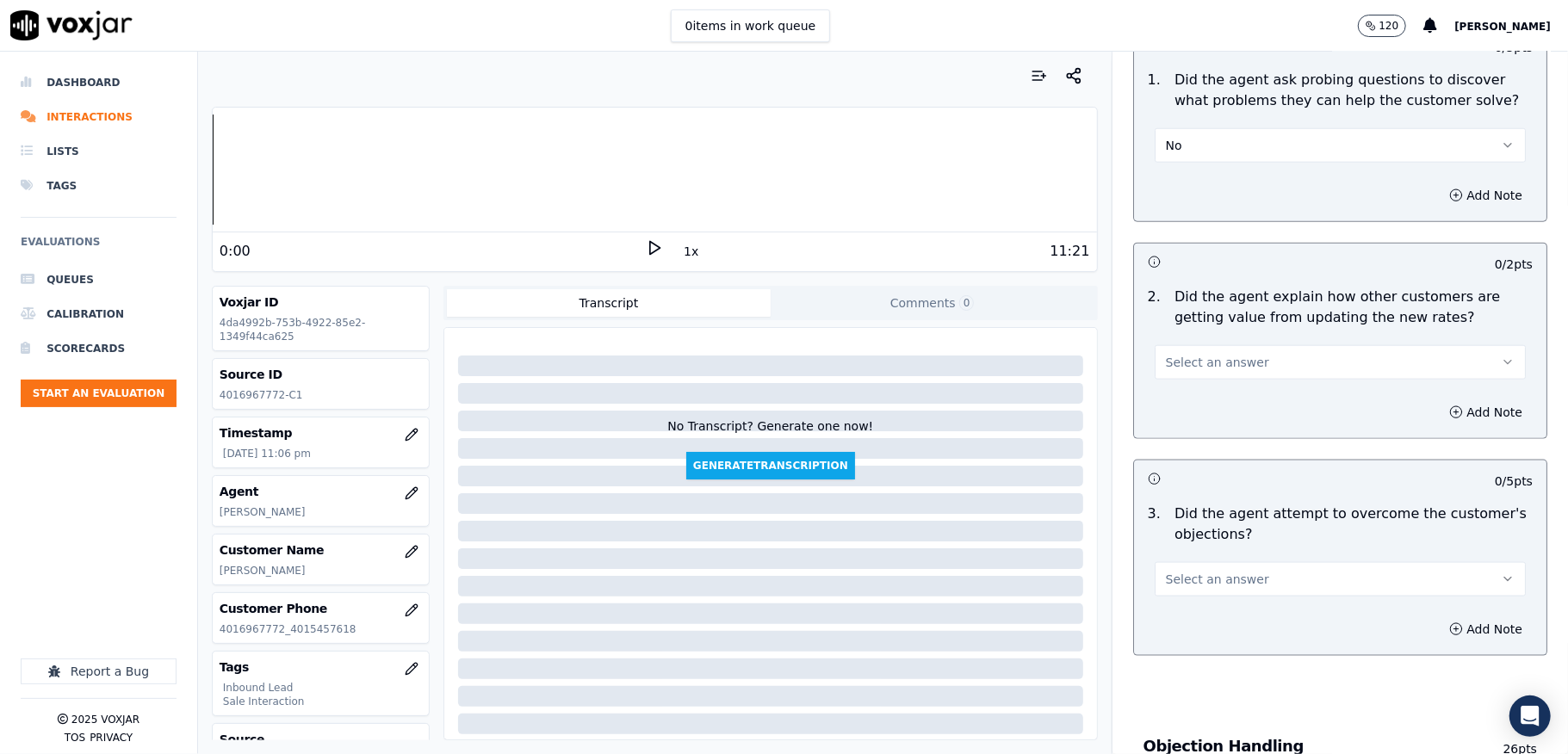
click at [1182, 129] on button "No" at bounding box center [1340, 146] width 371 height 34
click at [1166, 158] on div "Yes" at bounding box center [1298, 167] width 330 height 28
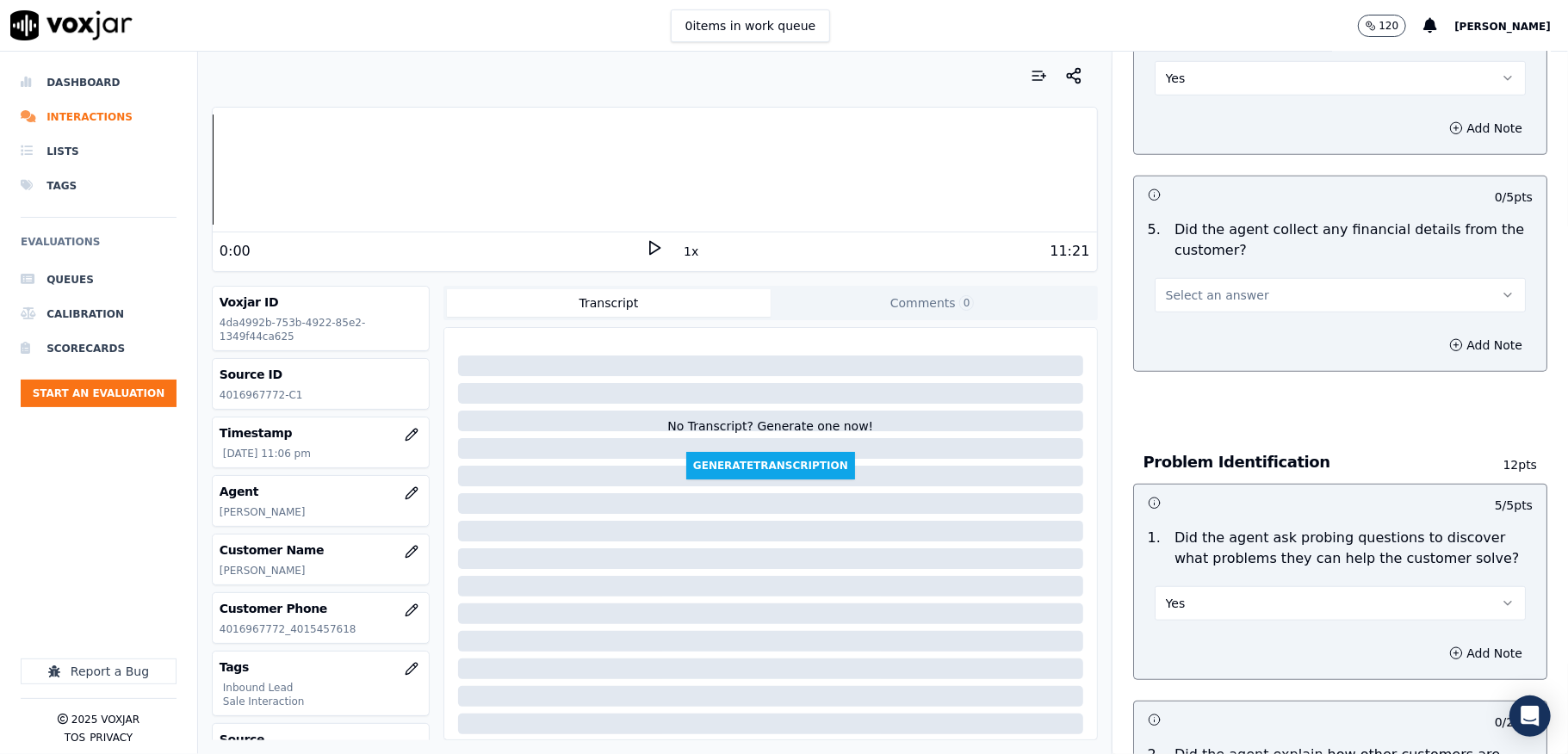
scroll to position [917, 0]
click at [1167, 288] on span "Select an answer" at bounding box center [1217, 296] width 103 height 17
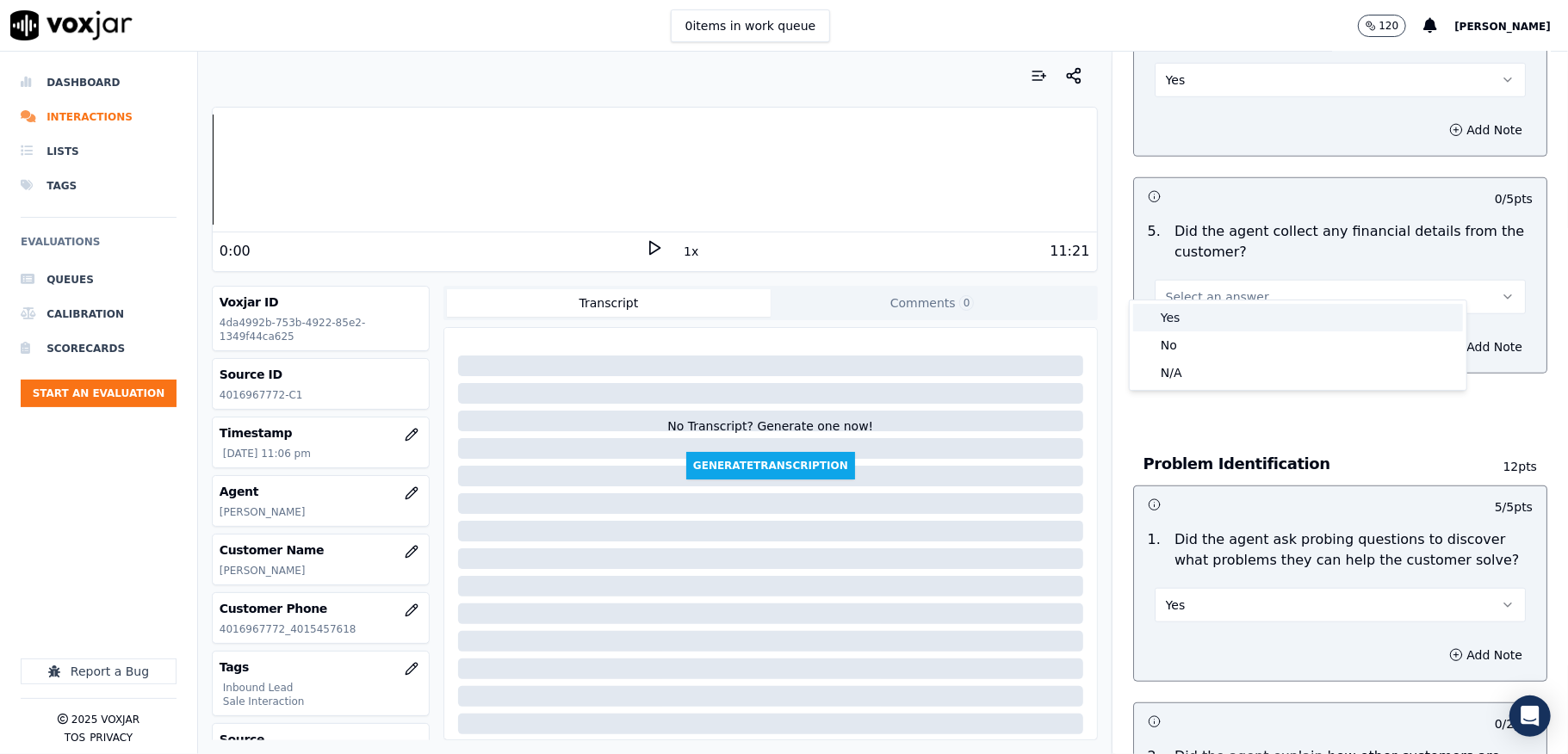
click at [1174, 332] on div "Yes No N/A" at bounding box center [1297, 345] width 337 height 90
click at [1172, 346] on div "No" at bounding box center [1298, 345] width 330 height 28
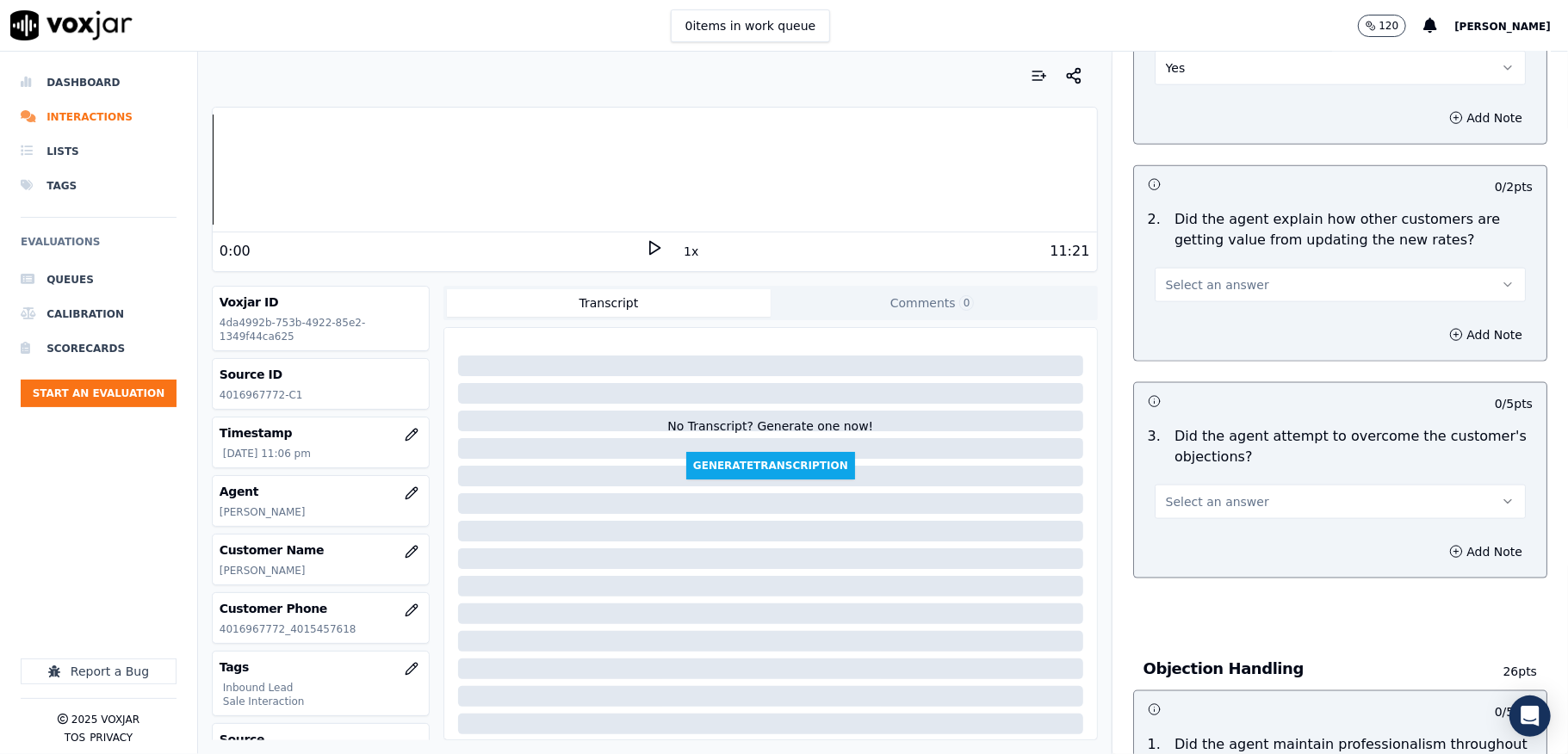
scroll to position [1423, 0]
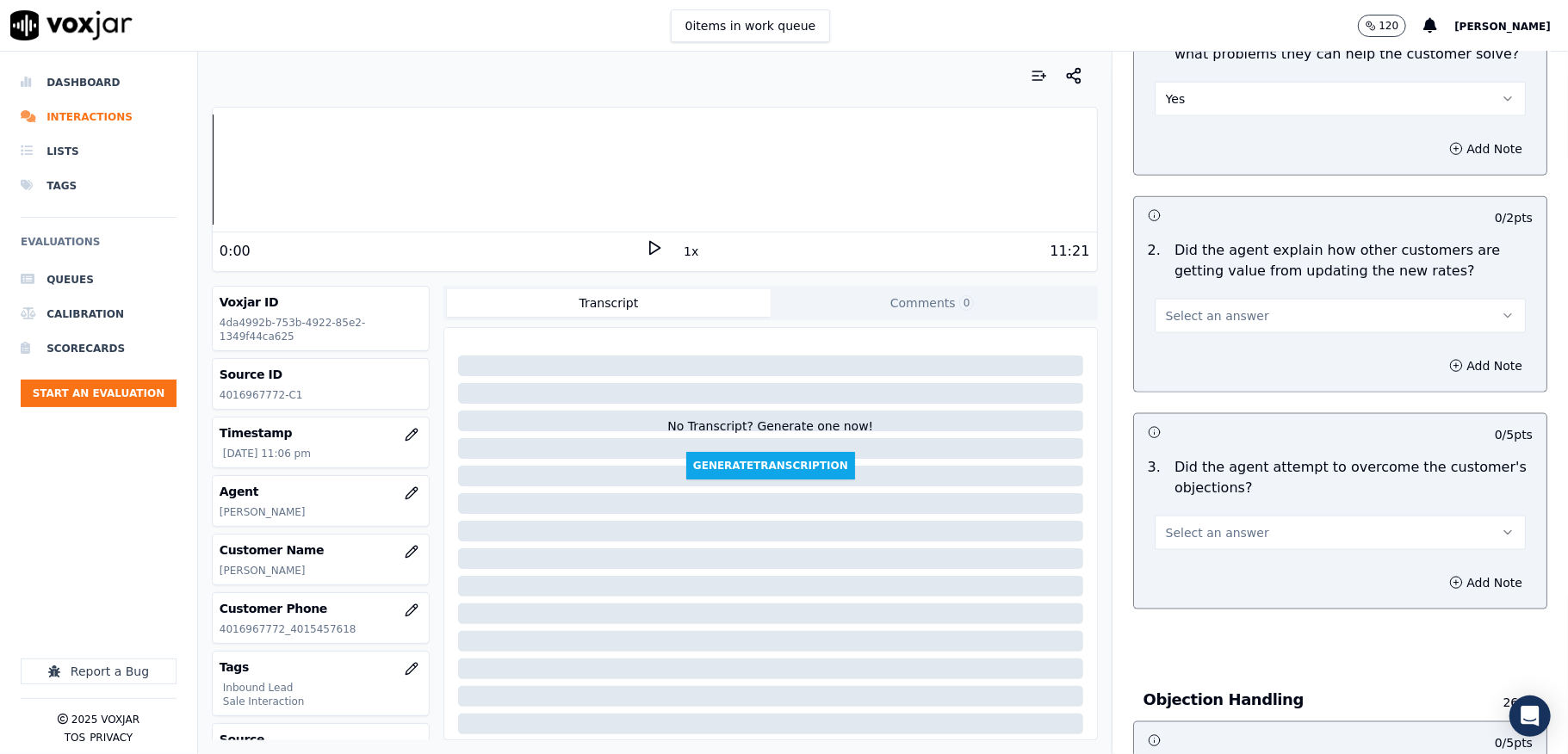
click at [1171, 307] on span "Select an answer" at bounding box center [1217, 316] width 103 height 17
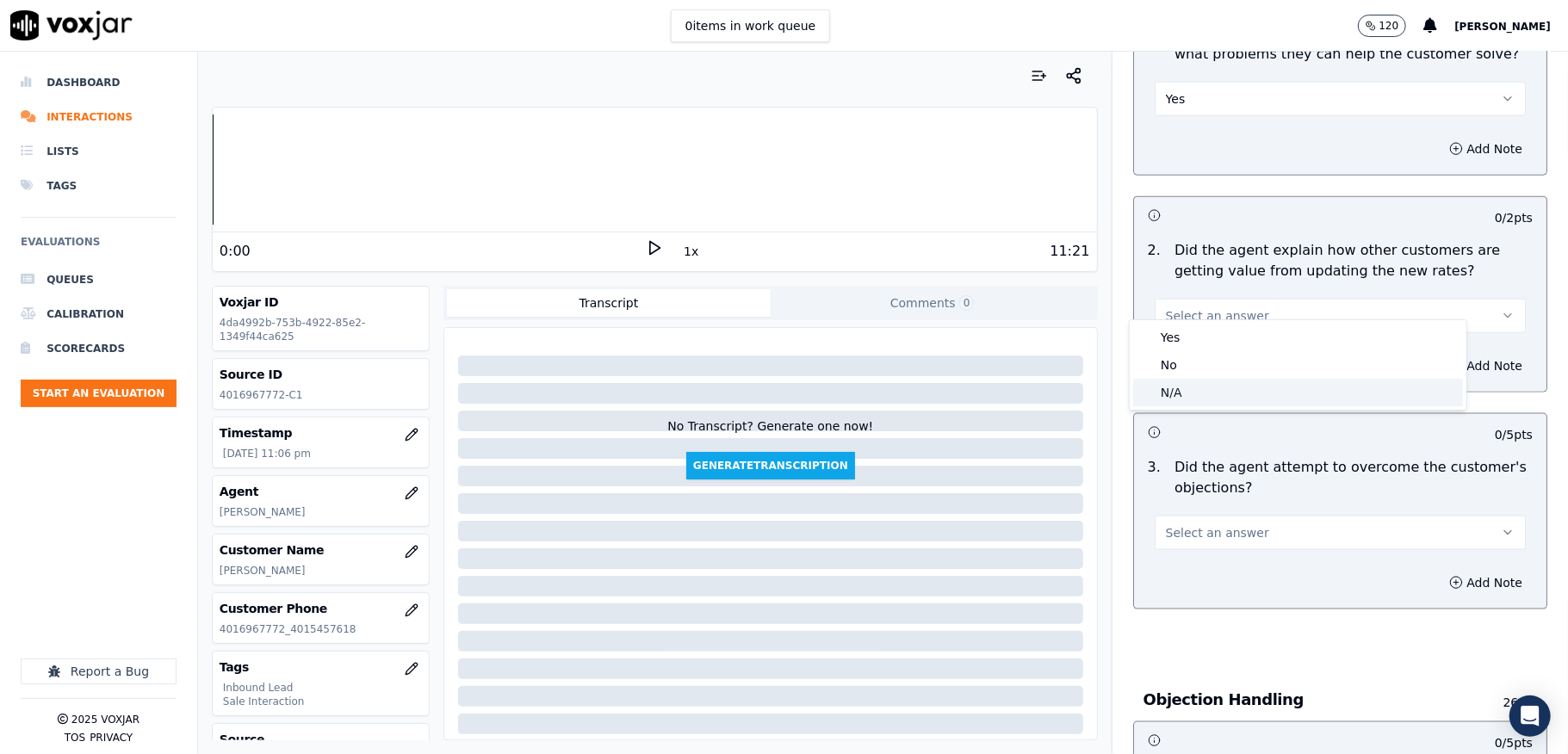
click at [1166, 383] on div "N/A" at bounding box center [1298, 392] width 330 height 28
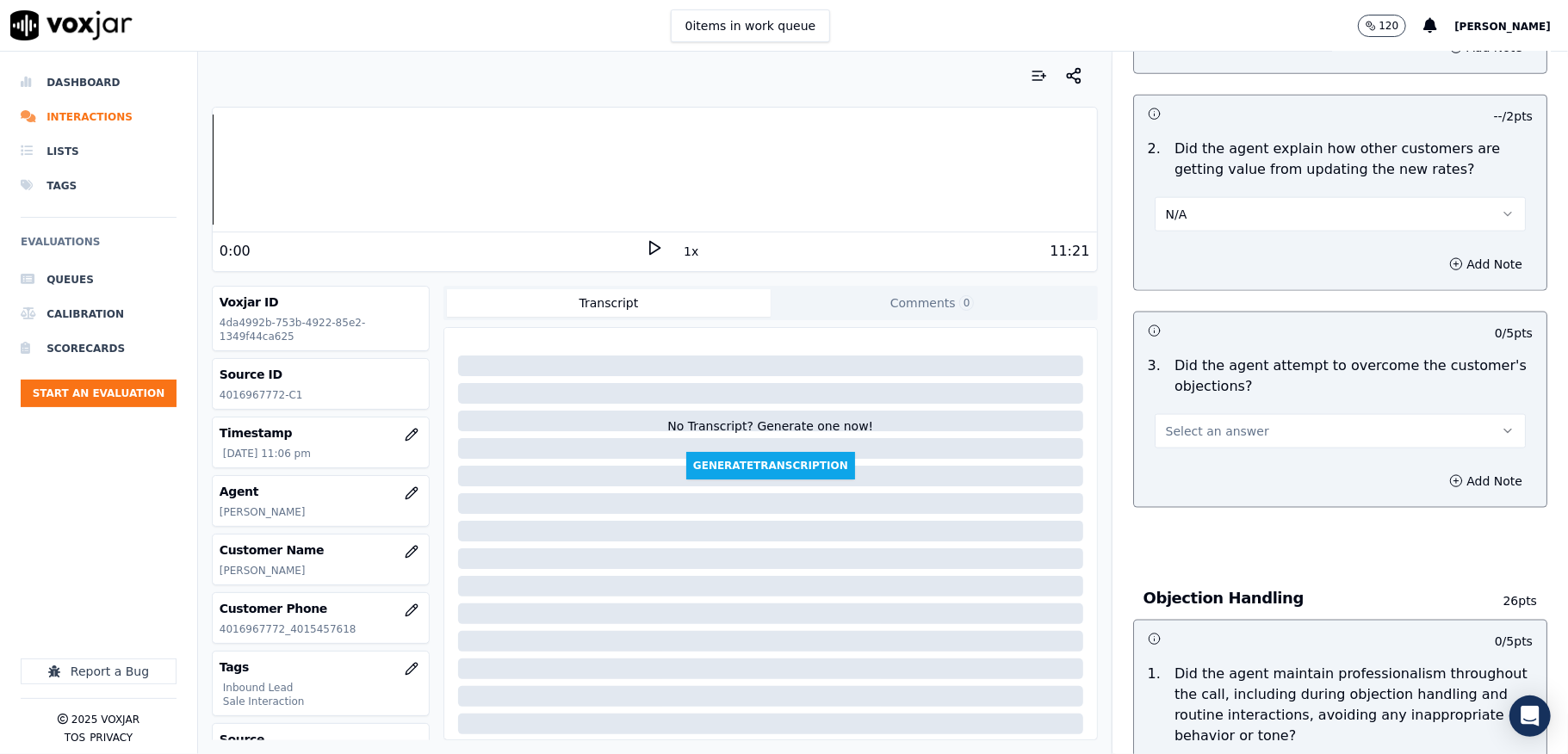
scroll to position [1653, 0]
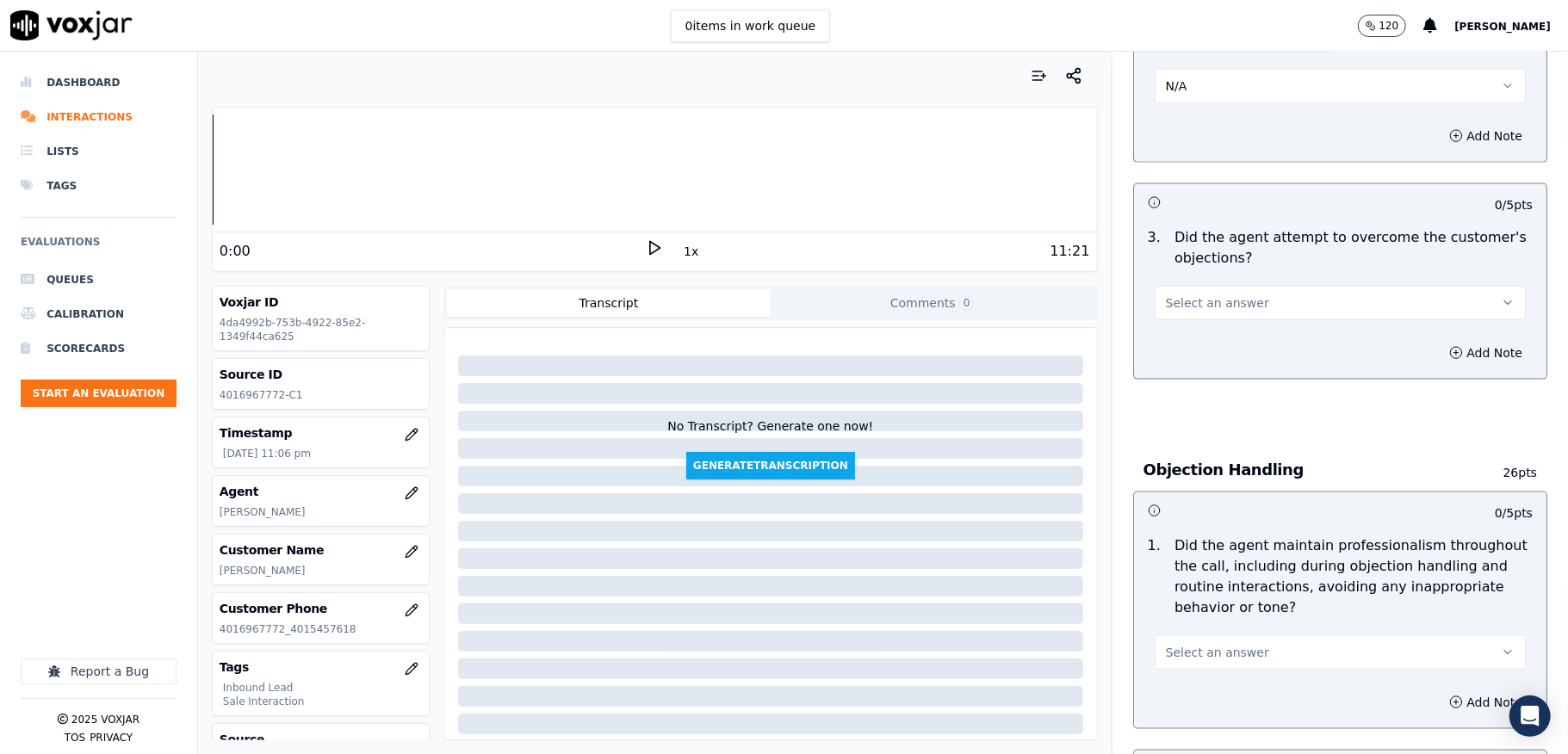
click at [1240, 286] on button "Select an answer" at bounding box center [1340, 303] width 371 height 34
click at [1196, 328] on div "Yes" at bounding box center [1298, 325] width 330 height 28
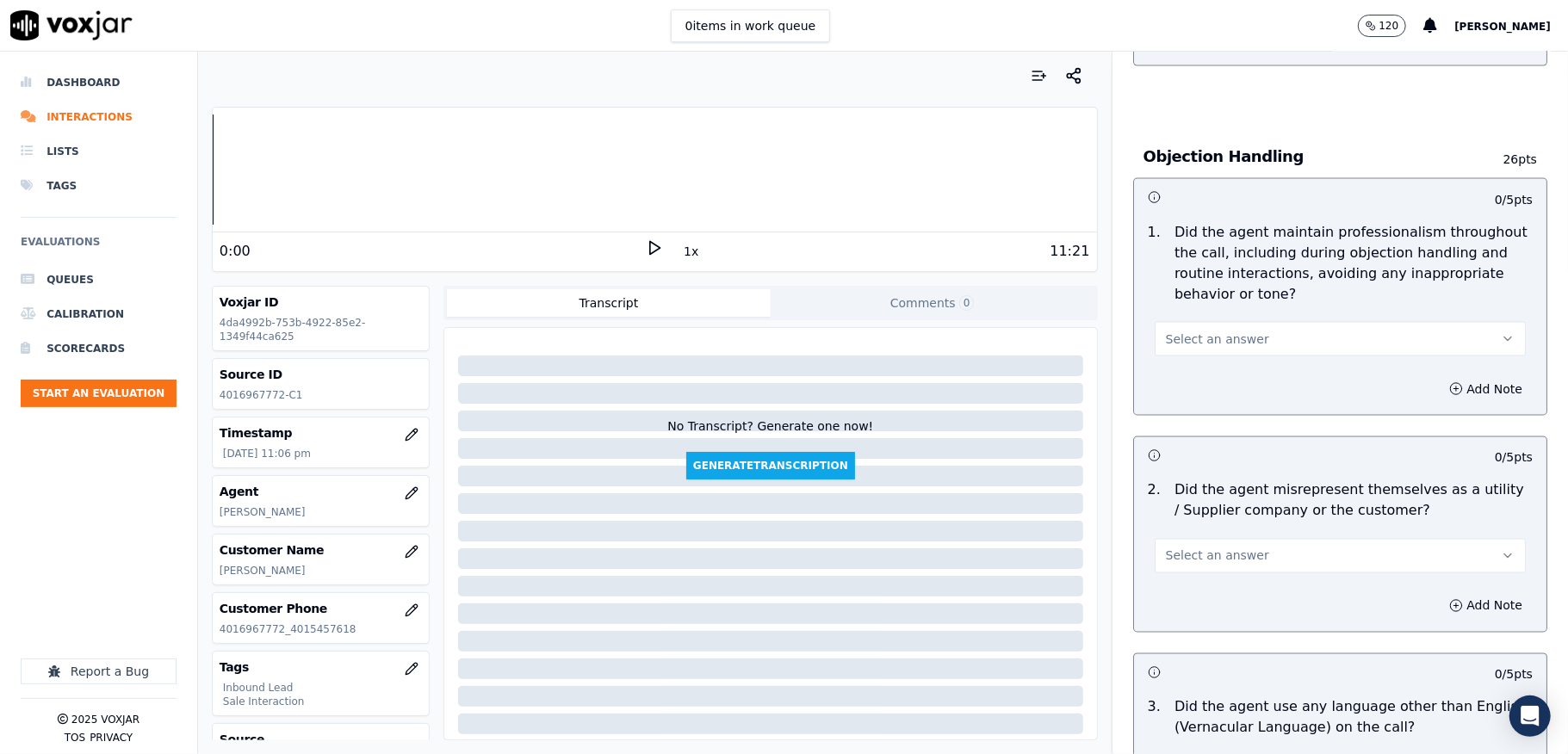
scroll to position [2111, 0]
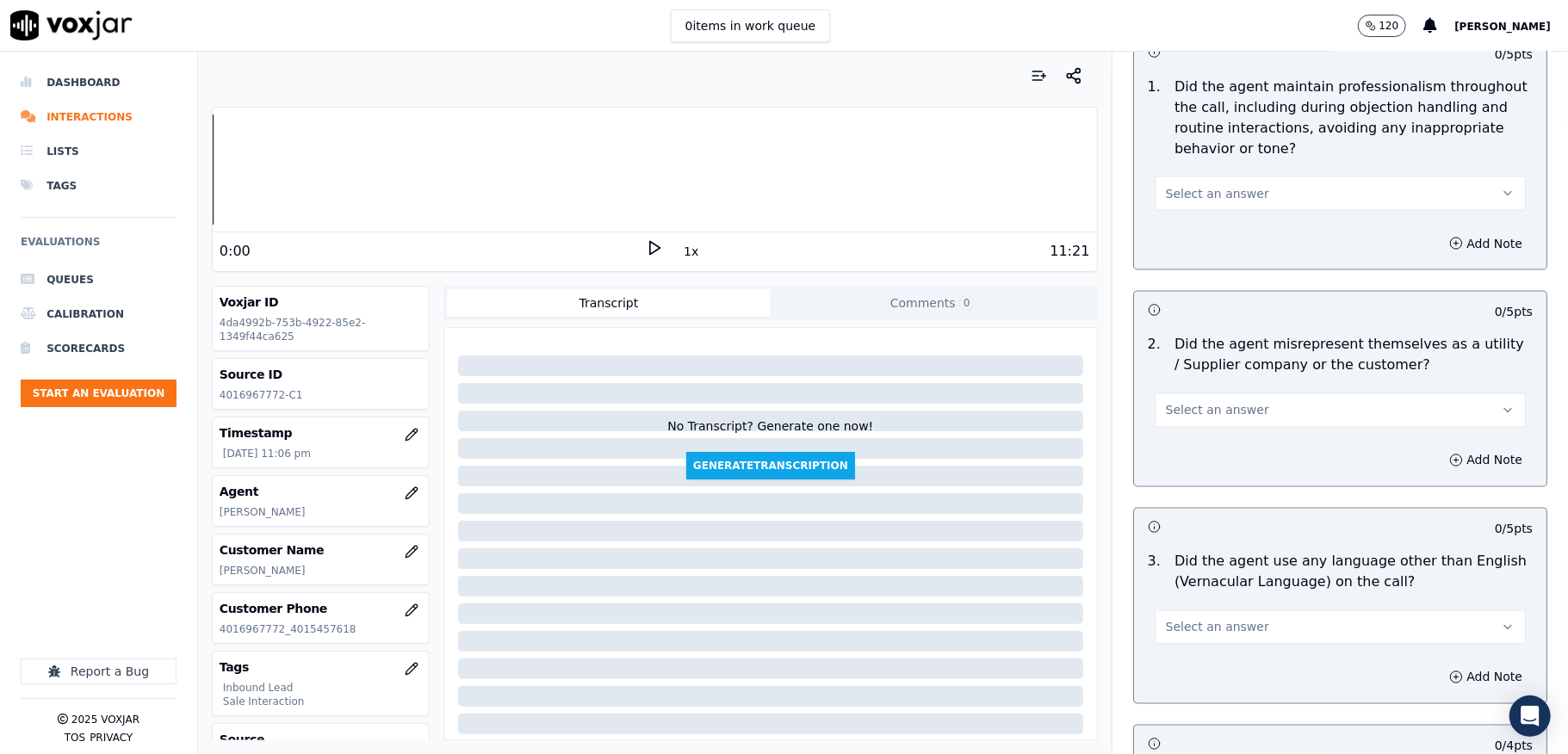
click at [1217, 185] on span "Select an answer" at bounding box center [1217, 194] width 103 height 17
click at [1180, 216] on div "Yes" at bounding box center [1298, 215] width 330 height 28
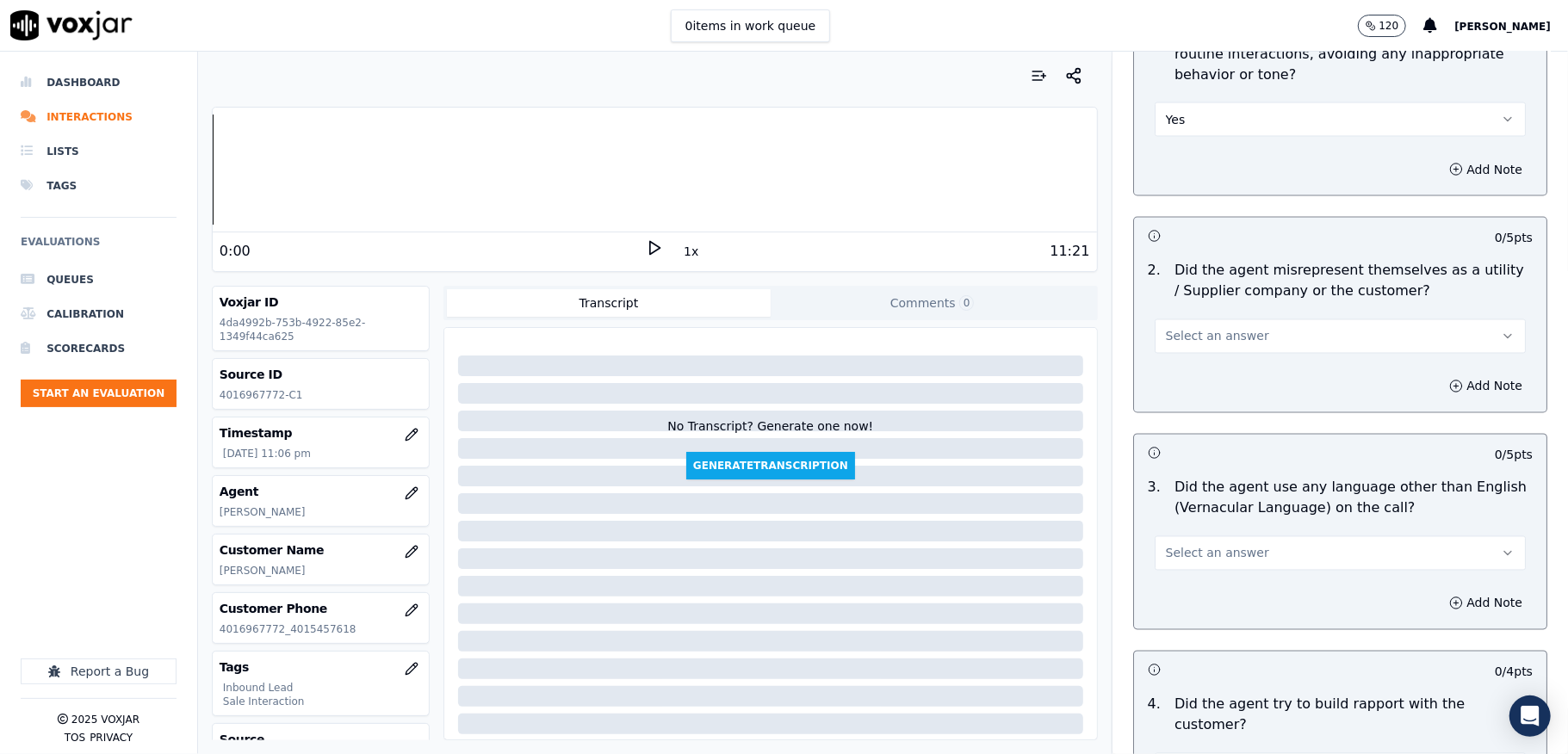
scroll to position [2227, 0]
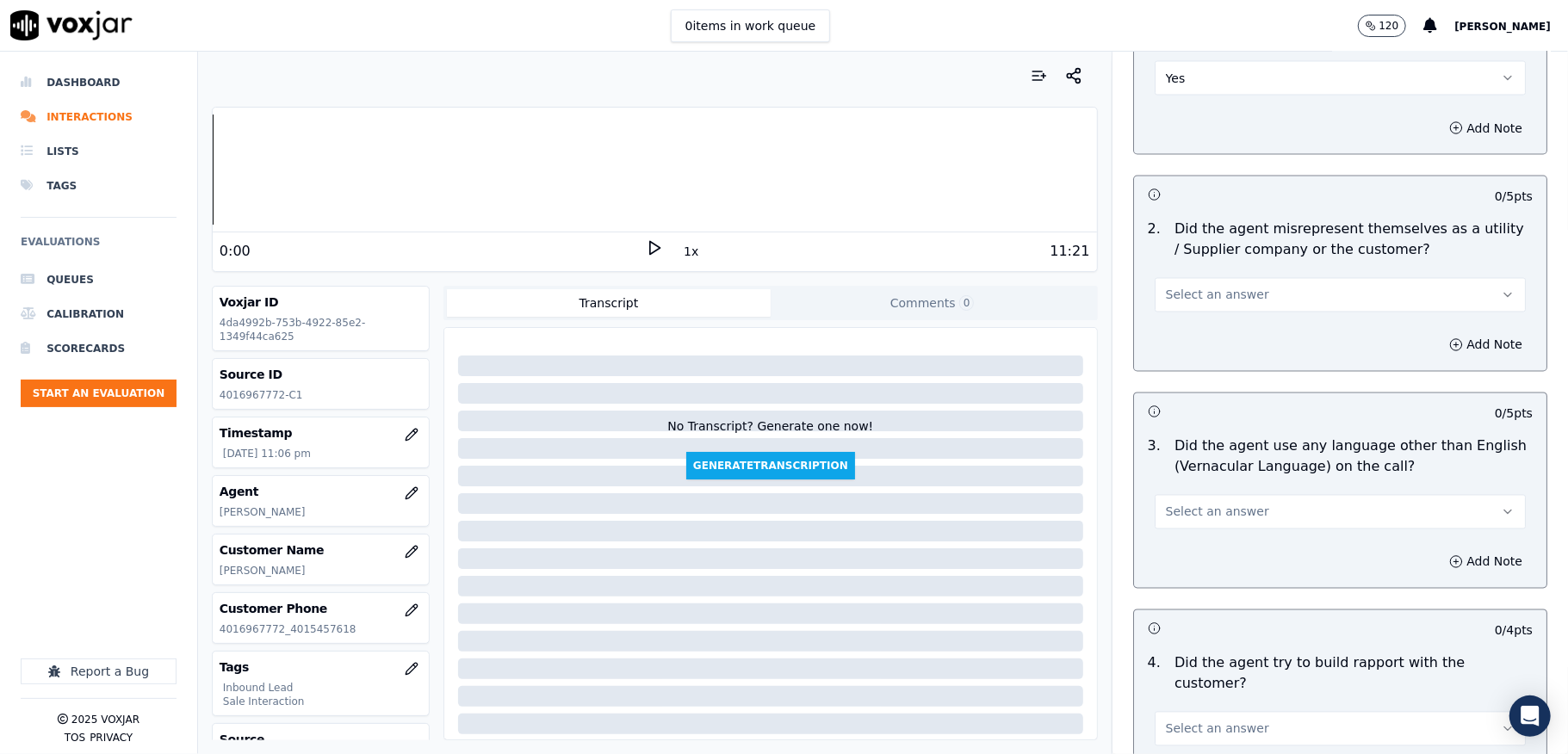
click at [1199, 287] on span "Select an answer" at bounding box center [1217, 295] width 103 height 17
click at [1185, 345] on div "No" at bounding box center [1298, 346] width 330 height 28
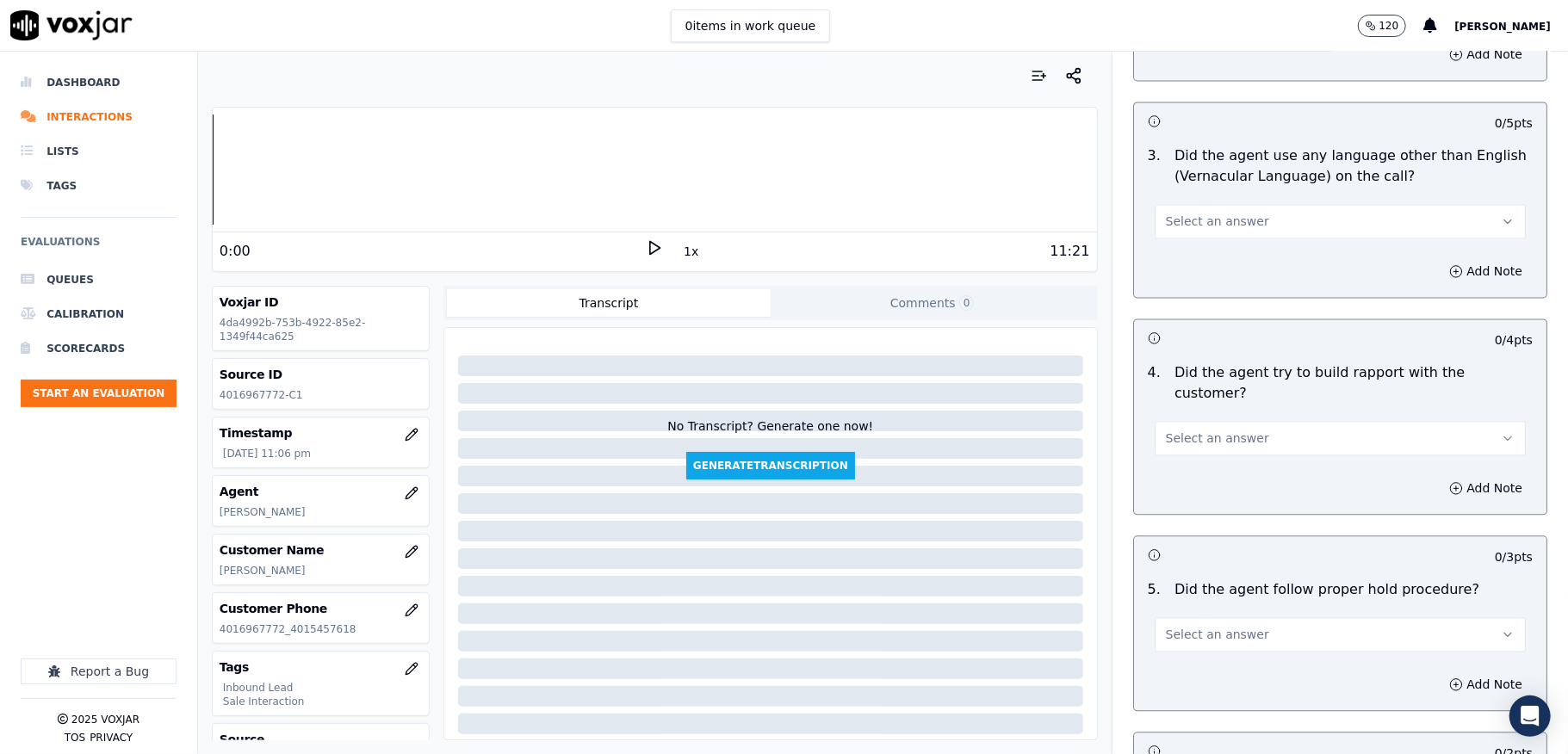
scroll to position [2571, 0]
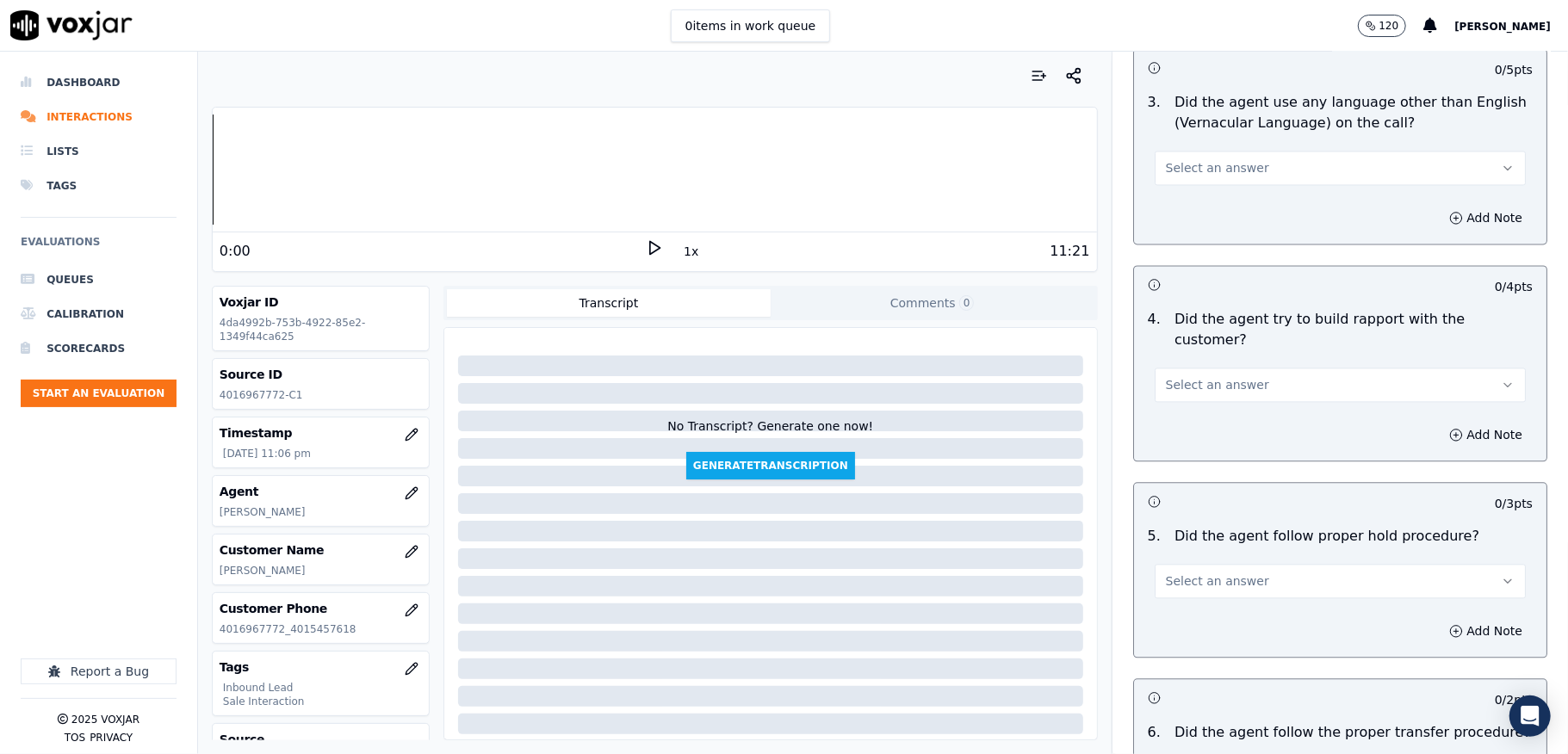
click at [1208, 160] on span "Select an answer" at bounding box center [1217, 168] width 103 height 17
click at [1186, 201] on div "Yes" at bounding box center [1298, 192] width 330 height 28
click at [1197, 158] on button "Yes" at bounding box center [1340, 168] width 371 height 34
click at [1175, 208] on div "No" at bounding box center [1298, 219] width 330 height 28
click at [1183, 376] on span "Select an answer" at bounding box center [1217, 384] width 103 height 17
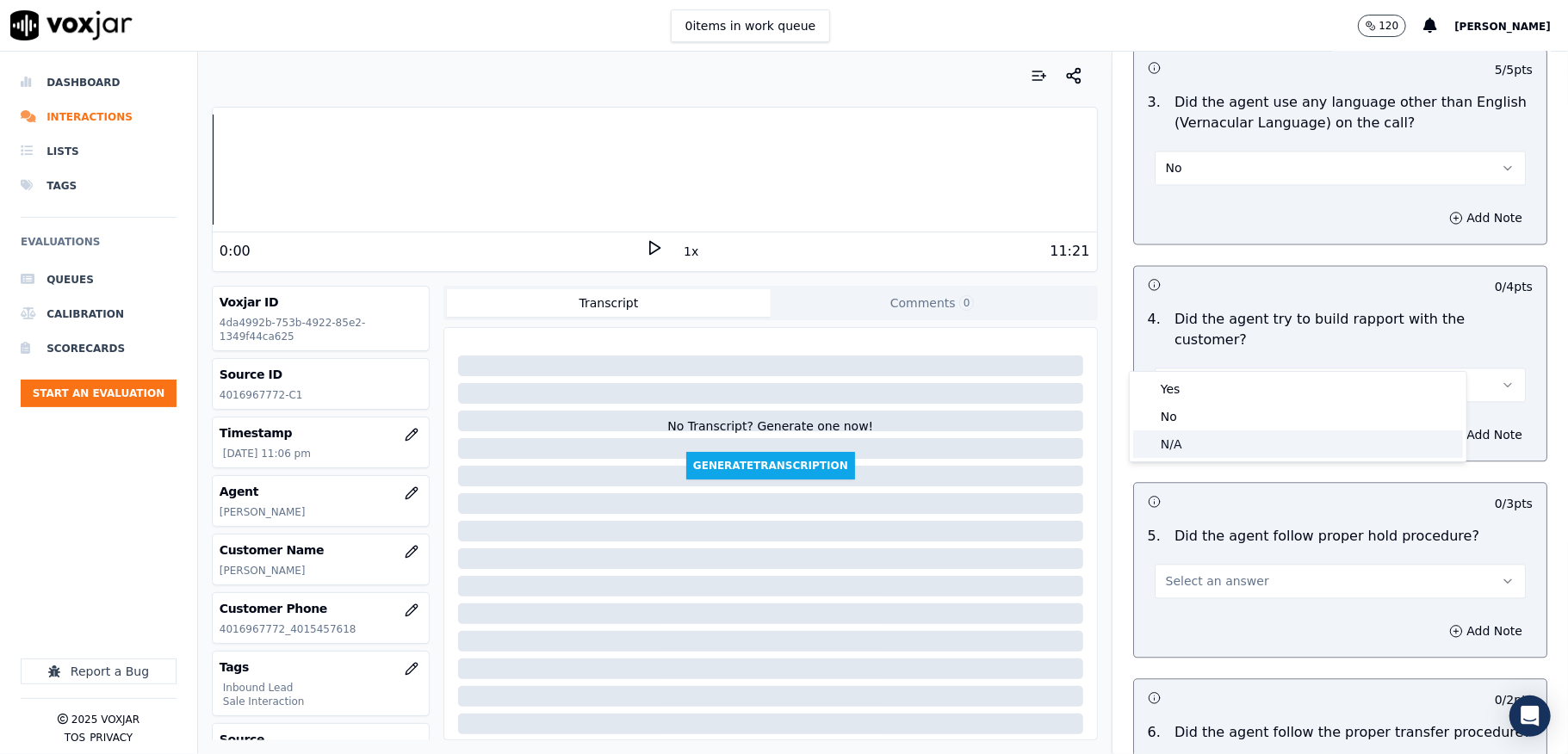
drag, startPoint x: 1176, startPoint y: 447, endPoint x: 1182, endPoint y: 434, distance: 14.3
click at [1182, 447] on div "N/A" at bounding box center [1298, 443] width 330 height 28
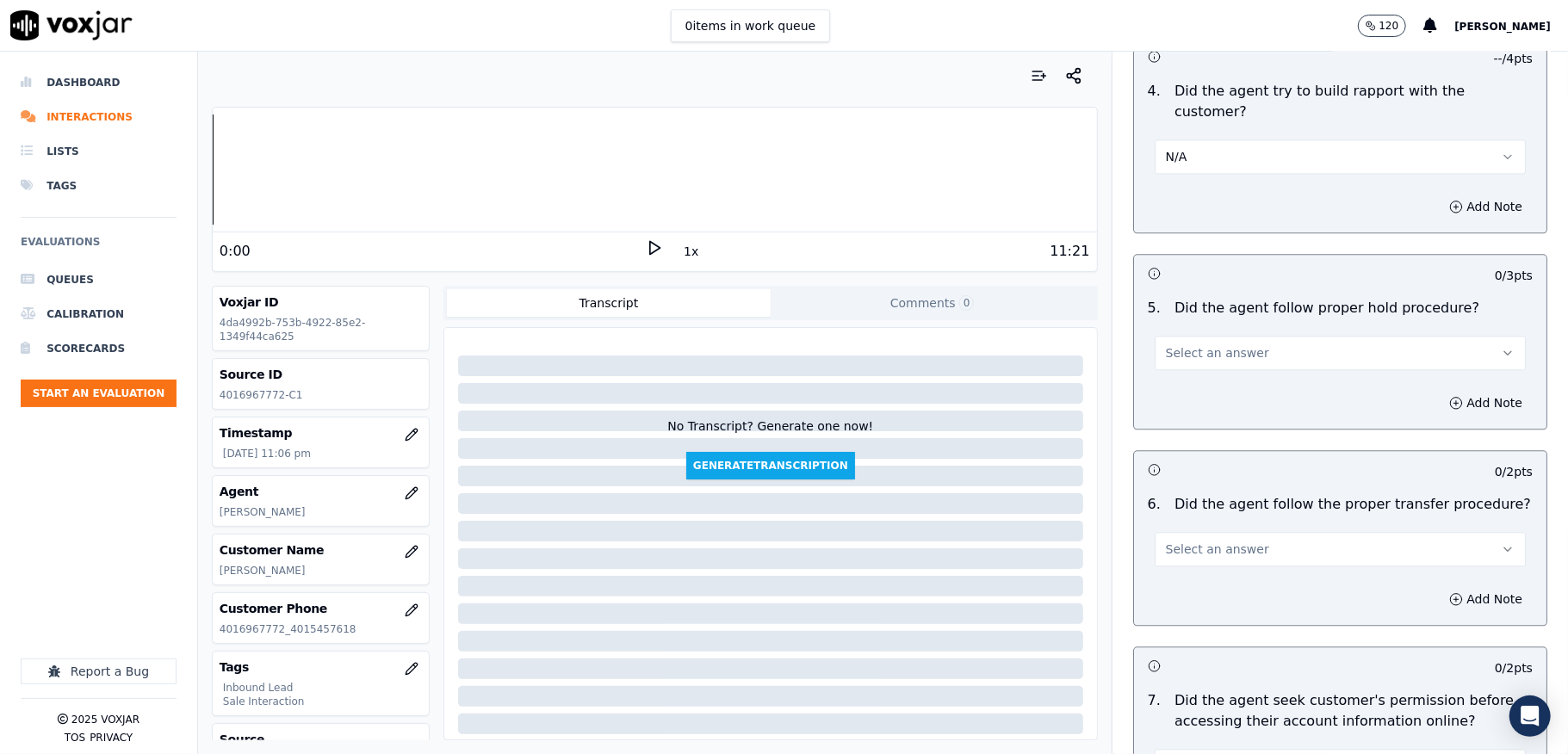
scroll to position [2800, 0]
click at [1203, 343] on span "Select an answer" at bounding box center [1217, 352] width 103 height 17
click at [1176, 386] on div "No" at bounding box center [1298, 383] width 330 height 28
click at [1479, 376] on div "Add Note" at bounding box center [1340, 401] width 412 height 51
click at [1467, 390] on button "Add Note" at bounding box center [1485, 401] width 93 height 24
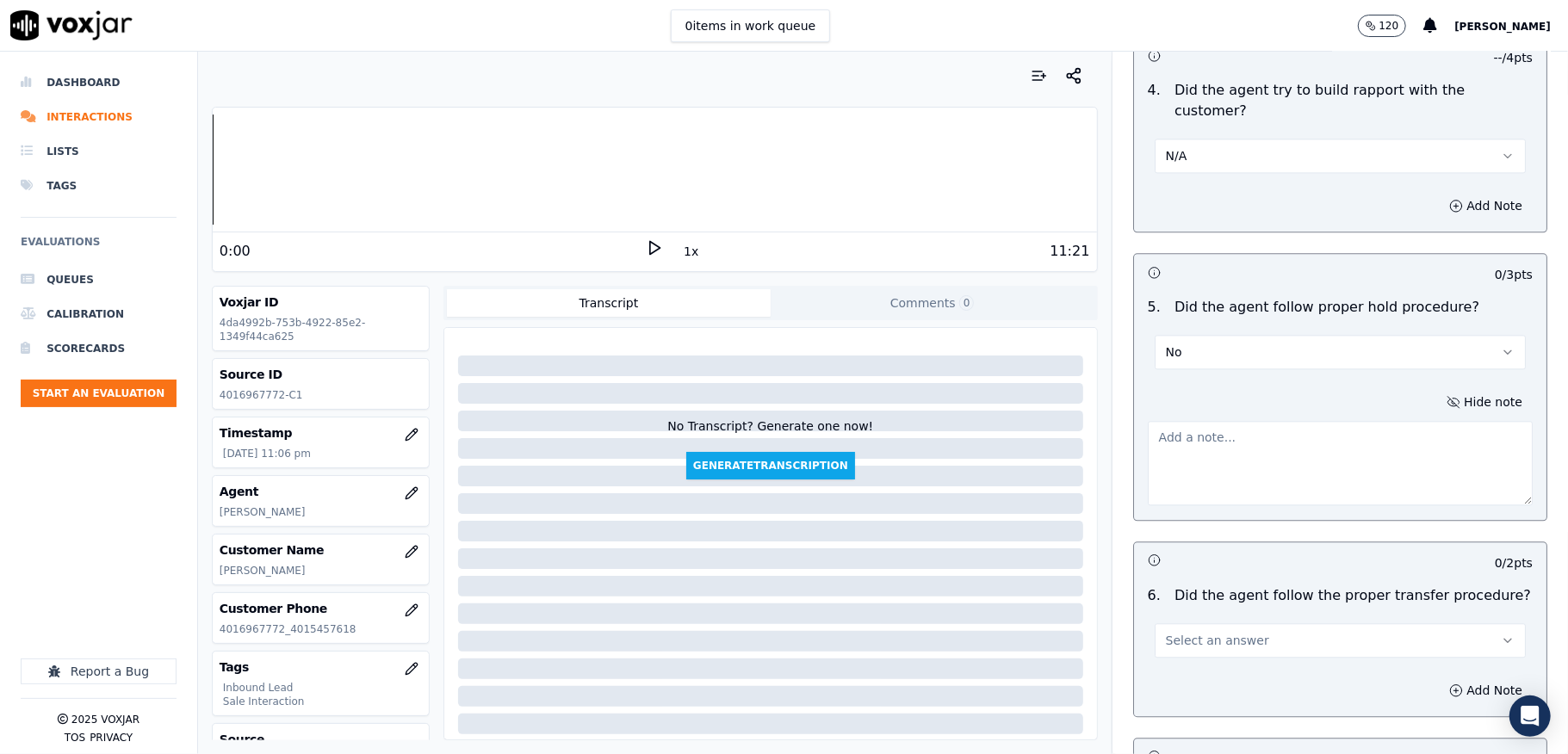
click at [1265, 420] on textarea at bounding box center [1340, 462] width 385 height 84
paste textarea "@6:31 - The agent failed to follow the hold process (failed to share the hold r…"
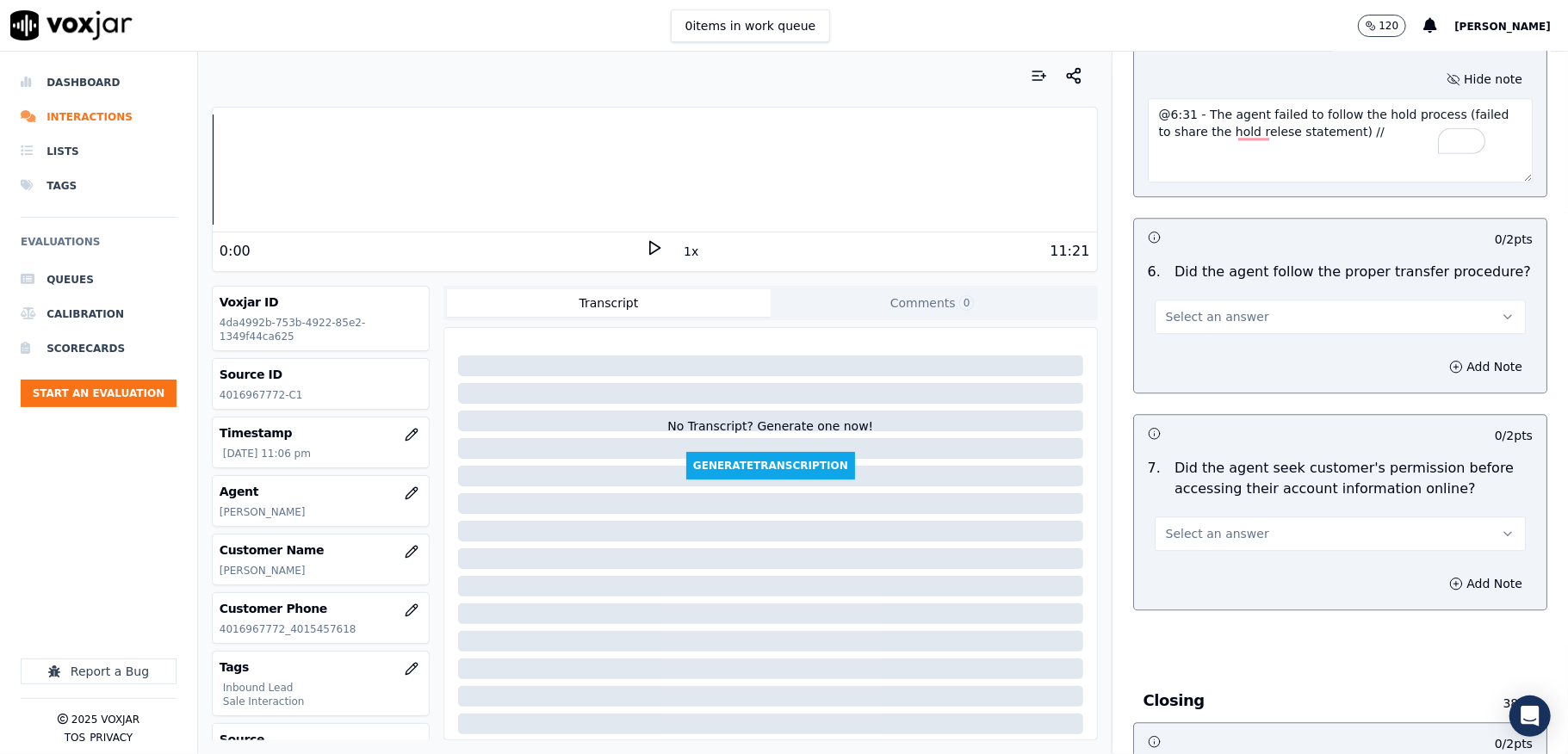
scroll to position [3259, 0]
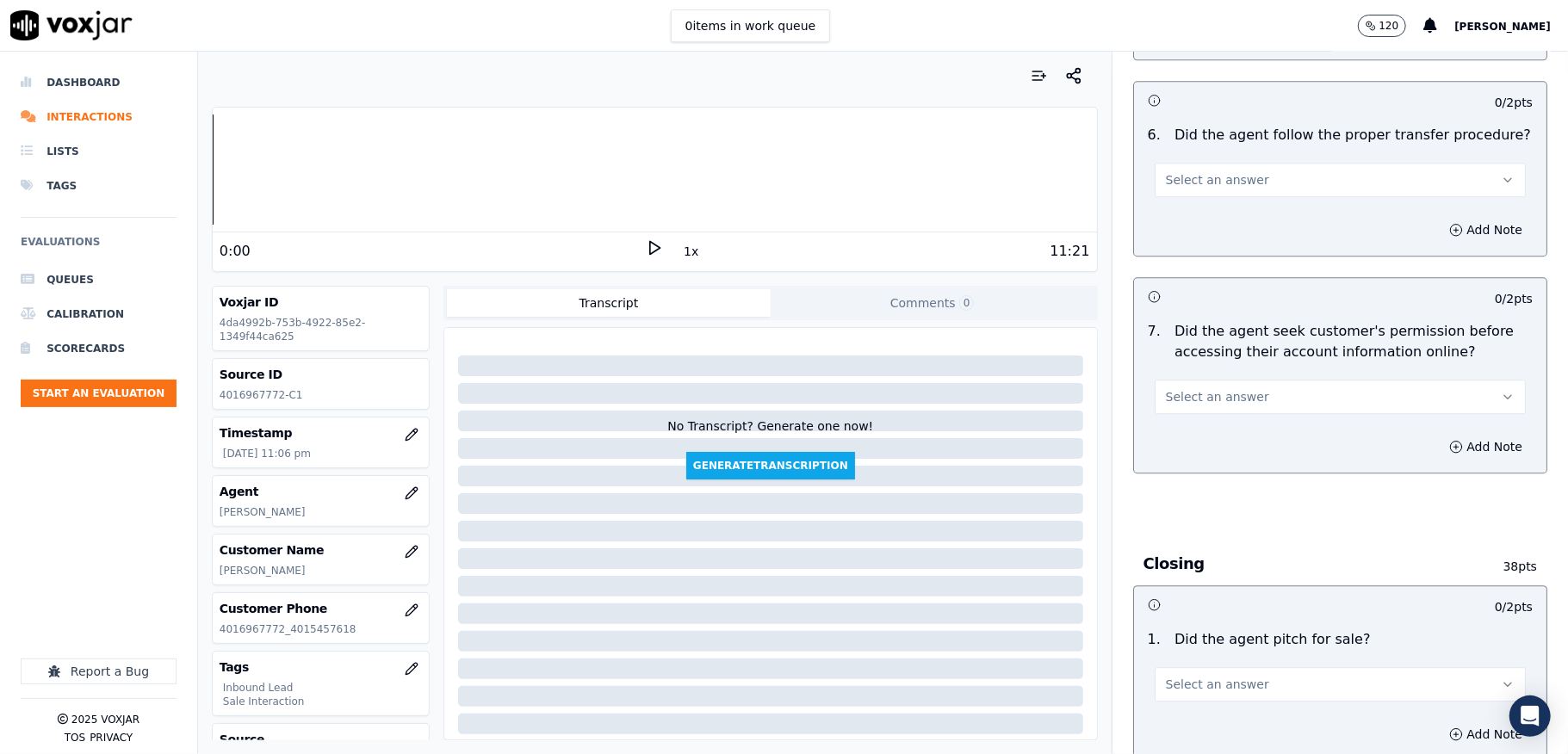
type textarea "@6:31 - The agent failed to follow the hold process (failed to share the hold r…"
click at [1219, 172] on span "Select an answer" at bounding box center [1217, 180] width 103 height 17
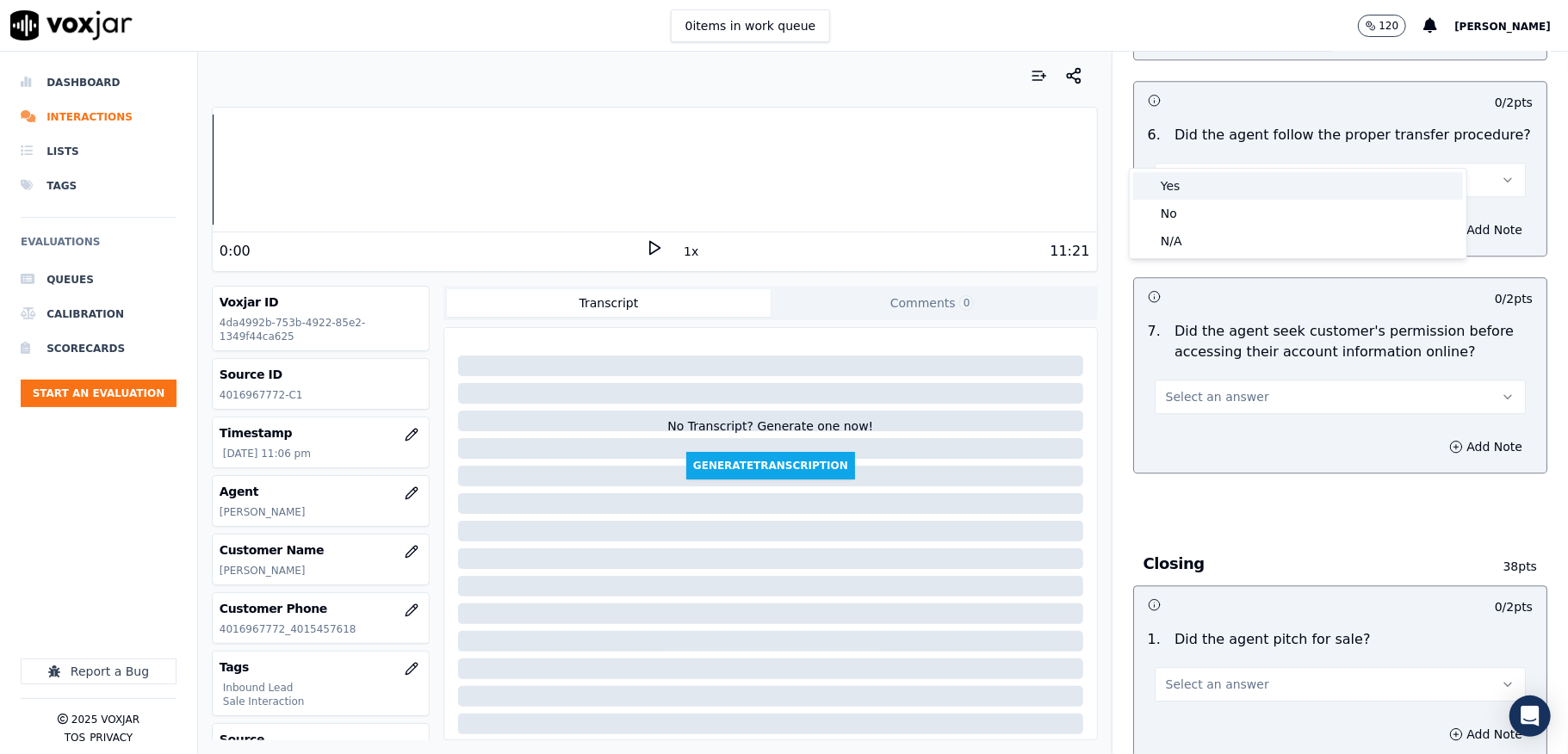
click at [1182, 181] on div "Yes" at bounding box center [1298, 186] width 330 height 28
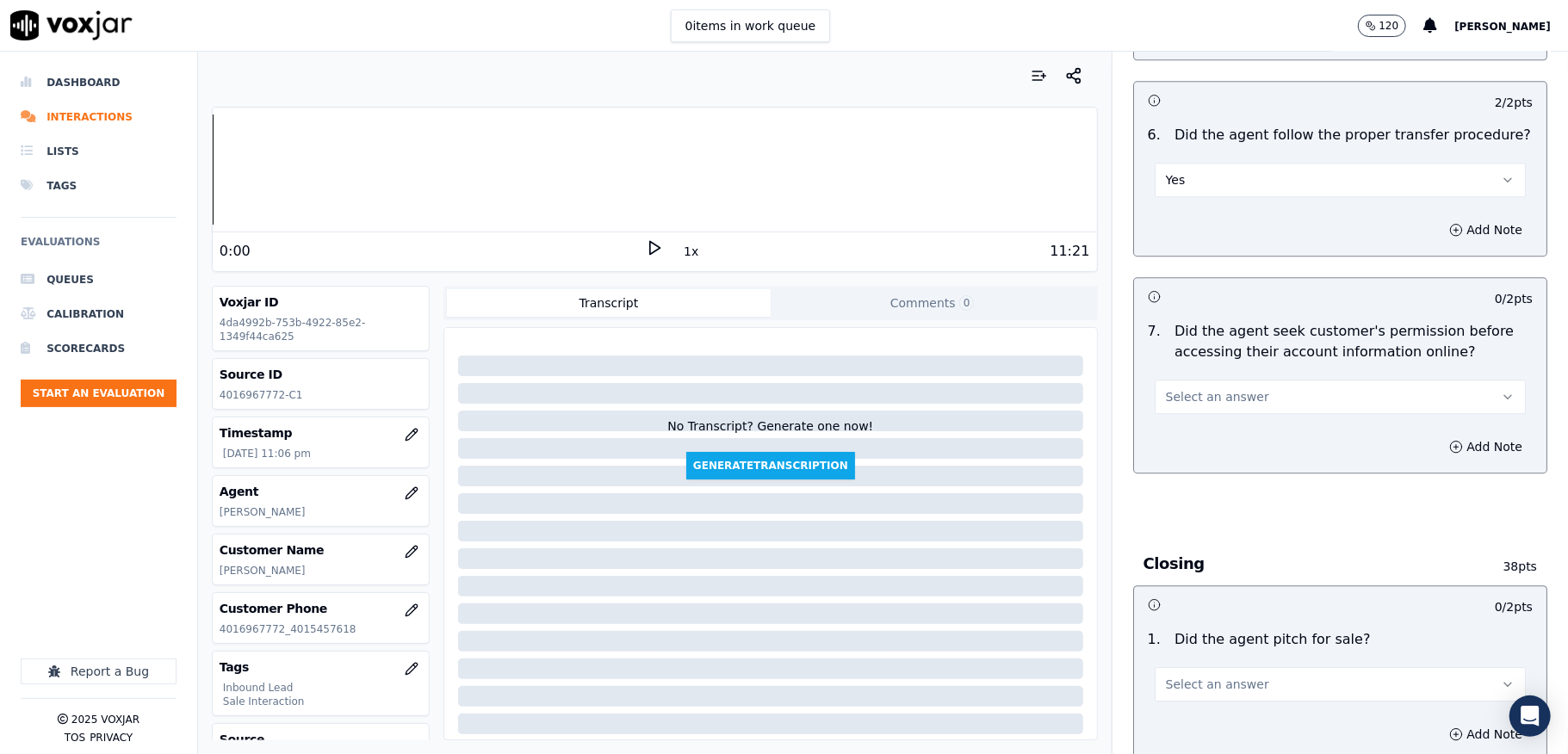
click at [1213, 388] on span "Select an answer" at bounding box center [1217, 397] width 103 height 17
click at [1179, 463] on div "N/A" at bounding box center [1298, 459] width 330 height 28
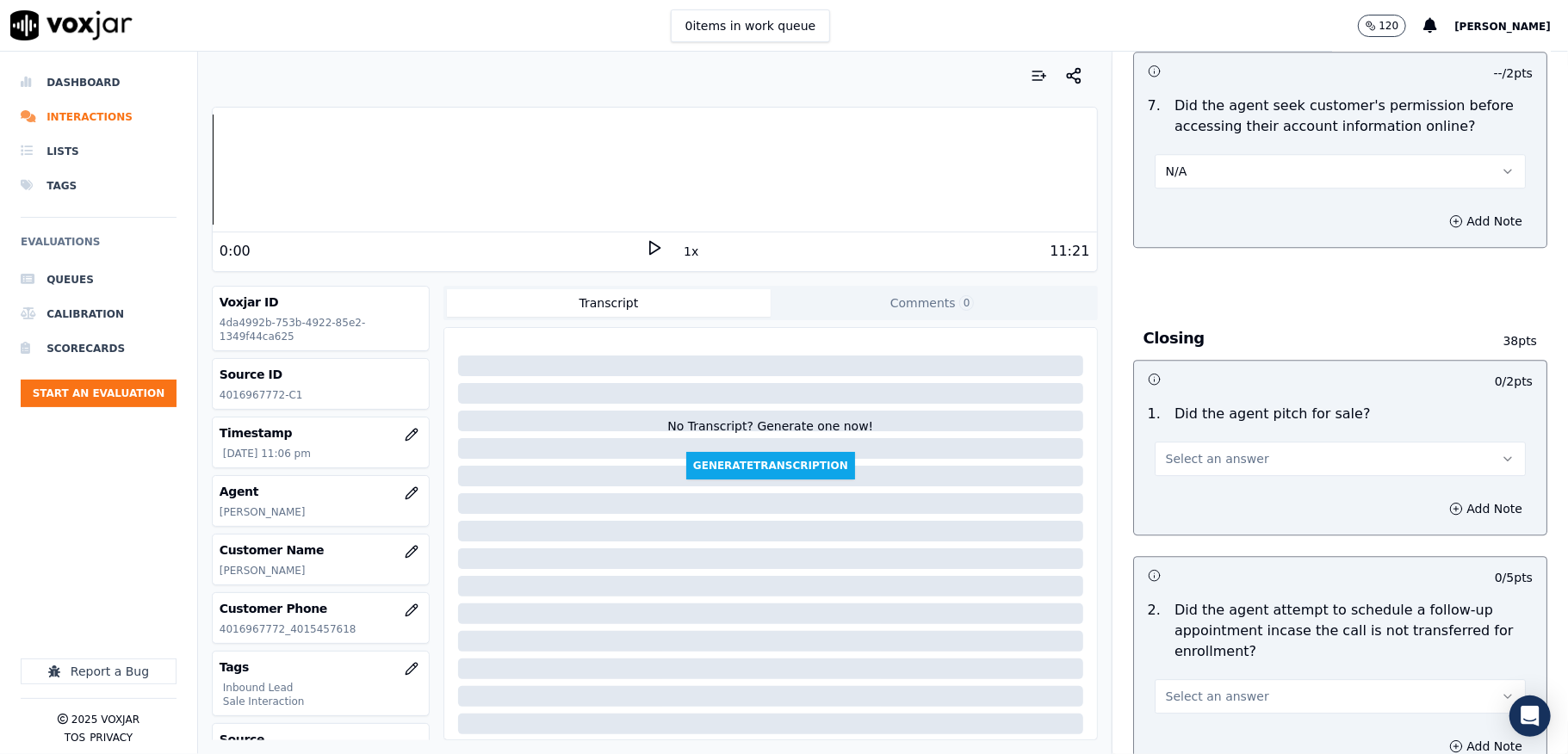
scroll to position [3489, 0]
click at [1178, 447] on span "Select an answer" at bounding box center [1217, 456] width 103 height 17
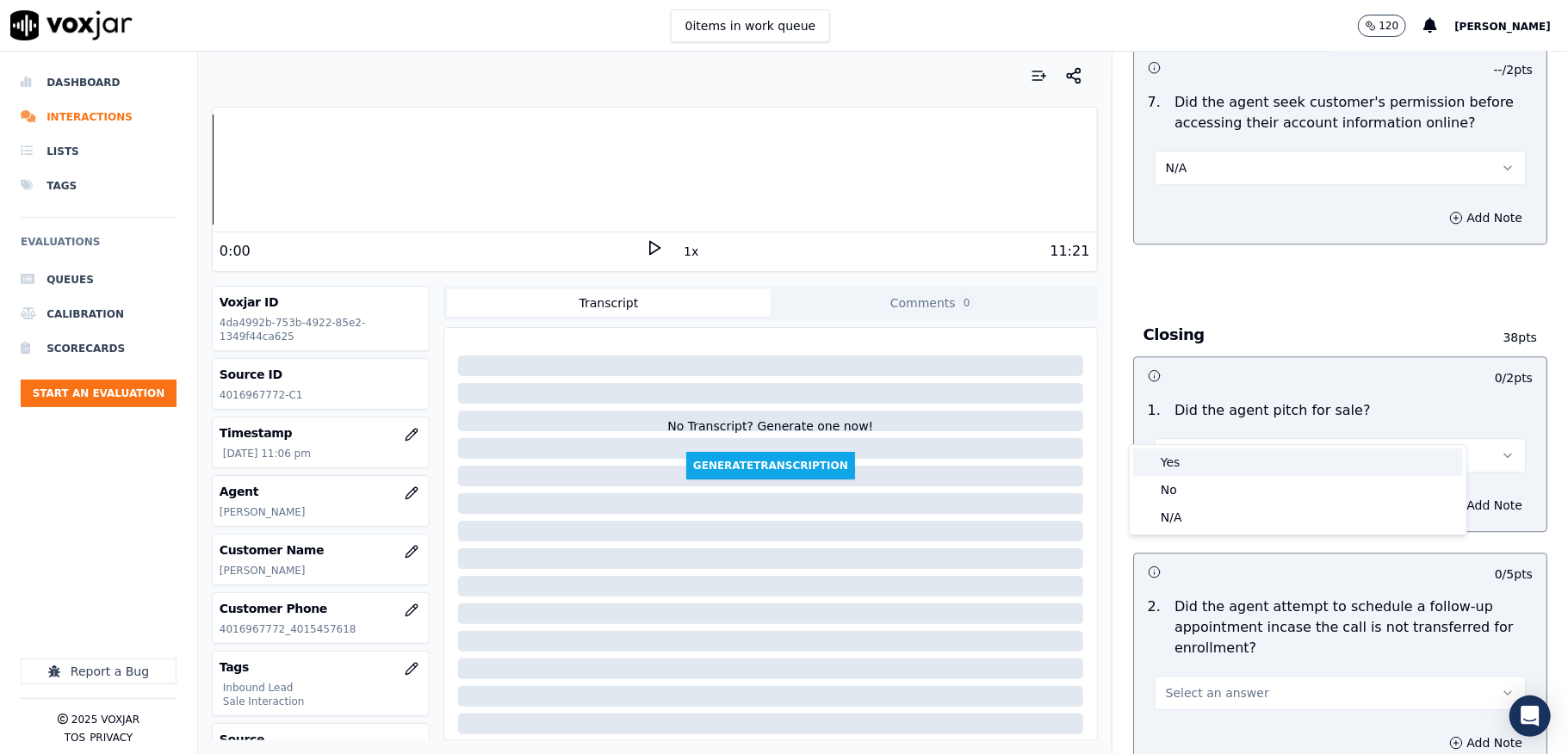
click at [1182, 456] on div "Yes" at bounding box center [1298, 461] width 330 height 28
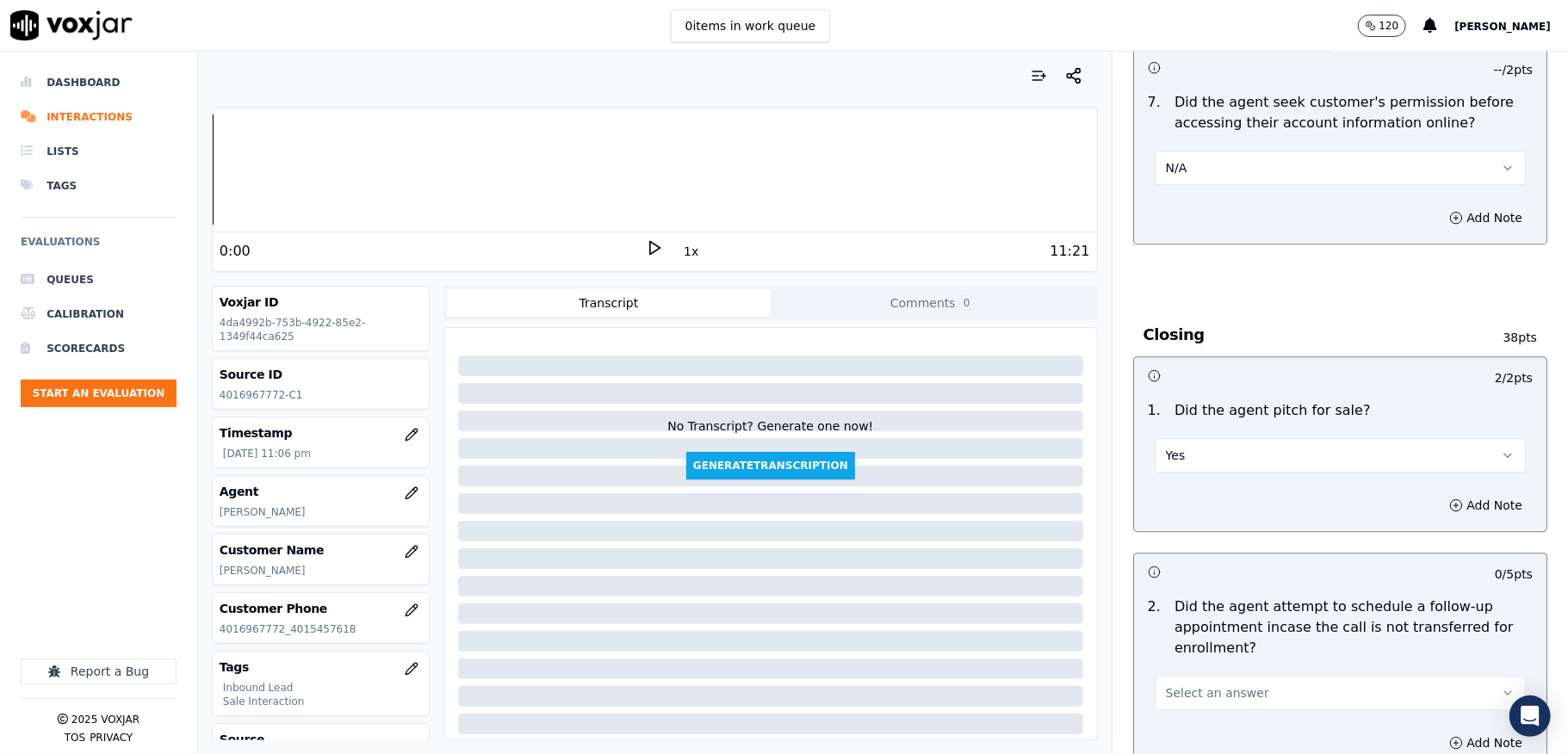
scroll to position [3719, 0]
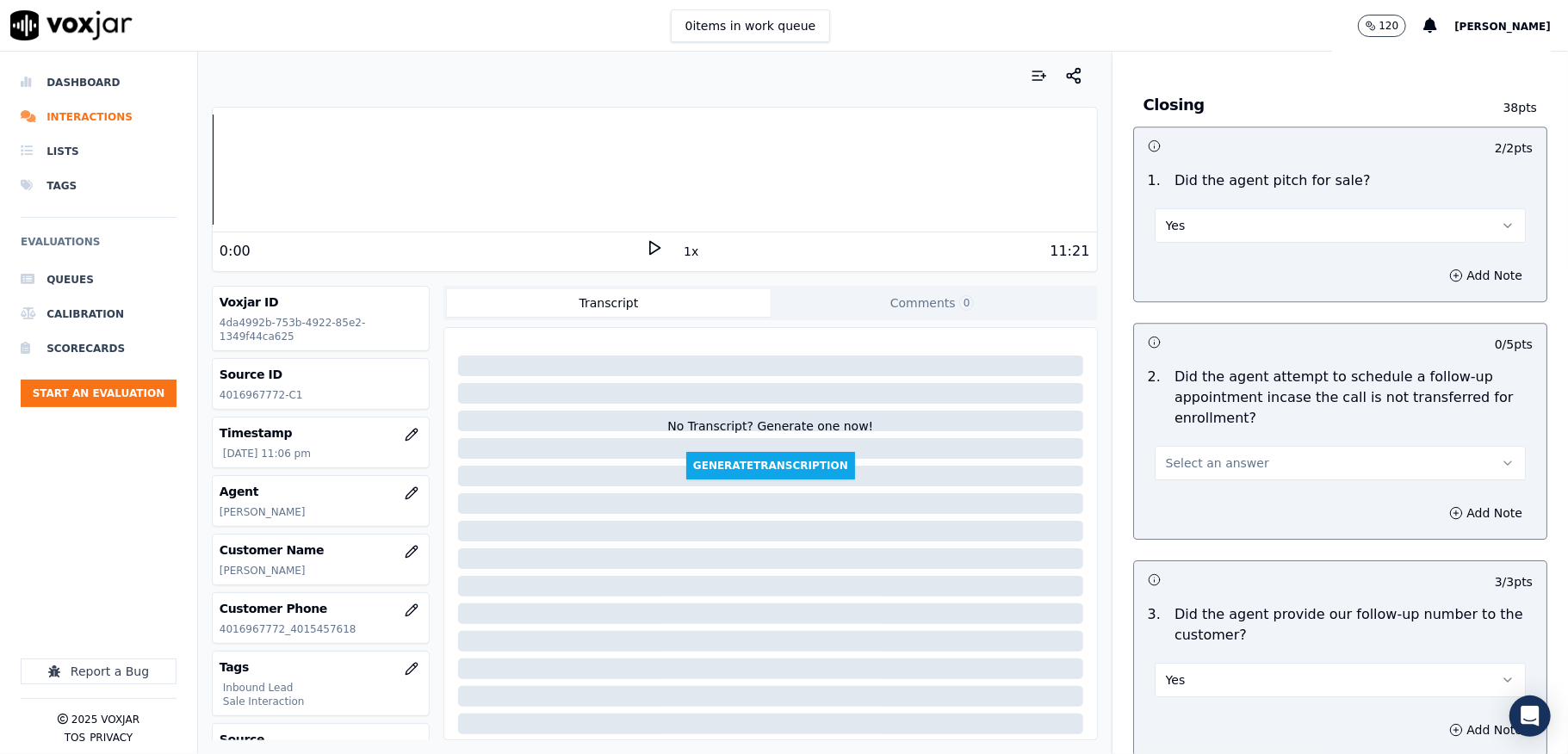
click at [1178, 455] on span "Select an answer" at bounding box center [1217, 463] width 103 height 17
click at [1168, 520] on div "N/A" at bounding box center [1298, 525] width 330 height 28
click at [1178, 446] on button "N/A" at bounding box center [1340, 463] width 371 height 34
click at [1172, 500] on div "No" at bounding box center [1298, 498] width 330 height 28
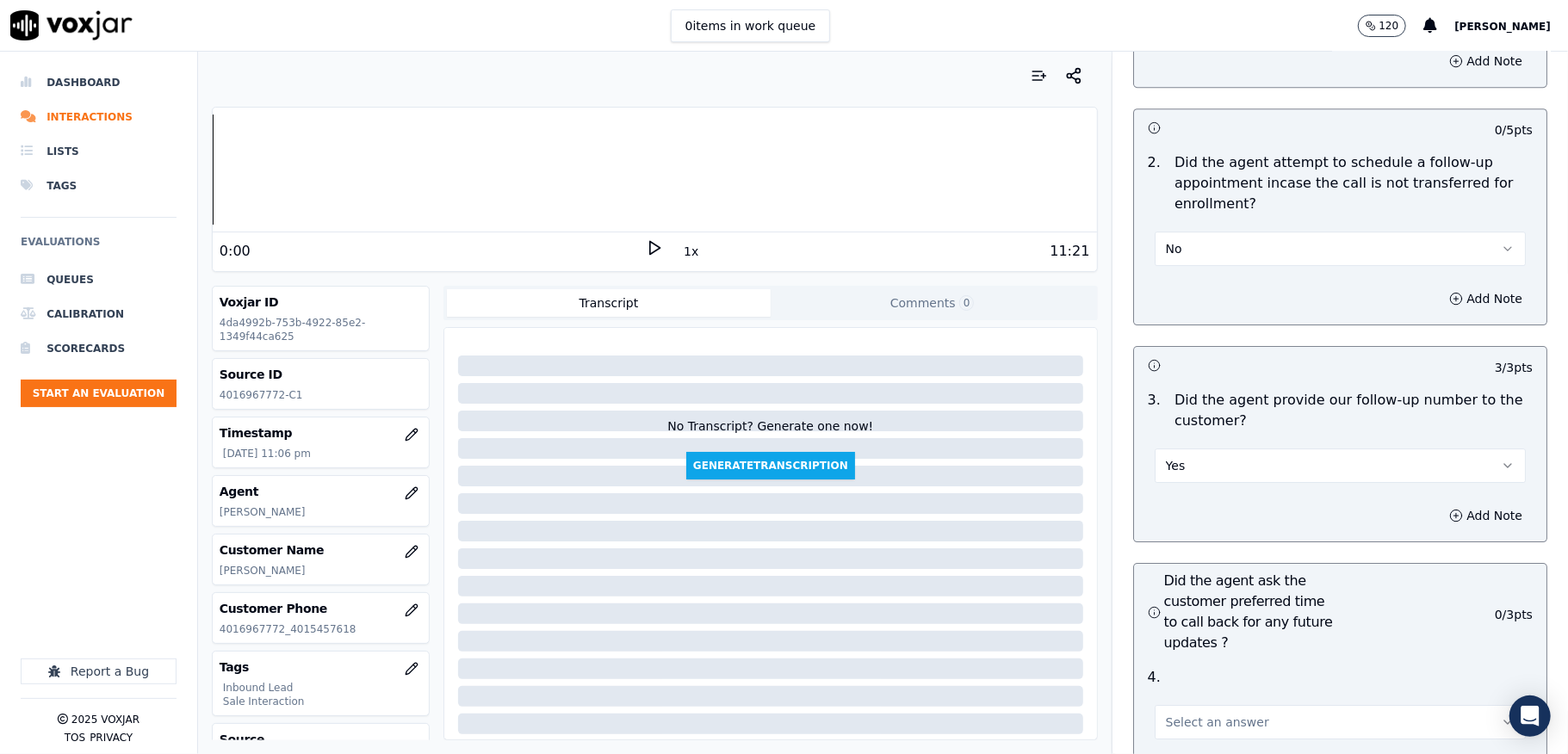
scroll to position [3948, 0]
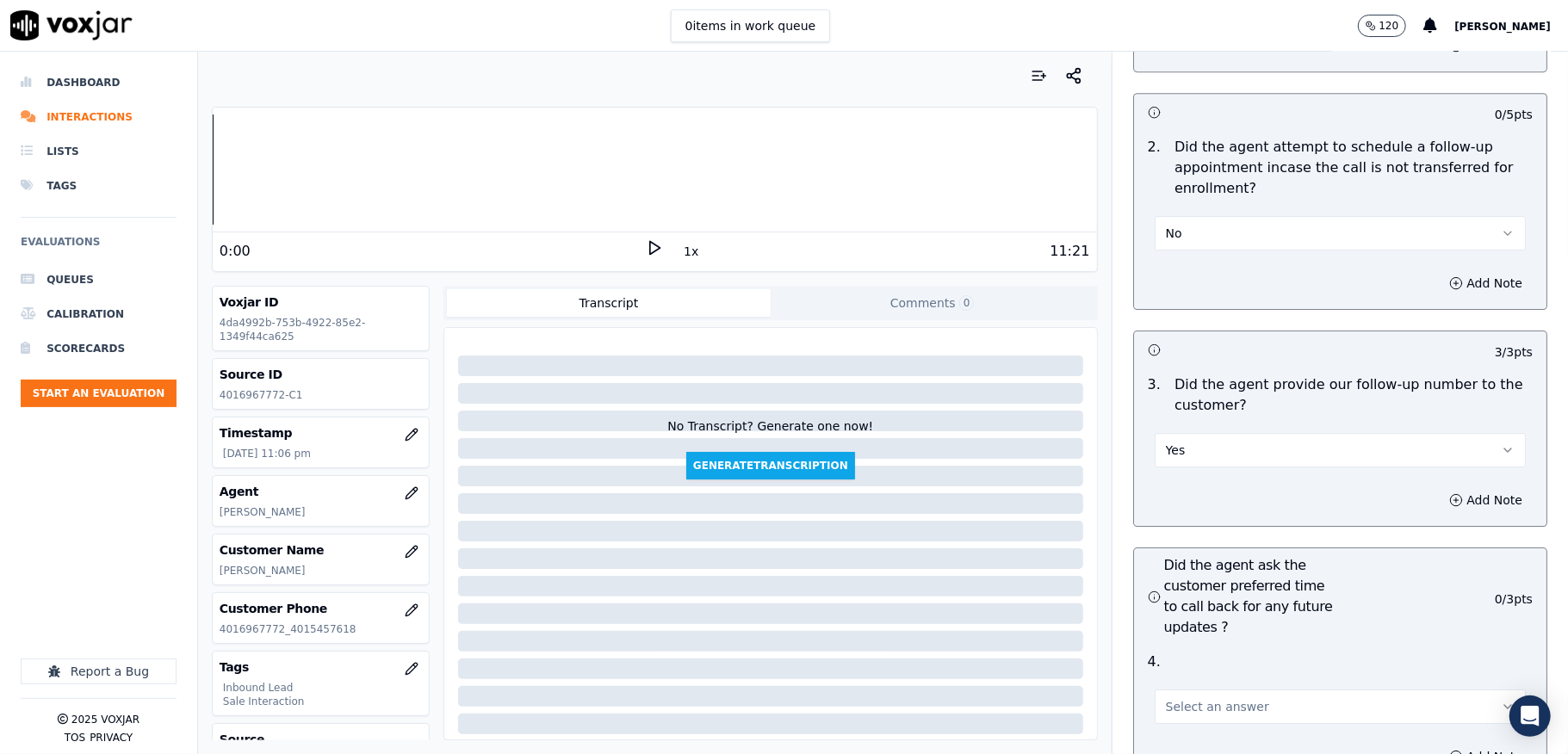
click at [1163, 216] on button "No" at bounding box center [1340, 234] width 371 height 34
click at [1176, 295] on div "N/A" at bounding box center [1298, 295] width 330 height 28
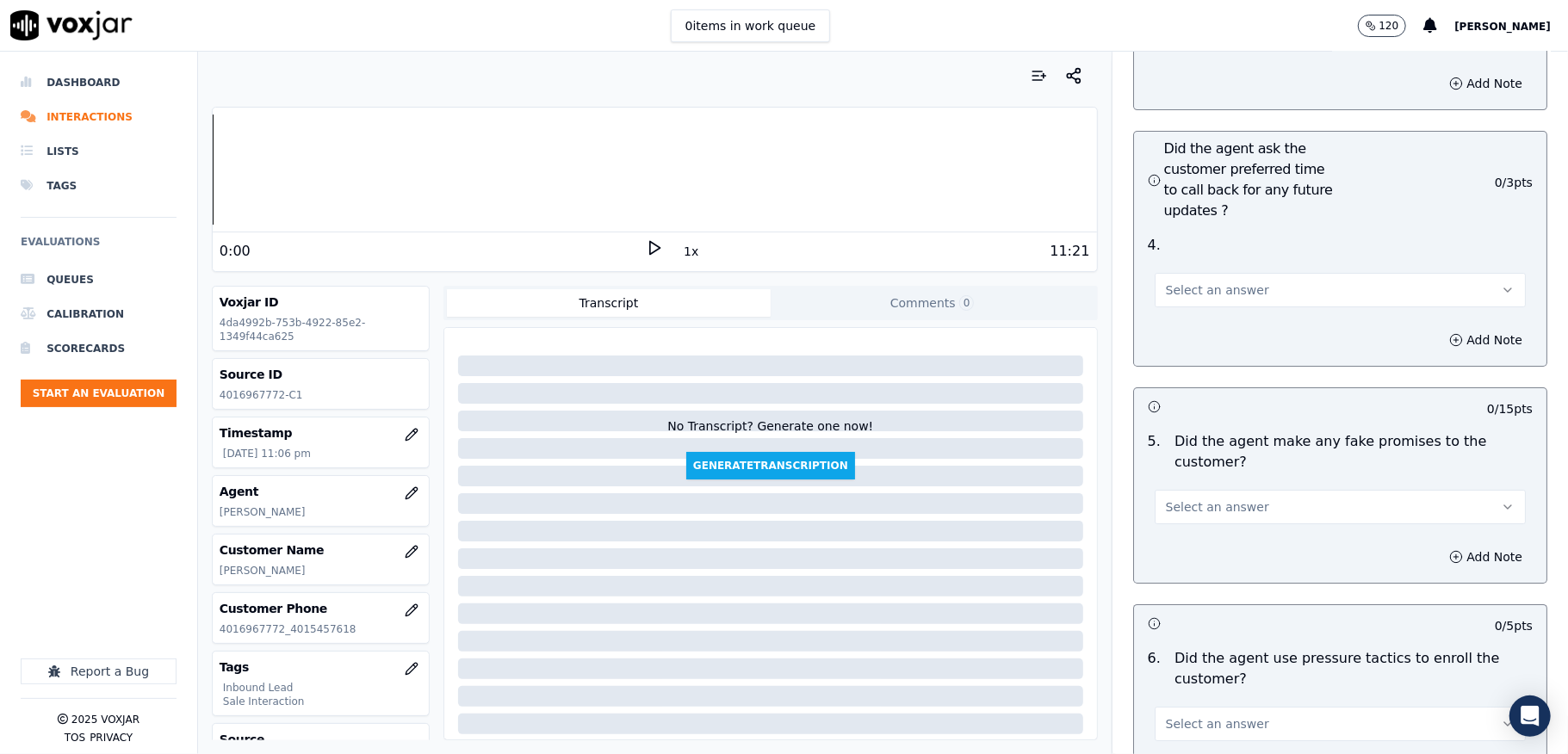
scroll to position [4407, 0]
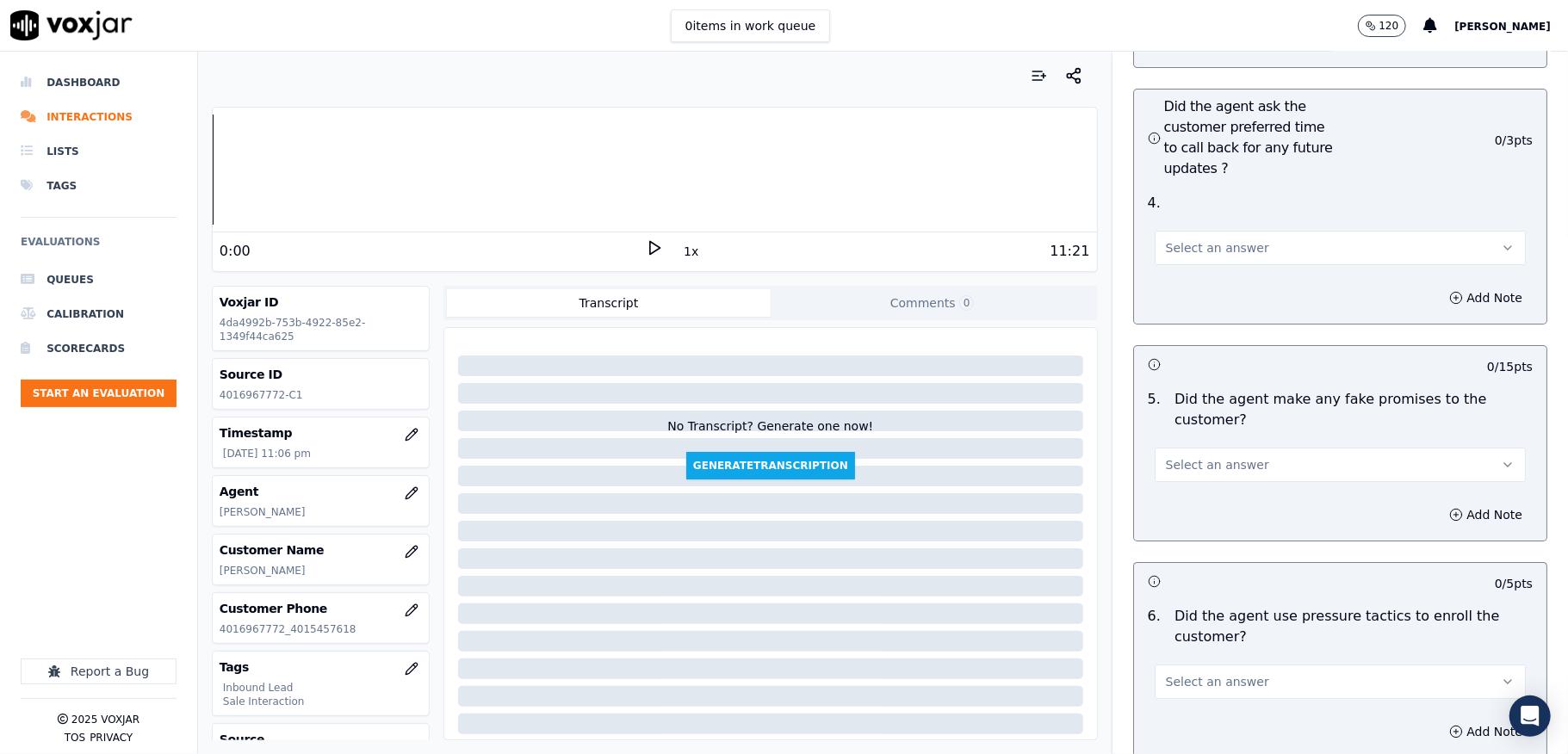
click at [1189, 239] on span "Select an answer" at bounding box center [1217, 248] width 103 height 17
click at [1178, 310] on div "N/A" at bounding box center [1298, 311] width 330 height 28
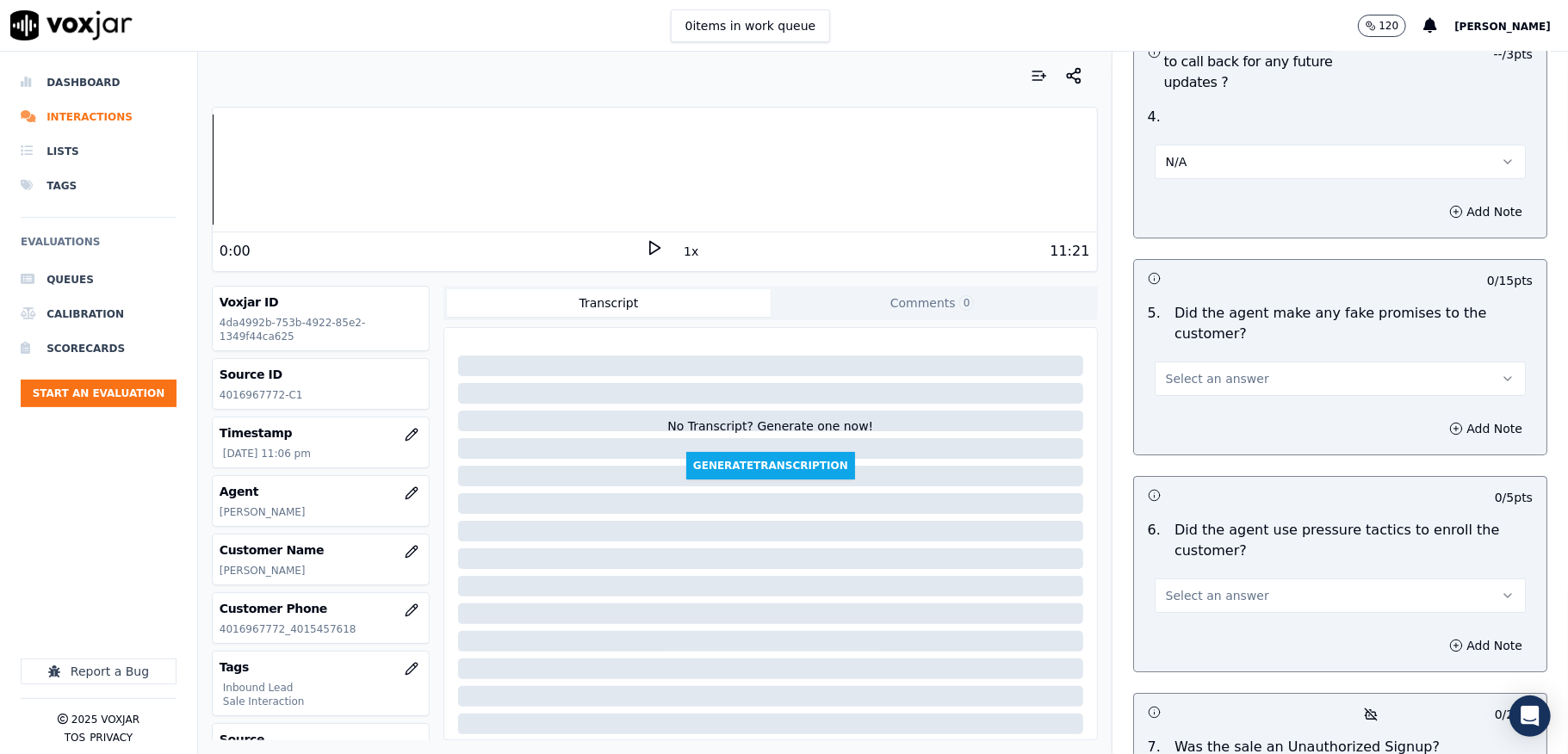
scroll to position [4636, 0]
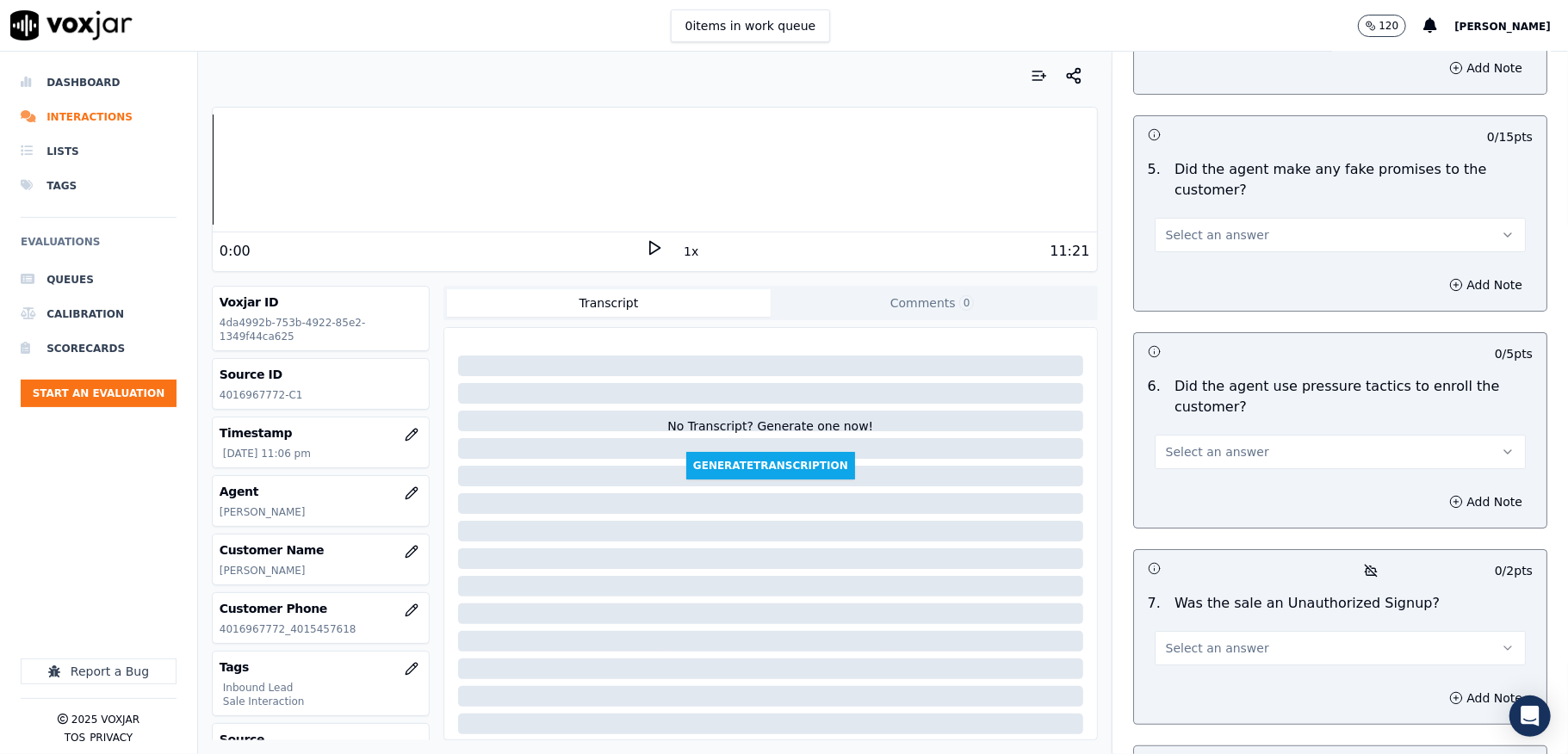
click at [1180, 217] on button "Select an answer" at bounding box center [1340, 234] width 371 height 34
click at [1169, 261] on div "No" at bounding box center [1298, 272] width 330 height 28
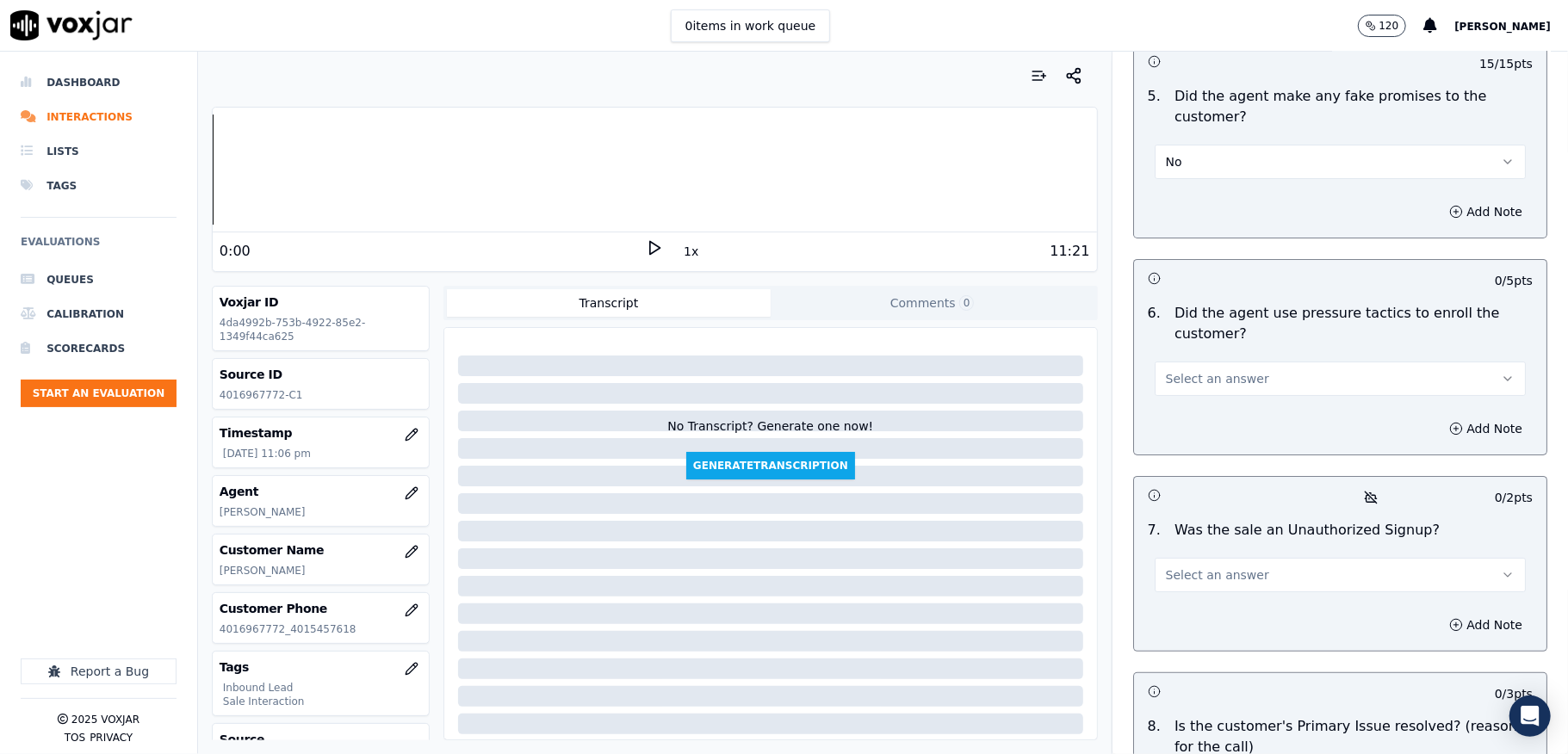
scroll to position [4751, 0]
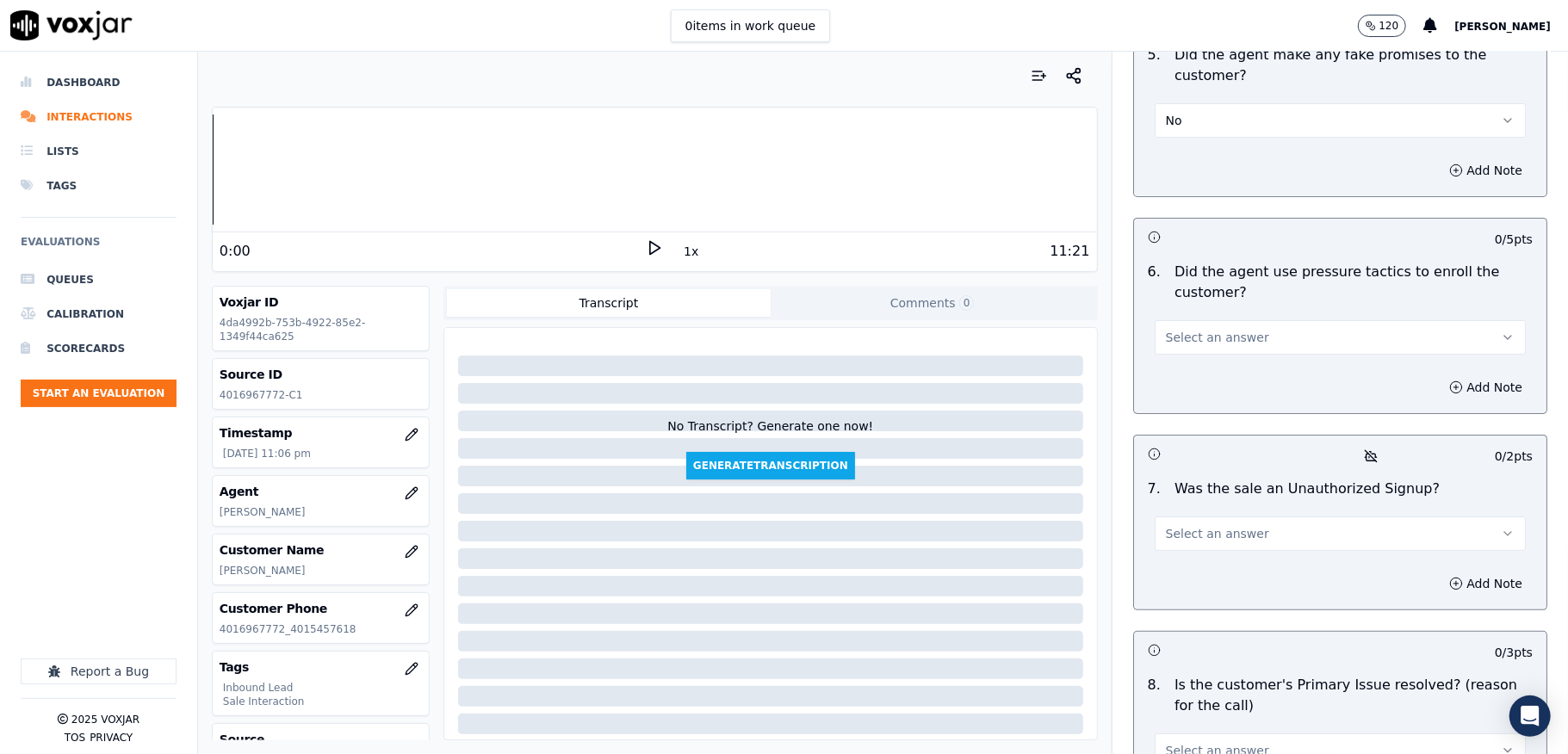
click at [1178, 329] on span "Select an answer" at bounding box center [1217, 337] width 103 height 17
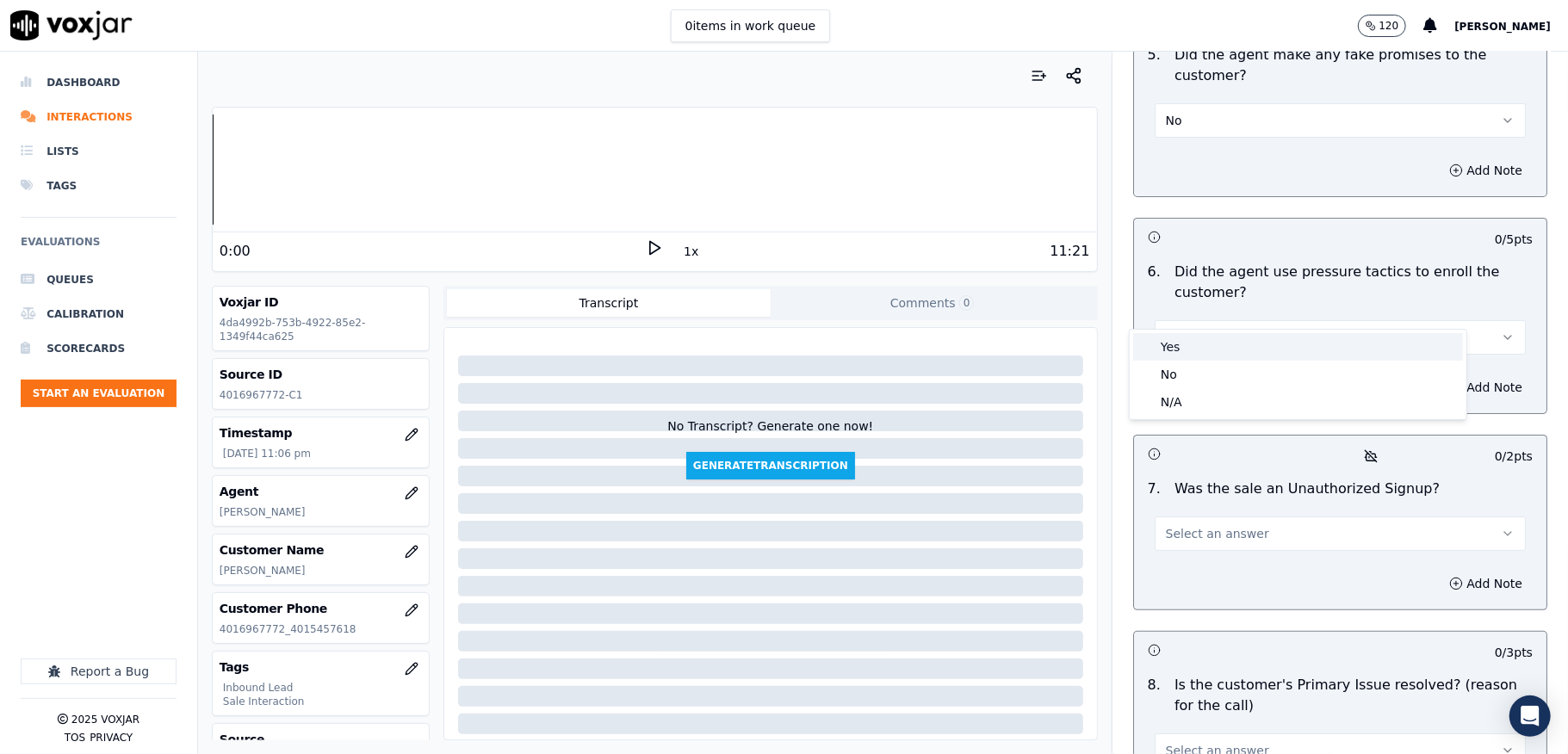
click at [1172, 373] on div "No" at bounding box center [1298, 374] width 330 height 28
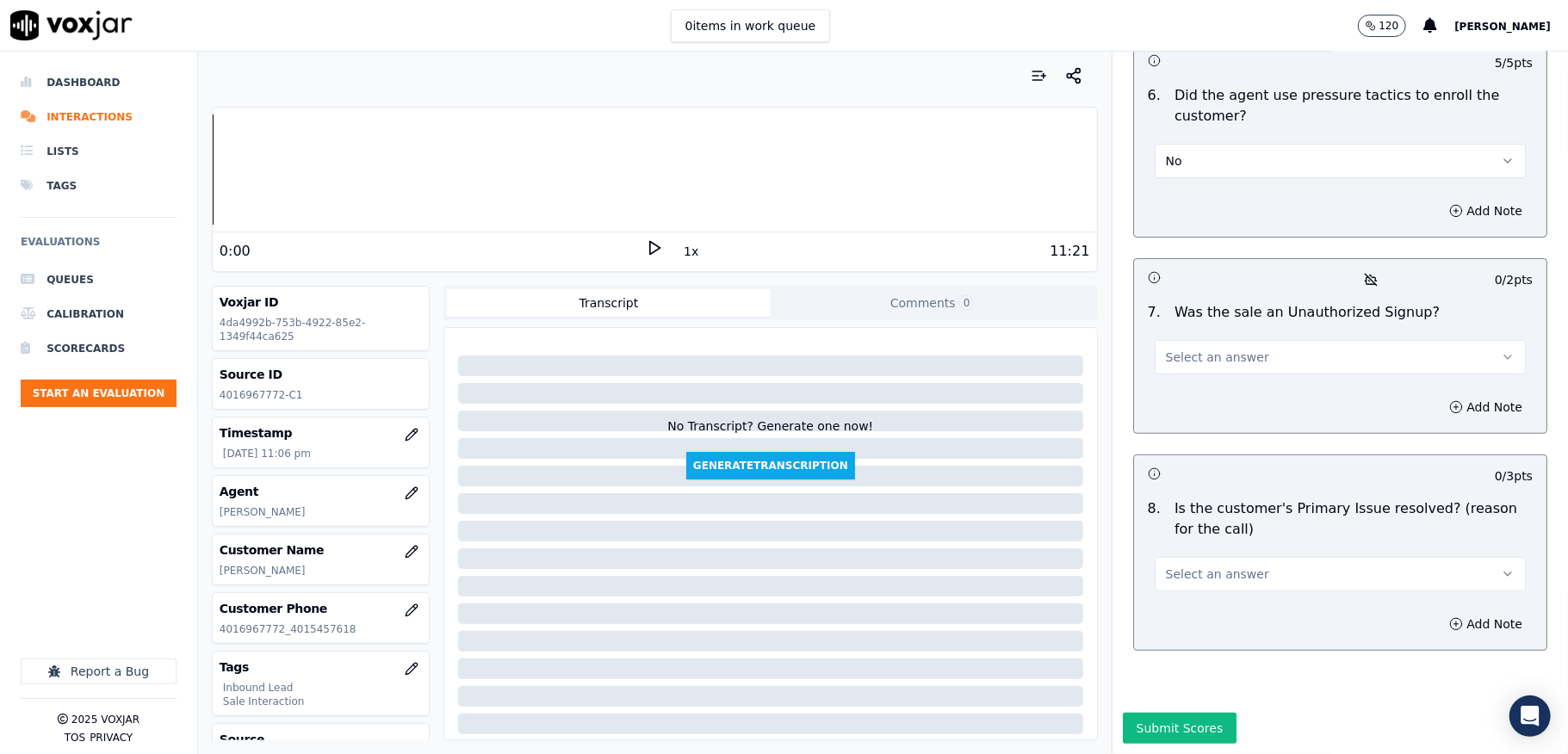
scroll to position [4958, 0]
click at [1200, 349] on span "Select an answer" at bounding box center [1217, 357] width 103 height 17
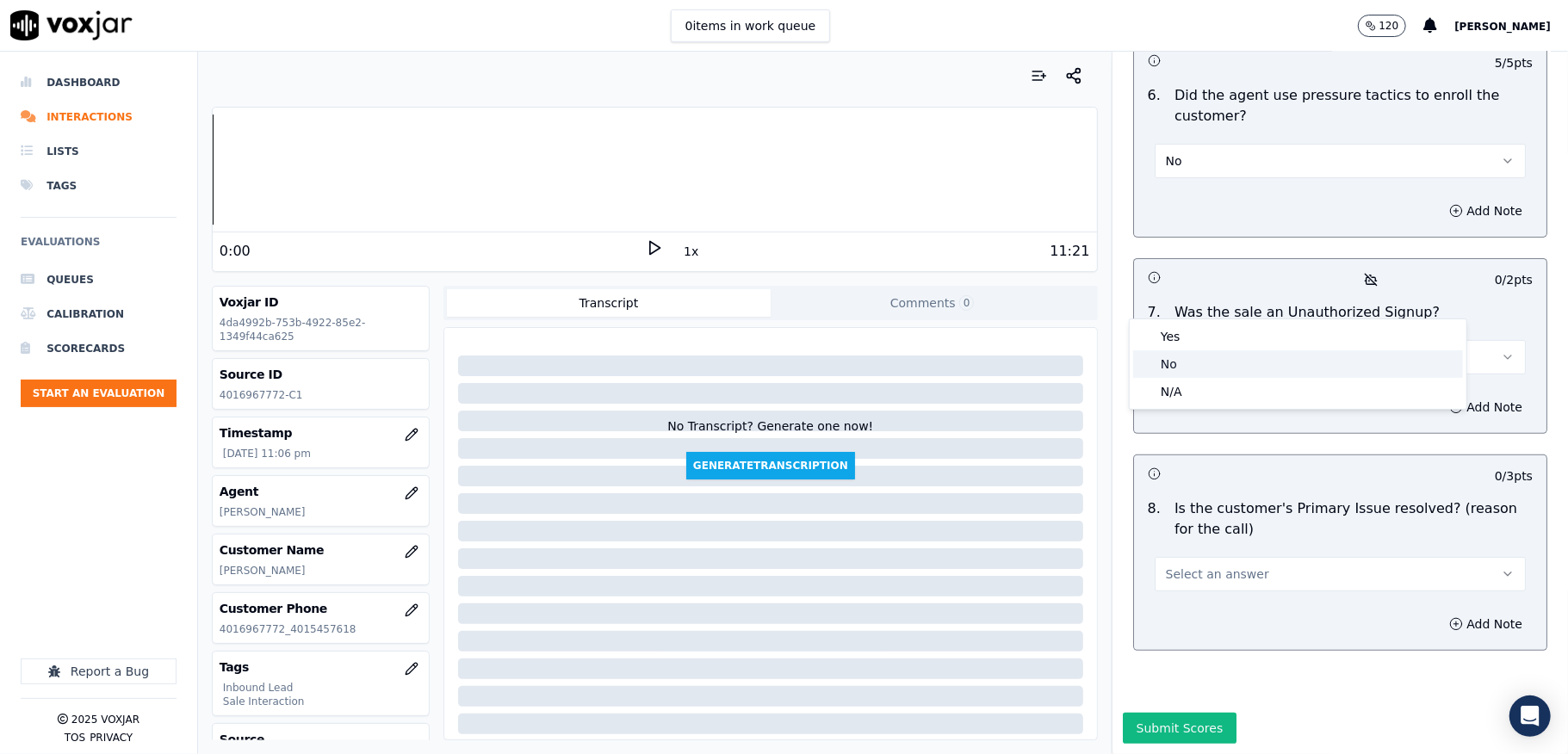
click at [1188, 356] on div "No" at bounding box center [1298, 363] width 330 height 28
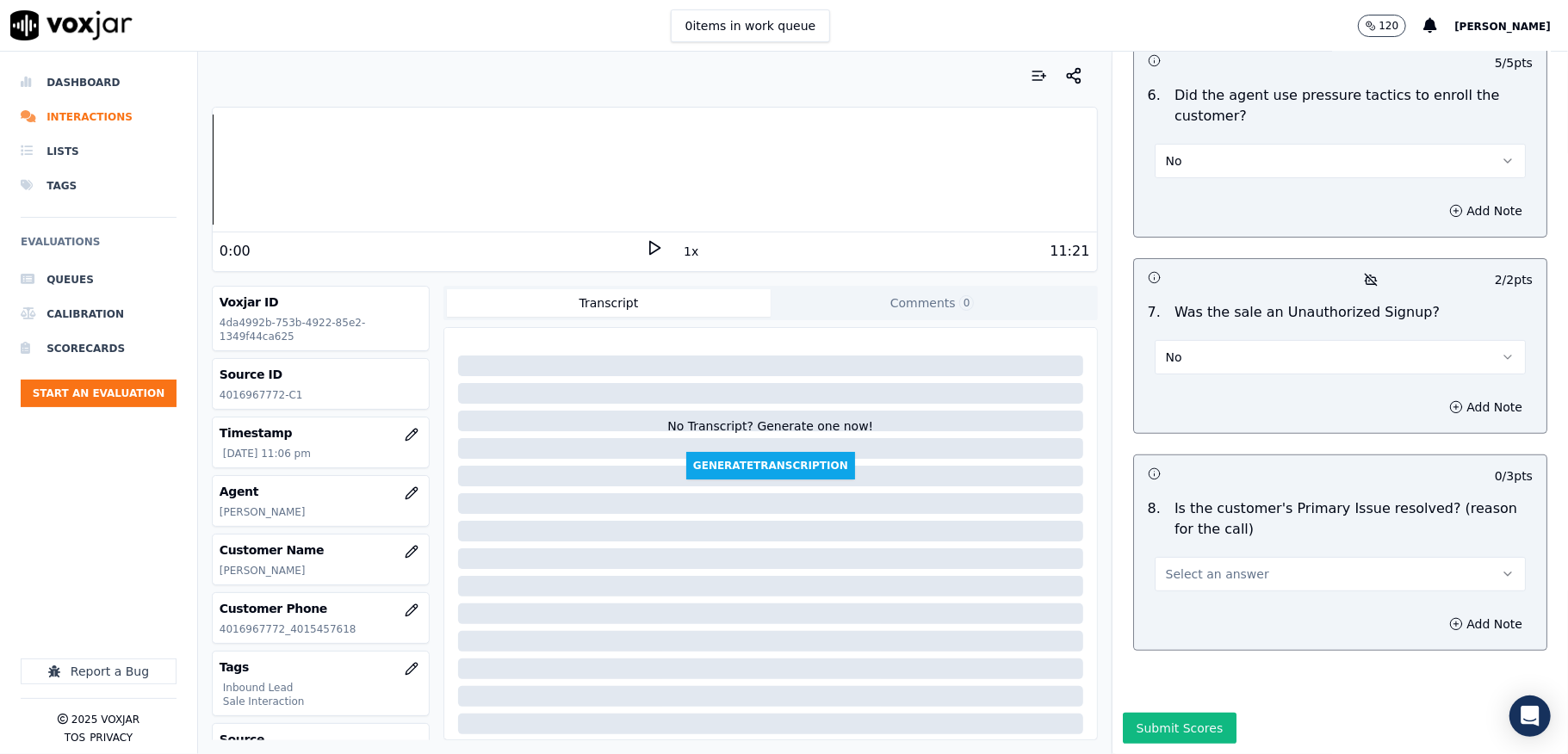
click at [1240, 557] on button "Select an answer" at bounding box center [1340, 574] width 371 height 34
click at [1183, 540] on div "Yes" at bounding box center [1298, 553] width 330 height 28
click at [1159, 712] on button "Submit Scores" at bounding box center [1180, 727] width 114 height 31
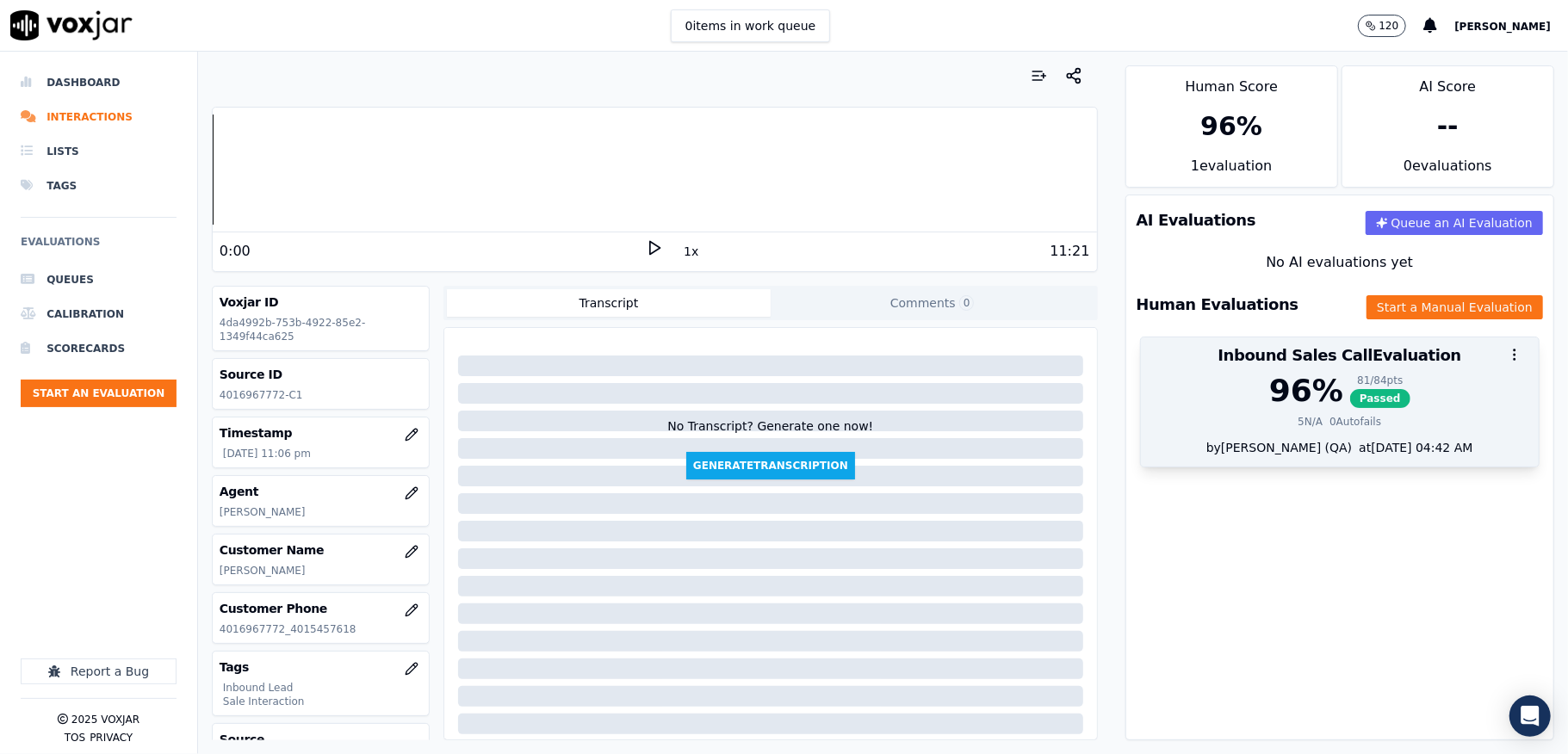
click at [1307, 414] on div "96 % 81 / 84 pts Passed 5 N/A 0 Autofails" at bounding box center [1339, 406] width 398 height 66
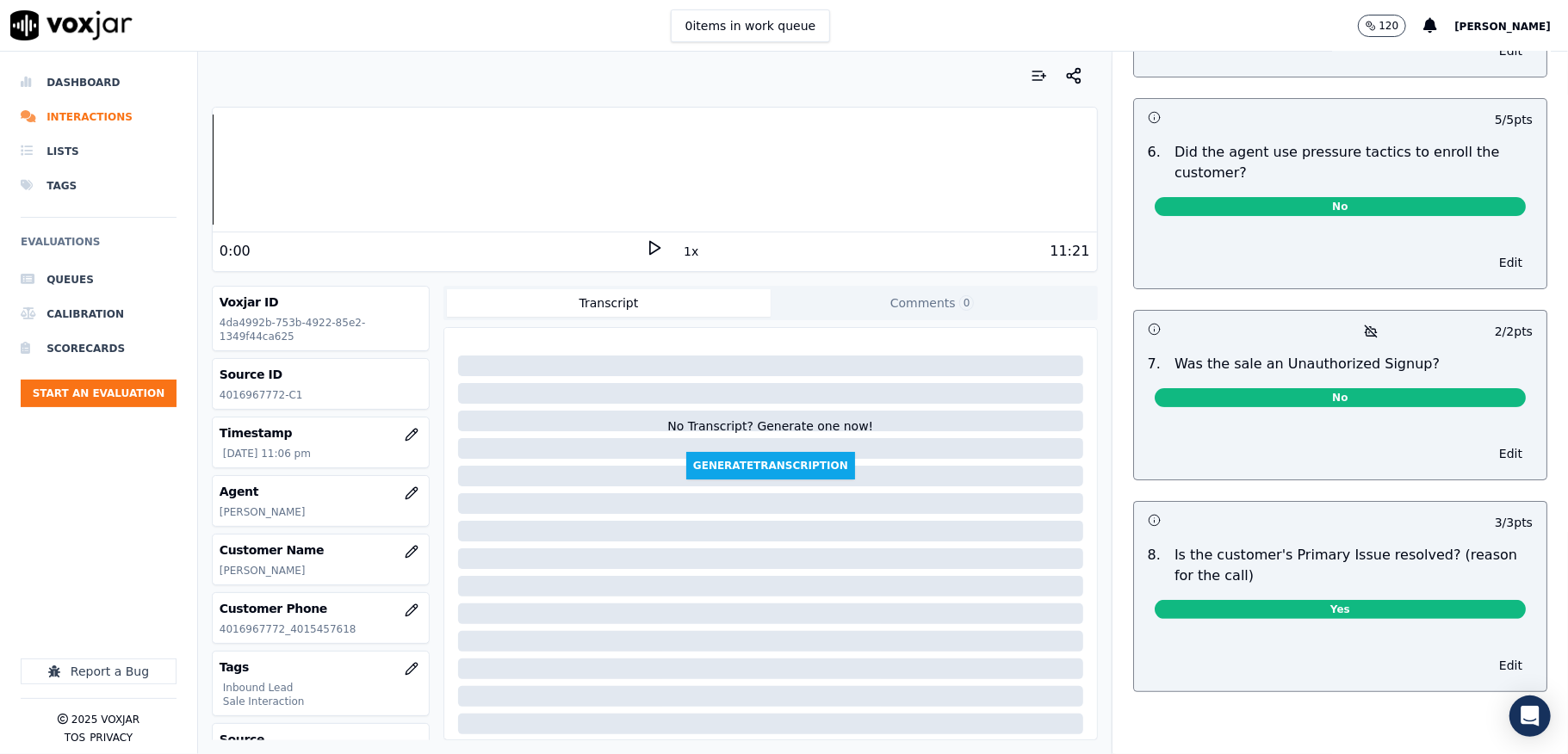
scroll to position [0, 0]
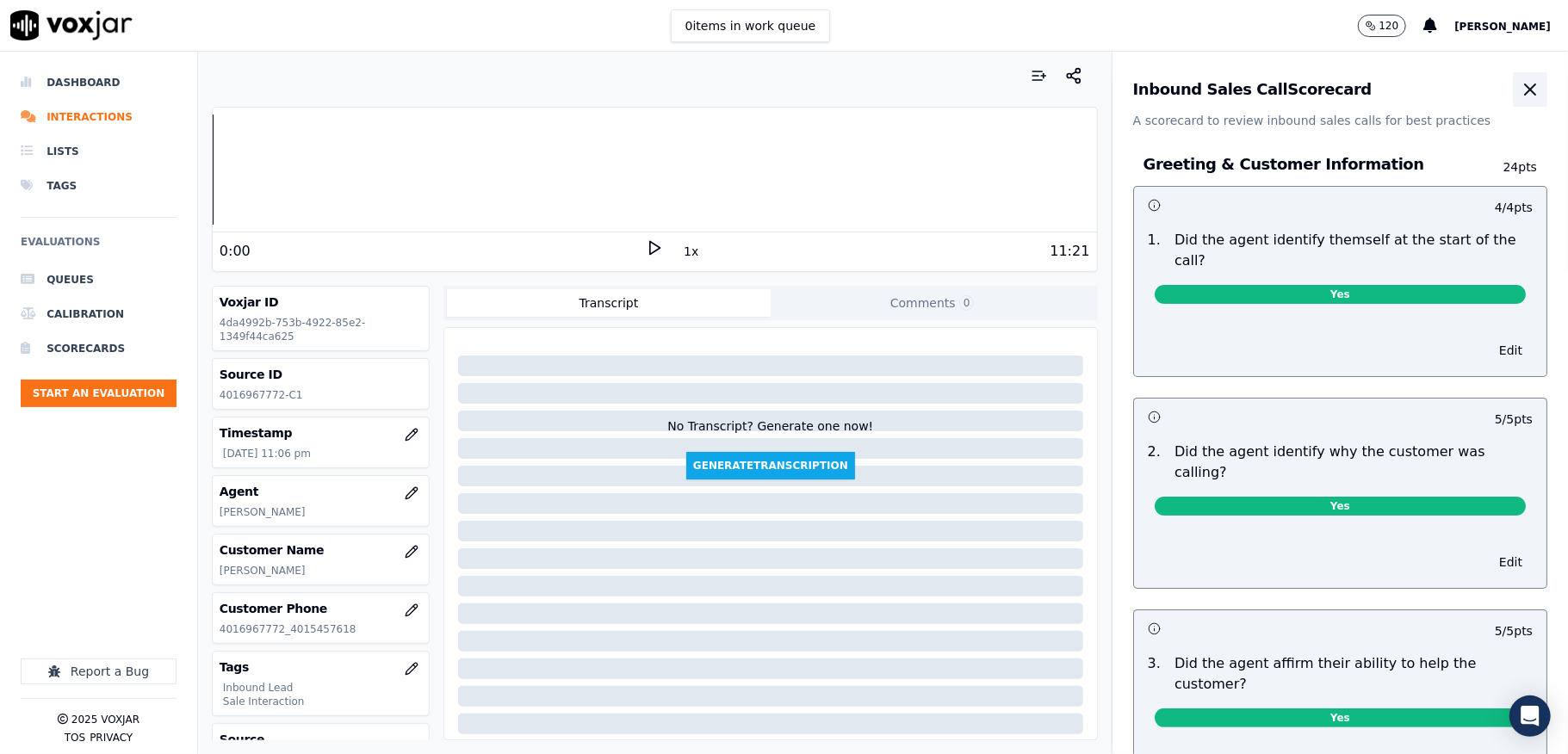
click at [1525, 94] on icon "button" at bounding box center [1530, 89] width 10 height 10
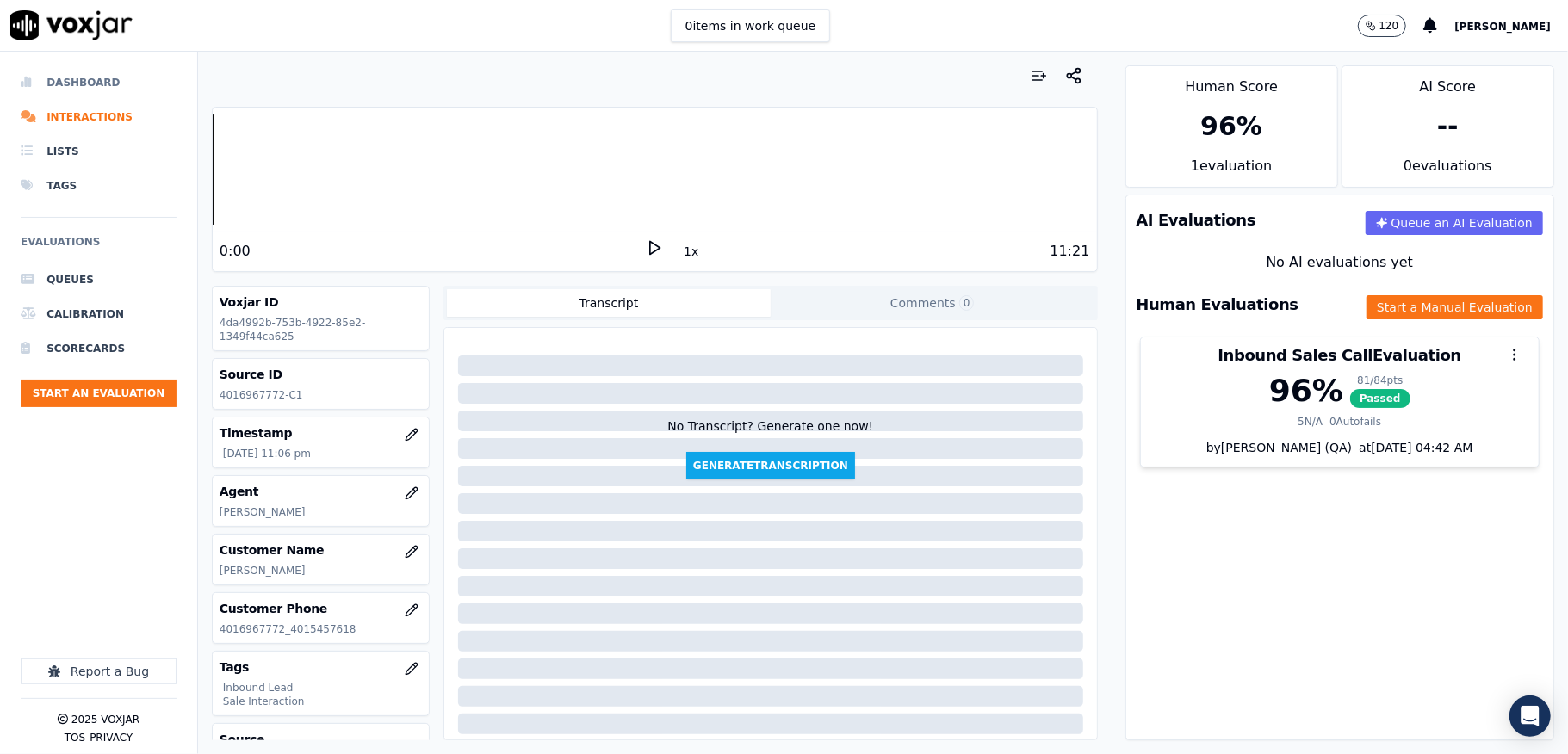
click at [66, 75] on li "Dashboard" at bounding box center [98, 83] width 155 height 34
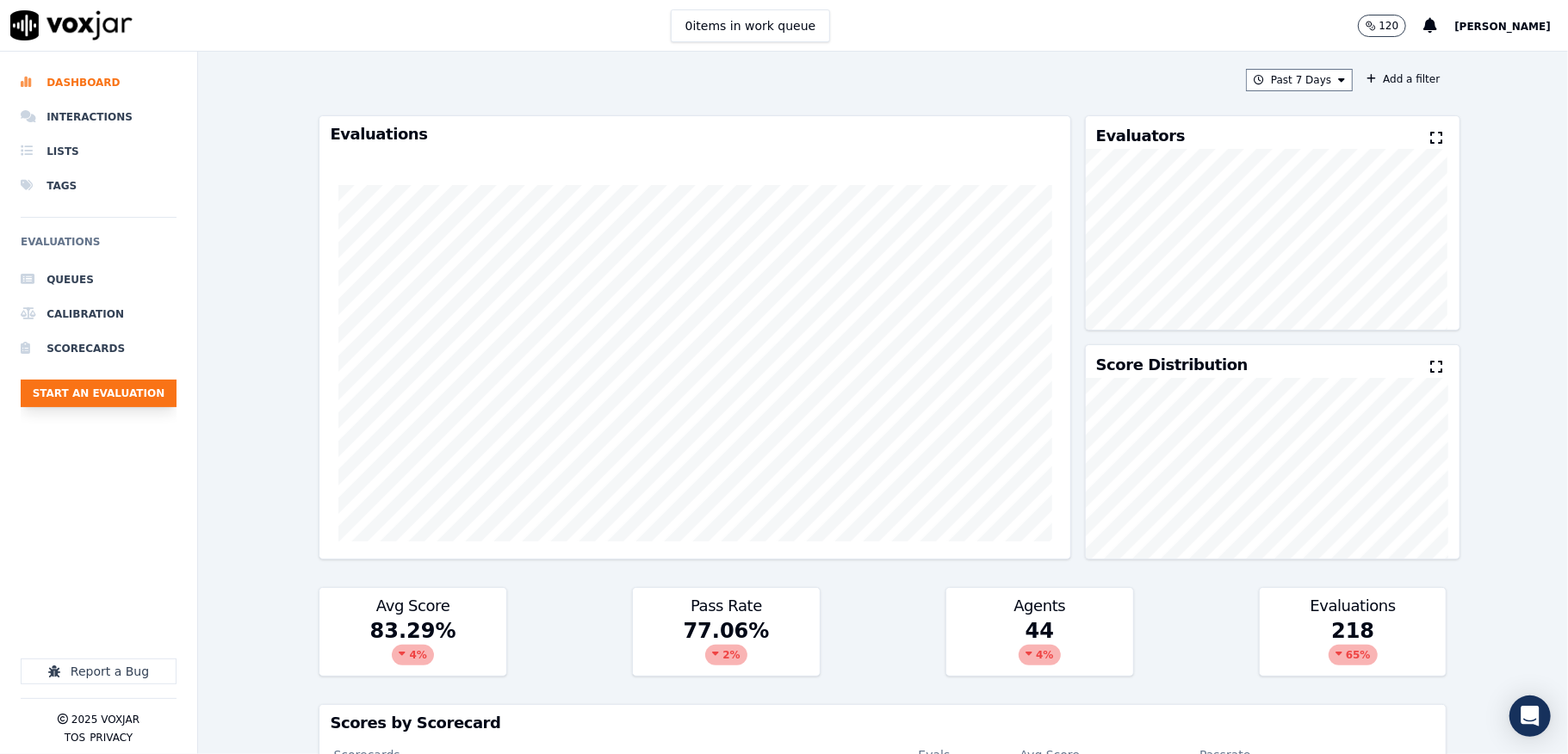
click at [152, 396] on button "Start an Evaluation" at bounding box center [98, 393] width 155 height 28
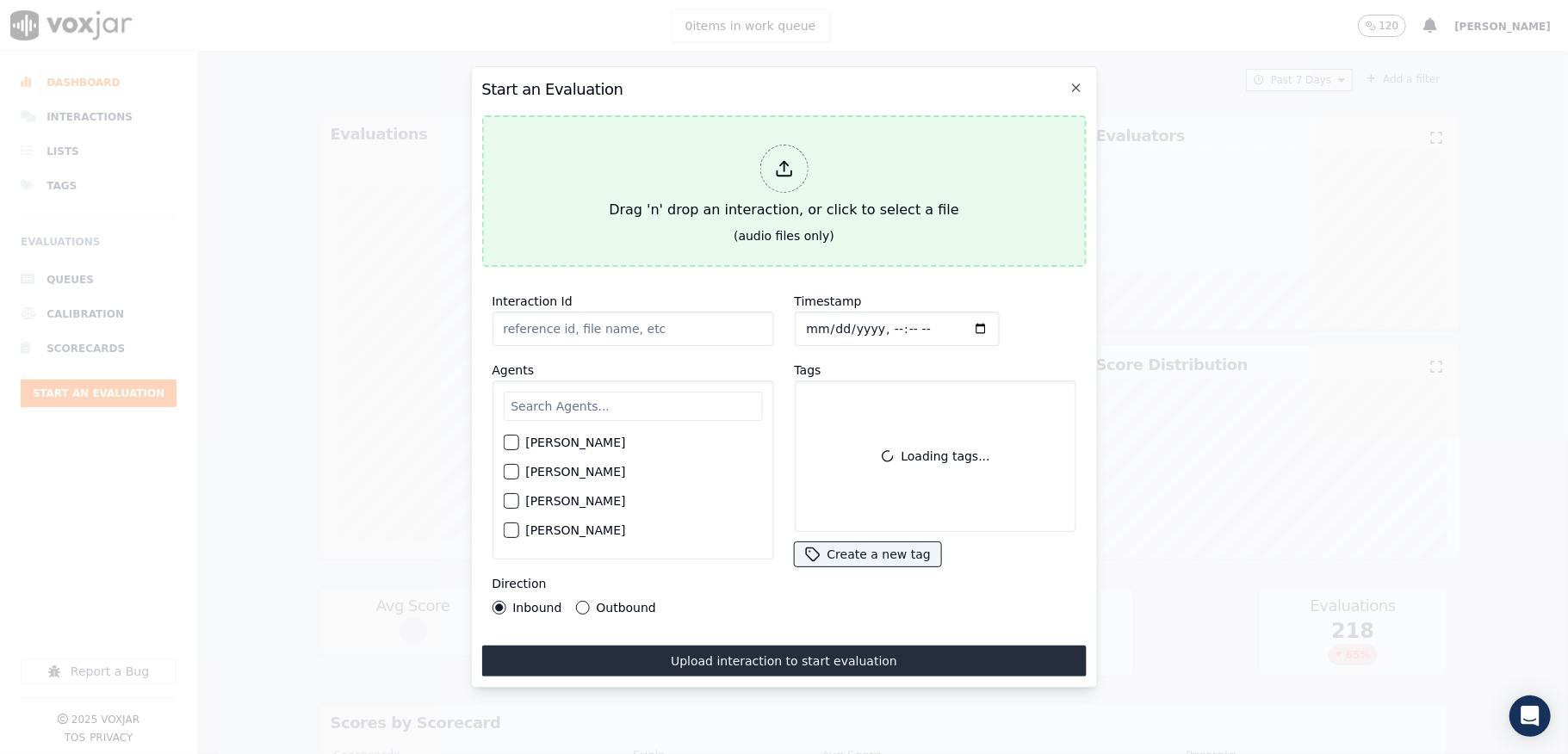
click at [768, 150] on div at bounding box center [783, 169] width 49 height 49
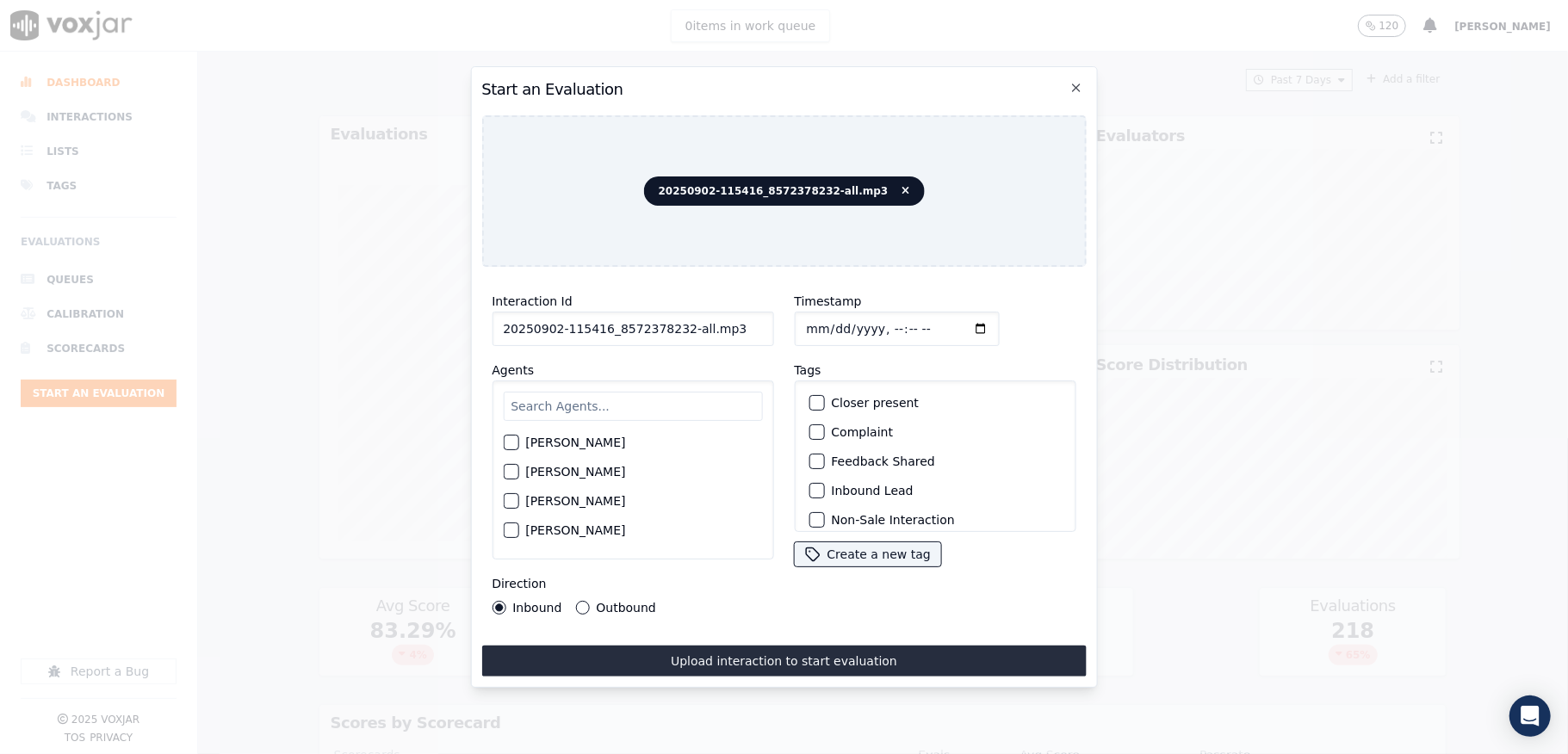
drag, startPoint x: 678, startPoint y: 324, endPoint x: 841, endPoint y: 324, distance: 163.0
click at [841, 324] on div "Interaction Id 20250902-115416_8572378232-all.mp3 Agents Harry Roy Aaron Biswas…" at bounding box center [784, 452] width 605 height 344
type input "20250902-115416_8572378232-C1"
click at [817, 317] on input "Timestamp" at bounding box center [896, 329] width 205 height 34
type input "2025-09-02T23:22"
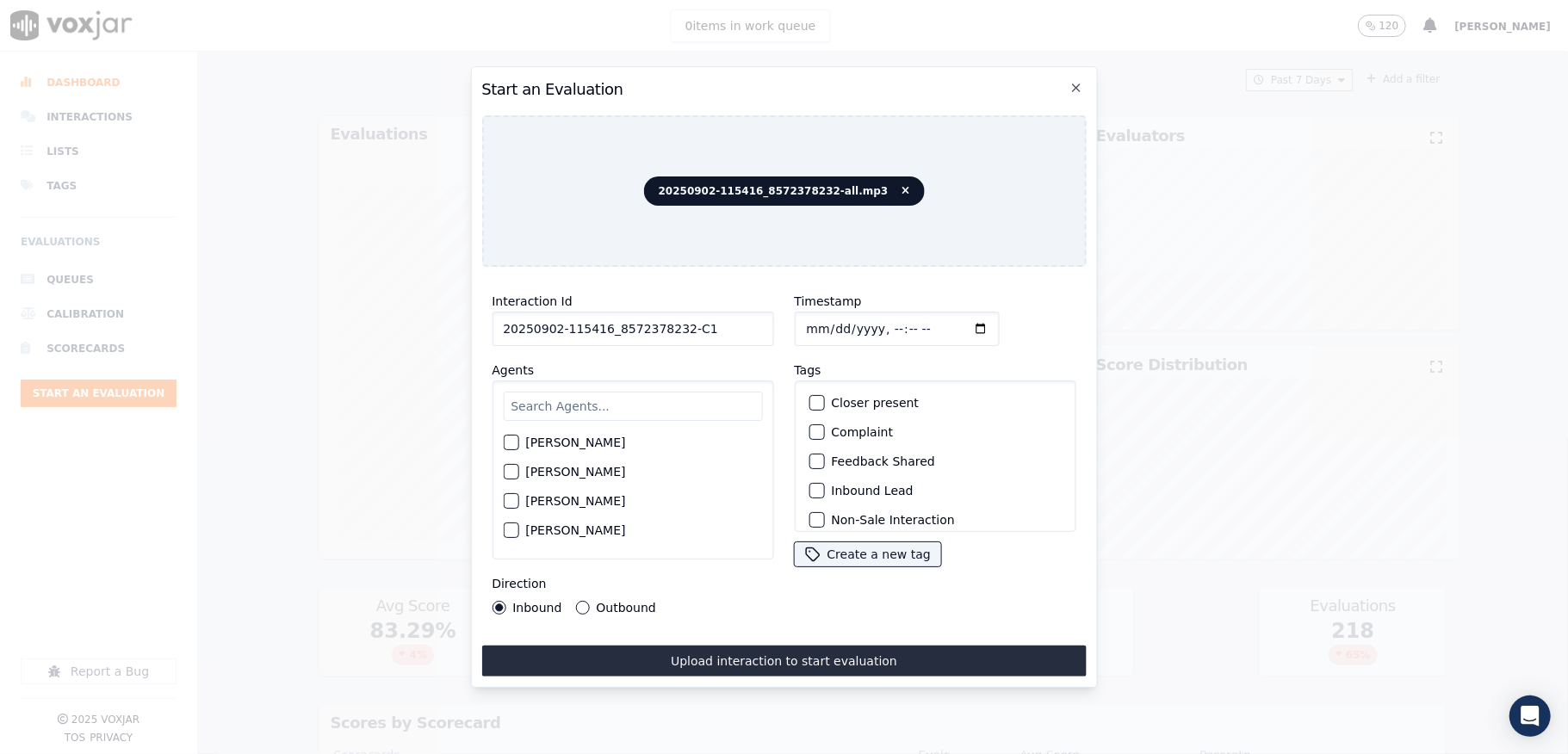
click at [641, 392] on input "text" at bounding box center [632, 406] width 259 height 30
type input "vinc"
drag, startPoint x: 504, startPoint y: 441, endPoint x: 545, endPoint y: 510, distance: 80.3
click at [505, 441] on div "button" at bounding box center [509, 447] width 12 height 12
click at [577, 601] on button "Outbound" at bounding box center [582, 607] width 13 height 13
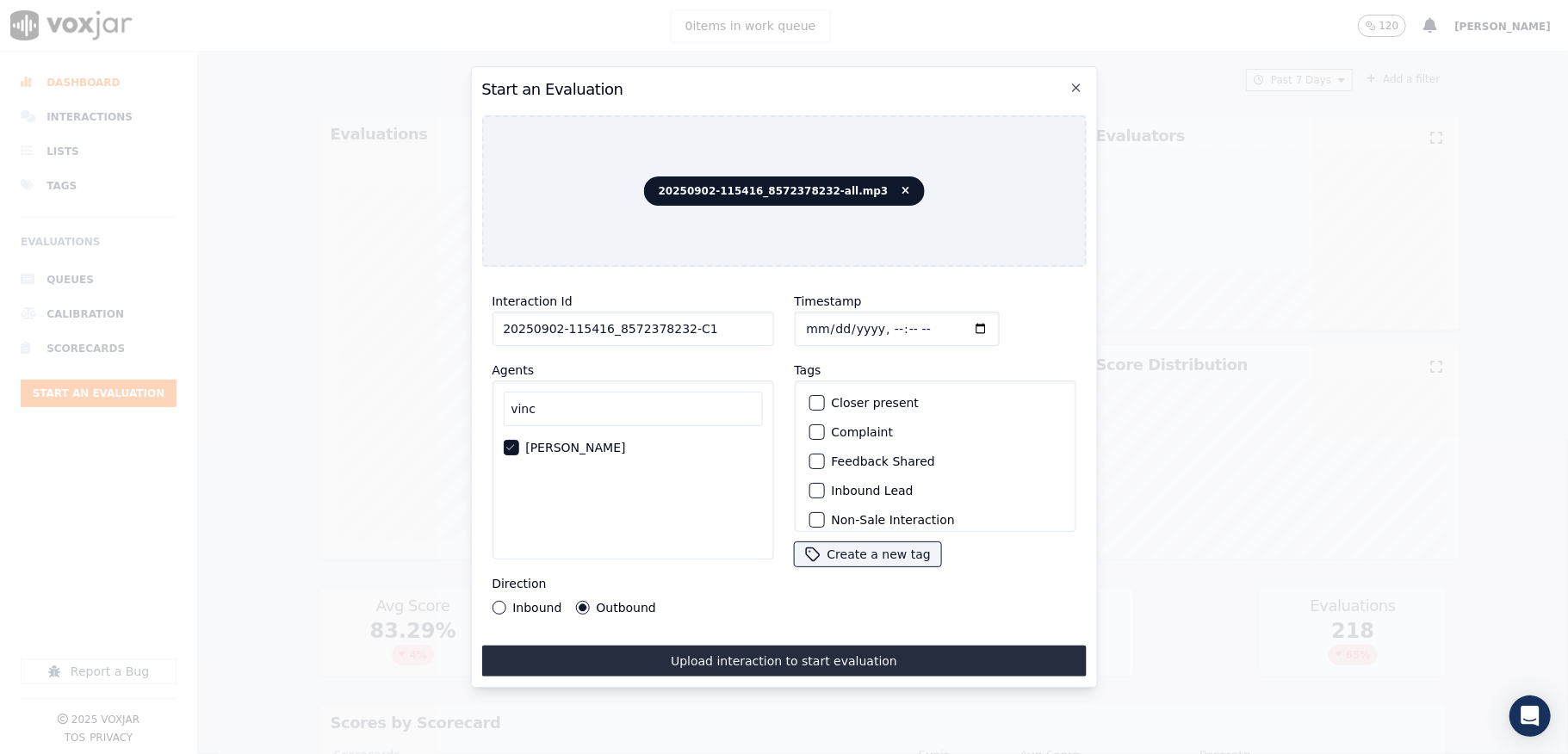
scroll to position [114, 0]
click at [810, 430] on div "button" at bounding box center [815, 435] width 12 height 12
click at [810, 503] on div "button" at bounding box center [815, 509] width 12 height 12
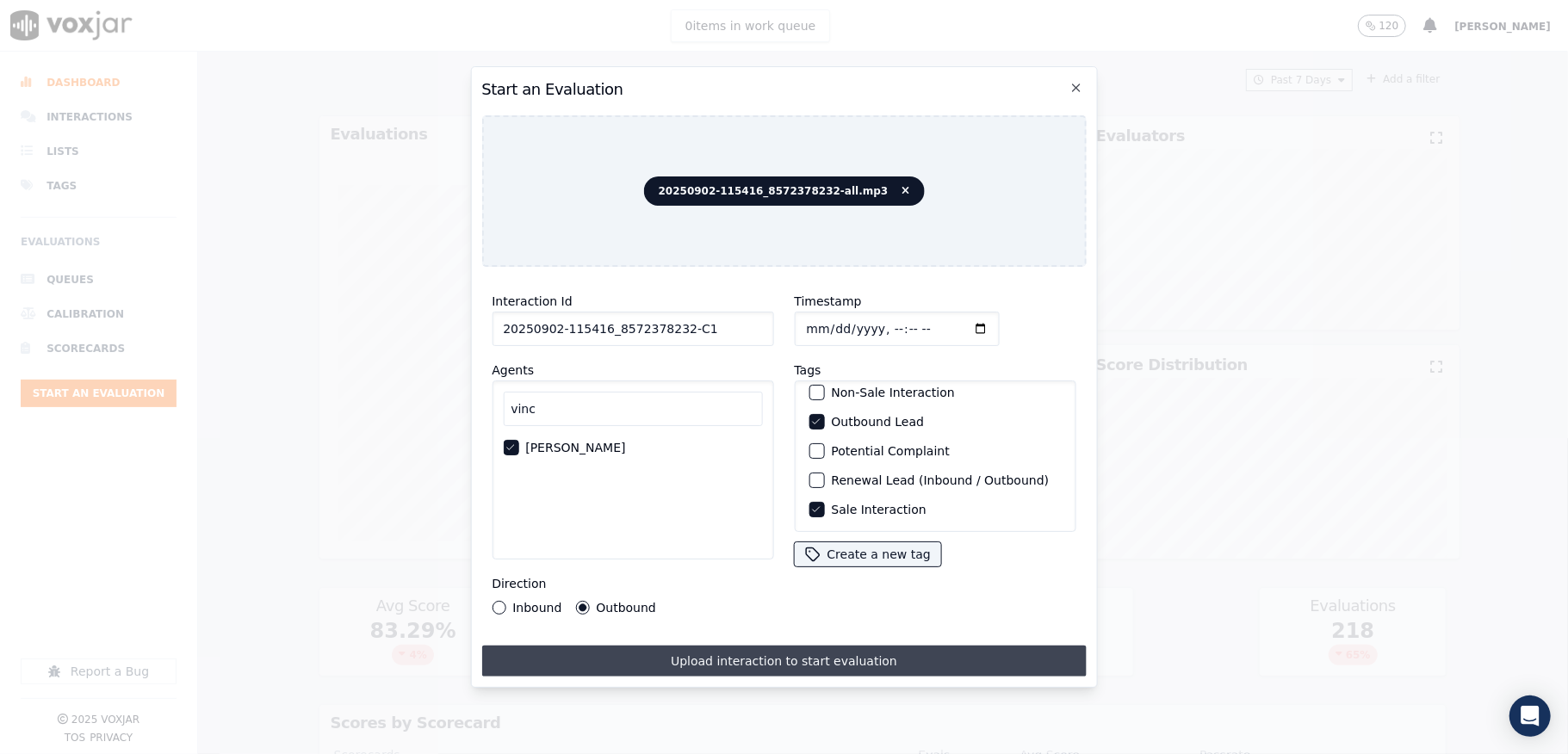
click at [773, 654] on button "Upload interaction to start evaluation" at bounding box center [784, 661] width 605 height 31
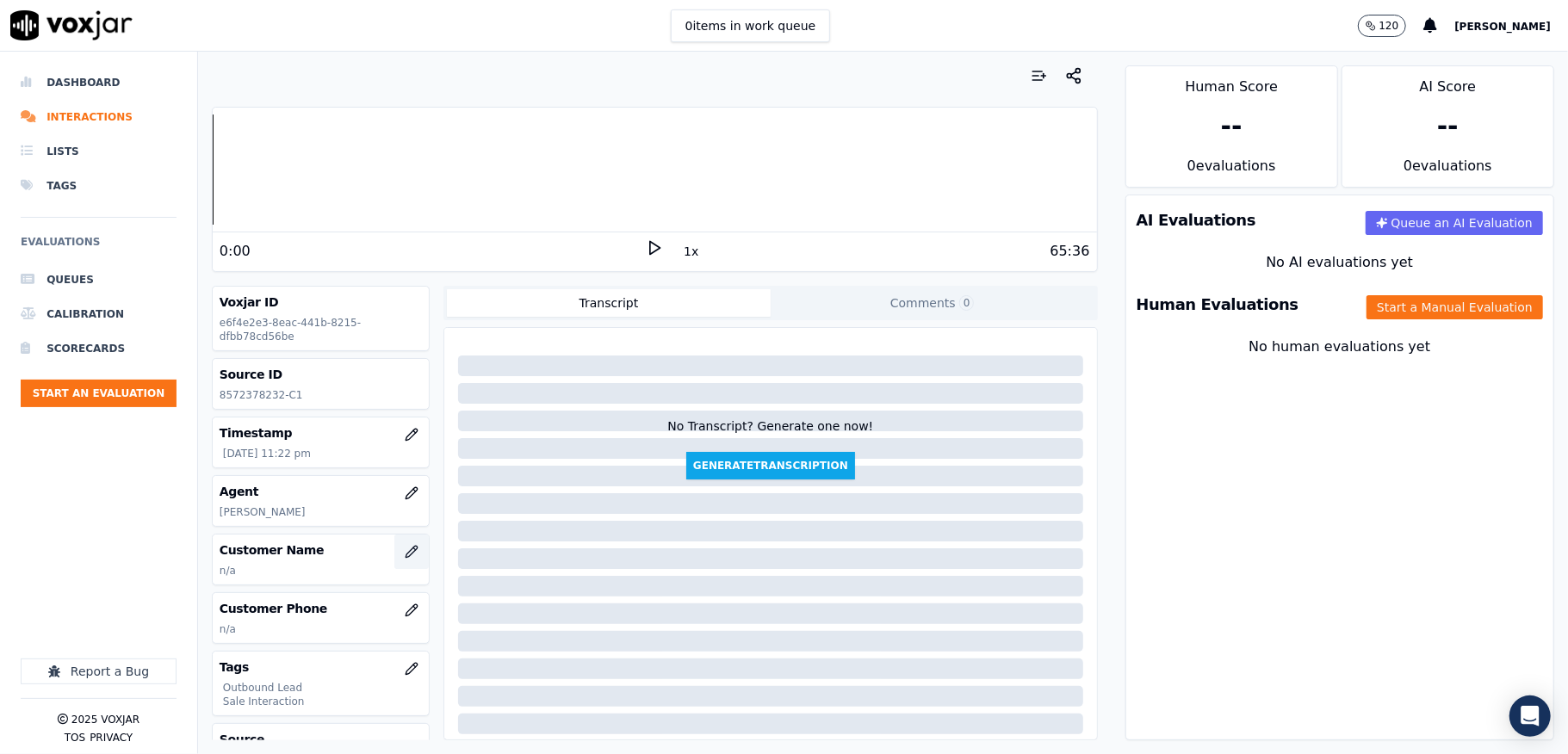
click at [404, 554] on icon "button" at bounding box center [411, 551] width 13 height 13
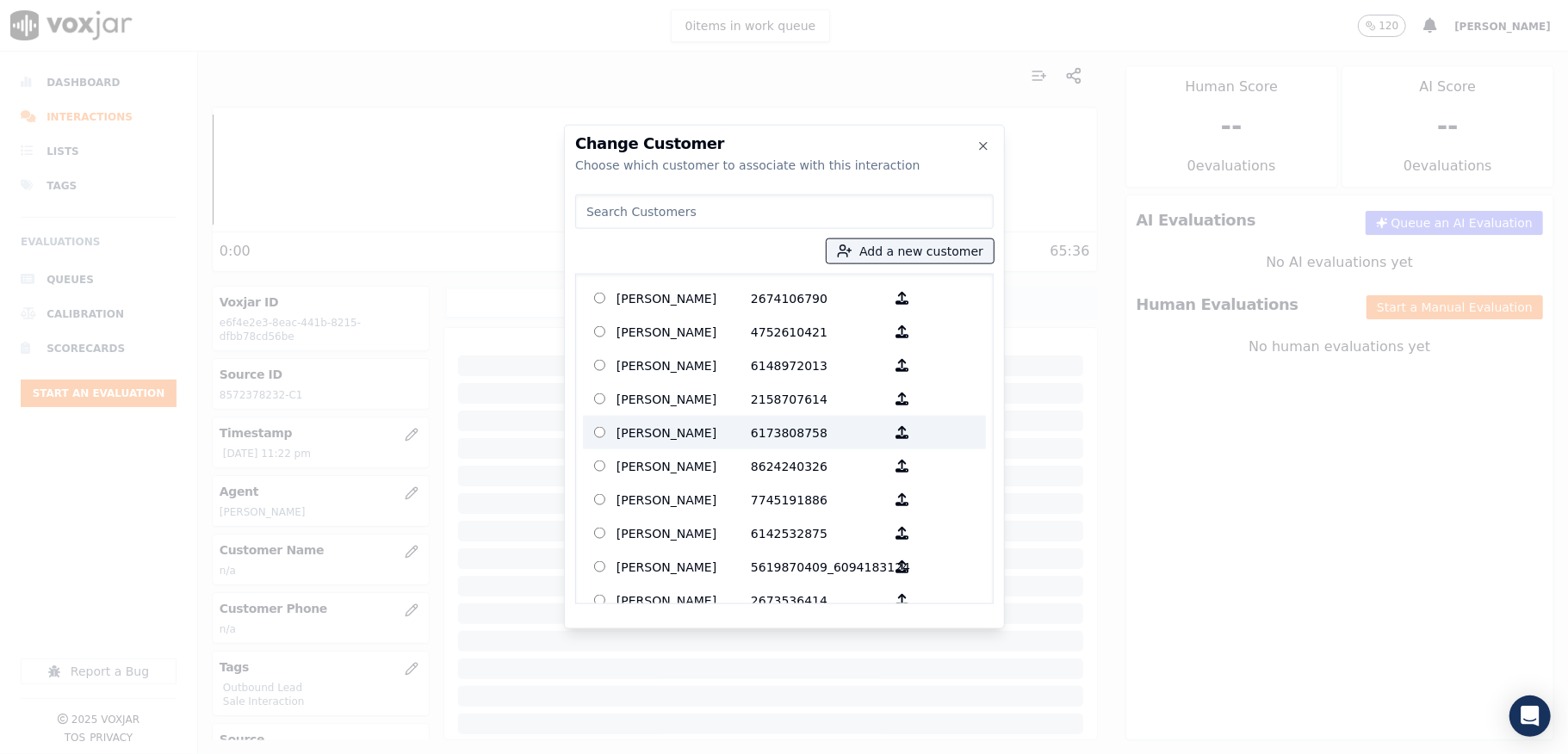
type input "CAIO FERREIRA"
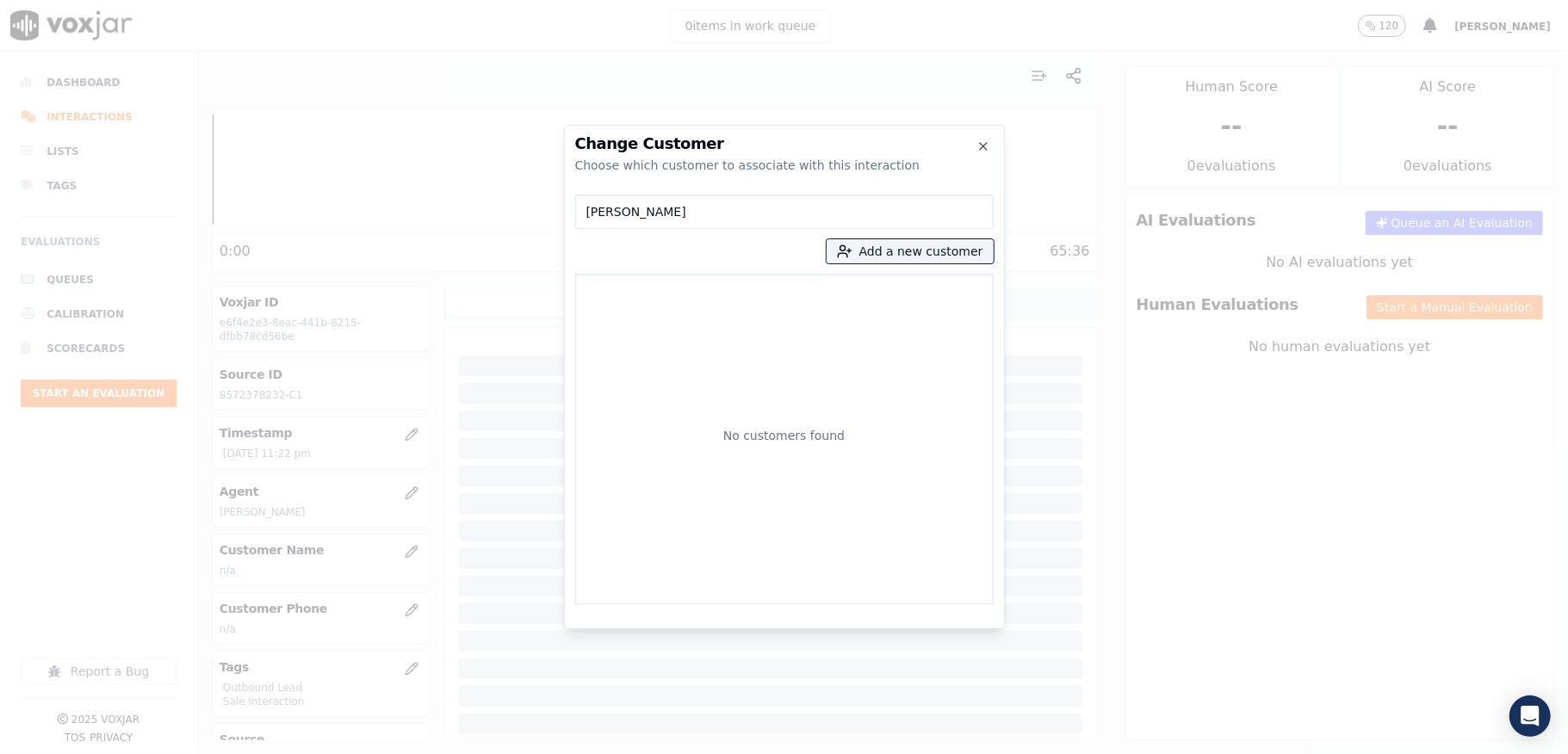
drag, startPoint x: 650, startPoint y: 212, endPoint x: 492, endPoint y: 234, distance: 159.5
click at [492, 753] on div "Change Customer Choose which customer to associate with this interaction CAIO F…" at bounding box center [784, 754] width 1568 height 0
click at [900, 239] on div "Add a new customer No customers found" at bounding box center [784, 396] width 419 height 417
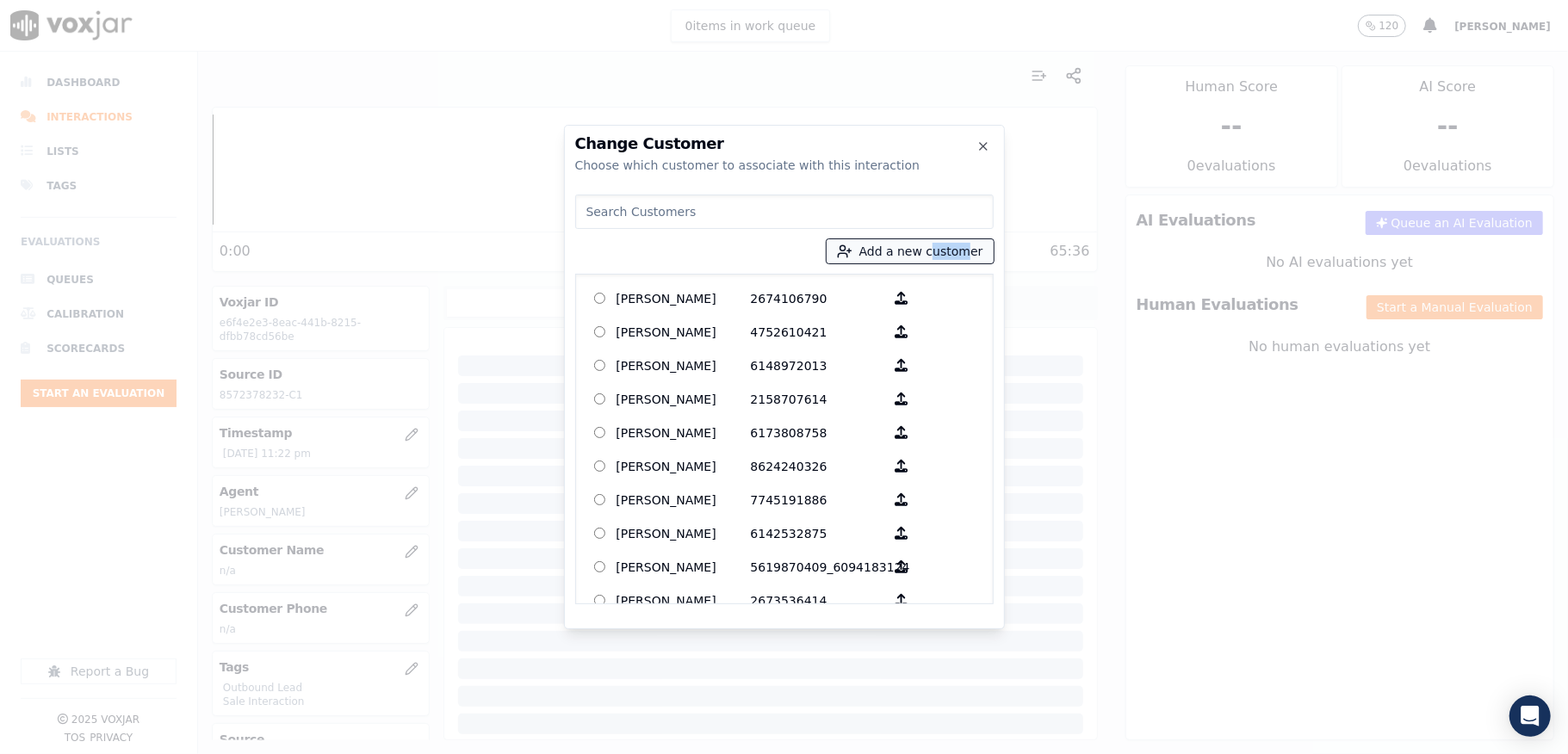
click at [911, 255] on button "Add a new customer" at bounding box center [910, 251] width 167 height 24
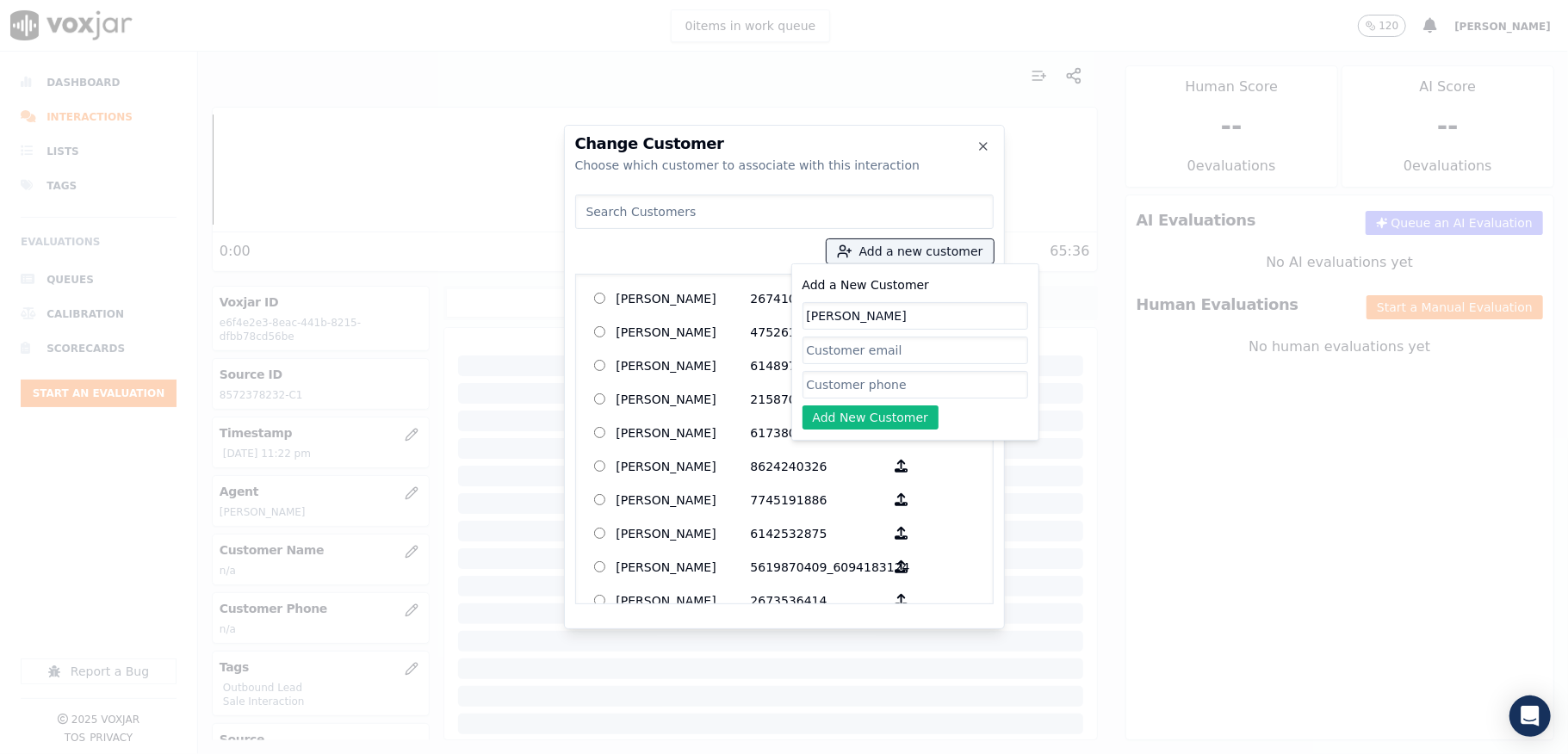
type input "CAIO FERREIRA"
click at [873, 383] on input "Add a New Customer" at bounding box center [915, 384] width 226 height 28
paste input "8572378232"
type input "8572378232"
click at [845, 421] on button "Add New Customer" at bounding box center [871, 417] width 137 height 24
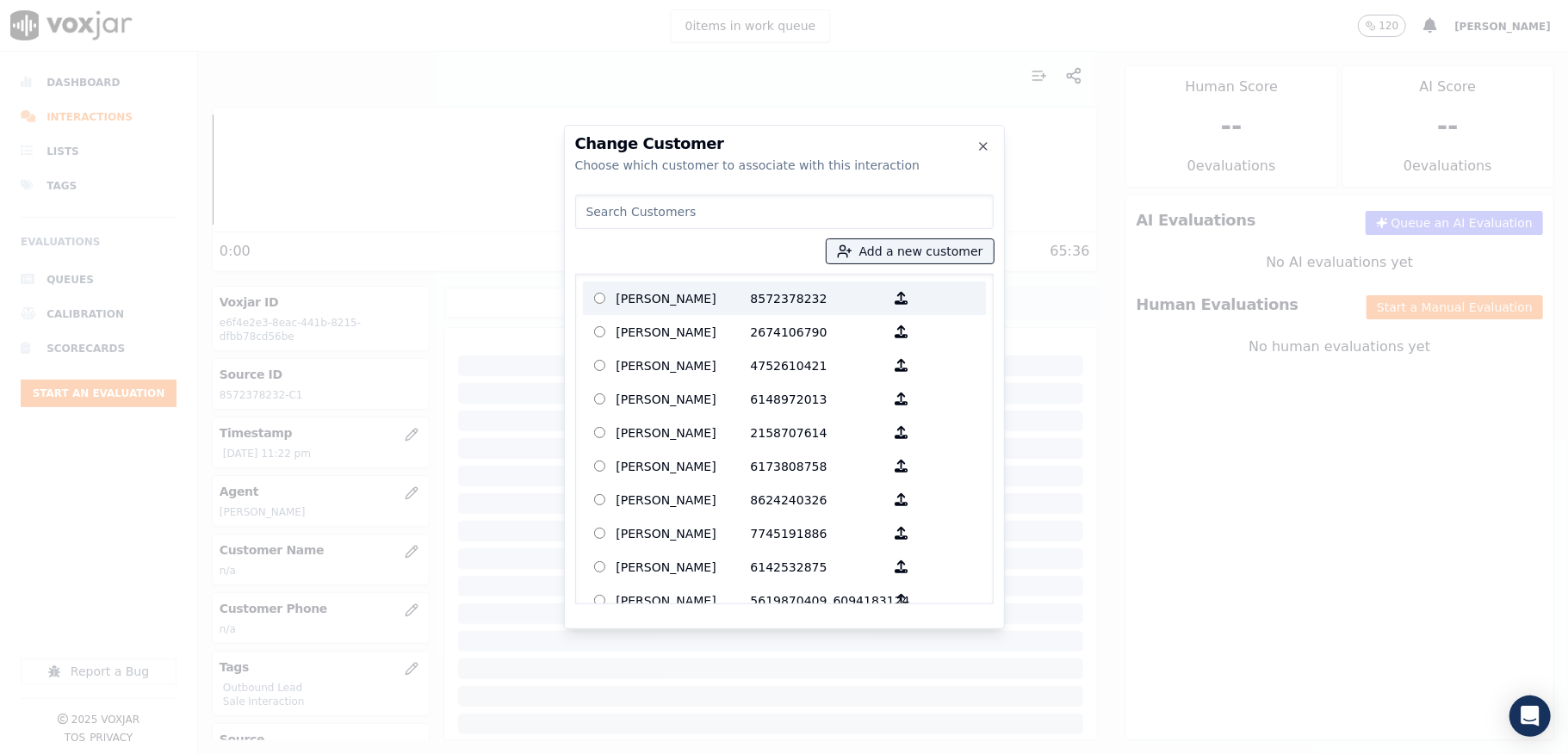
click at [669, 297] on p "CAIO FERREIRA" at bounding box center [683, 298] width 134 height 27
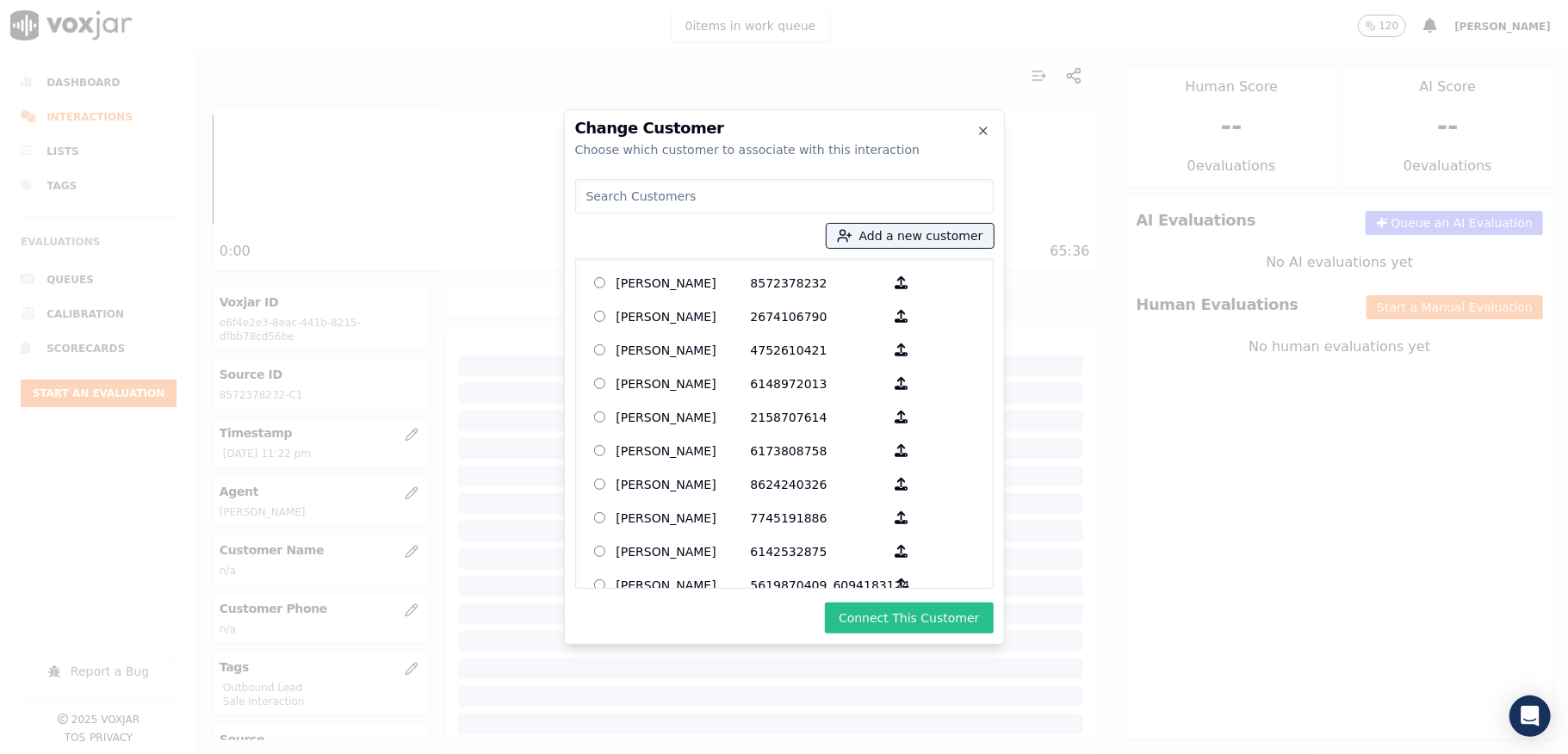
click at [893, 611] on button "Connect This Customer" at bounding box center [909, 618] width 168 height 31
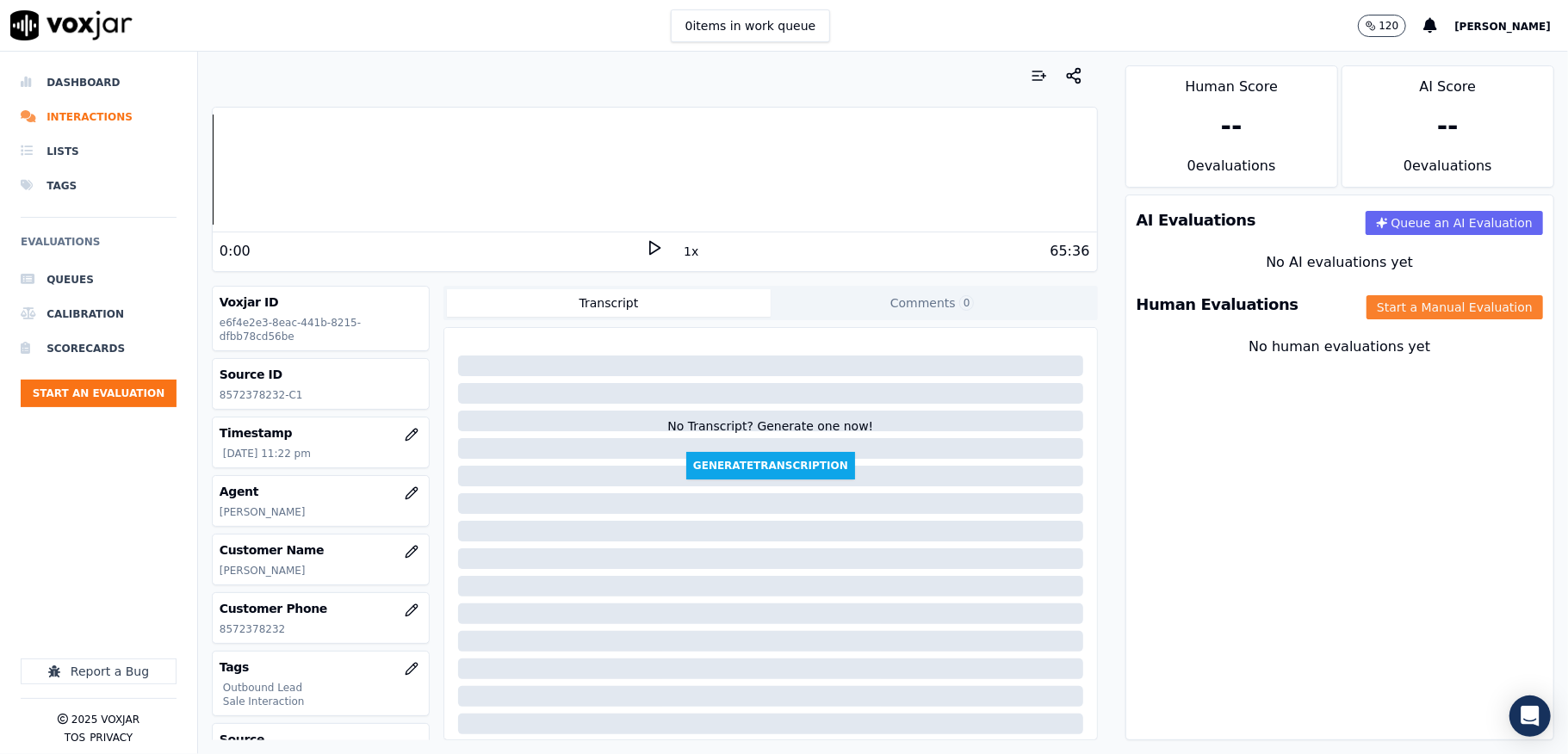
click at [1367, 300] on button "Start a Manual Evaluation" at bounding box center [1455, 307] width 176 height 24
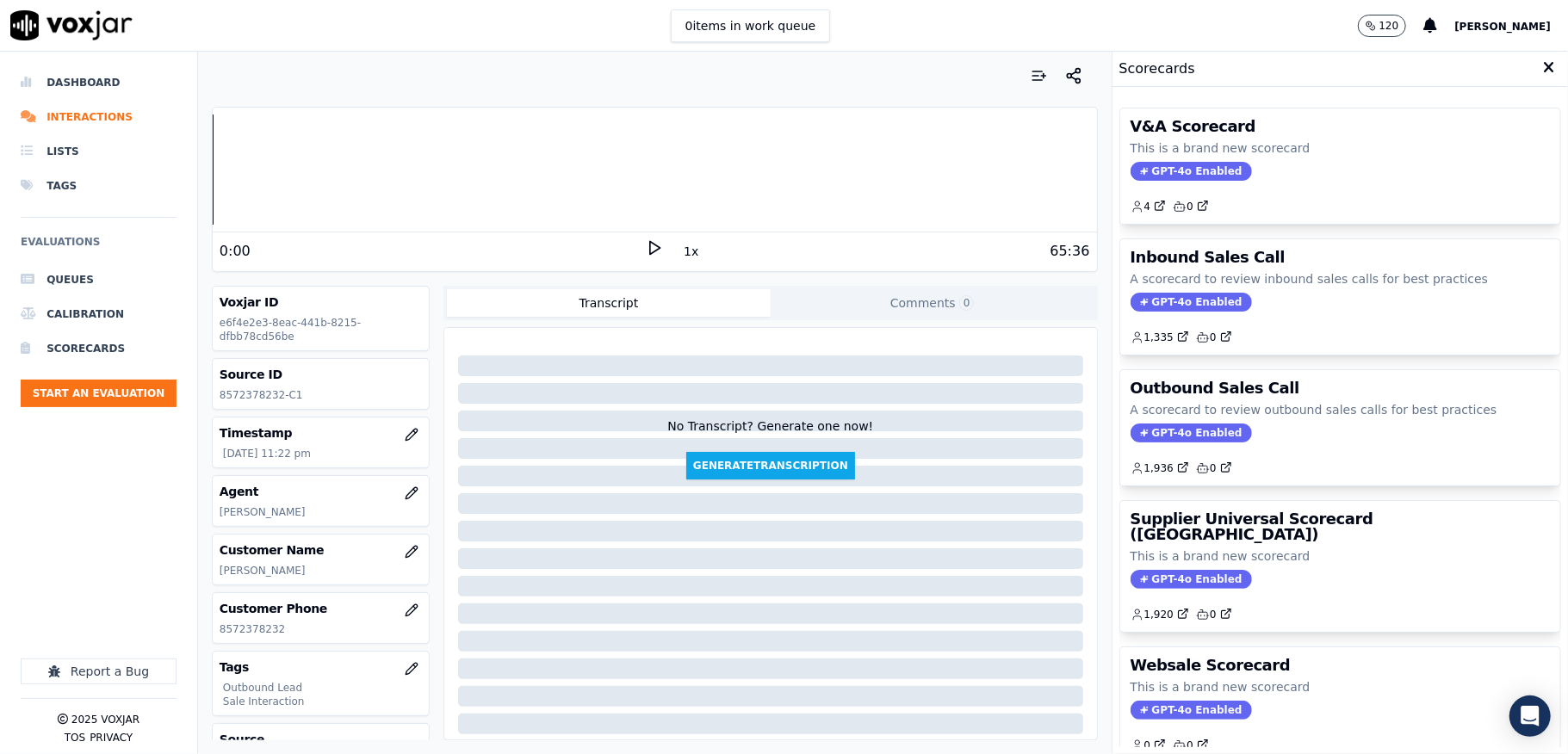
drag, startPoint x: 1168, startPoint y: 438, endPoint x: 1168, endPoint y: 382, distance: 56.0
click at [1168, 438] on span "GPT-4o Enabled" at bounding box center [1190, 433] width 121 height 19
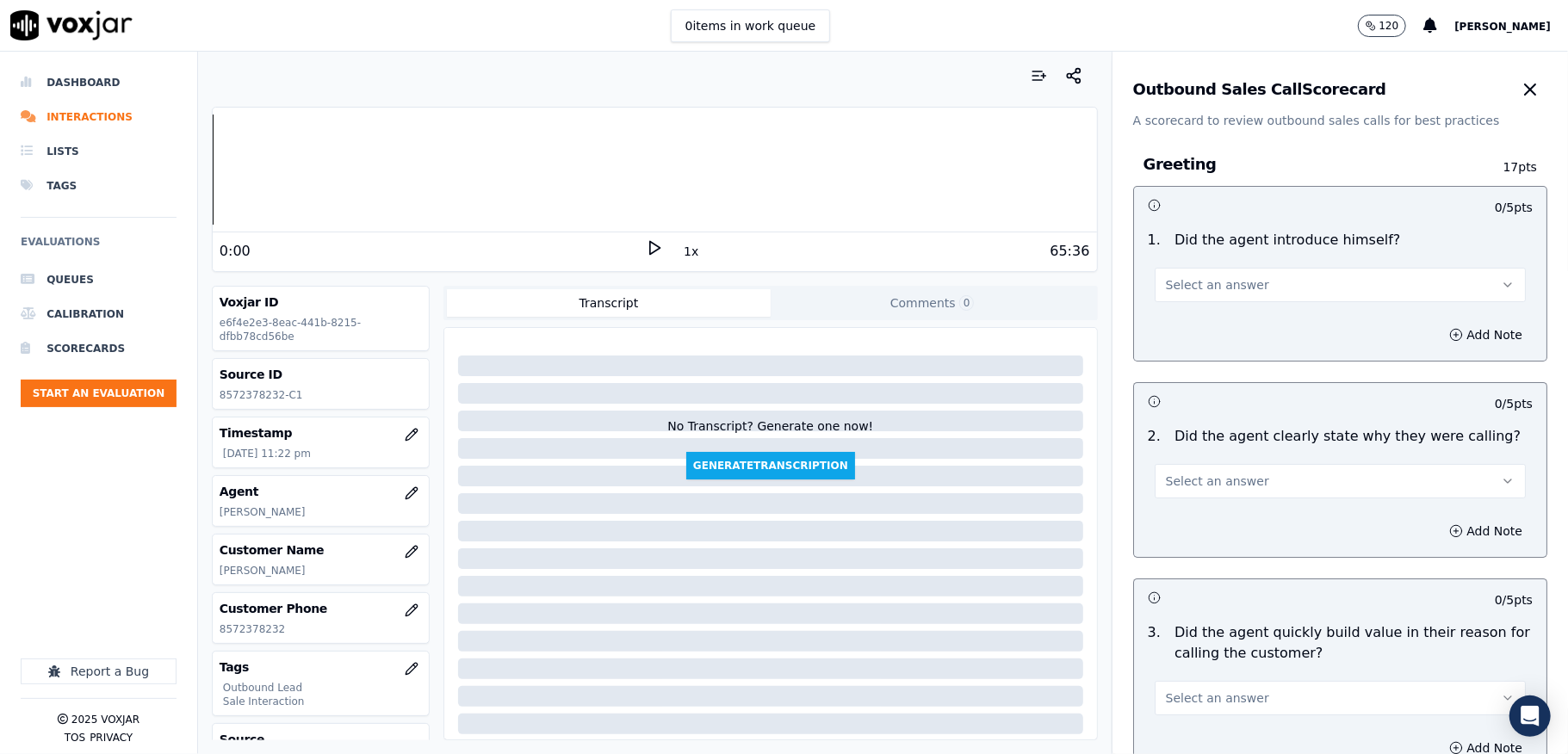
click at [1224, 288] on span "Select an answer" at bounding box center [1217, 285] width 103 height 17
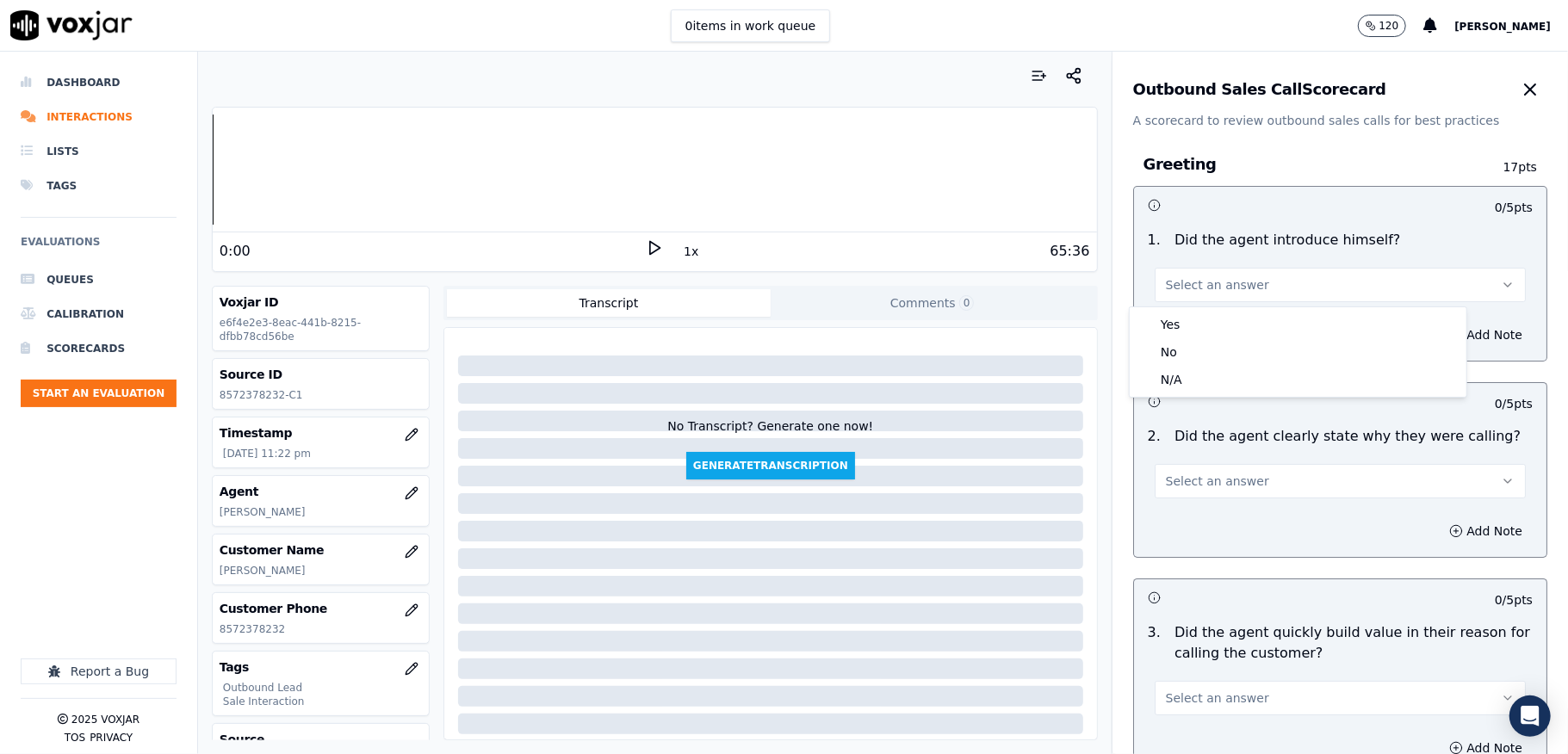
click at [1207, 322] on div "Yes" at bounding box center [1298, 324] width 330 height 28
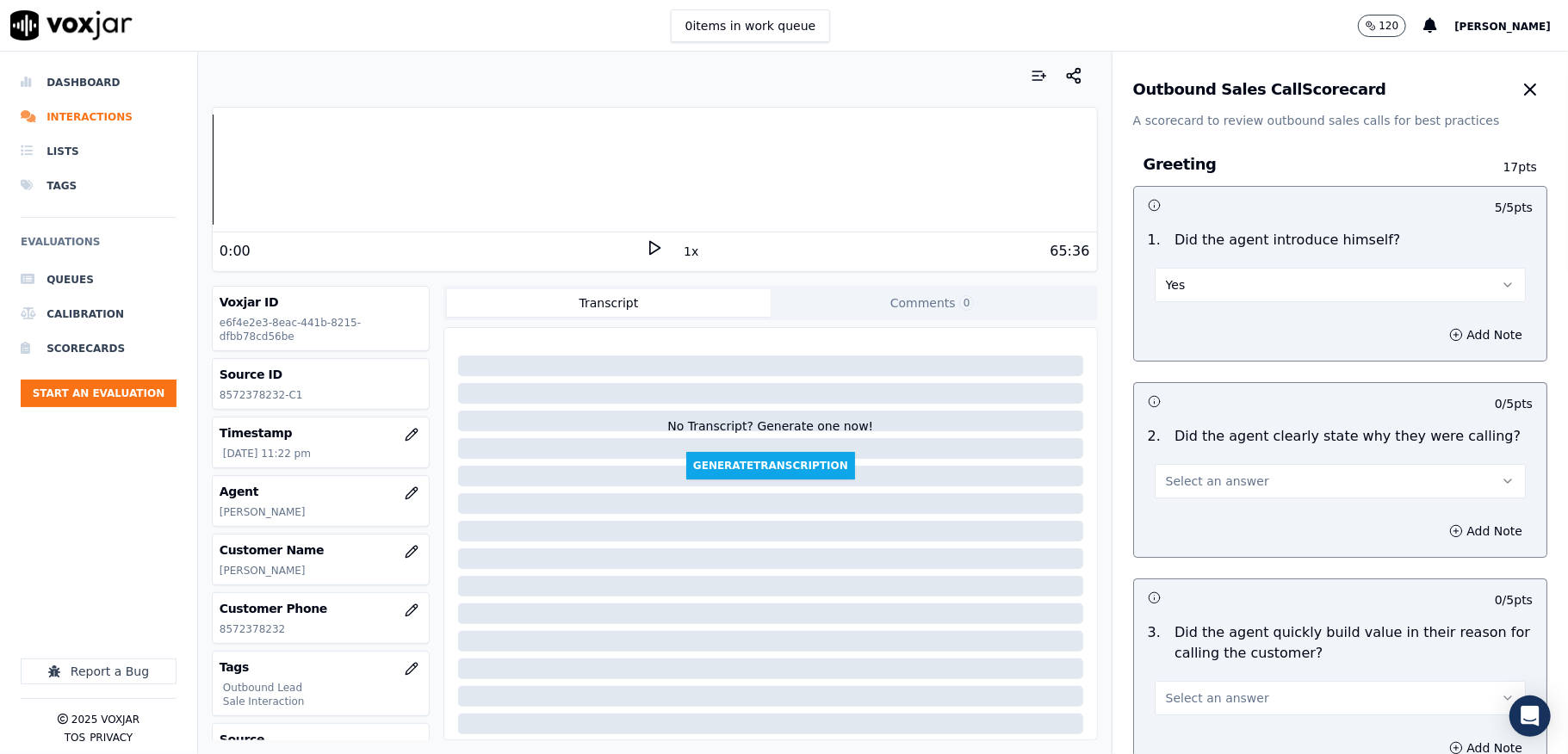
click at [1202, 477] on span "Select an answer" at bounding box center [1217, 481] width 103 height 17
click at [1188, 520] on div "Yes" at bounding box center [1298, 520] width 330 height 28
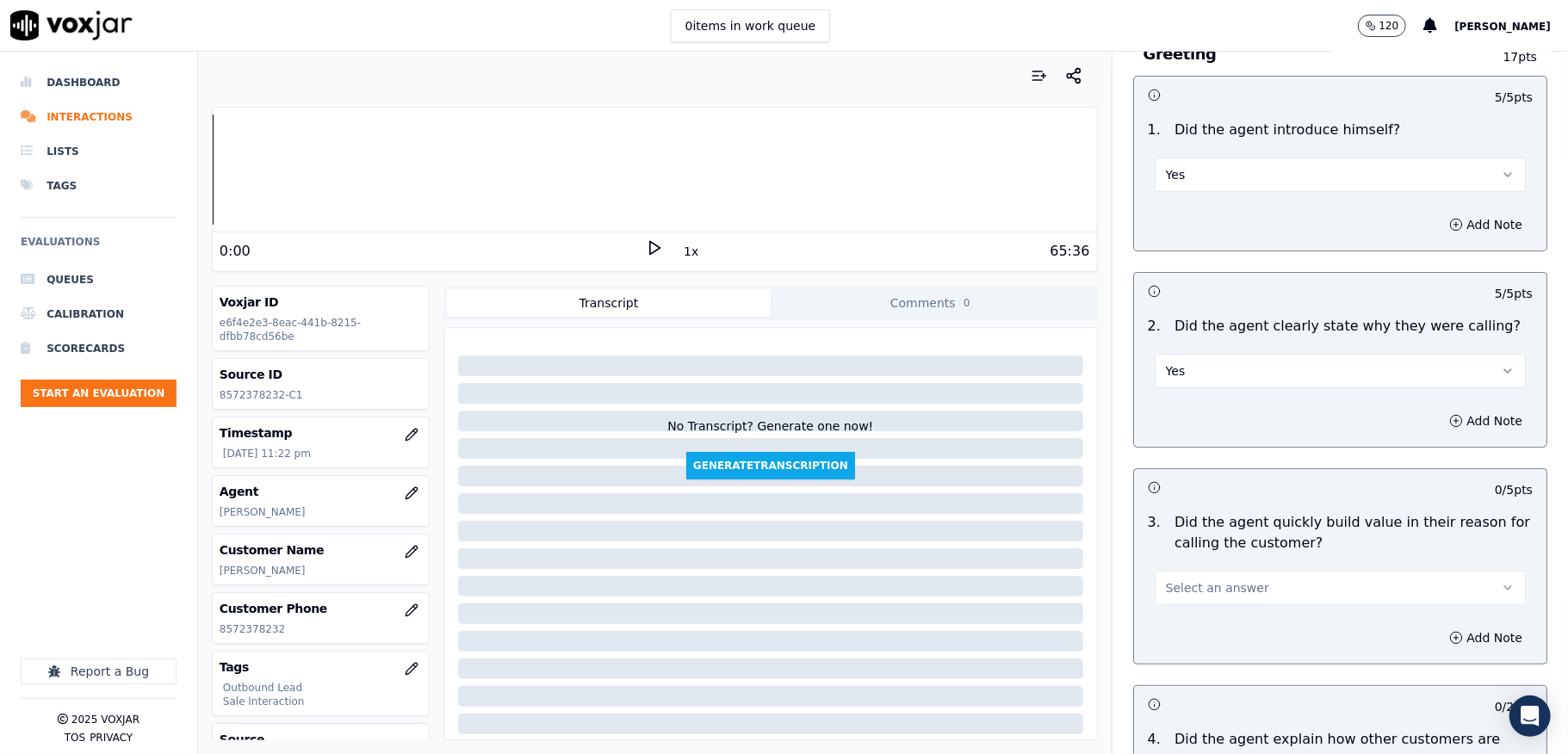
scroll to position [229, 0]
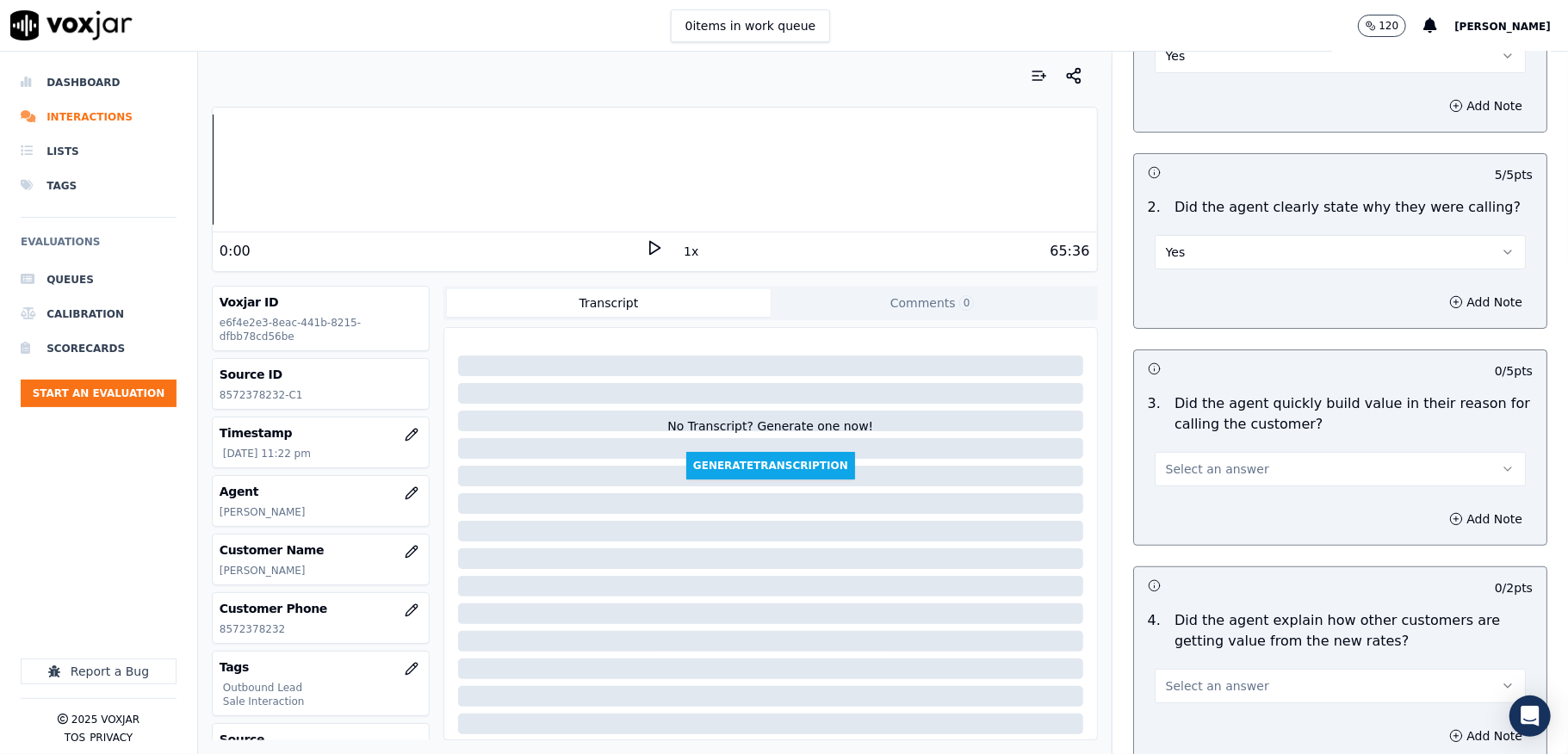
click at [1193, 475] on span "Select an answer" at bounding box center [1217, 469] width 103 height 17
click at [1188, 513] on div "Yes" at bounding box center [1298, 508] width 330 height 28
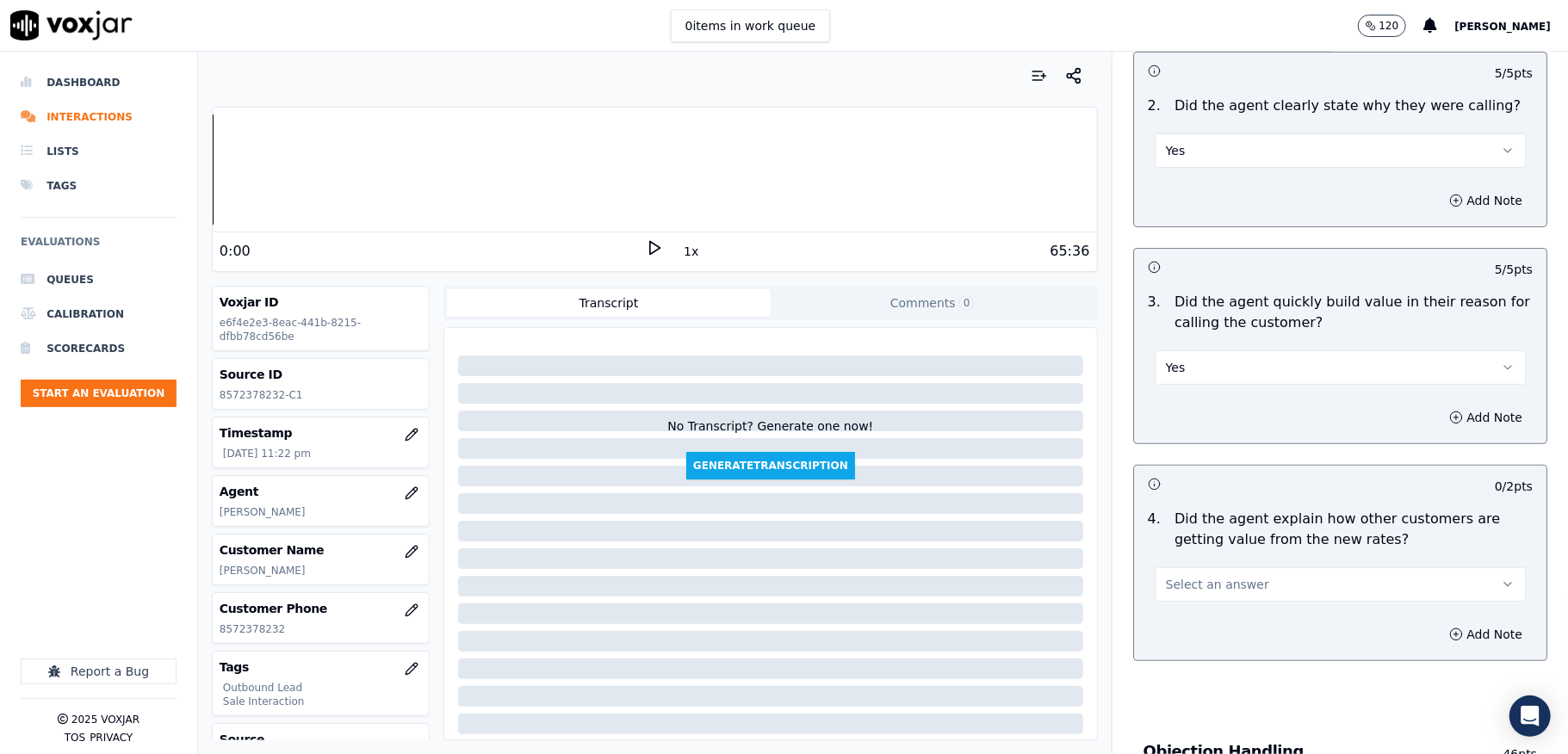
scroll to position [573, 0]
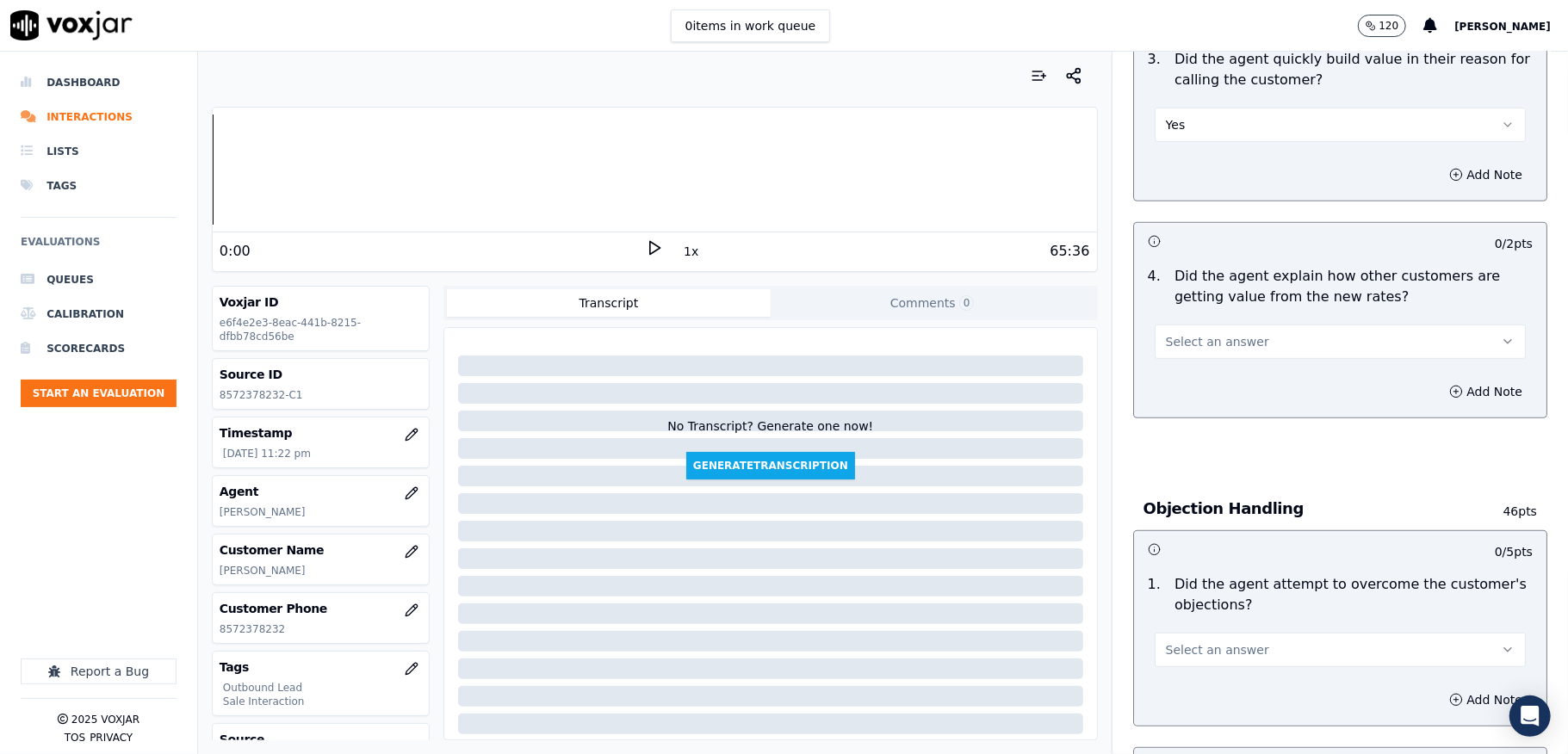
click at [1224, 345] on span "Select an answer" at bounding box center [1217, 341] width 103 height 17
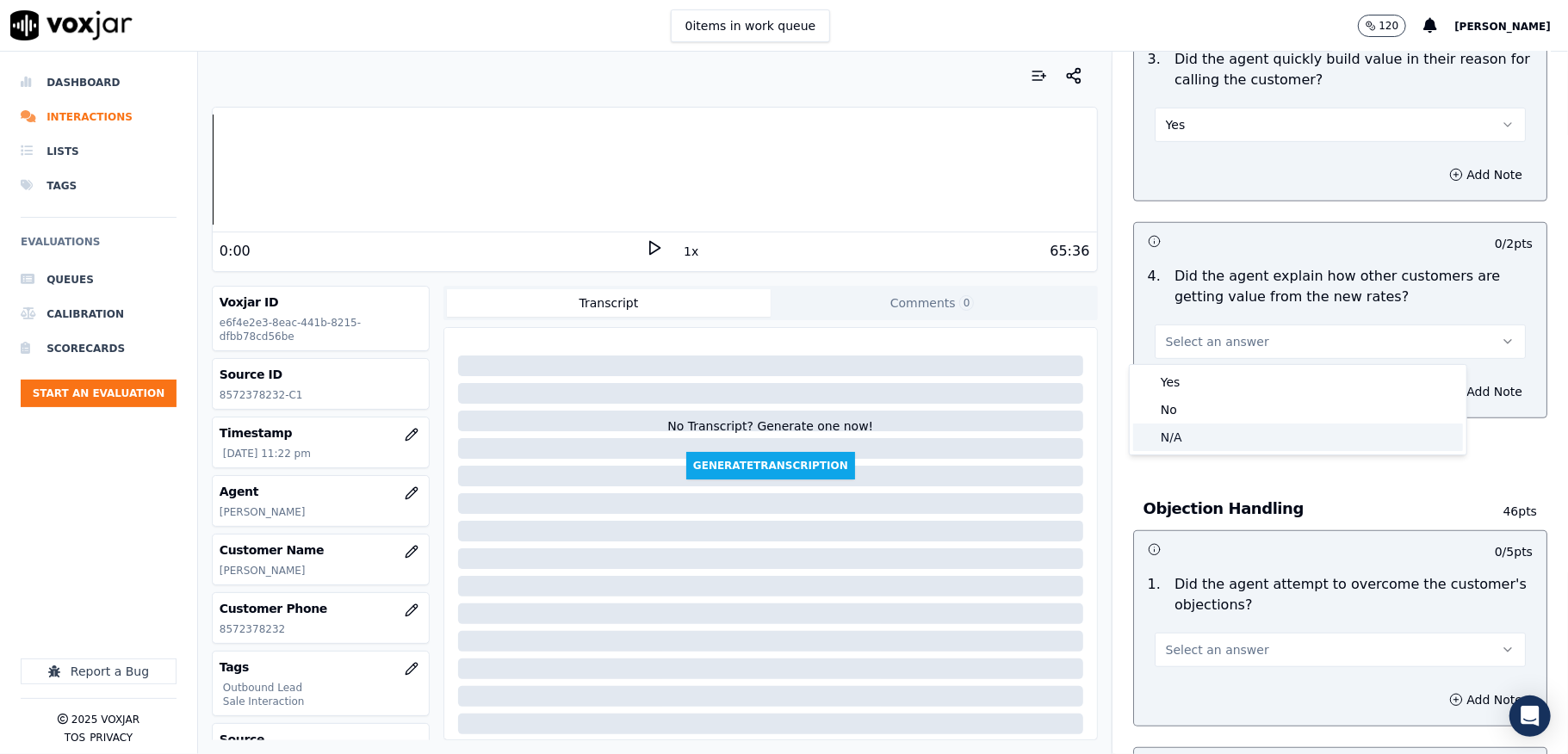
click at [1179, 434] on div "N/A" at bounding box center [1298, 437] width 330 height 28
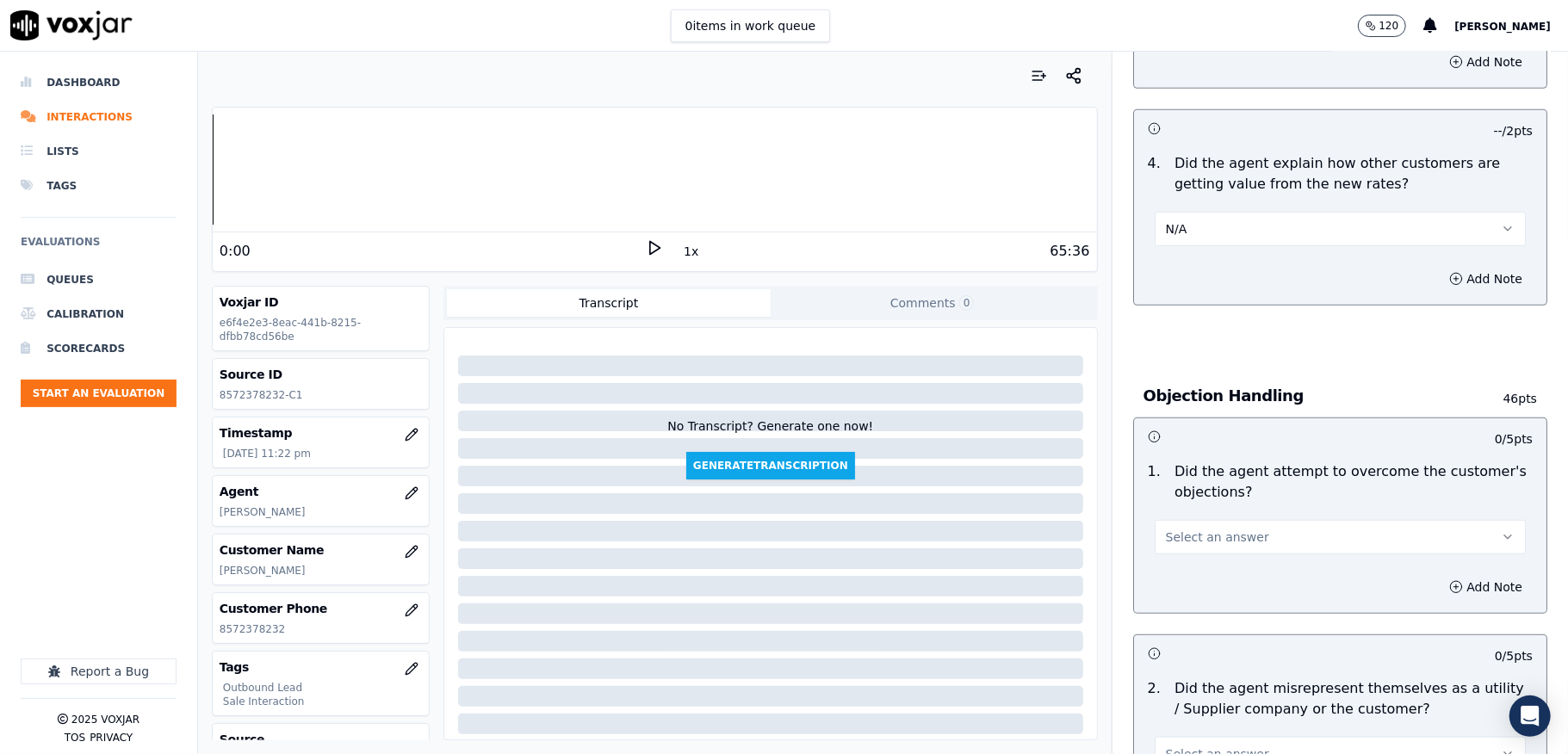
scroll to position [917, 0]
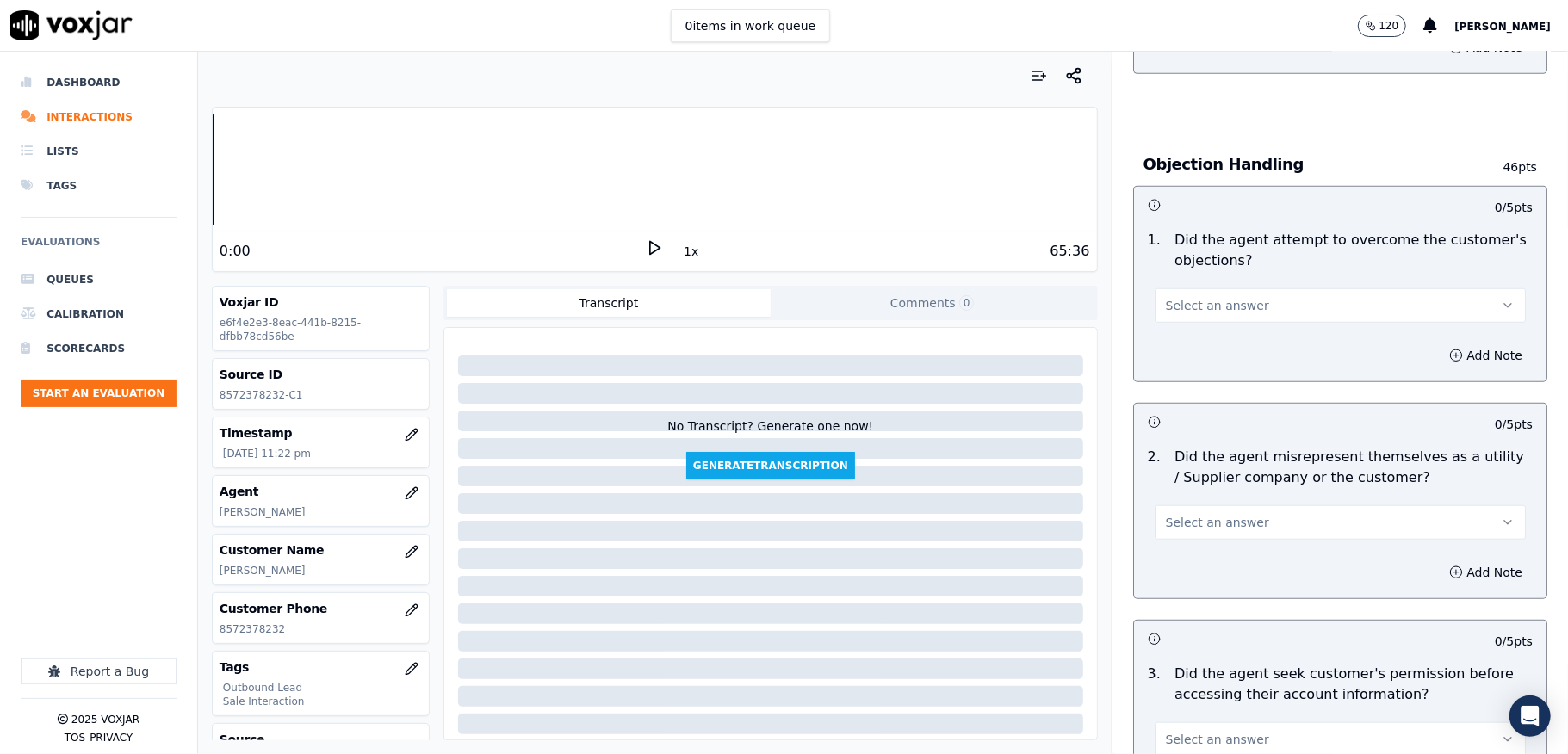
click at [1206, 312] on span "Select an answer" at bounding box center [1217, 305] width 103 height 17
click at [1172, 339] on div "Yes" at bounding box center [1298, 346] width 330 height 28
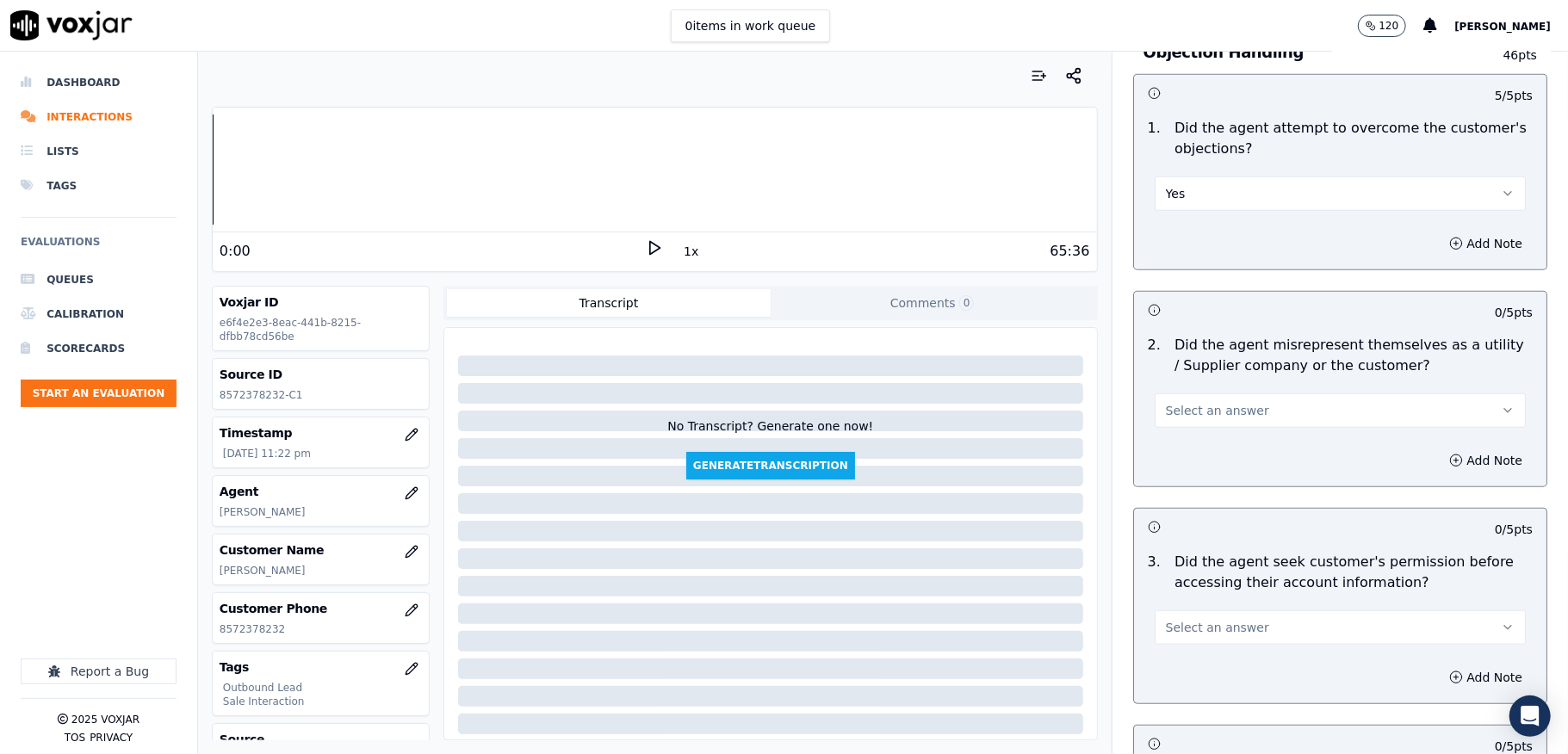
scroll to position [1147, 0]
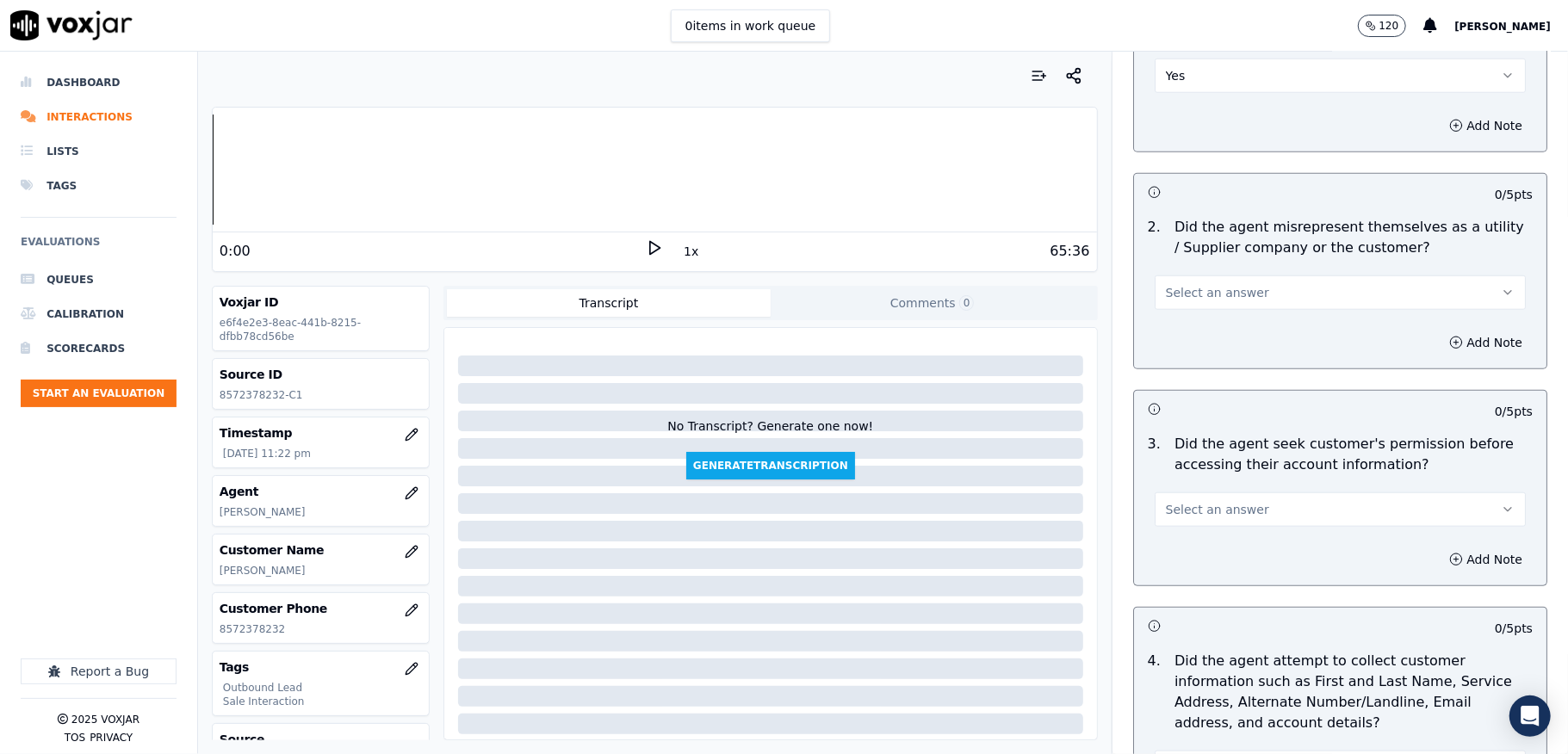
drag, startPoint x: 1203, startPoint y: 295, endPoint x: 1204, endPoint y: 312, distance: 17.0
click at [1204, 295] on span "Select an answer" at bounding box center [1217, 293] width 103 height 17
click at [1182, 366] on div "No" at bounding box center [1298, 362] width 330 height 28
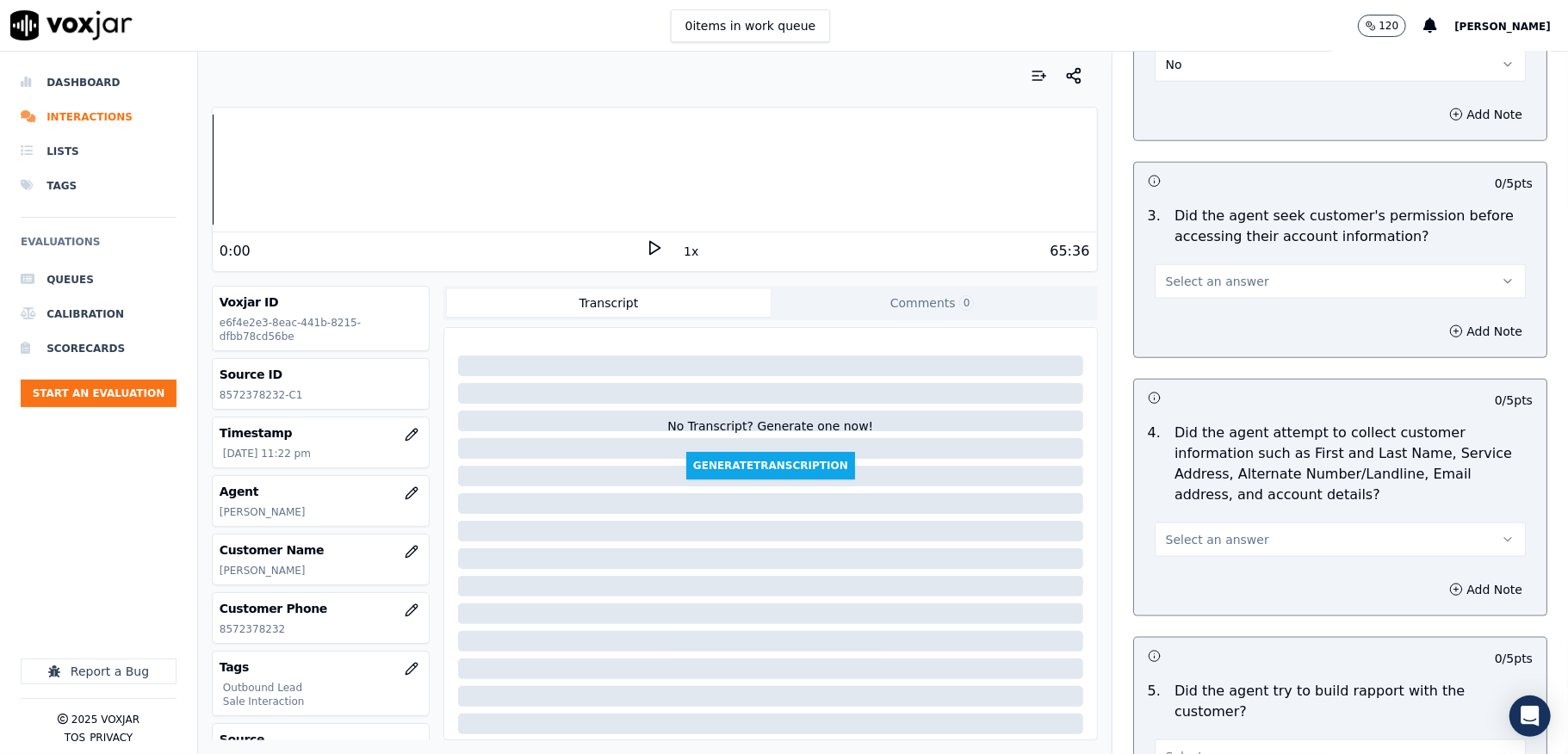
scroll to position [1376, 0]
click at [1229, 272] on button "Select an answer" at bounding box center [1340, 279] width 371 height 34
click at [1185, 318] on div "Yes" at bounding box center [1298, 322] width 330 height 28
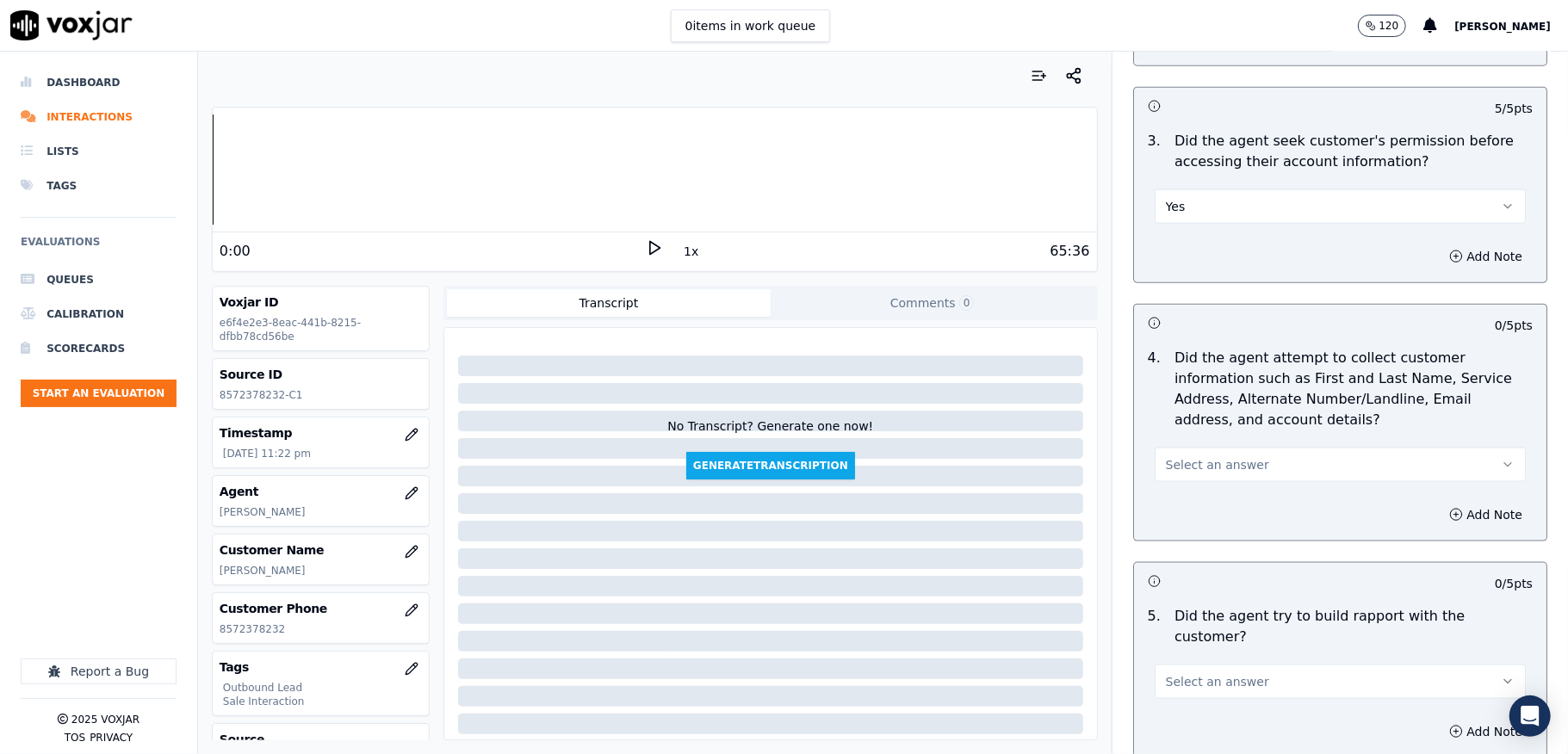
scroll to position [1491, 0]
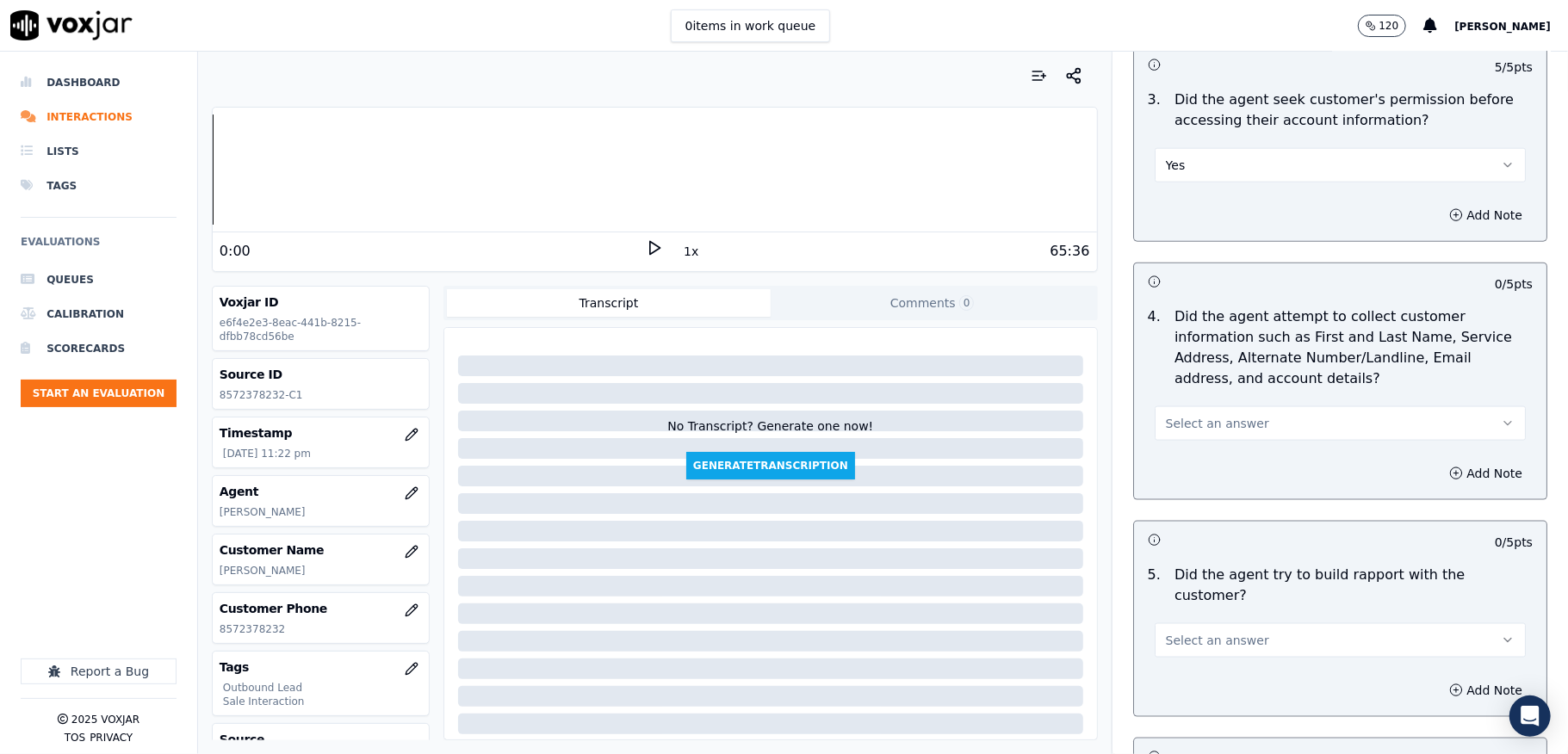
drag, startPoint x: 1195, startPoint y: 414, endPoint x: 1199, endPoint y: 428, distance: 14.6
click at [1196, 415] on button "Select an answer" at bounding box center [1340, 423] width 371 height 34
click at [1190, 480] on div "No" at bounding box center [1298, 494] width 330 height 28
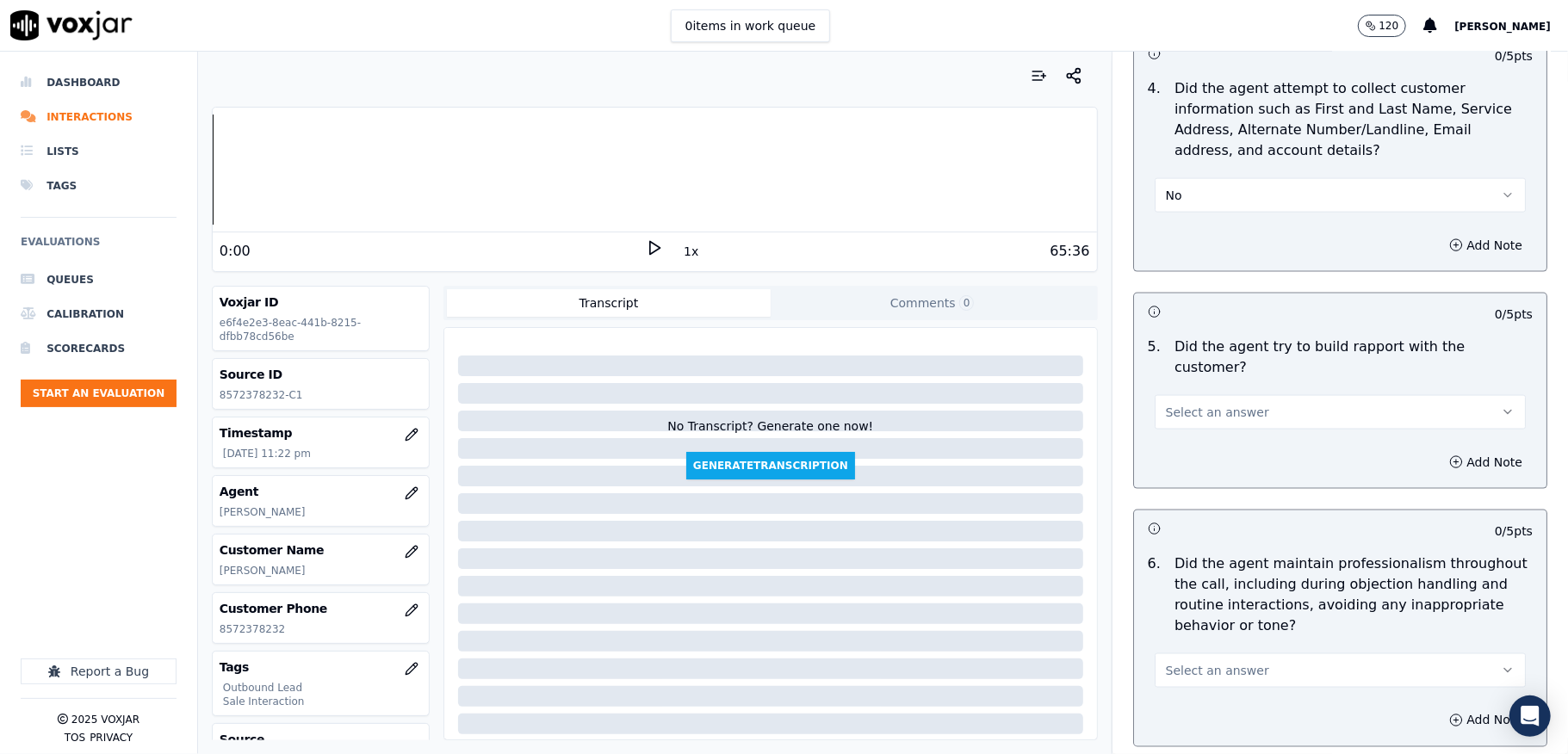
scroll to position [1721, 0]
click at [1210, 208] on button "No" at bounding box center [1340, 194] width 371 height 34
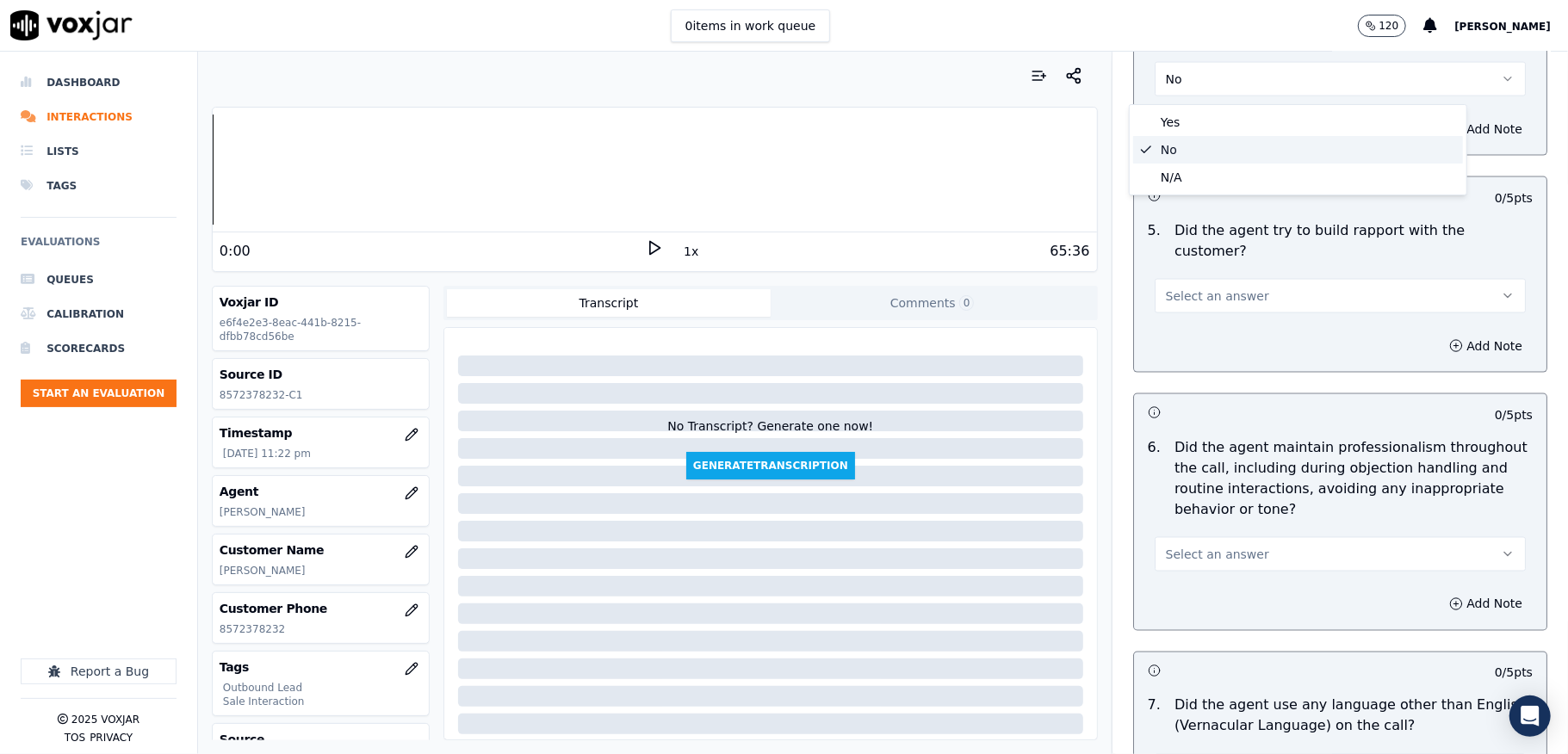
click at [1168, 142] on div "No" at bounding box center [1298, 150] width 330 height 28
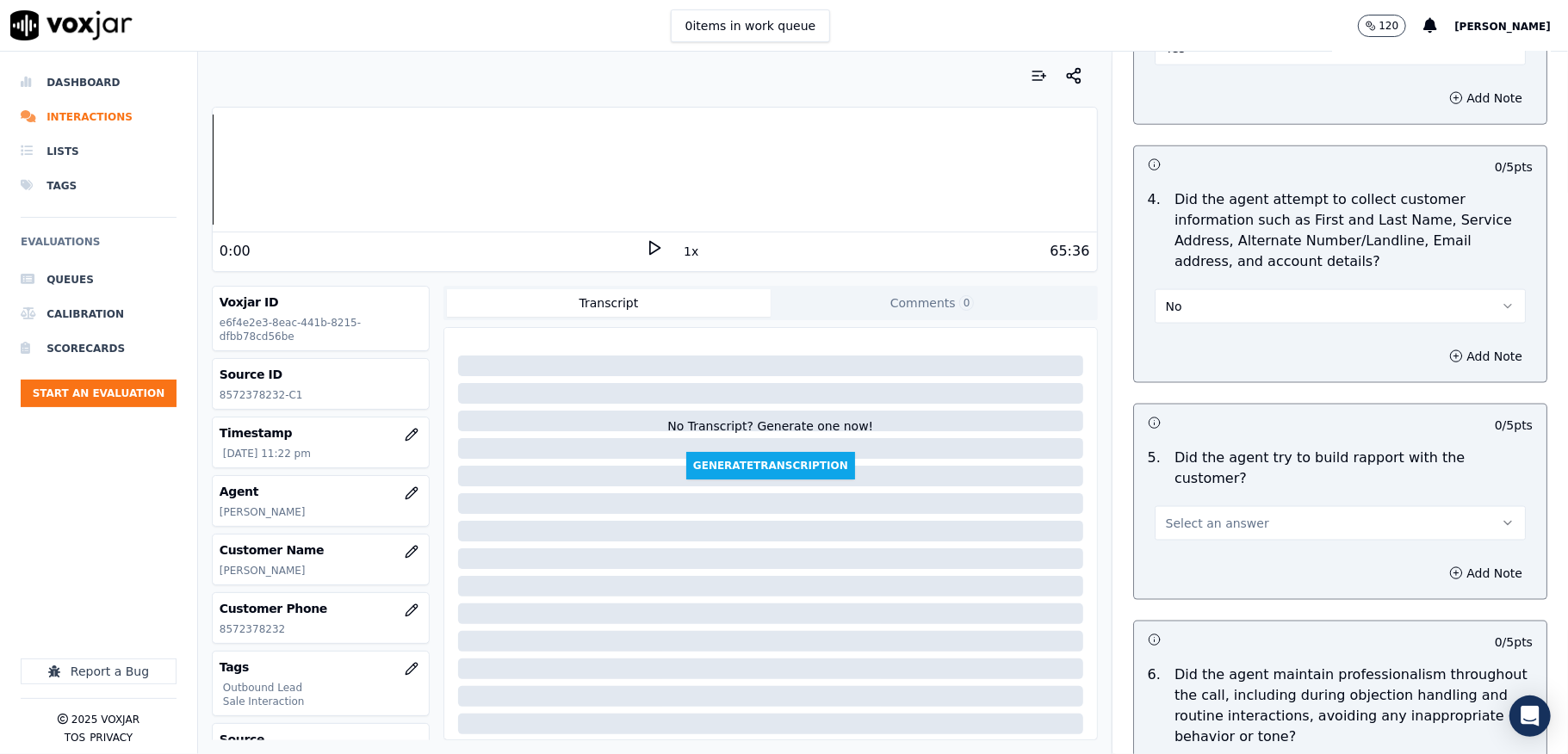
scroll to position [1605, 0]
click at [1172, 306] on button "No" at bounding box center [1340, 309] width 371 height 34
click at [1164, 401] on div "N/A" at bounding box center [1298, 407] width 330 height 28
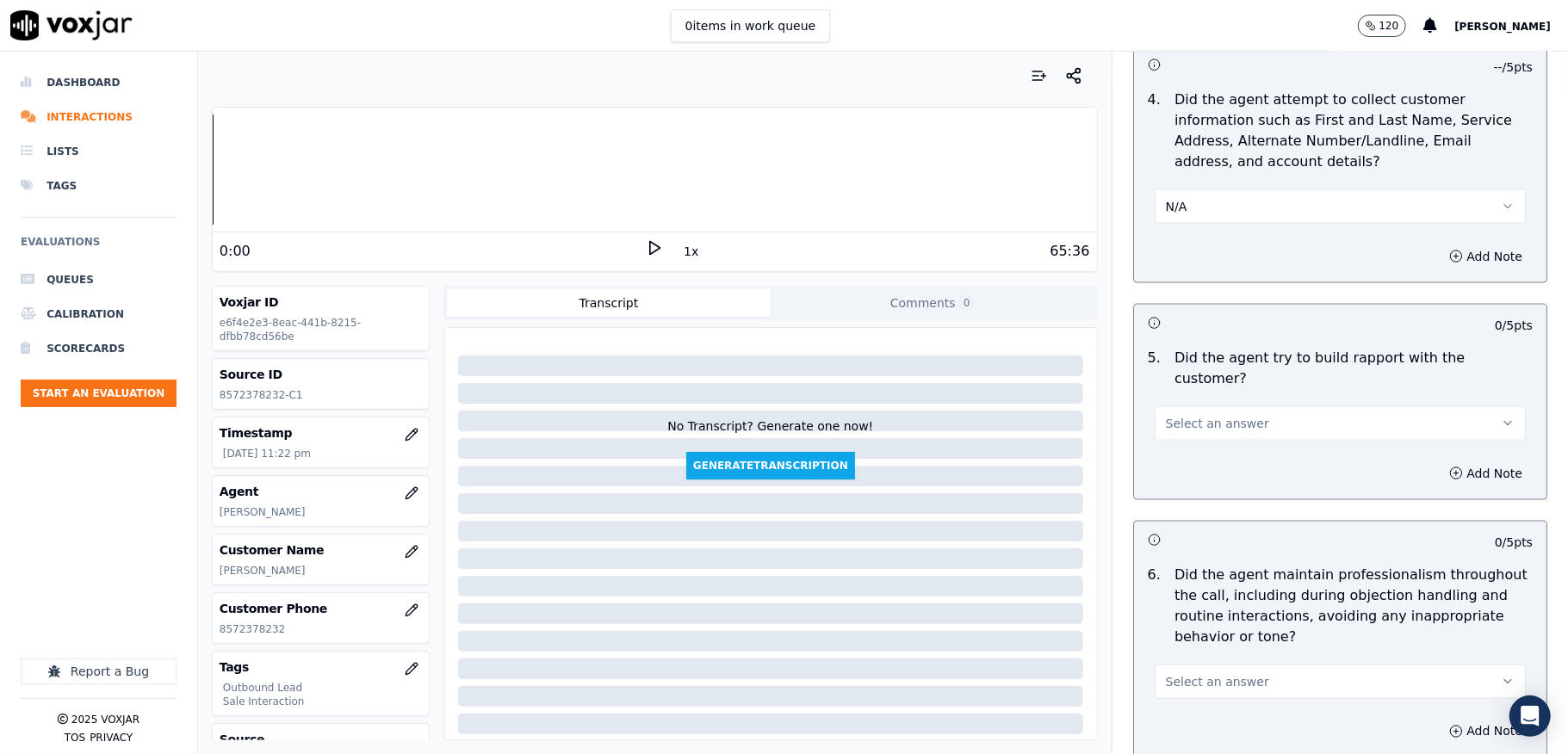
scroll to position [1835, 0]
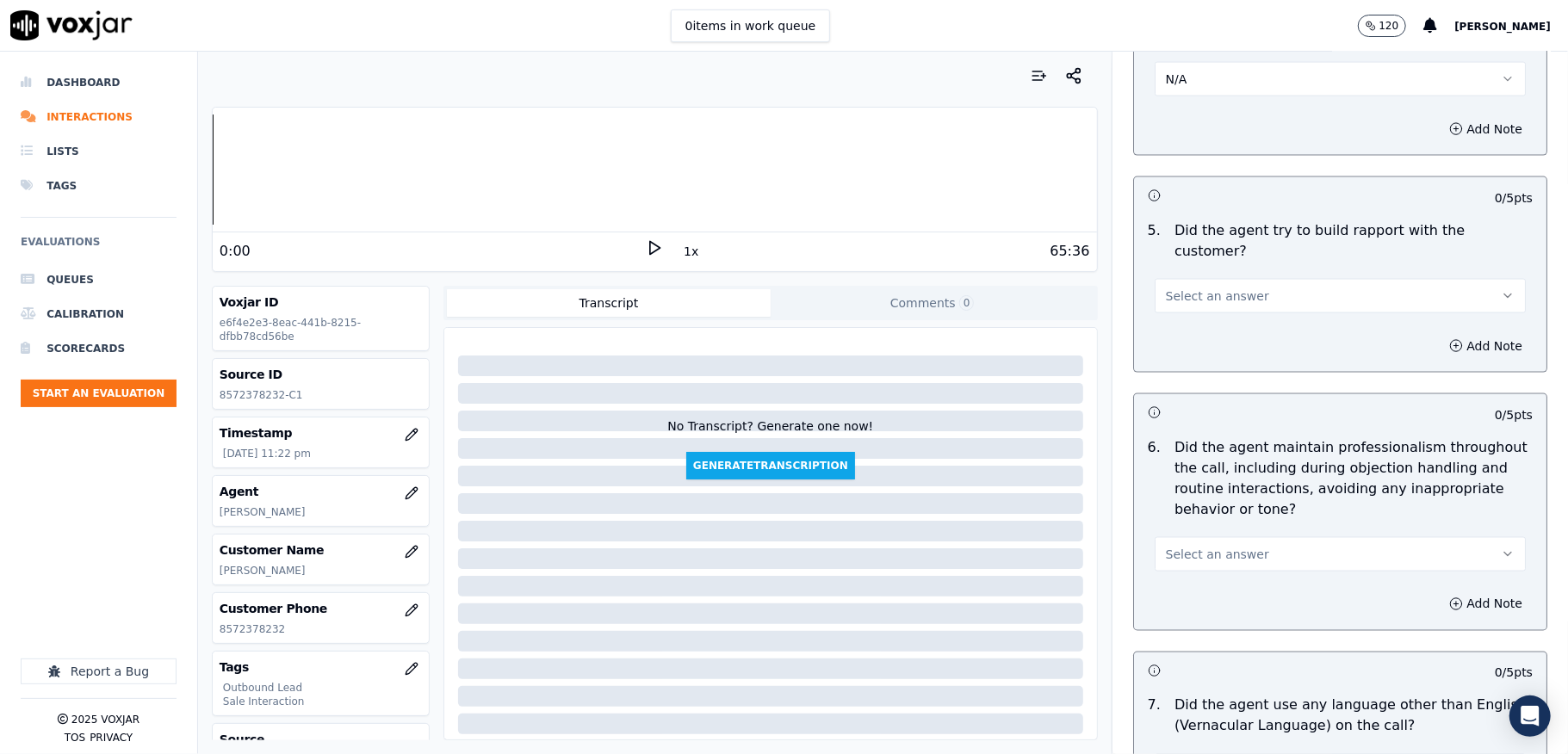
click at [1179, 288] on span "Select an answer" at bounding box center [1217, 296] width 103 height 17
click at [1179, 323] on div "Yes" at bounding box center [1298, 318] width 330 height 28
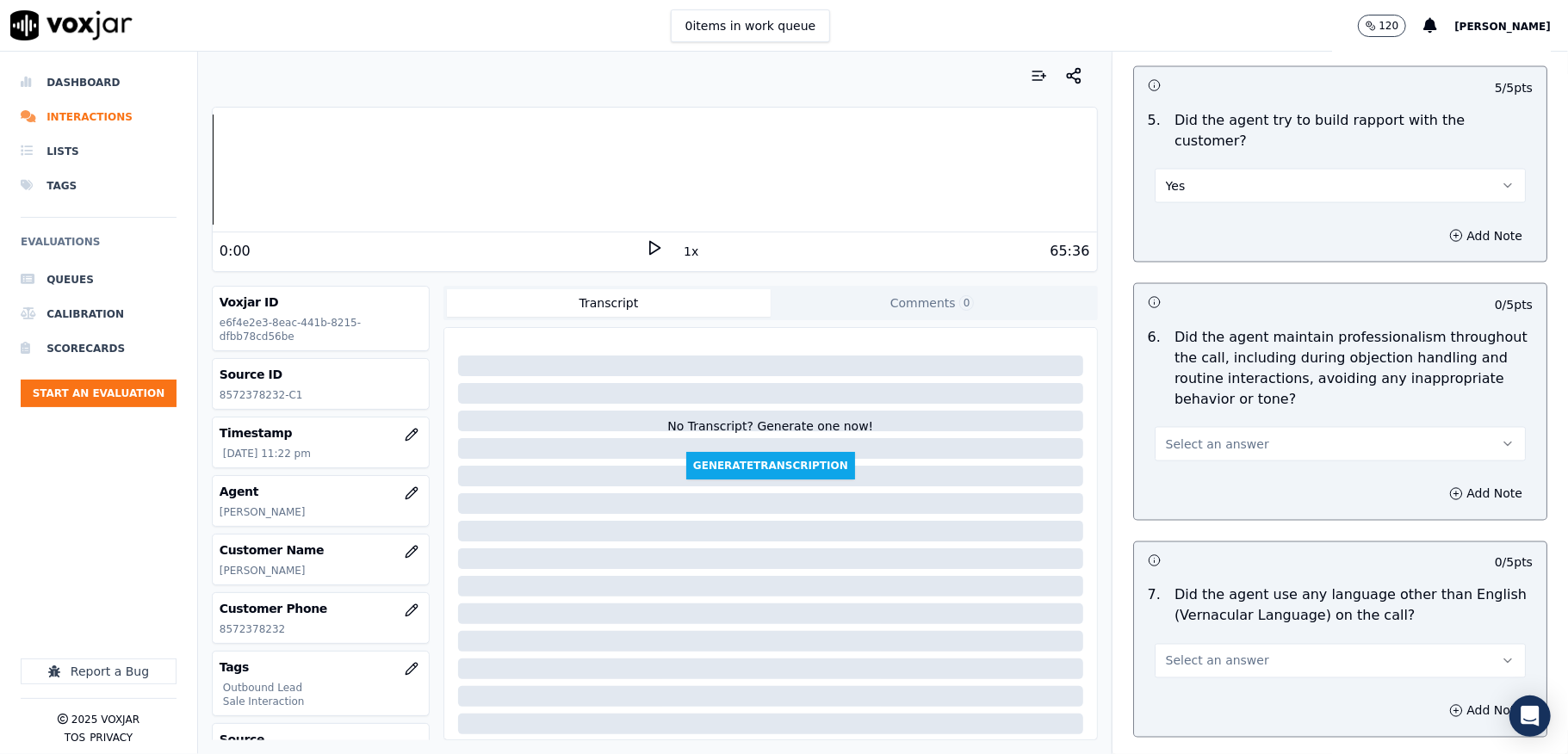
scroll to position [2065, 0]
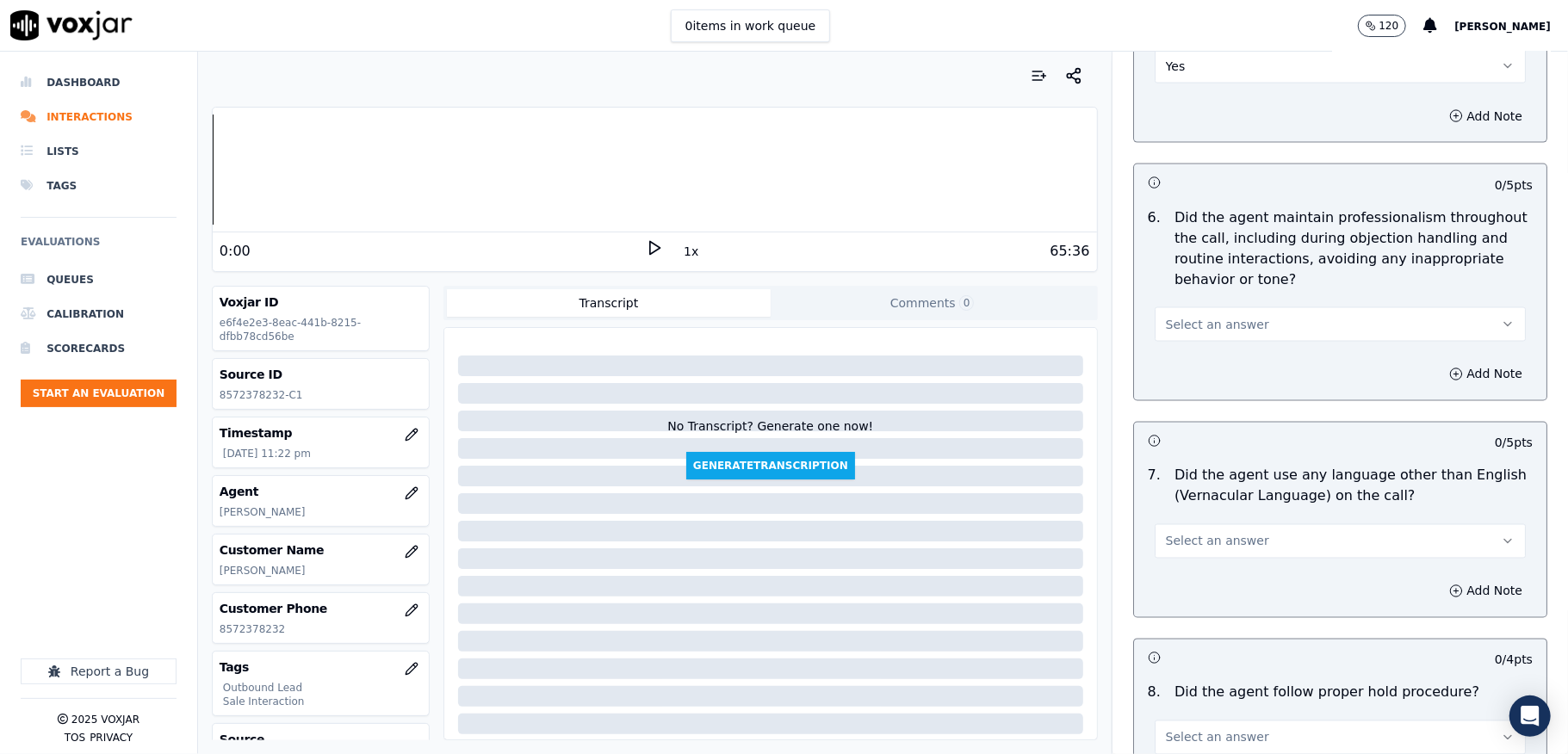
click at [1191, 318] on button "Select an answer" at bounding box center [1340, 324] width 371 height 34
click at [1180, 355] on div "Yes" at bounding box center [1298, 348] width 330 height 28
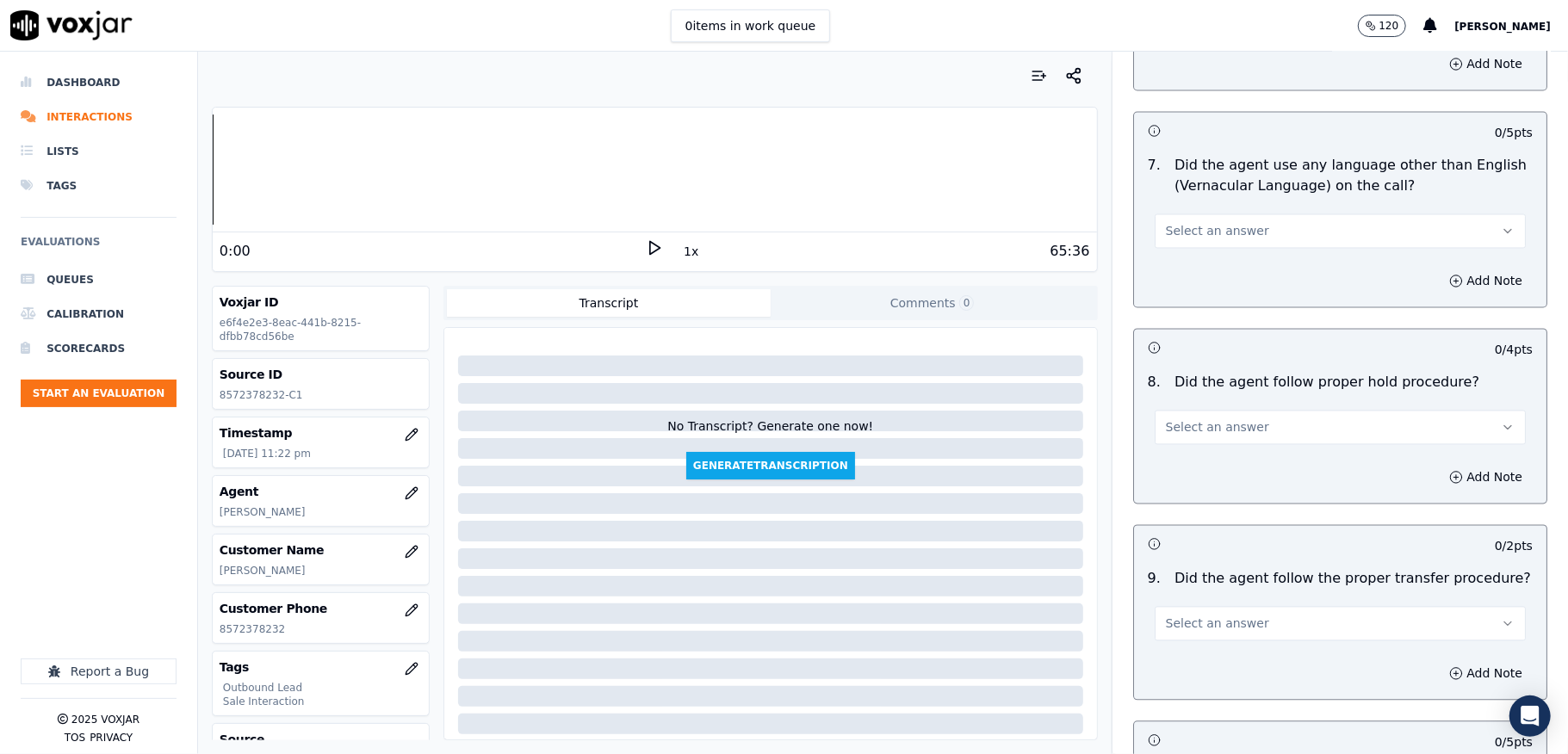
scroll to position [2410, 0]
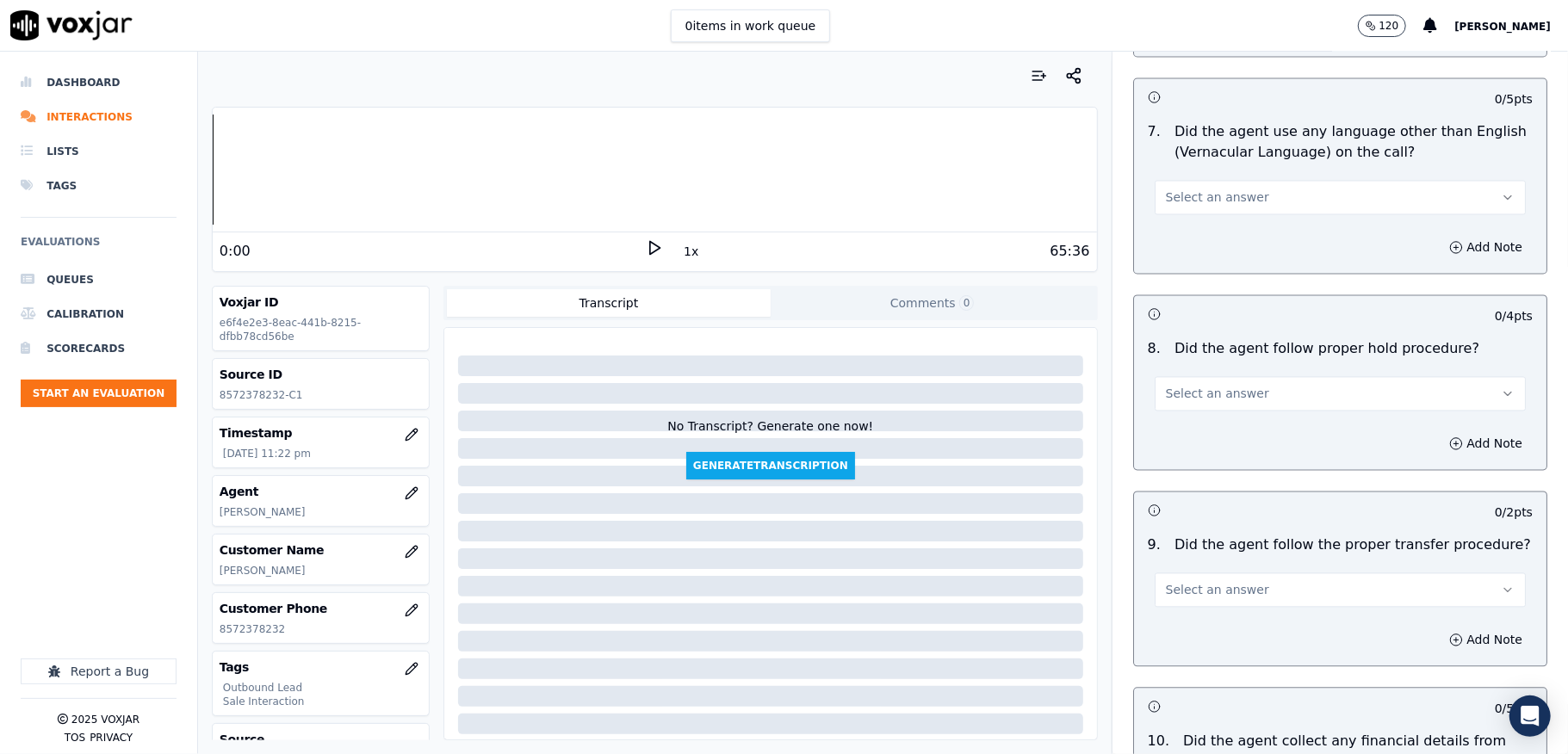
click at [1220, 189] on span "Select an answer" at bounding box center [1217, 197] width 103 height 17
click at [1182, 237] on div "Yes No N/A" at bounding box center [1297, 249] width 337 height 90
click at [1178, 253] on div "No" at bounding box center [1298, 248] width 330 height 28
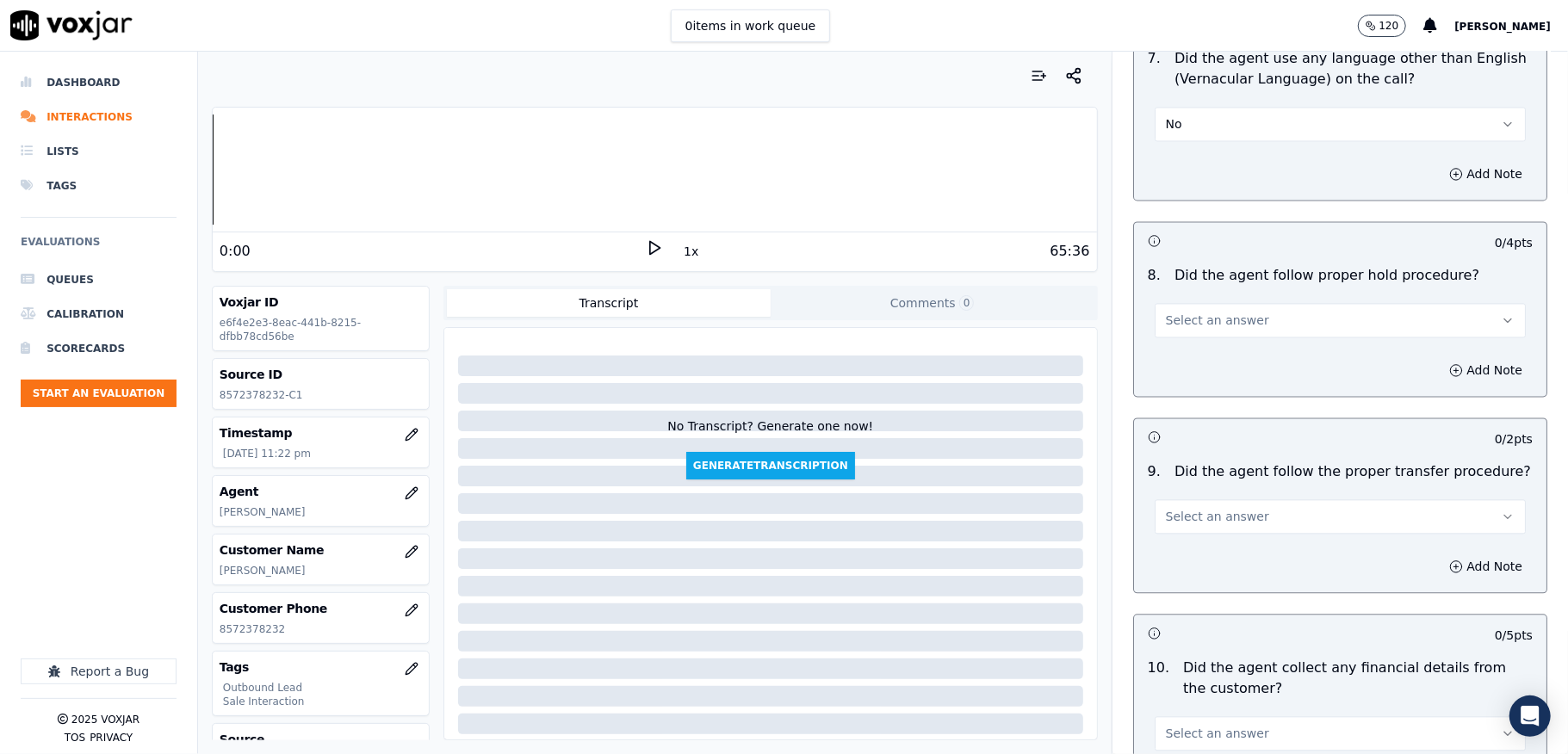
scroll to position [2524, 0]
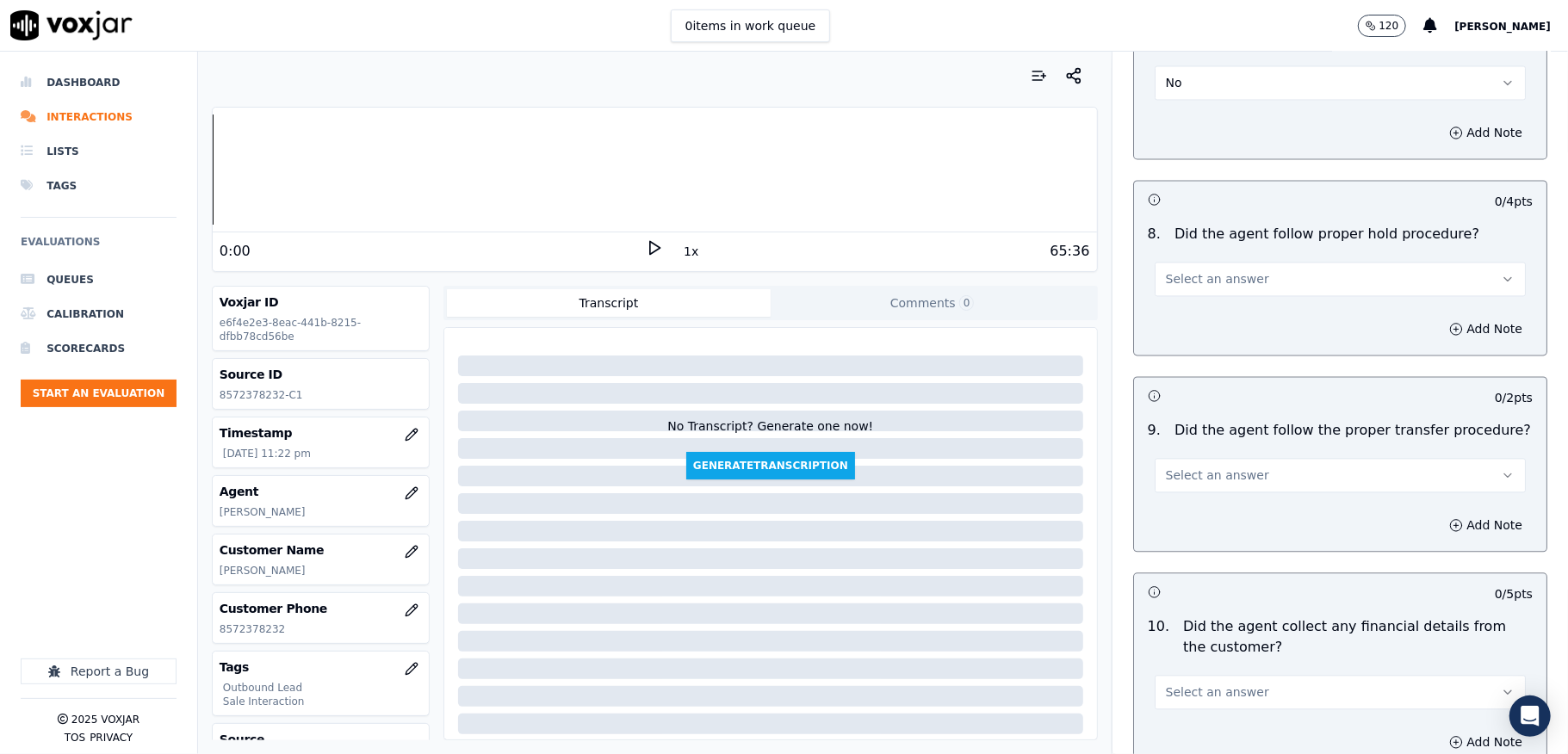
click at [1200, 270] on span "Select an answer" at bounding box center [1217, 278] width 103 height 17
click at [1183, 306] on div "Yes" at bounding box center [1298, 303] width 330 height 28
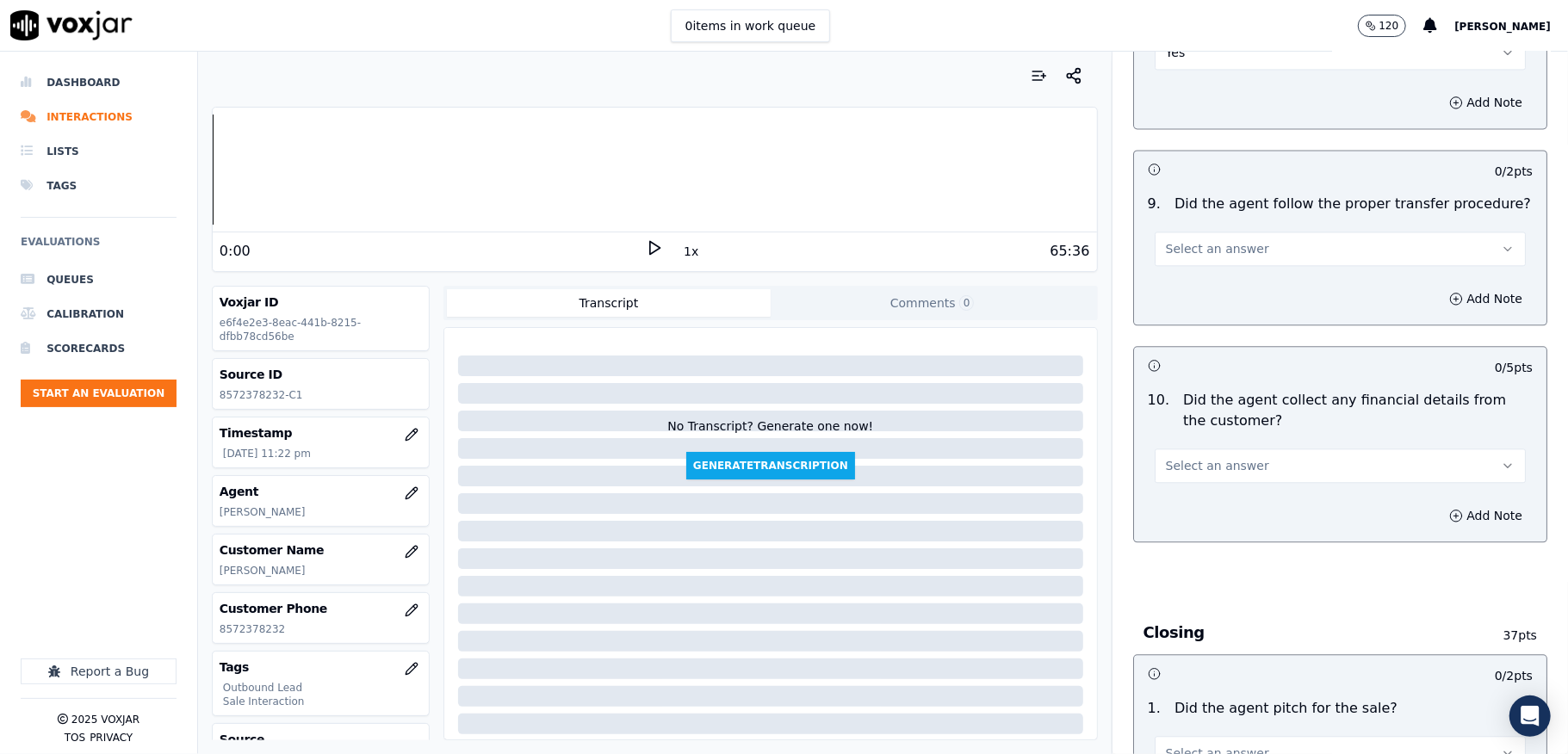
scroll to position [2754, 0]
click at [1195, 241] on button "Select an answer" at bounding box center [1340, 245] width 371 height 34
click at [1171, 263] on div "Yes" at bounding box center [1298, 271] width 330 height 28
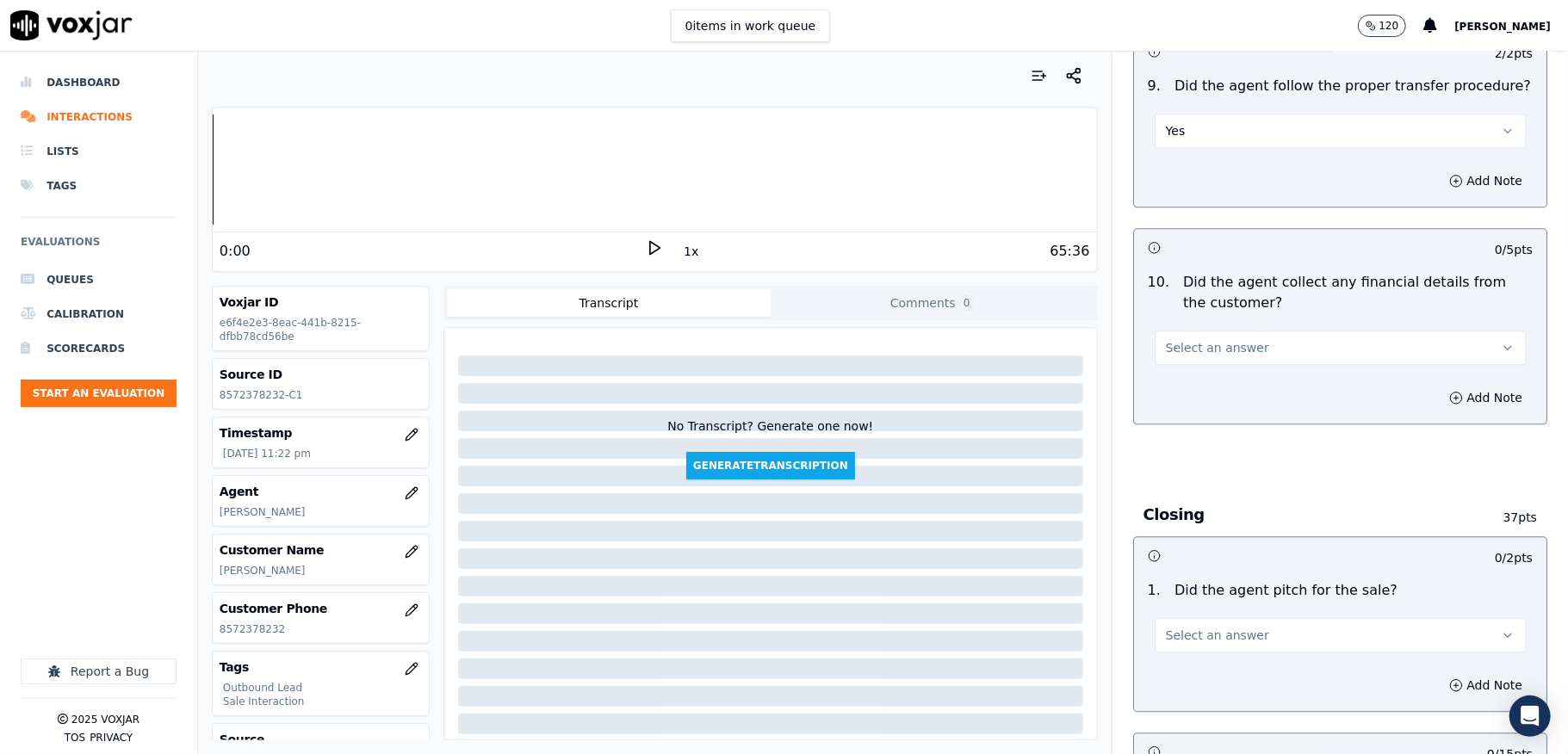
click at [1188, 331] on button "Select an answer" at bounding box center [1340, 348] width 371 height 34
click at [1164, 400] on div "No" at bounding box center [1298, 400] width 330 height 28
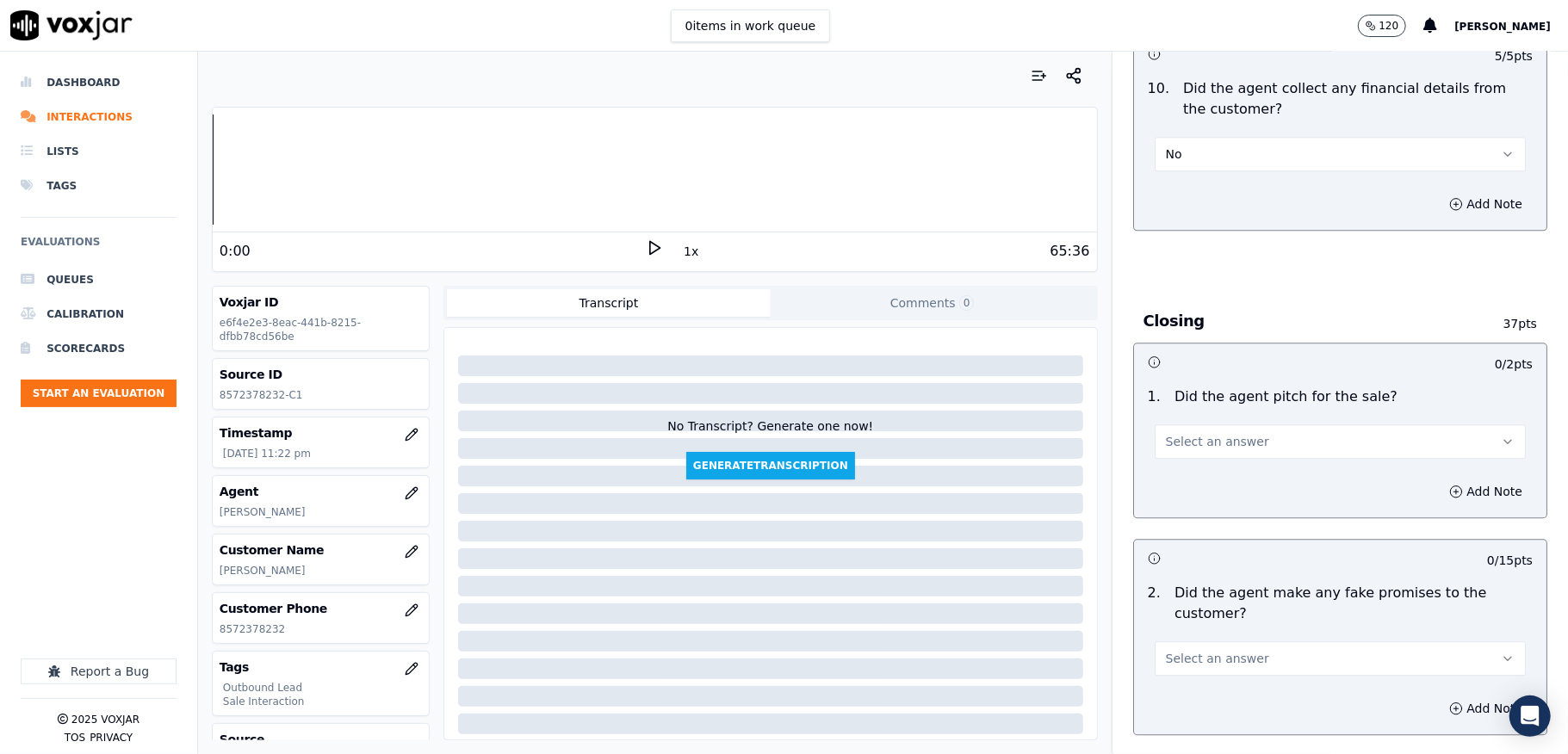
scroll to position [3212, 0]
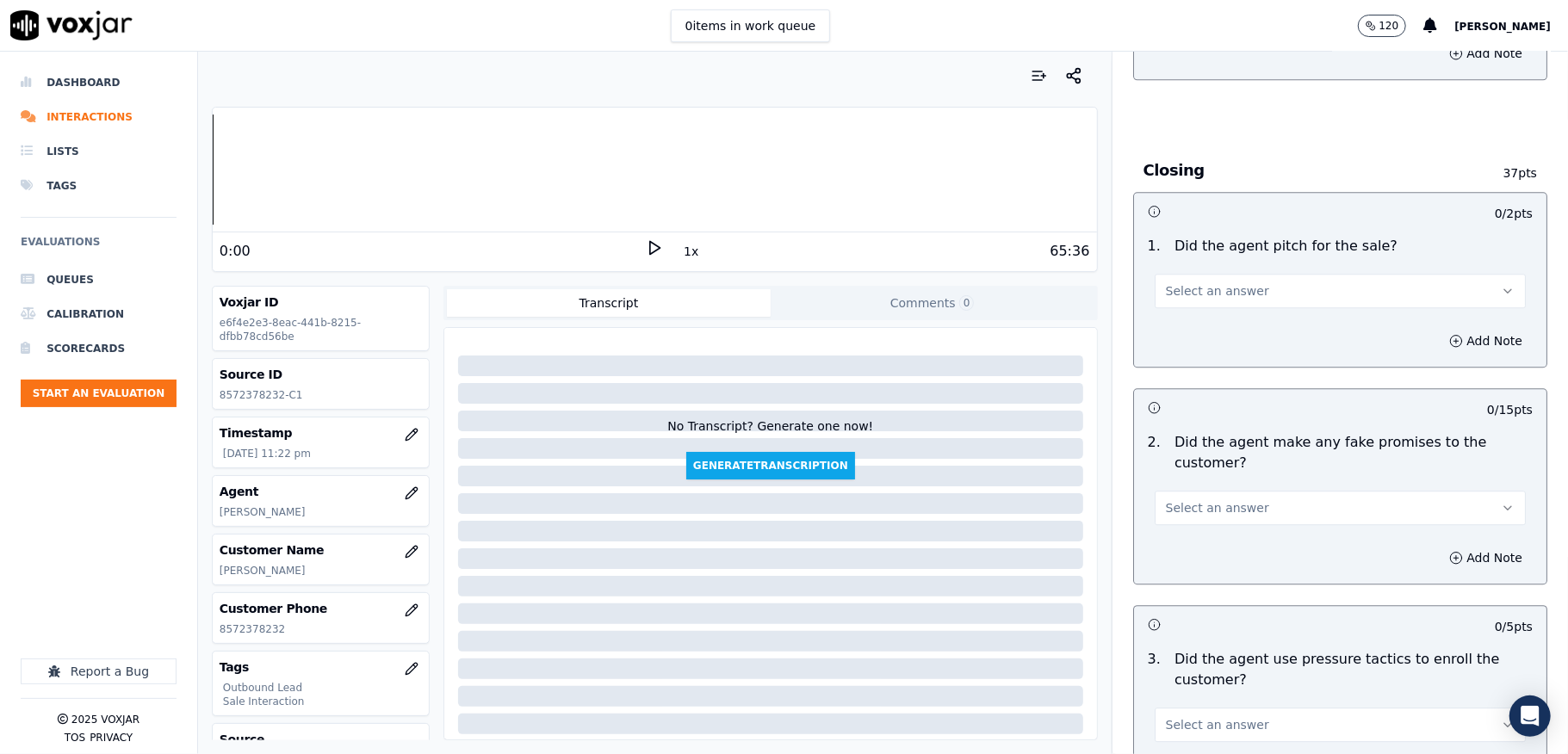
click at [1234, 274] on button "Select an answer" at bounding box center [1340, 291] width 371 height 34
click at [1206, 308] on div "Yes" at bounding box center [1298, 317] width 330 height 28
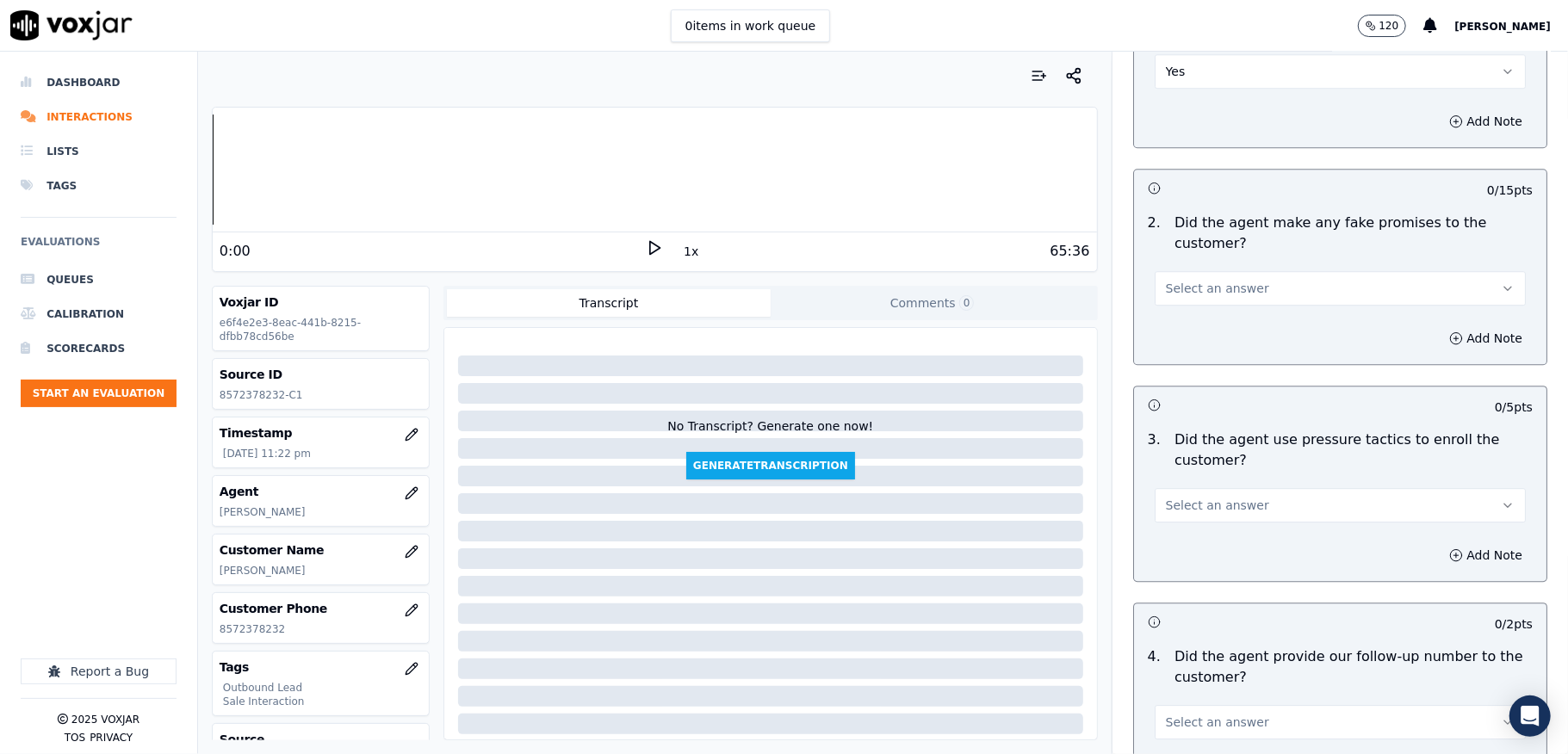
scroll to position [3442, 0]
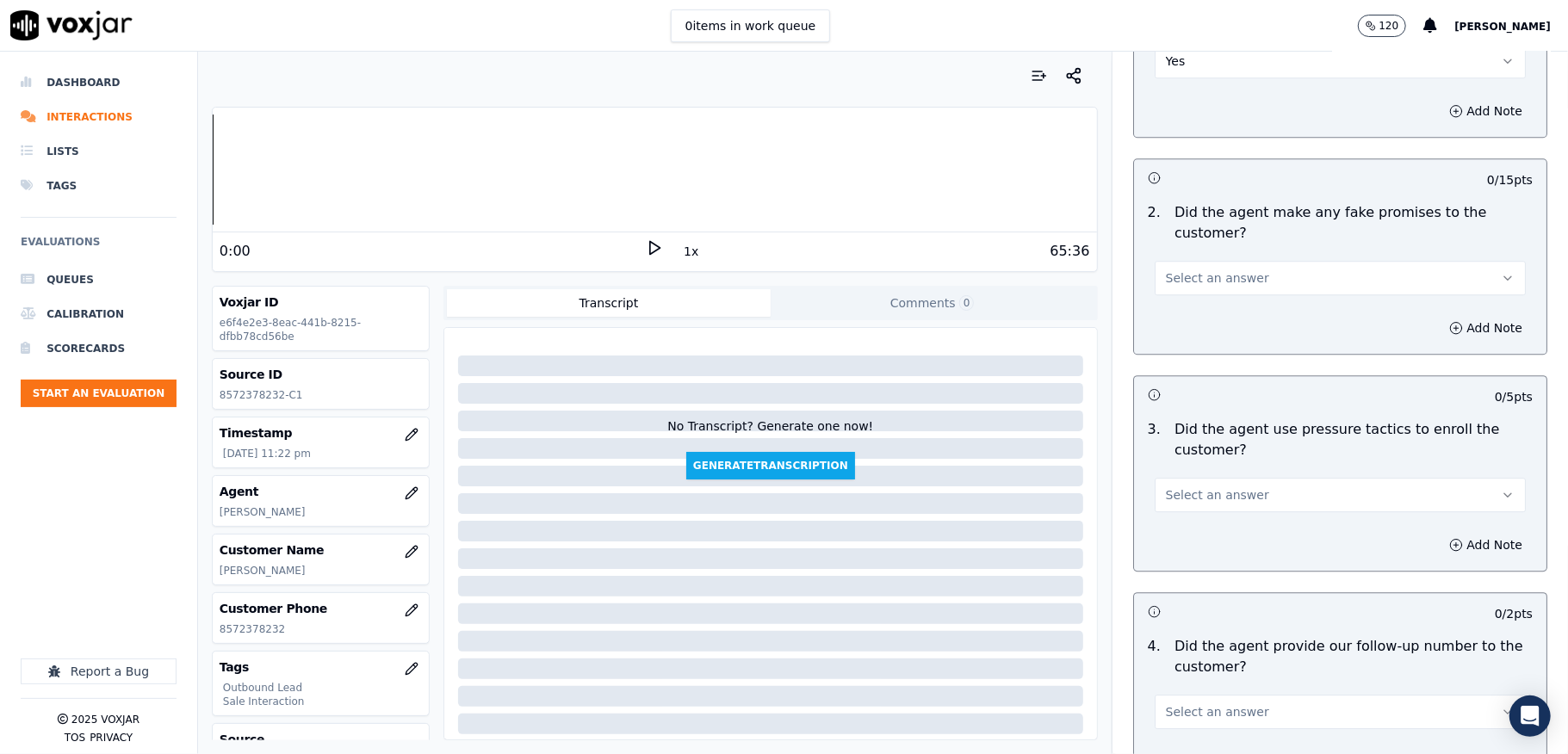
click at [1226, 270] on span "Select an answer" at bounding box center [1217, 278] width 103 height 17
click at [1192, 332] on div "No" at bounding box center [1298, 333] width 330 height 28
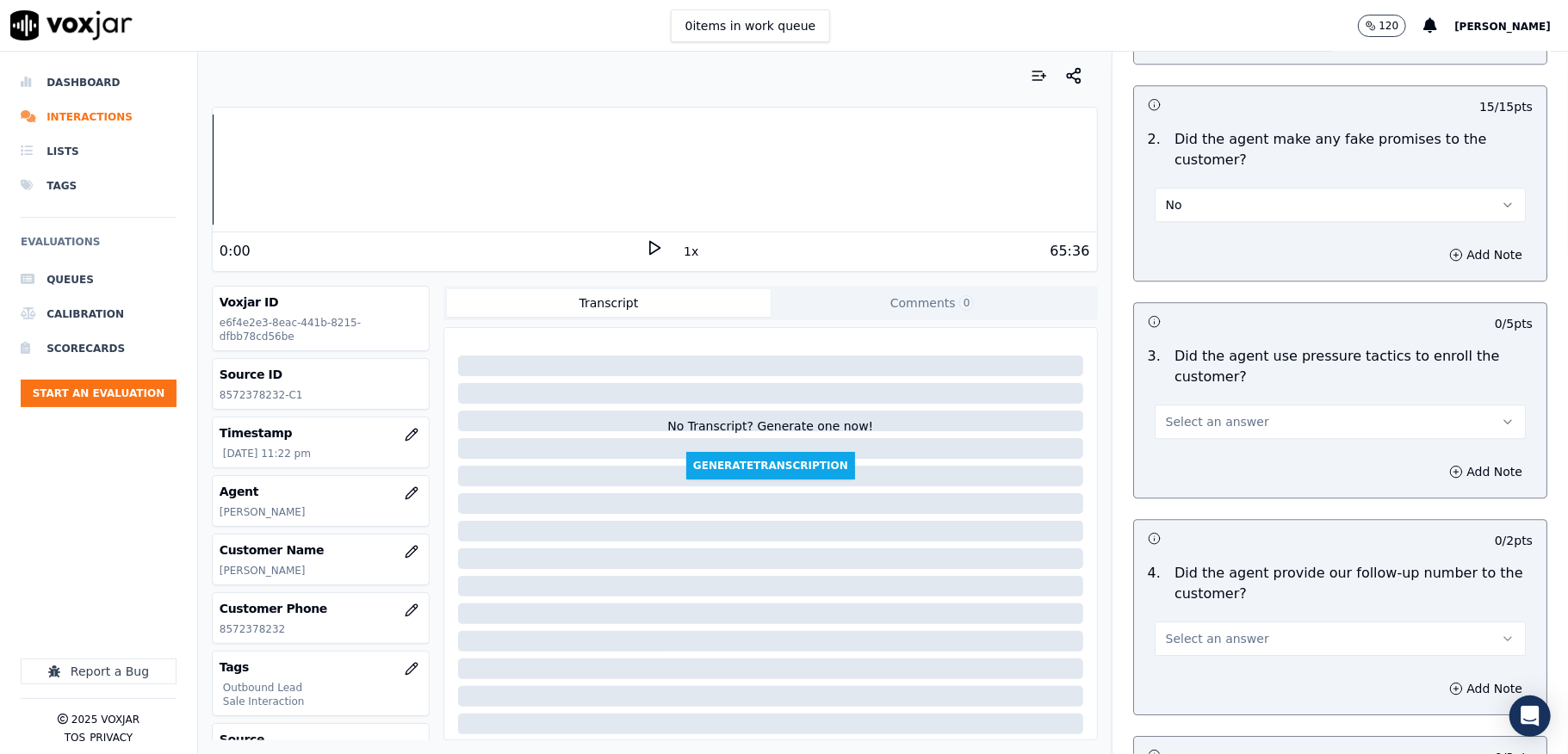
scroll to position [3556, 0]
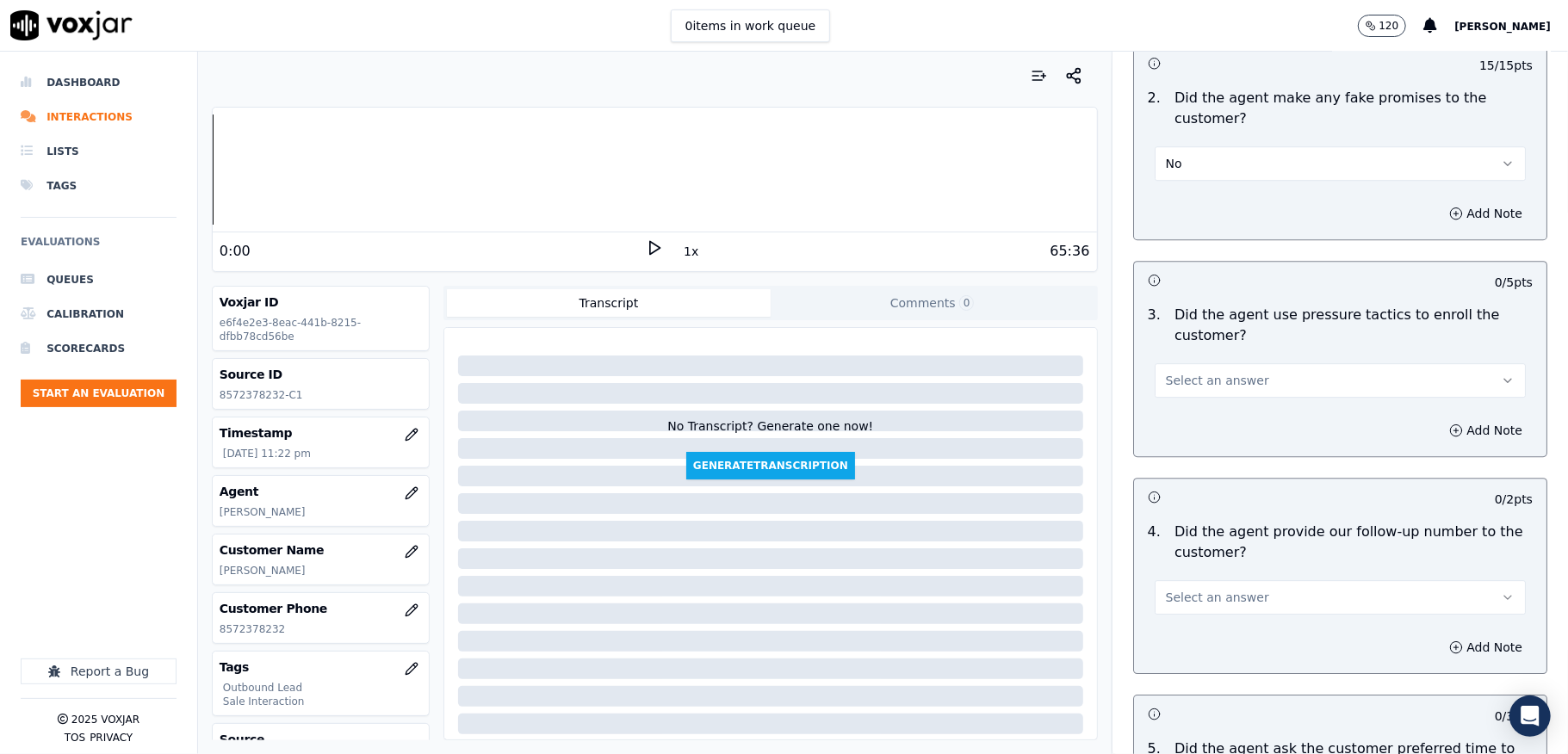
click at [1210, 363] on button "Select an answer" at bounding box center [1340, 380] width 371 height 34
click at [1179, 438] on div "No" at bounding box center [1298, 435] width 330 height 28
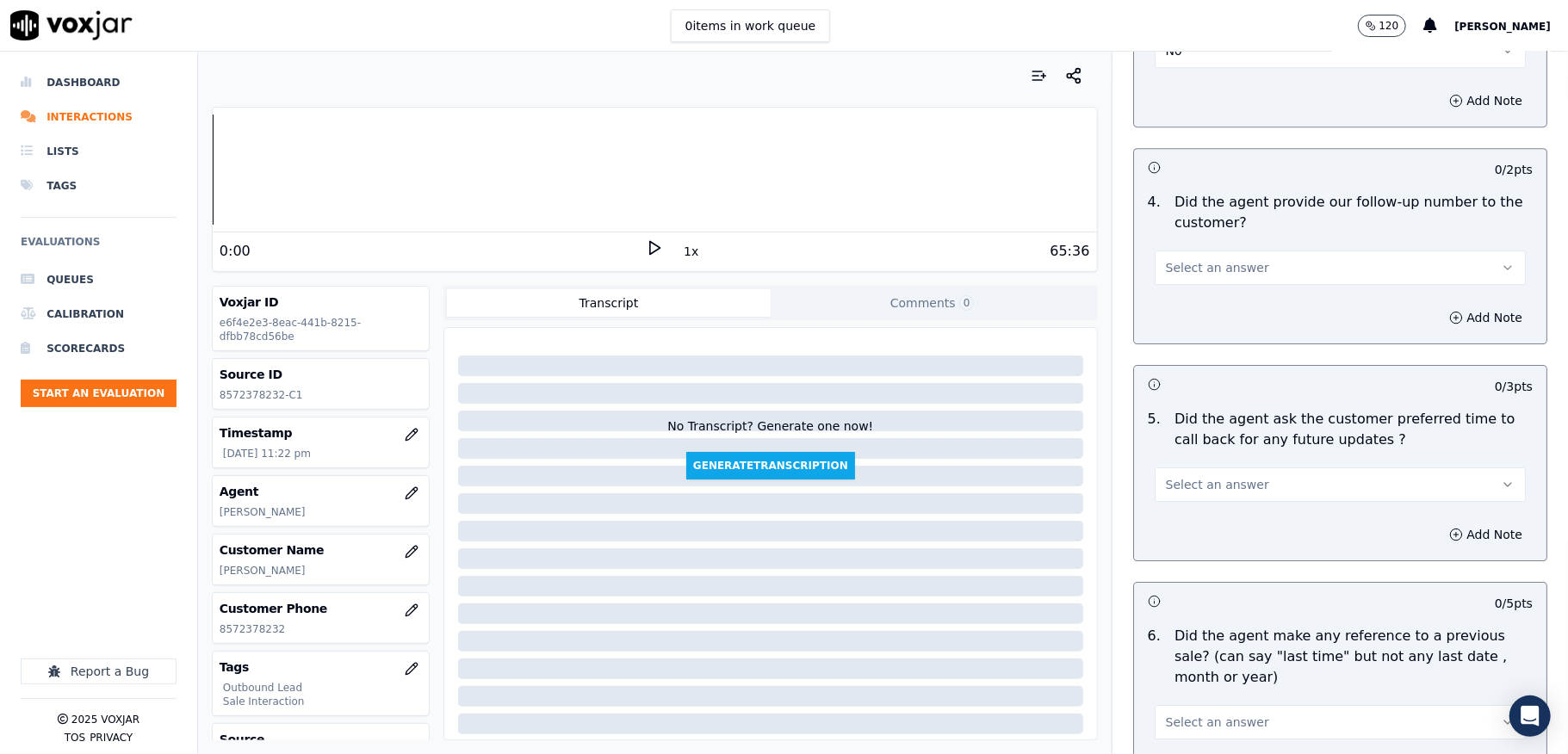
scroll to position [3901, 0]
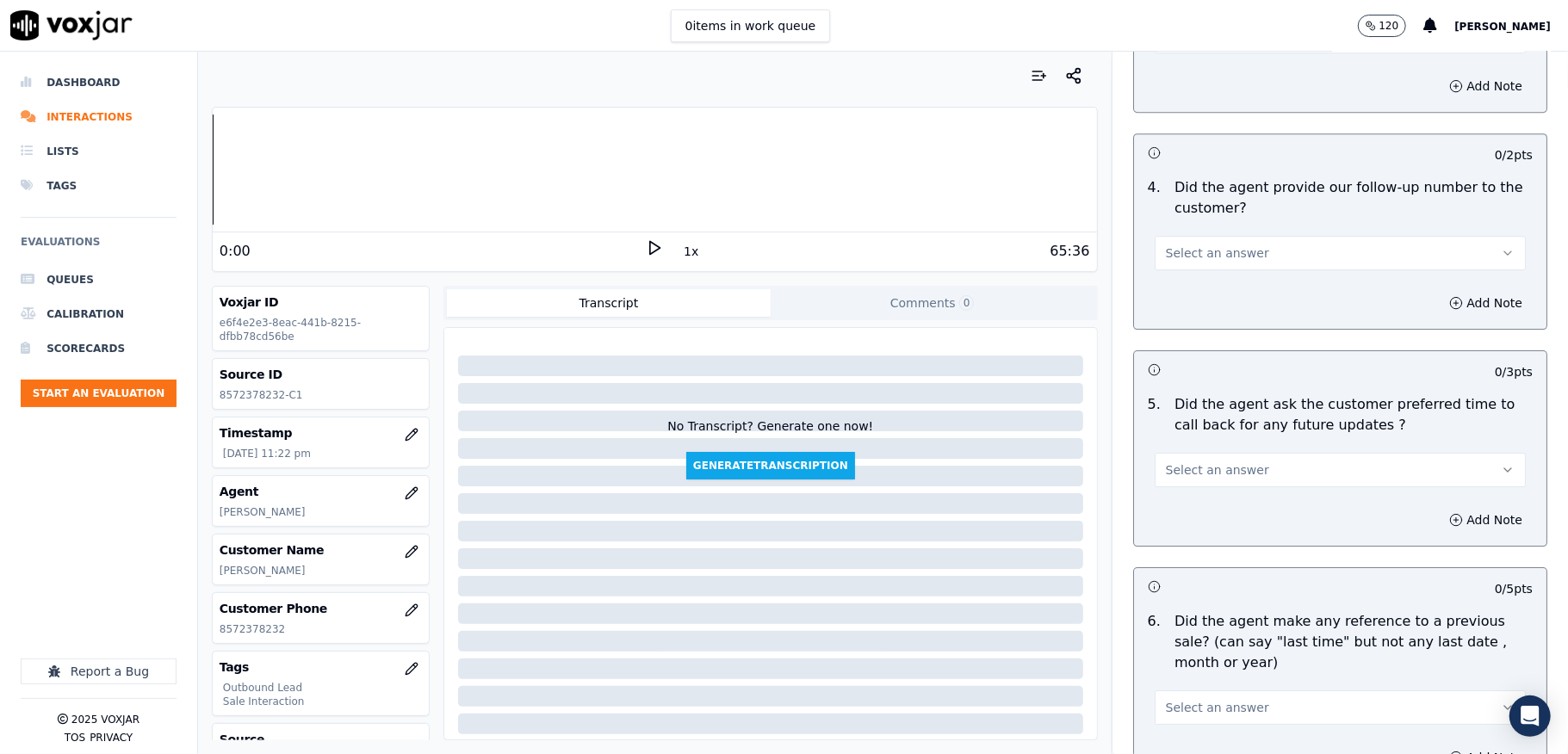
click at [1226, 244] on span "Select an answer" at bounding box center [1217, 253] width 103 height 17
click at [1191, 279] on div "Yes" at bounding box center [1298, 281] width 330 height 28
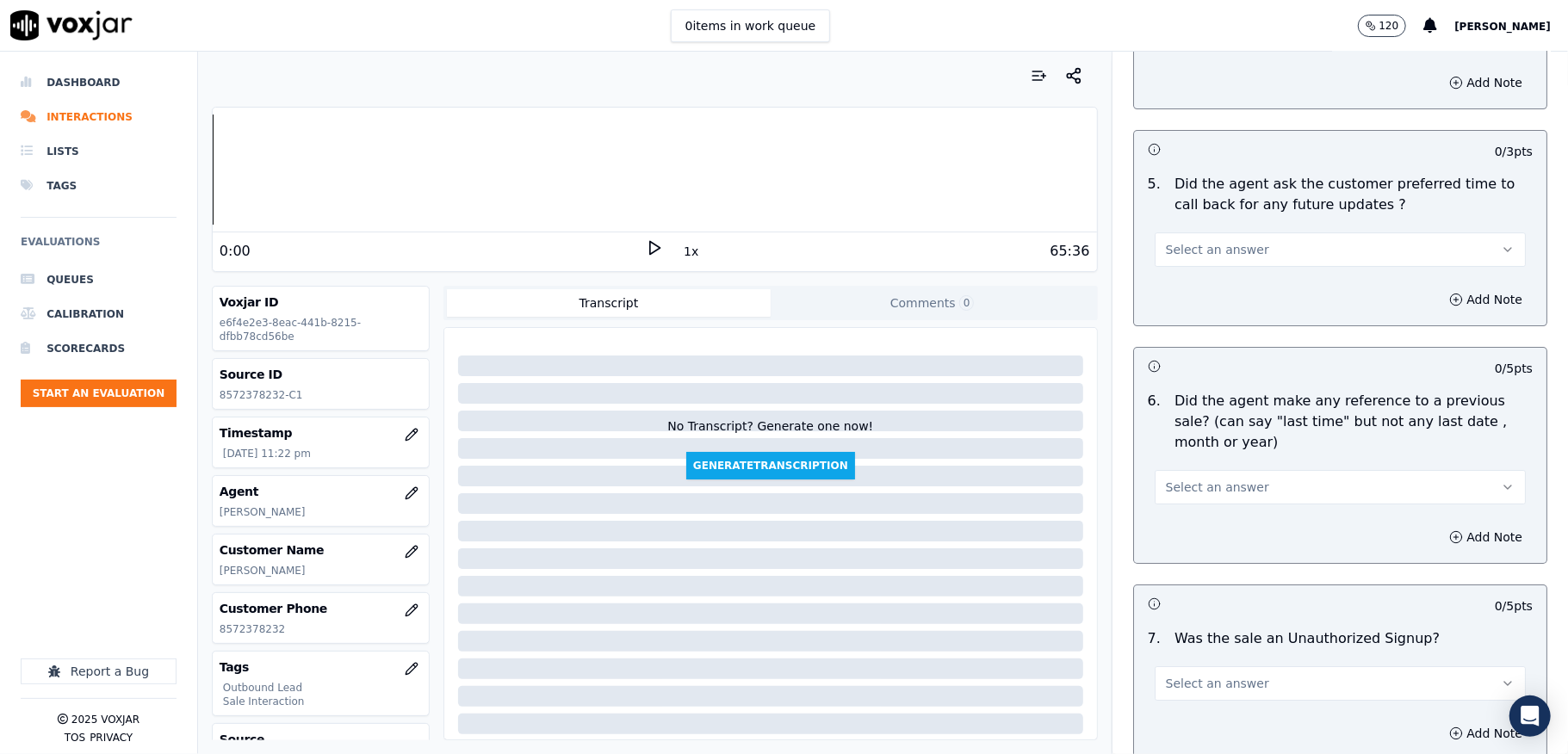
scroll to position [4130, 0]
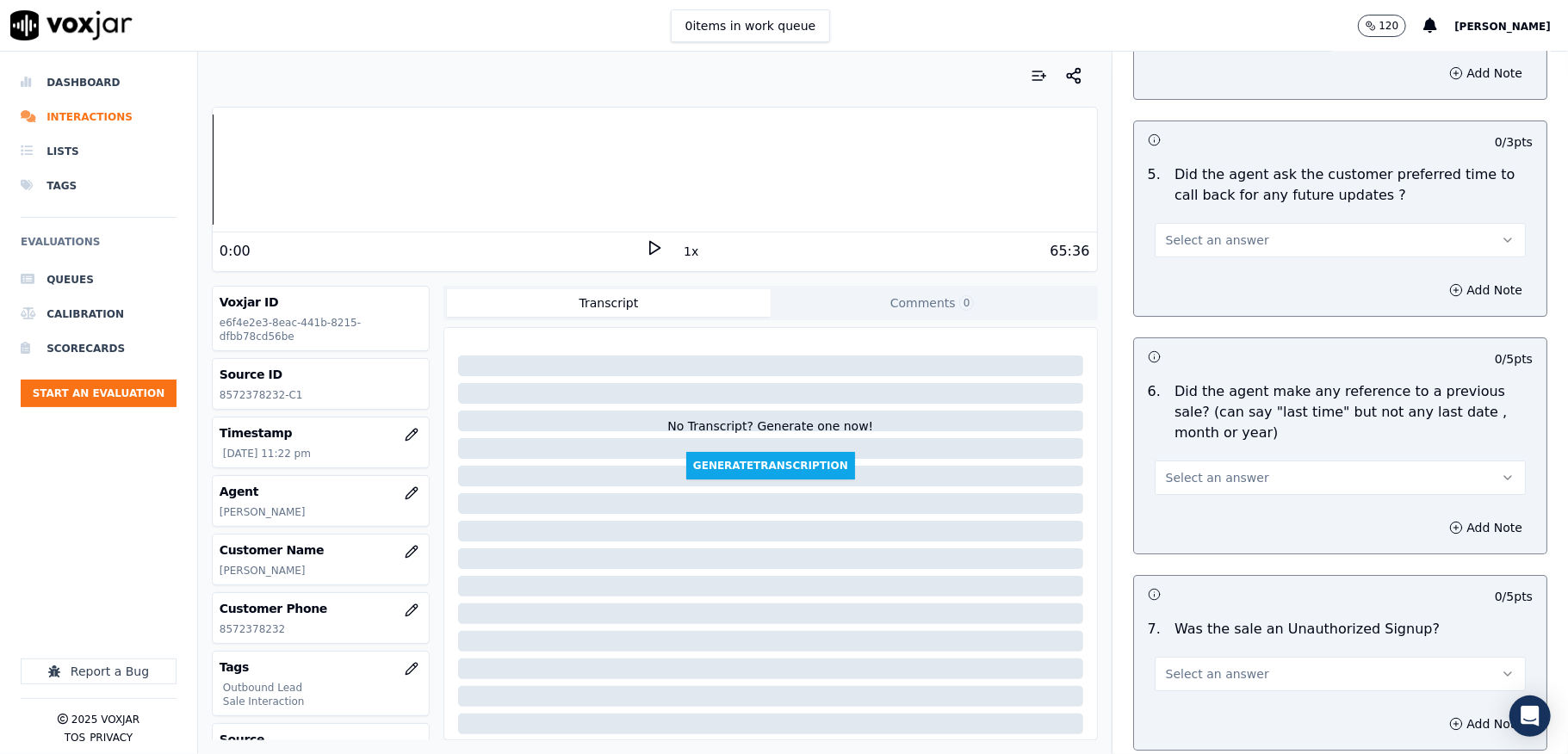
click at [1206, 232] on span "Select an answer" at bounding box center [1217, 240] width 103 height 17
click at [1192, 320] on div "N/A" at bounding box center [1298, 324] width 330 height 28
click at [1234, 460] on button "Select an answer" at bounding box center [1340, 478] width 371 height 34
click at [1185, 531] on div "No" at bounding box center [1298, 534] width 330 height 28
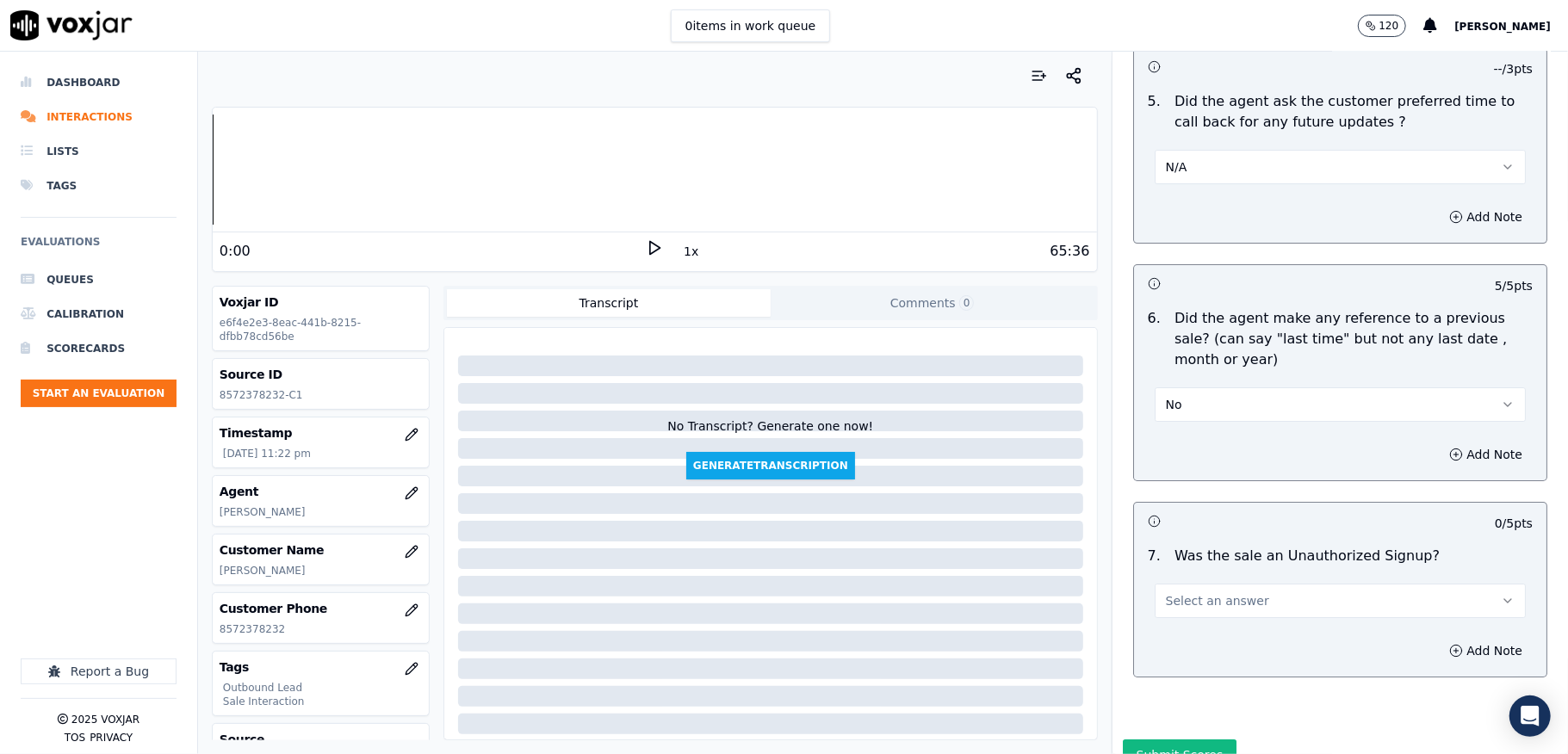
scroll to position [4280, 0]
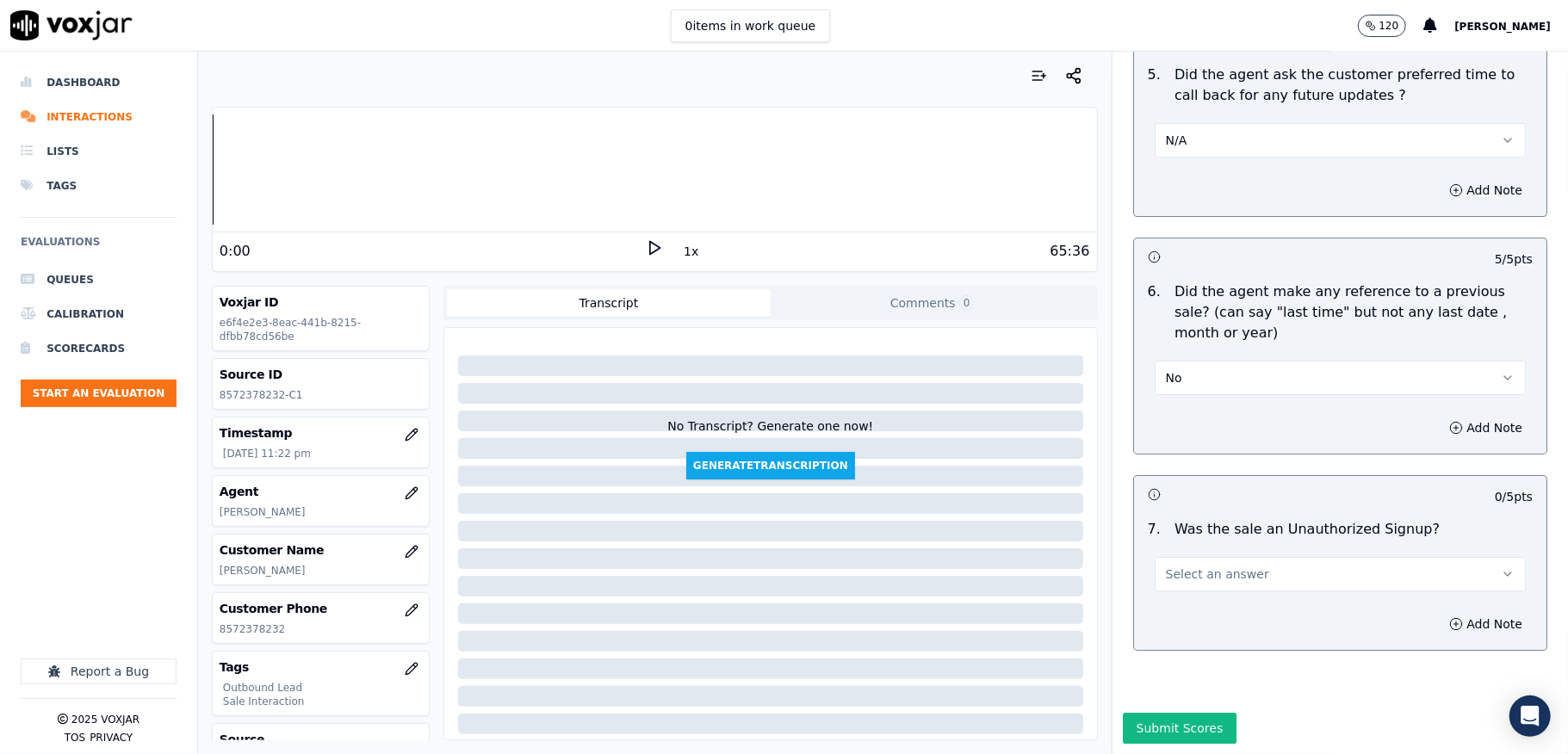
click at [1236, 557] on button "Select an answer" at bounding box center [1340, 574] width 371 height 34
click at [1190, 571] on div "No" at bounding box center [1298, 581] width 330 height 28
click at [1164, 712] on button "Submit Scores" at bounding box center [1180, 727] width 114 height 31
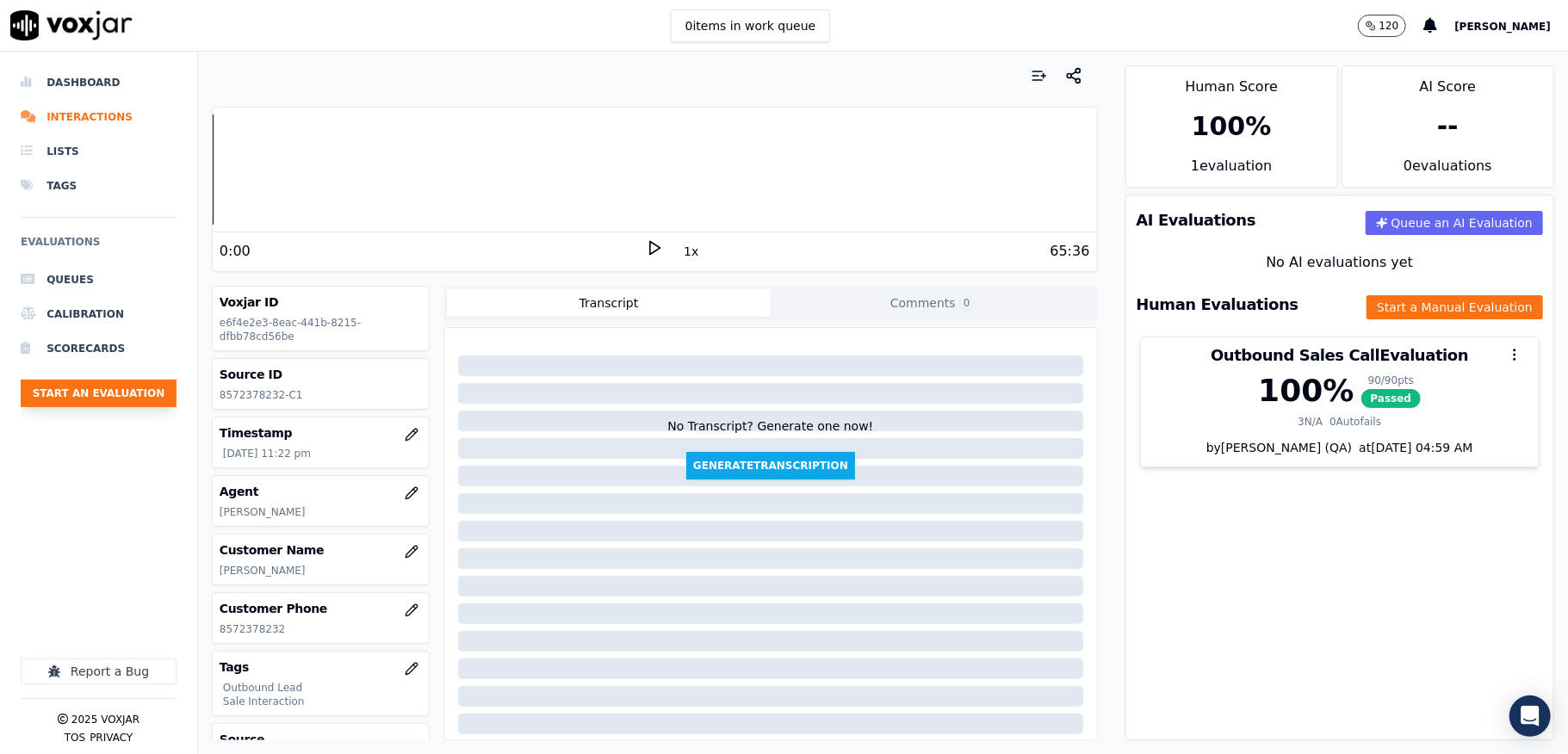
click at [142, 396] on button "Start an Evaluation" at bounding box center [98, 393] width 155 height 28
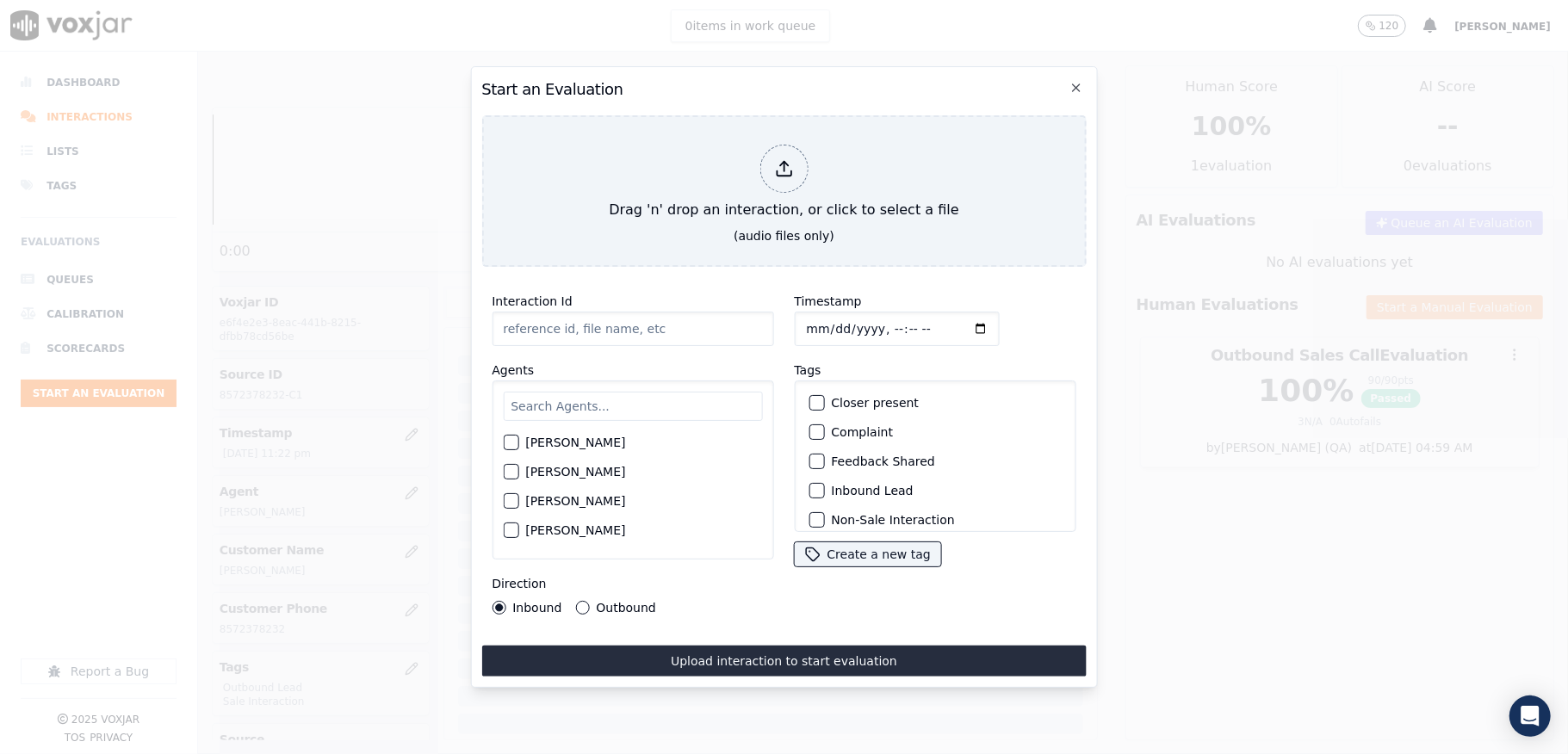
click at [1059, 77] on h2 "Start an Evaluation" at bounding box center [784, 89] width 605 height 24
click at [1073, 81] on icon "button" at bounding box center [1076, 88] width 13 height 13
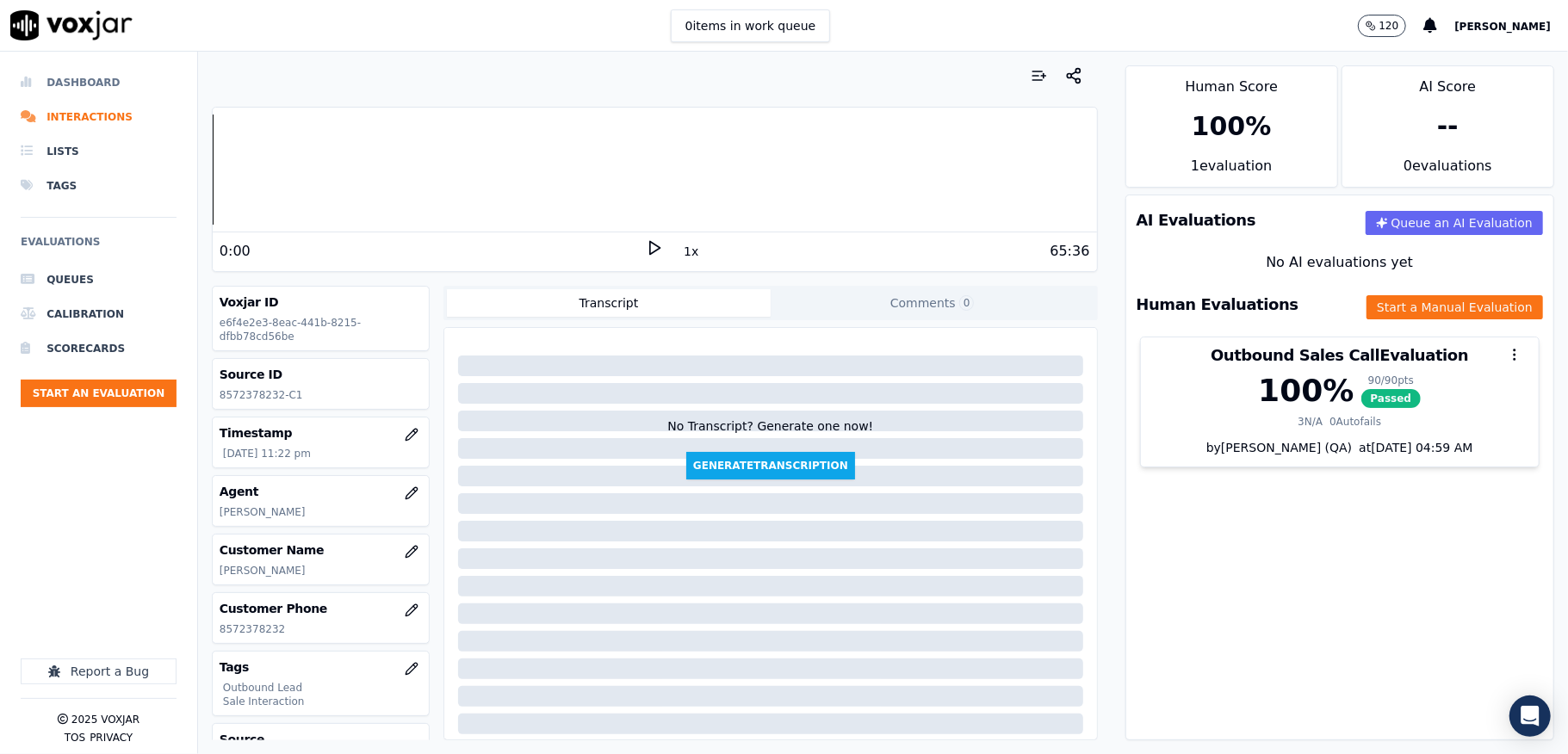
drag, startPoint x: 70, startPoint y: 69, endPoint x: 71, endPoint y: 77, distance: 8.1
click at [71, 69] on li "Dashboard" at bounding box center [98, 83] width 155 height 34
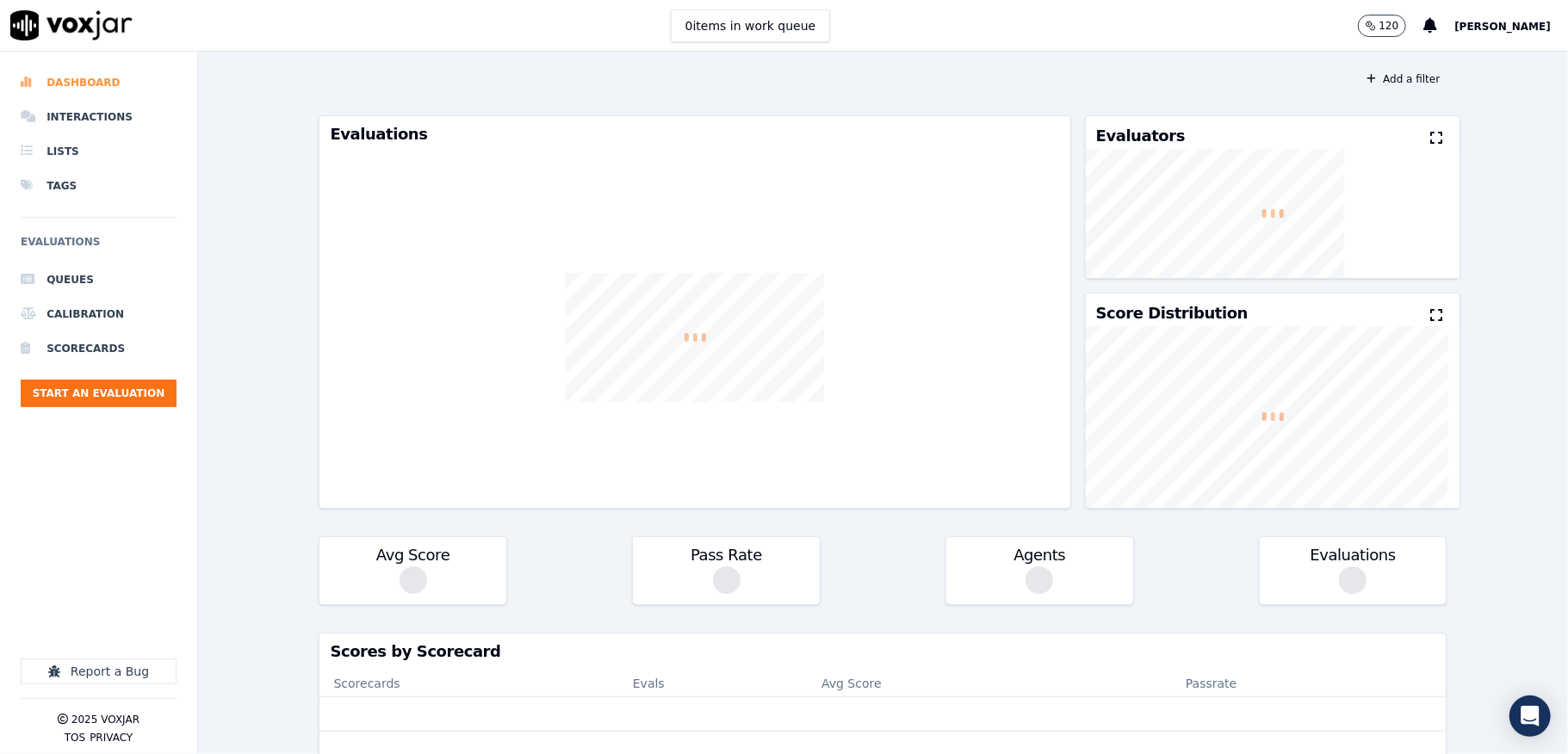
click at [71, 84] on li "Dashboard" at bounding box center [98, 83] width 155 height 34
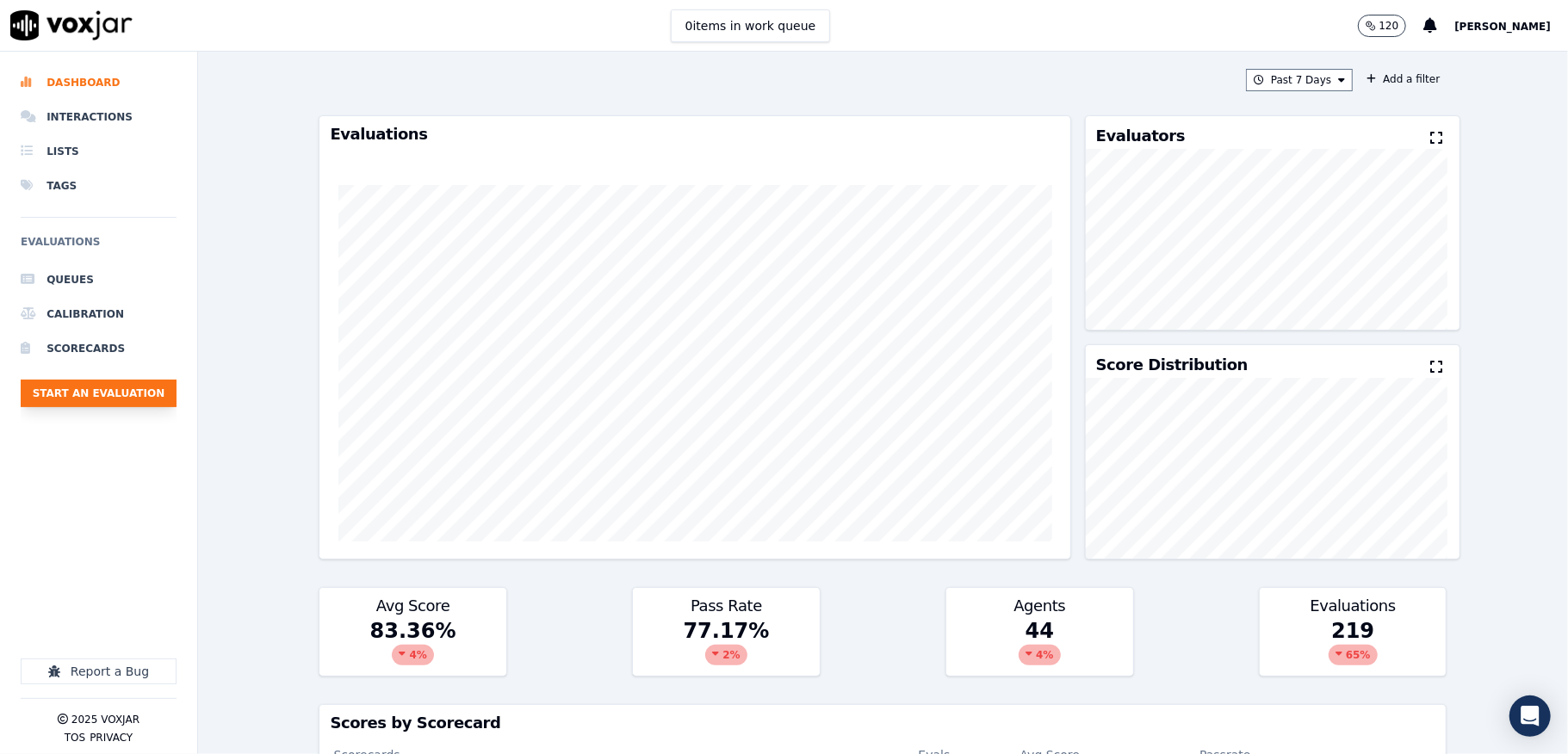
click at [83, 383] on button "Start an Evaluation" at bounding box center [98, 393] width 155 height 28
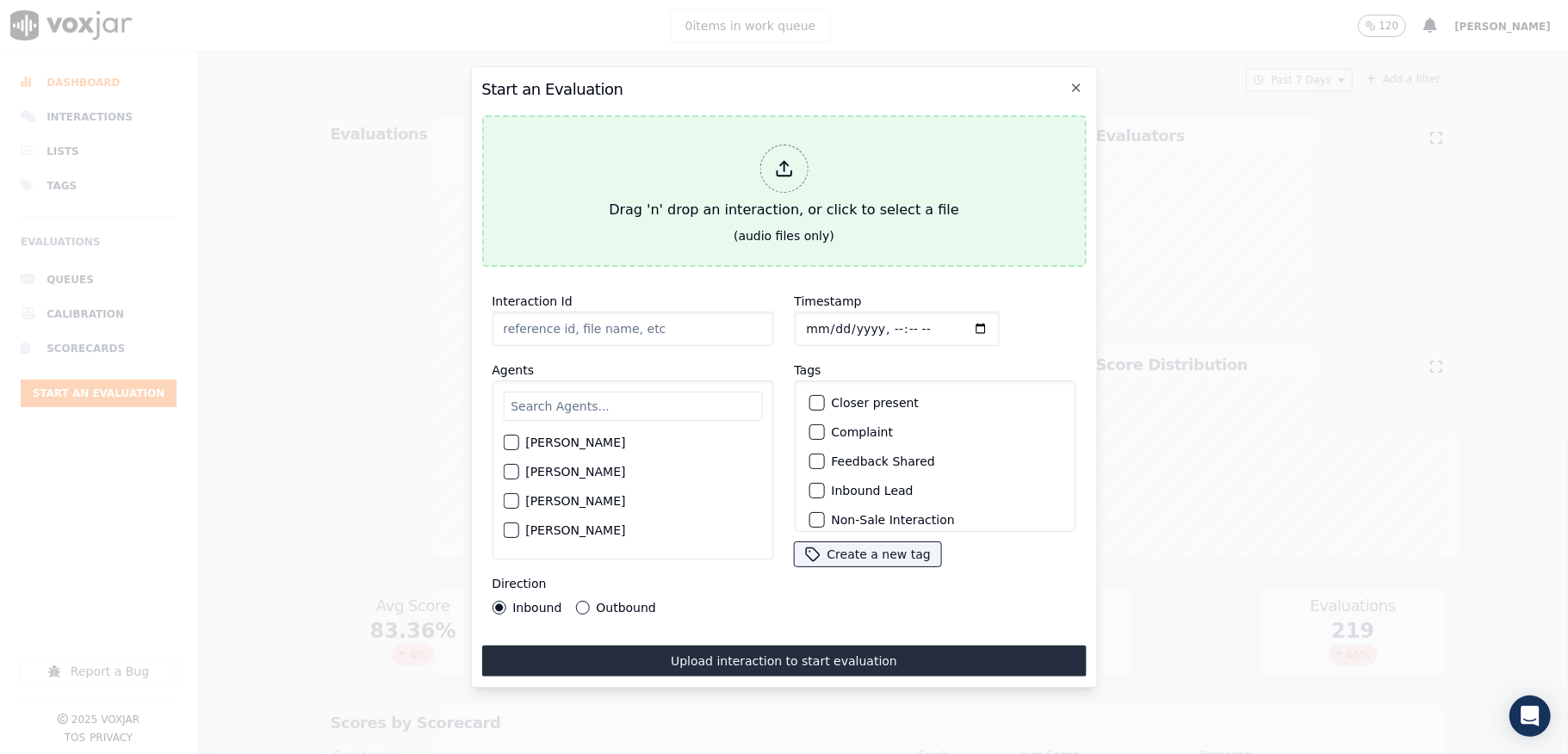
click at [779, 173] on div at bounding box center [783, 169] width 49 height 49
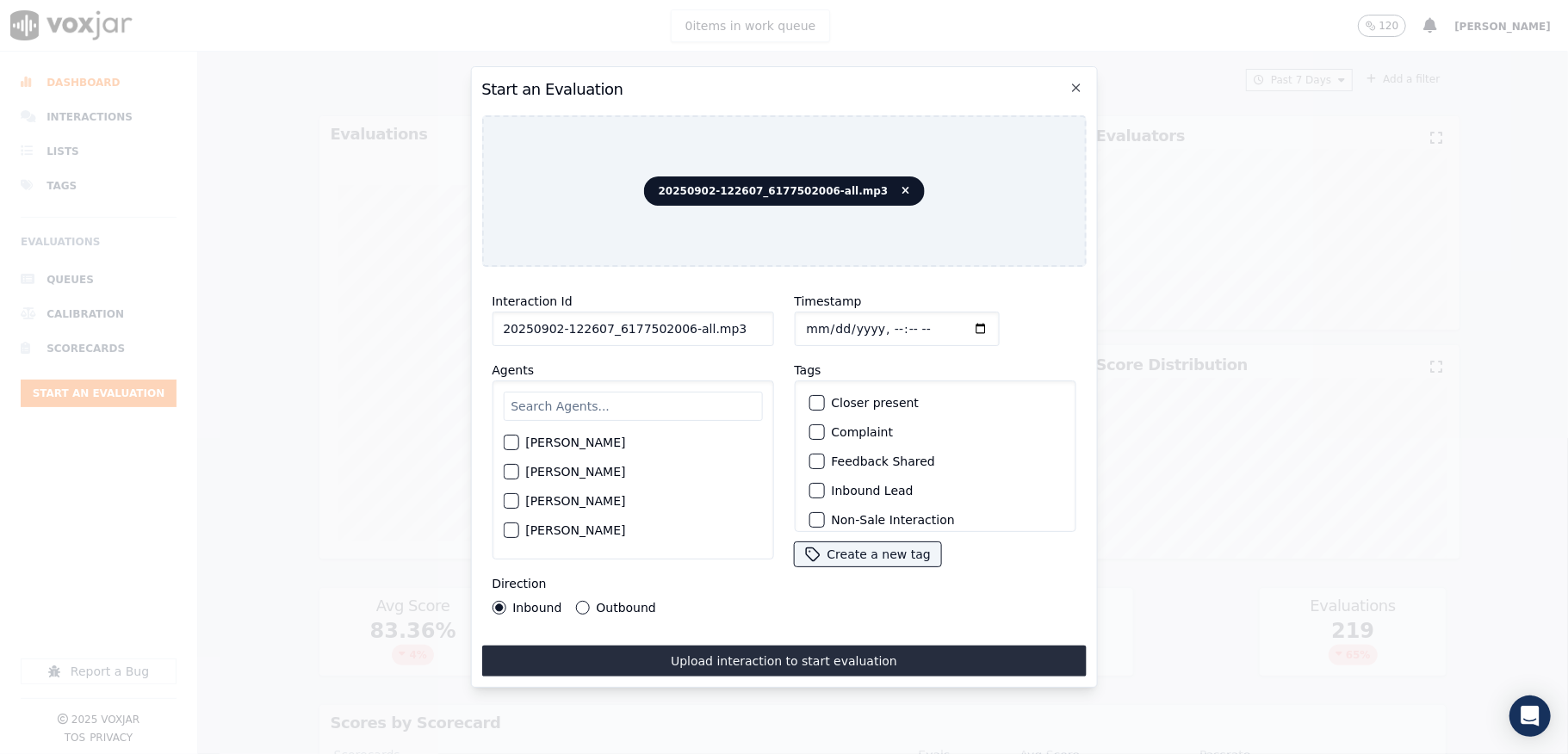
drag, startPoint x: 676, startPoint y: 323, endPoint x: 756, endPoint y: 318, distance: 80.2
click at [756, 318] on input "20250902-122607_6177502006-all.mp3" at bounding box center [631, 329] width 281 height 34
type input "20250902-122607_6177502006-C1"
click at [810, 320] on input "Timestamp" at bounding box center [896, 329] width 205 height 34
click at [828, 317] on input "Timestamp" at bounding box center [896, 329] width 205 height 34
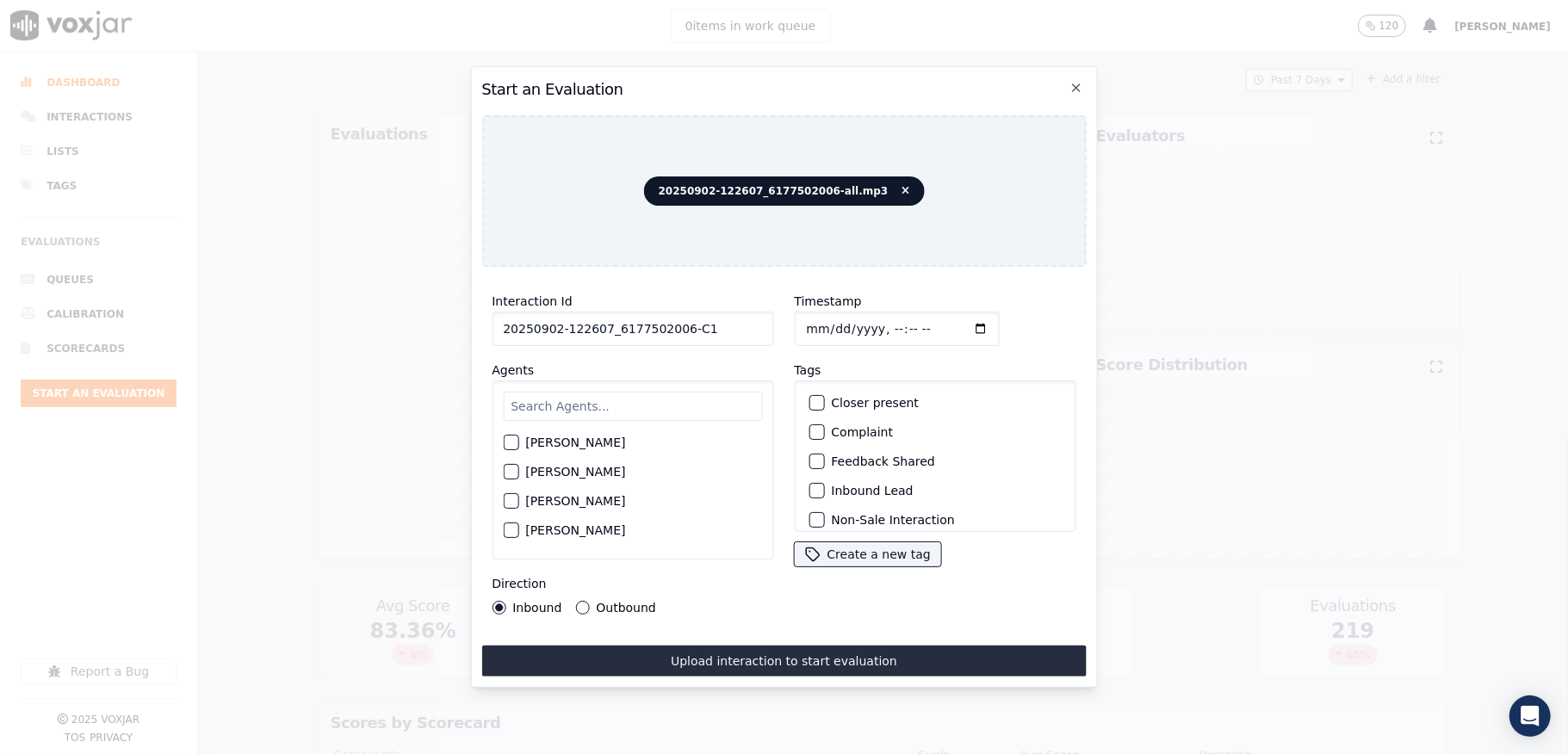
type input "2025-09-02T23:31"
click at [555, 397] on input "text" at bounding box center [632, 406] width 259 height 30
type input "eth"
click at [515, 441] on div "button" at bounding box center [509, 447] width 12 height 12
click at [810, 487] on div "button" at bounding box center [815, 490] width 12 height 12
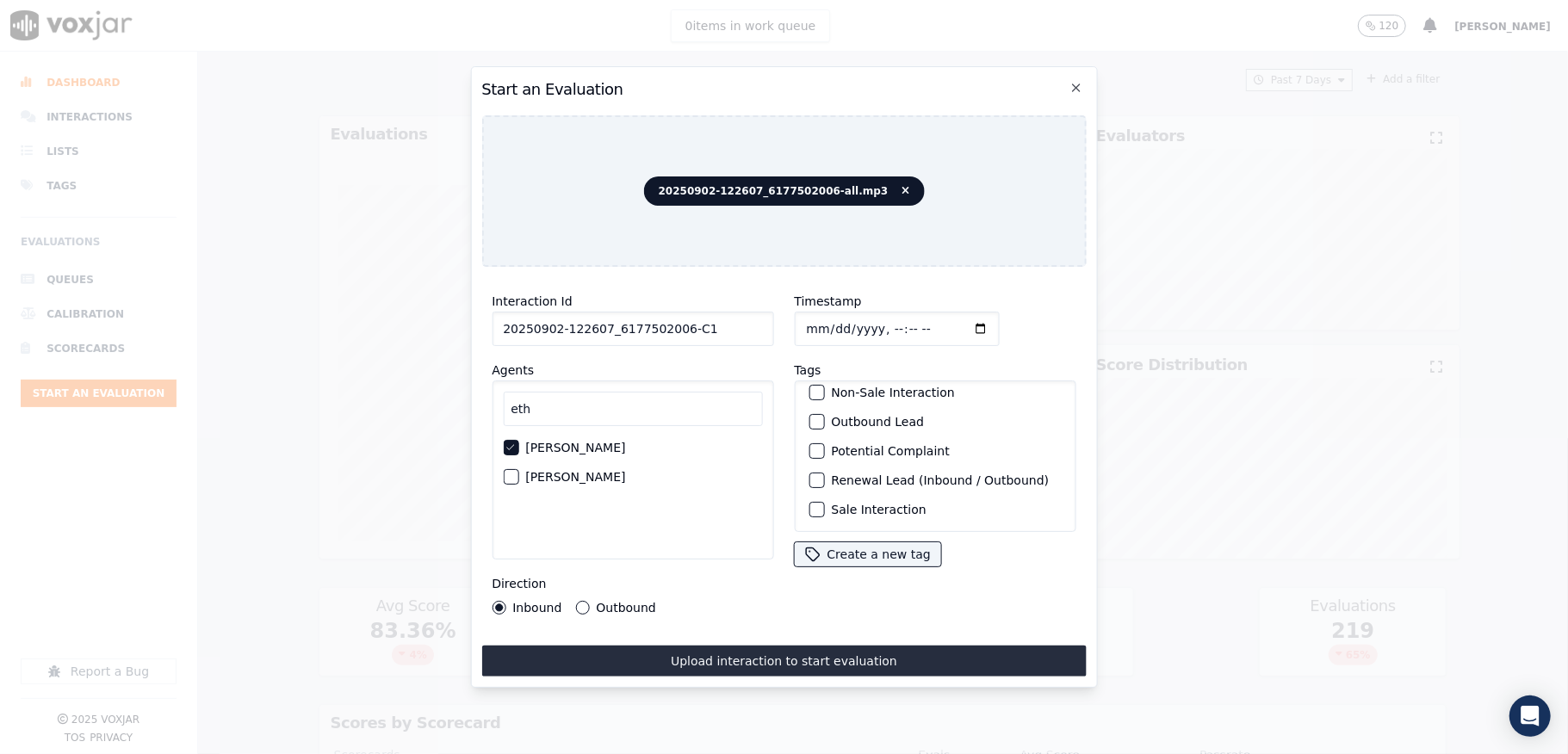
scroll to position [160, 0]
click at [810, 503] on div "button" at bounding box center [815, 509] width 12 height 12
click at [763, 632] on div "Interaction Id 20250902-122607_6177502006-C1 Agents eth Ethan Mukherjee LILIBET…" at bounding box center [784, 478] width 605 height 396
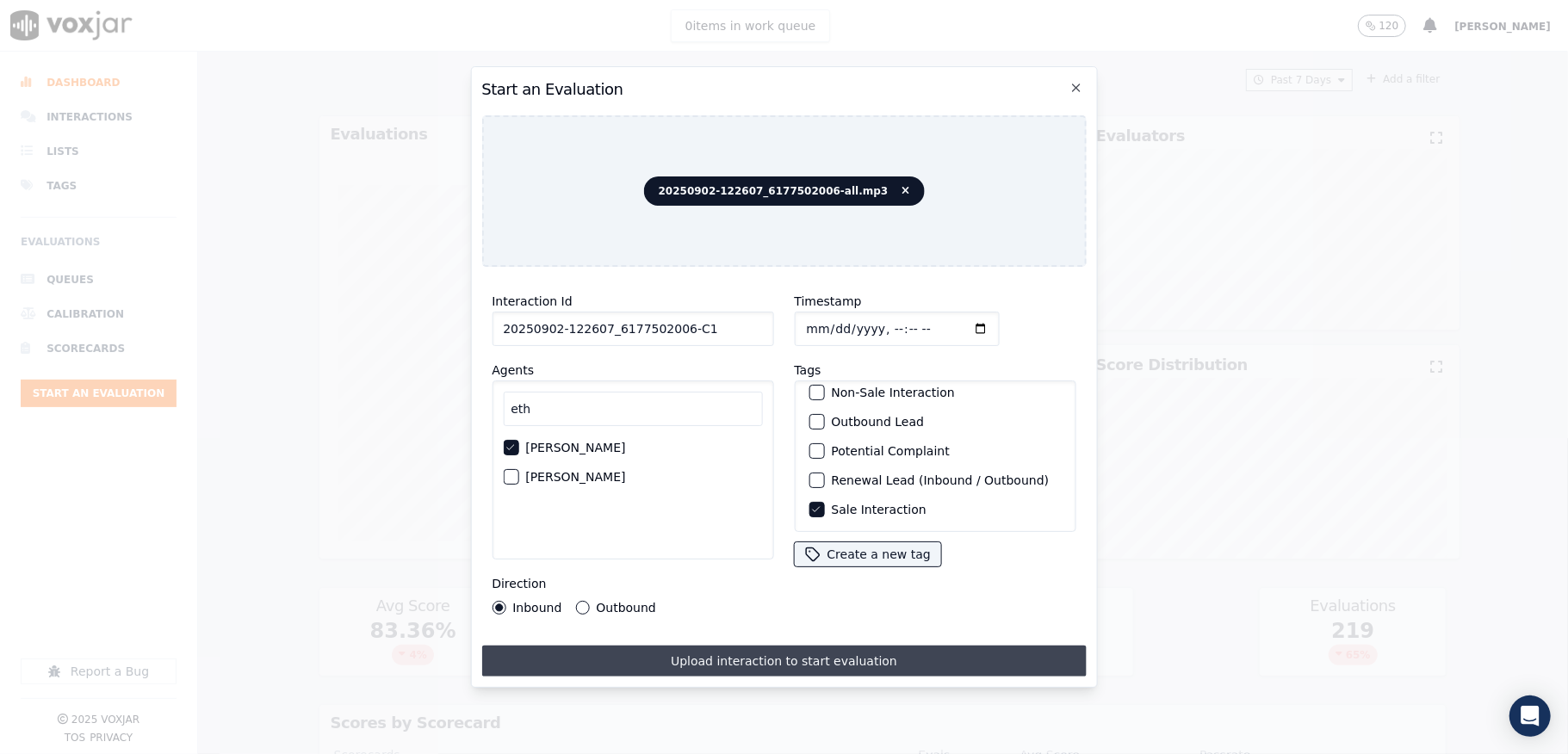
click at [757, 645] on button "Upload interaction to start evaluation" at bounding box center [784, 661] width 605 height 31
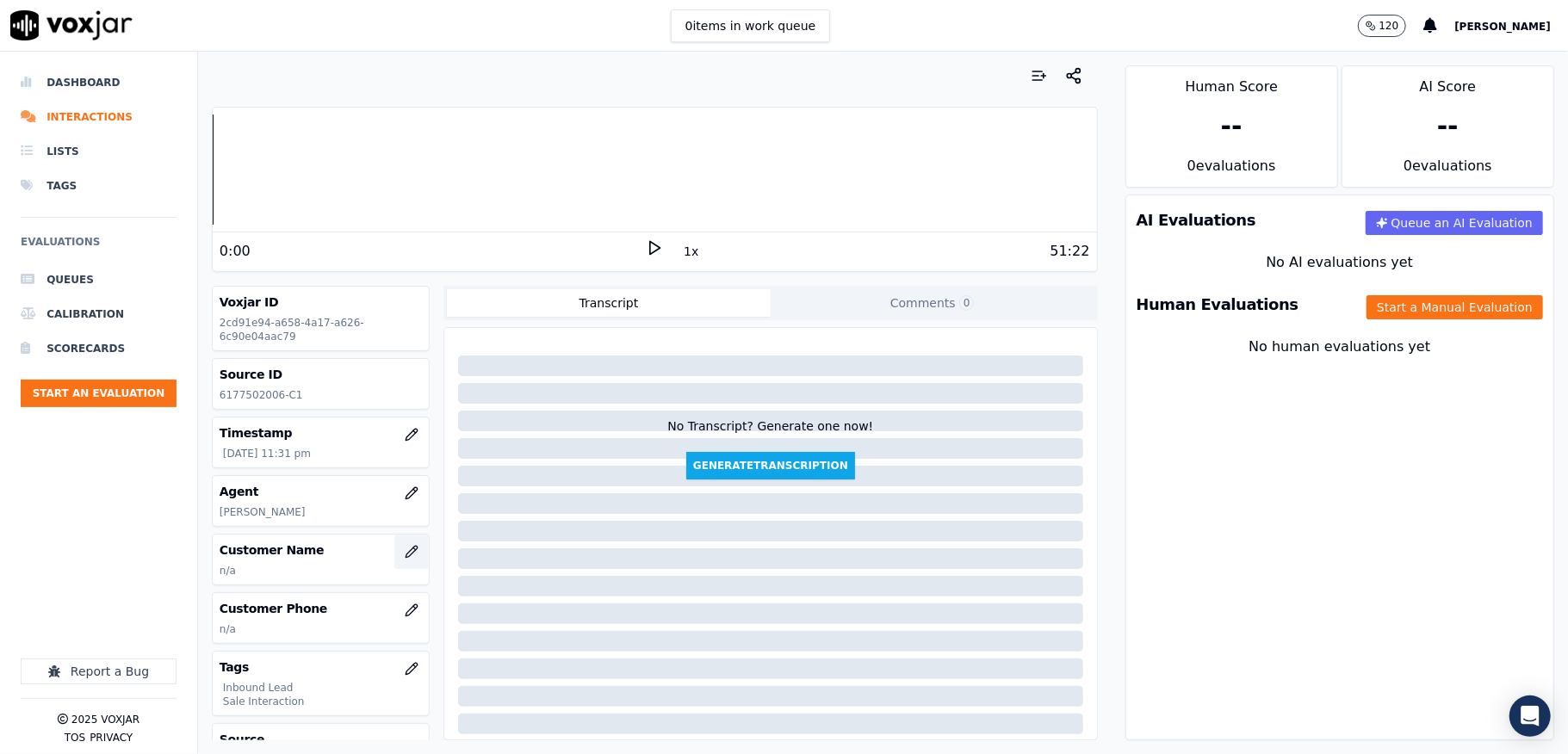
click at [404, 559] on icon "button" at bounding box center [411, 551] width 13 height 13
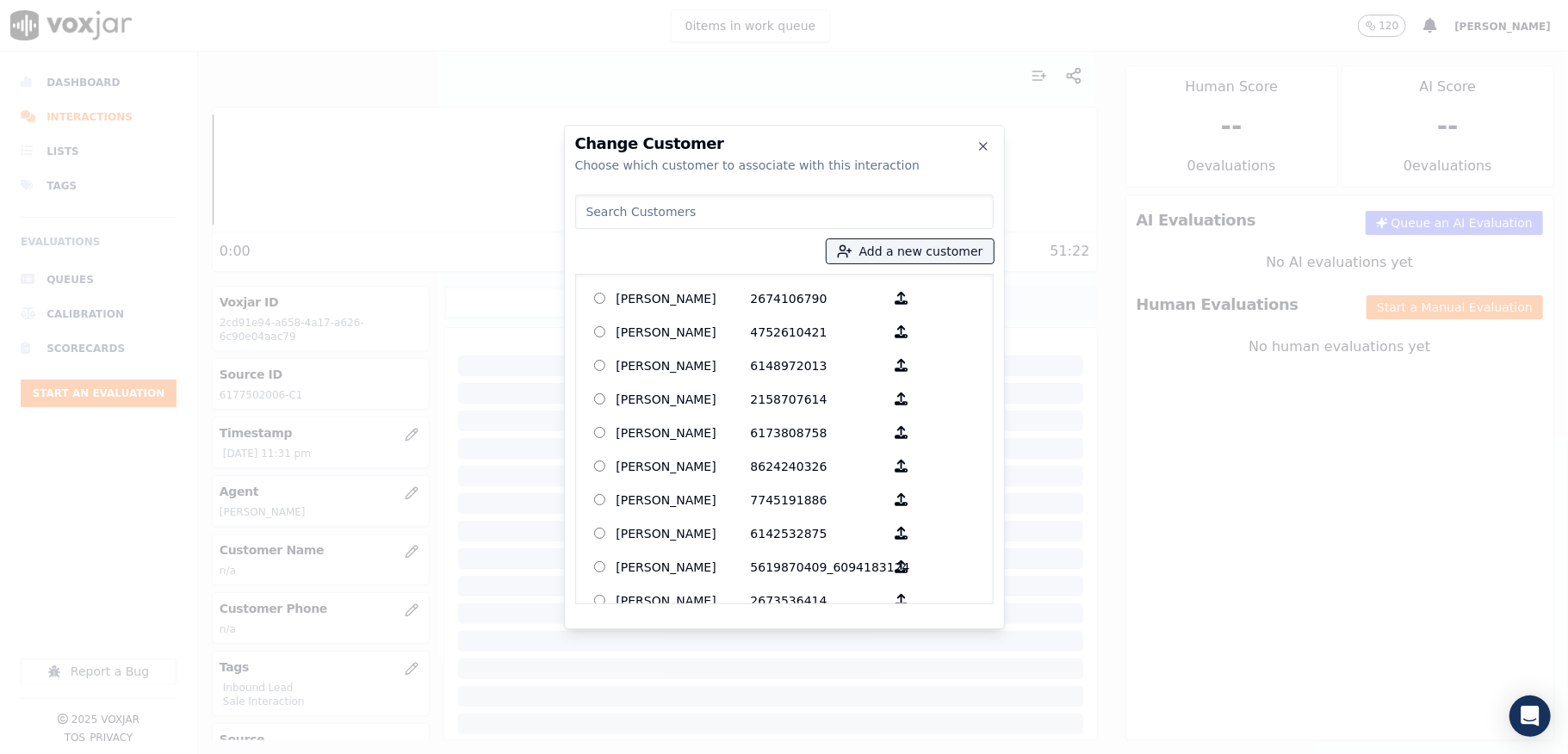
paste input "VALDEMIRO PINA"
type input "VALDEMIRO PINA"
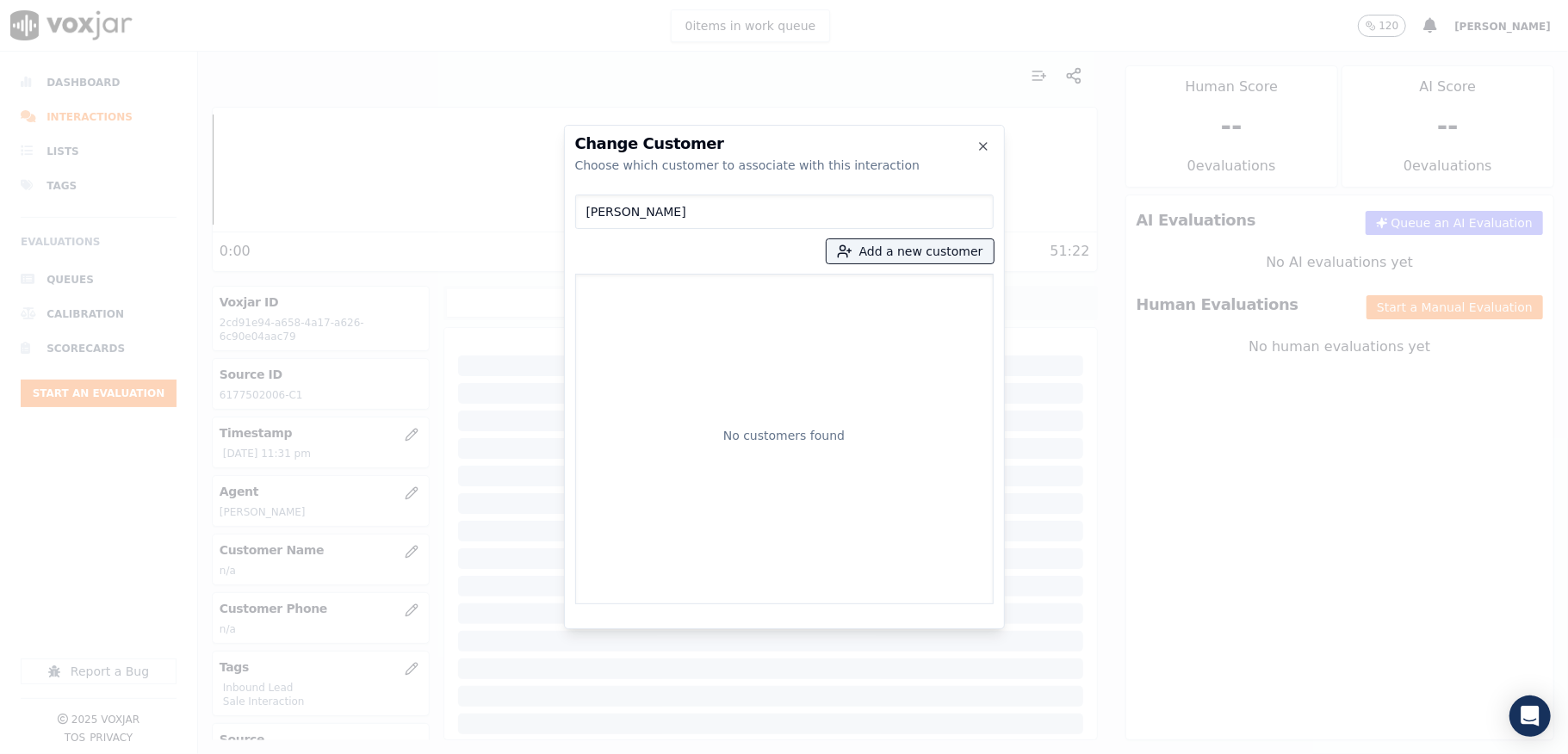
drag, startPoint x: 669, startPoint y: 214, endPoint x: 423, endPoint y: 214, distance: 246.0
click at [423, 753] on div "Change Customer Choose which customer to associate with this interaction VALDEM…" at bounding box center [784, 754] width 1568 height 0
click at [883, 243] on button "Add a new customer" at bounding box center [910, 251] width 167 height 24
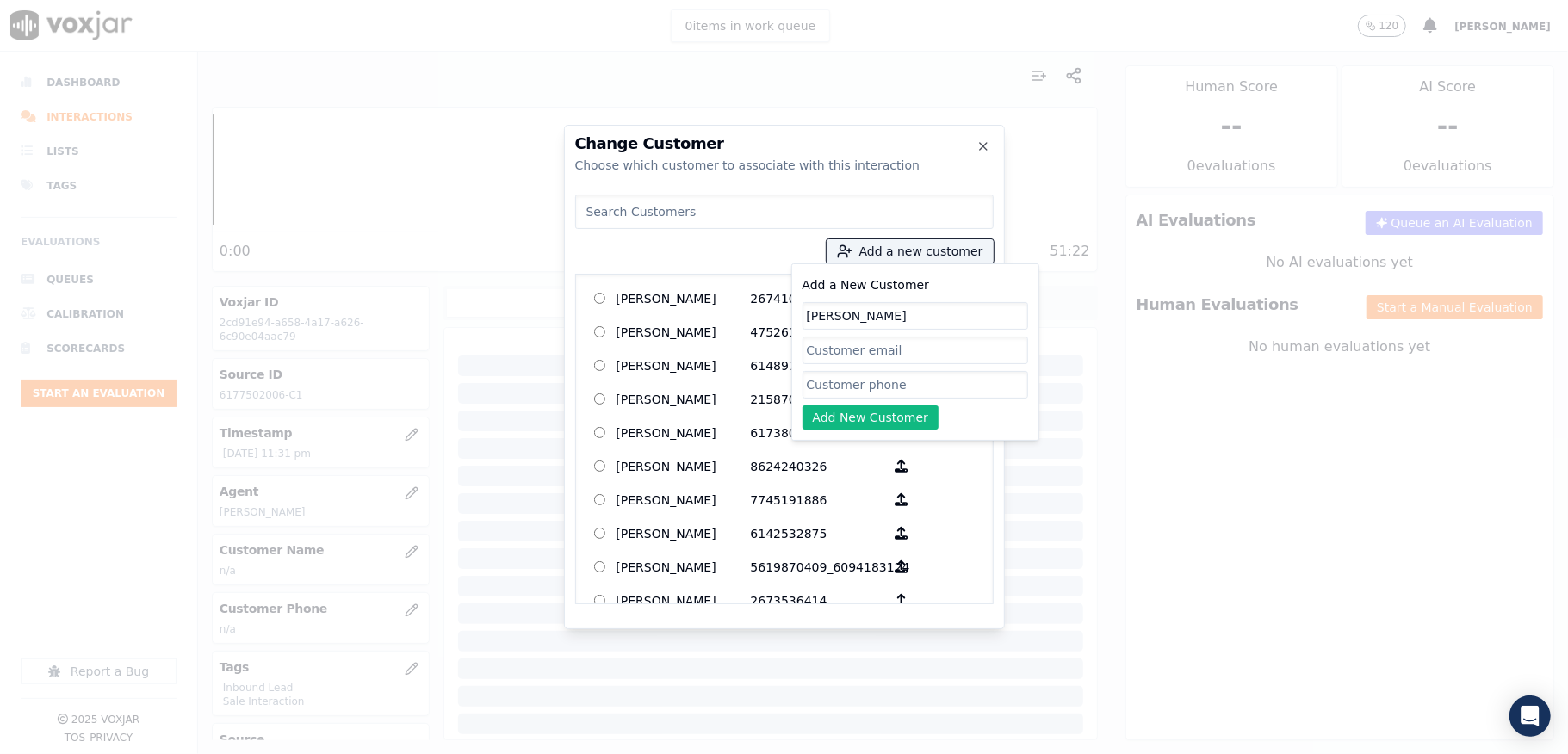
type input "VALDEMIRO PINA"
click at [824, 380] on input "Add a New Customer" at bounding box center [915, 384] width 226 height 28
paste input "6177502006"
type input "6177502006"
click at [842, 420] on button "Add New Customer" at bounding box center [871, 417] width 137 height 24
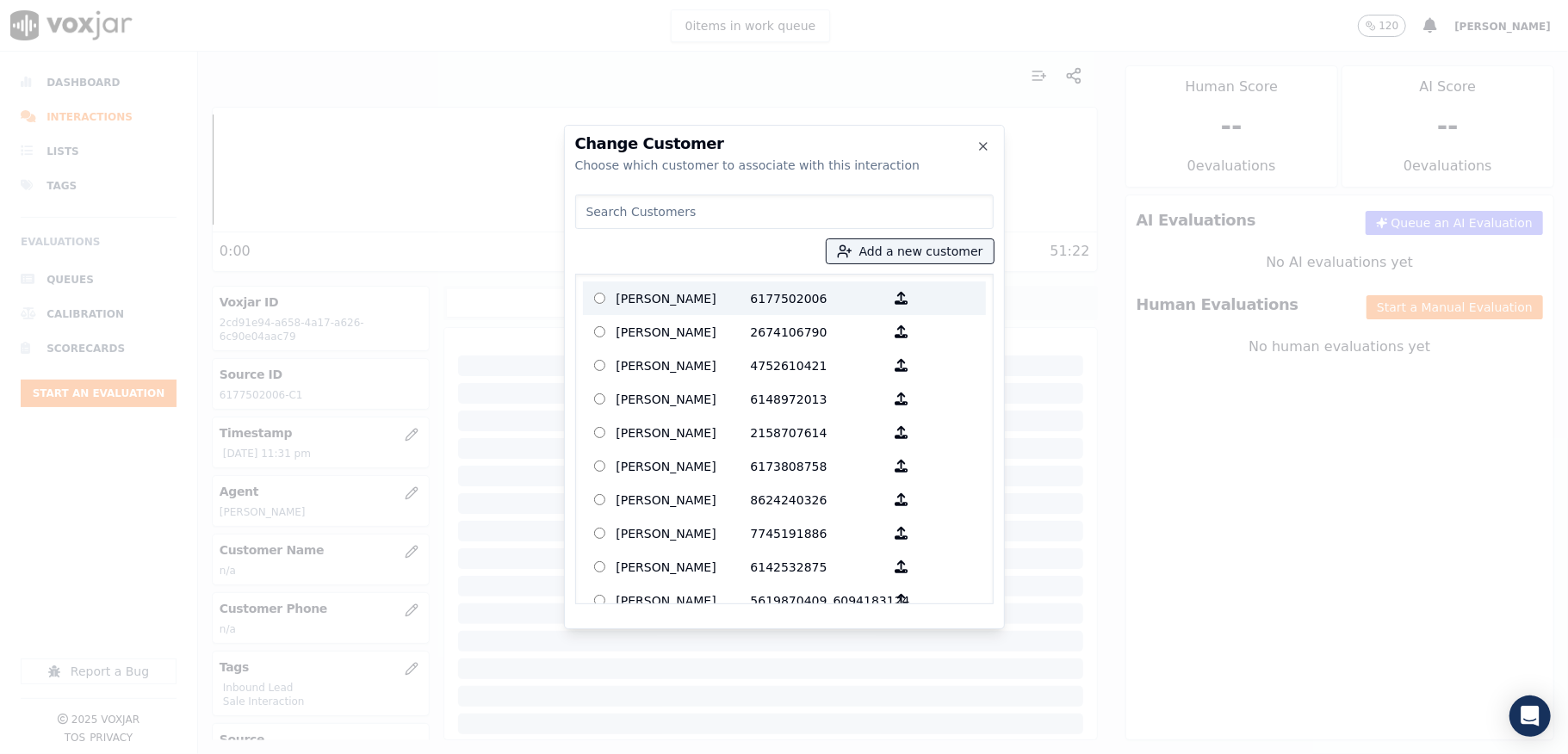
click at [663, 303] on p "VALDEMIRO PINA" at bounding box center [683, 298] width 134 height 27
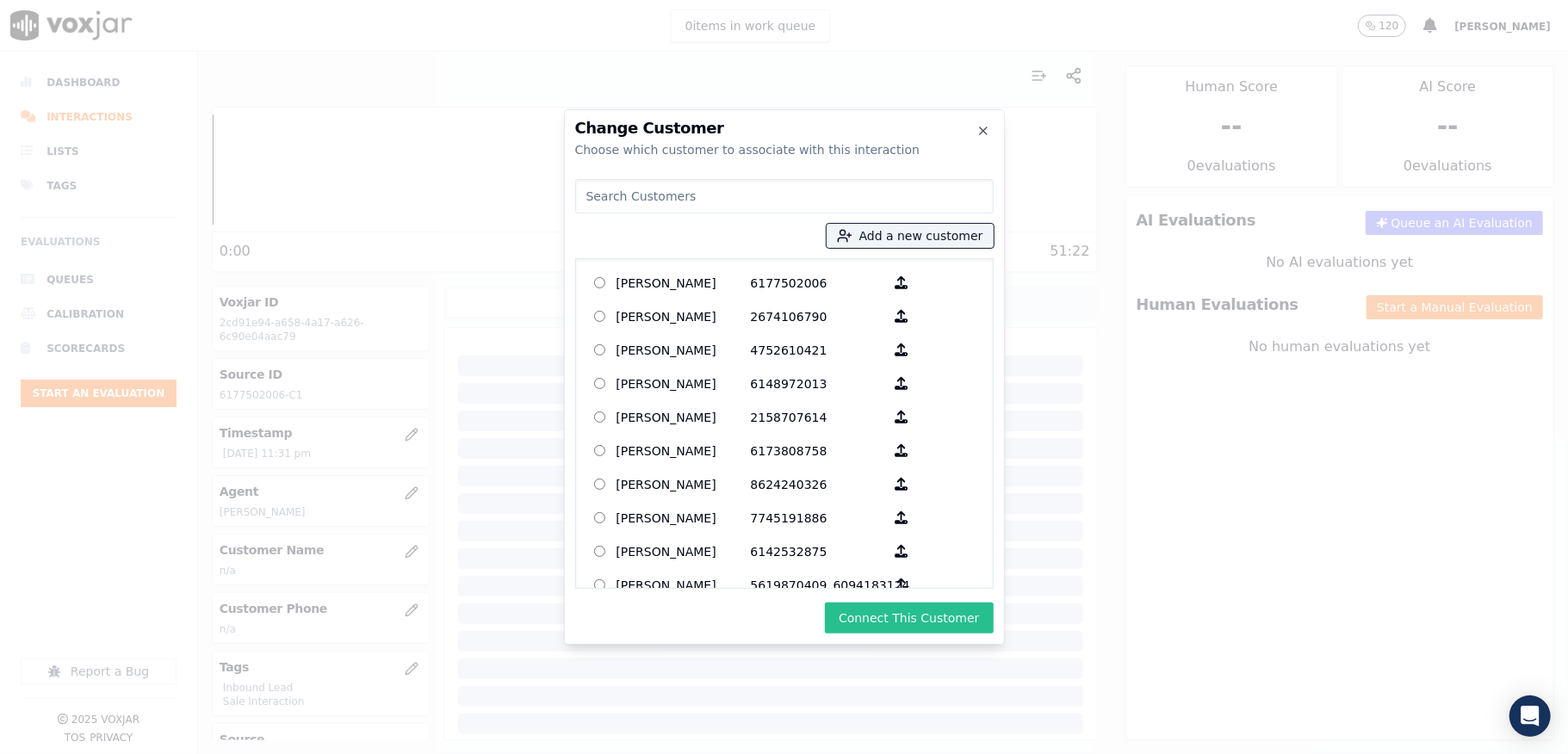
click at [898, 624] on button "Connect This Customer" at bounding box center [909, 618] width 168 height 31
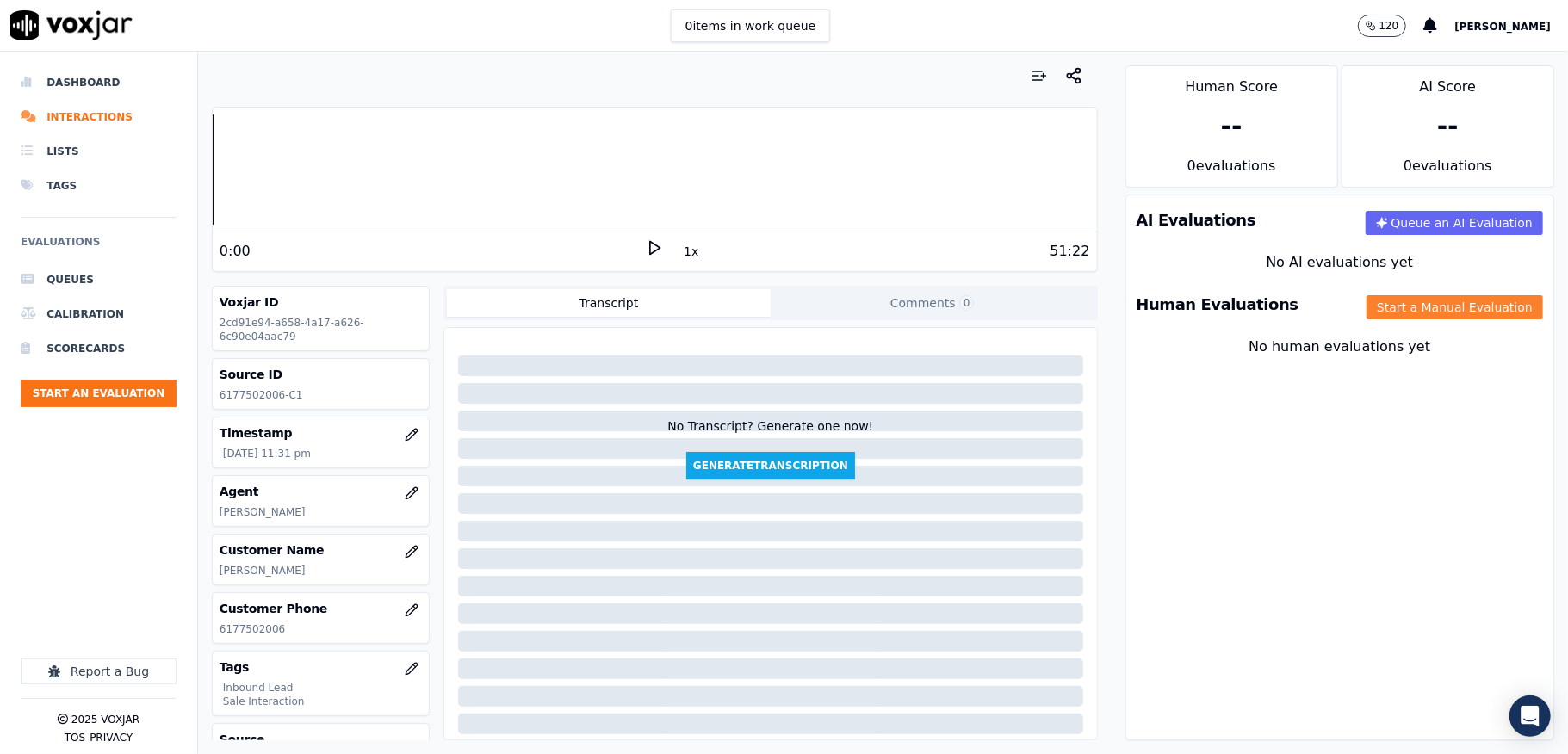
click at [1367, 319] on button "Start a Manual Evaluation" at bounding box center [1455, 307] width 176 height 24
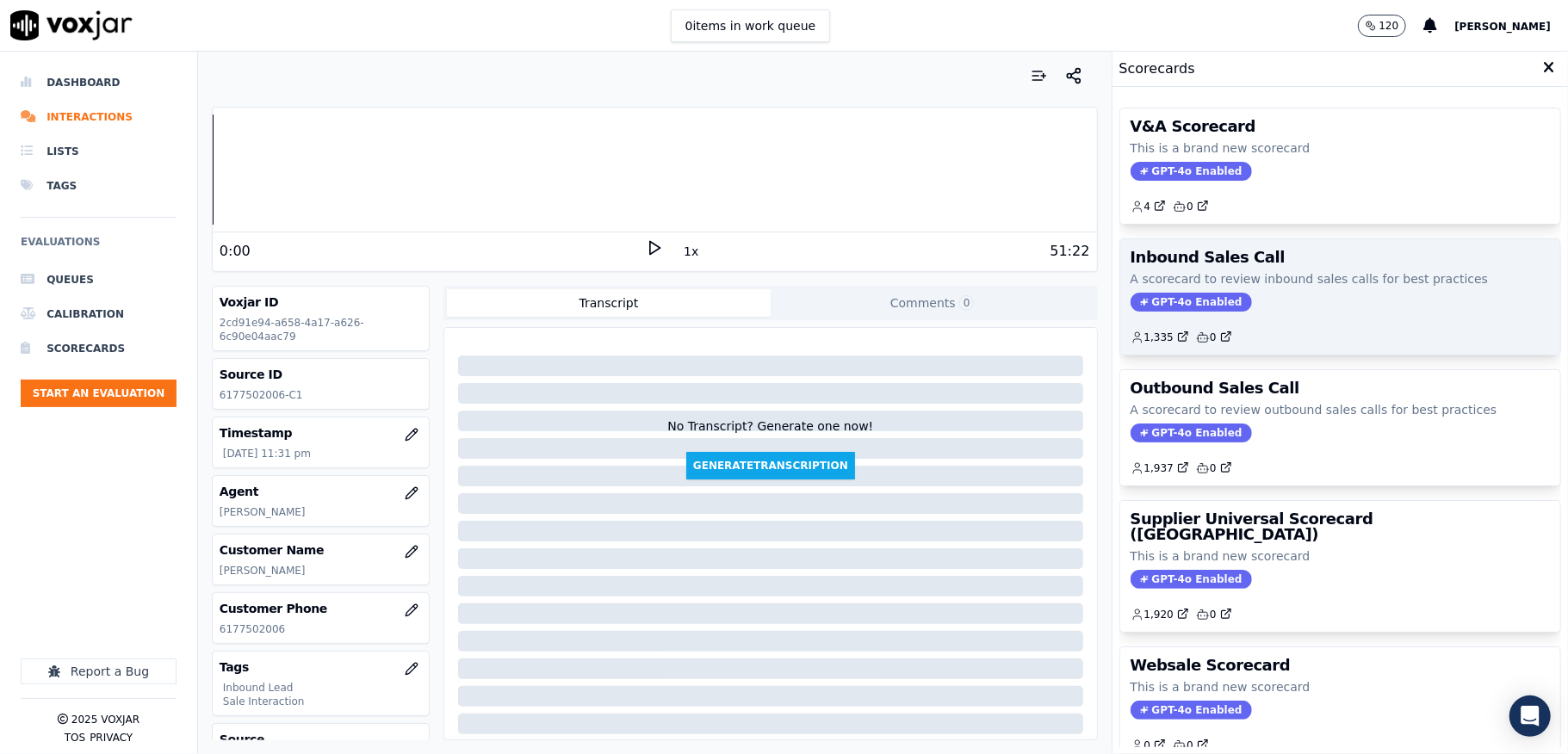
click at [1165, 304] on span "GPT-4o Enabled" at bounding box center [1190, 302] width 121 height 19
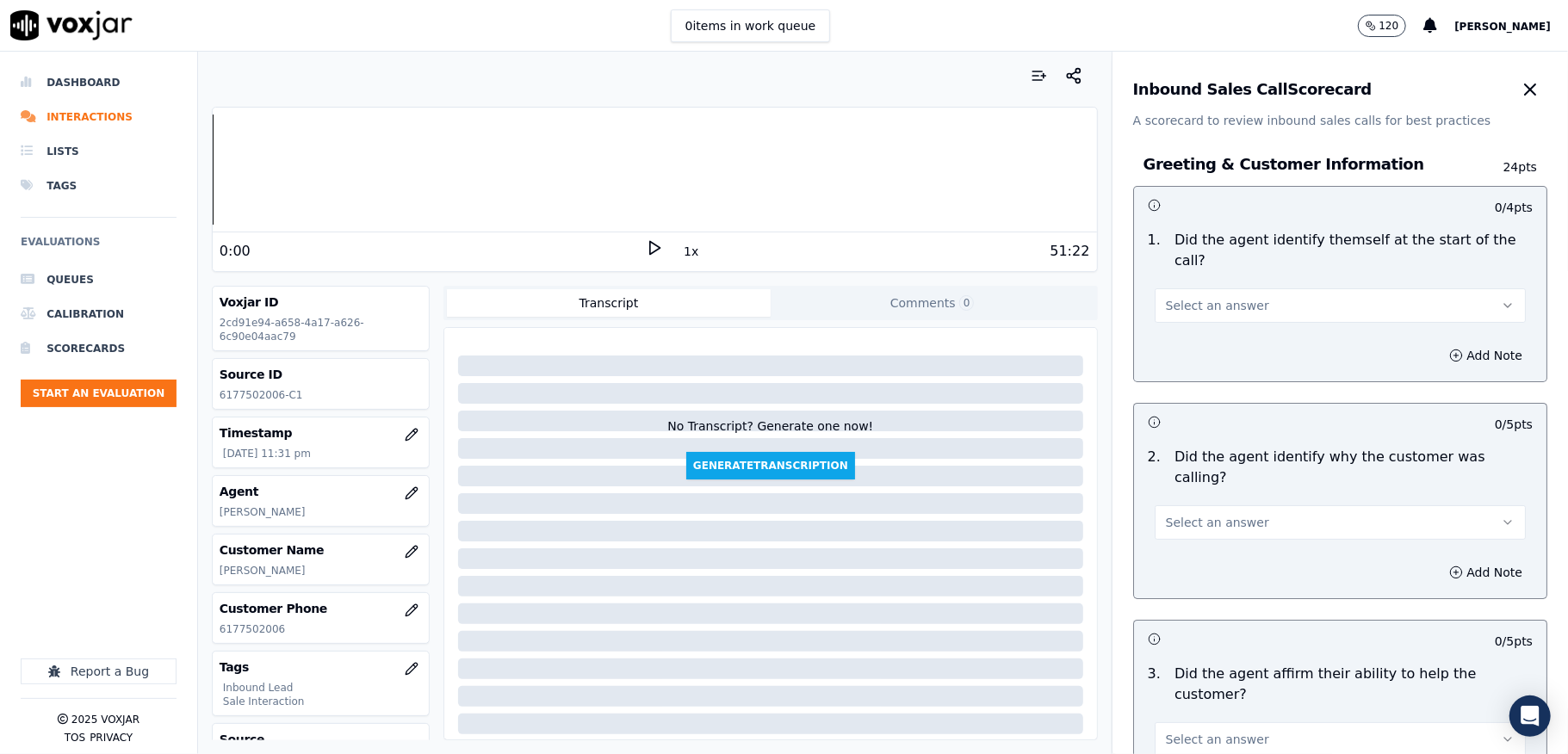
click at [1217, 306] on span "Select an answer" at bounding box center [1217, 305] width 103 height 17
click at [1199, 341] on div "Yes" at bounding box center [1298, 345] width 330 height 28
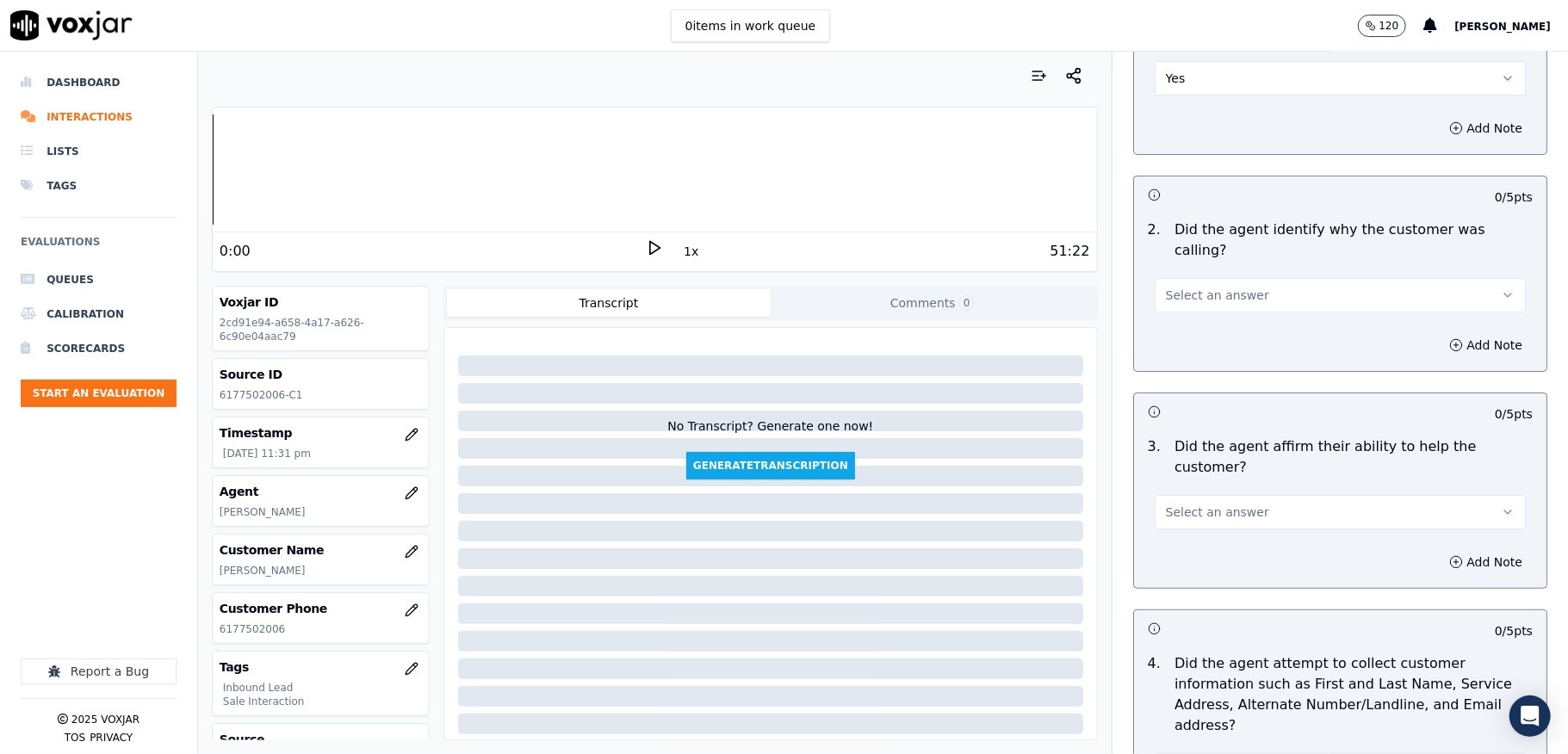
scroll to position [229, 0]
click at [1213, 285] on span "Select an answer" at bounding box center [1217, 294] width 103 height 17
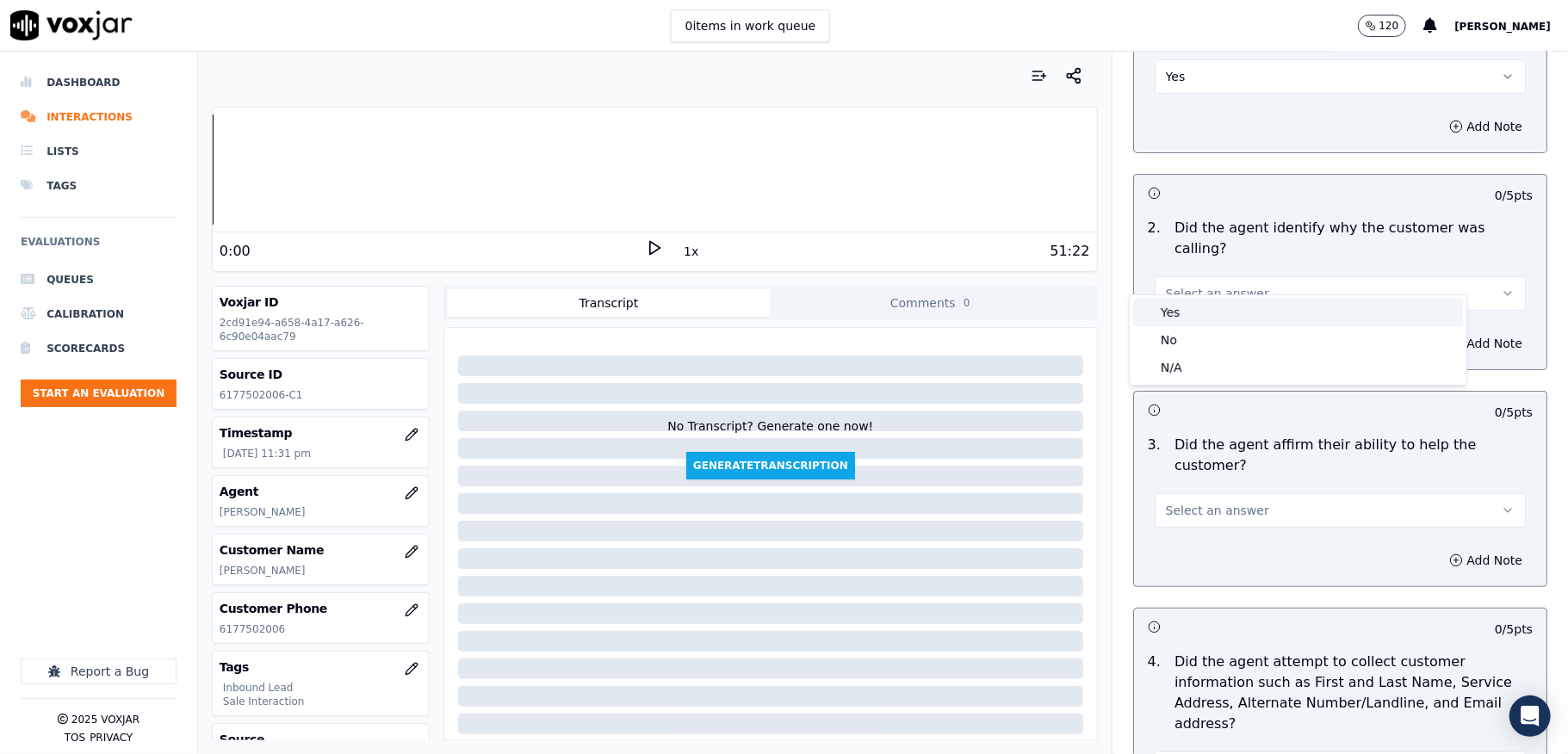
click at [1196, 311] on div "Yes" at bounding box center [1298, 312] width 330 height 28
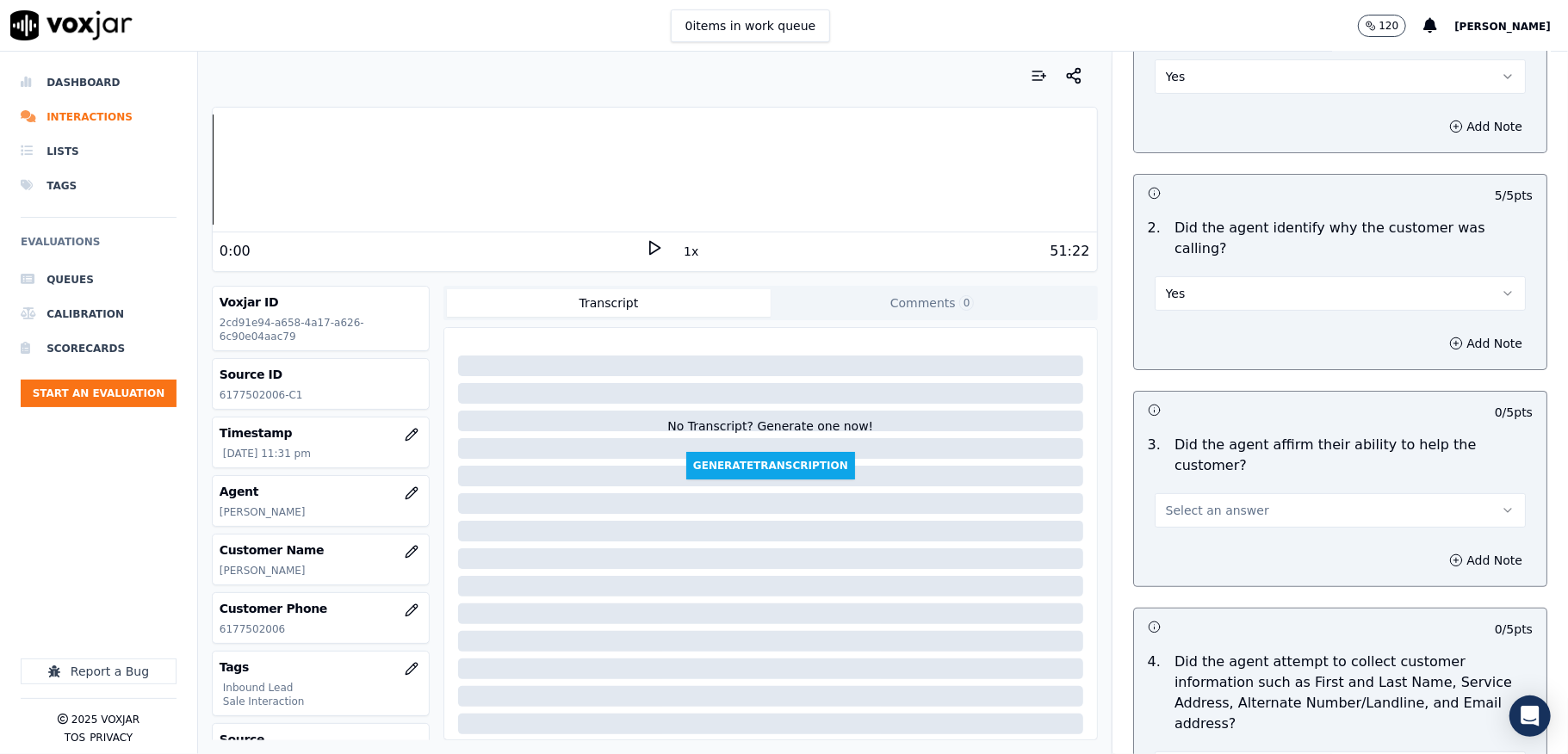
click at [1186, 501] on span "Select an answer" at bounding box center [1217, 510] width 103 height 17
click at [1185, 520] on div "Yes" at bounding box center [1298, 529] width 330 height 28
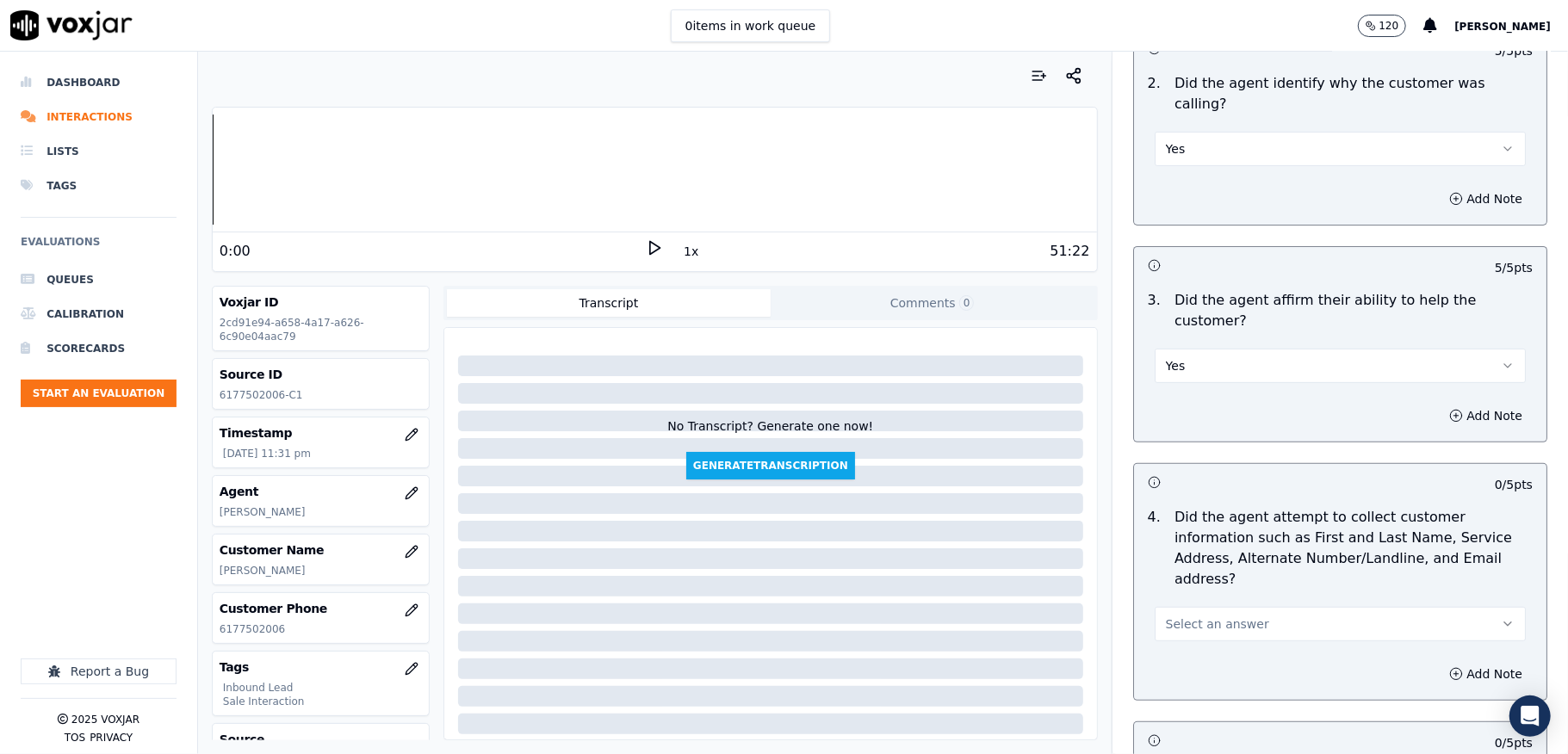
scroll to position [459, 0]
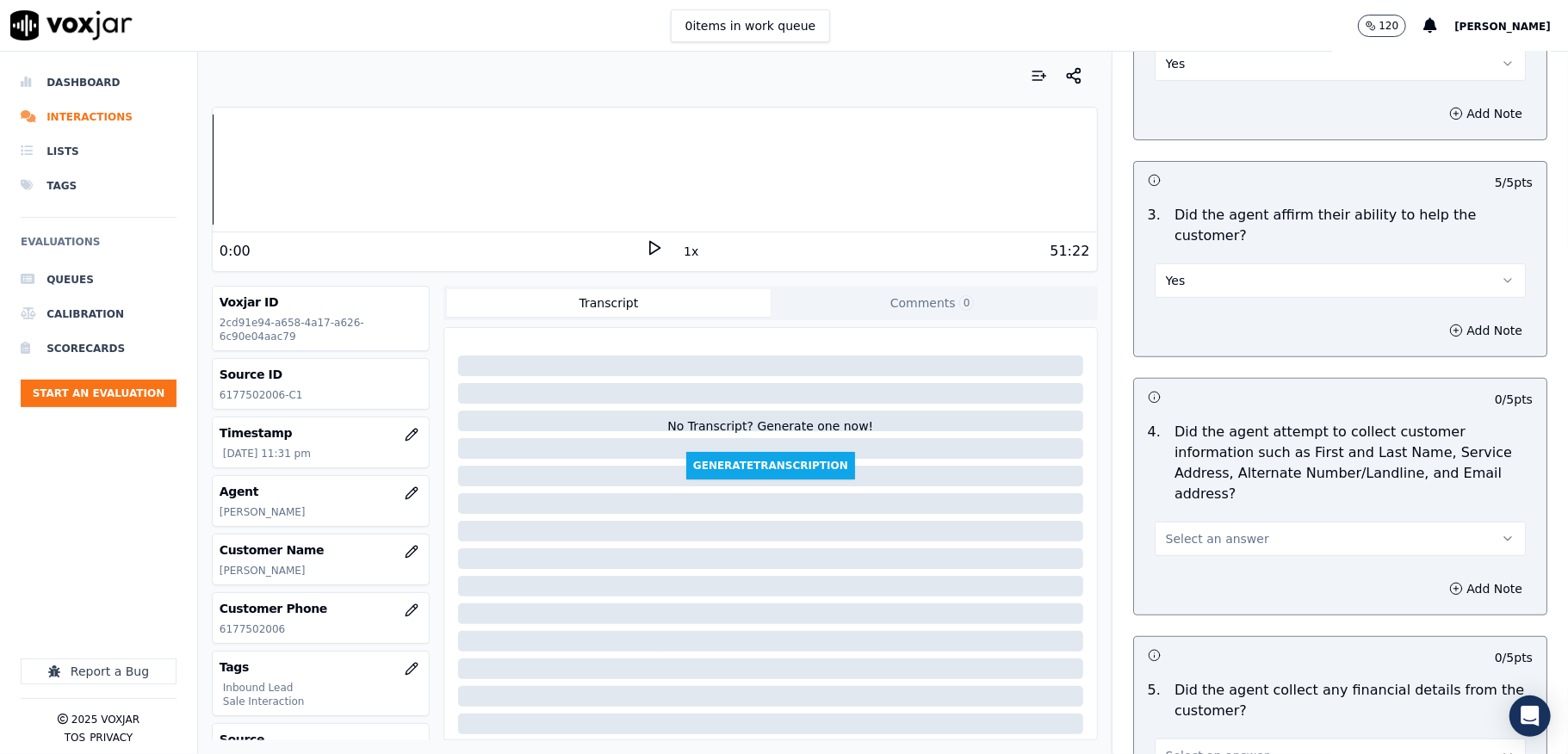
click at [1191, 530] on span "Select an answer" at bounding box center [1217, 539] width 103 height 17
click at [1178, 552] on div "Yes" at bounding box center [1298, 558] width 330 height 28
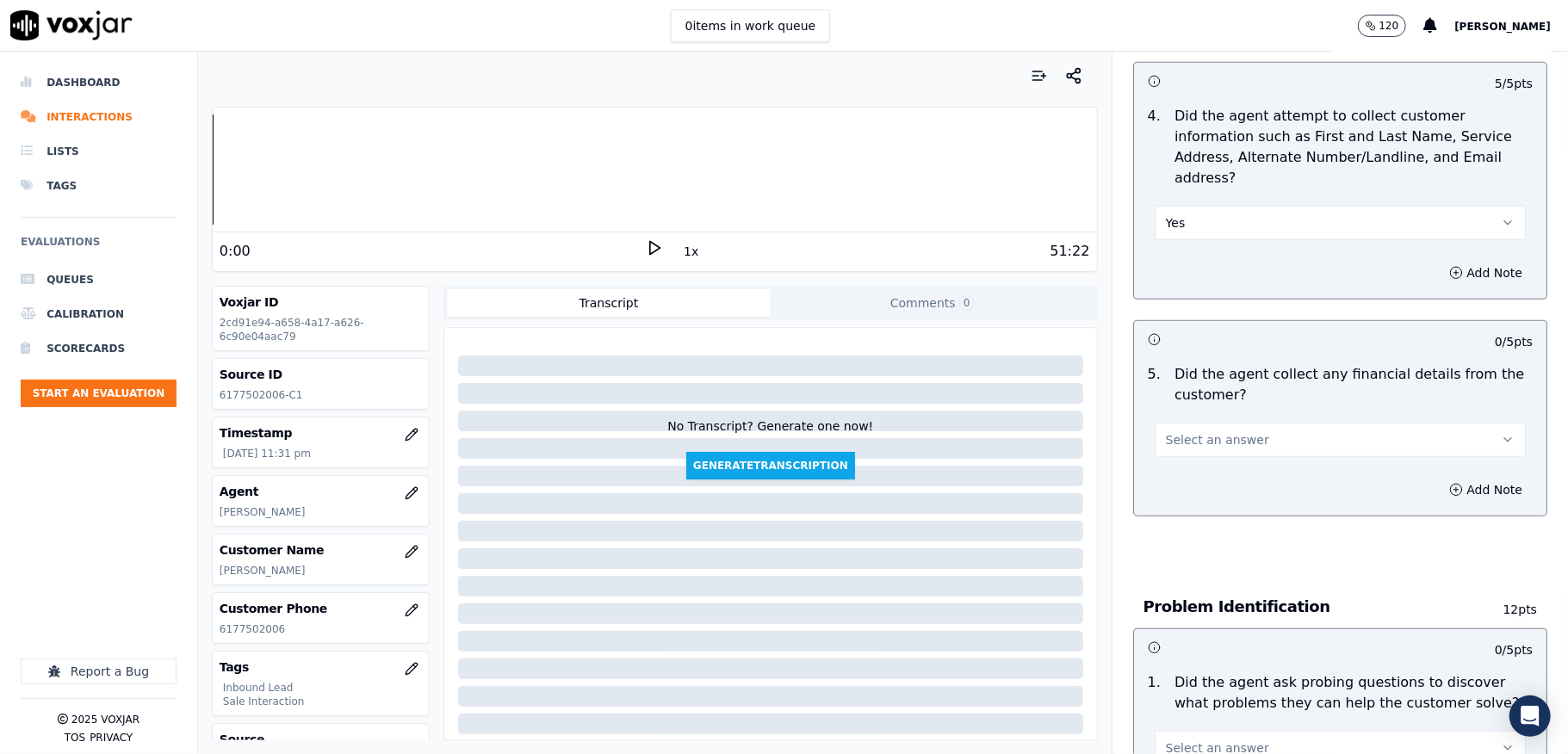
scroll to position [803, 0]
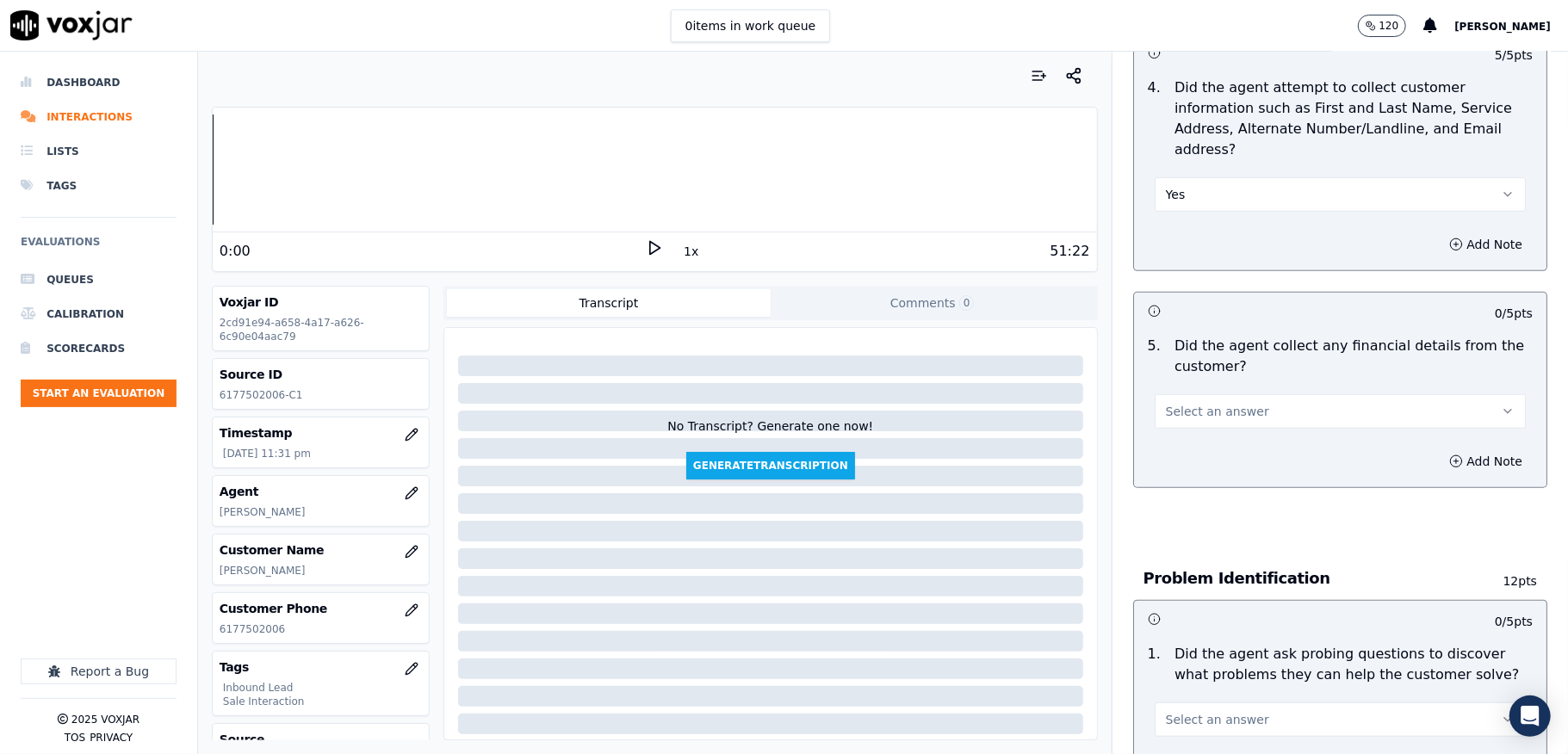
click at [1210, 402] on span "Select an answer" at bounding box center [1217, 411] width 103 height 17
drag, startPoint x: 1172, startPoint y: 462, endPoint x: 1179, endPoint y: 394, distance: 68.4
click at [1172, 463] on div "No" at bounding box center [1298, 459] width 330 height 28
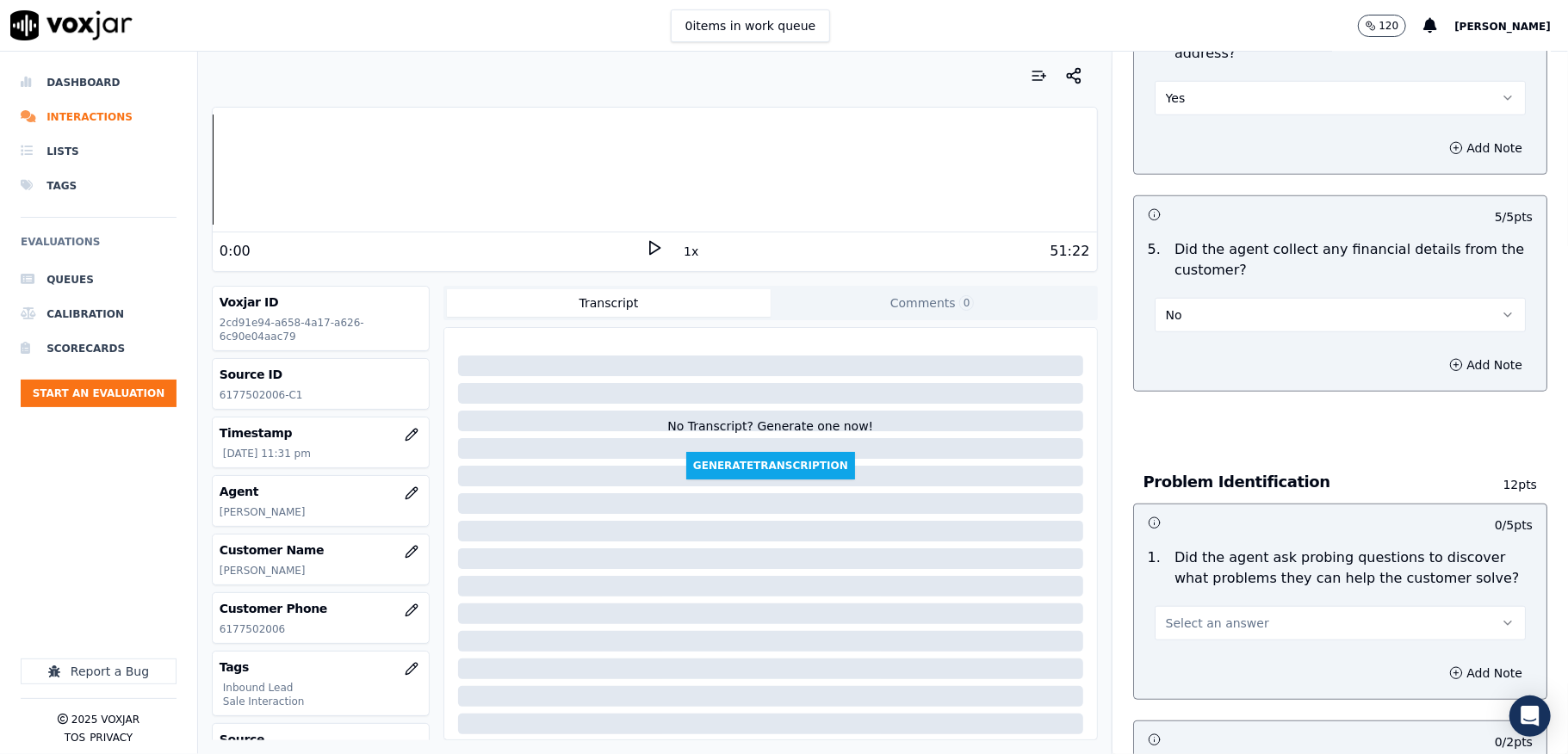
scroll to position [1032, 0]
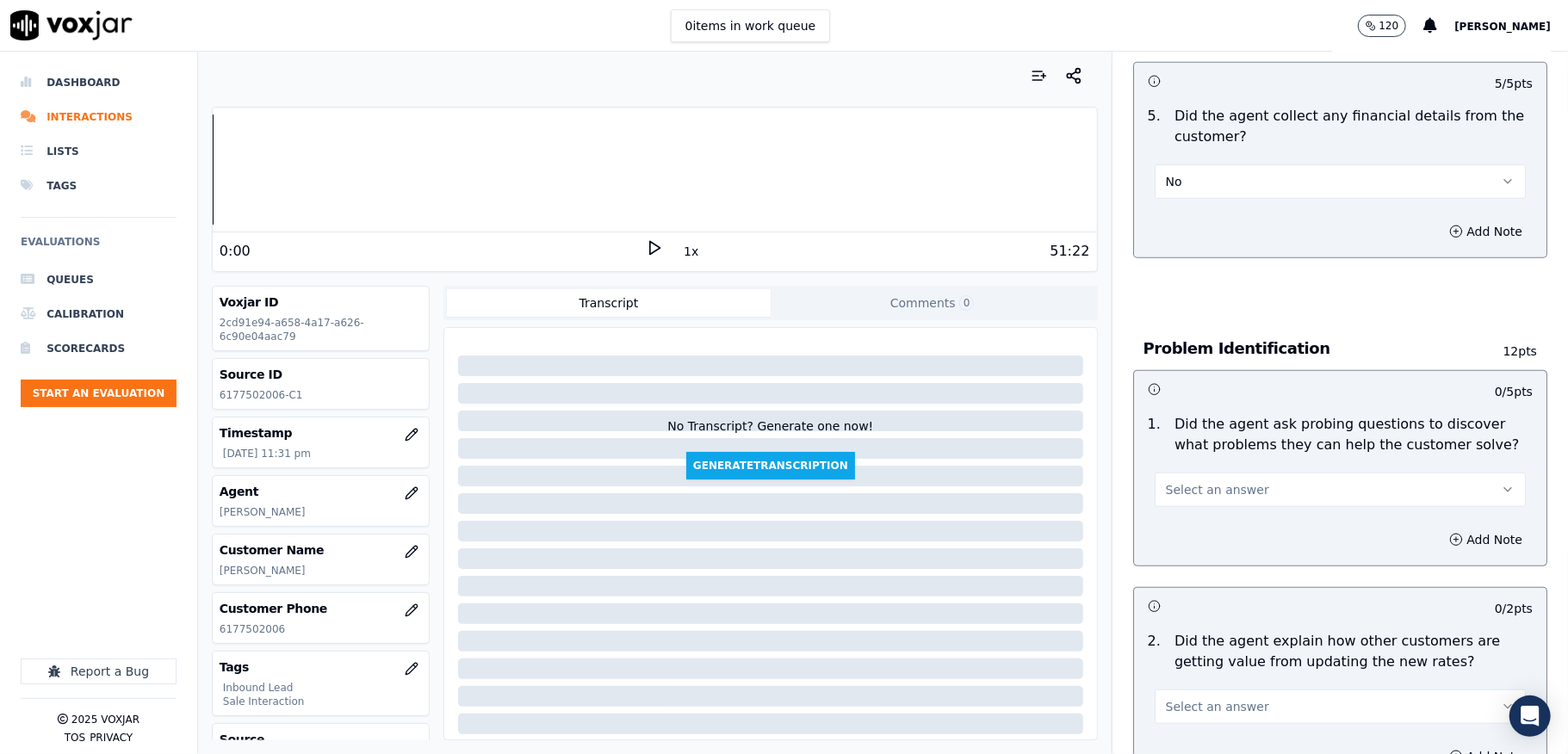
click at [1217, 481] on span "Select an answer" at bounding box center [1217, 490] width 103 height 17
click at [1182, 545] on div "No" at bounding box center [1298, 539] width 330 height 28
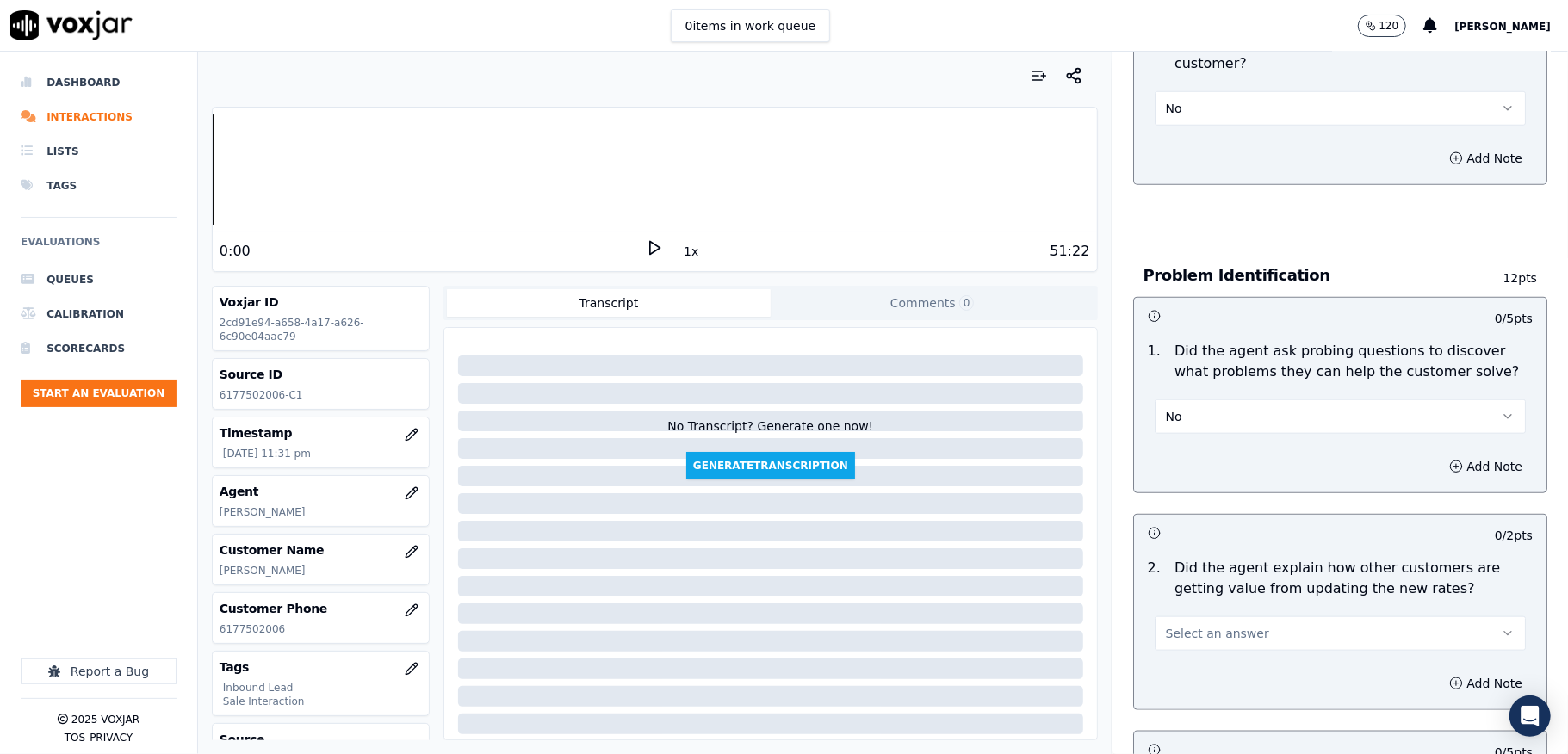
scroll to position [1147, 0]
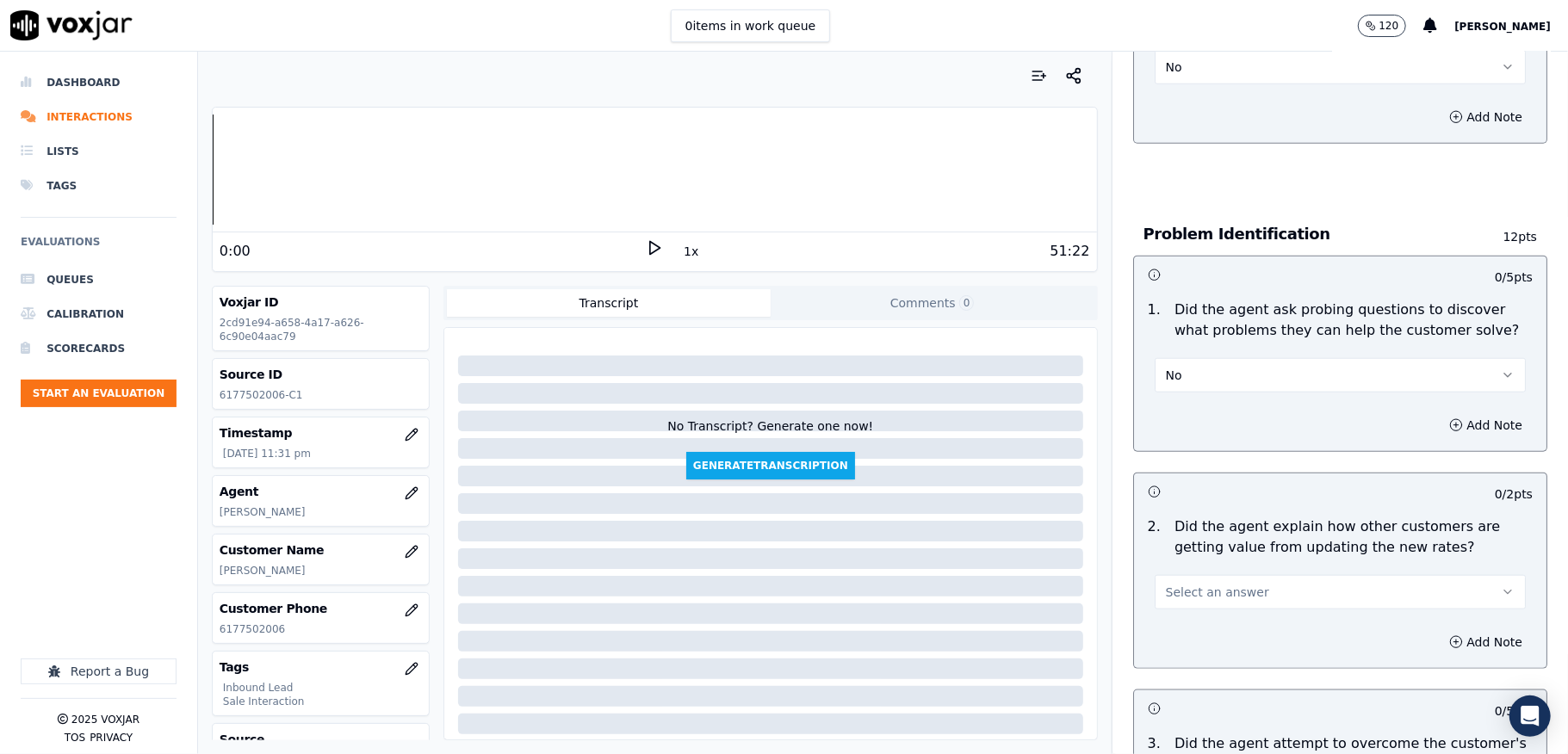
click at [1188, 355] on div "No" at bounding box center [1340, 374] width 371 height 38
click at [1176, 358] on button "No" at bounding box center [1340, 376] width 371 height 34
click at [1185, 394] on div "Yes" at bounding box center [1298, 397] width 330 height 28
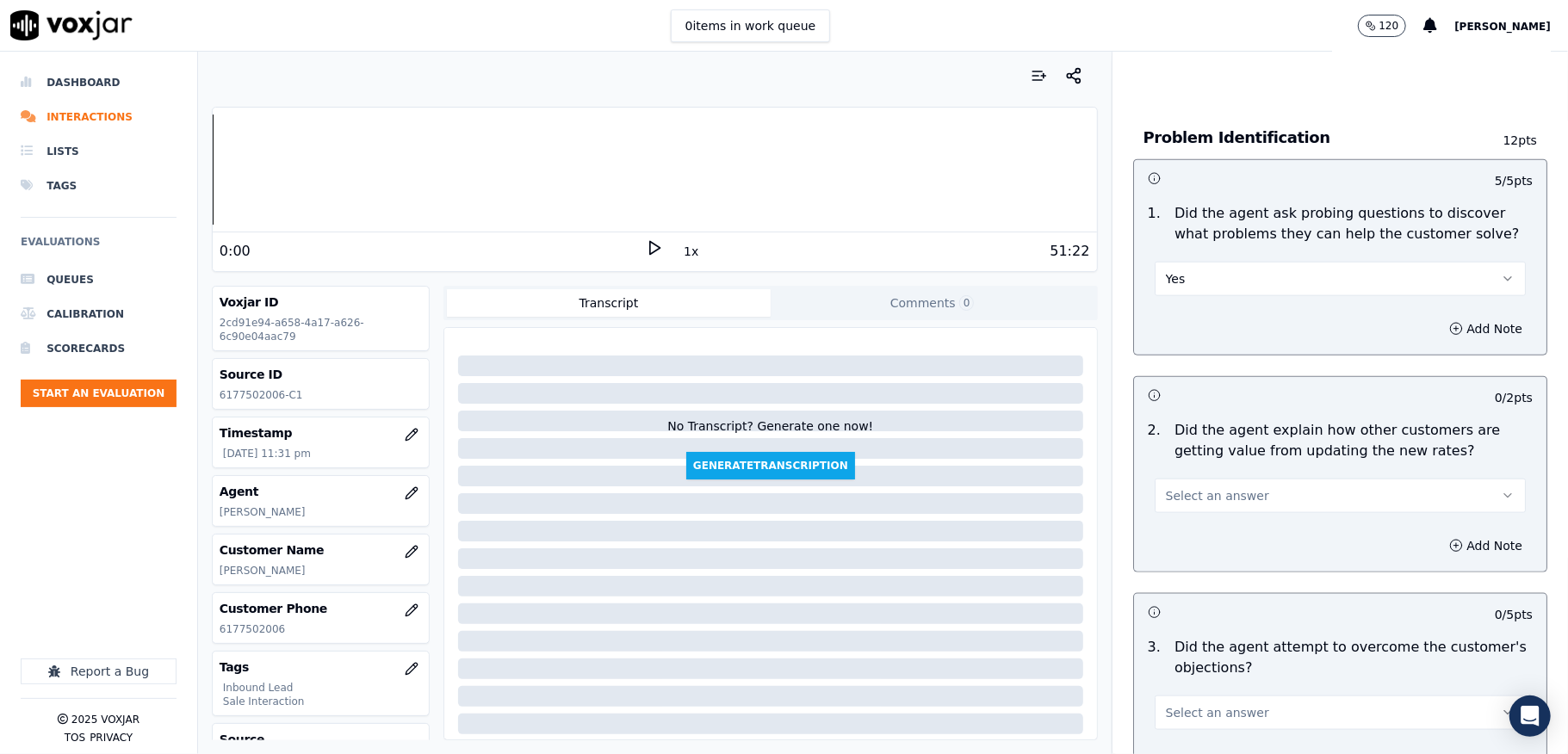
scroll to position [1376, 0]
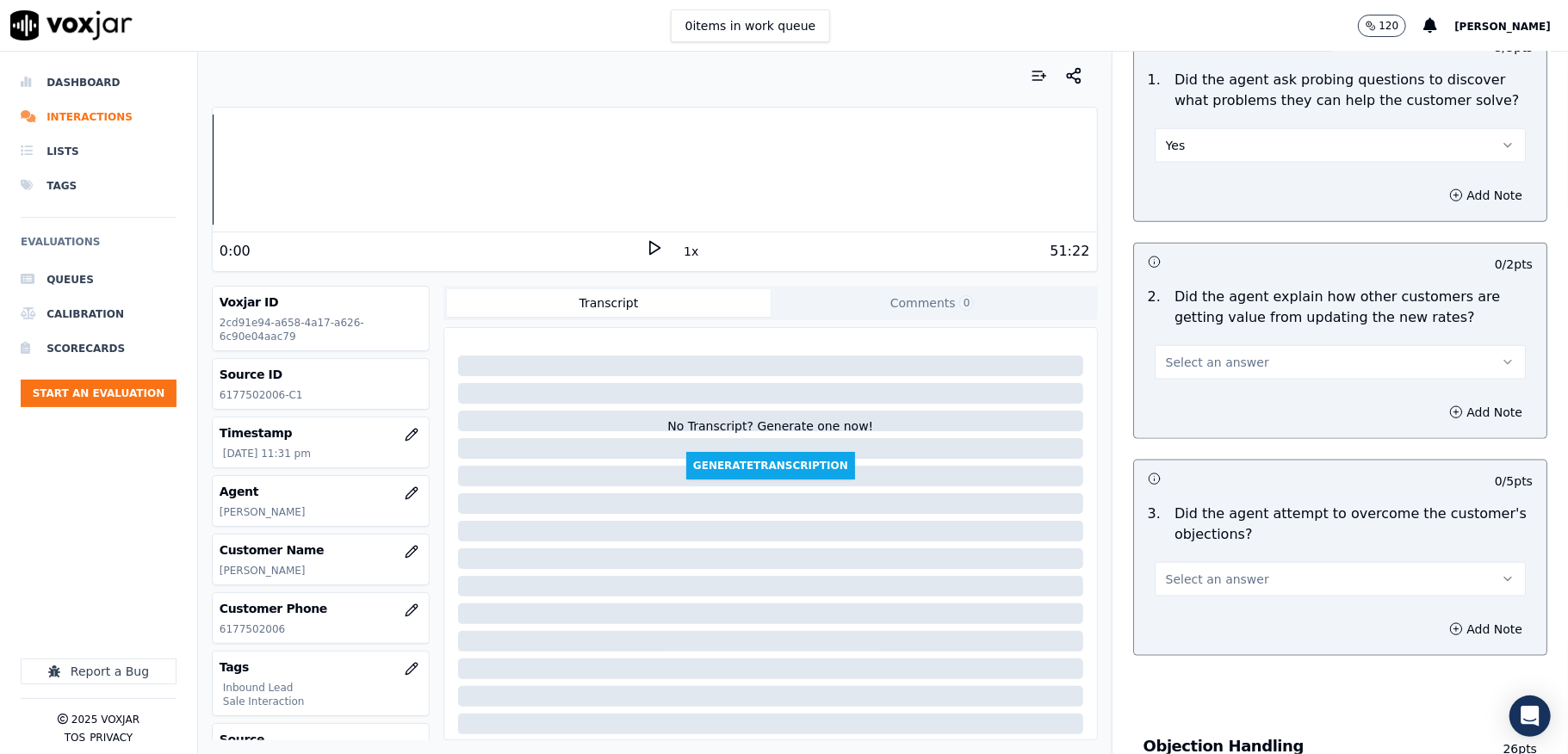
click at [1234, 351] on button "Select an answer" at bounding box center [1340, 362] width 371 height 34
click at [1195, 438] on div "N/A" at bounding box center [1298, 439] width 330 height 28
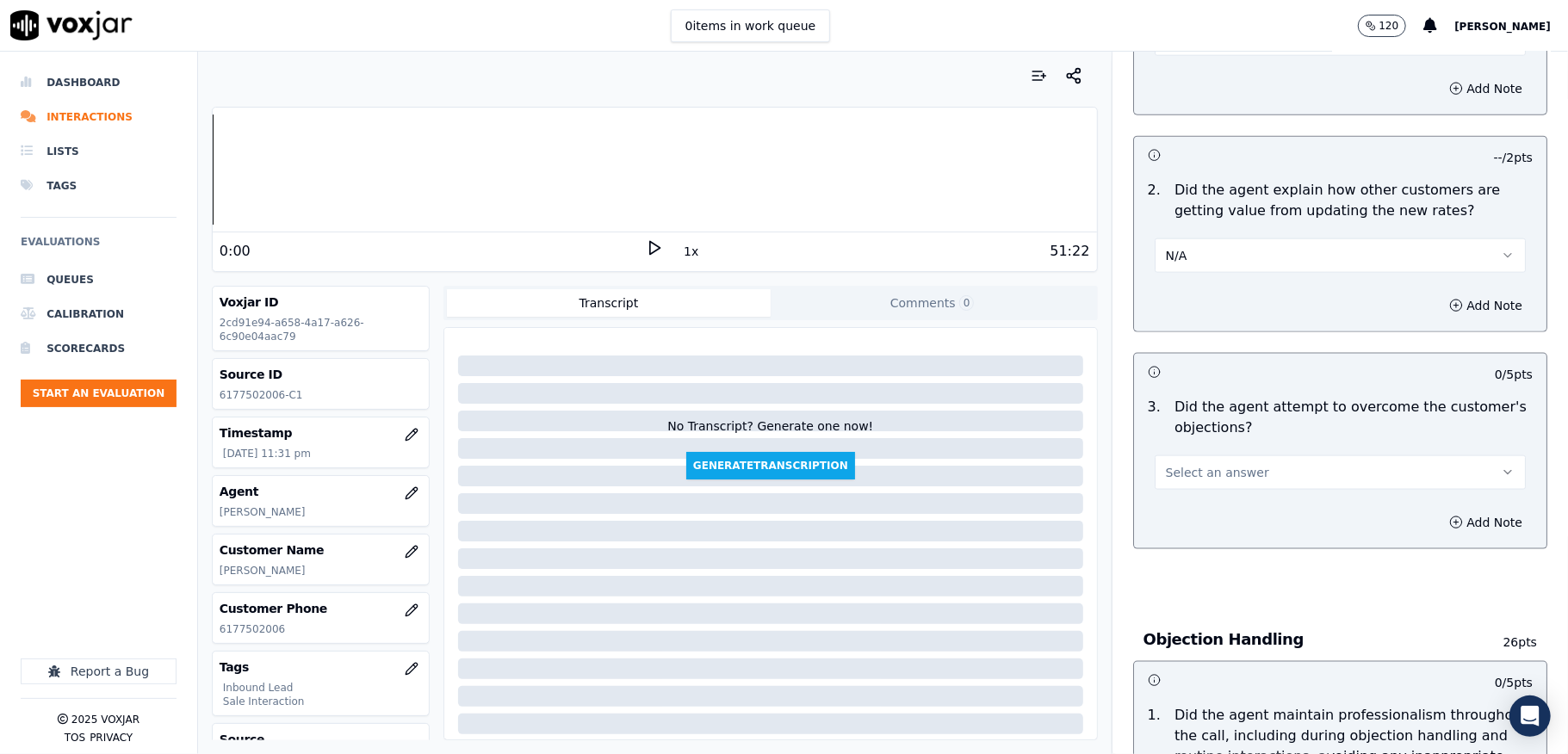
scroll to position [1605, 0]
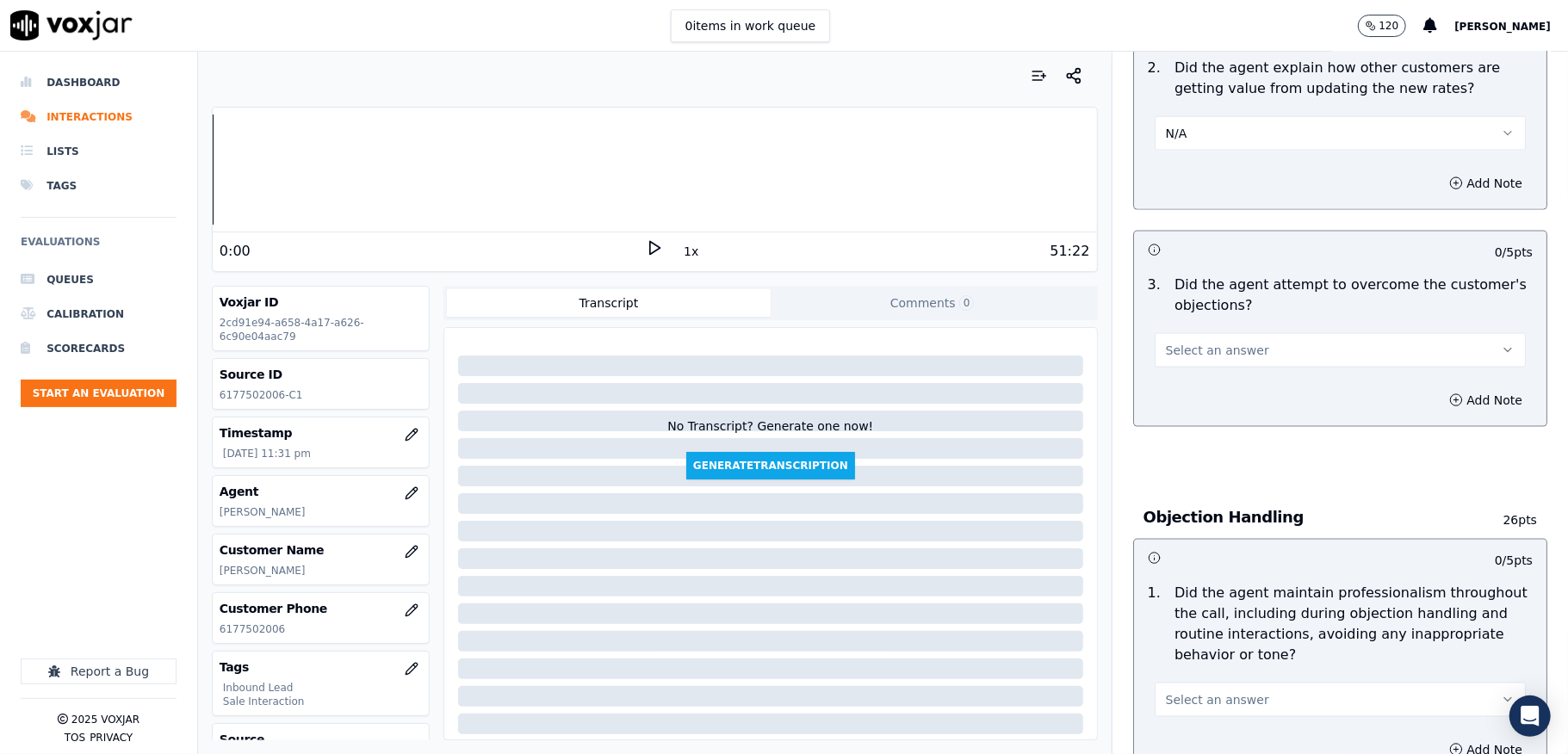
click at [1196, 341] on span "Select an answer" at bounding box center [1217, 350] width 103 height 17
click at [1176, 397] on div "No" at bounding box center [1298, 399] width 330 height 28
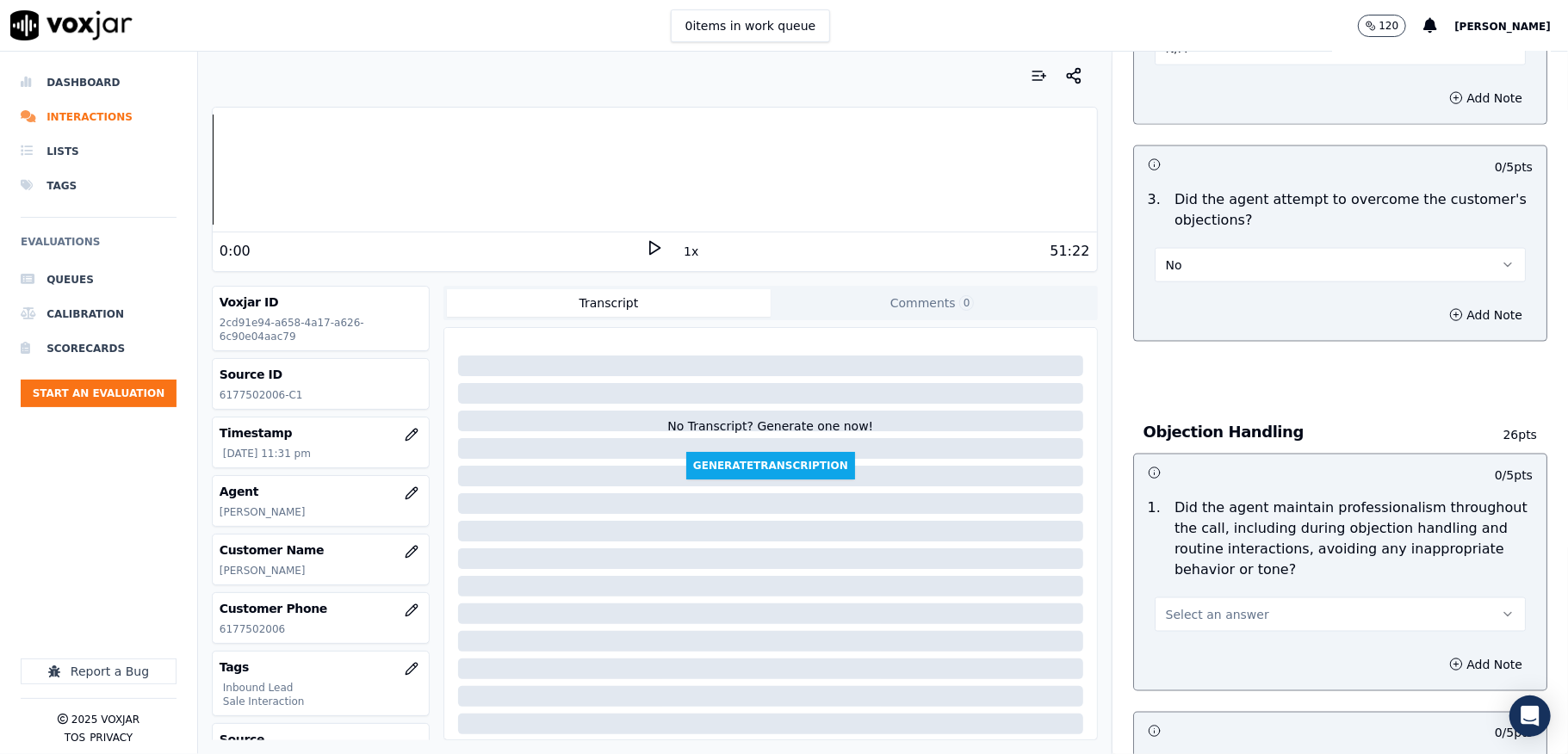
scroll to position [1835, 0]
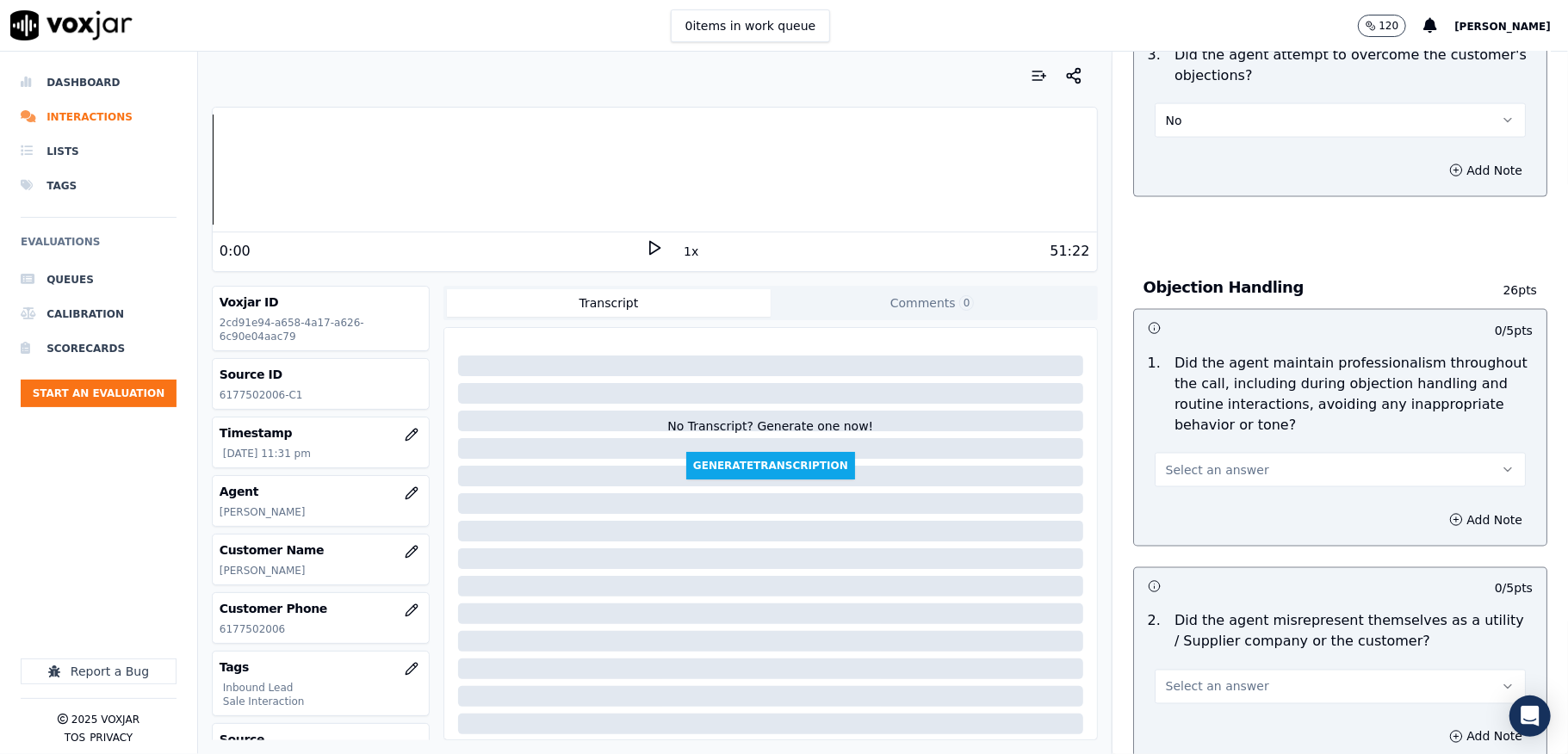
click at [1190, 103] on button "No" at bounding box center [1340, 120] width 371 height 34
click at [1172, 146] on div "Yes" at bounding box center [1298, 142] width 330 height 28
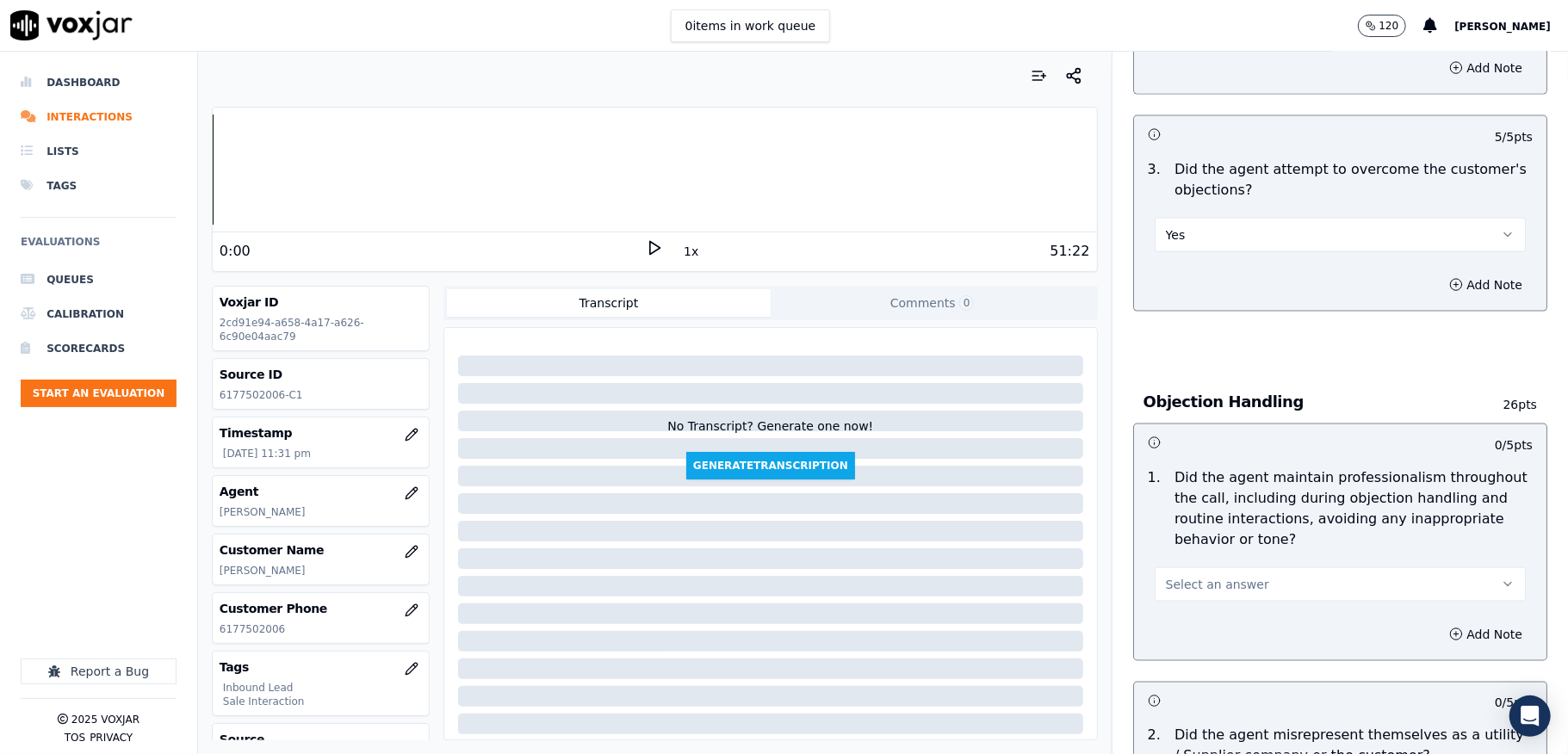
scroll to position [1950, 0]
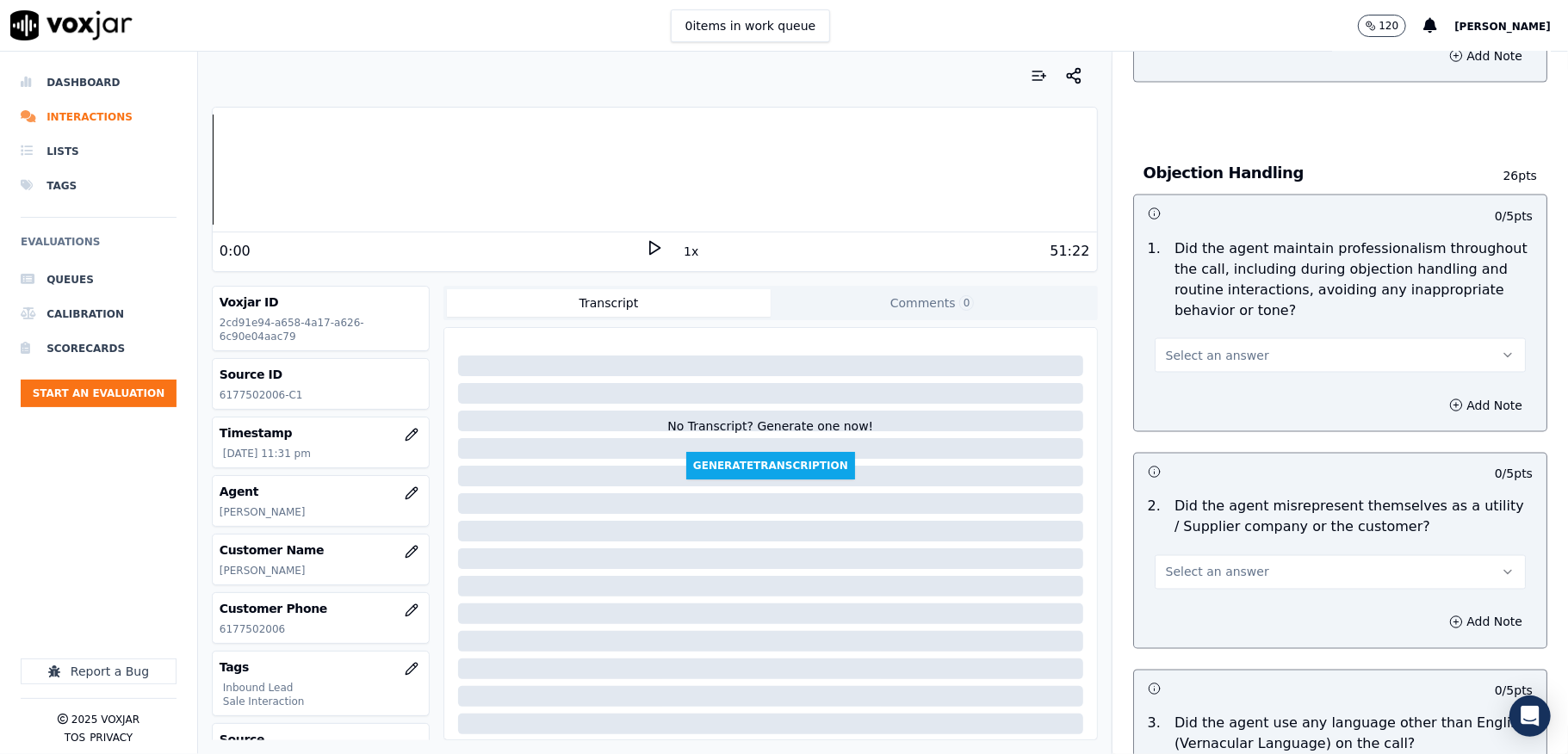
click at [1223, 338] on button "Select an answer" at bounding box center [1340, 356] width 371 height 34
click at [1175, 379] on div "Yes" at bounding box center [1298, 377] width 330 height 28
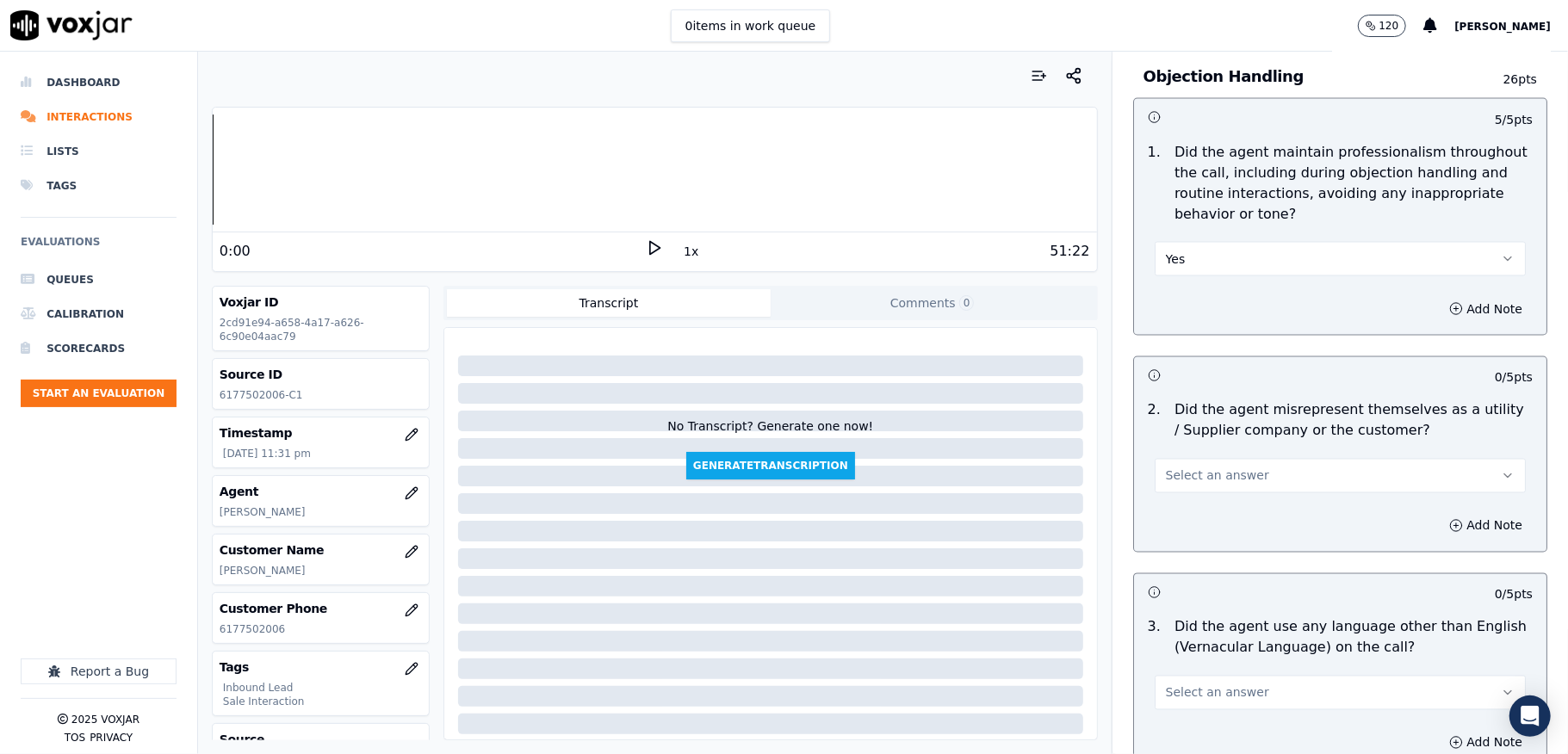
scroll to position [2180, 0]
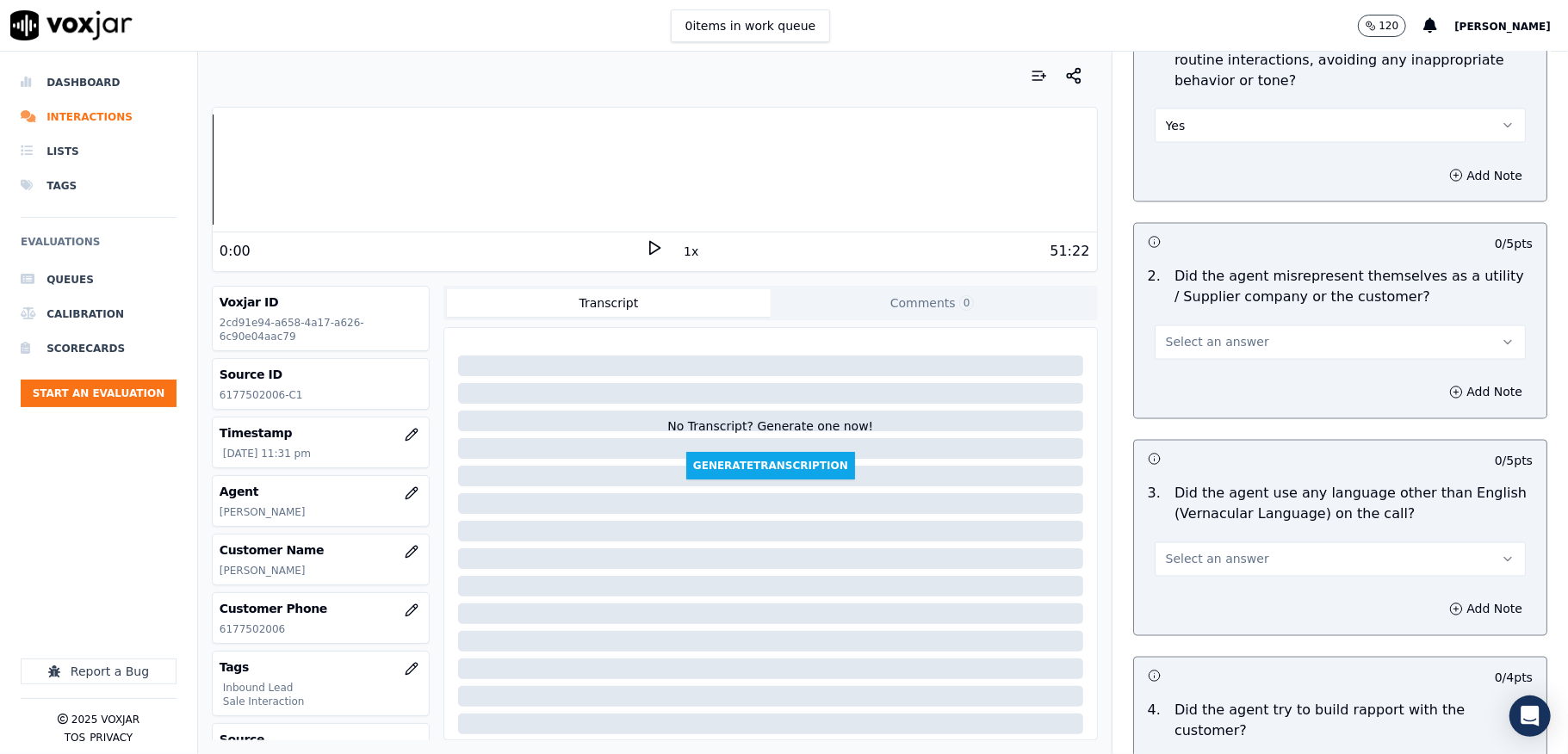
click at [1240, 332] on button "Select an answer" at bounding box center [1340, 342] width 371 height 34
click at [1179, 394] on div "No" at bounding box center [1298, 393] width 330 height 28
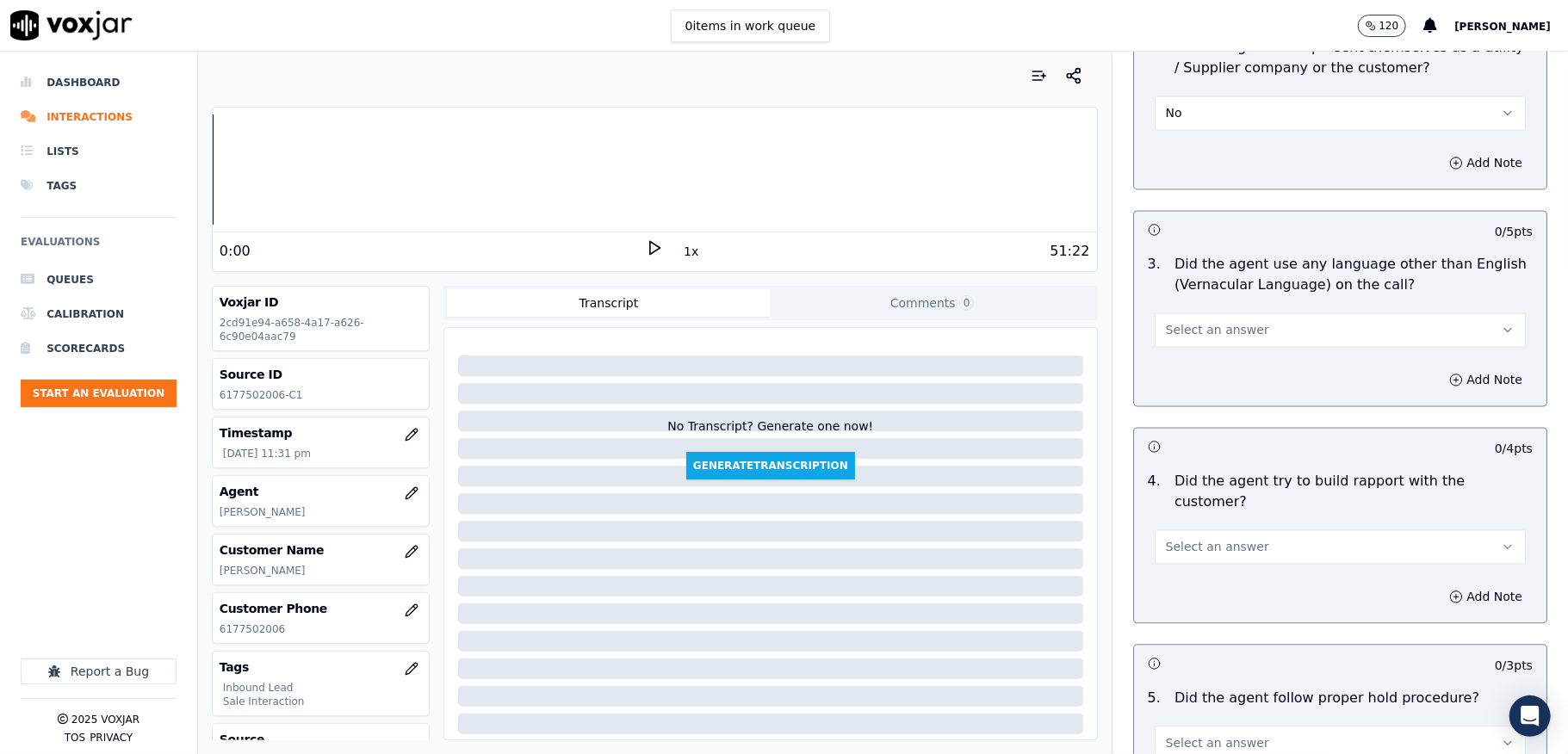
click at [1210, 324] on button "Select an answer" at bounding box center [1340, 330] width 371 height 34
click at [1172, 382] on div "No" at bounding box center [1298, 380] width 330 height 28
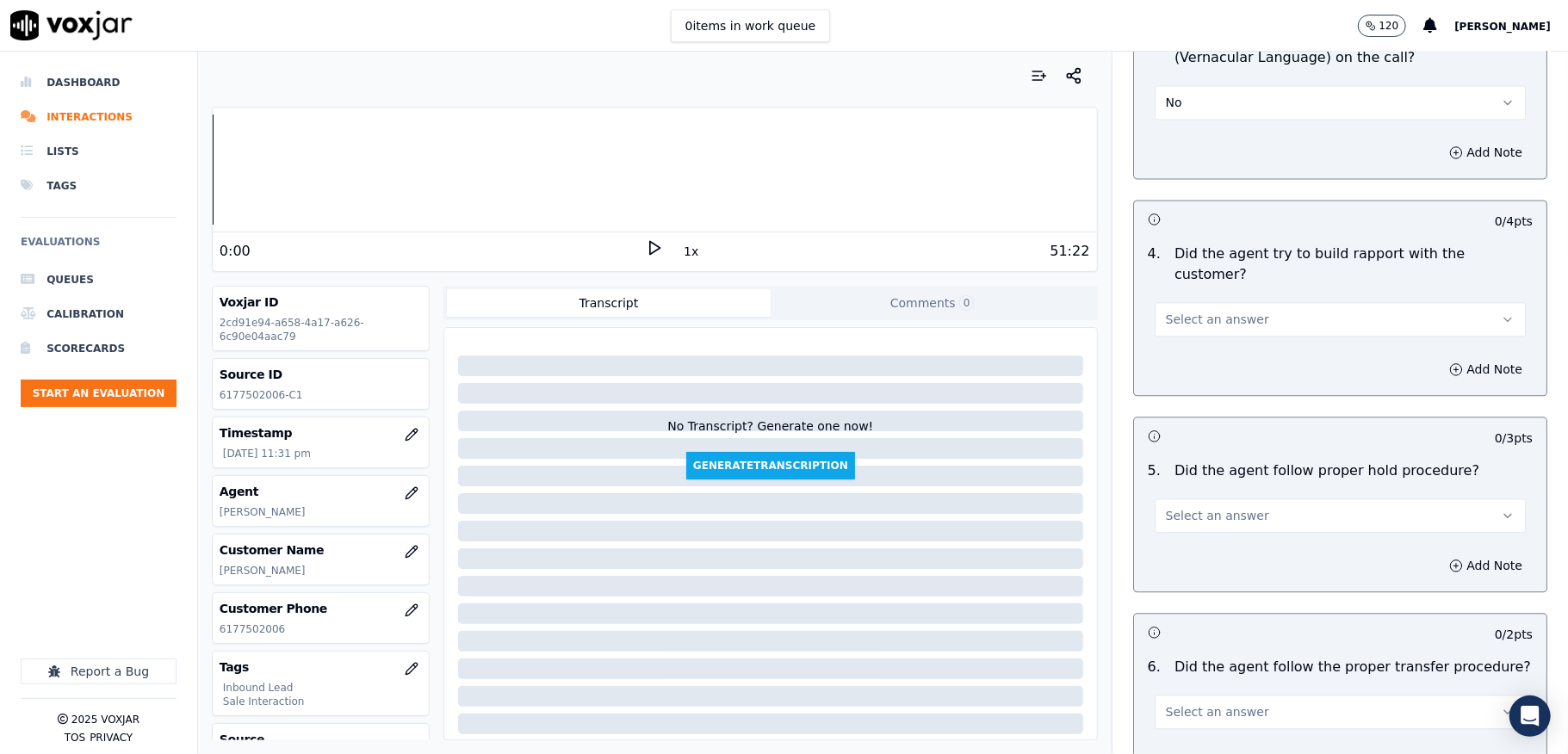
scroll to position [2639, 0]
click at [1199, 309] on span "Select an answer" at bounding box center [1217, 317] width 103 height 17
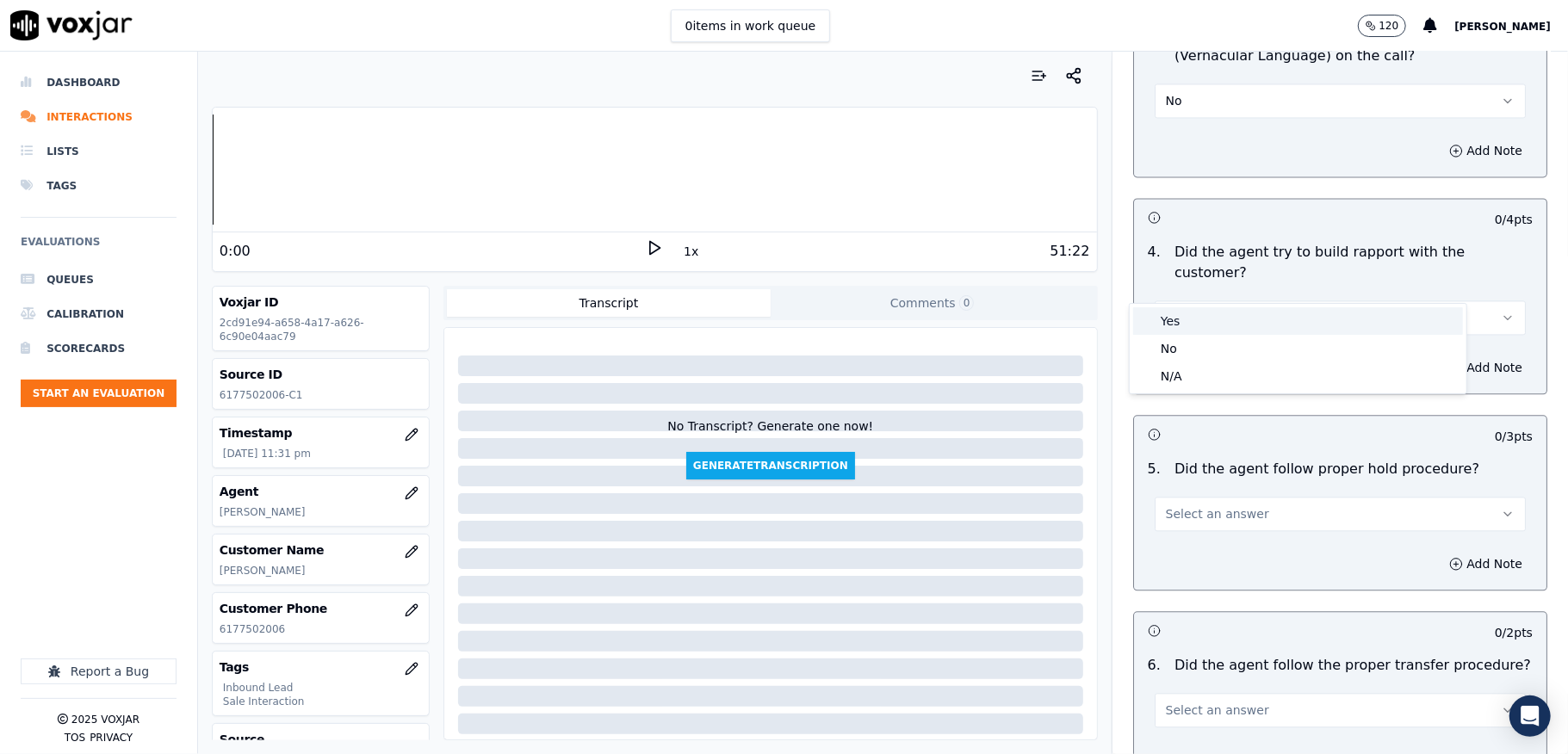
click at [1185, 318] on div "Yes" at bounding box center [1298, 320] width 330 height 28
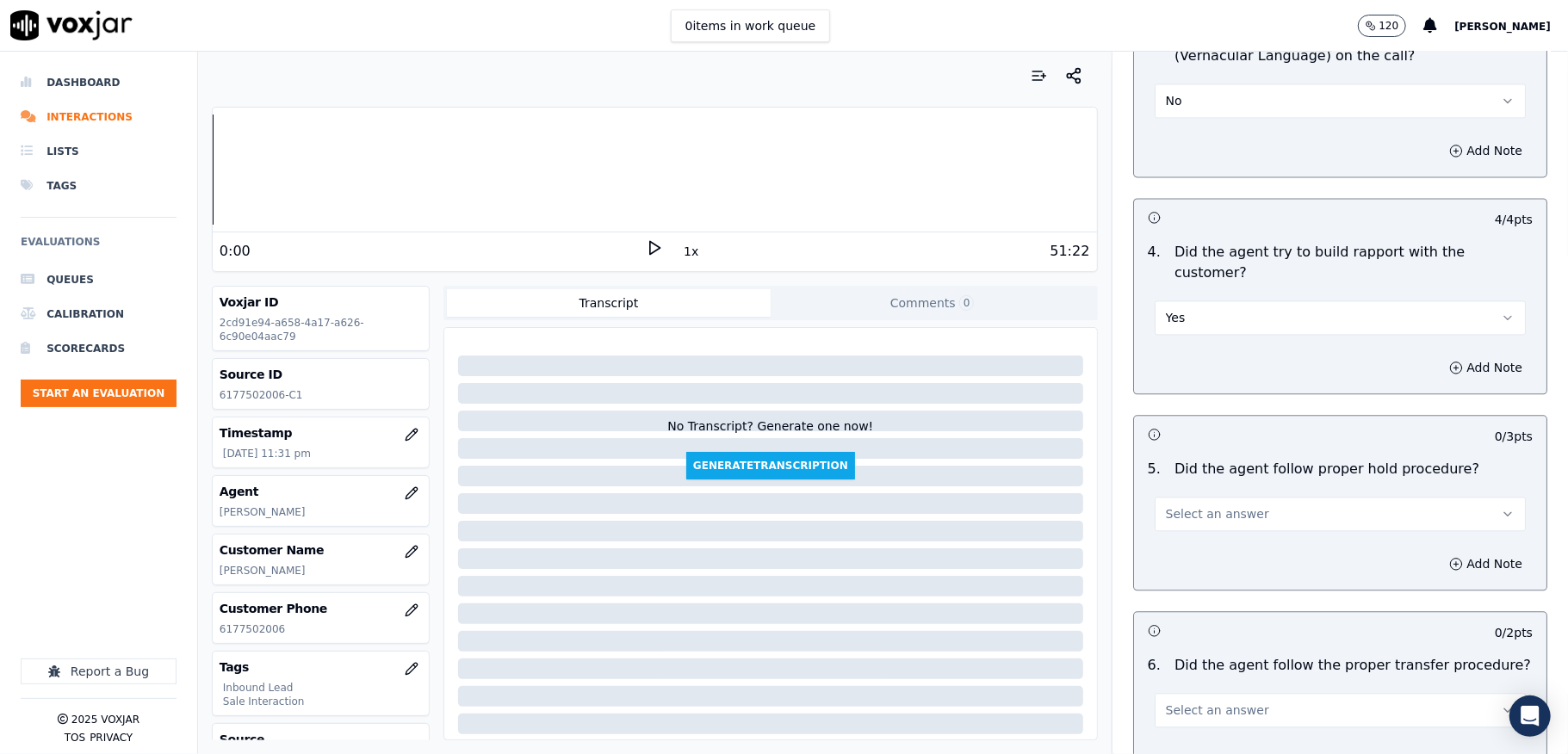
scroll to position [2754, 0]
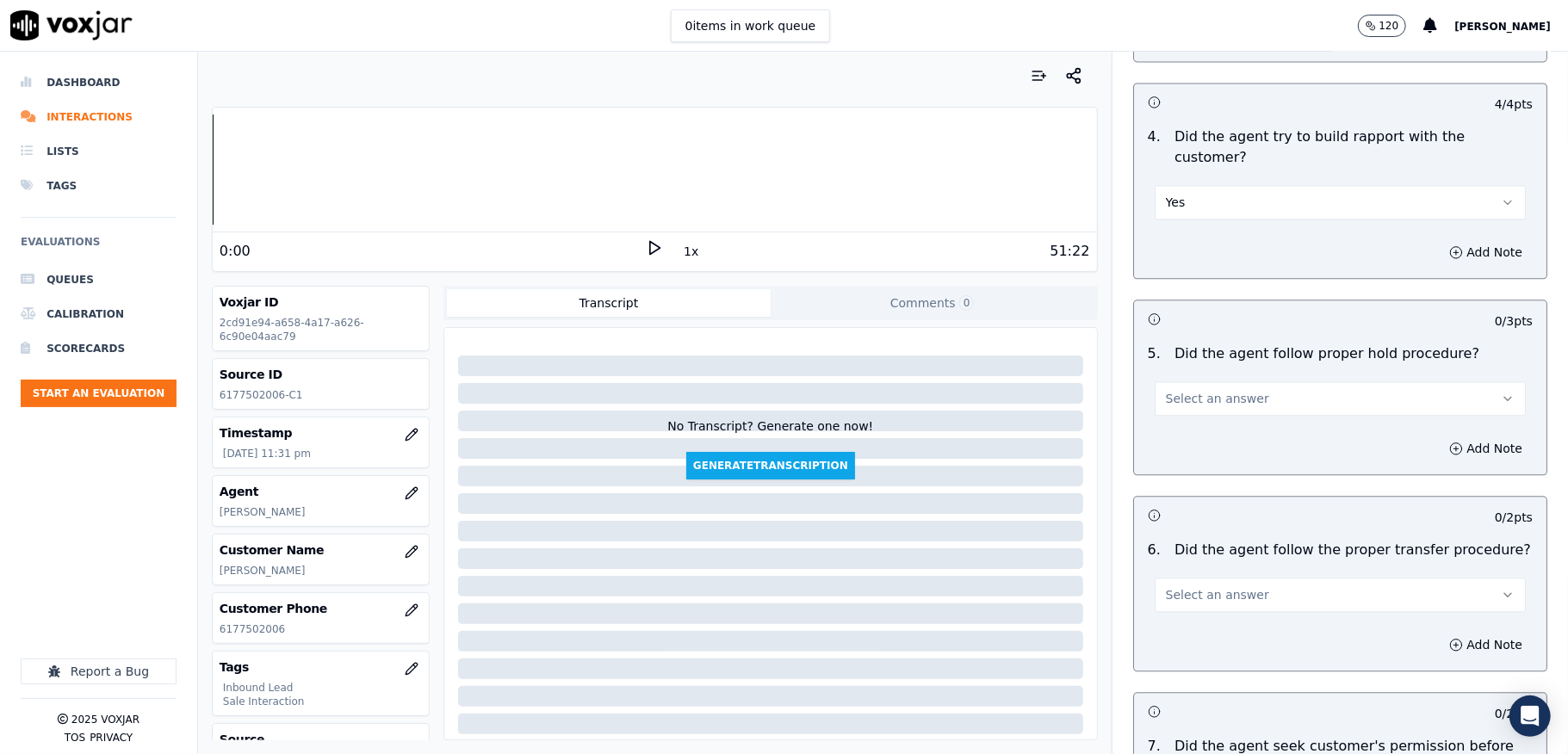
click at [1202, 390] on span "Select an answer" at bounding box center [1217, 398] width 103 height 17
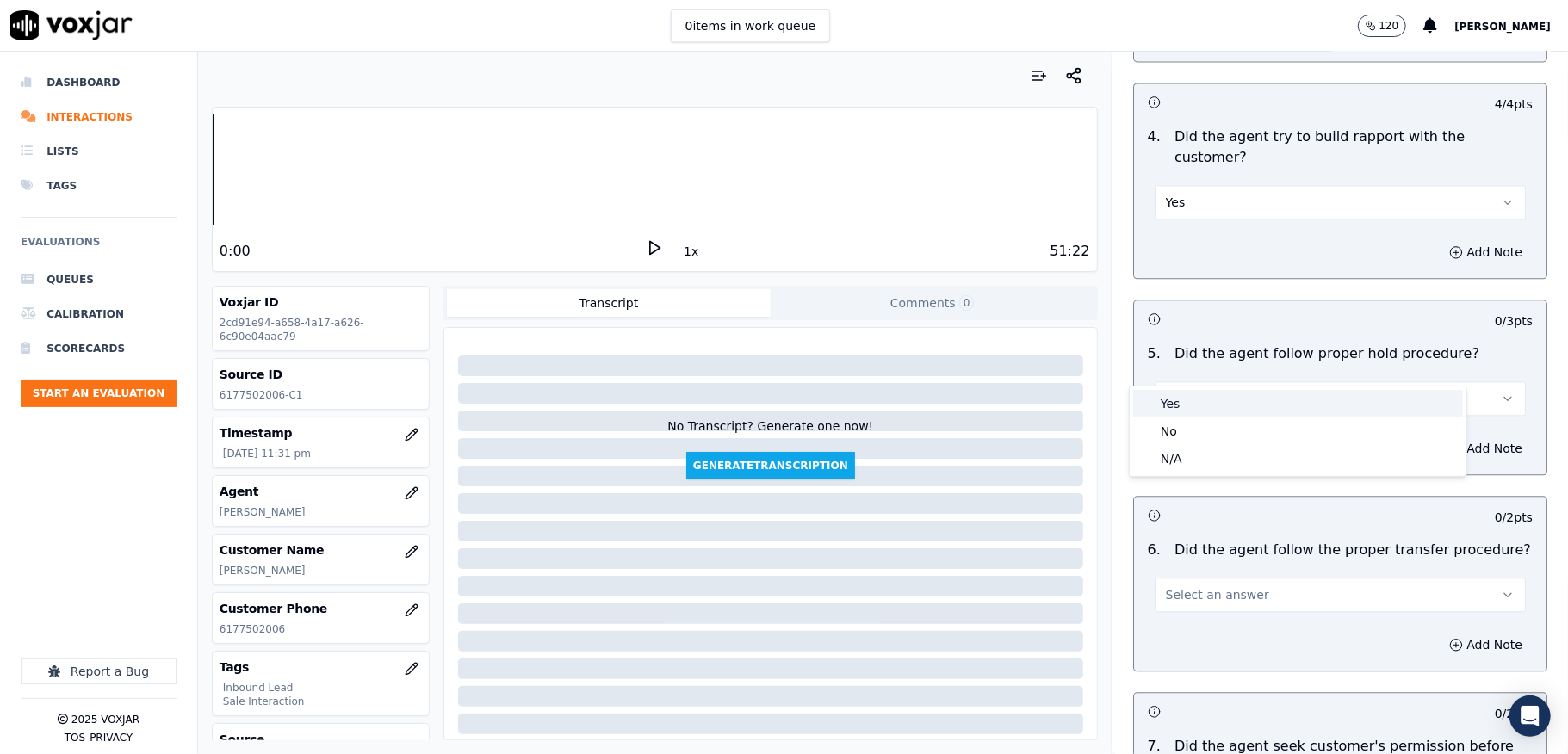
click at [1186, 399] on div "Yes" at bounding box center [1298, 403] width 330 height 28
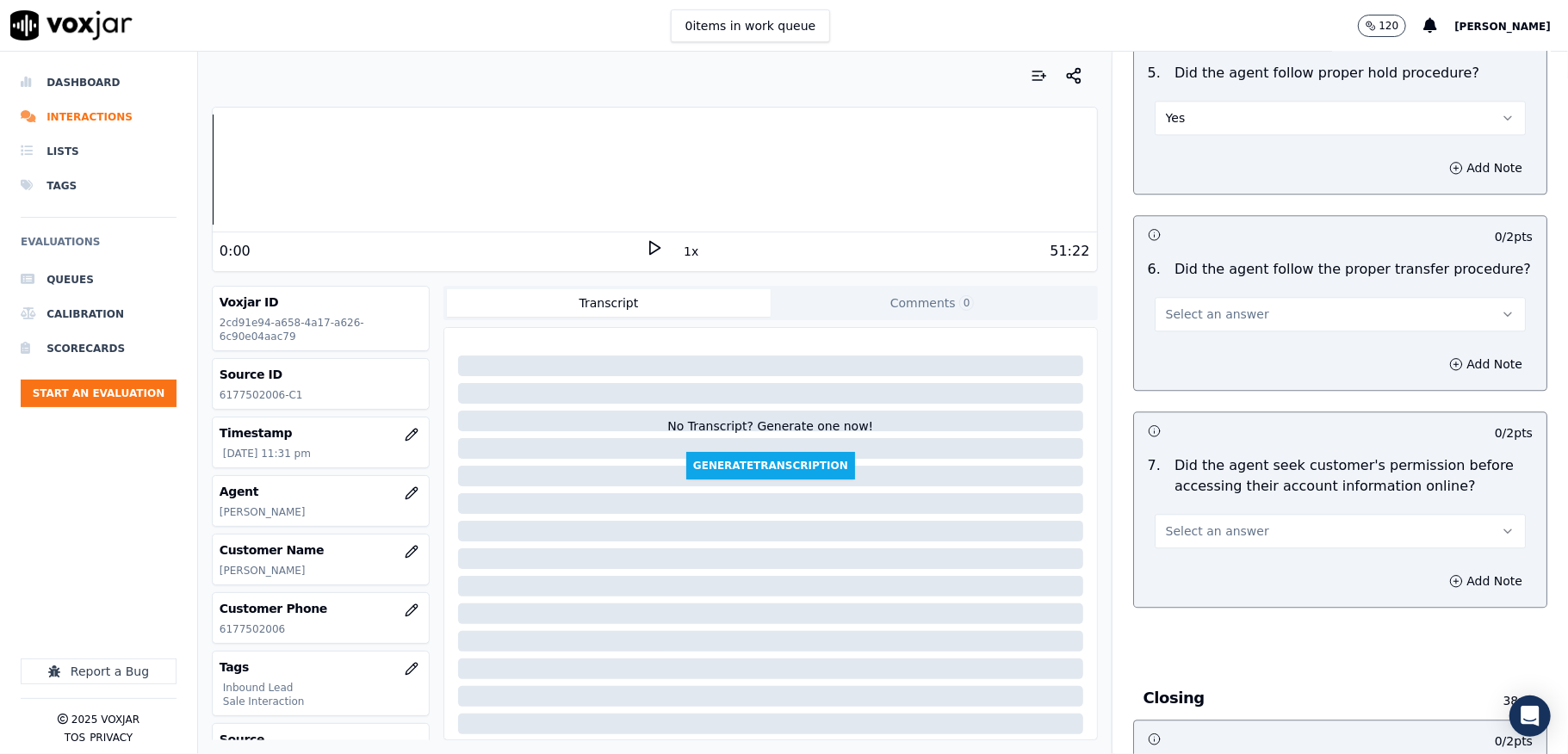
scroll to position [3098, 0]
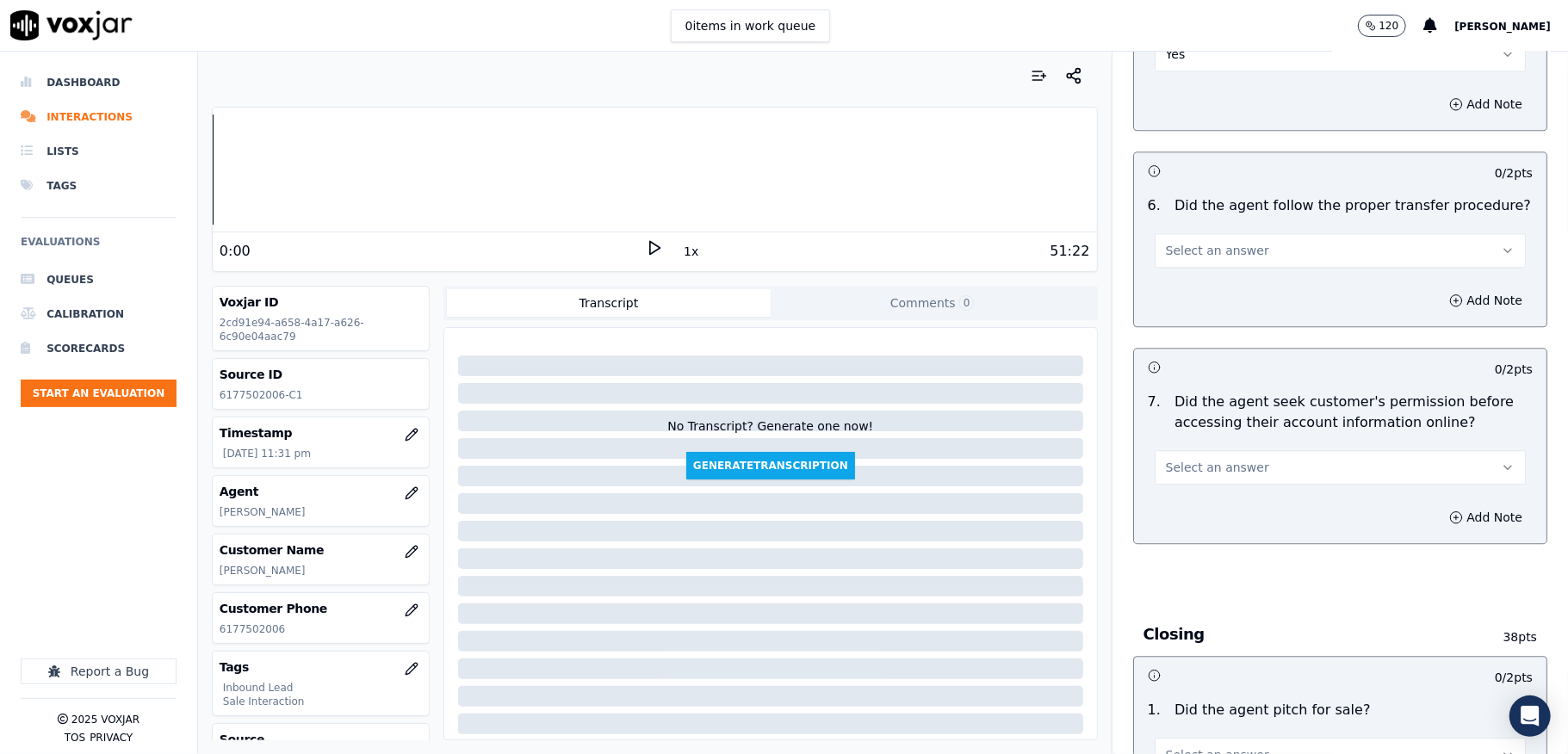
click at [1220, 242] on span "Select an answer" at bounding box center [1217, 251] width 103 height 17
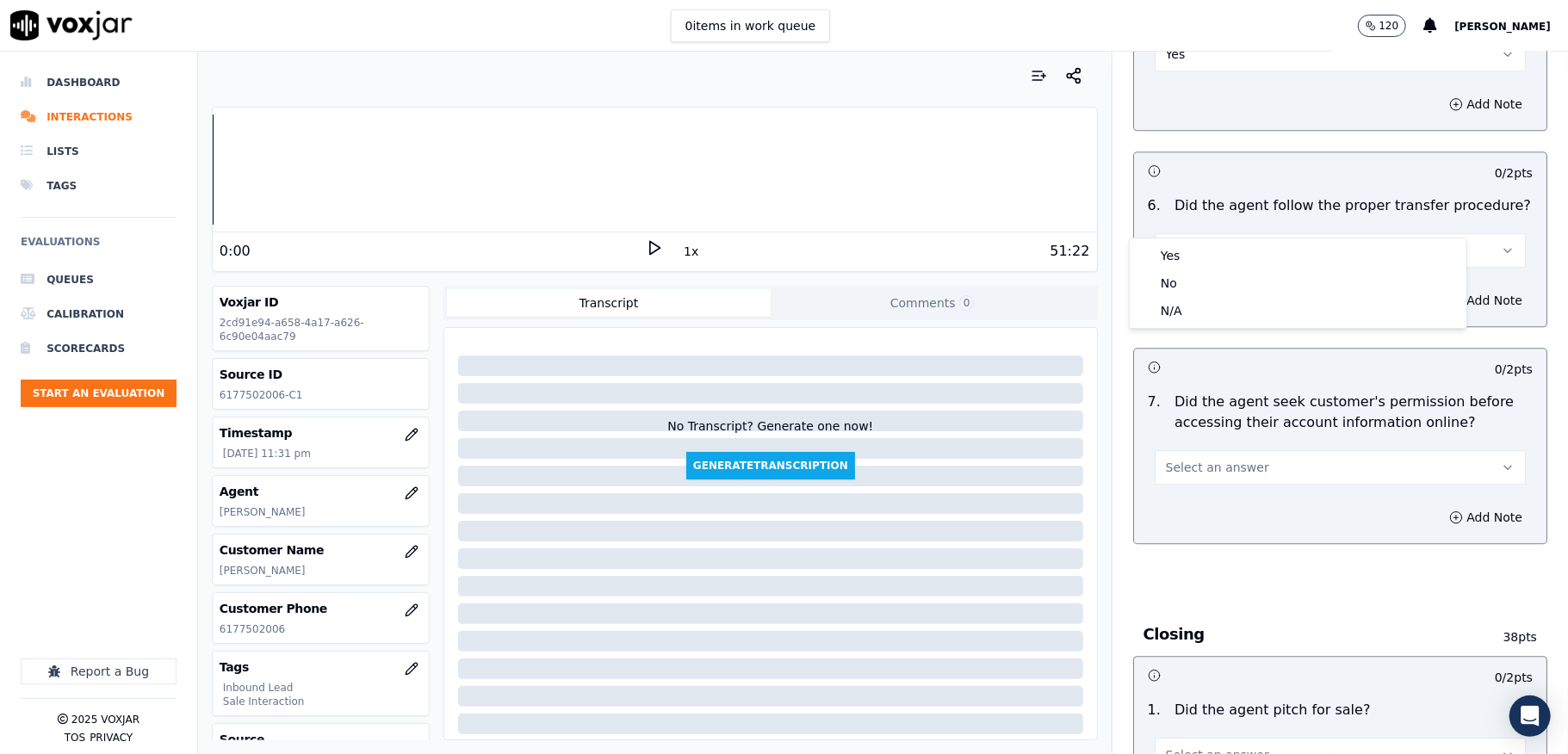
click at [1199, 258] on div "Yes" at bounding box center [1298, 255] width 330 height 28
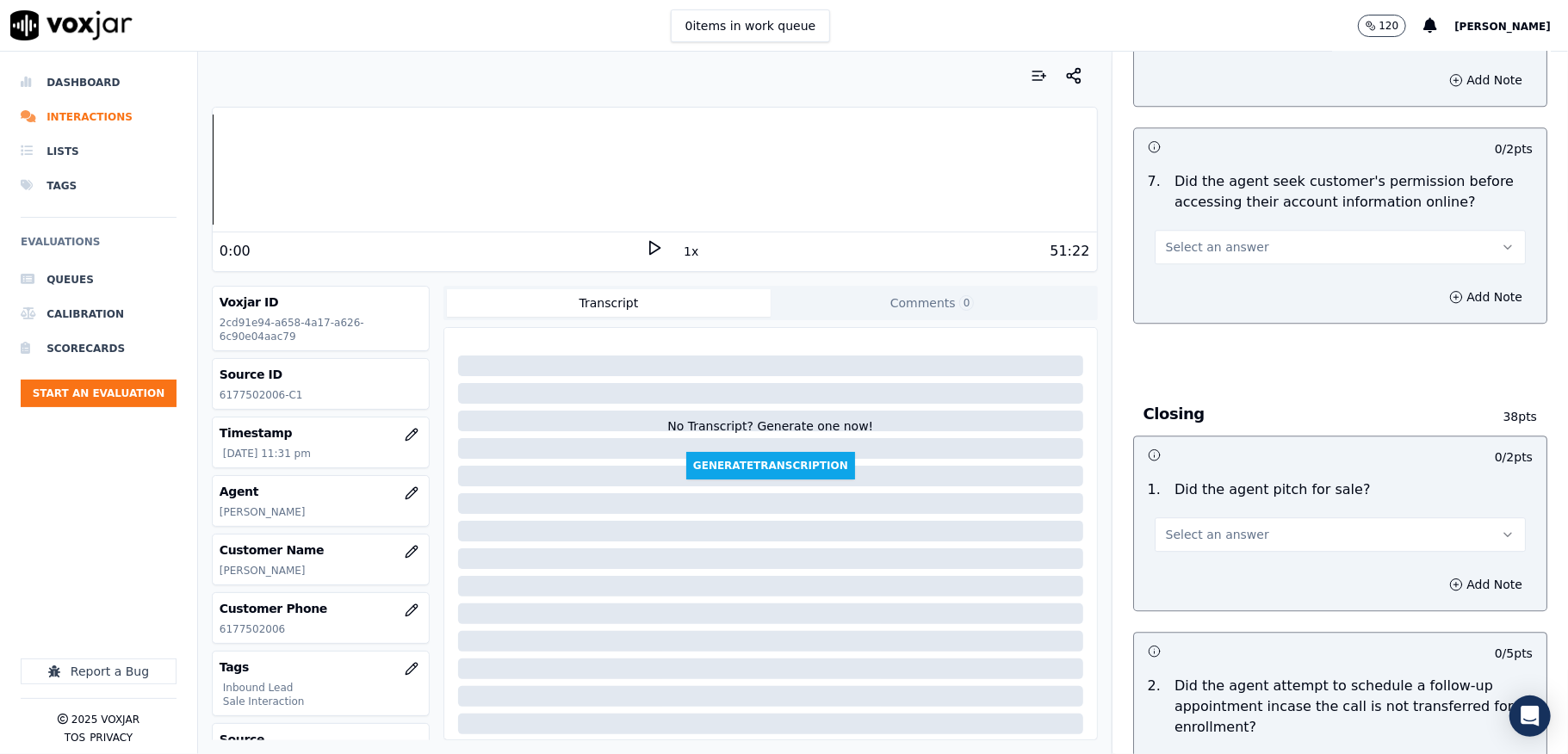
scroll to position [3327, 0]
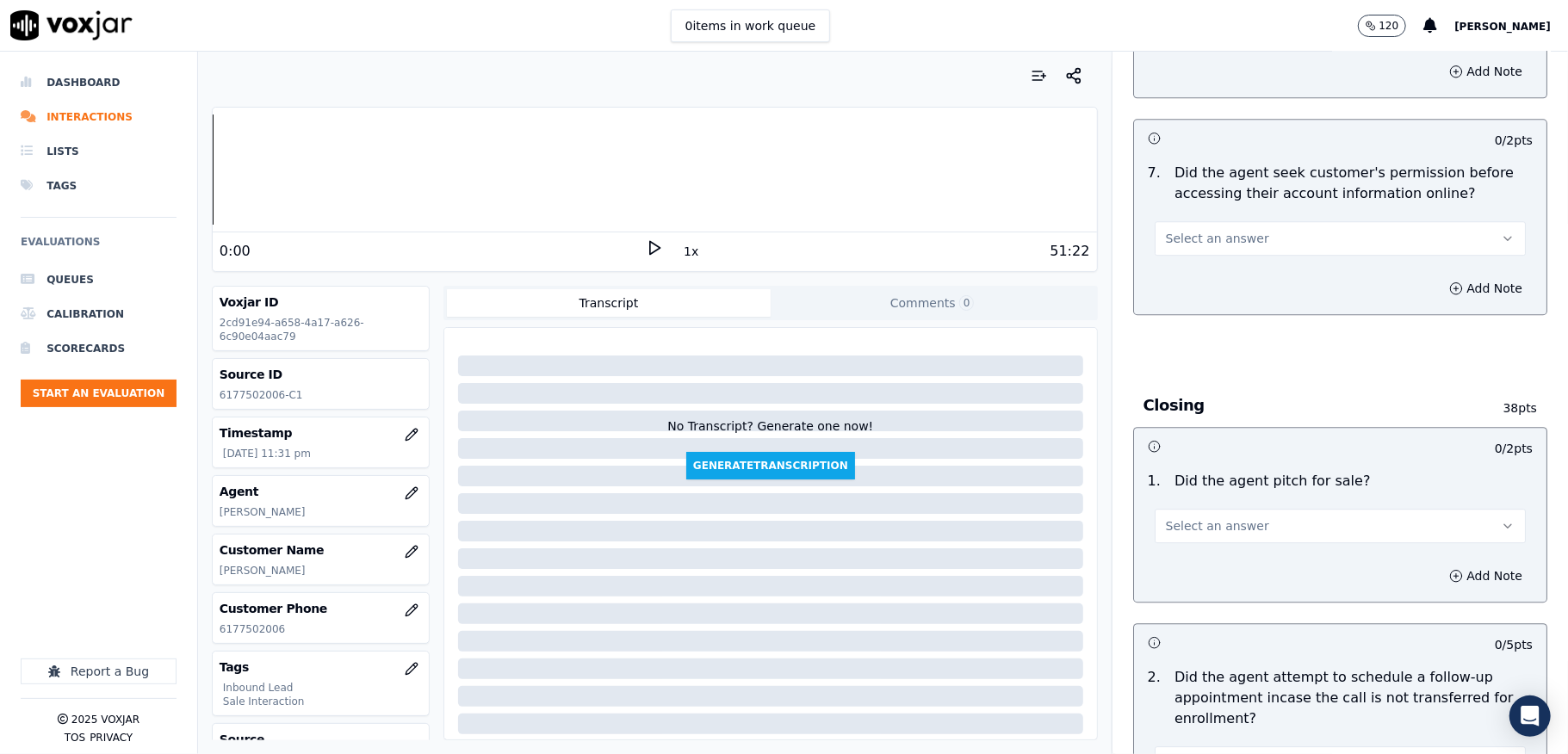
click at [1223, 230] on span "Select an answer" at bounding box center [1217, 238] width 103 height 17
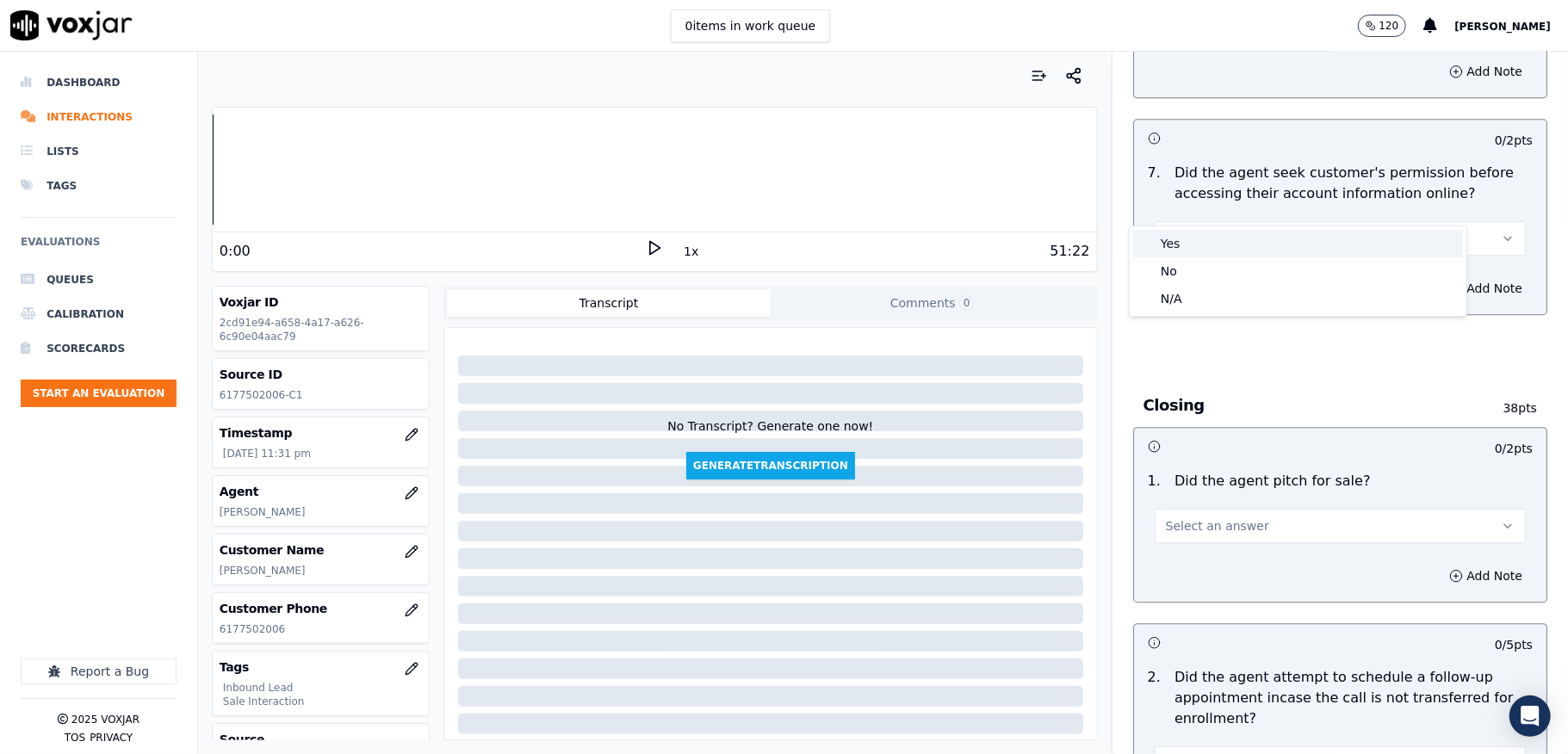
click at [1193, 242] on div "Yes" at bounding box center [1298, 243] width 330 height 28
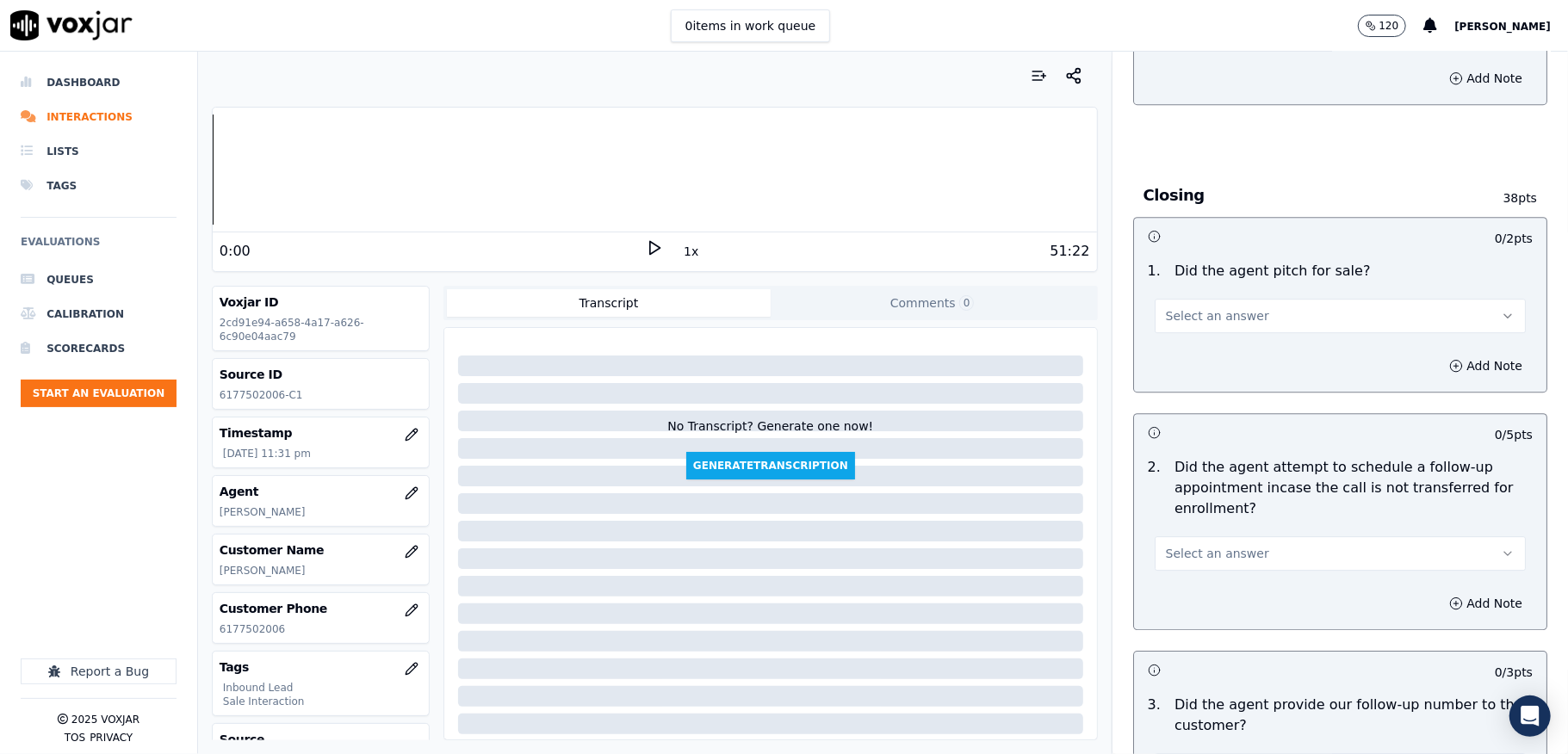
scroll to position [3556, 0]
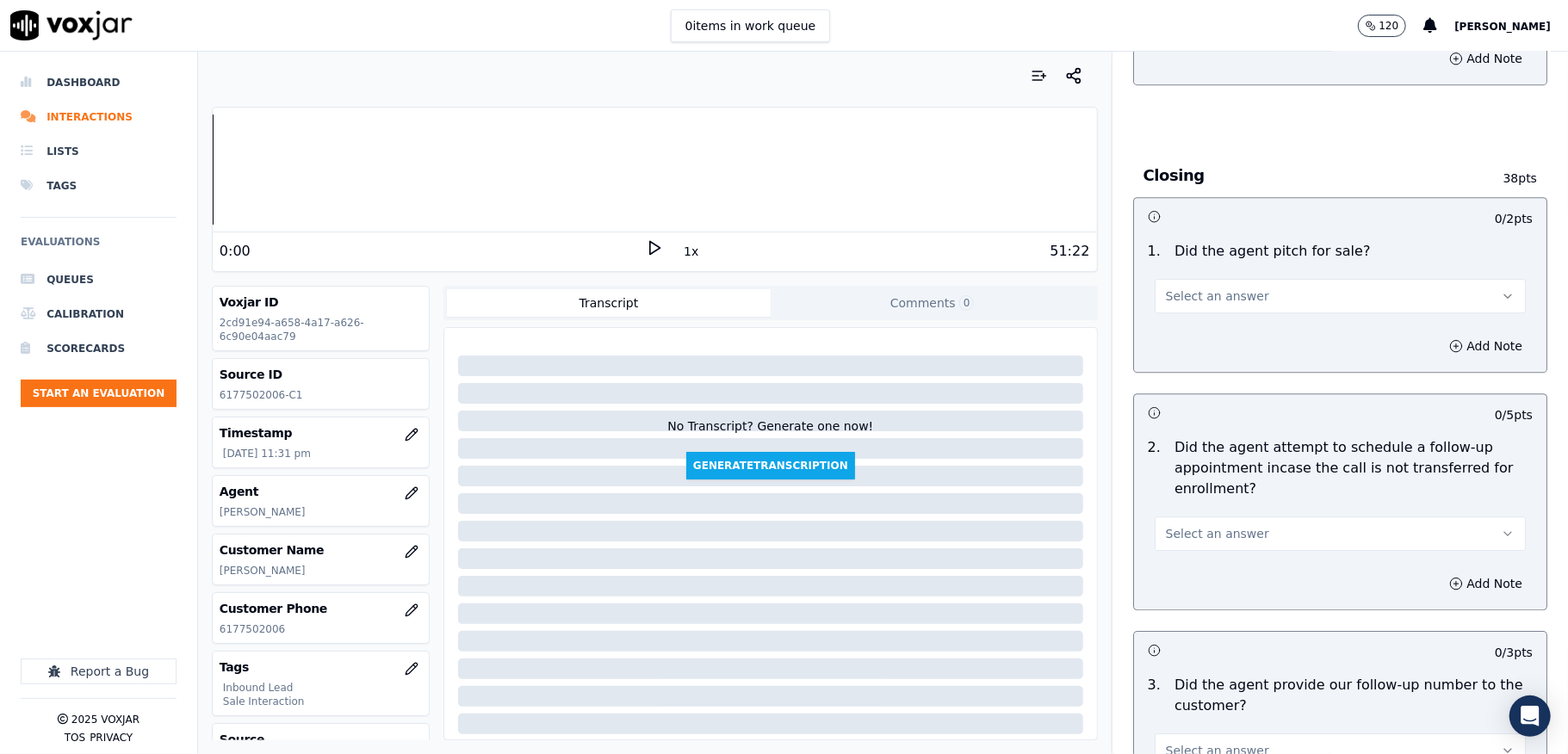
click at [1245, 278] on button "Select an answer" at bounding box center [1340, 295] width 371 height 34
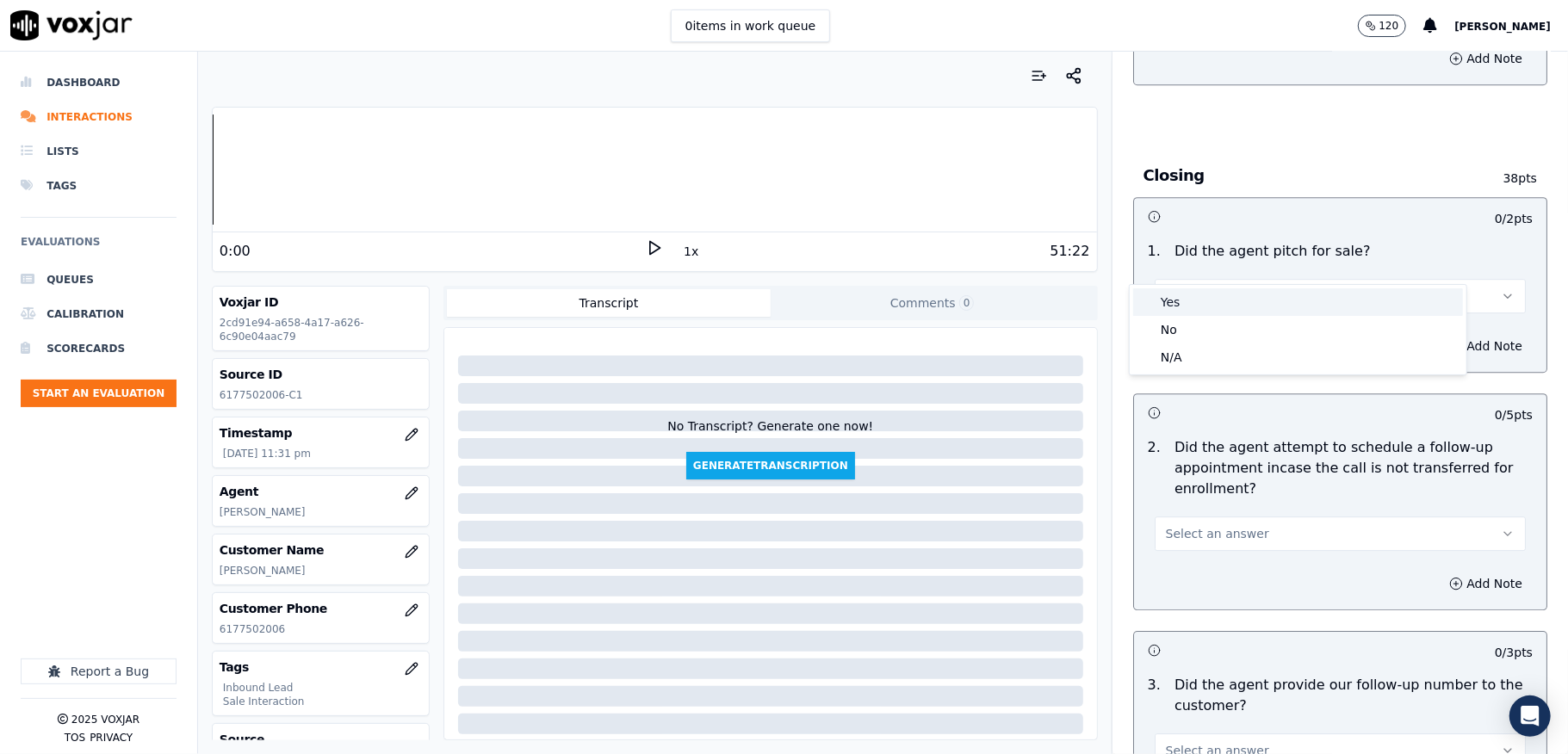
click at [1186, 303] on div "Yes" at bounding box center [1298, 301] width 330 height 28
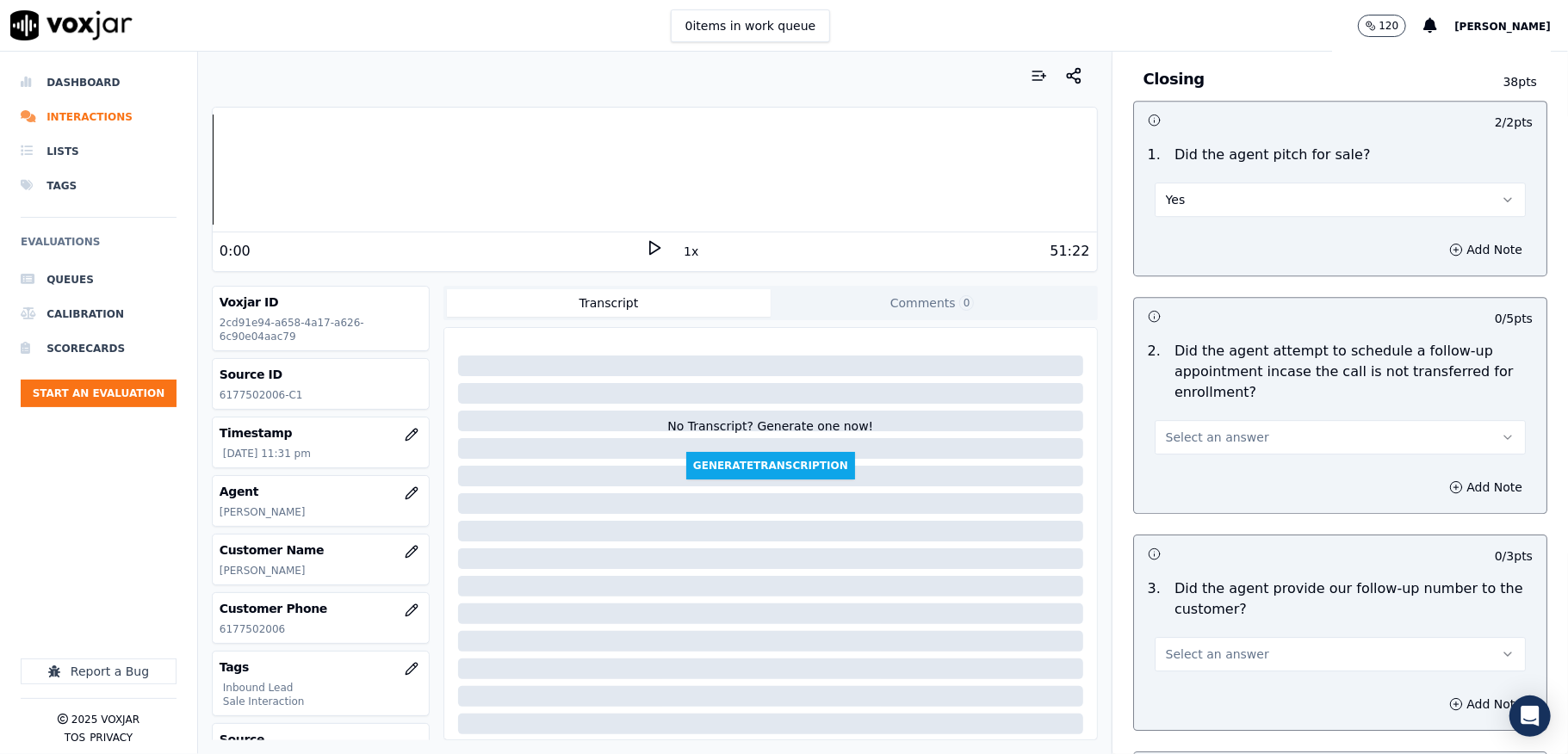
scroll to position [3786, 0]
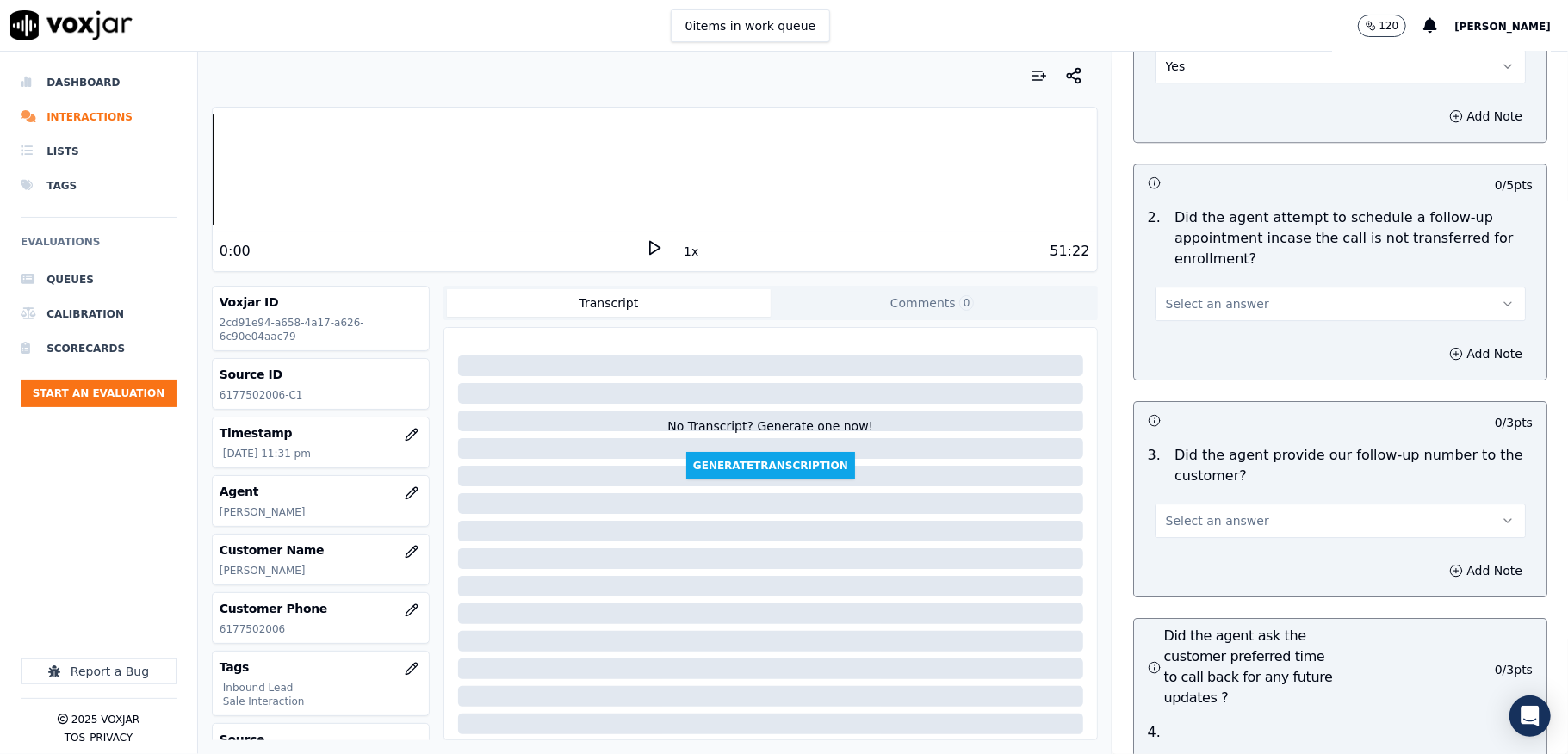
click at [1217, 295] on span "Select an answer" at bounding box center [1217, 304] width 103 height 17
click at [1179, 338] on div "No" at bounding box center [1298, 337] width 330 height 28
click at [1229, 287] on button "No" at bounding box center [1340, 304] width 371 height 34
click at [1188, 358] on div "N/A" at bounding box center [1298, 365] width 330 height 28
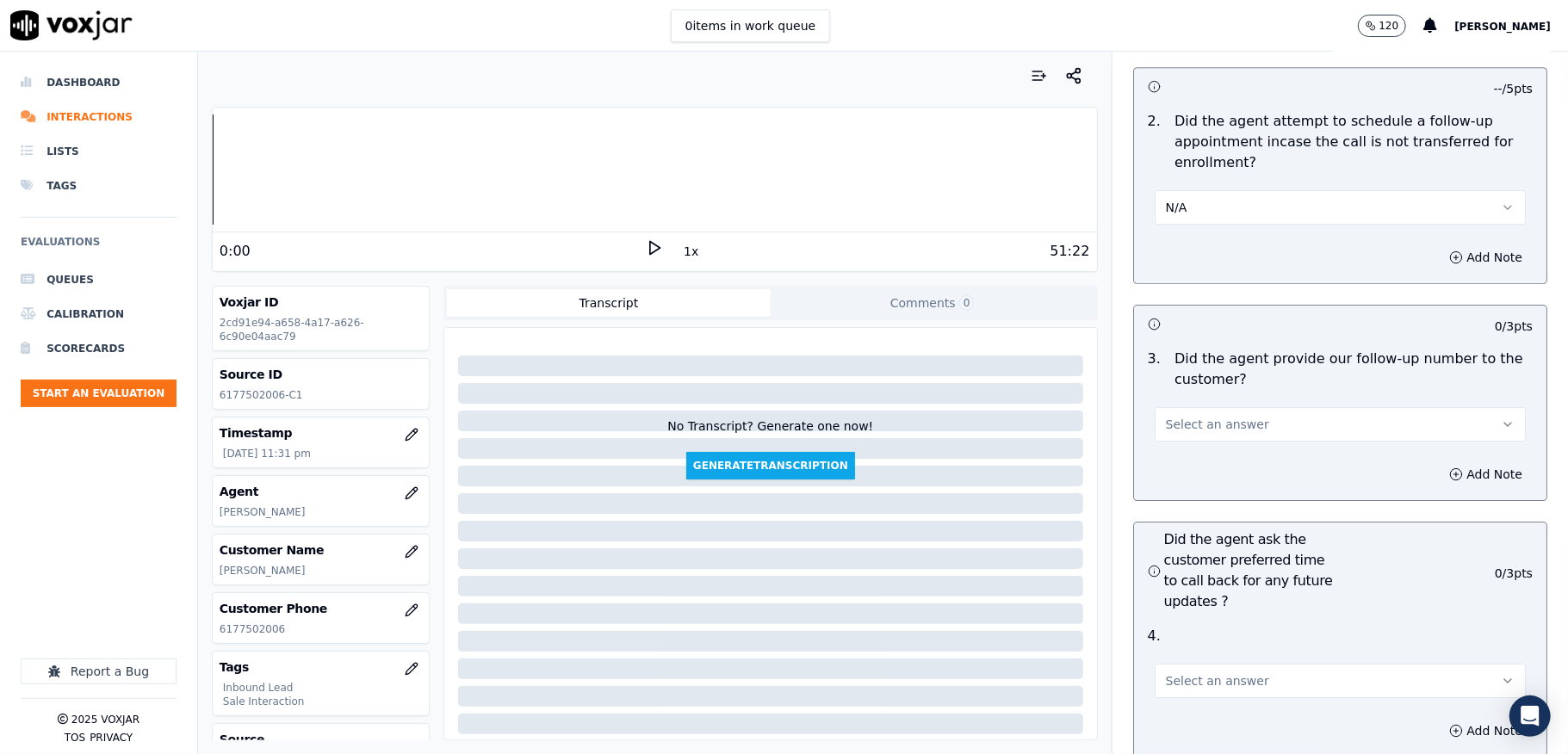
scroll to position [4015, 0]
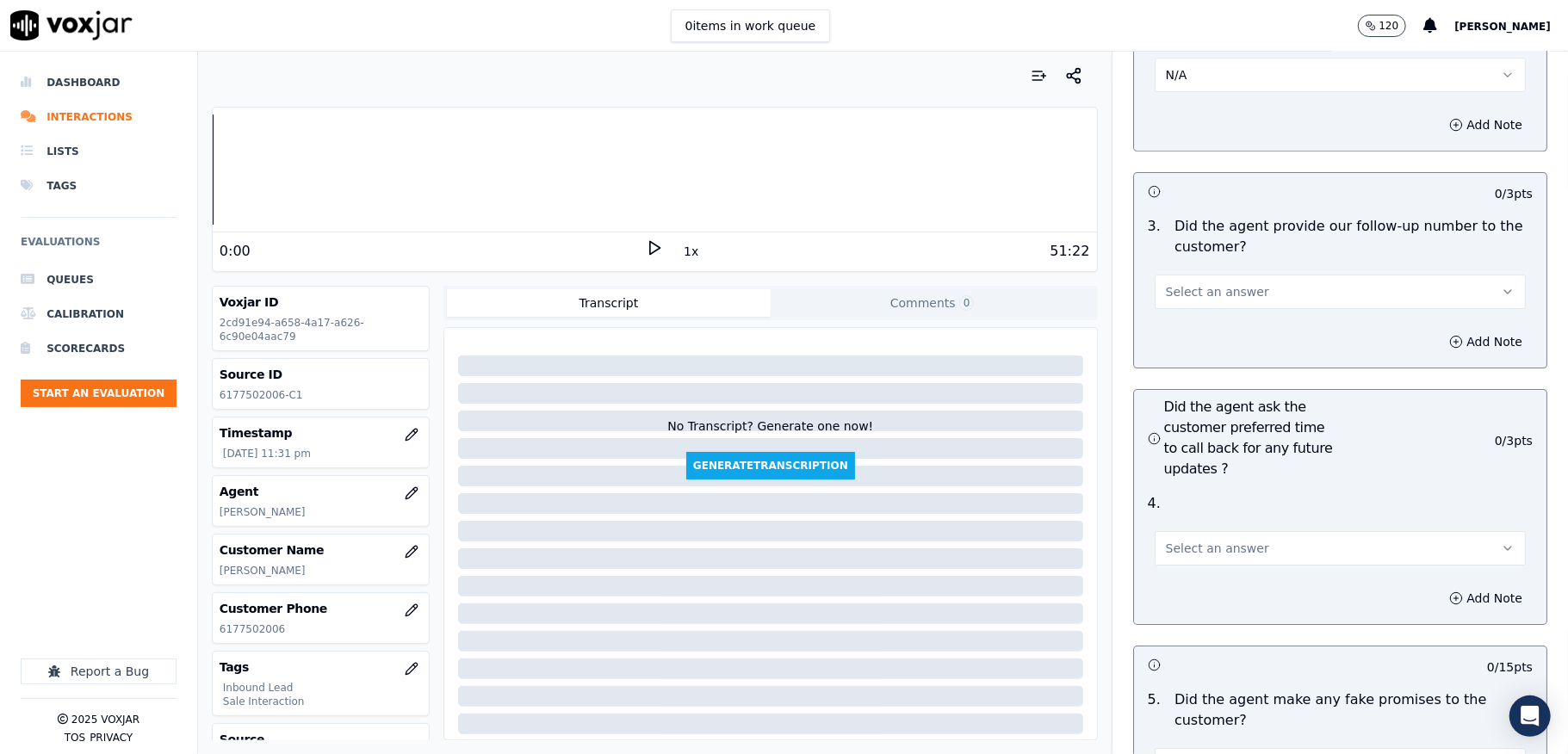
click at [1225, 275] on button "Select an answer" at bounding box center [1340, 292] width 371 height 34
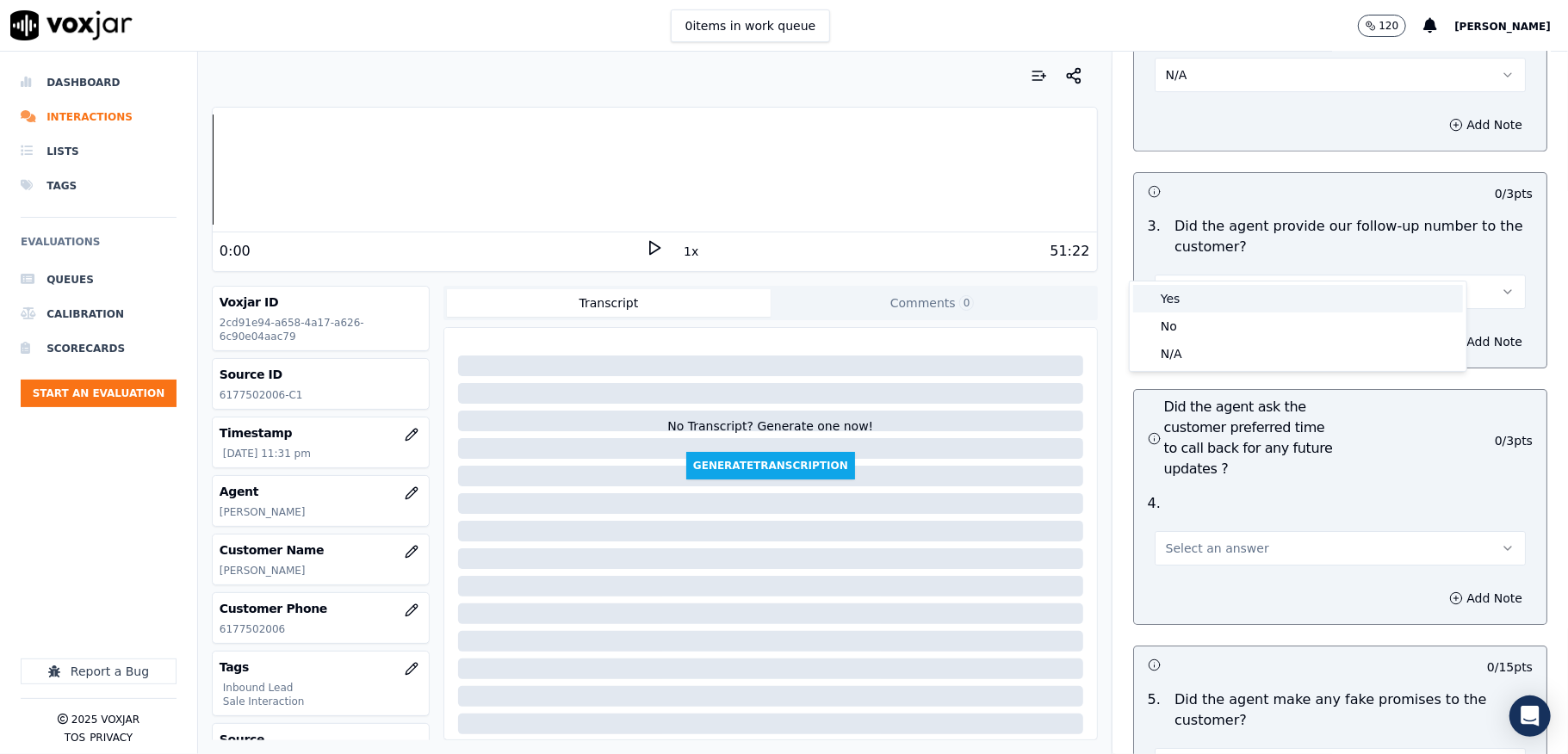
click at [1189, 294] on div "Yes" at bounding box center [1298, 298] width 330 height 28
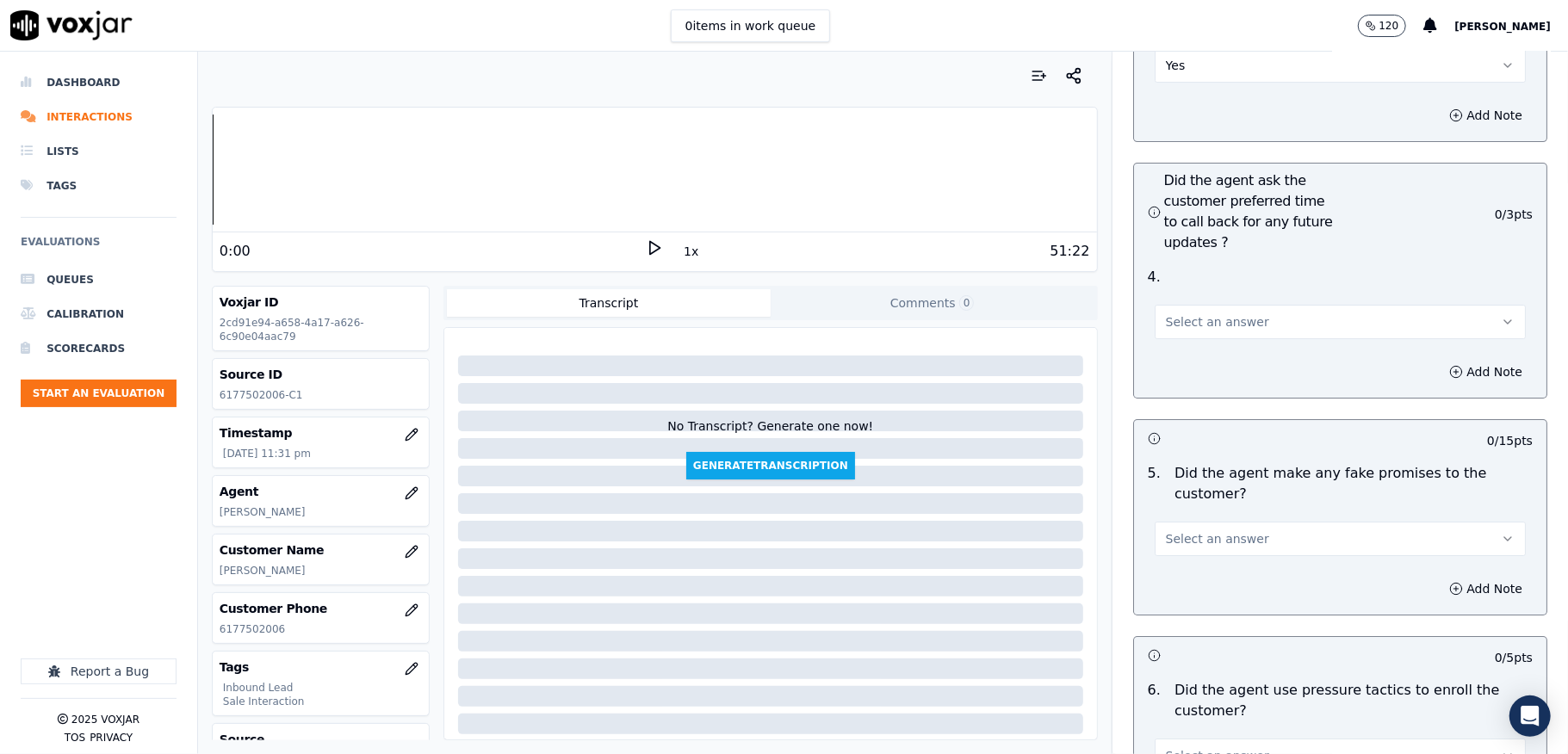
scroll to position [4245, 0]
click at [1206, 301] on button "Select an answer" at bounding box center [1340, 318] width 371 height 34
click at [1169, 382] on div "N/A" at bounding box center [1298, 380] width 330 height 28
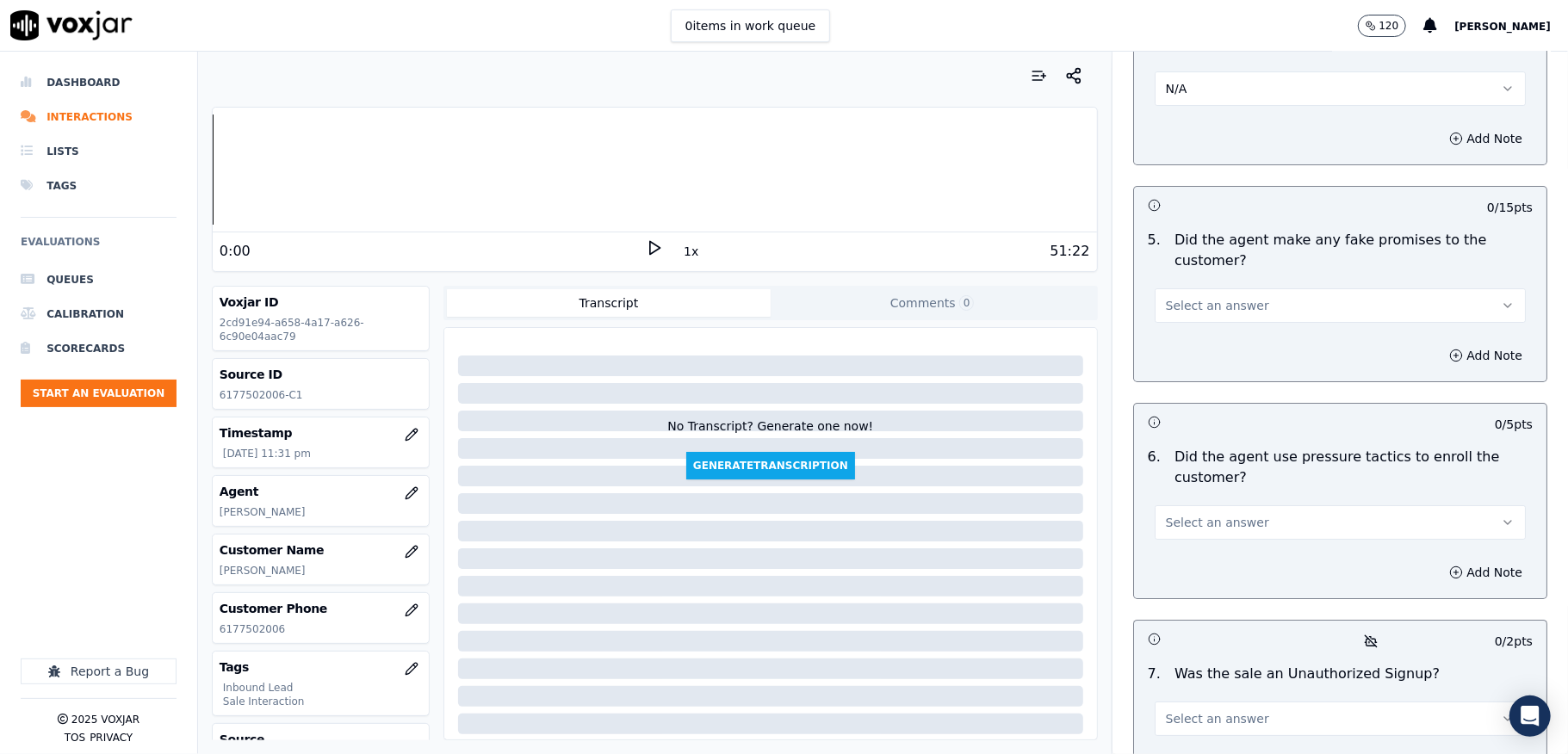
click at [1209, 296] on span "Select an answer" at bounding box center [1217, 305] width 103 height 17
click at [1172, 332] on div "No" at bounding box center [1298, 341] width 330 height 28
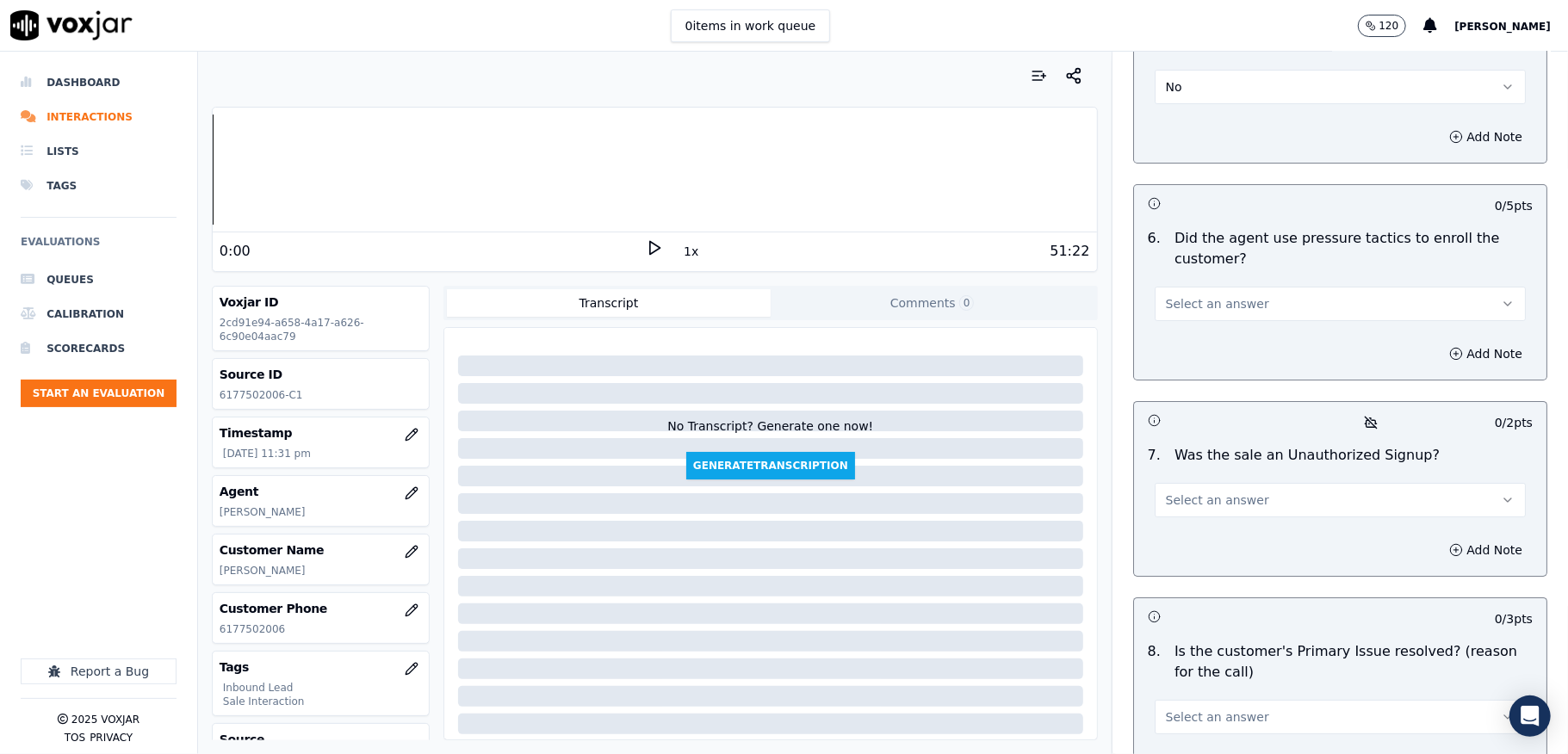
scroll to position [4703, 0]
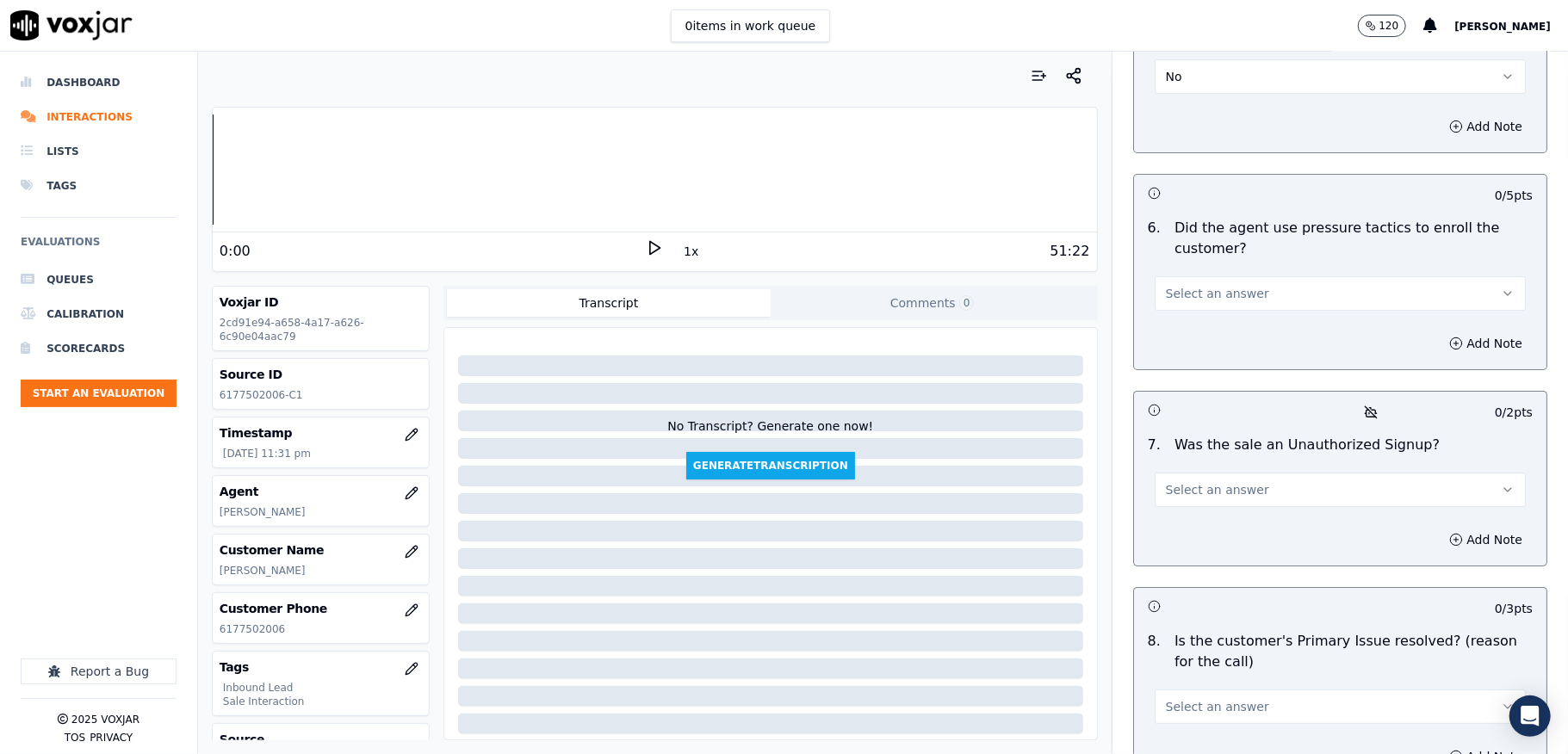
click at [1220, 273] on div "Select an answer" at bounding box center [1340, 292] width 371 height 38
click at [1199, 285] on span "Select an answer" at bounding box center [1217, 294] width 103 height 17
click at [1182, 335] on div "No" at bounding box center [1298, 329] width 330 height 28
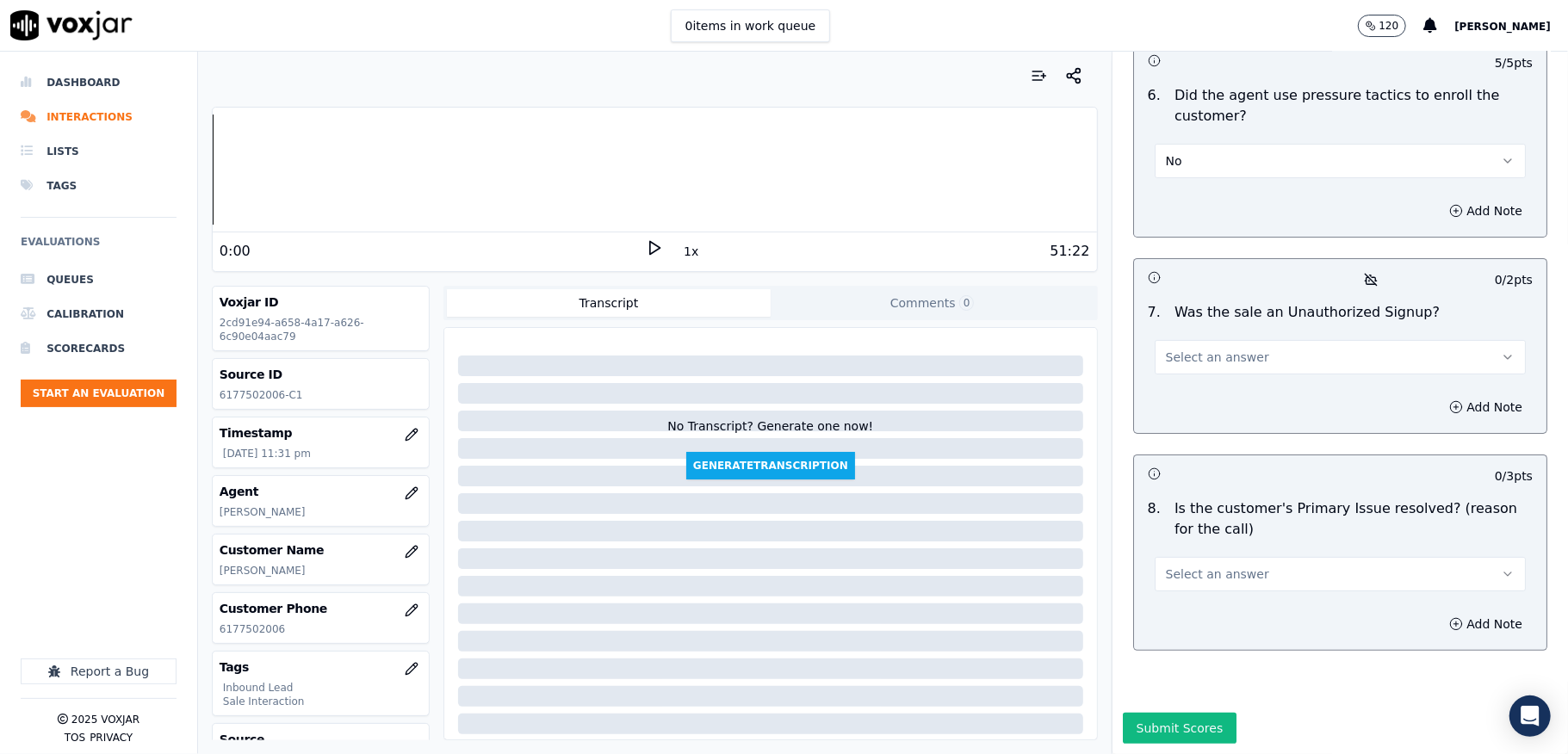
scroll to position [4867, 0]
click at [1214, 349] on span "Select an answer" at bounding box center [1217, 357] width 103 height 17
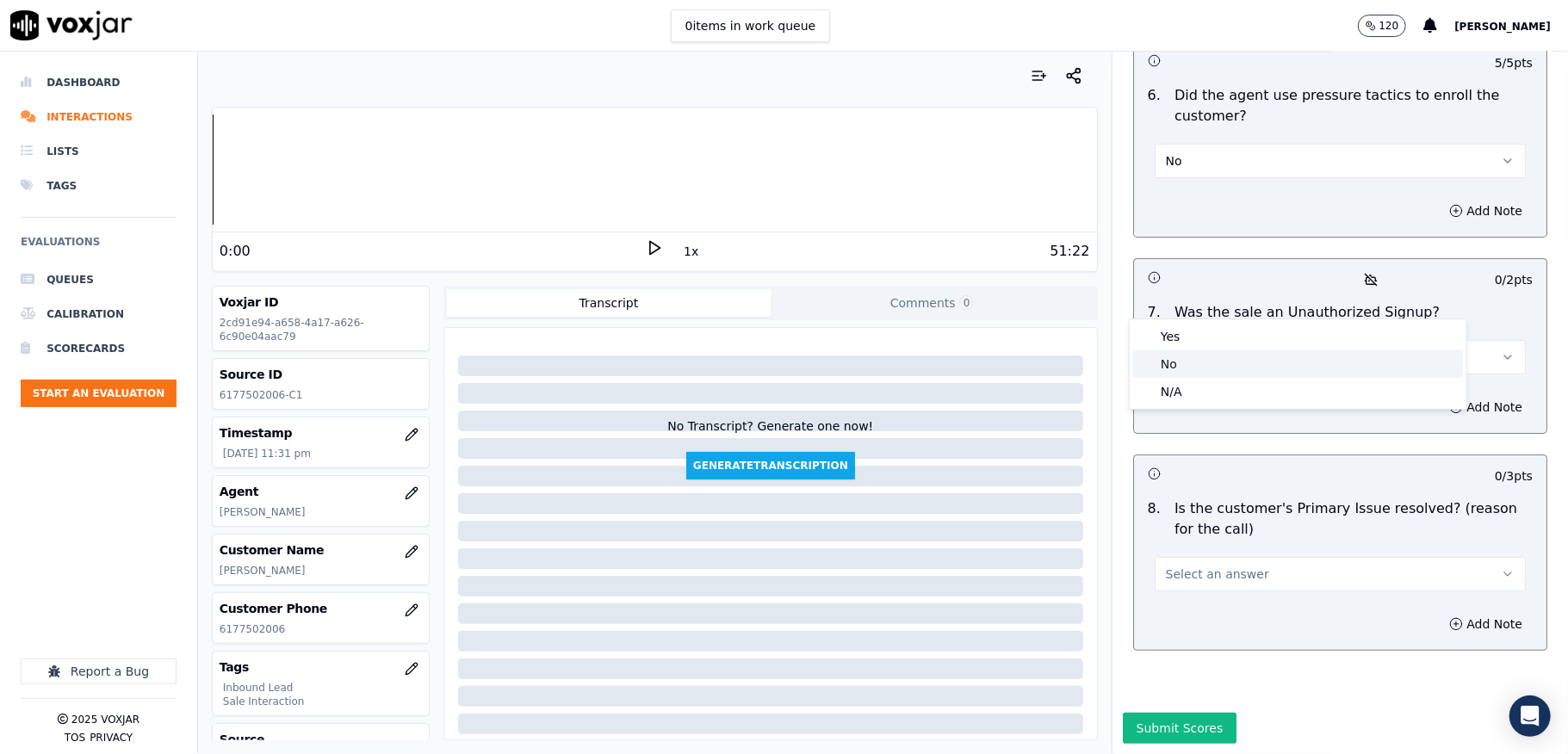
click at [1188, 355] on div "No" at bounding box center [1298, 363] width 330 height 28
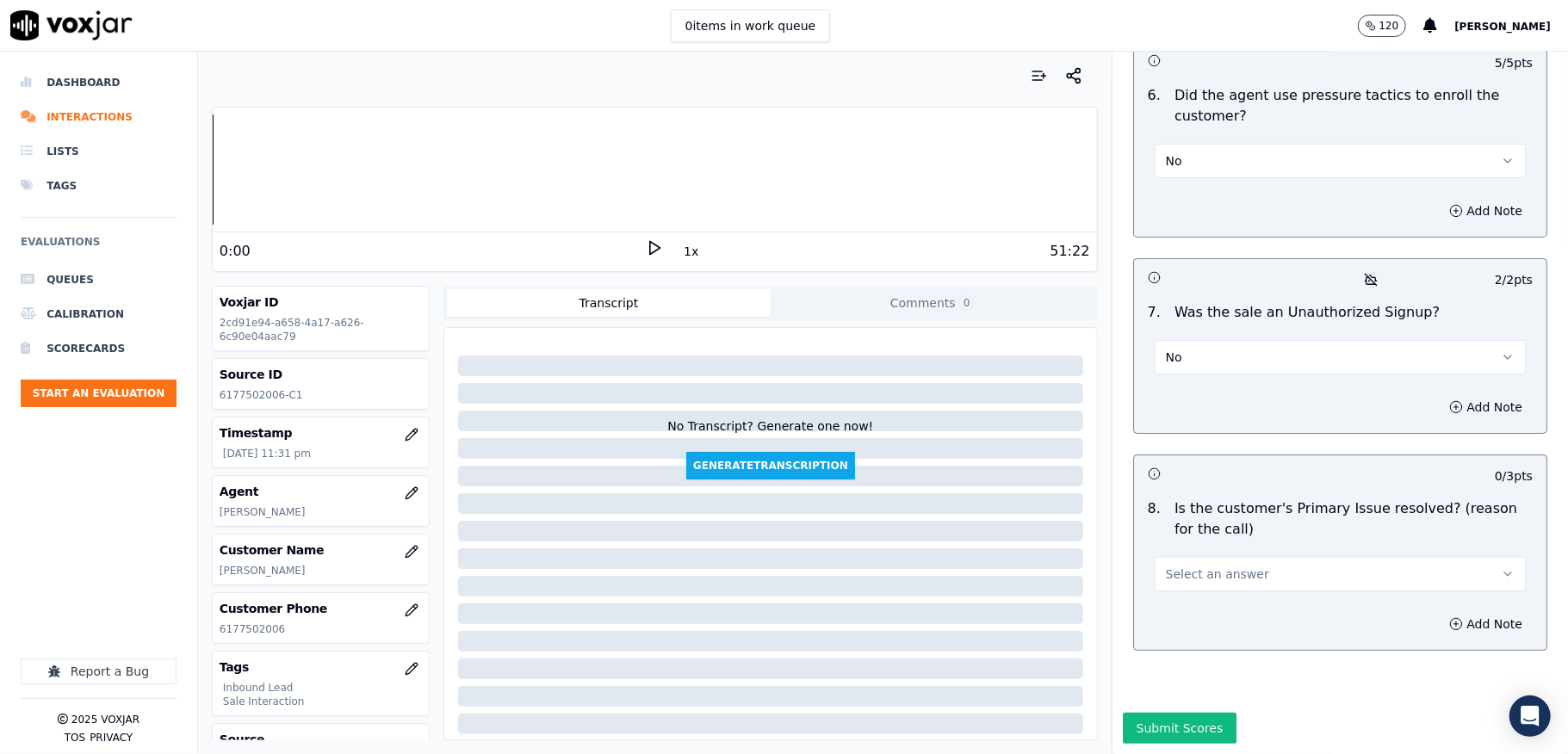
click at [1229, 557] on button "Select an answer" at bounding box center [1340, 574] width 371 height 34
click at [1174, 553] on div "Yes" at bounding box center [1298, 553] width 330 height 28
click at [1162, 712] on button "Submit Scores" at bounding box center [1180, 727] width 114 height 31
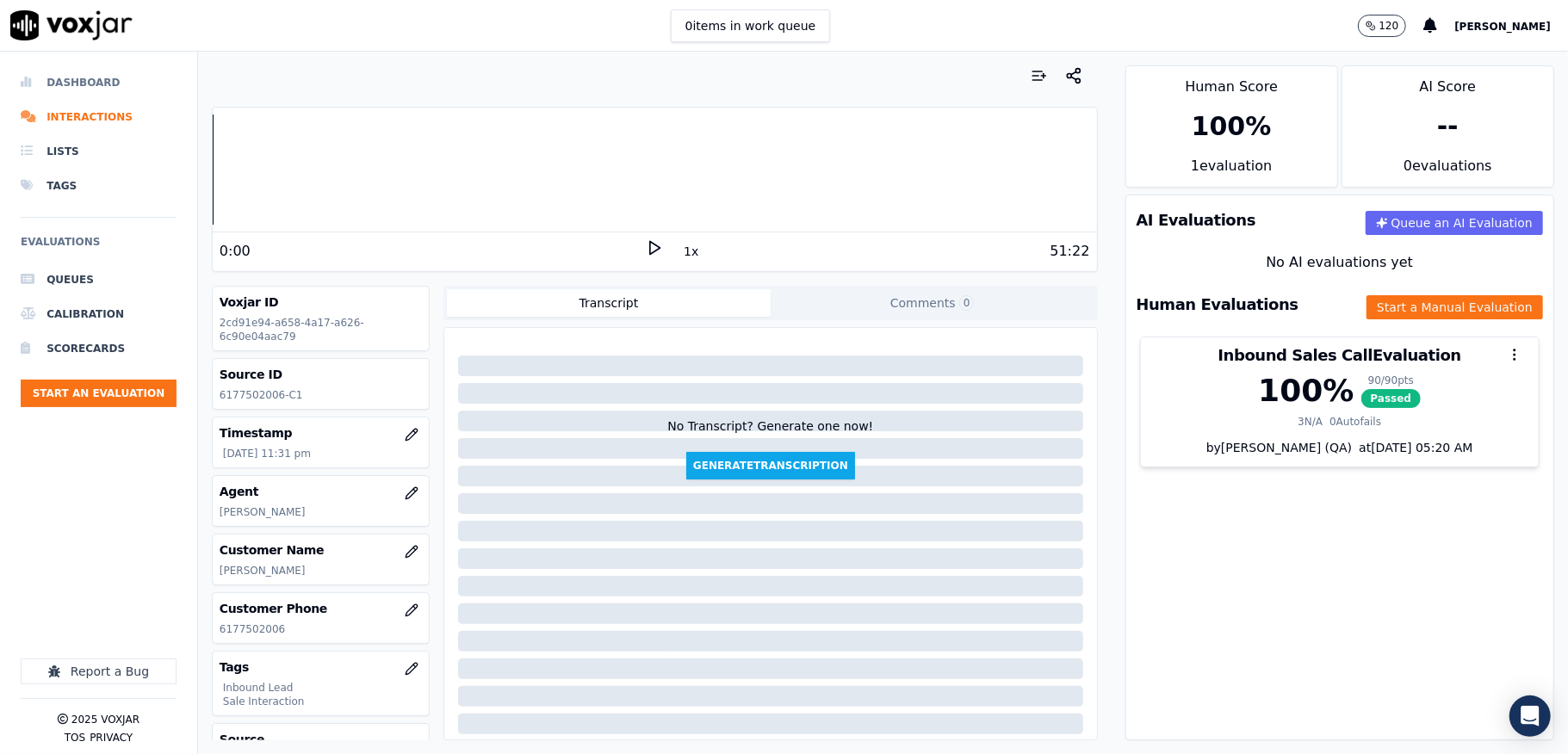
click at [91, 83] on li "Dashboard" at bounding box center [98, 83] width 155 height 34
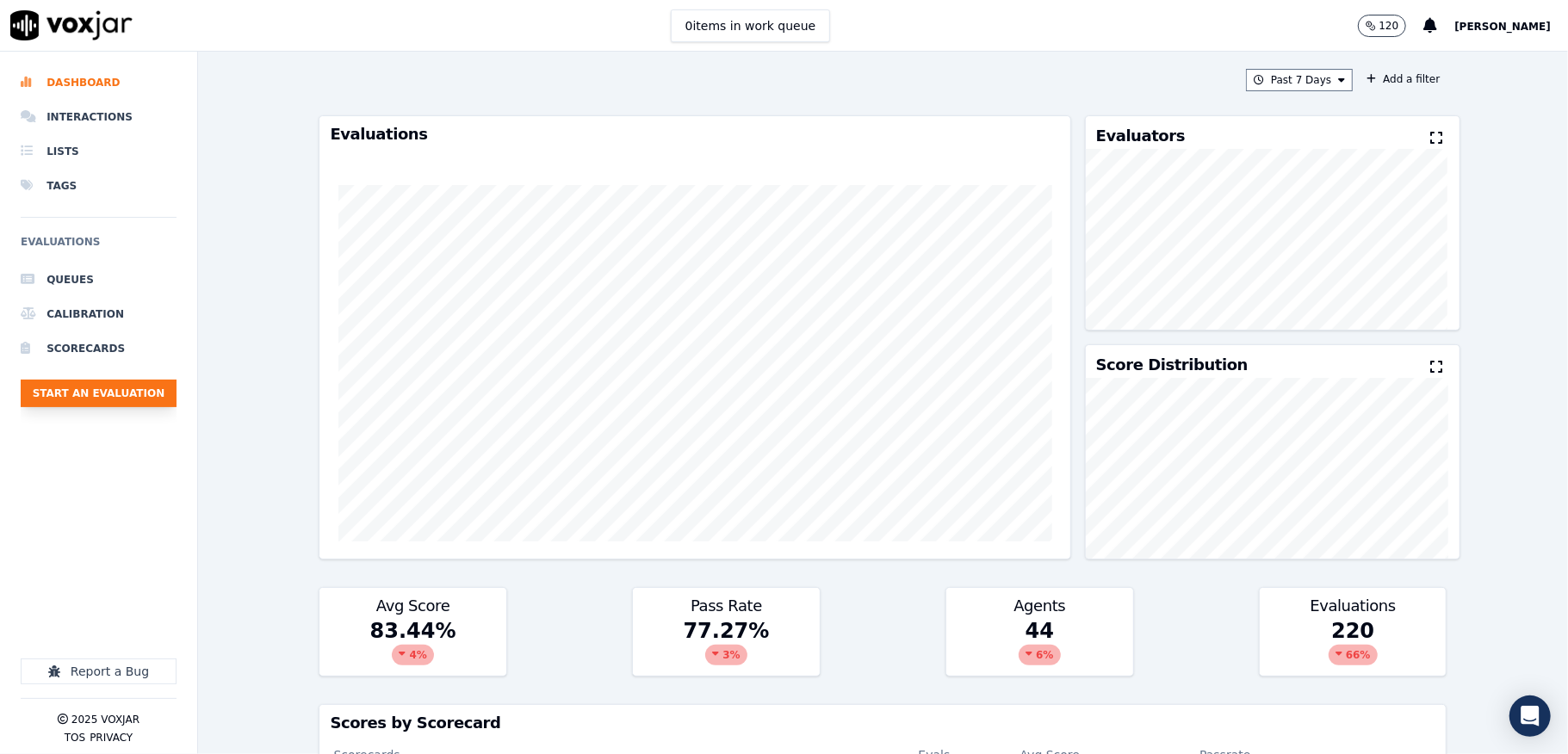
click at [108, 383] on button "Start an Evaluation" at bounding box center [98, 393] width 155 height 28
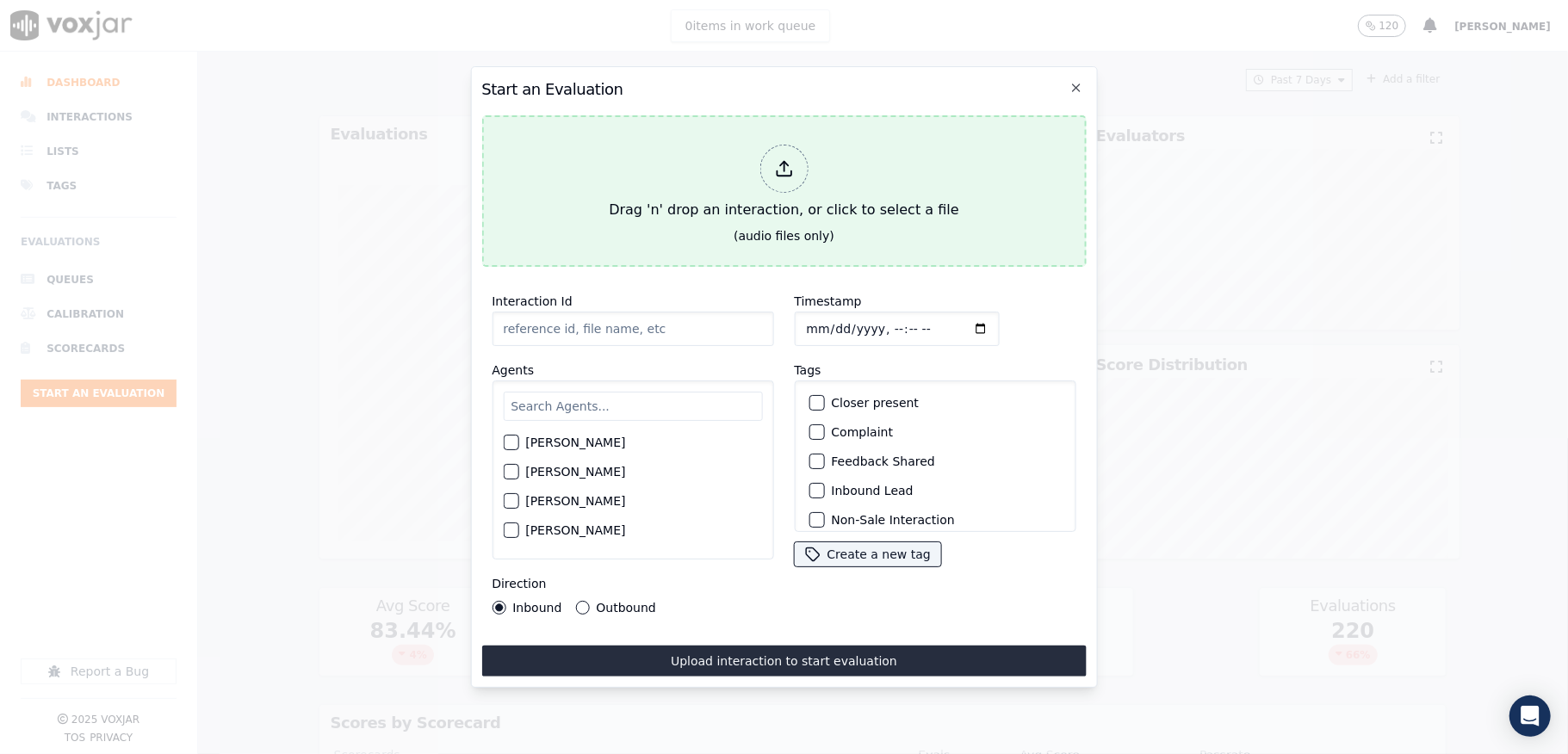
click at [763, 139] on div "Drag 'n' drop an interaction, or click to select a file" at bounding box center [783, 182] width 363 height 90
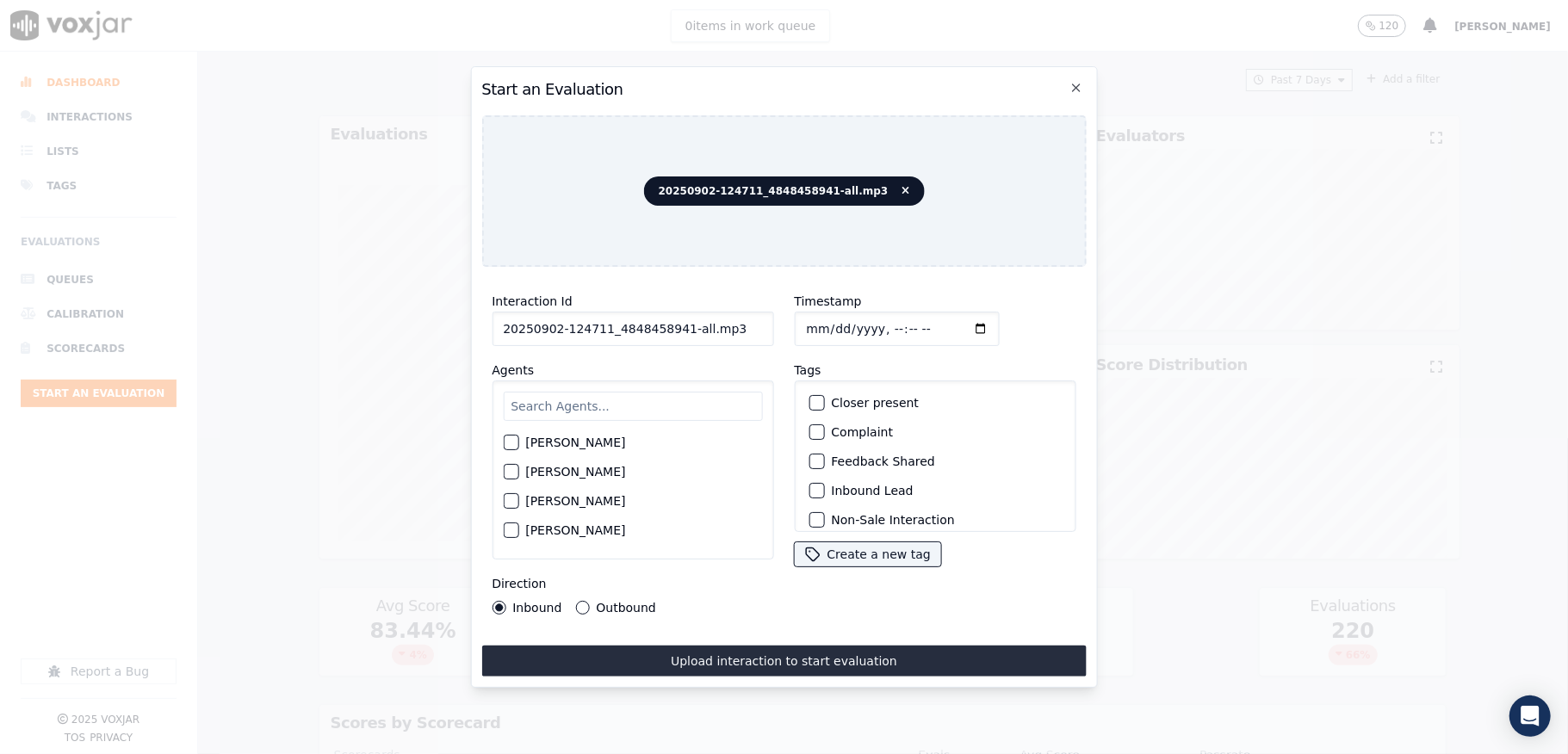
drag, startPoint x: 676, startPoint y: 321, endPoint x: 762, endPoint y: 321, distance: 86.0
click at [762, 321] on input "20250902-124711_4848458941-all.mp3" at bounding box center [631, 329] width 281 height 34
type input "20250902-124711_4848458941-C1"
click at [828, 317] on input "Timestamp" at bounding box center [896, 329] width 205 height 34
type input "2025-09-02T23:52"
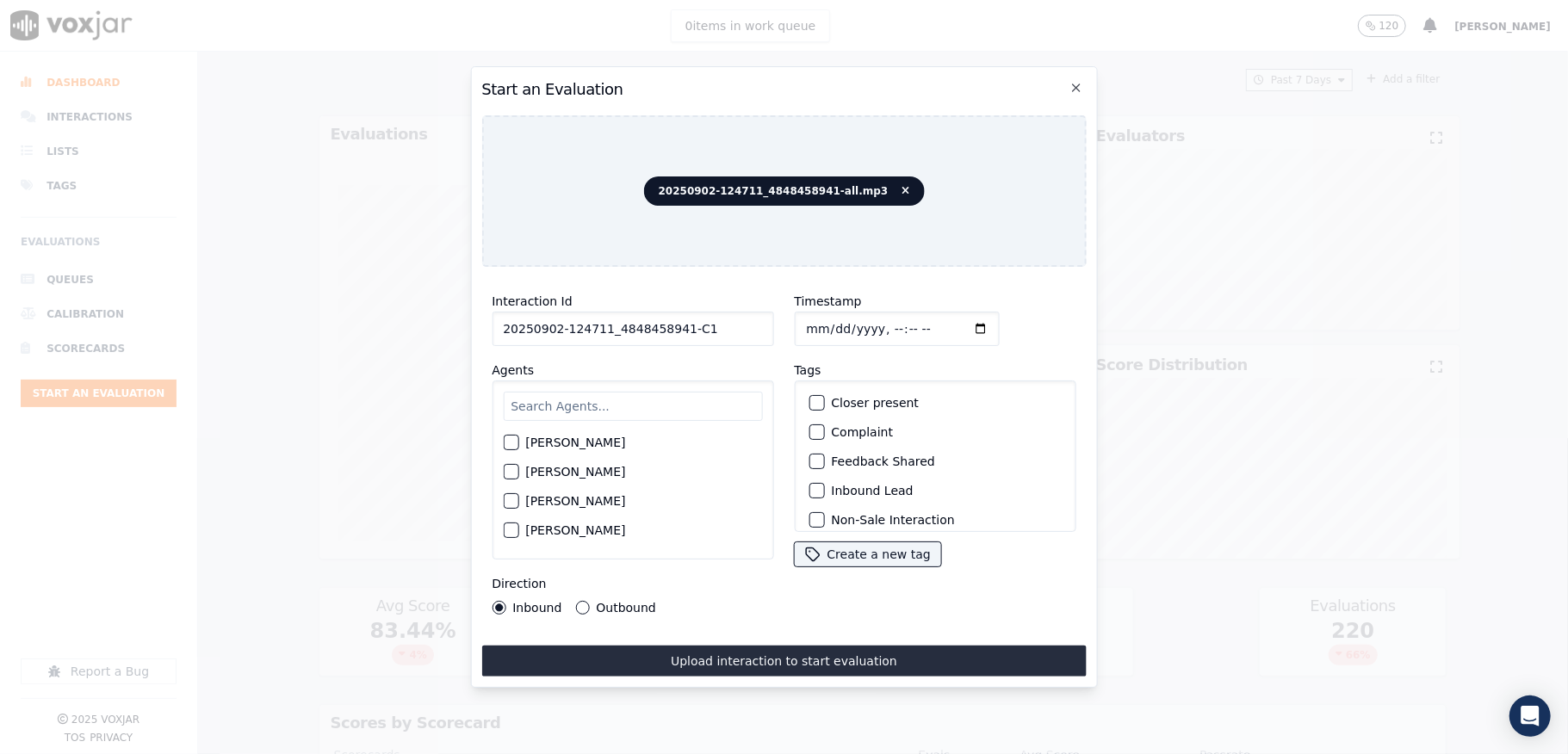
click at [580, 394] on input "text" at bounding box center [632, 406] width 259 height 30
type input "ches"
click at [508, 441] on div "button" at bounding box center [509, 447] width 12 height 12
click at [810, 397] on div "button" at bounding box center [815, 402] width 12 height 12
click at [810, 484] on div "button" at bounding box center [815, 490] width 12 height 12
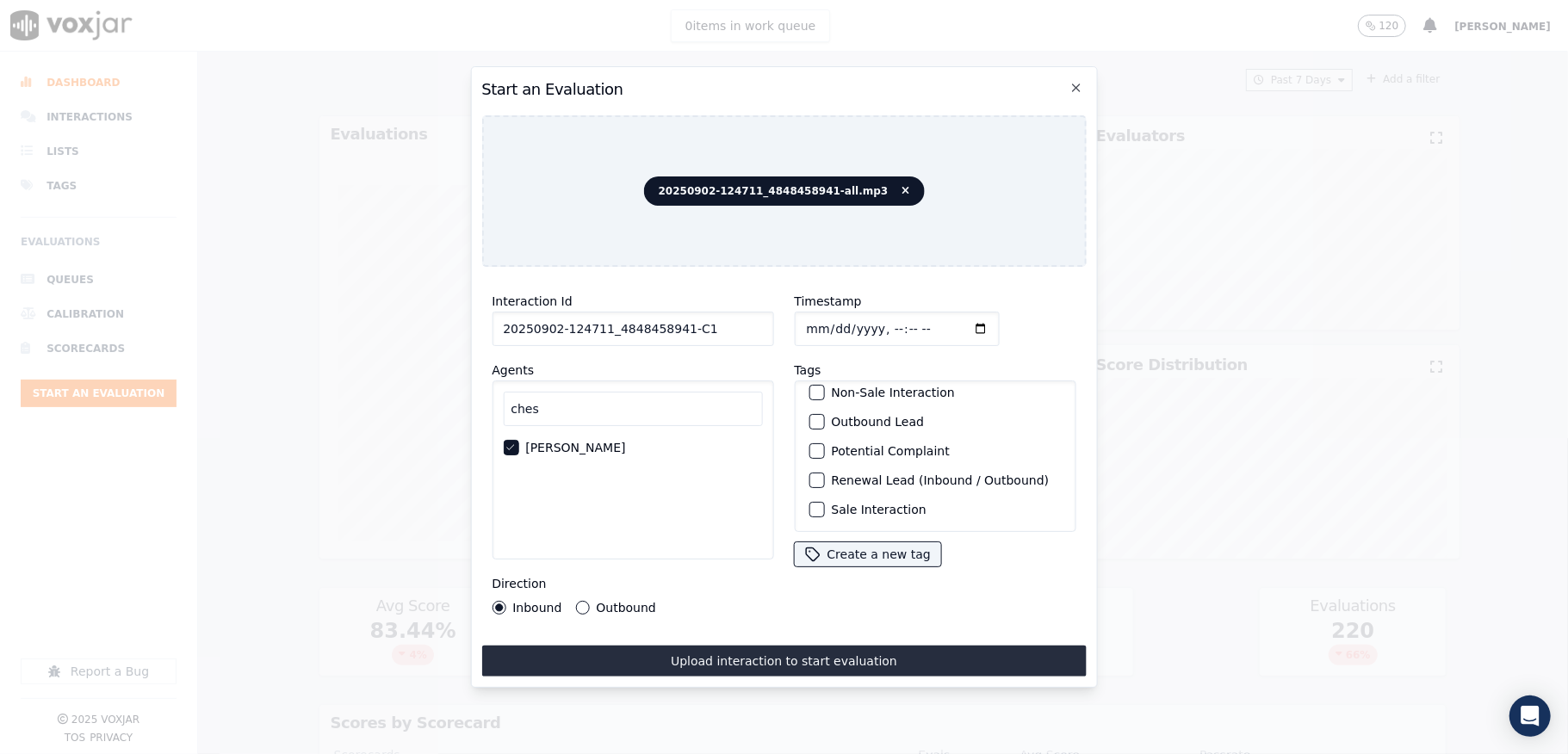
click at [810, 503] on div "button" at bounding box center [815, 509] width 12 height 12
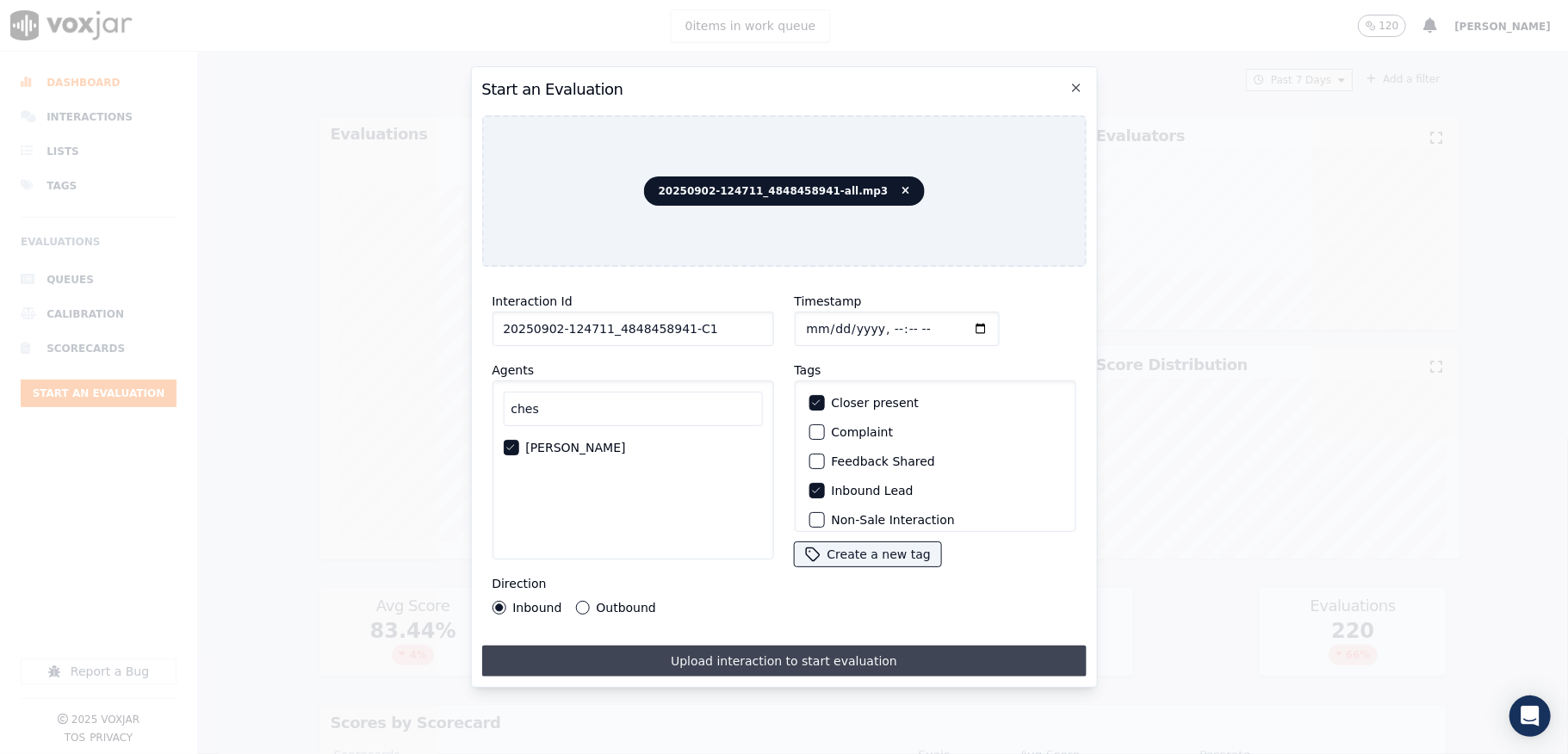
click at [718, 652] on button "Upload interaction to start evaluation" at bounding box center [784, 661] width 605 height 31
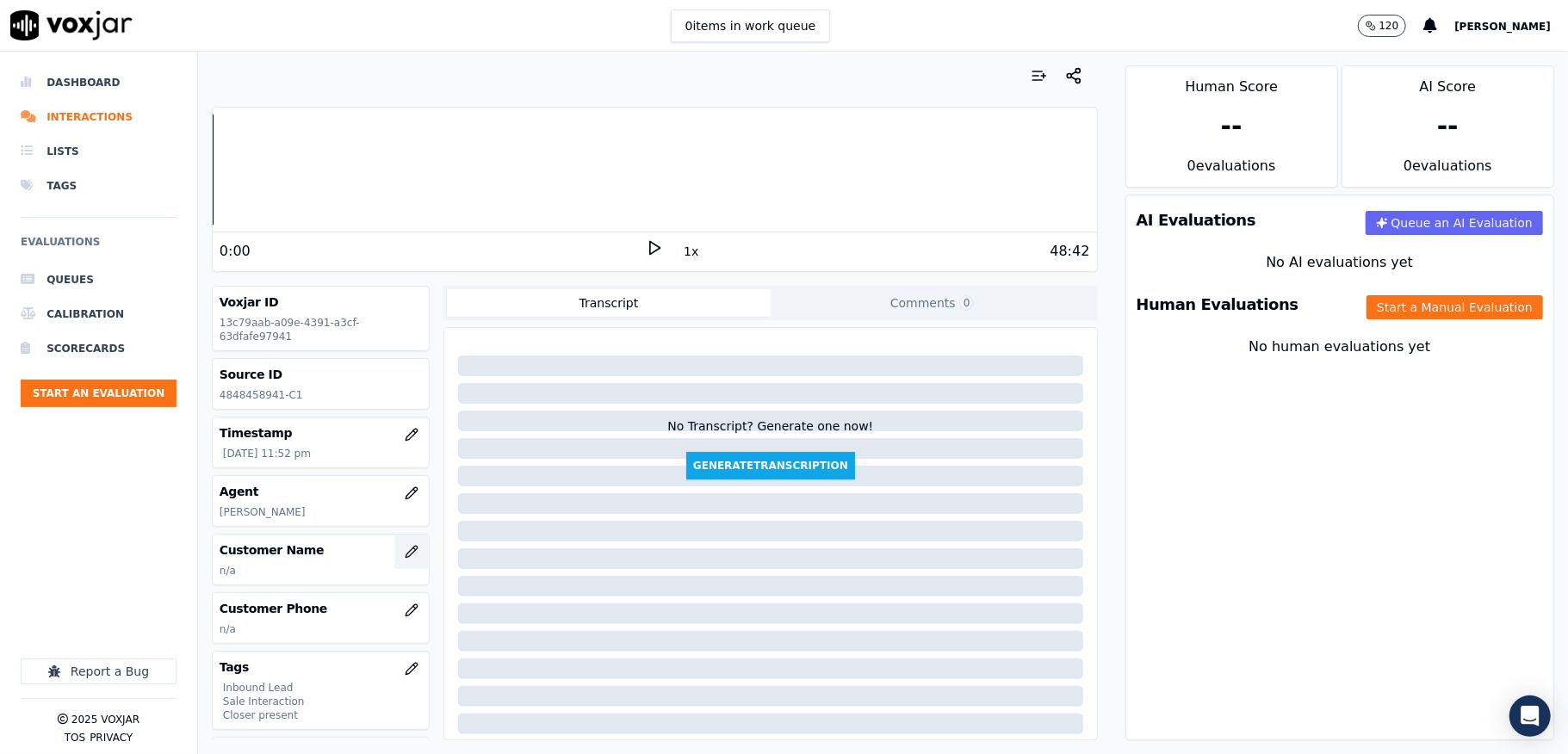
click at [404, 556] on icon "button" at bounding box center [411, 551] width 13 height 13
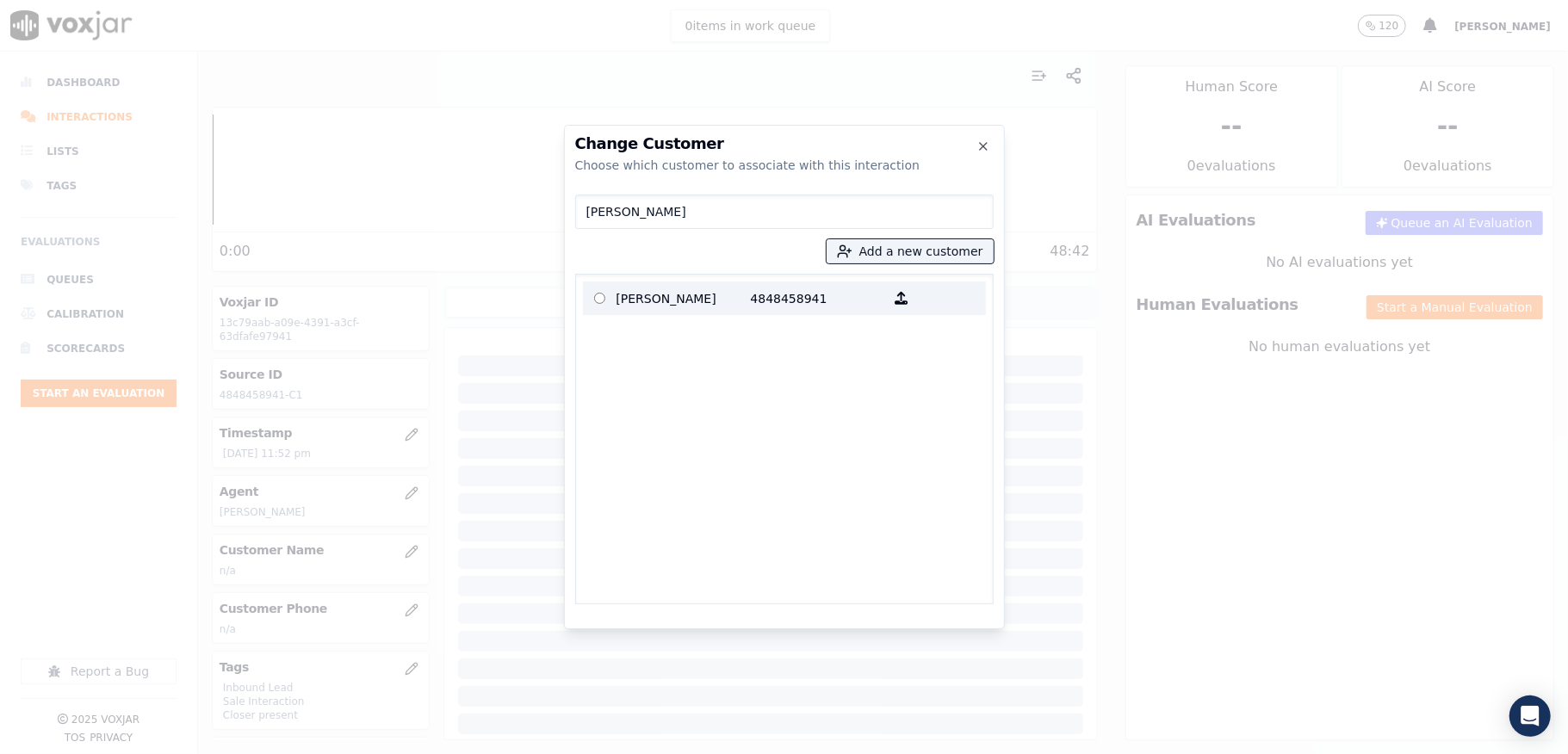
type input "TYRONE ELLIOTT"
click at [669, 304] on p "TYRONE ELLIOTT" at bounding box center [683, 298] width 134 height 27
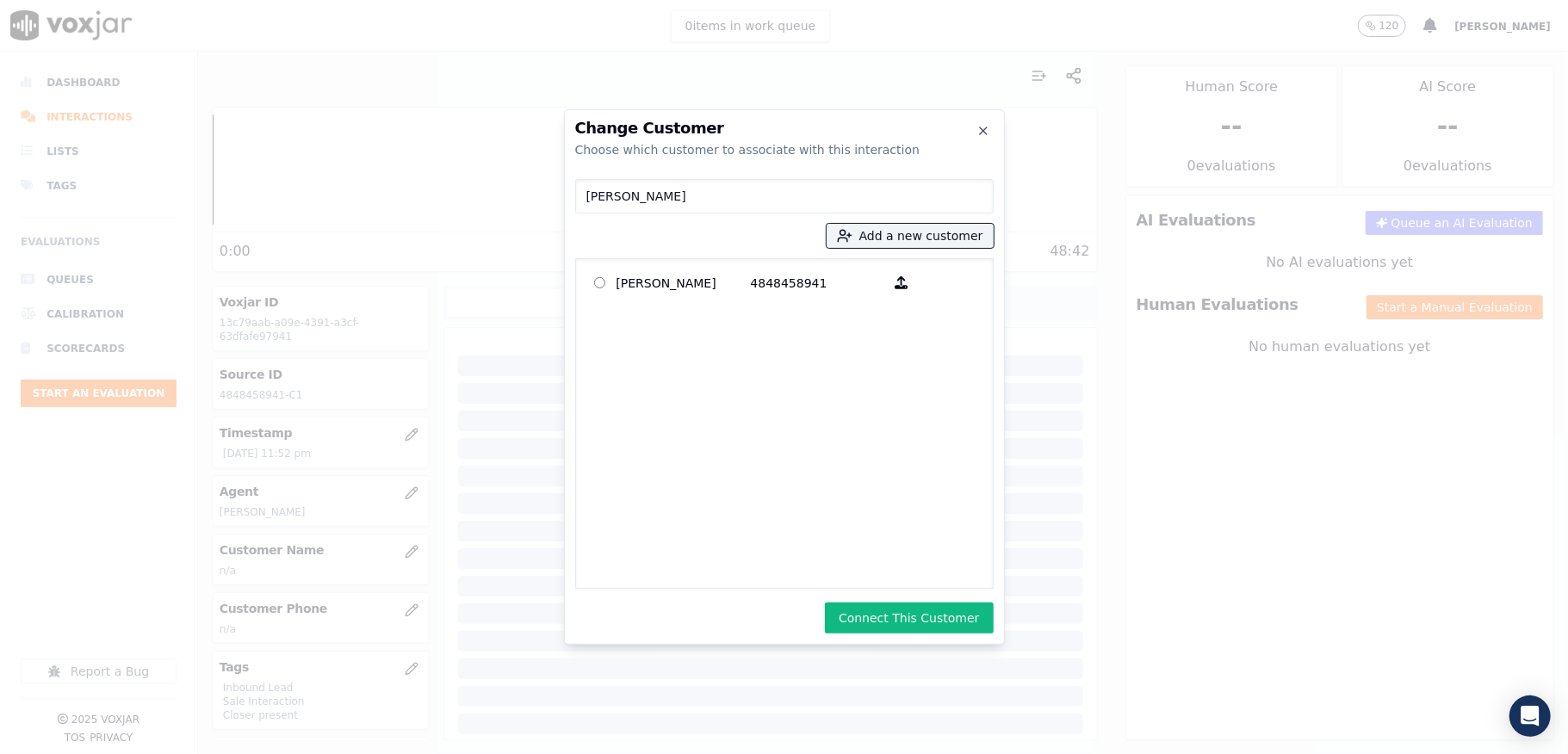
click at [918, 610] on button "Connect This Customer" at bounding box center [909, 618] width 168 height 31
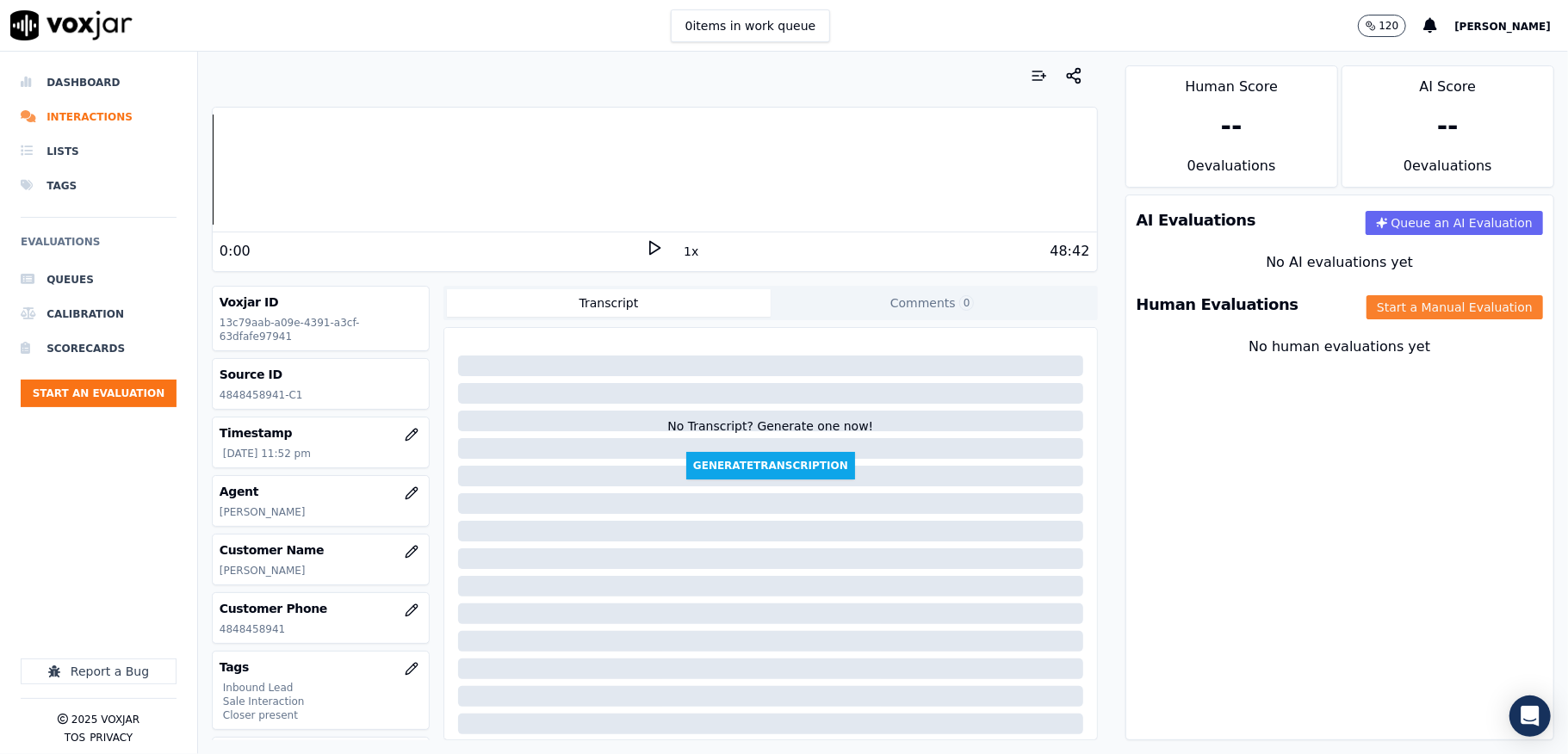
click at [1376, 305] on button "Start a Manual Evaluation" at bounding box center [1455, 307] width 176 height 24
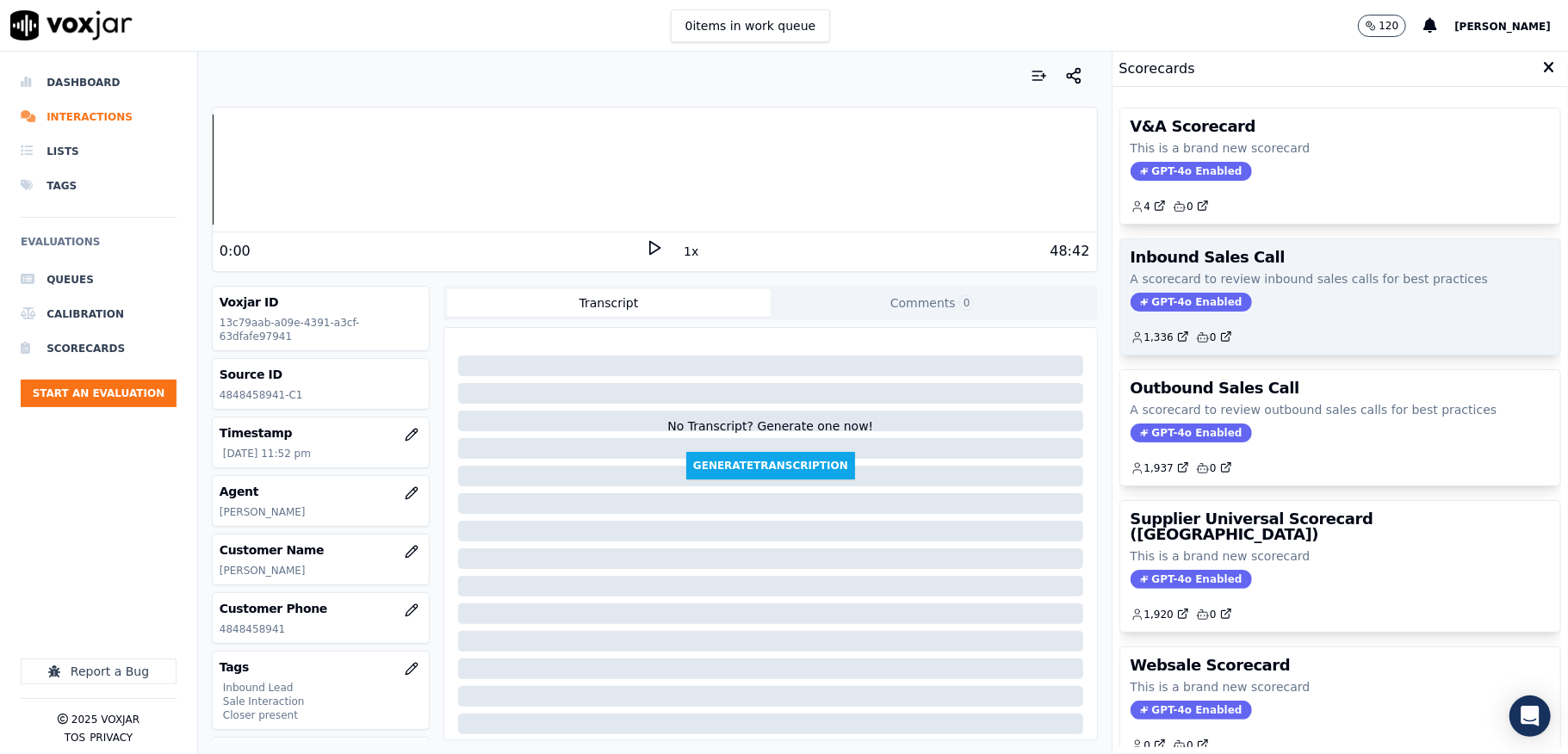
click at [1168, 306] on span "GPT-4o Enabled" at bounding box center [1190, 302] width 121 height 19
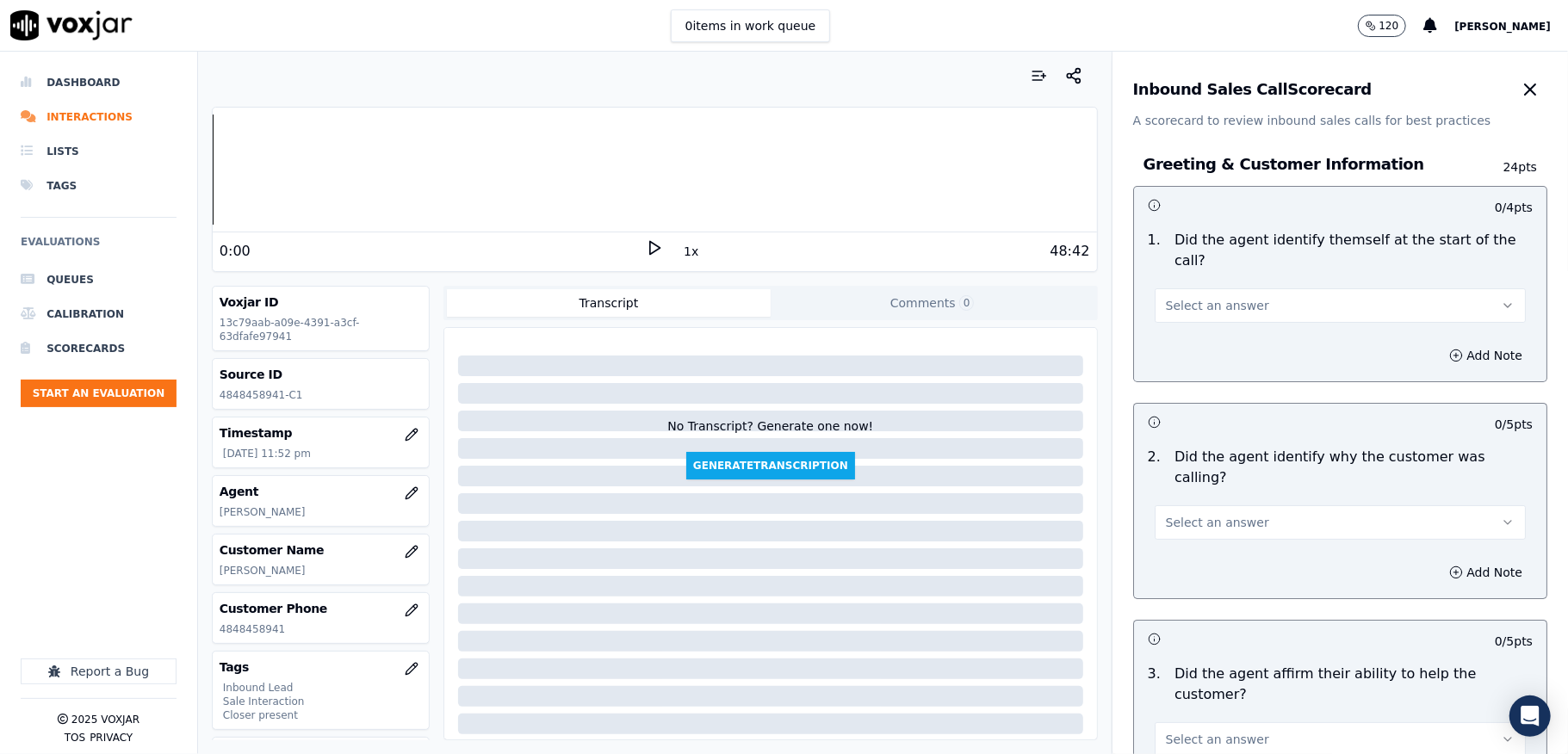
click at [1234, 299] on button "Select an answer" at bounding box center [1340, 305] width 371 height 34
click at [1217, 334] on div "Yes" at bounding box center [1298, 345] width 330 height 28
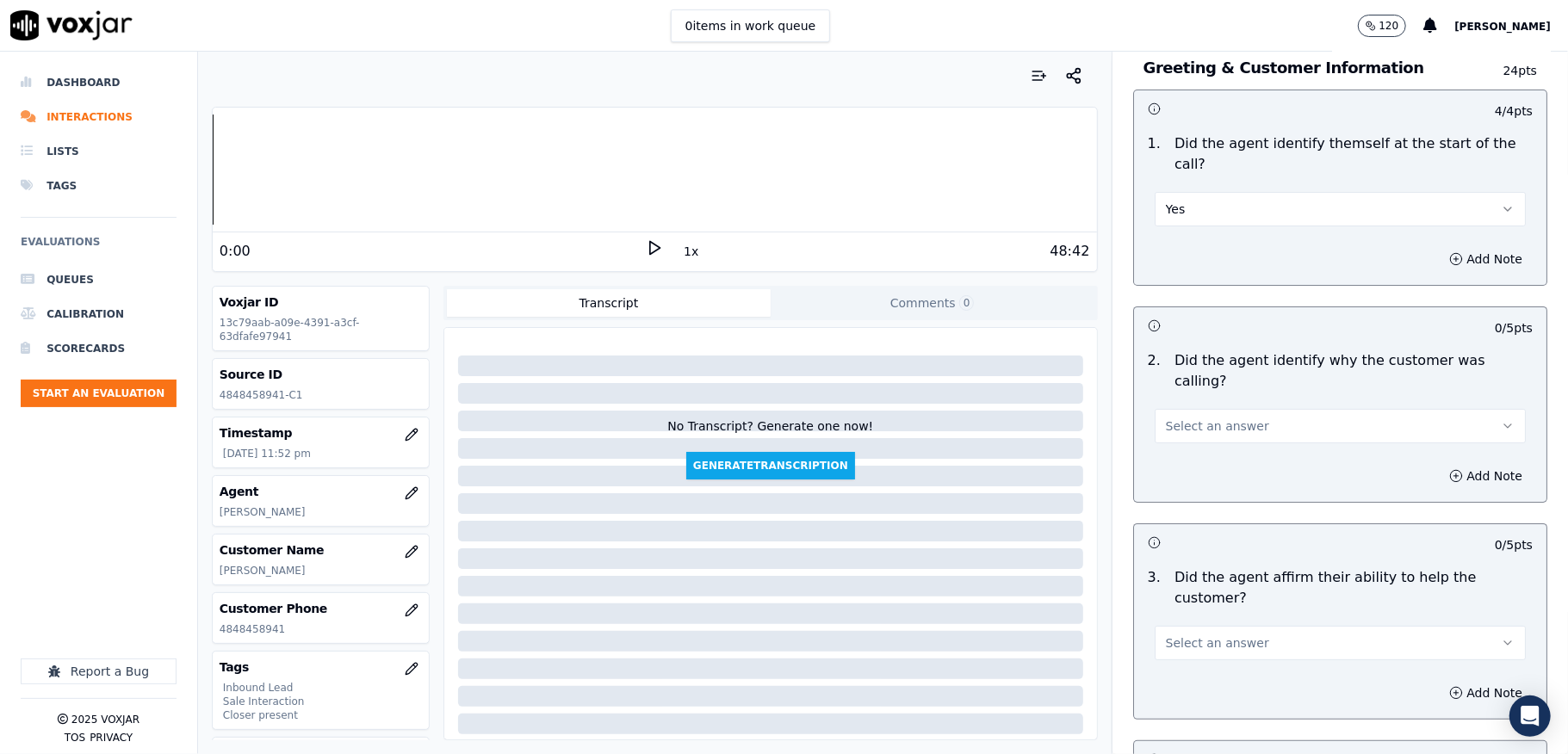
scroll to position [229, 0]
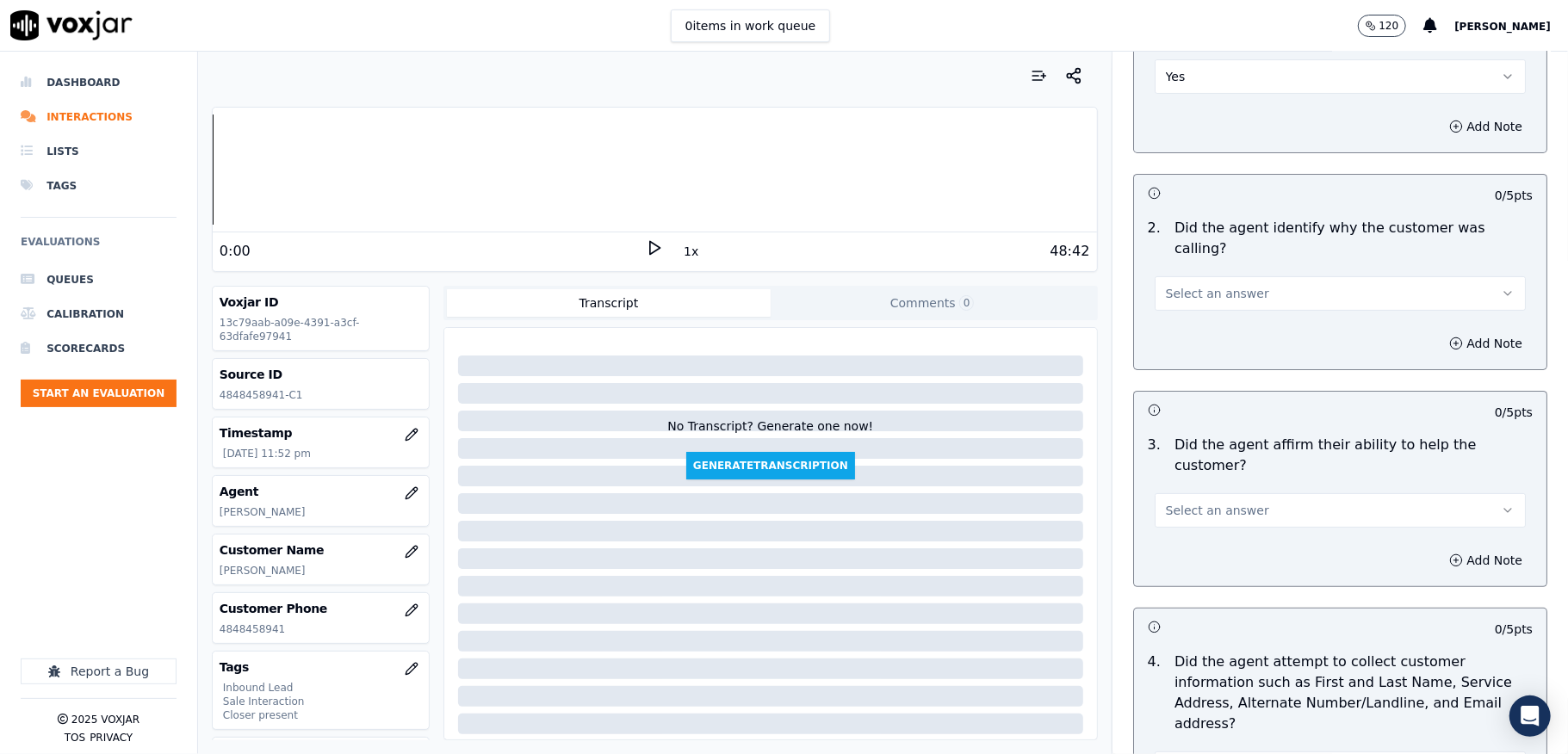
click at [1213, 285] on span "Select an answer" at bounding box center [1217, 294] width 103 height 17
click at [1202, 315] on div "Yes" at bounding box center [1298, 312] width 330 height 28
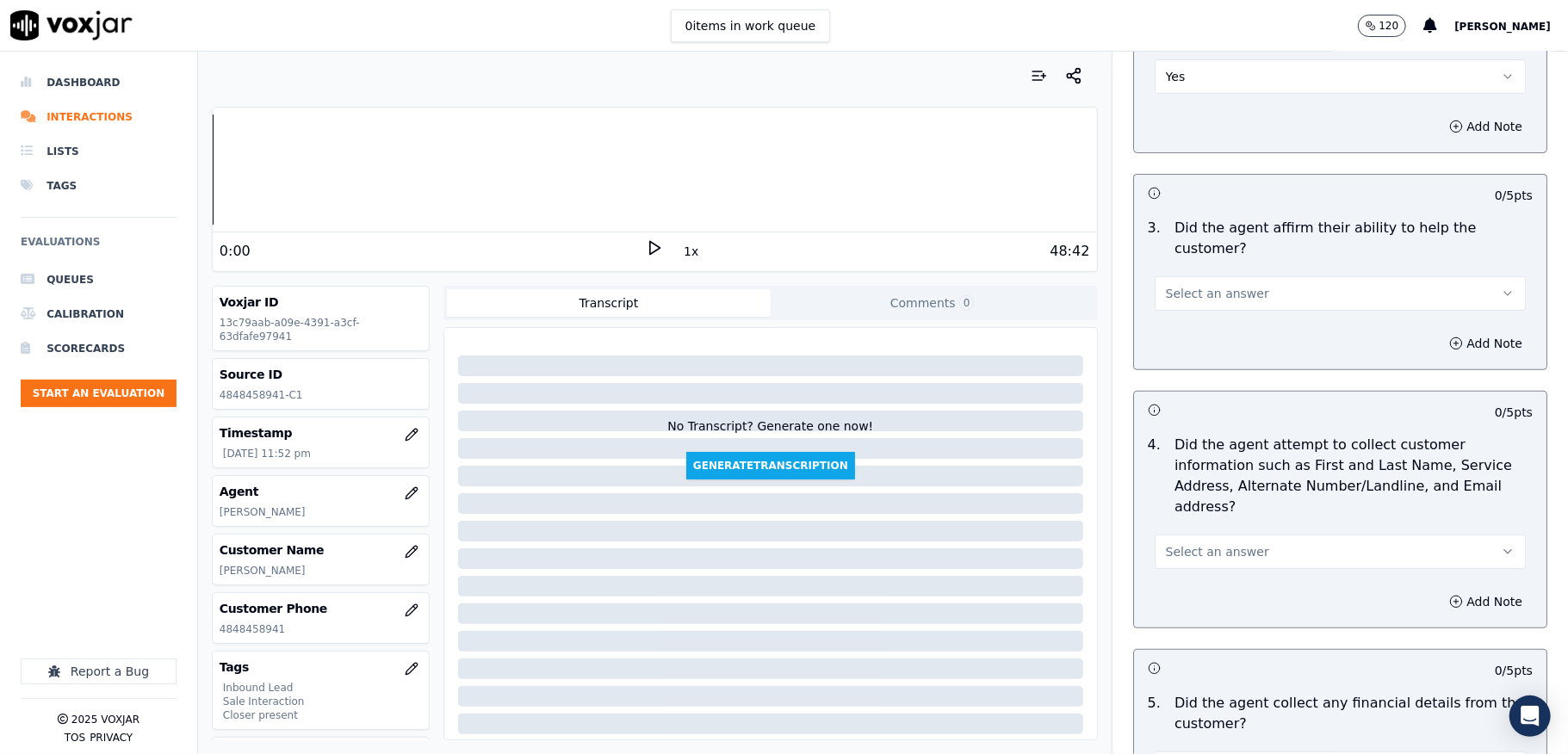
scroll to position [459, 0]
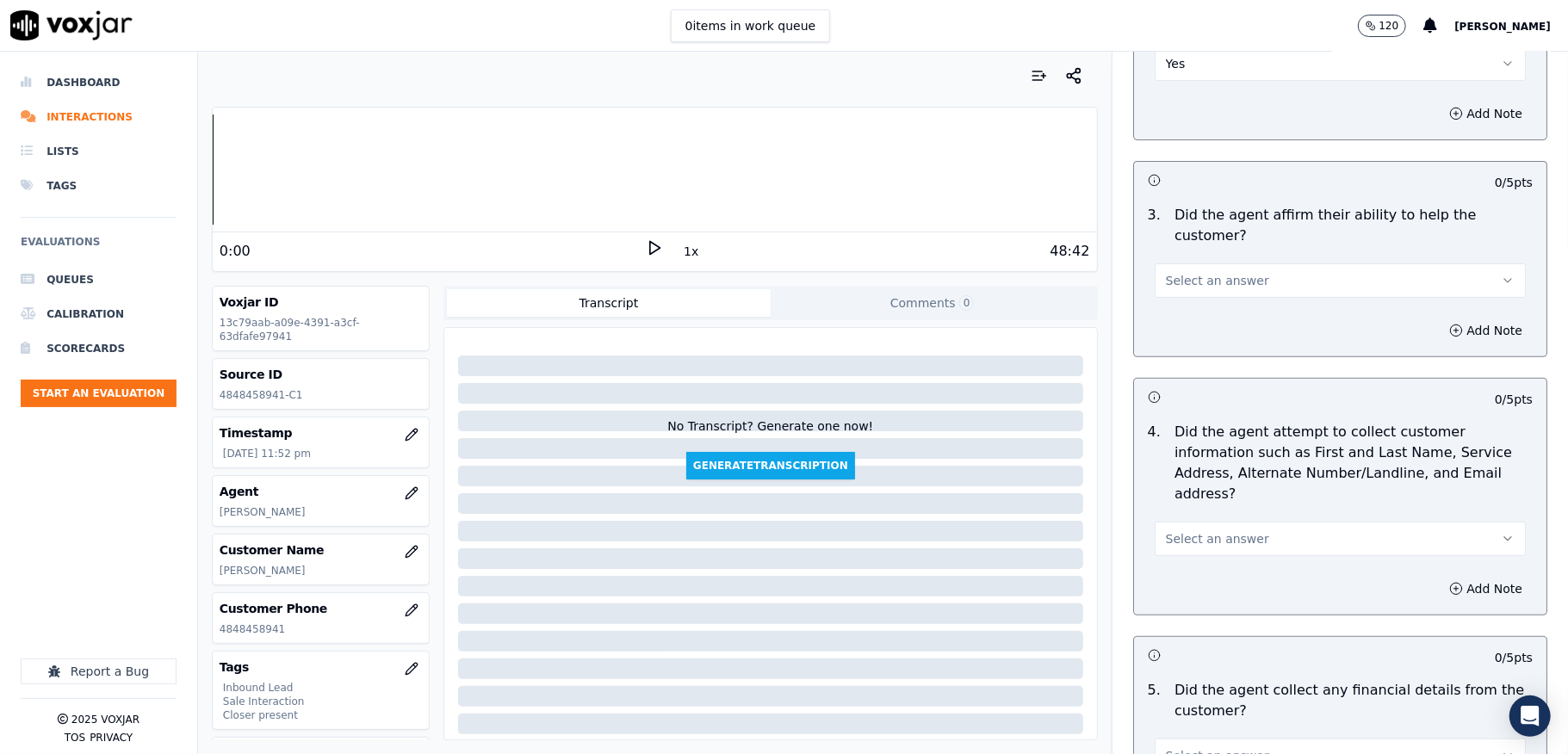
click at [1178, 272] on span "Select an answer" at bounding box center [1217, 280] width 103 height 17
click at [1179, 296] on div "Yes" at bounding box center [1298, 300] width 330 height 28
click at [1213, 530] on span "Select an answer" at bounding box center [1217, 539] width 103 height 17
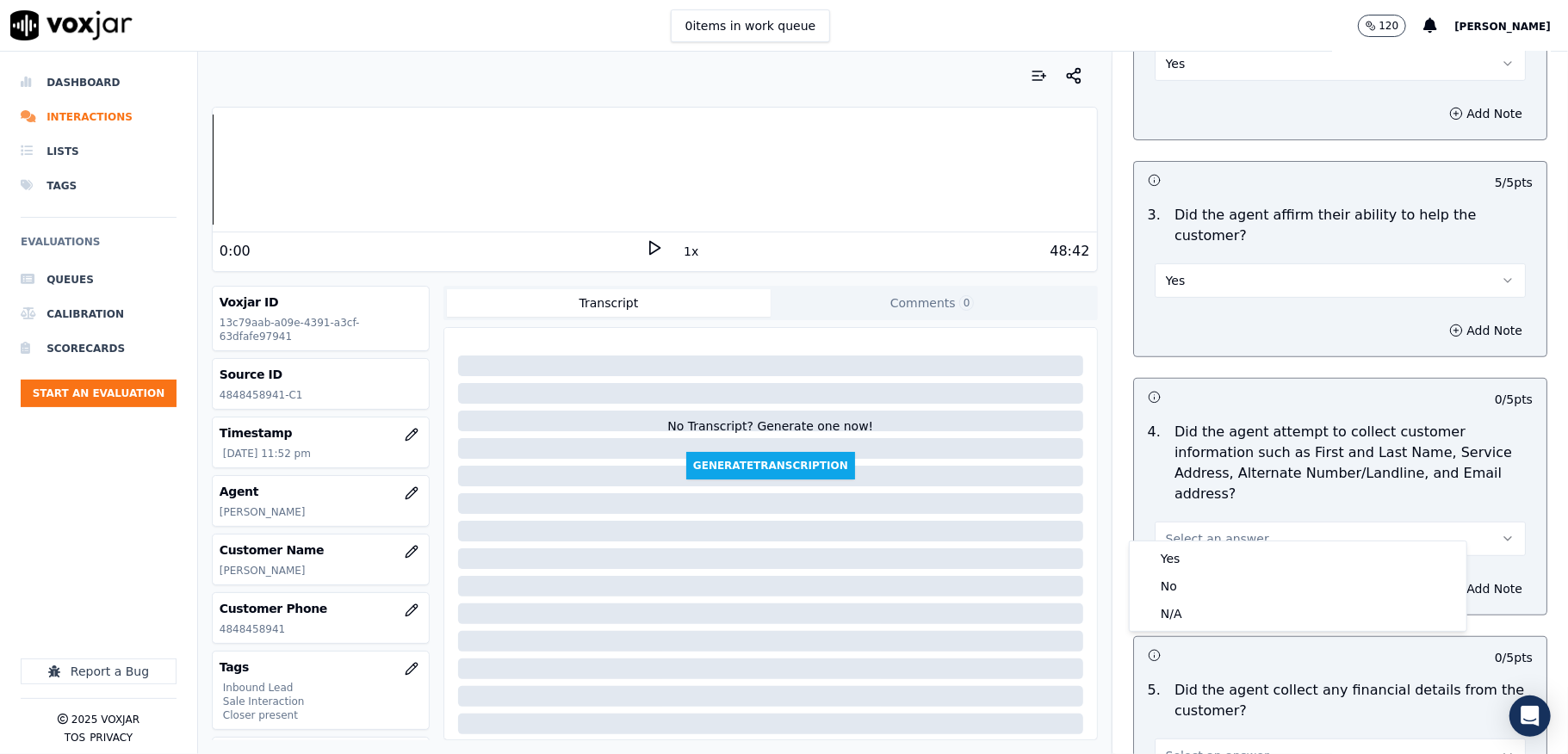
click at [1141, 482] on p "4 ." at bounding box center [1154, 462] width 27 height 83
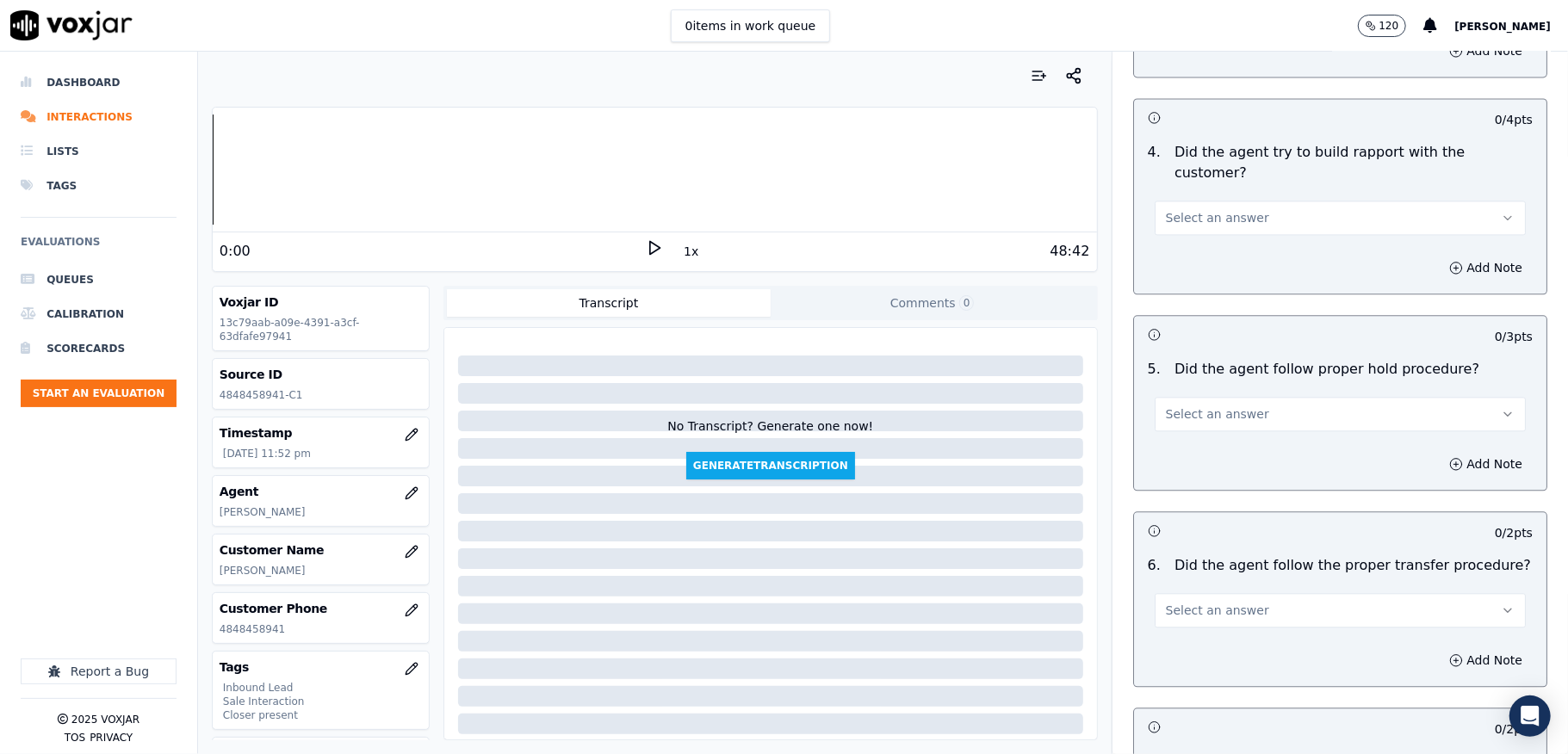
scroll to position [2754, 0]
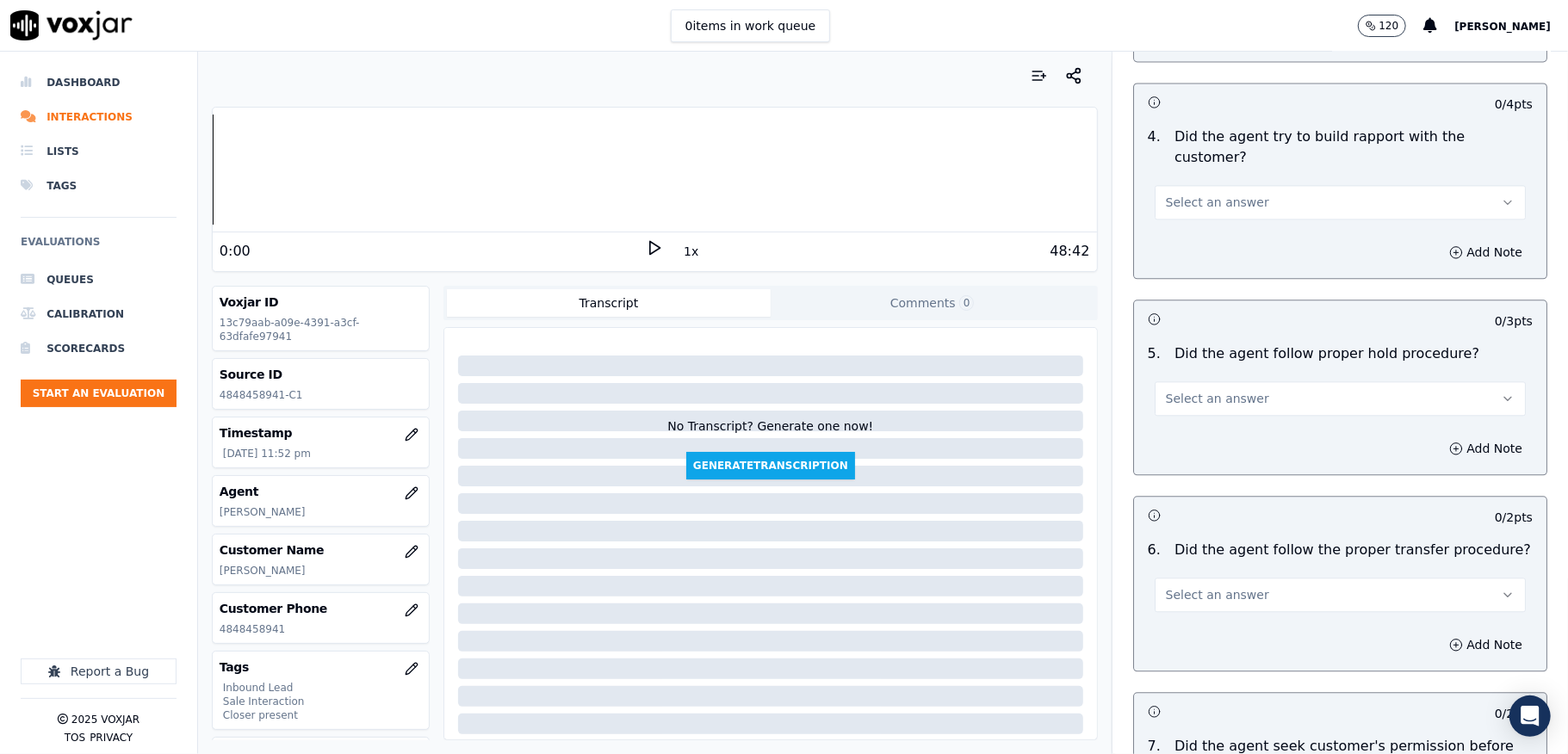
click at [1207, 390] on span "Select an answer" at bounding box center [1217, 398] width 103 height 17
click at [1186, 420] on div "No" at bounding box center [1298, 431] width 330 height 28
click at [1438, 437] on button "Add Note" at bounding box center [1485, 448] width 93 height 24
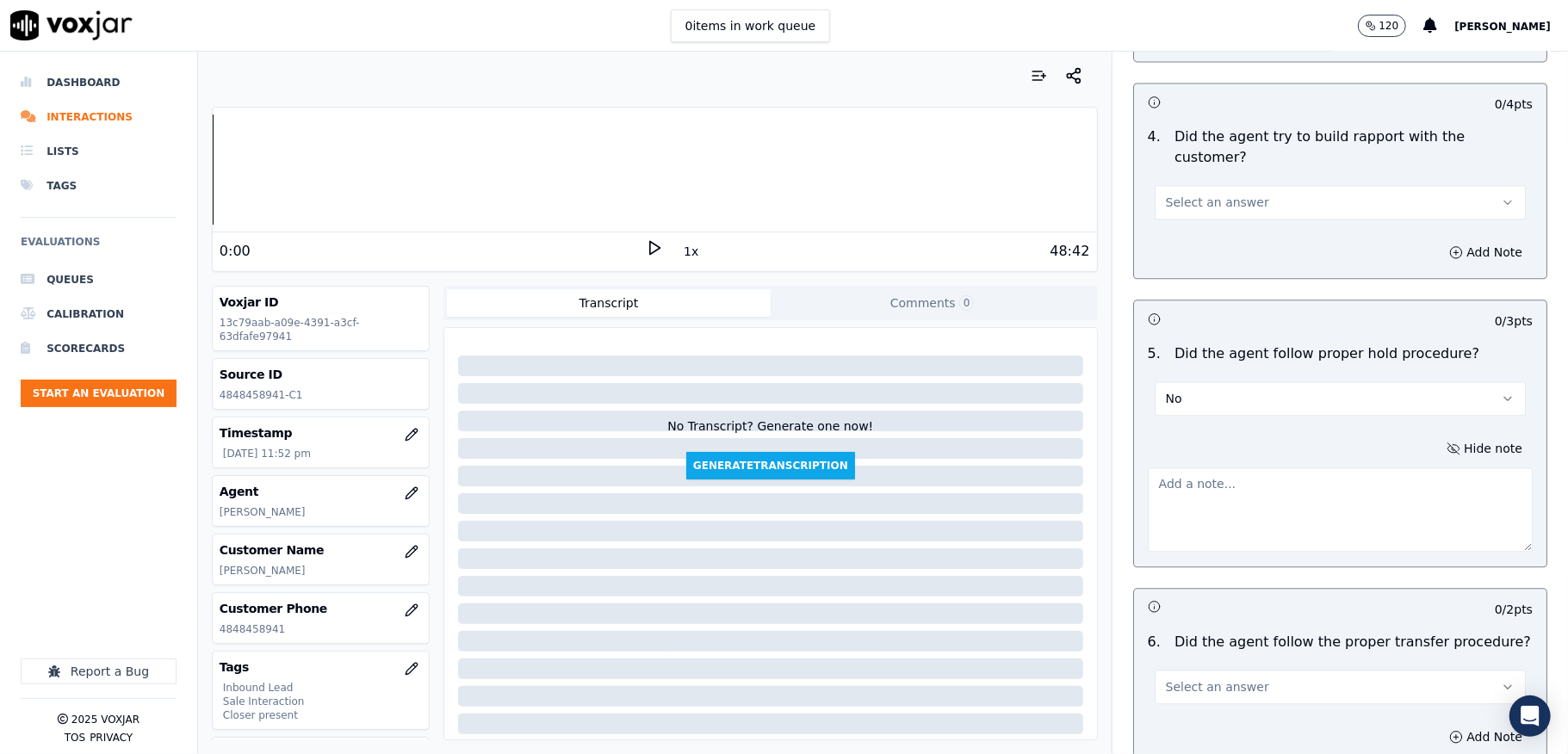
click at [1393, 467] on textarea at bounding box center [1340, 509] width 385 height 84
paste textarea "@9:07 - The agent failed to share the hold relese statement //"
click at [1502, 296] on div "Greeting & Customer Information 24 pts 4 / 4 pts 1 . Did the agent identify the…" at bounding box center [1340, 131] width 456 height 5511
click at [1381, 467] on textarea "@9:07 - The agent failed to share the hold relese statement //" at bounding box center [1340, 509] width 385 height 84
click at [1385, 467] on textarea "@9:07 - The agent failed to share the hold relese statement //" at bounding box center [1340, 509] width 385 height 84
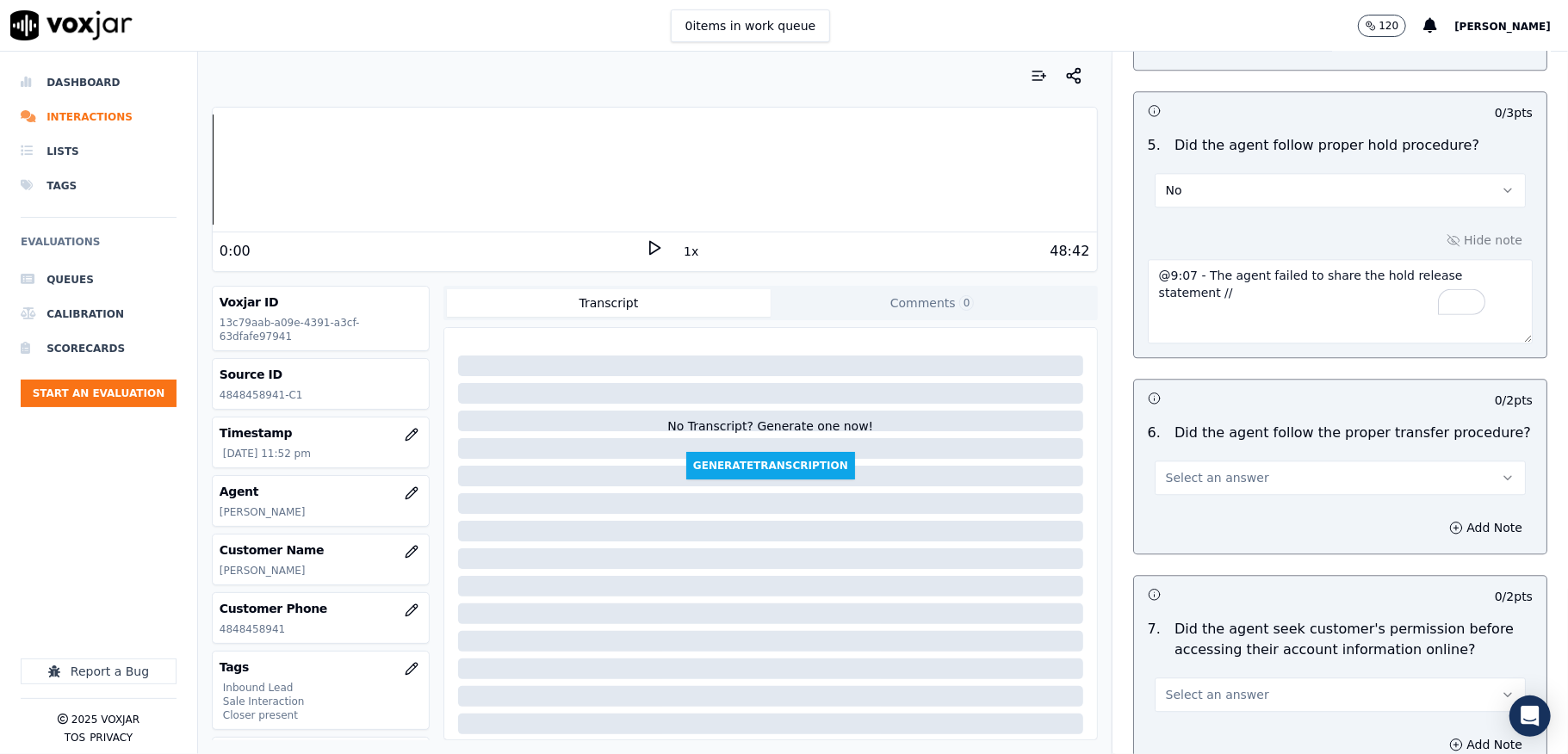
scroll to position [2983, 0]
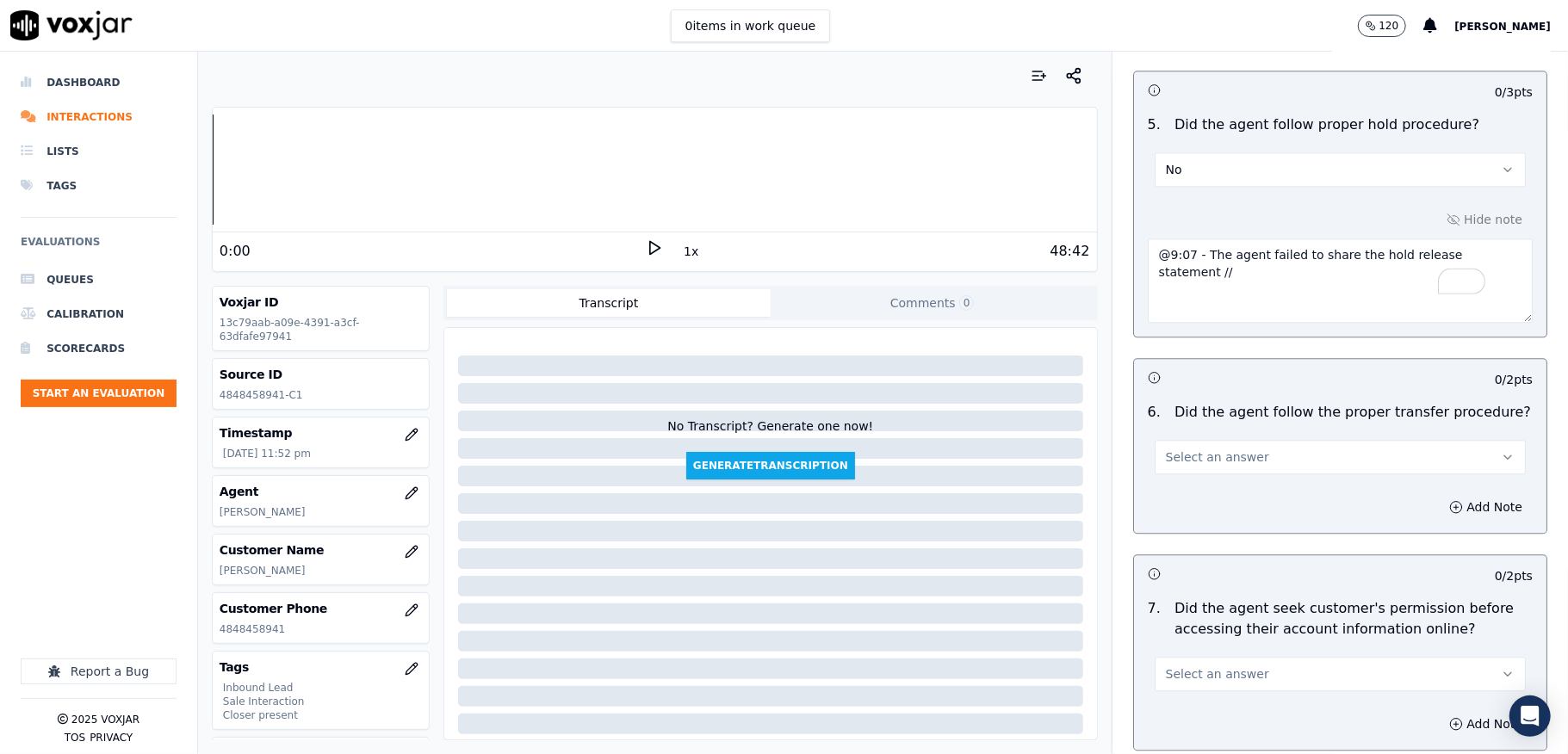
type textarea "@9:07 - The agent failed to share the hold release statement //"
click at [1393, 154] on div "5 . Did the agent follow proper hold procedure? No" at bounding box center [1340, 151] width 412 height 86
click at [1220, 439] on button "Select an answer" at bounding box center [1340, 457] width 371 height 34
click at [1174, 499] on div "No" at bounding box center [1298, 489] width 330 height 28
click at [1438, 495] on button "Add Note" at bounding box center [1485, 506] width 93 height 24
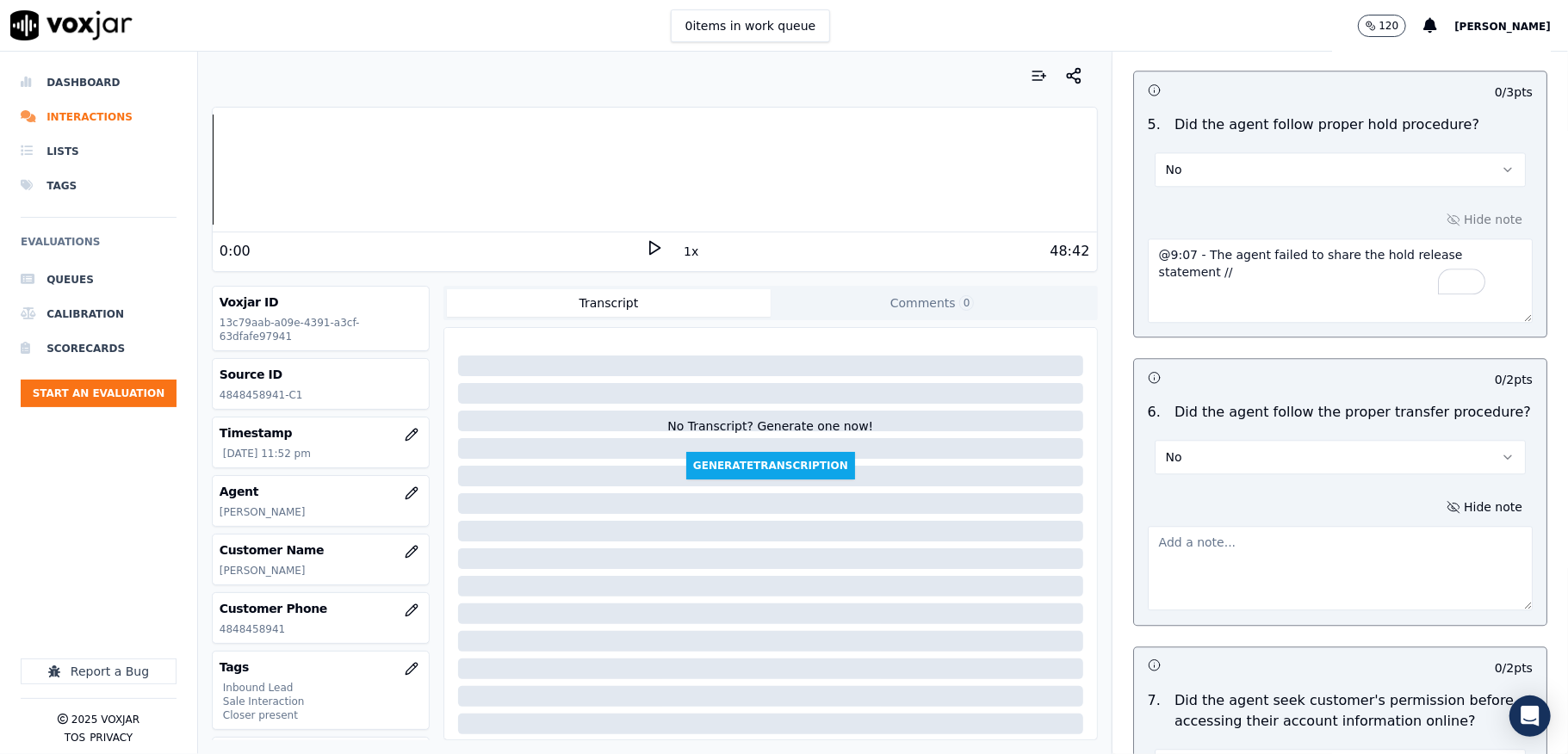
click at [1340, 526] on textarea at bounding box center [1340, 568] width 385 height 84
paste textarea "@14:20 - The call was transferred to another agent (Allen) without informing th…"
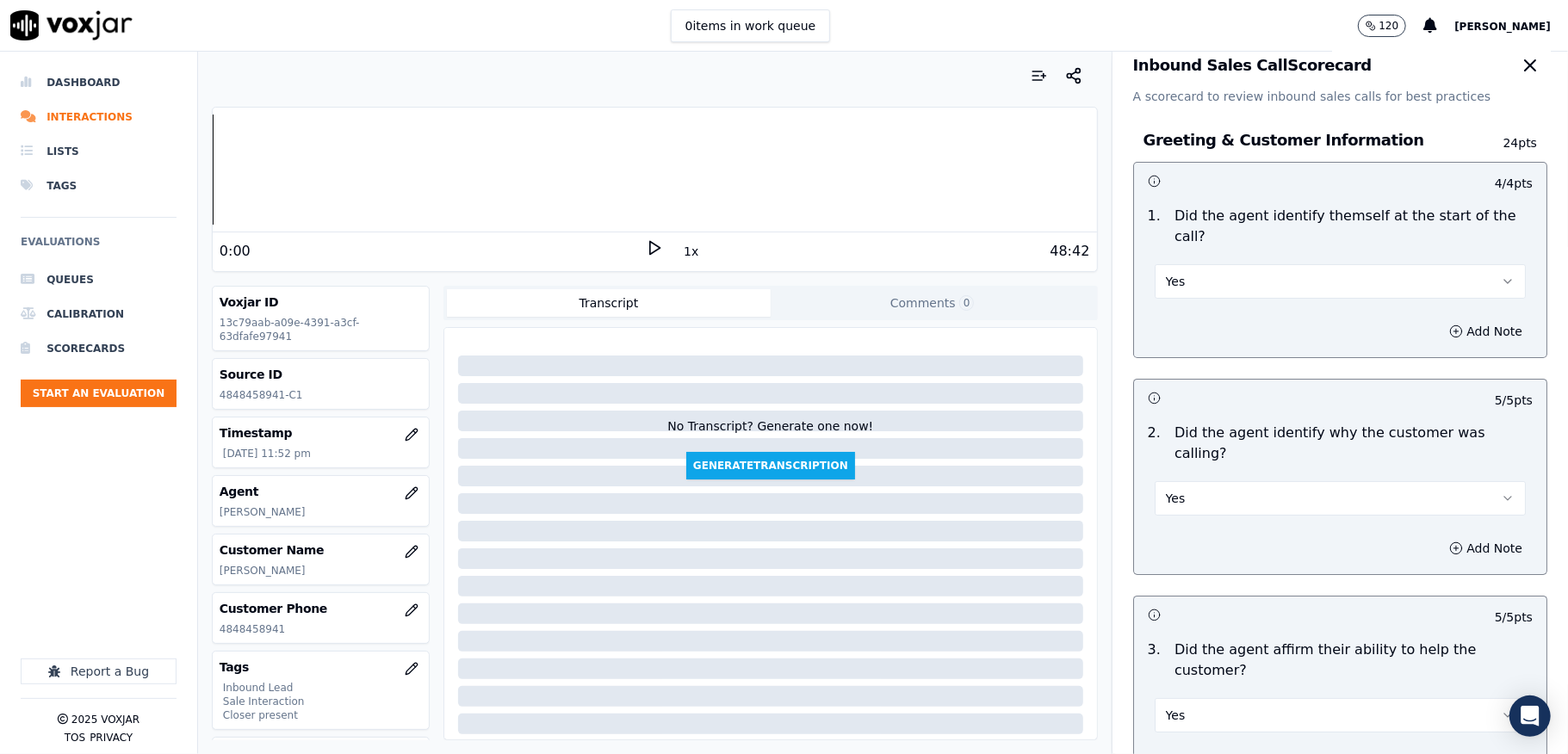
scroll to position [0, 0]
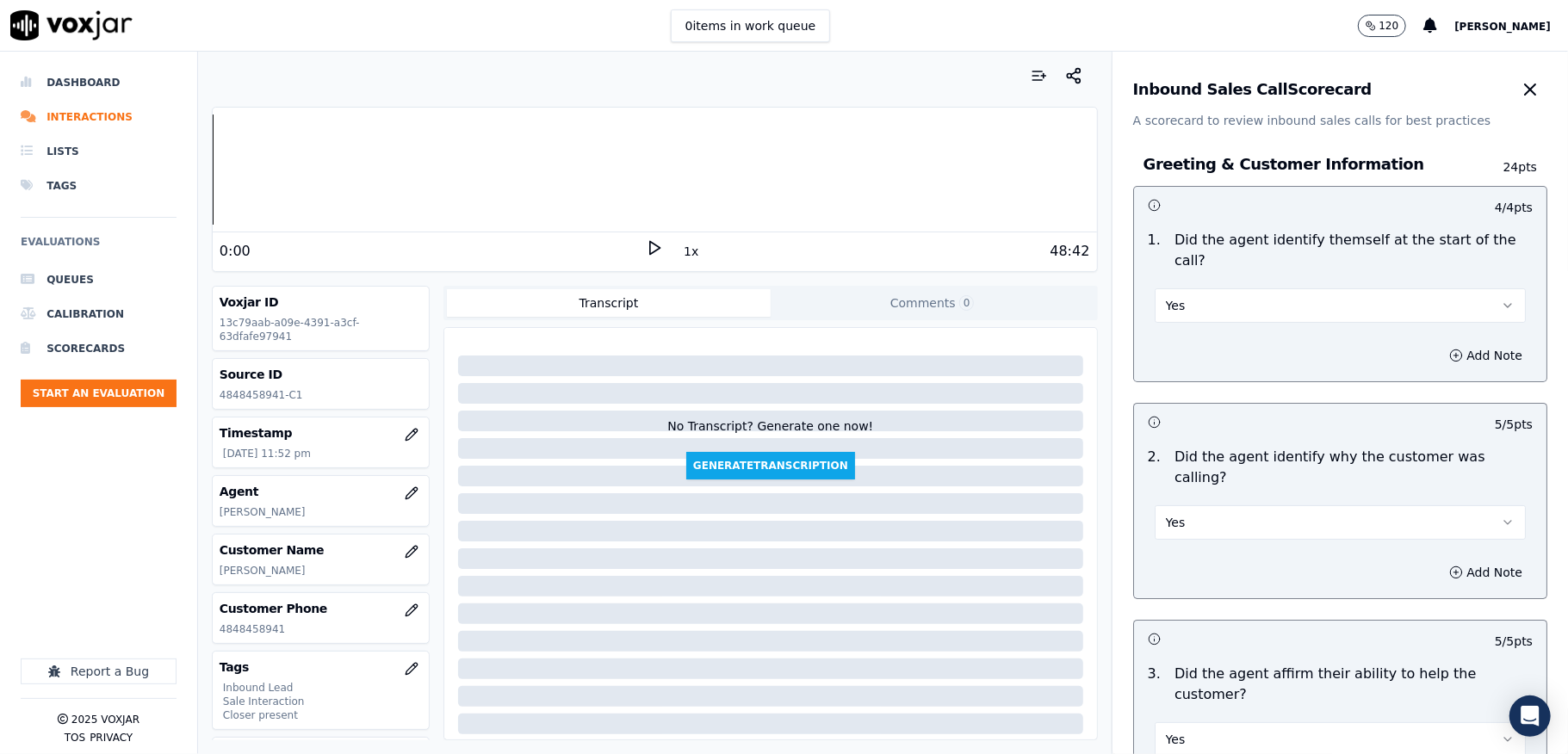
type textarea "@14:20 - The call was transferred to another agent (Allen) without informing th…"
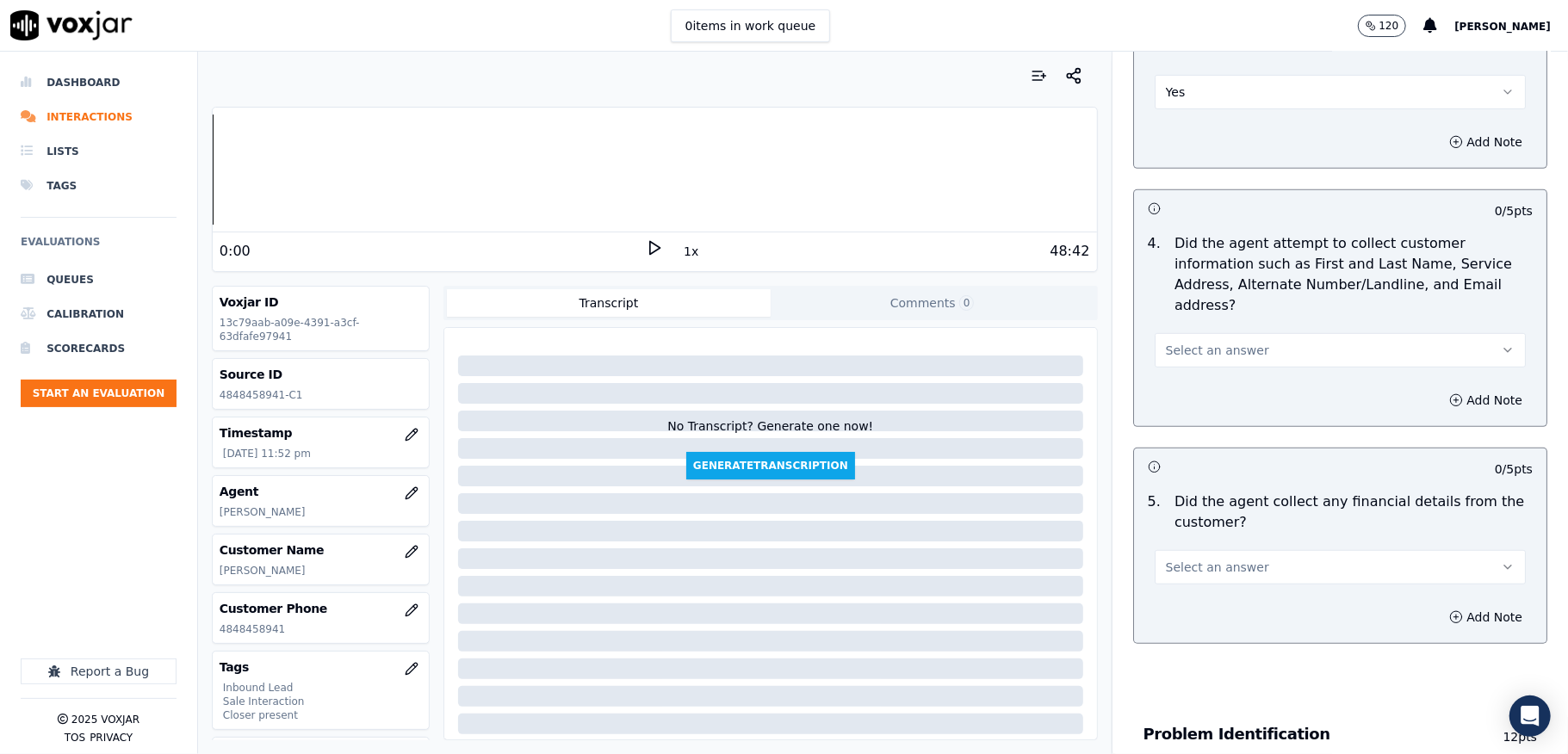
scroll to position [688, 0]
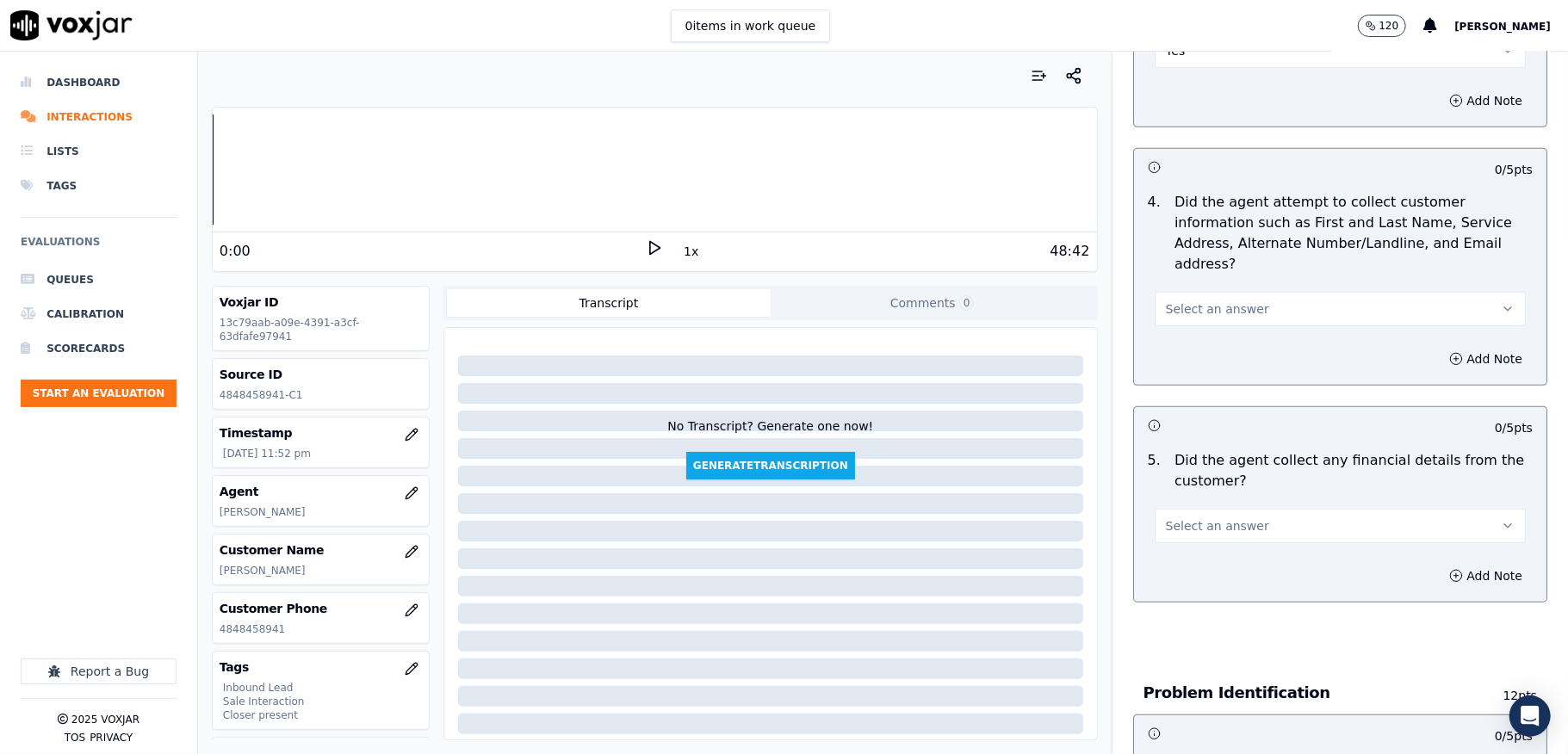
click at [1210, 292] on button "Select an answer" at bounding box center [1340, 309] width 371 height 34
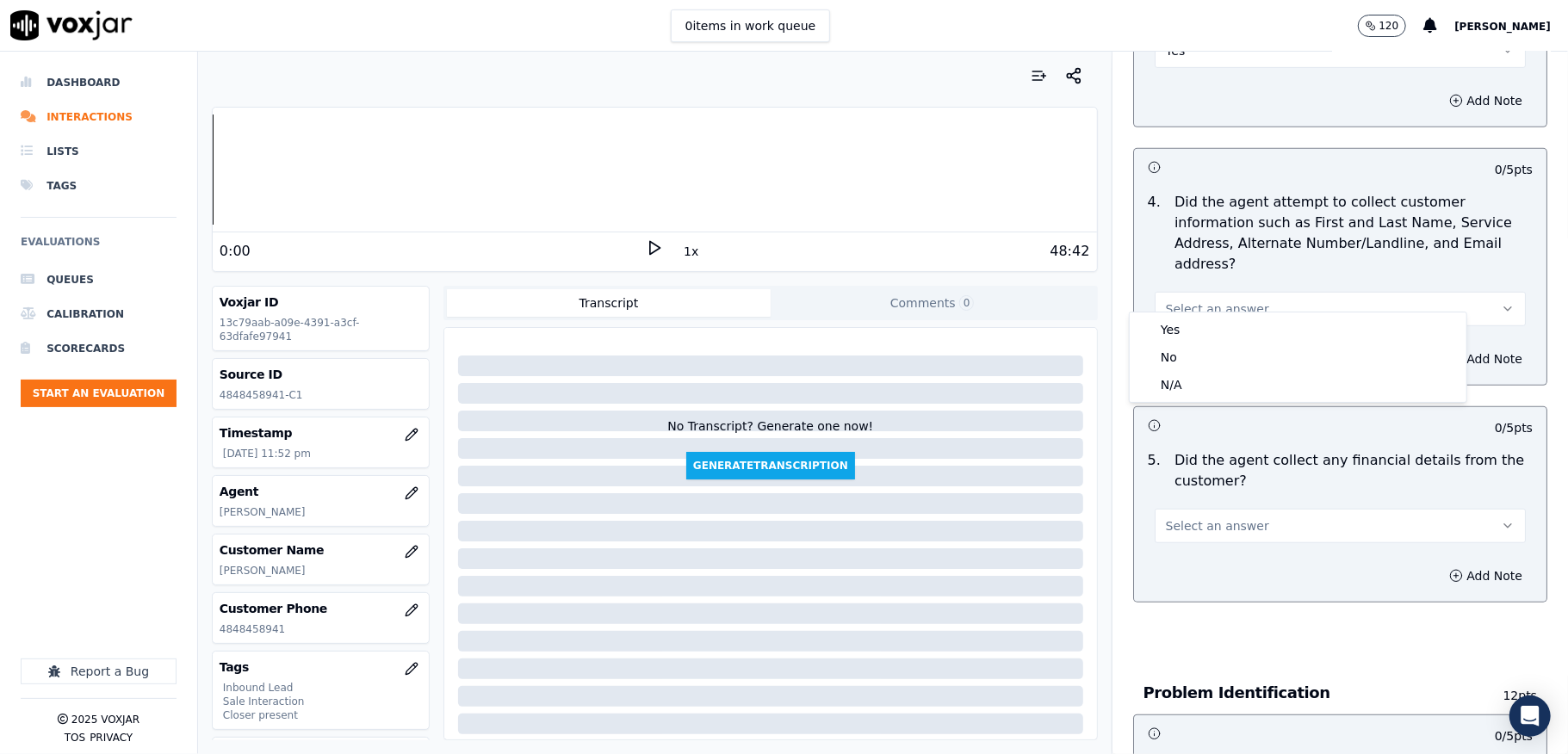
click at [1190, 310] on div "4 . Did the agent attempt to collect customer information such as First and Las…" at bounding box center [1340, 258] width 412 height 148
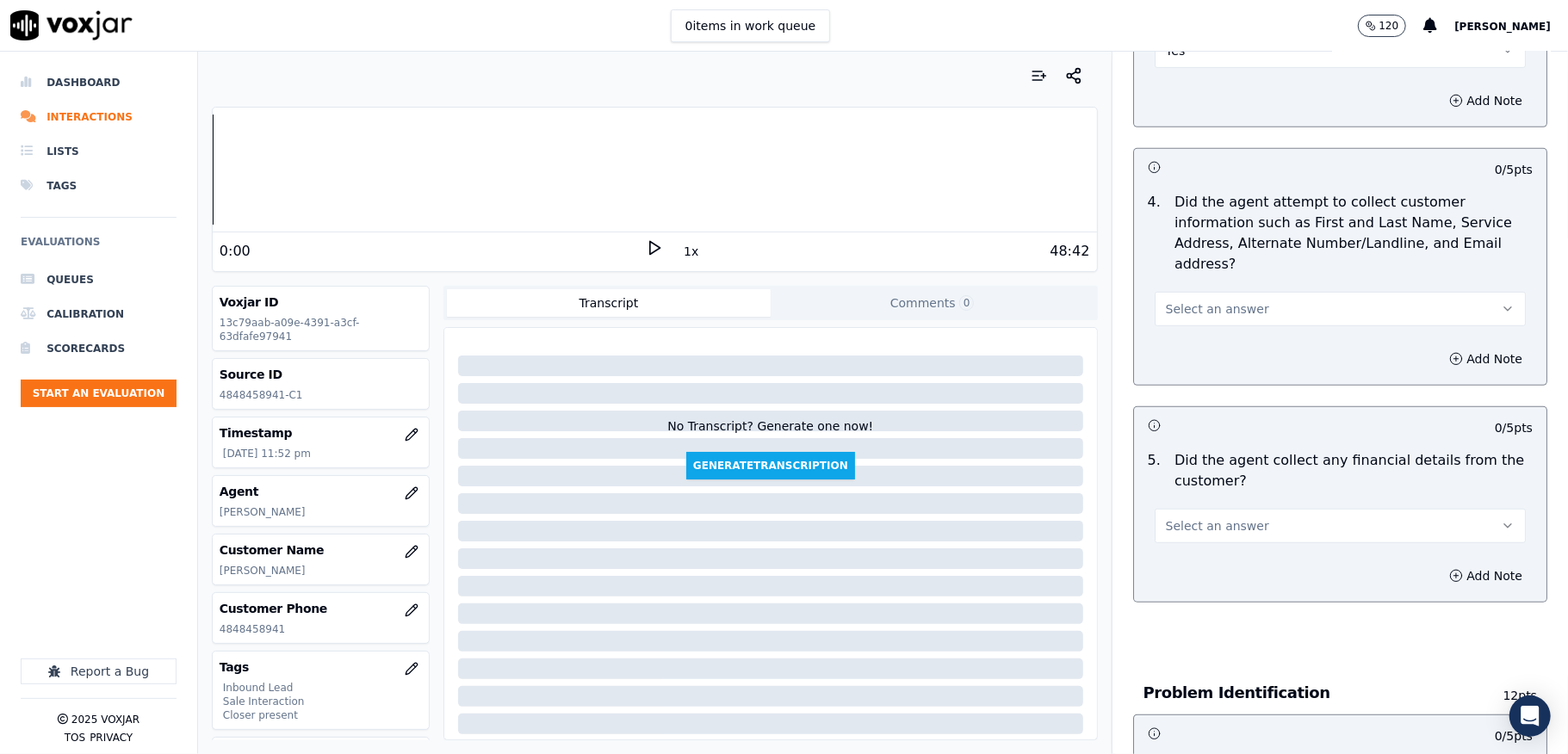
click at [1182, 333] on div "Add Note" at bounding box center [1340, 358] width 412 height 51
click at [1190, 292] on button "Select an answer" at bounding box center [1340, 309] width 371 height 34
click at [1175, 343] on div "No" at bounding box center [1298, 357] width 330 height 28
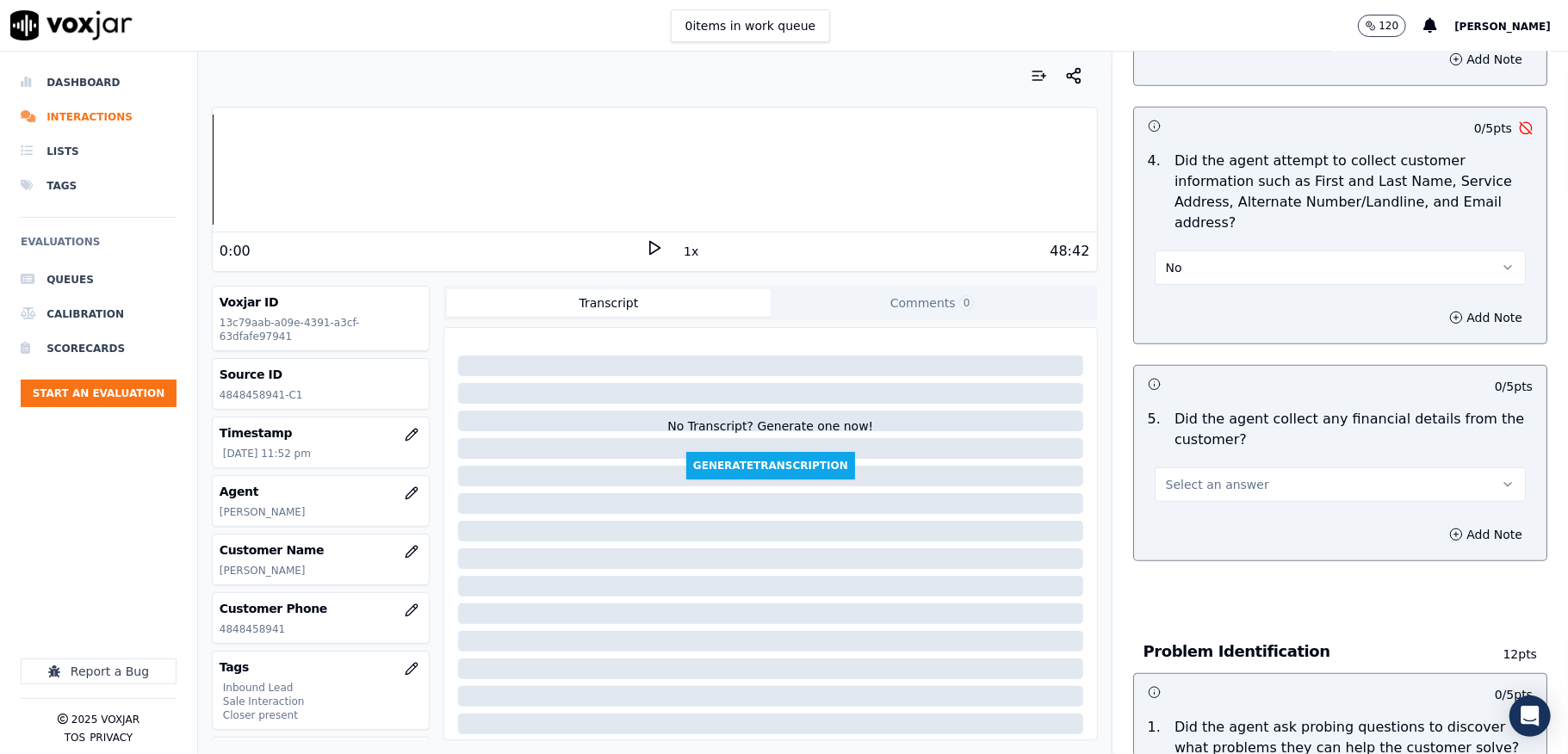
scroll to position [803, 0]
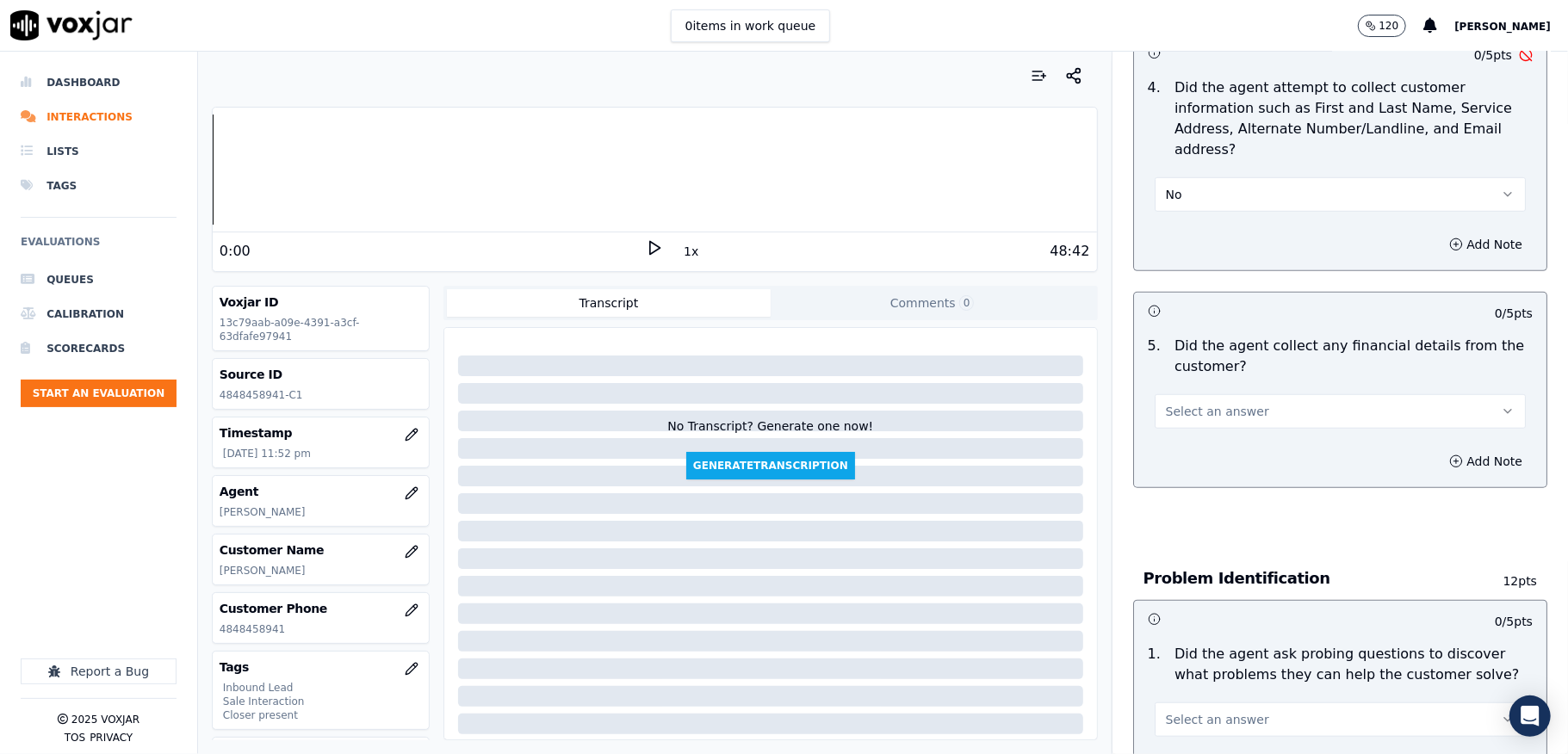
click at [1189, 177] on button "No" at bounding box center [1340, 194] width 371 height 34
click at [1174, 221] on div "Yes" at bounding box center [1298, 214] width 330 height 28
click at [1193, 402] on span "Select an answer" at bounding box center [1217, 411] width 103 height 17
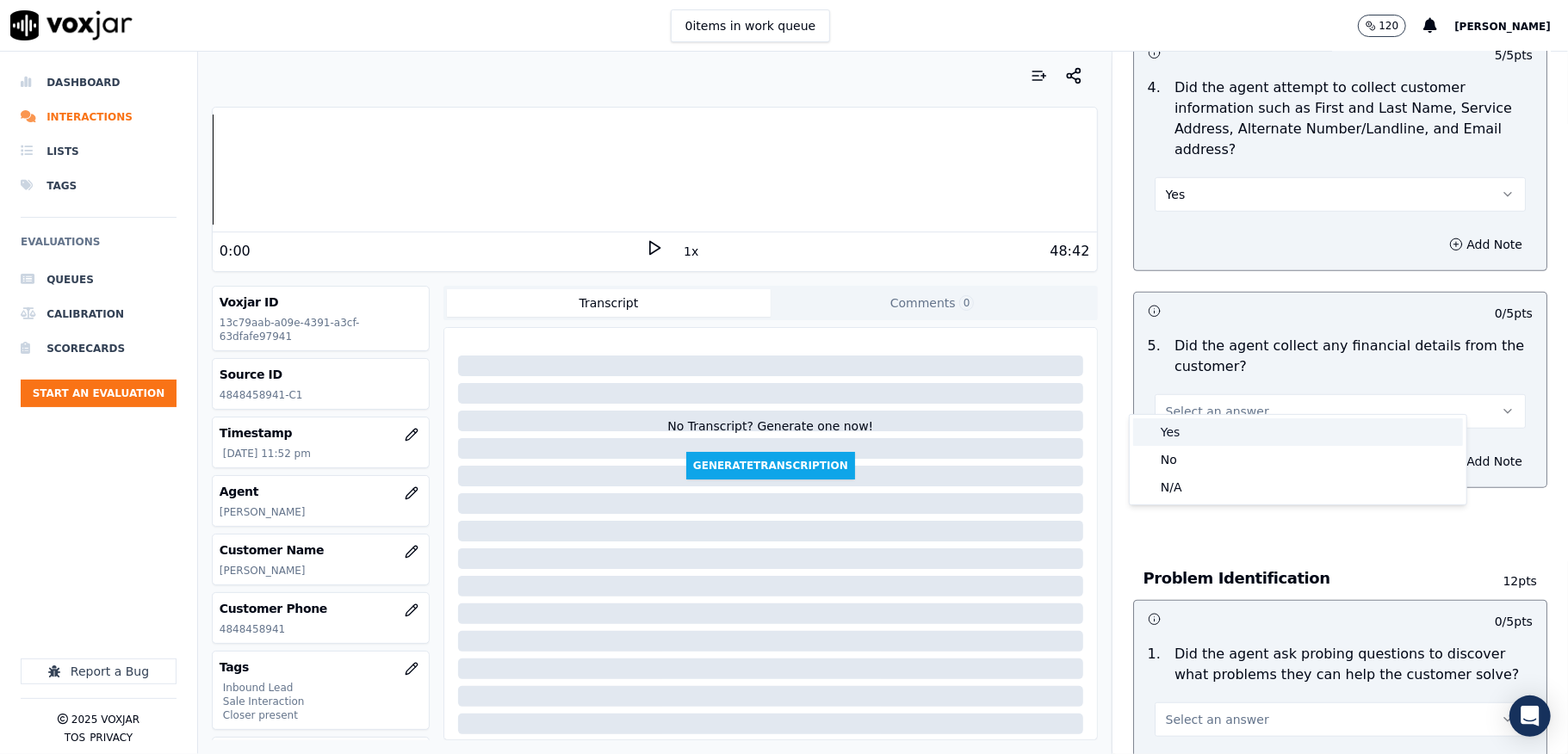
click at [1176, 456] on div "No" at bounding box center [1298, 459] width 330 height 28
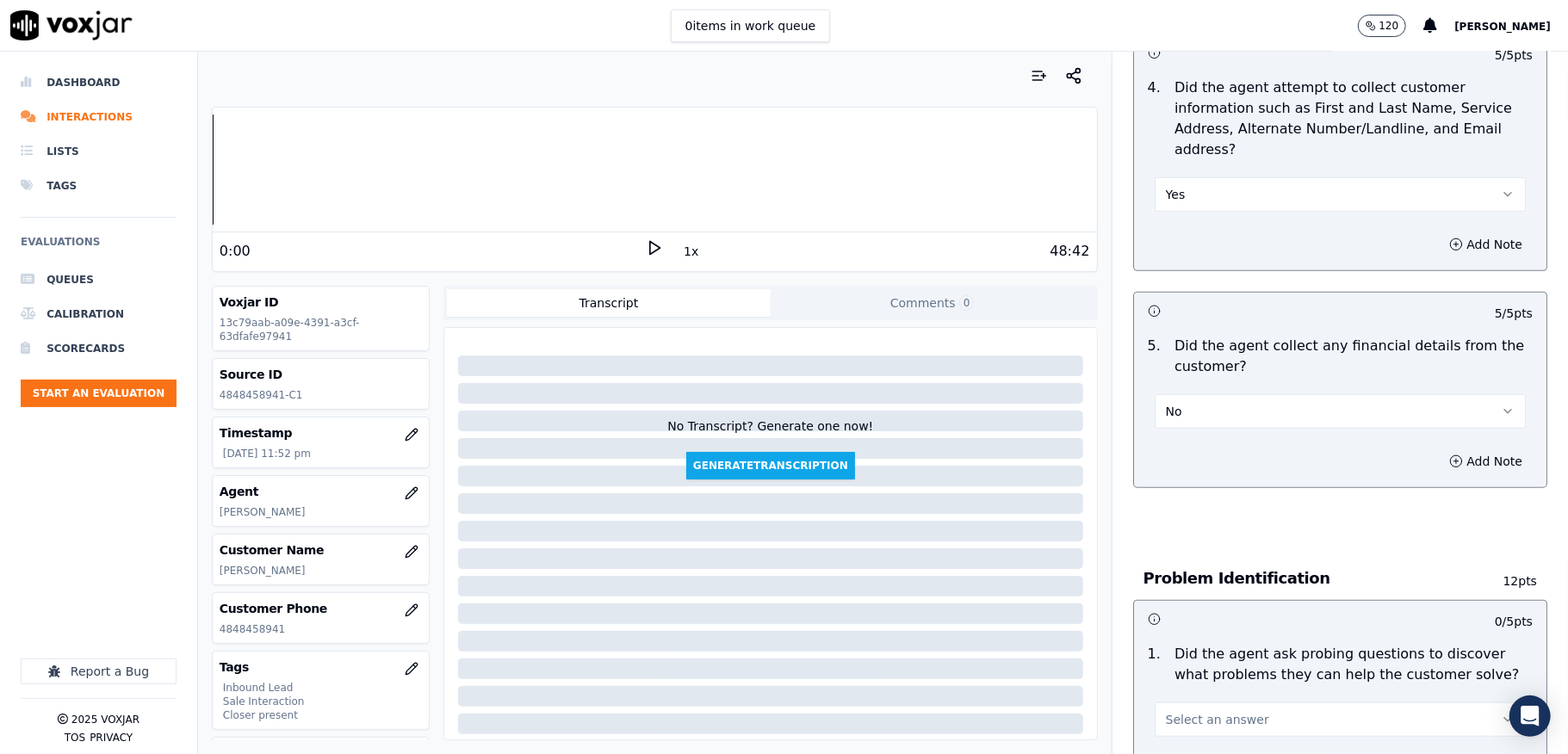
scroll to position [1147, 0]
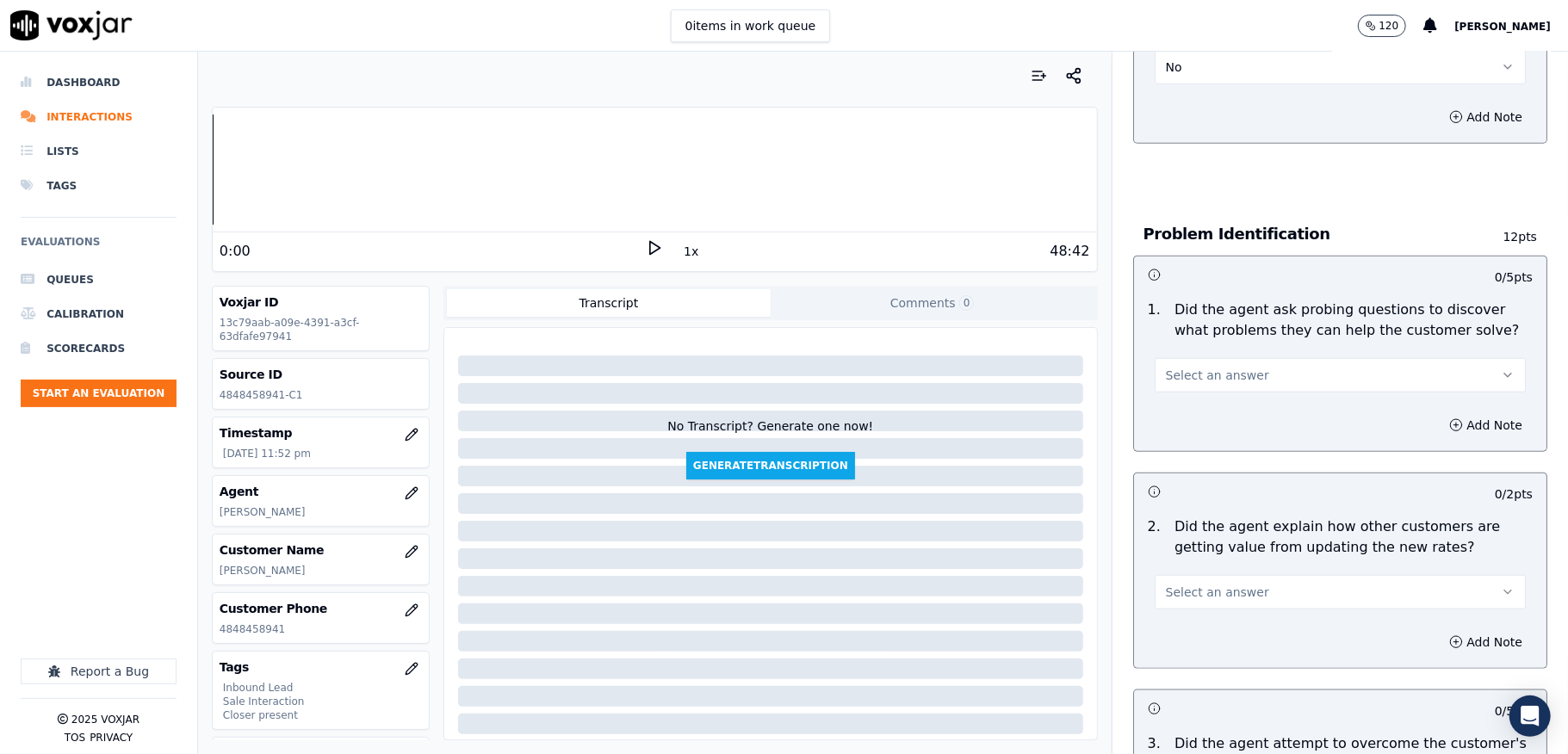
click at [1183, 367] on span "Select an answer" at bounding box center [1217, 376] width 103 height 17
click at [1176, 399] on div "Yes" at bounding box center [1298, 397] width 330 height 28
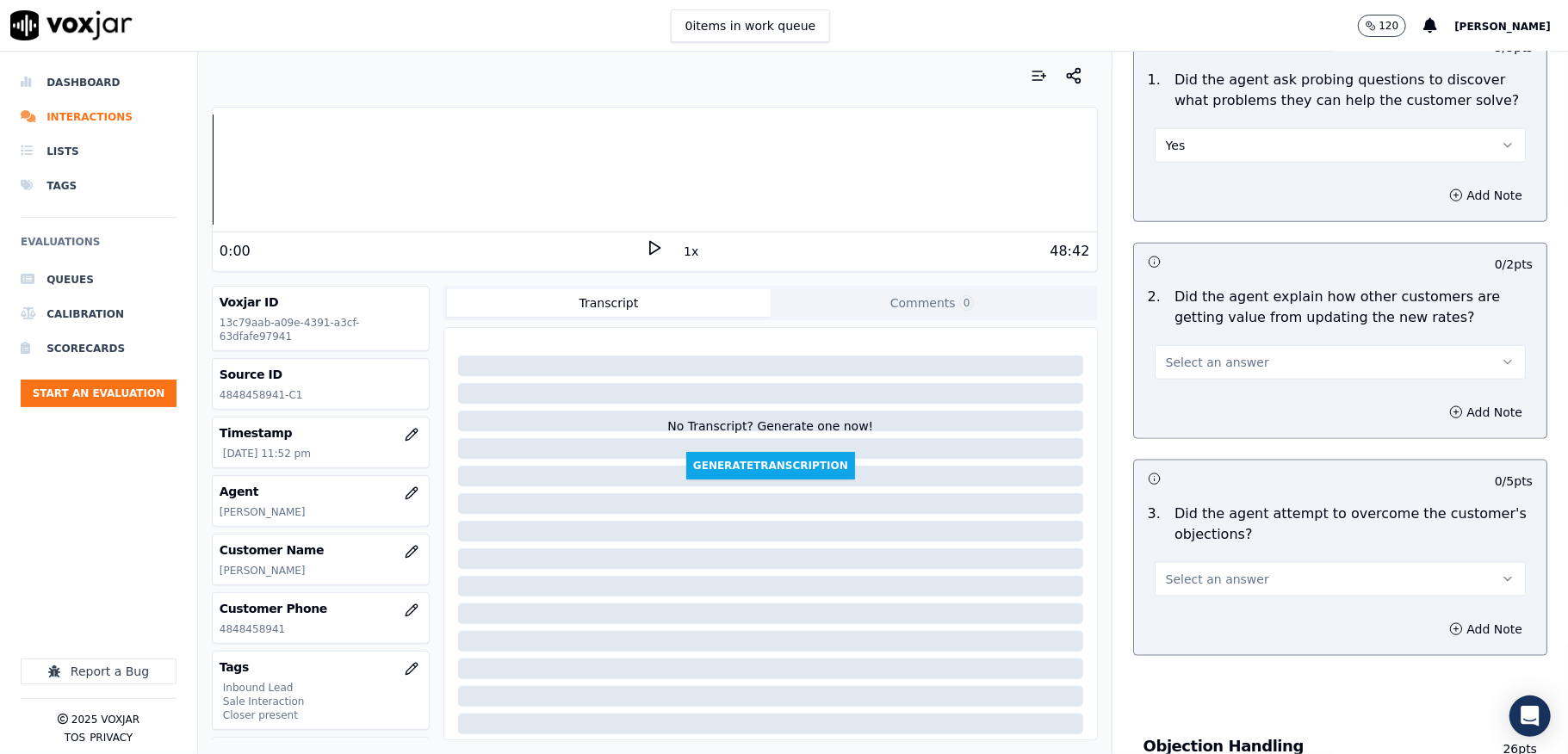
click at [1202, 354] on span "Select an answer" at bounding box center [1217, 362] width 103 height 17
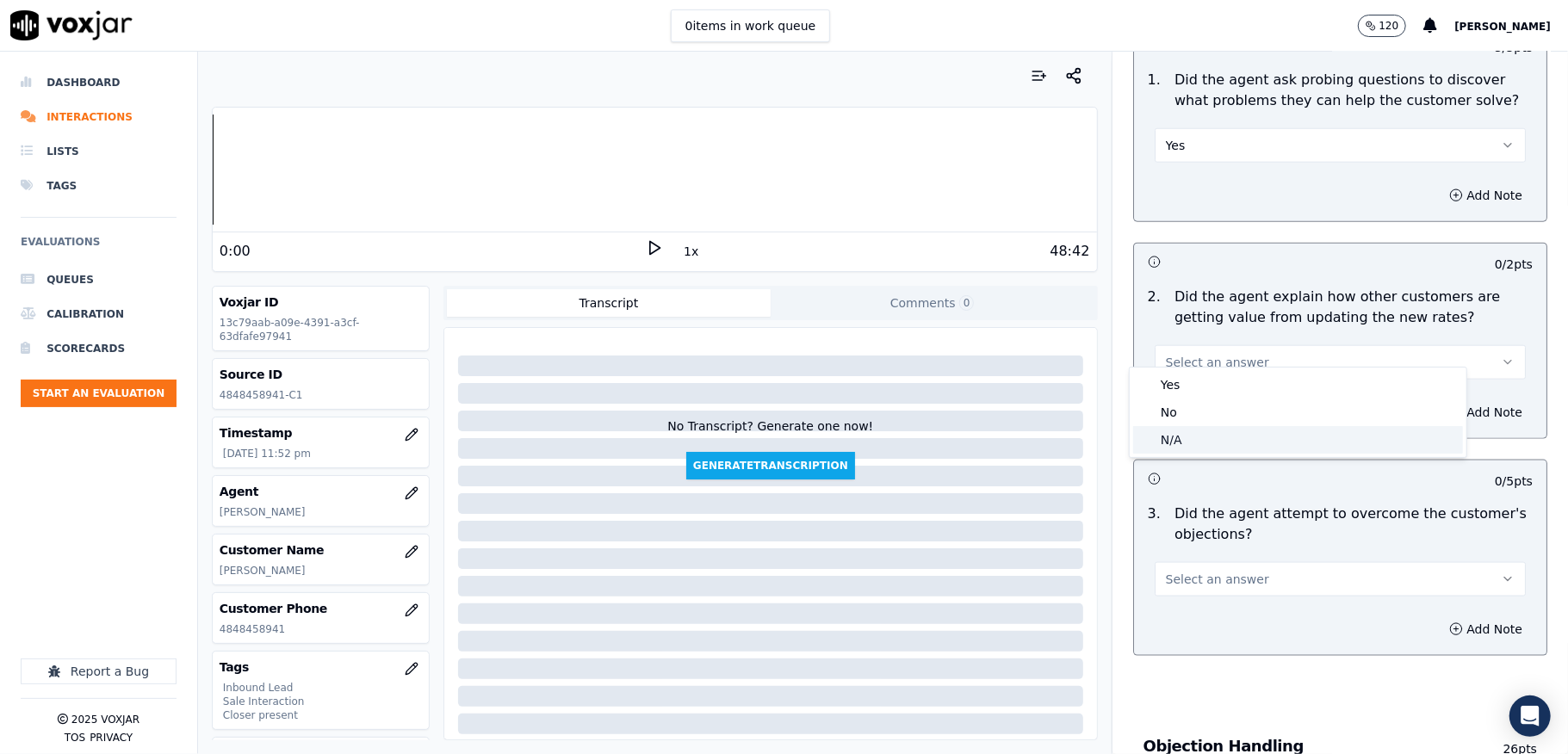
click at [1175, 428] on div "N/A" at bounding box center [1298, 439] width 330 height 28
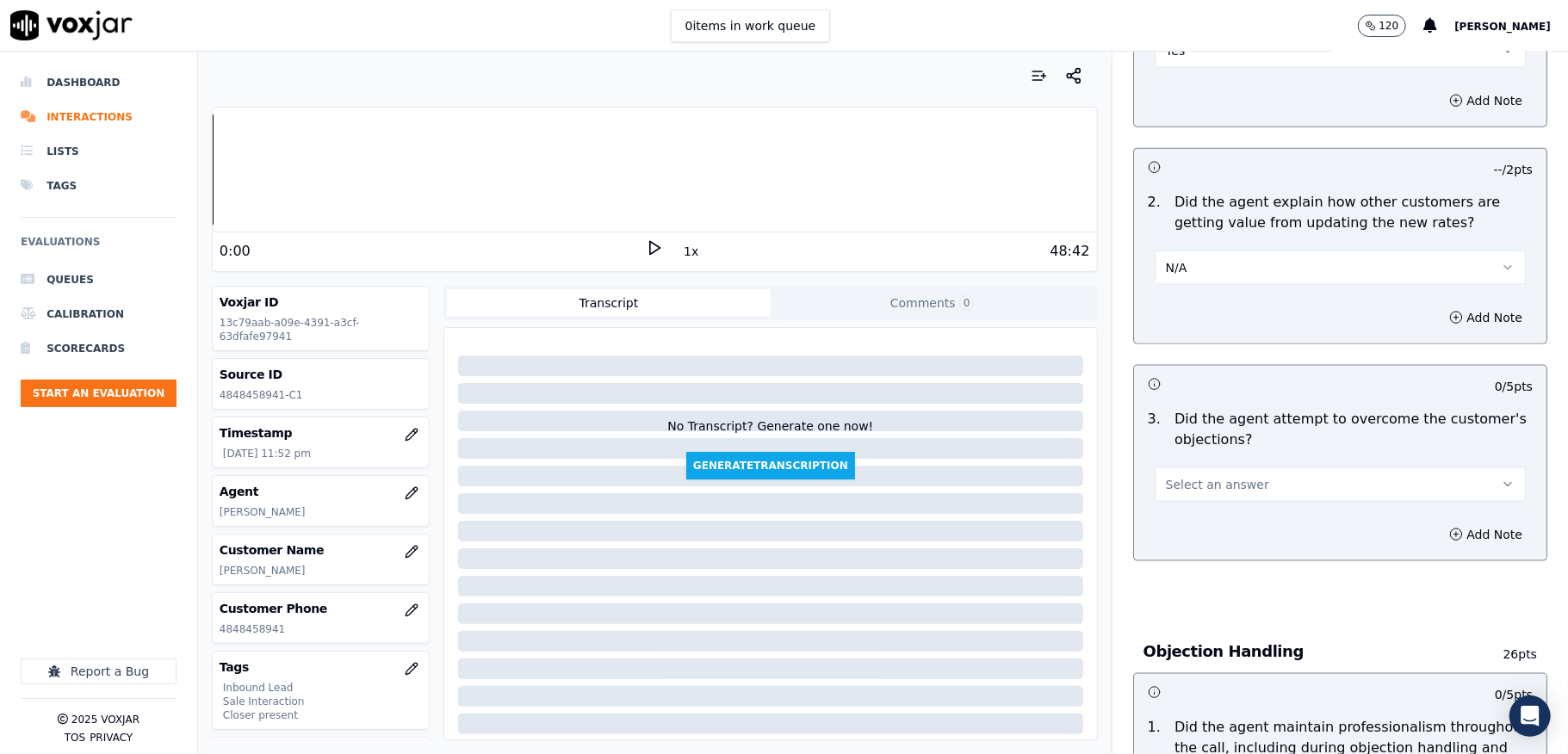
scroll to position [1605, 0]
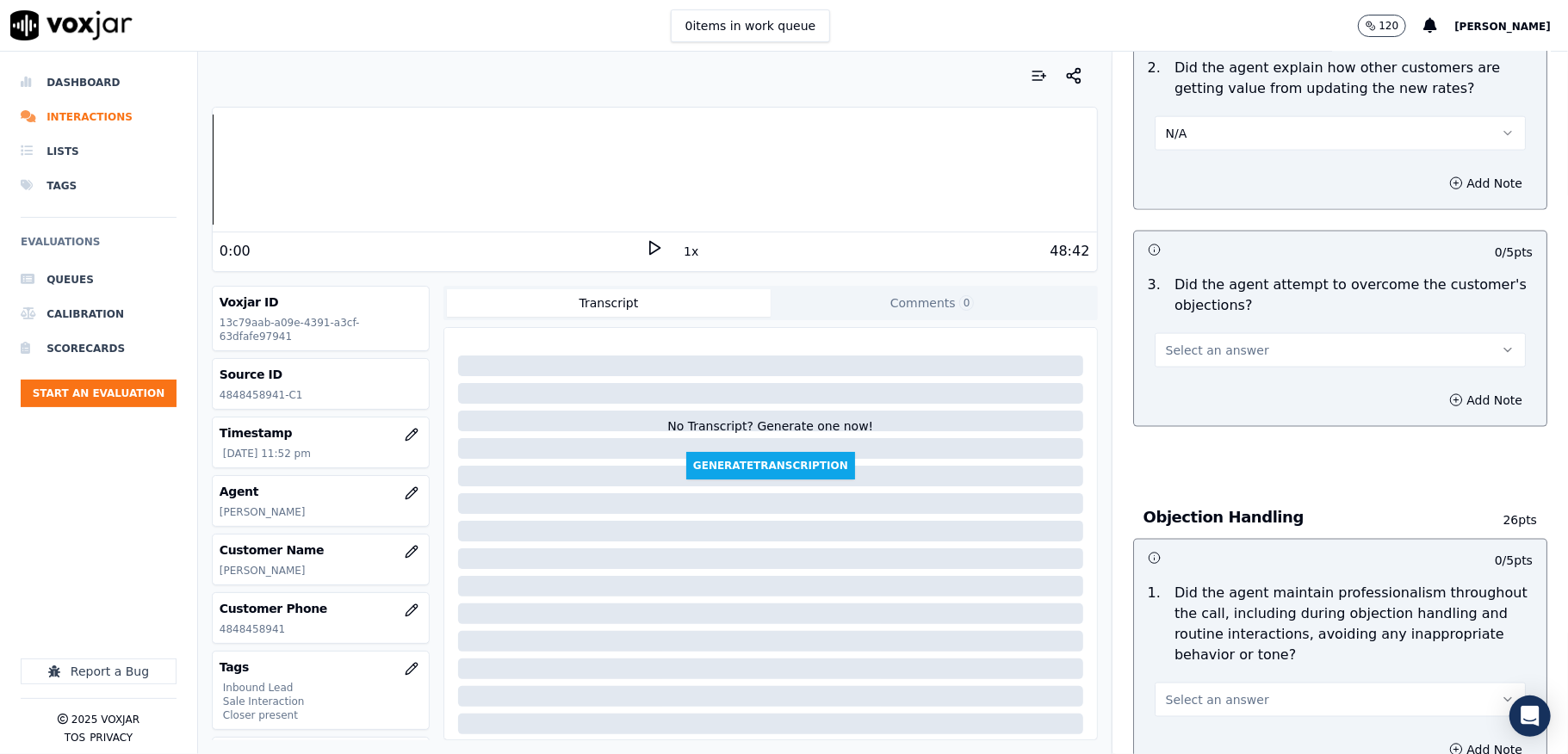
click at [1203, 341] on span "Select an answer" at bounding box center [1217, 350] width 103 height 17
click at [1189, 369] on div "Yes" at bounding box center [1298, 372] width 330 height 28
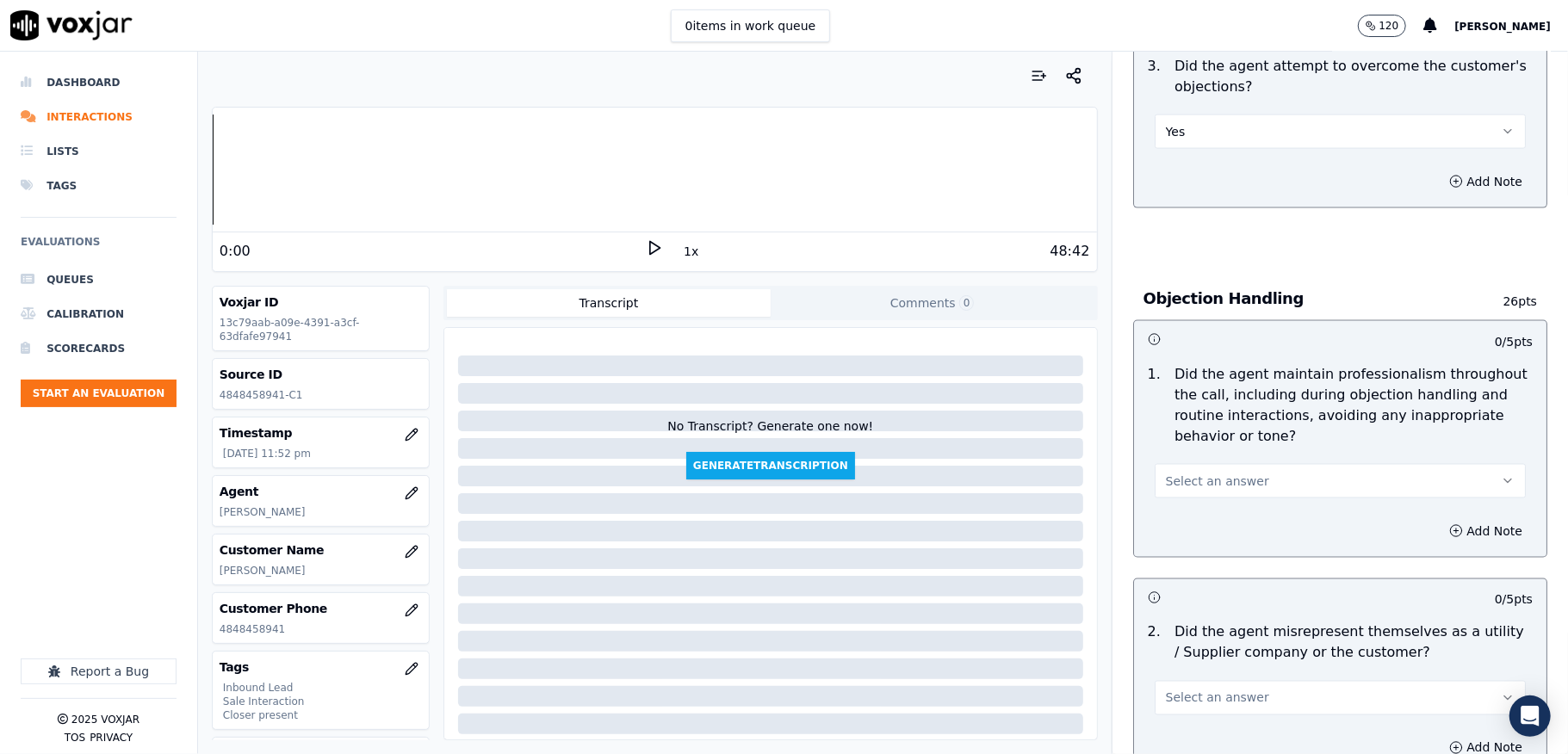
scroll to position [1835, 0]
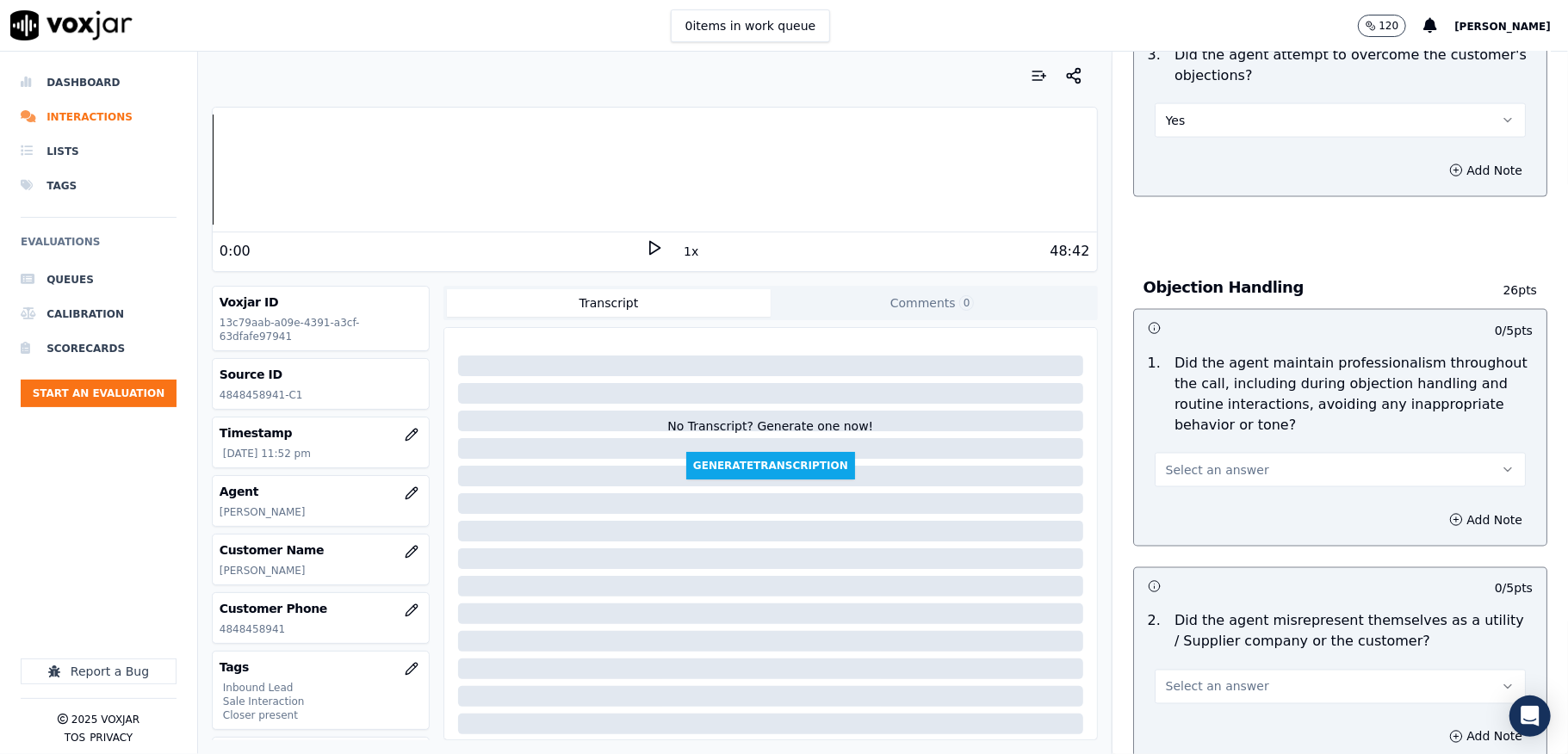
click at [1207, 461] on span "Select an answer" at bounding box center [1217, 470] width 103 height 17
click at [1199, 486] on div "Yes" at bounding box center [1298, 493] width 330 height 28
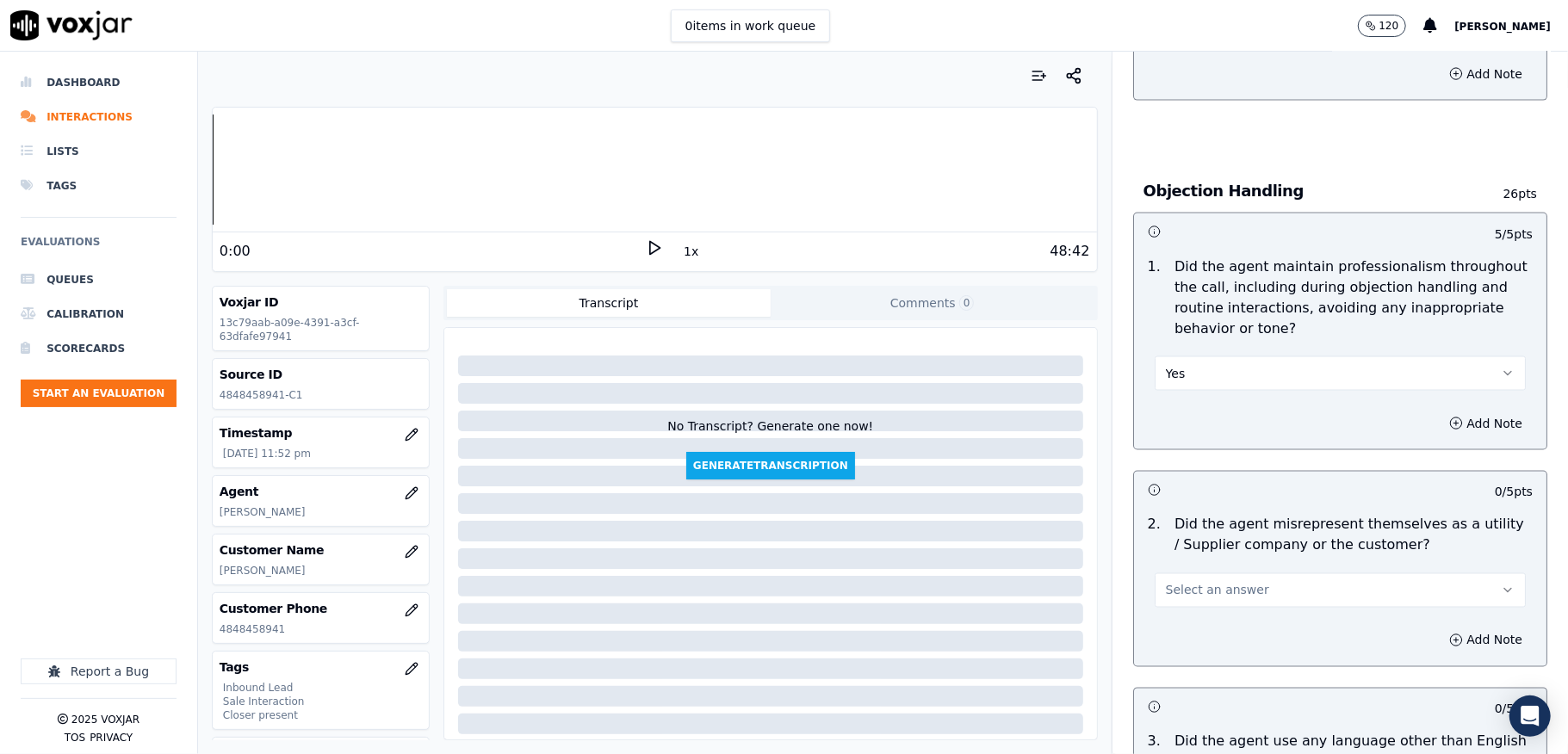
scroll to position [2065, 0]
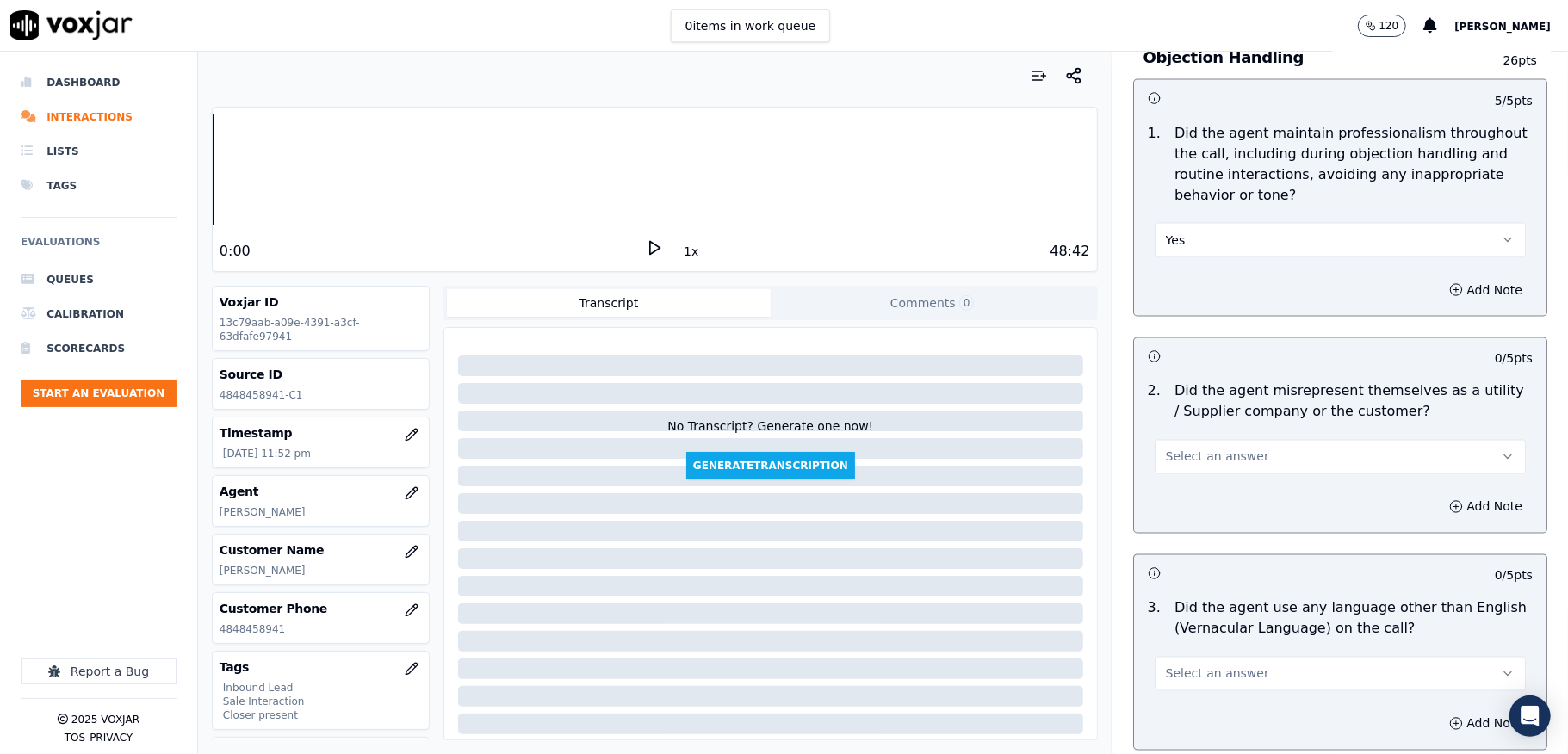
click at [1212, 449] on span "Select an answer" at bounding box center [1217, 457] width 103 height 17
click at [1175, 508] on div "No" at bounding box center [1298, 508] width 330 height 28
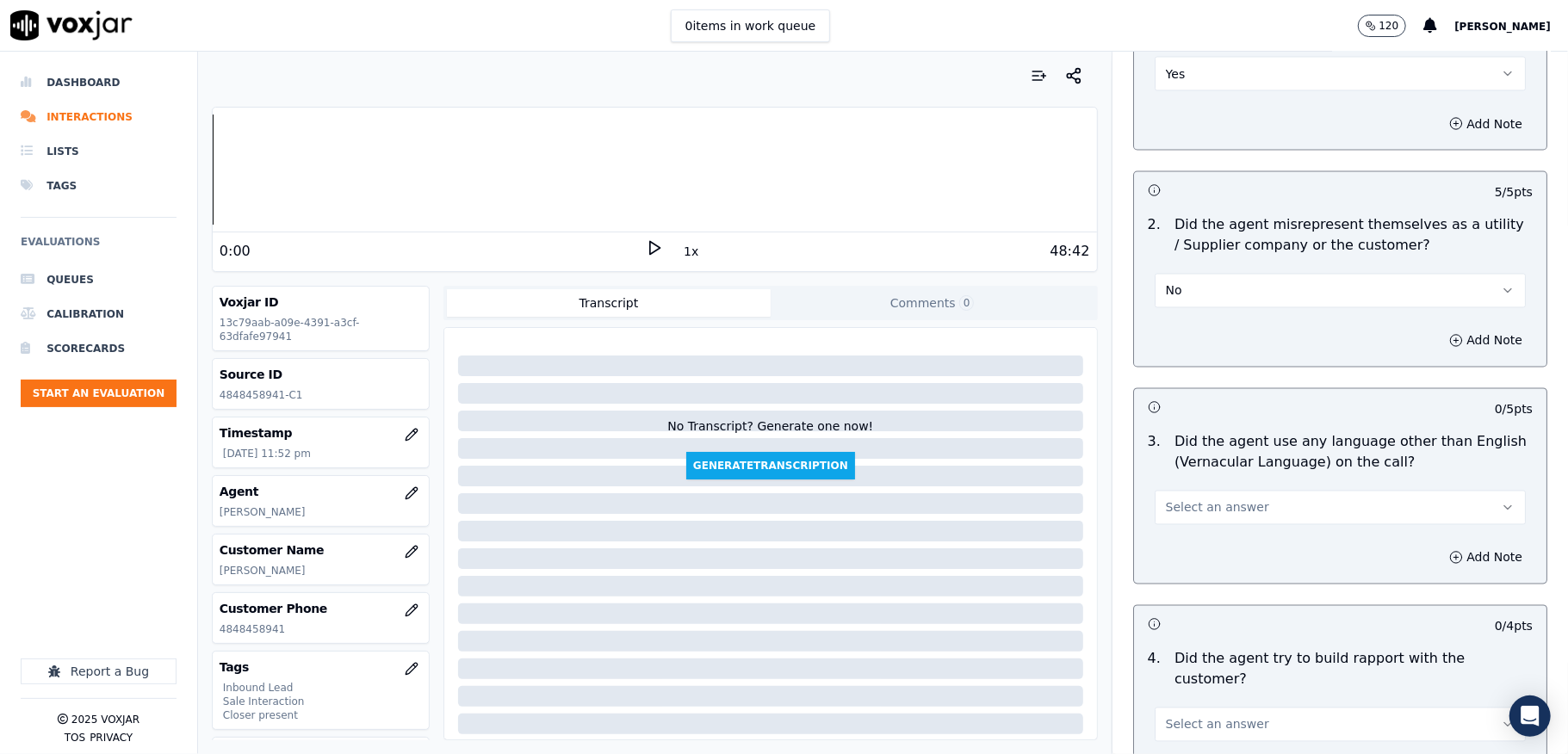
scroll to position [2410, 0]
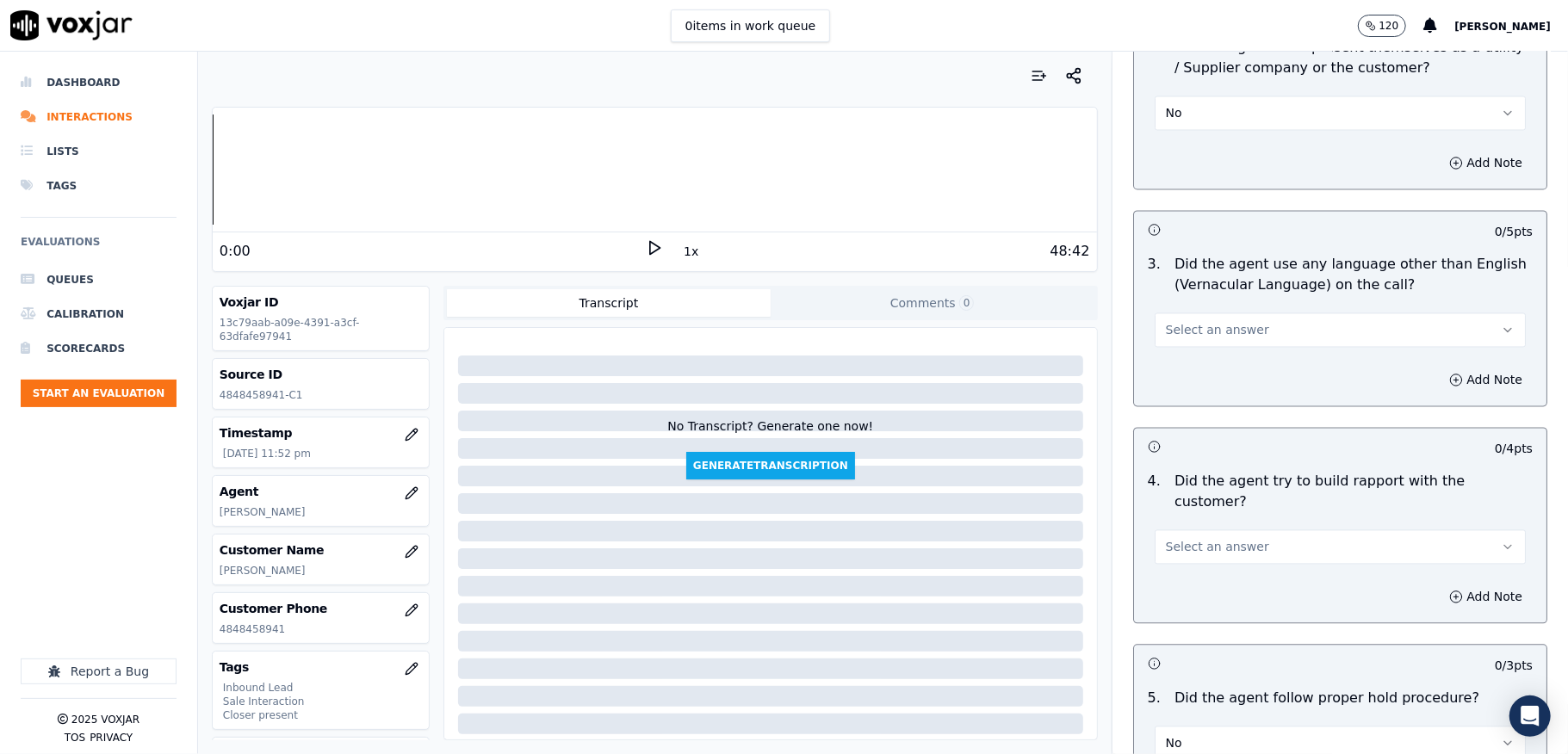
click at [1229, 313] on button "Select an answer" at bounding box center [1340, 330] width 371 height 34
click at [1186, 376] on div "No" at bounding box center [1298, 380] width 330 height 28
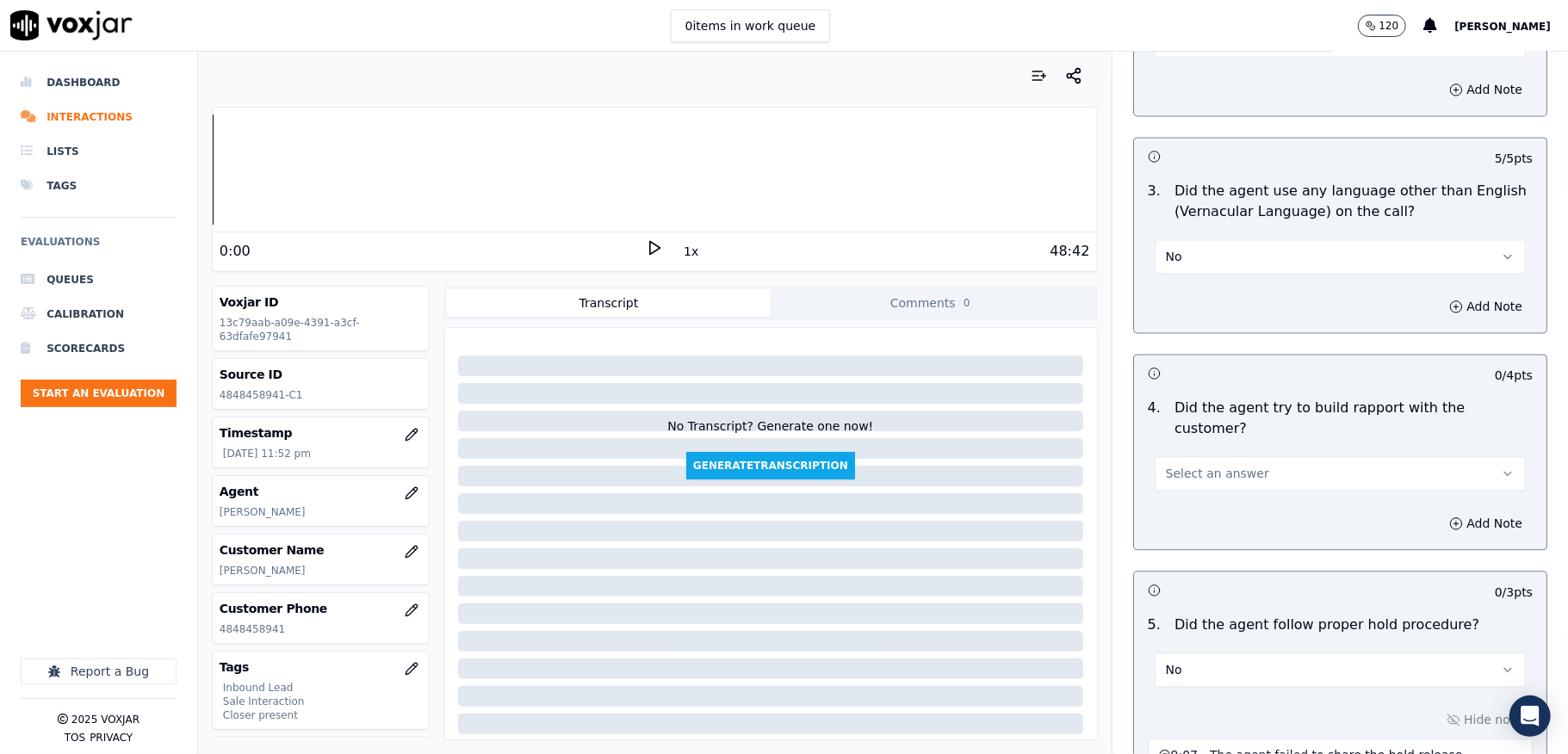
scroll to position [2524, 0]
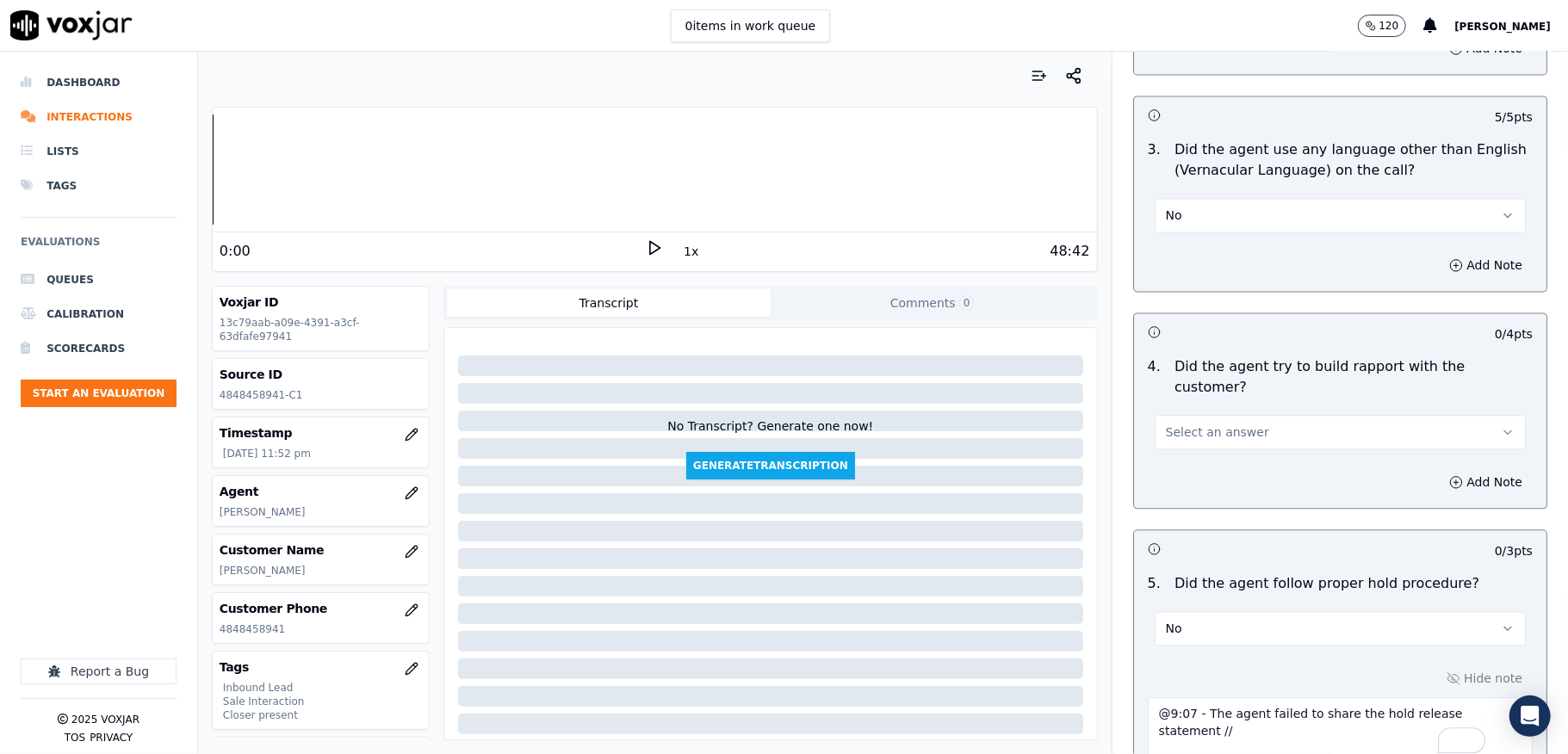
click at [1234, 415] on button "Select an answer" at bounding box center [1340, 432] width 371 height 34
click at [1180, 469] on div "No" at bounding box center [1298, 463] width 330 height 28
click at [1183, 415] on button "No" at bounding box center [1340, 432] width 371 height 34
click at [1185, 492] on div "N/A" at bounding box center [1298, 491] width 330 height 28
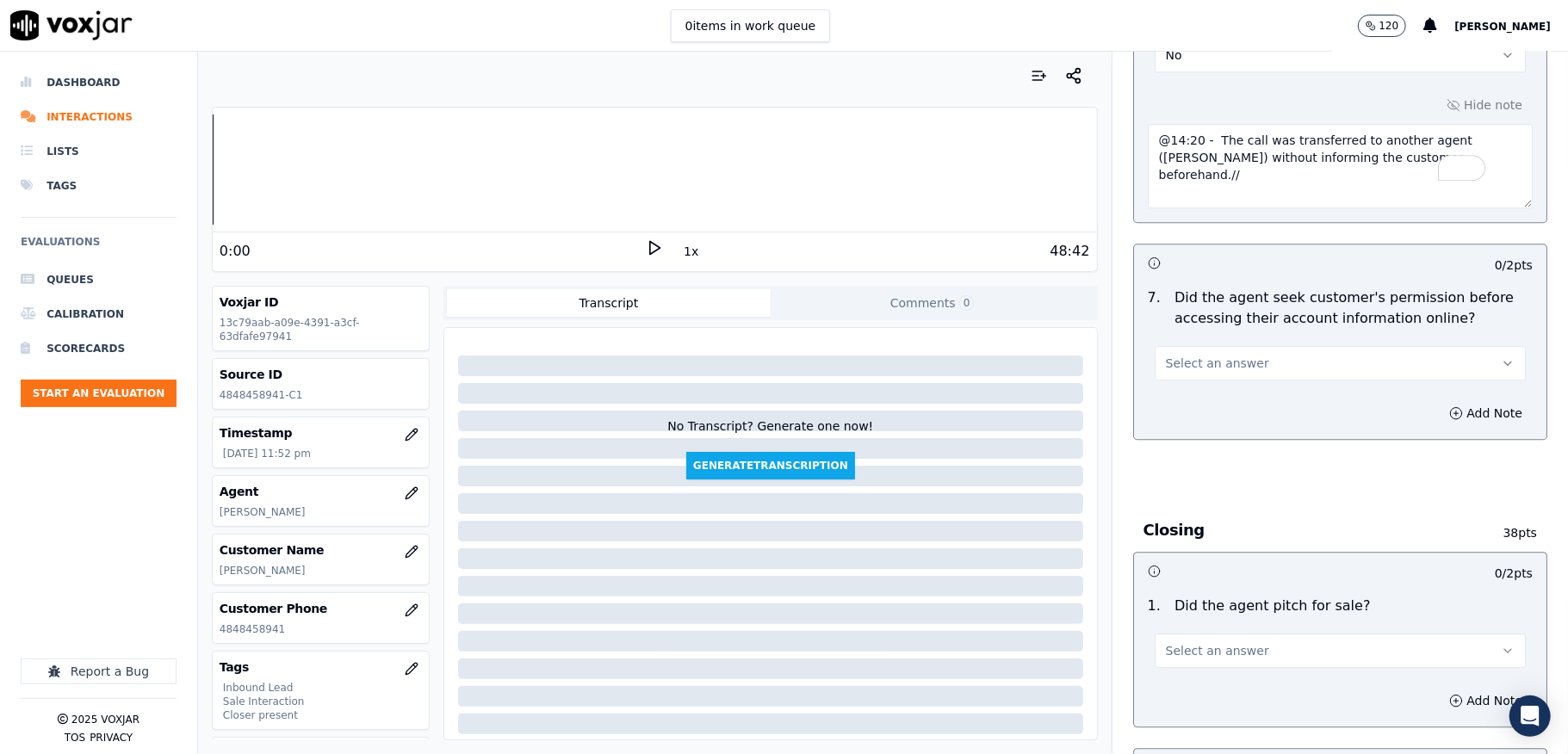
scroll to position [3442, 0]
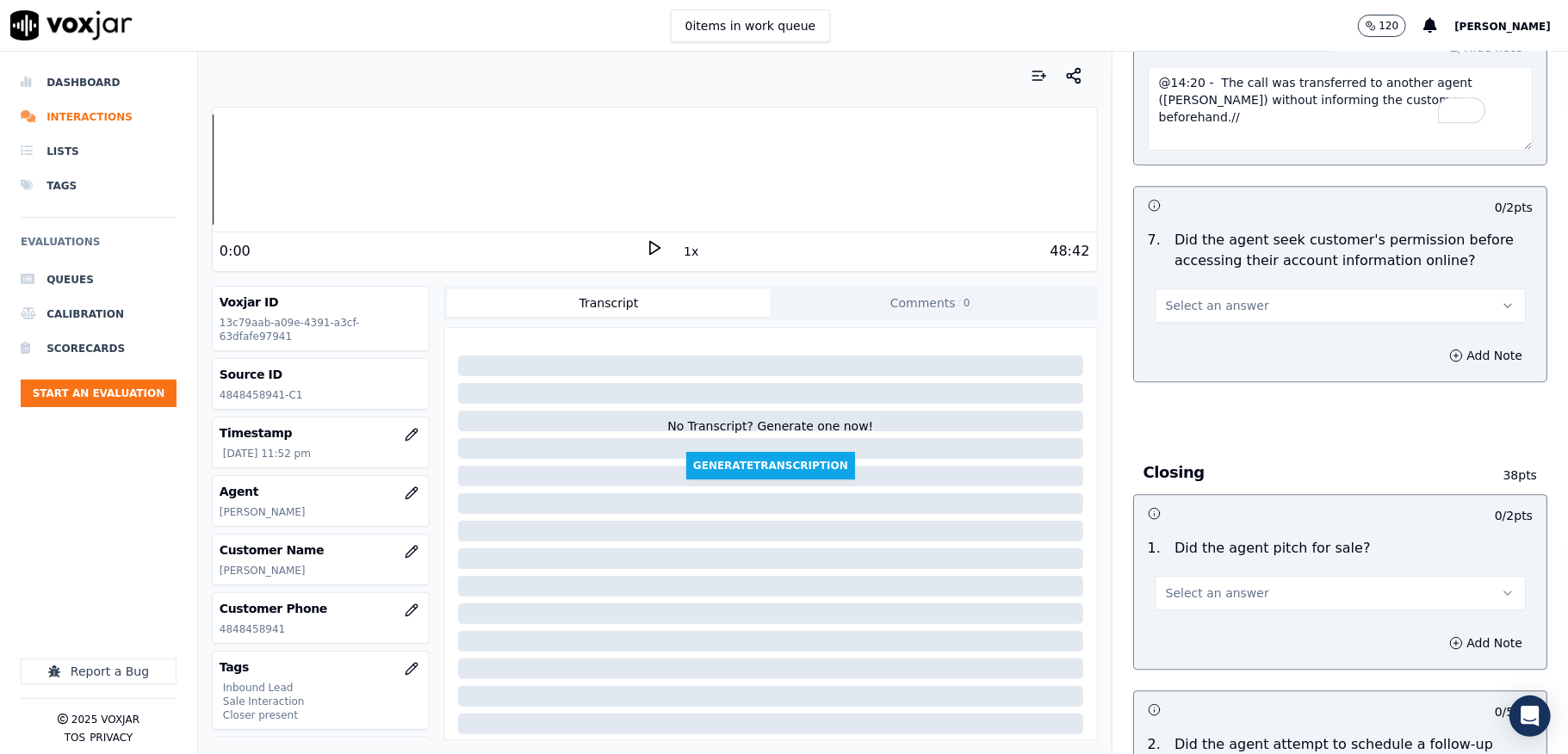
click at [1206, 296] on span "Select an answer" at bounding box center [1217, 305] width 103 height 17
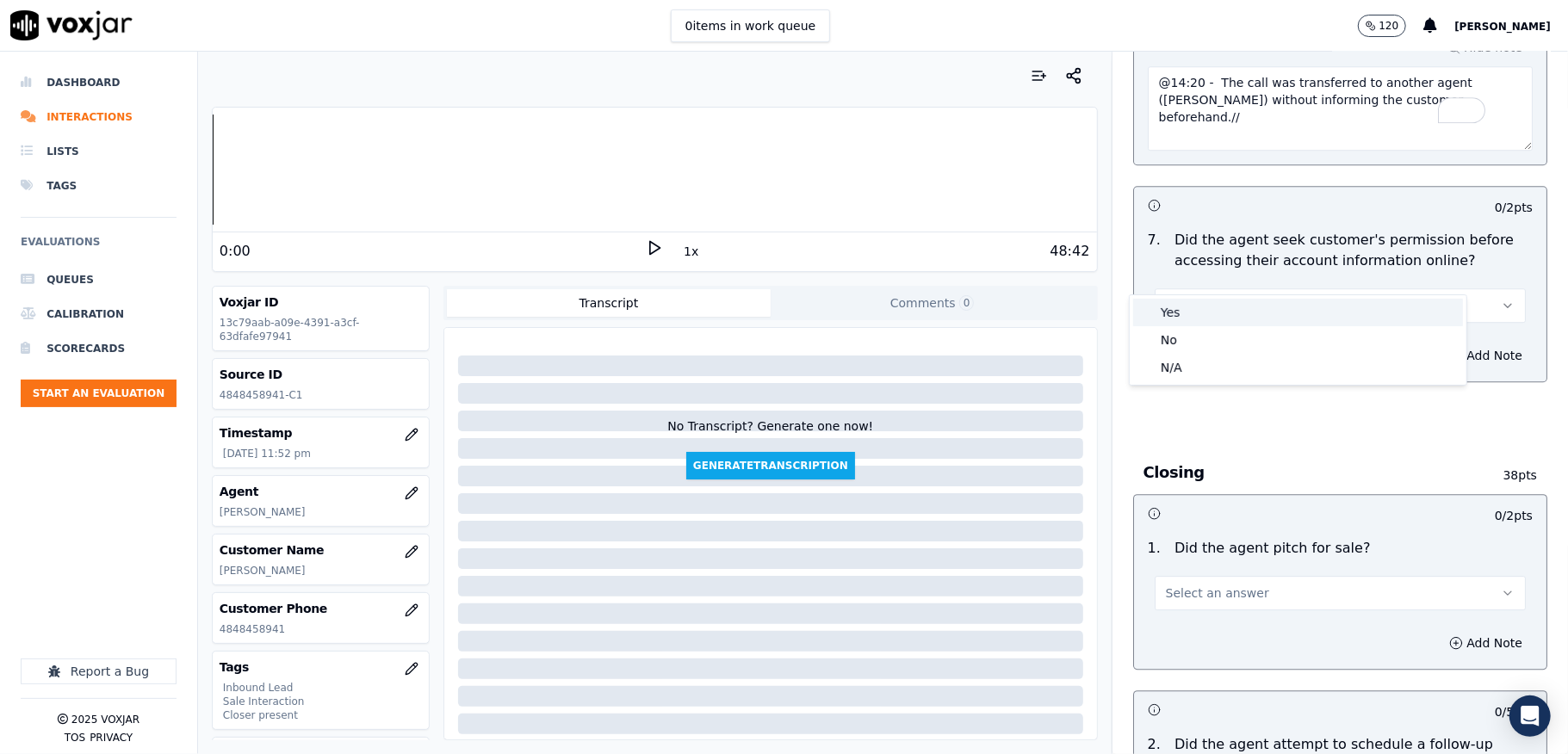
click at [1207, 300] on div "Yes" at bounding box center [1298, 312] width 330 height 28
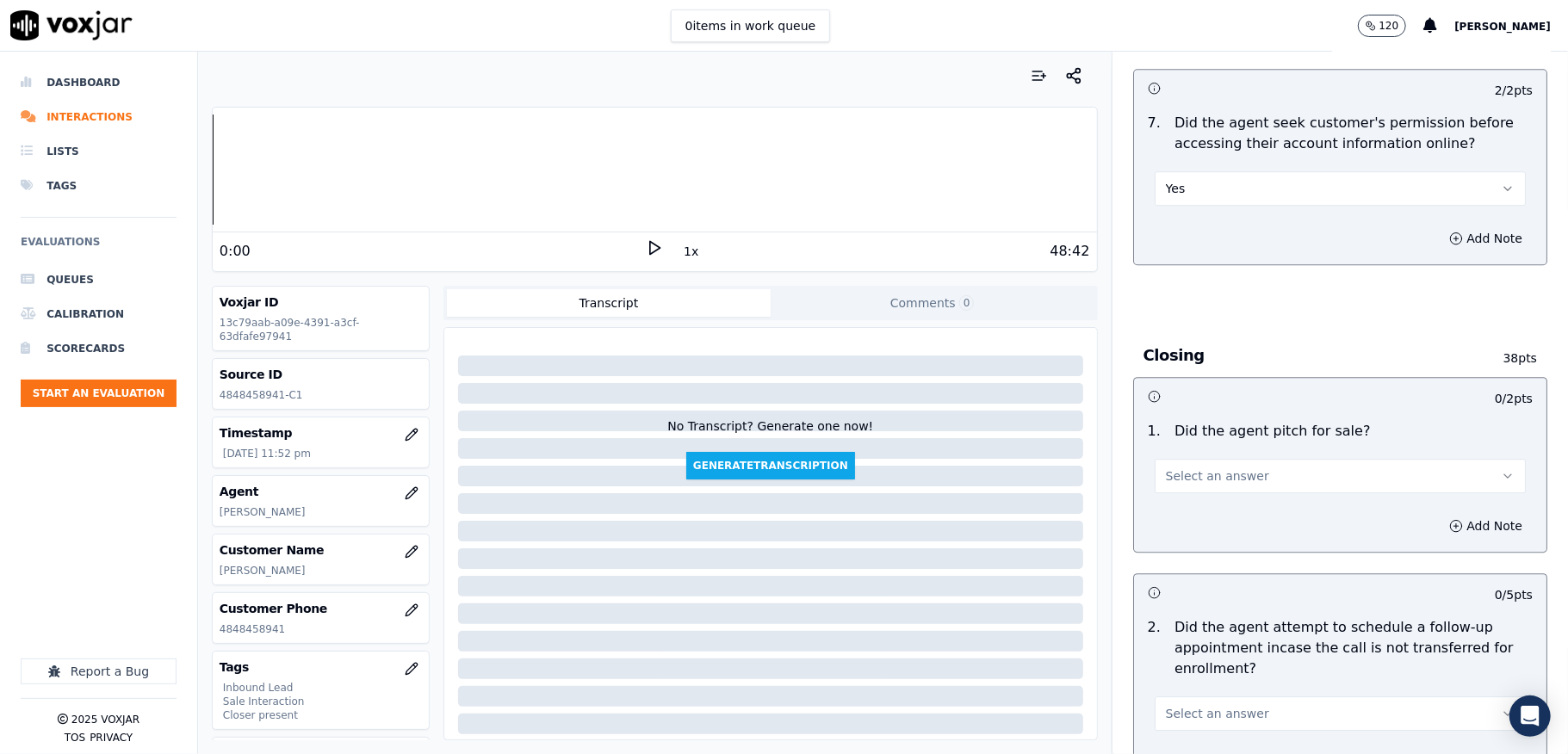
scroll to position [3671, 0]
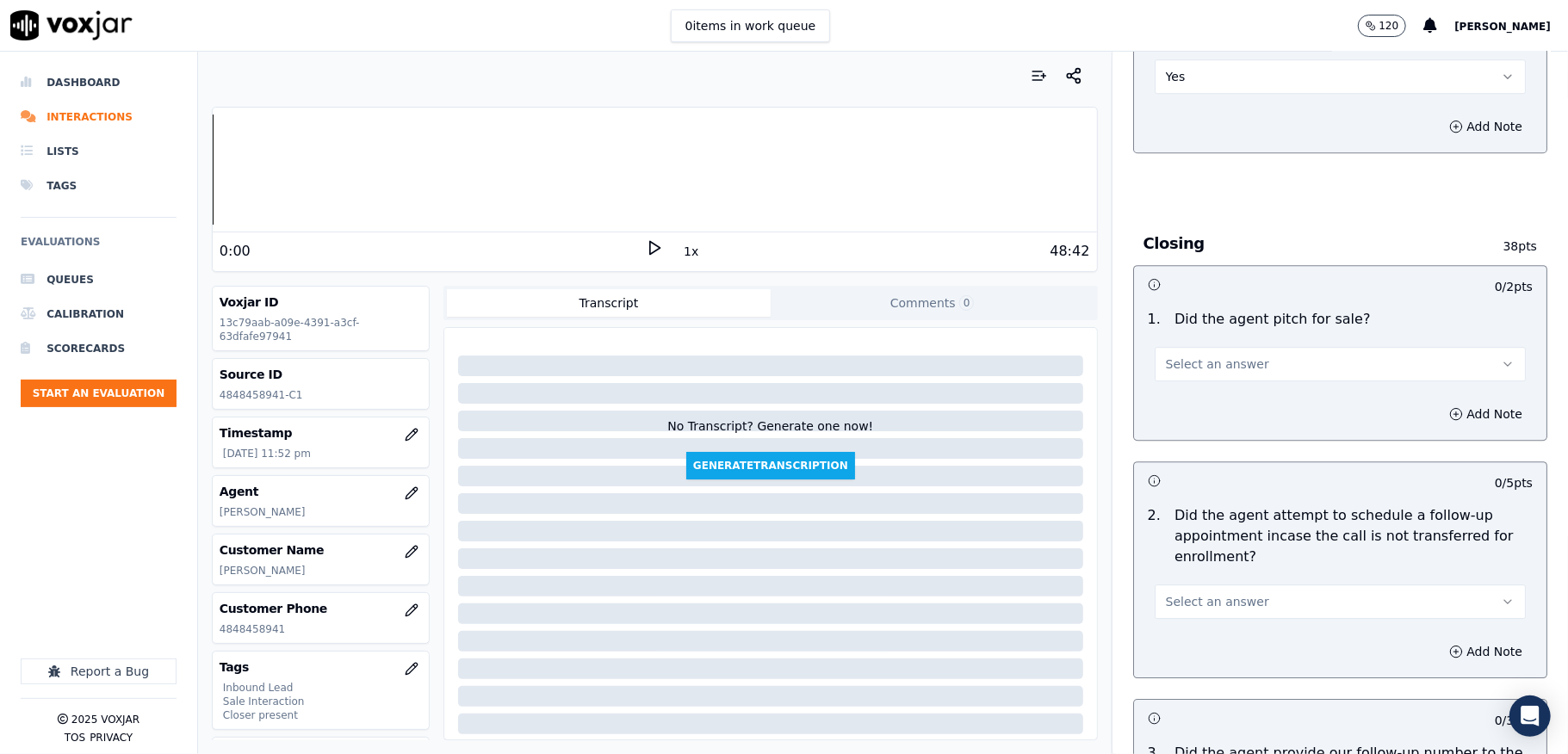
click at [1183, 356] on span "Select an answer" at bounding box center [1217, 364] width 103 height 17
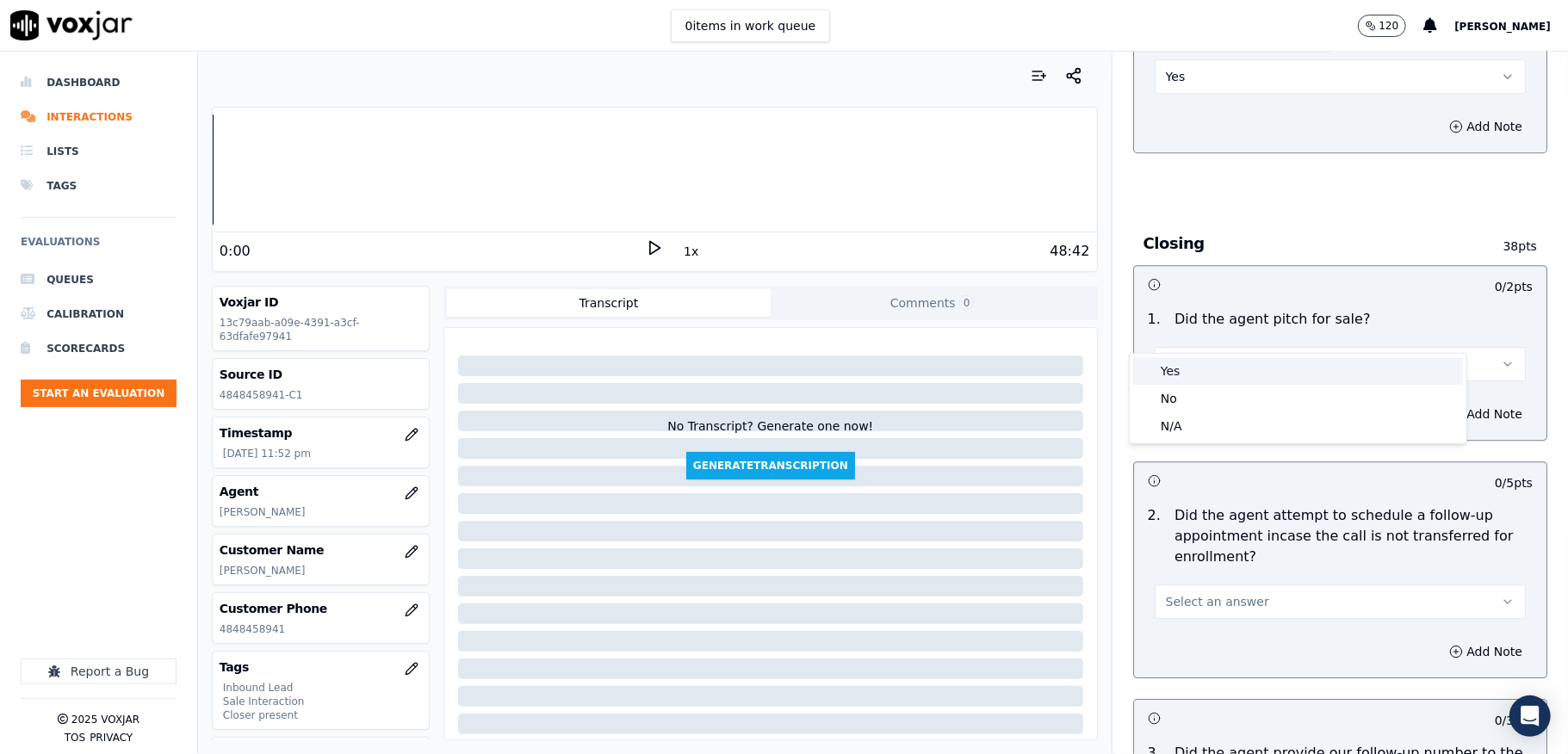
click at [1182, 368] on div "Yes" at bounding box center [1298, 371] width 330 height 28
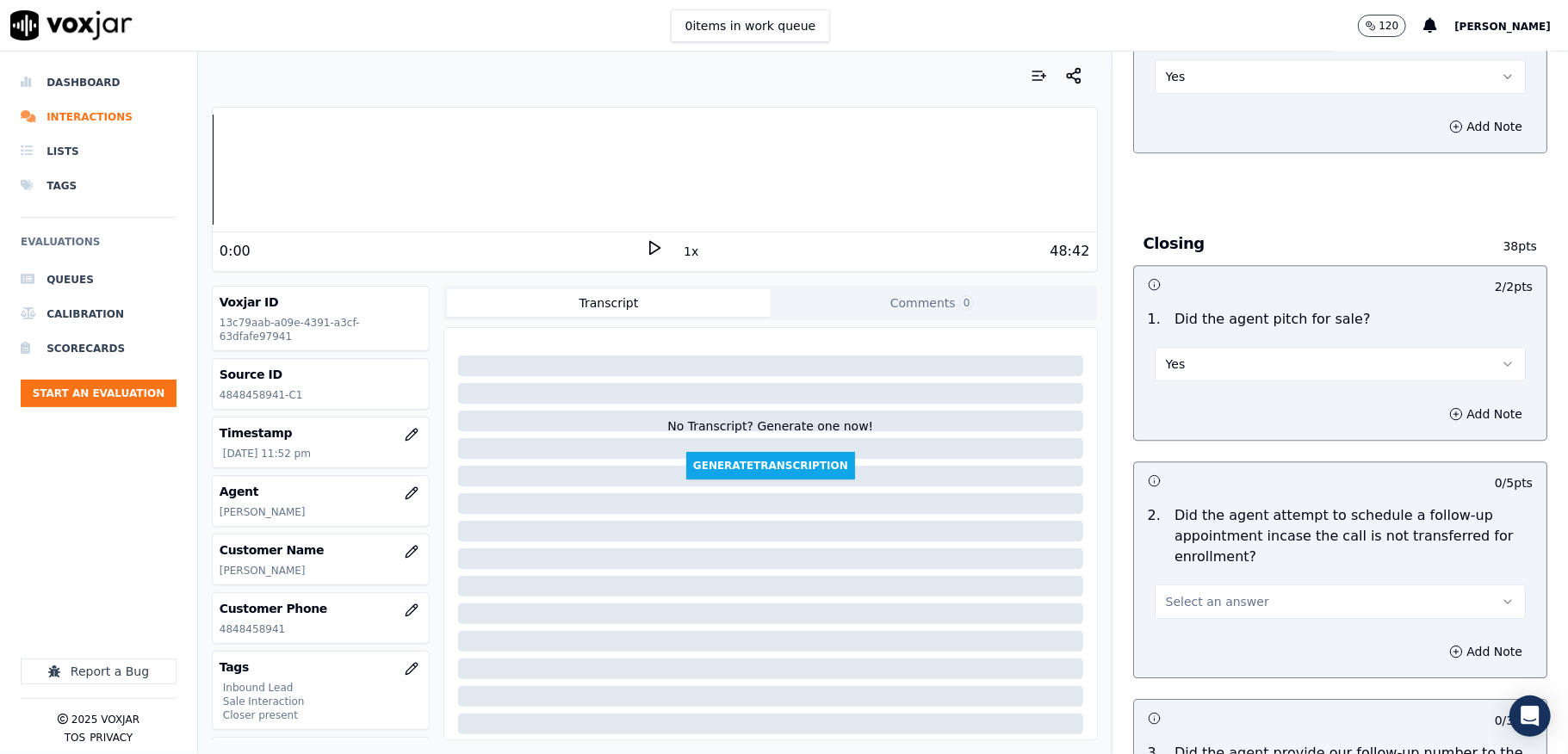
click at [1207, 347] on button "Yes" at bounding box center [1340, 364] width 371 height 34
click at [1188, 428] on div "N/A" at bounding box center [1298, 425] width 330 height 28
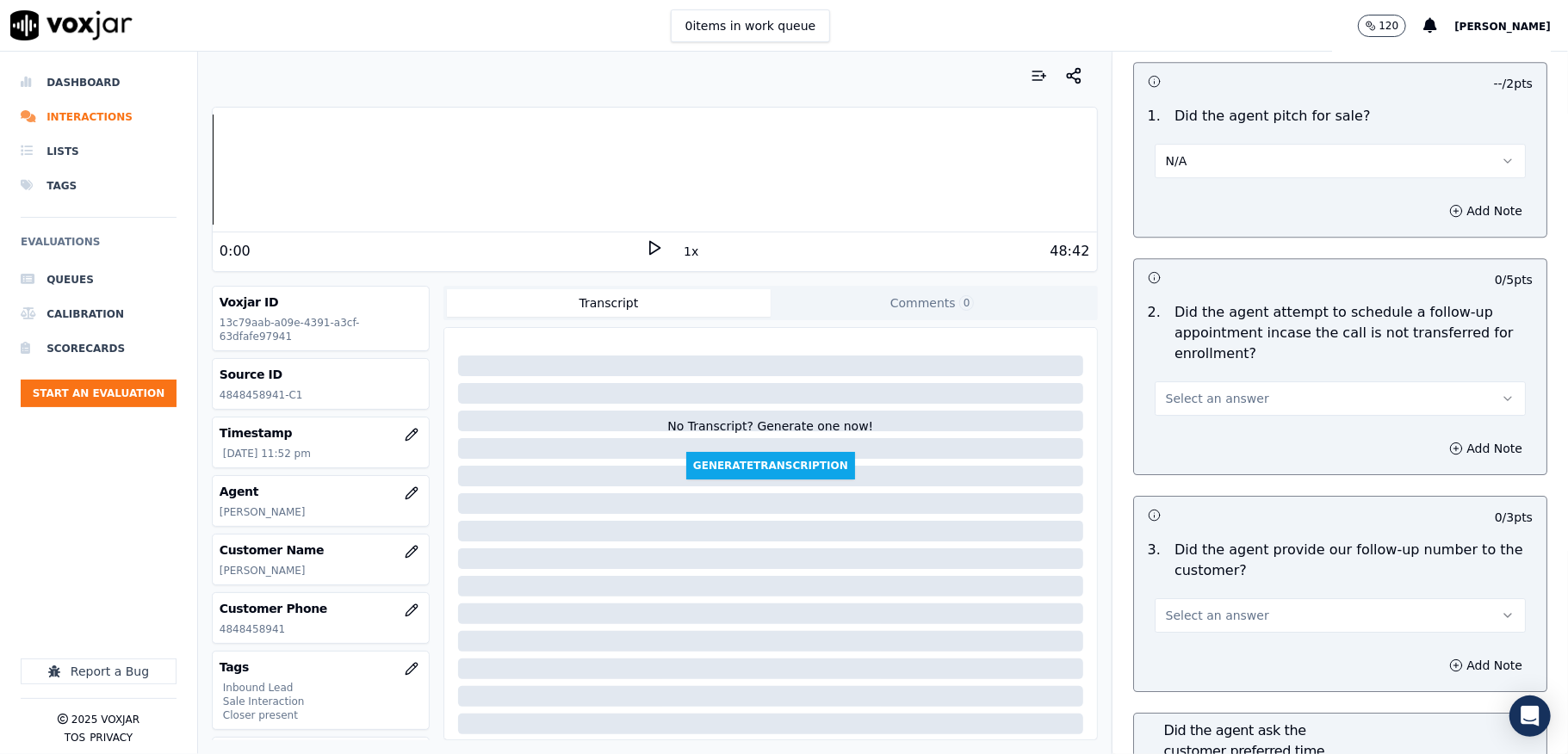
scroll to position [3901, 0]
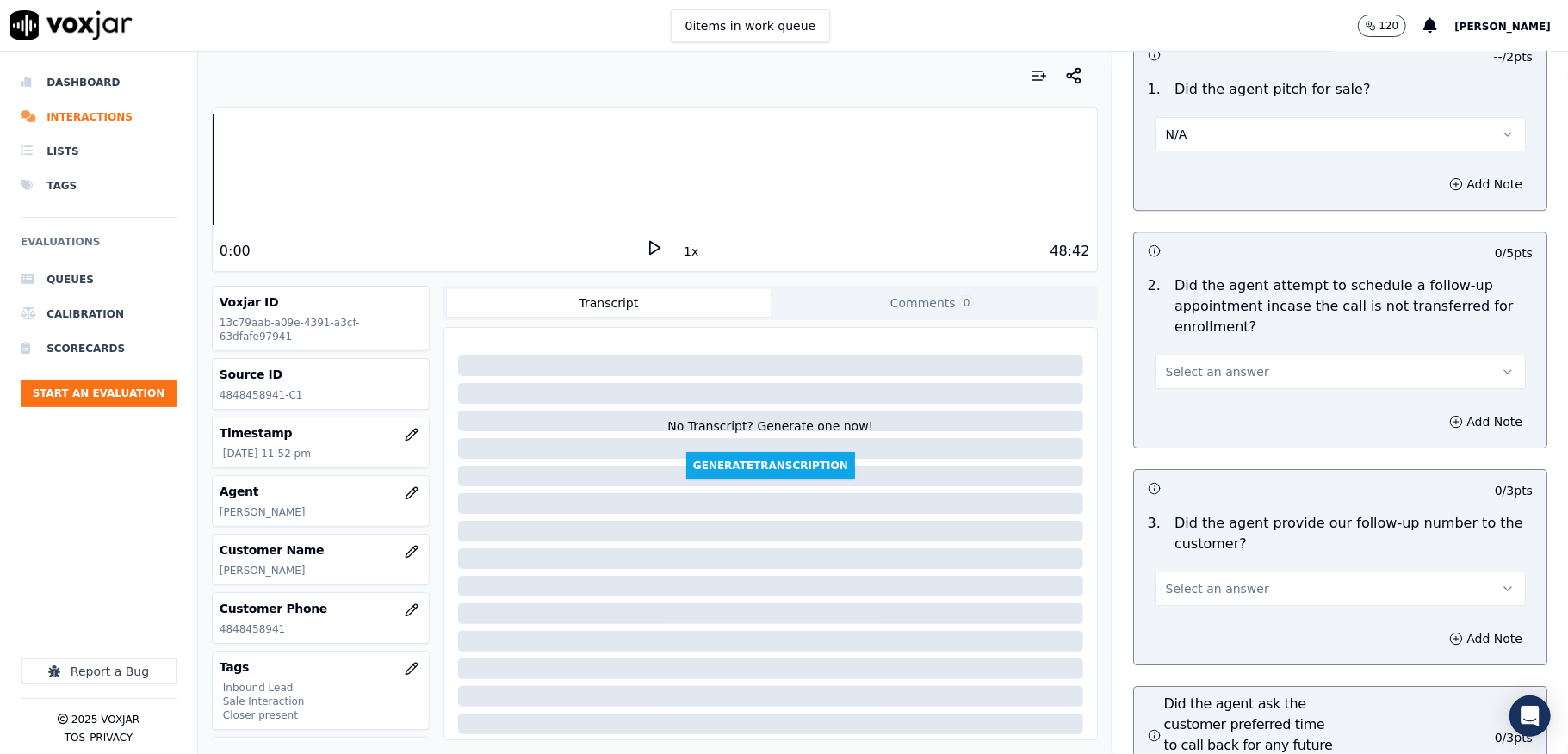
click at [1204, 363] on span "Select an answer" at bounding box center [1217, 372] width 103 height 17
click at [1172, 436] on div "N/A" at bounding box center [1298, 434] width 330 height 28
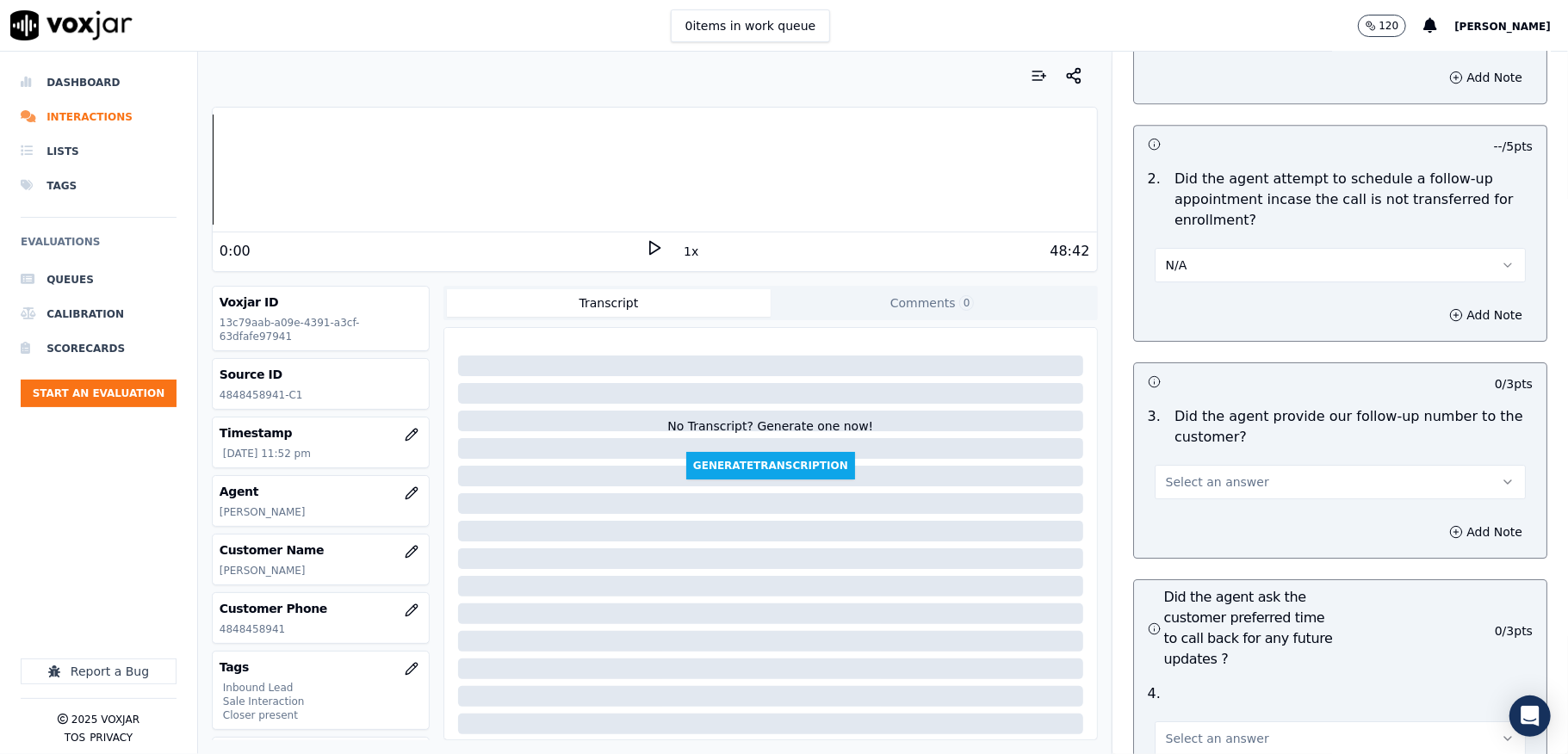
scroll to position [4130, 0]
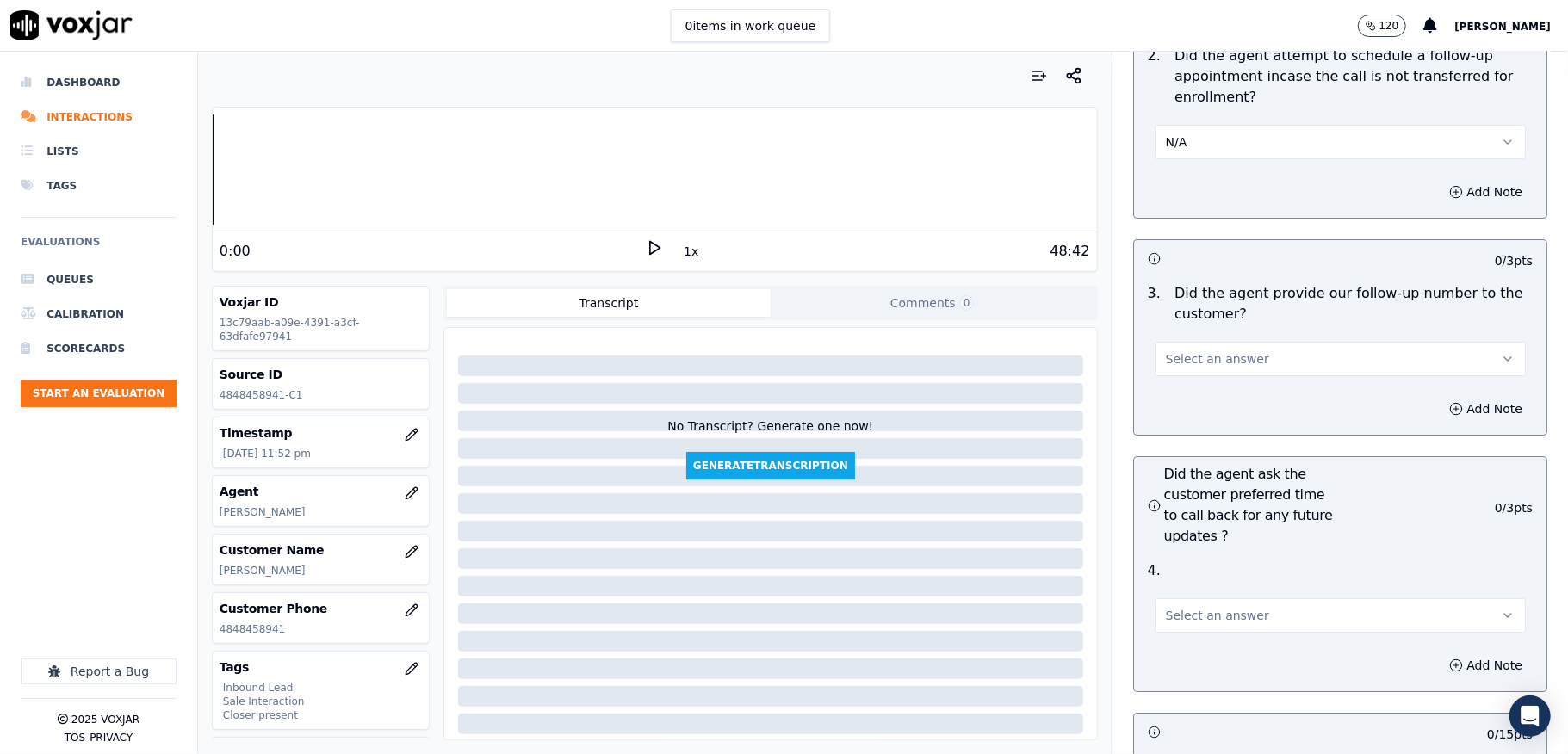
click at [1221, 350] on span "Select an answer" at bounding box center [1217, 358] width 103 height 17
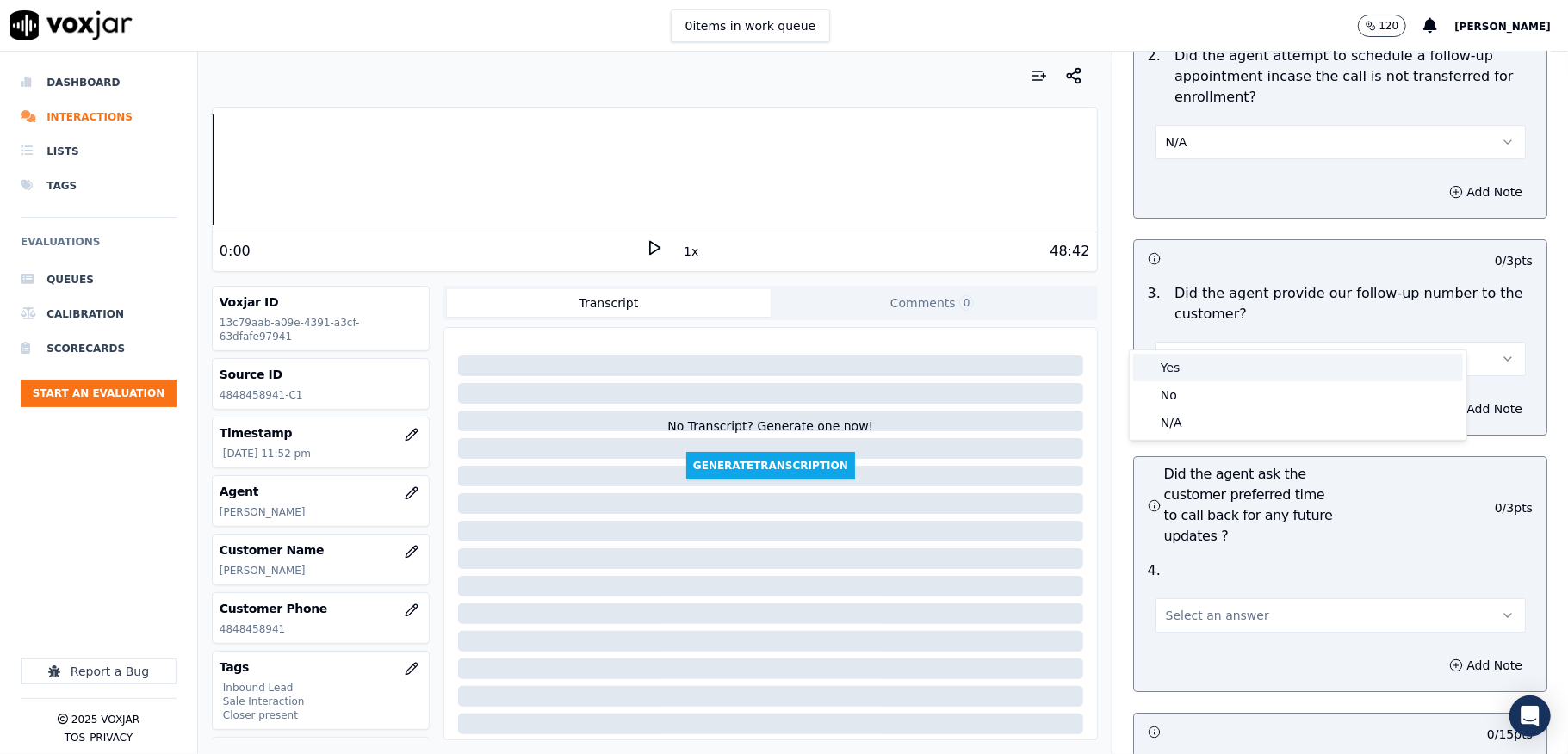
click at [1183, 363] on div "Yes" at bounding box center [1298, 367] width 330 height 28
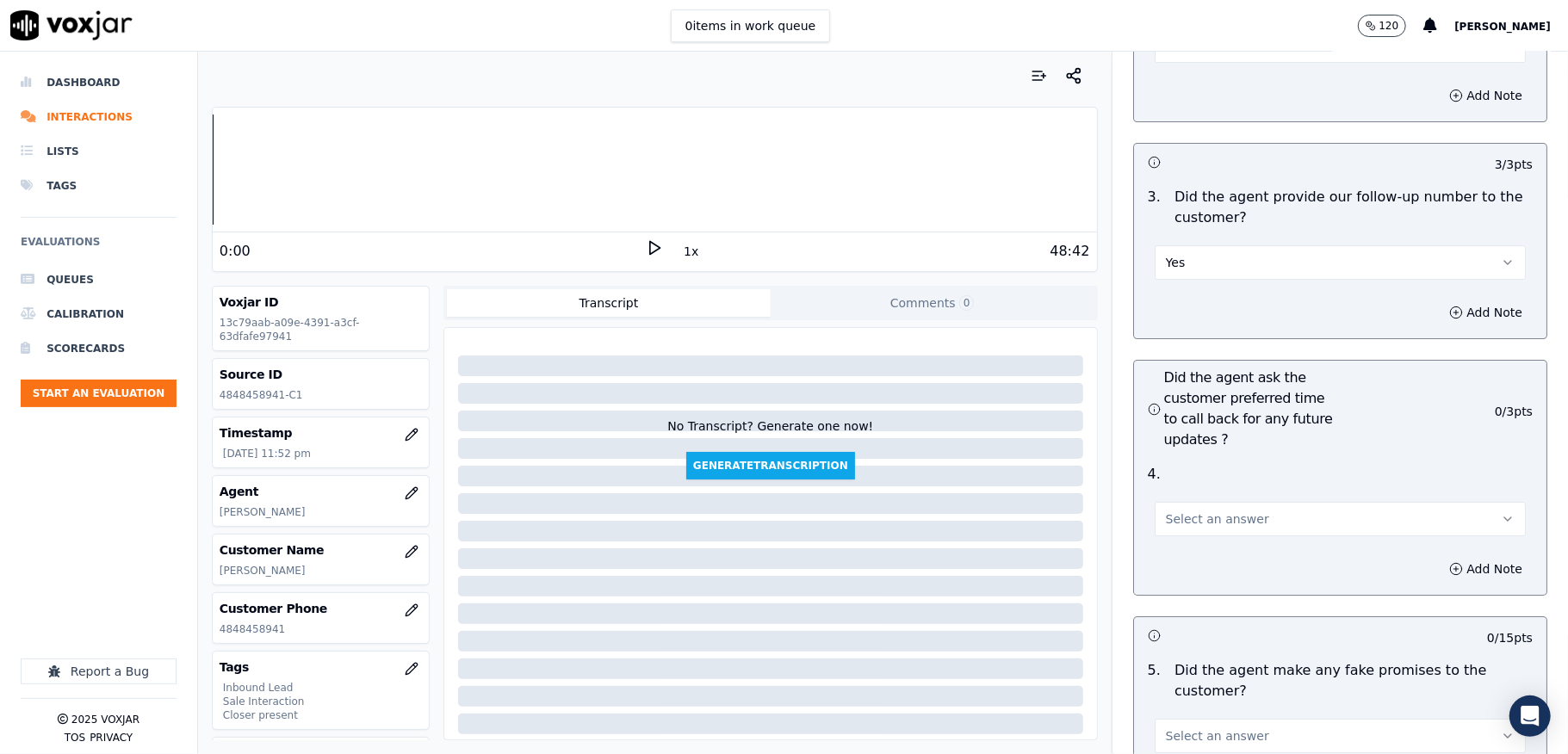
scroll to position [4359, 0]
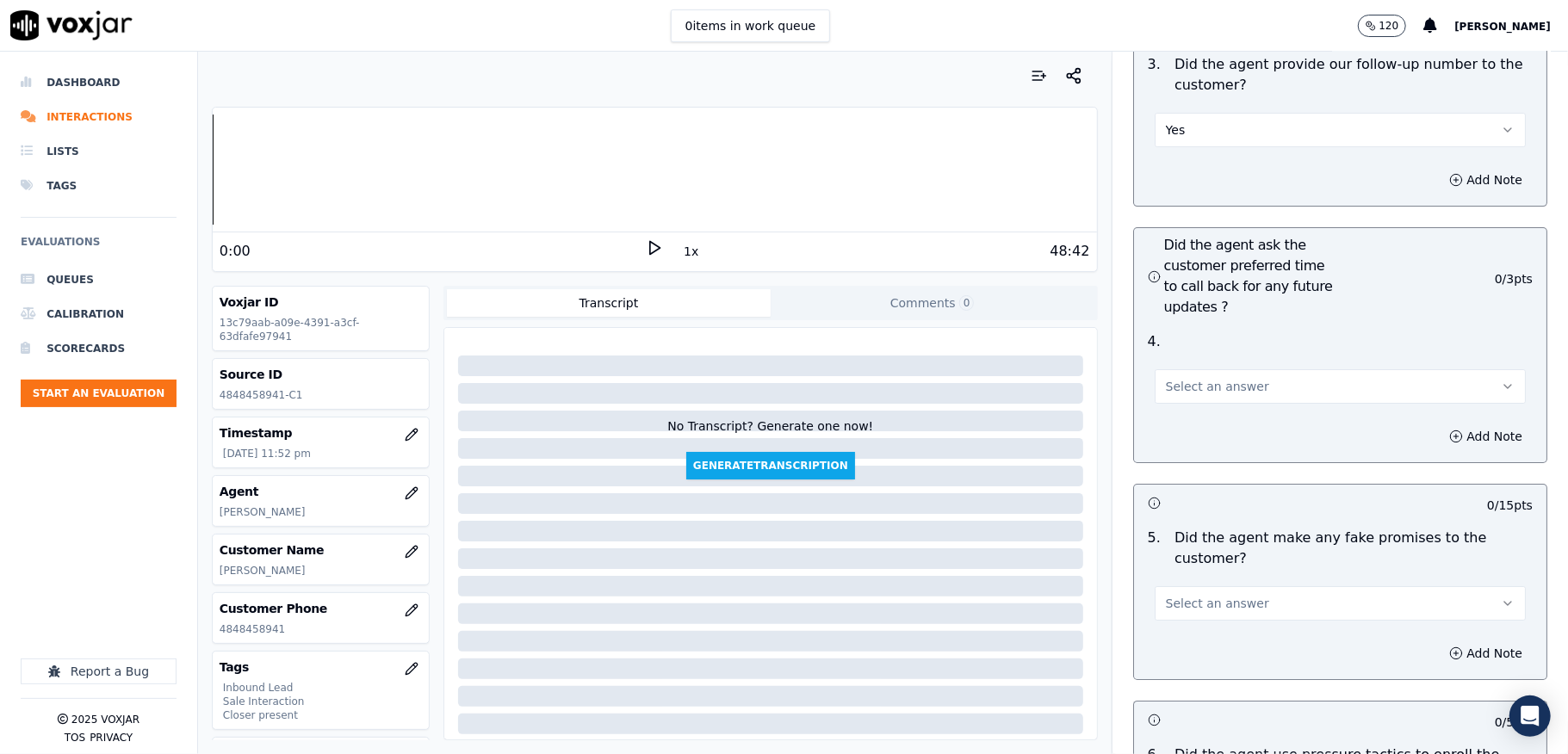
click at [1192, 377] on span "Select an answer" at bounding box center [1217, 386] width 103 height 17
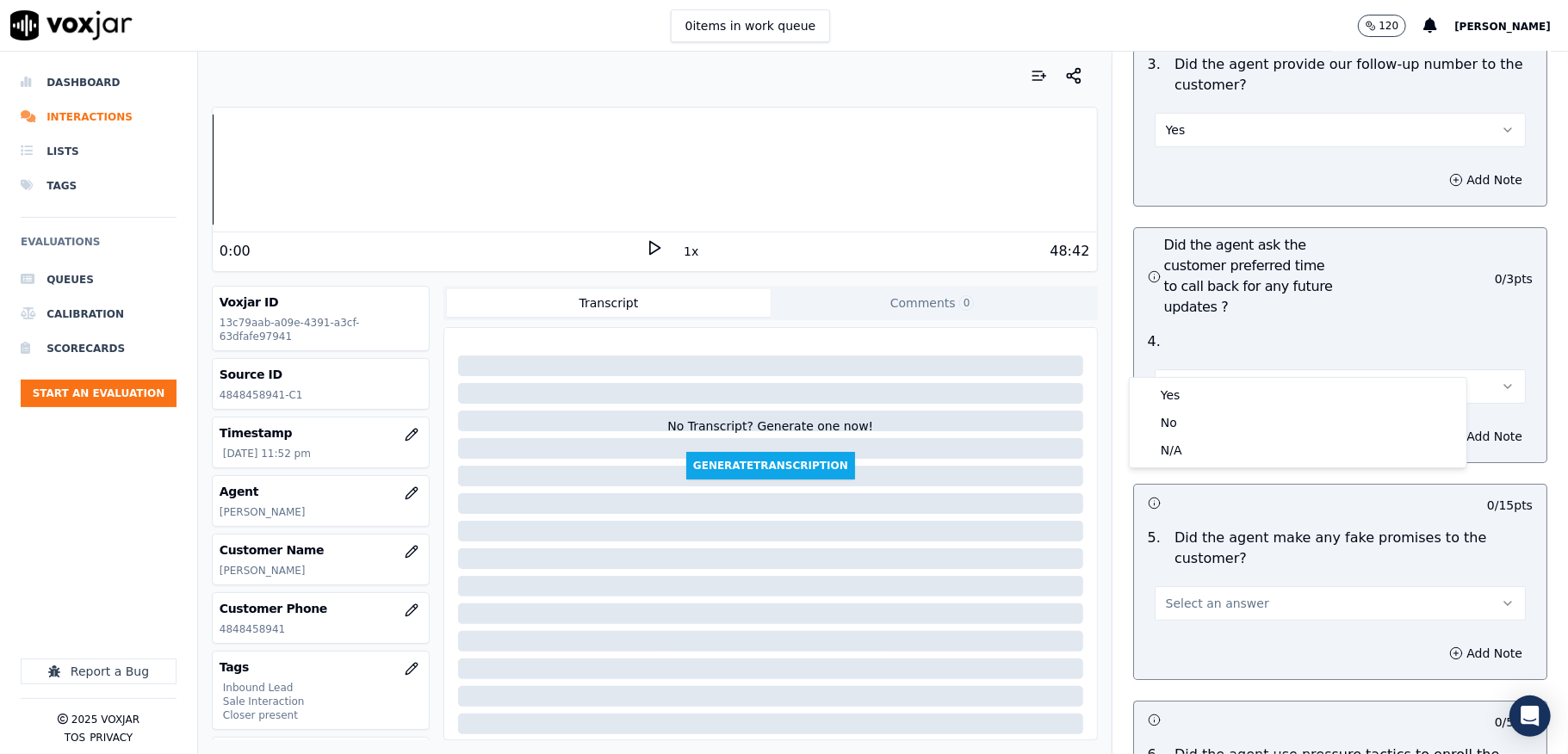
click at [1188, 387] on div "Yes" at bounding box center [1298, 395] width 330 height 28
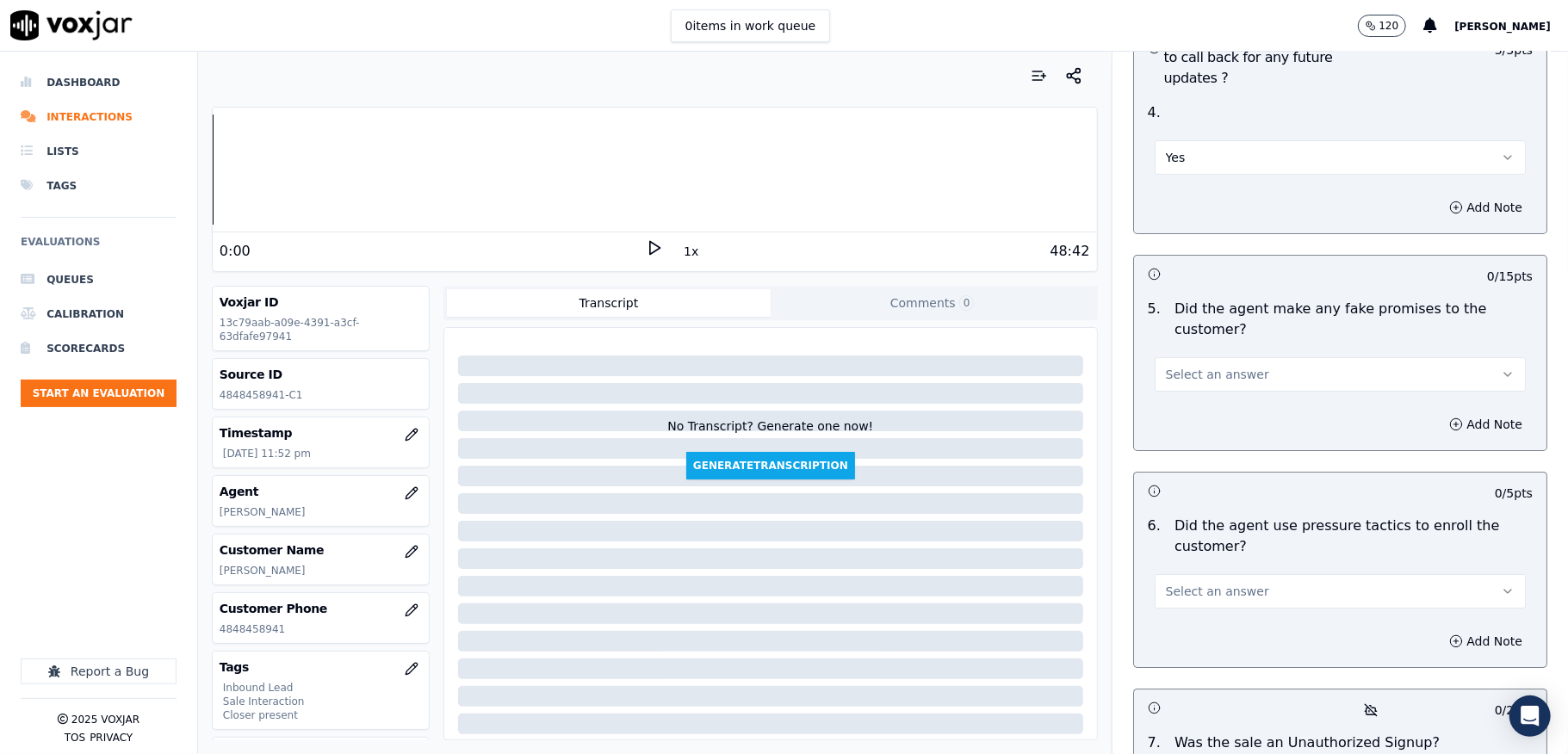
scroll to position [4589, 0]
click at [1217, 365] on span "Select an answer" at bounding box center [1217, 374] width 103 height 17
drag, startPoint x: 1180, startPoint y: 441, endPoint x: 1189, endPoint y: 362, distance: 79.5
click at [1179, 441] on div "N/A" at bounding box center [1298, 438] width 330 height 28
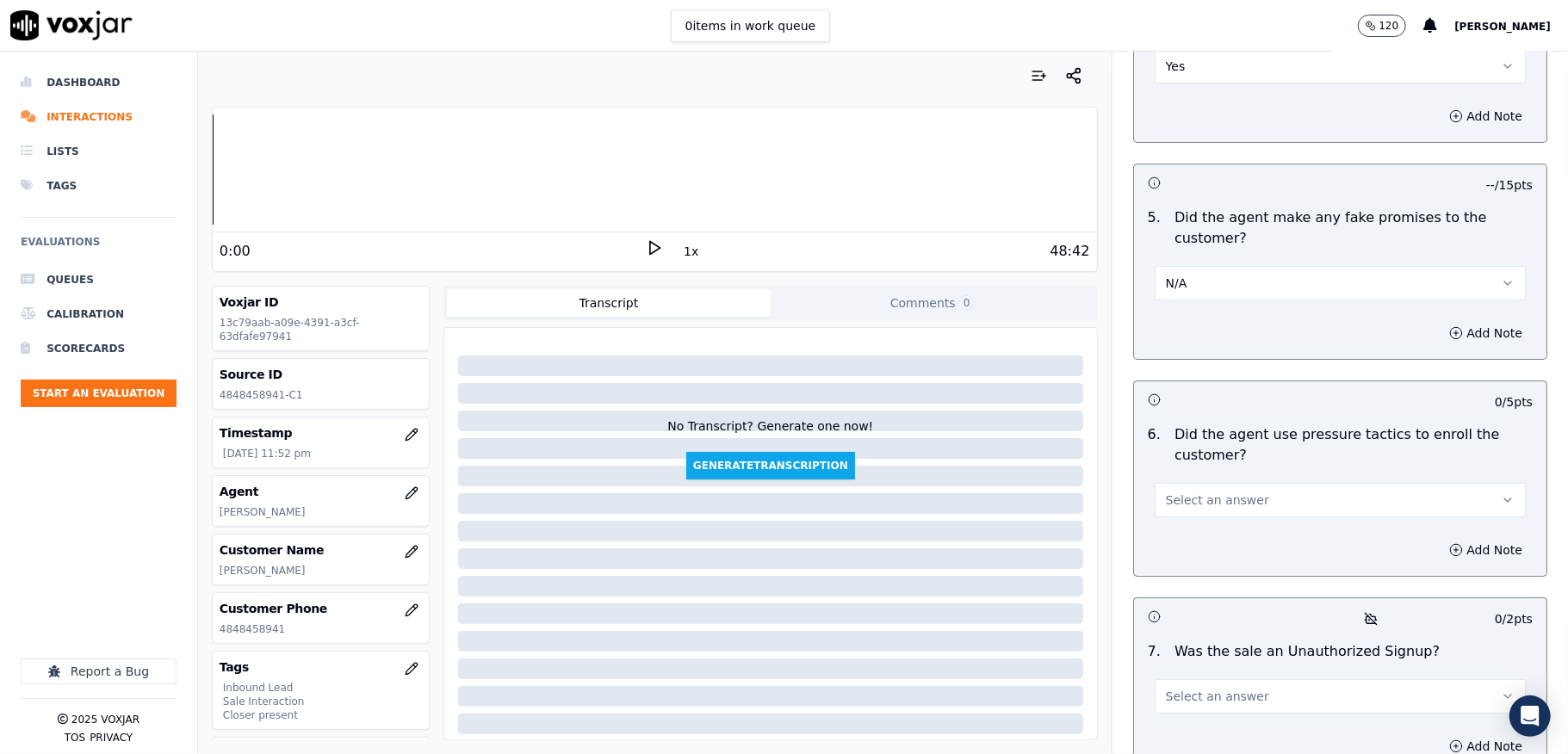
scroll to position [4819, 0]
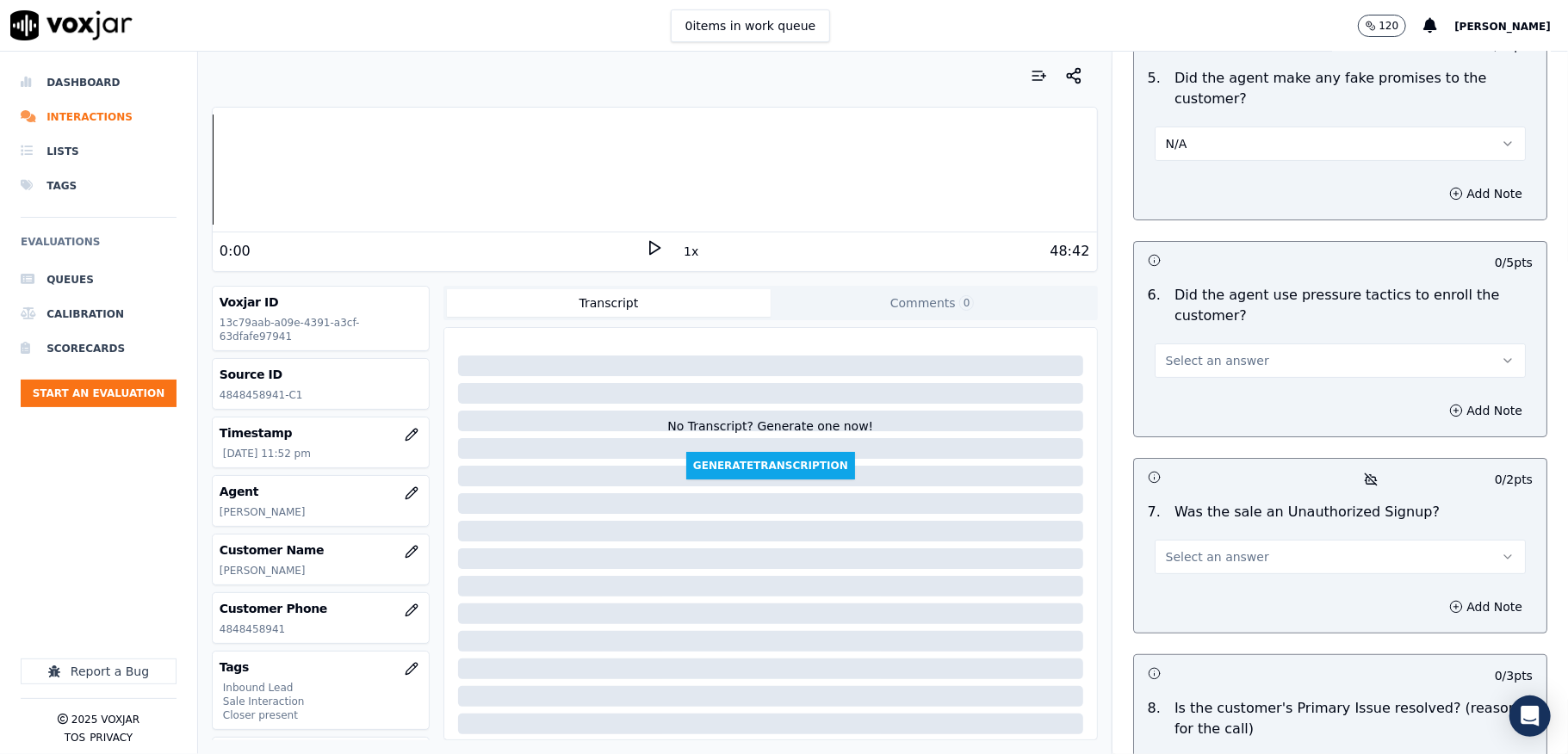
click at [1199, 127] on button "N/A" at bounding box center [1340, 144] width 371 height 34
click at [1179, 186] on div "No" at bounding box center [1298, 181] width 330 height 28
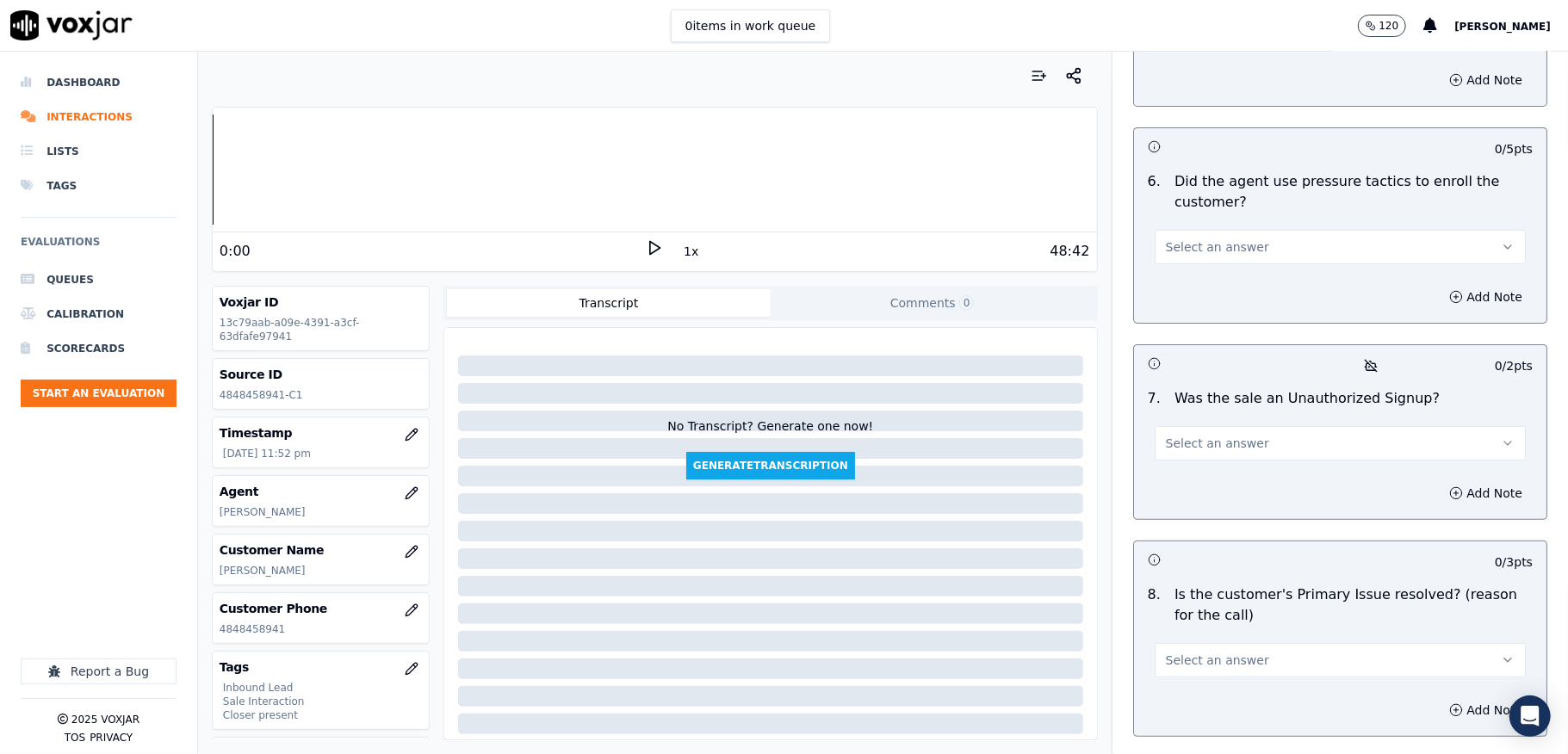
scroll to position [4933, 0]
click at [1214, 237] on span "Select an answer" at bounding box center [1217, 246] width 103 height 17
click at [1190, 279] on div "No" at bounding box center [1298, 283] width 330 height 28
click at [1207, 434] on span "Select an answer" at bounding box center [1217, 442] width 103 height 17
click at [1166, 492] on div "No" at bounding box center [1298, 480] width 330 height 28
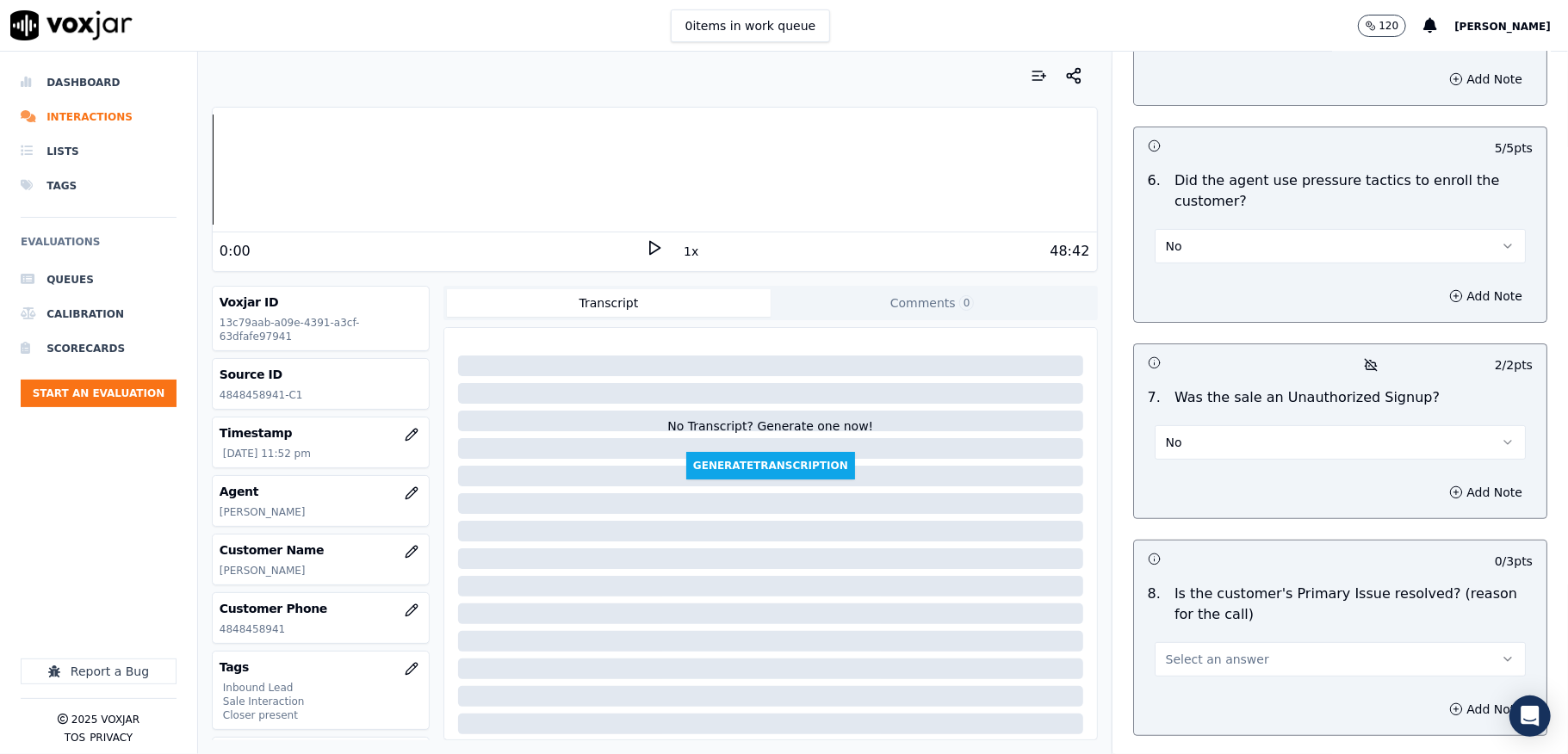
scroll to position [5050, 0]
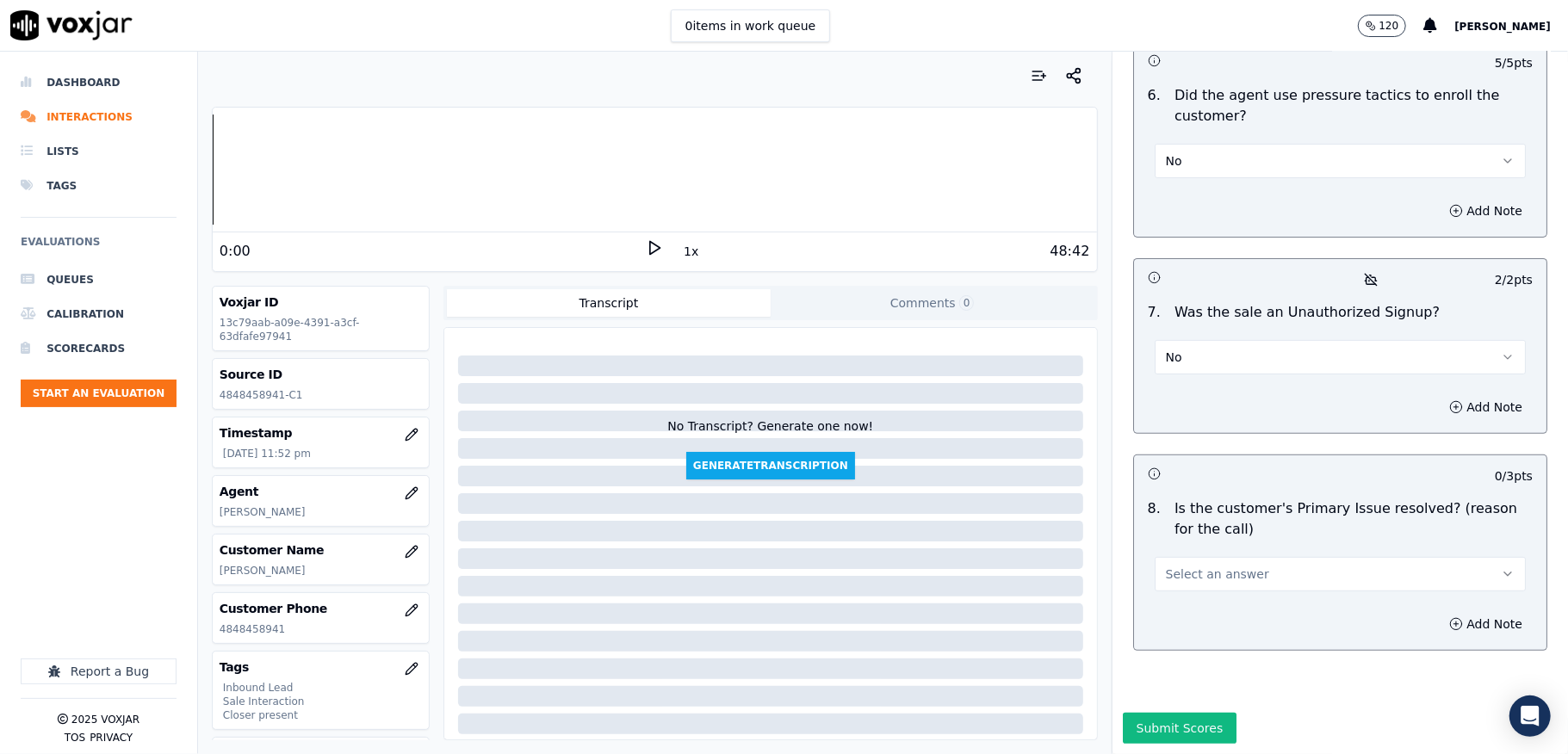
click at [1226, 565] on span "Select an answer" at bounding box center [1217, 574] width 103 height 17
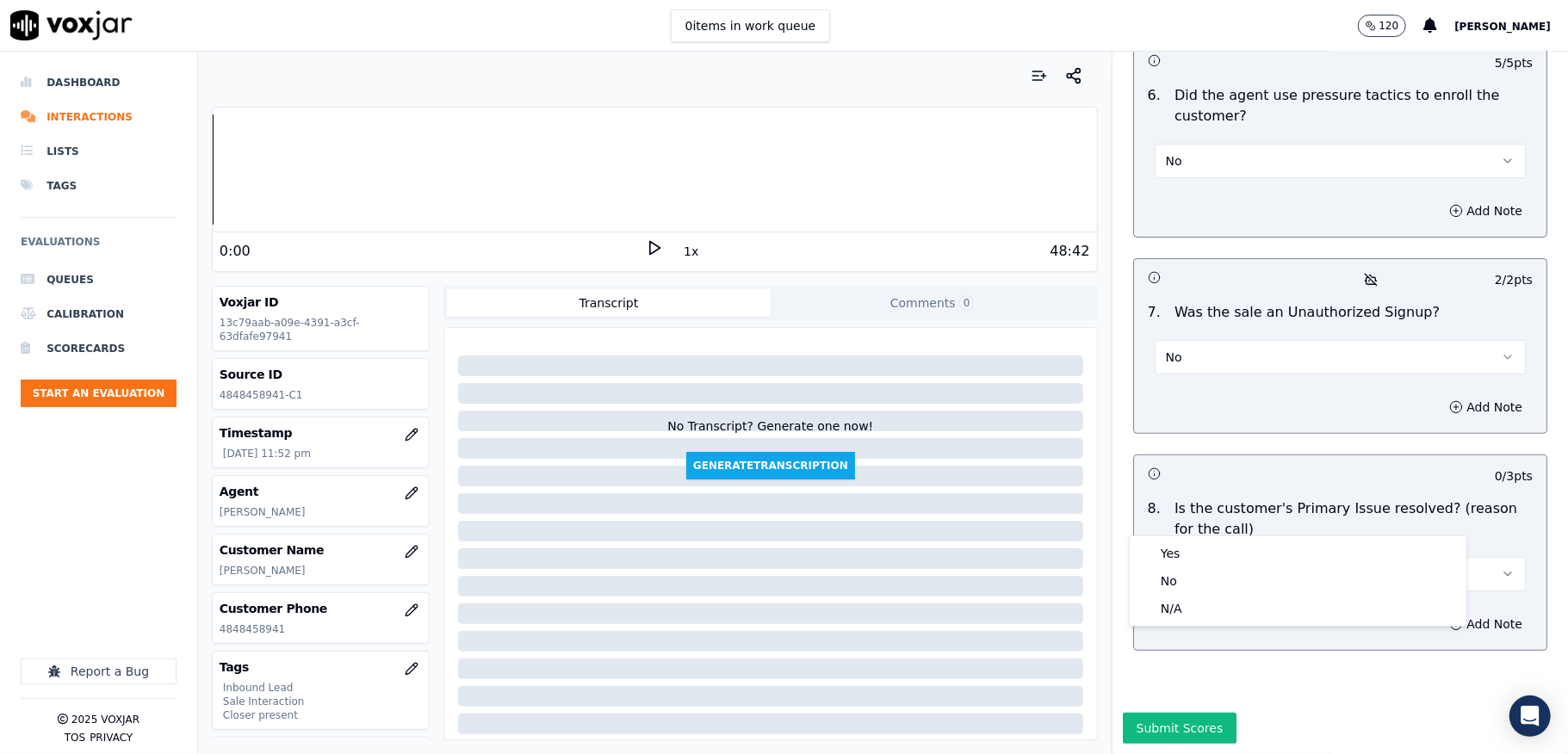
click at [1186, 552] on div "Yes" at bounding box center [1298, 553] width 330 height 28
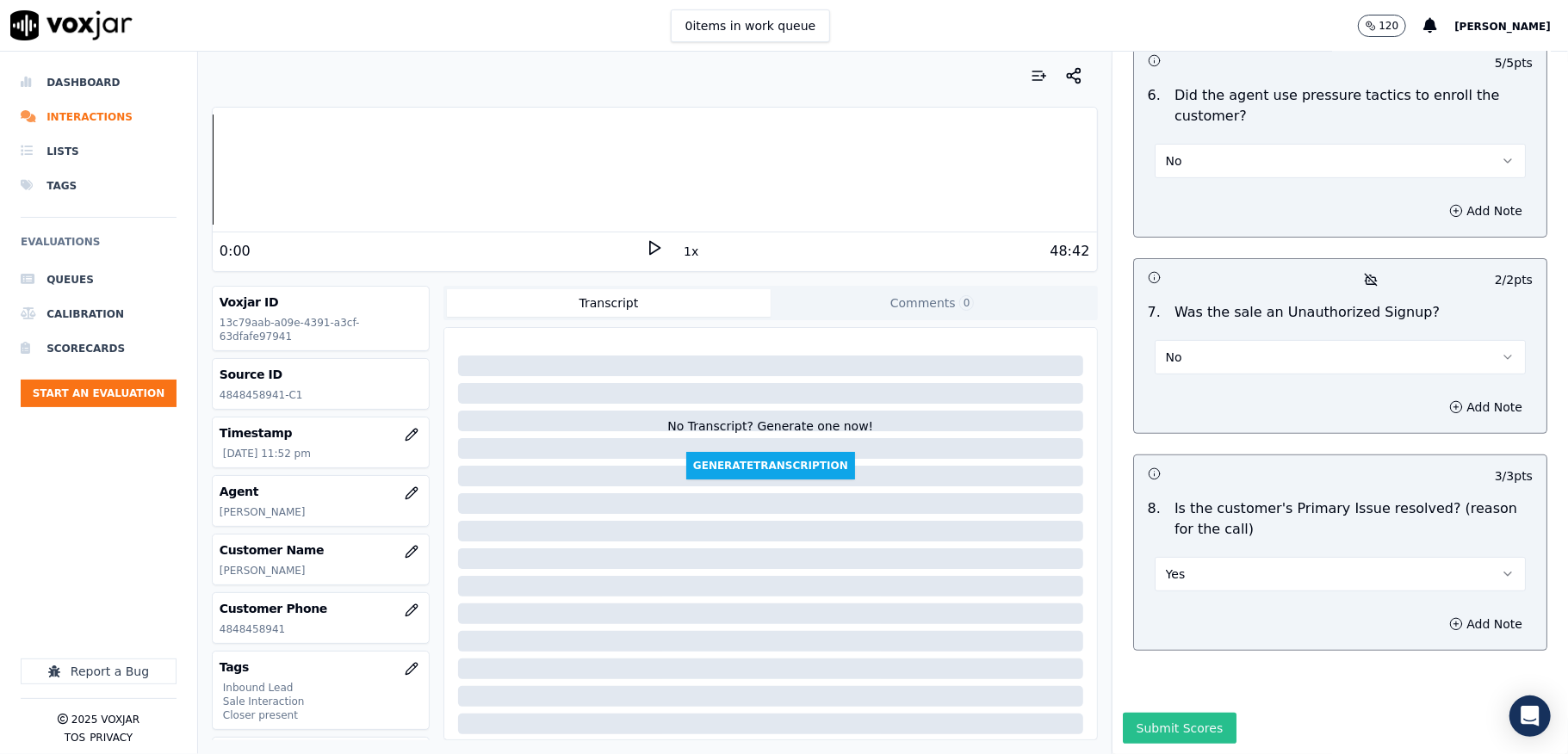
click at [1152, 712] on button "Submit Scores" at bounding box center [1180, 727] width 114 height 31
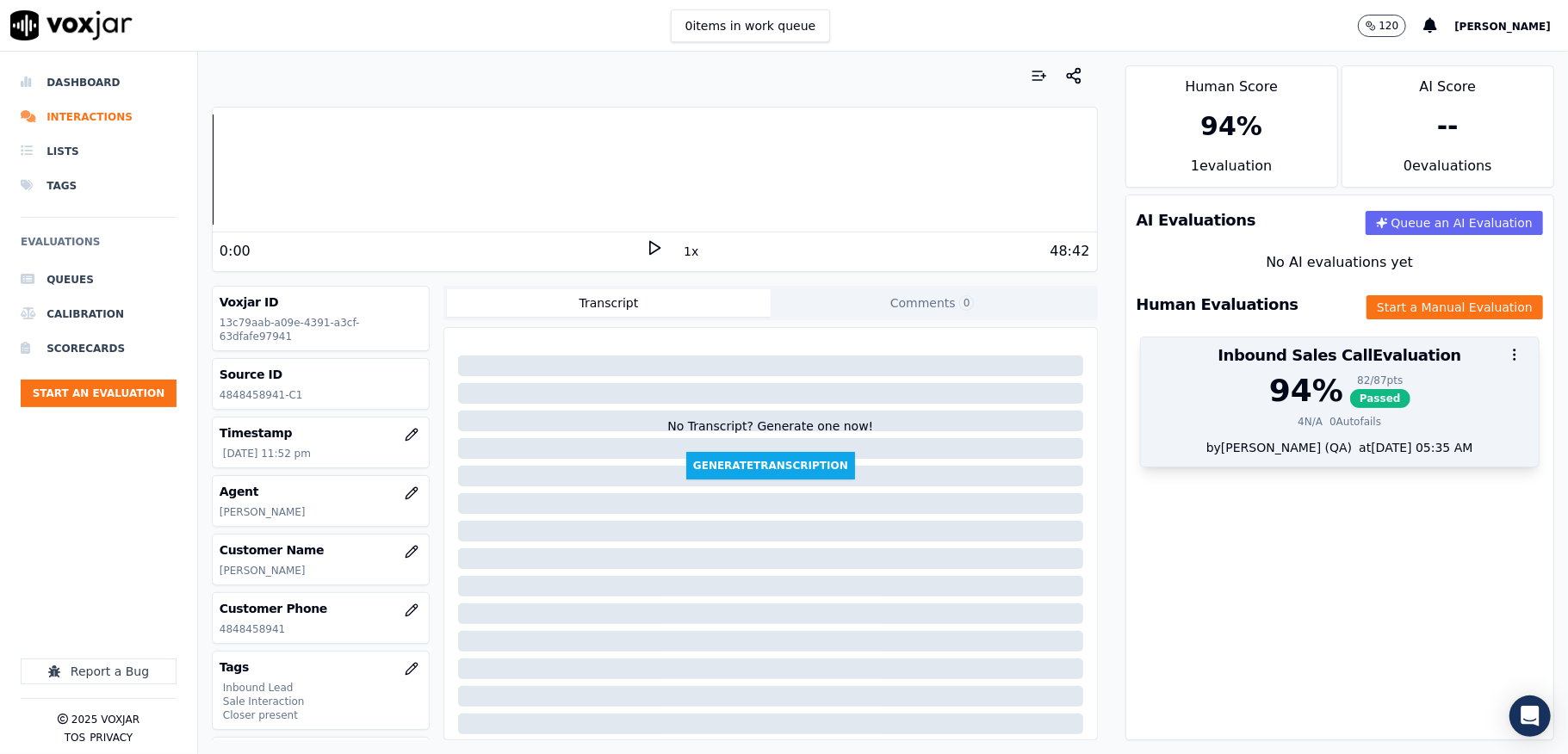
click at [1350, 377] on div "82 / 87 pts" at bounding box center [1379, 380] width 60 height 13
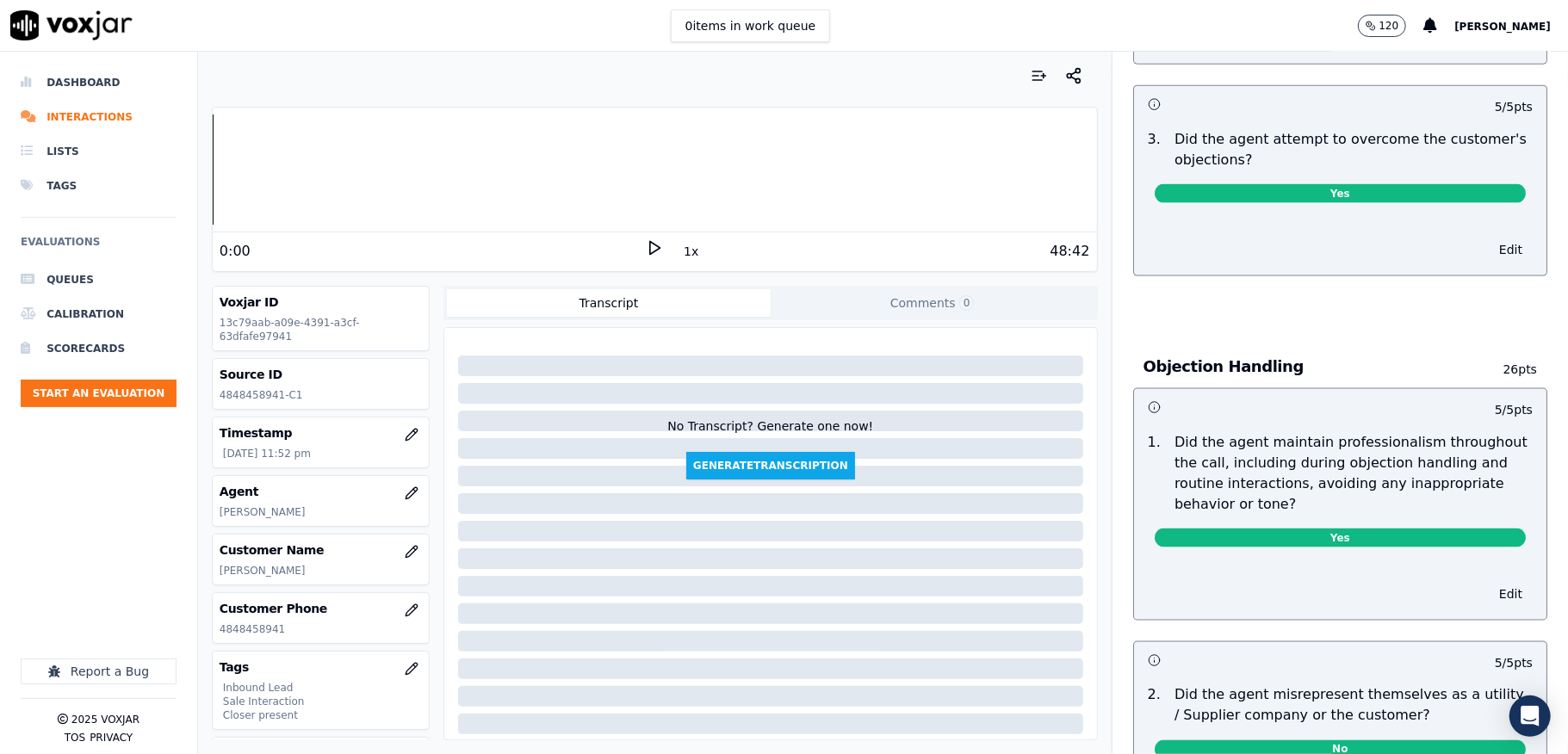
scroll to position [0, 0]
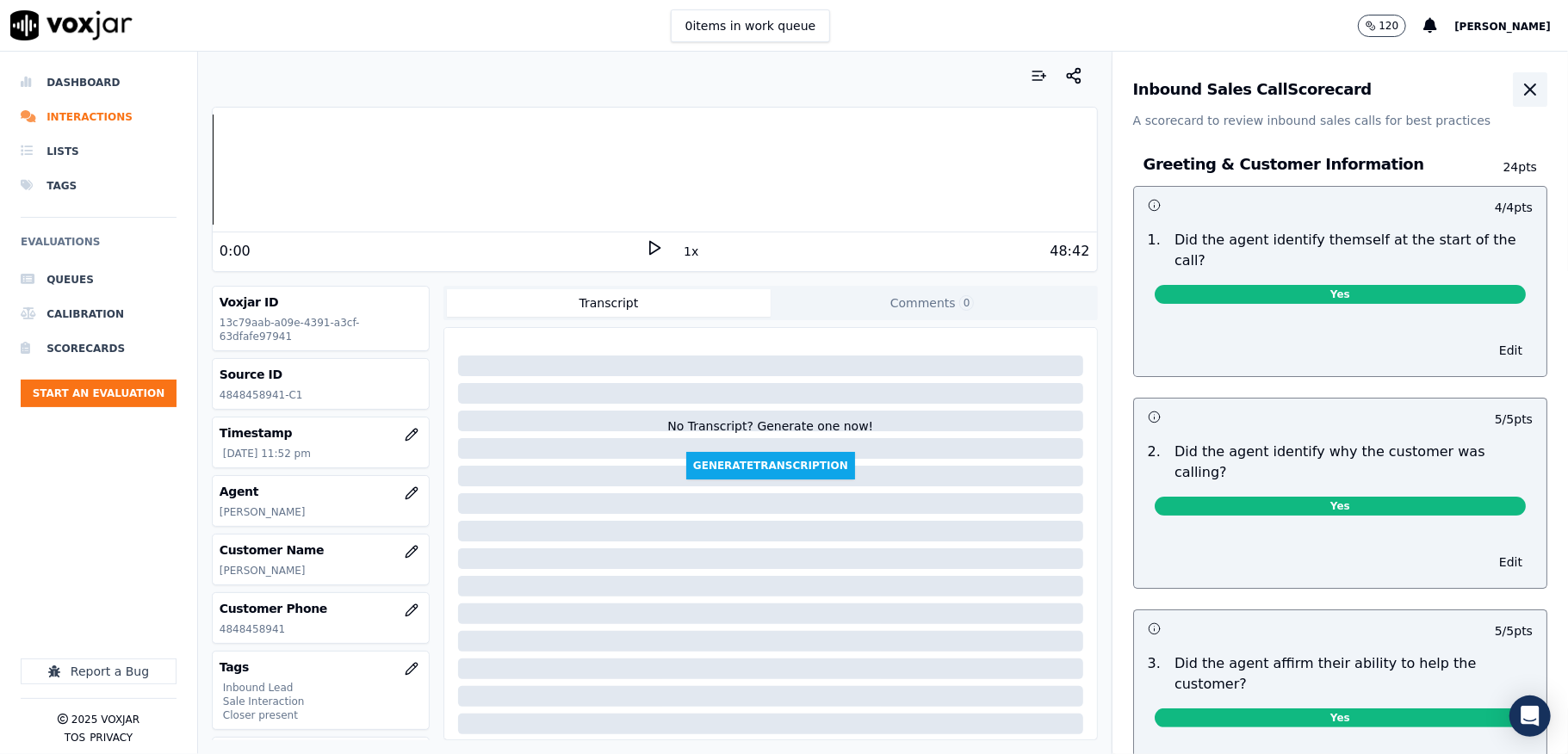
click at [1519, 90] on icon "button" at bounding box center [1530, 90] width 21 height 21
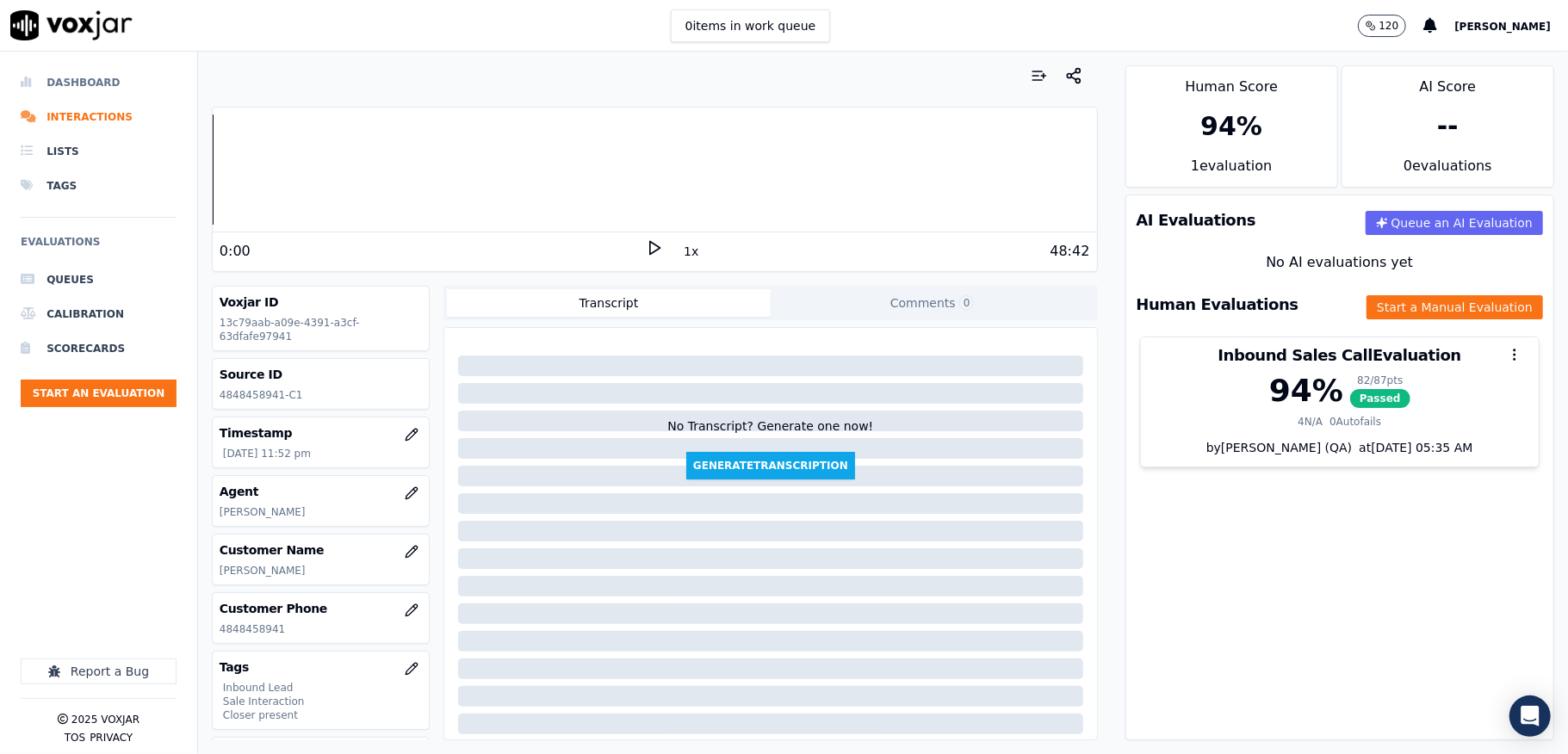
click at [84, 72] on li "Dashboard" at bounding box center [98, 83] width 155 height 34
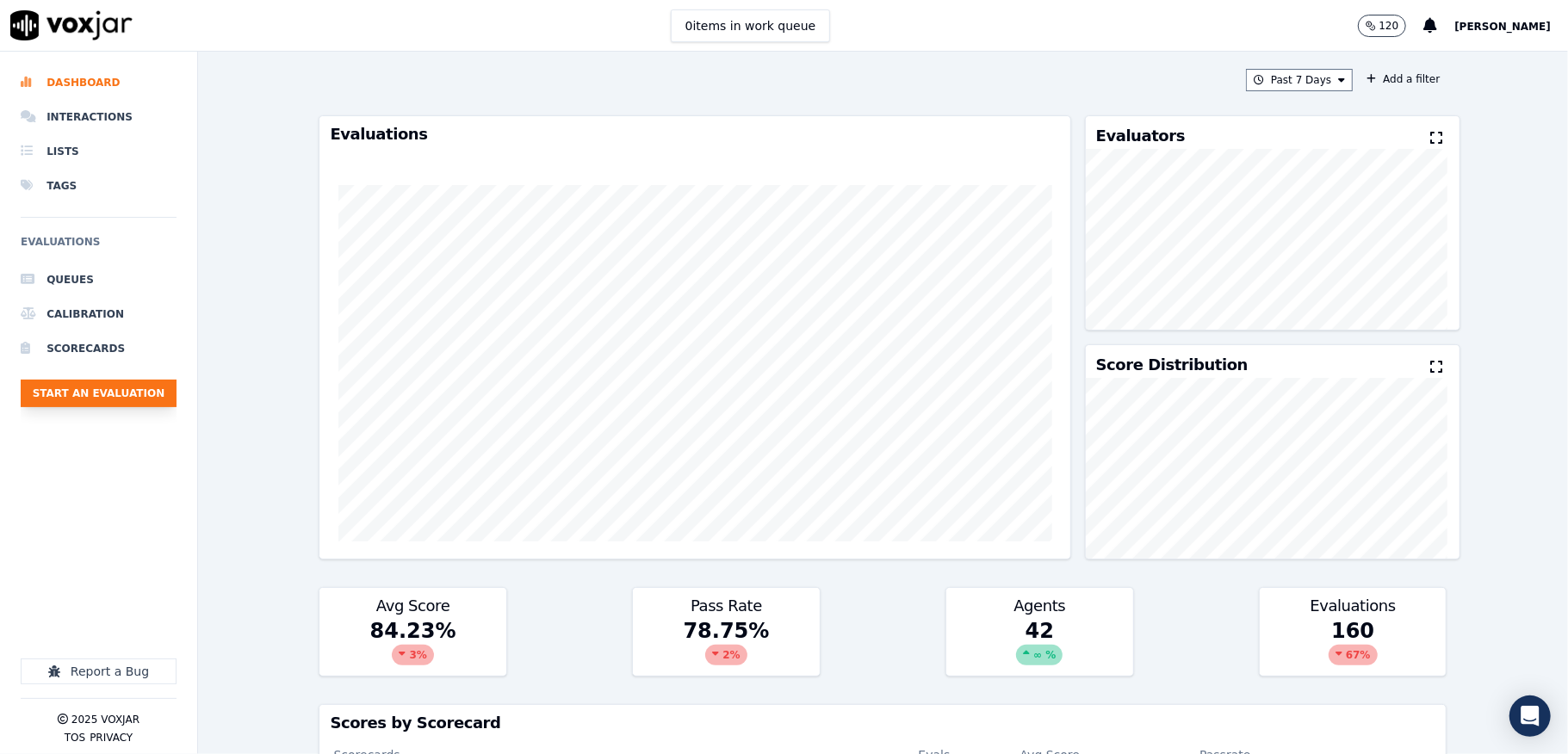
click at [101, 385] on button "Start an Evaluation" at bounding box center [98, 393] width 155 height 28
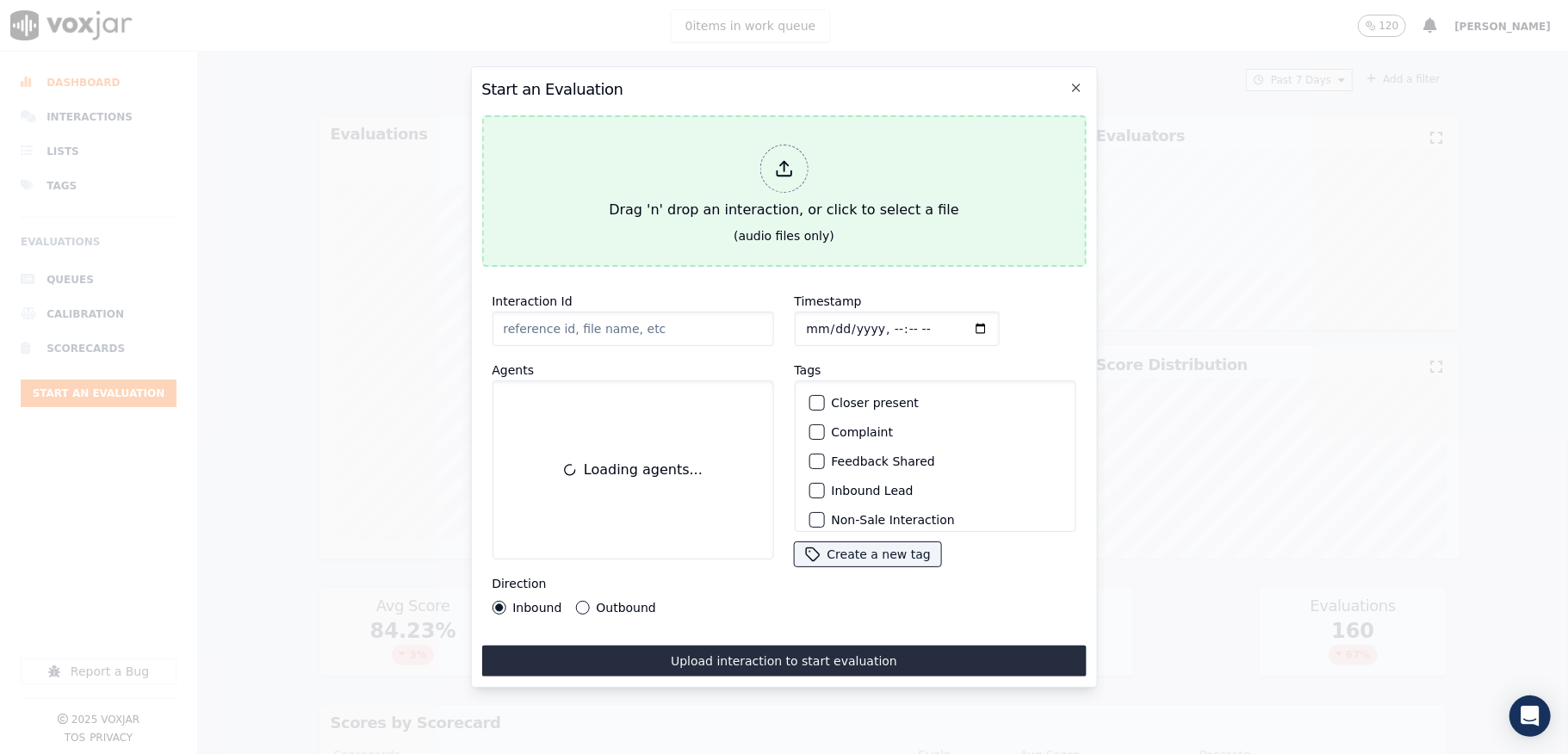
click at [773, 155] on div at bounding box center [783, 169] width 49 height 49
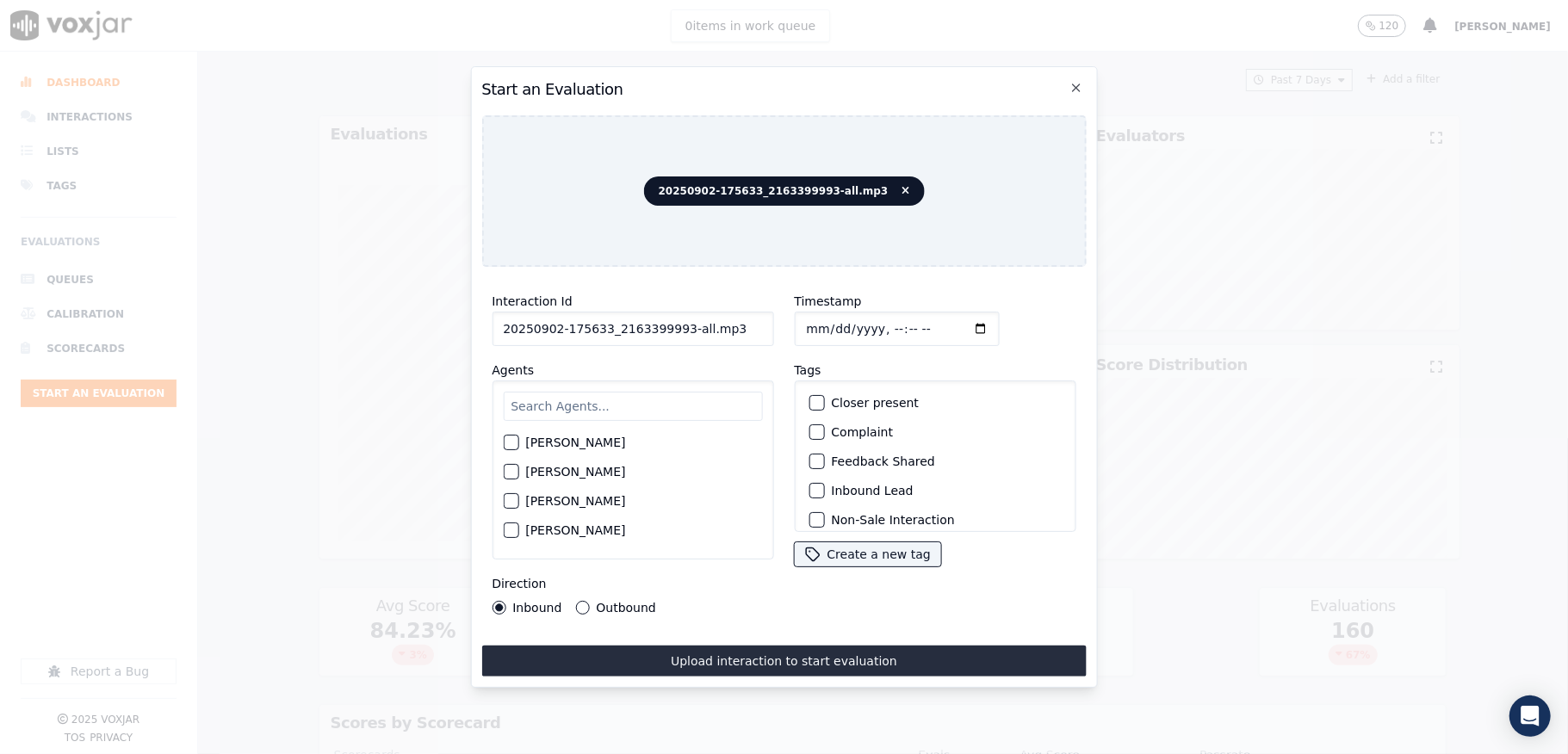
drag, startPoint x: 673, startPoint y: 325, endPoint x: 842, endPoint y: 324, distance: 169.0
click at [842, 324] on div "Interaction Id 20250902-175633_2163399993-all.mp3 Agents Harry Roy Aaron Biswas…" at bounding box center [784, 452] width 605 height 344
type input "20250902-175633_2163399993-C1"
click at [820, 318] on input "Timestamp" at bounding box center [896, 329] width 205 height 34
type input "2025-09-02T00:16"
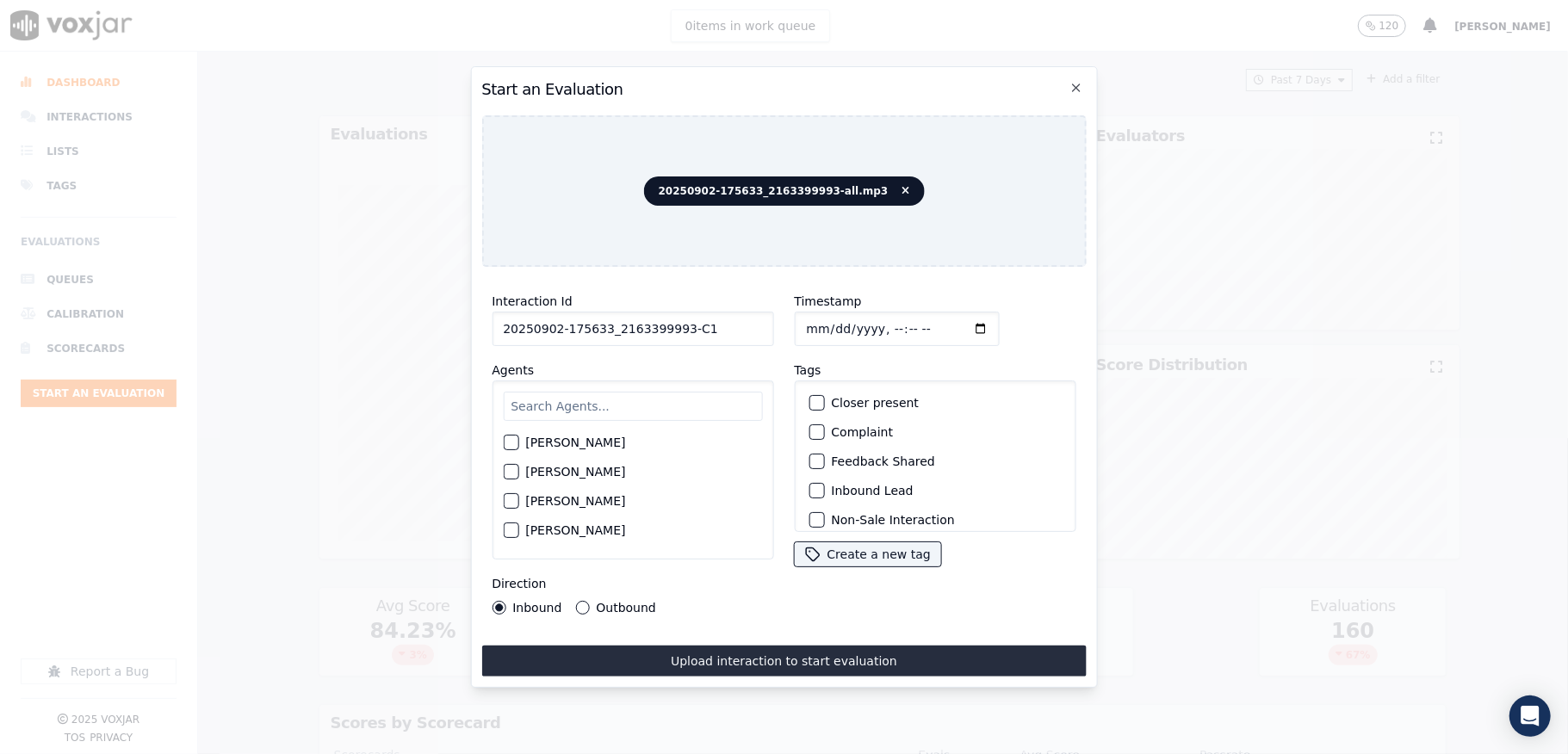
click at [548, 393] on input "text" at bounding box center [632, 406] width 259 height 30
type input "anna"
click at [518, 439] on button "Anna Das" at bounding box center [510, 447] width 15 height 15
click at [583, 601] on button "Outbound" at bounding box center [582, 607] width 13 height 13
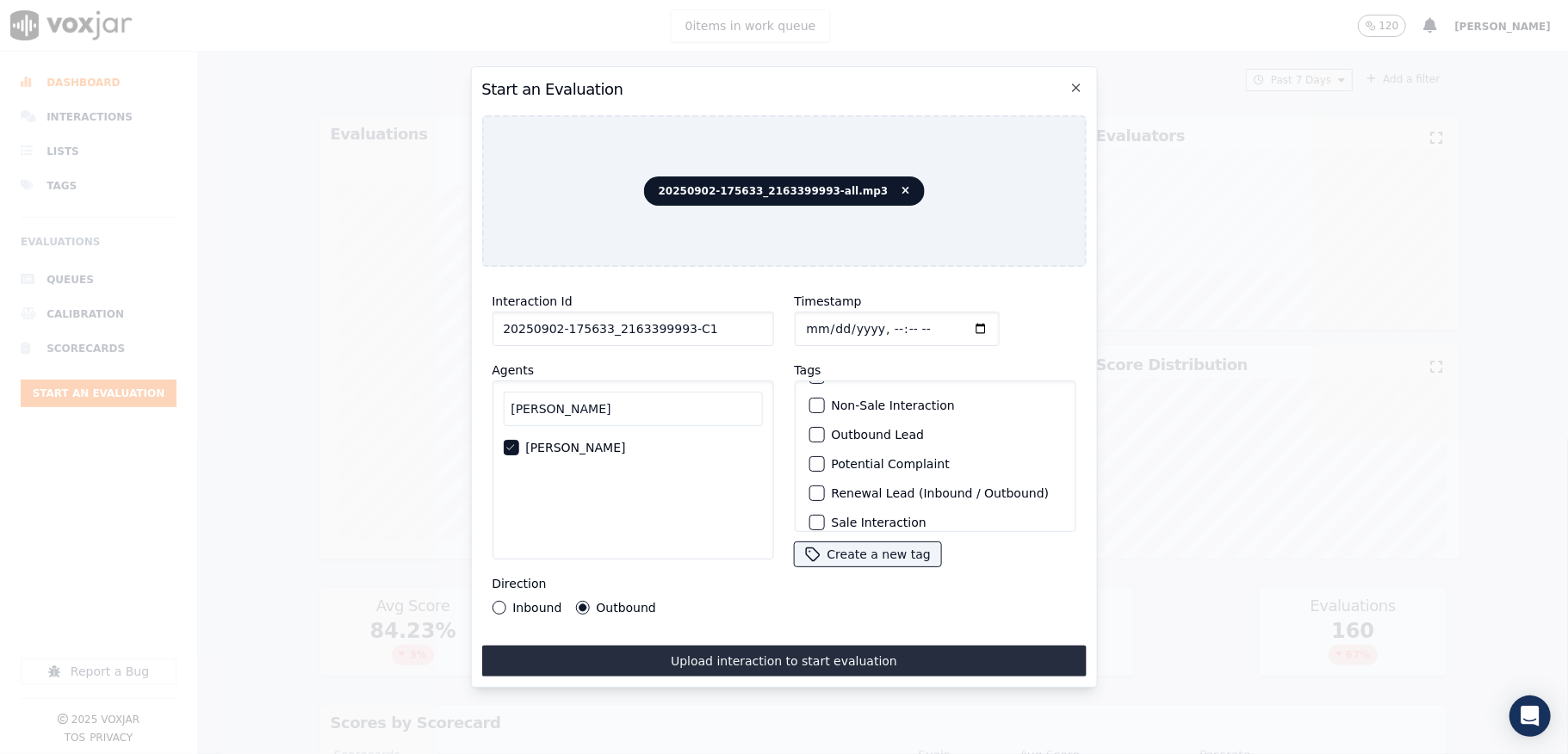
click at [809, 435] on button "Outbound Lead" at bounding box center [816, 435] width 15 height 15
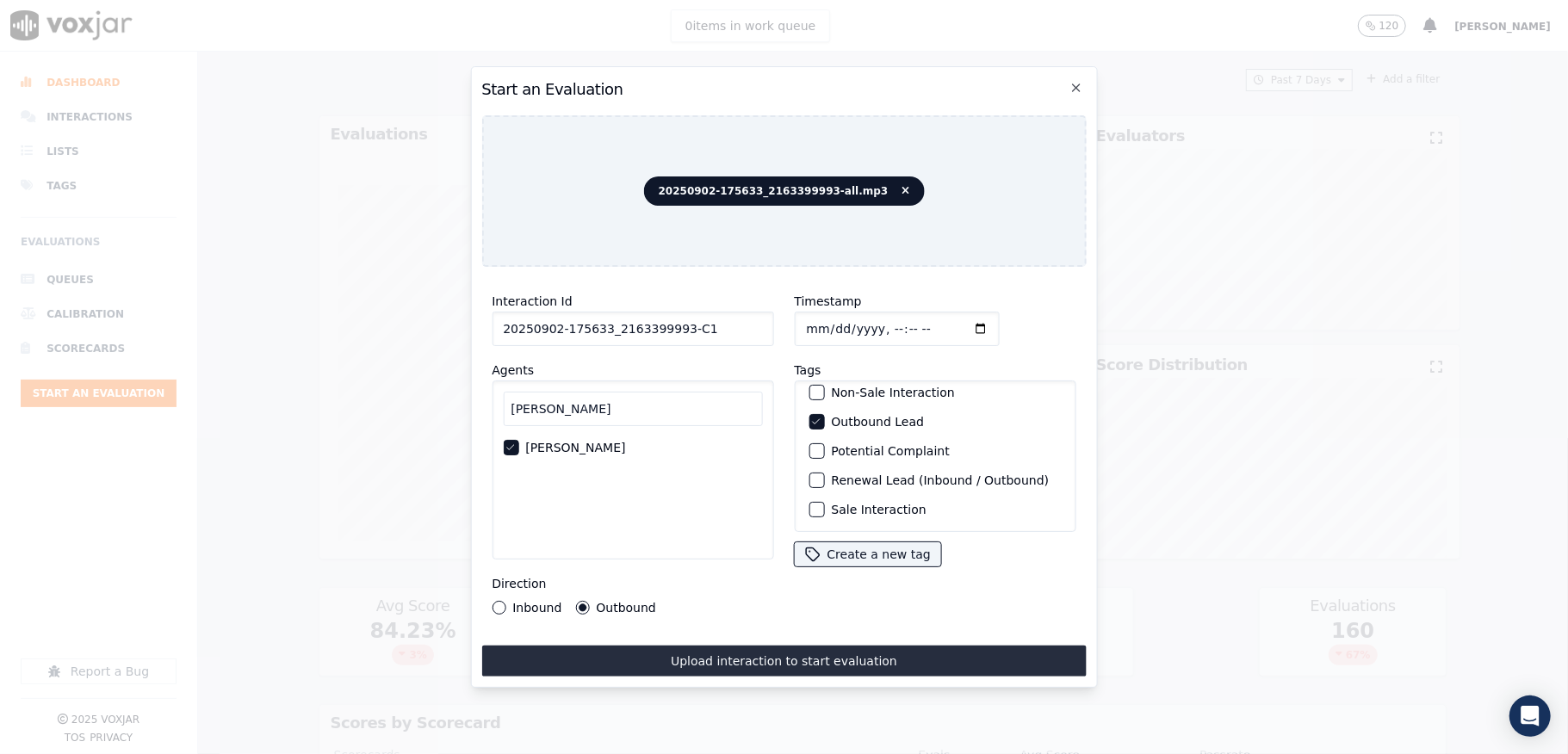
scroll to position [160, 0]
click at [810, 503] on div "button" at bounding box center [815, 509] width 12 height 12
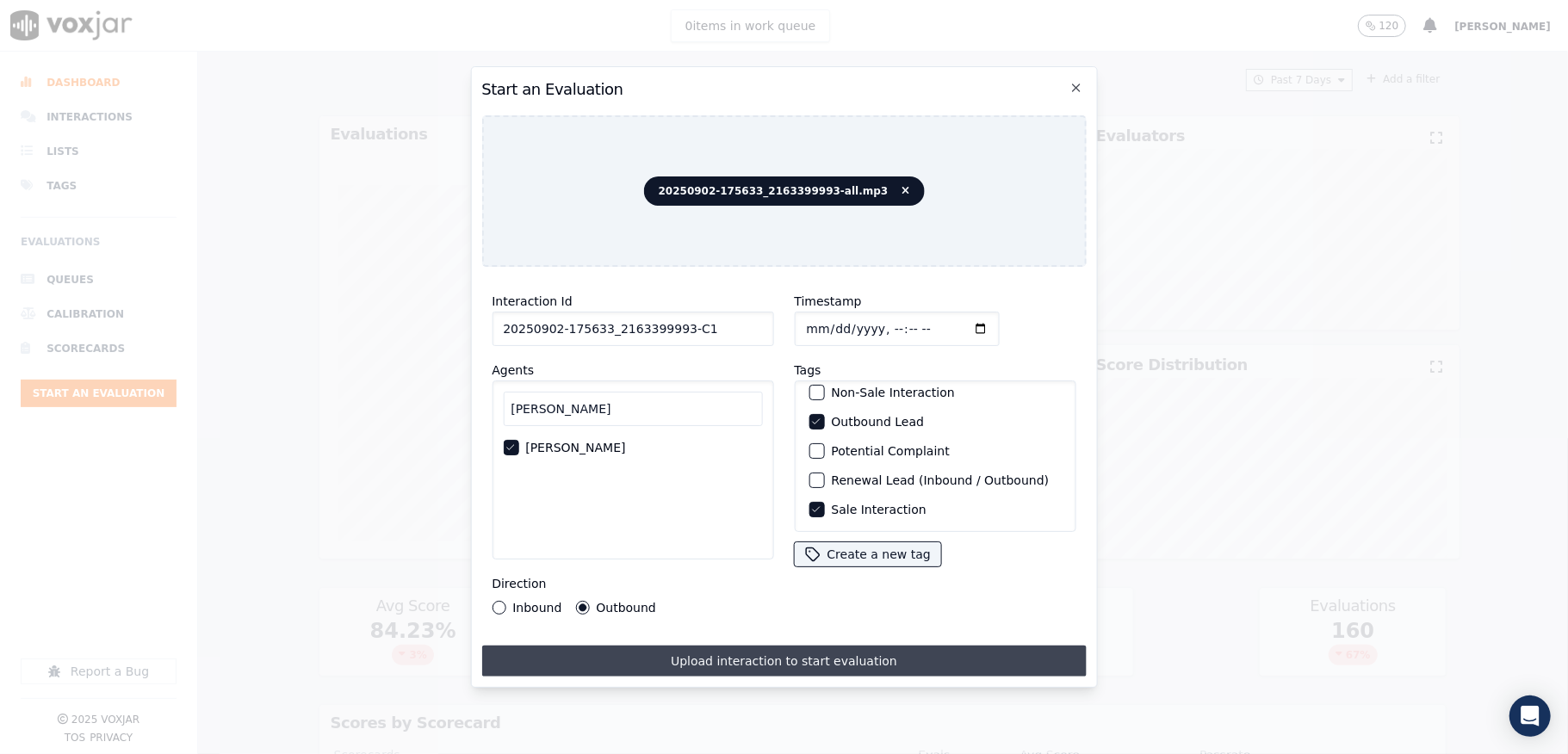
click at [776, 652] on button "Upload interaction to start evaluation" at bounding box center [784, 661] width 605 height 31
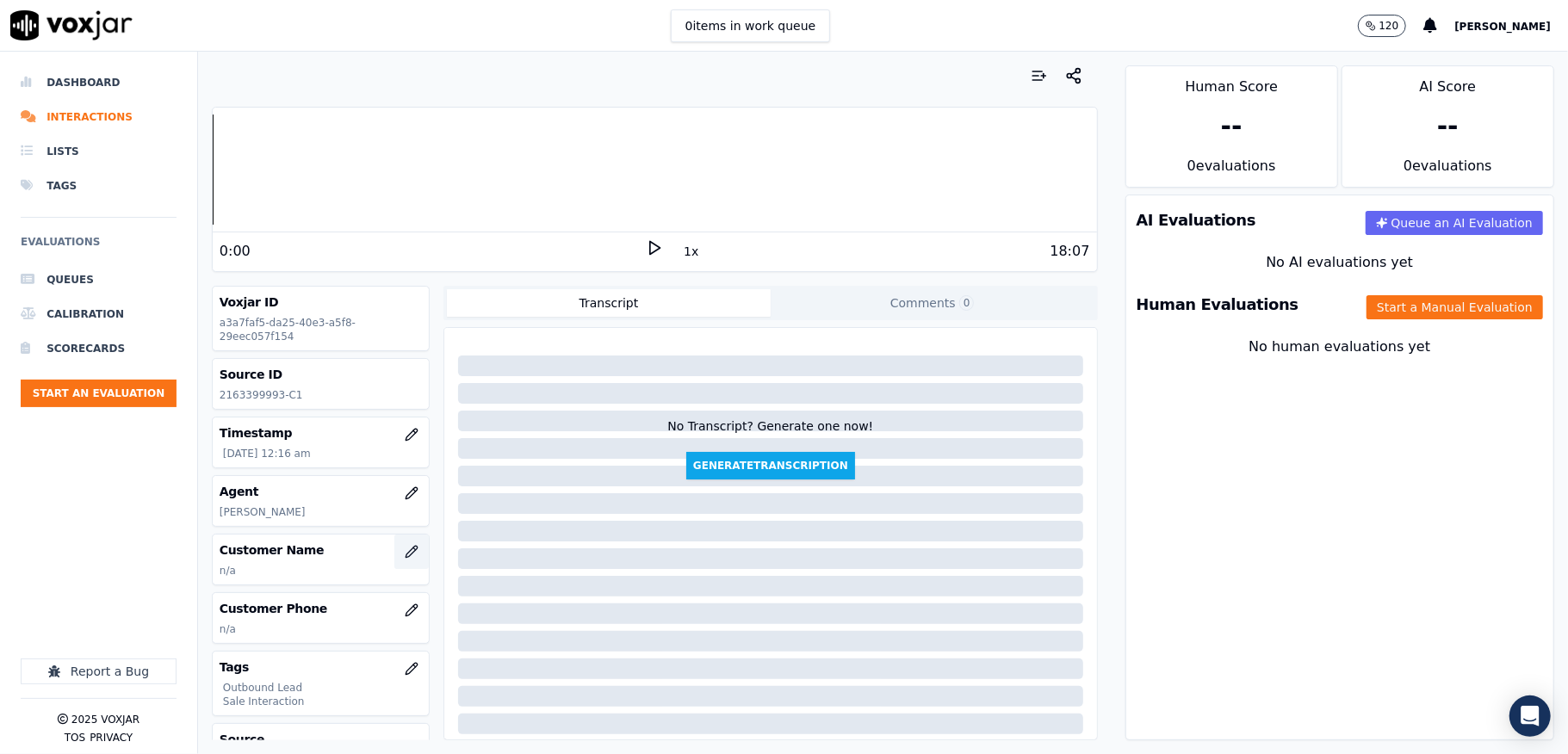
click at [404, 551] on icon "button" at bounding box center [411, 551] width 13 height 13
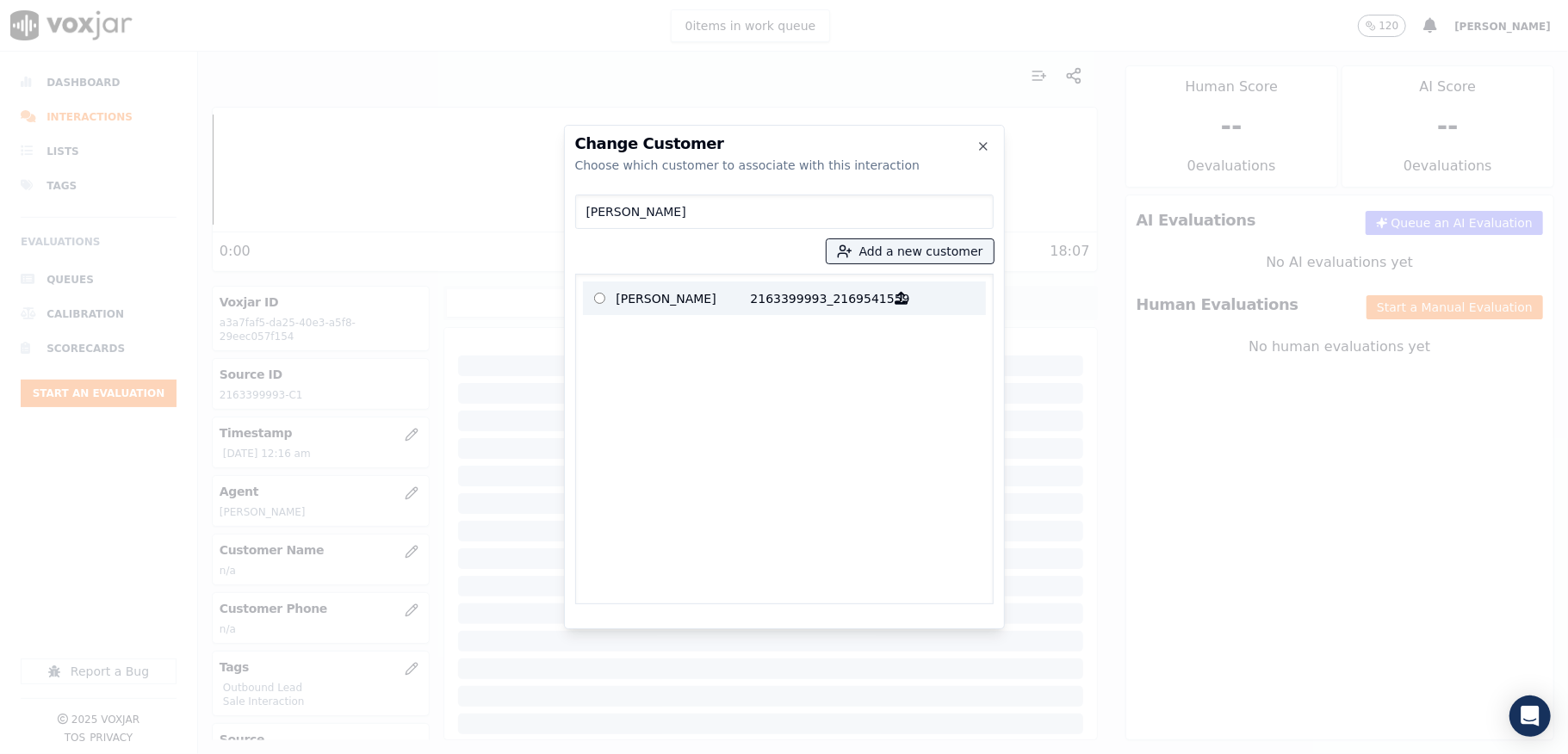
type input "Johnnie Mae Walker"
click at [706, 289] on p "Johnnie Mae Walker" at bounding box center [683, 298] width 134 height 27
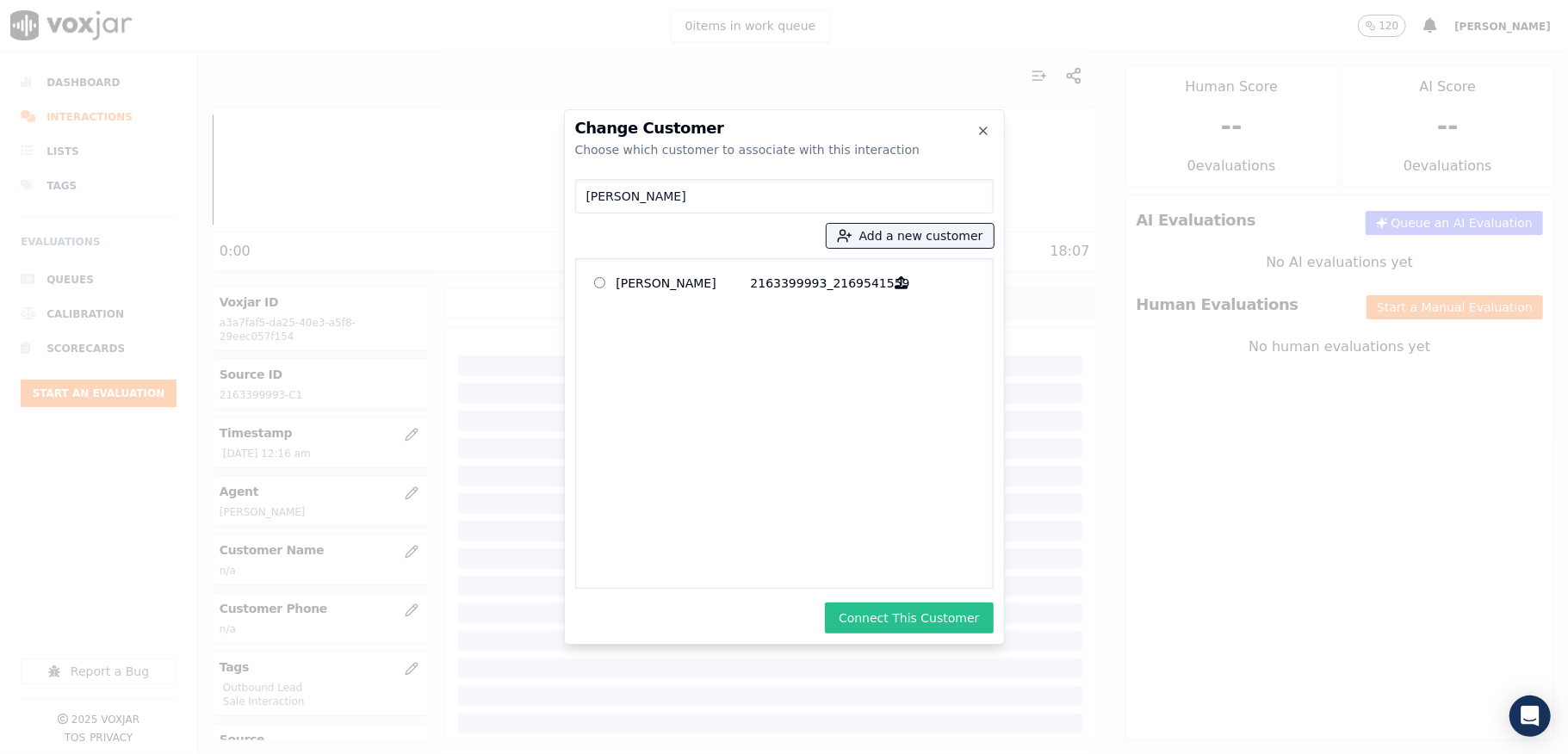
click at [866, 616] on button "Connect This Customer" at bounding box center [909, 618] width 168 height 31
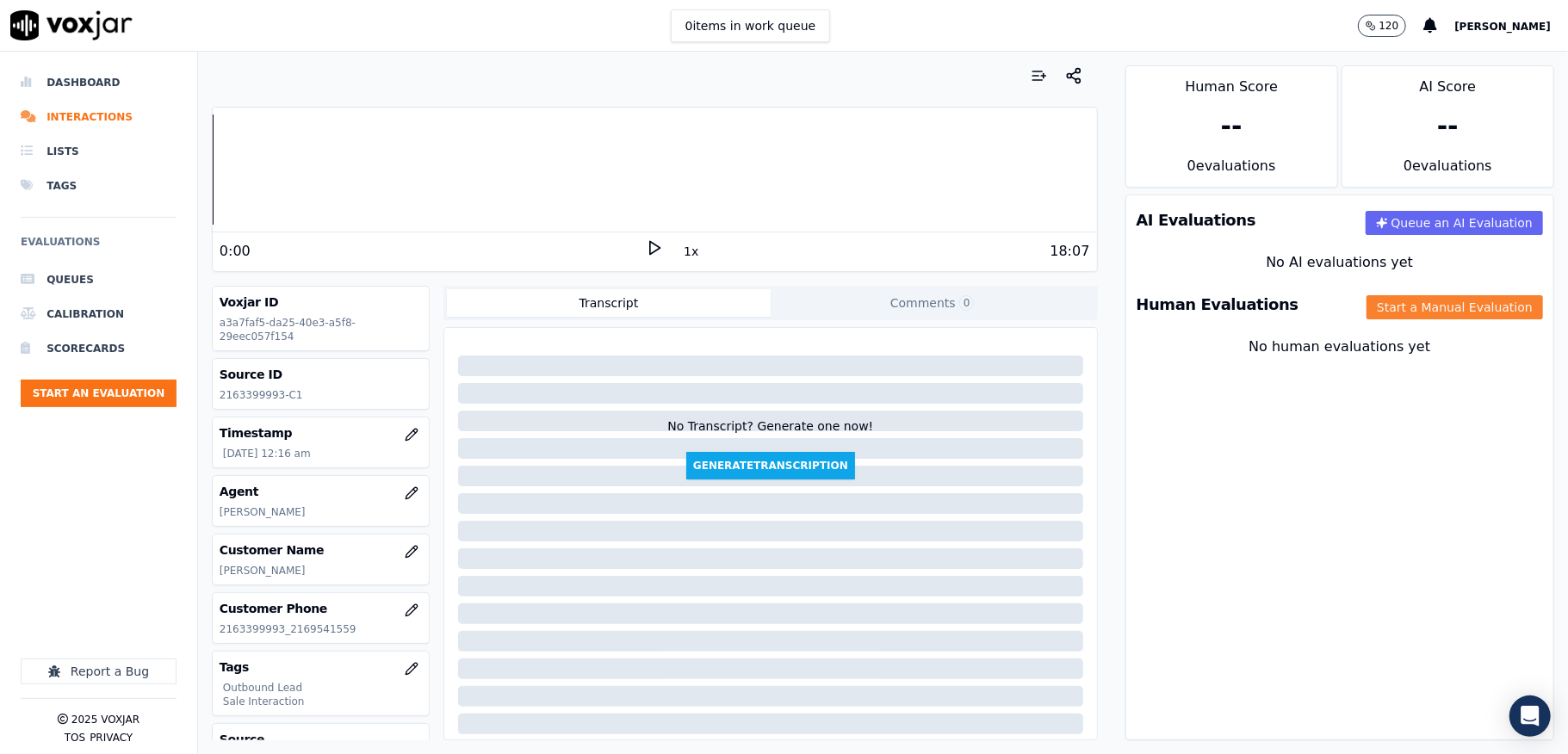
click at [1419, 301] on button "Start a Manual Evaluation" at bounding box center [1455, 307] width 176 height 24
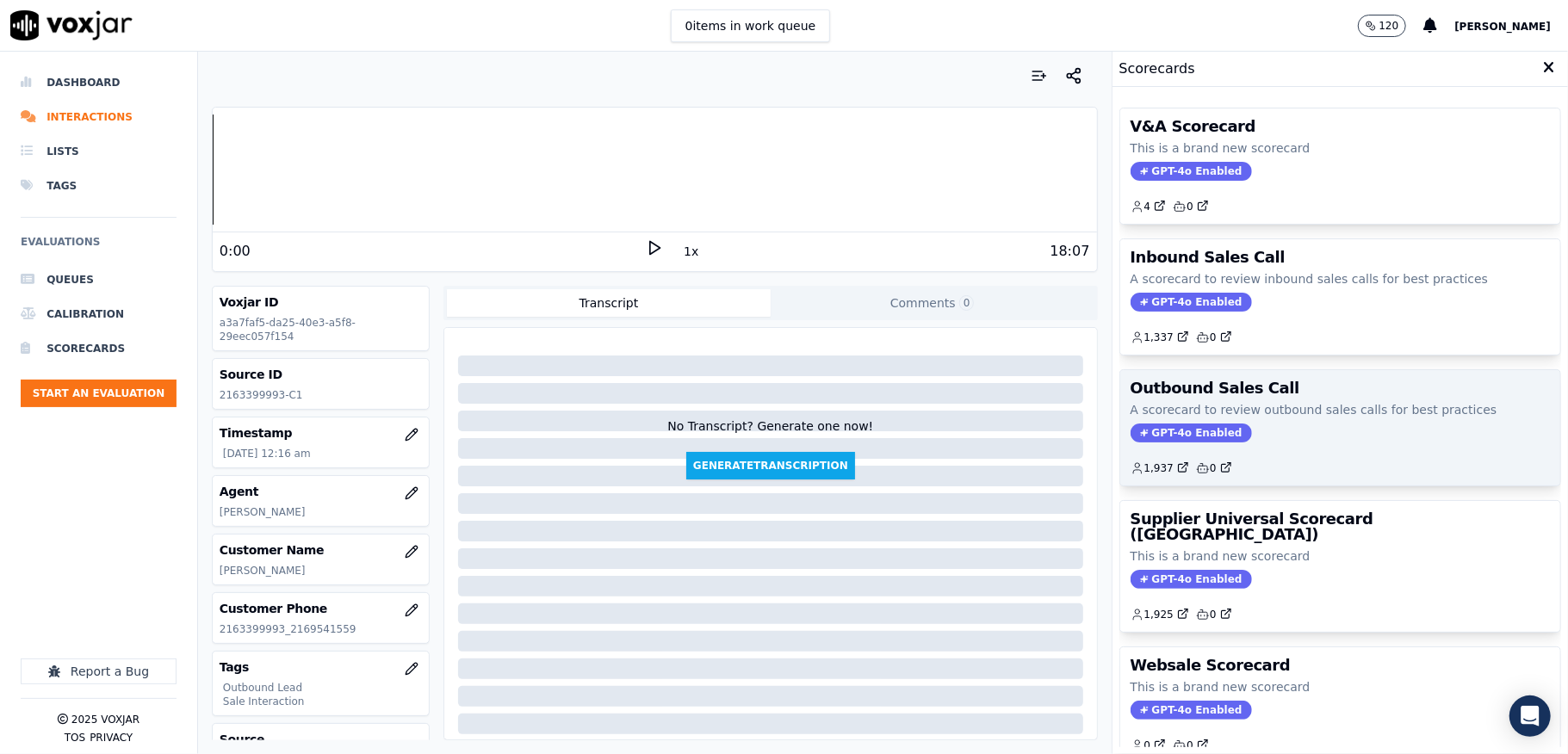
click at [1176, 438] on span "GPT-4o Enabled" at bounding box center [1190, 433] width 121 height 19
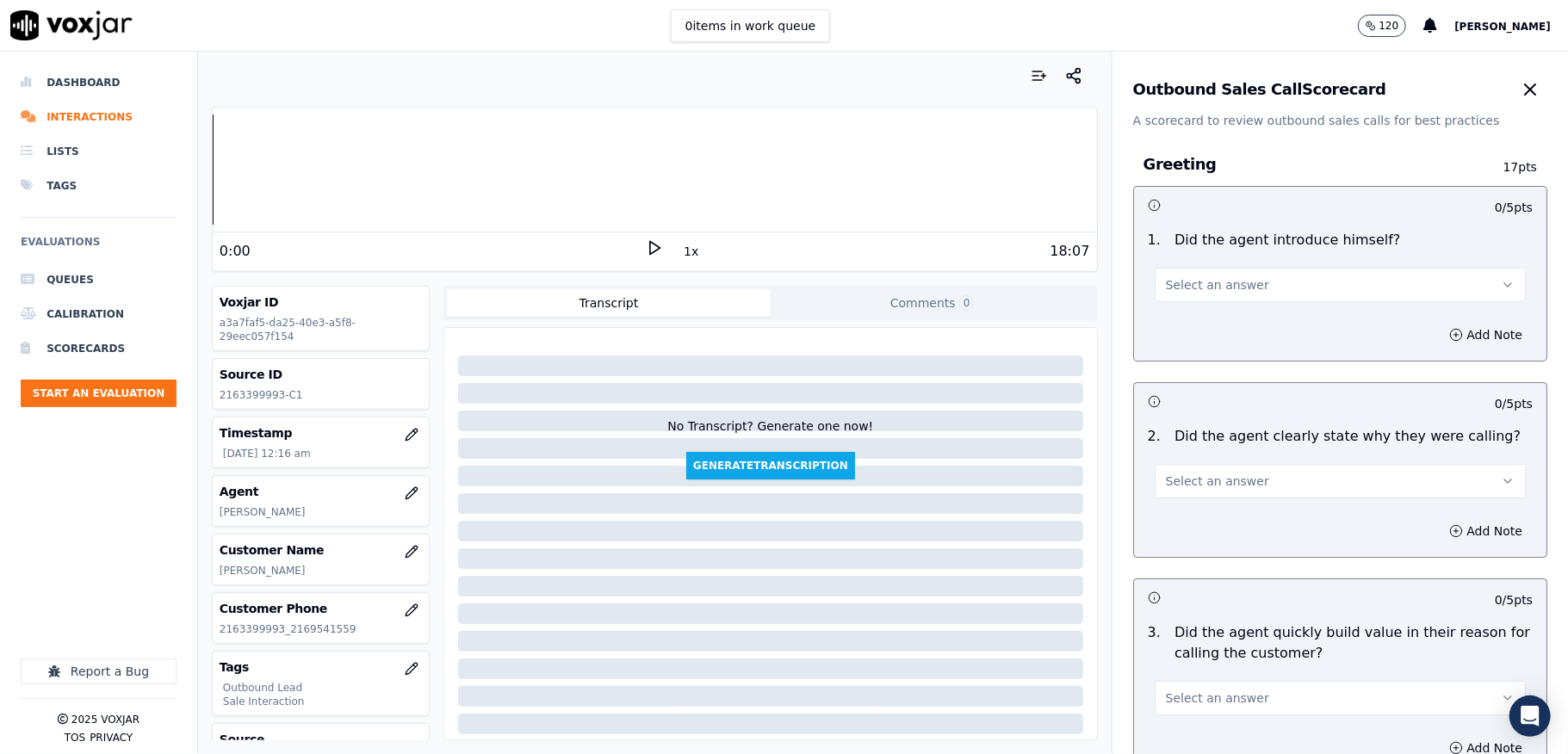
click at [1237, 286] on button "Select an answer" at bounding box center [1340, 285] width 371 height 34
click at [1229, 322] on div "Yes" at bounding box center [1298, 324] width 330 height 28
click at [1217, 479] on span "Select an answer" at bounding box center [1217, 481] width 103 height 17
click at [1203, 517] on div "Yes" at bounding box center [1298, 520] width 330 height 28
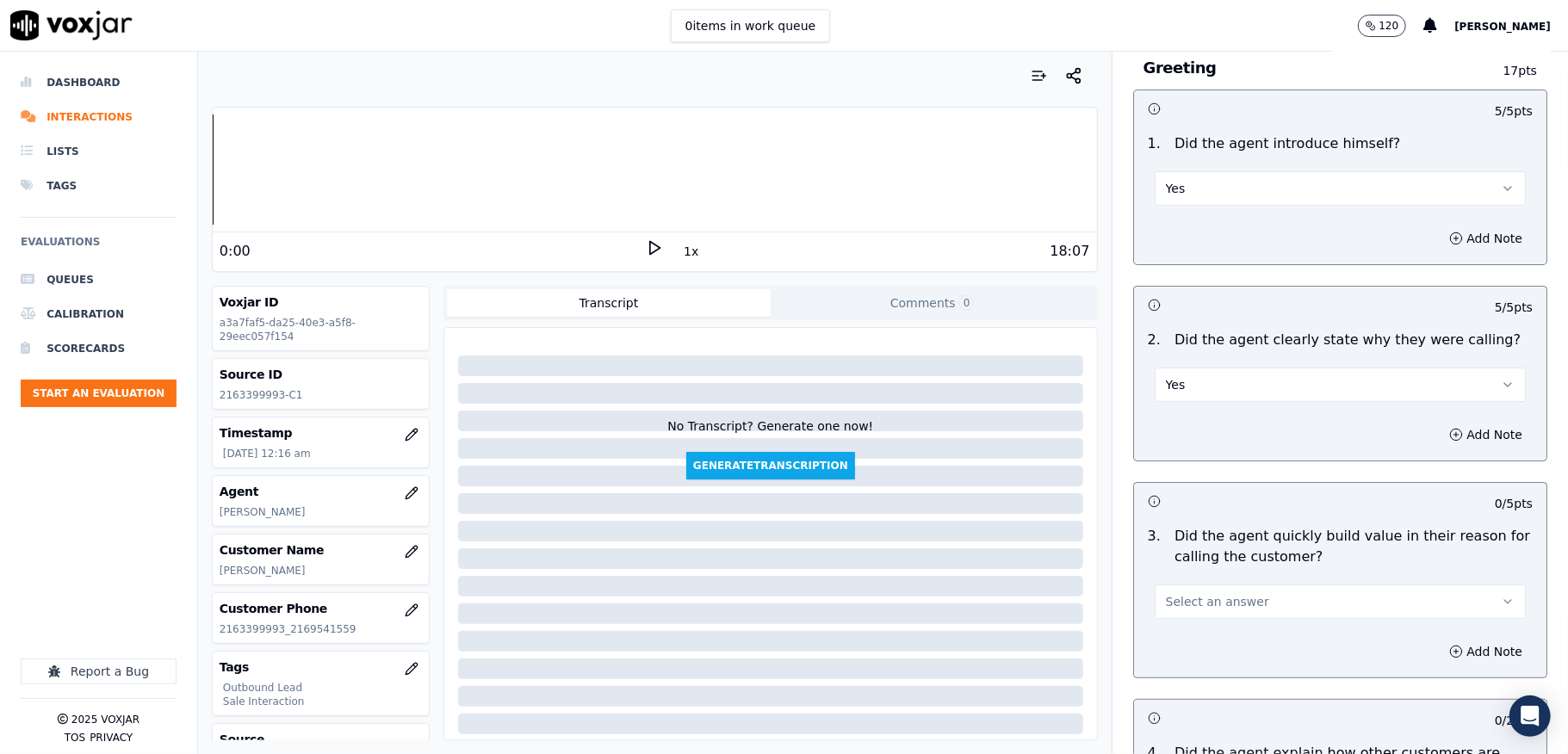
scroll to position [229, 0]
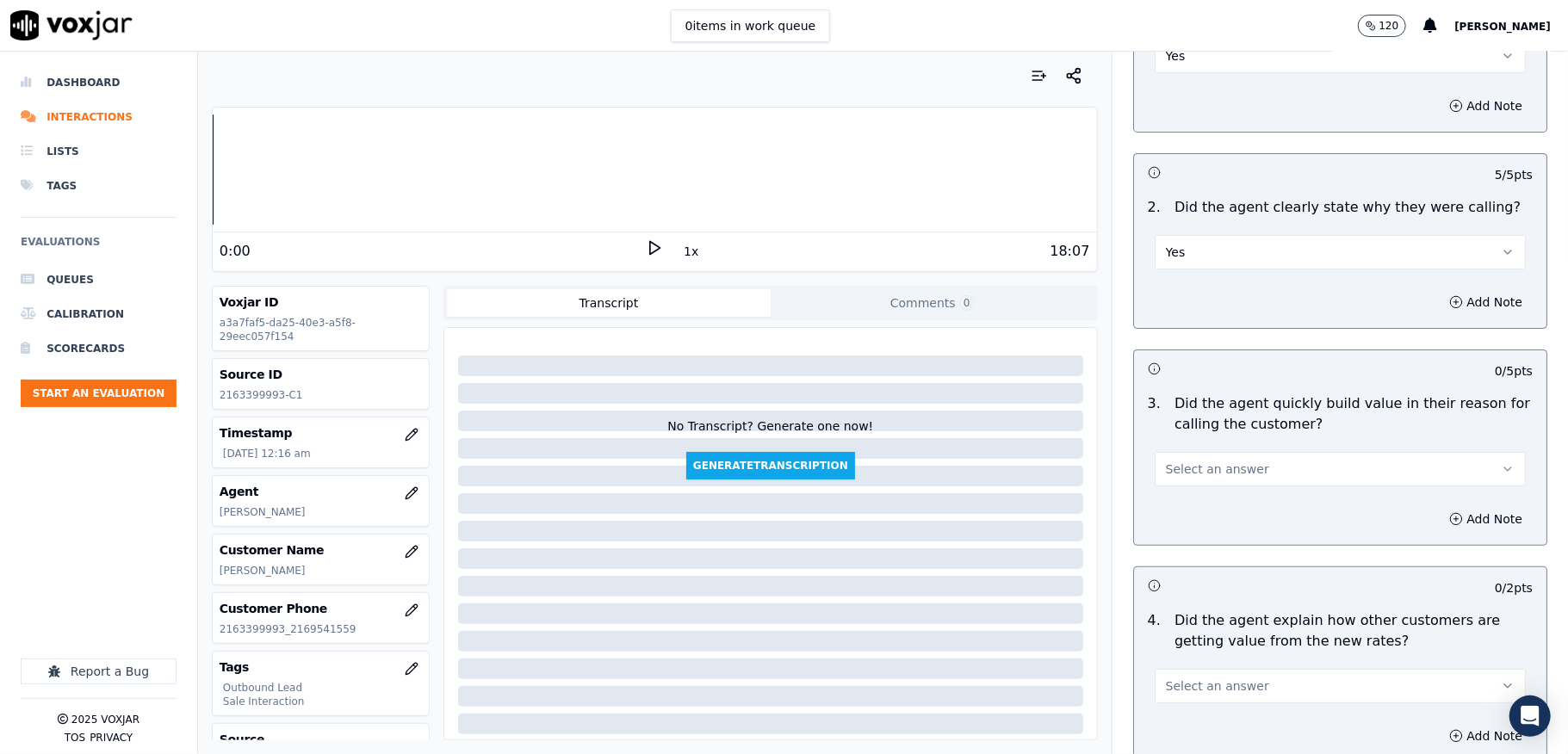
click at [1207, 473] on span "Select an answer" at bounding box center [1217, 469] width 103 height 17
click at [1189, 508] on div "Yes" at bounding box center [1298, 508] width 330 height 28
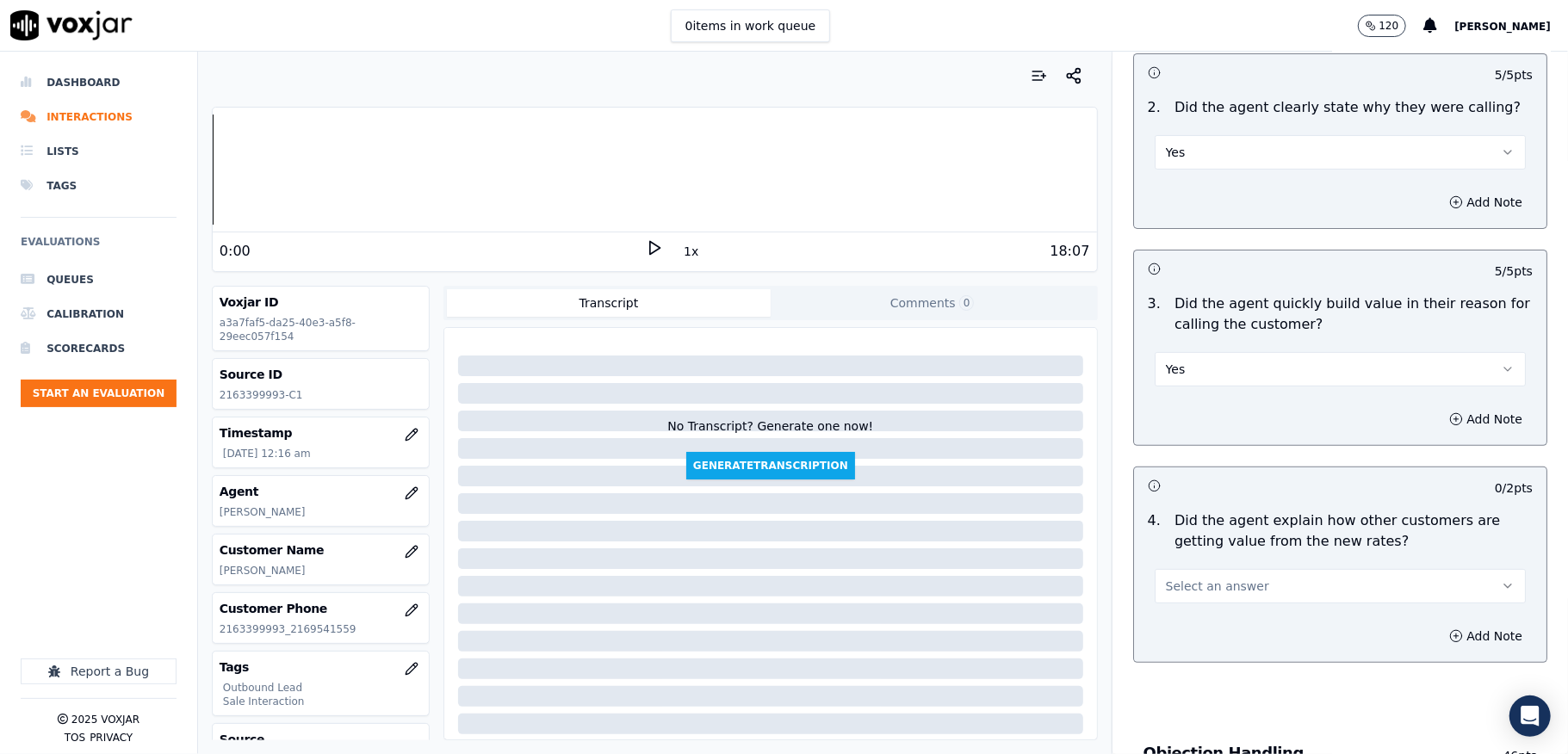
scroll to position [459, 0]
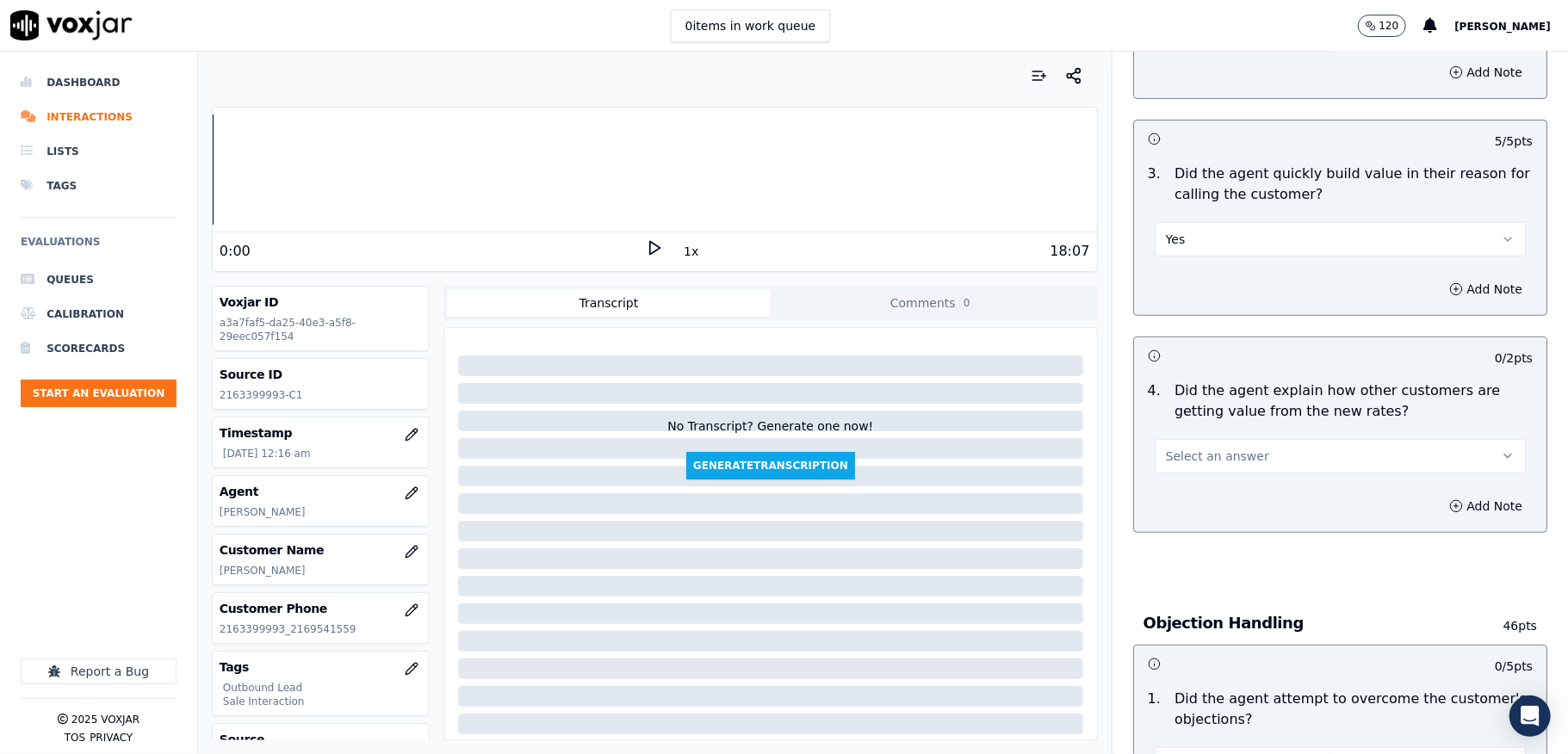
click at [1209, 440] on button "Select an answer" at bounding box center [1340, 456] width 371 height 34
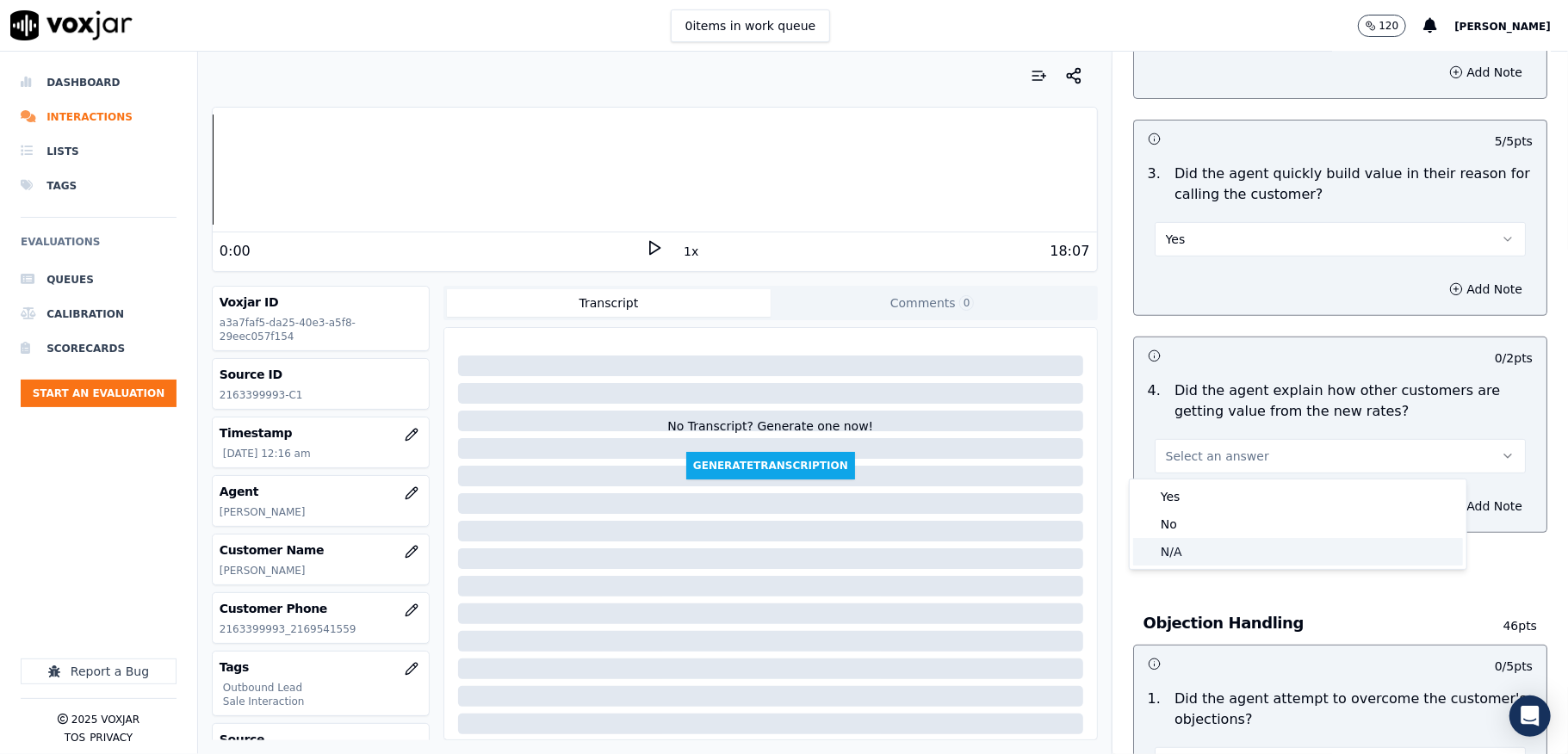
click at [1188, 552] on div "N/A" at bounding box center [1298, 551] width 330 height 28
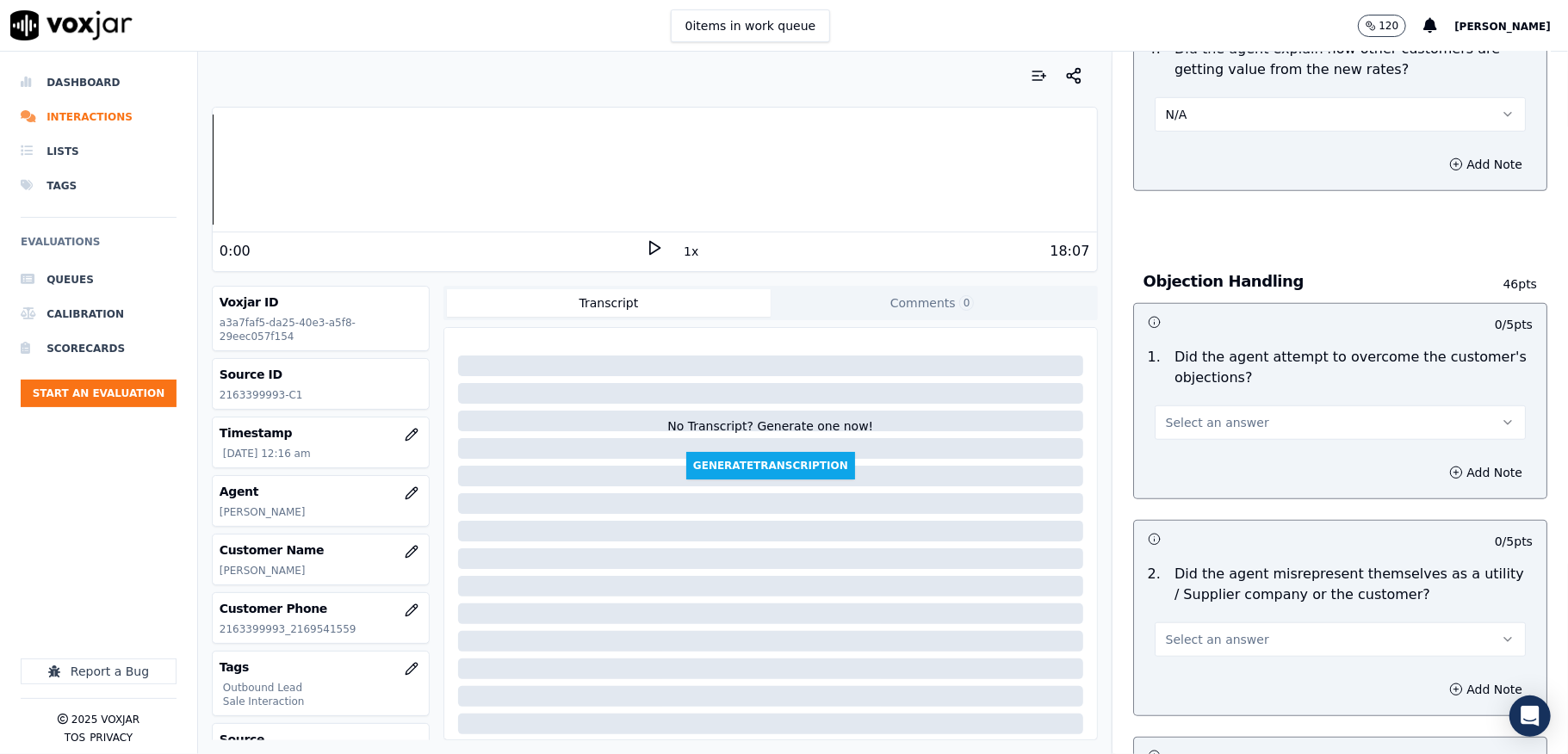
scroll to position [803, 0]
click at [1214, 410] on button "Select an answer" at bounding box center [1340, 419] width 371 height 34
click at [1179, 463] on div "Yes" at bounding box center [1298, 460] width 330 height 28
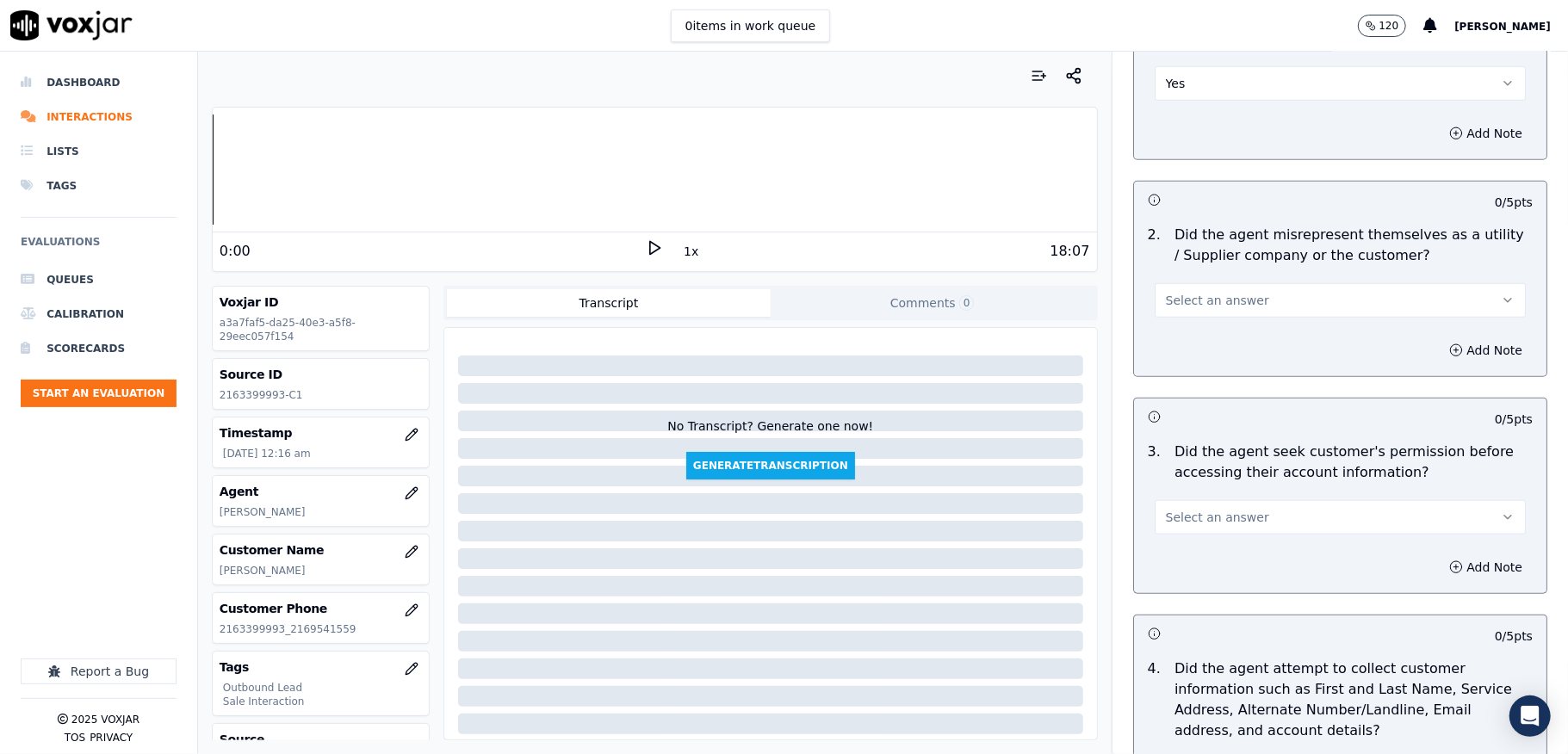
scroll to position [1147, 0]
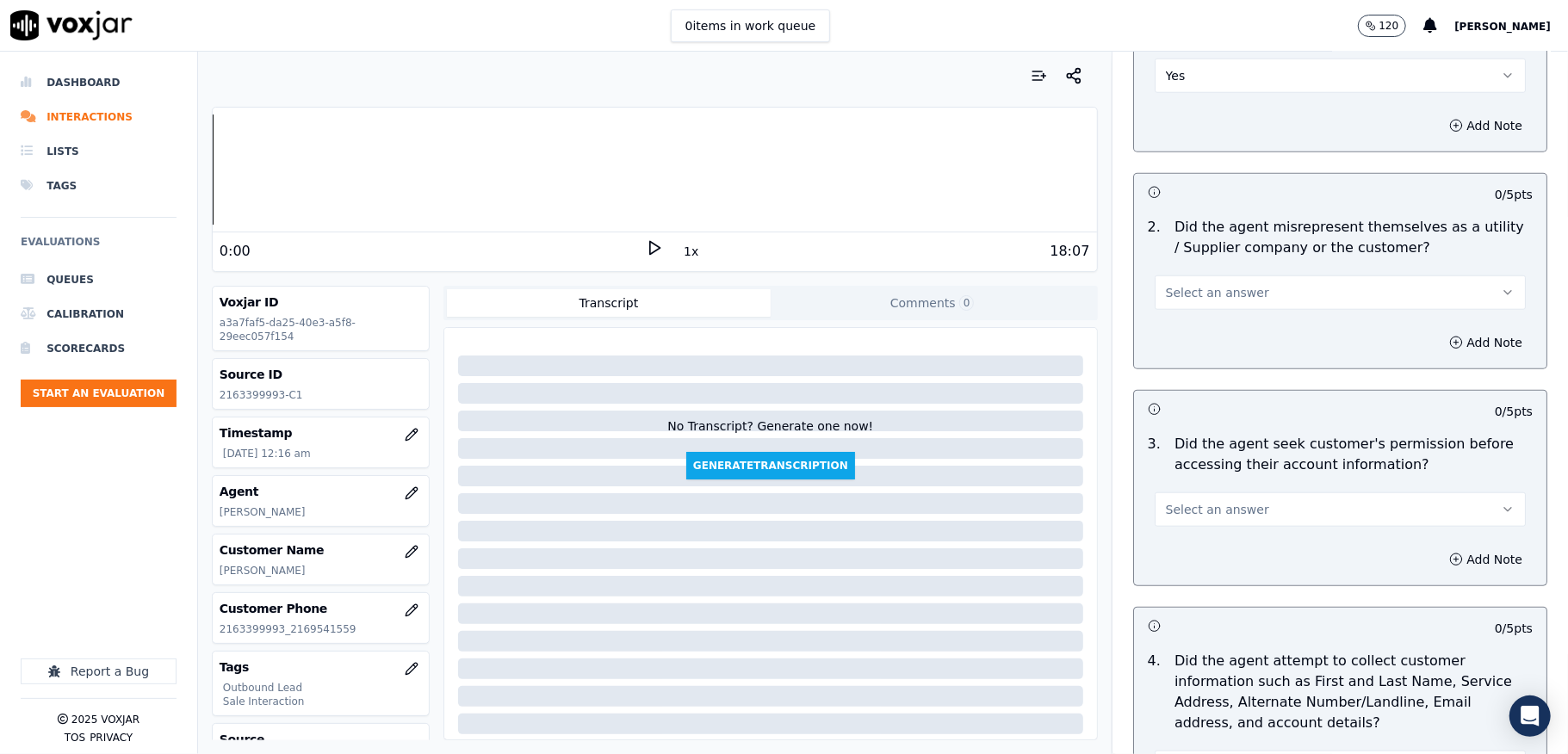
click at [1228, 289] on span "Select an answer" at bounding box center [1217, 293] width 103 height 17
click at [1185, 362] on div "No" at bounding box center [1298, 362] width 330 height 28
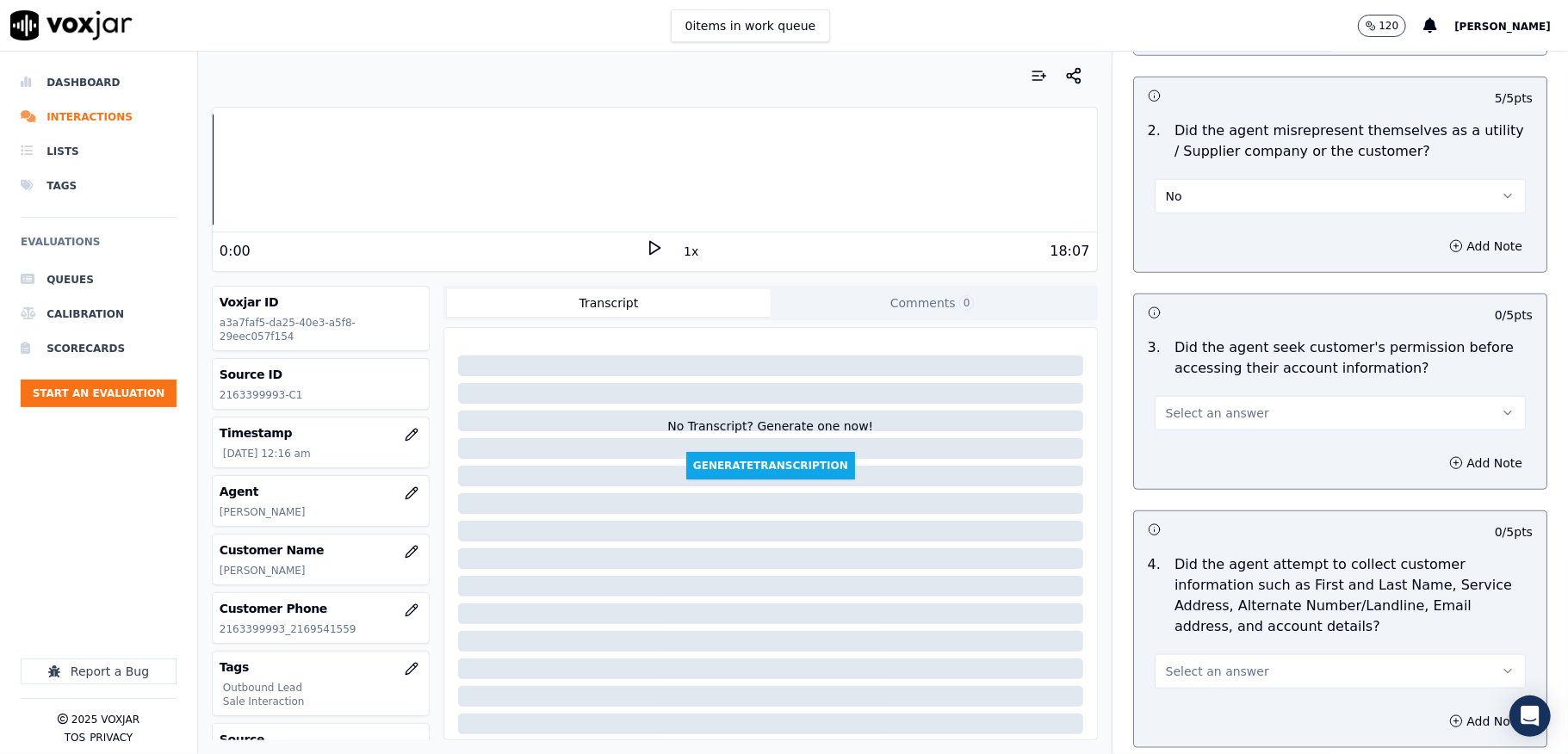
scroll to position [1376, 0]
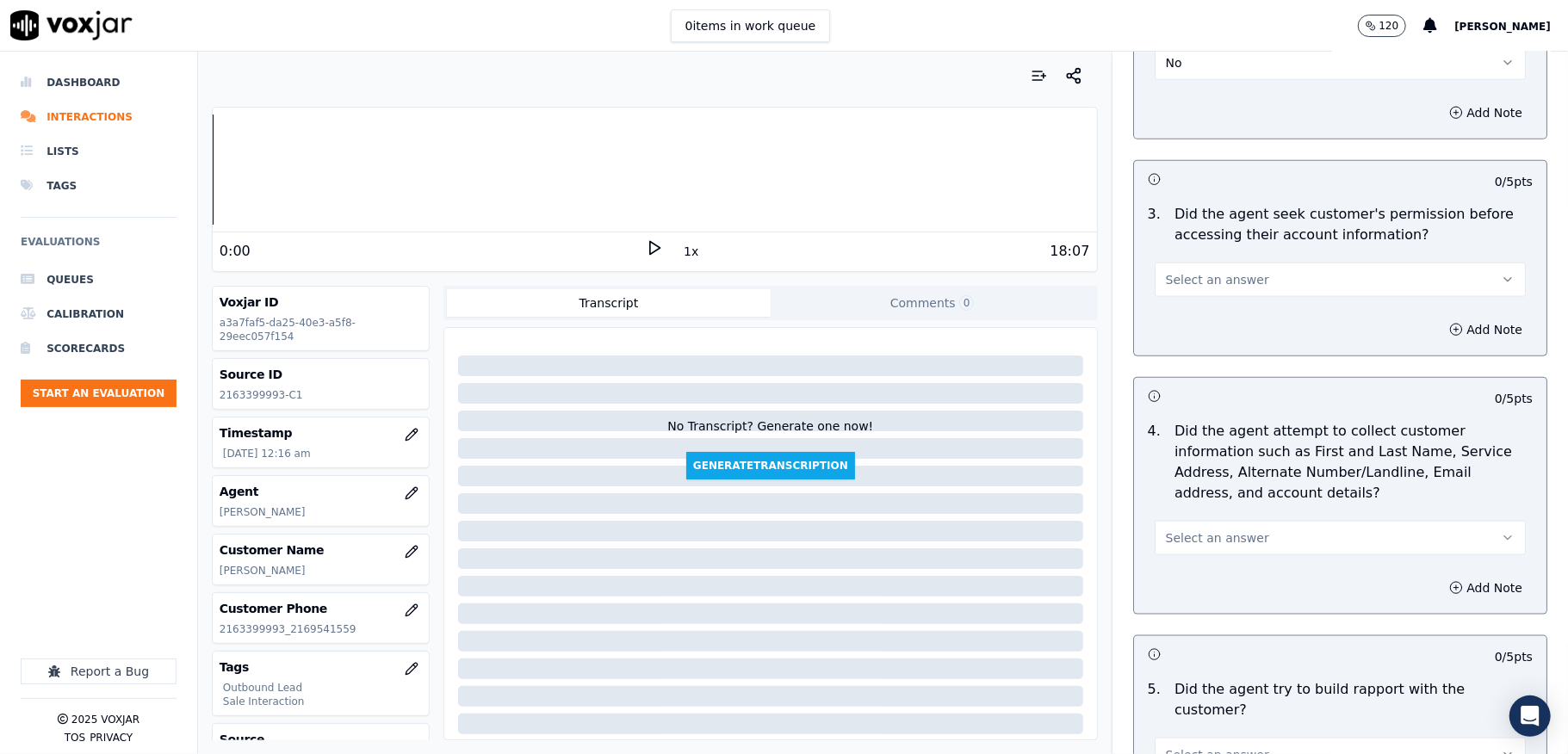
click at [1231, 282] on button "Select an answer" at bounding box center [1340, 279] width 371 height 34
click at [1175, 344] on div "No" at bounding box center [1298, 350] width 330 height 28
click at [1438, 324] on button "Add Note" at bounding box center [1485, 329] width 93 height 24
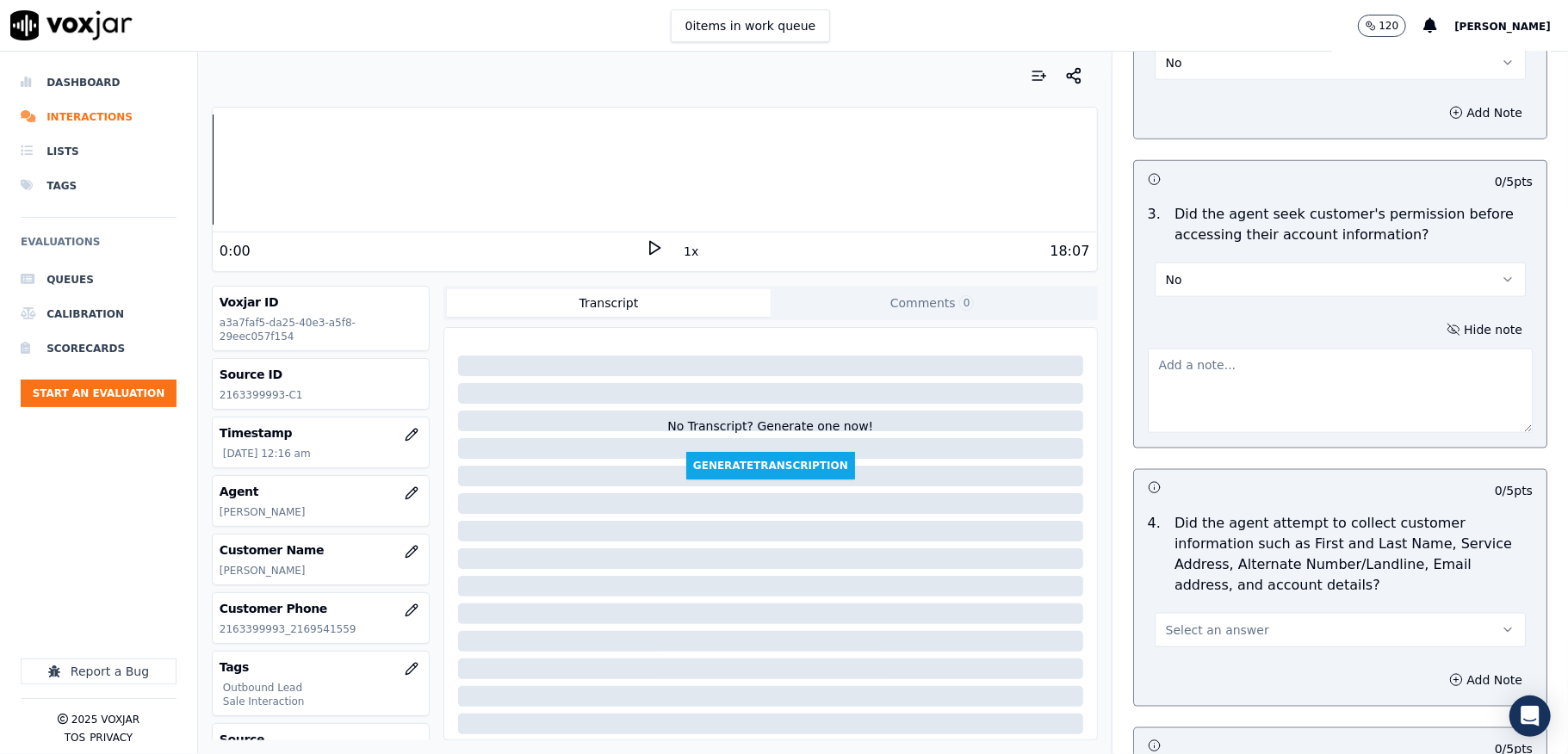
click at [1330, 369] on textarea at bounding box center [1340, 391] width 385 height 84
paste textarea "@2:15 Anna share the account number <> The agent must ask for and obtain the cu…"
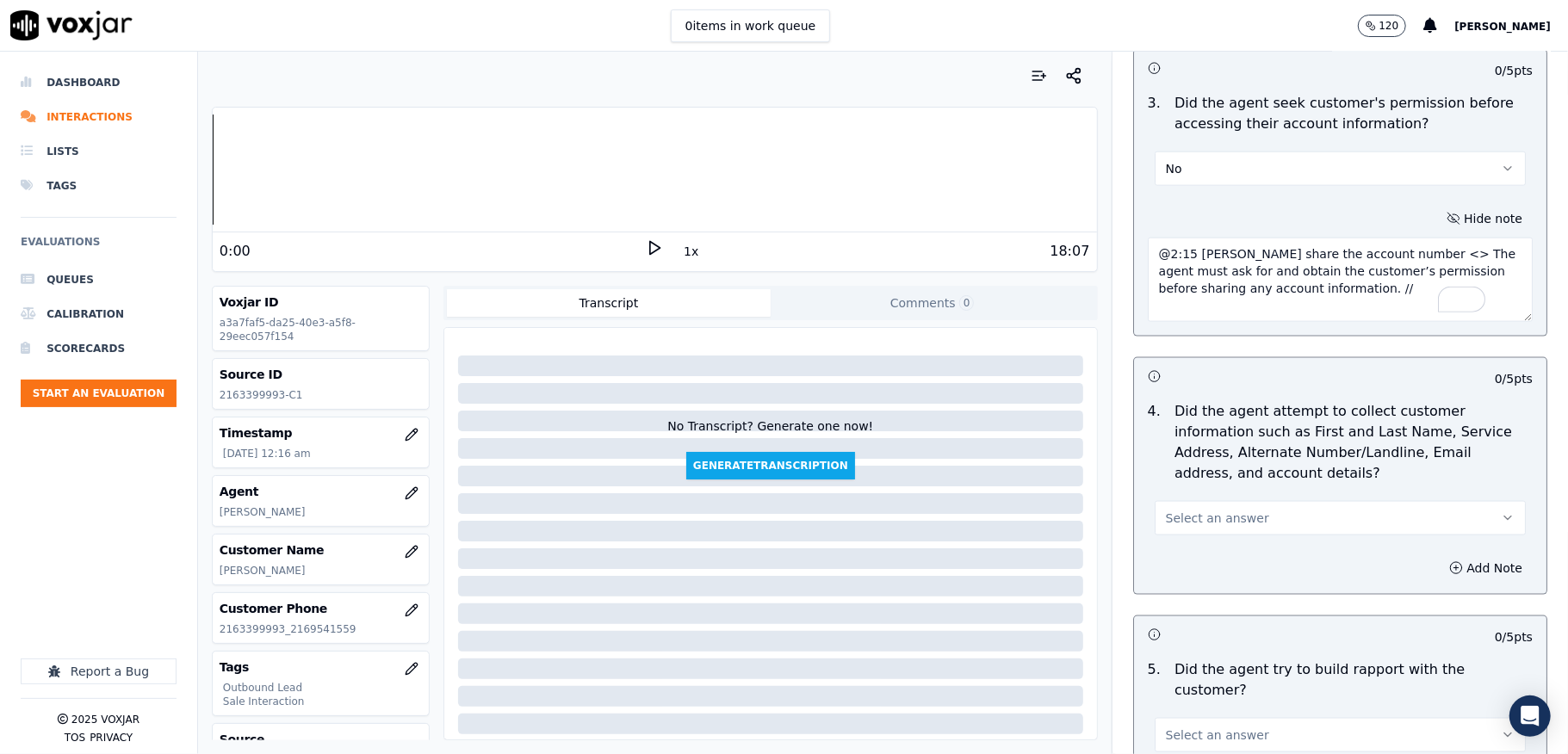
scroll to position [1605, 0]
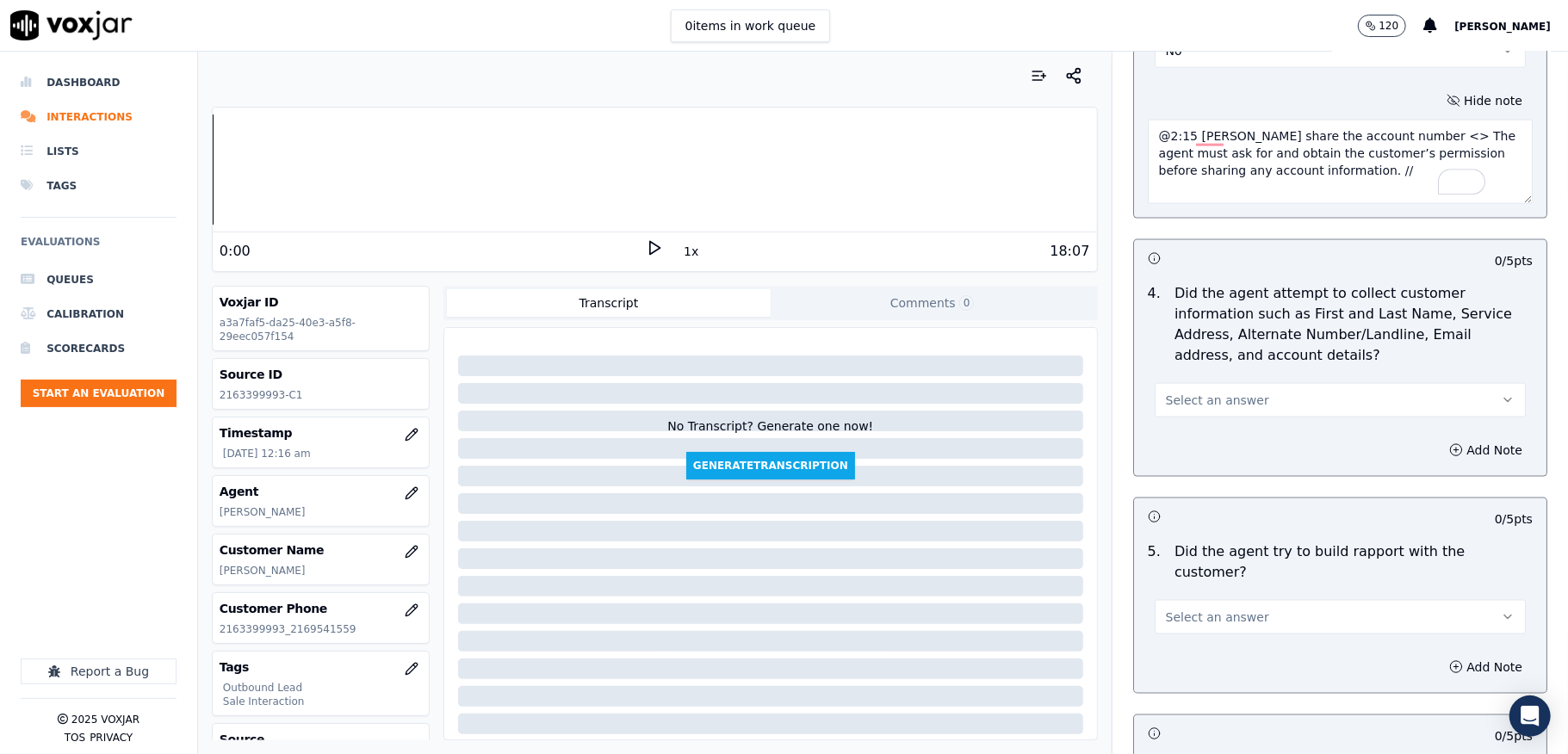
type textarea "@2:15 Anna share the account number <> The agent must ask for and obtain the cu…"
click at [1296, 404] on button "Select an answer" at bounding box center [1340, 400] width 371 height 34
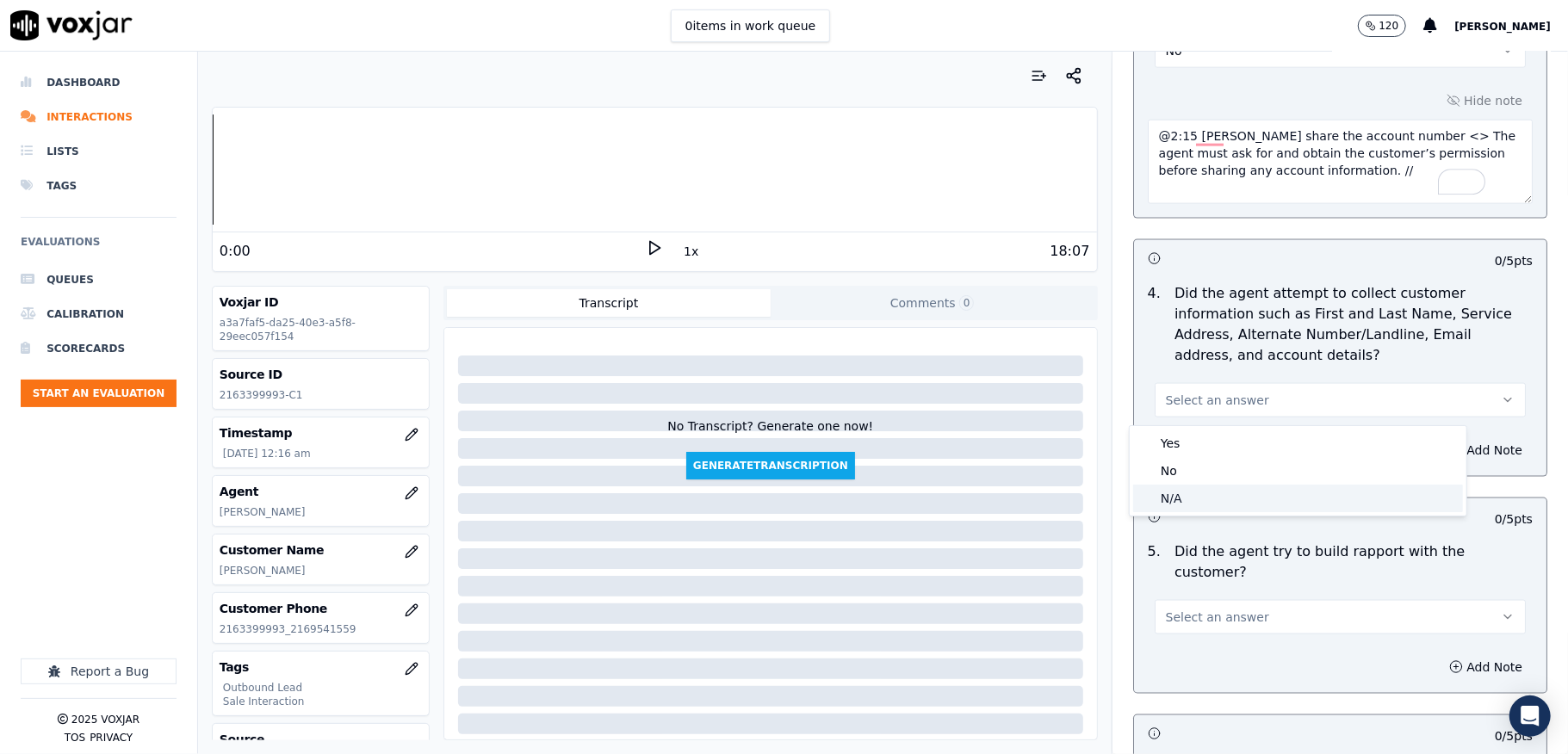
click at [1195, 491] on div "N/A" at bounding box center [1298, 498] width 330 height 28
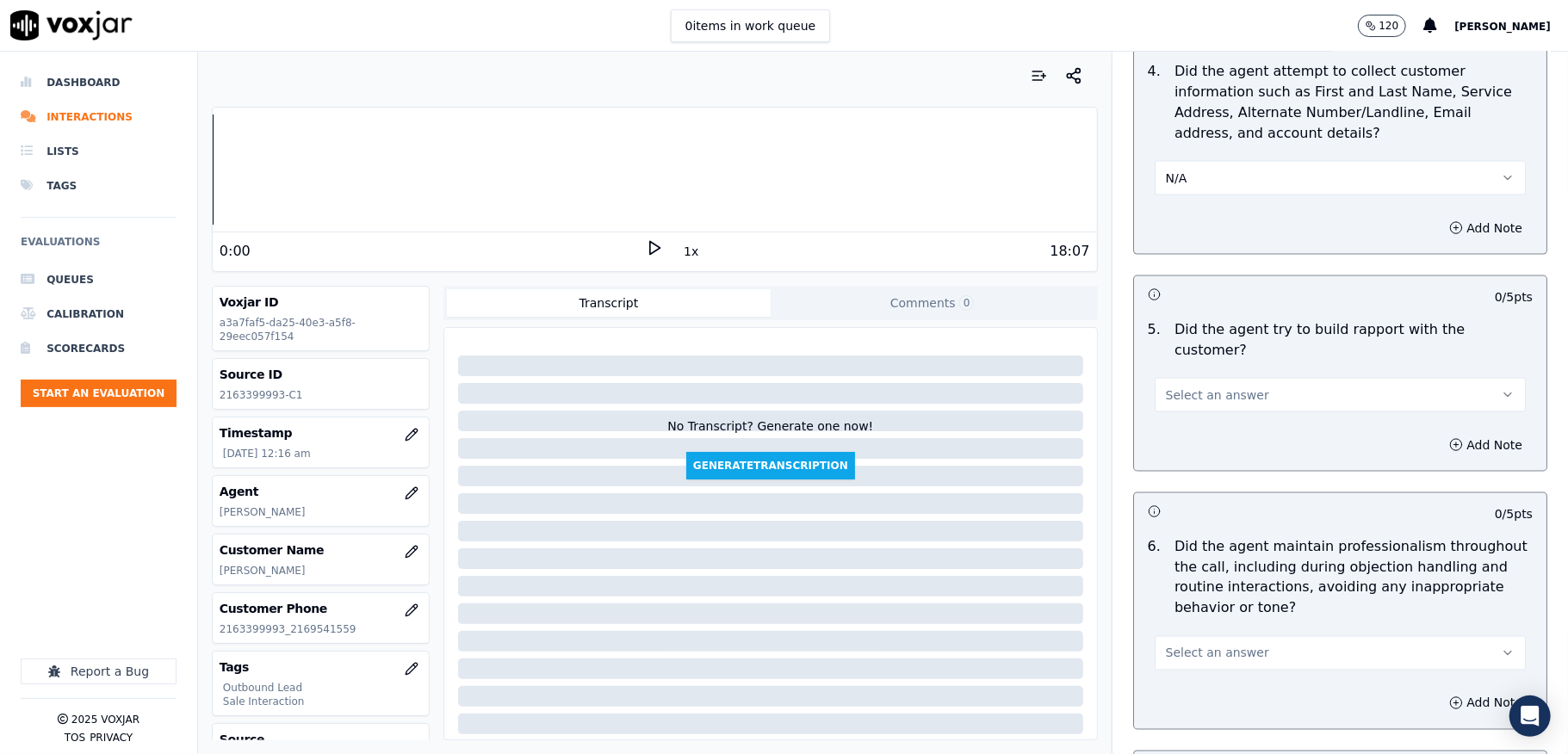
scroll to position [1835, 0]
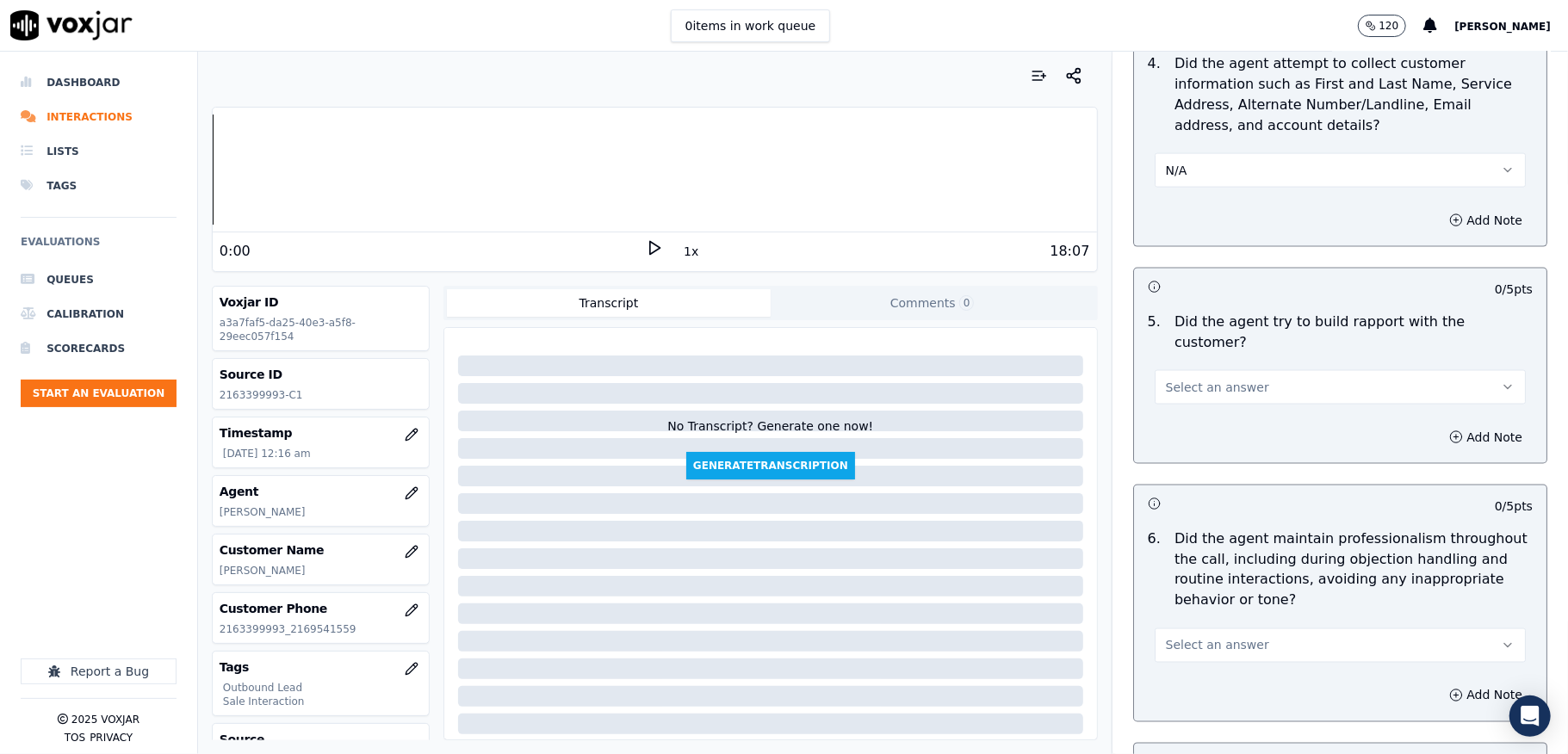
click at [1261, 373] on button "Select an answer" at bounding box center [1340, 387] width 371 height 34
click at [1224, 413] on div "Yes" at bounding box center [1298, 410] width 330 height 28
click at [1212, 370] on button "Yes" at bounding box center [1340, 387] width 371 height 34
click at [1167, 408] on div "Yes" at bounding box center [1298, 410] width 330 height 28
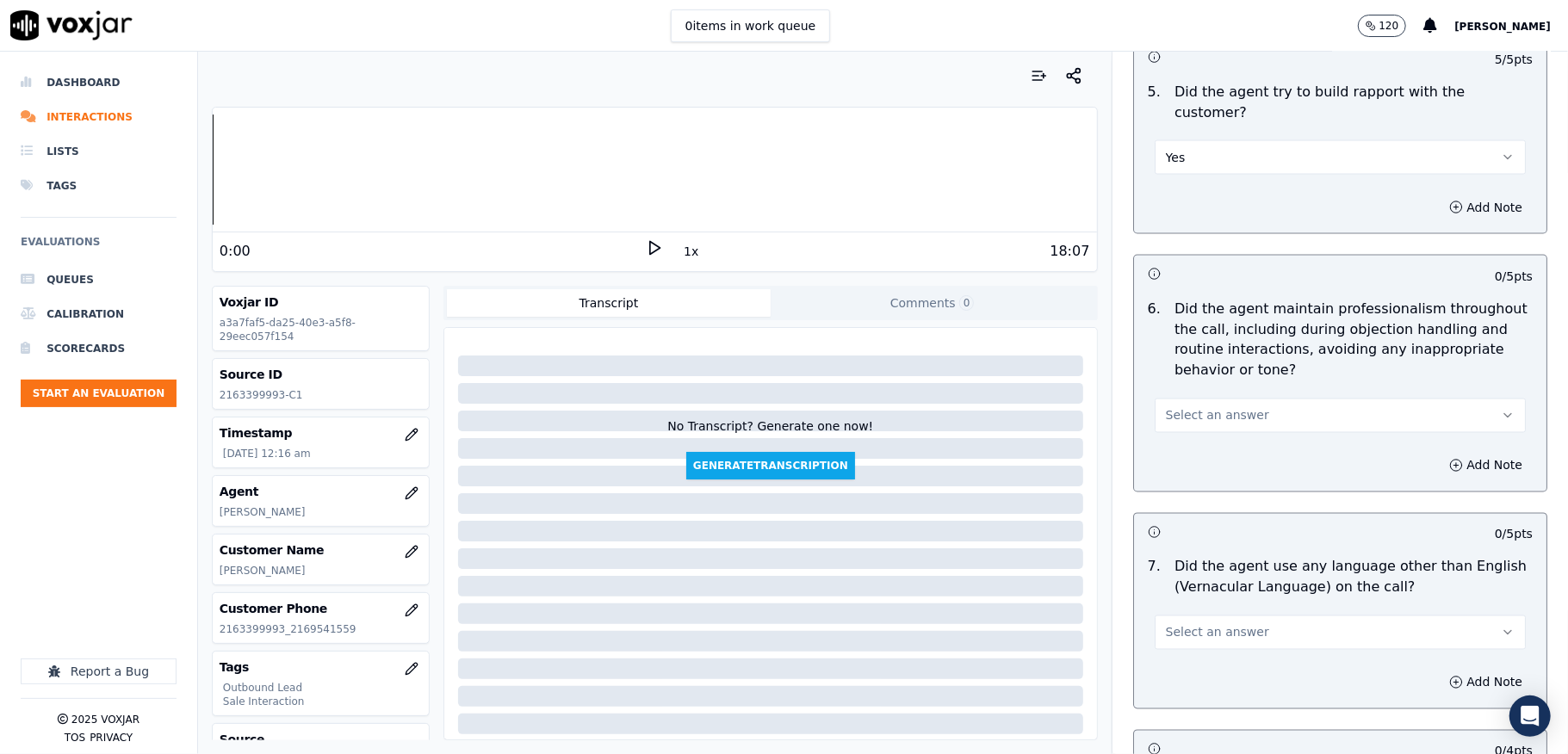
click at [1252, 404] on button "Select an answer" at bounding box center [1340, 416] width 371 height 34
click at [1179, 429] on div "Yes" at bounding box center [1298, 439] width 330 height 28
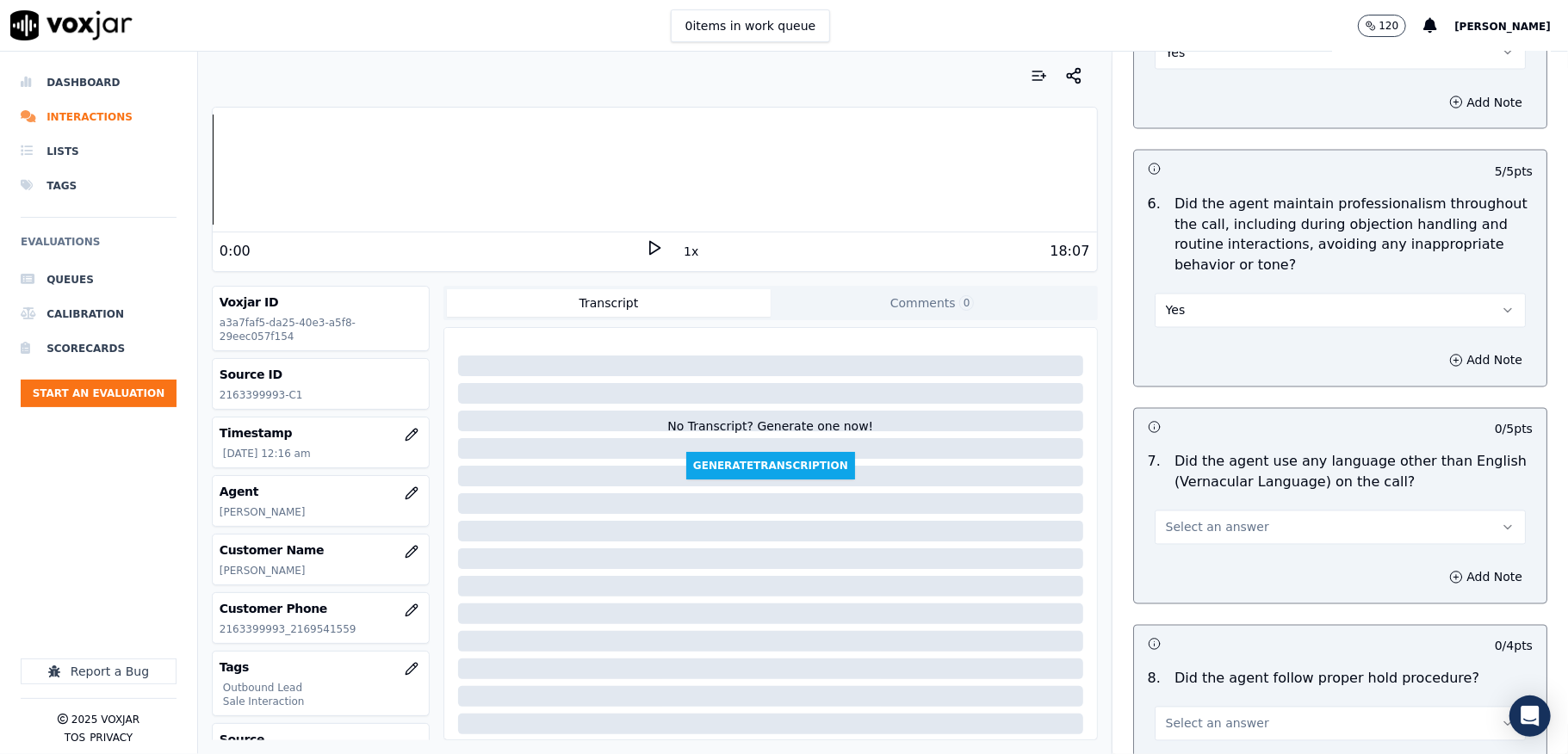
scroll to position [2410, 0]
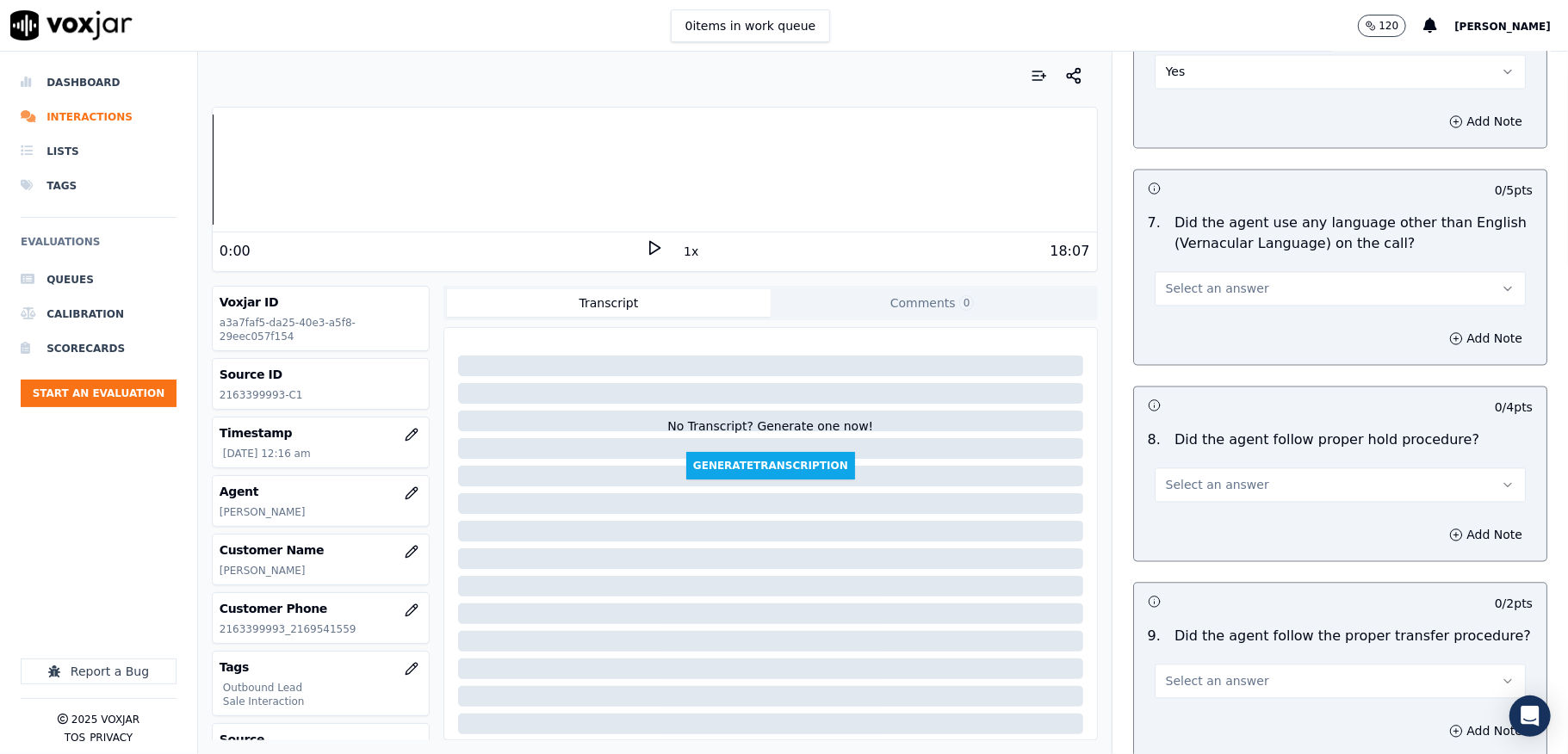
click at [1234, 274] on button "Select an answer" at bounding box center [1340, 288] width 371 height 34
click at [1195, 349] on div "No" at bounding box center [1298, 340] width 330 height 28
click at [1199, 271] on button "No" at bounding box center [1340, 288] width 371 height 34
click at [1186, 340] on div "No" at bounding box center [1298, 340] width 330 height 28
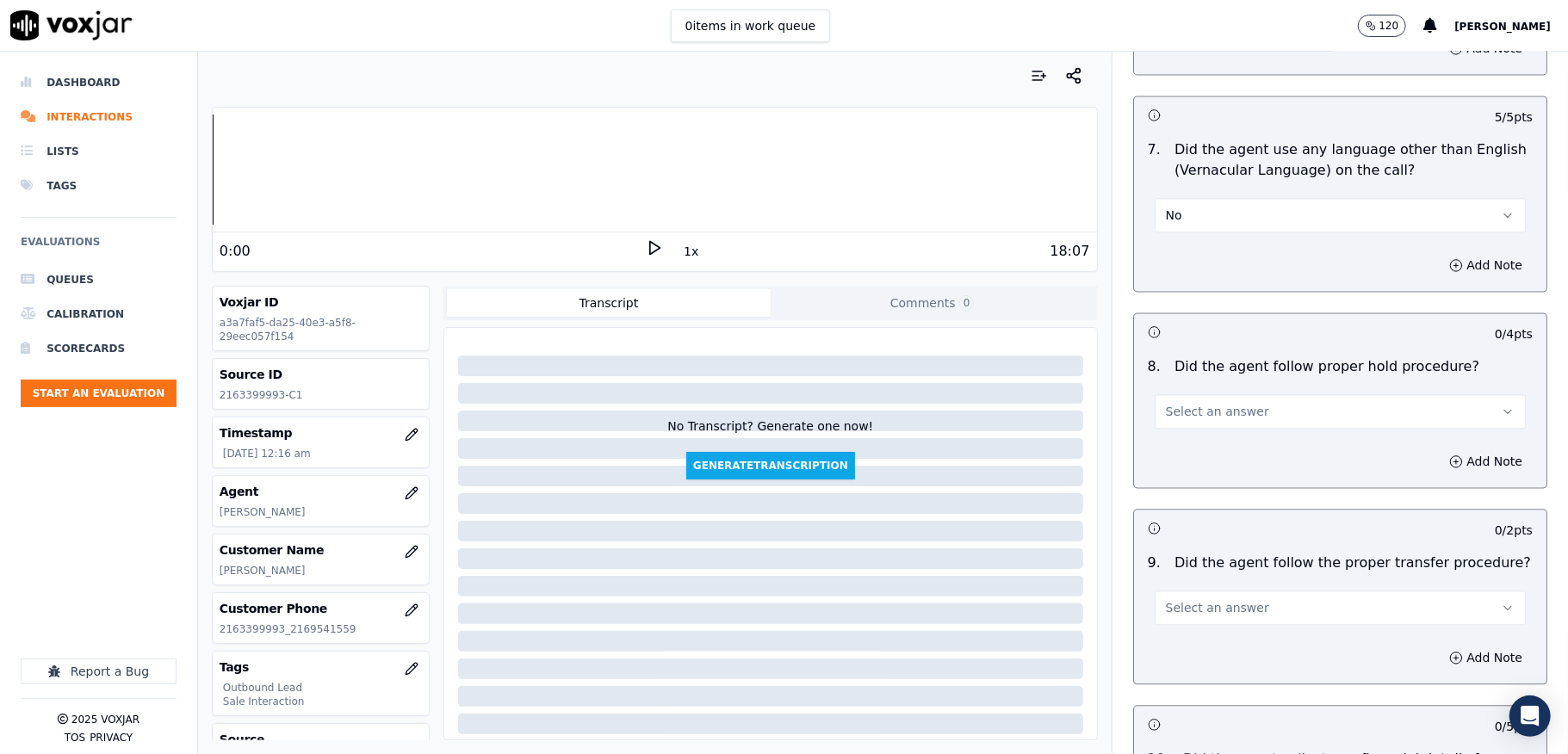
scroll to position [2524, 0]
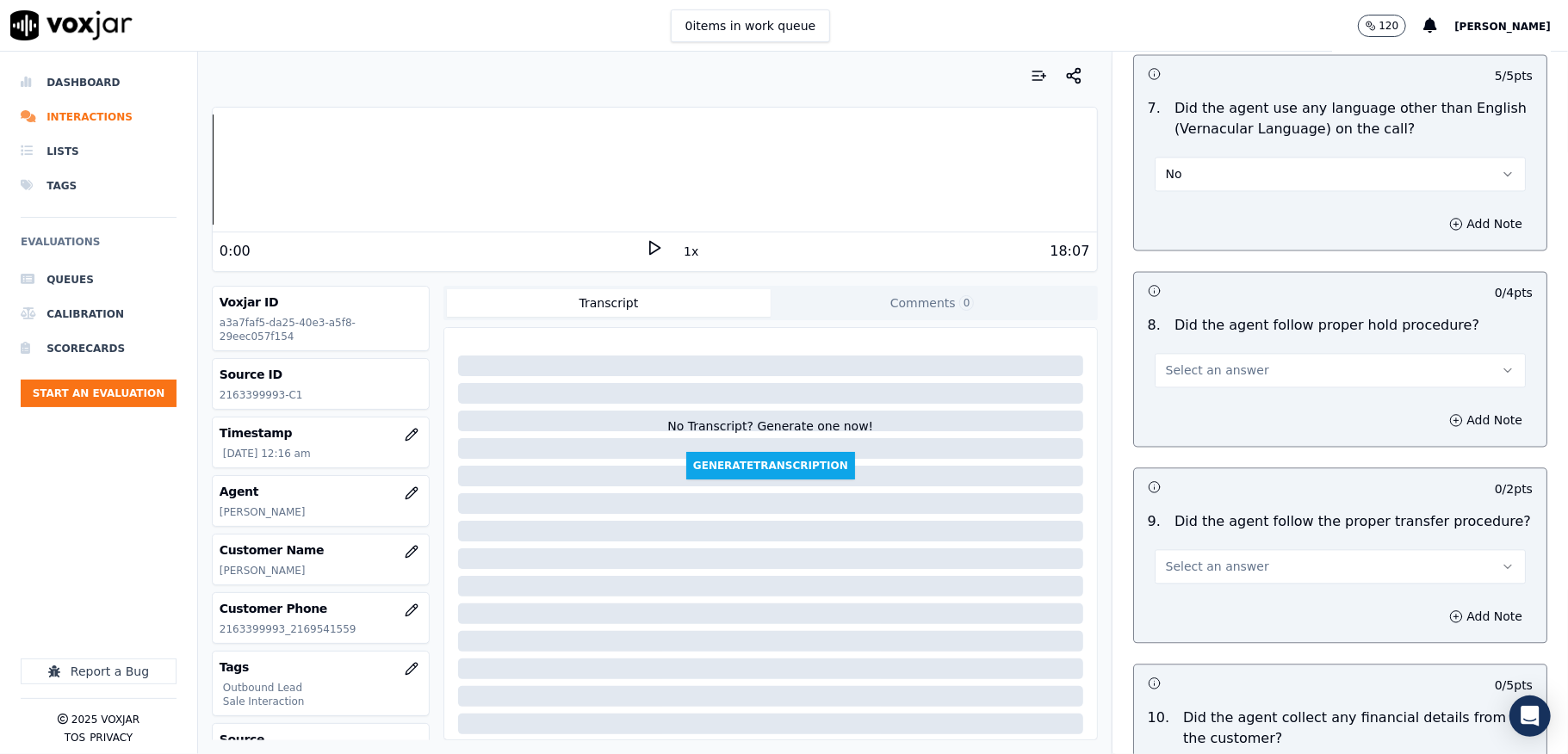
click at [1200, 361] on span "Select an answer" at bounding box center [1217, 370] width 103 height 17
click at [1182, 394] on div "Yes" at bounding box center [1298, 395] width 330 height 28
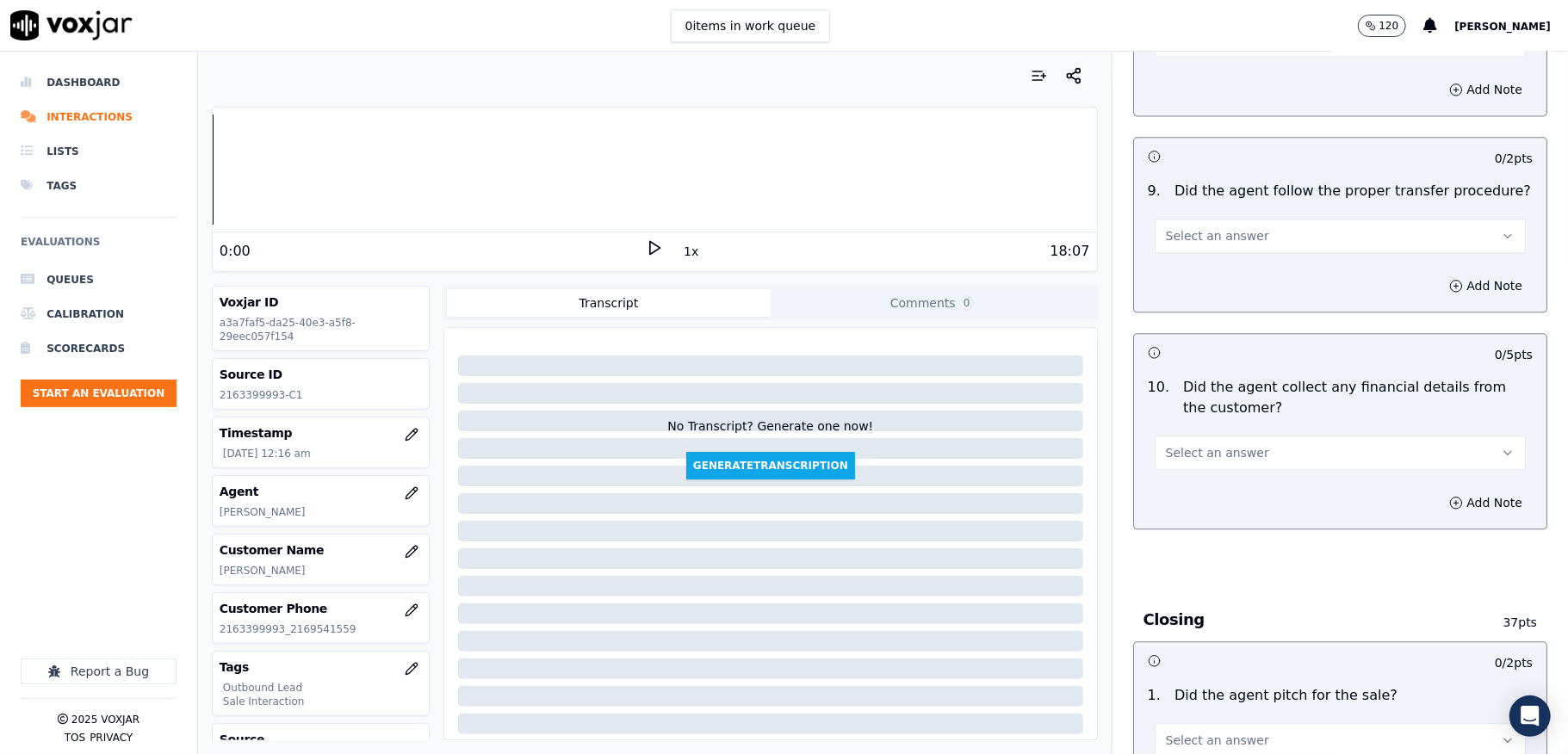
scroll to position [2868, 0]
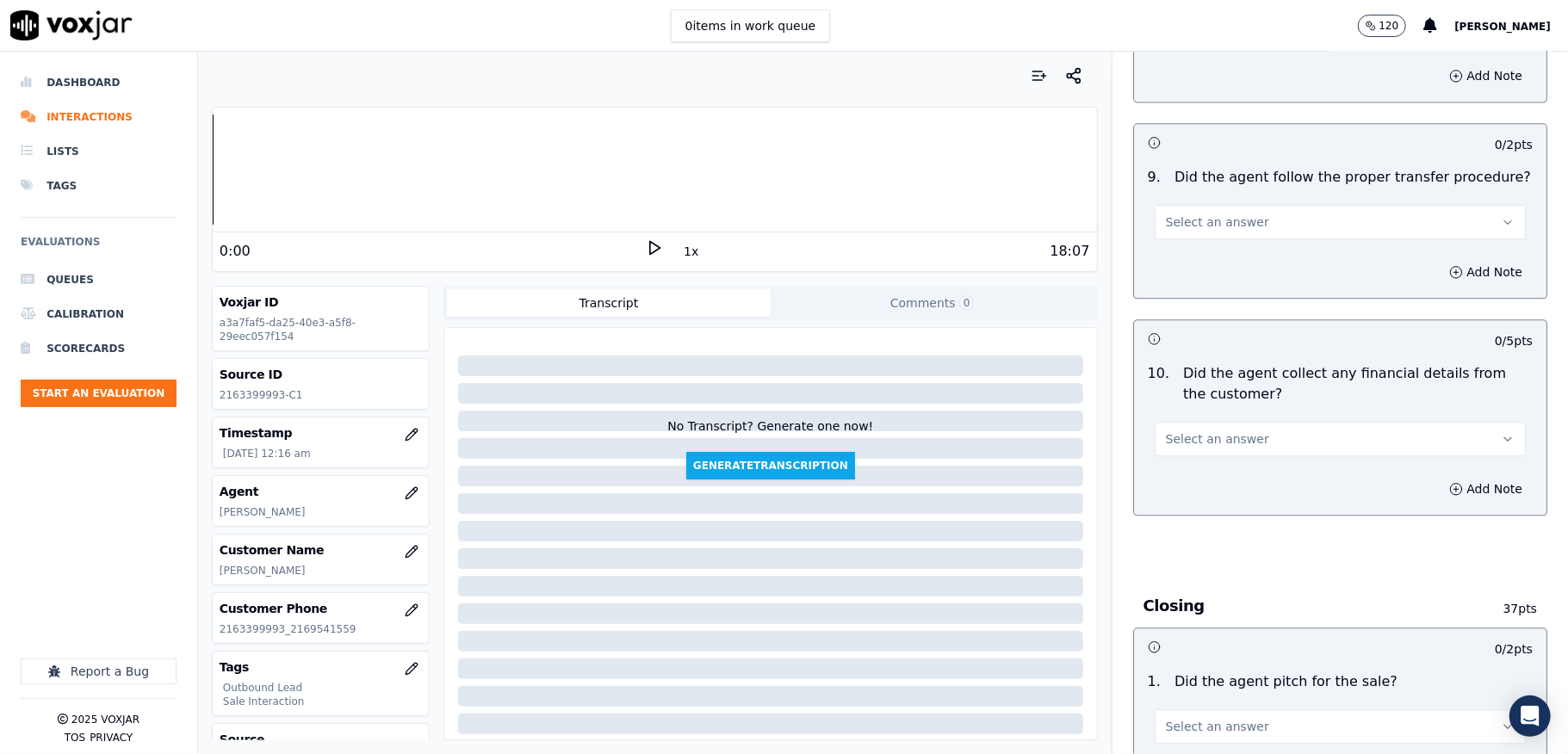
click at [1228, 214] on span "Select an answer" at bounding box center [1217, 222] width 103 height 17
click at [1210, 248] on div "Yes" at bounding box center [1298, 248] width 330 height 28
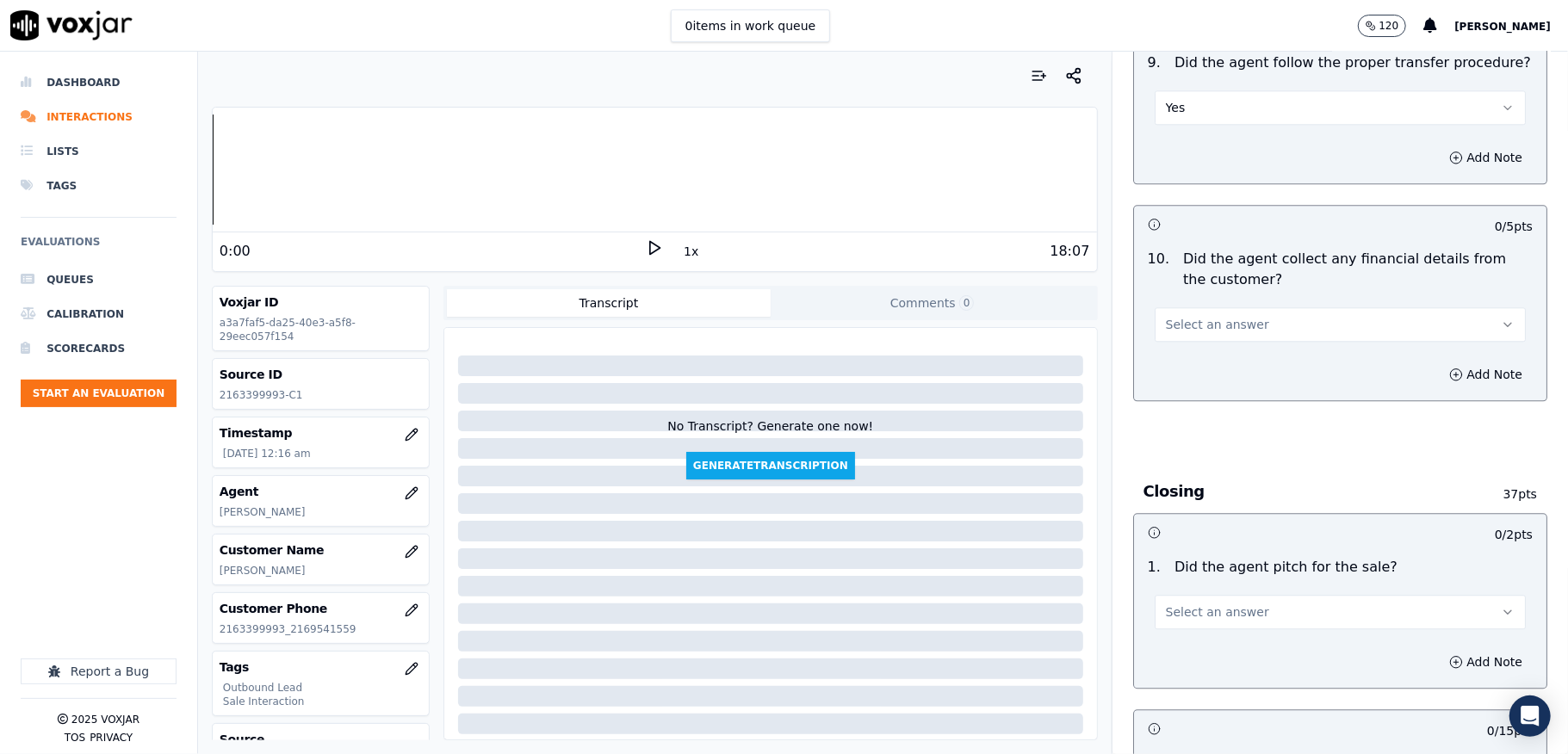
click at [1195, 316] on span "Select an answer" at bounding box center [1217, 324] width 103 height 17
click at [1164, 372] on div "No" at bounding box center [1298, 377] width 330 height 28
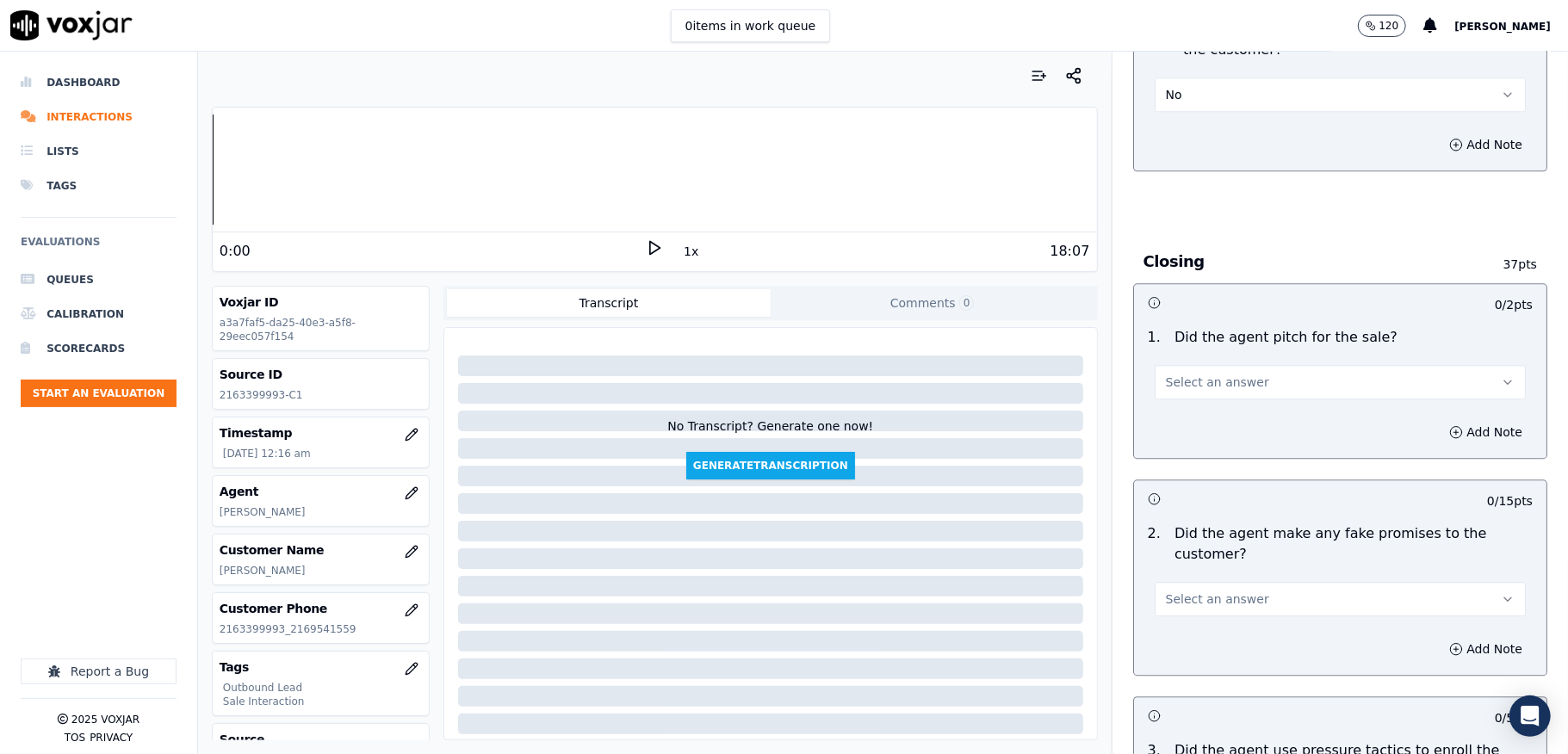
click at [1197, 374] on span "Select an answer" at bounding box center [1217, 382] width 103 height 17
click at [1179, 399] on div "Yes" at bounding box center [1298, 408] width 330 height 28
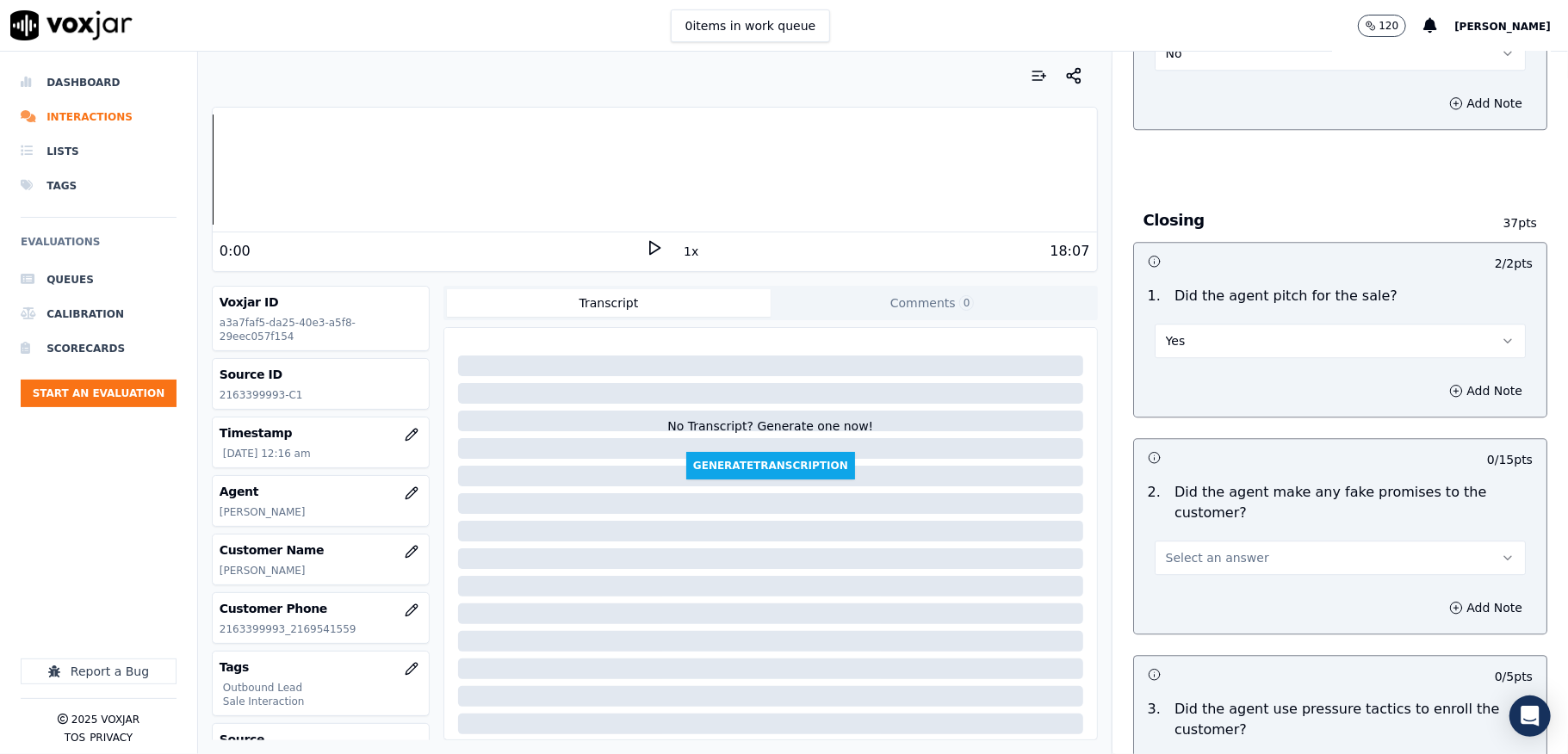
scroll to position [3327, 0]
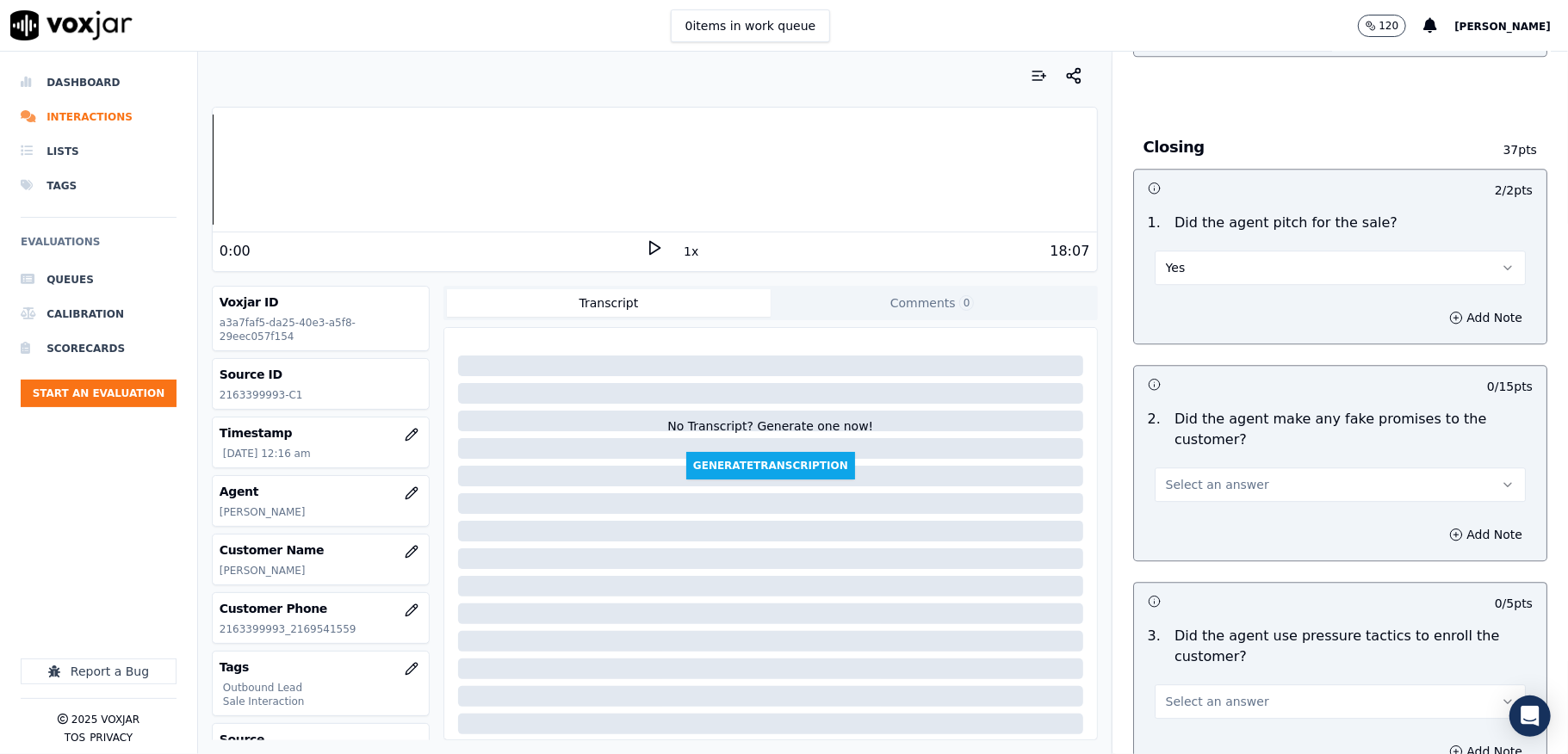
click at [1188, 467] on button "Select an answer" at bounding box center [1340, 484] width 371 height 34
click at [1168, 542] on div "No" at bounding box center [1298, 540] width 330 height 28
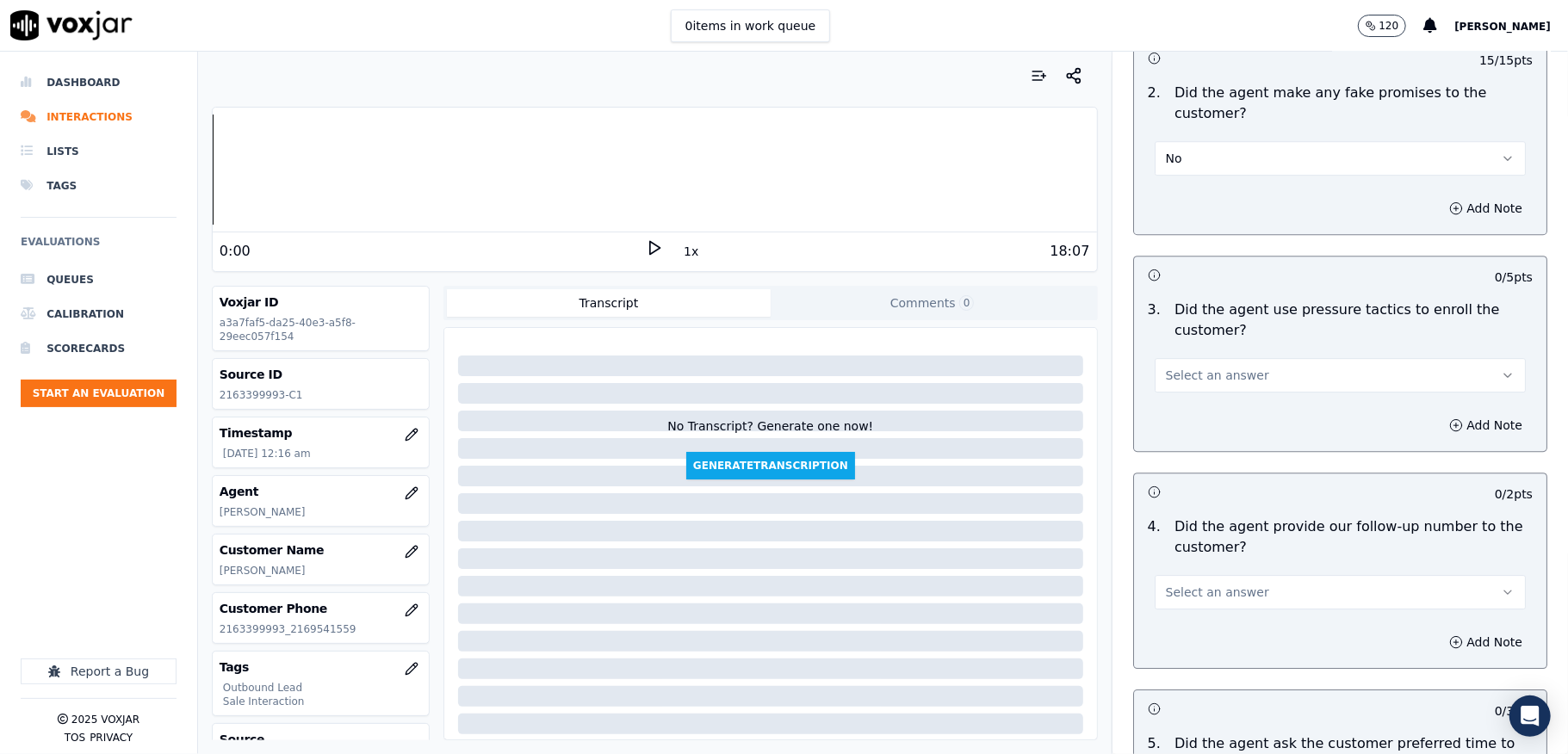
scroll to position [3671, 0]
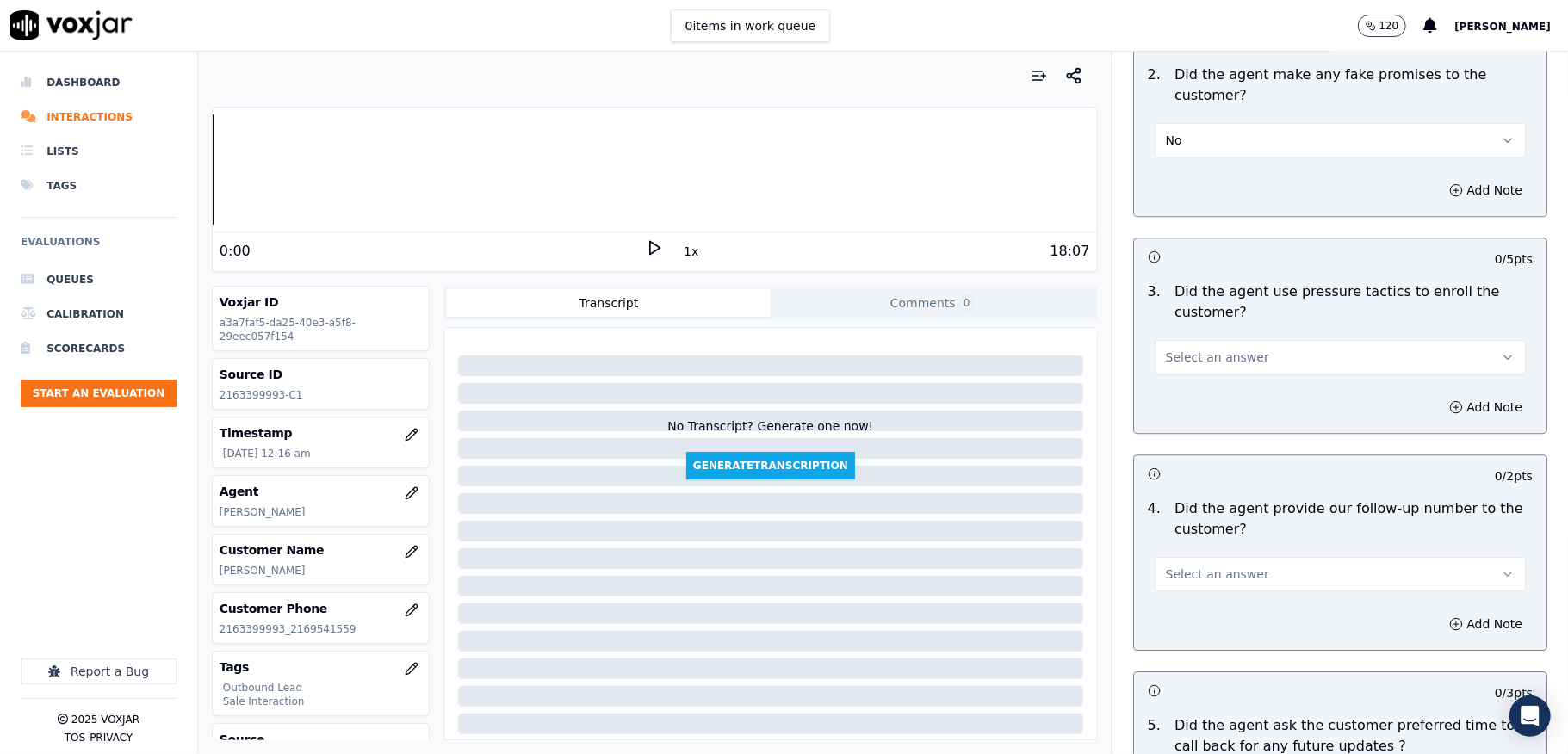
click at [1223, 349] on span "Select an answer" at bounding box center [1217, 357] width 103 height 17
click at [1178, 403] on div "No" at bounding box center [1298, 412] width 330 height 28
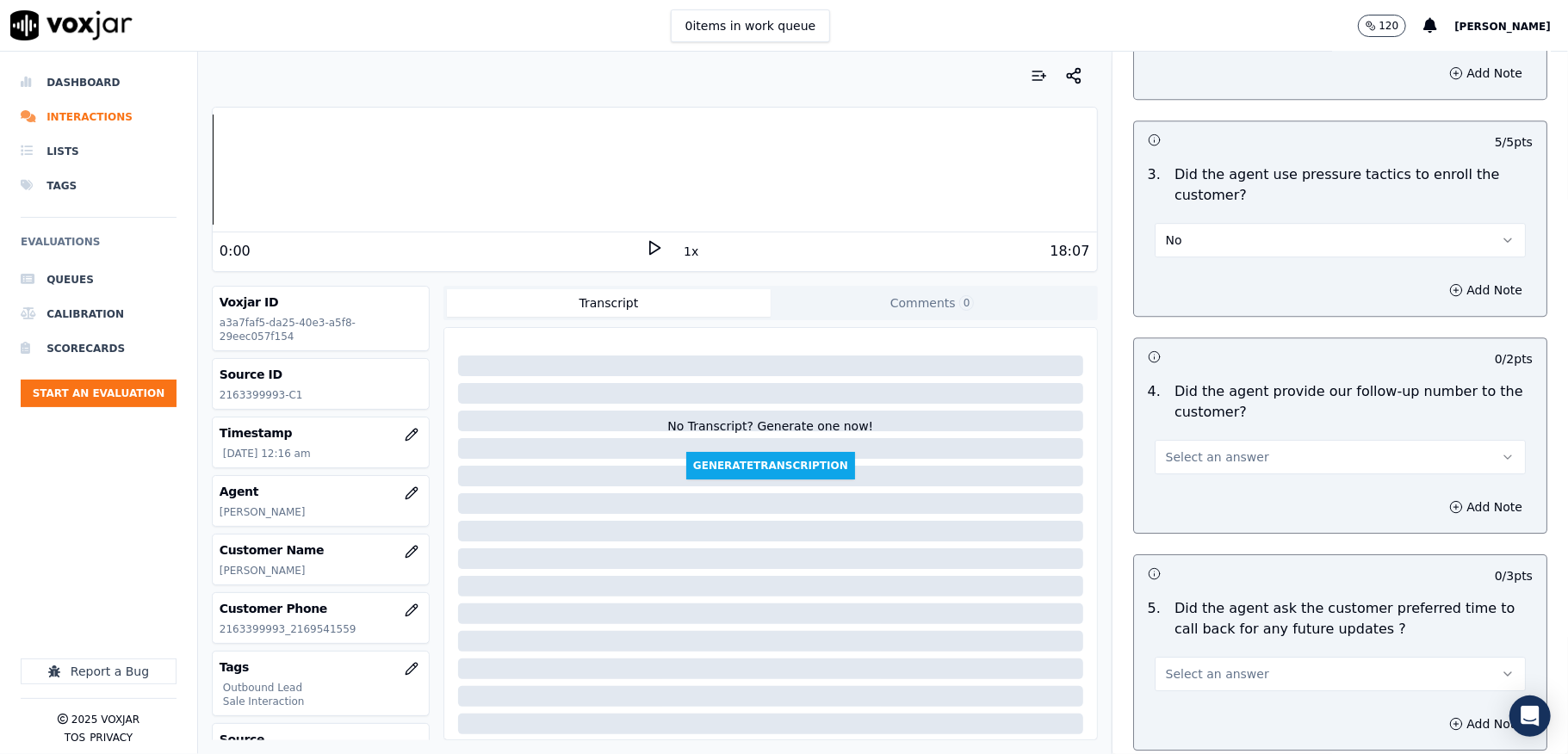
scroll to position [3901, 0]
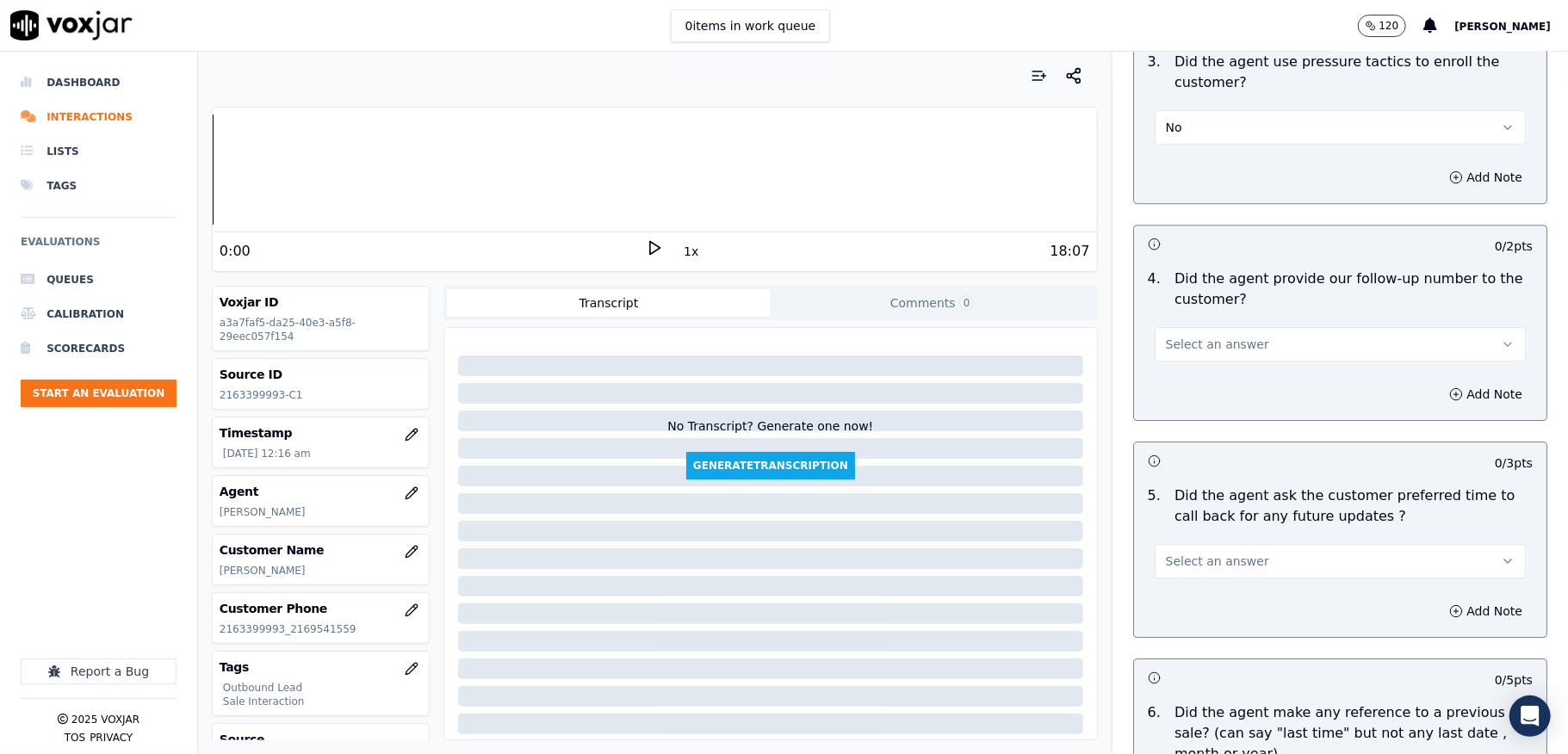
click at [1216, 336] on span "Select an answer" at bounding box center [1217, 344] width 103 height 17
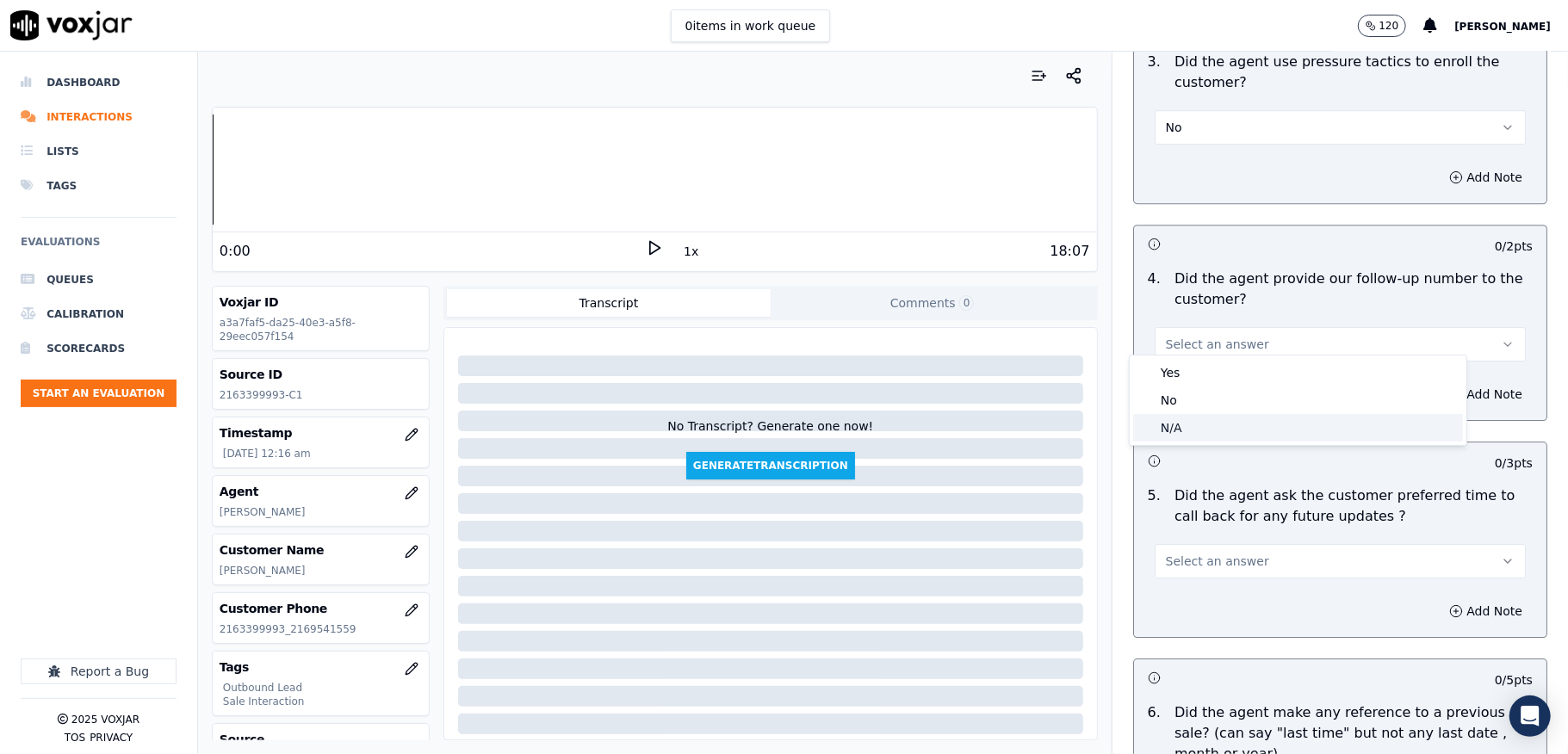
drag, startPoint x: 1172, startPoint y: 420, endPoint x: 1182, endPoint y: 358, distance: 62.8
click at [1172, 420] on div "N/A" at bounding box center [1298, 427] width 330 height 28
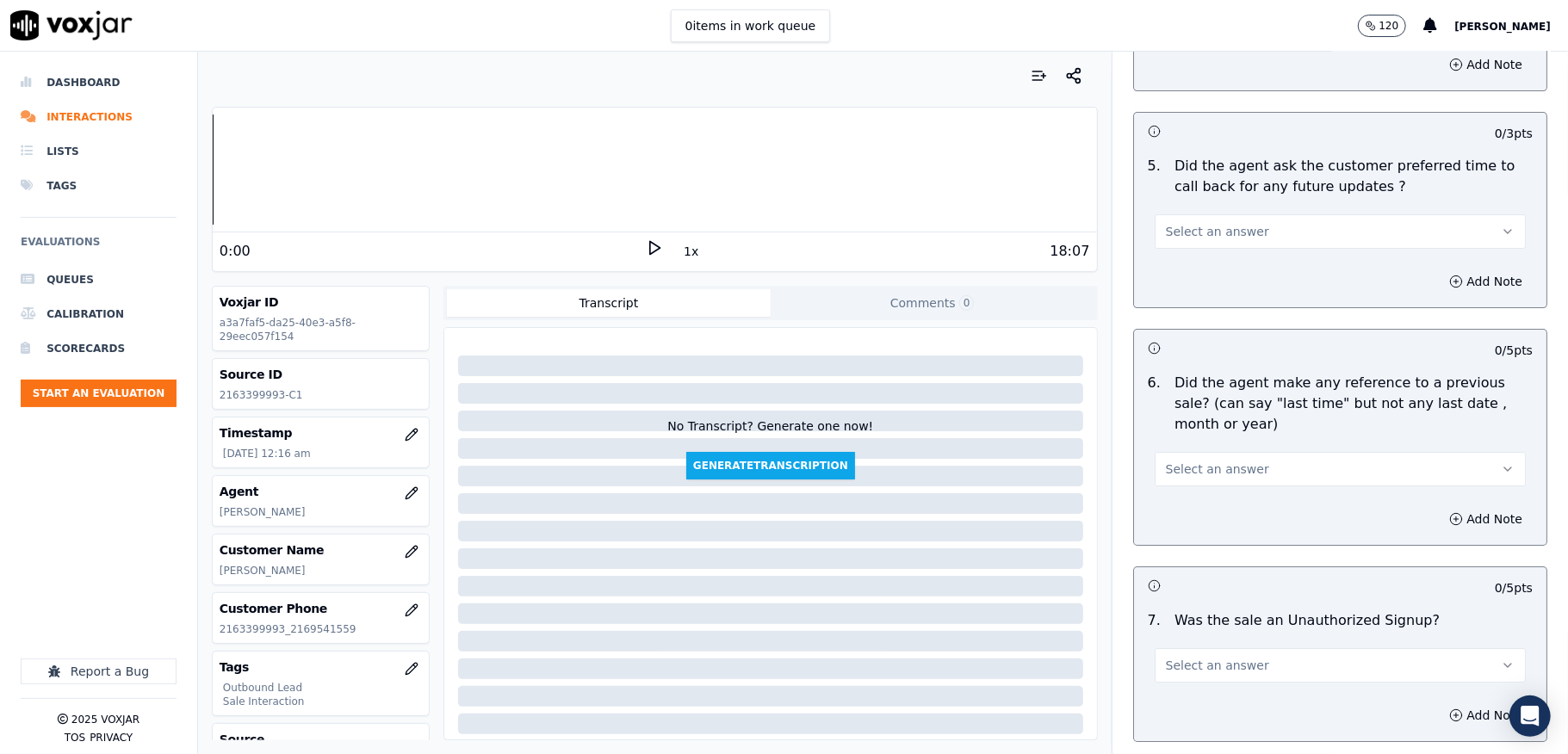
scroll to position [4245, 0]
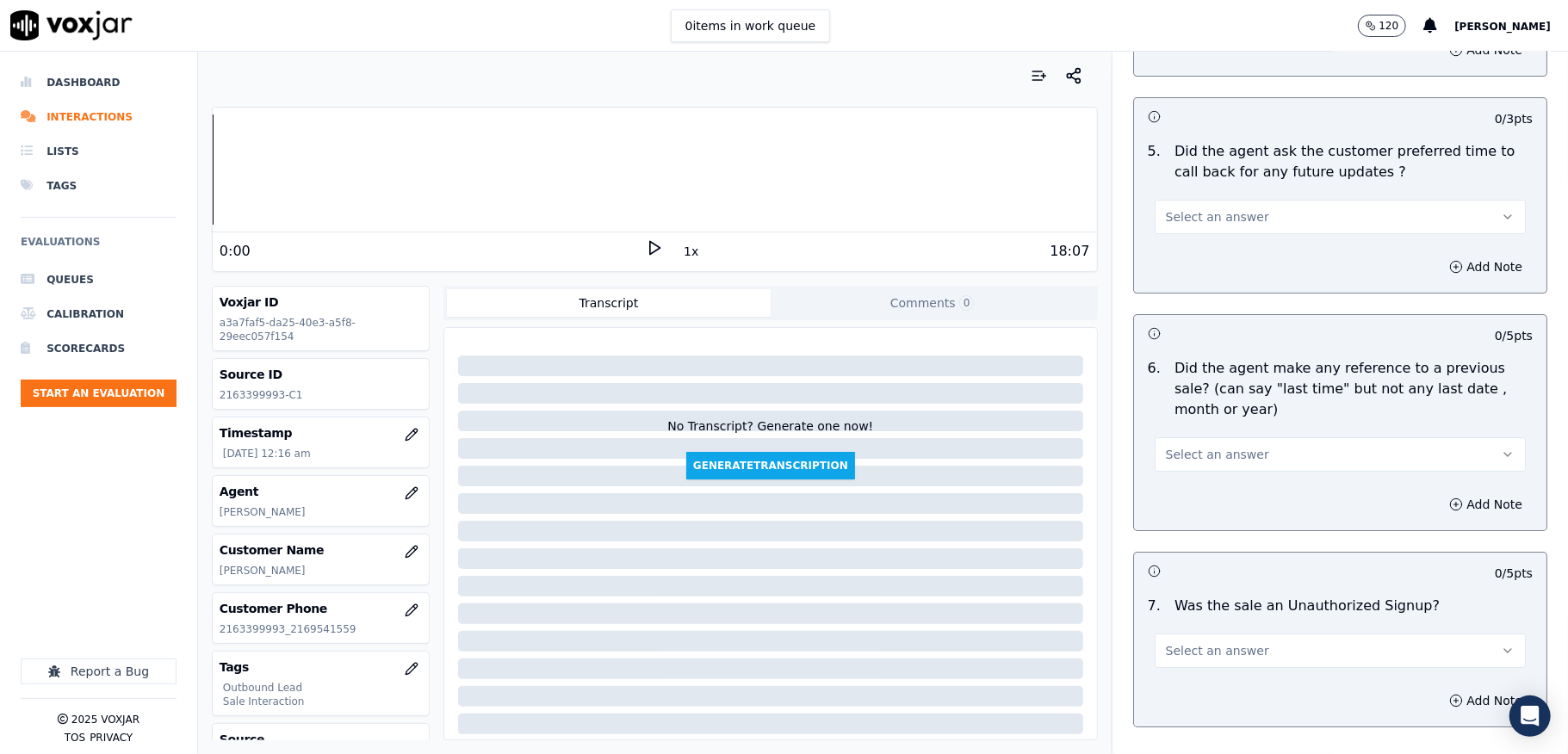
click at [1224, 208] on span "Select an answer" at bounding box center [1217, 216] width 103 height 17
click at [1186, 291] on div "N/A" at bounding box center [1298, 301] width 330 height 28
click at [1217, 446] on span "Select an answer" at bounding box center [1217, 455] width 103 height 17
click at [1186, 506] on div "No" at bounding box center [1298, 512] width 330 height 28
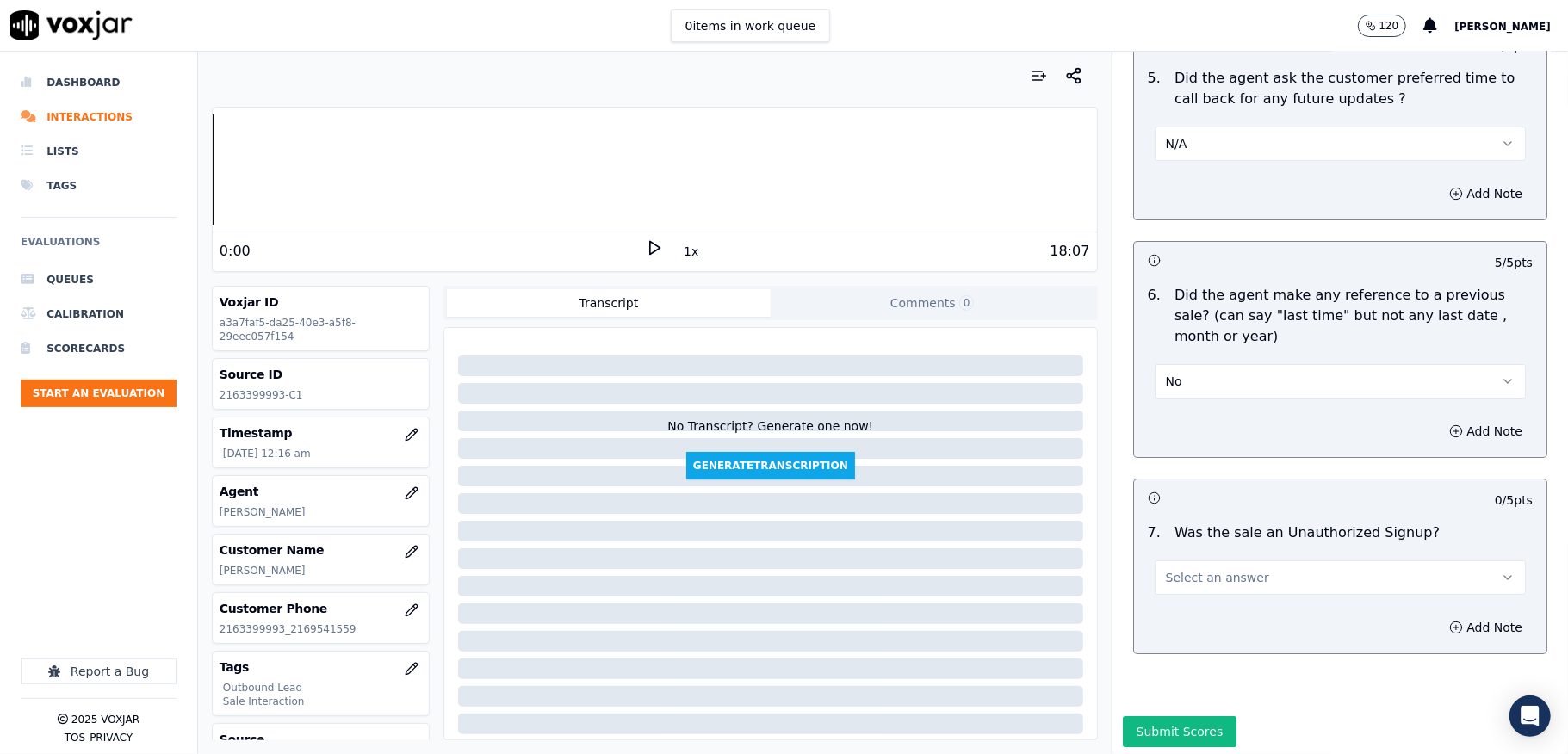
scroll to position [4359, 0]
click at [1224, 557] on button "Select an answer" at bounding box center [1340, 574] width 371 height 34
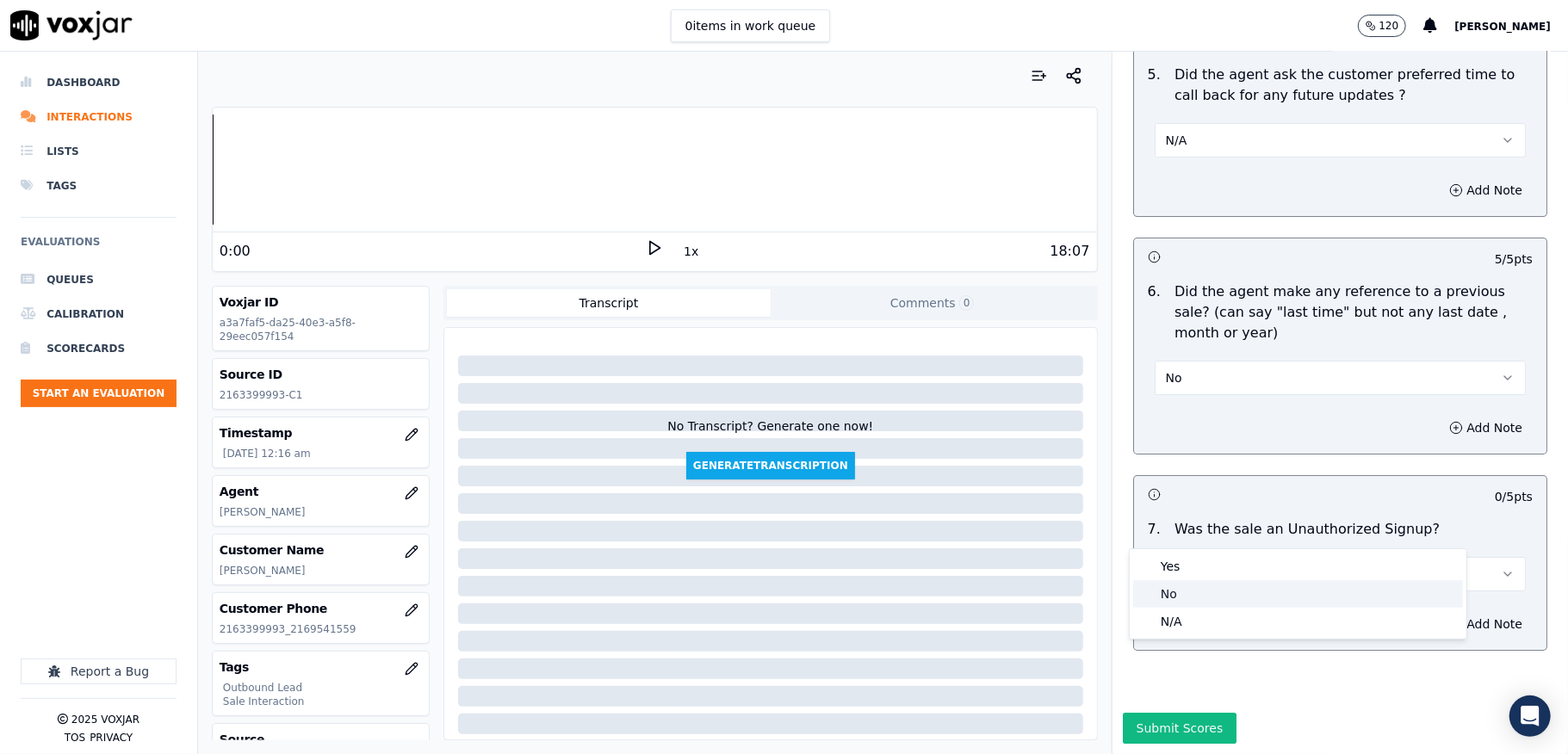
click at [1176, 596] on div "No" at bounding box center [1298, 593] width 330 height 28
click at [1152, 712] on button "Submit Scores" at bounding box center [1180, 727] width 114 height 31
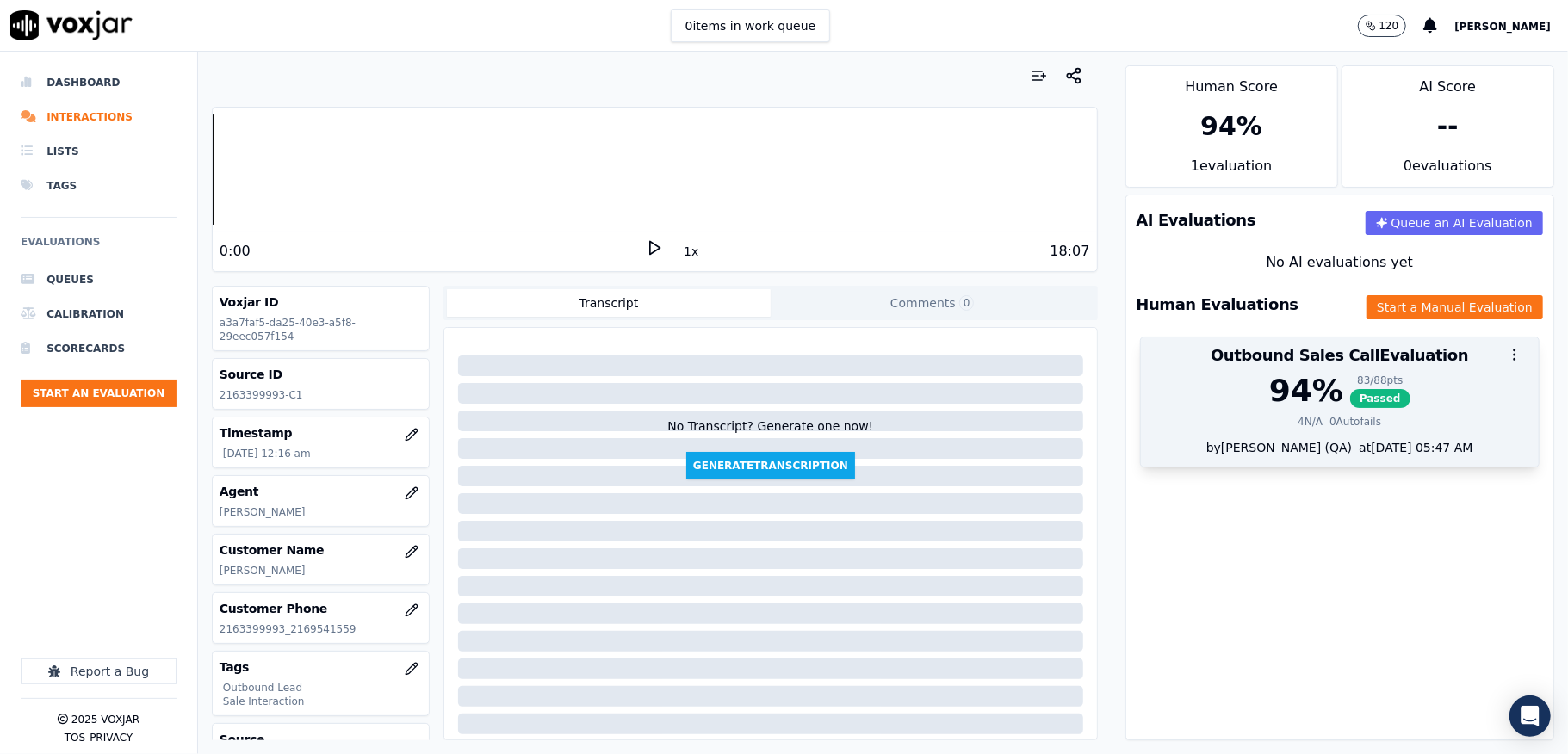
drag, startPoint x: 1331, startPoint y: 401, endPoint x: 1366, endPoint y: 358, distance: 55.4
click at [1350, 401] on span "Passed" at bounding box center [1379, 398] width 60 height 19
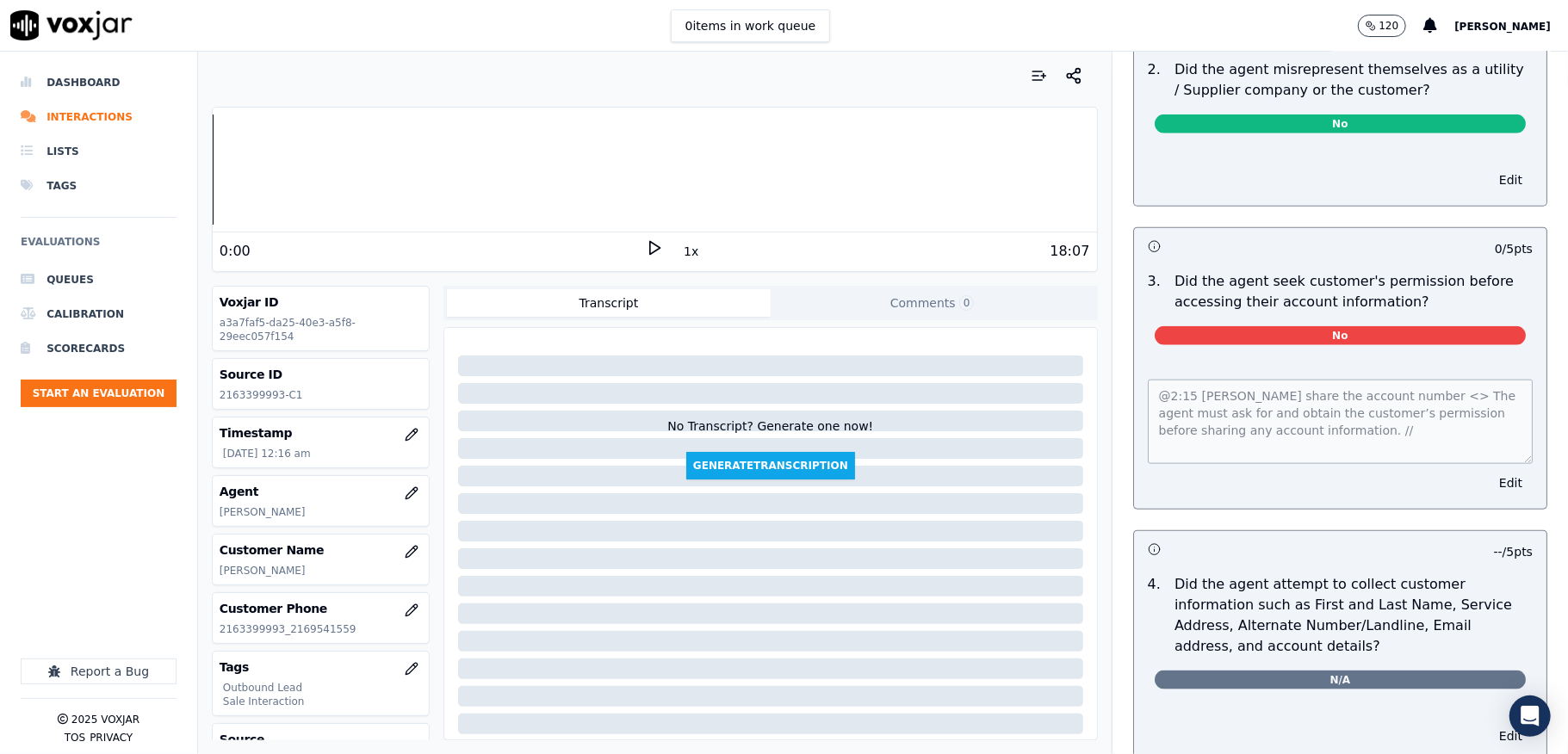
scroll to position [0, 0]
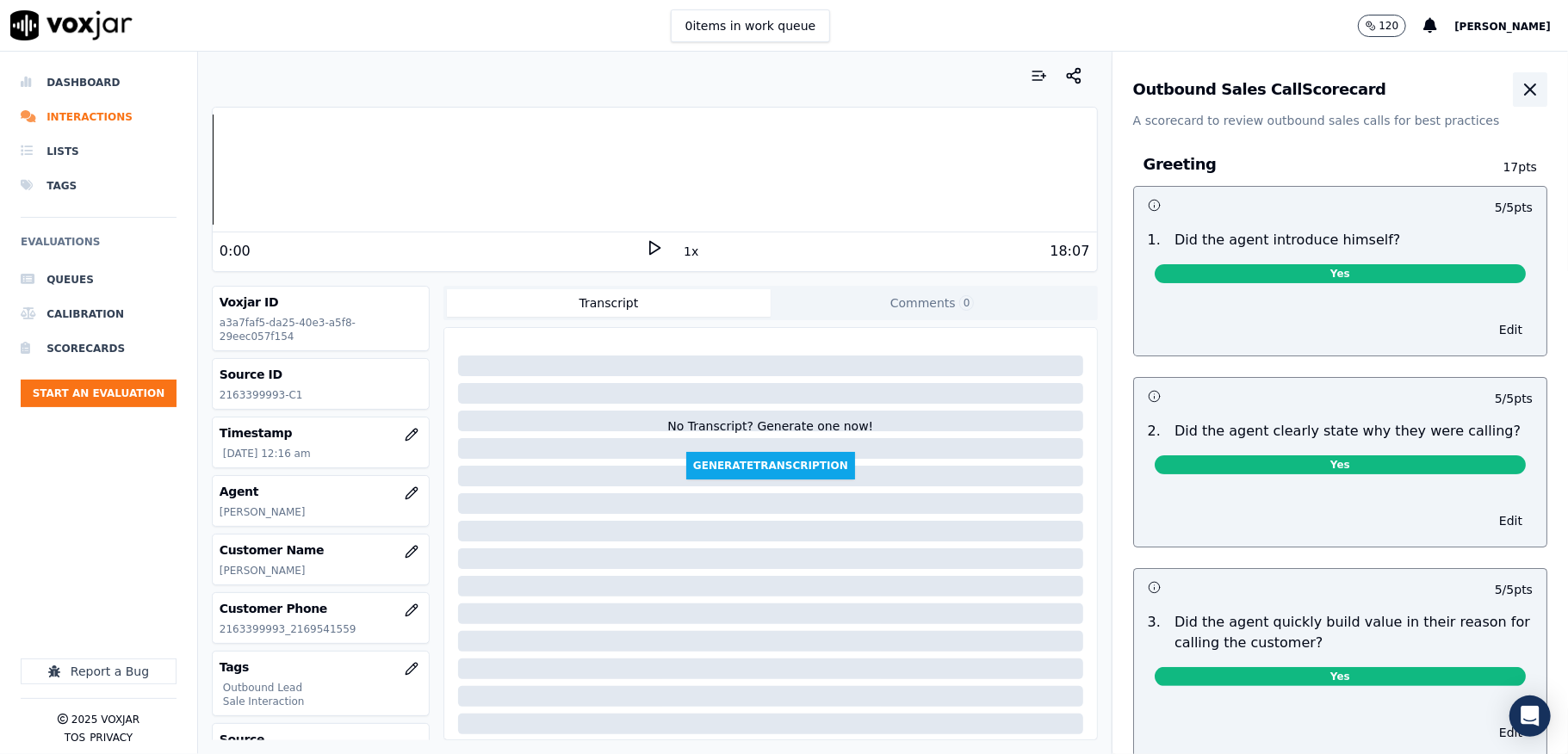
click at [1519, 94] on icon "button" at bounding box center [1530, 90] width 21 height 21
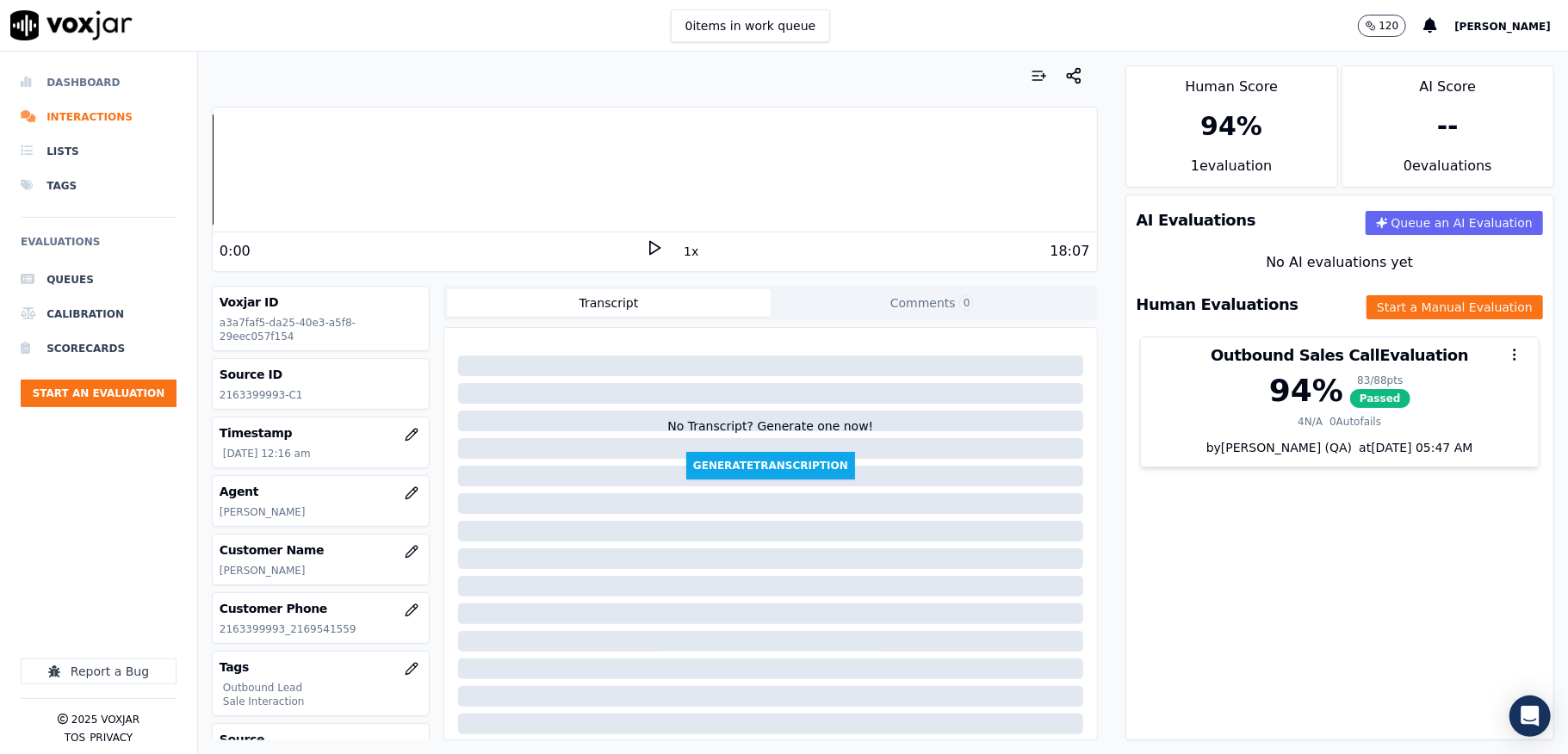
click at [63, 84] on li "Dashboard" at bounding box center [98, 83] width 155 height 34
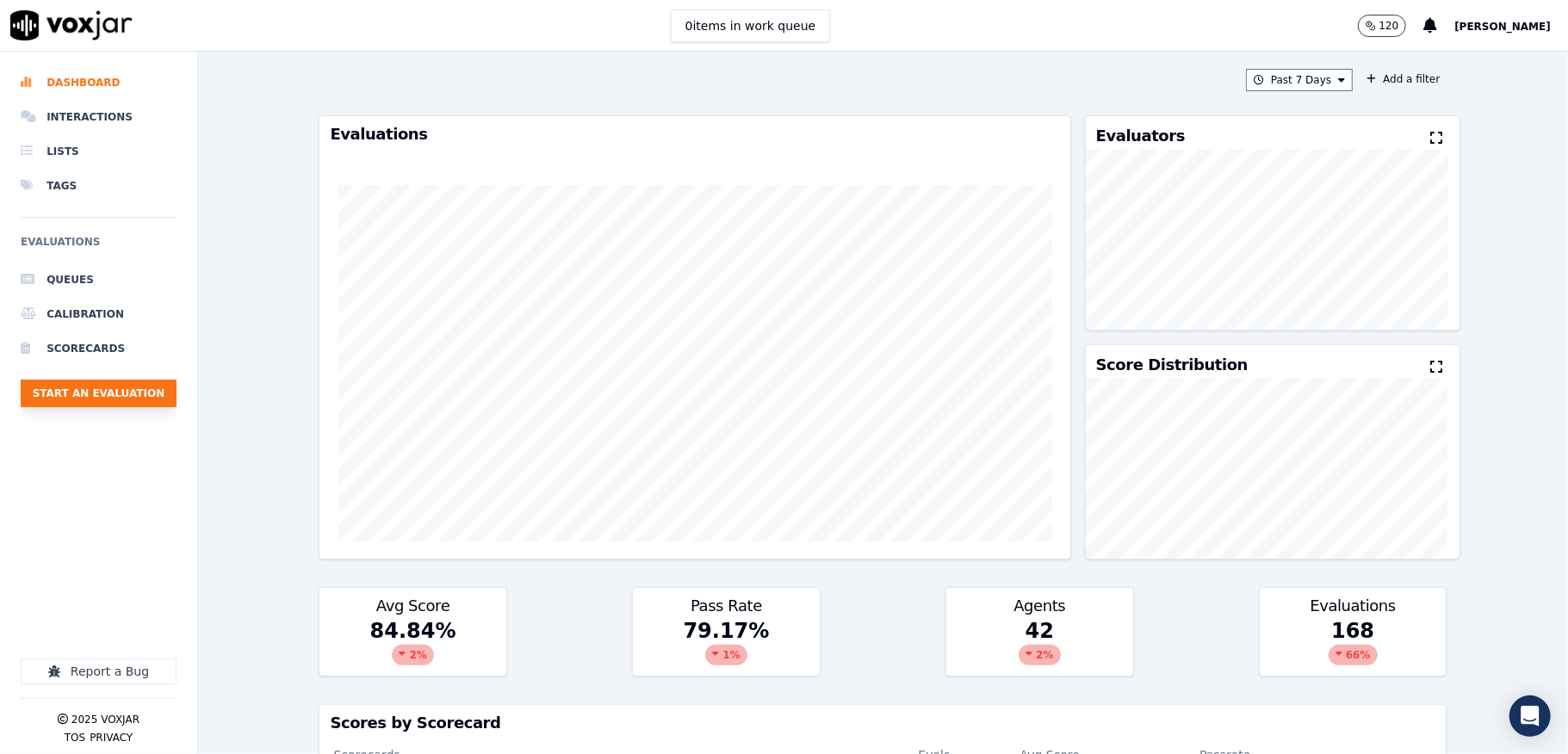
click at [138, 394] on button "Start an Evaluation" at bounding box center [98, 393] width 155 height 28
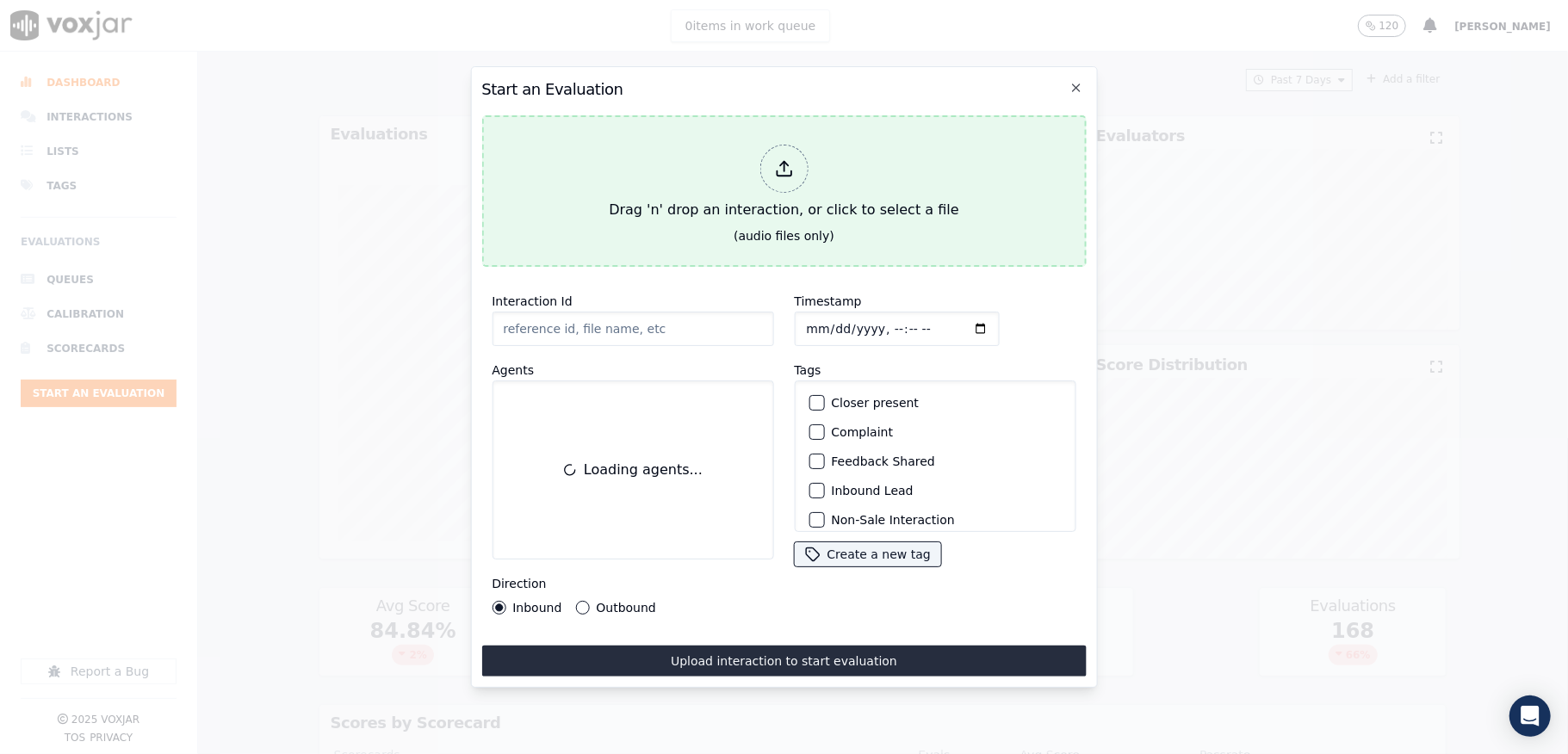
click at [757, 164] on div "Drag 'n' drop an interaction, or click to select a file" at bounding box center [783, 182] width 363 height 90
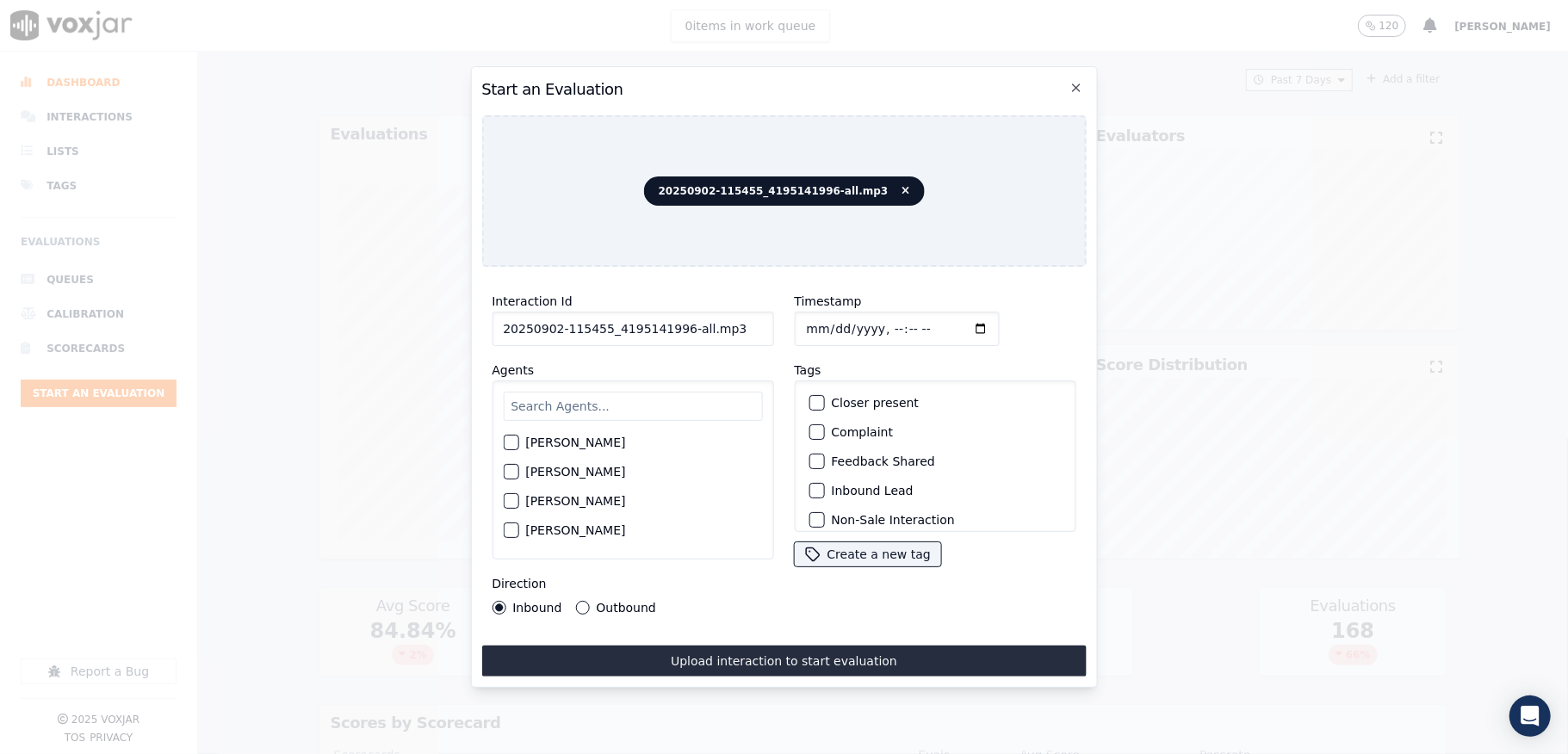
drag, startPoint x: 675, startPoint y: 324, endPoint x: 823, endPoint y: 314, distance: 148.3
click at [823, 314] on div "Interaction Id 20250902-115455_4195141996-all.mp3 Agents Harry Roy Aaron Biswas…" at bounding box center [784, 452] width 605 height 344
type input "20250902-115455_4195141996-C1"
click at [828, 320] on input "Timestamp" at bounding box center [896, 329] width 205 height 34
type input "2025-09-02T00:37"
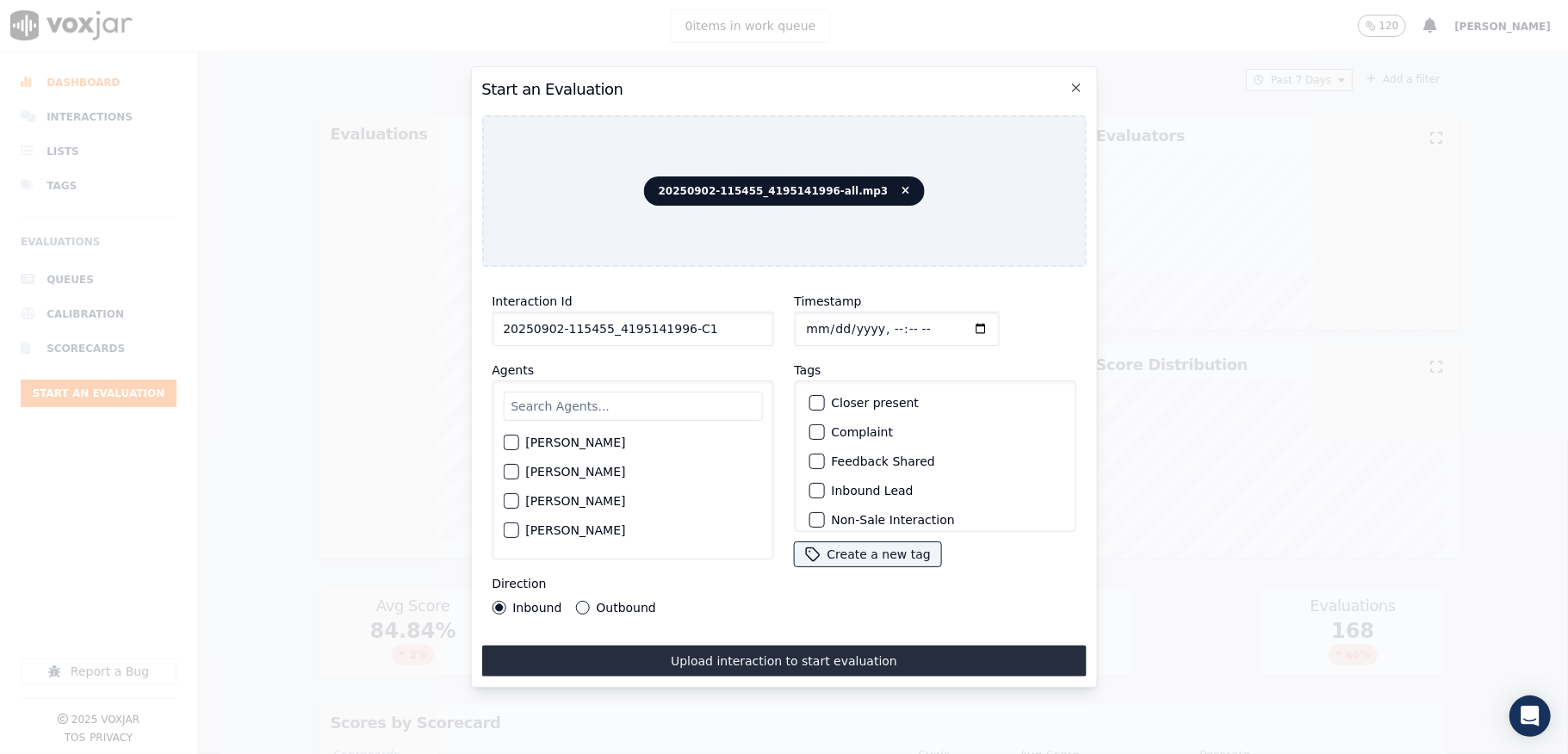
click at [613, 401] on input "text" at bounding box center [632, 406] width 259 height 30
type input "eth"
click at [514, 441] on div "button" at bounding box center [509, 447] width 12 height 12
click at [810, 484] on div "button" at bounding box center [815, 490] width 12 height 12
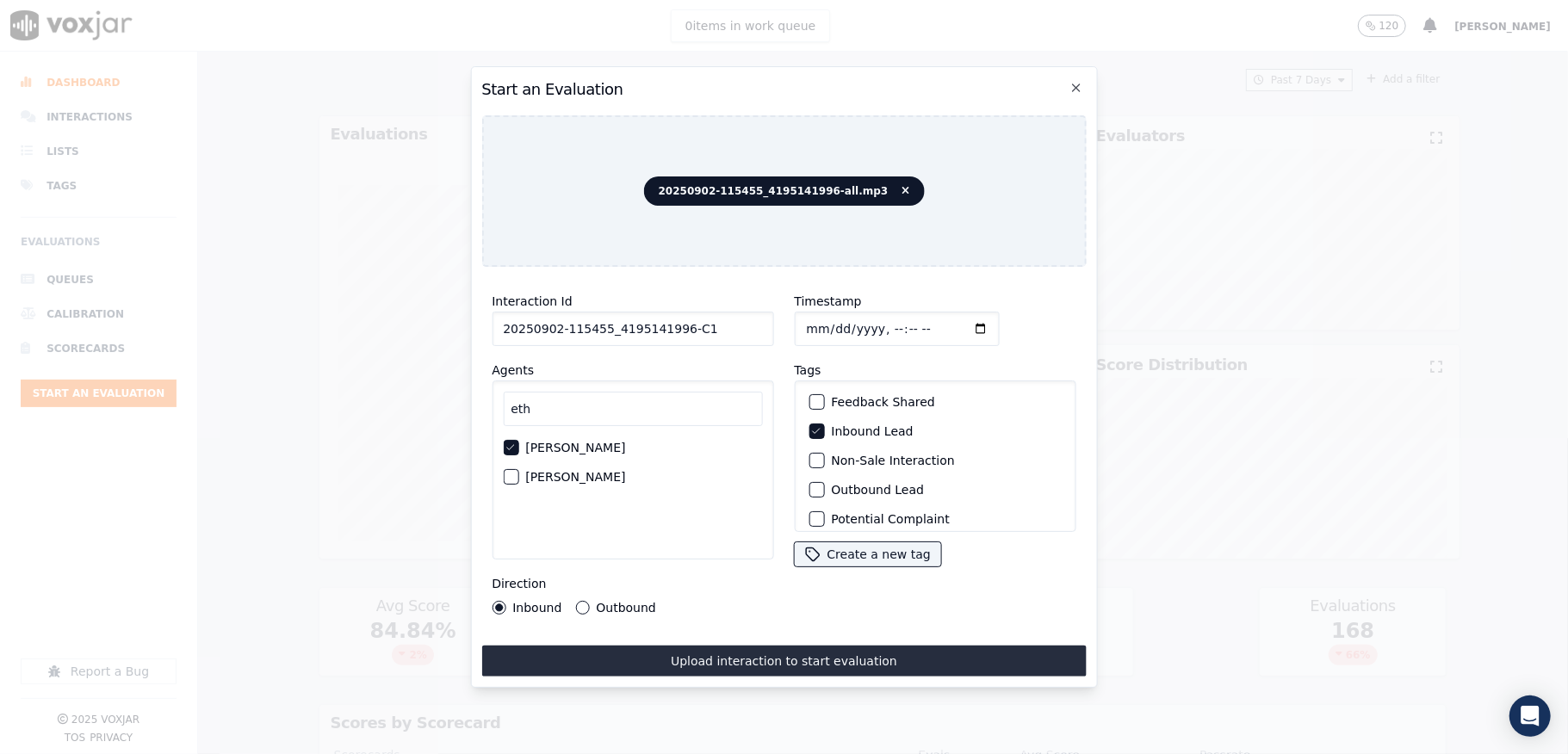
scroll to position [160, 0]
click at [810, 503] on div "button" at bounding box center [815, 509] width 12 height 12
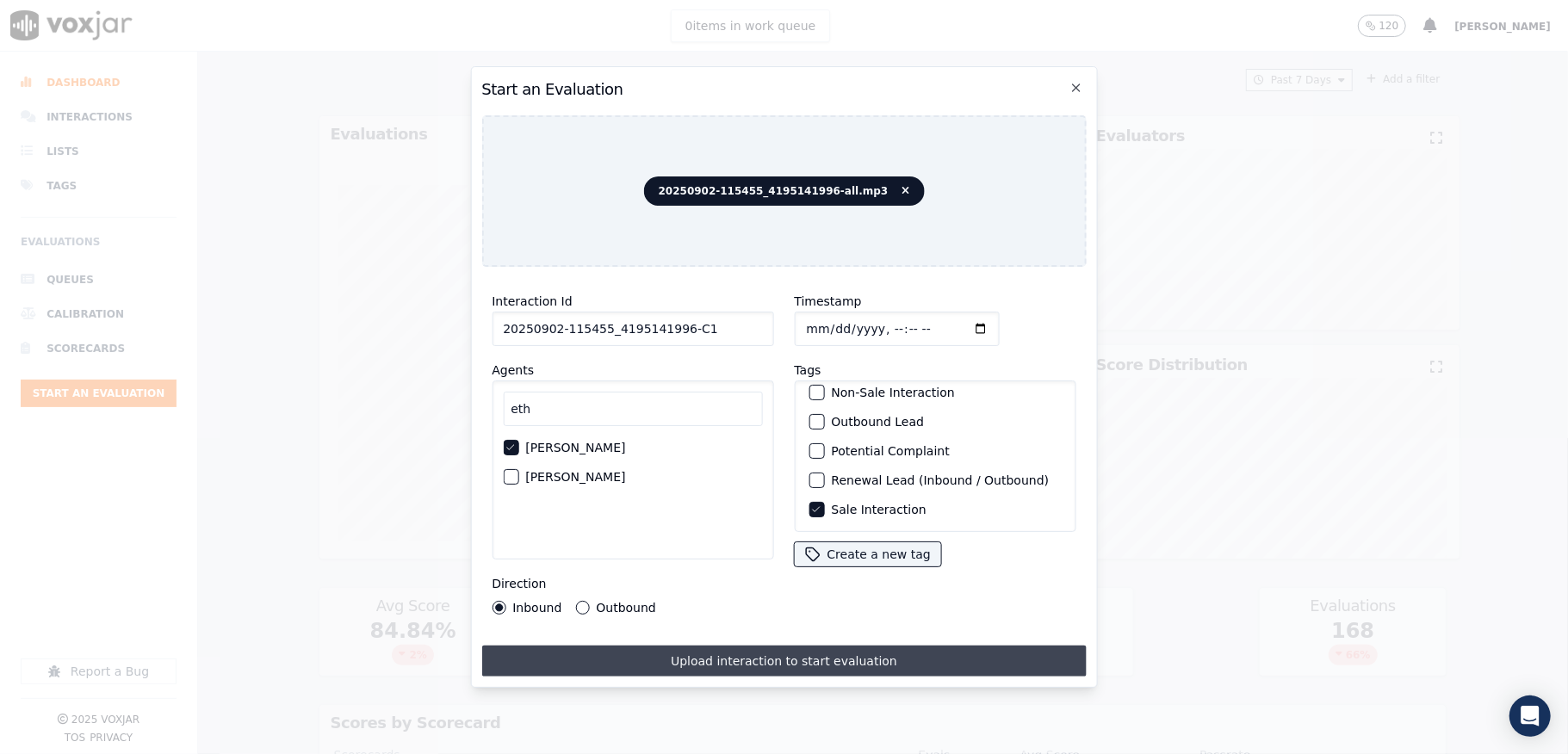
click at [766, 651] on button "Upload interaction to start evaluation" at bounding box center [784, 661] width 605 height 31
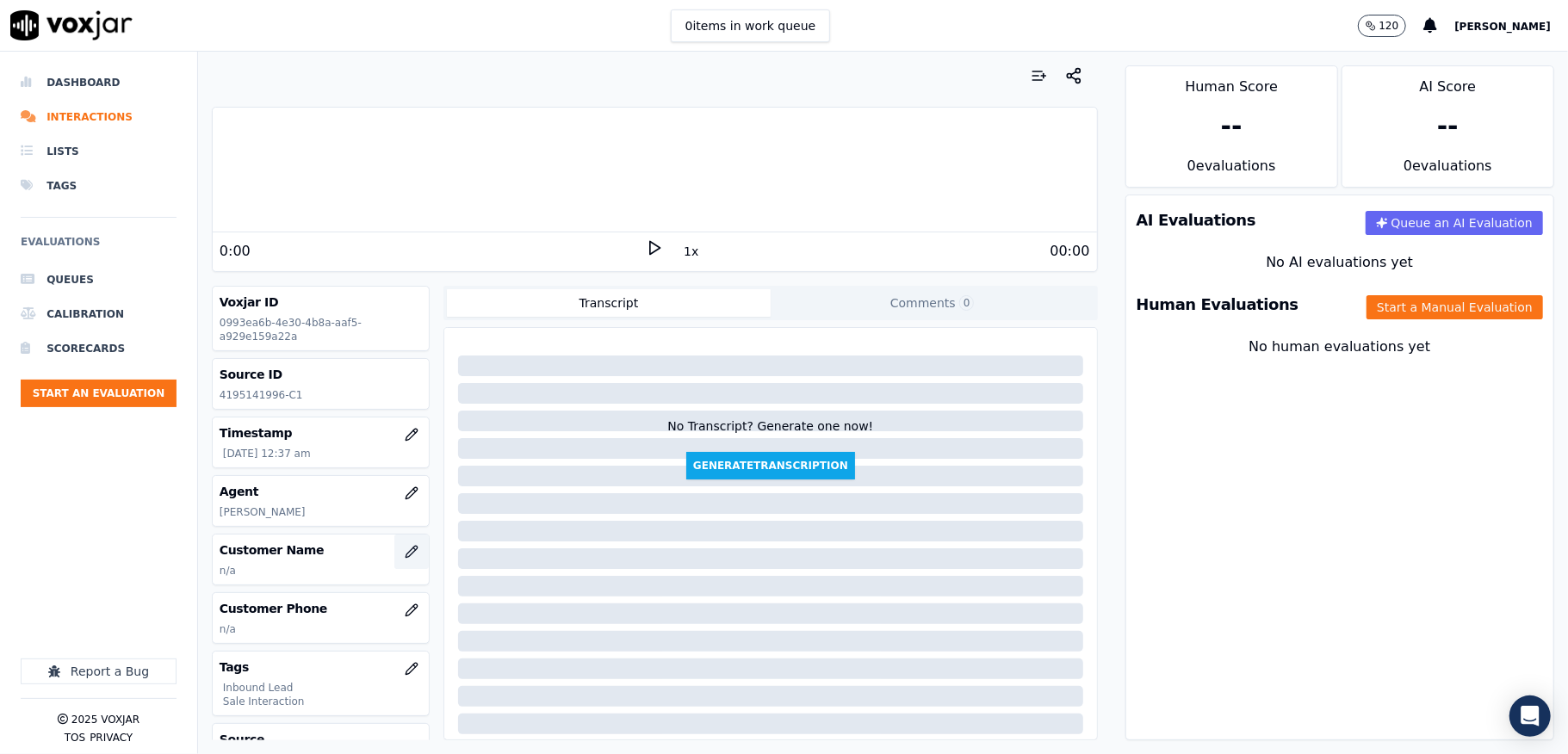
click at [394, 554] on button "button" at bounding box center [411, 552] width 34 height 34
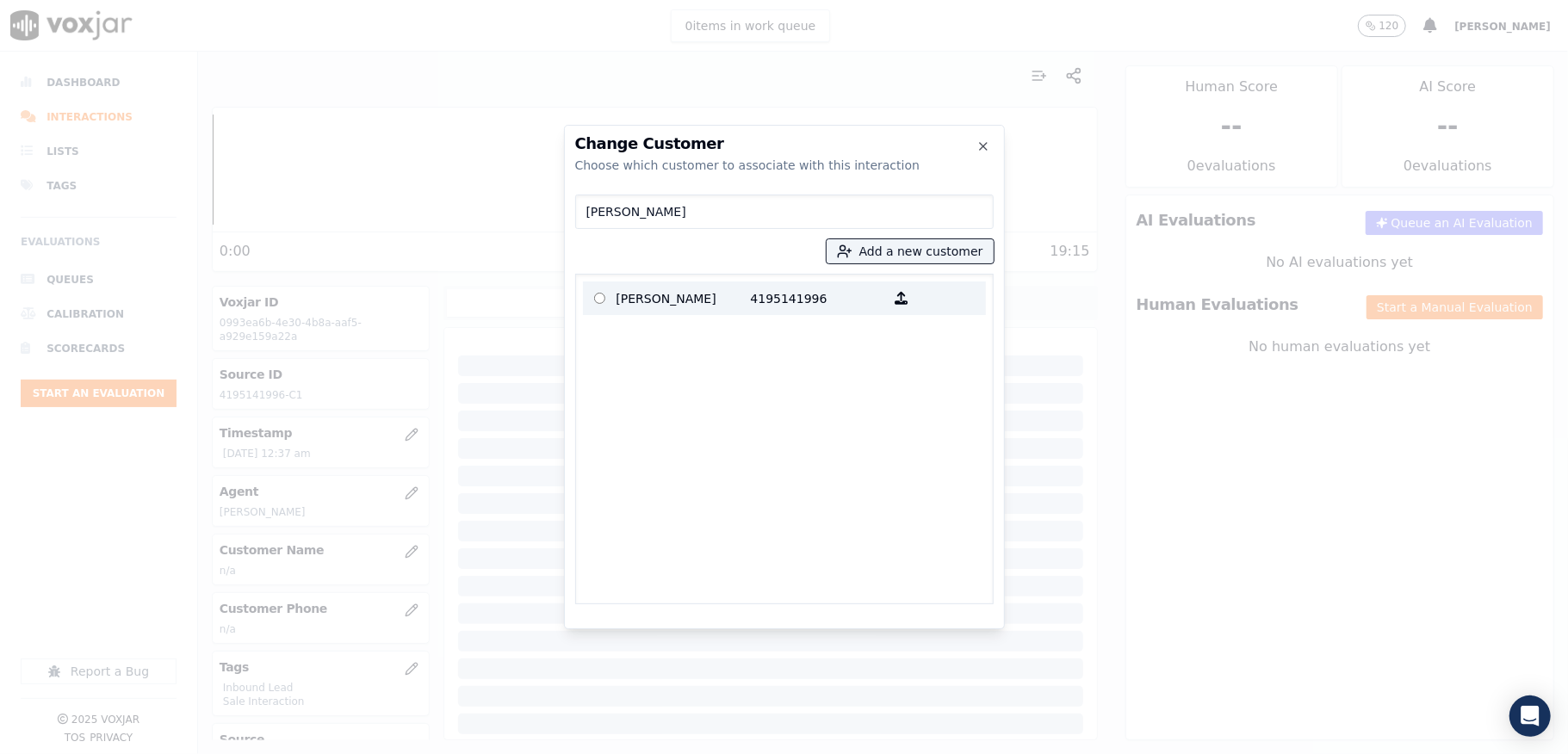
type input "[PERSON_NAME]"
drag, startPoint x: 683, startPoint y: 289, endPoint x: 707, endPoint y: 331, distance: 48.4
click at [684, 289] on p "[PERSON_NAME]" at bounding box center [683, 298] width 134 height 27
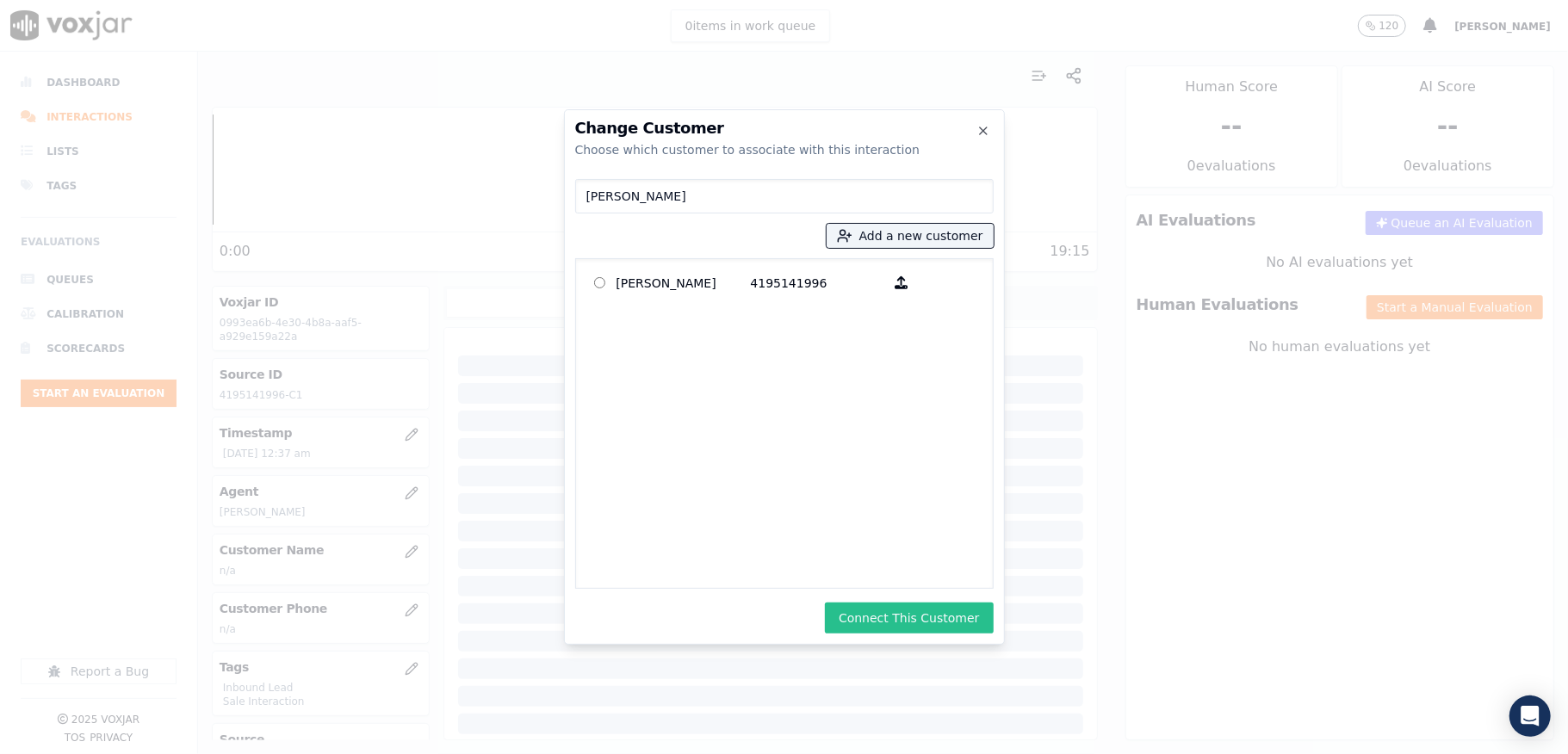
click at [894, 606] on button "Connect This Customer" at bounding box center [909, 618] width 168 height 31
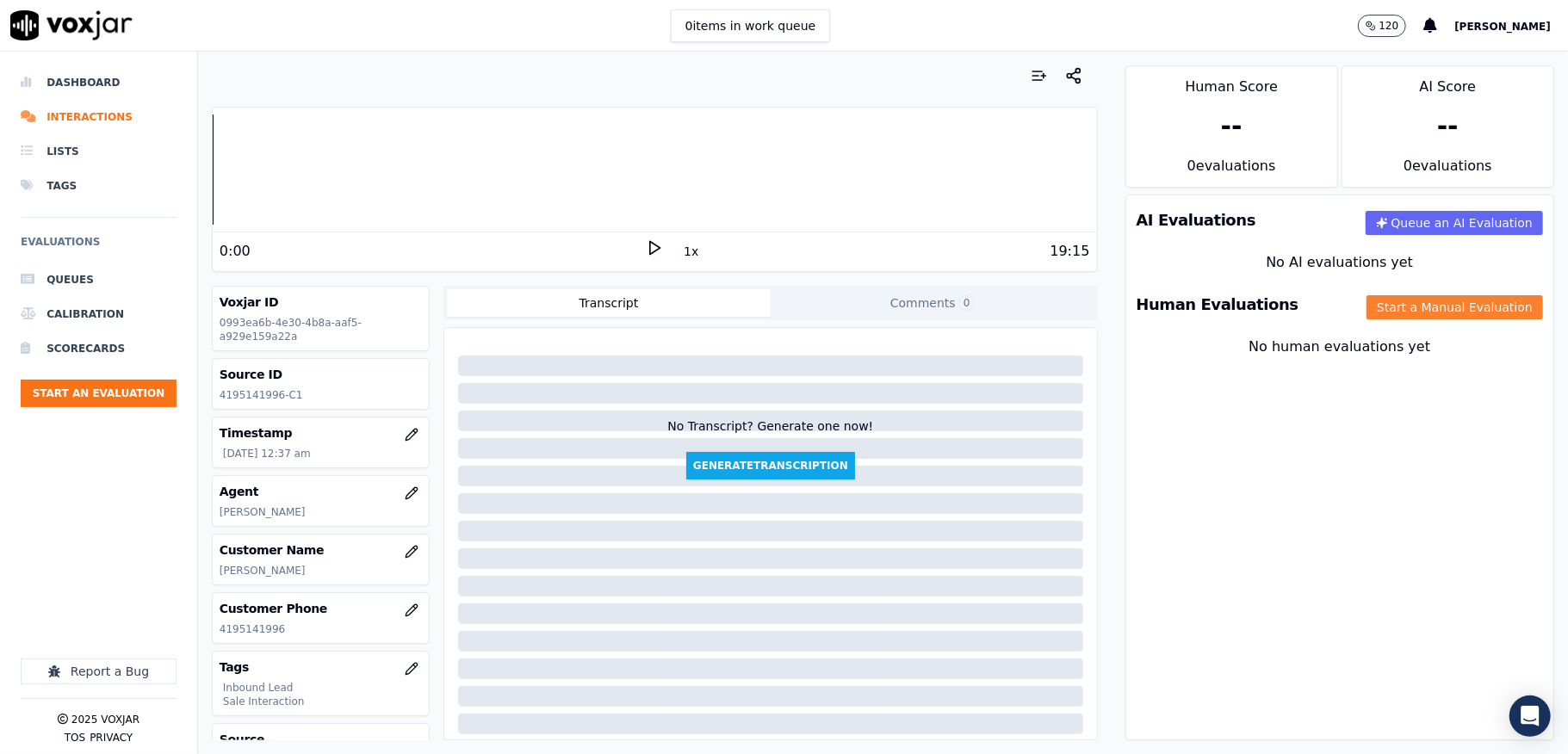
click at [1412, 310] on button "Start a Manual Evaluation" at bounding box center [1455, 307] width 176 height 24
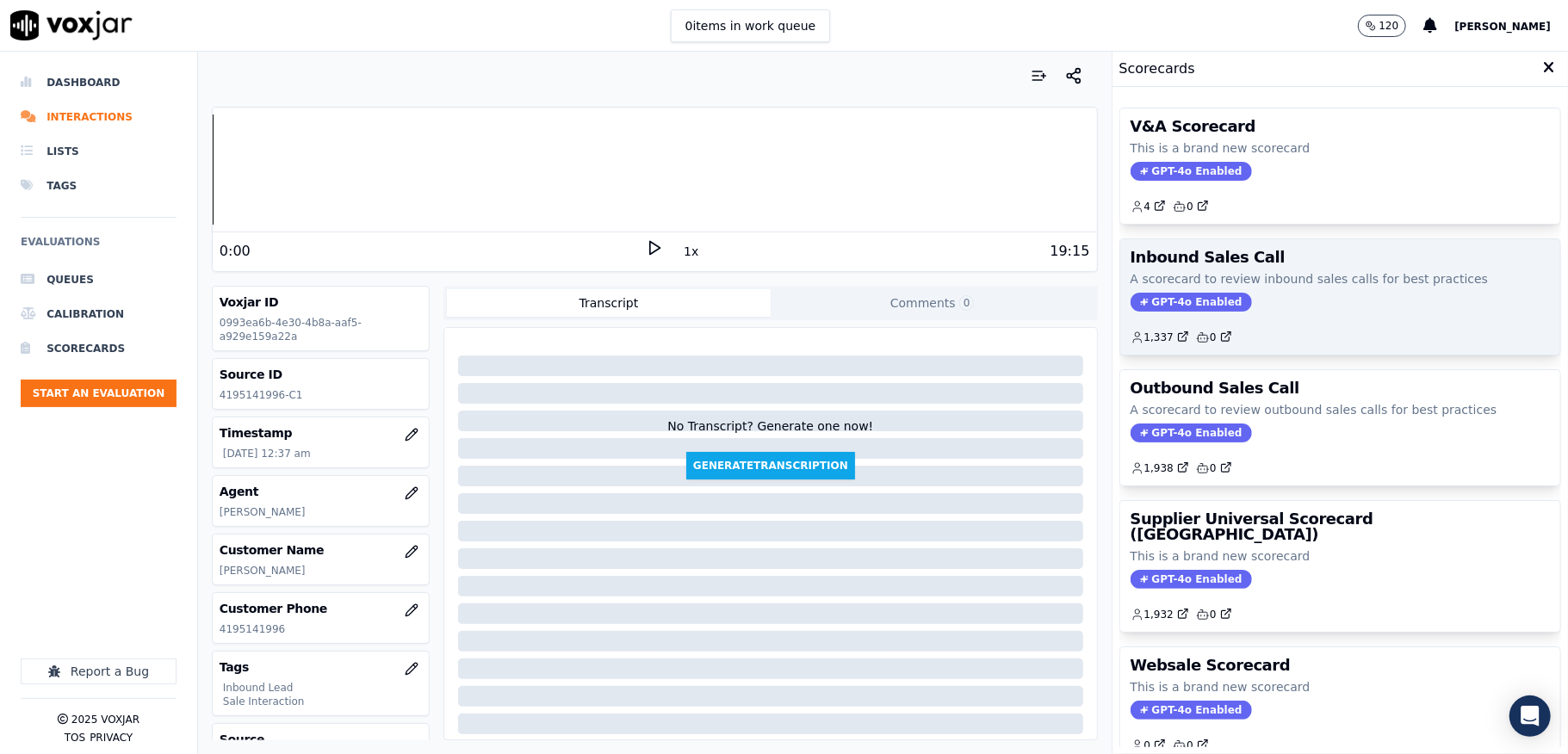
click at [1130, 312] on span "GPT-4o Enabled" at bounding box center [1190, 302] width 121 height 19
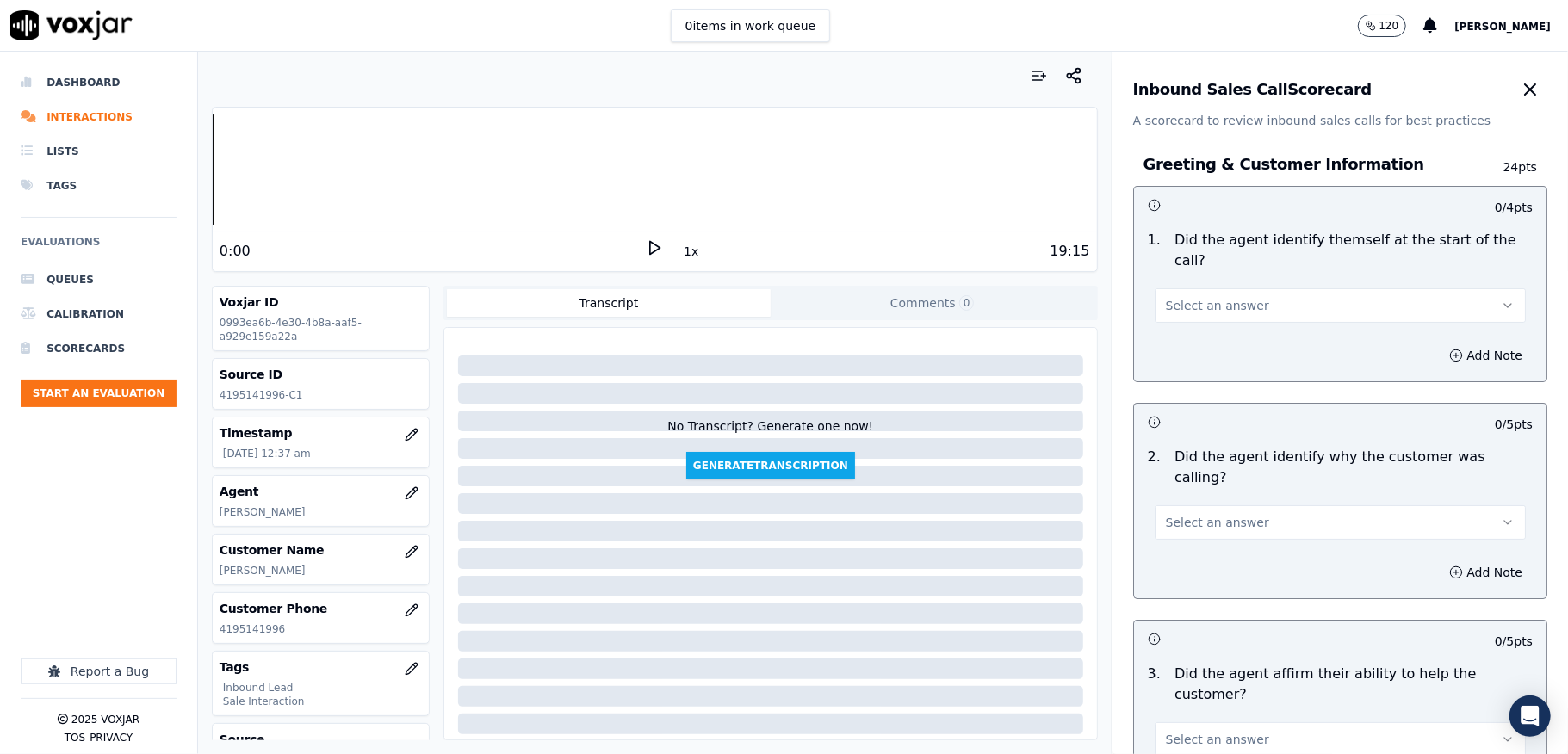
click at [1221, 312] on span "Select an answer" at bounding box center [1217, 305] width 103 height 17
click at [1209, 344] on div "Yes" at bounding box center [1298, 345] width 330 height 28
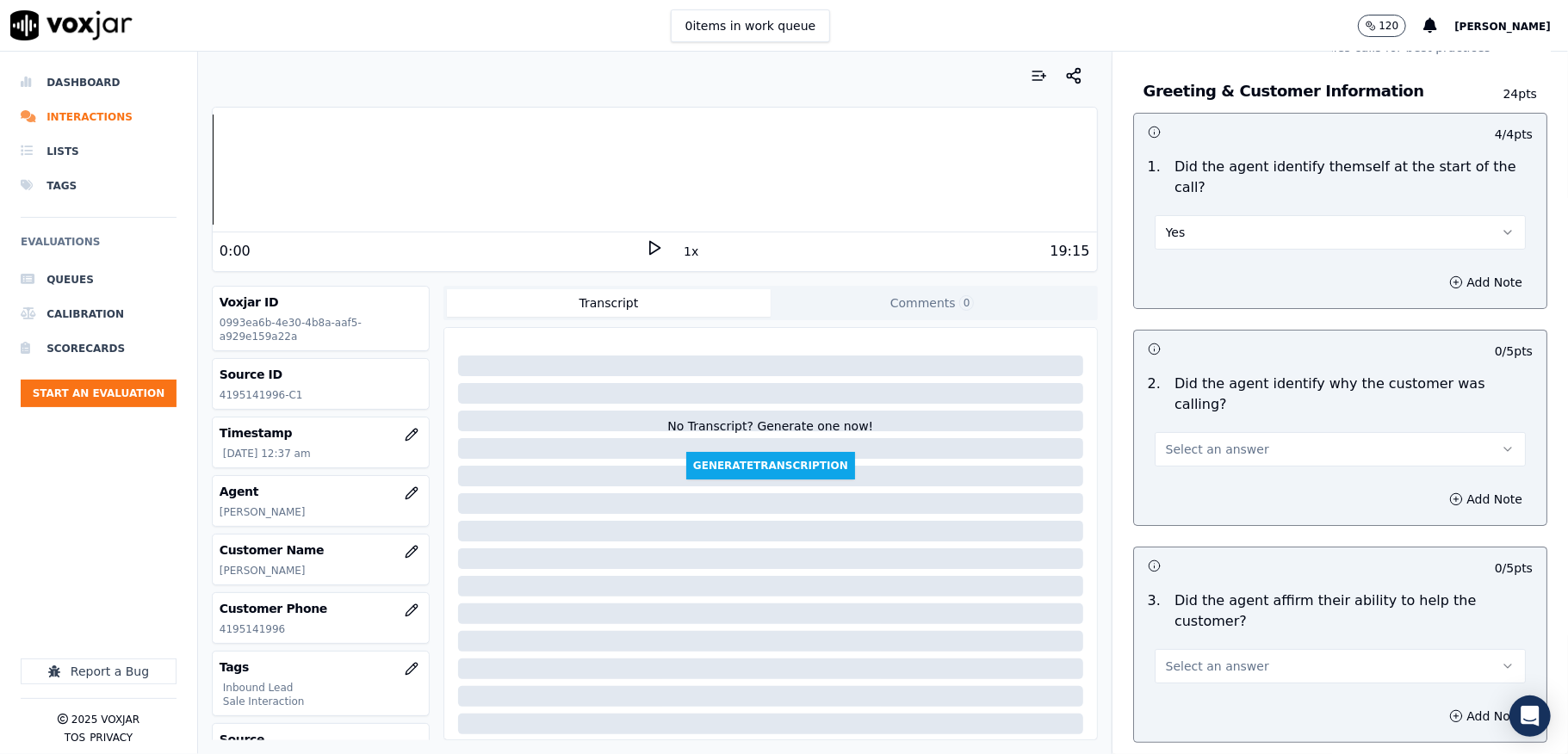
scroll to position [114, 0]
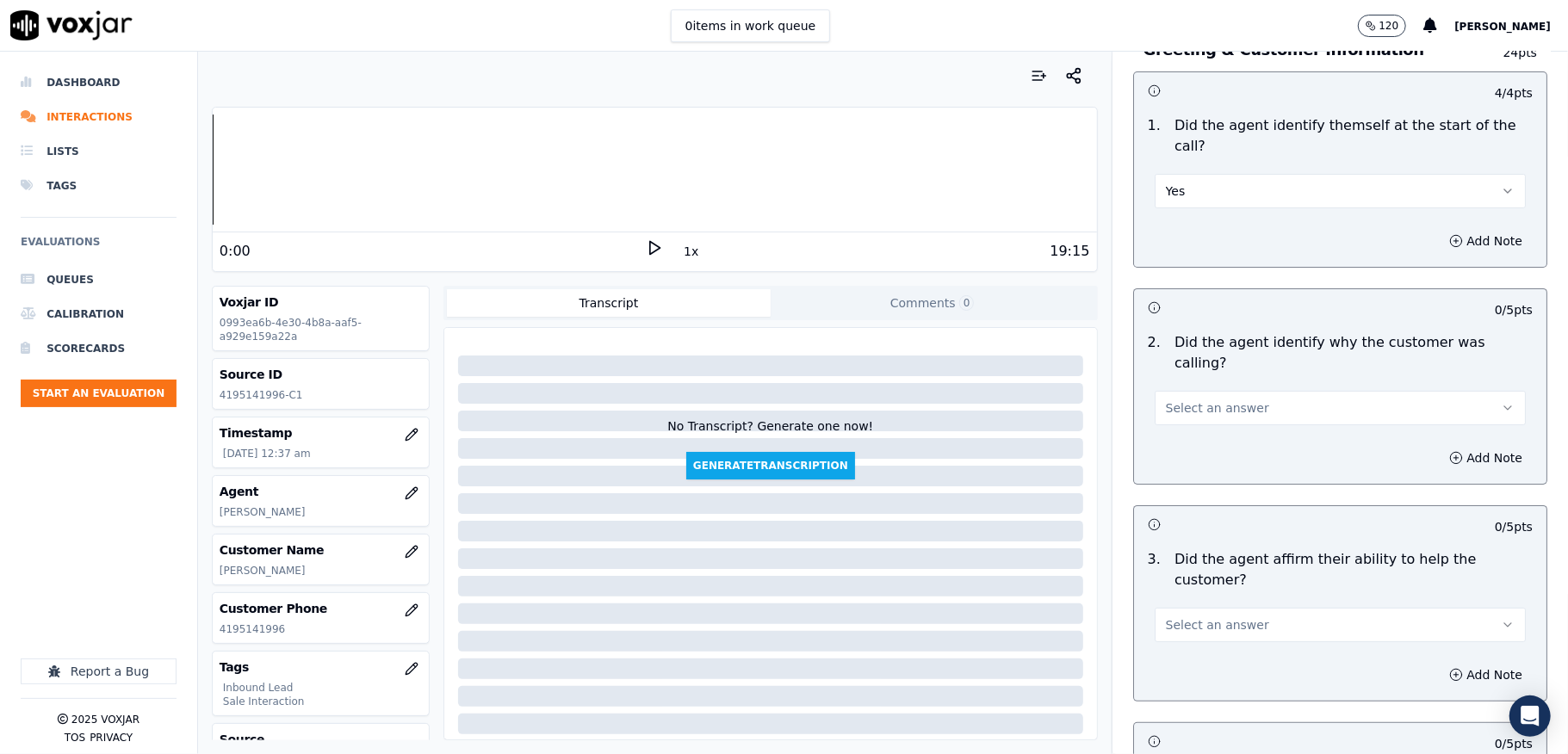
click at [1195, 399] on span "Select an answer" at bounding box center [1217, 408] width 103 height 17
click at [1180, 427] on div "Yes" at bounding box center [1298, 426] width 330 height 28
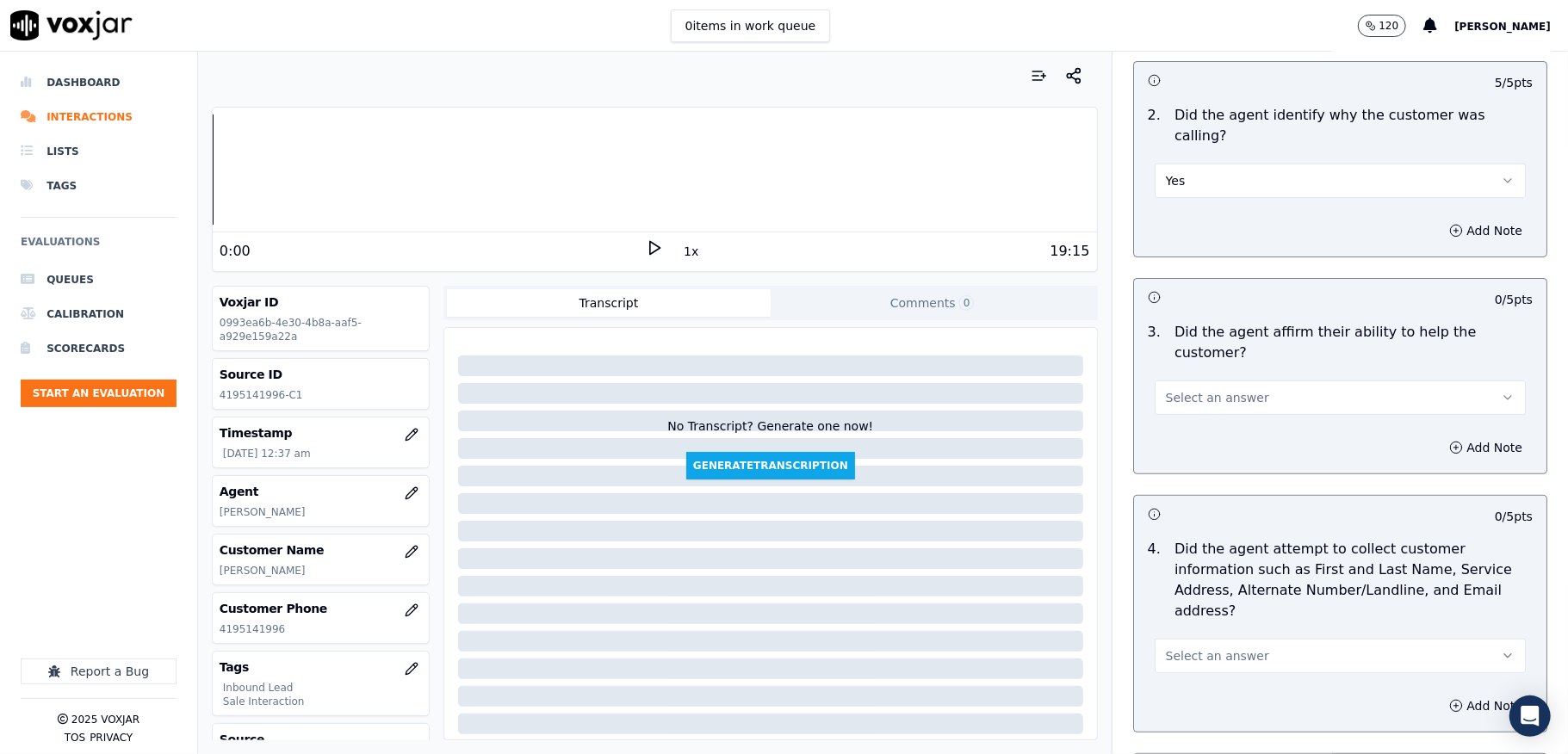
scroll to position [344, 0]
click at [1195, 377] on button "Select an answer" at bounding box center [1340, 395] width 371 height 34
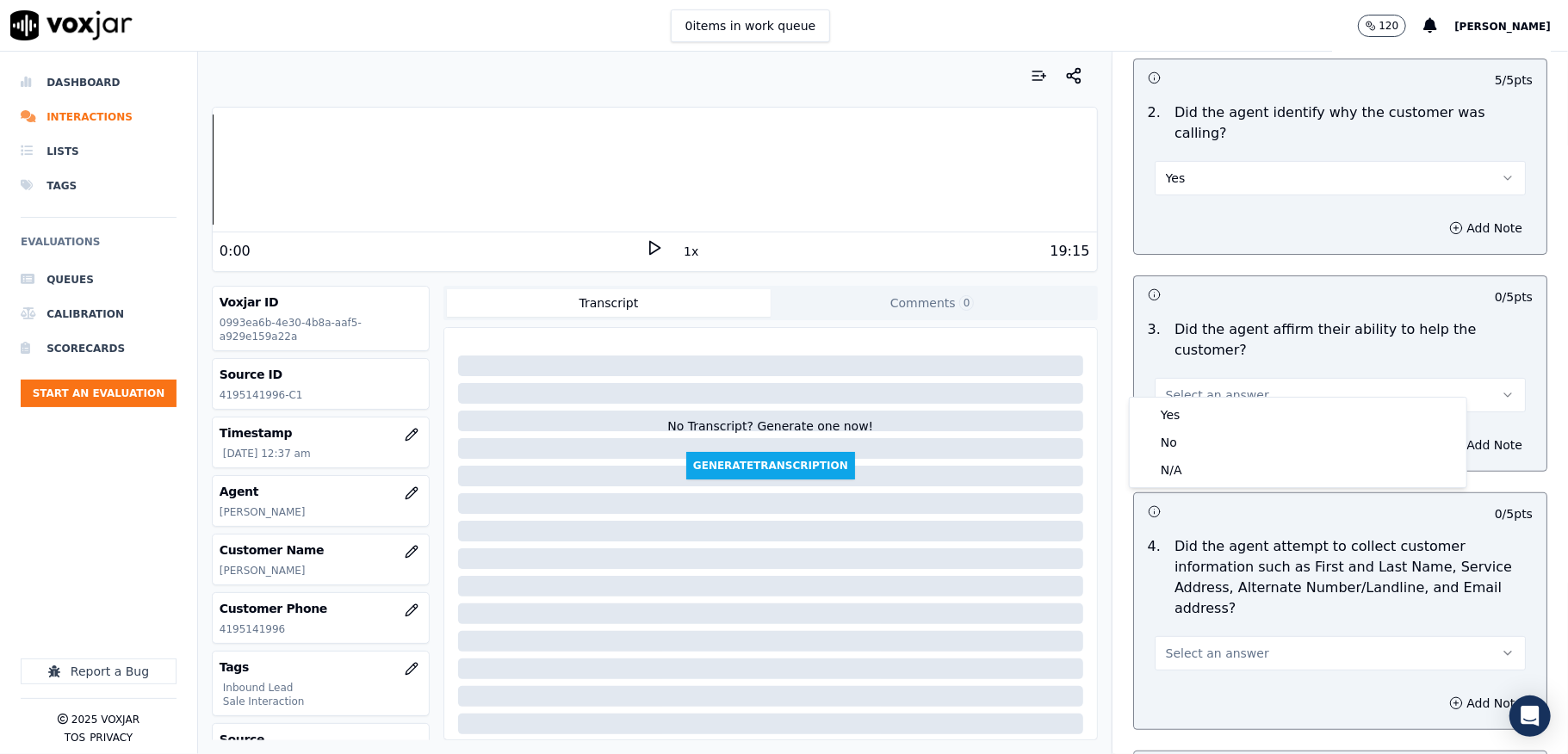
click at [1182, 399] on div "Yes No N/A" at bounding box center [1297, 442] width 337 height 90
click at [1172, 410] on div "Yes" at bounding box center [1298, 415] width 330 height 28
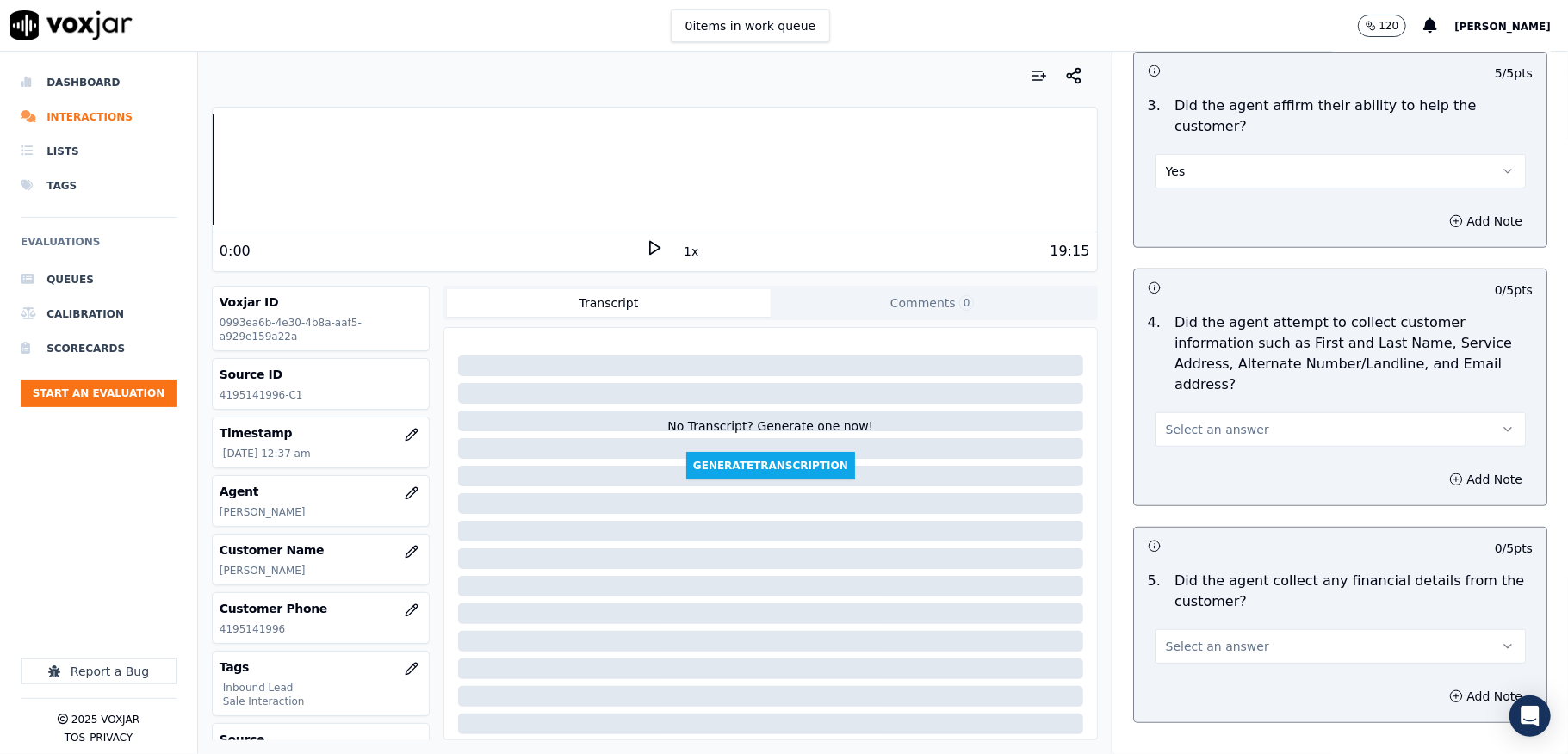
scroll to position [573, 0]
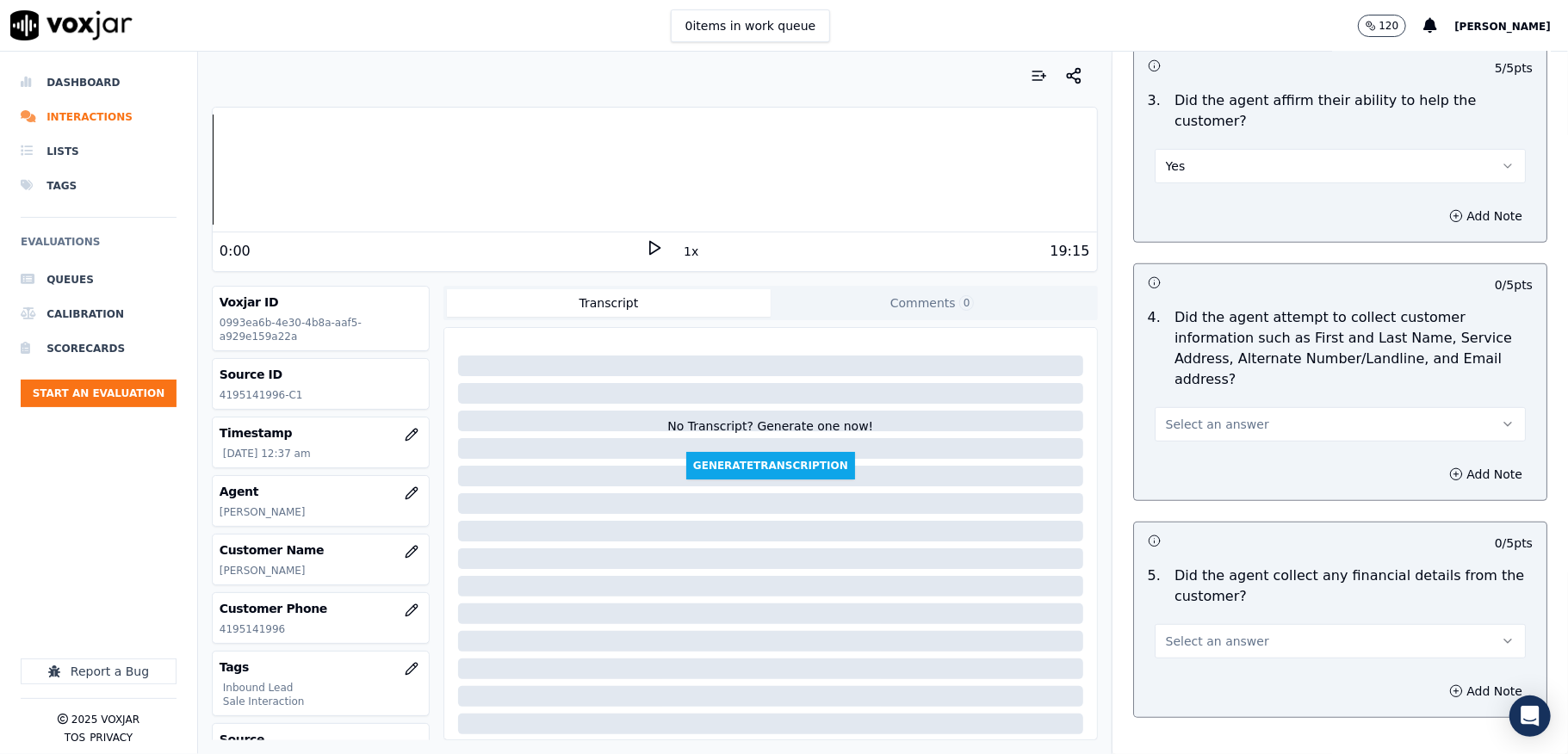
click at [1193, 416] on span "Select an answer" at bounding box center [1217, 424] width 103 height 17
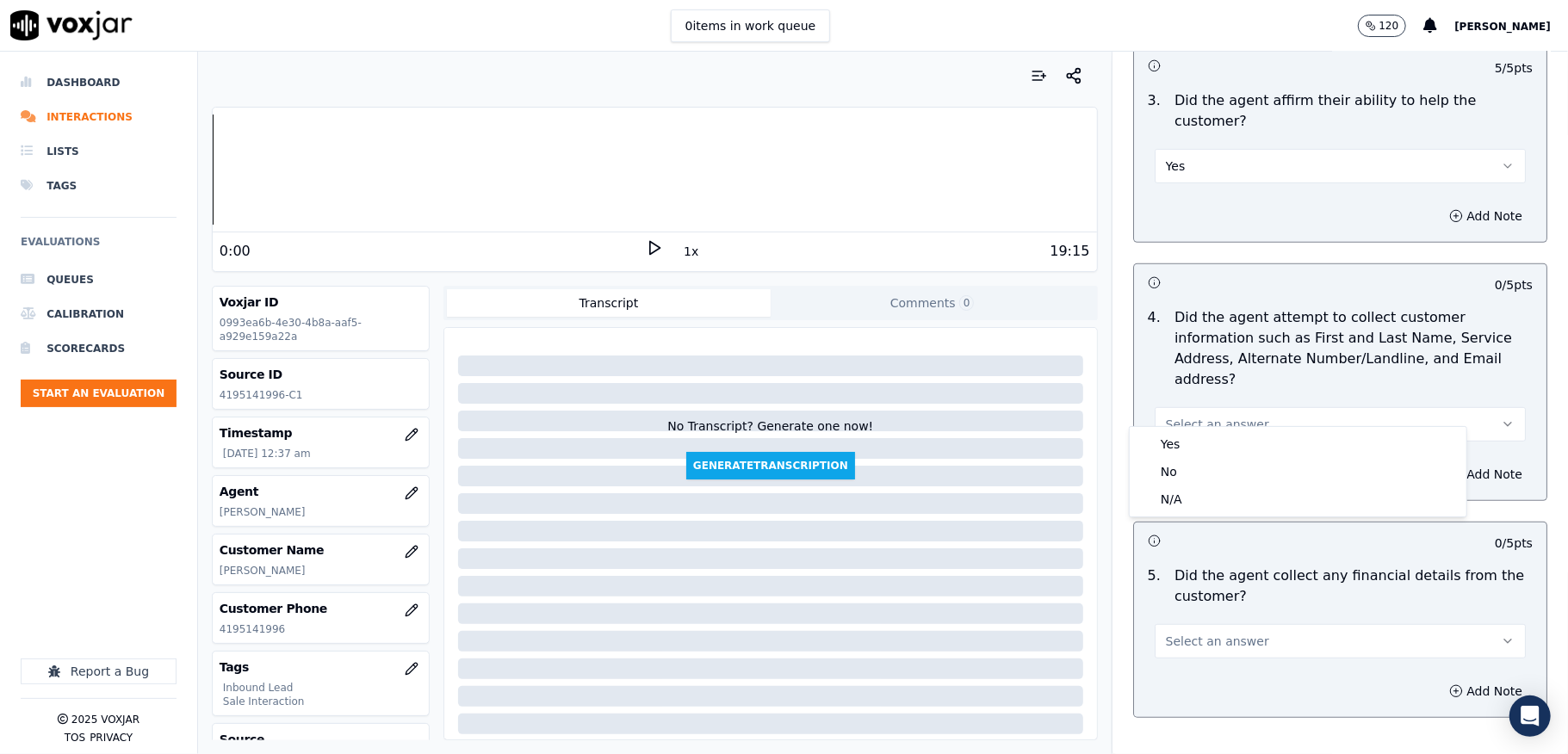
click at [1208, 361] on p "Did the agent attempt to collect customer information such as First and Last Na…" at bounding box center [1353, 348] width 359 height 83
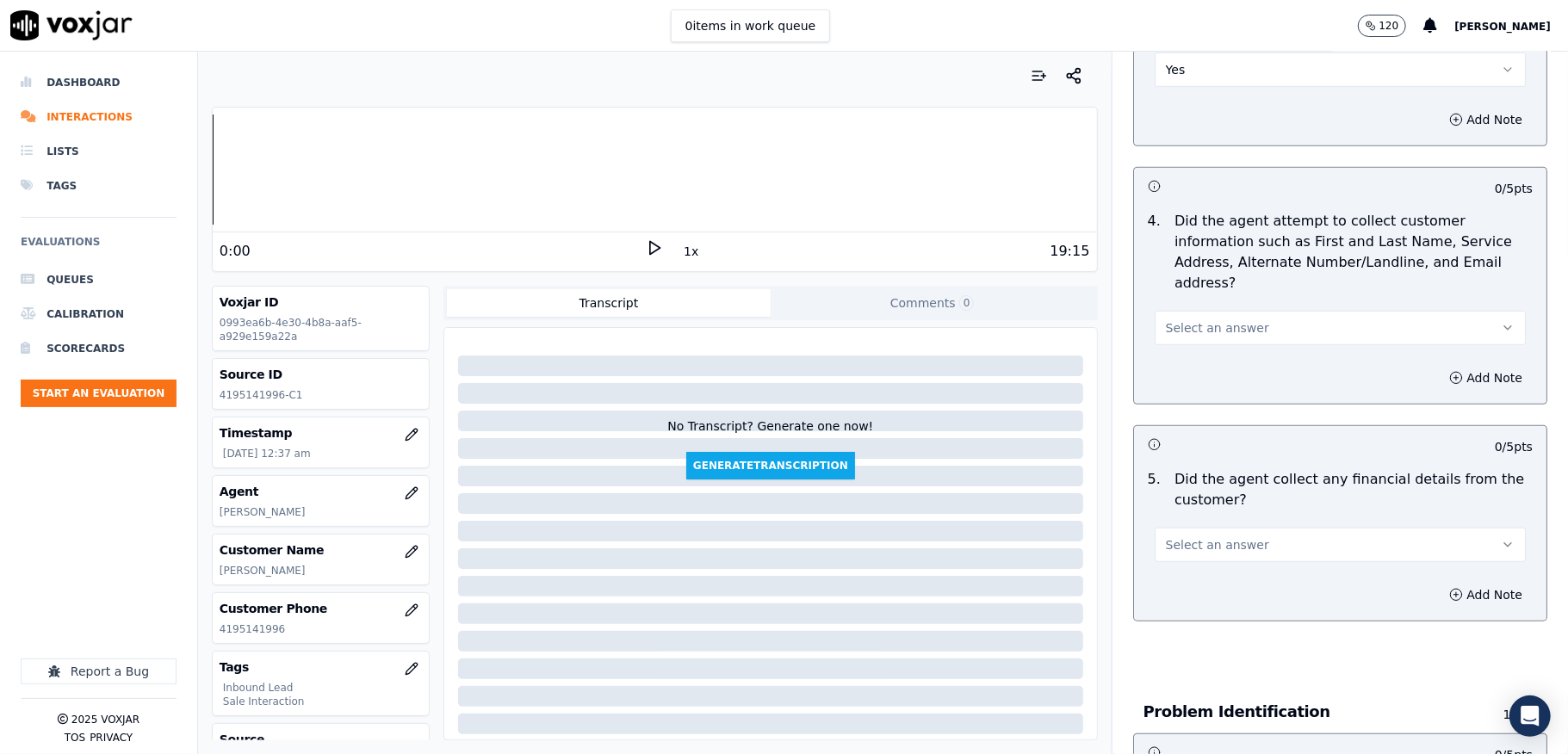
scroll to position [803, 0]
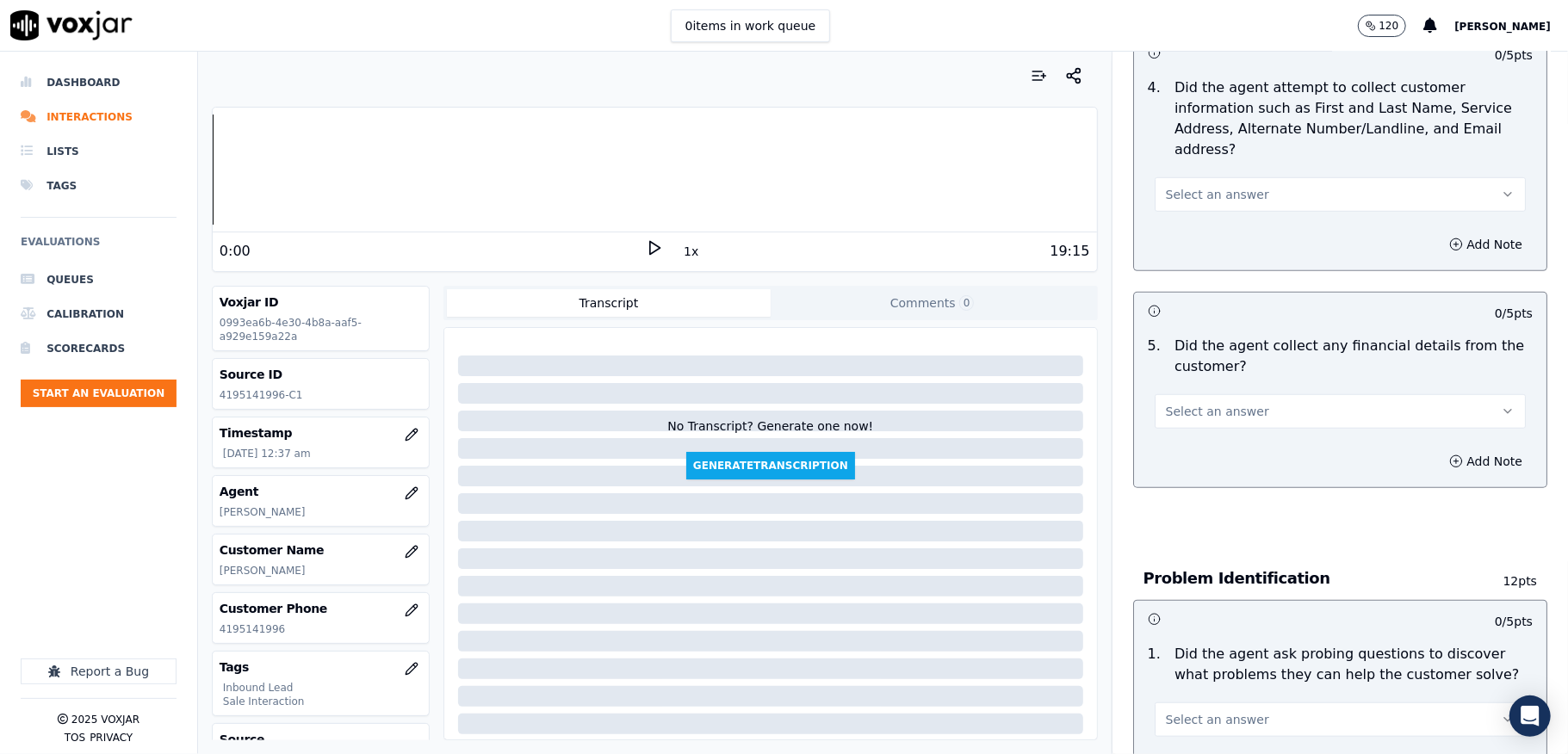
click at [1234, 394] on button "Select an answer" at bounding box center [1340, 411] width 371 height 34
drag, startPoint x: 1178, startPoint y: 453, endPoint x: 1169, endPoint y: 452, distance: 9.1
click at [1176, 455] on div "No" at bounding box center [1298, 459] width 330 height 28
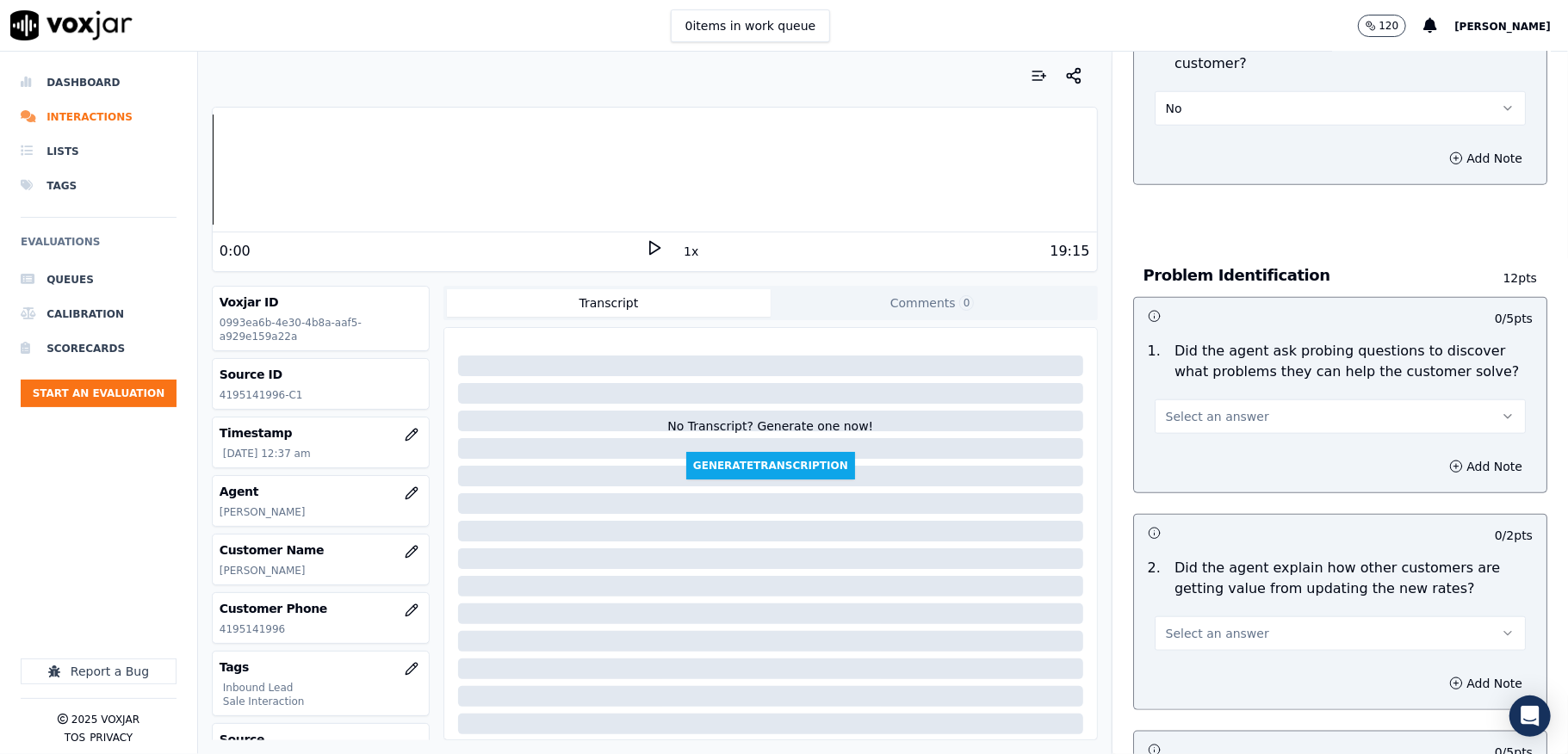
scroll to position [1147, 0]
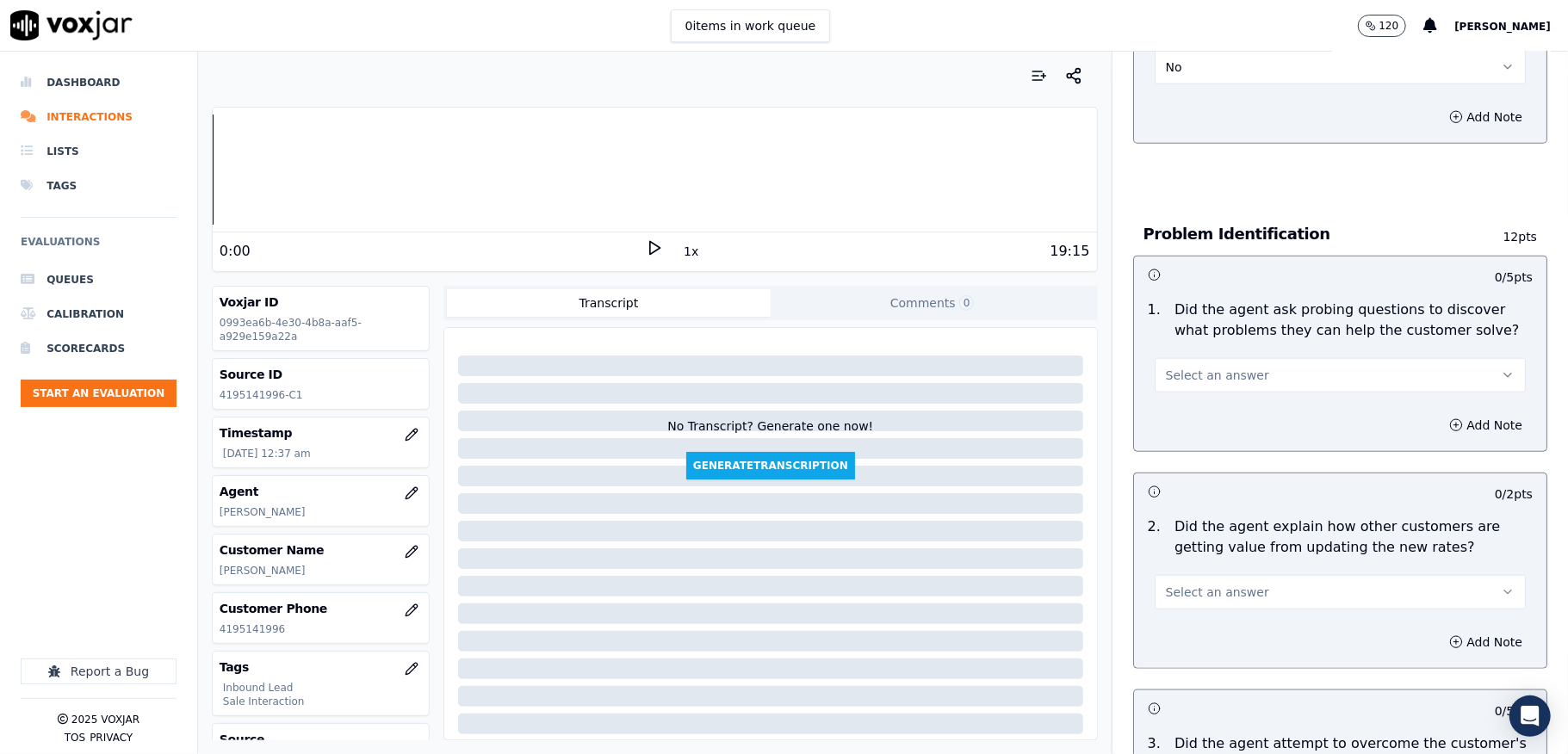
click at [1220, 367] on span "Select an answer" at bounding box center [1217, 376] width 103 height 17
click at [1193, 391] on div "Yes" at bounding box center [1298, 397] width 330 height 28
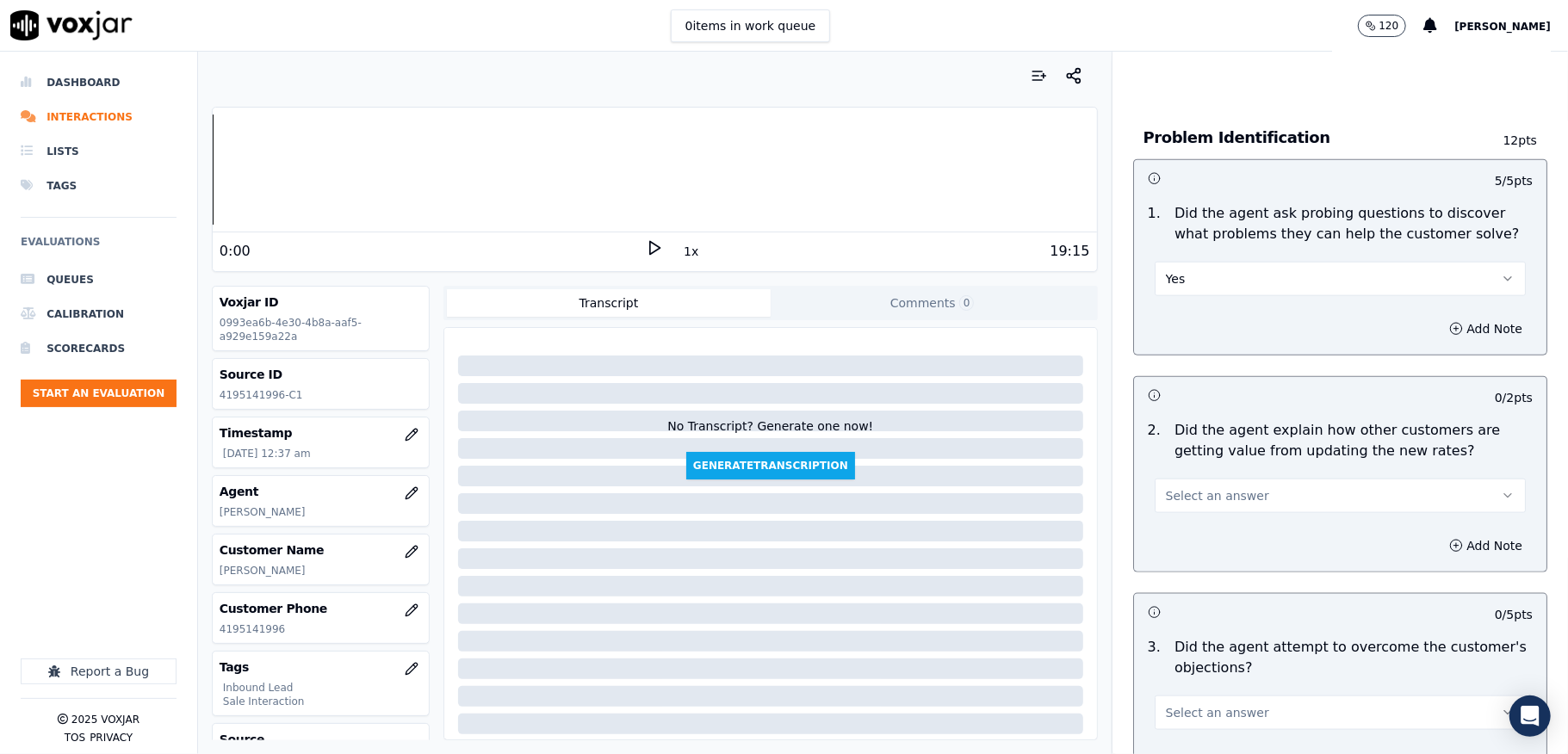
scroll to position [1376, 0]
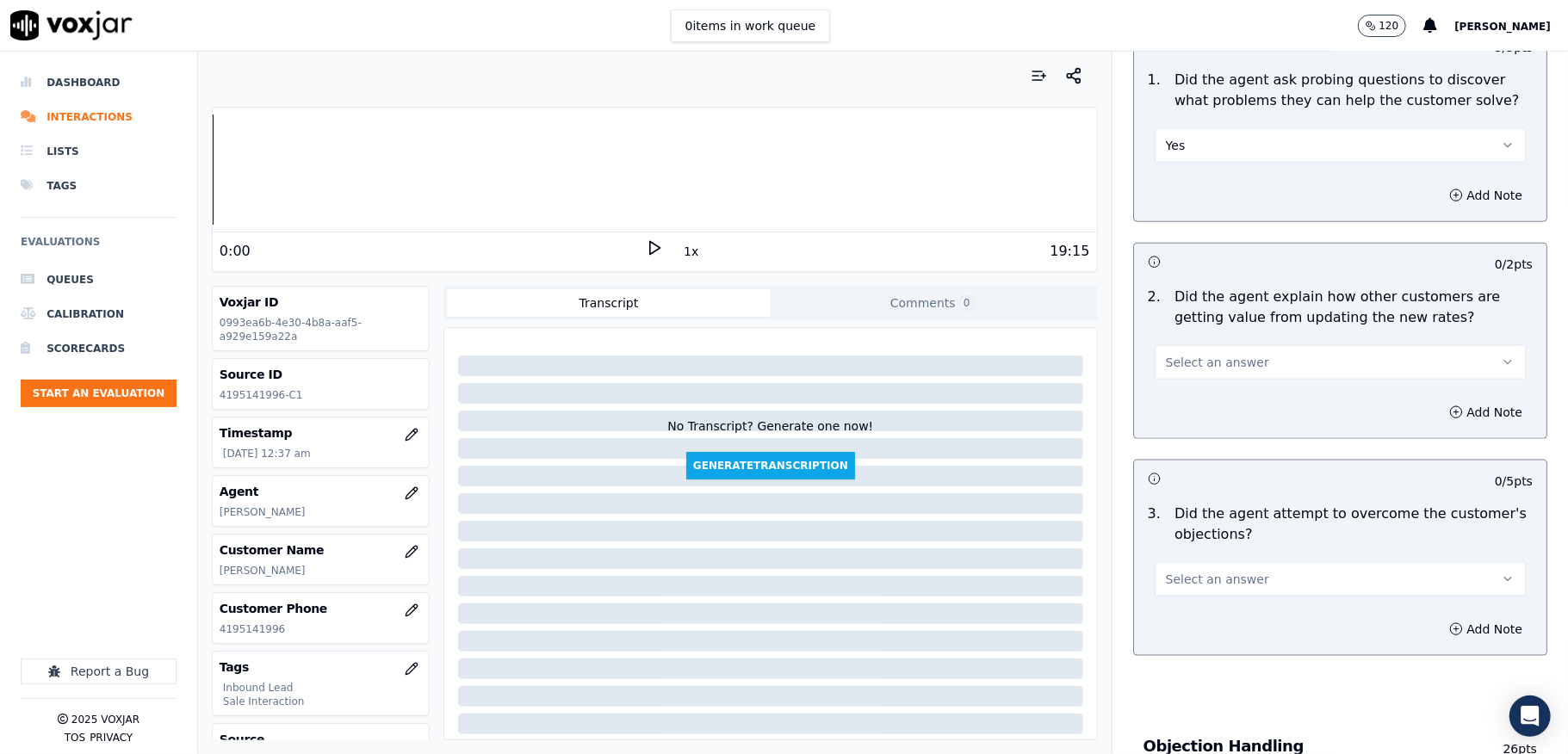
click at [1226, 354] on span "Select an answer" at bounding box center [1217, 362] width 103 height 17
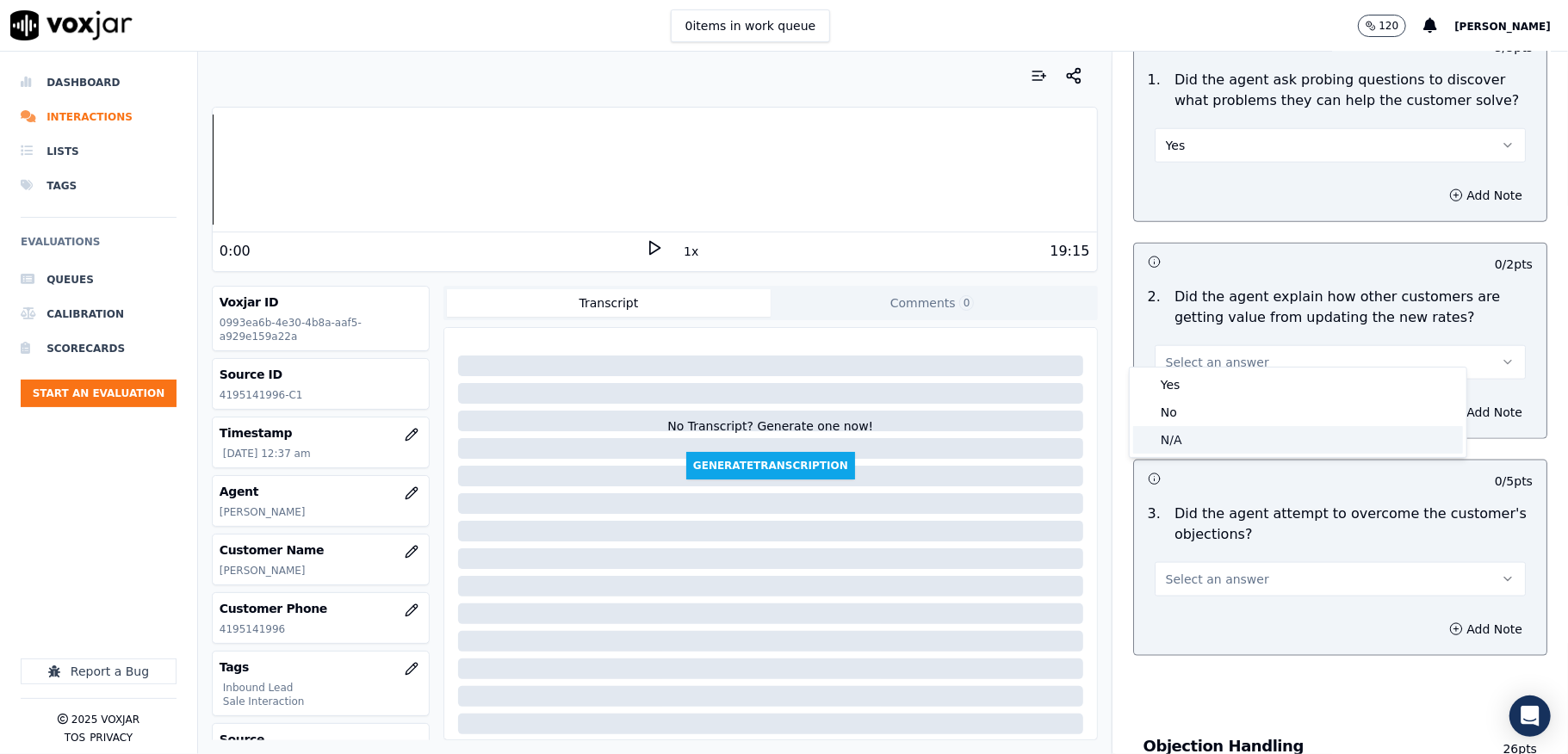
click at [1182, 438] on div "N/A" at bounding box center [1298, 439] width 330 height 28
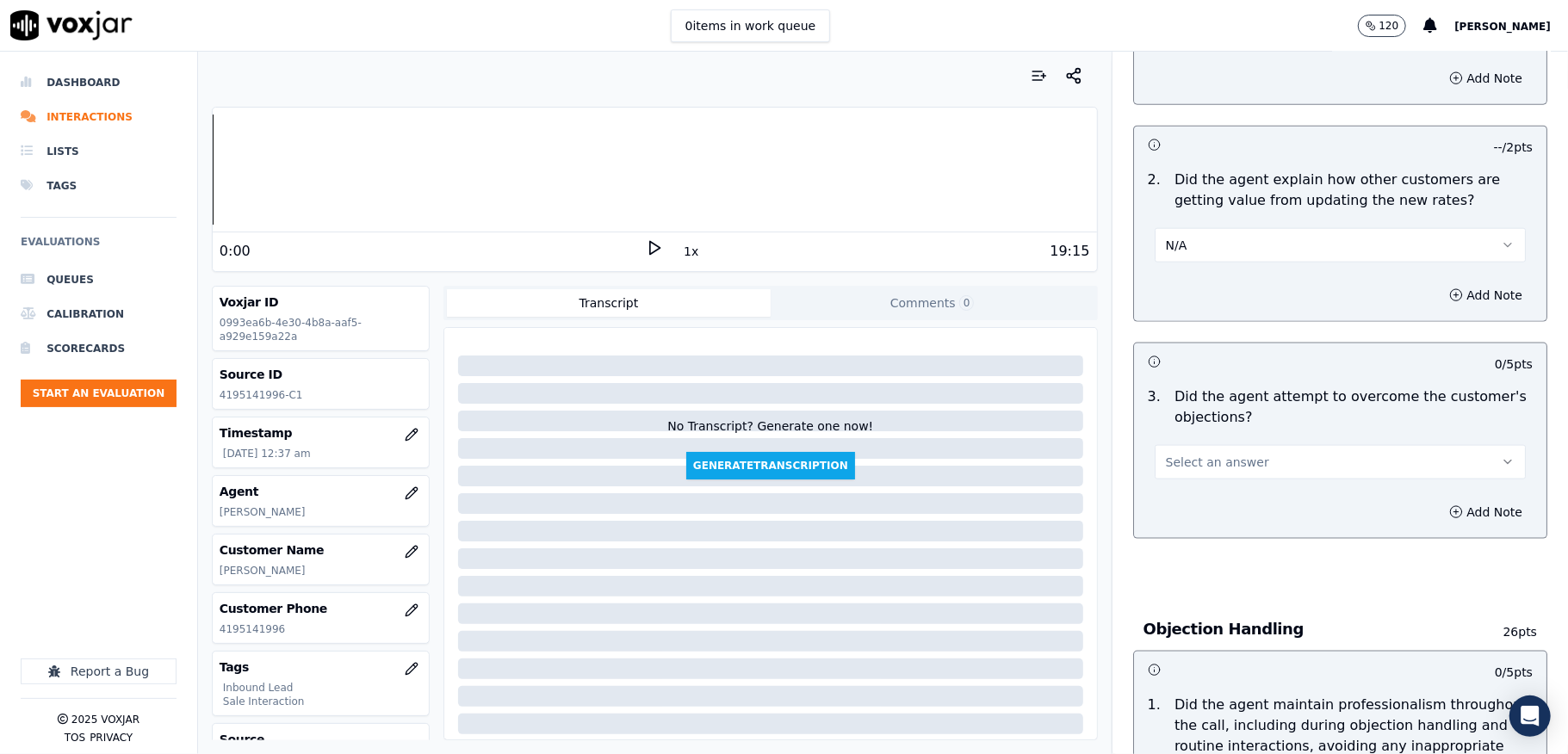
scroll to position [1605, 0]
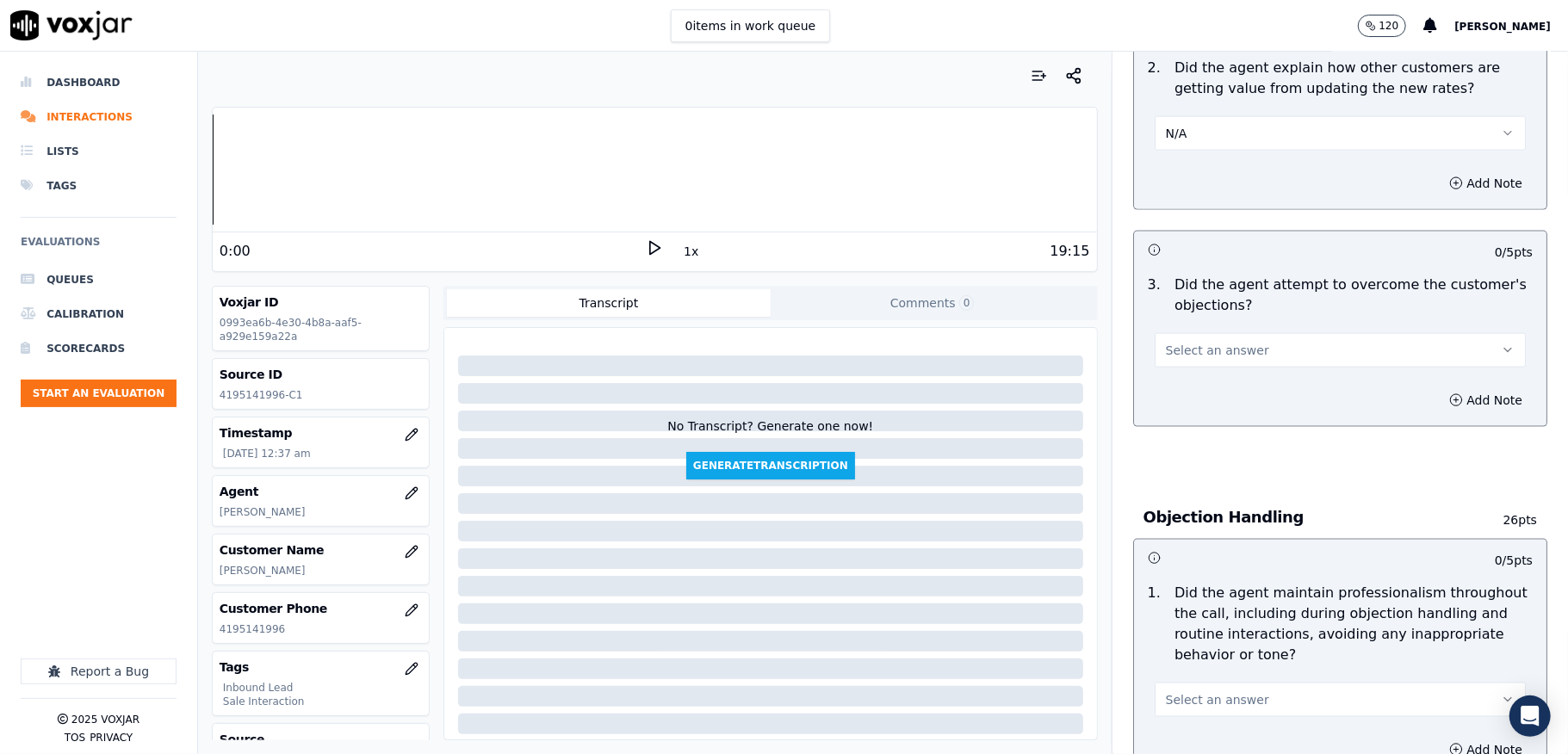
click at [1217, 345] on button "Select an answer" at bounding box center [1340, 350] width 371 height 34
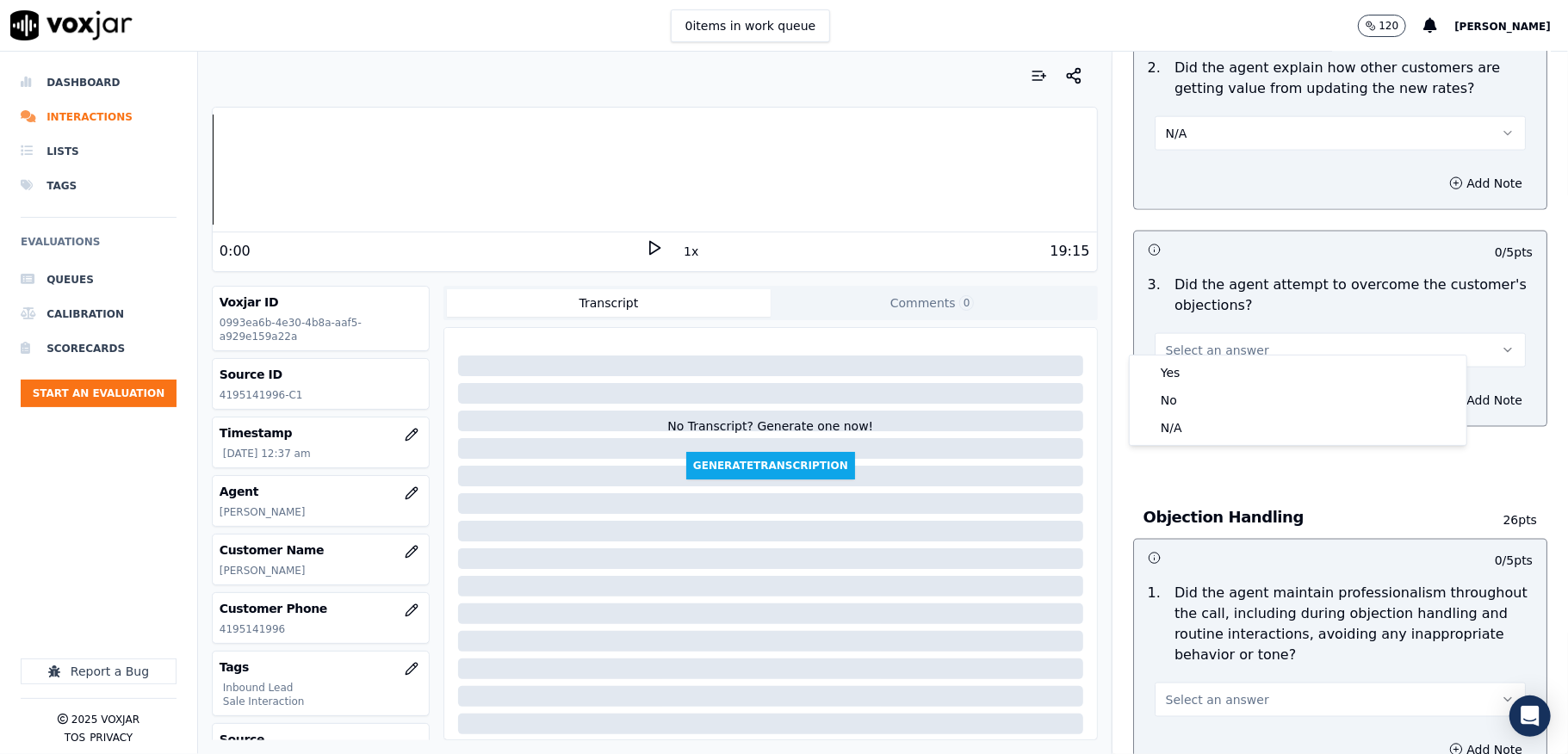
click at [1206, 341] on span "Select an answer" at bounding box center [1217, 350] width 103 height 17
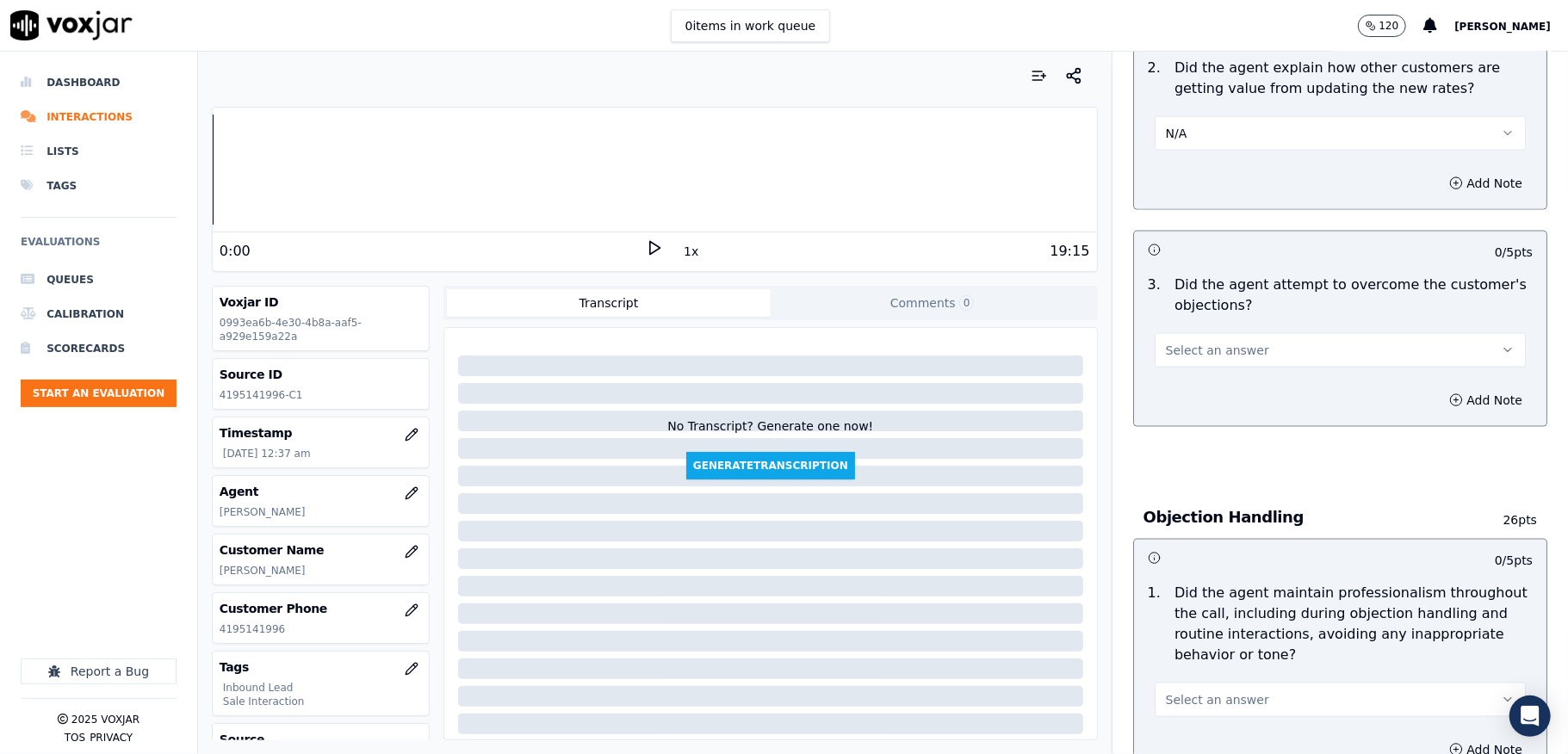
click at [1183, 341] on span "Select an answer" at bounding box center [1217, 350] width 103 height 17
click at [1188, 366] on div "Yes" at bounding box center [1298, 372] width 330 height 28
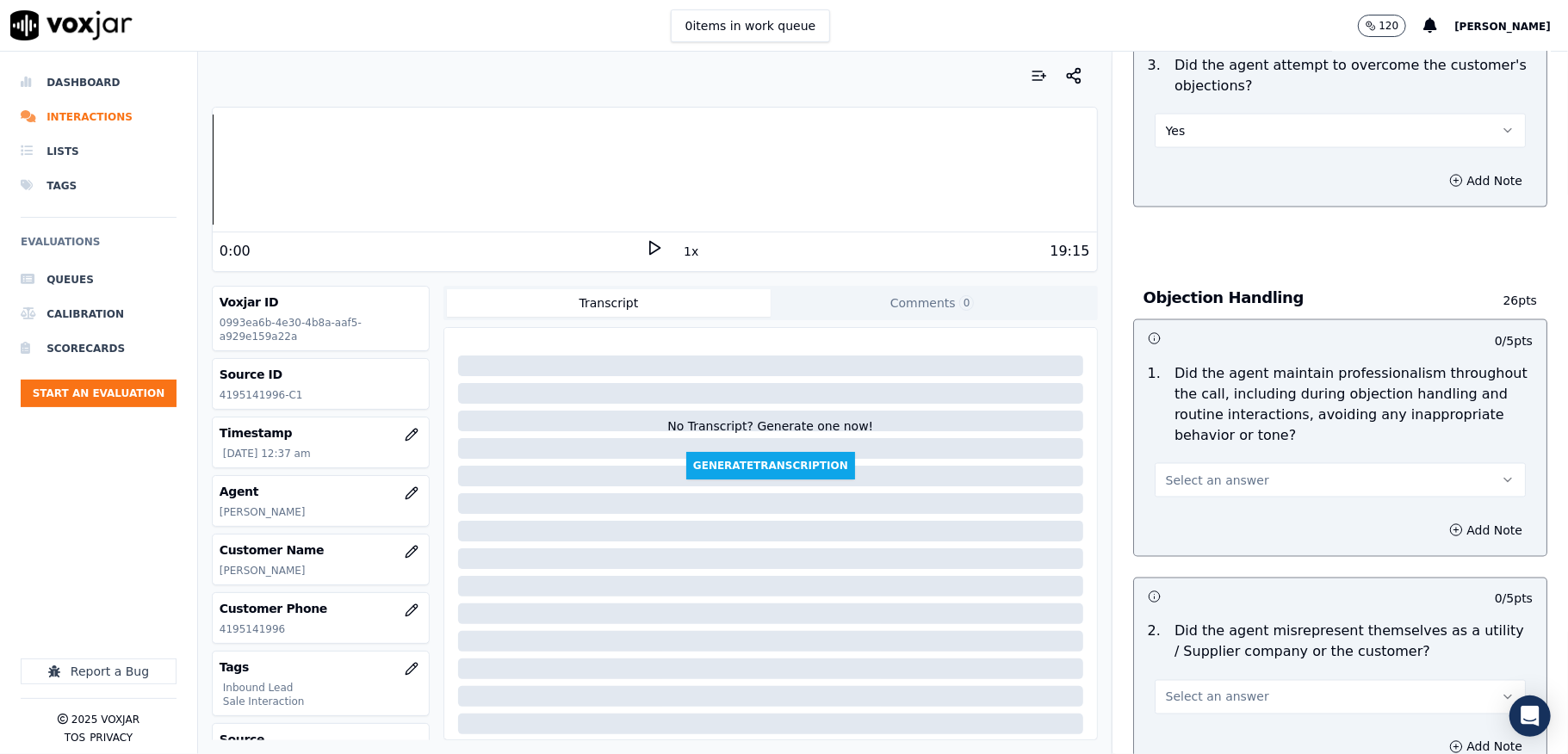
scroll to position [1835, 0]
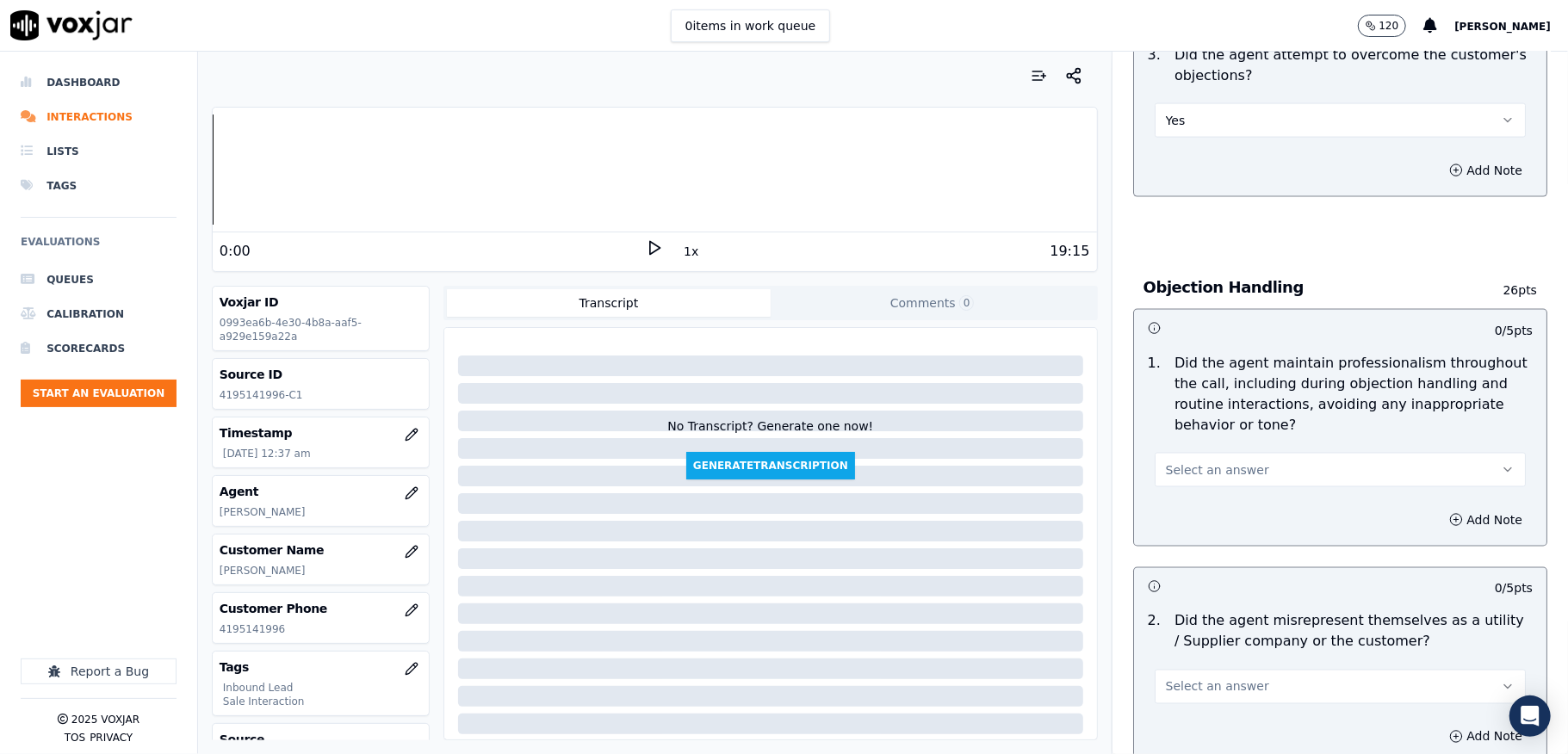
click at [1199, 461] on span "Select an answer" at bounding box center [1217, 470] width 103 height 17
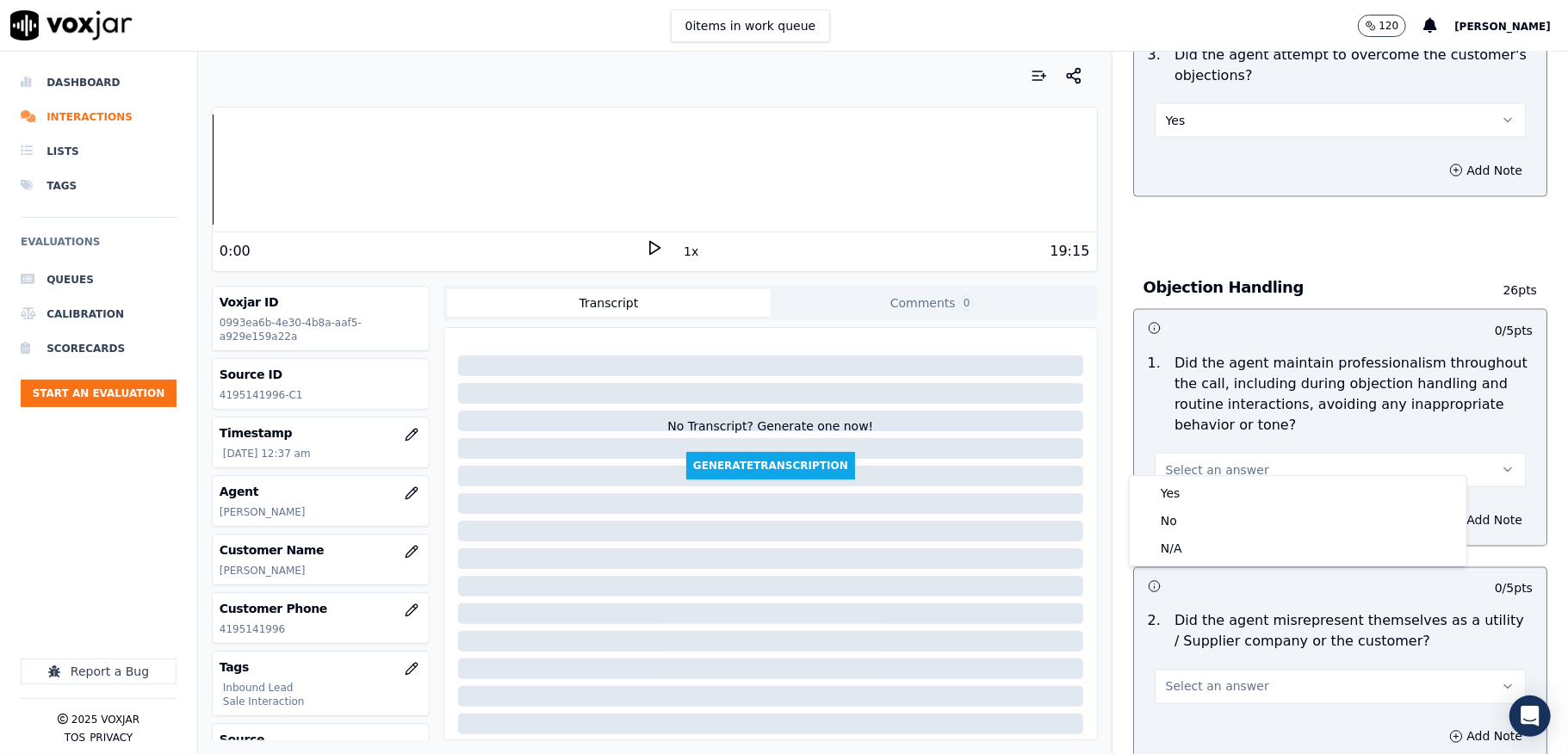
click at [1179, 479] on div "Yes No N/A" at bounding box center [1297, 520] width 337 height 90
drag, startPoint x: 1174, startPoint y: 489, endPoint x: 1171, endPoint y: 476, distance: 13.3
click at [1172, 493] on div "Yes" at bounding box center [1298, 493] width 330 height 28
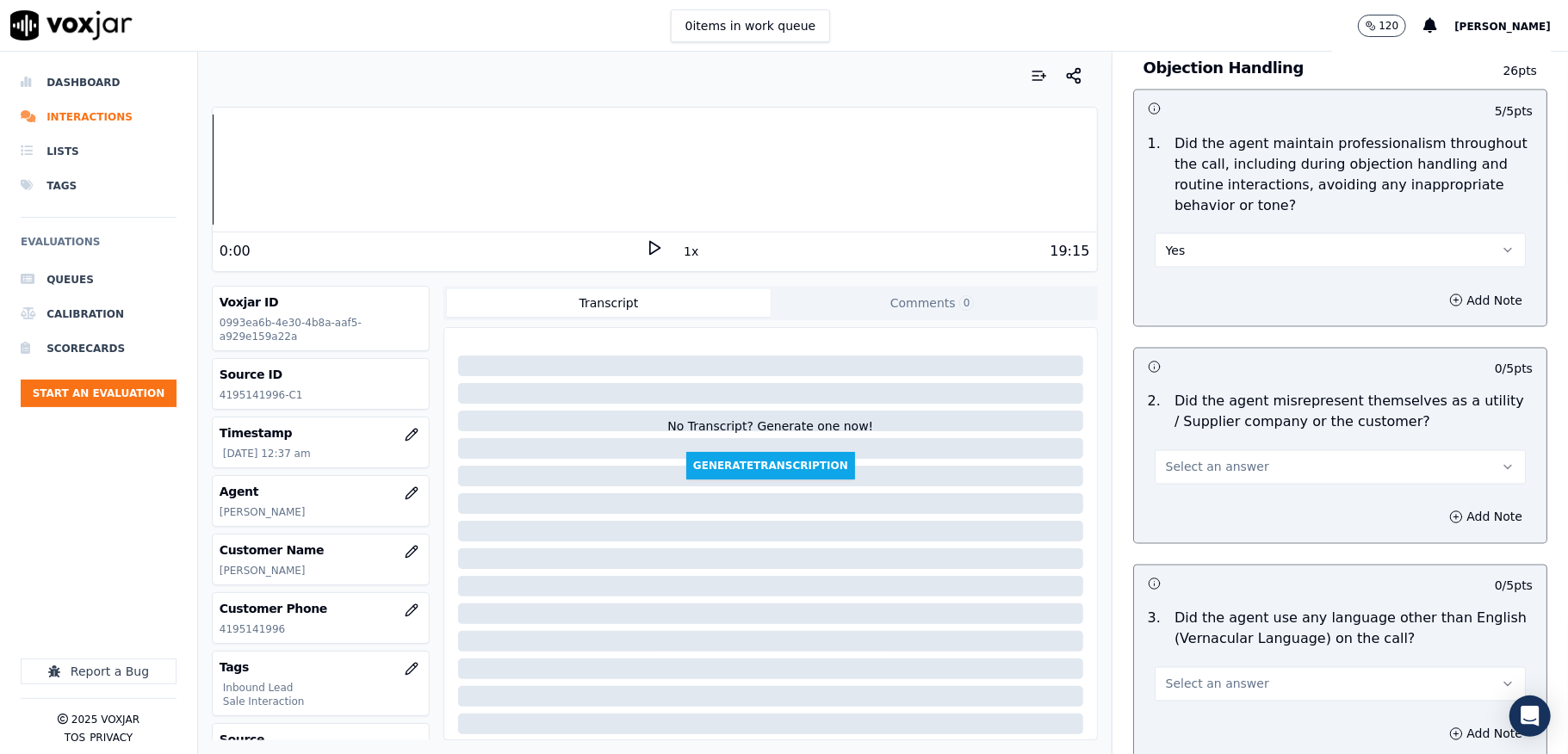
scroll to position [2065, 0]
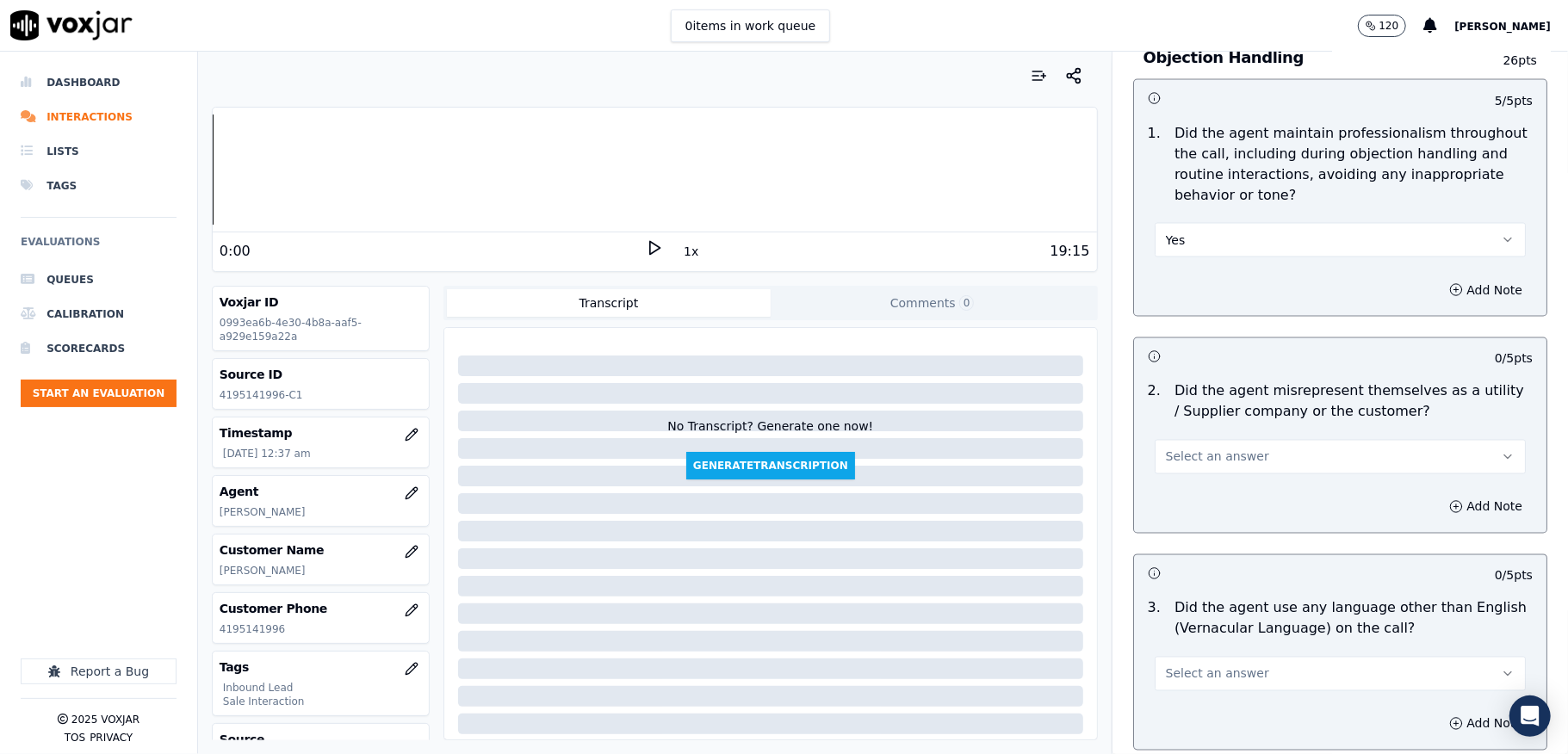
click at [1227, 439] on button "Select an answer" at bounding box center [1340, 457] width 371 height 34
click at [1185, 509] on div "No" at bounding box center [1298, 508] width 330 height 28
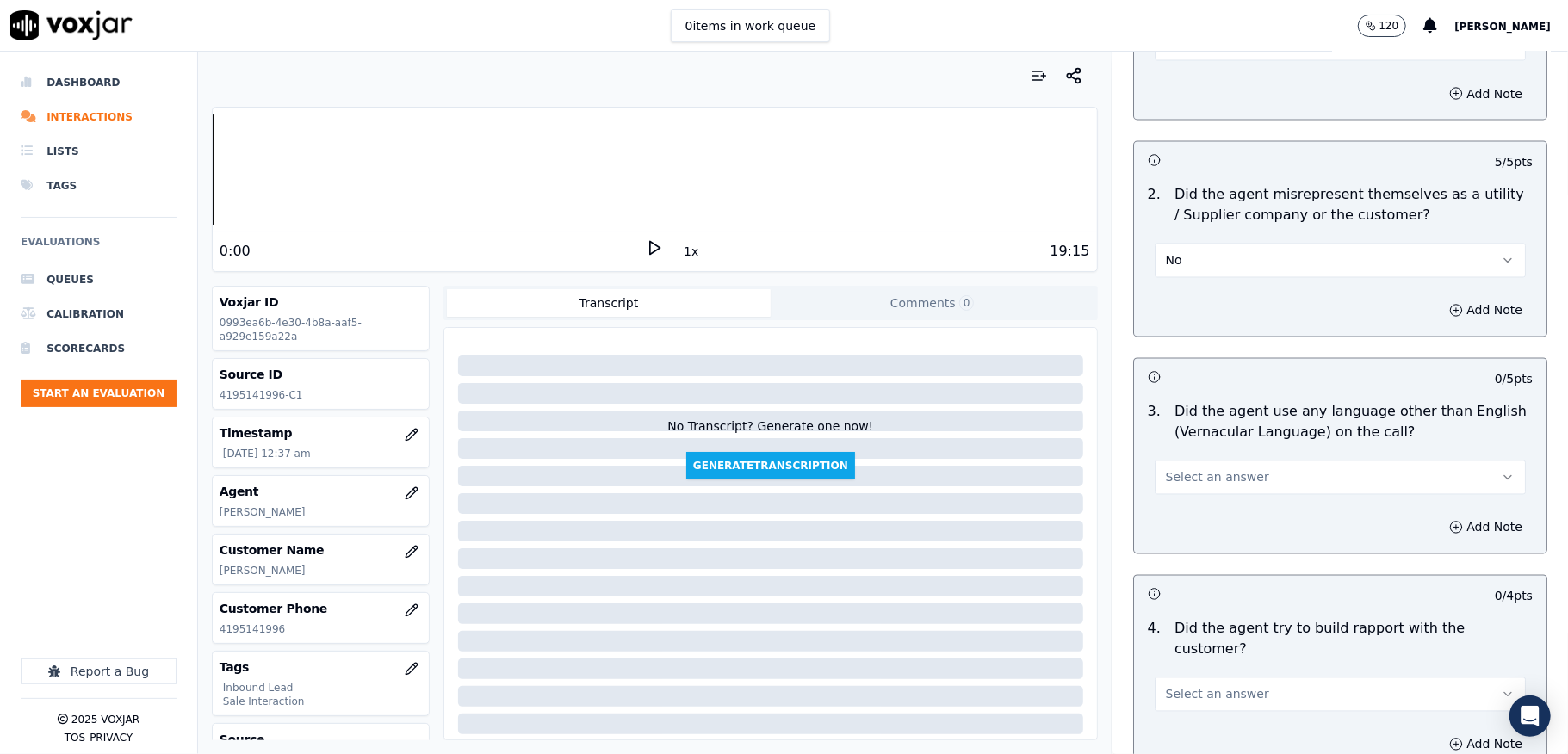
scroll to position [2294, 0]
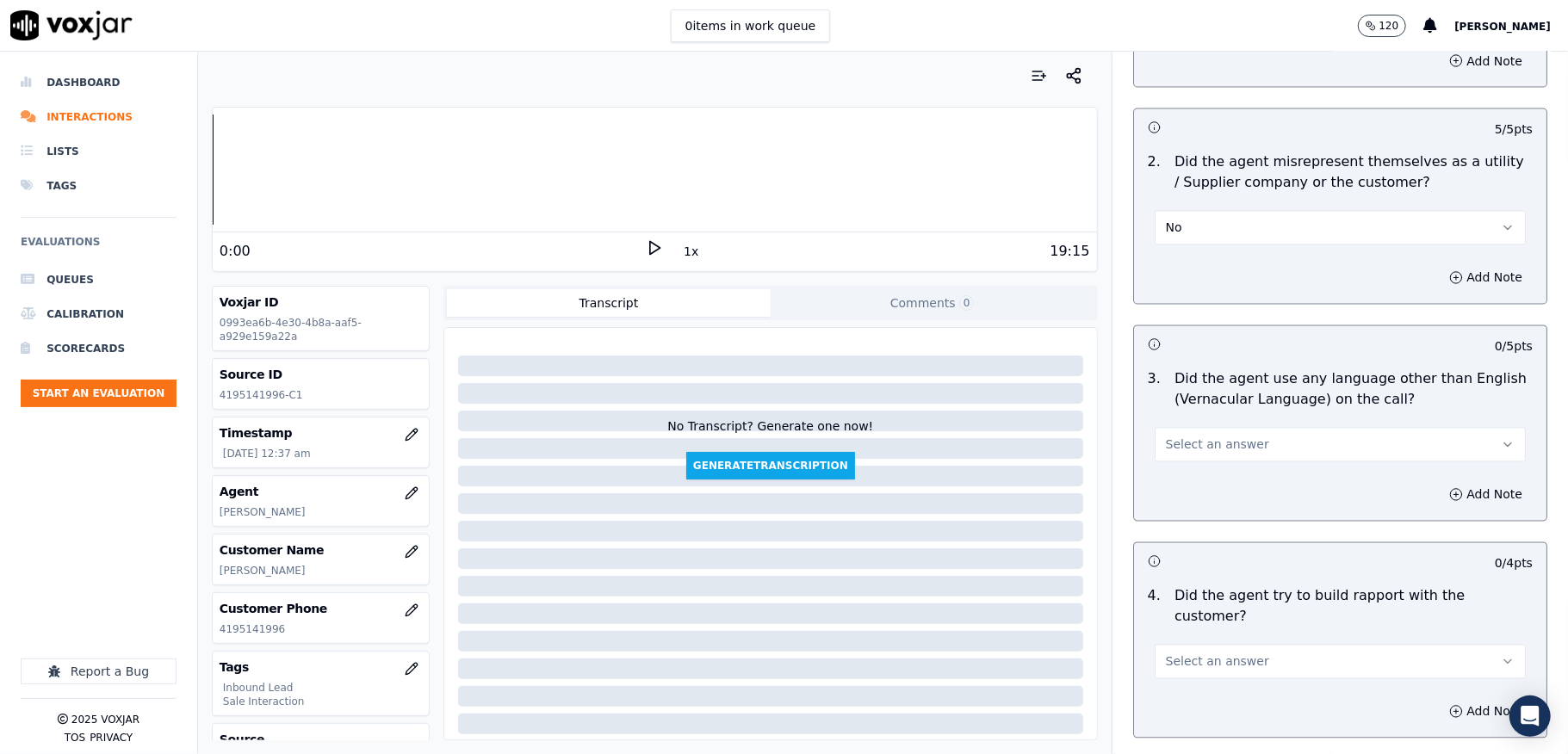
click at [1219, 437] on span "Select an answer" at bounding box center [1217, 445] width 103 height 17
click at [1169, 499] on div "No" at bounding box center [1298, 496] width 330 height 28
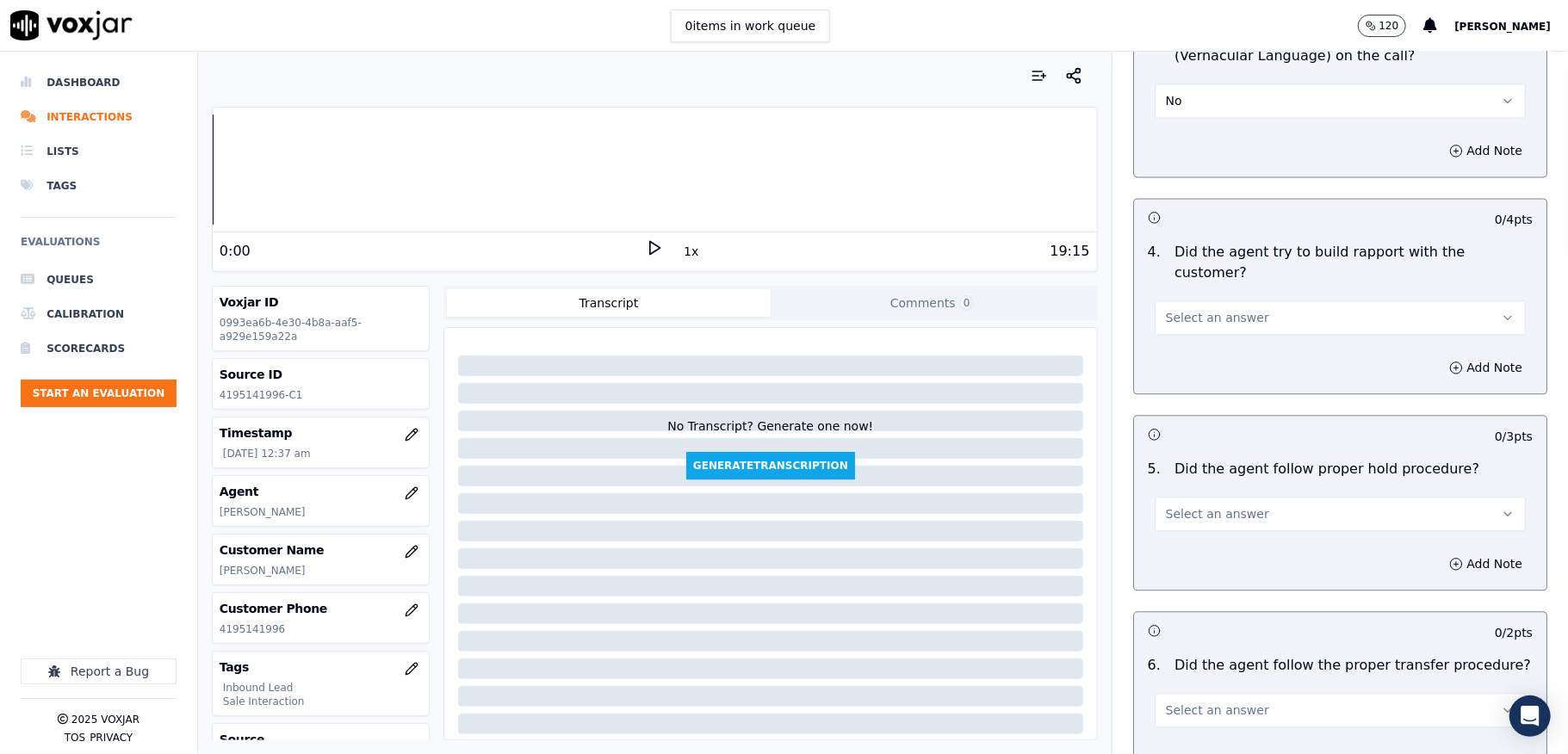
drag, startPoint x: 1207, startPoint y: 296, endPoint x: 1217, endPoint y: 296, distance: 10.0
click at [1210, 300] on button "Select an answer" at bounding box center [1340, 317] width 371 height 34
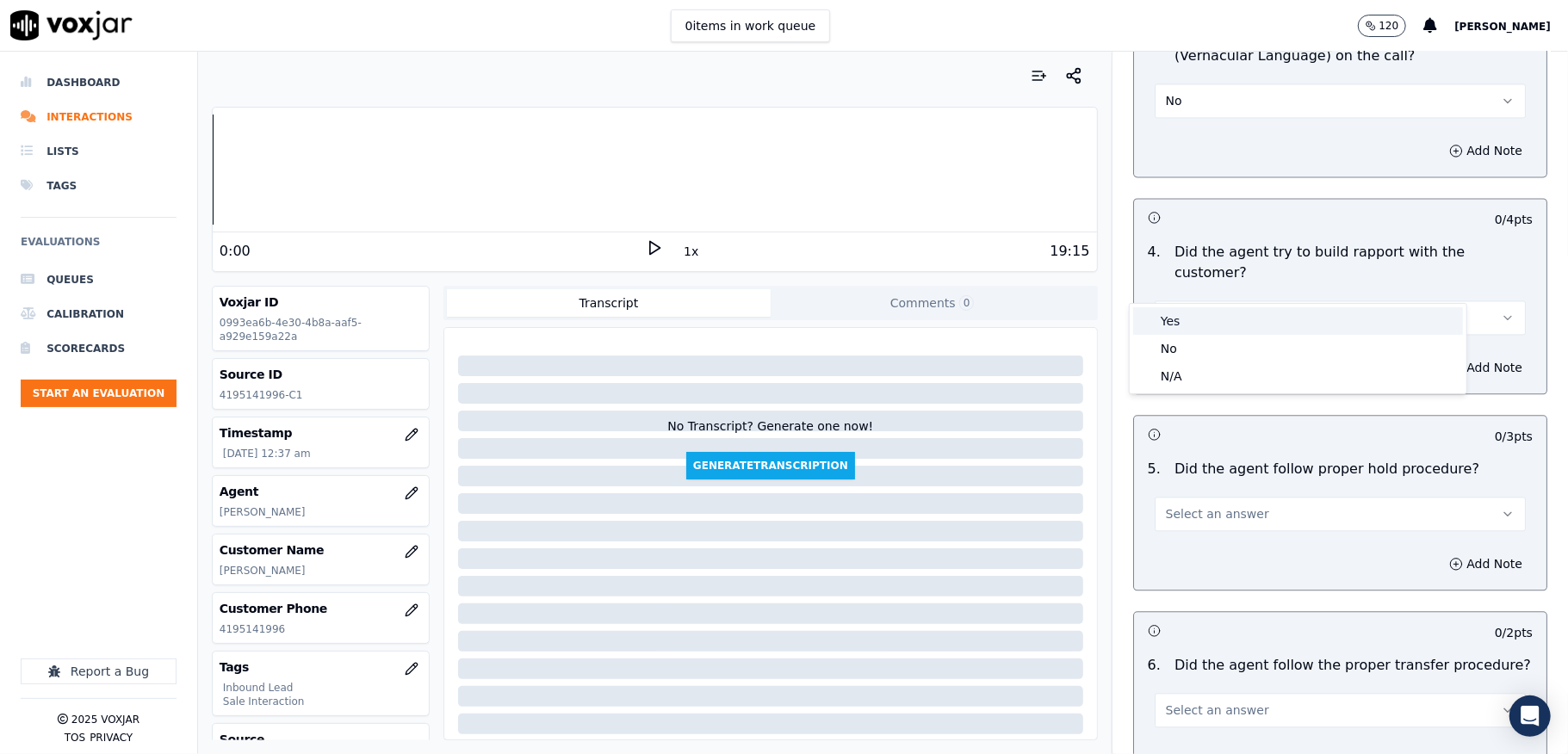
click at [1199, 329] on div "Yes" at bounding box center [1298, 320] width 330 height 28
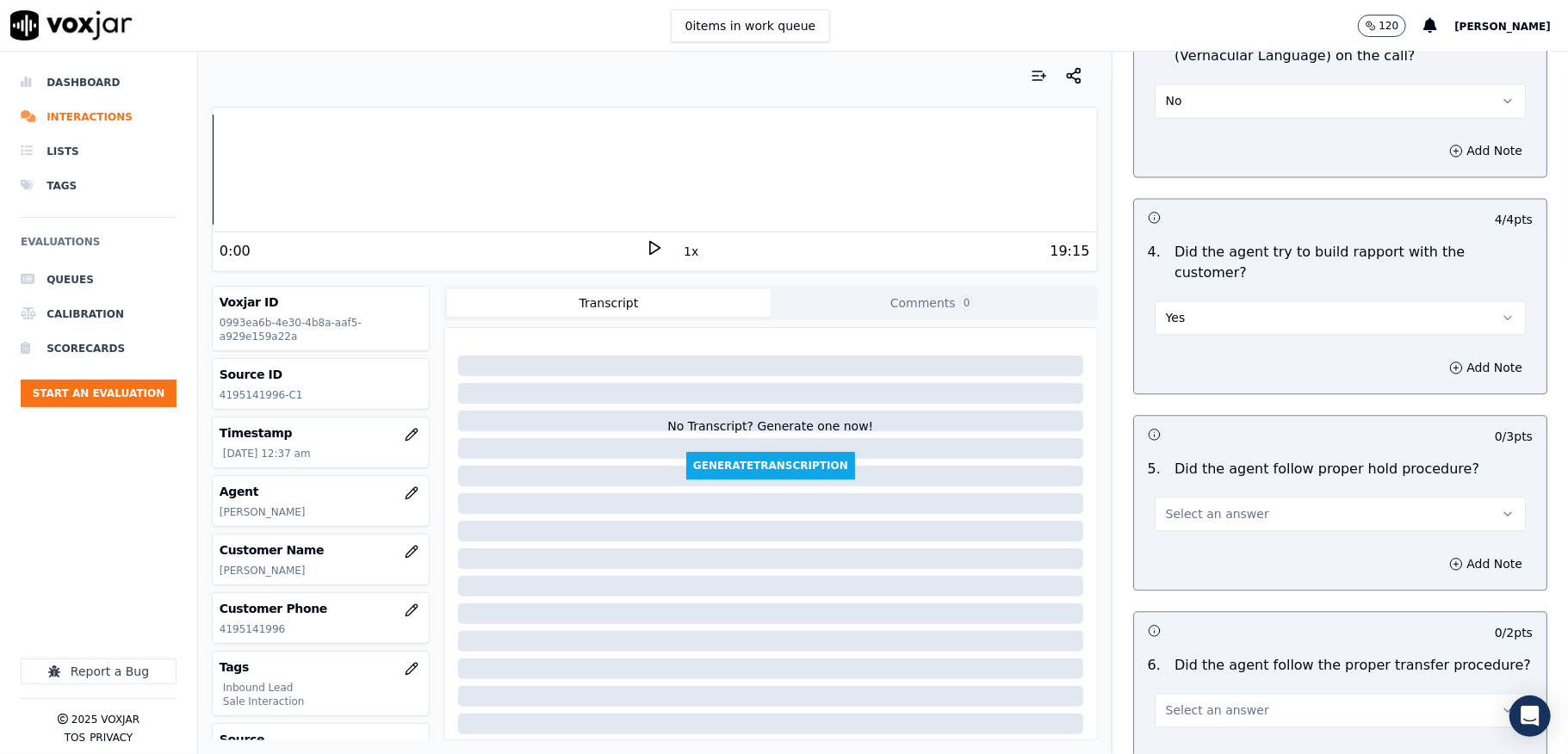
click at [1255, 497] on button "Select an answer" at bounding box center [1340, 514] width 371 height 34
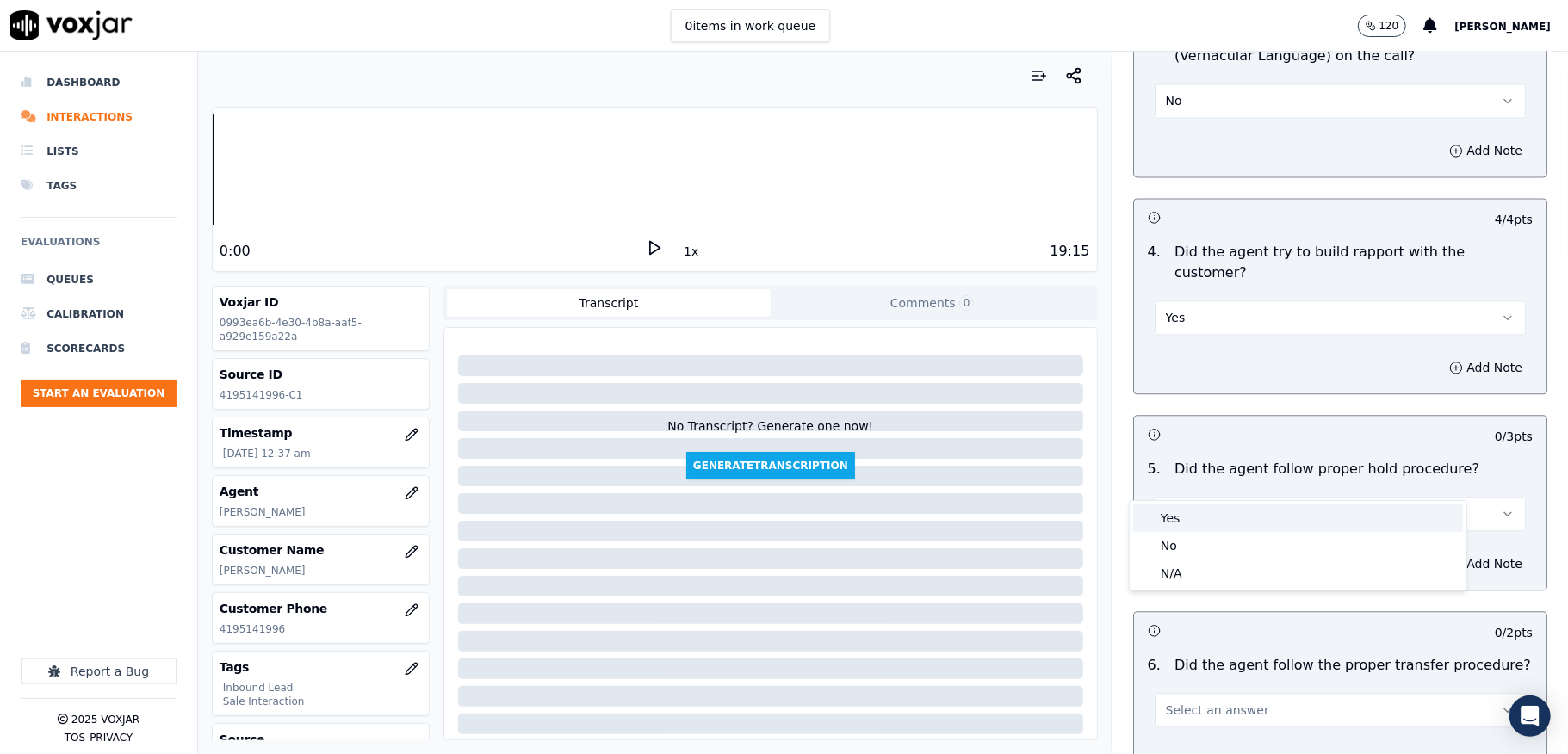
click at [1209, 520] on div "Yes" at bounding box center [1298, 518] width 330 height 28
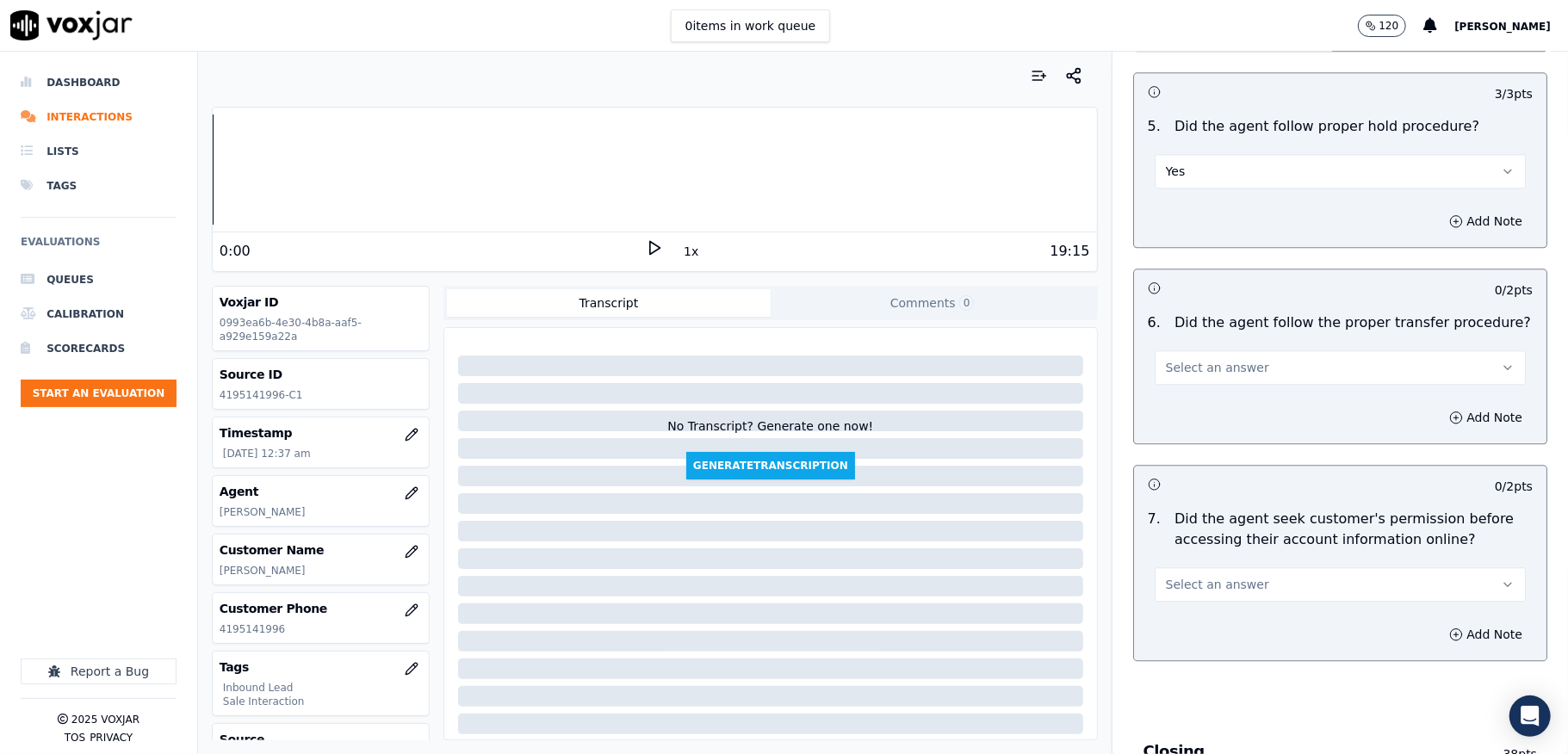
scroll to position [2983, 0]
drag, startPoint x: 1226, startPoint y: 331, endPoint x: 1221, endPoint y: 349, distance: 18.7
click at [1227, 357] on span "Select an answer" at bounding box center [1217, 366] width 103 height 17
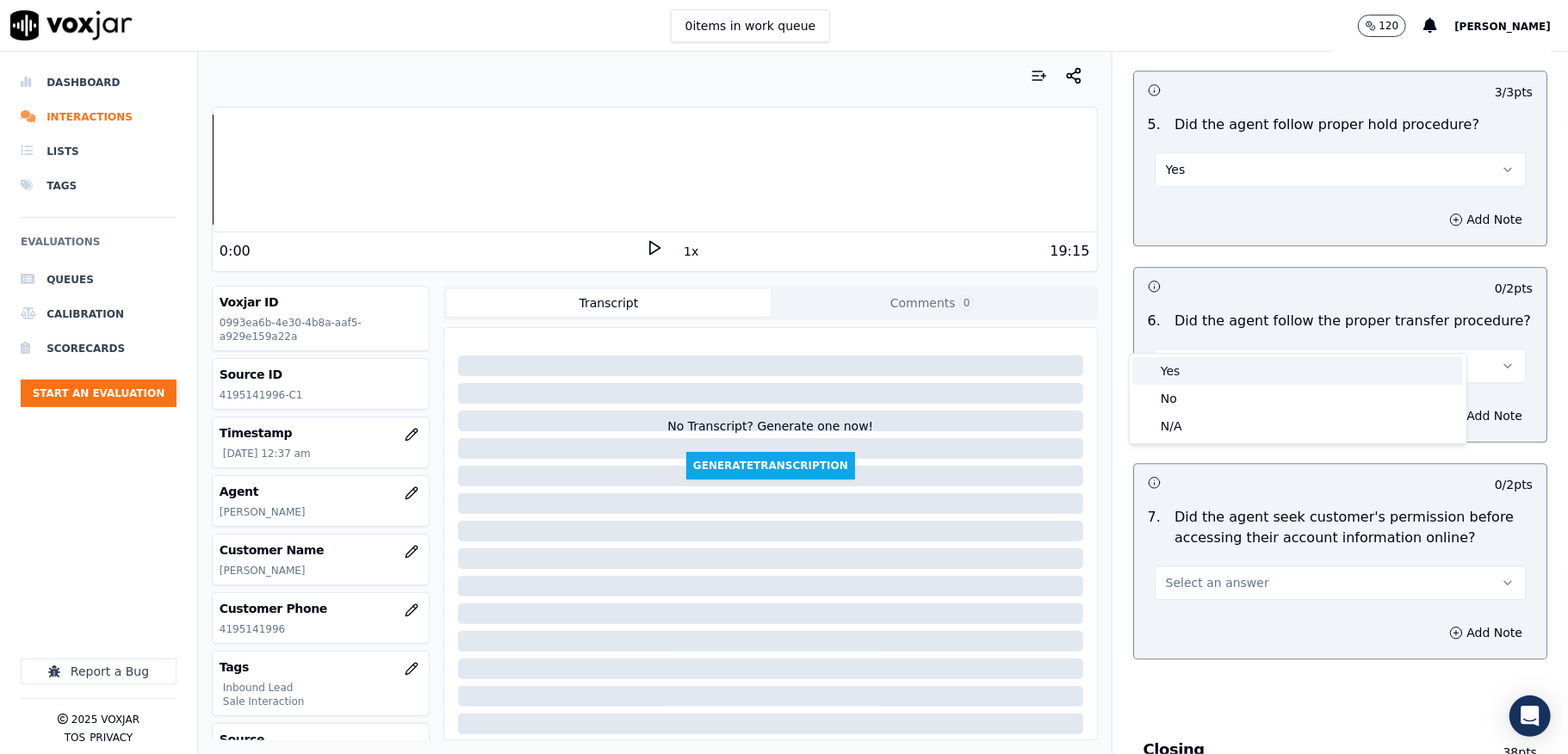
click at [1212, 365] on div "Yes" at bounding box center [1298, 371] width 330 height 28
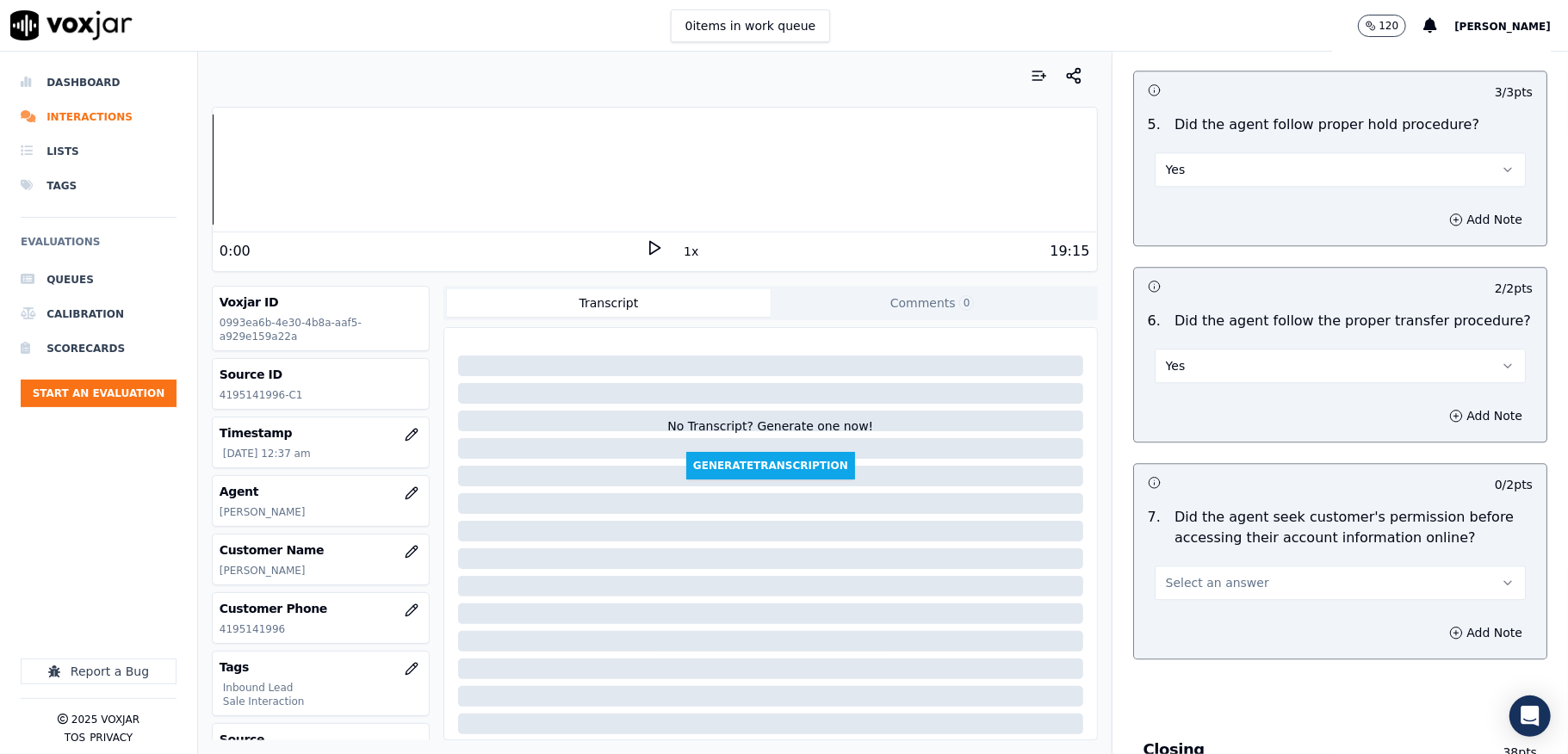
click at [1217, 574] on span "Select an answer" at bounding box center [1217, 582] width 103 height 17
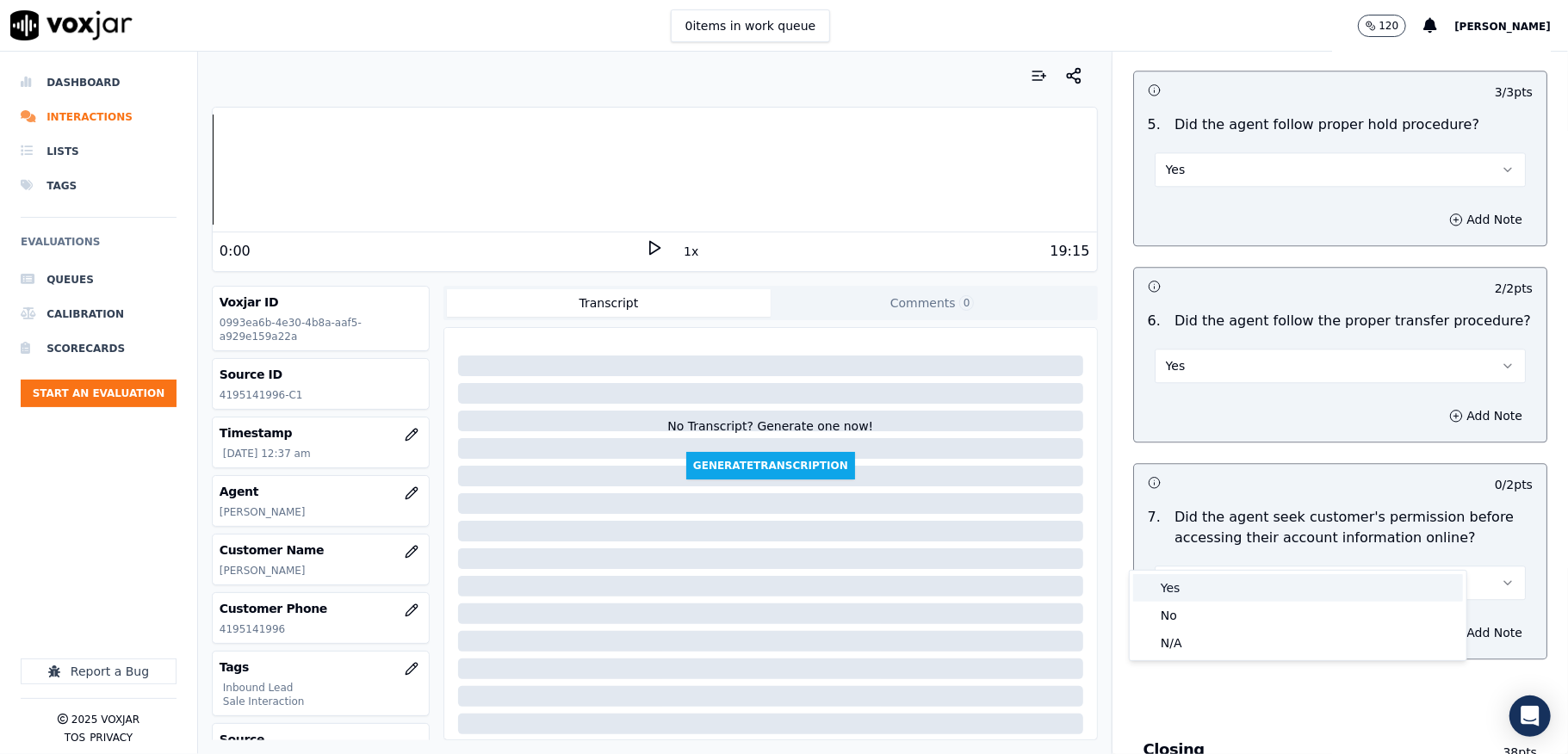
click at [1189, 585] on div "Yes" at bounding box center [1298, 587] width 330 height 28
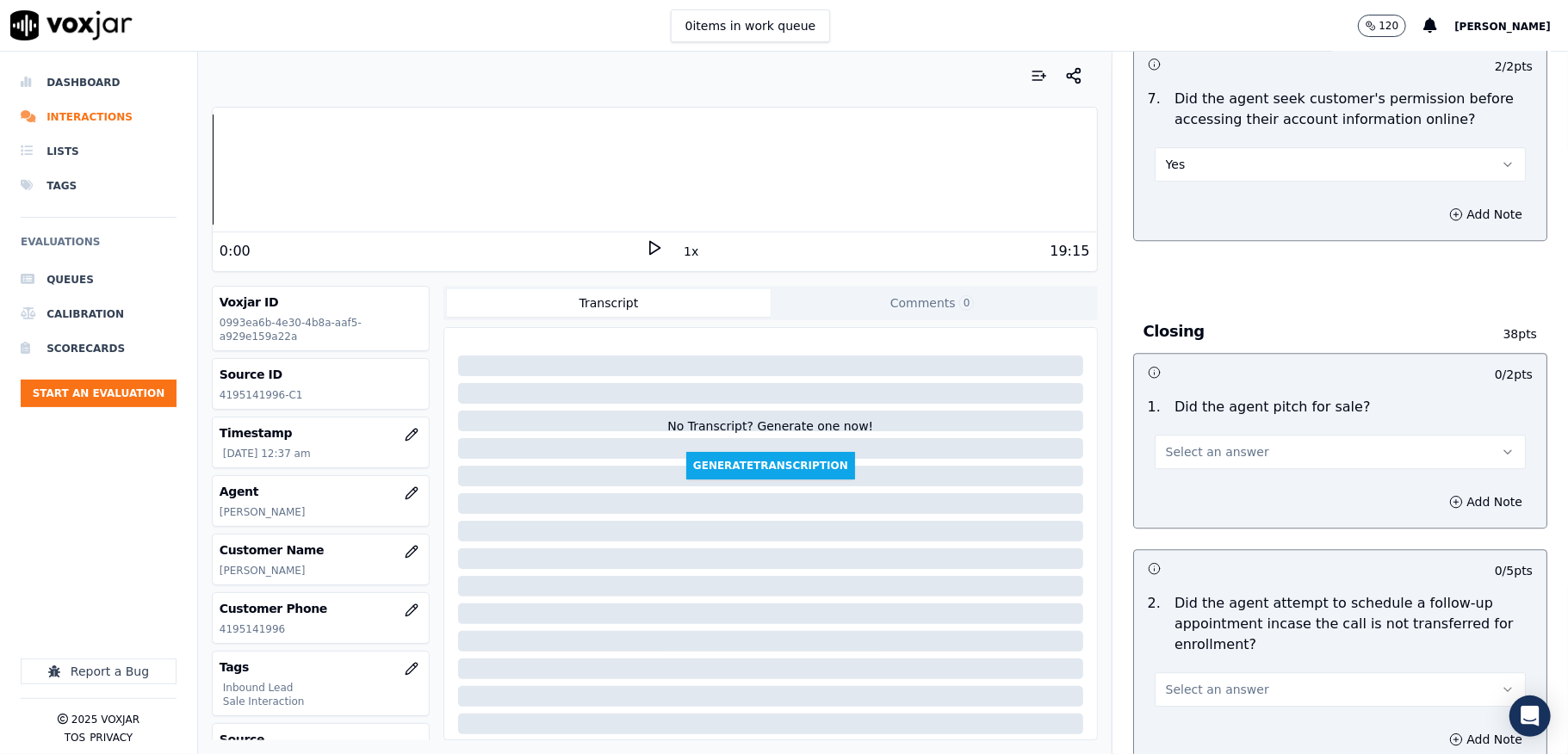
scroll to position [3442, 0]
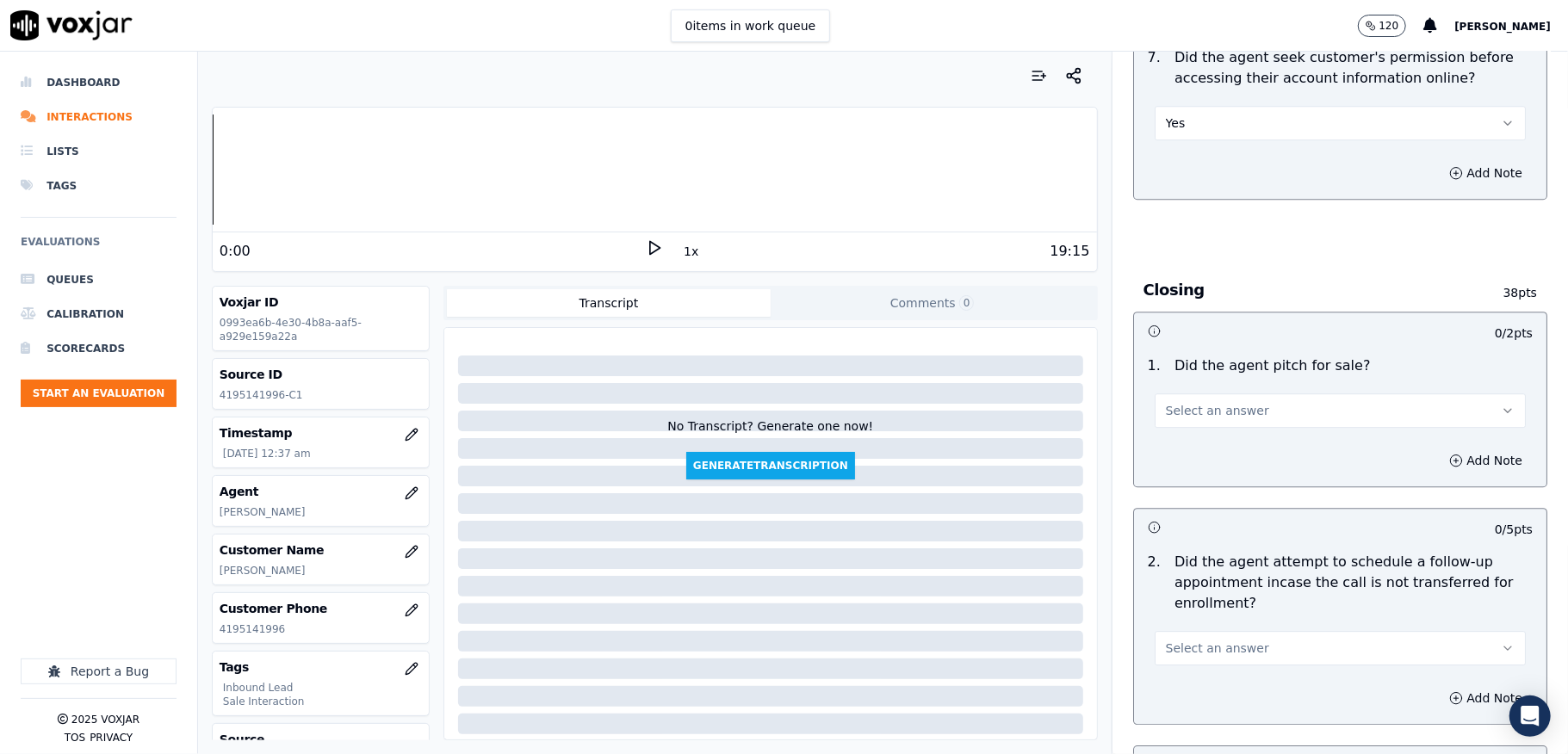
click at [1250, 394] on button "Select an answer" at bounding box center [1340, 411] width 371 height 34
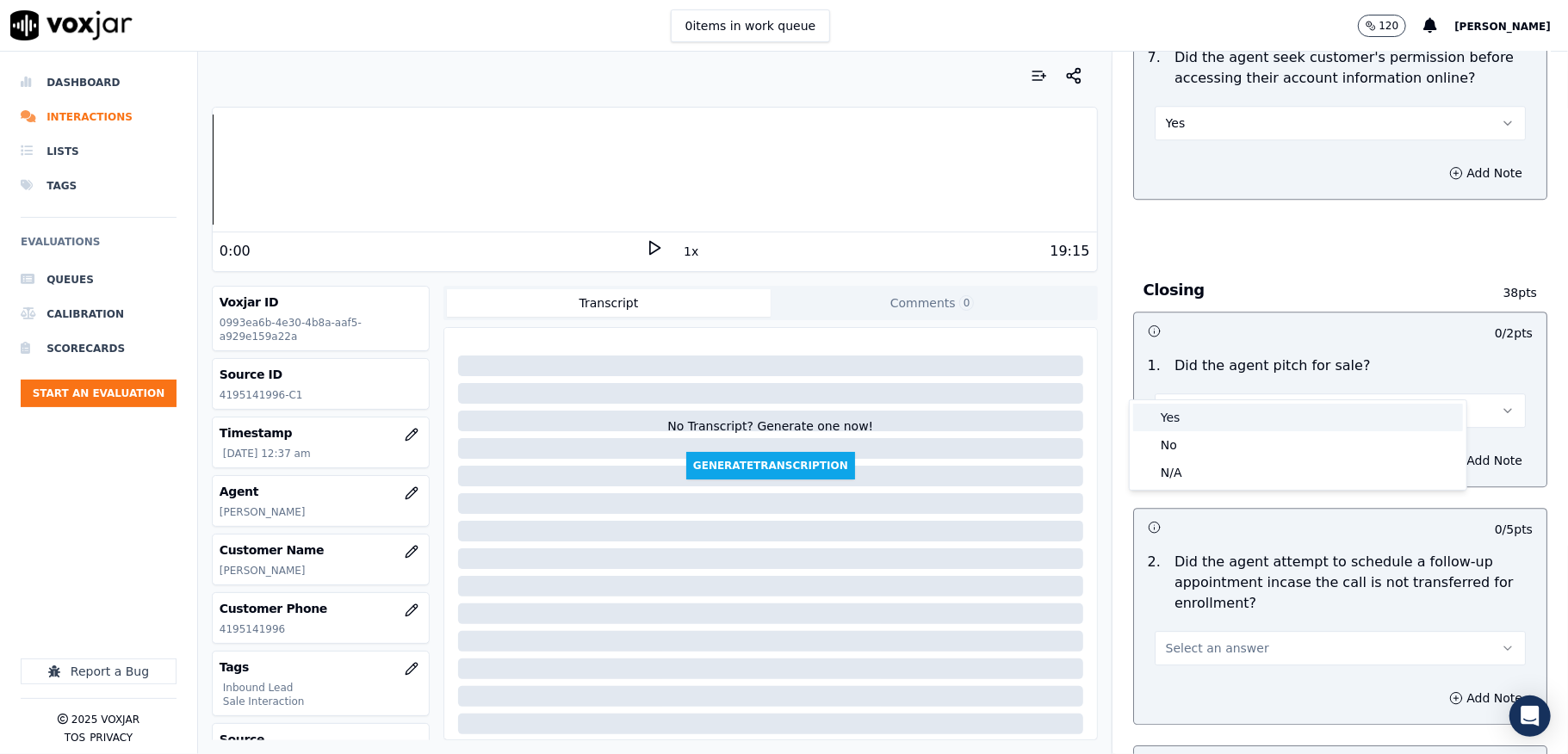
click at [1219, 415] on div "Yes" at bounding box center [1298, 417] width 330 height 28
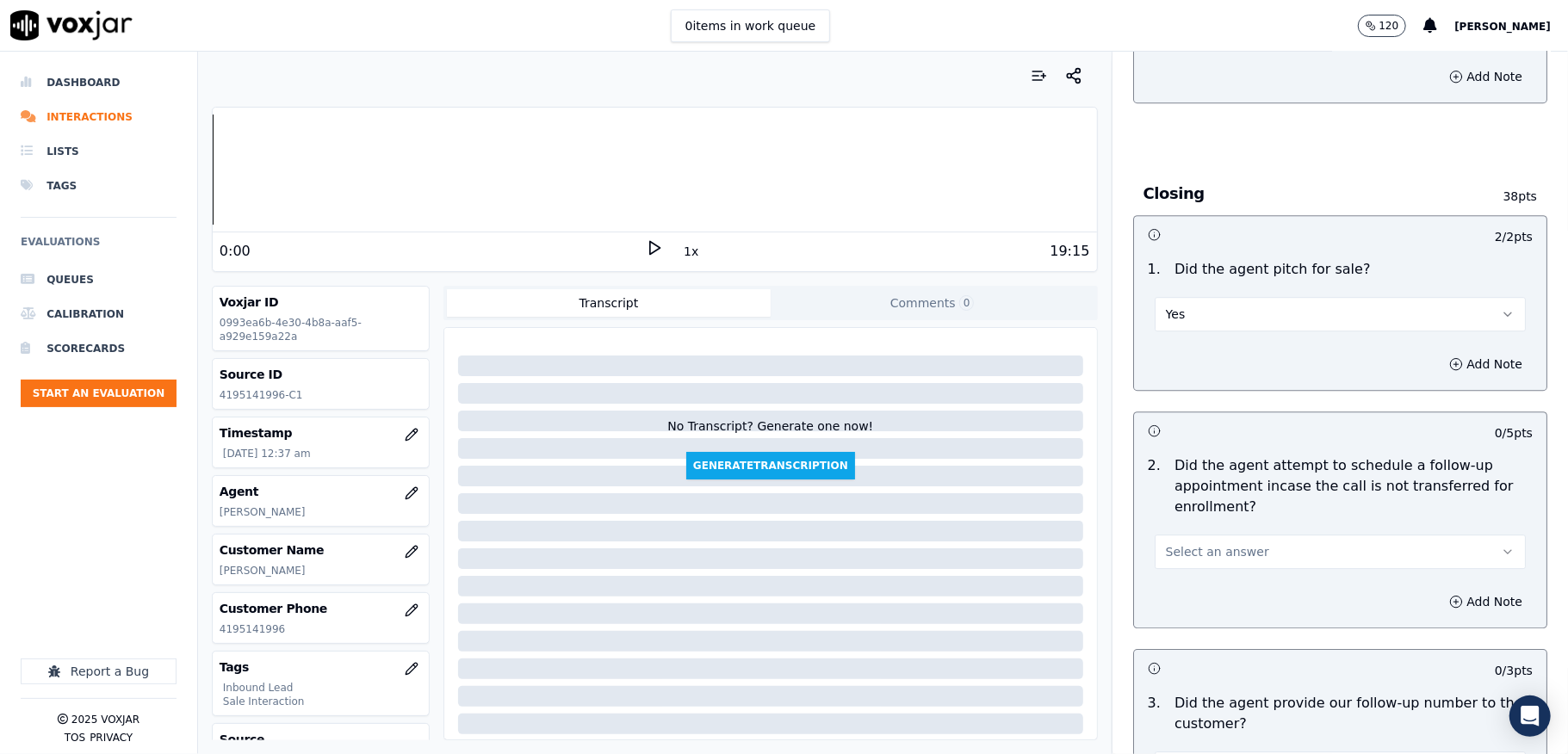
scroll to position [3671, 0]
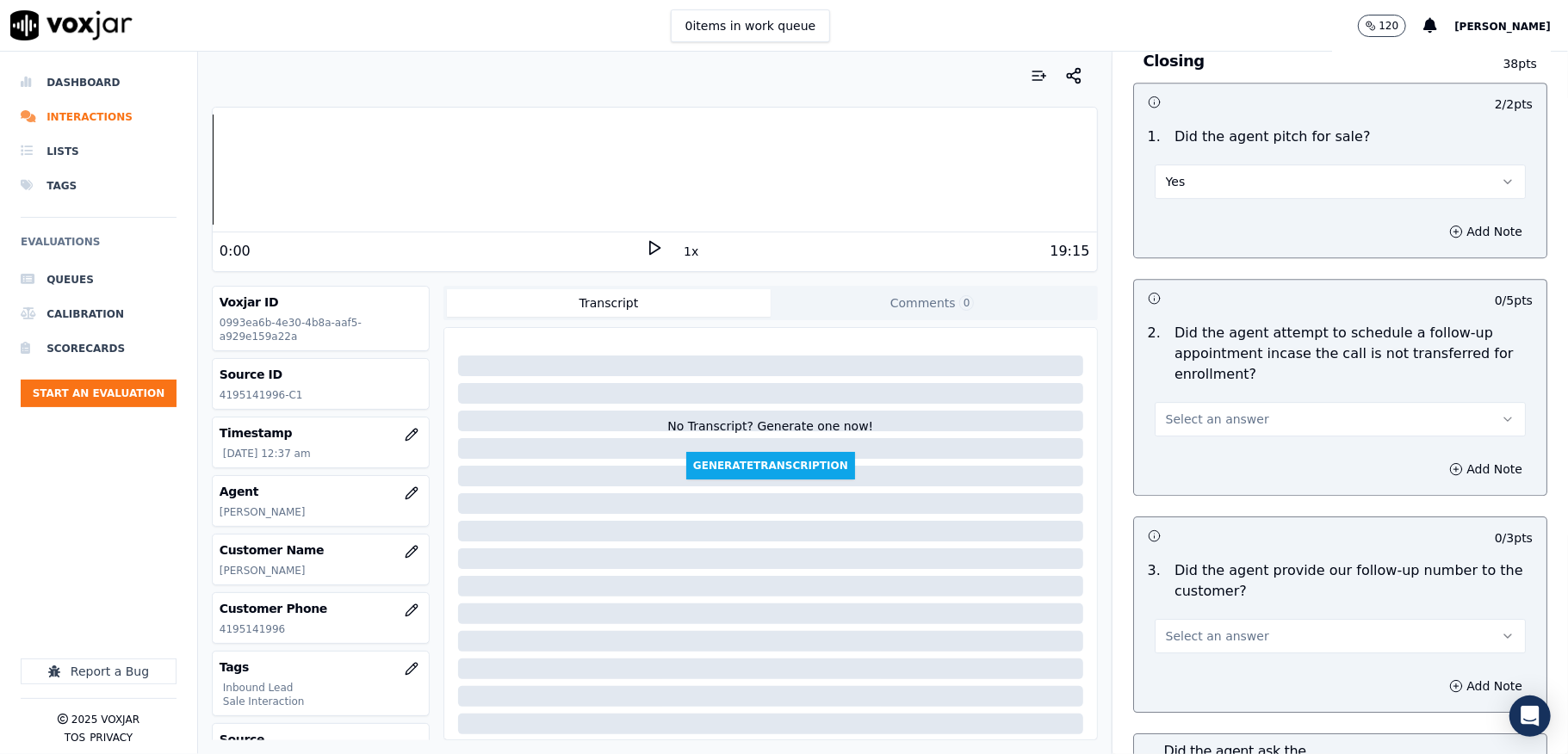
click at [1224, 411] on span "Select an answer" at bounding box center [1217, 419] width 103 height 17
click at [1182, 452] on div "No" at bounding box center [1298, 453] width 330 height 28
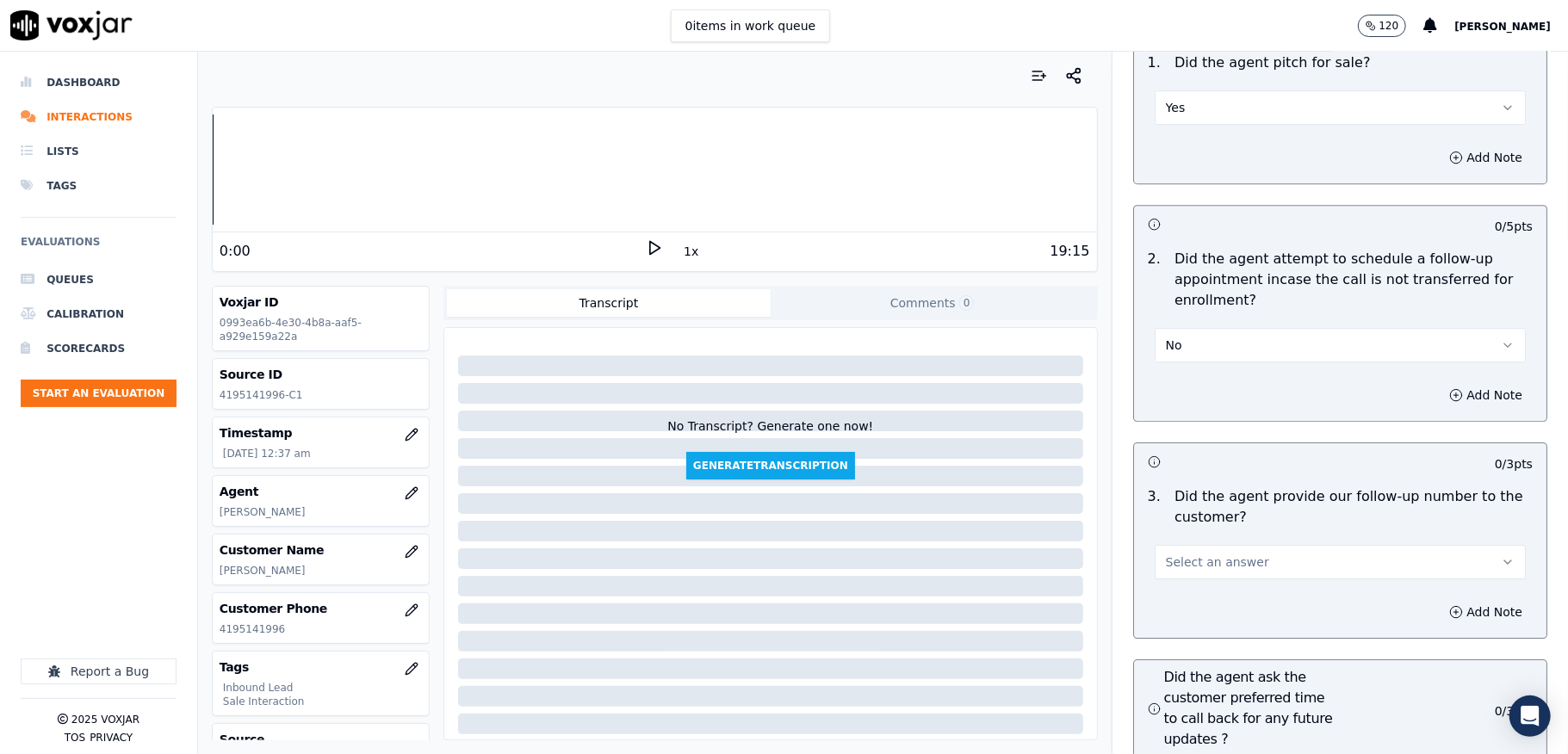
scroll to position [3786, 0]
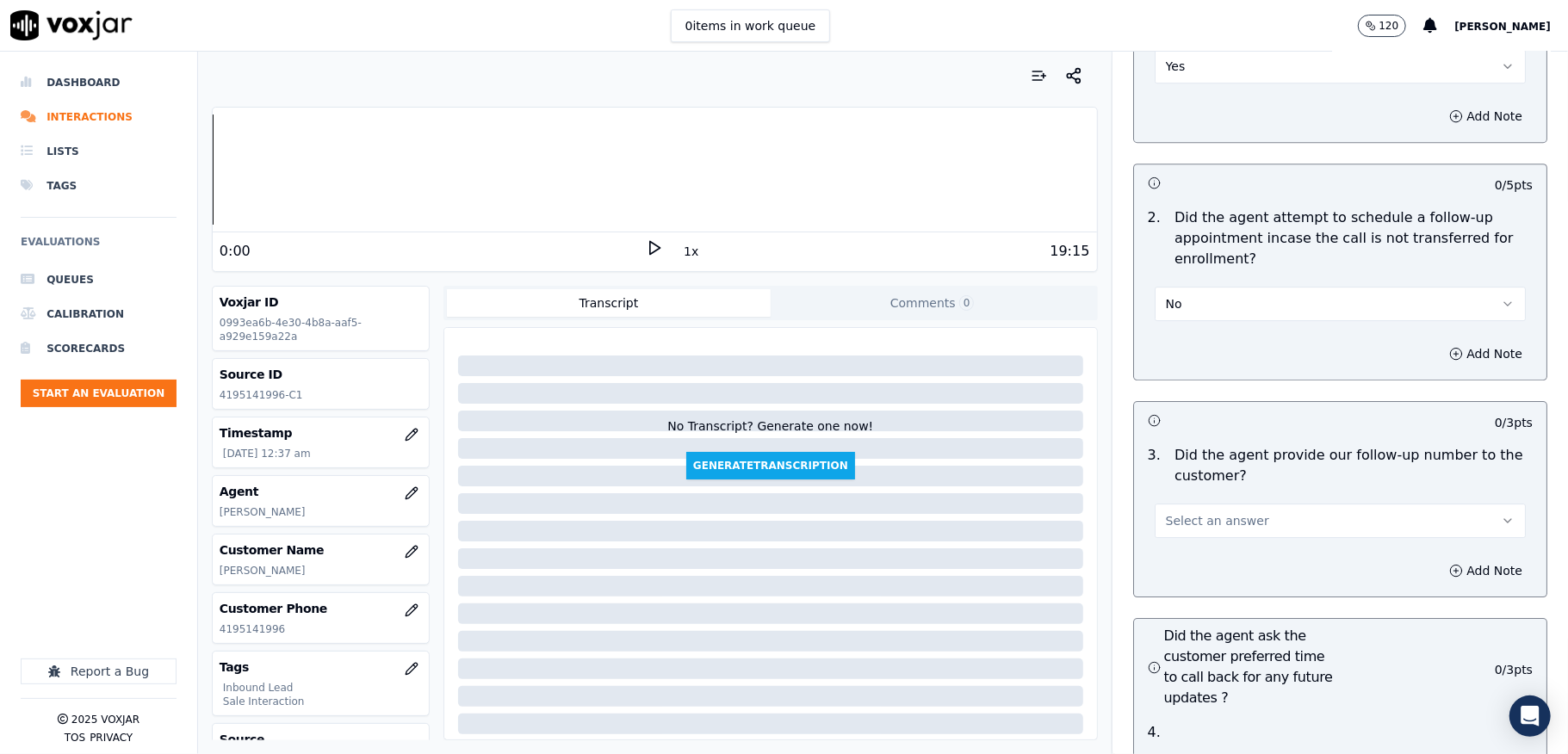
click at [1219, 287] on button "No" at bounding box center [1340, 304] width 371 height 34
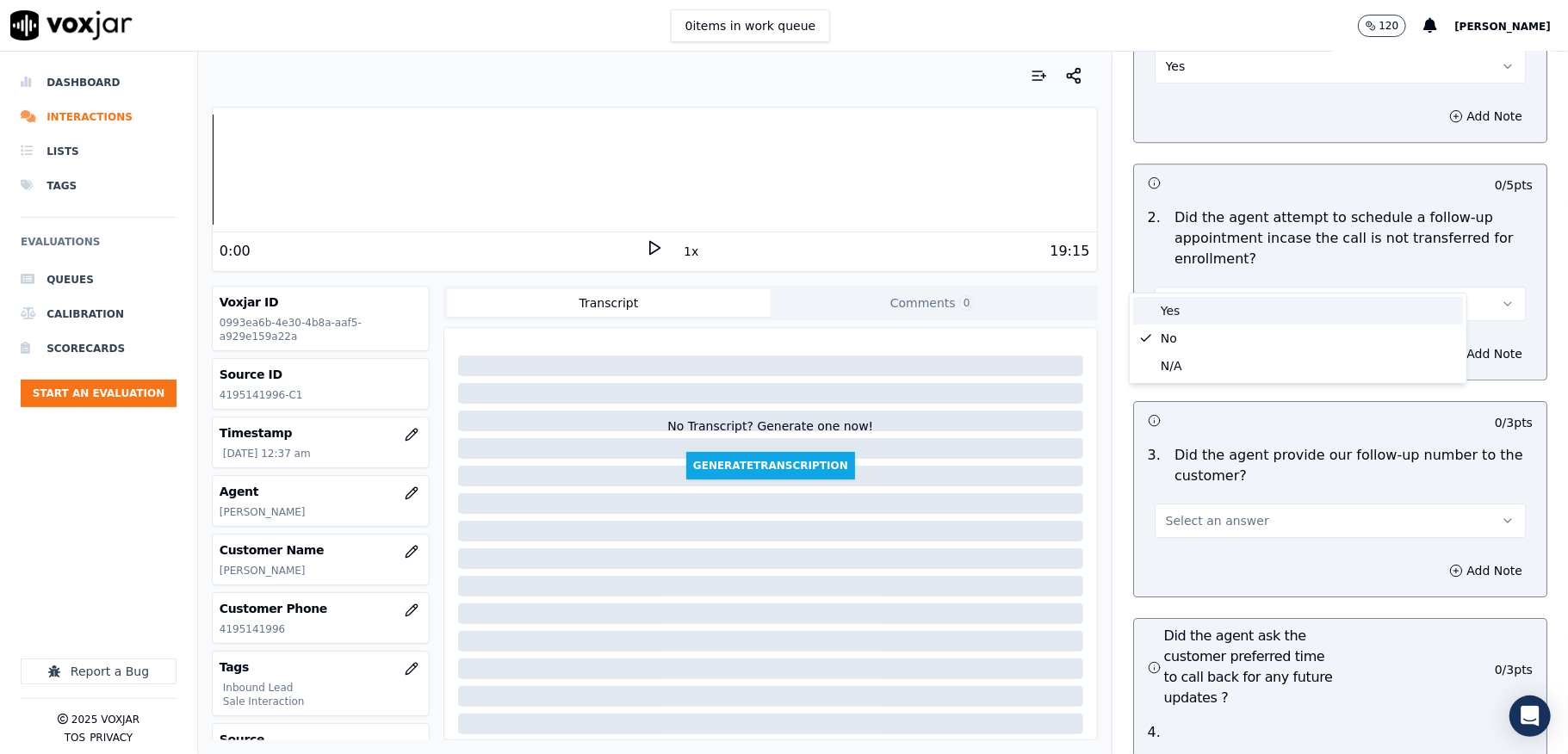
click at [1182, 310] on div "Yes" at bounding box center [1298, 310] width 330 height 28
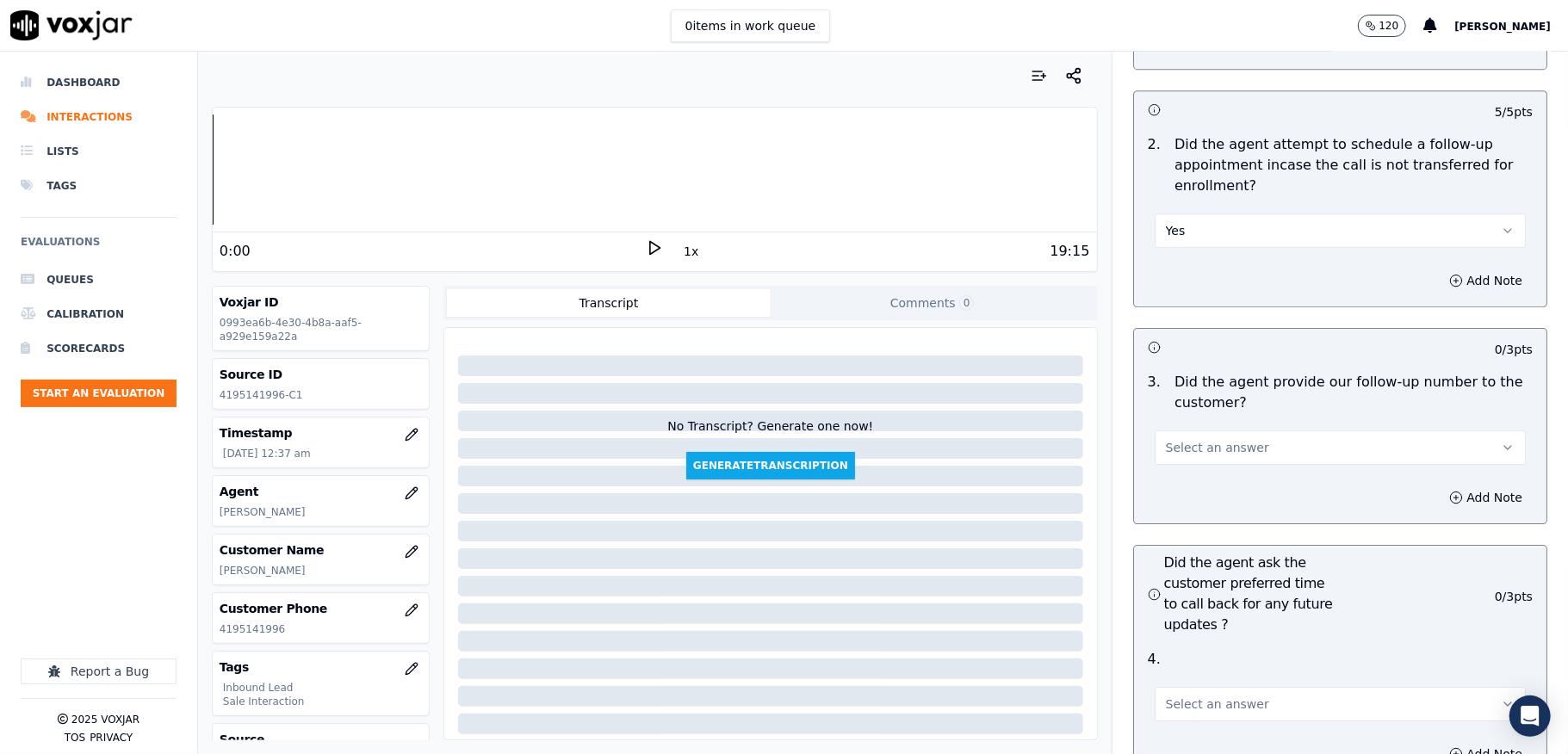
scroll to position [3901, 0]
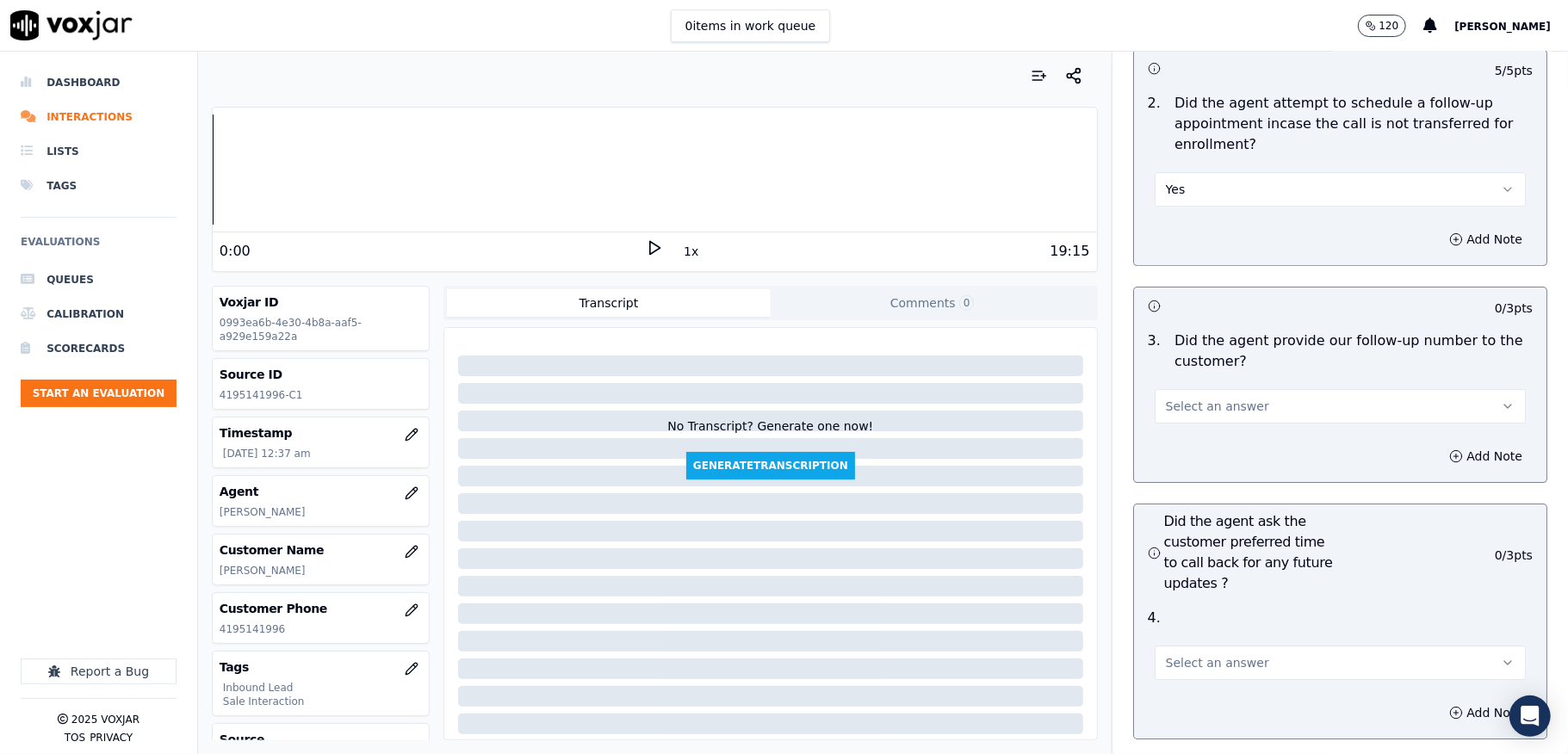
click at [1209, 397] on span "Select an answer" at bounding box center [1217, 406] width 103 height 17
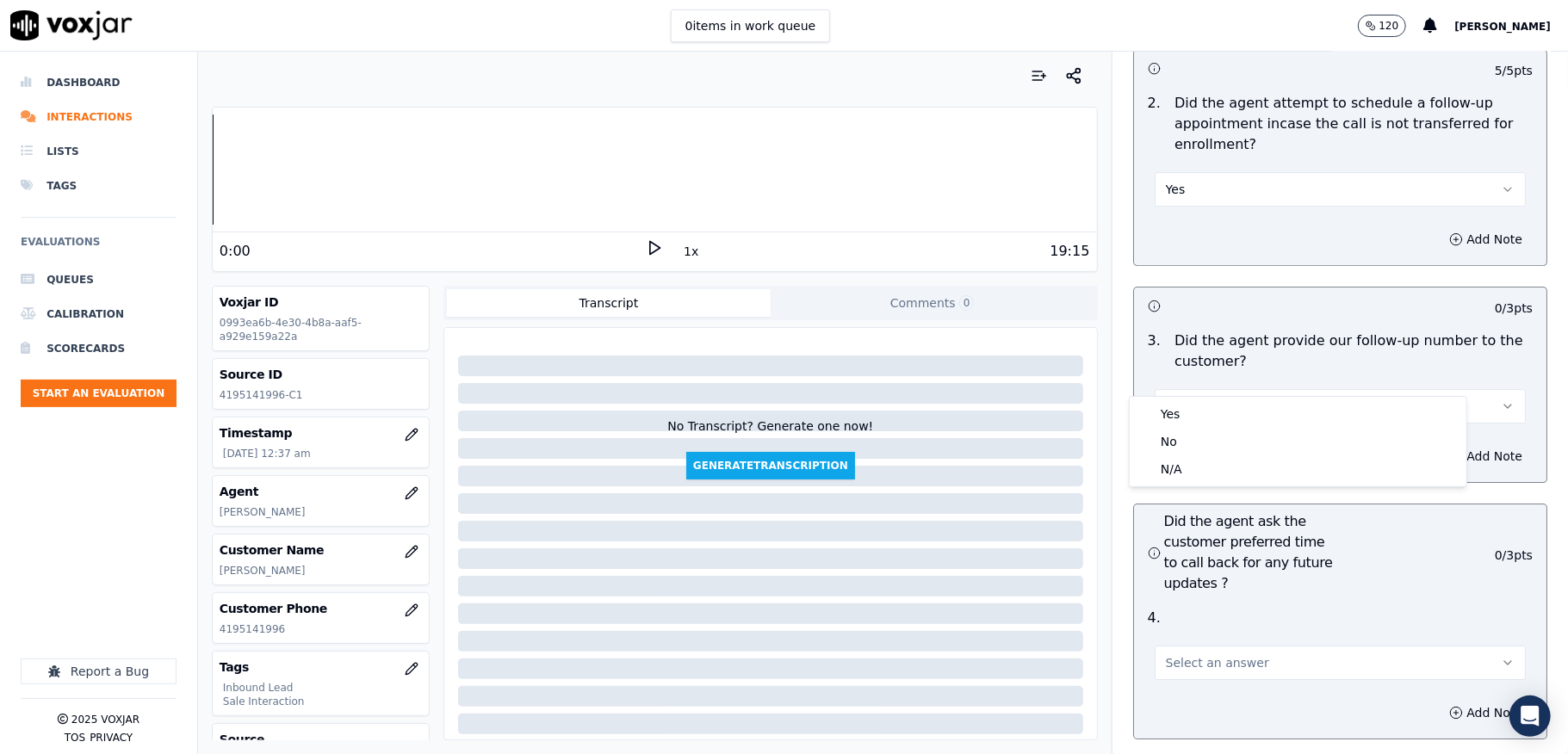
click at [1195, 394] on div "3 . Did the agent provide our follow-up number to the customer? Select an answer" at bounding box center [1340, 377] width 412 height 107
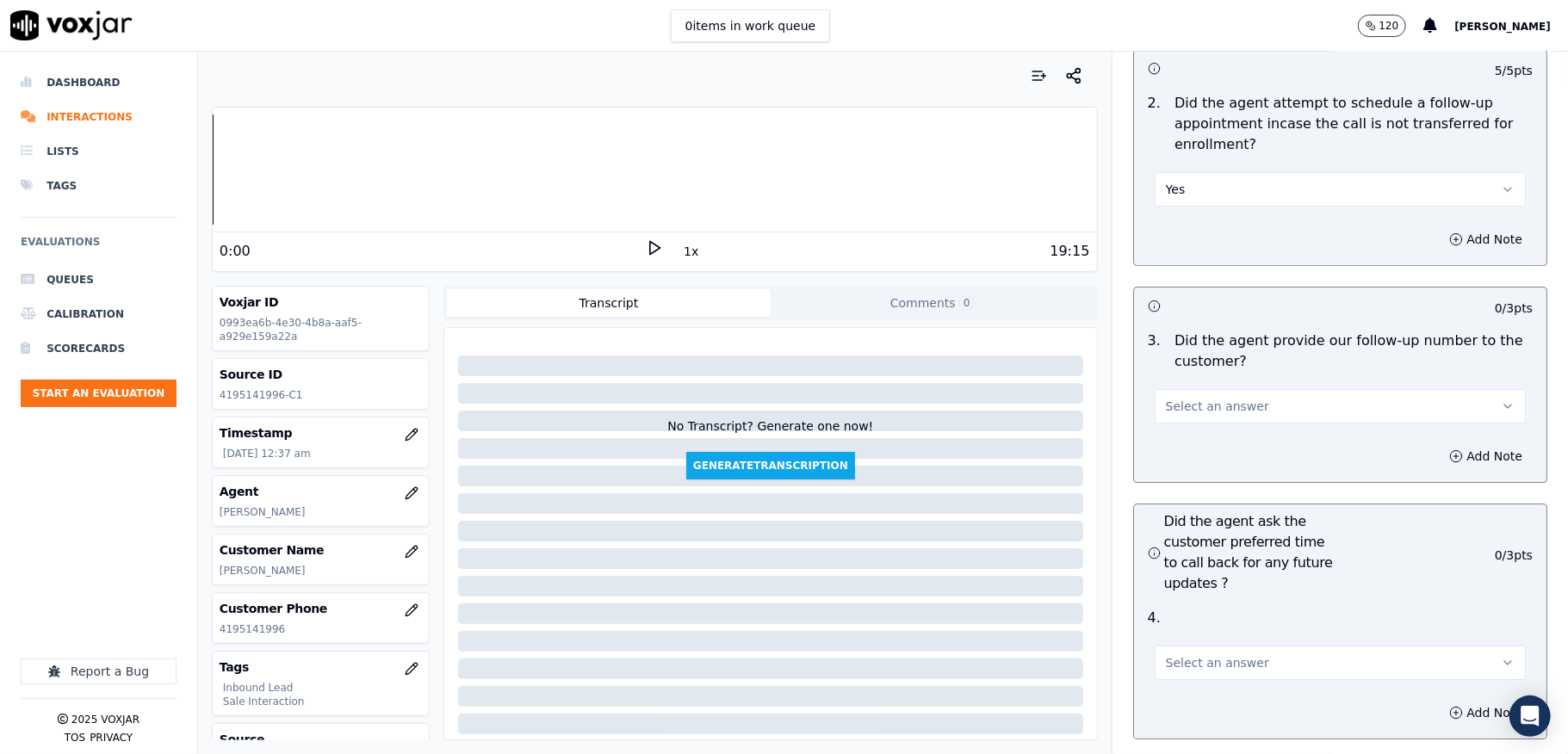
click at [1231, 389] on button "Select an answer" at bounding box center [1340, 406] width 371 height 34
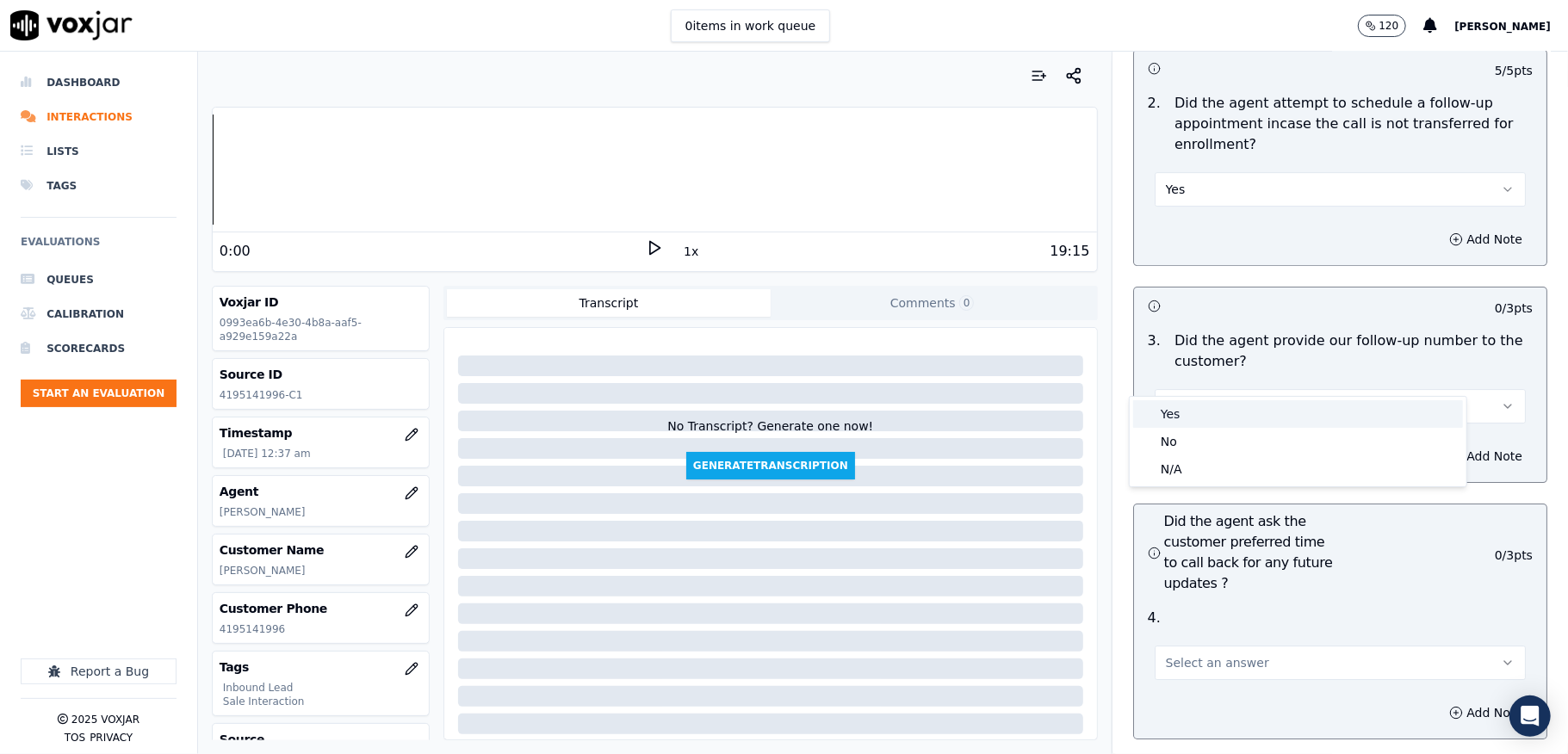
click at [1175, 415] on div "Yes" at bounding box center [1298, 414] width 330 height 28
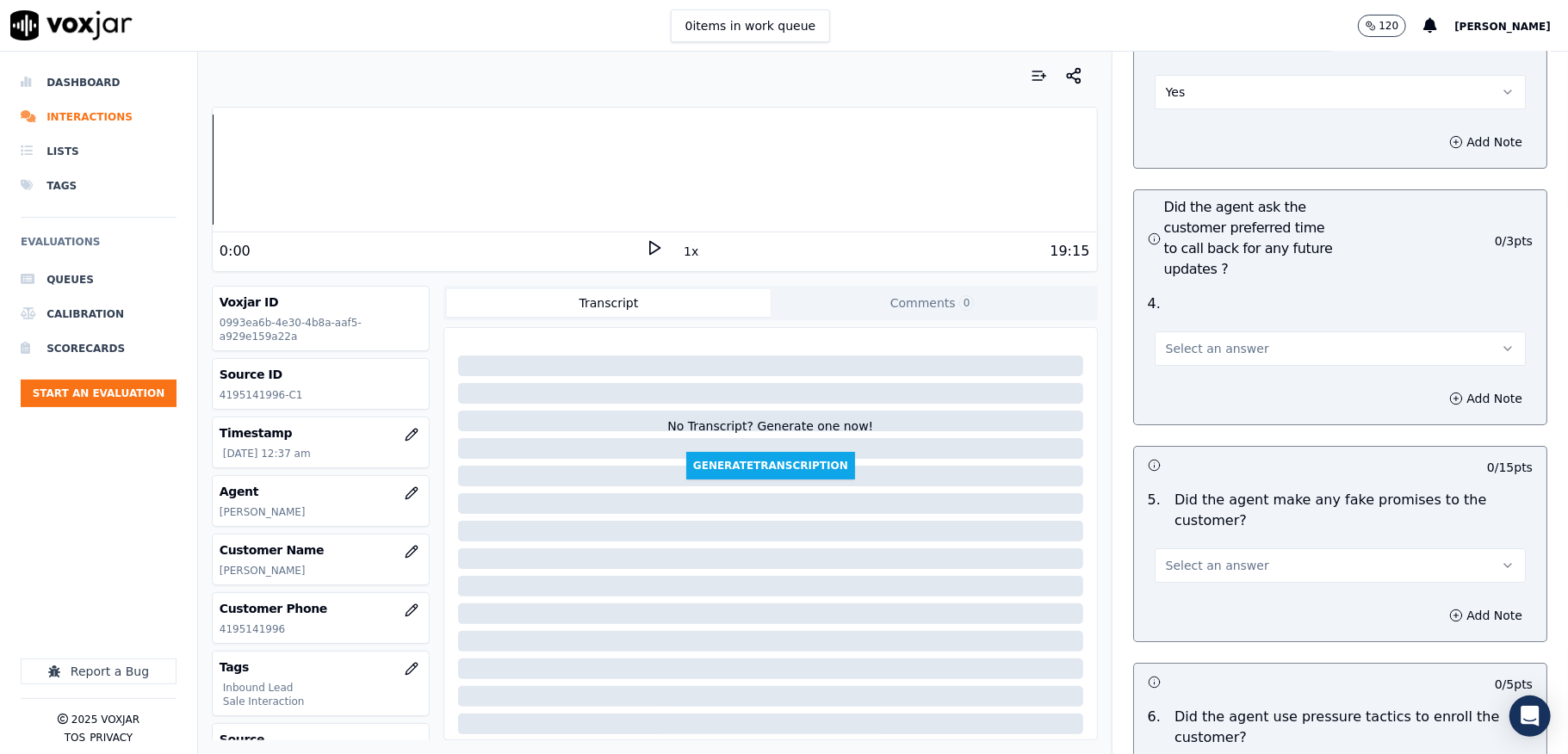
scroll to position [4245, 0]
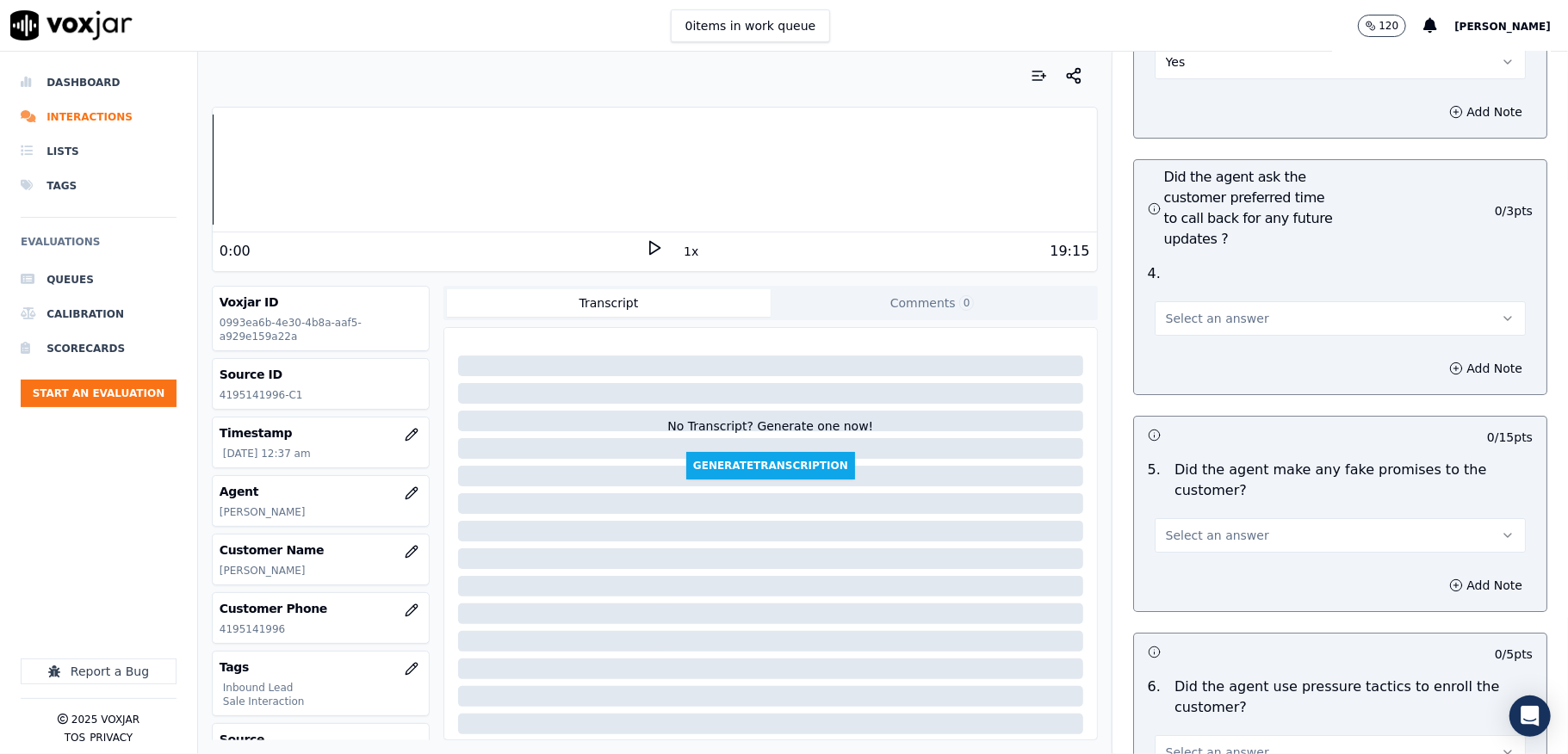
click at [1210, 301] on button "Select an answer" at bounding box center [1340, 318] width 371 height 34
click at [1199, 377] on div "N/A" at bounding box center [1298, 380] width 330 height 28
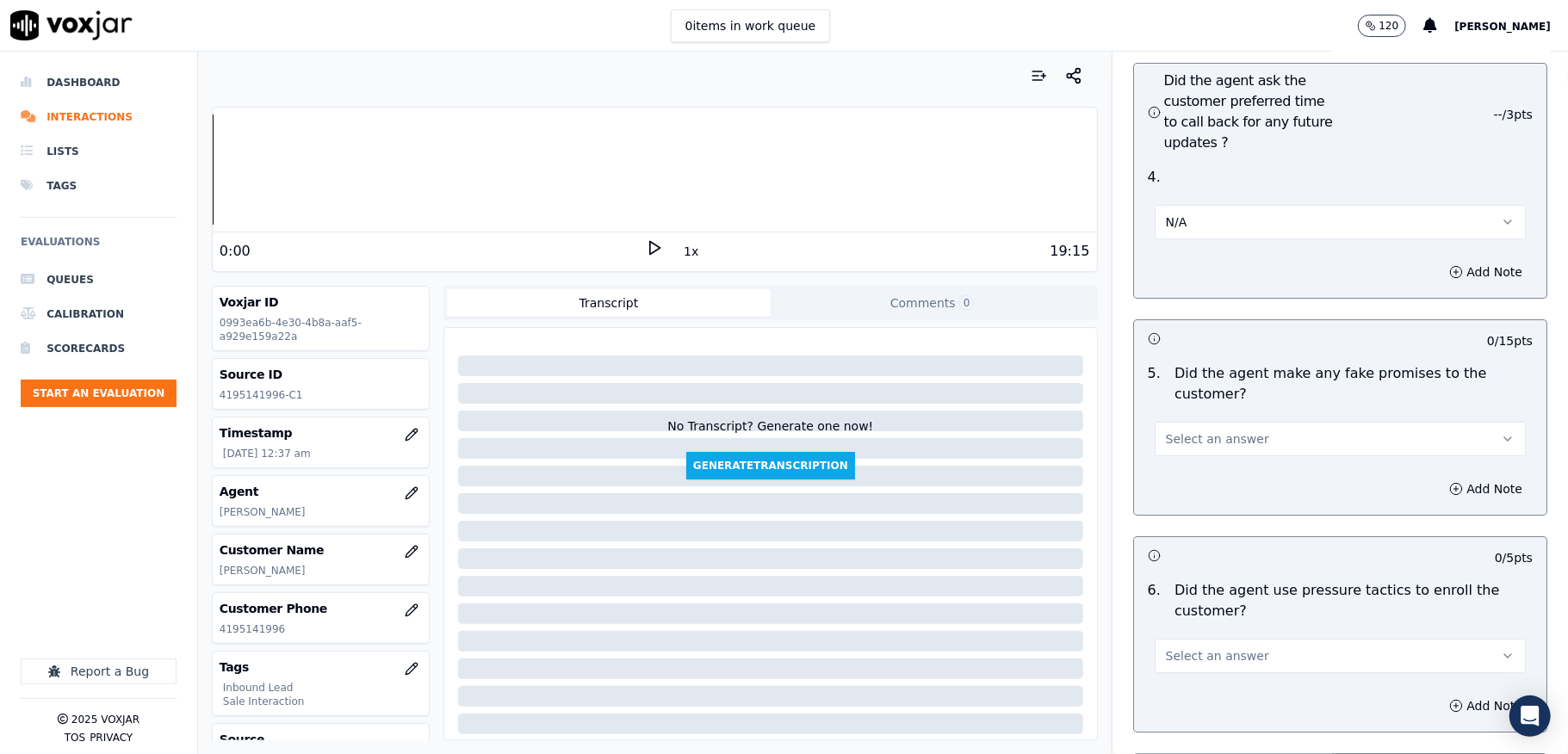
scroll to position [4474, 0]
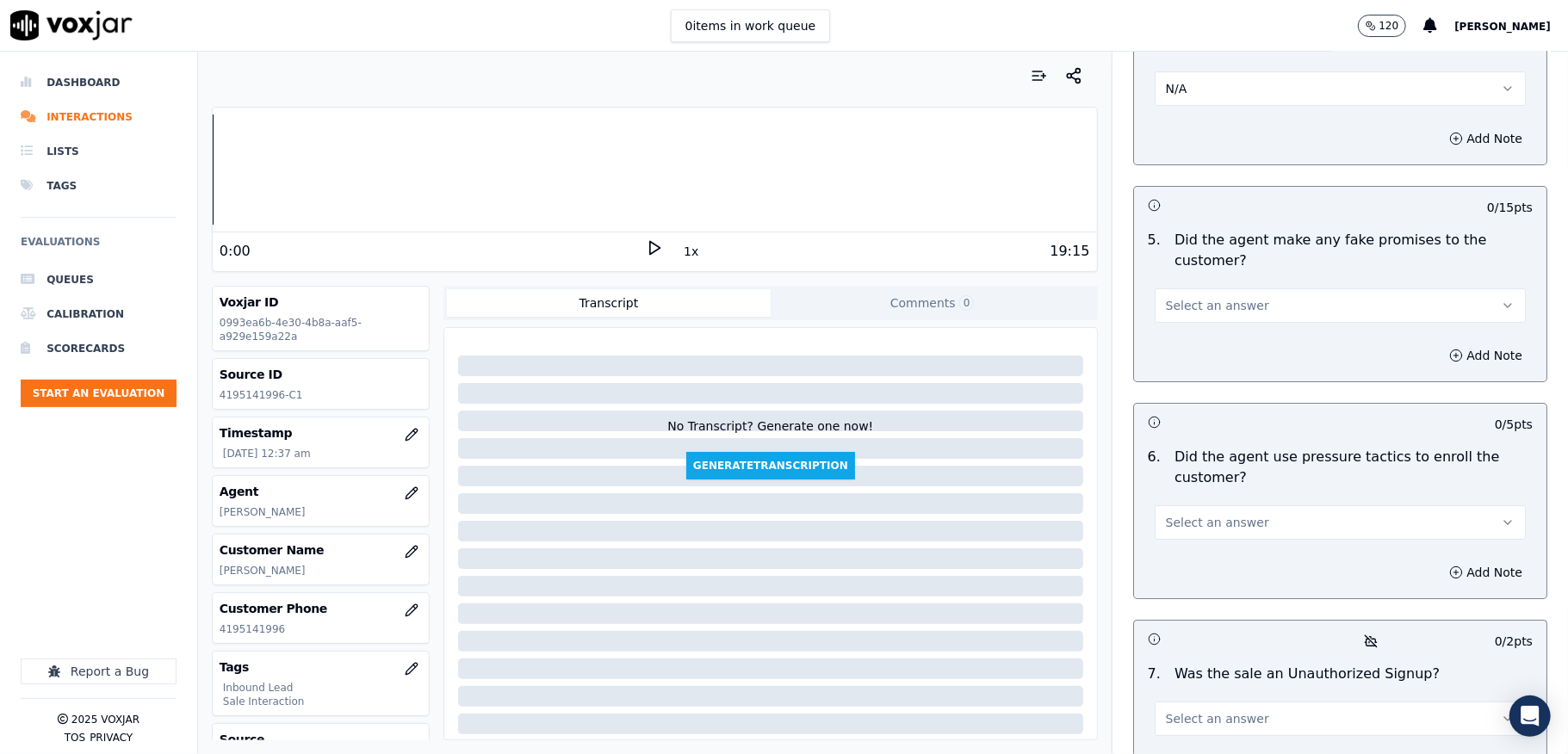
click at [1242, 288] on button "Select an answer" at bounding box center [1340, 305] width 371 height 34
click at [1188, 341] on div "No" at bounding box center [1298, 341] width 330 height 28
click at [1247, 505] on button "Select an answer" at bounding box center [1340, 522] width 371 height 34
click at [1185, 549] on div "No" at bounding box center [1298, 559] width 330 height 28
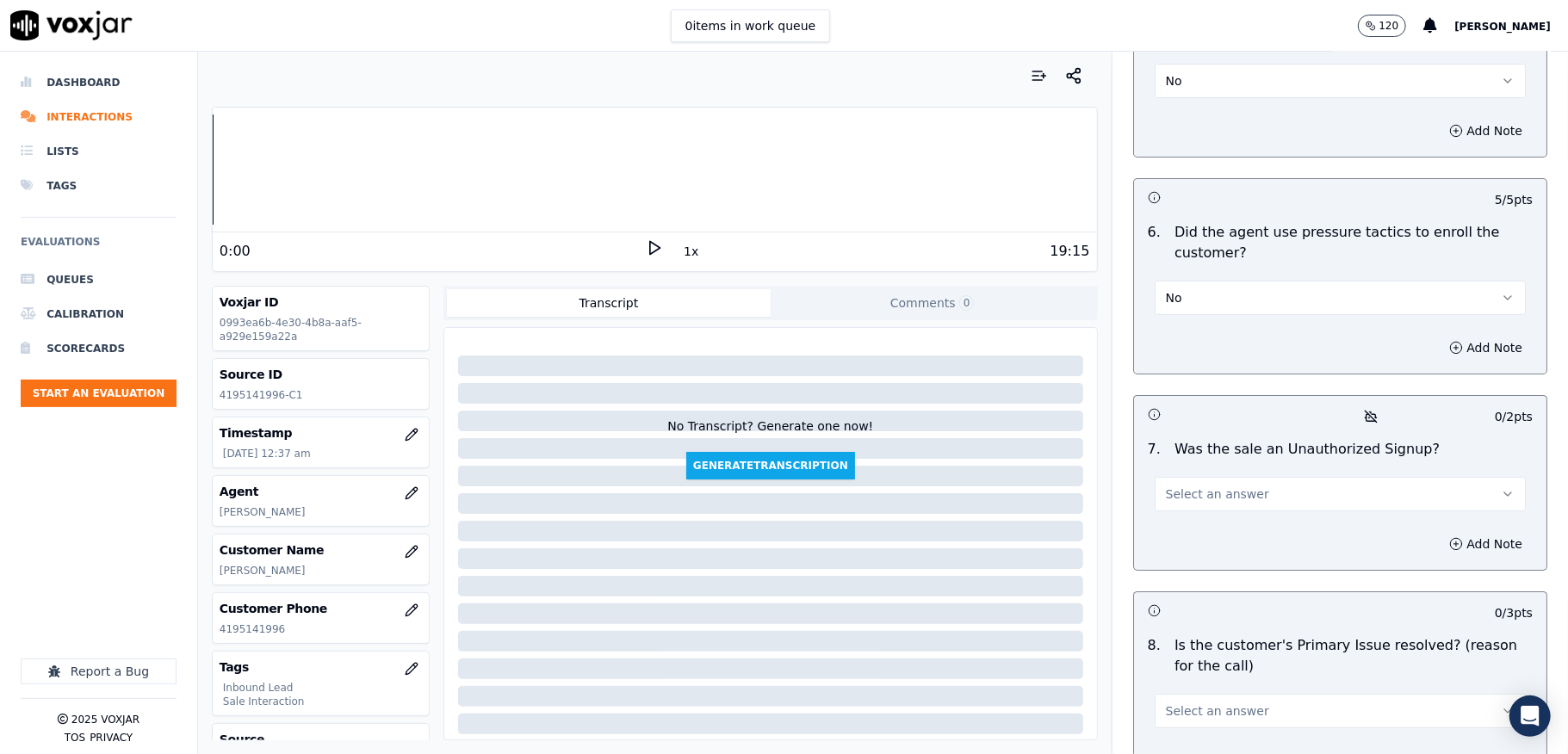
scroll to position [4703, 0]
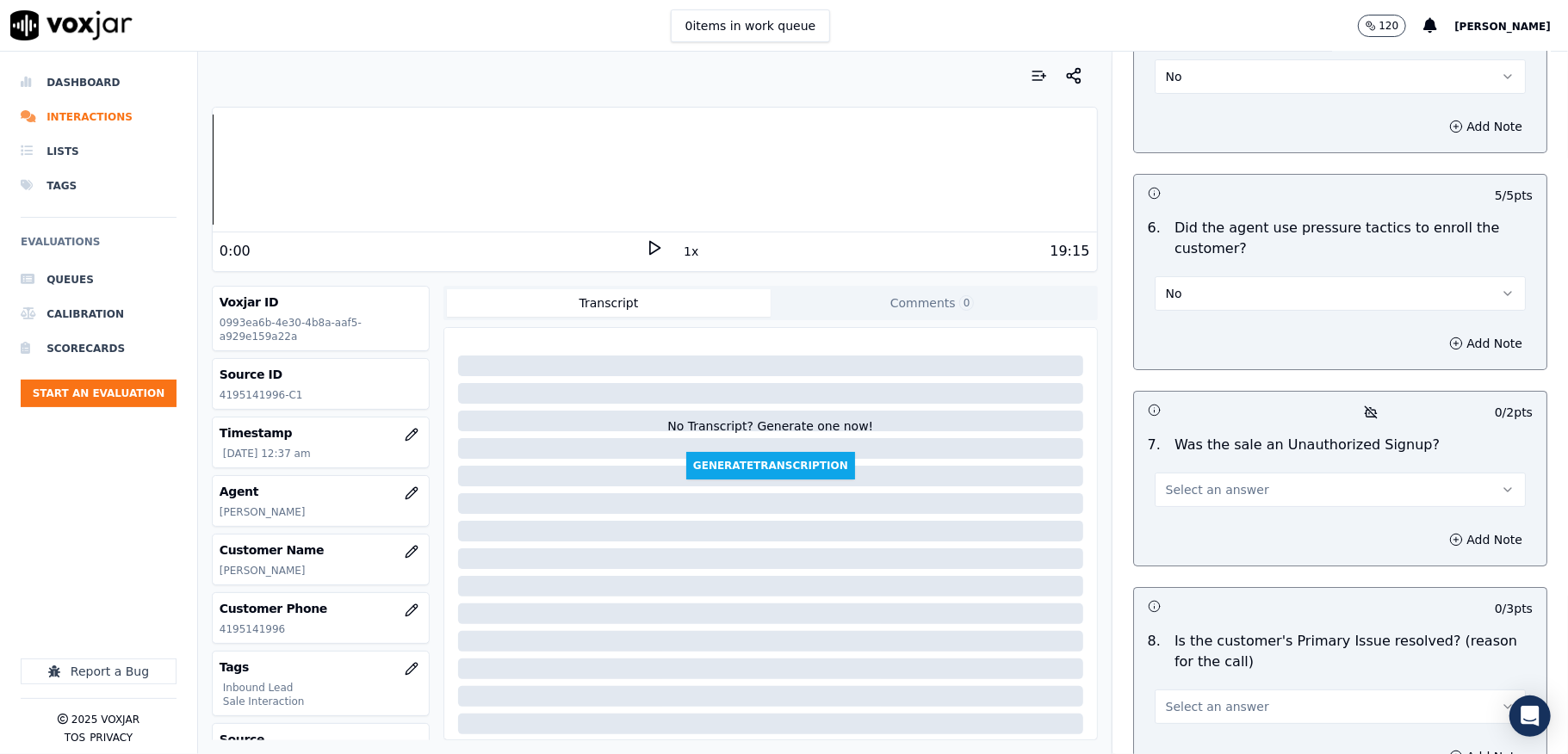
click at [1223, 481] on span "Select an answer" at bounding box center [1217, 490] width 103 height 17
click at [1169, 526] on div "No" at bounding box center [1298, 526] width 330 height 28
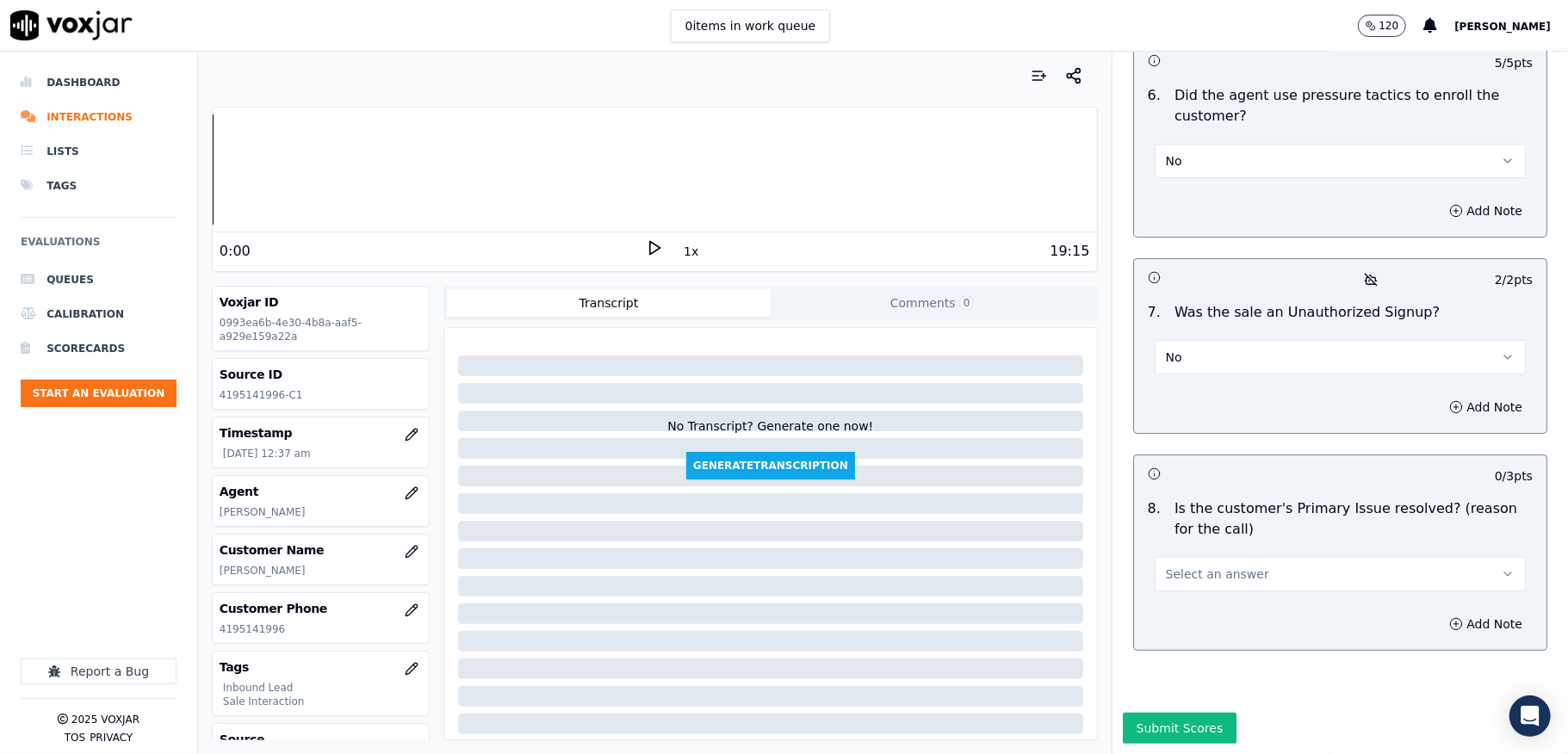
scroll to position [4867, 0]
drag, startPoint x: 1225, startPoint y: 510, endPoint x: 1207, endPoint y: 528, distance: 25.5
click at [1224, 565] on span "Select an answer" at bounding box center [1217, 574] width 103 height 17
click at [1176, 551] on div "Yes" at bounding box center [1298, 553] width 330 height 28
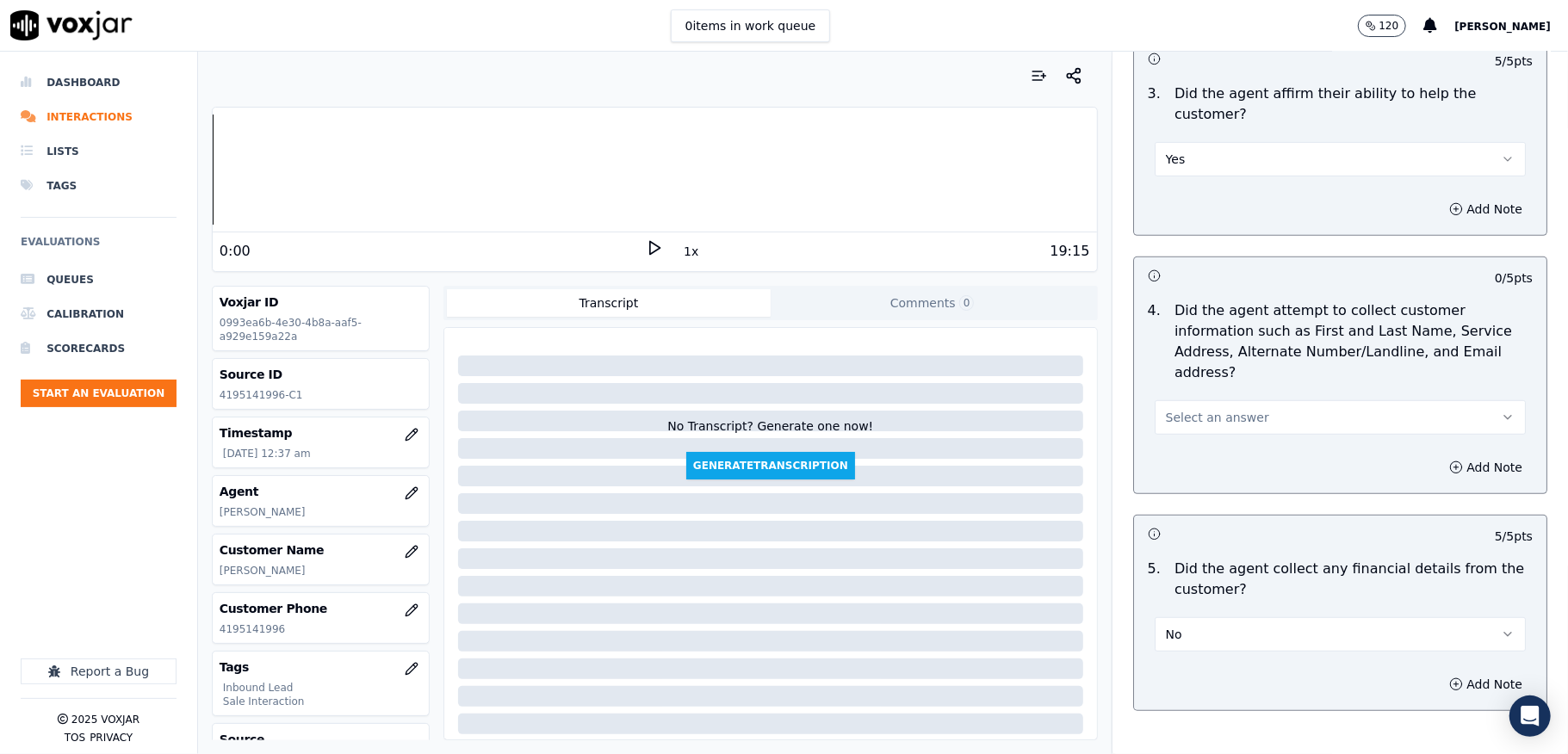
scroll to position [622, 0]
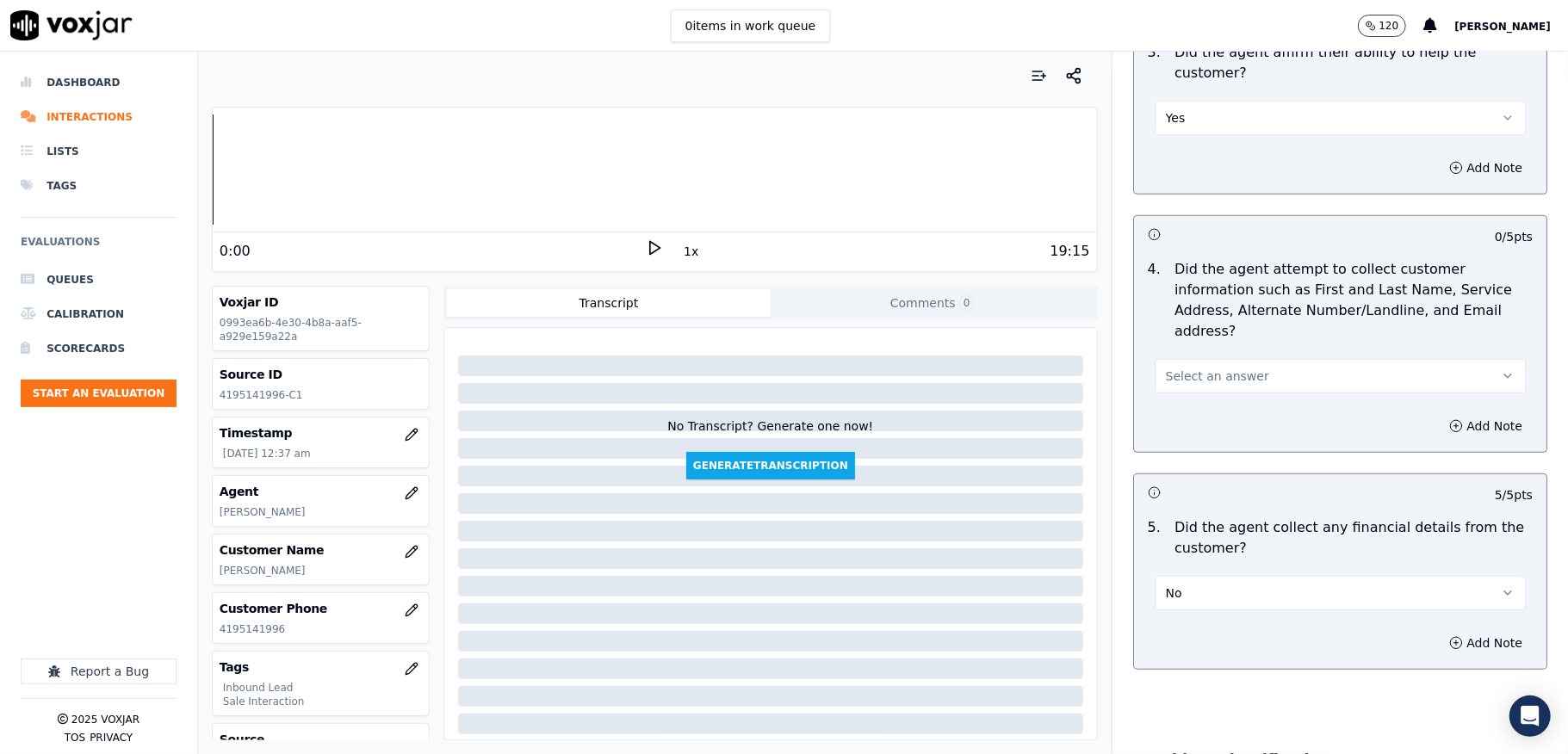
click at [1276, 358] on button "Select an answer" at bounding box center [1340, 376] width 371 height 34
click at [1172, 429] on div "No" at bounding box center [1298, 423] width 330 height 28
click at [1452, 414] on button "Add Note" at bounding box center [1485, 425] width 93 height 24
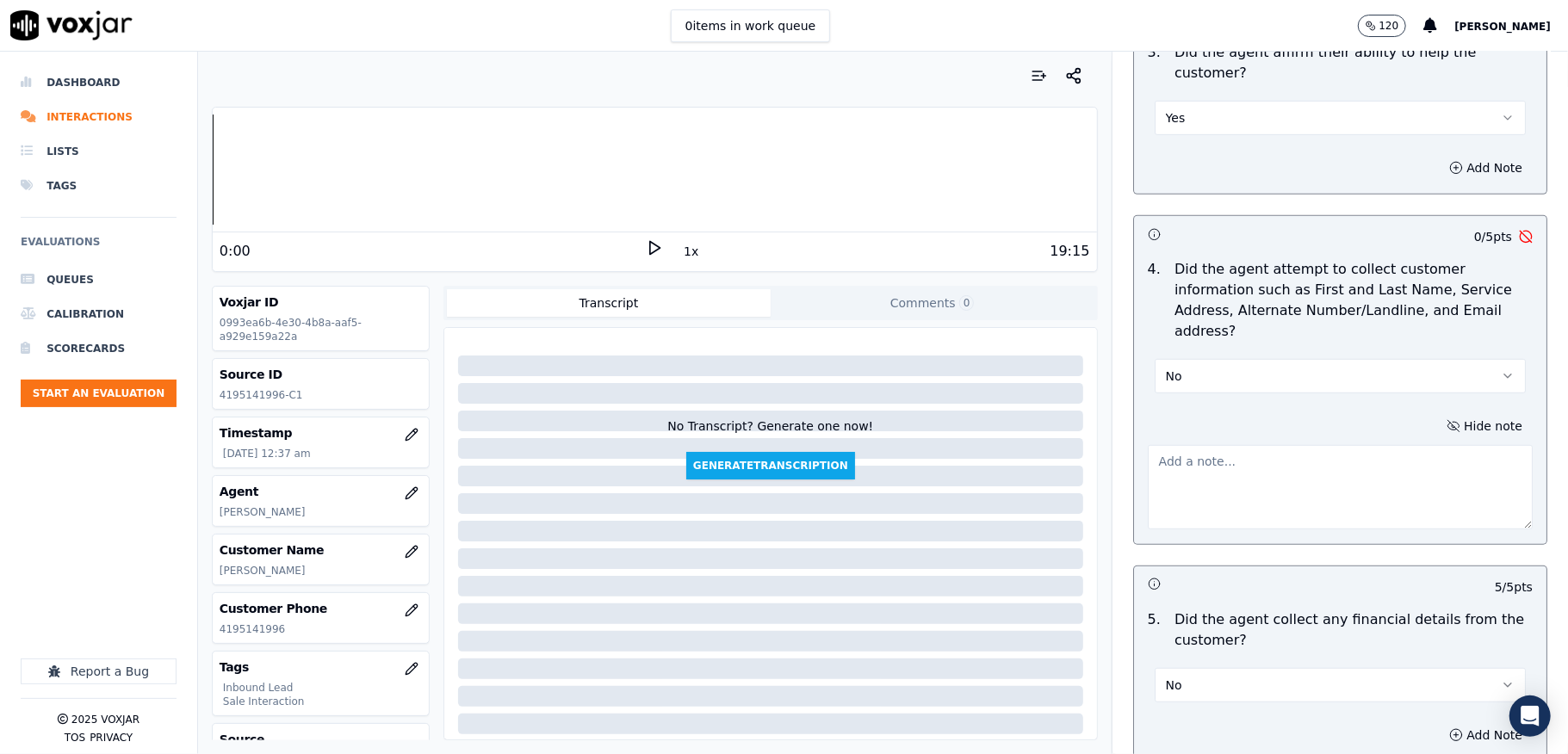
click at [1282, 458] on textarea at bounding box center [1340, 487] width 385 height 84
drag, startPoint x: 1204, startPoint y: 294, endPoint x: 1445, endPoint y: 316, distance: 242.0
click at [1445, 316] on p "Did the agent attempt to collect customer information such as First and Last Na…" at bounding box center [1353, 300] width 359 height 83
copy p "Alternate Number/Landline, and Email address?"
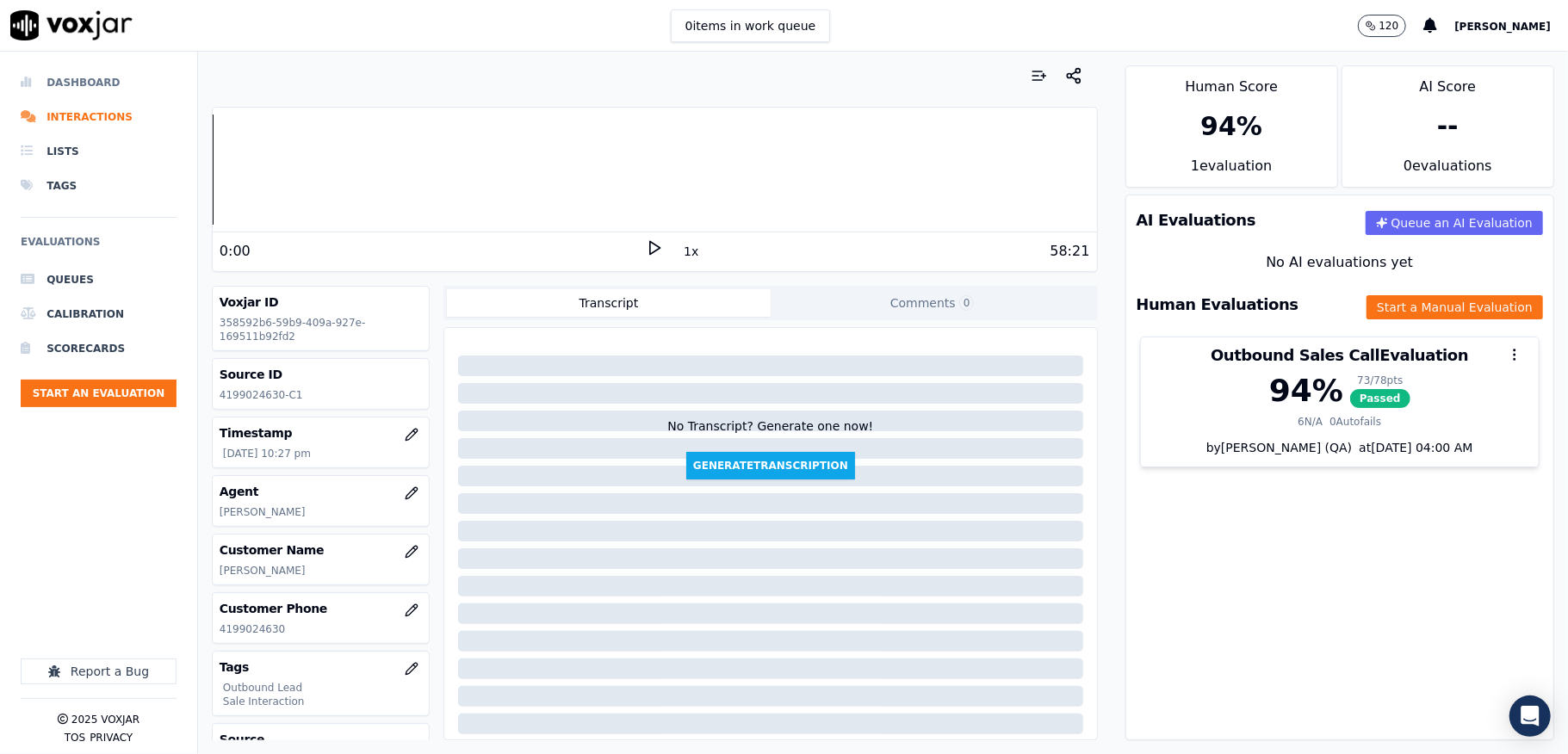
click at [67, 92] on li "Dashboard" at bounding box center [98, 83] width 155 height 34
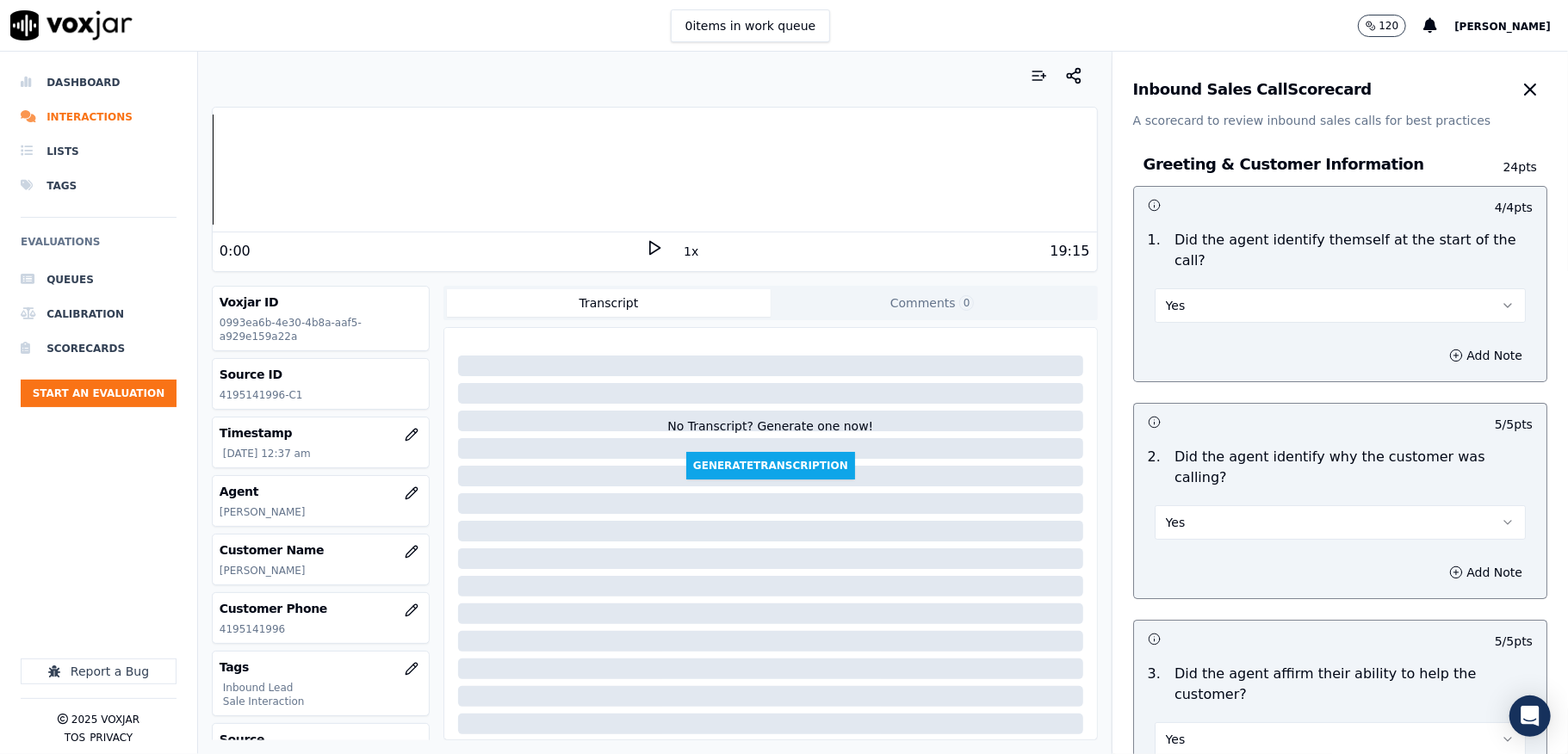
scroll to position [622, 0]
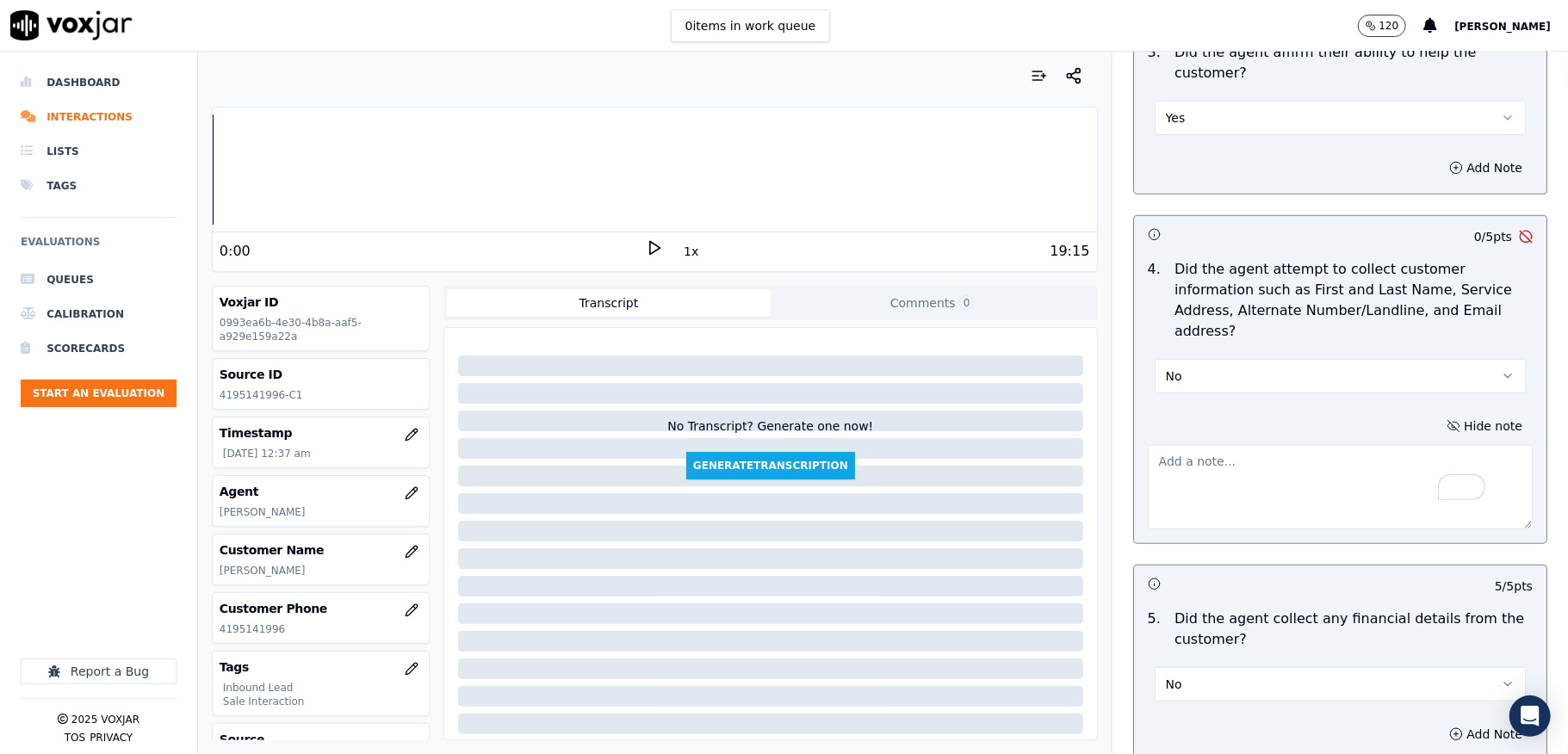
click at [1226, 453] on textarea "To enrich screen reader interactions, please activate Accessibility in Grammarl…" at bounding box center [1340, 487] width 385 height 84
paste textarea "Failed to confirm customer Alternate Number/Landline, and Email address//"
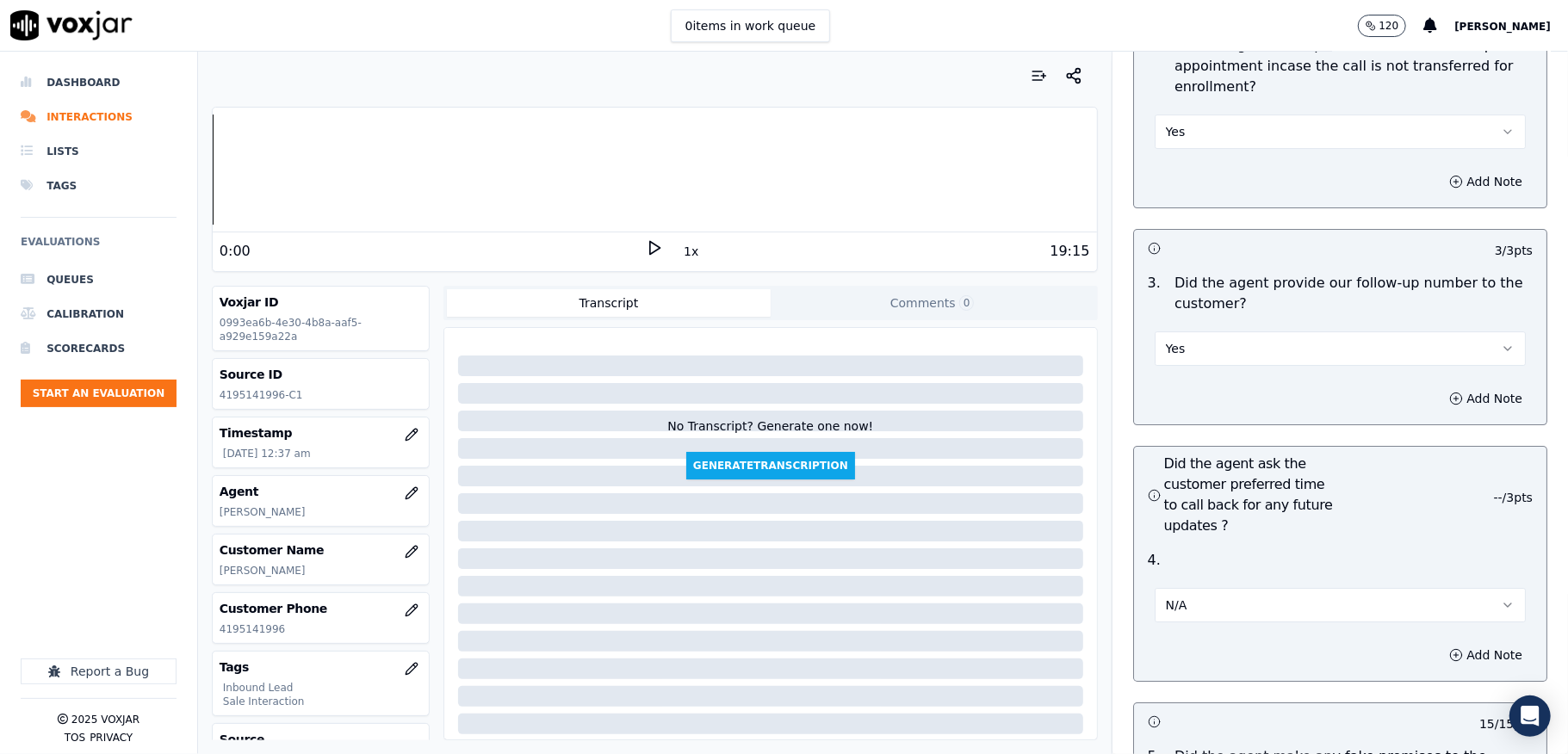
scroll to position [4031, 0]
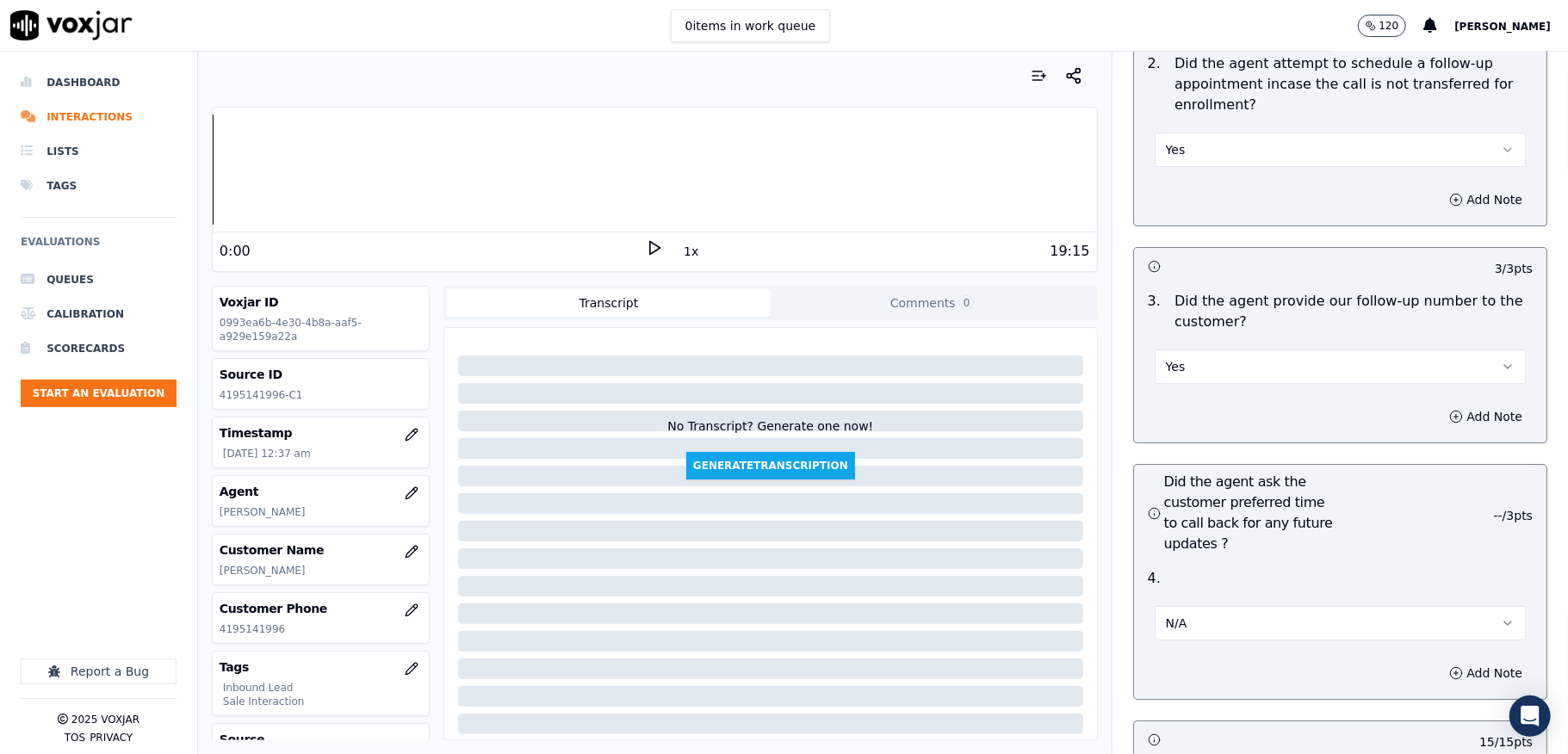
type textarea "Failed to confirm customer Alternate Number/Landline, and Email address//"
click at [1330, 349] on button "Yes" at bounding box center [1340, 366] width 371 height 34
click at [1224, 394] on div "No" at bounding box center [1298, 401] width 330 height 28
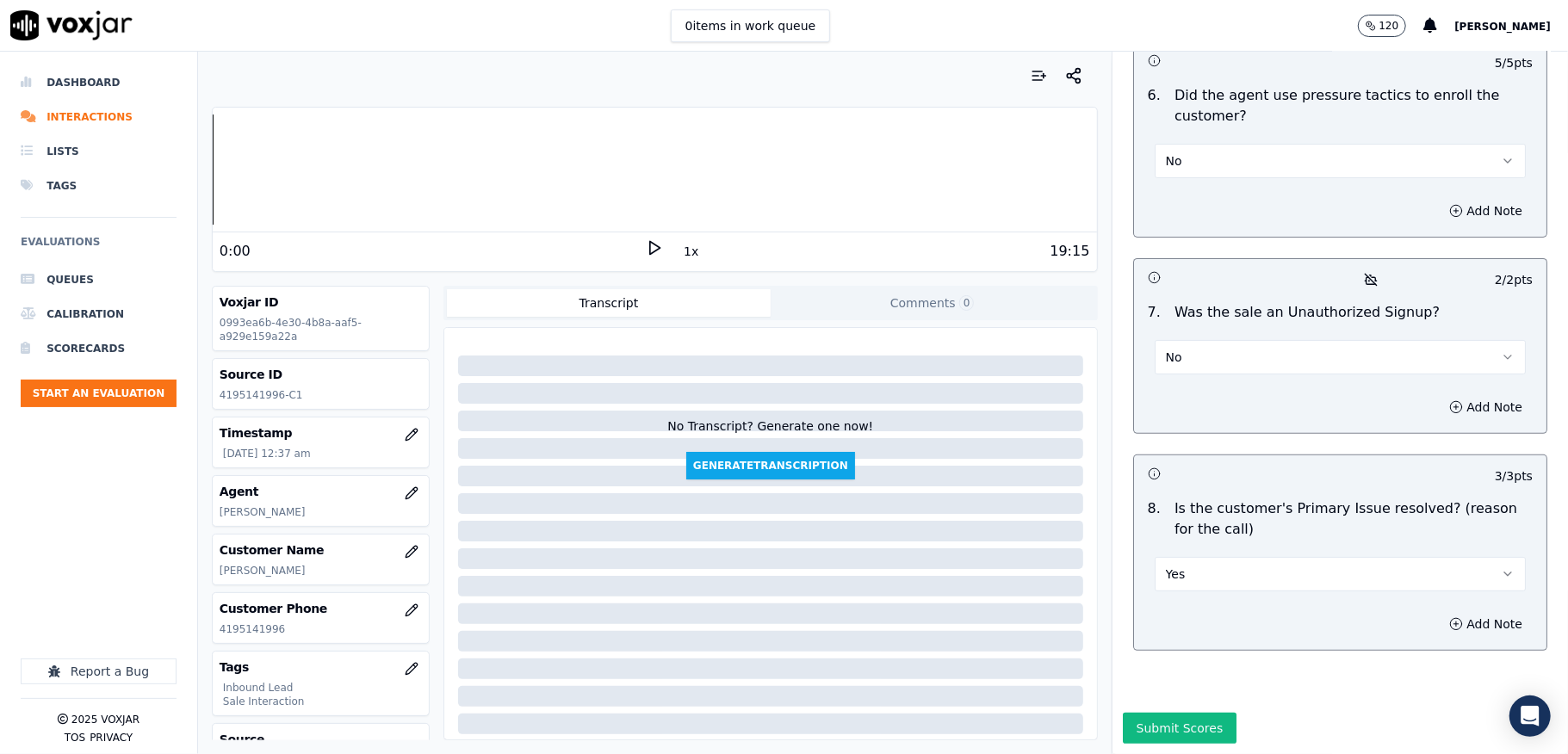
scroll to position [4958, 0]
click at [1158, 712] on button "Submit Scores" at bounding box center [1180, 727] width 114 height 31
